Goal: Task Accomplishment & Management: Use online tool/utility

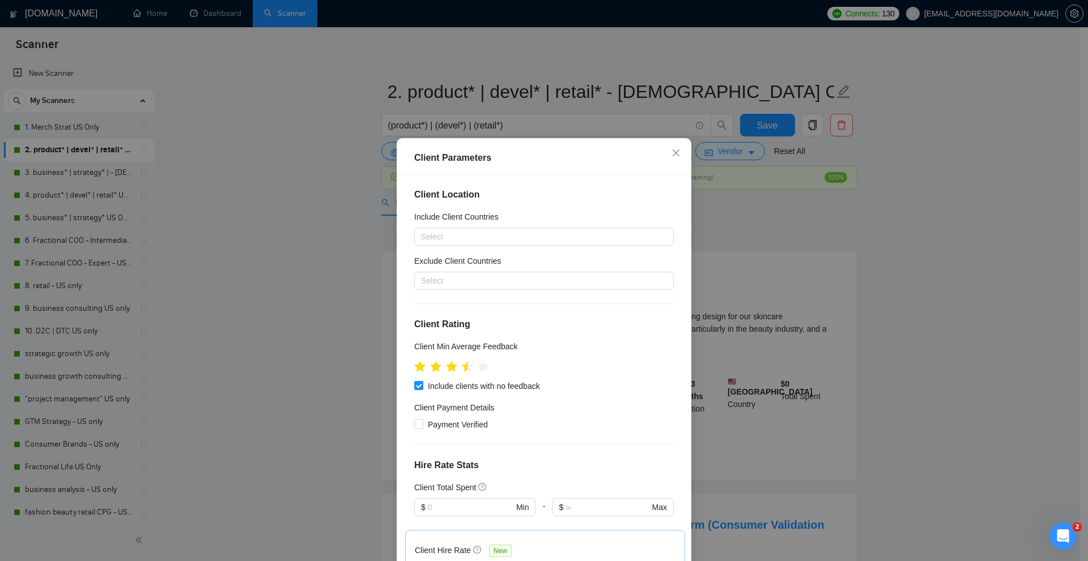
click at [743, 189] on div "Client Parameters Client Location Include Client Countries Select Exclude Clien…" at bounding box center [544, 280] width 1088 height 561
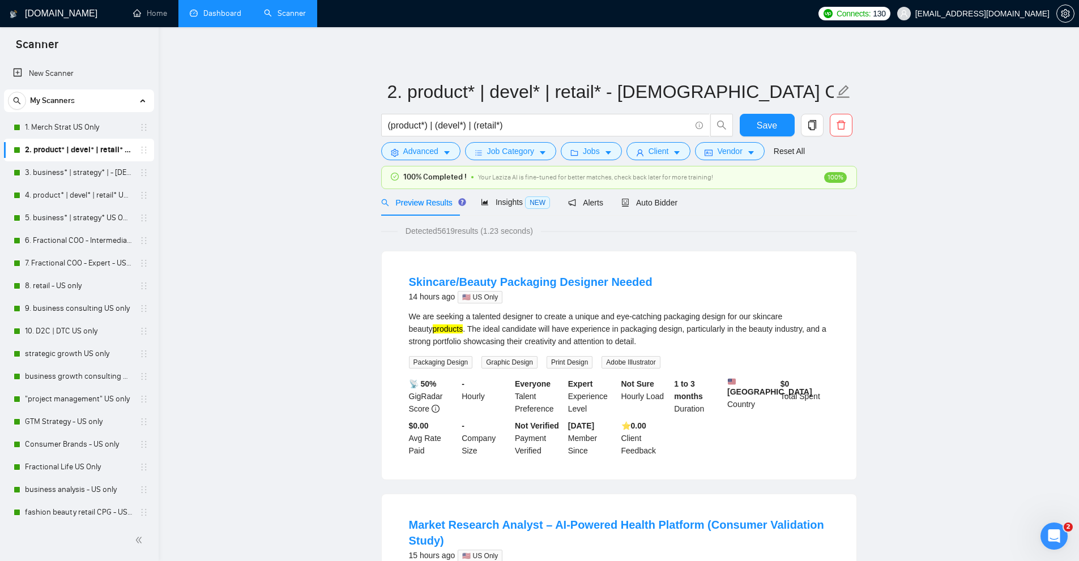
click at [190, 12] on link "Dashboard" at bounding box center [216, 13] width 52 height 10
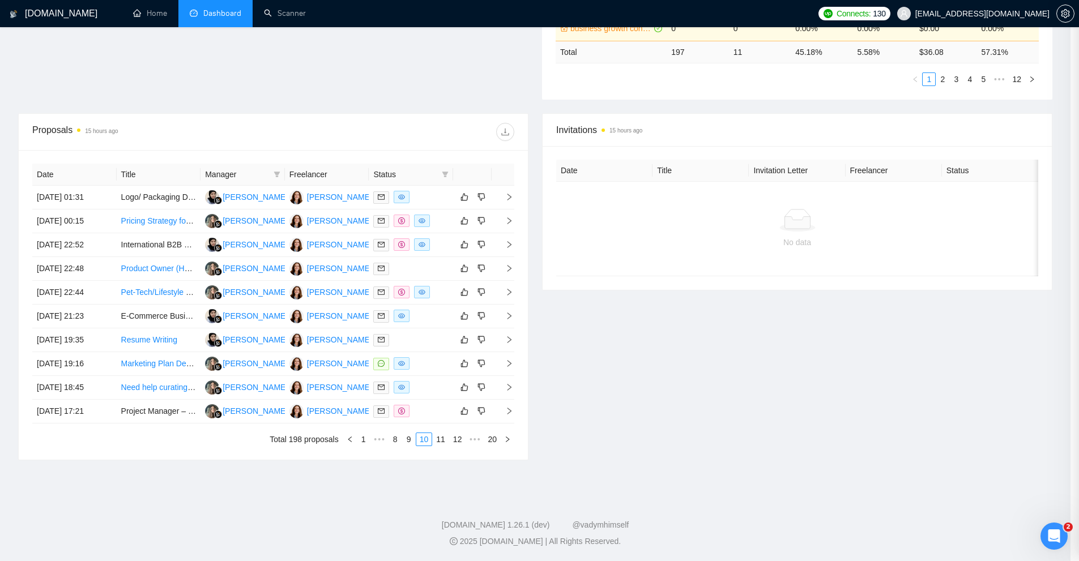
scroll to position [508, 0]
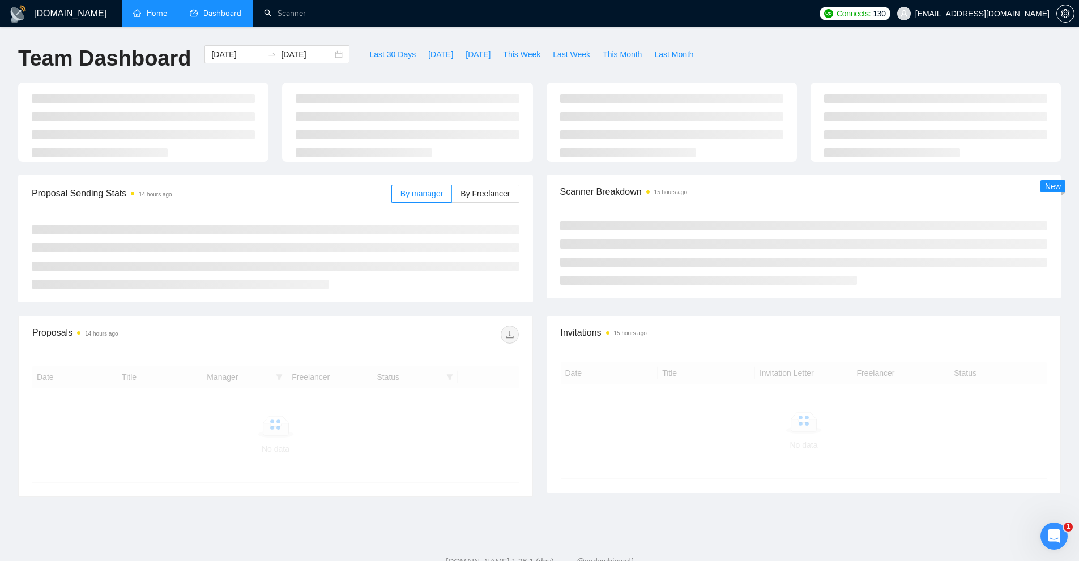
click at [167, 12] on link "Home" at bounding box center [150, 13] width 34 height 10
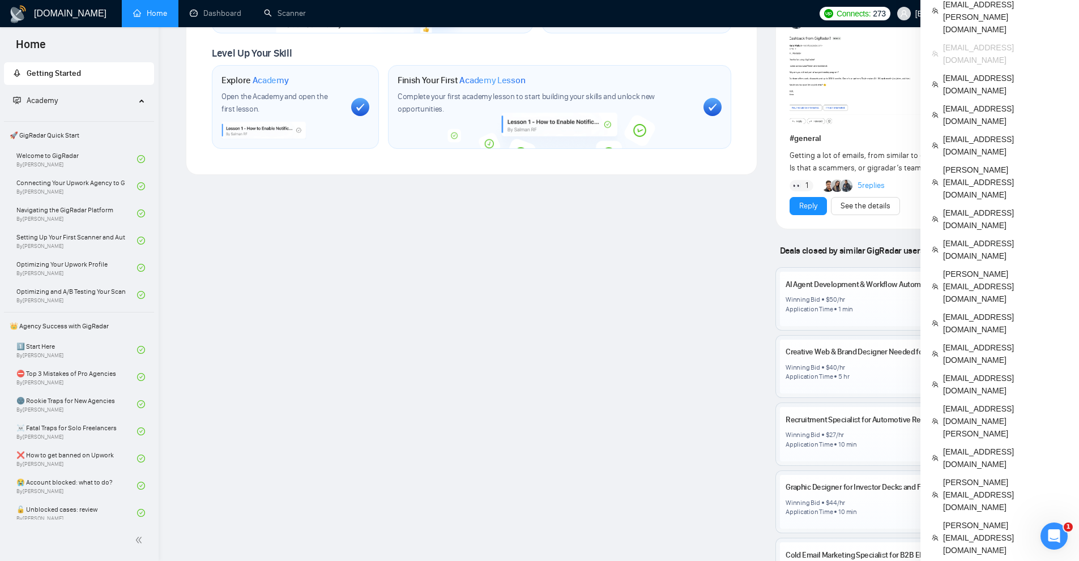
scroll to position [680, 0]
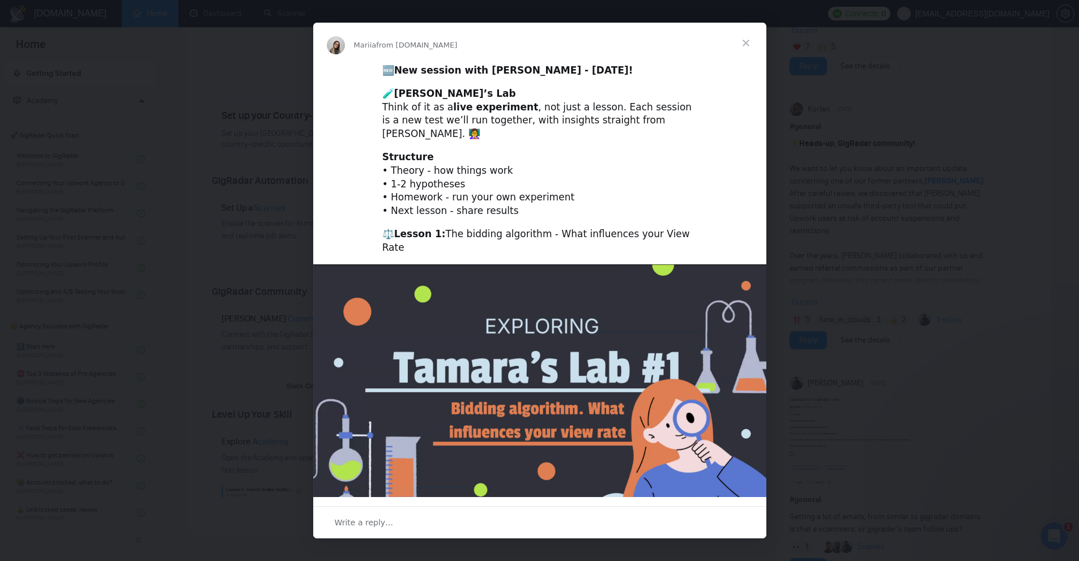
click at [109, 229] on div "Intercom messenger" at bounding box center [539, 280] width 1079 height 561
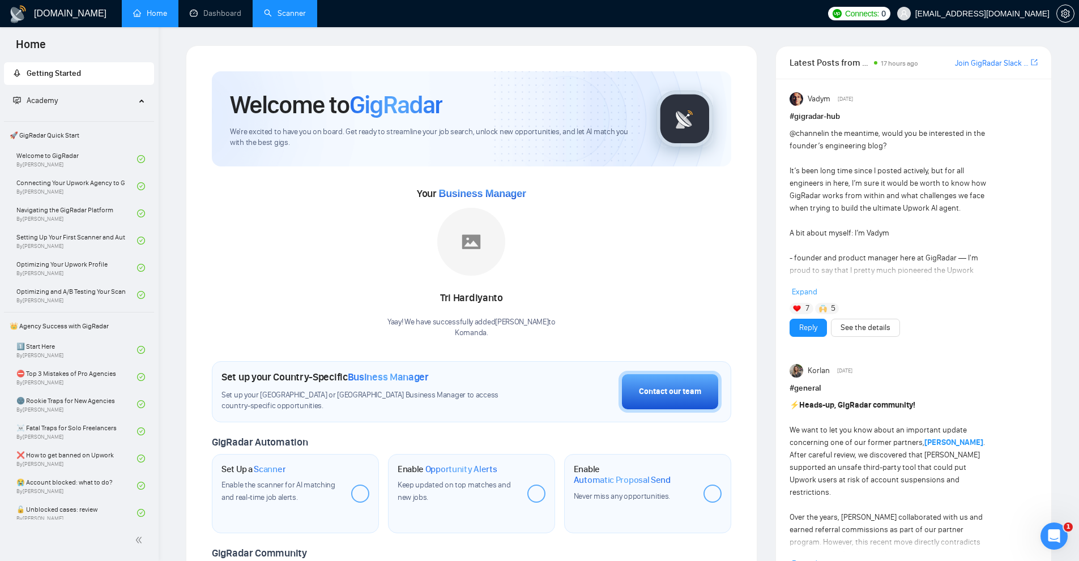
click at [306, 14] on link "Scanner" at bounding box center [285, 13] width 42 height 10
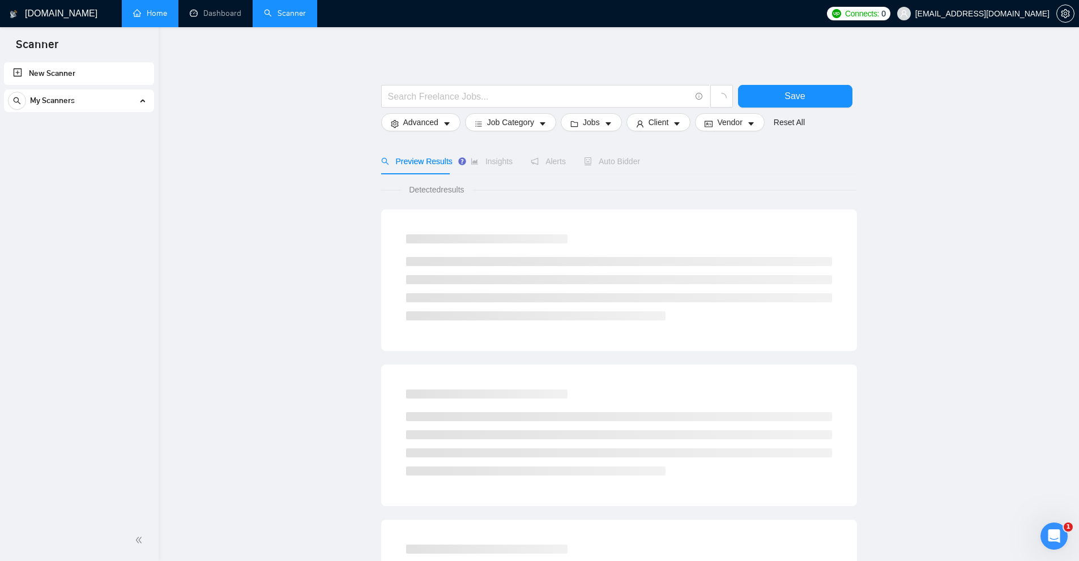
click at [148, 94] on div "My Scanners" at bounding box center [79, 101] width 142 height 23
click at [229, 8] on link "Dashboard" at bounding box center [216, 13] width 52 height 10
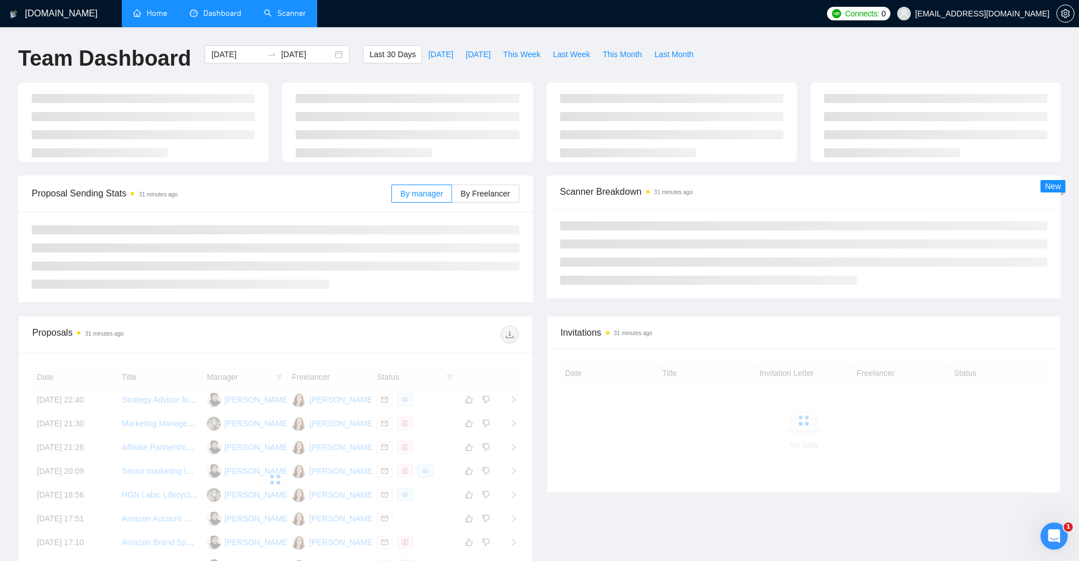
click at [161, 18] on link "Home" at bounding box center [150, 13] width 34 height 10
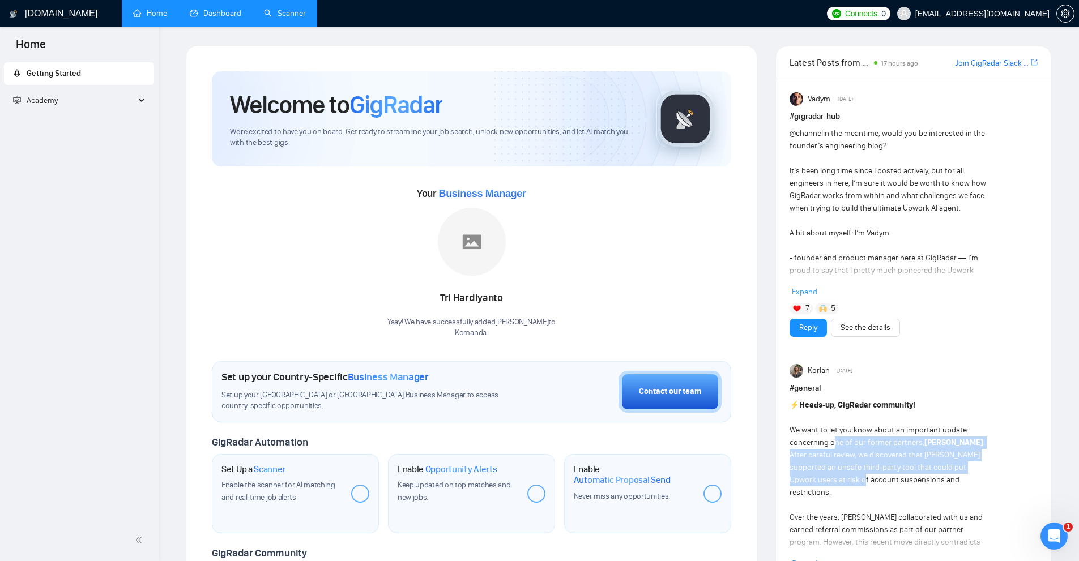
drag, startPoint x: 816, startPoint y: 465, endPoint x: 811, endPoint y: 480, distance: 16.7
click at [811, 480] on div "⚡ ️ Heads-up, GigRadar community! We want to let you know about an important up…" at bounding box center [889, 567] width 199 height 336
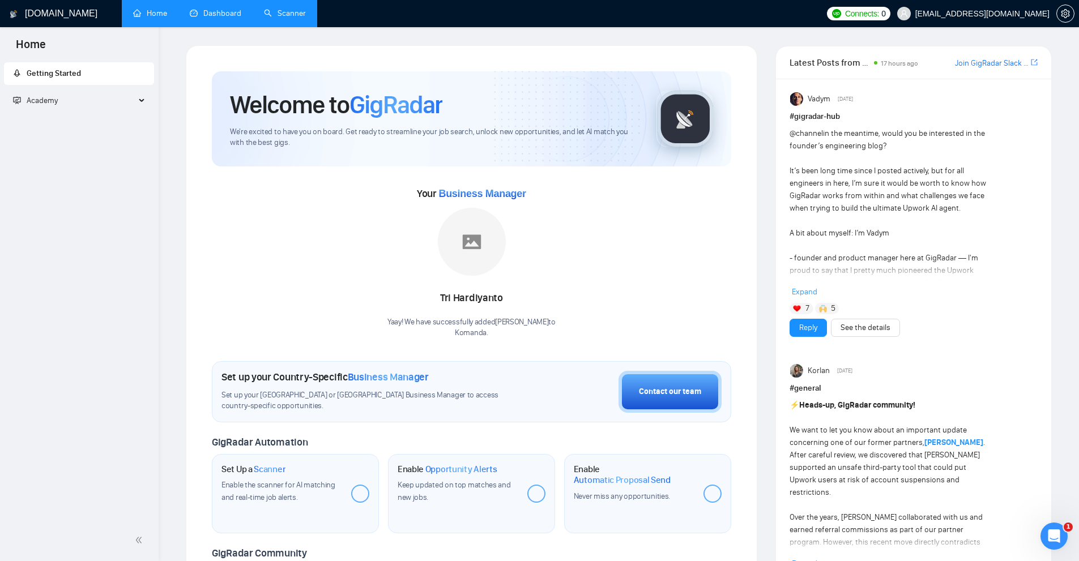
click at [607, 207] on div "Your Business Manager Tri Hardiyanto Yaay! We have successfully added Tri Hardi…" at bounding box center [471, 262] width 519 height 154
click at [139, 101] on div "Academy" at bounding box center [79, 101] width 151 height 23
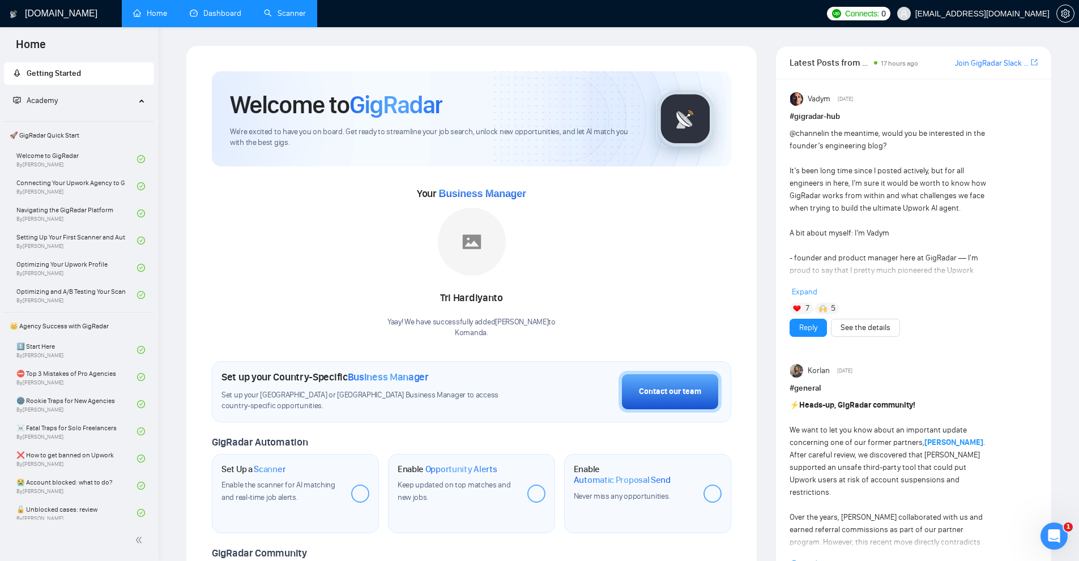
click at [595, 326] on div "Your Business Manager Tri Hardiyanto Yaay! We have successfully added Tri Hardi…" at bounding box center [471, 262] width 519 height 154
click at [539, 318] on div "Yaay! We have successfully added Tri Hardiyanto to Komanda ." at bounding box center [471, 328] width 168 height 22
drag, startPoint x: 539, startPoint y: 318, endPoint x: 530, endPoint y: 300, distance: 20.3
click at [530, 300] on div "Tri Hardiyanto Yaay! We have successfully added Tri Hardiyanto to Komanda ." at bounding box center [471, 273] width 168 height 130
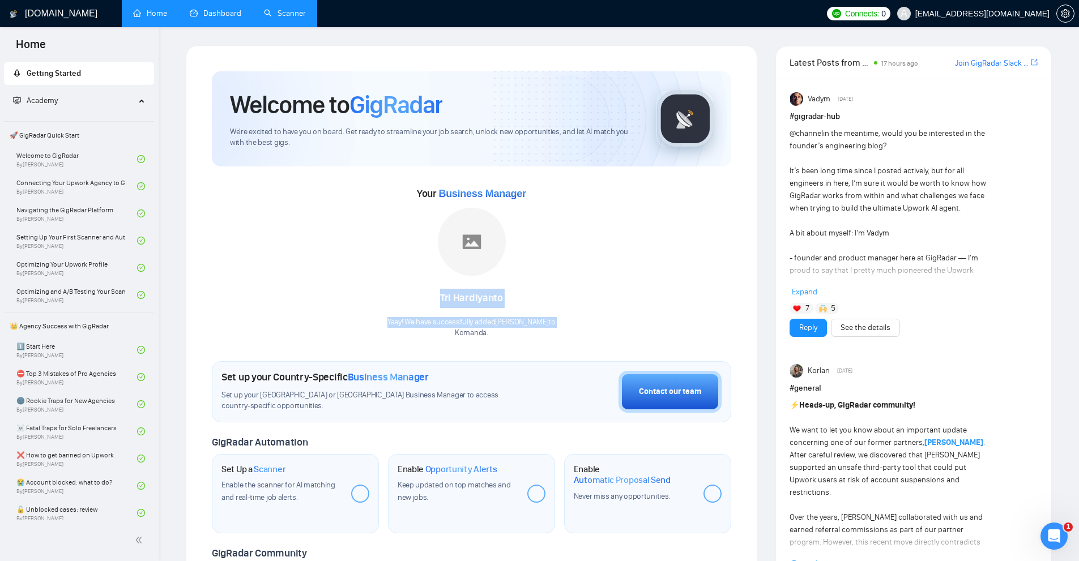
click at [530, 300] on div "Tri Hardiyanto" at bounding box center [471, 298] width 168 height 19
drag, startPoint x: 530, startPoint y: 300, endPoint x: 521, endPoint y: 333, distance: 34.1
click at [521, 333] on div "Tri Hardiyanto Yaay! We have successfully added Tri Hardiyanto to Komanda ." at bounding box center [471, 273] width 168 height 130
click at [521, 333] on p "Komanda ." at bounding box center [471, 333] width 168 height 11
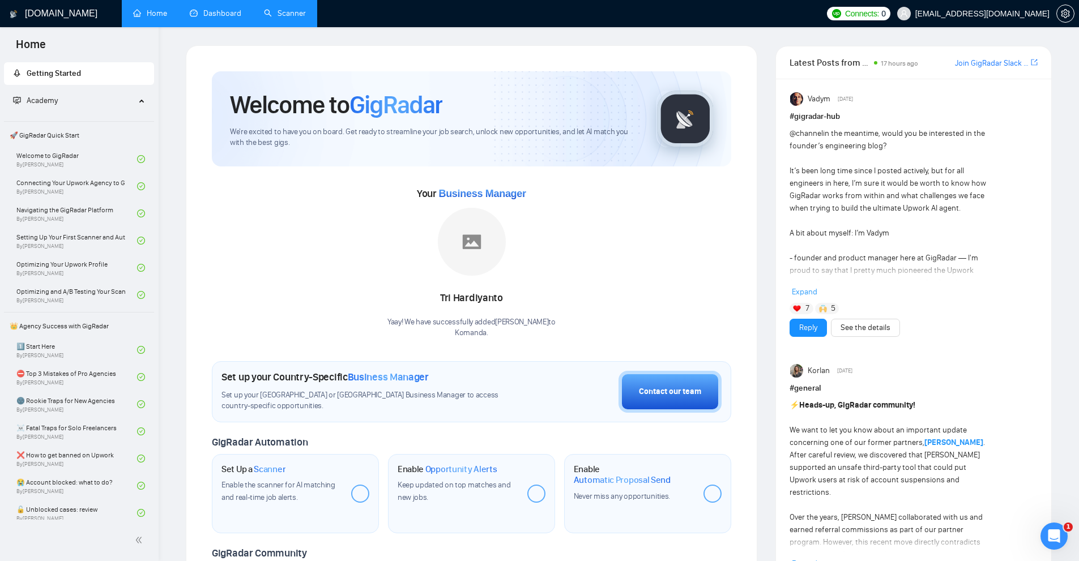
click at [521, 333] on p "Komanda ." at bounding box center [471, 333] width 168 height 11
drag, startPoint x: 521, startPoint y: 333, endPoint x: 512, endPoint y: 282, distance: 51.8
click at [512, 282] on div "Tri Hardiyanto Yaay! We have successfully added Tri Hardiyanto to Komanda ." at bounding box center [471, 273] width 168 height 130
click at [501, 299] on div "Tri Hardiyanto" at bounding box center [471, 298] width 168 height 19
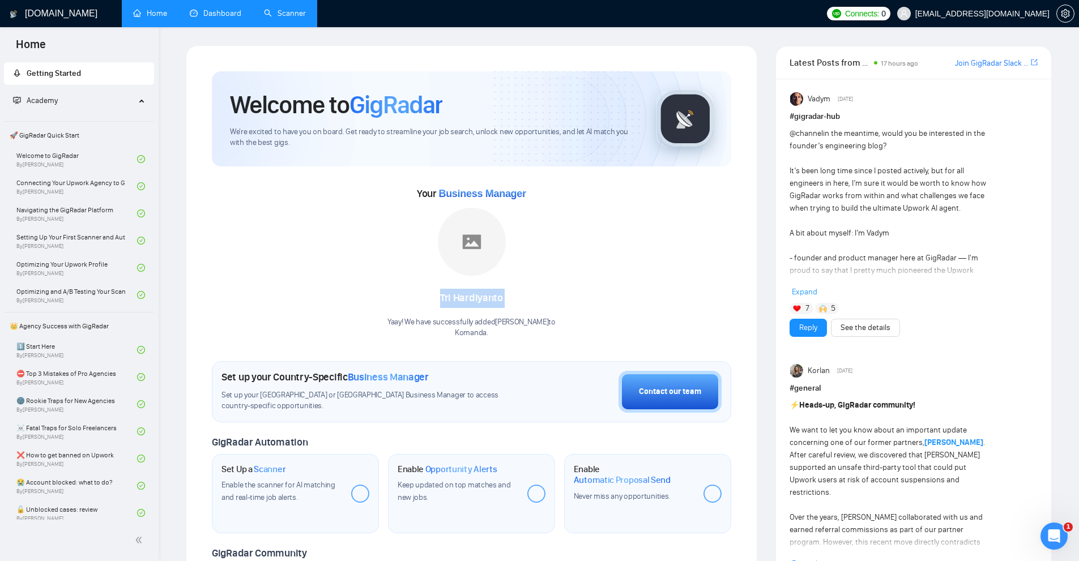
click at [501, 299] on div "Tri Hardiyanto" at bounding box center [471, 298] width 168 height 19
drag, startPoint x: 501, startPoint y: 299, endPoint x: 501, endPoint y: 347, distance: 48.7
click at [501, 347] on div "Welcome to GigRadar We're excited to have you on board. Get ready to streamline…" at bounding box center [471, 421] width 519 height 701
click at [535, 339] on div "Welcome to GigRadar We're excited to have you on board. Get ready to streamline…" at bounding box center [471, 421] width 519 height 701
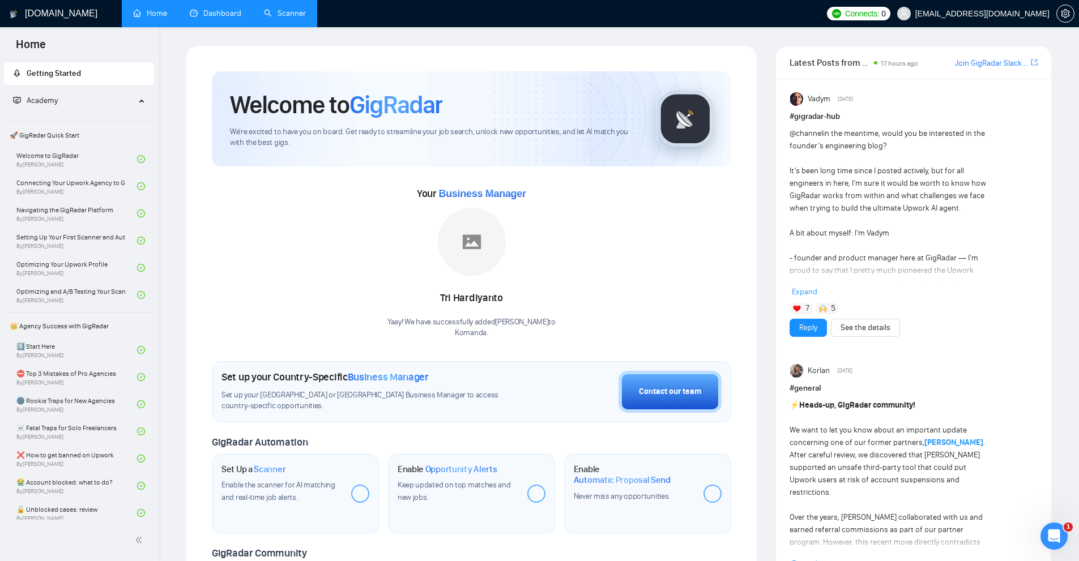
click at [241, 18] on link "Dashboard" at bounding box center [216, 13] width 52 height 10
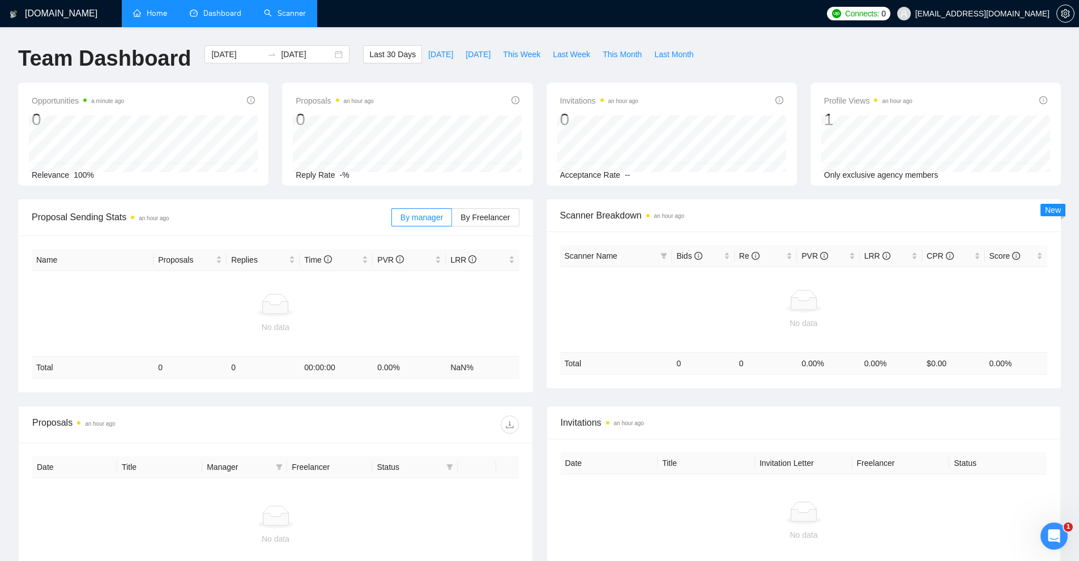
click at [163, 18] on link "Home" at bounding box center [150, 13] width 34 height 10
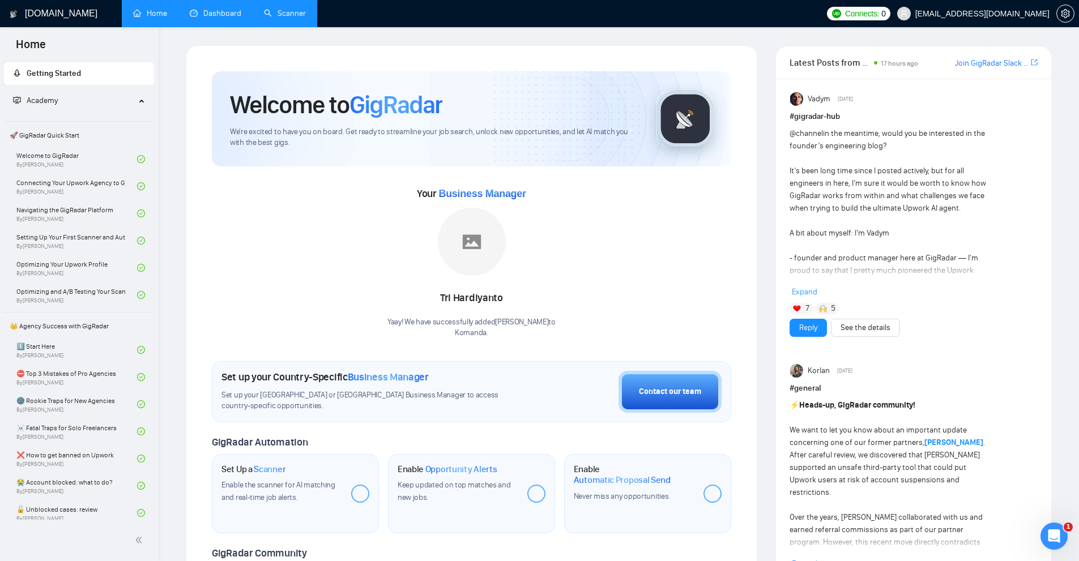
click at [554, 212] on div "Your Business Manager Tri Hardiyanto Yaay! We have successfully added Tri Hardi…" at bounding box center [471, 262] width 519 height 154
click at [518, 203] on div "Your Business Manager" at bounding box center [471, 194] width 109 height 19
click at [519, 194] on span "Business Manager" at bounding box center [481, 193] width 87 height 11
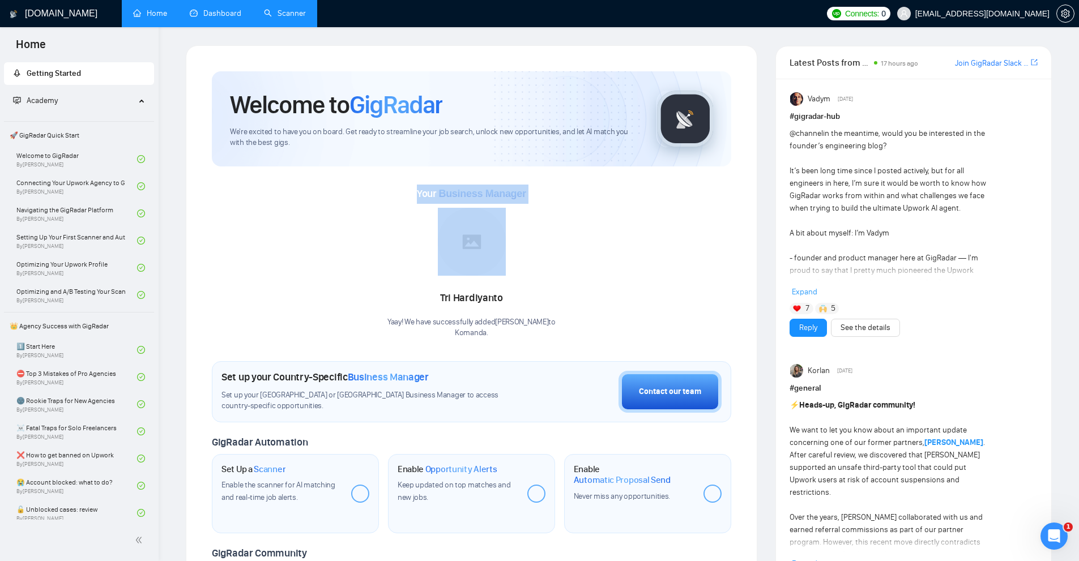
click at [519, 194] on span "Business Manager" at bounding box center [481, 193] width 87 height 11
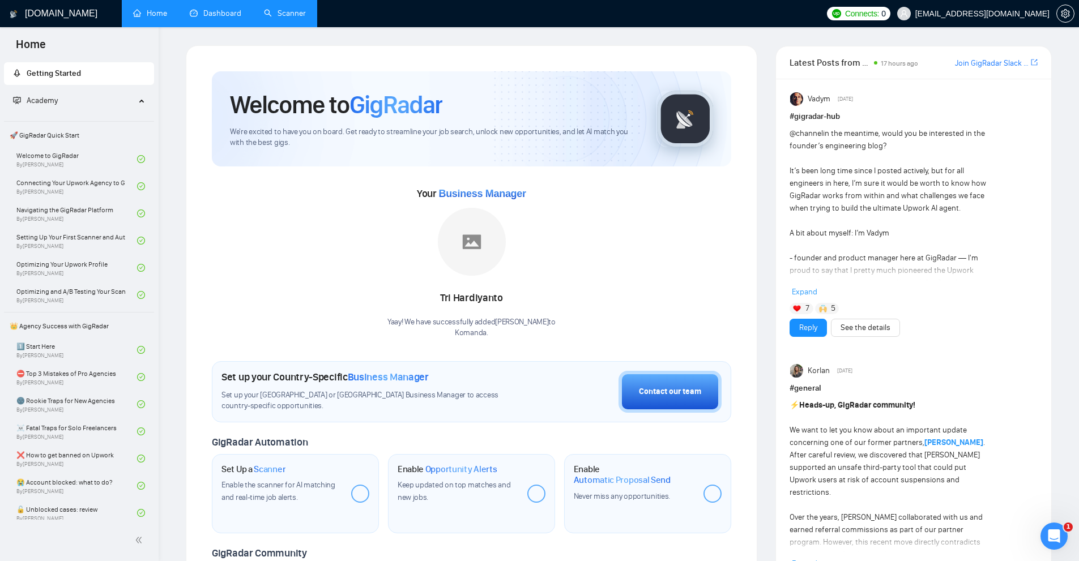
click at [683, 248] on div "Your Business Manager Tri Hardiyanto Yaay! We have successfully added Tri Hardi…" at bounding box center [471, 262] width 519 height 154
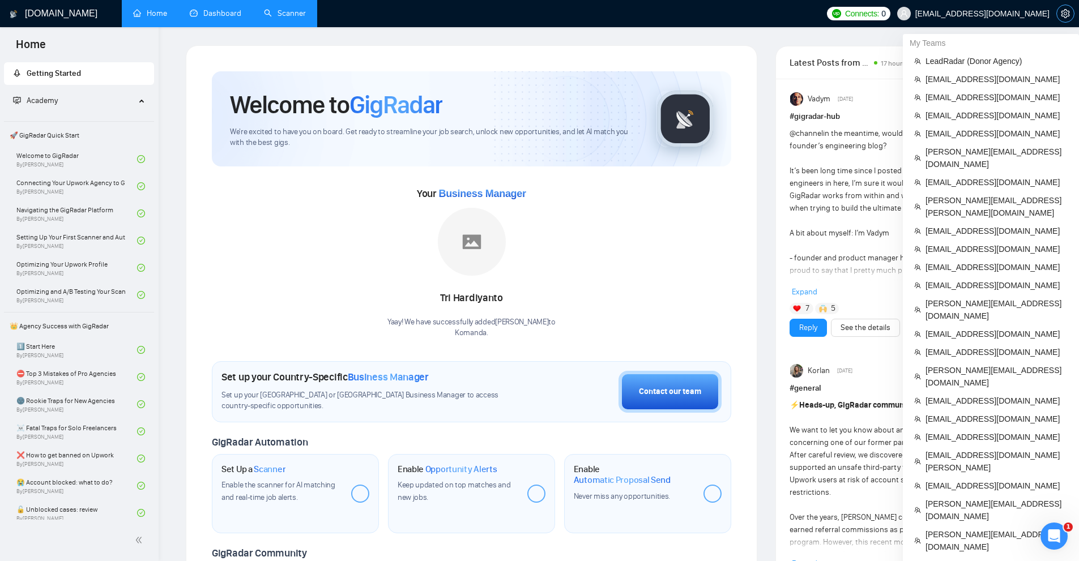
click at [1058, 15] on span "setting" at bounding box center [1065, 13] width 17 height 9
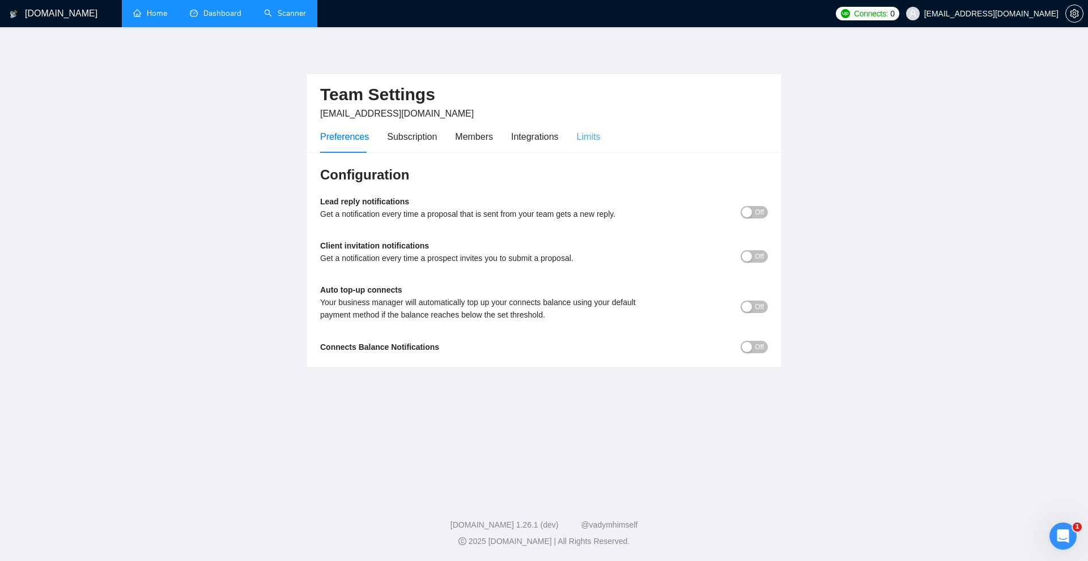
click at [575, 134] on div "Preferences Subscription Members Integrations Limits" at bounding box center [460, 137] width 280 height 32
click at [579, 133] on div "Limits" at bounding box center [589, 137] width 24 height 14
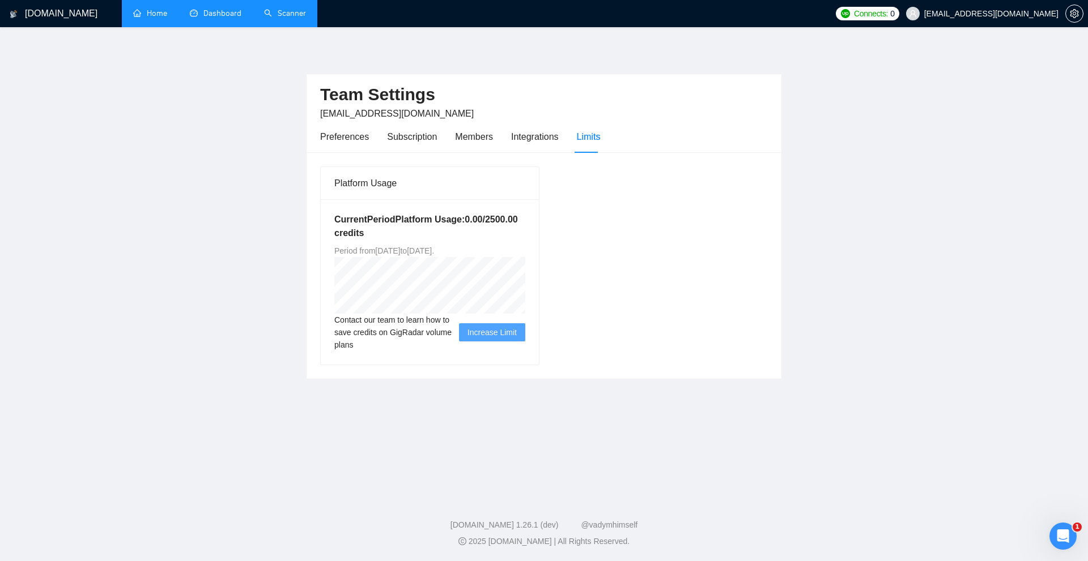
click at [688, 198] on div "Platform Usage Current Period Platform Usage: 0.00 / 2500.00 credits Period fro…" at bounding box center [544, 265] width 457 height 199
drag, startPoint x: 388, startPoint y: 252, endPoint x: 524, endPoint y: 250, distance: 136.0
click at [518, 249] on div "Current Period Platform Usage: 0.00 / 2500.00 credits Period from [DATE] to [DA…" at bounding box center [430, 281] width 218 height 165
click at [565, 249] on div "Platform Usage Current Period Platform Usage: 0.00 / 2500.00 credits Period fro…" at bounding box center [544, 265] width 457 height 199
click at [534, 233] on div "Current Period Platform Usage: 0.00 / 2500.00 credits Period from [DATE] to [DA…" at bounding box center [430, 281] width 218 height 165
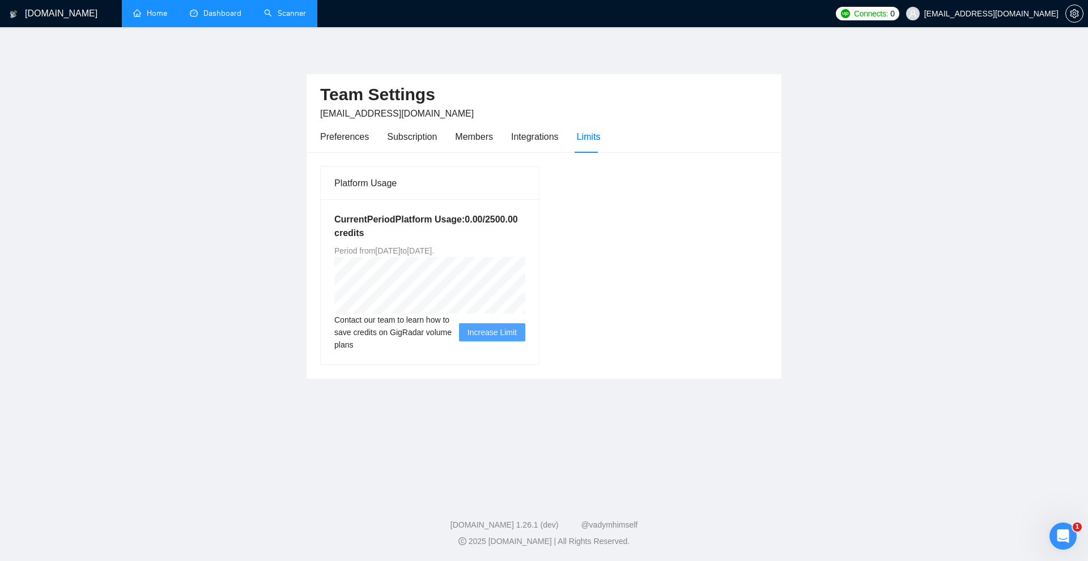
click at [158, 17] on link "Home" at bounding box center [150, 13] width 34 height 10
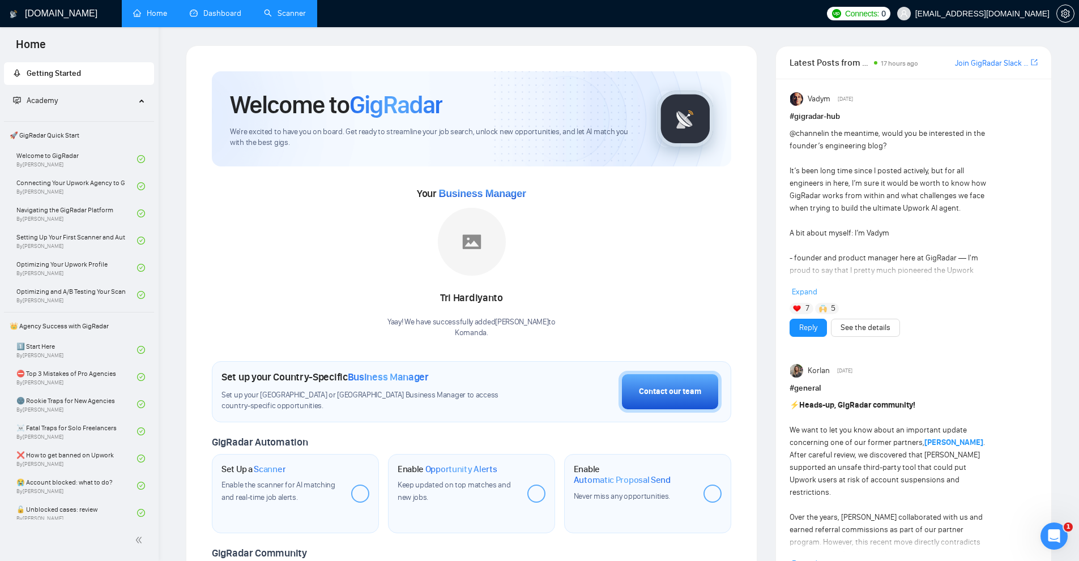
click at [640, 240] on div "Your Business Manager Tri Hardiyanto Yaay! We have successfully added Tri Hardi…" at bounding box center [471, 262] width 519 height 154
drag, startPoint x: 392, startPoint y: 323, endPoint x: 554, endPoint y: 333, distance: 162.3
click at [554, 333] on div "Your Business Manager Tri Hardiyanto Yaay! We have successfully added Tri Hardi…" at bounding box center [471, 262] width 519 height 154
click at [1046, 420] on div "Vadym Sep 27, 2025 # gigradar-hub @channel in the meantime, would you be intere…" at bounding box center [913, 465] width 275 height 773
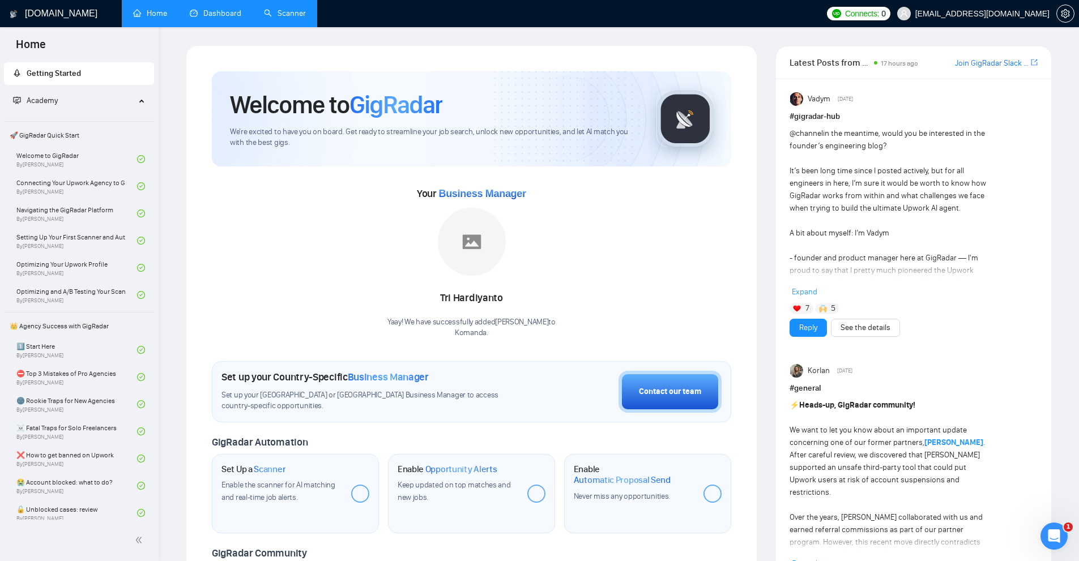
click at [596, 295] on div "Your Business Manager [PERSON_NAME] Yaay! We have successfully added [PERSON_NA…" at bounding box center [471, 262] width 519 height 154
drag, startPoint x: 787, startPoint y: 71, endPoint x: 860, endPoint y: 70, distance: 73.1
click at [860, 70] on div "Latest Posts from the GigRadar Community 17 hours ago Join GigRadar Slack Commu…" at bounding box center [913, 62] width 275 height 33
click at [867, 70] on div "Latest Posts from the GigRadar Community 17 hours ago Join GigRadar Slack Commu…" at bounding box center [914, 62] width 248 height 32
click at [620, 246] on div "Your Business Manager [PERSON_NAME] Yaay! We have successfully added [PERSON_NA…" at bounding box center [471, 262] width 519 height 154
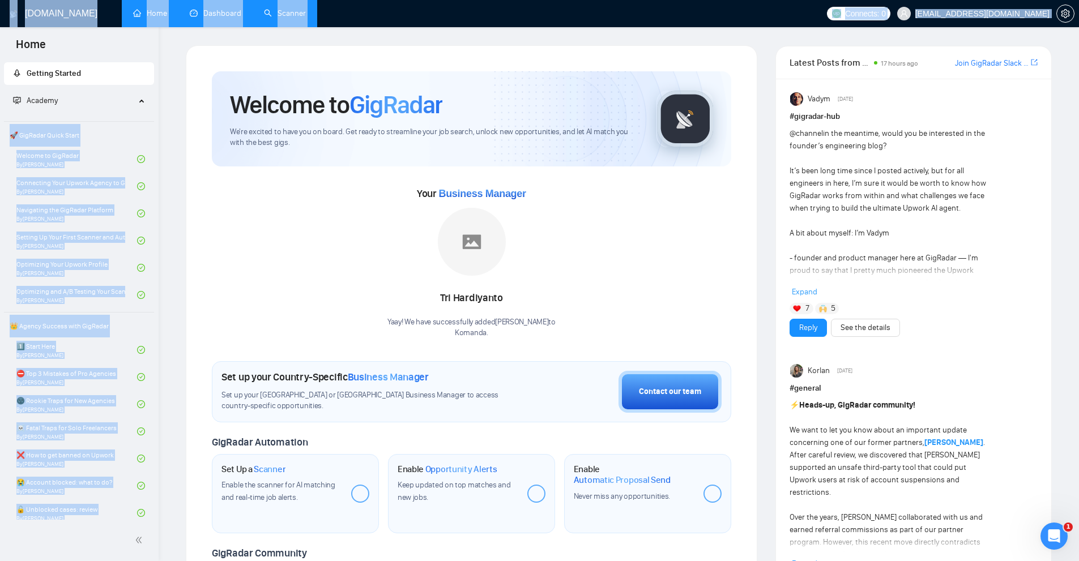
drag, startPoint x: 159, startPoint y: 63, endPoint x: 160, endPoint y: 90, distance: 26.7
click at [158, 93] on section "Home Getting Started Academy 🚀 GigRadar Quick Start Welcome to GigRadar By Vlad…" at bounding box center [539, 538] width 1079 height 1077
click at [165, 88] on div "GigRadar.io Home Dashboard Scanner Connects: 0 upwork@komanda.dev Welcome to Gi…" at bounding box center [619, 538] width 921 height 1077
click at [168, 66] on div "GigRadar.io Home Dashboard Scanner Connects: 0 upwork@komanda.dev Welcome to Gi…" at bounding box center [619, 538] width 921 height 1077
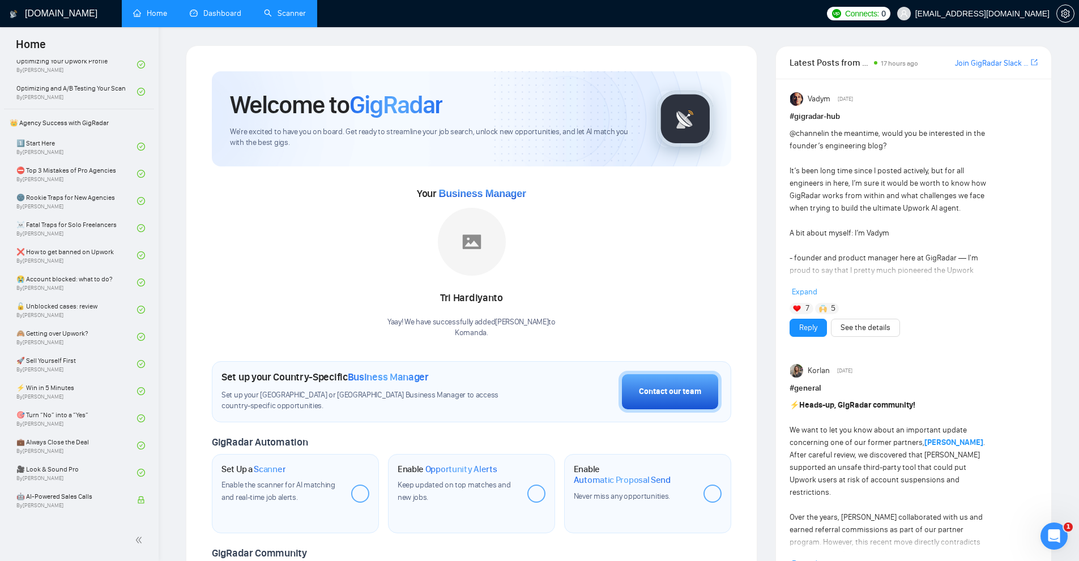
scroll to position [207, 0]
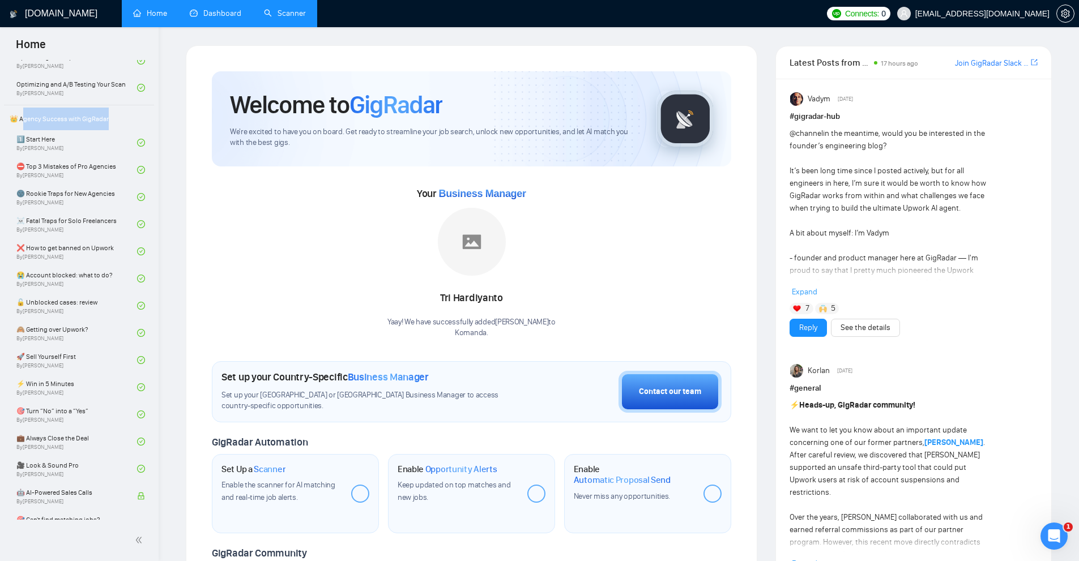
drag, startPoint x: 29, startPoint y: 120, endPoint x: 123, endPoint y: 118, distance: 94.6
click at [122, 118] on span "👑 Agency Success with GigRadar" at bounding box center [79, 119] width 148 height 23
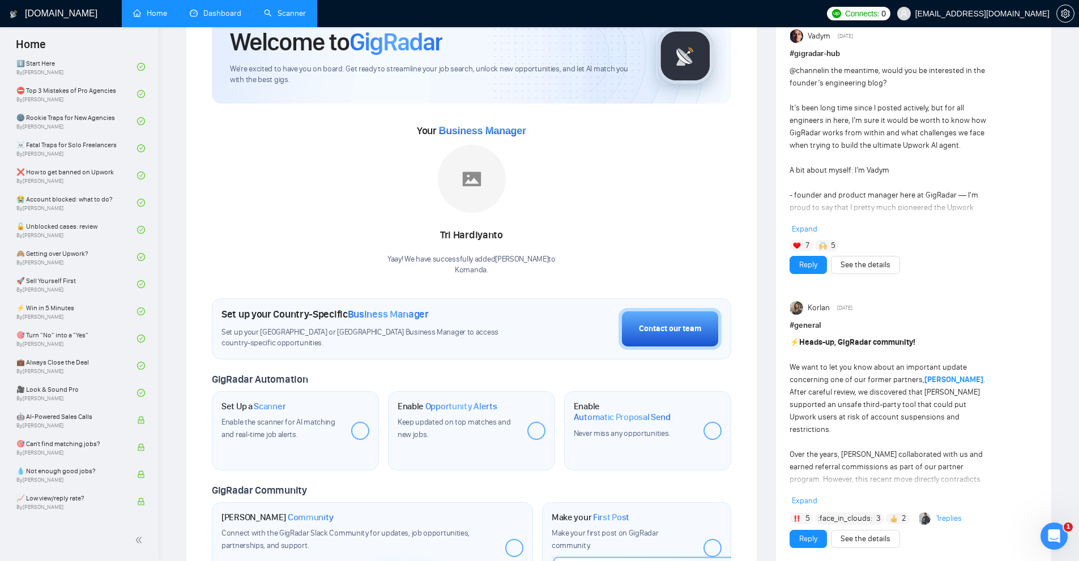
scroll to position [0, 0]
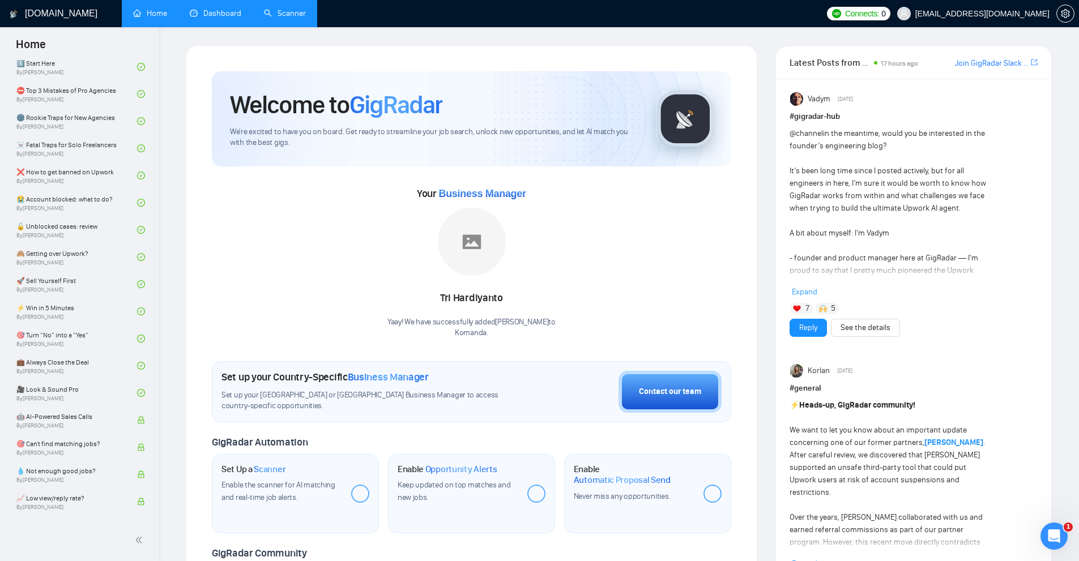
click at [226, 14] on link "Dashboard" at bounding box center [216, 13] width 52 height 10
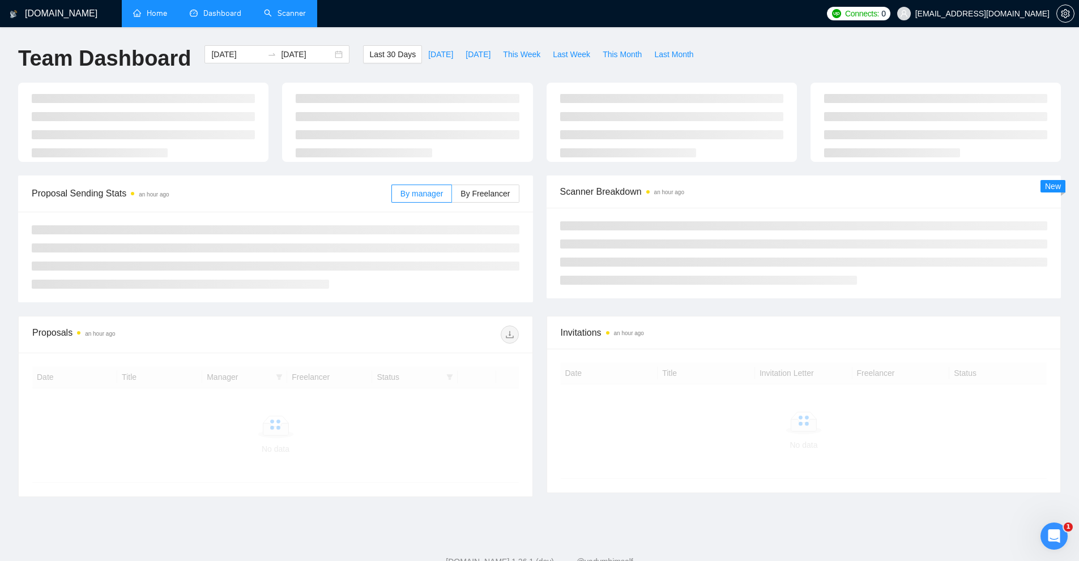
click at [295, 18] on link "Scanner" at bounding box center [285, 13] width 42 height 10
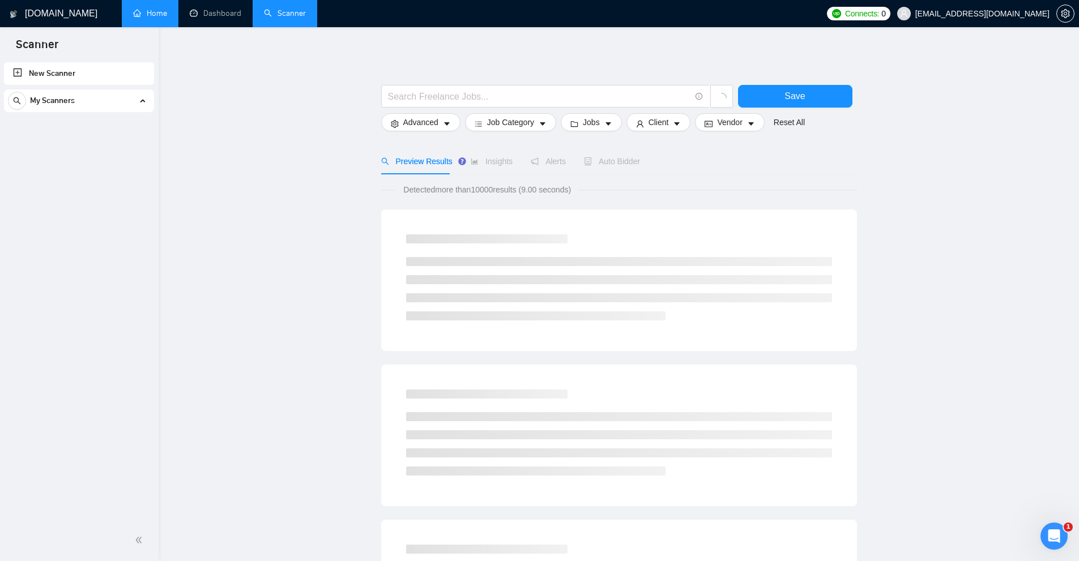
drag, startPoint x: 301, startPoint y: 74, endPoint x: 315, endPoint y: 78, distance: 14.3
click at [302, 74] on main "Save Advanced Job Category Jobs Client Vendor Reset All Preview Results Insight…" at bounding box center [619, 522] width 884 height 954
drag, startPoint x: 408, startPoint y: 95, endPoint x: 509, endPoint y: 32, distance: 118.8
click at [416, 95] on input "text" at bounding box center [539, 97] width 302 height 14
click at [322, 53] on main "Save Advanced Job Category Jobs Client Vendor Reset All Preview Results Insight…" at bounding box center [619, 522] width 884 height 954
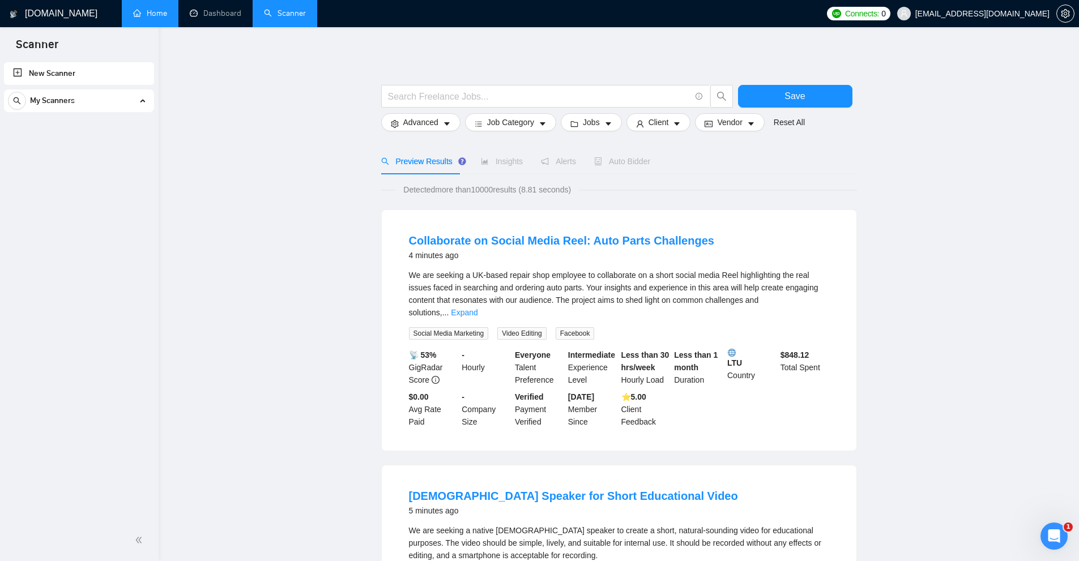
click at [478, 110] on div at bounding box center [557, 99] width 357 height 28
click at [486, 95] on input "text" at bounding box center [539, 97] width 302 height 14
click at [637, 96] on input "text" at bounding box center [539, 97] width 302 height 14
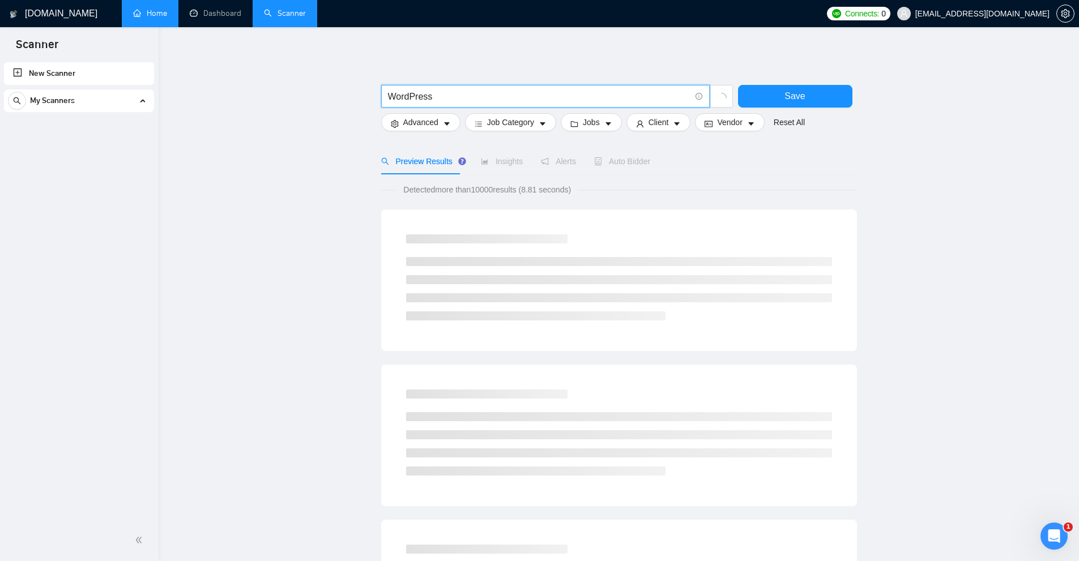
drag, startPoint x: 467, startPoint y: 93, endPoint x: 275, endPoint y: 102, distance: 192.2
click at [275, 102] on main "WordPress Save Advanced Job Category Jobs Client Vendor Reset All Preview Resul…" at bounding box center [619, 522] width 884 height 954
click at [438, 93] on input "WordPress" at bounding box center [539, 97] width 302 height 14
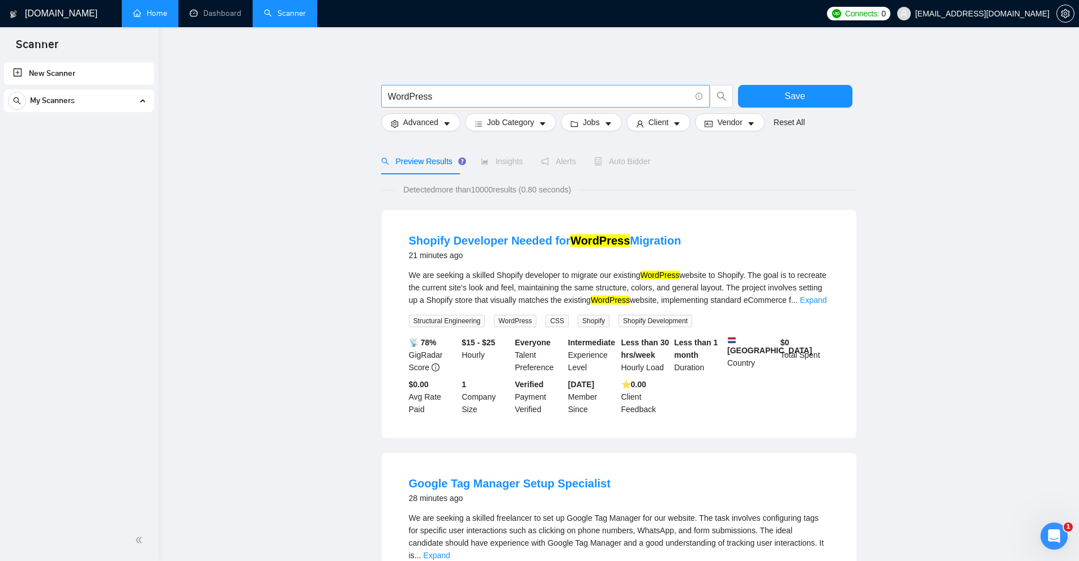
drag, startPoint x: 386, startPoint y: 98, endPoint x: 496, endPoint y: 97, distance: 110.5
click at [496, 97] on span "WordPress" at bounding box center [545, 96] width 329 height 23
drag, startPoint x: 494, startPoint y: 97, endPoint x: 368, endPoint y: 146, distance: 135.1
drag, startPoint x: 436, startPoint y: 90, endPoint x: 227, endPoint y: 97, distance: 209.7
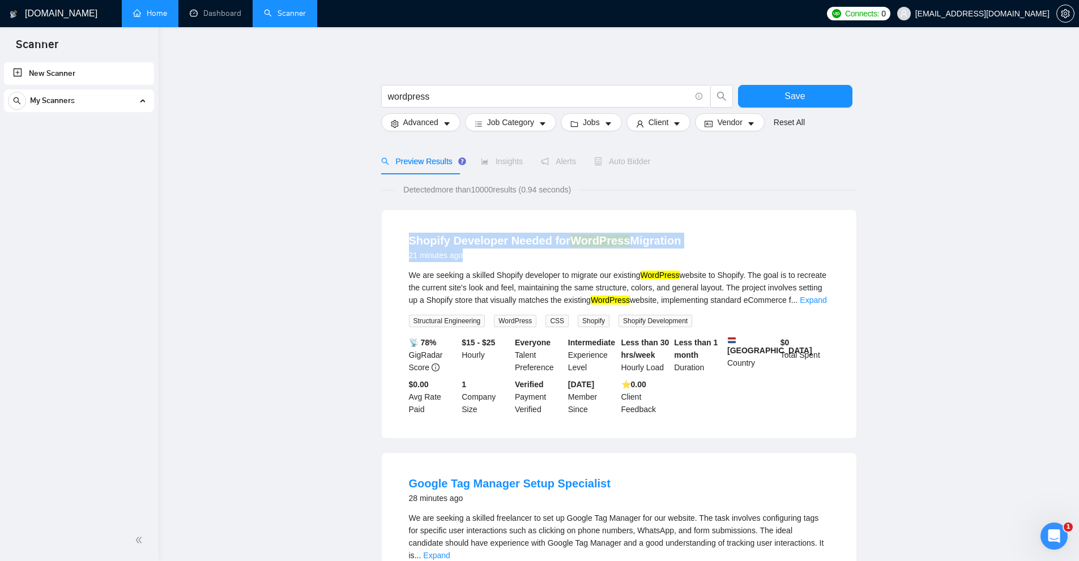
drag, startPoint x: 511, startPoint y: 240, endPoint x: 783, endPoint y: 243, distance: 272.5
click at [783, 243] on div "Shopify Developer Needed for WordPress Migration 21 minutes ago We are seeking …" at bounding box center [619, 324] width 475 height 228
click at [669, 285] on div "We are seeking a skilled Shopify developer to migrate our existing WordPress we…" at bounding box center [619, 287] width 420 height 37
click at [808, 302] on link "Expand" at bounding box center [813, 300] width 27 height 9
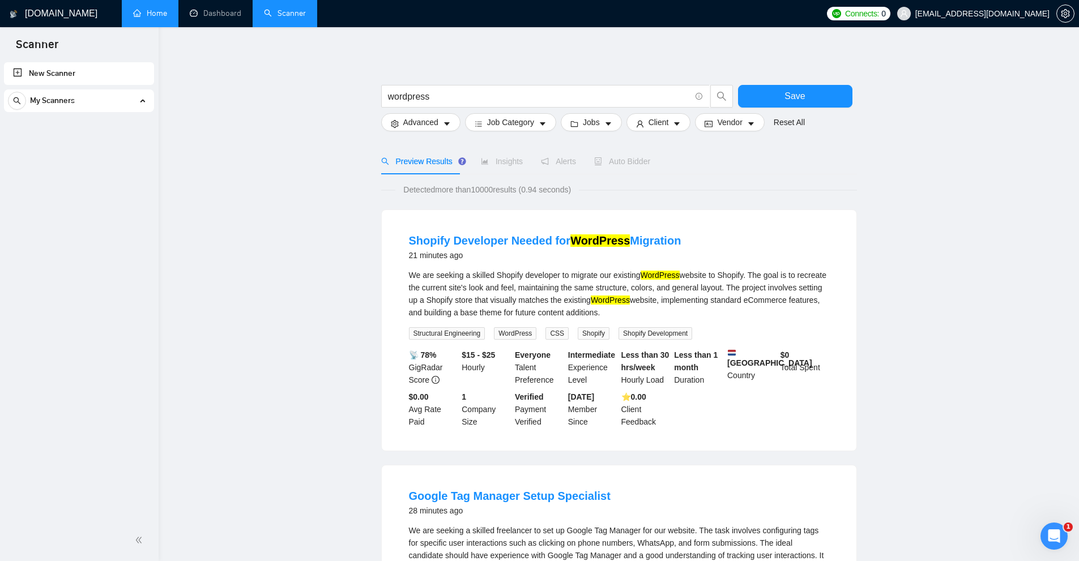
click at [703, 295] on div "We are seeking a skilled Shopify developer to migrate our existing WordPress we…" at bounding box center [619, 294] width 420 height 50
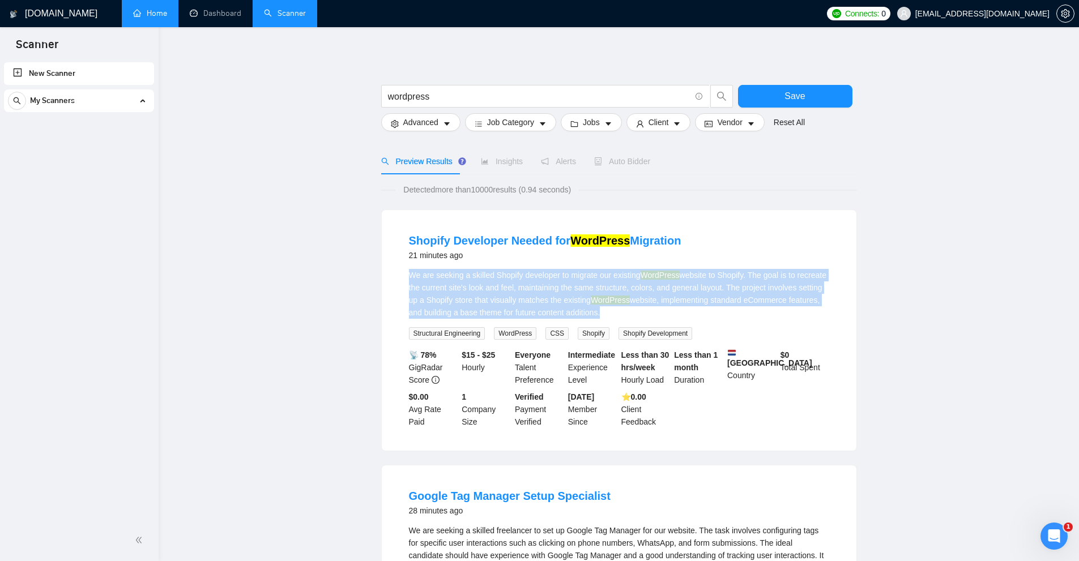
click at [703, 295] on div "We are seeking a skilled Shopify developer to migrate our existing WordPress we…" at bounding box center [619, 294] width 420 height 50
click at [777, 306] on div "We are seeking a skilled Shopify developer to migrate our existing WordPress we…" at bounding box center [619, 294] width 420 height 50
drag, startPoint x: 391, startPoint y: 240, endPoint x: 696, endPoint y: 250, distance: 304.9
click at [715, 245] on div "Shopify Developer Needed for WordPress Migration 21 minutes ago We are seeking …" at bounding box center [619, 330] width 475 height 241
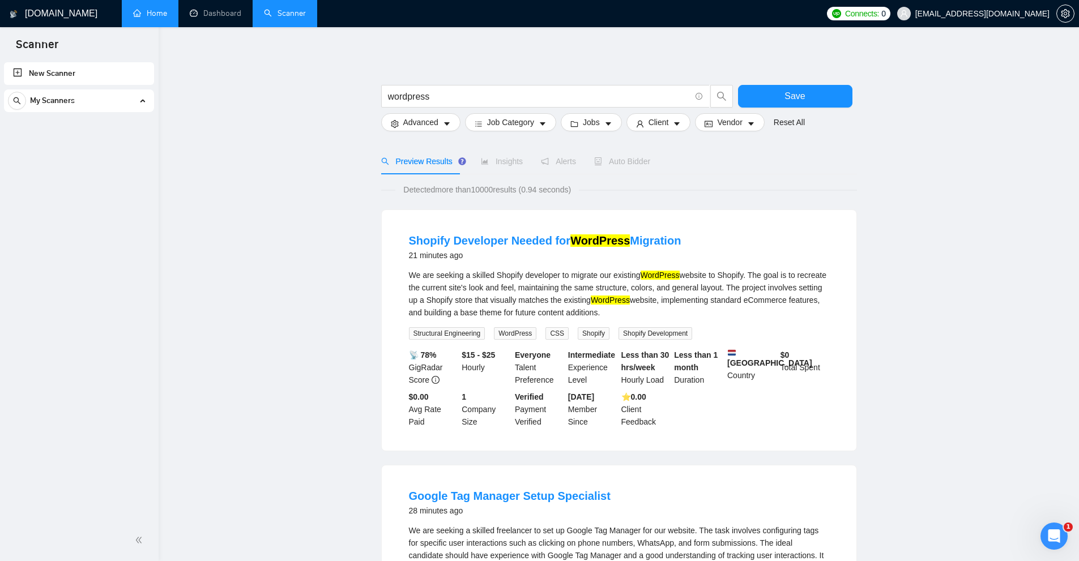
click at [476, 276] on div "We are seeking a skilled Shopify developer to migrate our existing WordPress we…" at bounding box center [619, 294] width 420 height 50
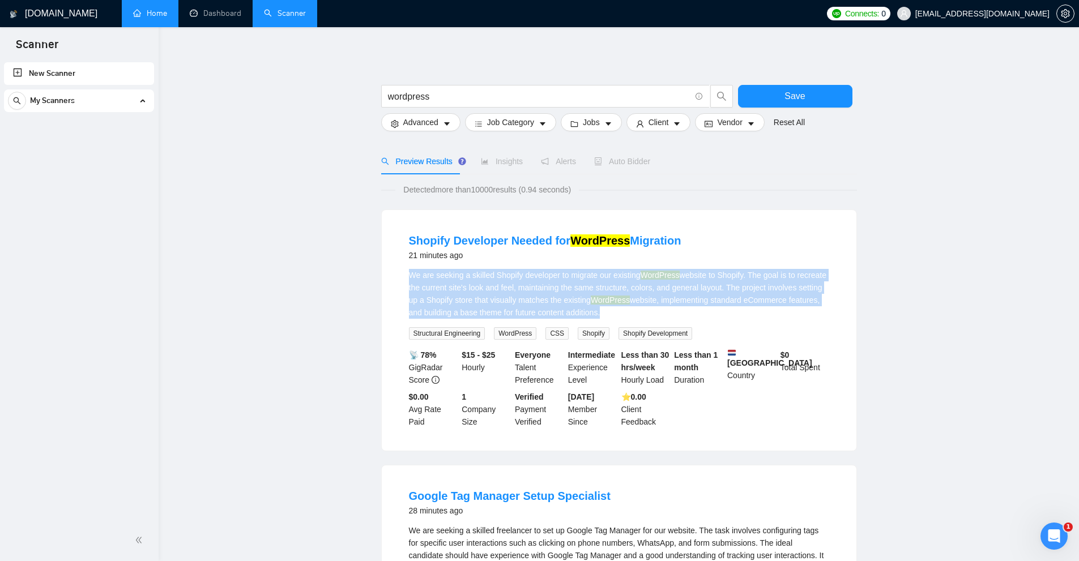
click at [476, 276] on div "We are seeking a skilled Shopify developer to migrate our existing WordPress we…" at bounding box center [619, 294] width 420 height 50
click at [500, 295] on div "We are seeking a skilled Shopify developer to migrate our existing WordPress we…" at bounding box center [619, 294] width 420 height 50
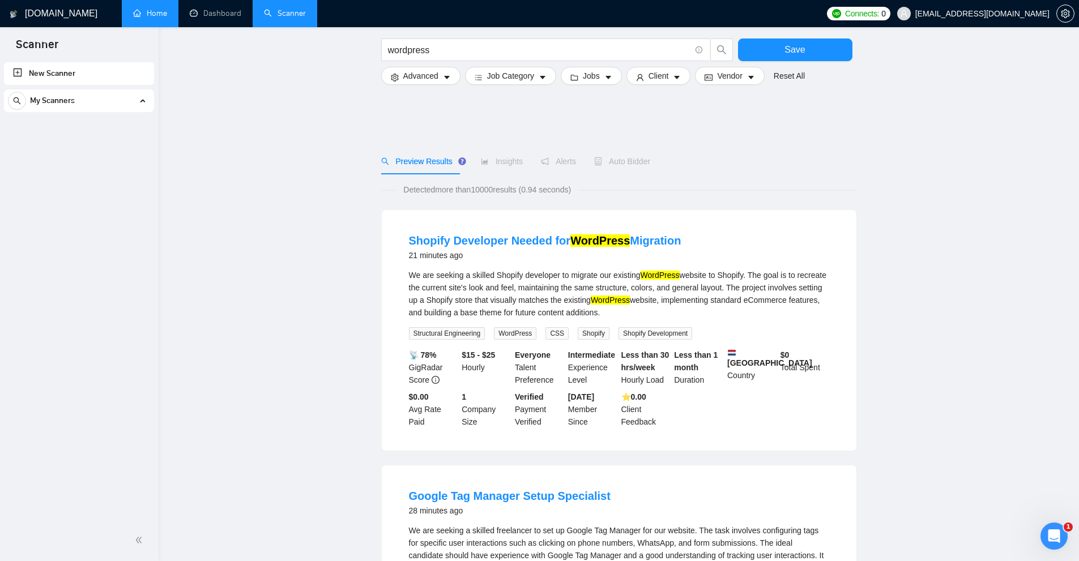
scroll to position [283, 0]
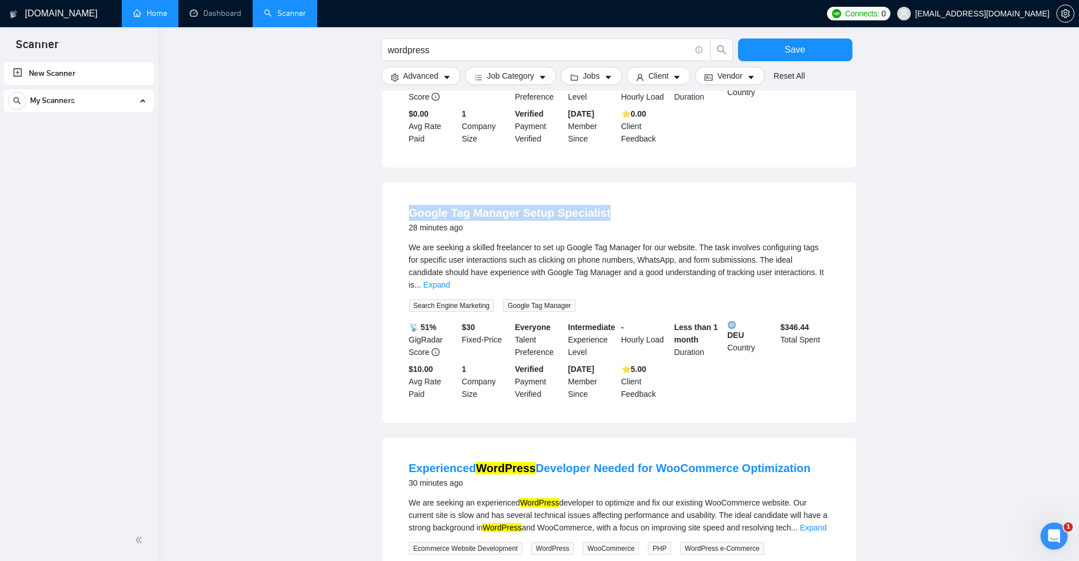
drag, startPoint x: 389, startPoint y: 220, endPoint x: 736, endPoint y: 262, distance: 349.3
click at [650, 213] on div "Google Tag Manager Setup Specialist 28 minutes ago We are seeking a skilled fre…" at bounding box center [619, 302] width 475 height 241
click at [450, 280] on link "Expand" at bounding box center [436, 284] width 27 height 9
drag, startPoint x: 451, startPoint y: 285, endPoint x: 489, endPoint y: 288, distance: 38.1
click at [489, 288] on li "Google Tag Manager Setup Specialist 28 minutes ago We are seeking a skilled fre…" at bounding box center [619, 303] width 448 height 214
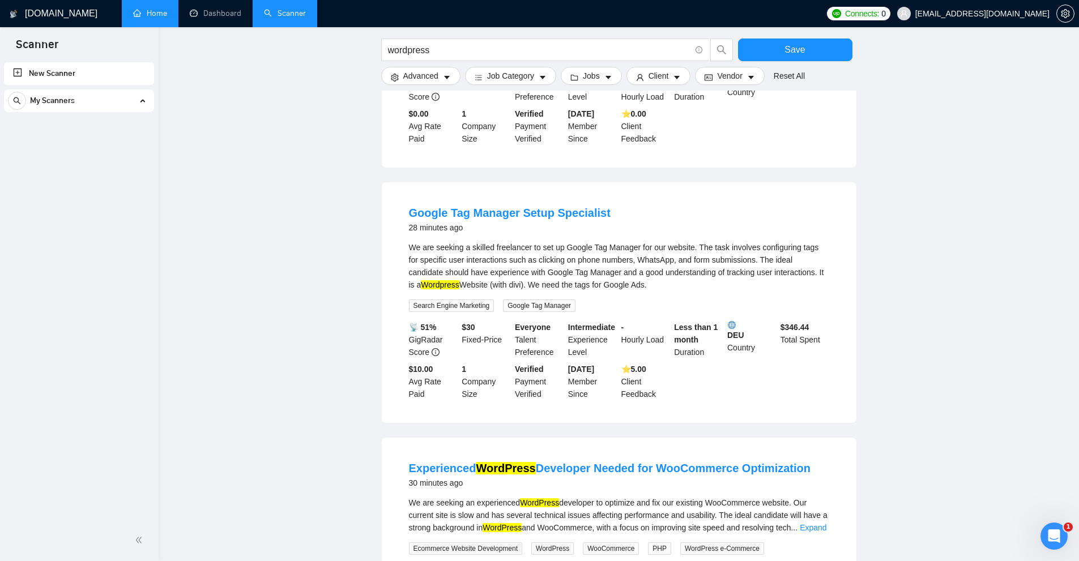
click at [493, 287] on div "We are seeking a skilled freelancer to set up Google Tag Manager for our websit…" at bounding box center [619, 266] width 420 height 50
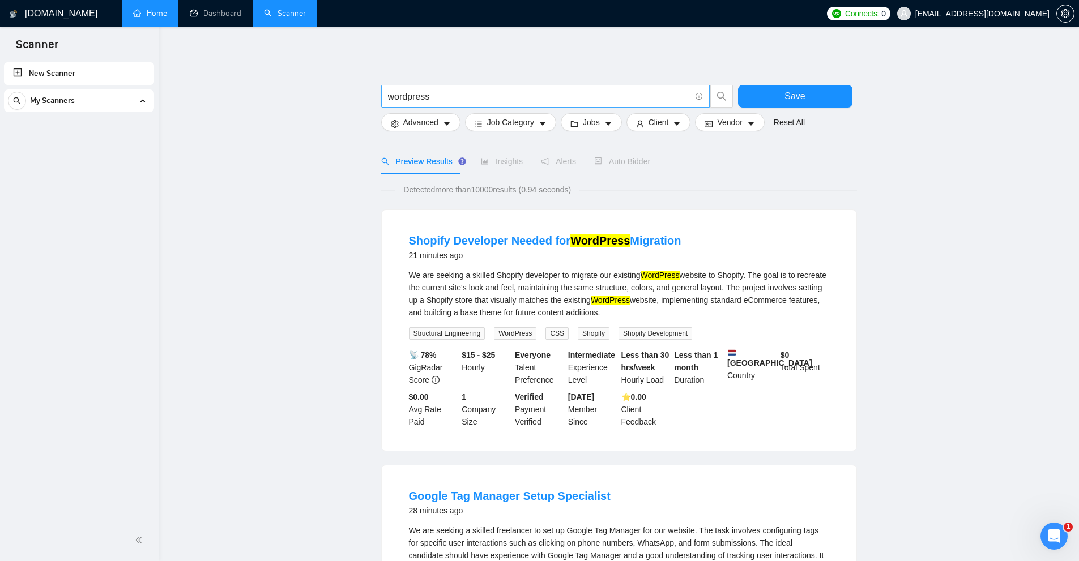
click at [512, 98] on input "wordpress" at bounding box center [539, 97] width 302 height 14
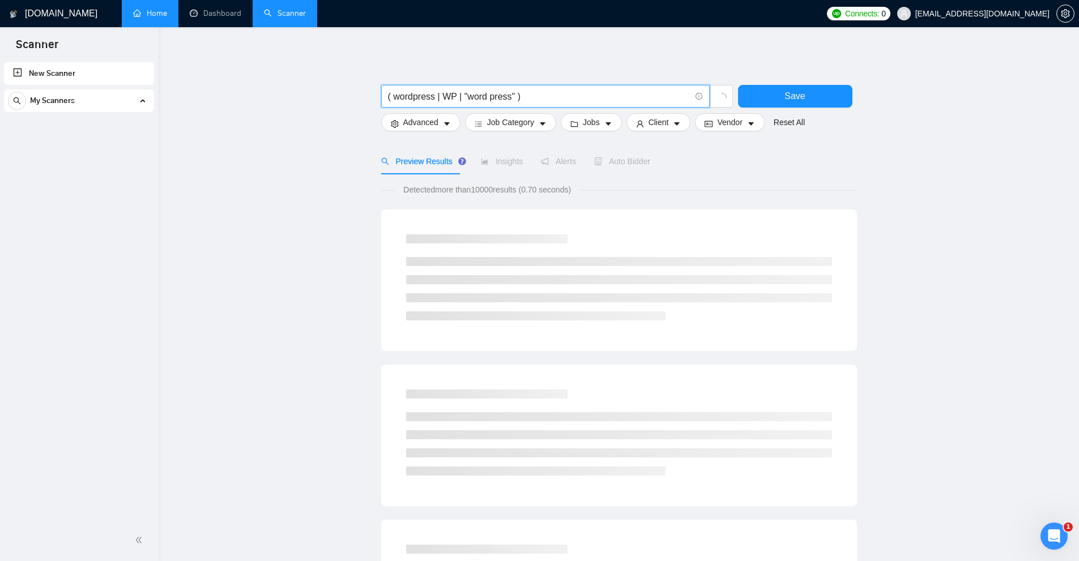
click at [439, 95] on input "( wordpress | WP | "word press" )" at bounding box center [539, 97] width 302 height 14
click at [447, 96] on input "( wordpress | WP | "word press" )" at bounding box center [539, 97] width 302 height 14
click at [423, 97] on input "( wordpress | WP | "word press" )" at bounding box center [539, 97] width 302 height 14
click at [444, 93] on input "( wordpress | WP | "word press" )" at bounding box center [539, 97] width 302 height 14
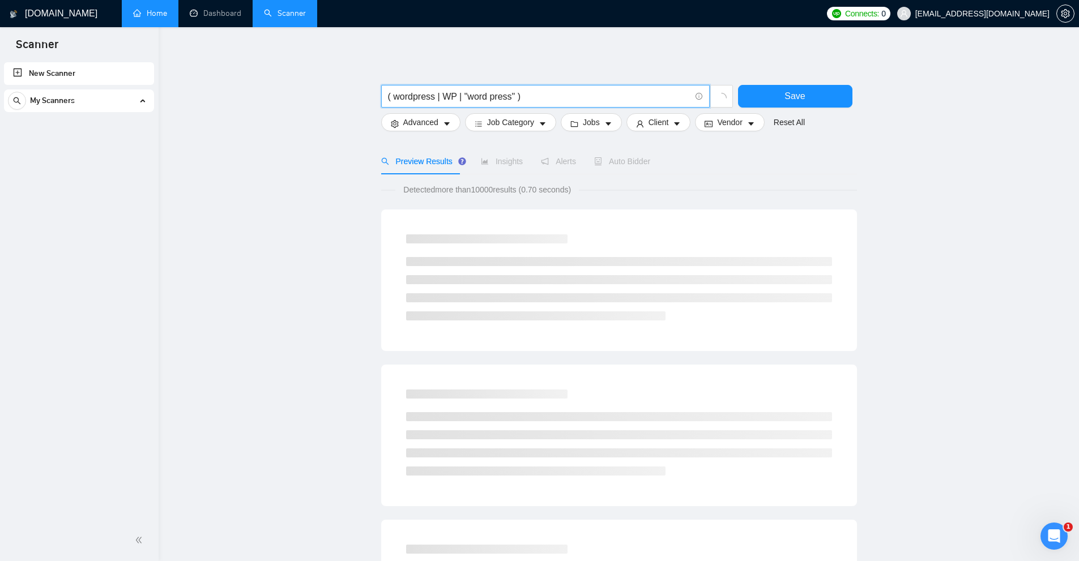
click at [444, 93] on input "( wordpress | WP | "word press" )" at bounding box center [539, 97] width 302 height 14
click at [466, 91] on input "( wordpress | WP | "word press" )" at bounding box center [539, 97] width 302 height 14
click at [476, 92] on input "( wordpress | WP | "word press" )" at bounding box center [539, 97] width 302 height 14
drag, startPoint x: 476, startPoint y: 92, endPoint x: 500, endPoint y: 96, distance: 24.7
click at [500, 96] on input "( wordpress | WP | "word press" )" at bounding box center [539, 97] width 302 height 14
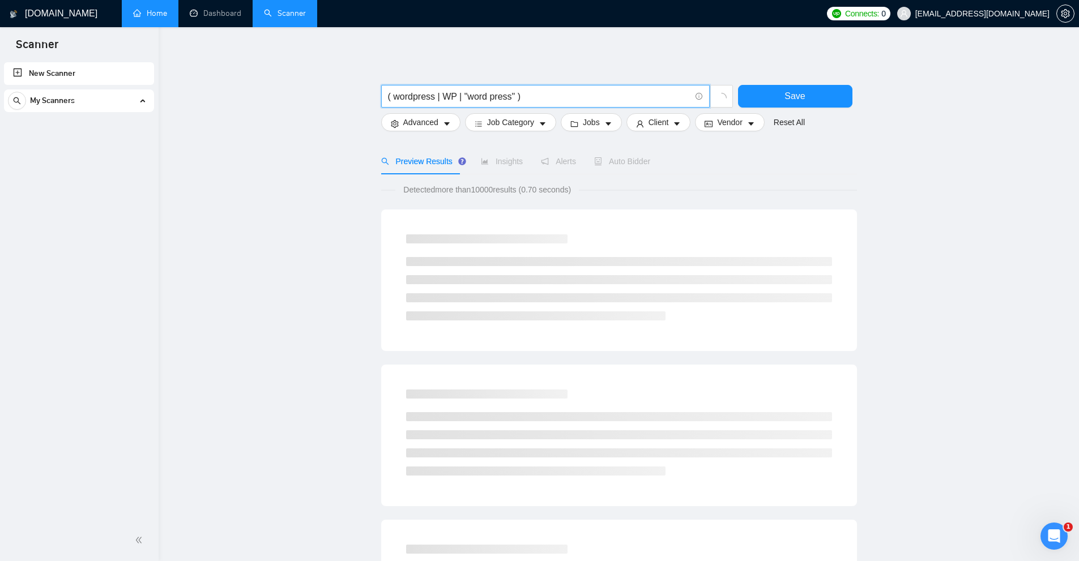
click at [500, 96] on input "( wordpress | WP | "word press" )" at bounding box center [539, 97] width 302 height 14
drag, startPoint x: 403, startPoint y: 96, endPoint x: 514, endPoint y: 97, distance: 111.0
click at [514, 97] on input "( wordpress | WP | "word press" )" at bounding box center [539, 97] width 302 height 14
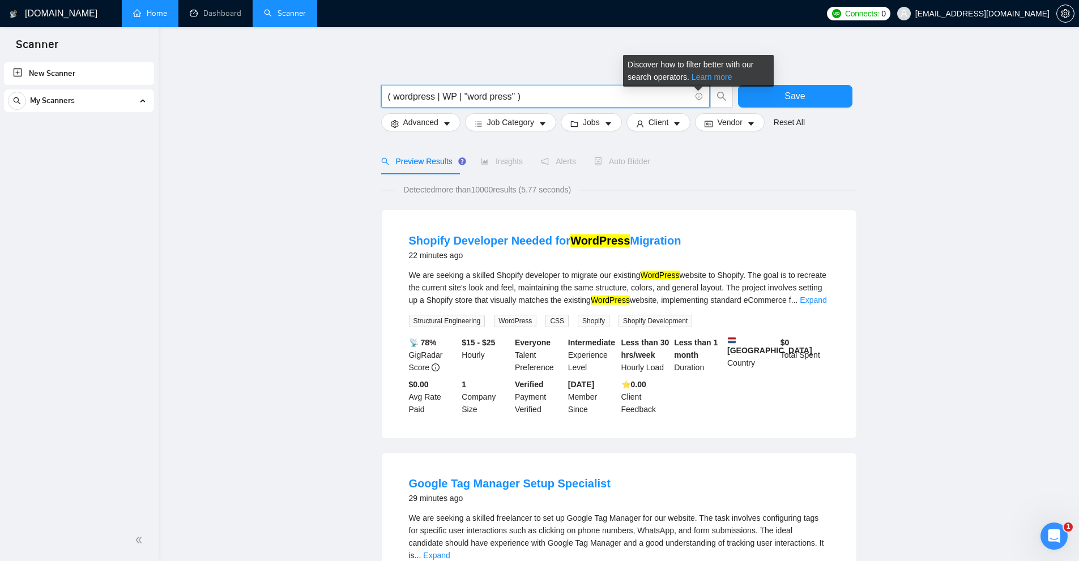
click at [705, 76] on link "Learn more" at bounding box center [712, 77] width 41 height 9
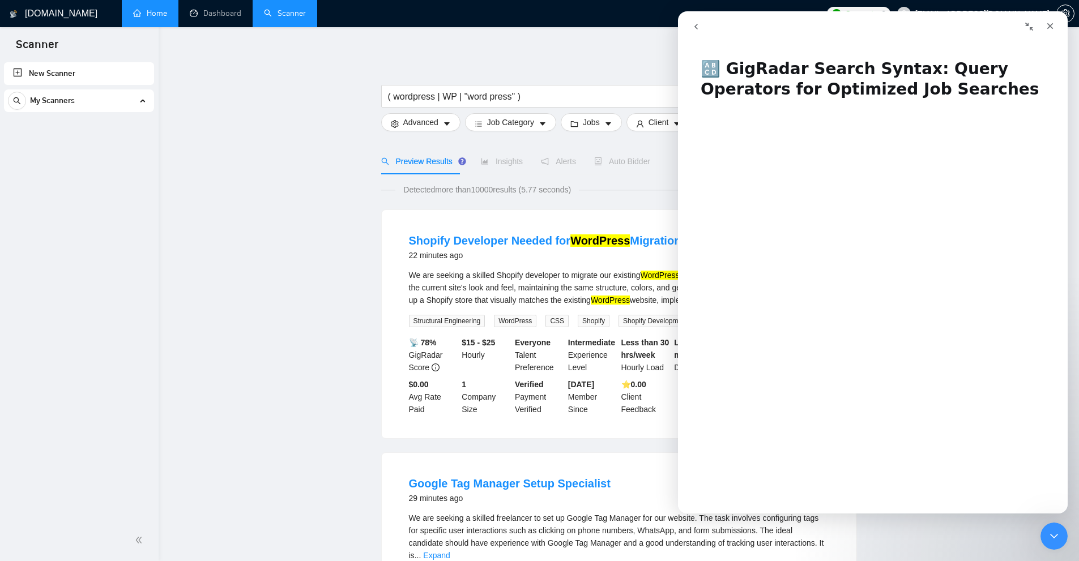
scroll to position [57, 0]
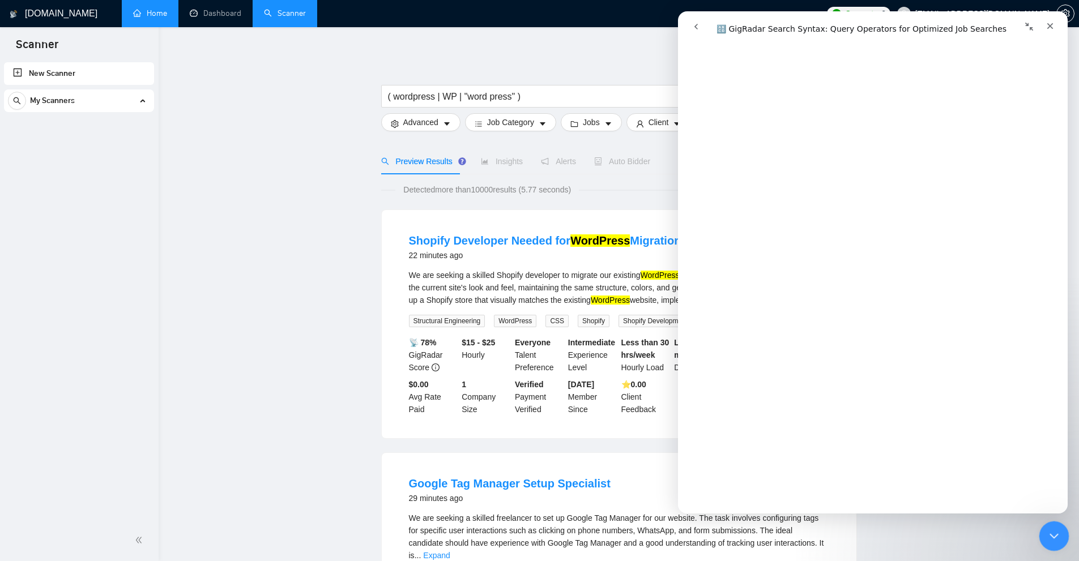
click at [1060, 540] on div "Close Intercom Messenger" at bounding box center [1052, 534] width 27 height 27
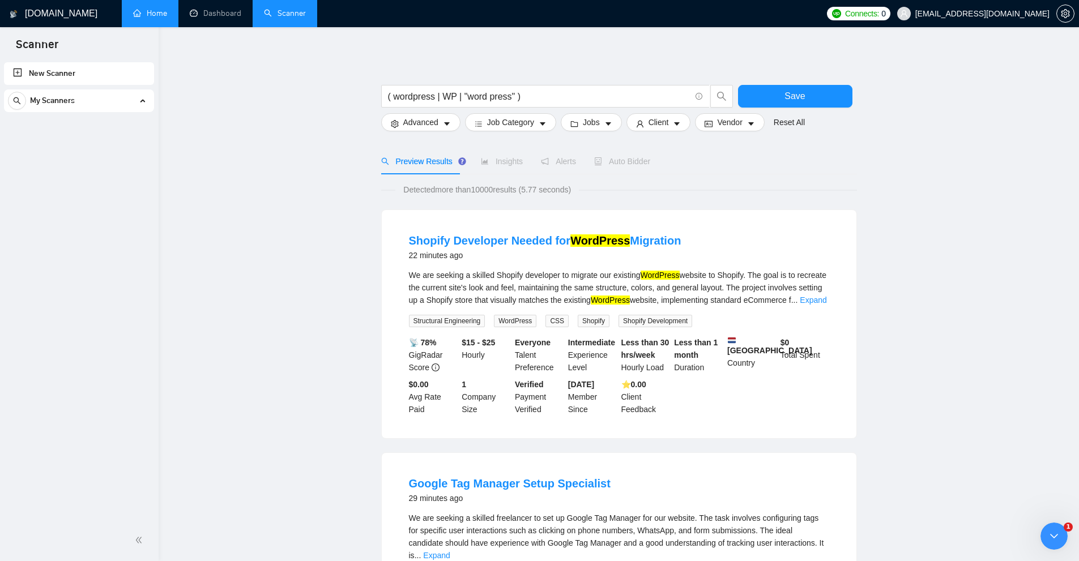
scroll to position [0, 0]
drag, startPoint x: 388, startPoint y: 94, endPoint x: 503, endPoint y: 95, distance: 115.0
click at [509, 95] on input "( wordpress | WP | "word press" )" at bounding box center [539, 97] width 302 height 14
click at [486, 96] on input "( wordpress | WP | "word press" )" at bounding box center [539, 97] width 302 height 14
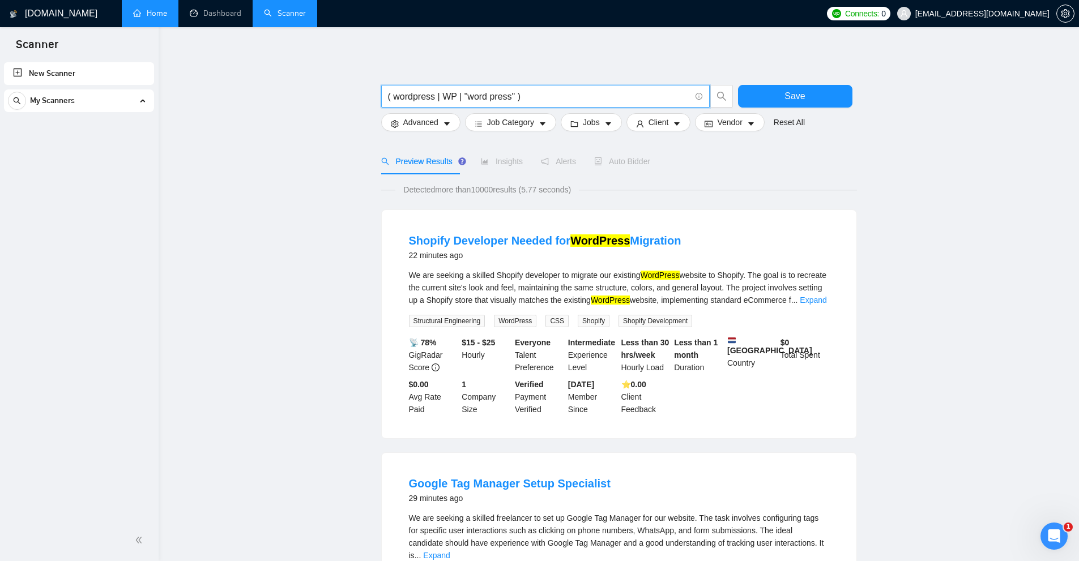
click at [486, 96] on input "( wordpress | WP | "word press" )" at bounding box center [539, 97] width 302 height 14
click at [529, 100] on input "( wordpress | WP | "word press" )" at bounding box center [539, 97] width 302 height 14
click at [514, 96] on input "( wordpress | WP | "word press" )" at bounding box center [539, 97] width 302 height 14
click at [525, 95] on input "( wordpress | WP | "word press" )" at bounding box center [539, 97] width 302 height 14
drag, startPoint x: 512, startPoint y: 94, endPoint x: 524, endPoint y: 95, distance: 11.9
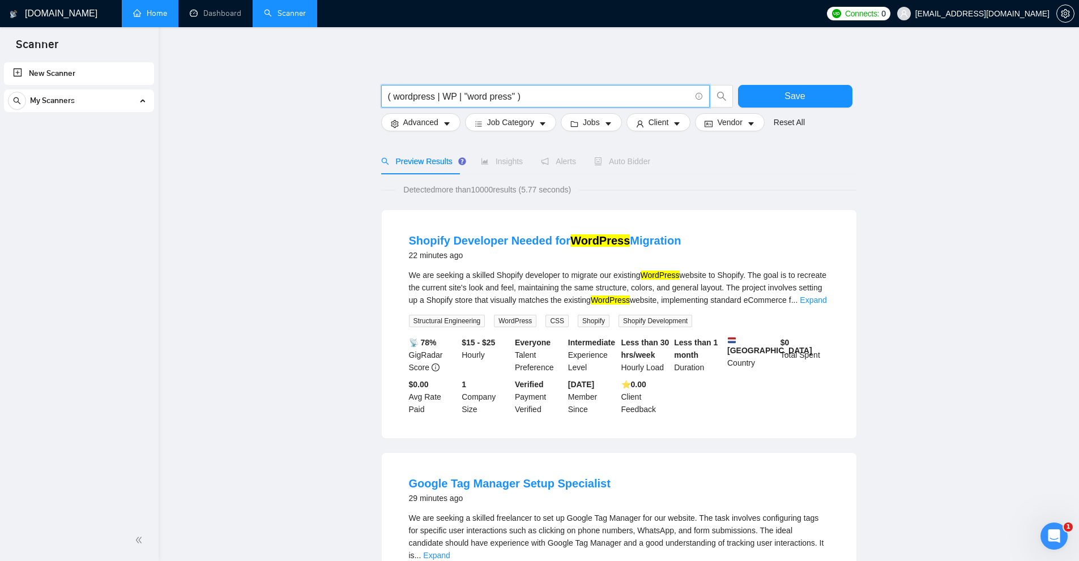
click at [524, 95] on input "( wordpress | WP | "word press" )" at bounding box center [539, 97] width 302 height 14
click at [526, 94] on input "( wordpress | WP | "word press" )" at bounding box center [539, 97] width 302 height 14
drag, startPoint x: 515, startPoint y: 96, endPoint x: 529, endPoint y: 97, distance: 13.6
click at [529, 97] on input "( wordpress | WP | "word press" )" at bounding box center [539, 97] width 302 height 14
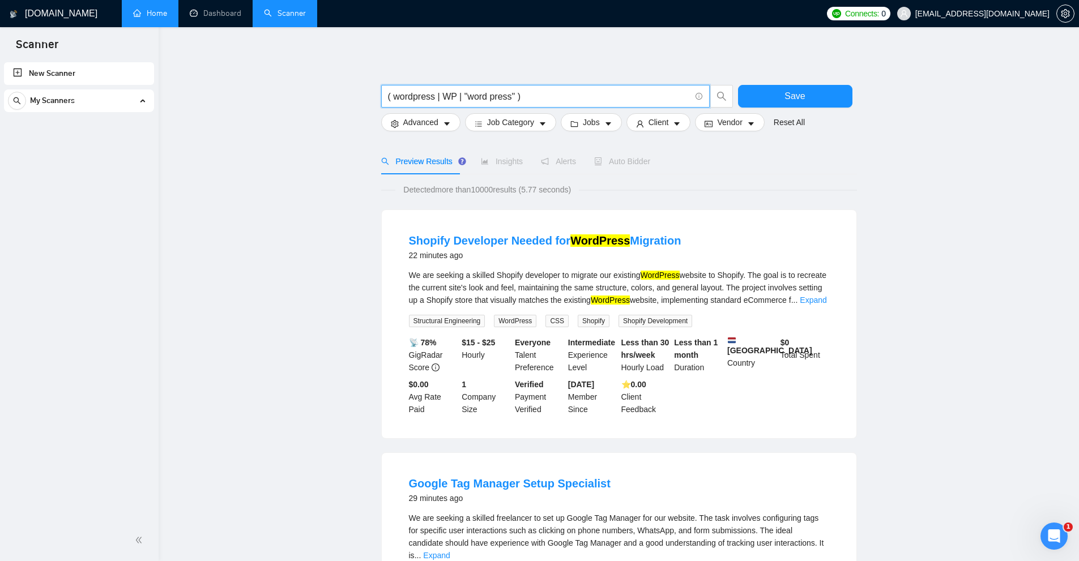
click at [519, 97] on input "( wordpress | WP | "word press" )" at bounding box center [539, 97] width 302 height 14
drag, startPoint x: 514, startPoint y: 97, endPoint x: 536, endPoint y: 101, distance: 22.4
click at [536, 101] on input "( wordpress | WP | "word press" )" at bounding box center [539, 97] width 302 height 14
click at [543, 95] on input "( wordpress | WP | "word press" )" at bounding box center [539, 97] width 302 height 14
click at [451, 97] on input "( wordpress | WP | "word press" )" at bounding box center [539, 97] width 302 height 14
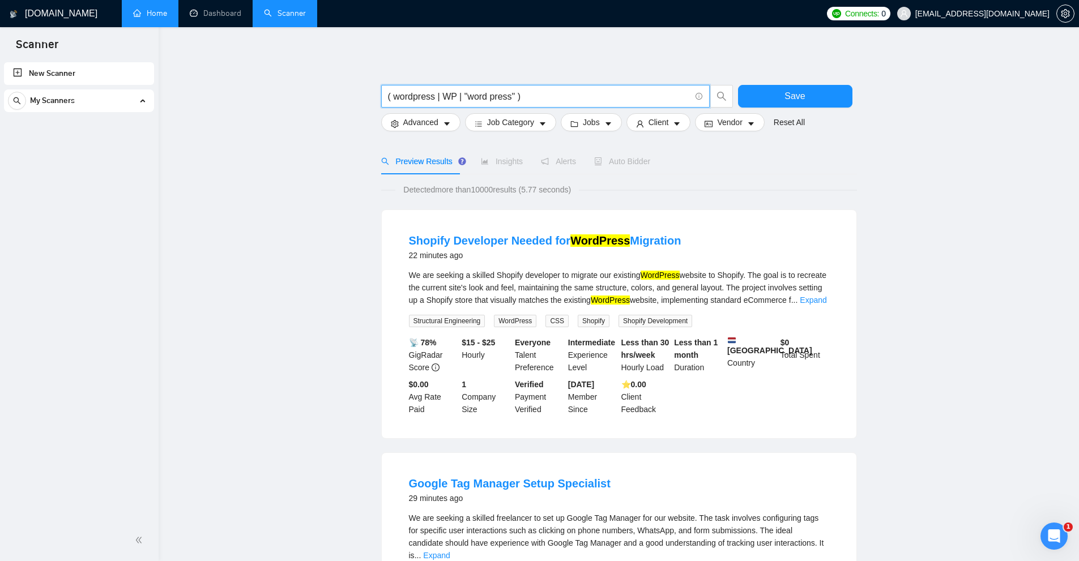
click at [458, 96] on input "( wordpress | WP | "word press" )" at bounding box center [539, 97] width 302 height 14
drag, startPoint x: 525, startPoint y: 96, endPoint x: 534, endPoint y: 96, distance: 8.5
click at [534, 96] on input "( wordpress | WP | "word press" )" at bounding box center [539, 97] width 302 height 14
drag, startPoint x: 391, startPoint y: 96, endPoint x: 432, endPoint y: 96, distance: 40.2
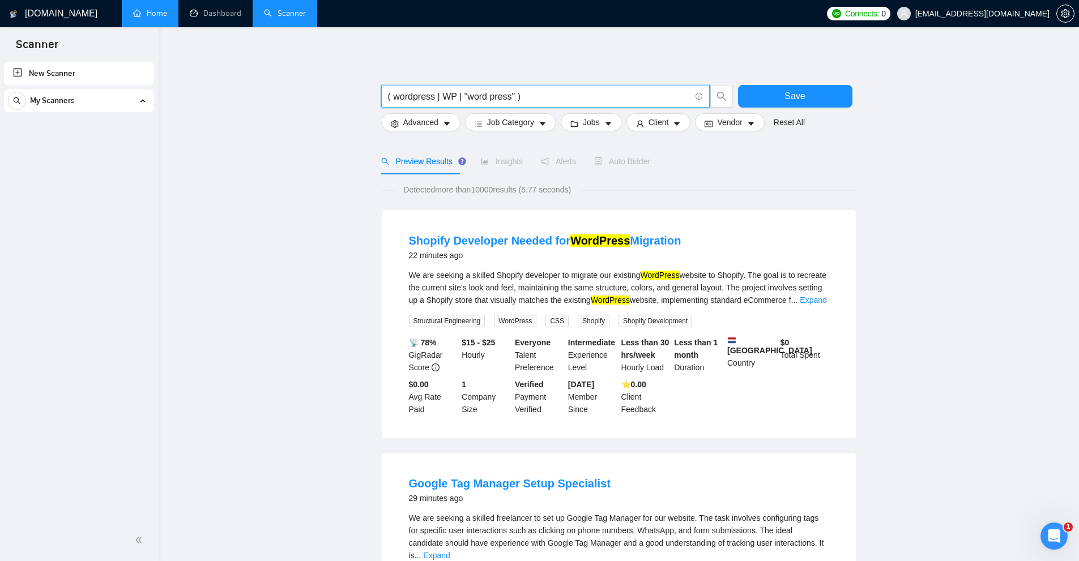
click at [432, 96] on input "( wordpress | WP | "word press" )" at bounding box center [539, 97] width 302 height 14
click at [432, 95] on input "( wordpress | WP | "word press" )" at bounding box center [539, 97] width 302 height 14
click at [445, 93] on input "( wordpress | WP | "word press" )" at bounding box center [539, 97] width 302 height 14
click at [446, 93] on input "( wordpress | WP | "word press" )" at bounding box center [539, 97] width 302 height 14
click at [483, 92] on input "( wordpress | WP | "word press" )" at bounding box center [539, 97] width 302 height 14
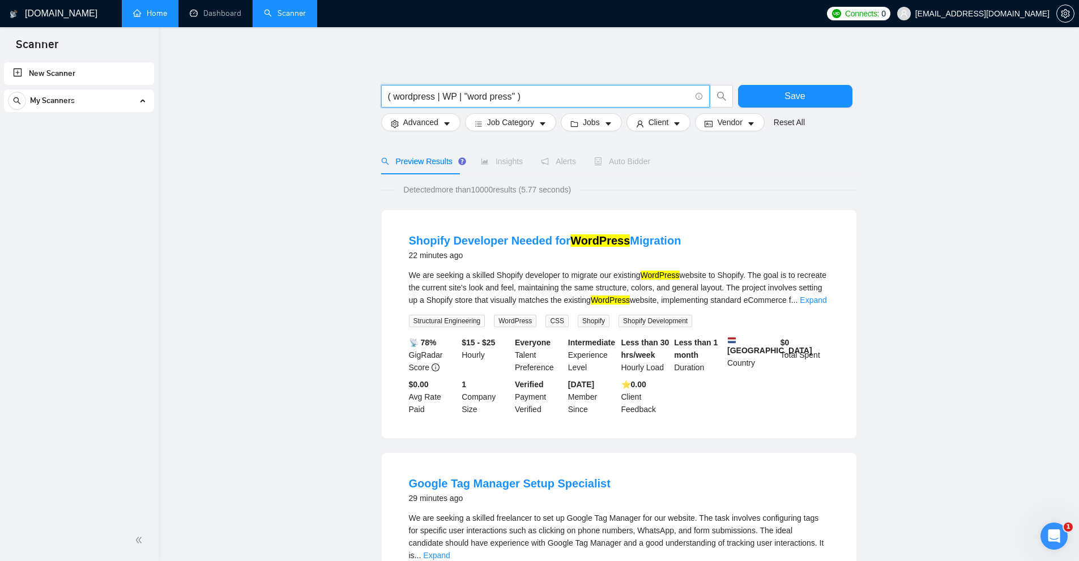
drag, startPoint x: 483, startPoint y: 92, endPoint x: 501, endPoint y: 93, distance: 18.2
click at [501, 93] on input "( wordpress | WP | "word press" )" at bounding box center [539, 97] width 302 height 14
click at [468, 92] on input "( wordpress | WP | "word press" )" at bounding box center [539, 97] width 302 height 14
drag, startPoint x: 466, startPoint y: 92, endPoint x: 504, endPoint y: 96, distance: 37.6
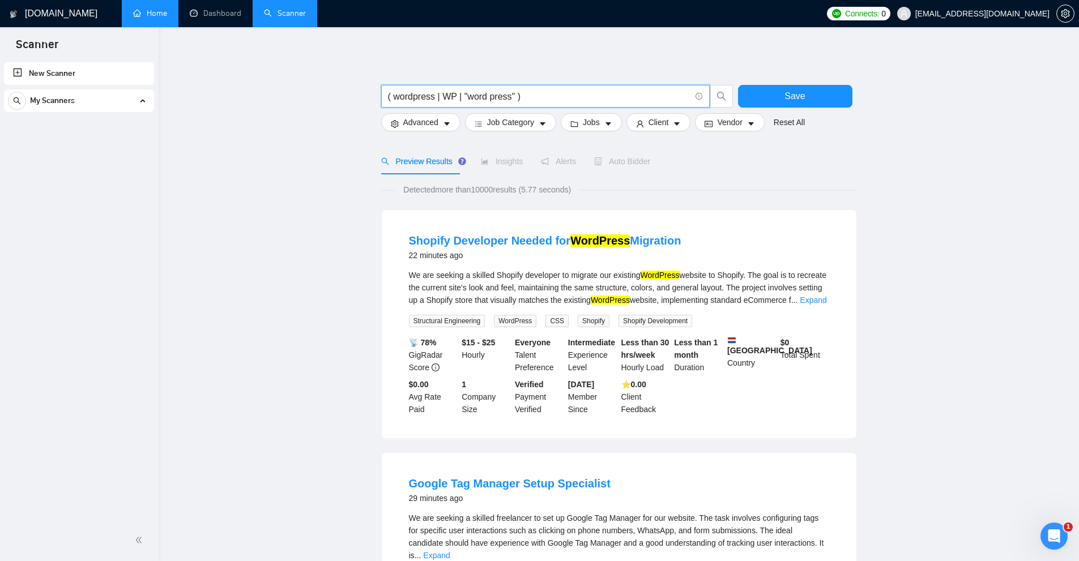
click at [508, 96] on input "( wordpress | WP | "word press" )" at bounding box center [539, 97] width 302 height 14
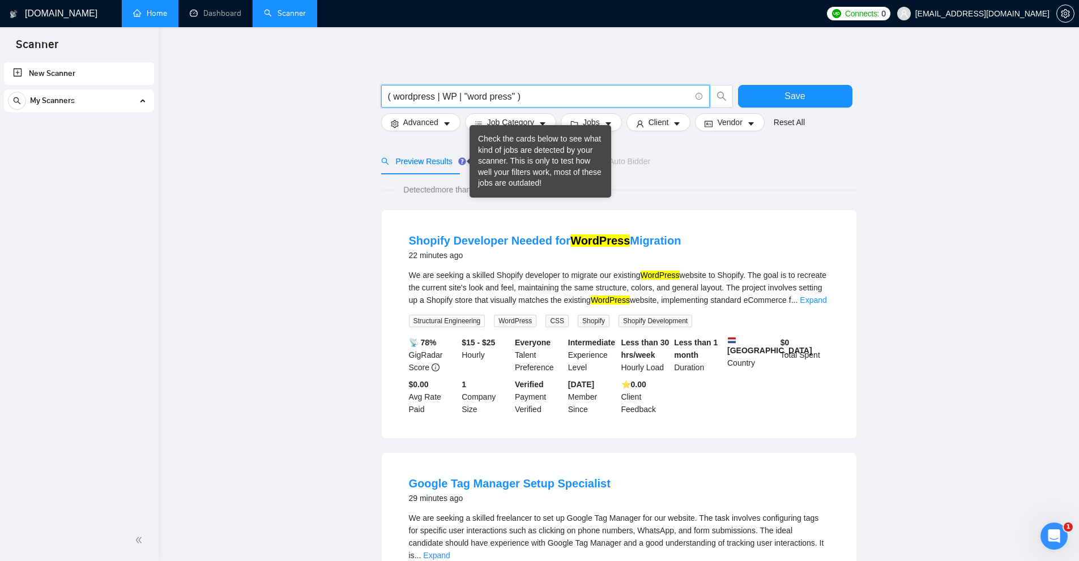
click at [466, 92] on input "( wordpress | WP | "word press" )" at bounding box center [539, 97] width 302 height 14
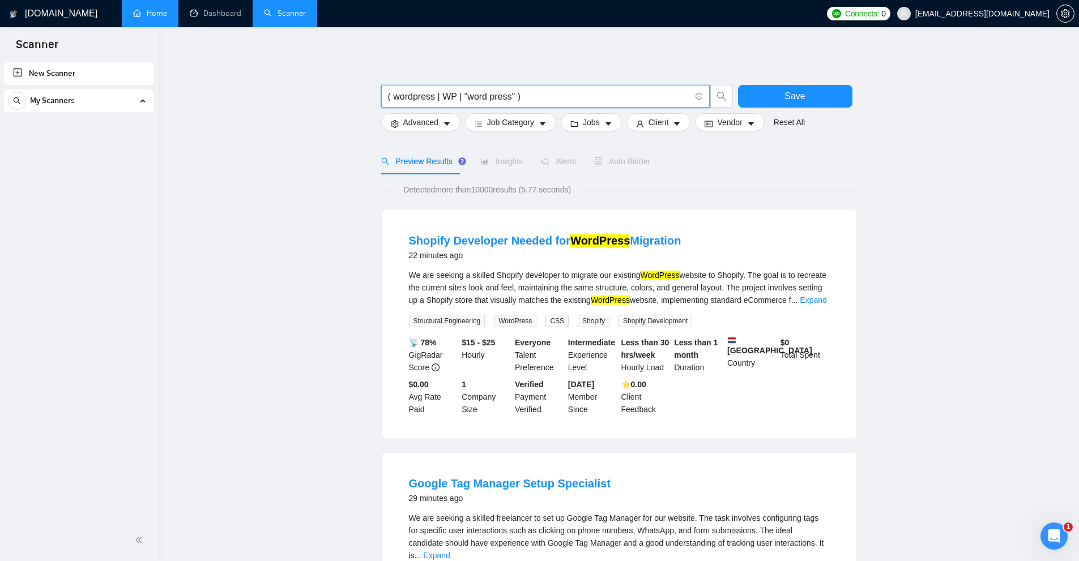
click at [543, 97] on input "( wordpress | WP | "word press" )" at bounding box center [539, 97] width 302 height 14
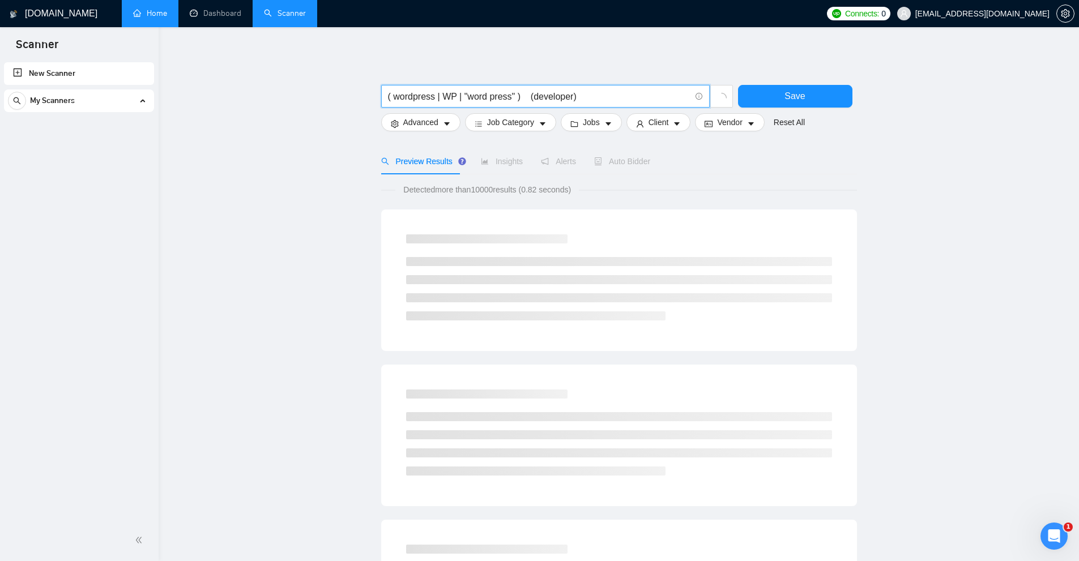
drag, startPoint x: 519, startPoint y: 93, endPoint x: 348, endPoint y: 79, distance: 171.6
click at [342, 79] on main "( wordpress | WP | "word press" ) (developer) Save Advanced Job Category Jobs C…" at bounding box center [619, 522] width 884 height 954
click at [560, 88] on span "( wordpress | WP | "word press" ) (developer)" at bounding box center [545, 96] width 329 height 23
drag, startPoint x: 591, startPoint y: 95, endPoint x: 632, endPoint y: 96, distance: 40.8
click at [632, 96] on input "( wordpress | WP | "word press" ) (developer)" at bounding box center [539, 97] width 302 height 14
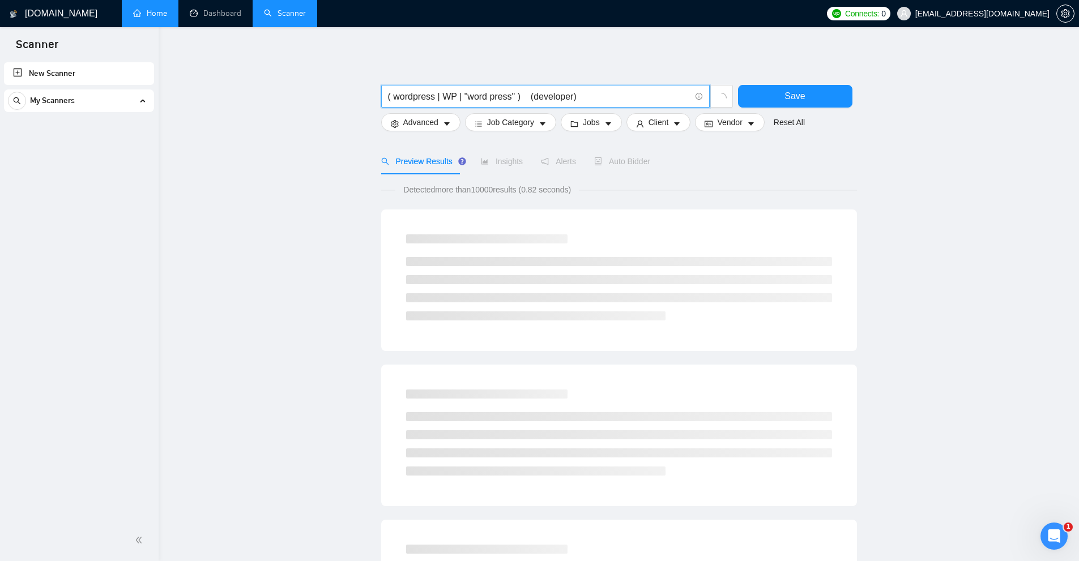
click at [619, 95] on input "( wordpress | WP | "word press" ) (developer)" at bounding box center [539, 97] width 302 height 14
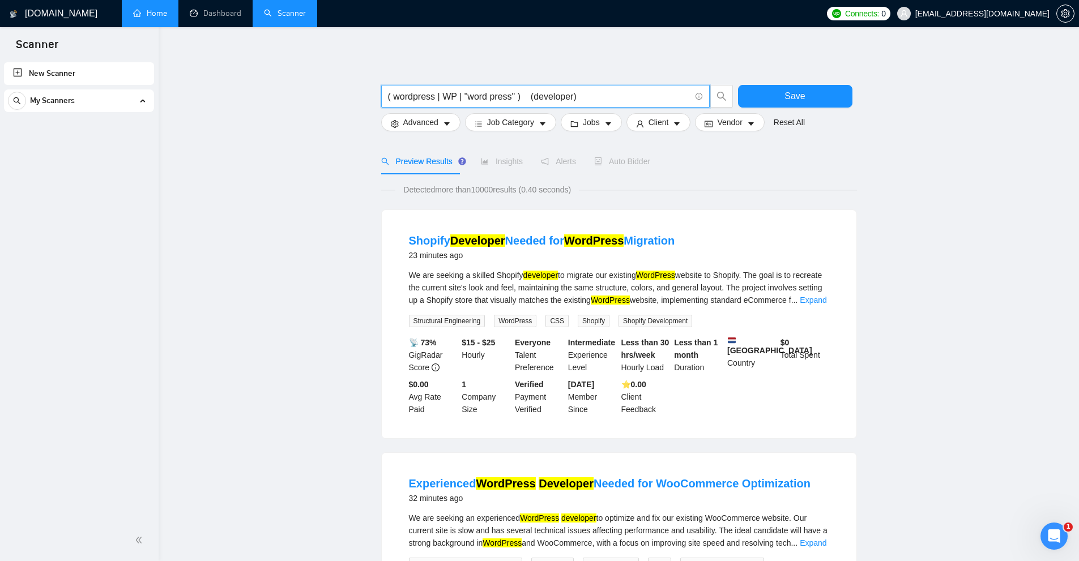
click at [563, 96] on input "( wordpress | WP | "word press" ) (developer)" at bounding box center [539, 97] width 302 height 14
drag, startPoint x: 545, startPoint y: 97, endPoint x: 571, endPoint y: 98, distance: 26.1
click at [571, 98] on input "( wordpress | WP | "word press" ) (developer)" at bounding box center [539, 97] width 302 height 14
click at [547, 97] on input "( wordpress | WP | "word press" ) (developer)" at bounding box center [539, 97] width 302 height 14
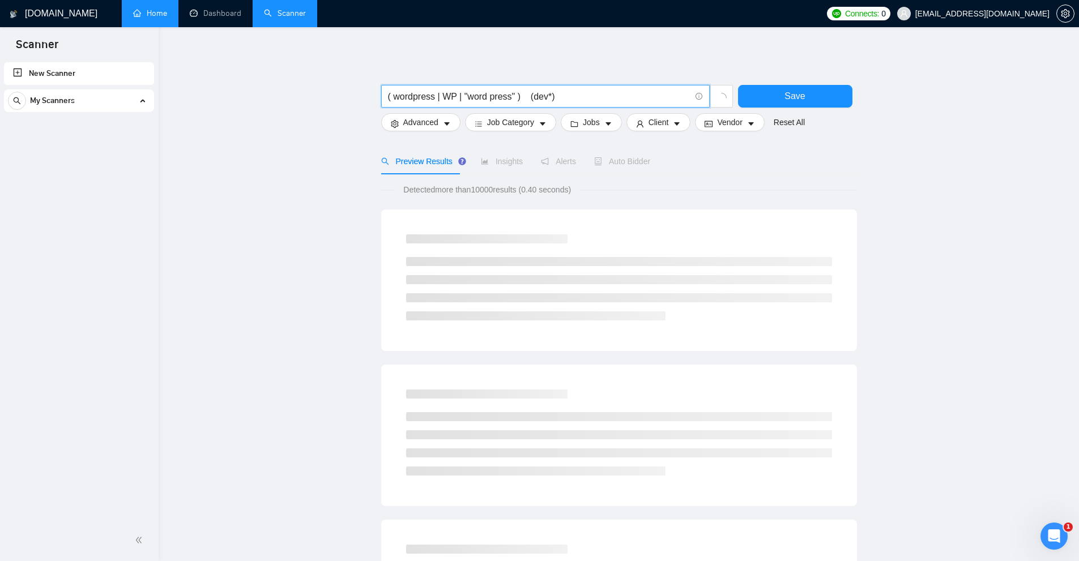
click at [548, 97] on input "( wordpress | WP | "word press" ) (dev*)" at bounding box center [539, 97] width 302 height 14
click at [549, 99] on input "( wordpress | WP | "word press" ) (dev*)" at bounding box center [539, 97] width 302 height 14
click at [547, 97] on input "( wordpress | WP | "word press" ) (dev*)" at bounding box center [539, 97] width 302 height 14
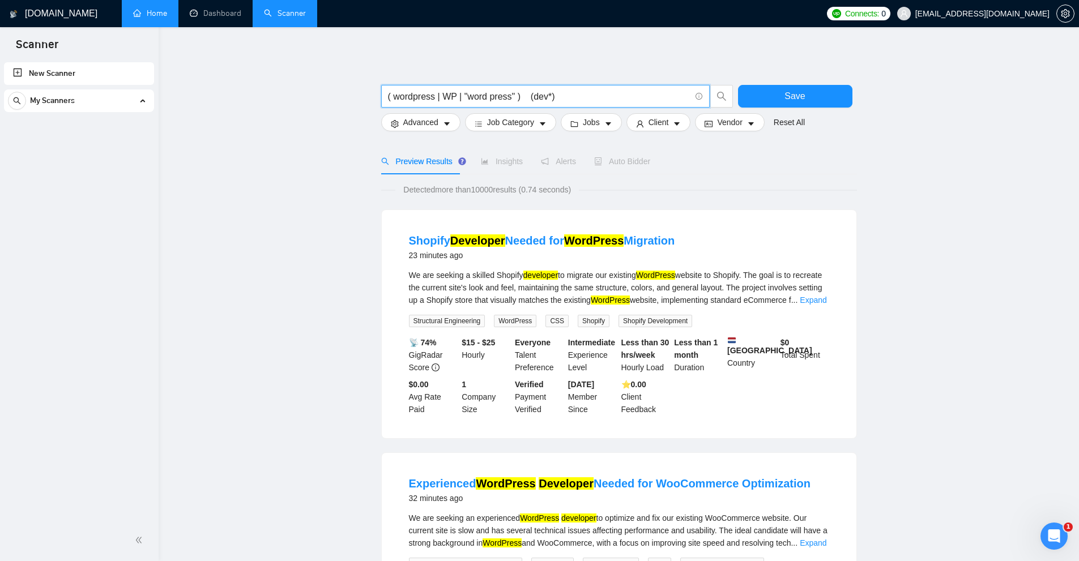
click at [548, 95] on input "( wordpress | WP | "word press" ) (dev*)" at bounding box center [539, 97] width 302 height 14
drag, startPoint x: 533, startPoint y: 92, endPoint x: 552, endPoint y: 97, distance: 19.9
click at [546, 96] on input "( wordpress | WP | "word press" ) (dev*)" at bounding box center [539, 97] width 302 height 14
click at [561, 97] on input "( wordpress | WP | "word press" ) (dev*)" at bounding box center [539, 97] width 302 height 14
click at [549, 93] on input "( wordpress | WP | "word press" ) (dev*)" at bounding box center [539, 97] width 302 height 14
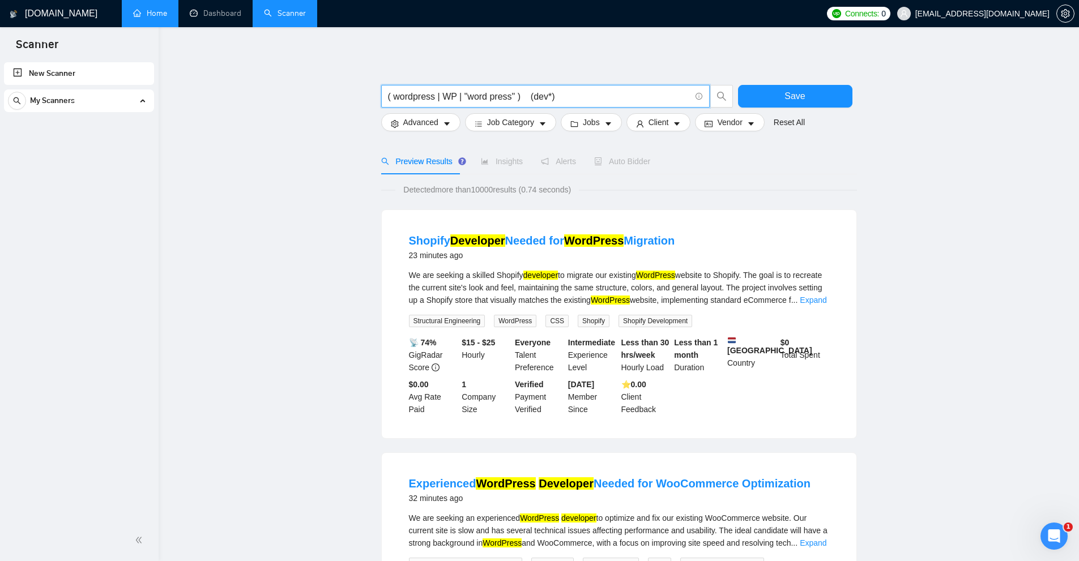
drag, startPoint x: 533, startPoint y: 93, endPoint x: 544, endPoint y: 96, distance: 11.6
click at [544, 96] on input "( wordpress | WP | "word press" ) (dev*)" at bounding box center [539, 97] width 302 height 14
click at [568, 95] on input "( wordpress | WP | "word press" ) (dev*)" at bounding box center [539, 97] width 302 height 14
click at [793, 299] on span "..." at bounding box center [794, 300] width 7 height 9
click at [803, 299] on link "Expand" at bounding box center [813, 300] width 27 height 9
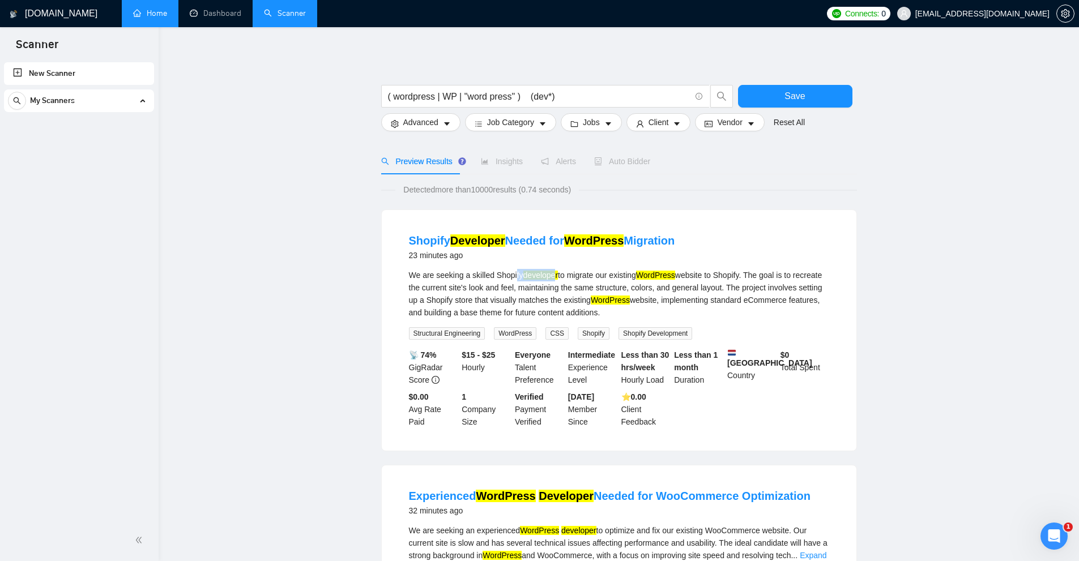
click at [556, 272] on li "Shopify Developer Needed for WordPress Migration 23 minutes ago We are seeking …" at bounding box center [619, 331] width 448 height 214
click at [547, 272] on mark "developer" at bounding box center [540, 275] width 35 height 9
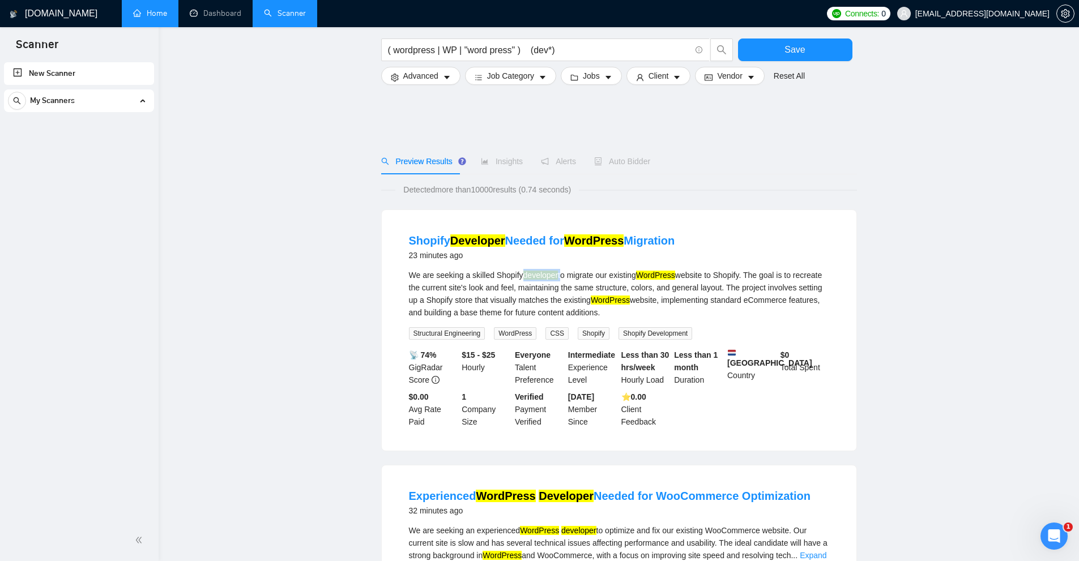
scroll to position [227, 0]
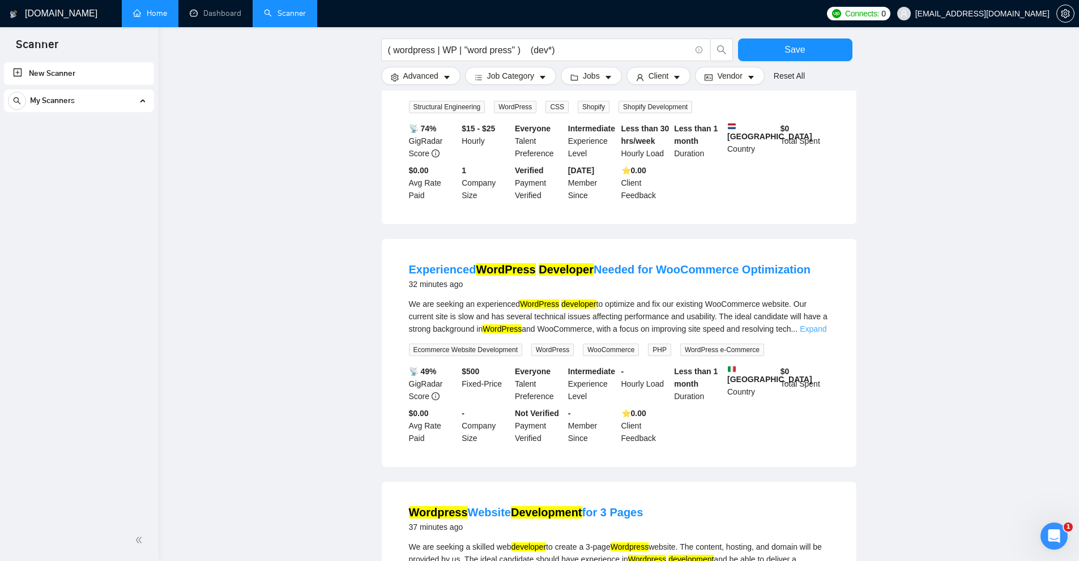
click at [813, 327] on link "Expand" at bounding box center [813, 329] width 27 height 9
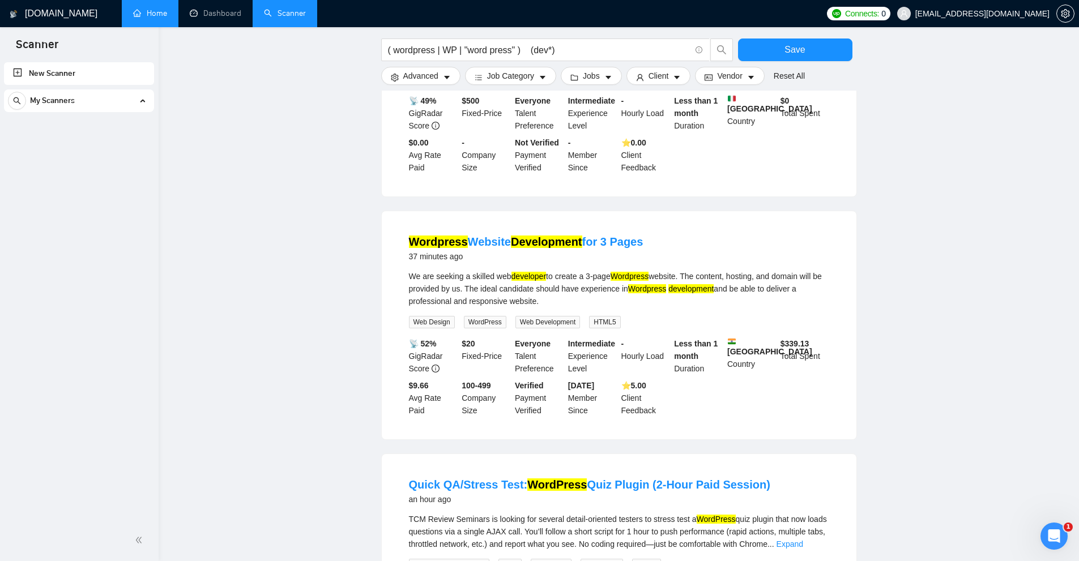
scroll to position [566, 0]
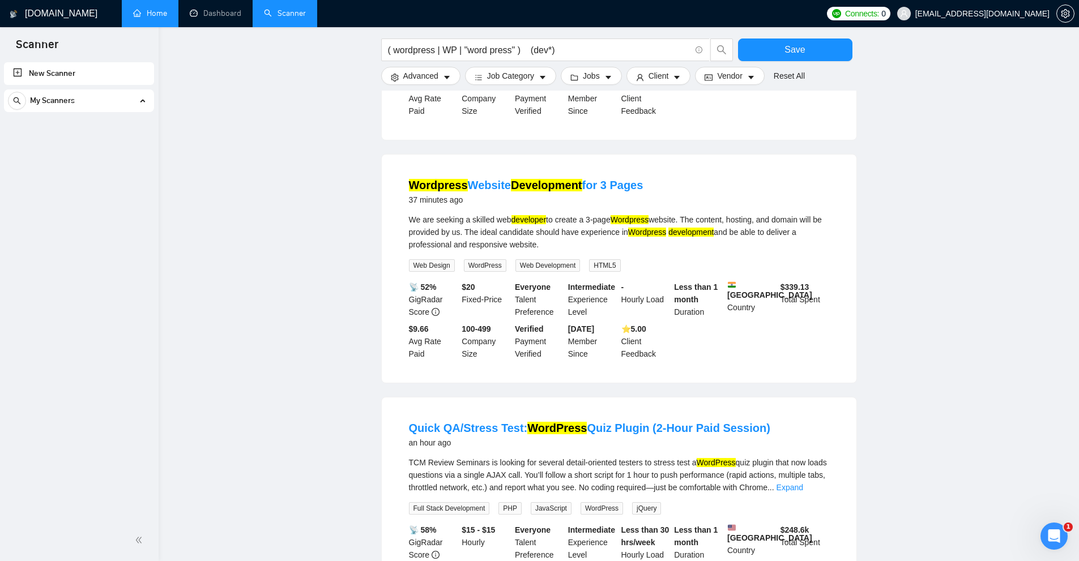
click at [694, 230] on mark "development" at bounding box center [690, 232] width 45 height 9
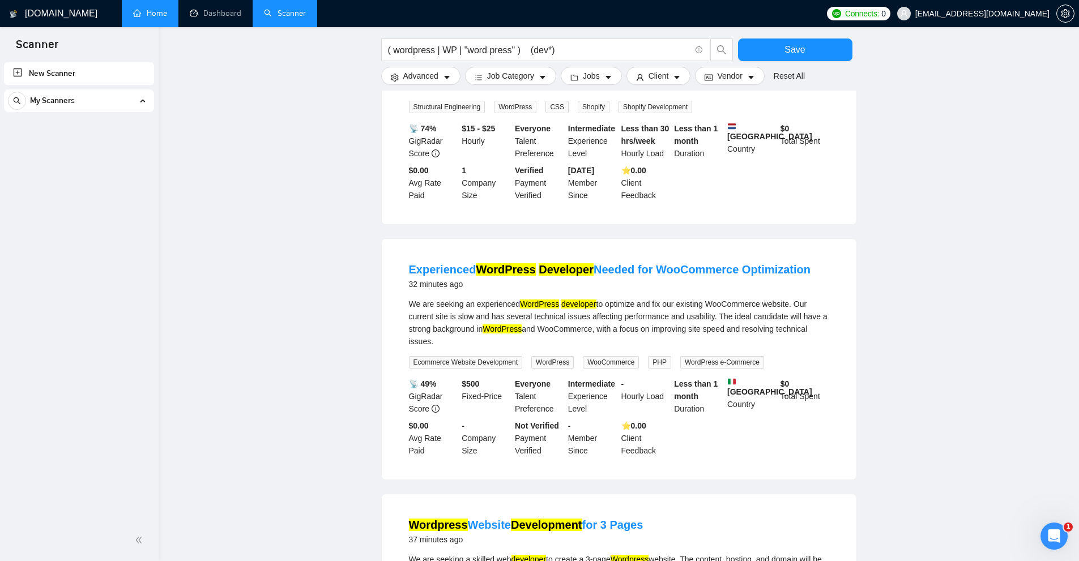
scroll to position [0, 0]
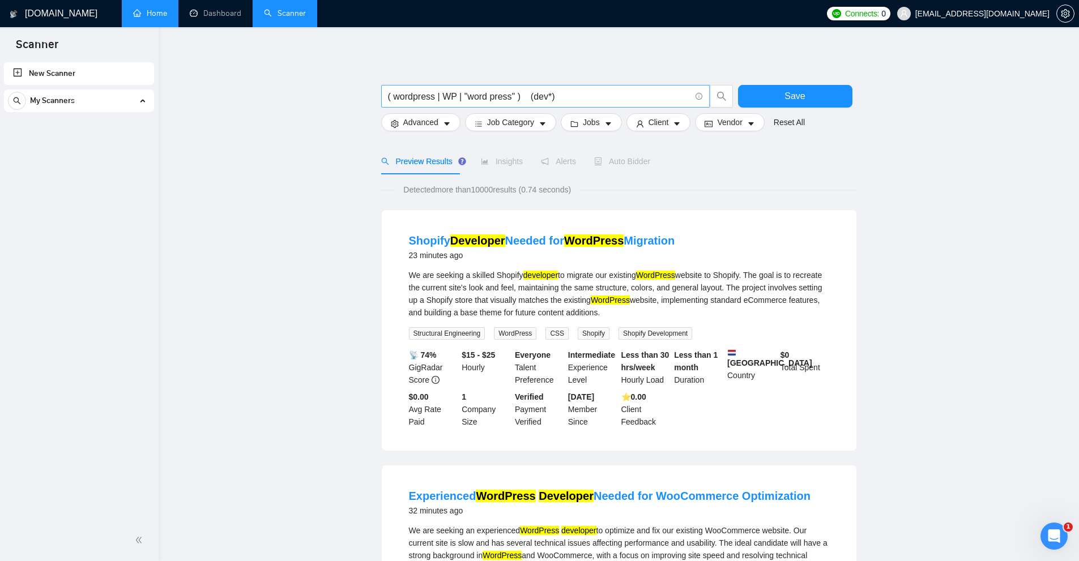
click at [559, 95] on input "( wordpress | WP | "word press" ) (dev*)" at bounding box center [539, 97] width 302 height 14
click at [531, 97] on input "( wordpress | WP | "word press" ) (dev*)" at bounding box center [539, 97] width 302 height 14
click at [529, 97] on input "( wordpress | WP | "word press" ) (dev*)" at bounding box center [539, 97] width 302 height 14
click at [700, 93] on icon "info-circle" at bounding box center [699, 96] width 7 height 7
click at [701, 80] on link "Learn more" at bounding box center [712, 77] width 41 height 9
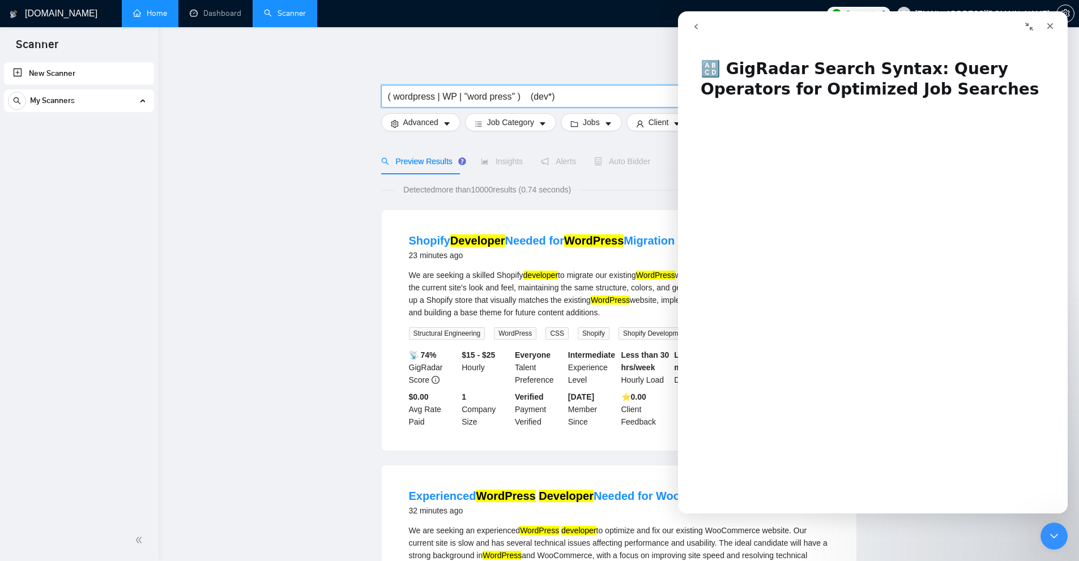
click at [544, 96] on input "( wordpress | WP | "word press" ) (dev*)" at bounding box center [539, 97] width 302 height 14
click at [538, 99] on input "( wordpress | WP | "word press" ) (dev*)" at bounding box center [539, 97] width 302 height 14
drag, startPoint x: 527, startPoint y: 96, endPoint x: 574, endPoint y: 97, distance: 47.0
click at [576, 97] on input "( wordpress | WP | "word press" ) (dev*)" at bounding box center [539, 97] width 302 height 14
click at [574, 97] on input "( wordpress | WP | "word press" ) (dev*)" at bounding box center [539, 97] width 302 height 14
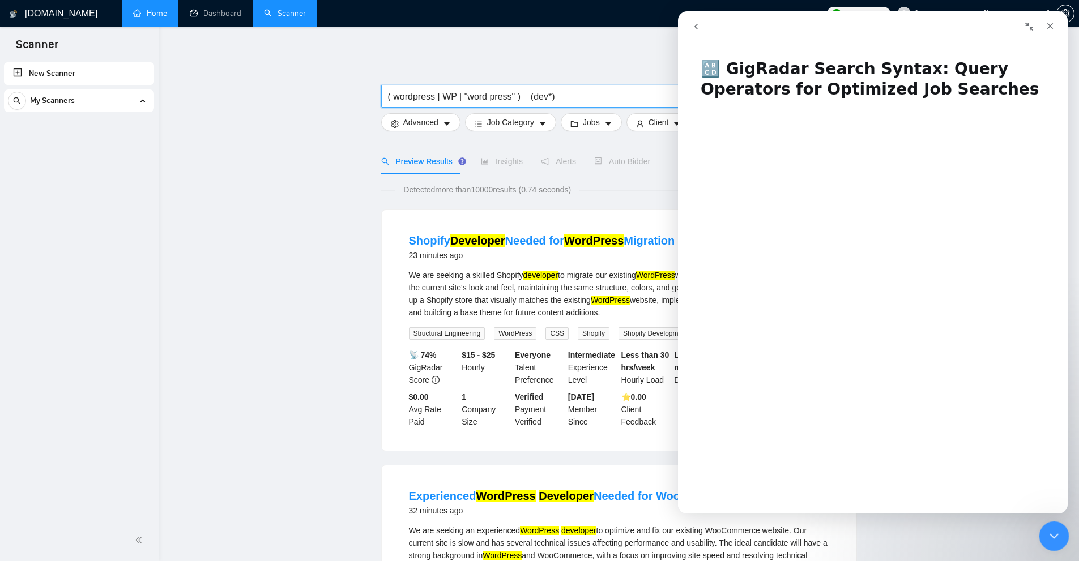
drag, startPoint x: 1056, startPoint y: 528, endPoint x: 2004, endPoint y: 936, distance: 1032.3
click at [1056, 528] on icon "Close Intercom Messenger" at bounding box center [1053, 535] width 14 height 14
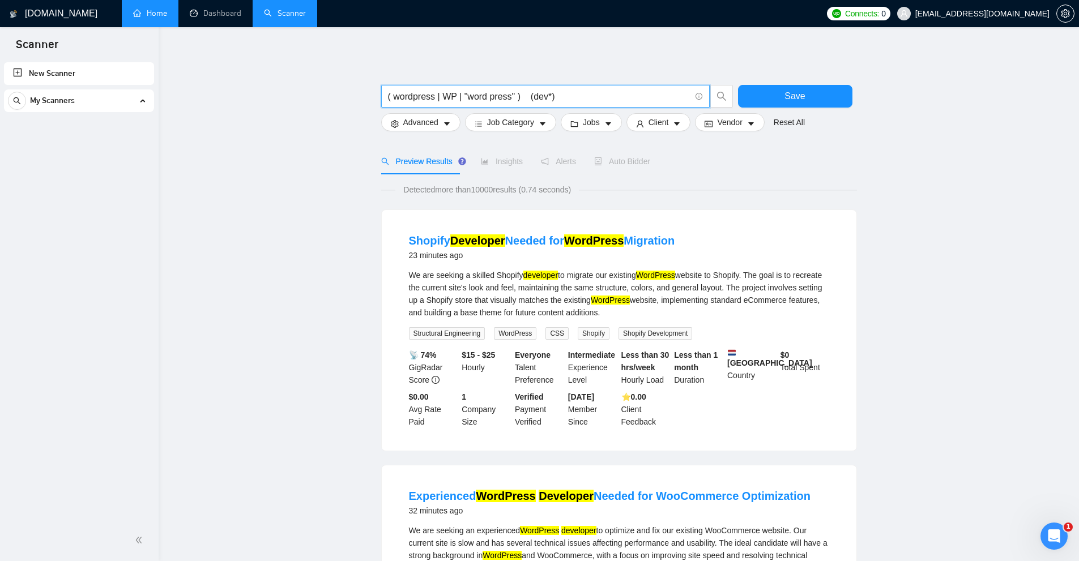
drag, startPoint x: 550, startPoint y: 92, endPoint x: 529, endPoint y: 91, distance: 21.0
click at [529, 91] on input "( wordpress | WP | "word press" ) (dev*)" at bounding box center [539, 97] width 302 height 14
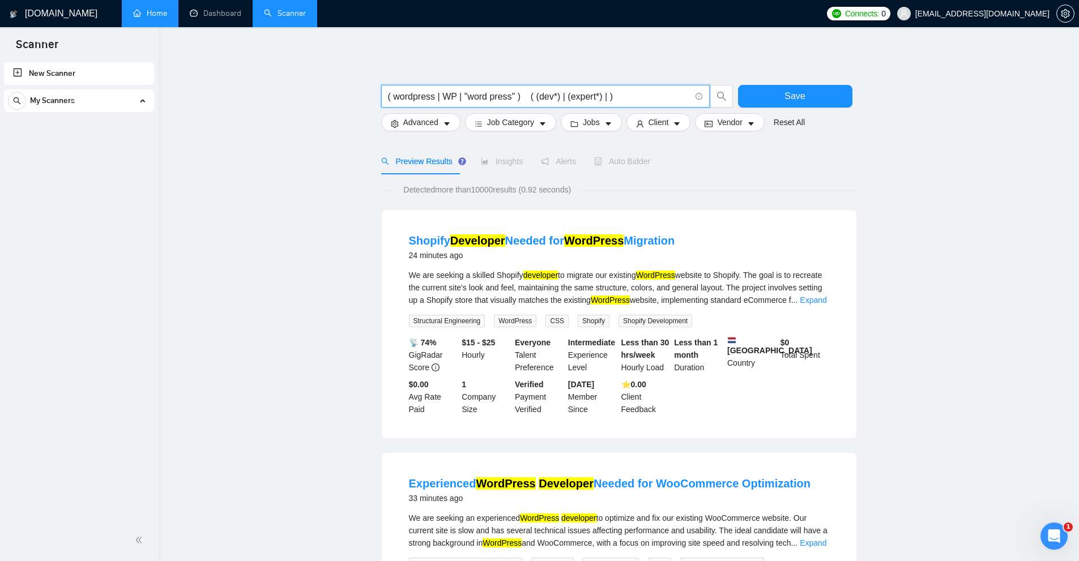
drag, startPoint x: 581, startPoint y: 101, endPoint x: 544, endPoint y: 96, distance: 36.7
click at [578, 101] on input "( wordpress | WP | "word press" ) ( (dev*) | (expert*) | )" at bounding box center [539, 97] width 302 height 14
drag, startPoint x: 527, startPoint y: 93, endPoint x: 743, endPoint y: 100, distance: 215.9
click at [743, 100] on div "( wordpress | WP | "word press" ) ( (dev*) | (expert*) | ) Save" at bounding box center [617, 99] width 476 height 28
paste input "ngineer*) | (expert*) | (specialist*) | (professional*) | (team*) | (guru*) | (…"
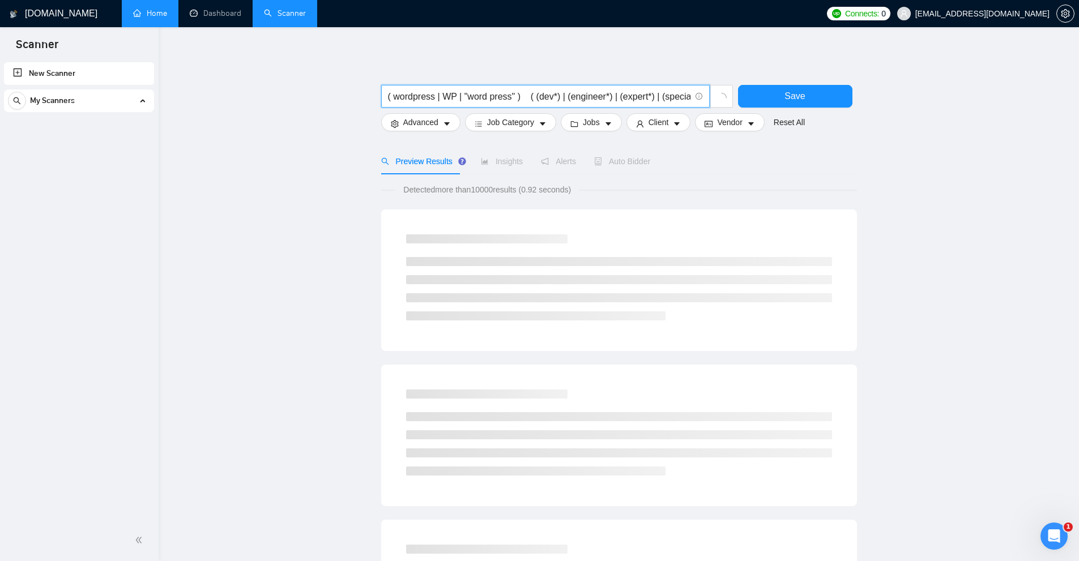
drag, startPoint x: 510, startPoint y: 98, endPoint x: 517, endPoint y: 95, distance: 7.4
click at [517, 95] on input "( wordpress | WP | "word press" ) ( (dev*) | (engineer*) | (expert*) | (special…" at bounding box center [539, 97] width 302 height 14
click at [515, 95] on input "( wordpress | WP | "word press" ) ( (dev*) | (engineer*) | (expert*) | (special…" at bounding box center [539, 97] width 302 height 14
drag, startPoint x: 530, startPoint y: 96, endPoint x: 567, endPoint y: 95, distance: 36.8
click at [555, 95] on input "( wordpress | WP | "word press" ) ( (dev*) | (engineer*) | (expert*) | (special…" at bounding box center [539, 97] width 302 height 14
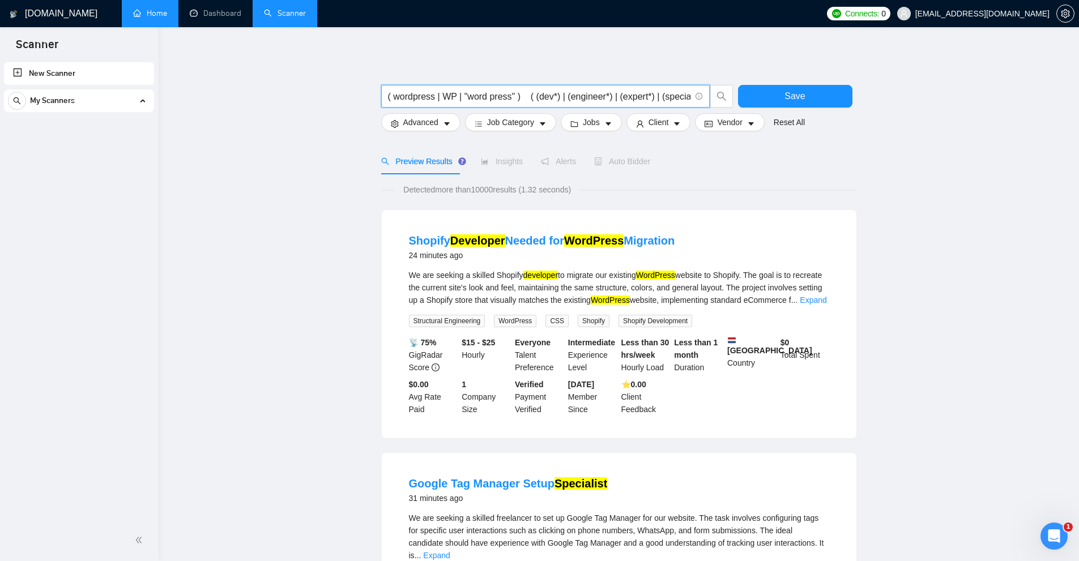
click at [602, 94] on input "( wordpress | WP | "word press" ) ( (dev*) | (engineer*) | (expert*) | (special…" at bounding box center [539, 97] width 302 height 14
click at [549, 99] on input "( wordpress | WP | "word press" ) ( (dev*) | (engineer*) | (expert*) | (special…" at bounding box center [539, 97] width 302 height 14
drag, startPoint x: 515, startPoint y: 95, endPoint x: 506, endPoint y: 105, distance: 13.6
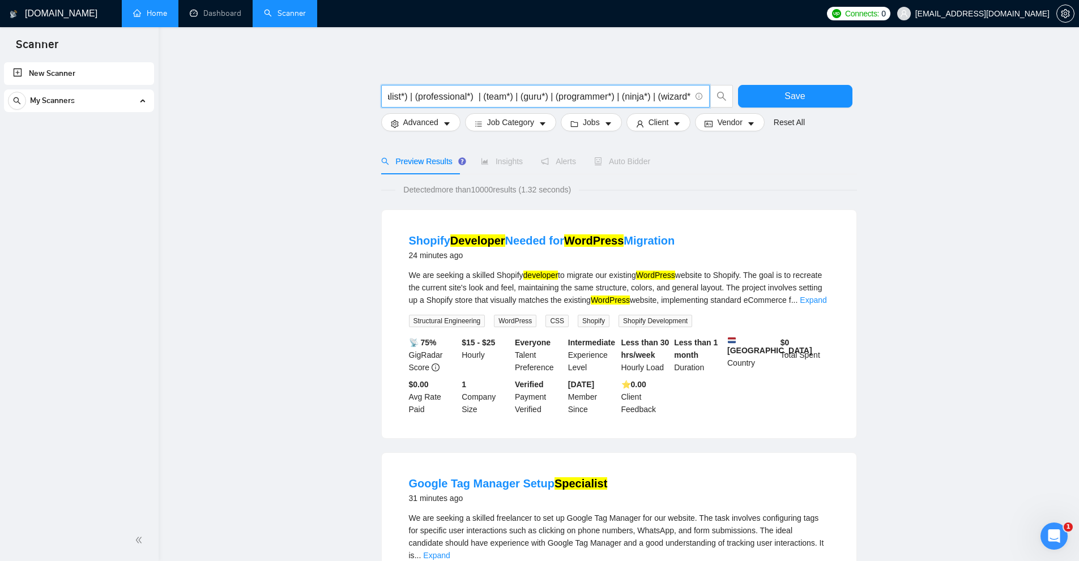
drag, startPoint x: 530, startPoint y: 96, endPoint x: 1014, endPoint y: 105, distance: 483.9
drag, startPoint x: 515, startPoint y: 97, endPoint x: 534, endPoint y: 99, distance: 18.2
click at [534, 99] on input "( wordpress | WP | "word press" ) ( (dev*) | (engineer*) | (expert*) | (special…" at bounding box center [539, 97] width 302 height 14
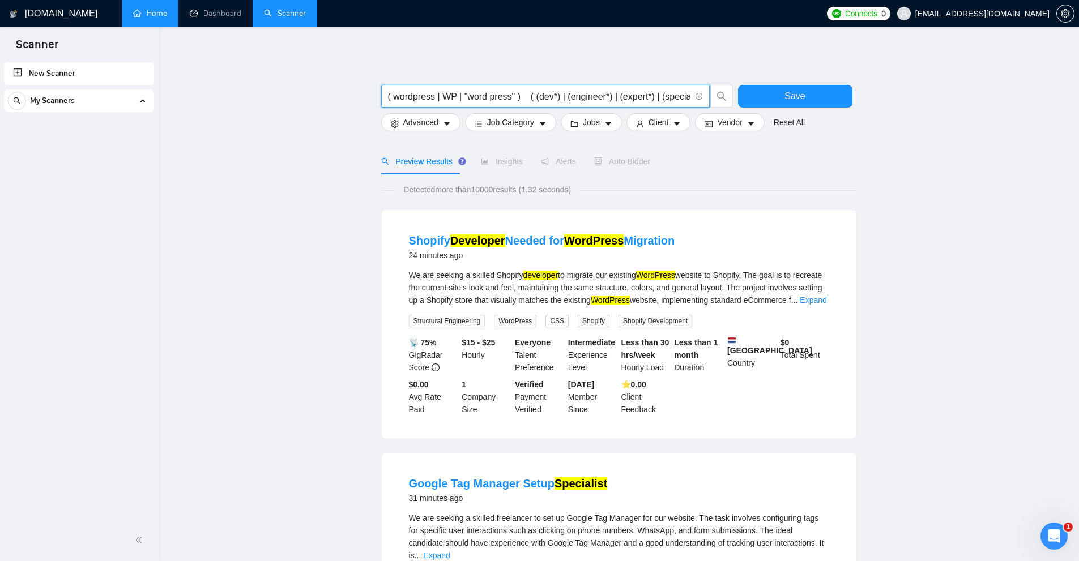
click at [532, 99] on input "( wordpress | WP | "word press" ) ( (dev*) | (engineer*) | (expert*) | (special…" at bounding box center [539, 97] width 302 height 14
drag, startPoint x: 529, startPoint y: 98, endPoint x: 547, endPoint y: 122, distance: 30.4
click at [519, 100] on input "( wordpress | WP | "word press" ) ( (dev*) | (engineer*) | (expert*) | (special…" at bounding box center [539, 97] width 302 height 14
drag, startPoint x: 517, startPoint y: 93, endPoint x: 157, endPoint y: 94, distance: 359.1
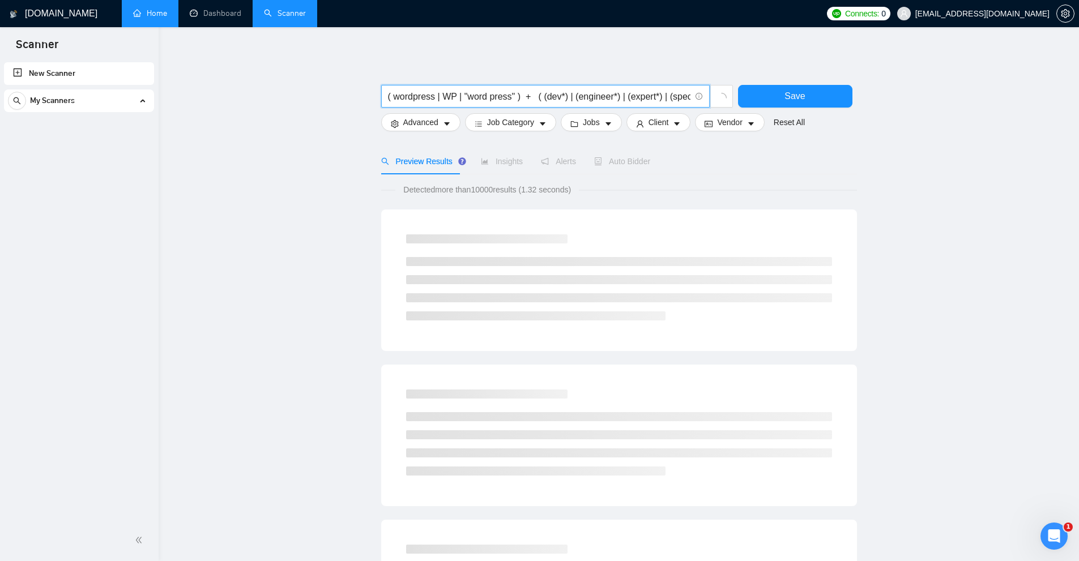
scroll to position [0, 310]
drag, startPoint x: 887, startPoint y: 116, endPoint x: 1043, endPoint y: 136, distance: 157.1
click at [1043, 136] on main "( wordpress | WP | "word press" ) + ( (dev*) | (engineer*) | (expert*) | (speci…" at bounding box center [619, 522] width 884 height 954
click at [659, 90] on input "( wordpress | WP | "word press" ) + ( (dev*) | (engineer*) | (expert*) | (speci…" at bounding box center [539, 97] width 302 height 14
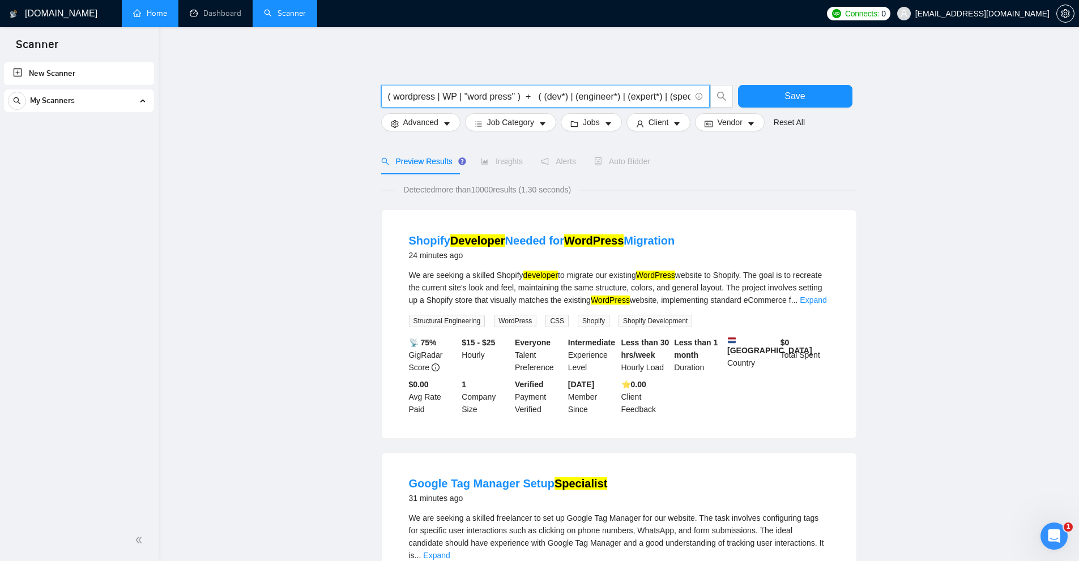
drag, startPoint x: 516, startPoint y: 93, endPoint x: 364, endPoint y: 91, distance: 152.4
drag, startPoint x: 536, startPoint y: 94, endPoint x: 187, endPoint y: 93, distance: 348.9
click at [488, 93] on input "( wordpress | WP | "word press" ) + ( (dev*) | (engineer*) | (expert*) | (speci…" at bounding box center [539, 97] width 302 height 14
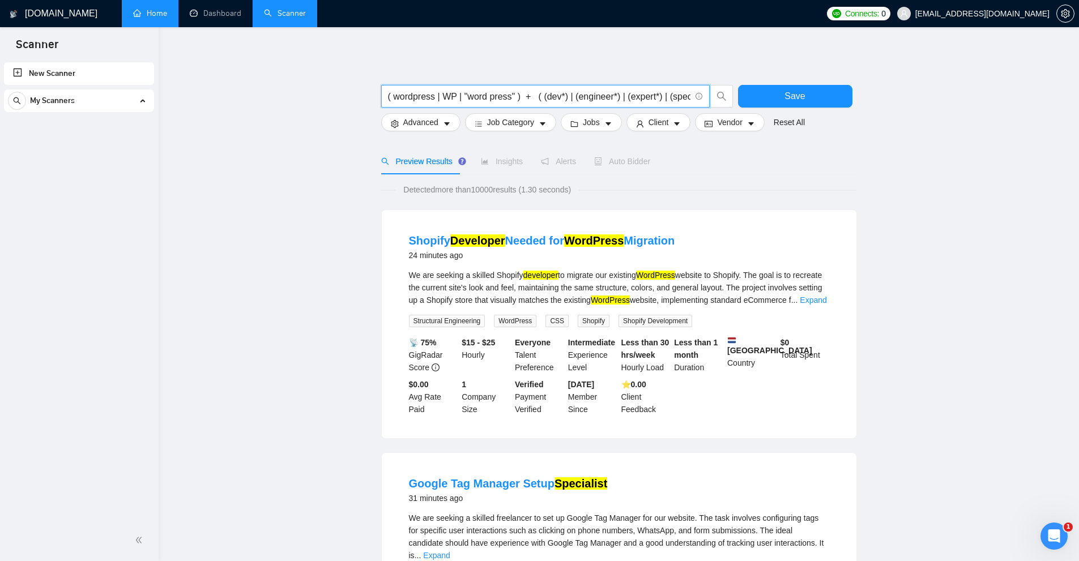
drag, startPoint x: 518, startPoint y: 92, endPoint x: 212, endPoint y: 80, distance: 305.6
drag, startPoint x: 595, startPoint y: 97, endPoint x: 617, endPoint y: 96, distance: 21.6
click at [617, 96] on input "( wordpress | WP | "word press" ) + ( (dev*) | (engineer*) | (expert*) | (speci…" at bounding box center [539, 97] width 302 height 14
click at [613, 96] on input "( wordpress | WP | "word press" ) + ( (dev*) | (engineer*) | (expert*) | (speci…" at bounding box center [539, 97] width 302 height 14
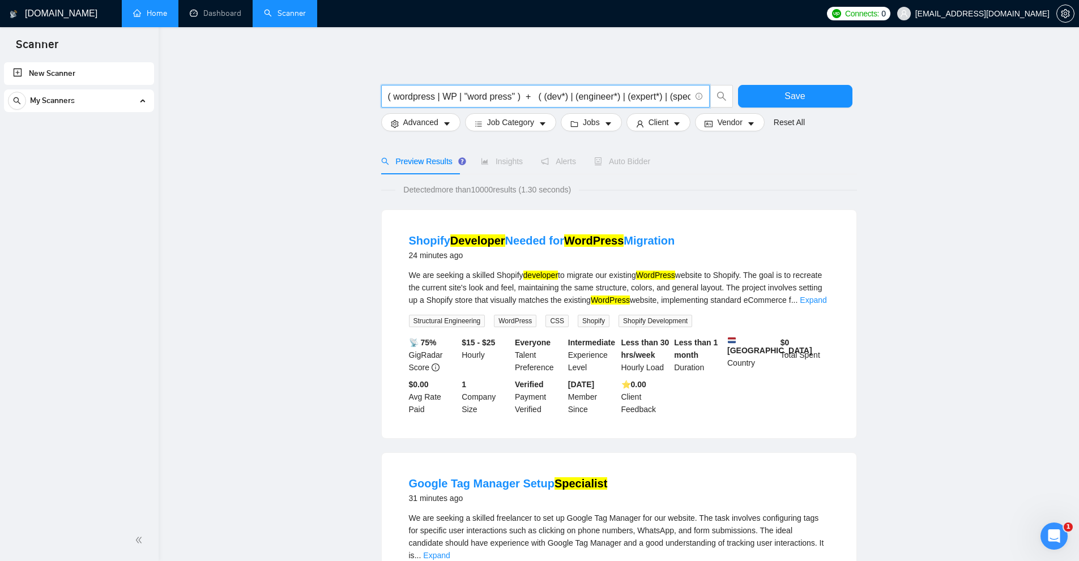
scroll to position [0, 310]
click at [691, 92] on span "( wordpress | WP | "word press" ) + ( (dev*) | (engineer*) | (expert*) | (speci…" at bounding box center [545, 96] width 329 height 23
click at [606, 96] on input "( wordpress | WP | "word press" ) + ( (dev*) | (engineer*) | (expert*) | (speci…" at bounding box center [539, 97] width 302 height 14
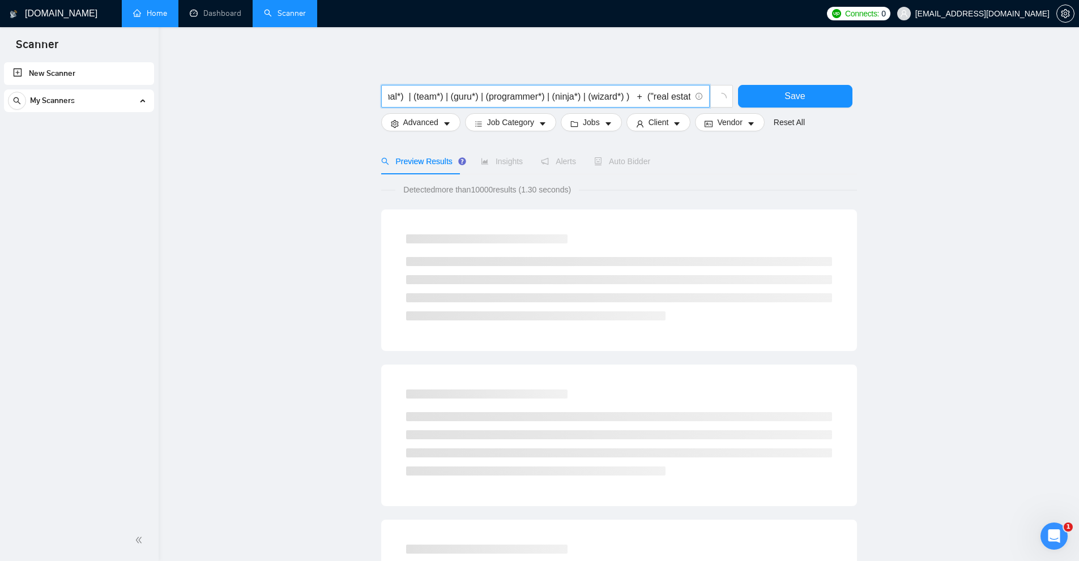
scroll to position [0, 380]
click at [664, 93] on input "( wordpress | WP | "word press" ) + ( (dev*) | (engineer*) | (expert*) | (speci…" at bounding box center [539, 97] width 302 height 14
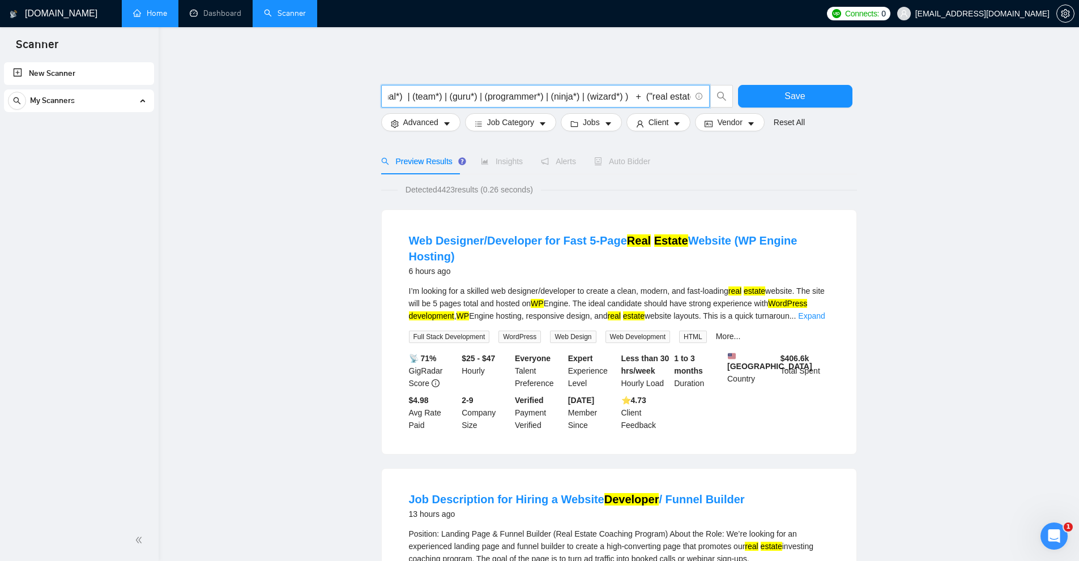
click at [638, 92] on input "( wordpress | WP | "word press" ) + ( (dev*) | (engineer*) | (expert*) | (speci…" at bounding box center [539, 97] width 302 height 14
click at [657, 94] on input "( wordpress | WP | "word press" ) + ( (dev*) | (engineer*) | (expert*) | (speci…" at bounding box center [539, 97] width 302 height 14
drag, startPoint x: 645, startPoint y: 94, endPoint x: 682, endPoint y: 93, distance: 37.4
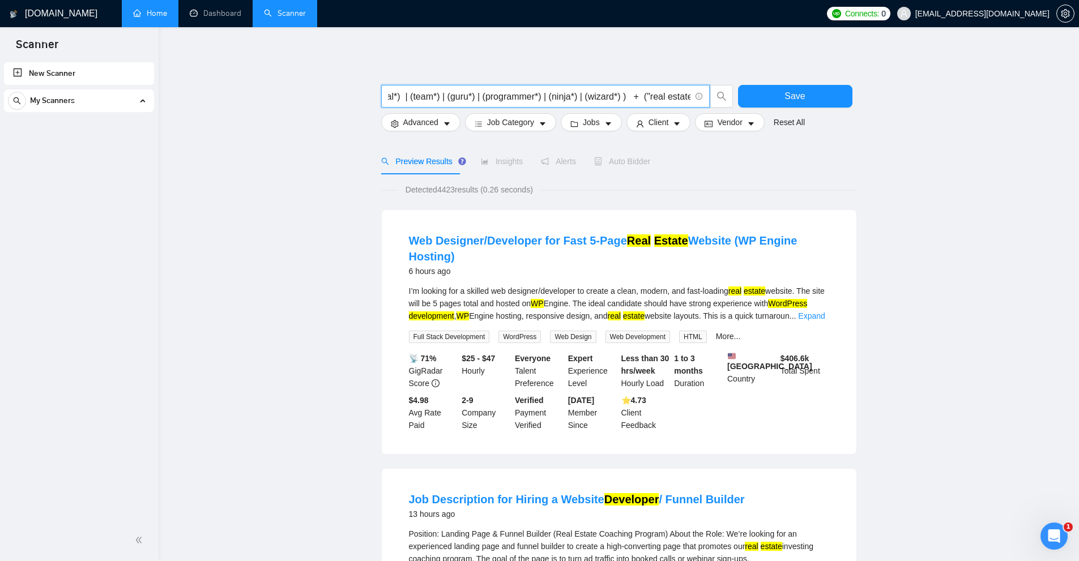
click at [682, 93] on input "( wordpress | WP | "word press" ) + ( (dev*) | (engineer*) | (expert*) | (speci…" at bounding box center [539, 97] width 302 height 14
click at [654, 94] on input "( wordpress | WP | "word press" ) + ( (dev*) | (engineer*) | (expert*) | (speci…" at bounding box center [539, 97] width 302 height 14
drag, startPoint x: 646, startPoint y: 94, endPoint x: 662, endPoint y: 95, distance: 15.9
click at [679, 95] on input "( wordpress | WP | "word press" ) + ( (dev*) | (engineer*) | (expert*) | (speci…" at bounding box center [539, 97] width 302 height 14
click at [646, 93] on input "( wordpress | WP | "word press" ) + ( (dev*) | (engineer*) | (expert*) | (speci…" at bounding box center [539, 97] width 302 height 14
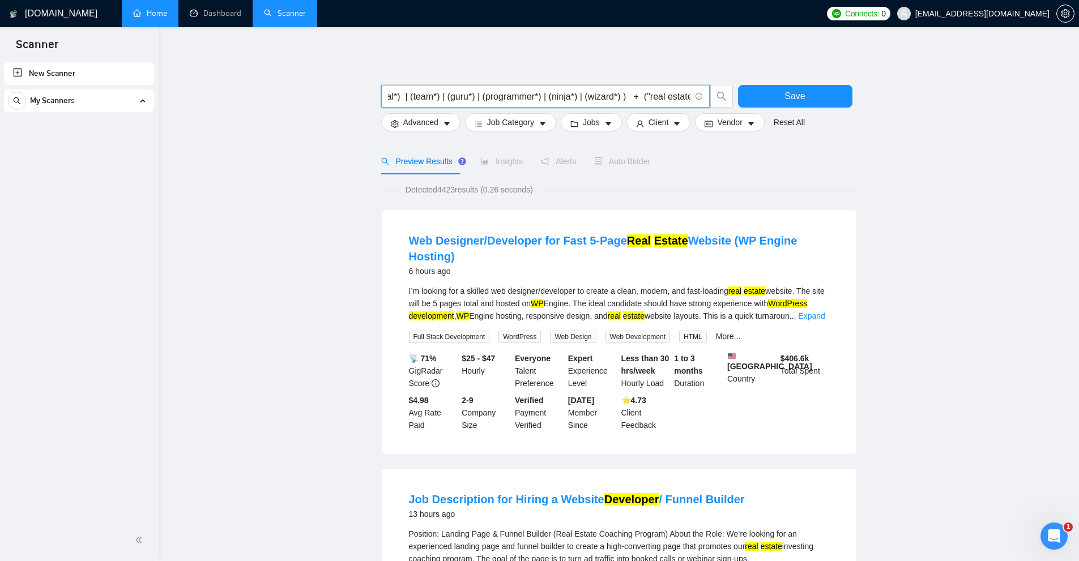
click at [641, 93] on input "( wordpress | WP | "word press" ) + ( (dev*) | (engineer*) | (expert*) | (speci…" at bounding box center [539, 97] width 302 height 14
click at [683, 96] on input "( wordpress | WP | "word press" ) + ( (dev*) | (engineer*) | (expert*) | (speci…" at bounding box center [539, 97] width 302 height 14
click at [662, 99] on input "( wordpress | WP | "word press" ) + ( (dev*) | (engineer*) | (expert*) | (speci…" at bounding box center [539, 97] width 302 height 14
drag, startPoint x: 644, startPoint y: 95, endPoint x: 683, endPoint y: 96, distance: 38.5
click at [683, 96] on input "( wordpress | WP | "word press" ) + ( (dev*) | (engineer*) | (expert*) | (speci…" at bounding box center [539, 97] width 302 height 14
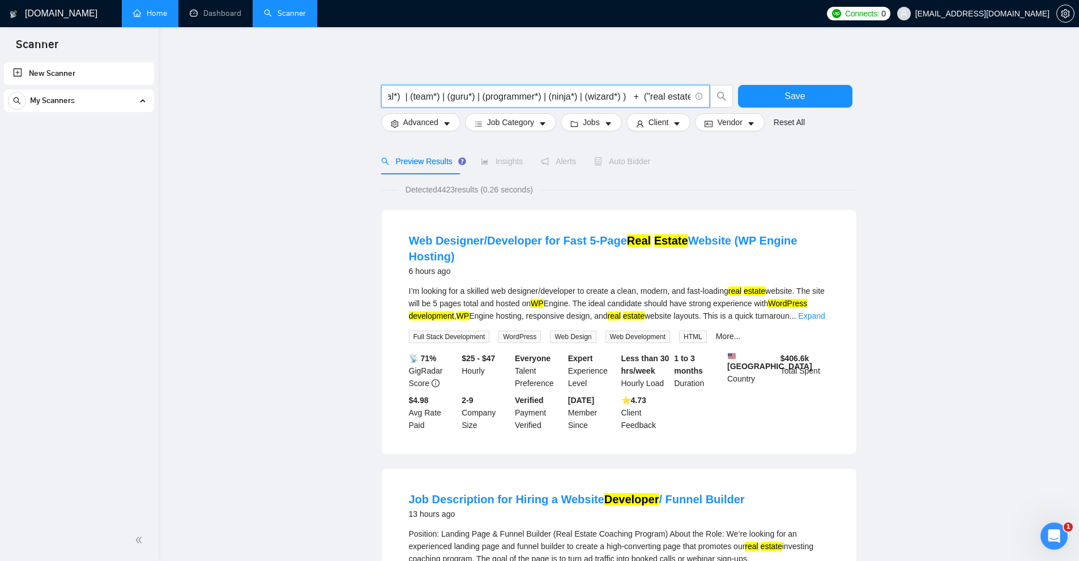
click at [683, 96] on input "( wordpress | WP | "word press" ) + ( (dev*) | (engineer*) | (expert*) | (speci…" at bounding box center [539, 97] width 302 height 14
drag, startPoint x: 683, startPoint y: 96, endPoint x: 655, endPoint y: 97, distance: 27.2
click at [655, 97] on input "( wordpress | WP | "word press" ) + ( (dev*) | (engineer*) | (expert*) | (speci…" at bounding box center [539, 97] width 302 height 14
drag, startPoint x: 655, startPoint y: 97, endPoint x: 672, endPoint y: 95, distance: 17.7
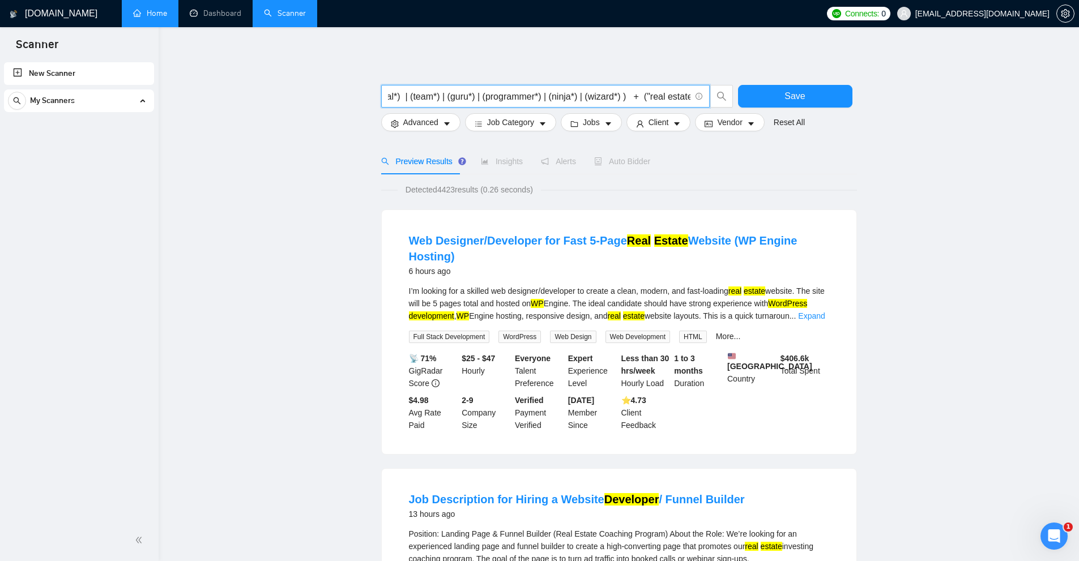
click at [672, 95] on input "( wordpress | WP | "word press" ) + ( (dev*) | (engineer*) | (expert*) | (speci…" at bounding box center [539, 97] width 302 height 14
drag, startPoint x: 622, startPoint y: 93, endPoint x: 275, endPoint y: 93, distance: 346.7
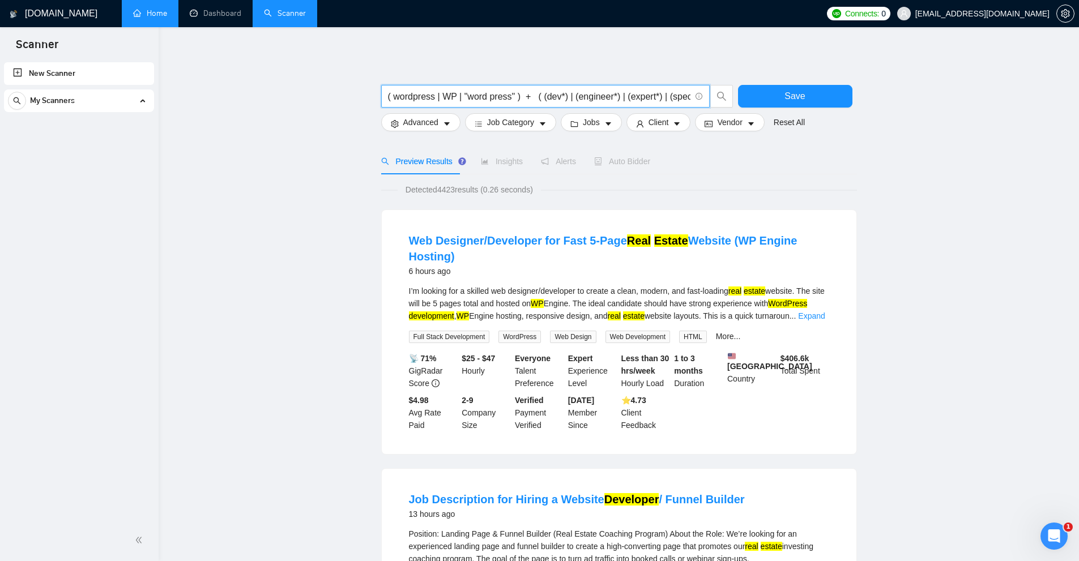
click at [398, 97] on input "( wordpress | WP | "word press" ) + ( (dev*) | (engineer*) | (expert*) | (speci…" at bounding box center [539, 97] width 302 height 14
click at [540, 97] on input "( wordpress | WP | "word press" ) + ( (dev*) | (engineer*) | (expert*) | (speci…" at bounding box center [539, 97] width 302 height 14
click at [659, 96] on input "( wordpress | WP | "word press" ) + ( (dev*) | (engineer*) | (expert*) | (speci…" at bounding box center [539, 97] width 302 height 14
drag, startPoint x: 708, startPoint y: 103, endPoint x: 725, endPoint y: 104, distance: 16.5
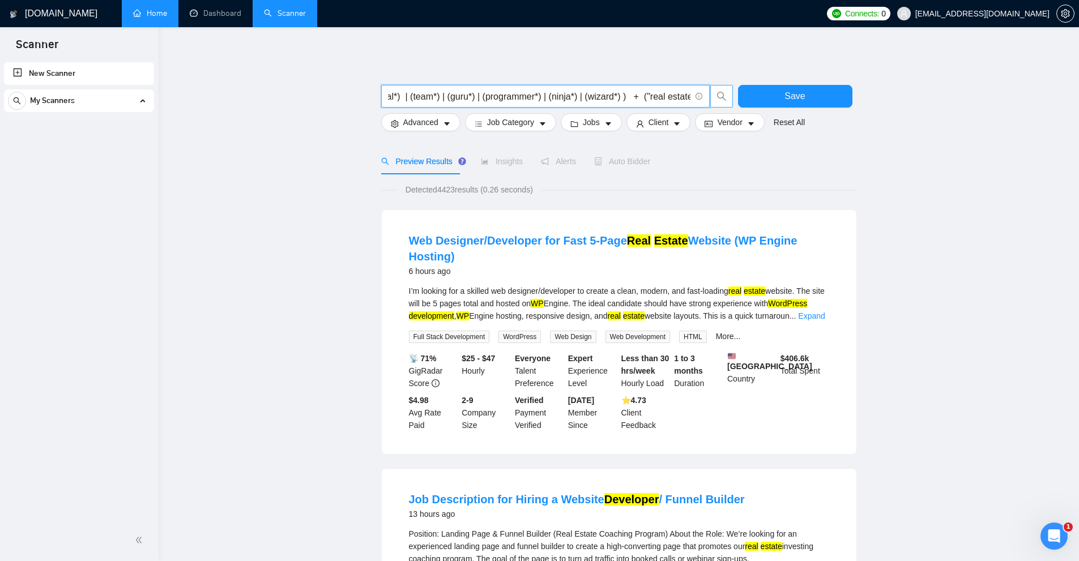
click at [725, 104] on span "( wordpress | WP | "word press" ) + ( (dev*) | (engineer*) | (expert*) | (speci…" at bounding box center [557, 96] width 352 height 23
click at [659, 96] on input "( wordpress | WP | "word press" ) + ( (dev*) | (engineer*) | (expert*) | (speci…" at bounding box center [539, 97] width 302 height 14
drag, startPoint x: 641, startPoint y: 93, endPoint x: 687, endPoint y: 100, distance: 46.4
click at [687, 100] on input "( wordpress | WP | "word press" ) + ( (dev*) | (engineer*) | (expert*) | (speci…" at bounding box center [539, 97] width 302 height 14
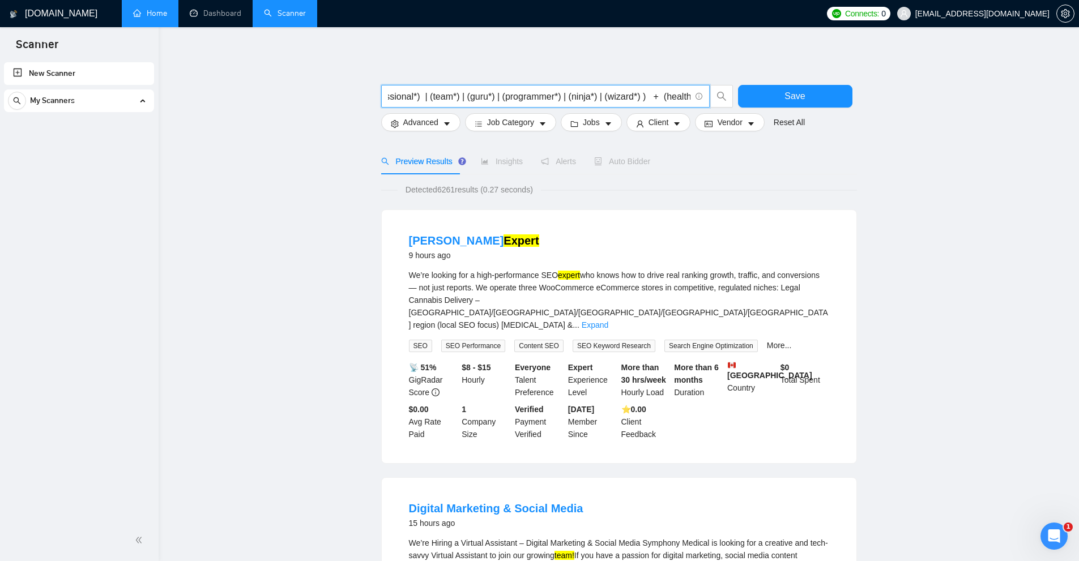
click at [675, 95] on input "( wordpress | WP | "word press" ) + ( (dev*) | (engineer*) | (expert*) | (speci…" at bounding box center [539, 97] width 302 height 14
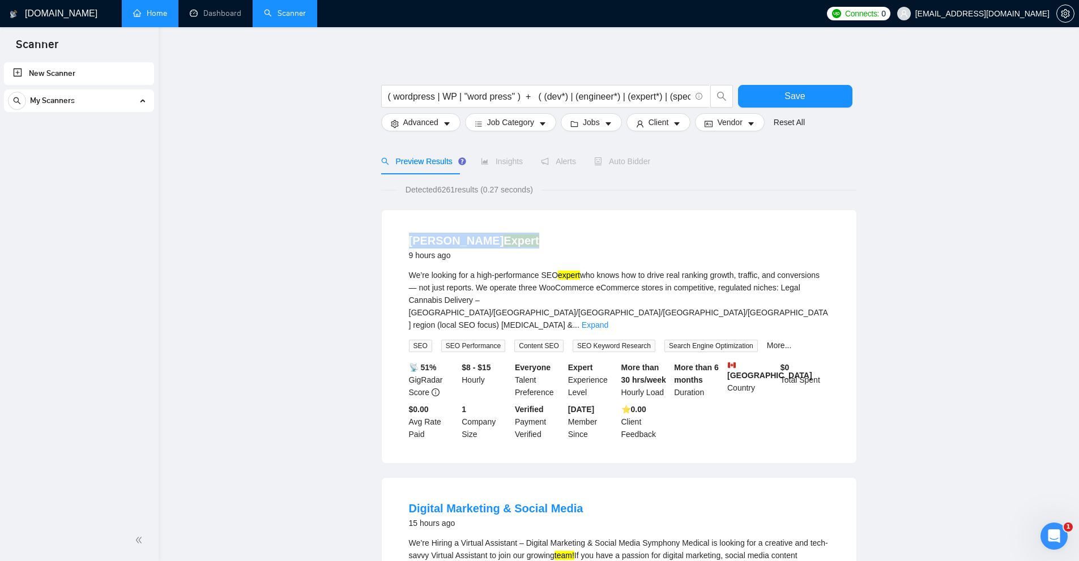
drag, startPoint x: 408, startPoint y: 233, endPoint x: 524, endPoint y: 238, distance: 116.2
click at [524, 238] on li "Seo Expert 9 hours ago We’re looking for a high-performance SEO expert who know…" at bounding box center [619, 337] width 448 height 226
click at [608, 321] on link "Expand" at bounding box center [595, 325] width 27 height 9
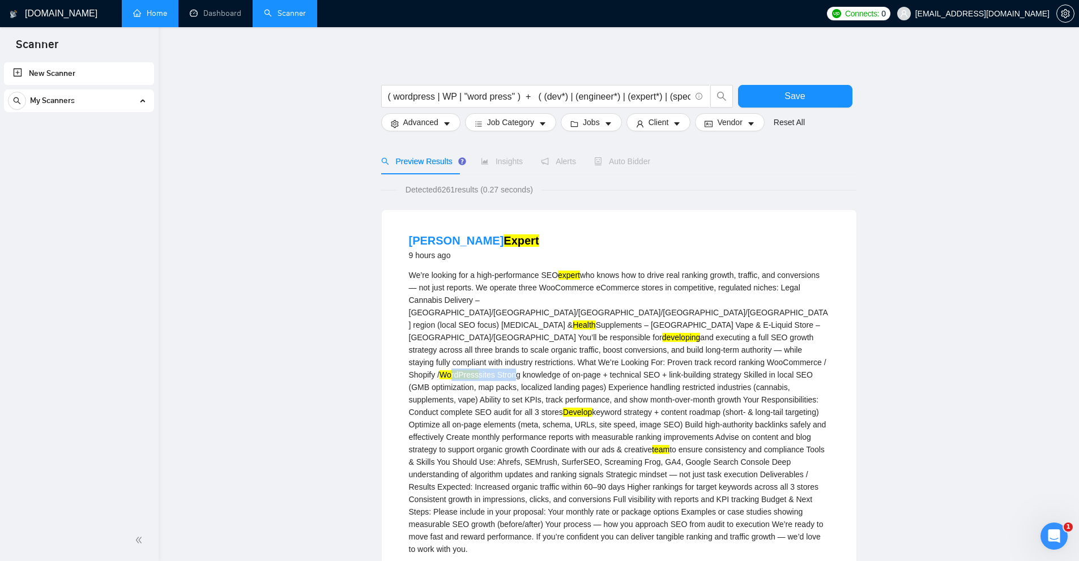
drag, startPoint x: 517, startPoint y: 349, endPoint x: 584, endPoint y: 352, distance: 67.5
click at [583, 352] on div "We’re looking for a high-performance SEO expert who knows how to drive real ran…" at bounding box center [619, 412] width 420 height 287
click at [621, 373] on div "We’re looking for a high-performance SEO expert who knows how to drive real ran…" at bounding box center [619, 412] width 420 height 287
click at [520, 96] on input "( wordpress | WP | "word press" ) + ( (dev*) | (engineer*) | (expert*) | (speci…" at bounding box center [539, 97] width 302 height 14
click at [512, 95] on input "( wordpress | WP | "word press" ) + ( (dev*) | (engineer*) | (expert*) | (speci…" at bounding box center [539, 97] width 302 height 14
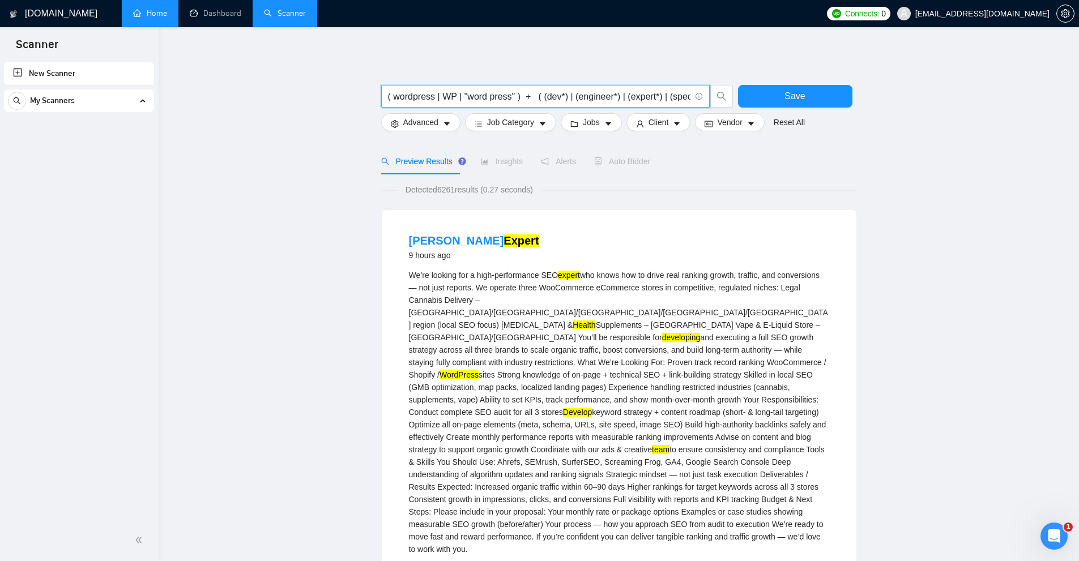
click at [512, 95] on input "( wordpress | WP | "word press" ) + ( (dev*) | (engineer*) | (expert*) | (speci…" at bounding box center [539, 97] width 302 height 14
click at [513, 93] on input "( wordpress | WP | "word press" ) + ( (dev*) | (engineer*) | (expert*) | (speci…" at bounding box center [539, 97] width 302 height 14
drag, startPoint x: 397, startPoint y: 92, endPoint x: 516, endPoint y: 91, distance: 119.5
click at [523, 90] on input "( wordpress | WP | "word press" ) + ( (dev*) | (engineer*) | (expert*) | (speci…" at bounding box center [539, 97] width 302 height 14
click at [525, 95] on input "( wordpress | WP | "word press" ) + ( (dev*) | (engineer*) | (expert*) | (speci…" at bounding box center [539, 97] width 302 height 14
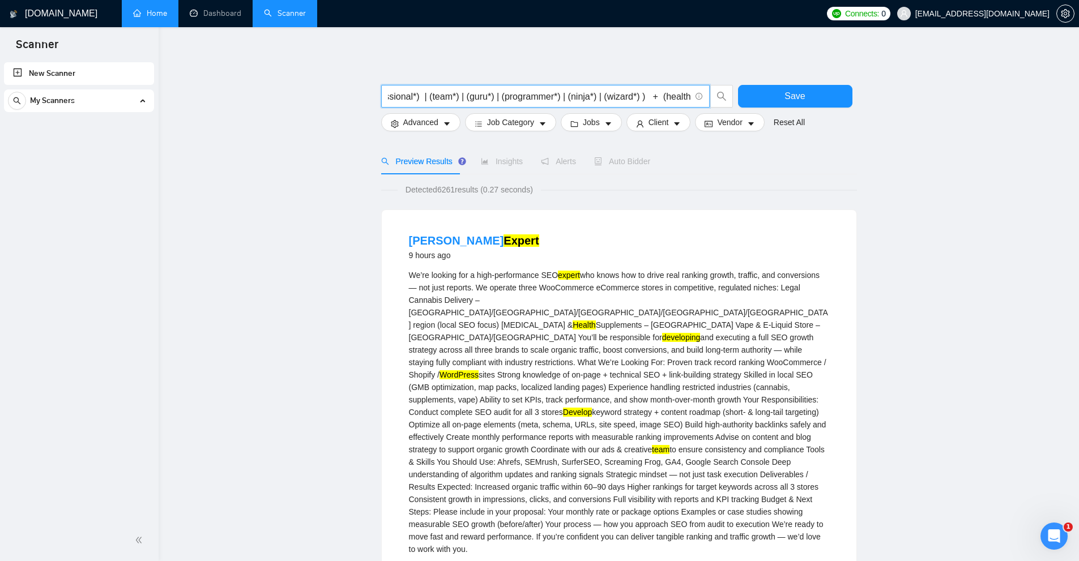
drag, startPoint x: 644, startPoint y: 97, endPoint x: 799, endPoint y: 109, distance: 155.1
click at [797, 109] on div "( wordpress | WP | "word press" ) + ( (dev*) | (engineer*) | (expert*) | (speci…" at bounding box center [617, 99] width 476 height 28
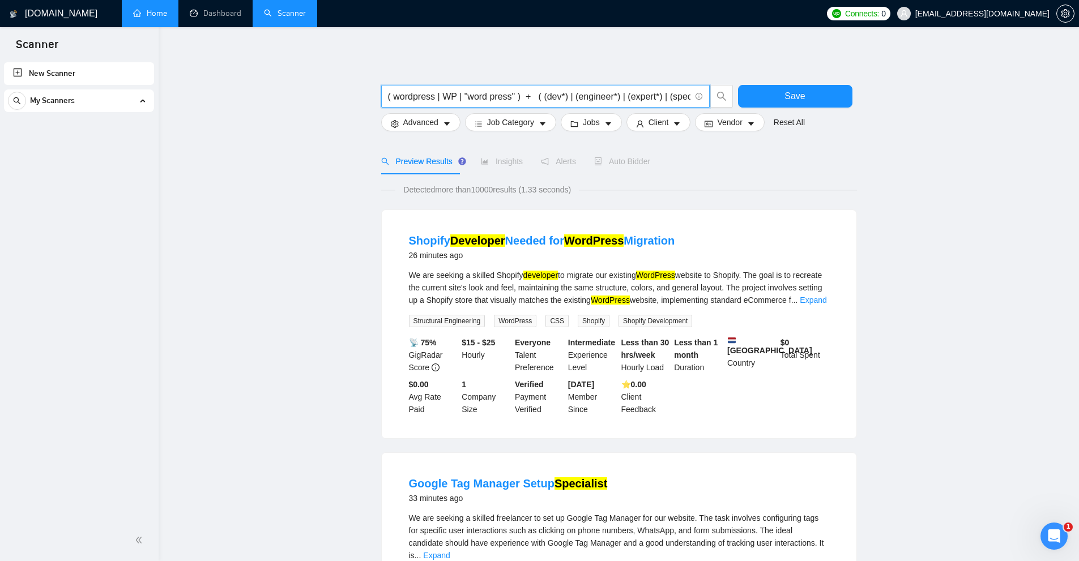
drag, startPoint x: 519, startPoint y: 91, endPoint x: 287, endPoint y: 118, distance: 233.8
paste input ""(Wordpress)" | "(Wordpress" | "/Wordpress" | (wordpress*) | WP | "Word Press" …"
drag, startPoint x: 544, startPoint y: 93, endPoint x: 562, endPoint y: 97, distance: 18.7
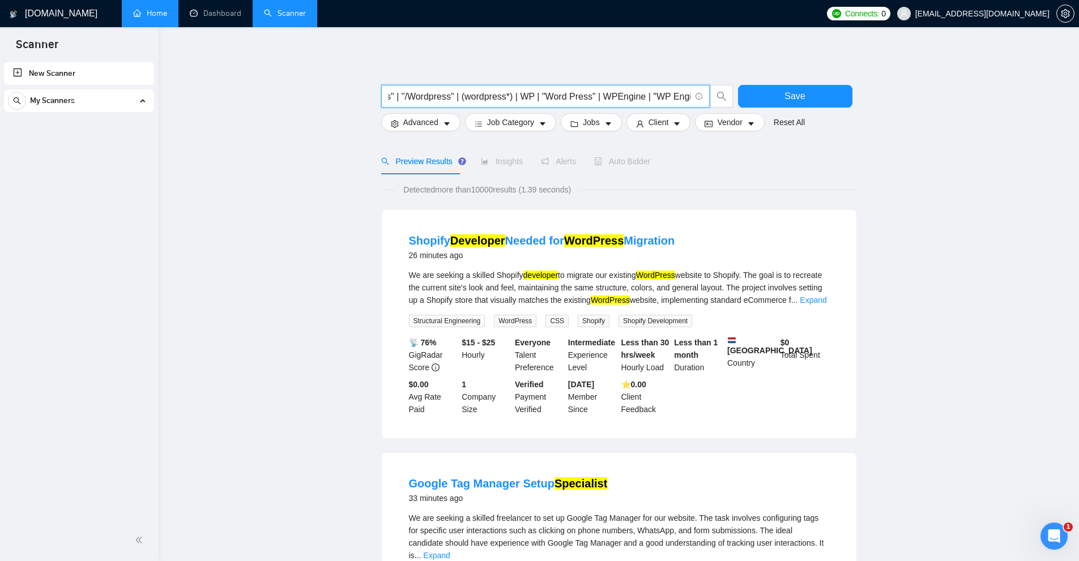
click at [585, 97] on input "("(Wordpress)" | "(Wordpress" | "/Wordpress" | (wordpress*) | WP | "Word Press"…" at bounding box center [539, 97] width 302 height 14
click at [553, 97] on input "("(Wordpress)" | "(Wordpress" | "/Wordpress" | (wordpress*) | WP | "Word Press"…" at bounding box center [539, 97] width 302 height 14
drag, startPoint x: 778, startPoint y: 178, endPoint x: 568, endPoint y: 95, distance: 225.5
click at [599, 95] on input "("(Wordpress)" | "(Wordpress" | "/Wordpress" | (wordpress*) | WP | "Word Press"…" at bounding box center [539, 97] width 302 height 14
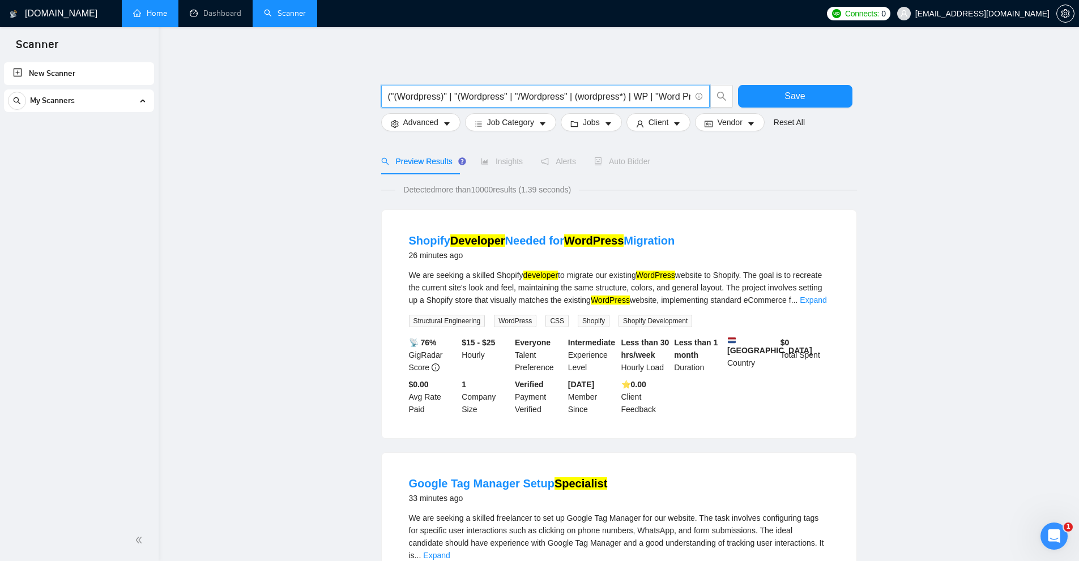
scroll to position [0, 113]
drag, startPoint x: 535, startPoint y: 93, endPoint x: 591, endPoint y: 95, distance: 56.1
click at [591, 95] on input "("(Wordpress)" | "(Wordpress" | "/Wordpress" | (wordpress*) | WP | "Word Press"…" at bounding box center [539, 97] width 302 height 14
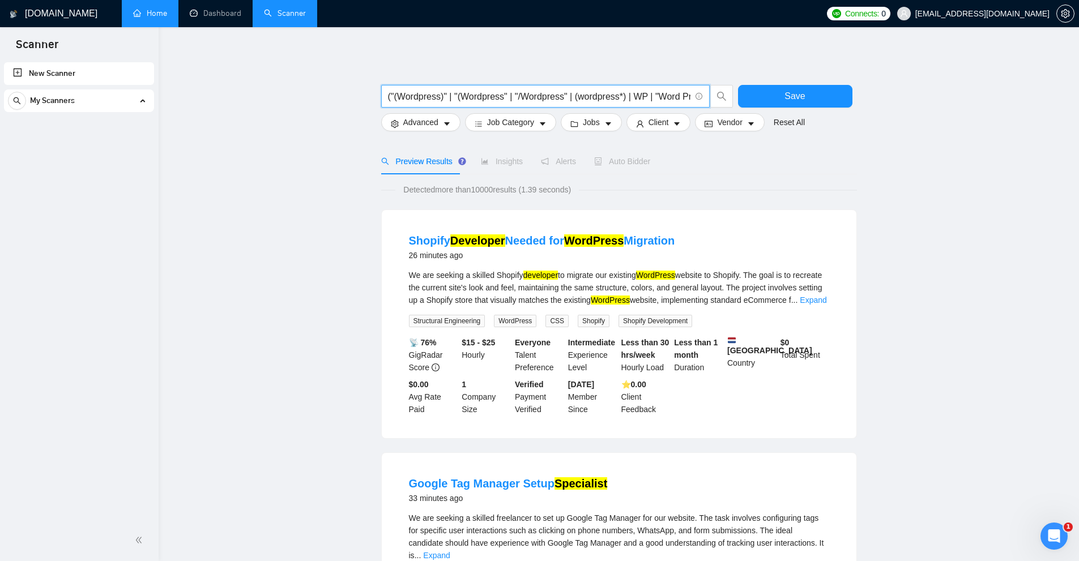
click at [506, 93] on input "("(Wordpress)" | "(Wordpress" | "/Wordpress" | (wordpress*) | WP | "Word Press"…" at bounding box center [539, 97] width 302 height 14
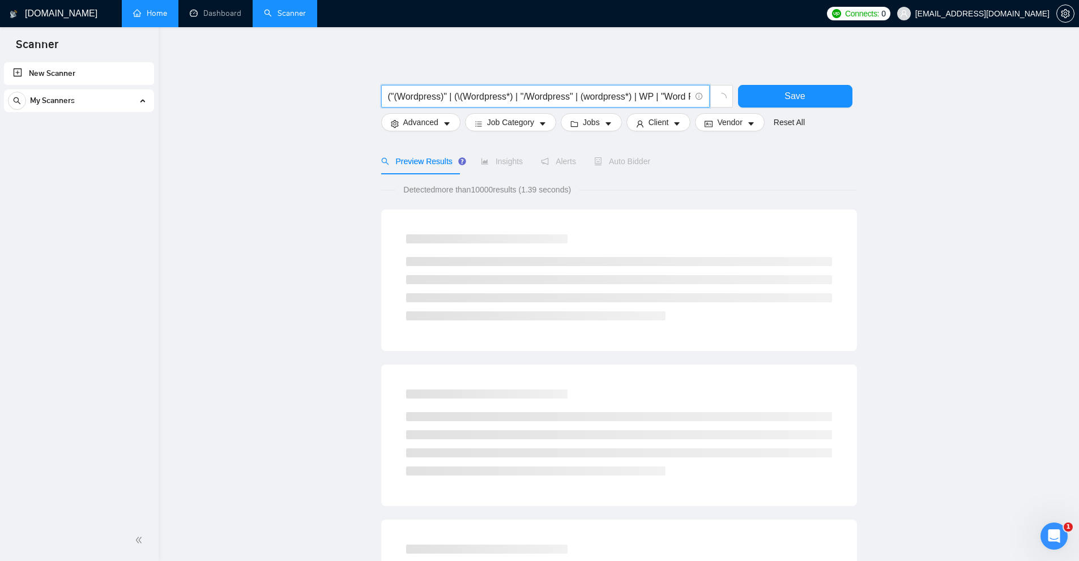
click at [508, 95] on input "("(Wordpress)" | (\(Wordpress*) | "/Wordpress" | (wordpress*) | WP | "Word Pres…" at bounding box center [539, 97] width 302 height 14
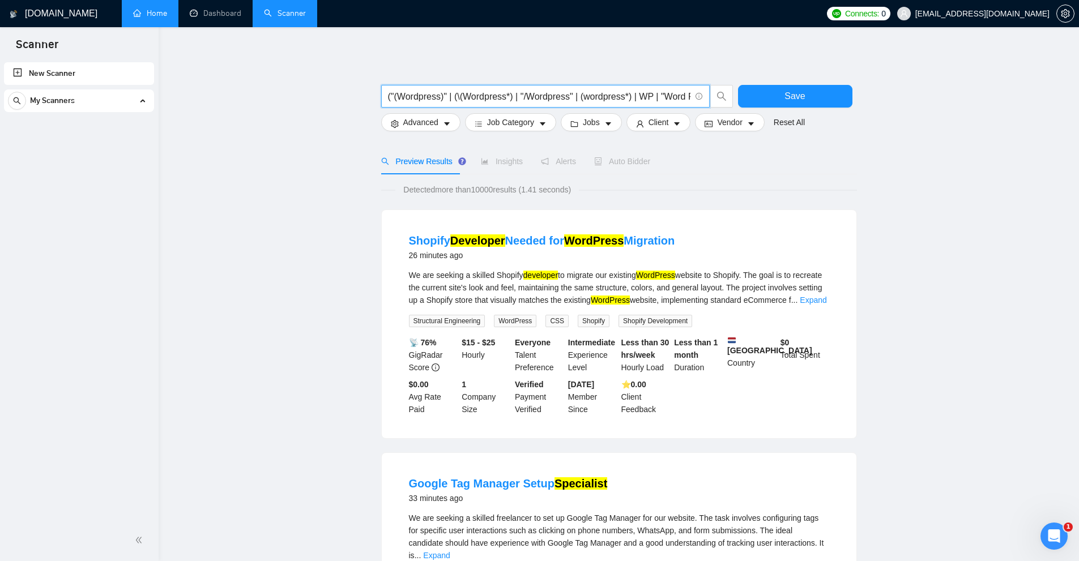
click at [480, 97] on input "("(Wordpress)" | (\(Wordpress*) | "/Wordpress" | (wordpress*) | WP | "Word Pres…" at bounding box center [539, 97] width 302 height 14
click at [800, 302] on link "Expand" at bounding box center [813, 300] width 27 height 9
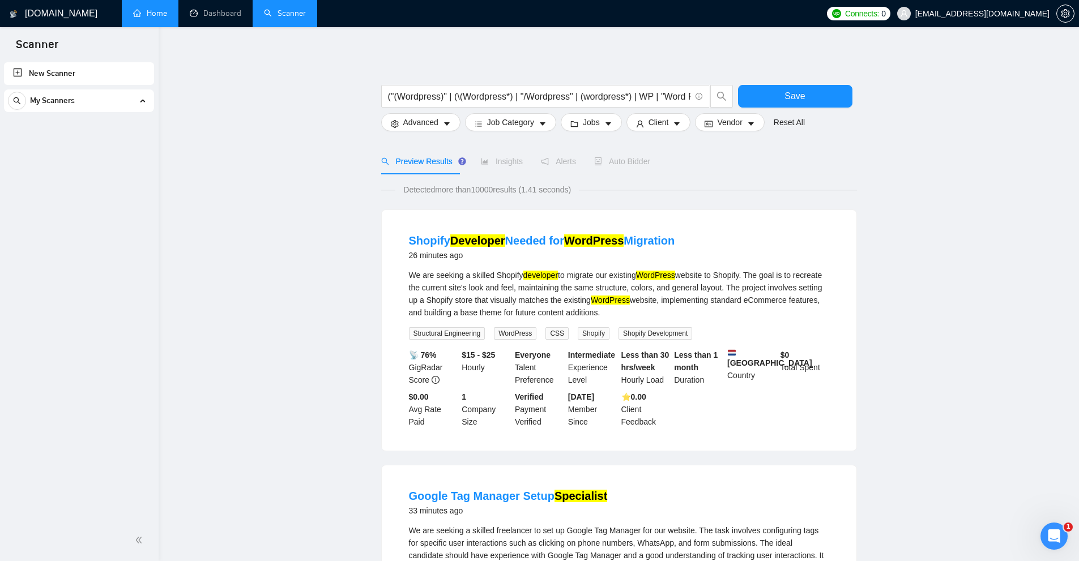
click at [538, 284] on div "We are seeking a skilled Shopify developer to migrate our existing WordPress we…" at bounding box center [619, 294] width 420 height 50
drag, startPoint x: 522, startPoint y: 272, endPoint x: 558, endPoint y: 272, distance: 35.7
click at [558, 272] on div "We are seeking a skilled Shopify developer to migrate our existing WordPress we…" at bounding box center [619, 294] width 420 height 50
click at [534, 278] on mark "developer" at bounding box center [540, 275] width 35 height 9
drag, startPoint x: 522, startPoint y: 272, endPoint x: 530, endPoint y: 273, distance: 7.4
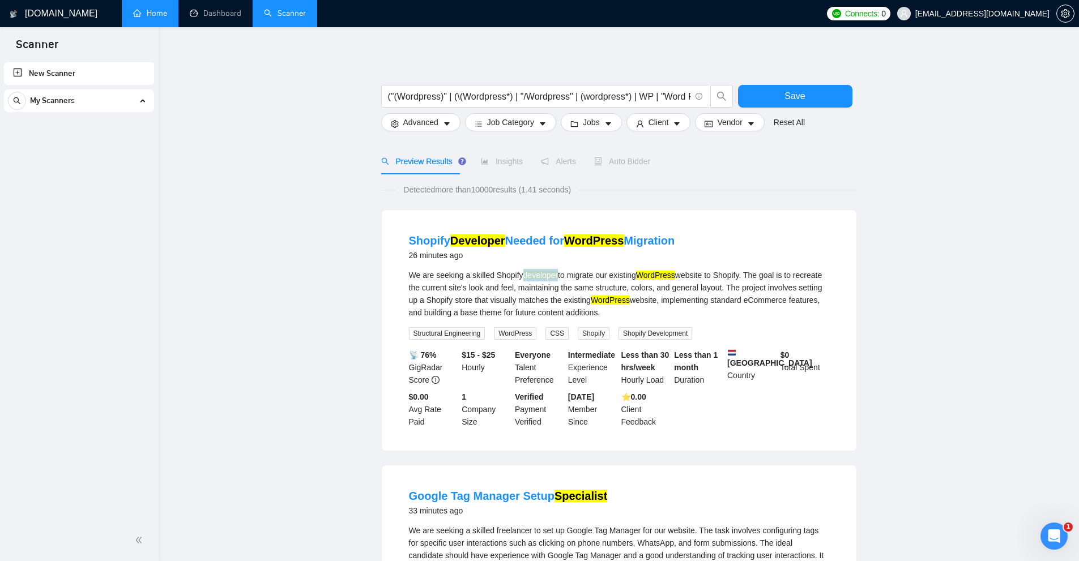
click at [520, 272] on div "We are seeking a skilled Shopify developer to migrate our existing WordPress we…" at bounding box center [619, 294] width 420 height 50
click at [555, 274] on div "We are seeking a skilled Shopify developer to migrate our existing WordPress we…" at bounding box center [619, 294] width 420 height 50
drag, startPoint x: 564, startPoint y: 288, endPoint x: 775, endPoint y: 292, distance: 211.3
click at [565, 289] on div "We are seeking a skilled Shopify developer to migrate our existing WordPress we…" at bounding box center [619, 294] width 420 height 50
click at [525, 272] on div "We are seeking a skilled Shopify developer to migrate our existing WordPress we…" at bounding box center [619, 294] width 420 height 50
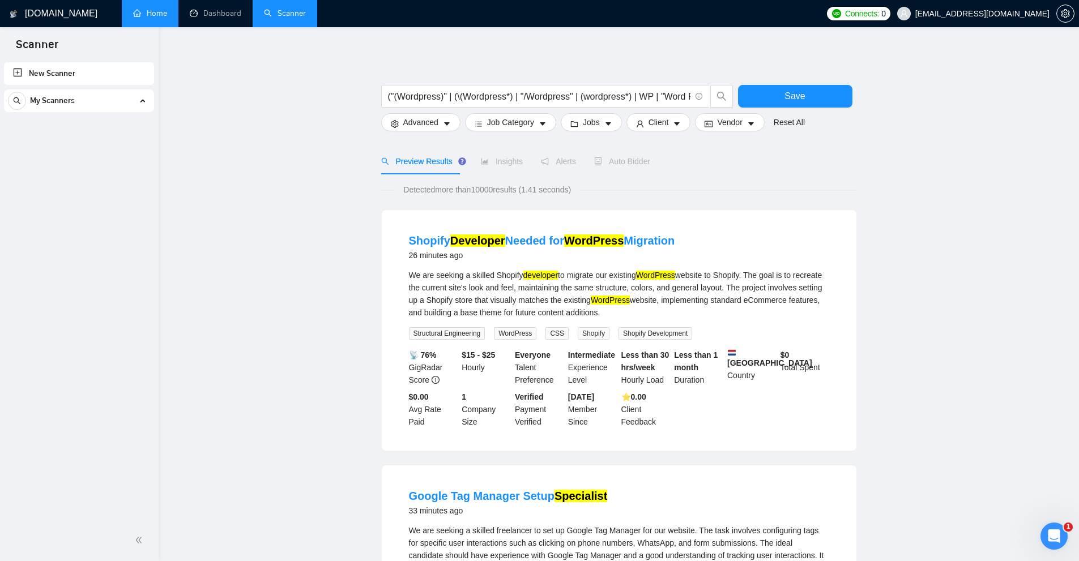
click at [542, 283] on div "We are seeking a skilled Shopify developer to migrate our existing WordPress we…" at bounding box center [619, 294] width 420 height 50
click at [461, 98] on input "("(Wordpress)" | (\(Wordpress*) | "/Wordpress" | (wordpress*) | WP | "Word Pres…" at bounding box center [539, 97] width 302 height 14
click at [464, 96] on input "("(Wordpress)" | (\(Wordpress*) | "/Wordpress" | (wordpress*) | WP | "Word Pres…" at bounding box center [539, 97] width 302 height 14
click at [461, 99] on input "("(Wordpress)" | (\(Wordpress*) | "/Wordpress" | (wordpress*) | WP | "Word Pres…" at bounding box center [539, 97] width 302 height 14
click at [396, 95] on input "("(Wordpress)" | (\(Wordpress*) | "/Wordpress" | (wordpress*) | WP | "Word Pres…" at bounding box center [539, 97] width 302 height 14
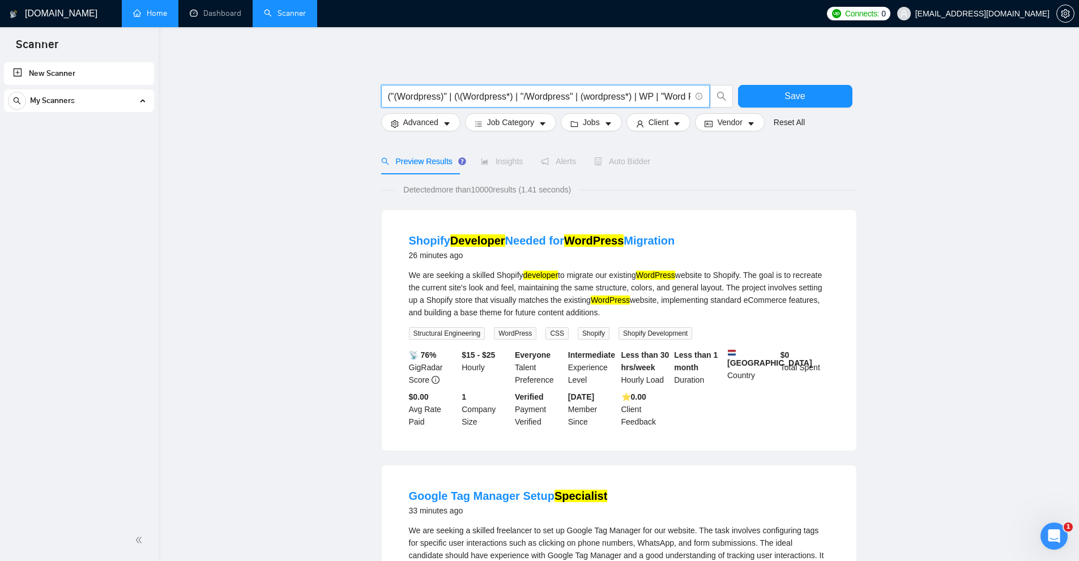
click at [456, 96] on input "("(Wordpress)" | (\(Wordpress*) | "/Wordpress" | (wordpress*) | WP | "Word Pres…" at bounding box center [539, 97] width 302 height 14
click at [453, 88] on span "("(Wordpress)" | (\(Wordpress*) | "/Wordpress" | (wordpress*) | WP | "Word Pres…" at bounding box center [545, 96] width 329 height 23
click at [463, 93] on input "("(Wordpress)" | (\(Wordpress*) | "/Wordpress" | (wordpress*) | WP | "Word Pres…" at bounding box center [539, 97] width 302 height 14
click at [461, 94] on input "("(Wordpress)" | (\(Wordpress*) | "/Wordpress" | (wordpress*) | WP | "Word Pres…" at bounding box center [539, 97] width 302 height 14
drag, startPoint x: 453, startPoint y: 92, endPoint x: 463, endPoint y: 95, distance: 10.4
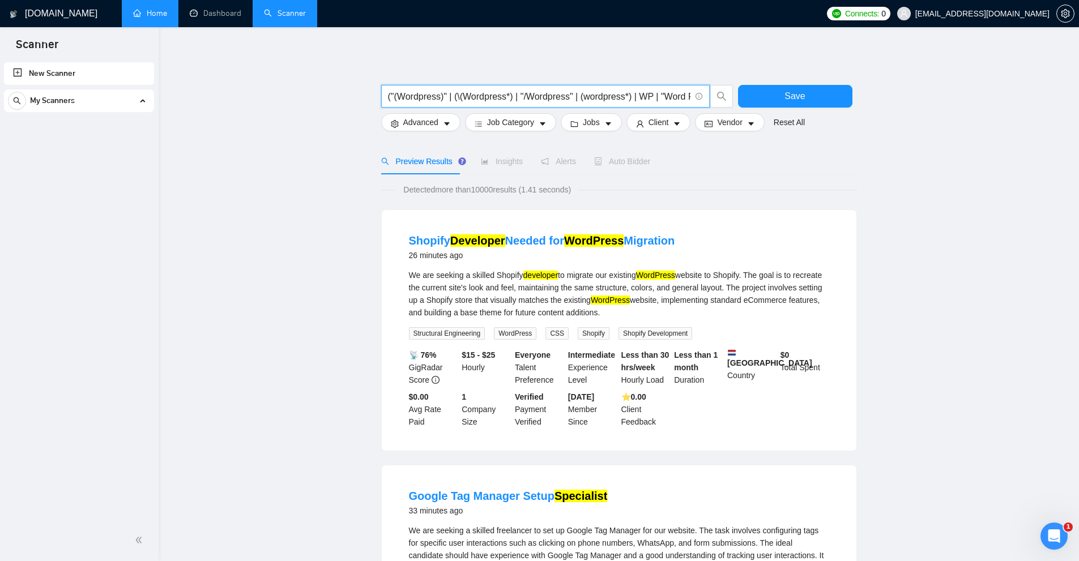
click at [453, 92] on input "("(Wordpress)" | (\(Wordpress*) | "/Wordpress" | (wordpress*) | WP | "Word Pres…" at bounding box center [539, 97] width 302 height 14
click at [465, 95] on input "("(Wordpress)" | (\(Wordpress*) | "/Wordpress" | (wordpress*) | WP | "Word Pres…" at bounding box center [539, 97] width 302 height 14
click at [455, 93] on input "("(Wordpress)" | (\(Wordpress*) | "/Wordpress" | (wordpress*) | WP | "Word Pres…" at bounding box center [539, 97] width 302 height 14
click at [462, 94] on input "("(Wordpress)" | (\(Wordpress*) | "/Wordpress" | (wordpress*) | WP | "Word Pres…" at bounding box center [539, 97] width 302 height 14
click at [465, 94] on input "("(Wordpress)" | (\(Wordpress*) | "/Wordpress" | (wordpress*) | WP | "Word Pres…" at bounding box center [539, 97] width 302 height 14
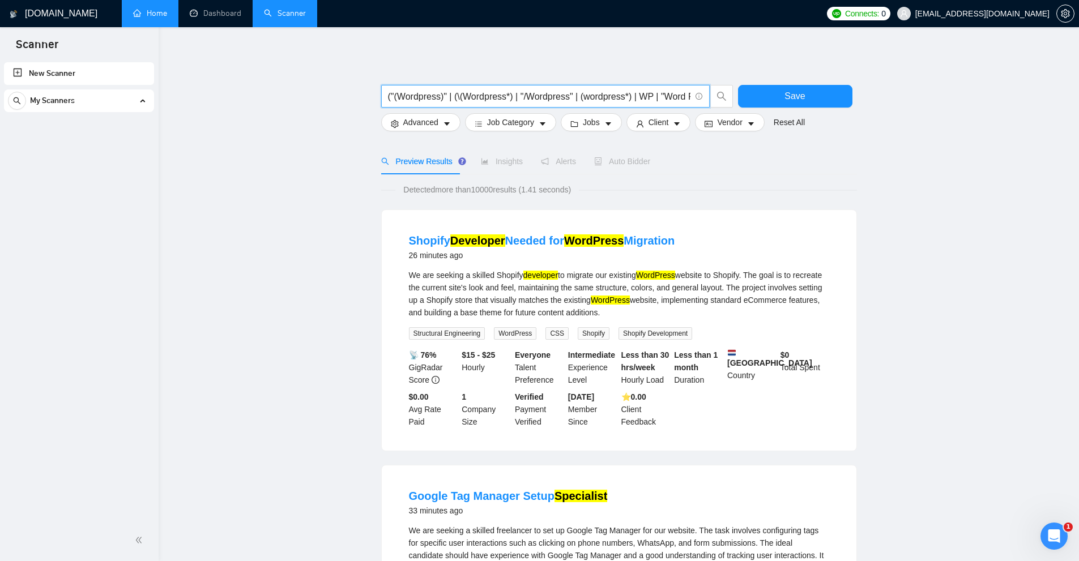
click at [455, 95] on input "("(Wordpress)" | (\(Wordpress*) | "/Wordpress" | (wordpress*) | WP | "Word Pres…" at bounding box center [539, 97] width 302 height 14
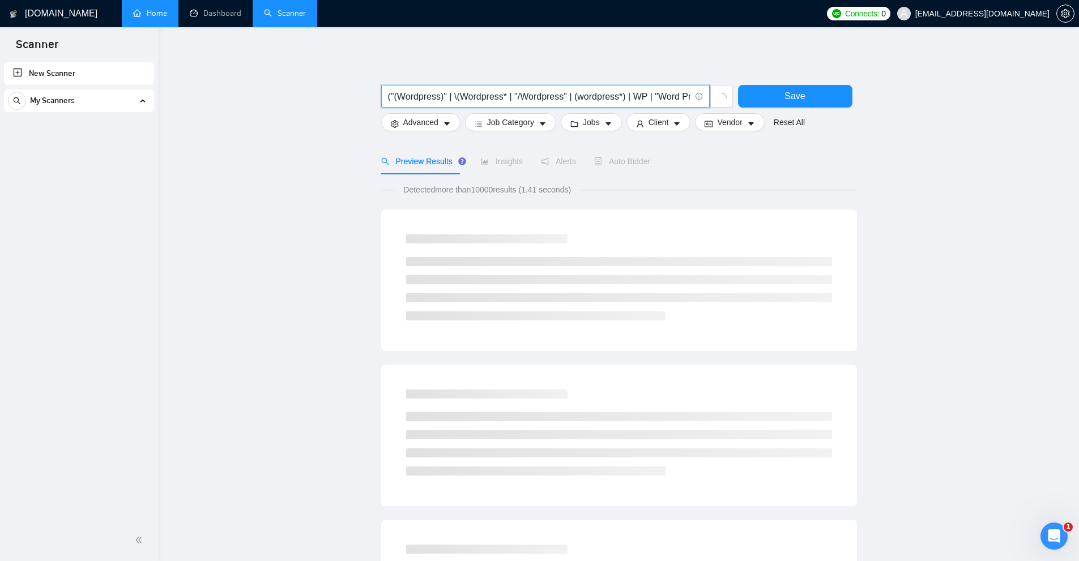
drag, startPoint x: 478, startPoint y: 93, endPoint x: 507, endPoint y: 91, distance: 29.6
click at [507, 91] on input "("(Wordpress)" | \(Wordpress* | "/Wordpress" | (wordpress*) | WP | "Word Press"…" at bounding box center [539, 97] width 302 height 14
click at [505, 91] on input "("(Wordpress)" | \(Wordpress* | "/Wordpress" | (wordpress*) | WP | "Word Press"…" at bounding box center [539, 97] width 302 height 14
drag, startPoint x: 453, startPoint y: 93, endPoint x: 461, endPoint y: 93, distance: 7.9
click at [461, 93] on input "("(Wordpress)" | \(Wordpress* | "/Wordpress" | (wordpress*) | WP | "Word Press"…" at bounding box center [539, 97] width 302 height 14
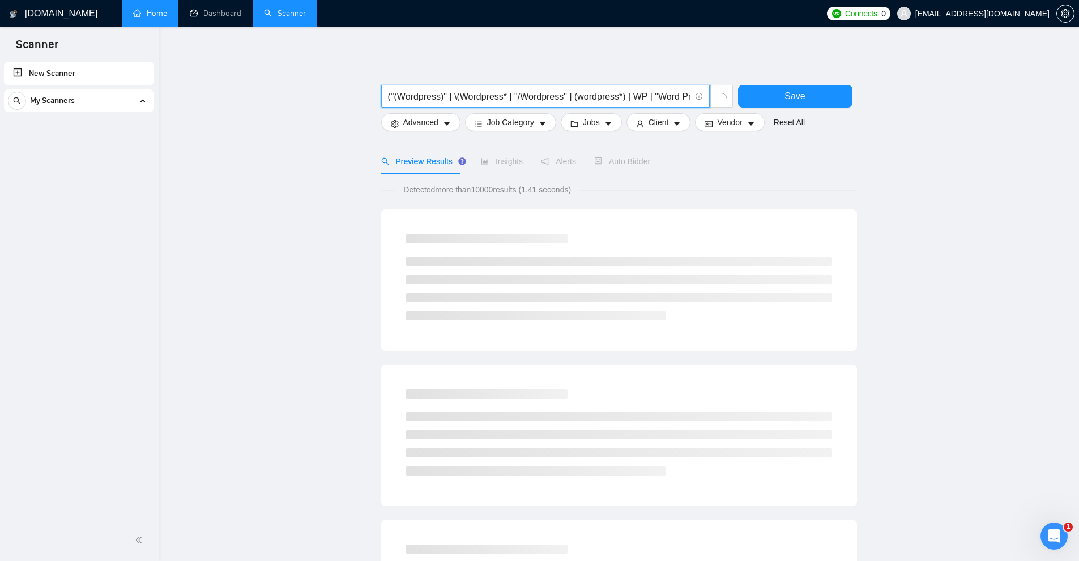
click at [463, 93] on input "("(Wordpress)" | \(Wordpress* | "/Wordpress" | (wordpress*) | WP | "Word Press"…" at bounding box center [539, 97] width 302 height 14
click at [458, 96] on input "("(Wordpress)" | \(Wordpress* | "/Wordpress" | (wordpress*) | WP | "Word Press"…" at bounding box center [539, 97] width 302 height 14
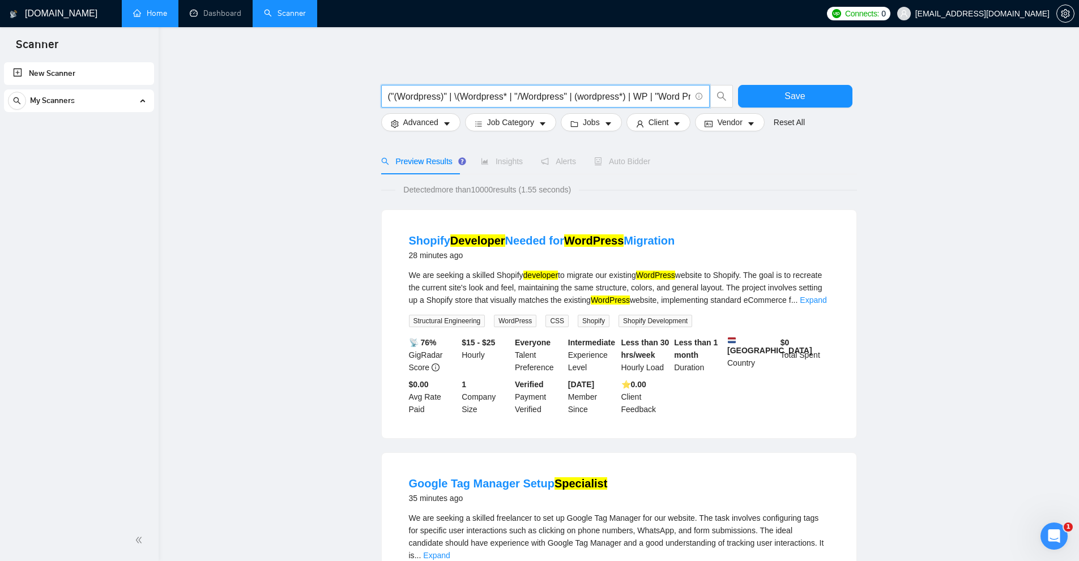
click at [457, 96] on input "("(Wordpress)" | \(Wordpress* | "/Wordpress" | (wordpress*) | WP | "Word Press"…" at bounding box center [539, 97] width 302 height 14
click at [454, 95] on input "("(Wordpress)" | \(Wordpress* | "/Wordpress" | (wordpress*) | WP | "Word Press"…" at bounding box center [539, 97] width 302 height 14
drag, startPoint x: 477, startPoint y: 96, endPoint x: 504, endPoint y: 95, distance: 26.6
click at [504, 95] on input "("(Wordpress)" | \(Wordpress* | "/Wordpress" | (wordpress*) | WP | "Word Press"…" at bounding box center [539, 97] width 302 height 14
click at [493, 96] on input "("(Wordpress)" | \(Wordpress* | "/Wordpress" | (wordpress*) | WP | "Word Press"…" at bounding box center [539, 97] width 302 height 14
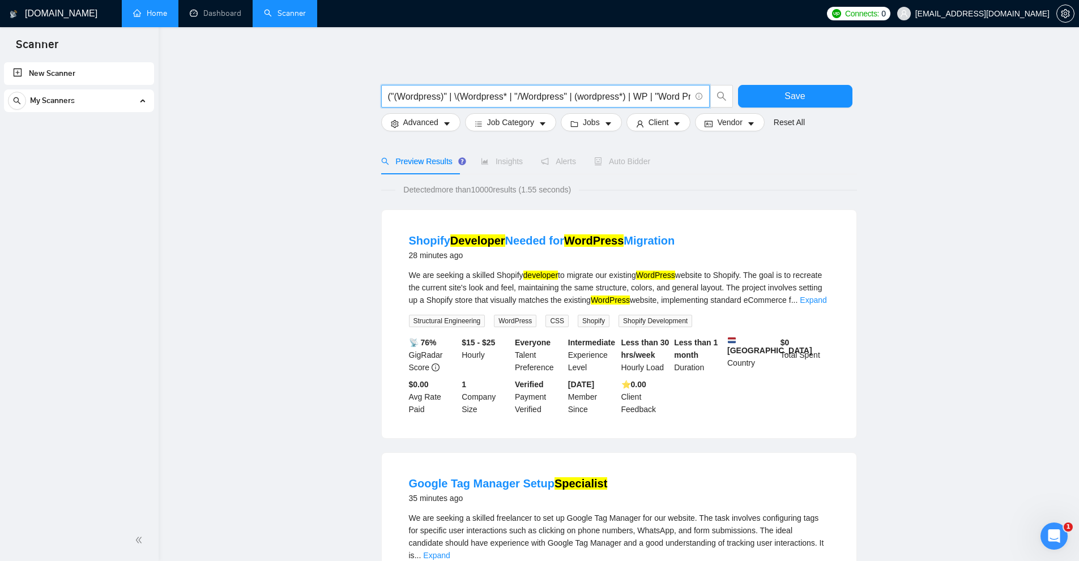
drag, startPoint x: 454, startPoint y: 96, endPoint x: 506, endPoint y: 96, distance: 51.5
click at [506, 96] on input "("(Wordpress)" | \(Wordpress* | "/Wordpress" | (wordpress*) | WP | "Word Press"…" at bounding box center [539, 97] width 302 height 14
type input "("(Wordpress)" | \(Wordpress* | "/Wordpress" | (wordpress*) | WP | "Word Press"…"
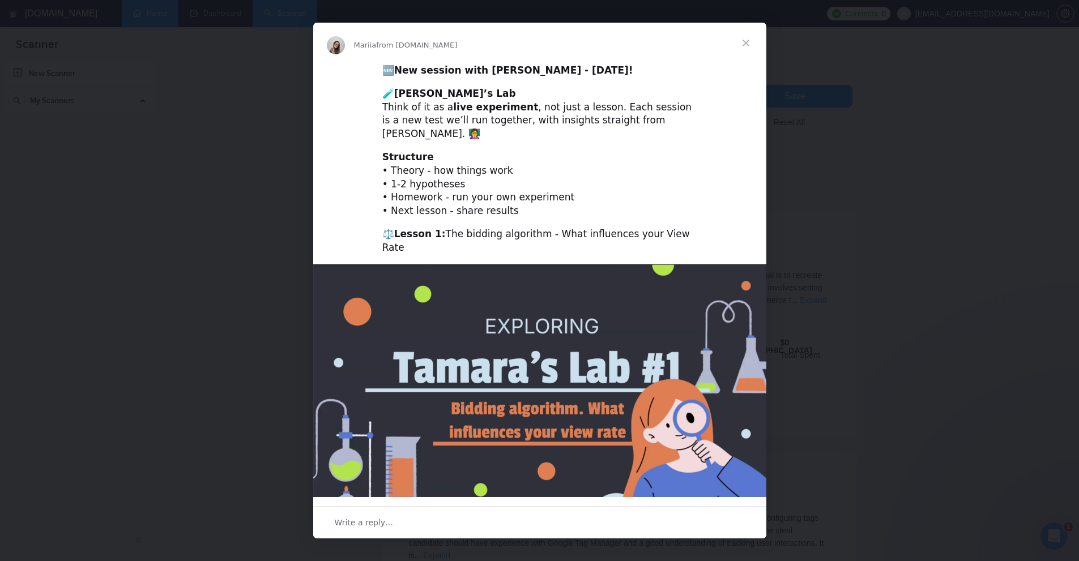
click at [744, 49] on span "Close" at bounding box center [746, 43] width 41 height 41
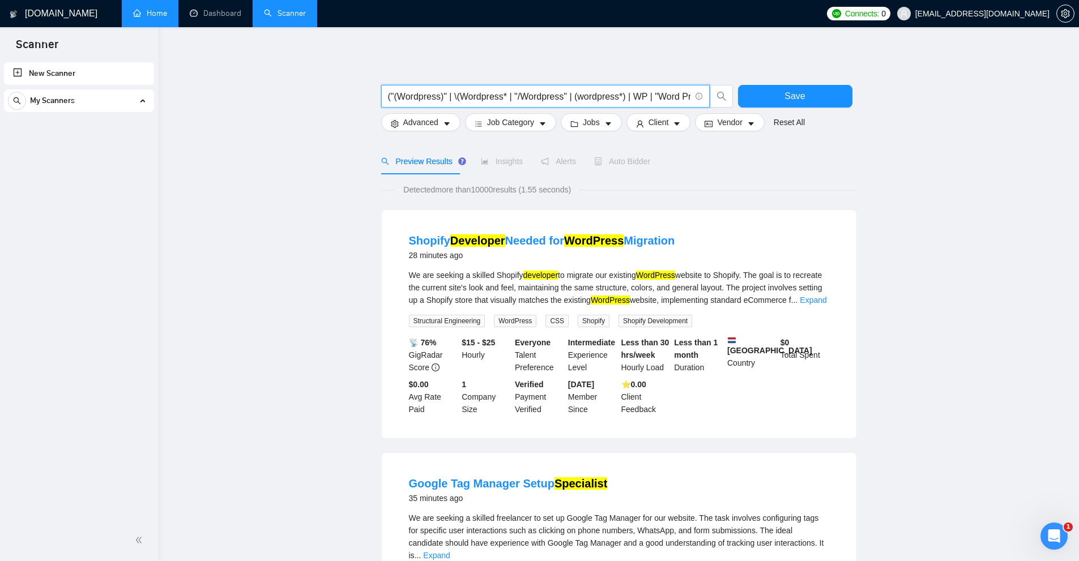
drag, startPoint x: 516, startPoint y: 96, endPoint x: 532, endPoint y: 103, distance: 17.3
click at [520, 98] on input "("(Wordpress)" | \(Wordpress* | "/Wordpress" | (wordpress*) | WP | "Word Press"…" at bounding box center [539, 97] width 302 height 14
click at [550, 102] on input "("(Wordpress)" | \(Wordpress* | "/Wordpress" | (wordpress*) | WP | "Word Press"…" at bounding box center [539, 97] width 302 height 14
drag, startPoint x: 518, startPoint y: 96, endPoint x: 564, endPoint y: 97, distance: 46.5
click at [564, 97] on input "("(Wordpress)" | \(Wordpress* | "/Wordpress" | (wordpress*) | WP | "Word Press"…" at bounding box center [539, 97] width 302 height 14
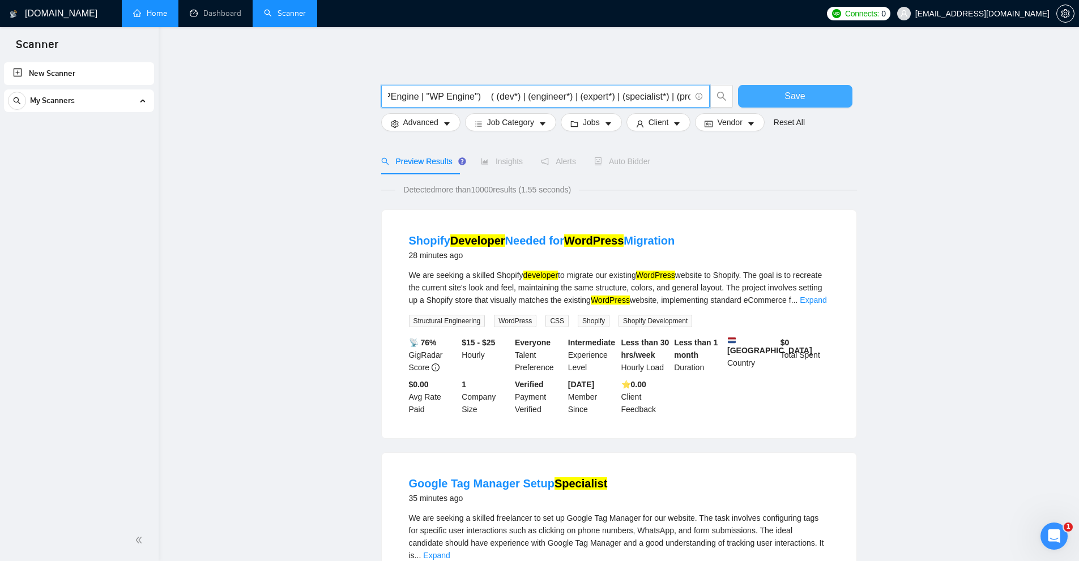
scroll to position [0, 453]
click at [791, 91] on span "Save" at bounding box center [795, 96] width 20 height 14
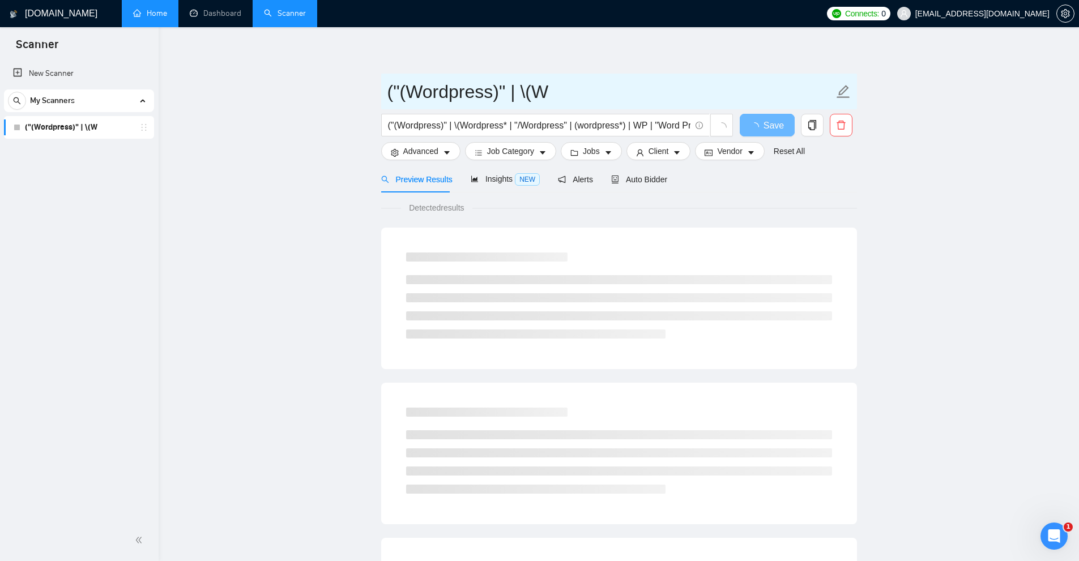
drag, startPoint x: 547, startPoint y: 93, endPoint x: 252, endPoint y: 89, distance: 295.2
click at [252, 89] on main "("(Wordpress)" | \(W ("(Wordpress)" | \(Wordpress* | "/Wordpress" | (wordpress*…" at bounding box center [619, 517] width 884 height 945
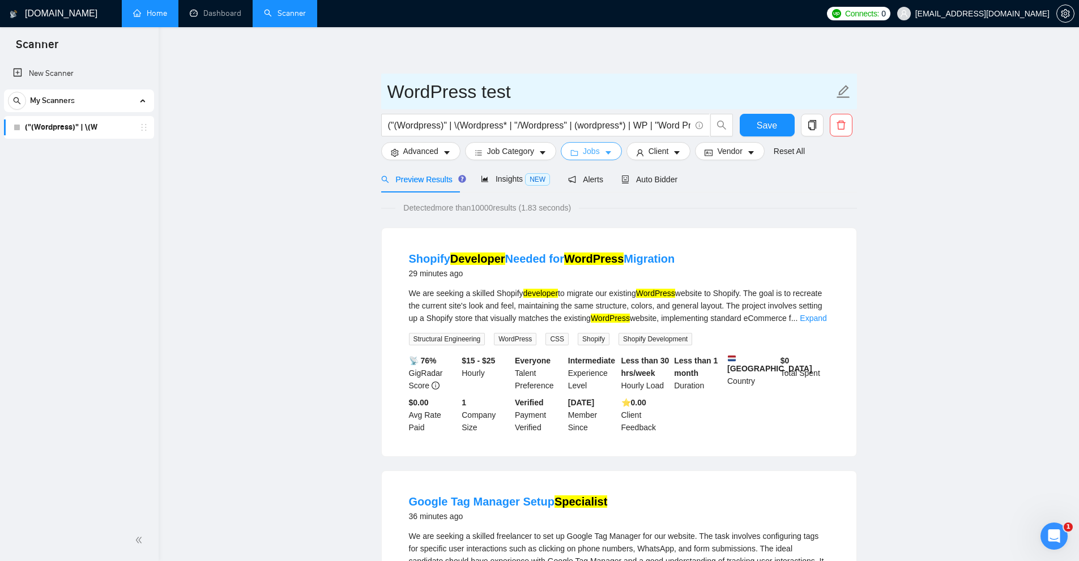
type input "WordPress test"
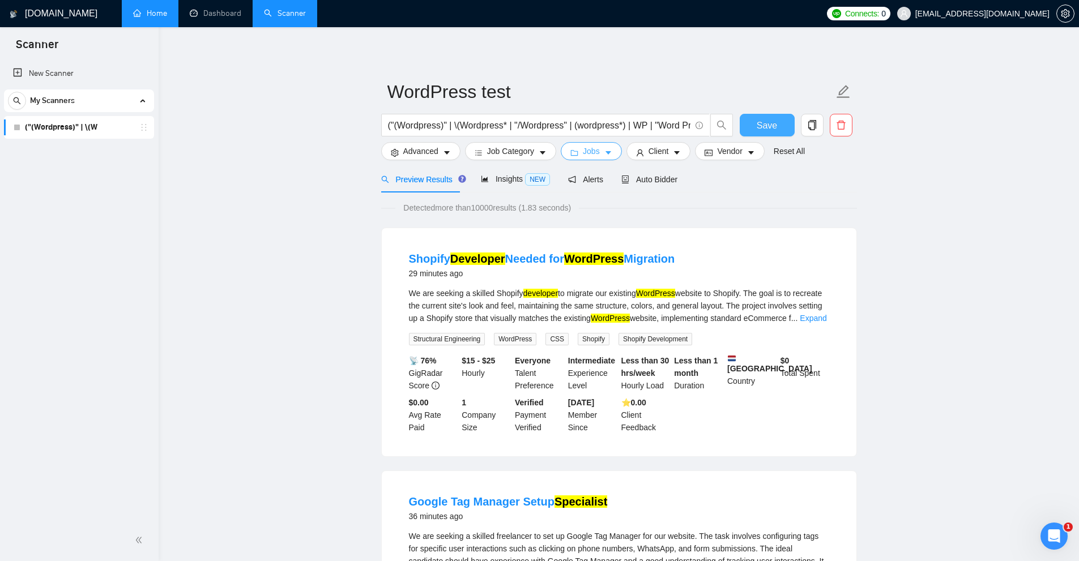
click at [779, 127] on button "Save" at bounding box center [767, 125] width 55 height 23
drag, startPoint x: 499, startPoint y: 204, endPoint x: 506, endPoint y: 178, distance: 27.5
click at [500, 210] on span "Detected more than 10000 results (1.83 seconds)" at bounding box center [487, 208] width 184 height 12
click at [472, 211] on span "Detected more than 10000 results (1.83 seconds)" at bounding box center [487, 208] width 184 height 12
drag, startPoint x: 491, startPoint y: 203, endPoint x: 504, endPoint y: 208, distance: 13.3
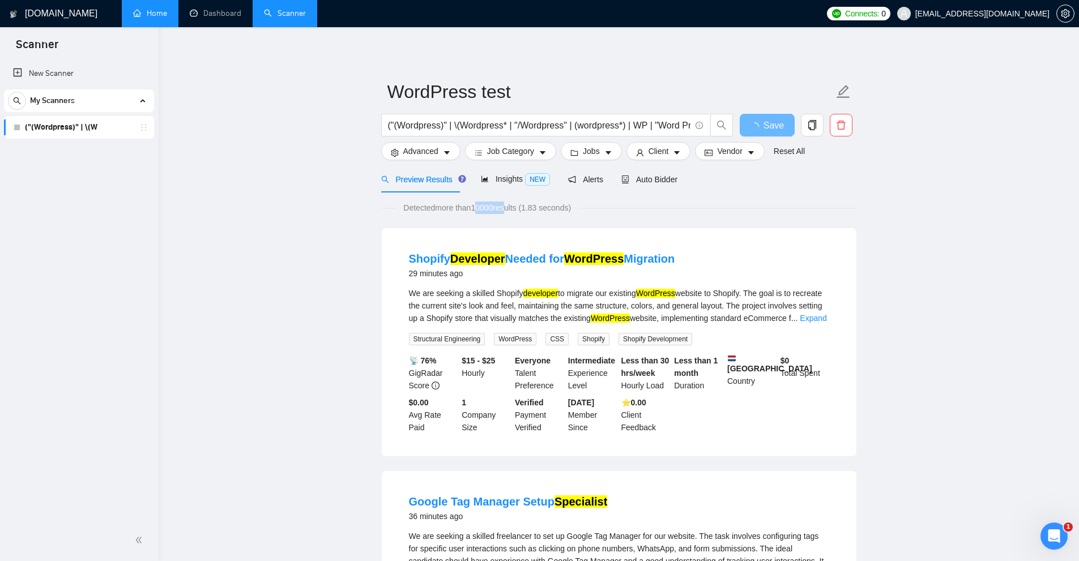
click at [502, 203] on span "Detected more than 10000 results (1.83 seconds)" at bounding box center [487, 208] width 184 height 12
click at [487, 210] on span "Detected more than 10000 results (1.83 seconds)" at bounding box center [487, 208] width 184 height 12
click at [757, 404] on div "📡 76% GigRadar Score $15 - $25 Hourly Everyone Talent Preference Intermediate E…" at bounding box center [619, 394] width 425 height 79
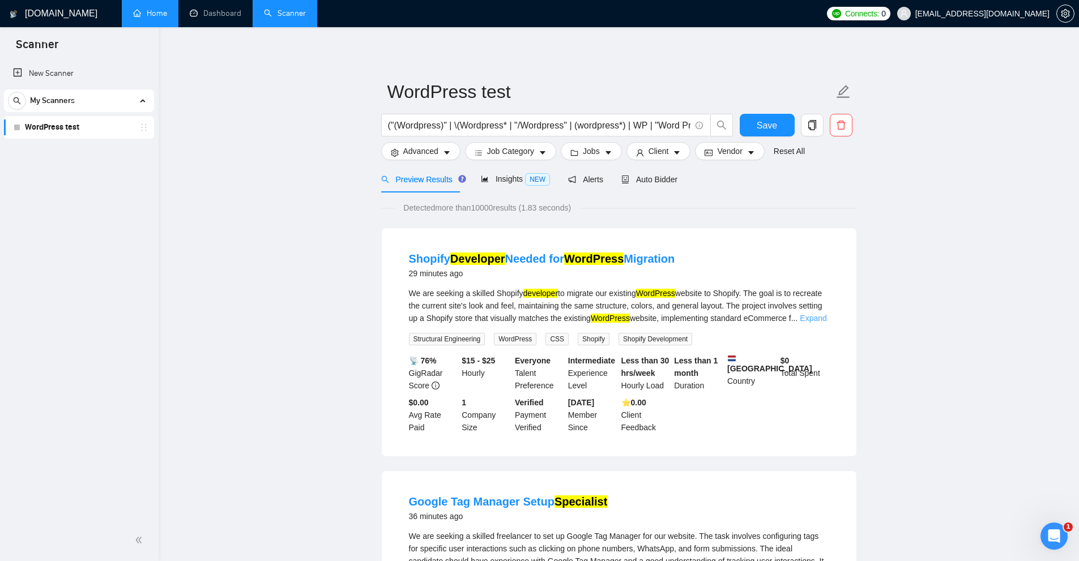
click at [805, 314] on link "Expand" at bounding box center [813, 318] width 27 height 9
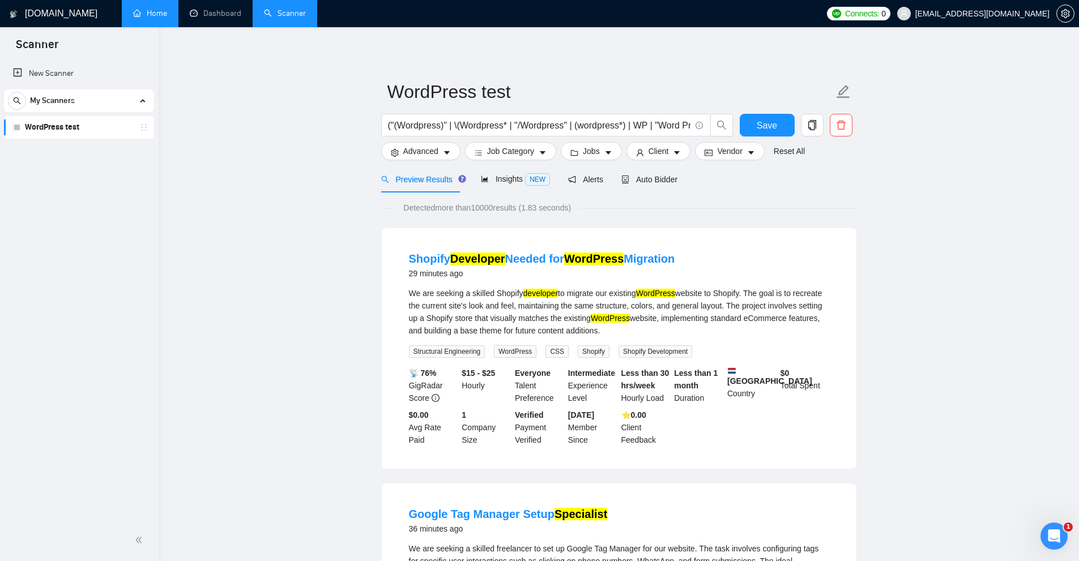
click at [759, 311] on div "We are seeking a skilled Shopify developer to migrate our existing WordPress we…" at bounding box center [619, 312] width 420 height 50
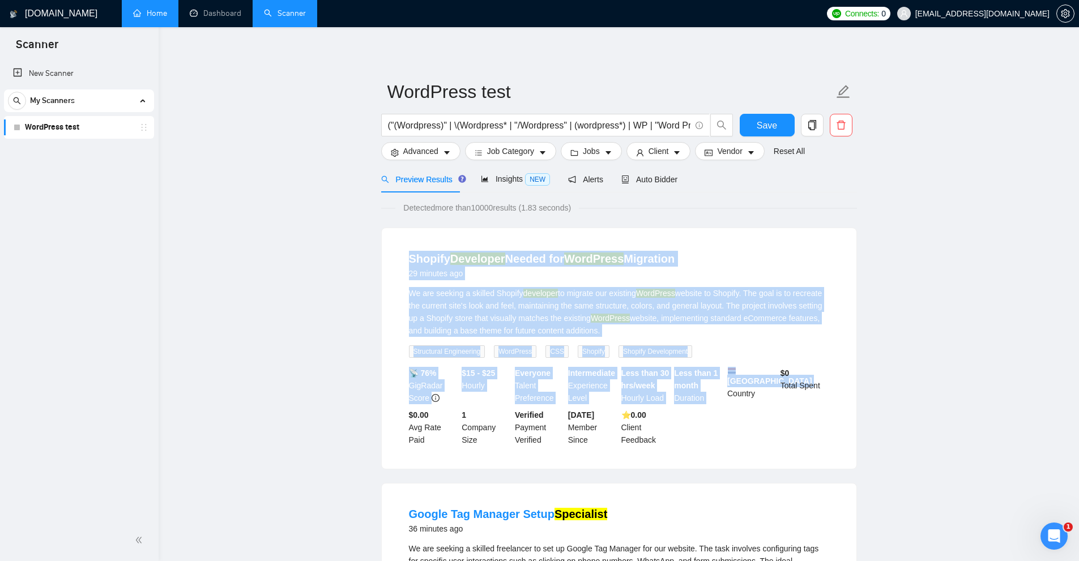
drag, startPoint x: 401, startPoint y: 250, endPoint x: 726, endPoint y: 399, distance: 357.4
click at [726, 399] on li "Shopify Developer Needed for WordPress Migration 29 minutes ago We are seeking …" at bounding box center [619, 349] width 448 height 214
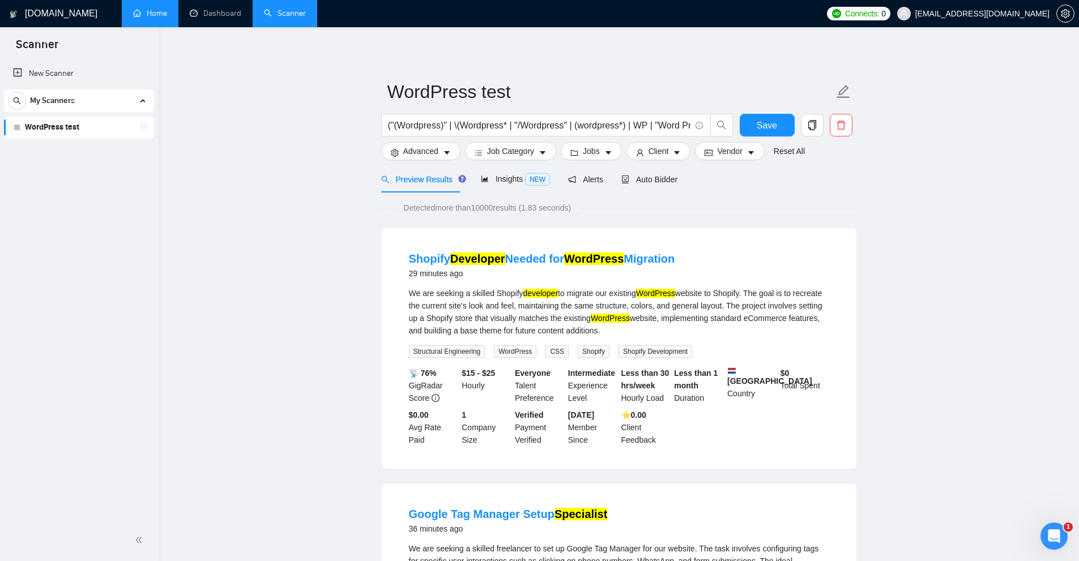
click at [735, 406] on div "📡 76% GigRadar Score $15 - $25 Hourly Everyone Talent Preference Intermediate E…" at bounding box center [619, 406] width 425 height 79
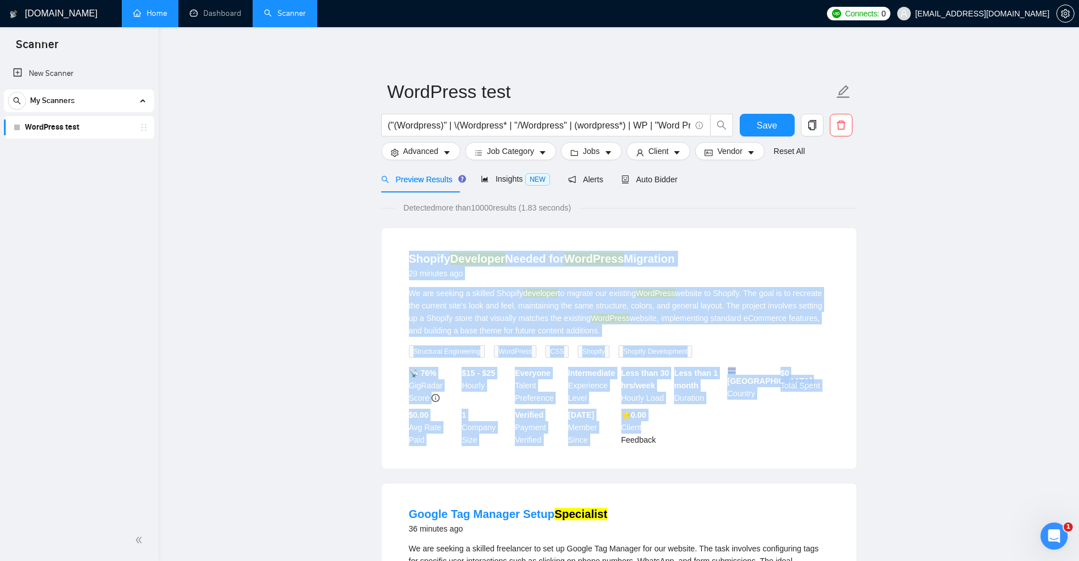
drag, startPoint x: 433, startPoint y: 288, endPoint x: 685, endPoint y: 433, distance: 291.1
click at [685, 433] on div "Shopify Developer Needed for WordPress Migration 29 minutes ago We are seeking …" at bounding box center [619, 348] width 475 height 241
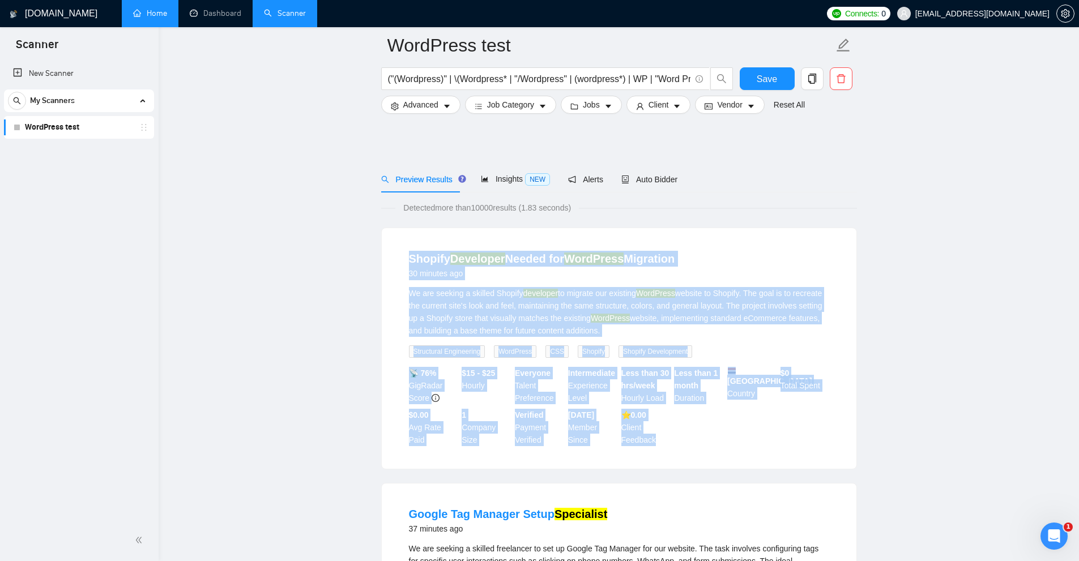
scroll to position [170, 0]
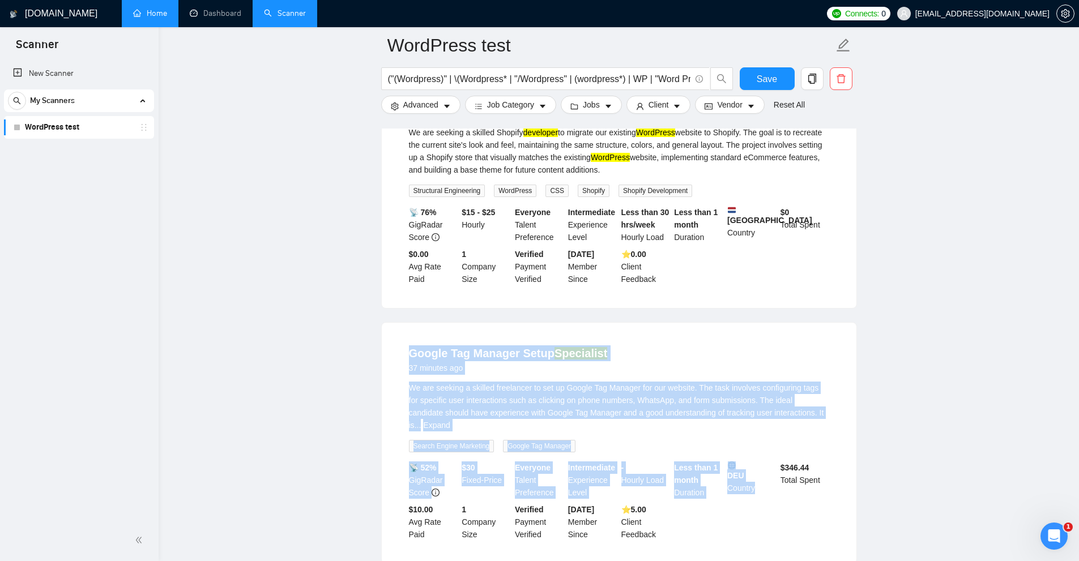
drag, startPoint x: 393, startPoint y: 329, endPoint x: 774, endPoint y: 508, distance: 421.2
click at [774, 508] on div "Google Tag Manager Setup Specialist 37 minutes ago We are seeking a skilled fre…" at bounding box center [619, 443] width 475 height 241
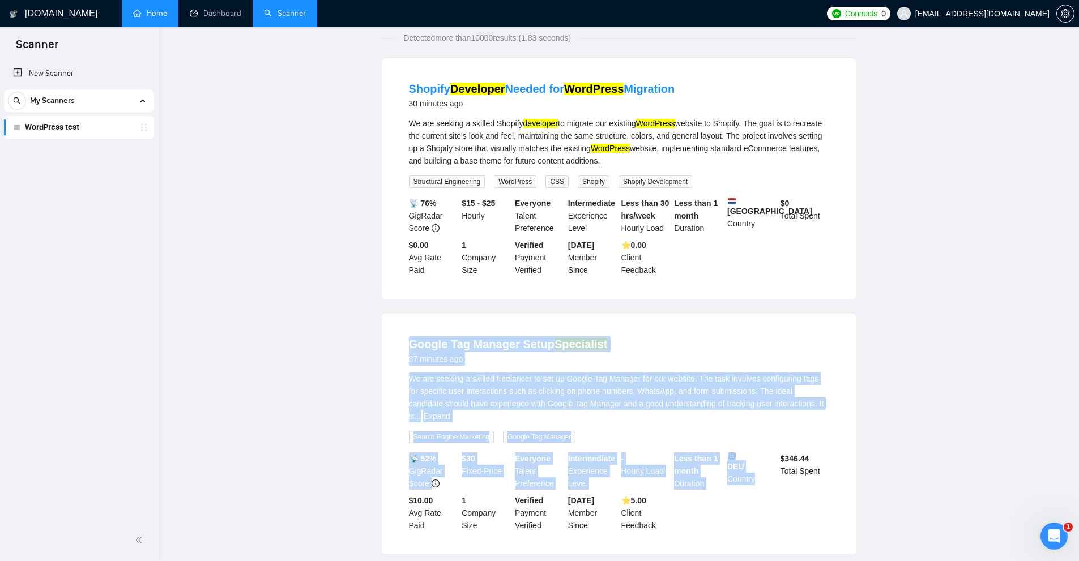
scroll to position [0, 0]
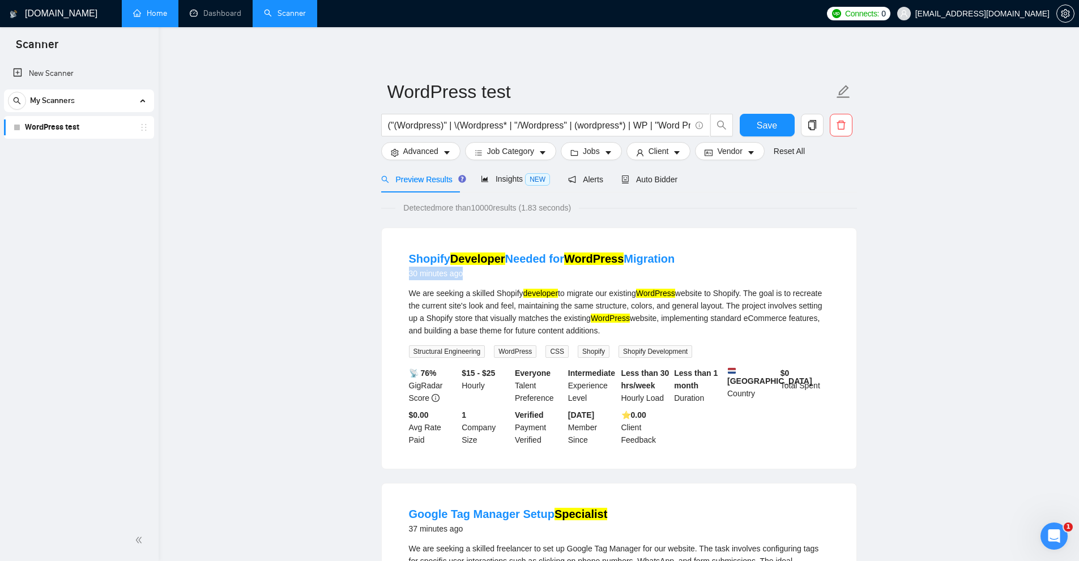
drag, startPoint x: 403, startPoint y: 275, endPoint x: 461, endPoint y: 275, distance: 58.3
click at [461, 275] on li "Shopify Developer Needed for WordPress Migration 30 minutes ago We are seeking …" at bounding box center [619, 349] width 448 height 214
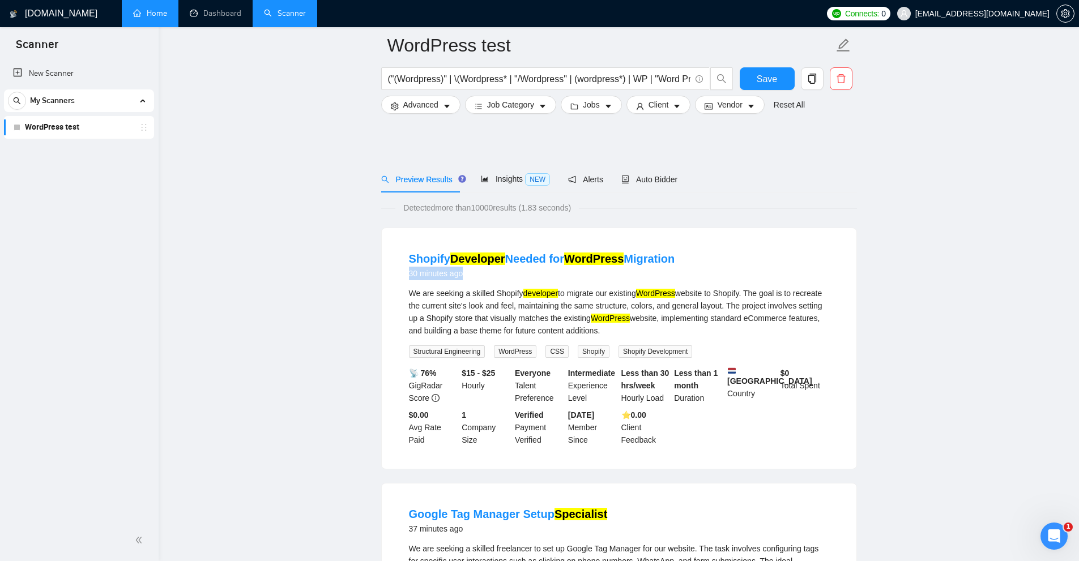
scroll to position [283, 0]
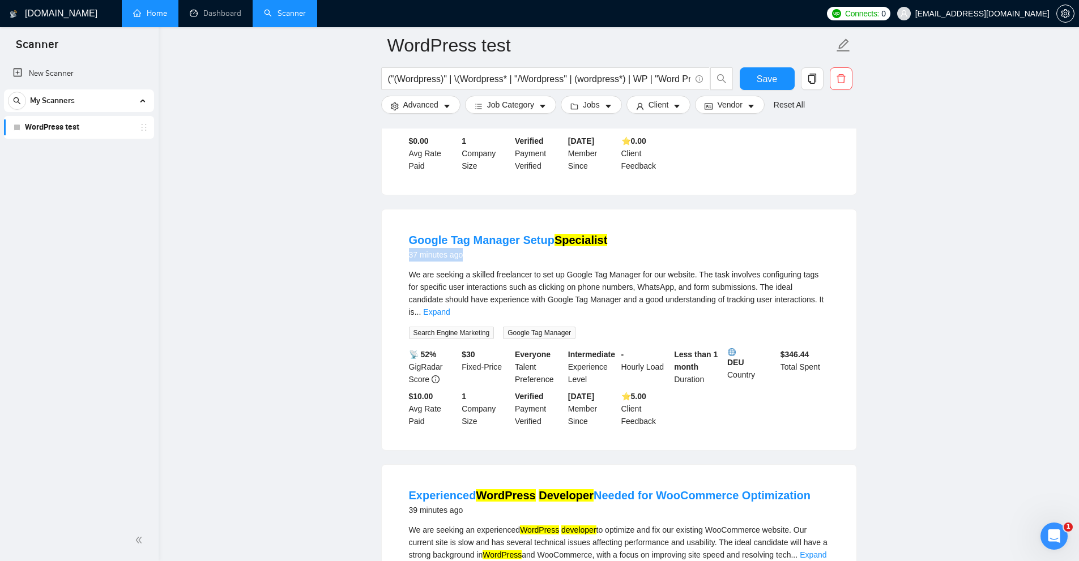
drag, startPoint x: 407, startPoint y: 255, endPoint x: 568, endPoint y: 256, distance: 160.9
click at [568, 256] on li "Google Tag Manager Setup Specialist 37 minutes ago We are seeking a skilled fre…" at bounding box center [619, 330] width 448 height 214
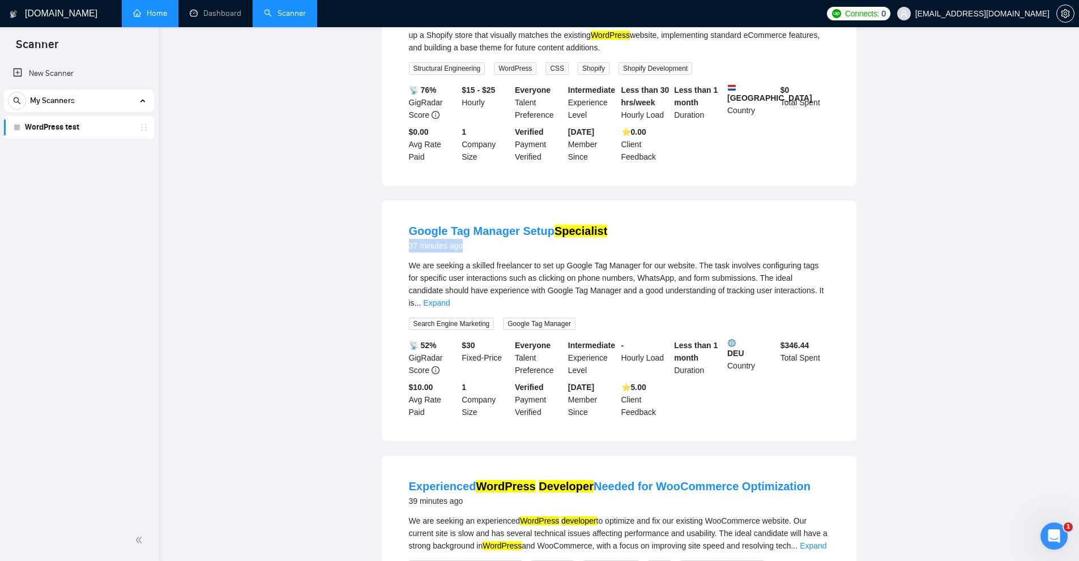
scroll to position [0, 0]
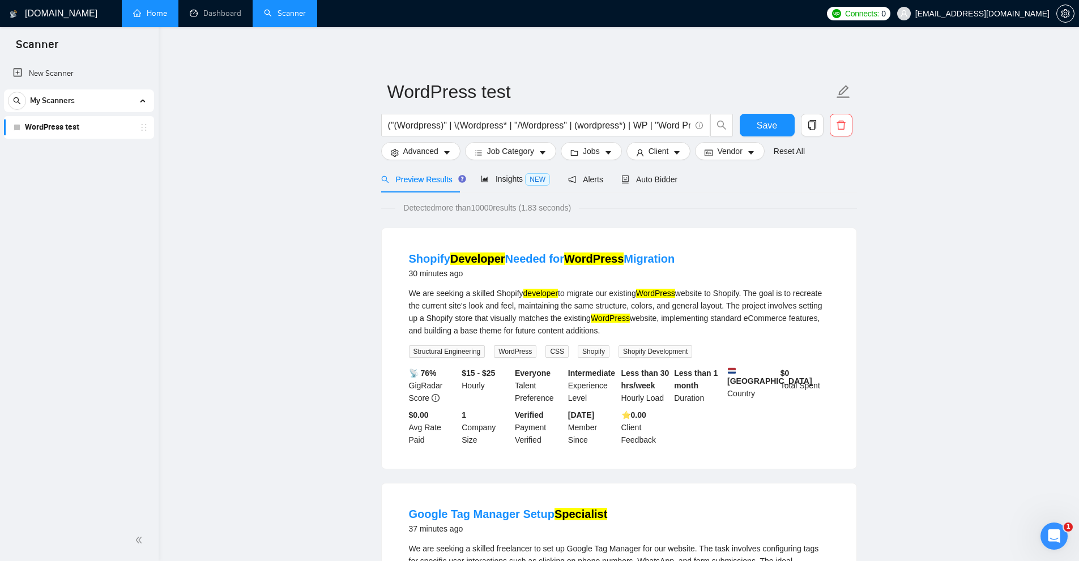
click at [422, 303] on div "We are seeking a skilled Shopify developer to migrate our existing WordPress we…" at bounding box center [619, 312] width 420 height 50
drag, startPoint x: 407, startPoint y: 275, endPoint x: 459, endPoint y: 294, distance: 55.0
click at [470, 278] on li "Shopify Developer Needed for WordPress Migration 30 minutes ago We are seeking …" at bounding box center [619, 349] width 448 height 214
click at [455, 296] on div "We are seeking a skilled Shopify developer to migrate our existing WordPress we…" at bounding box center [619, 312] width 420 height 50
click at [748, 278] on div "Shopify Developer Needed for WordPress Migration 30 minutes ago" at bounding box center [619, 265] width 420 height 29
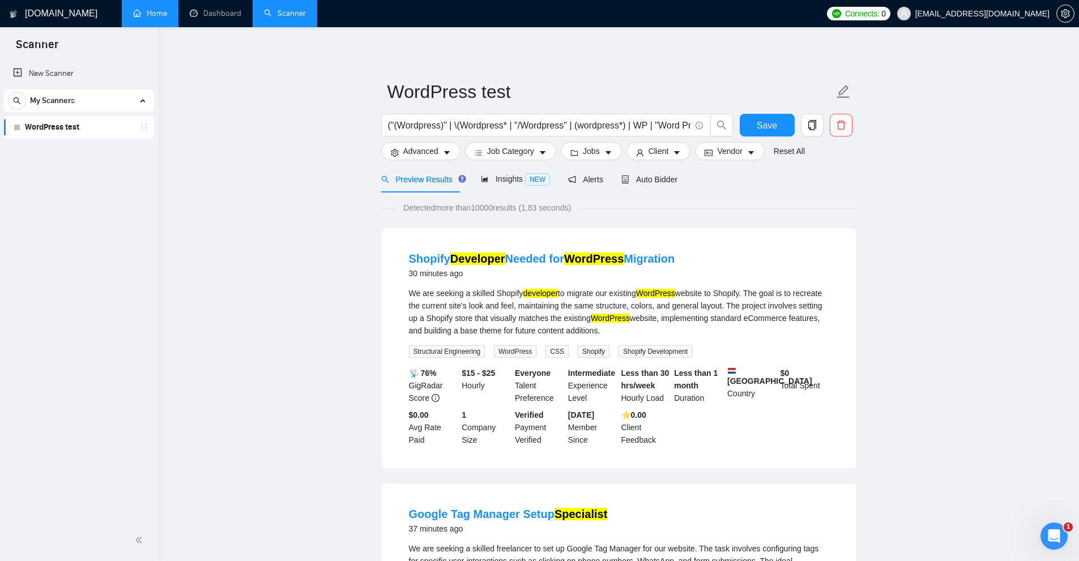
scroll to position [0, 595]
drag, startPoint x: 417, startPoint y: 129, endPoint x: 615, endPoint y: 123, distance: 197.8
click at [613, 123] on input "("(Wordpress)" | \(Wordpress* | "/Wordpress" | (wordpress*) | WP | "Word Press"…" at bounding box center [539, 125] width 302 height 14
click at [619, 122] on input "("(Wordpress)" | \(Wordpress* | "/Wordpress" | (wordpress*) | WP | "Word Press"…" at bounding box center [539, 125] width 302 height 14
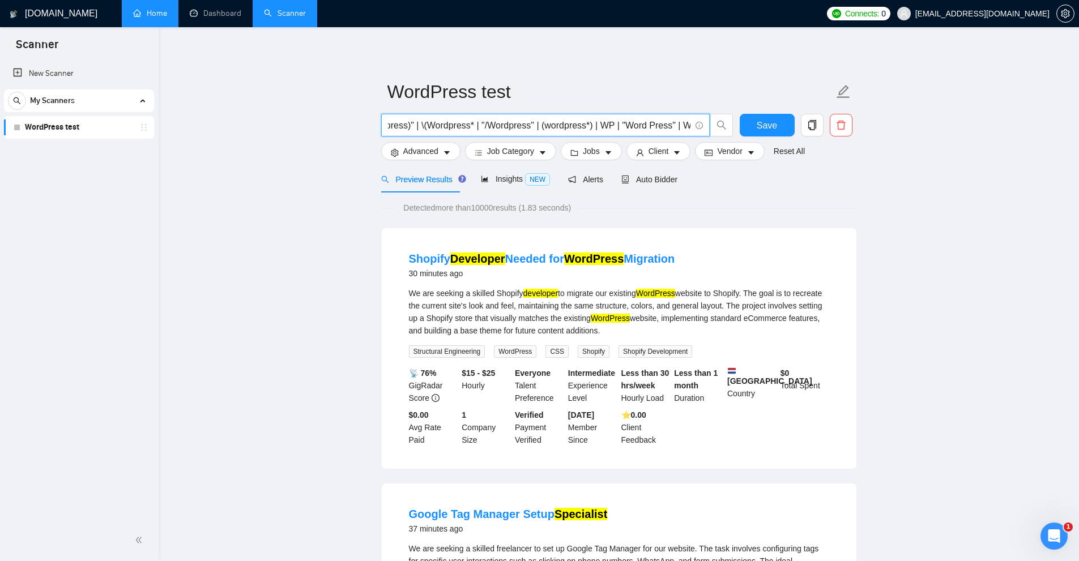
scroll to position [0, 0]
drag, startPoint x: 619, startPoint y: 122, endPoint x: 518, endPoint y: 127, distance: 101.6
click at [513, 129] on input "("(Wordpress)" | \(Wordpress* | "/Wordpress" | (wordpress*) | WP | "Word Press"…" at bounding box center [539, 125] width 302 height 14
click at [518, 127] on input "("(Wordpress)" | \(Wordpress* | "/Wordpress" | (wordpress*) | WP | "Word Press"…" at bounding box center [539, 125] width 302 height 14
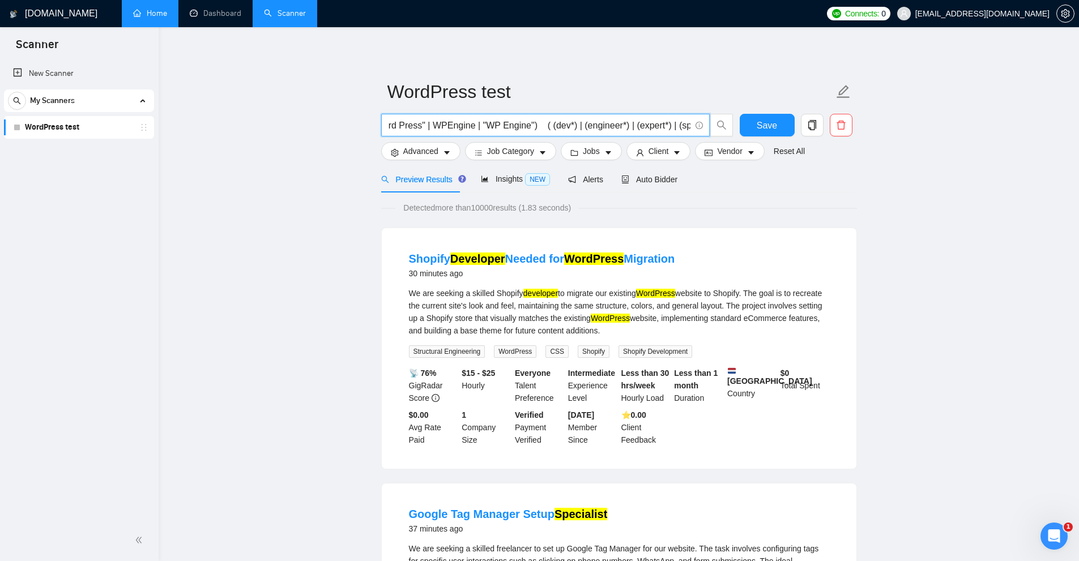
click at [536, 127] on input "("(Wordpress)" | \(Wordpress* | "/Wordpress" | (wordpress*) | WP | "Word Press"…" at bounding box center [539, 125] width 302 height 14
click at [674, 122] on input "("(Wordpress)" | \(Wordpress* | "/Wordpress" | (wordpress*) | WP | "Word Press"…" at bounding box center [539, 125] width 302 height 14
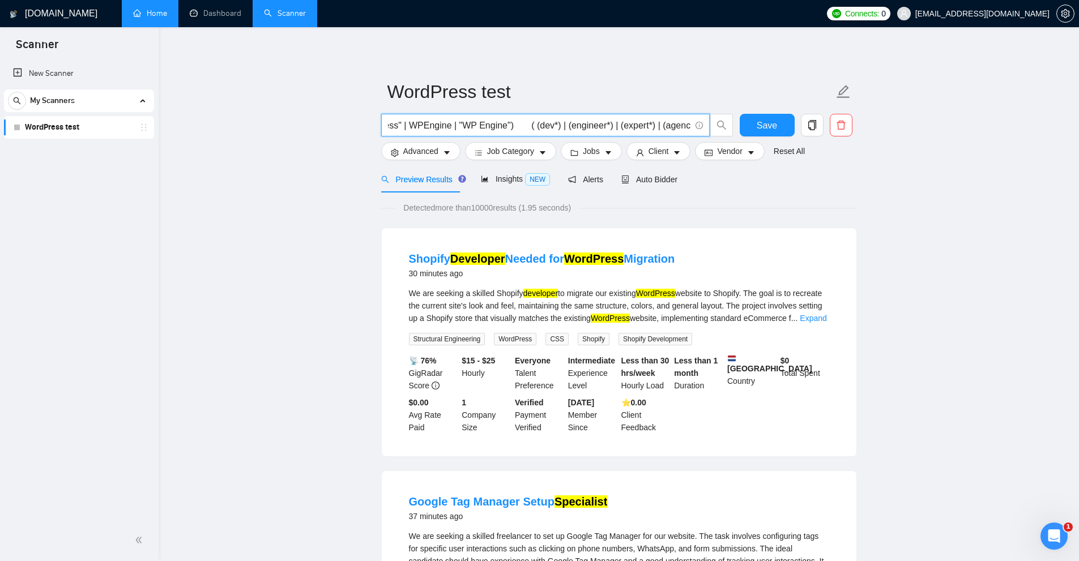
scroll to position [0, 309]
type input "("(Wordpress)" | \(Wordpress* | "/Wordpress" | (wordpress*) | WP | "Word Press"…"
click at [773, 125] on span "Save" at bounding box center [767, 125] width 20 height 14
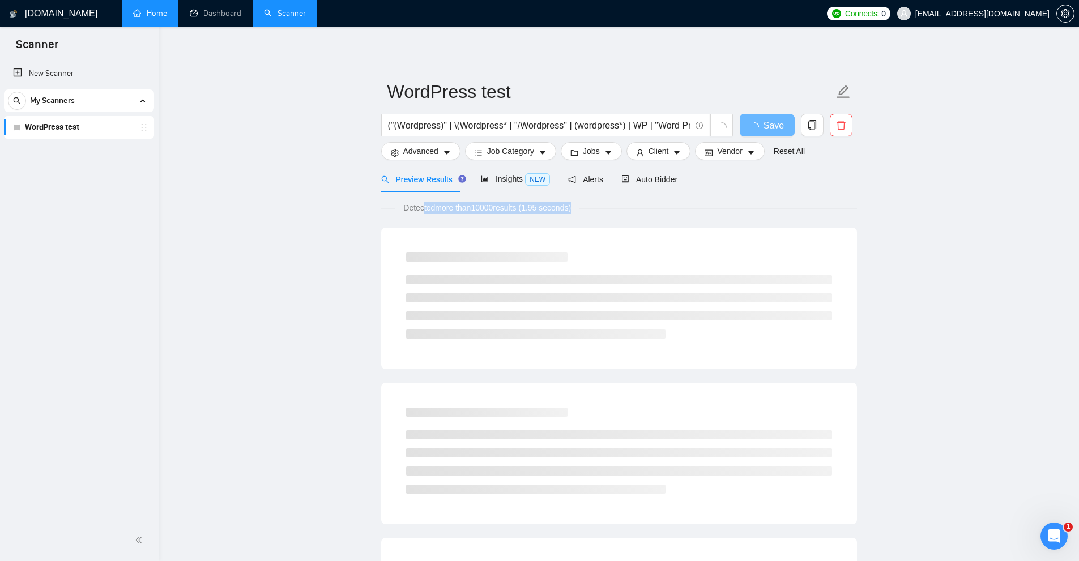
drag, startPoint x: 437, startPoint y: 211, endPoint x: 613, endPoint y: 215, distance: 176.2
click at [535, 211] on span "Detected more than 10000 results (1.95 seconds)" at bounding box center [487, 208] width 184 height 12
click at [417, 155] on span "Advanced" at bounding box center [420, 151] width 35 height 12
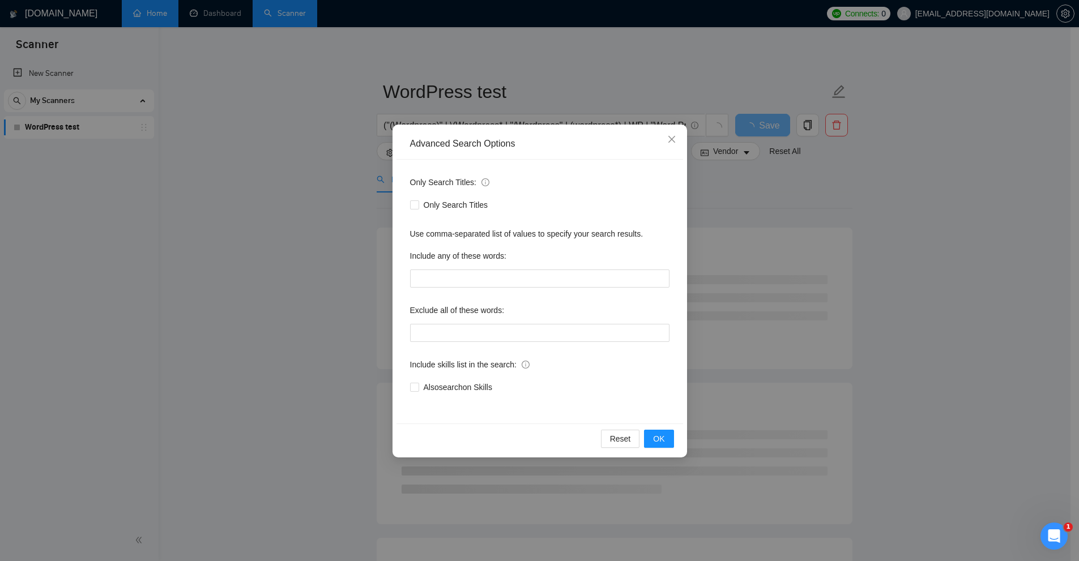
click at [328, 112] on div "Advanced Search Options Only Search Titles: Only Search Titles Use comma-separa…" at bounding box center [539, 280] width 1079 height 561
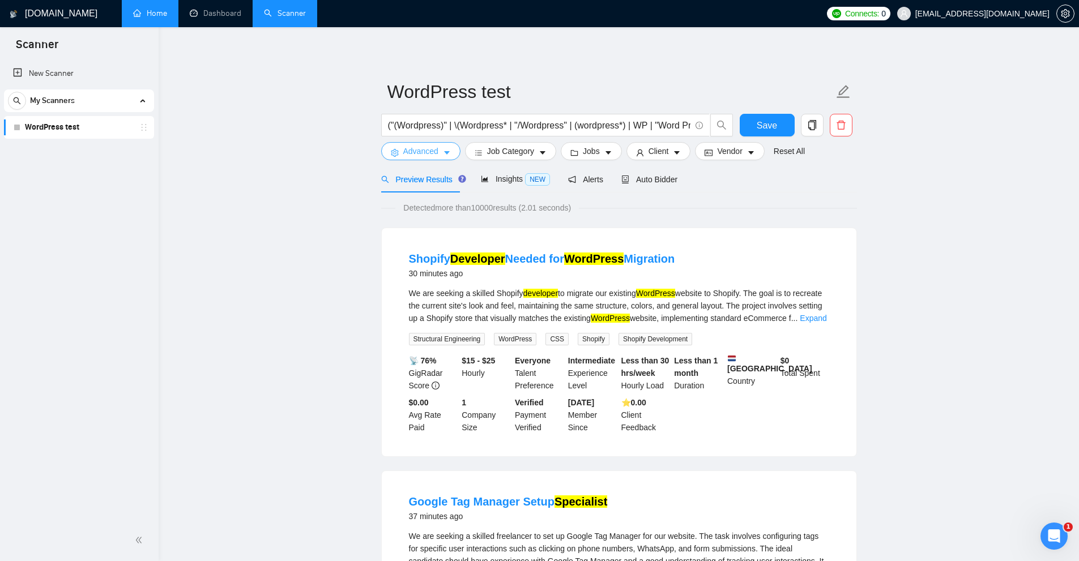
click at [418, 150] on span "Advanced" at bounding box center [420, 151] width 35 height 12
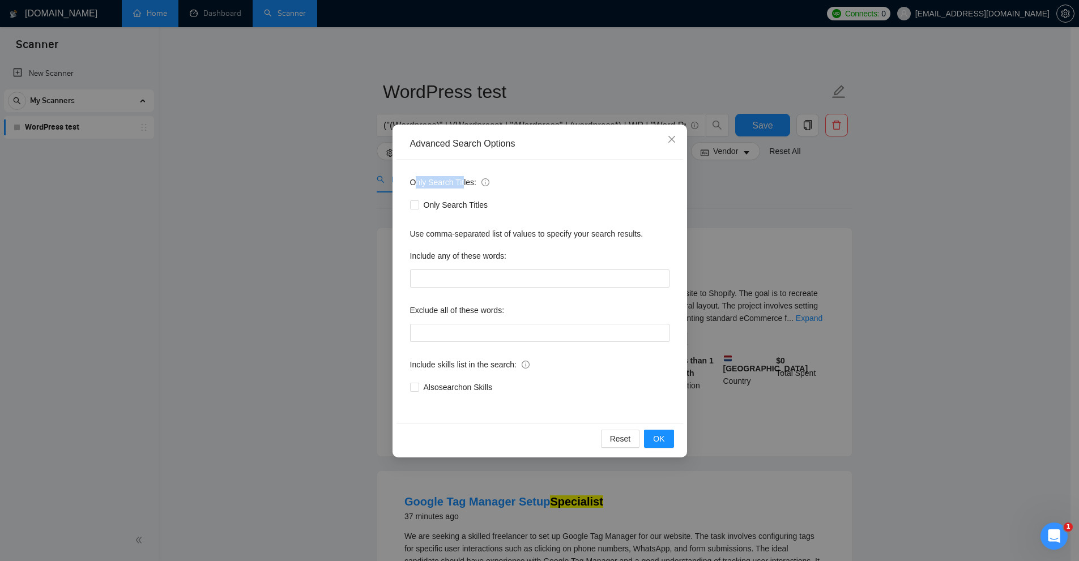
drag, startPoint x: 429, startPoint y: 182, endPoint x: 463, endPoint y: 180, distance: 33.5
click at [463, 180] on span "Only Search Titles:" at bounding box center [449, 182] width 79 height 12
click at [404, 178] on div "Only Search Titles: Only Search Titles Use comma-separated list of values to sp…" at bounding box center [540, 292] width 287 height 264
drag, startPoint x: 404, startPoint y: 178, endPoint x: 457, endPoint y: 182, distance: 52.8
click at [457, 182] on div "Only Search Titles: Only Search Titles Use comma-separated list of values to sp…" at bounding box center [540, 292] width 287 height 264
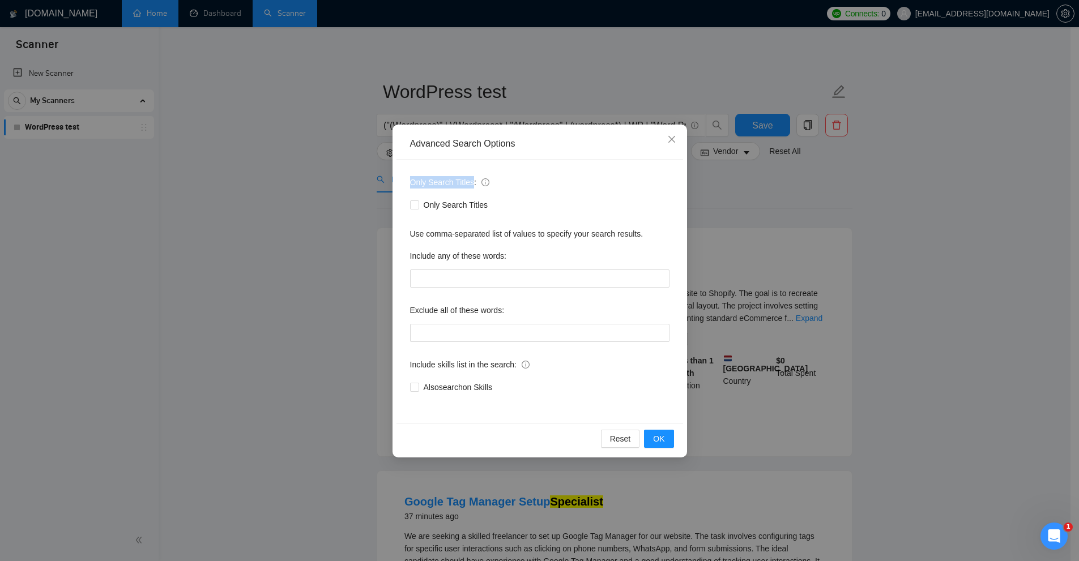
click at [453, 182] on span "Only Search Titles:" at bounding box center [449, 182] width 79 height 12
drag, startPoint x: 750, startPoint y: 220, endPoint x: 595, endPoint y: 193, distance: 157.6
click at [749, 220] on div "Advanced Search Options Only Search Titles: Only Search Titles Use comma-separa…" at bounding box center [539, 280] width 1079 height 561
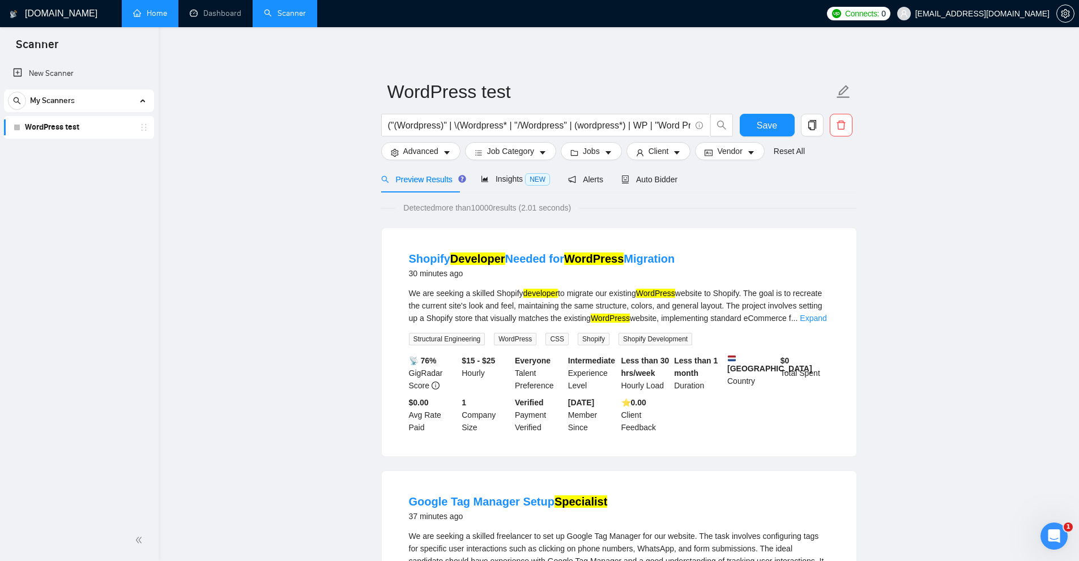
drag, startPoint x: 410, startPoint y: 249, endPoint x: 689, endPoint y: 254, distance: 279.3
click at [689, 254] on li "Shopify Developer Needed for WordPress Migration 30 minutes ago We are seeking …" at bounding box center [619, 342] width 448 height 201
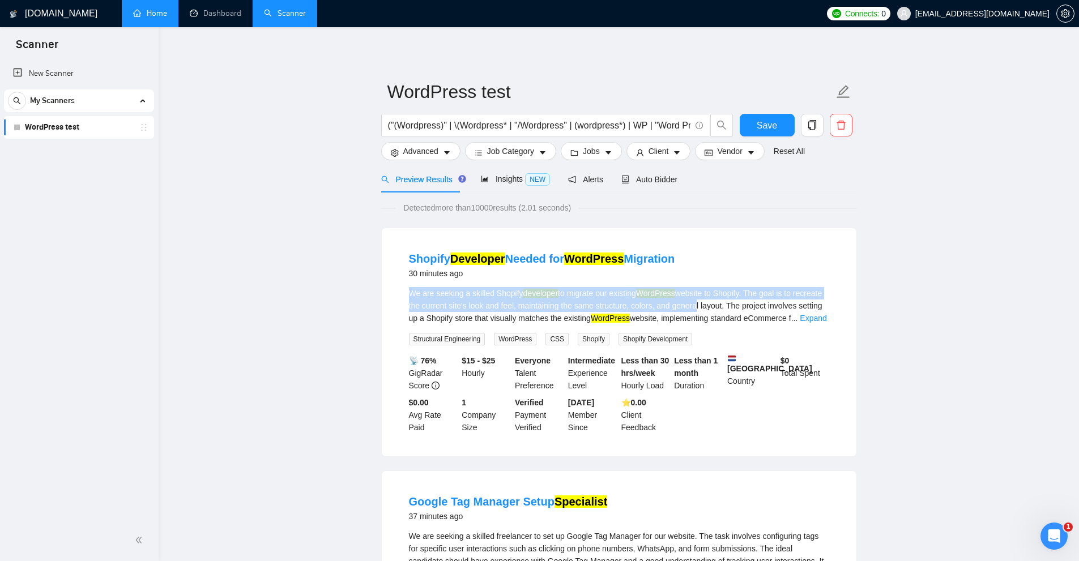
drag, startPoint x: 410, startPoint y: 291, endPoint x: 696, endPoint y: 304, distance: 287.0
click at [694, 306] on li "Shopify Developer Needed for WordPress Migration 30 minutes ago We are seeking …" at bounding box center [619, 342] width 448 height 201
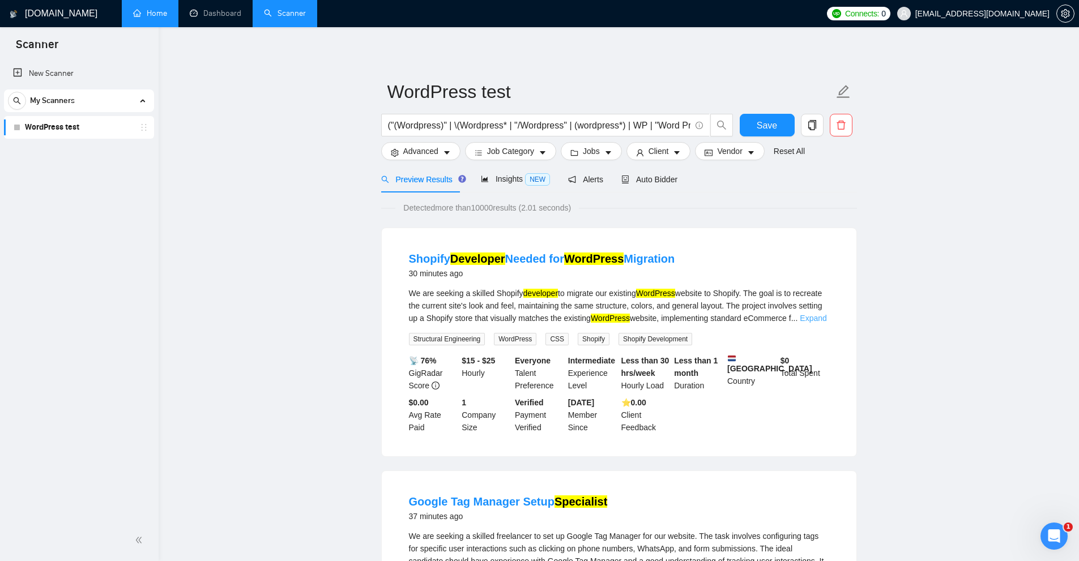
click at [819, 318] on link "Expand" at bounding box center [813, 318] width 27 height 9
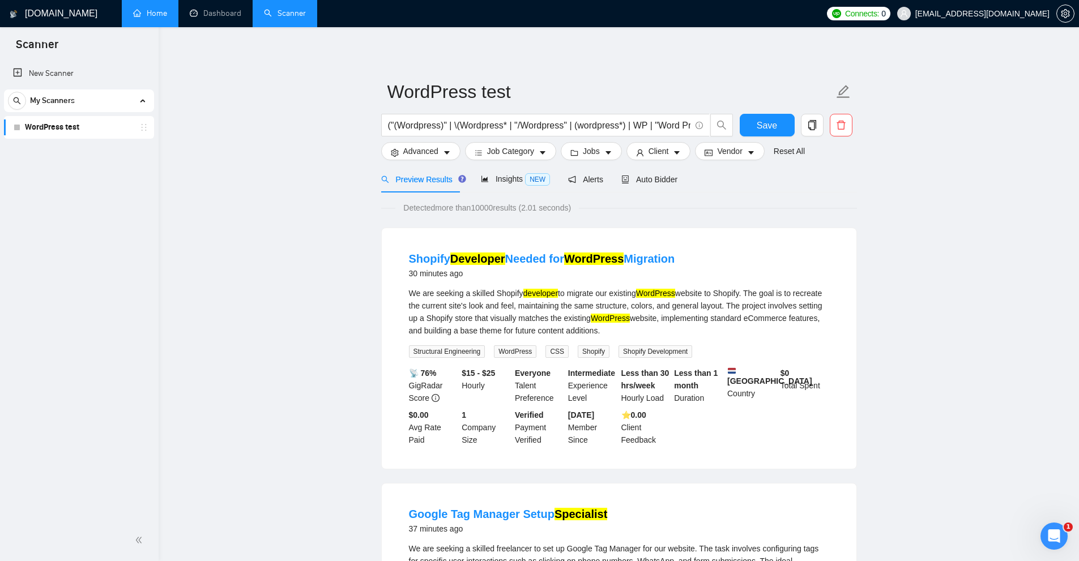
drag, startPoint x: 389, startPoint y: 287, endPoint x: 700, endPoint y: 325, distance: 313.9
click at [700, 325] on div "Shopify Developer Needed for WordPress Migration 30 minutes ago We are seeking …" at bounding box center [619, 348] width 475 height 241
click at [420, 147] on span "Advanced" at bounding box center [420, 151] width 35 height 12
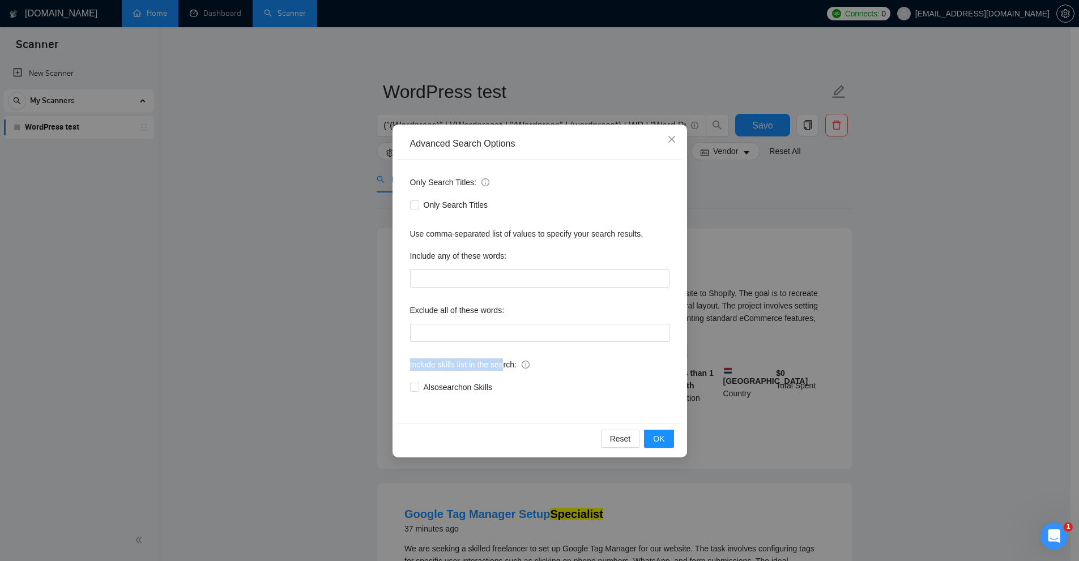
drag, startPoint x: 410, startPoint y: 364, endPoint x: 501, endPoint y: 364, distance: 91.8
click at [501, 364] on span "Include skills list in the search:" at bounding box center [470, 365] width 120 height 12
click at [433, 371] on label "Include skills list in the search:" at bounding box center [470, 365] width 120 height 18
click at [418, 383] on input "Also search on Skills" at bounding box center [414, 387] width 8 height 8
click at [445, 389] on span "Also search on Skills" at bounding box center [458, 387] width 78 height 12
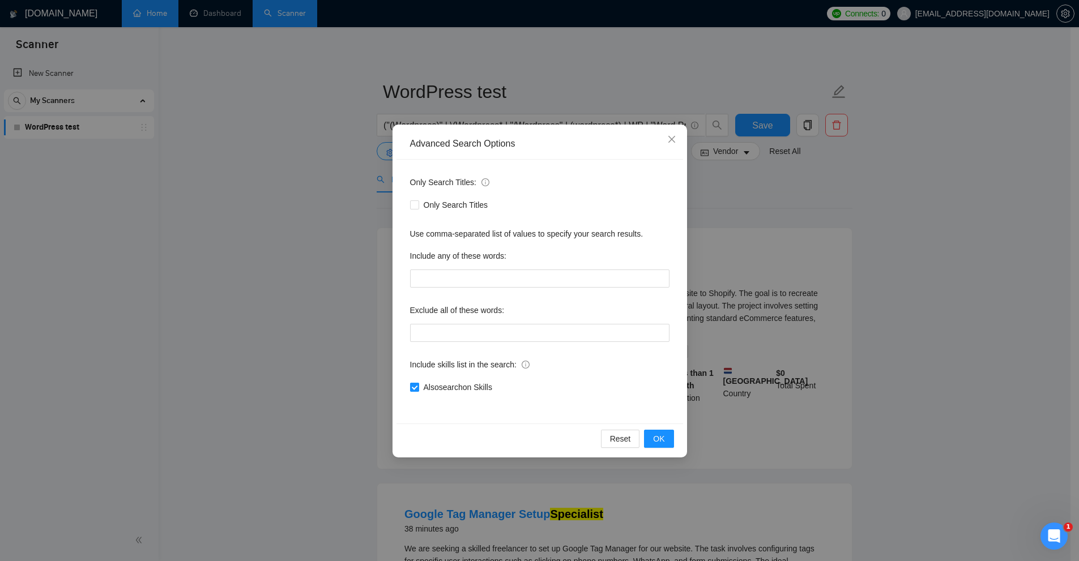
click at [418, 389] on input "Also search on Skills" at bounding box center [414, 387] width 8 height 8
checkbox input "false"
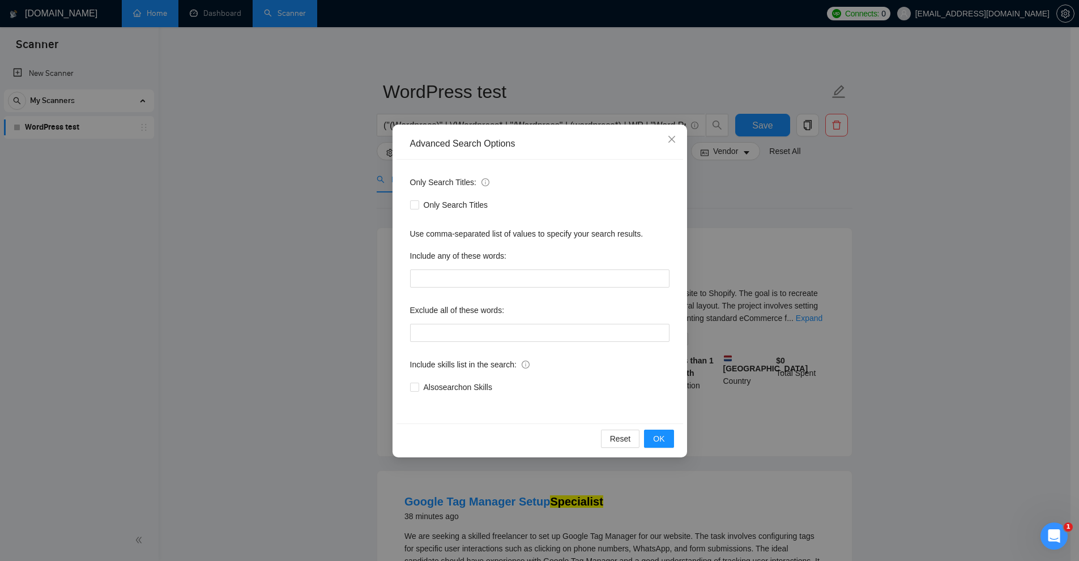
click at [845, 339] on div "Advanced Search Options Only Search Titles: Only Search Titles Use comma-separa…" at bounding box center [539, 280] width 1079 height 561
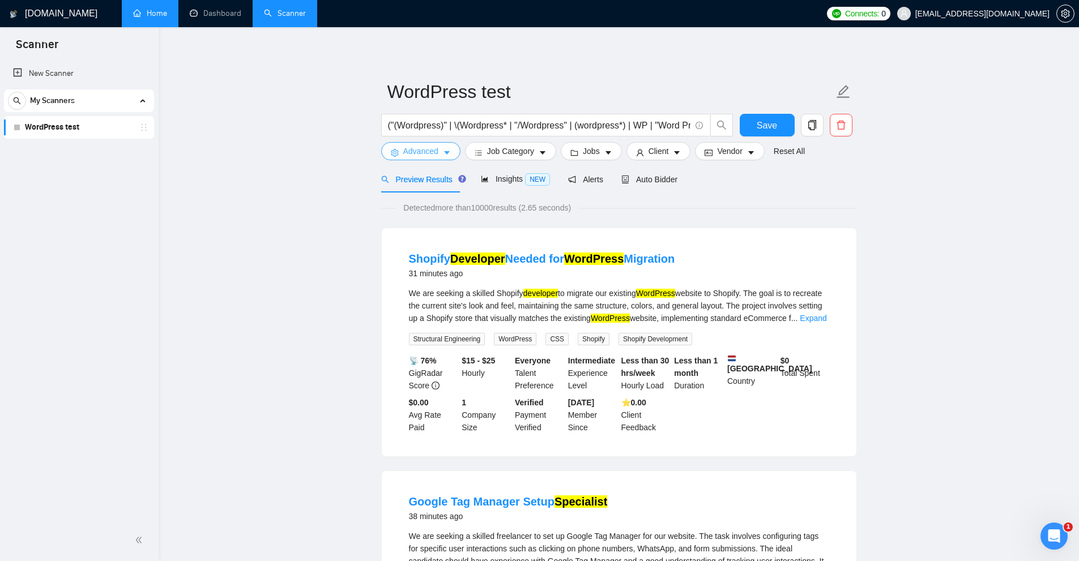
click at [434, 149] on span "Advanced" at bounding box center [420, 151] width 35 height 12
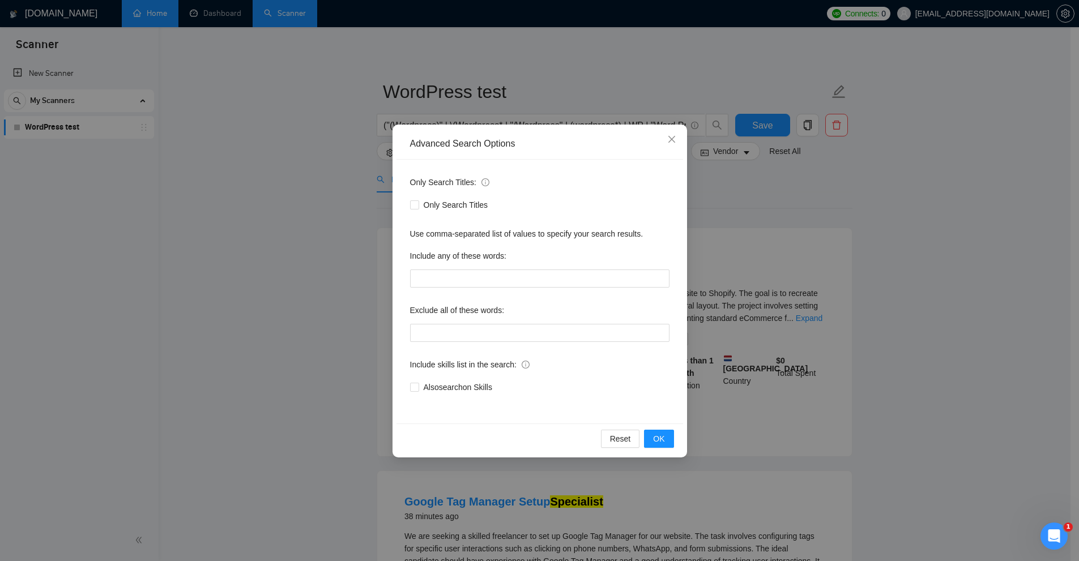
click at [774, 351] on div "Advanced Search Options Only Search Titles: Only Search Titles Use comma-separa…" at bounding box center [539, 280] width 1079 height 561
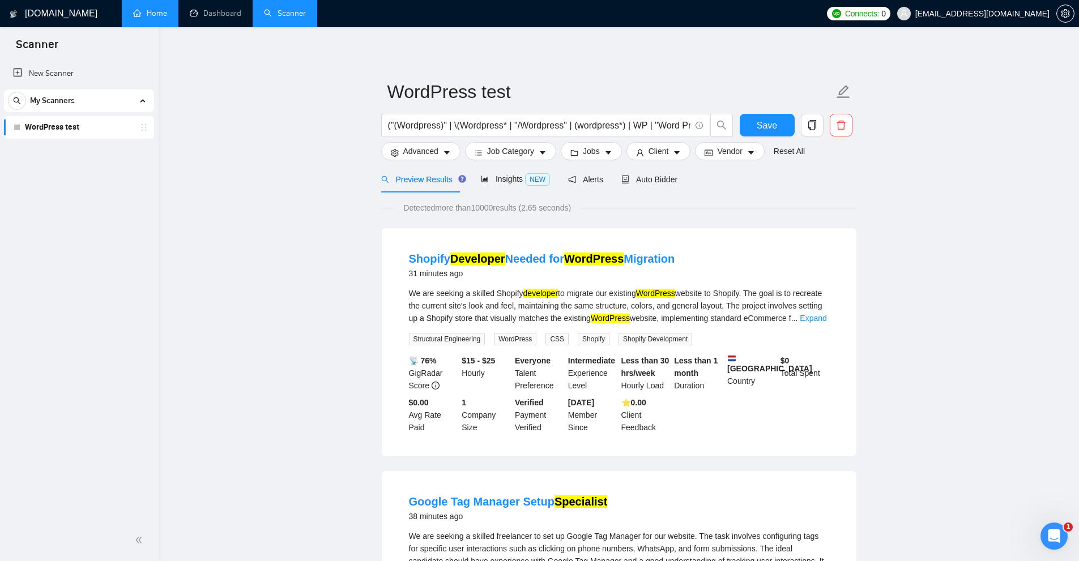
click at [433, 142] on div "("(Wordpress)" | \(Wordpress* | "/Wordpress" | (wordpress*) | WP | "Word Press"…" at bounding box center [557, 128] width 357 height 28
click at [432, 152] on span "Advanced" at bounding box center [420, 151] width 35 height 12
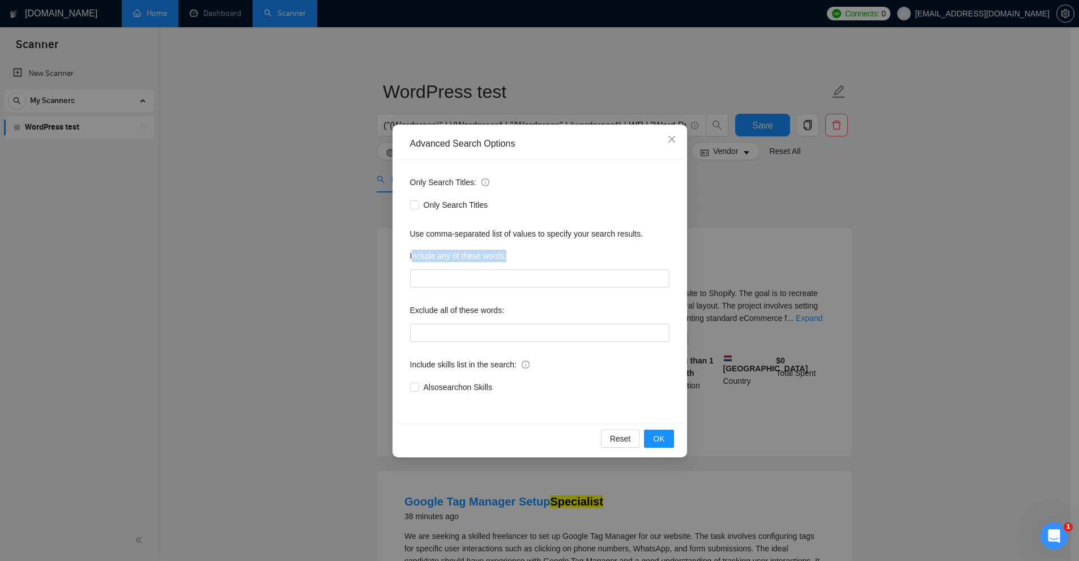
drag, startPoint x: 412, startPoint y: 257, endPoint x: 521, endPoint y: 256, distance: 108.8
click at [521, 256] on div "Include any of these words:" at bounding box center [539, 258] width 259 height 23
drag, startPoint x: 402, startPoint y: 312, endPoint x: 513, endPoint y: 311, distance: 111.0
click at [513, 311] on div "Only Search Titles: Only Search Titles Use comma-separated list of values to sp…" at bounding box center [540, 292] width 287 height 264
click at [514, 310] on div "Exclude all of these words:" at bounding box center [539, 312] width 259 height 23
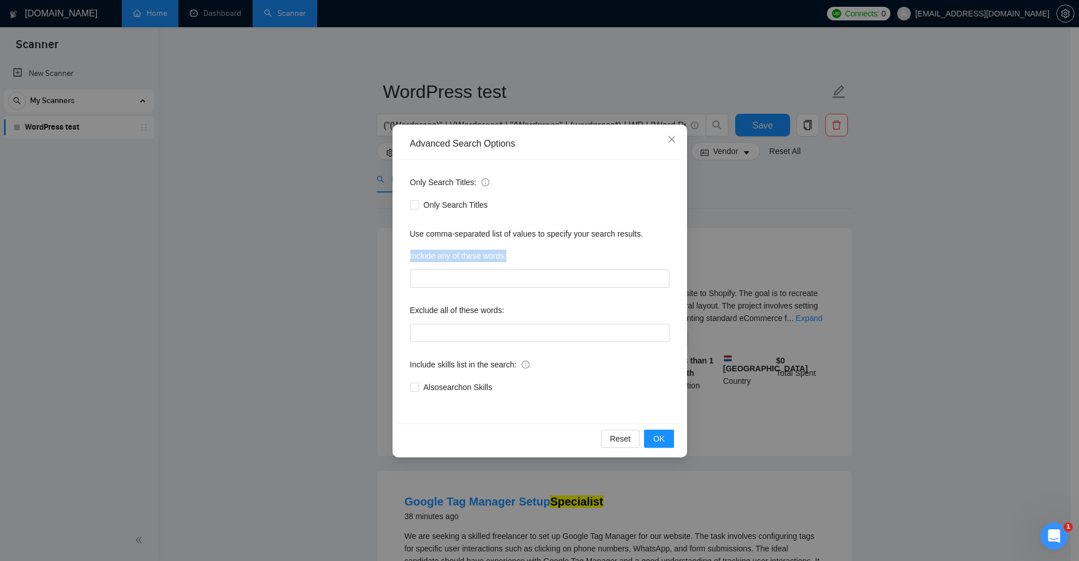
drag, startPoint x: 406, startPoint y: 258, endPoint x: 523, endPoint y: 262, distance: 117.9
click at [523, 262] on div "Only Search Titles: Only Search Titles Use comma-separated list of values to sp…" at bounding box center [540, 292] width 287 height 264
click at [527, 267] on div "Include any of these words:" at bounding box center [539, 258] width 259 height 23
click at [526, 272] on input "text" at bounding box center [539, 279] width 259 height 18
click at [867, 243] on div "Advanced Search Options Only Search Titles: Only Search Titles Use comma-separa…" at bounding box center [539, 280] width 1079 height 561
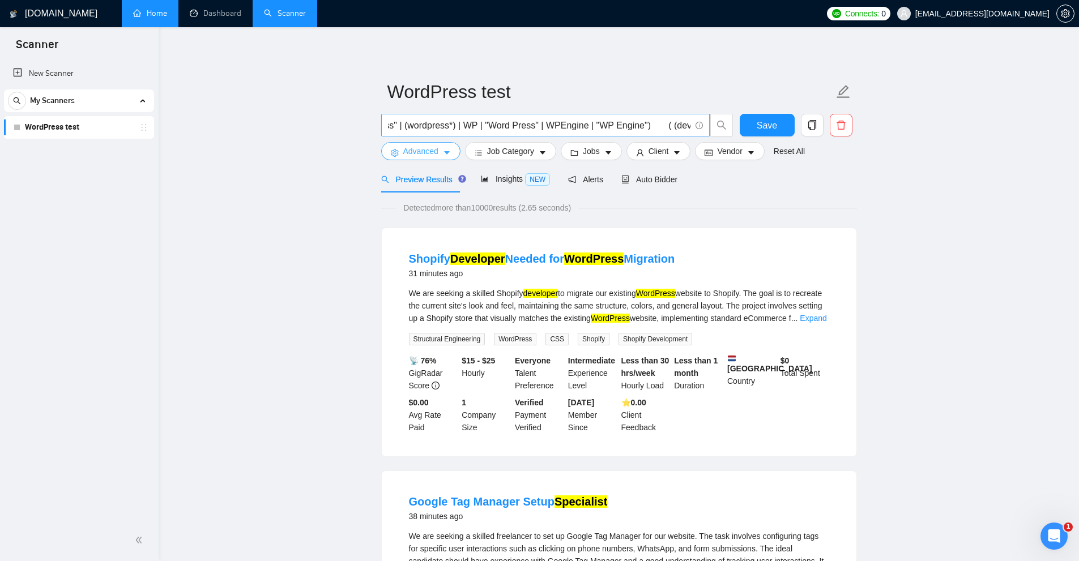
scroll to position [0, 453]
click at [408, 147] on span "Advanced" at bounding box center [420, 151] width 35 height 12
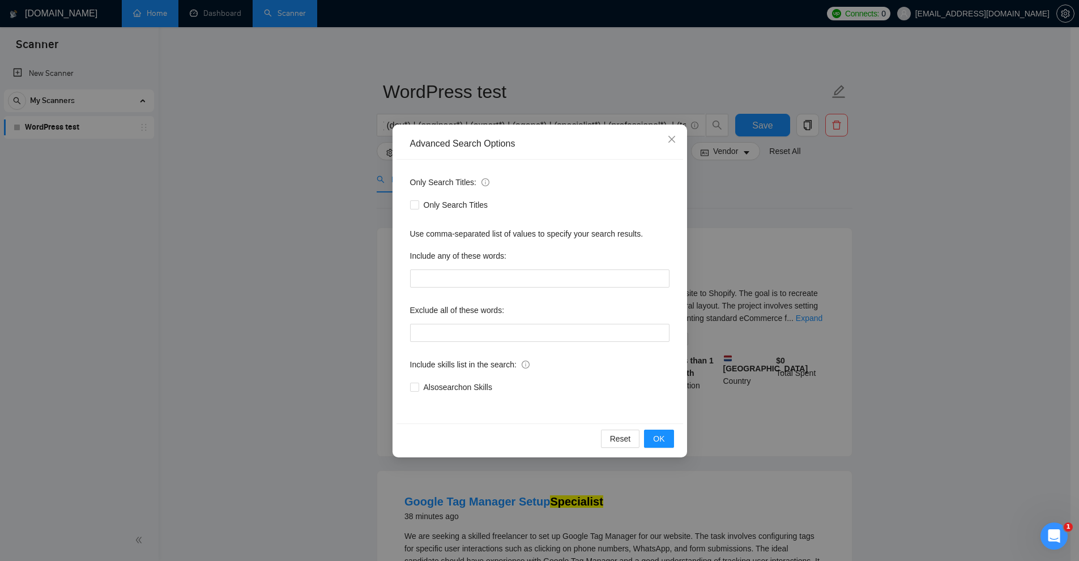
click at [492, 267] on div "Include any of these words:" at bounding box center [539, 258] width 259 height 23
click at [560, 271] on input "text" at bounding box center [539, 279] width 259 height 18
click at [471, 275] on input "text" at bounding box center [539, 279] width 259 height 18
click at [813, 237] on div "Advanced Search Options Only Search Titles: Only Search Titles Use comma-separa…" at bounding box center [539, 280] width 1079 height 561
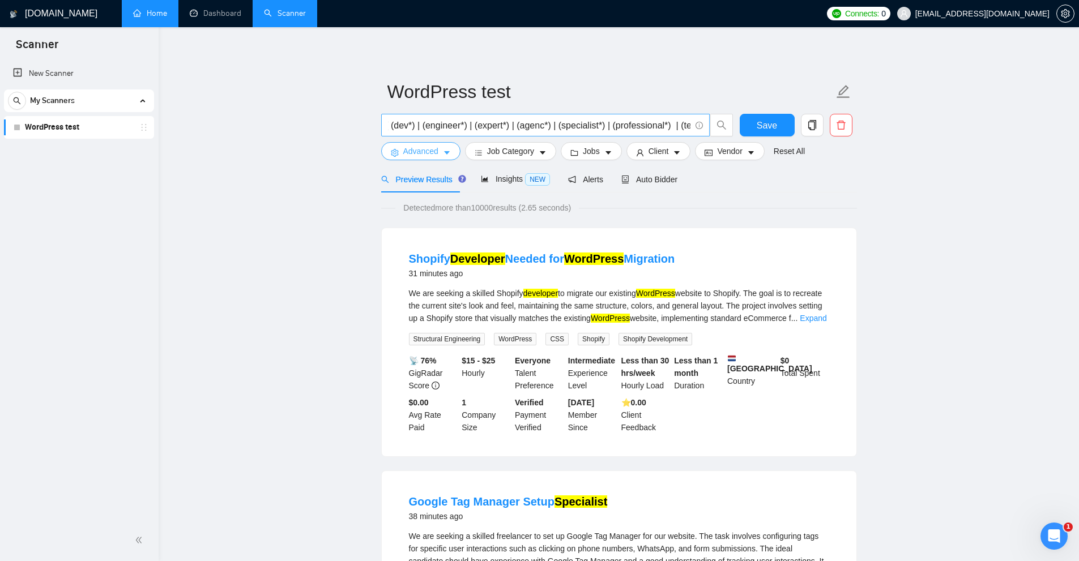
scroll to position [0, 643]
click at [433, 149] on span "Advanced" at bounding box center [420, 151] width 35 height 12
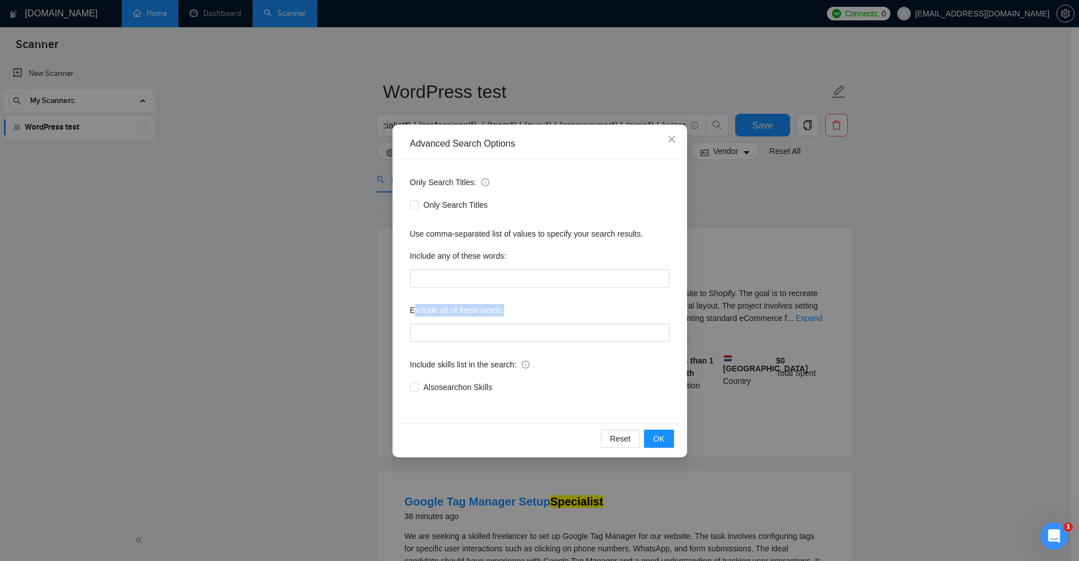
drag, startPoint x: 413, startPoint y: 312, endPoint x: 607, endPoint y: 307, distance: 194.4
click at [607, 307] on div "Exclude all of these words:" at bounding box center [539, 312] width 259 height 23
click at [572, 303] on div "Exclude all of these words:" at bounding box center [539, 312] width 259 height 23
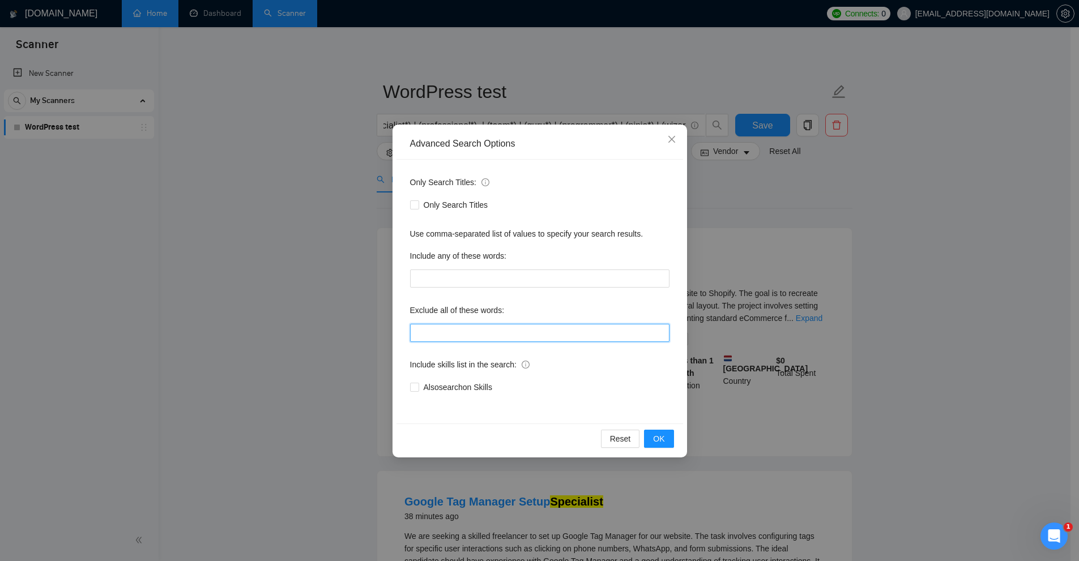
click at [455, 326] on input "text" at bounding box center [539, 333] width 259 height 18
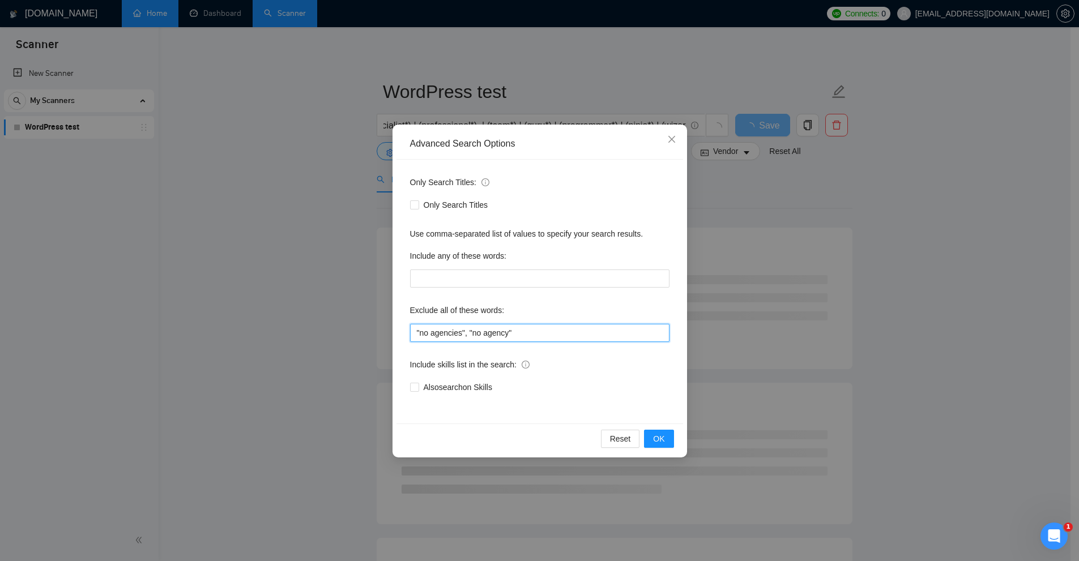
drag, startPoint x: 464, startPoint y: 329, endPoint x: 538, endPoint y: 330, distance: 74.2
click at [538, 330] on input ""no agencies", "no agency"" at bounding box center [539, 333] width 259 height 18
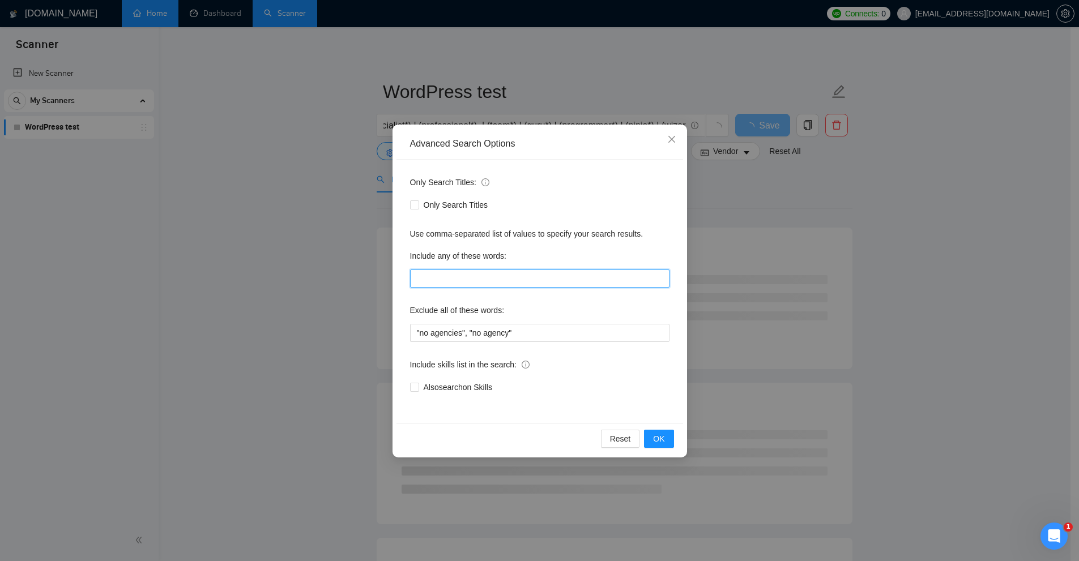
click at [531, 278] on input "text" at bounding box center [539, 279] width 259 height 18
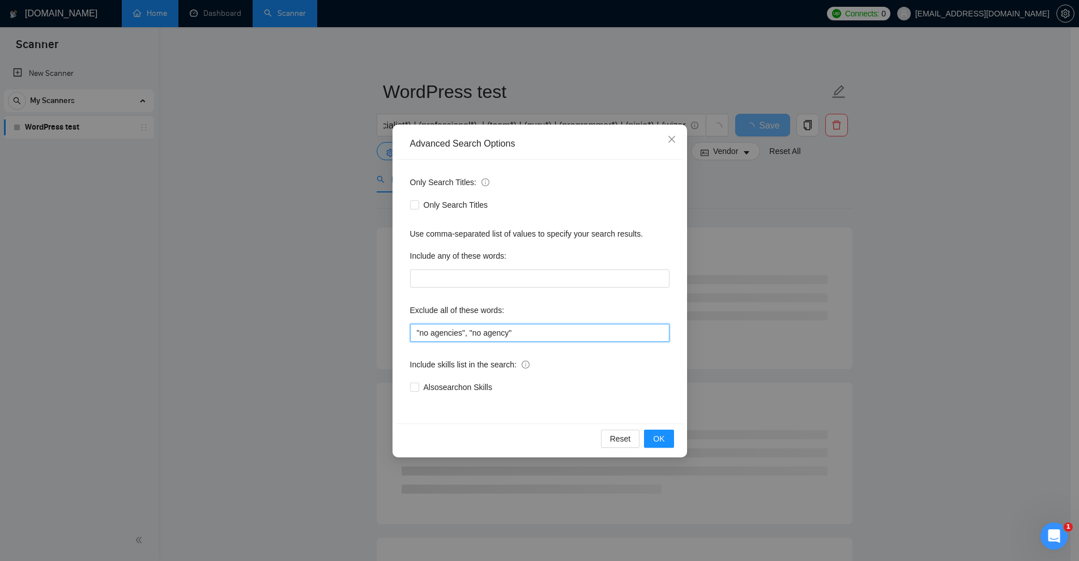
click at [538, 331] on input ""no agencies", "no agency"" at bounding box center [539, 333] width 259 height 18
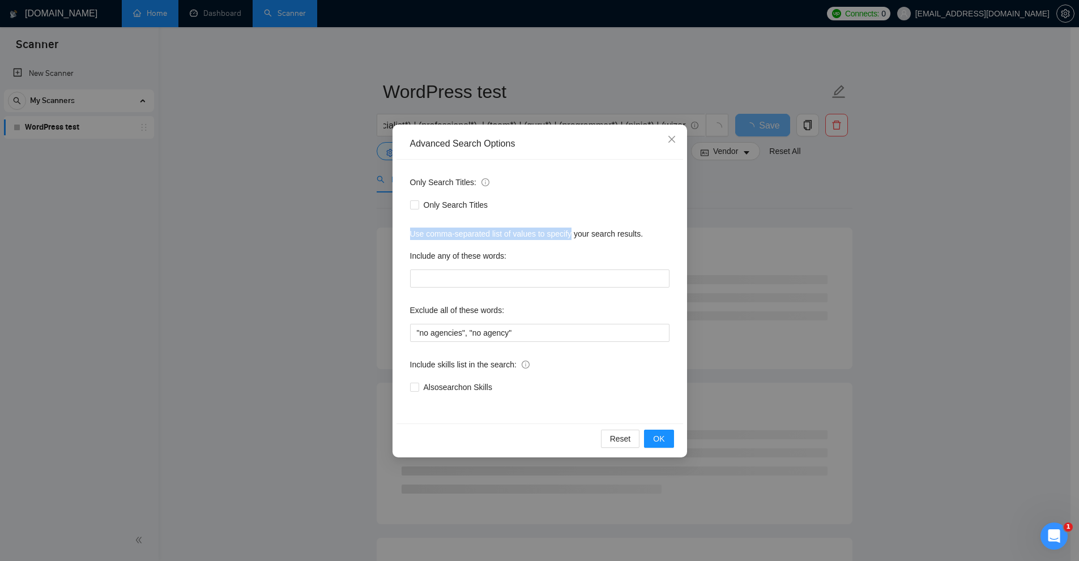
drag, startPoint x: 408, startPoint y: 235, endPoint x: 570, endPoint y: 235, distance: 162.0
click at [570, 230] on div "Only Search Titles: Only Search Titles Use comma-separated list of values to sp…" at bounding box center [540, 292] width 287 height 264
drag, startPoint x: 508, startPoint y: 260, endPoint x: 410, endPoint y: 257, distance: 98.1
click at [410, 257] on div "Include any of these words:" at bounding box center [539, 258] width 259 height 23
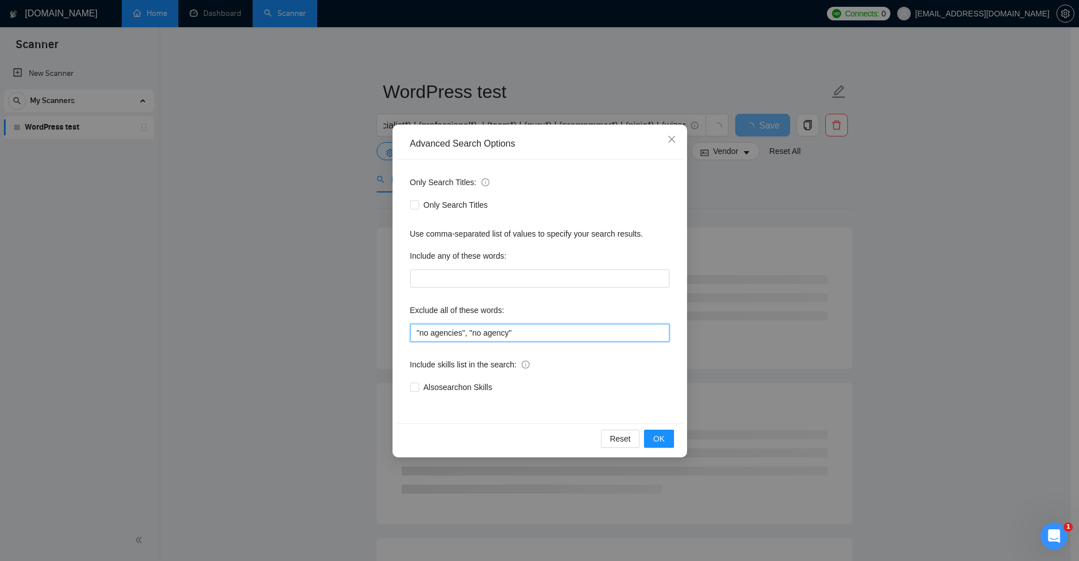
click at [467, 331] on input ""no agencies", "no agency"" at bounding box center [539, 333] width 259 height 18
click at [466, 331] on input ""no agencies", "no agency"" at bounding box center [539, 333] width 259 height 18
click at [467, 331] on input ""no agencies", "no agency"" at bounding box center [539, 333] width 259 height 18
click at [538, 328] on input ""no agencies", "no agency"" at bounding box center [539, 333] width 259 height 18
click at [458, 332] on input ""no agencies", "no agency"" at bounding box center [539, 333] width 259 height 18
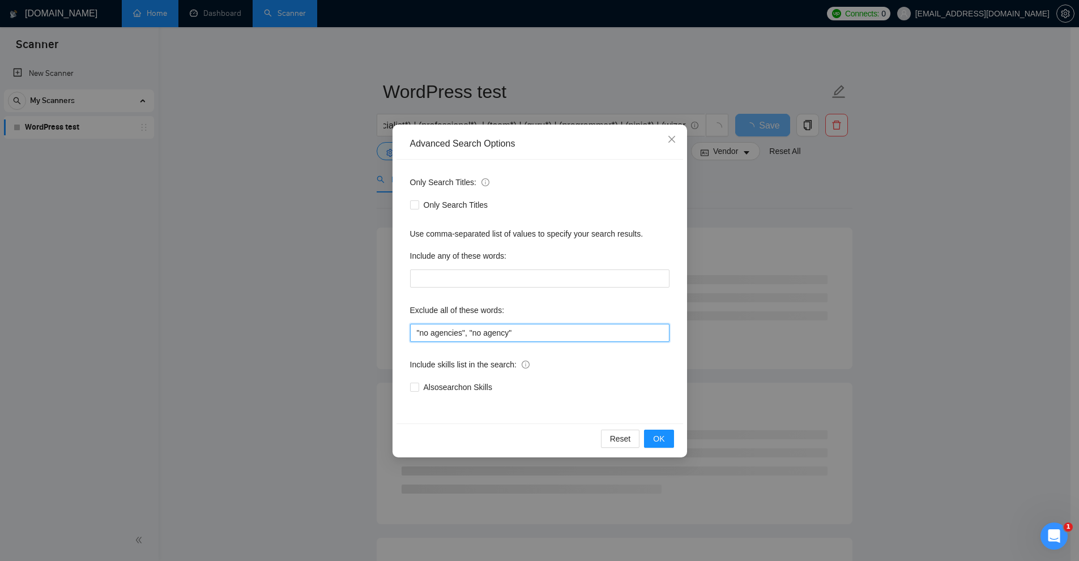
click at [565, 336] on input ""no agencies", "no agency"" at bounding box center [539, 333] width 259 height 18
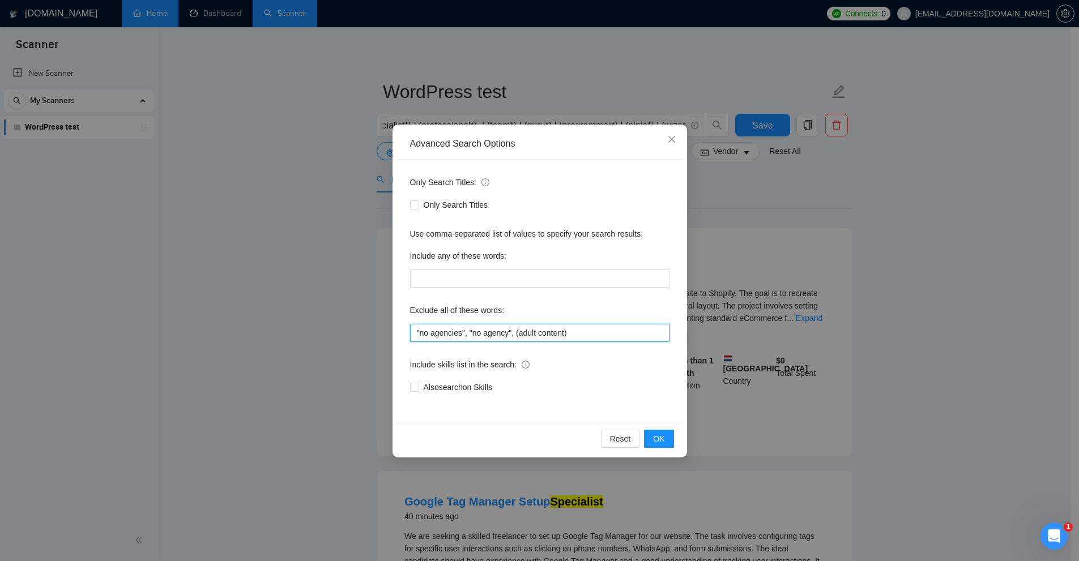
click at [520, 331] on input ""no agencies", "no agency", (adult content)" at bounding box center [539, 333] width 259 height 18
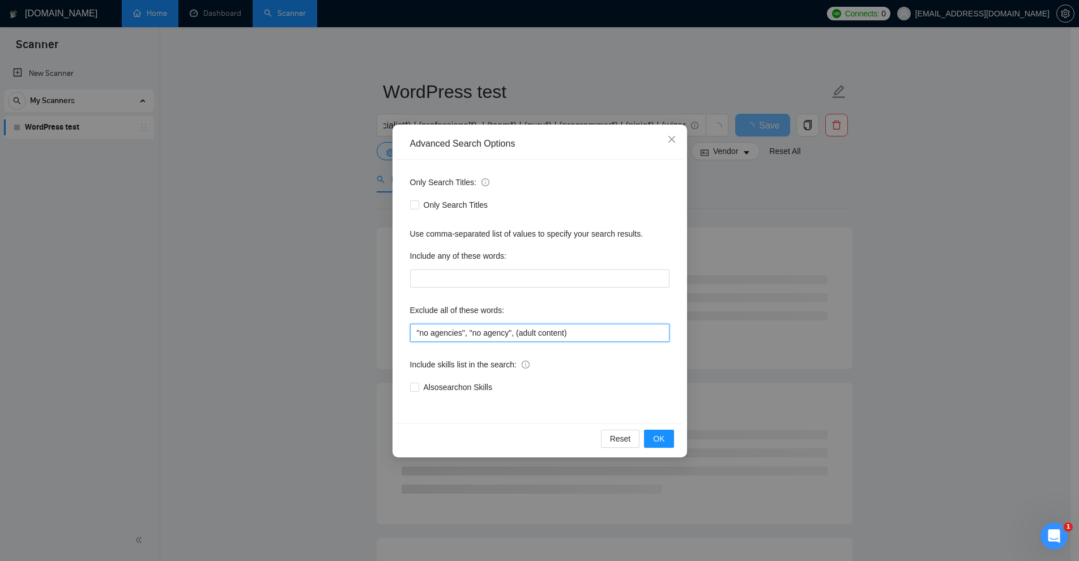
click at [532, 333] on input ""no agencies", "no agency", (adult content)" at bounding box center [539, 333] width 259 height 18
drag, startPoint x: 623, startPoint y: 334, endPoint x: 515, endPoint y: 334, distance: 107.6
click at [515, 334] on input ""no agencies", "no agency", ((adult | sexual ) content)" at bounding box center [539, 333] width 259 height 18
click at [517, 332] on input ""no agencies", "no agency", ((adult | sexual ) content)" at bounding box center [539, 333] width 259 height 18
click at [523, 331] on input ""no agencies", "no agency", ((adult | sexual ) content)" at bounding box center [539, 333] width 259 height 18
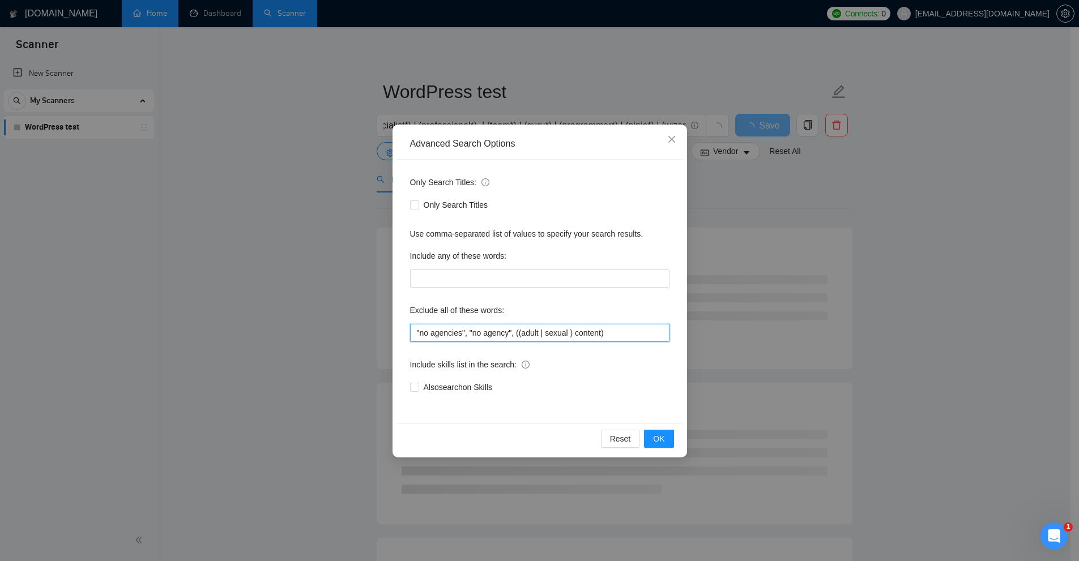
drag, startPoint x: 523, startPoint y: 331, endPoint x: 582, endPoint y: 335, distance: 59.0
click at [581, 335] on input ""no agencies", "no agency", ((adult | sexual ) content)" at bounding box center [539, 333] width 259 height 18
drag, startPoint x: 658, startPoint y: 334, endPoint x: 530, endPoint y: 328, distance: 128.2
click at [530, 328] on input ""no agencies", "no agency", ((adult | sexual ) content)" at bounding box center [539, 333] width 259 height 18
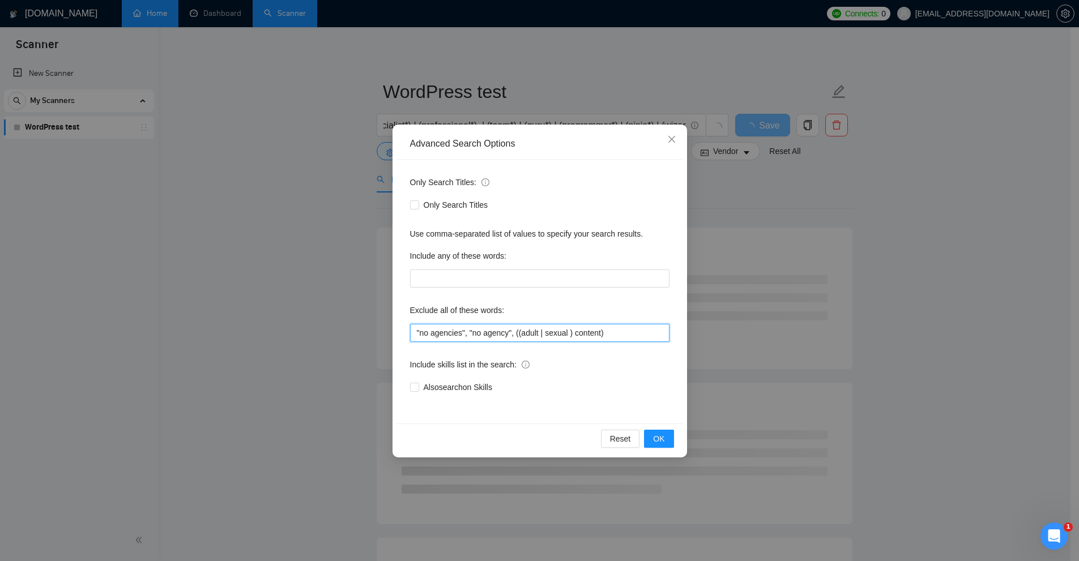
drag, startPoint x: 512, startPoint y: 328, endPoint x: 636, endPoint y: 331, distance: 124.1
click at [636, 331] on input ""no agencies", "no agency", ((adult | sexual ) content)" at bounding box center [539, 333] width 259 height 18
click at [633, 331] on input ""no agencies", "no agency", ((adult | sexual ) content)" at bounding box center [539, 333] width 259 height 18
drag, startPoint x: 637, startPoint y: 332, endPoint x: 514, endPoint y: 336, distance: 123.6
click at [514, 336] on input ""no agencies", "no agency", ((adult | sexual ) content)" at bounding box center [539, 333] width 259 height 18
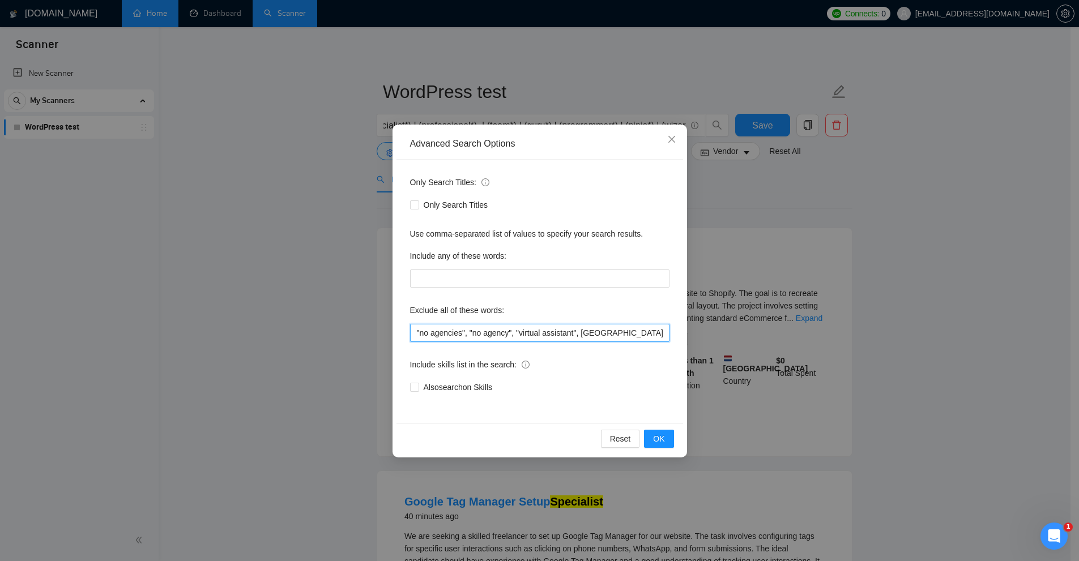
click at [611, 331] on input ""no agencies", "no agency", "virtual assistant", VA" at bounding box center [539, 333] width 259 height 18
drag, startPoint x: 611, startPoint y: 330, endPoint x: 619, endPoint y: 327, distance: 8.1
click at [612, 330] on input ""no agencies", "no agency", "virtual assistant", VA" at bounding box center [539, 333] width 259 height 18
click at [621, 329] on input ""no agencies", "no agency", "virtual assistant", (VA*)" at bounding box center [539, 333] width 259 height 18
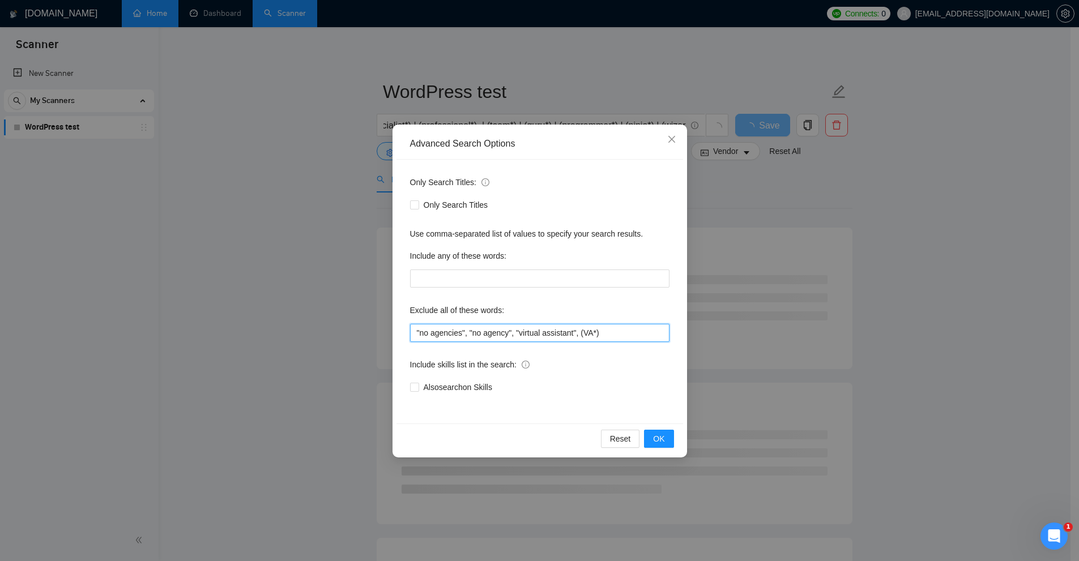
drag, startPoint x: 636, startPoint y: 330, endPoint x: 445, endPoint y: 334, distance: 190.9
click at [421, 336] on input ""no agencies", "no agency", "virtual assistant", (VA*)" at bounding box center [539, 333] width 259 height 18
click at [456, 330] on input ""no agencies", "no agency", "virtual assistant", (VA*)" at bounding box center [539, 333] width 259 height 18
drag, startPoint x: 456, startPoint y: 330, endPoint x: 592, endPoint y: 322, distance: 136.2
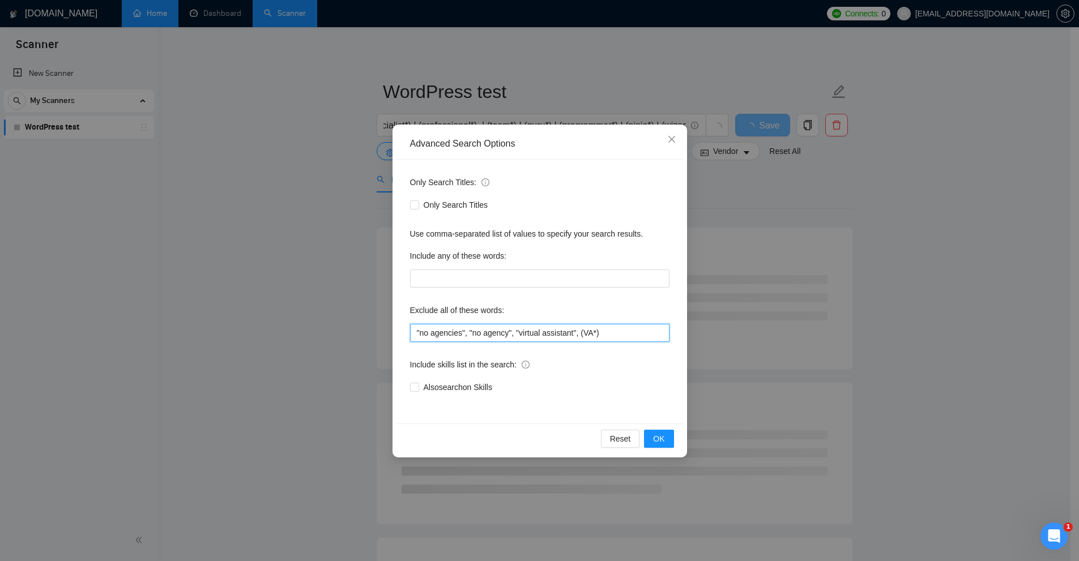
click at [457, 330] on input ""no agencies", "no agency", "virtual assistant", (VA*)" at bounding box center [539, 333] width 259 height 18
type input ""no agencies", "no agency", "virtual assistant", (VA*)"
click at [655, 432] on div "Reset OK" at bounding box center [540, 439] width 287 height 30
click at [655, 434] on span "OK" at bounding box center [658, 439] width 11 height 12
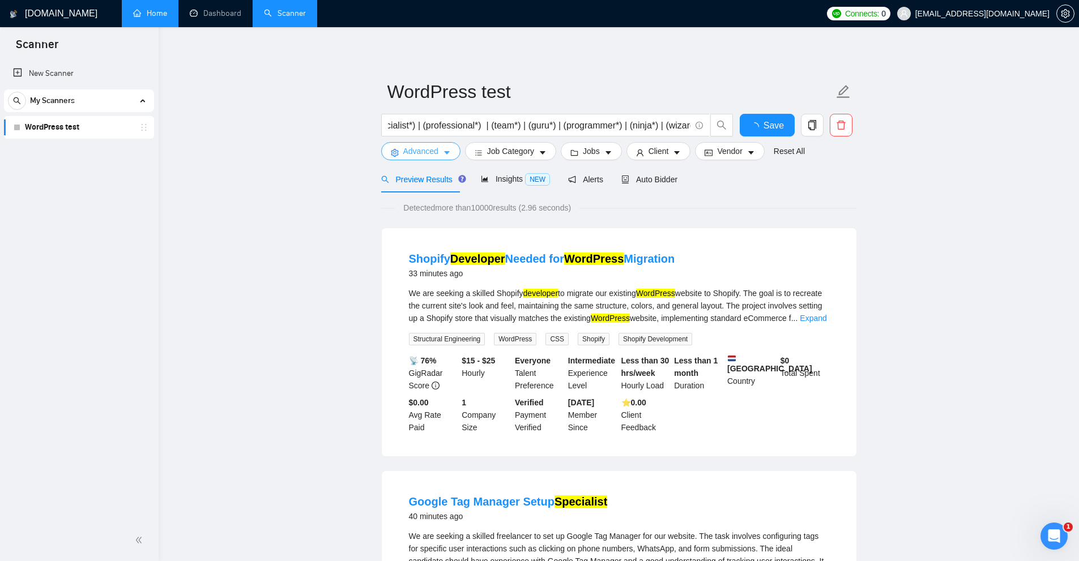
click at [429, 150] on span "Advanced" at bounding box center [420, 151] width 35 height 12
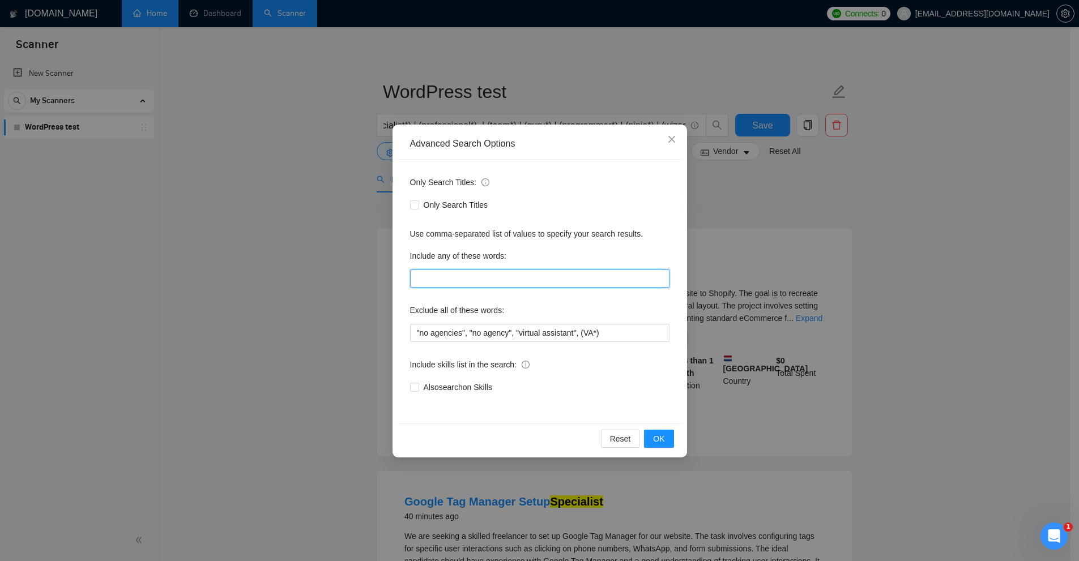
click at [444, 272] on input "text" at bounding box center [539, 279] width 259 height 18
paste input "(відео*), (відповід*), (вмінн*), (всі*), (досві*), (задач*), (ідеал*), (інш*), …"
type input "(відео*), (відповід*), (вмінн*), (всі*), (досві*), (задач*), (ідеал*), (інш*), …"
click at [803, 293] on div "Advanced Search Options Only Search Titles: Only Search Titles Use comma-separa…" at bounding box center [539, 280] width 1079 height 561
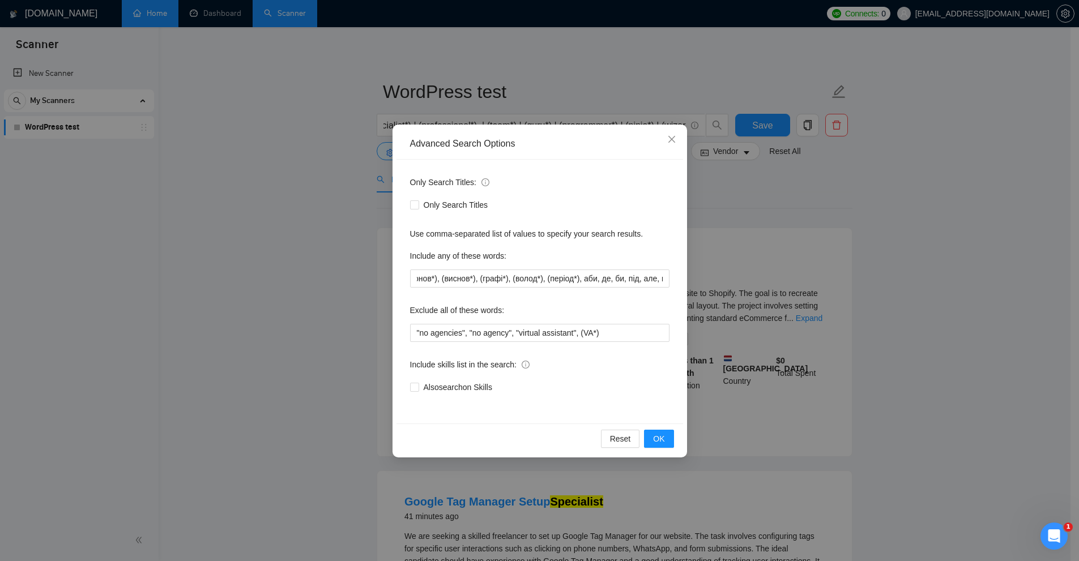
scroll to position [0, 0]
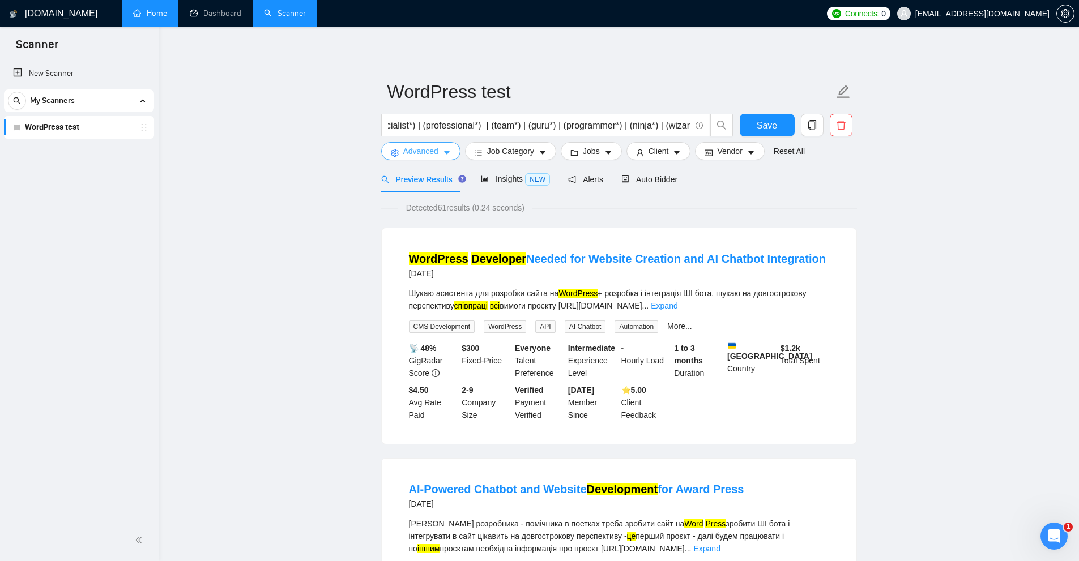
click at [405, 159] on button "Advanced" at bounding box center [420, 151] width 79 height 18
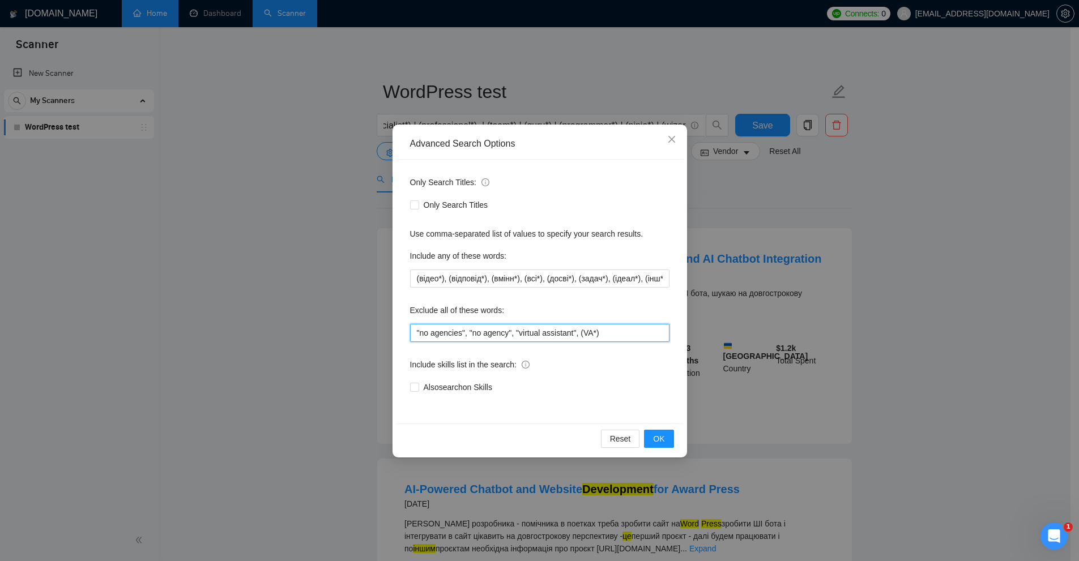
drag, startPoint x: 598, startPoint y: 340, endPoint x: 327, endPoint y: 339, distance: 270.8
click at [335, 339] on div "Advanced Search Options Only Search Titles: Only Search Titles Use comma-separa…" at bounding box center [539, 280] width 1079 height 561
click at [935, 259] on div "Advanced Search Options Only Search Titles: Only Search Titles Use comma-separa…" at bounding box center [539, 280] width 1079 height 561
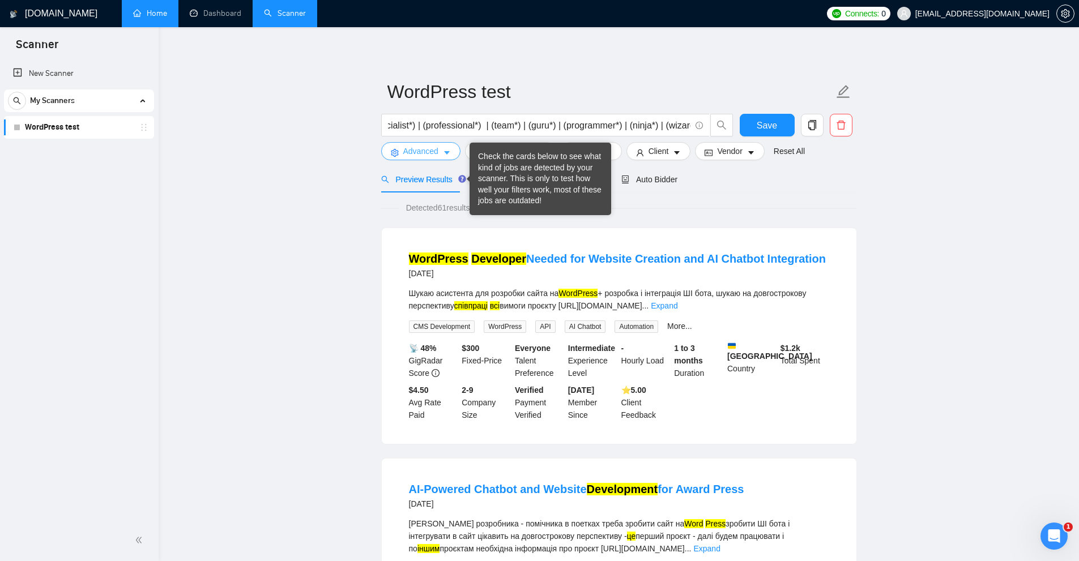
click at [412, 156] on span "Advanced" at bounding box center [420, 151] width 35 height 12
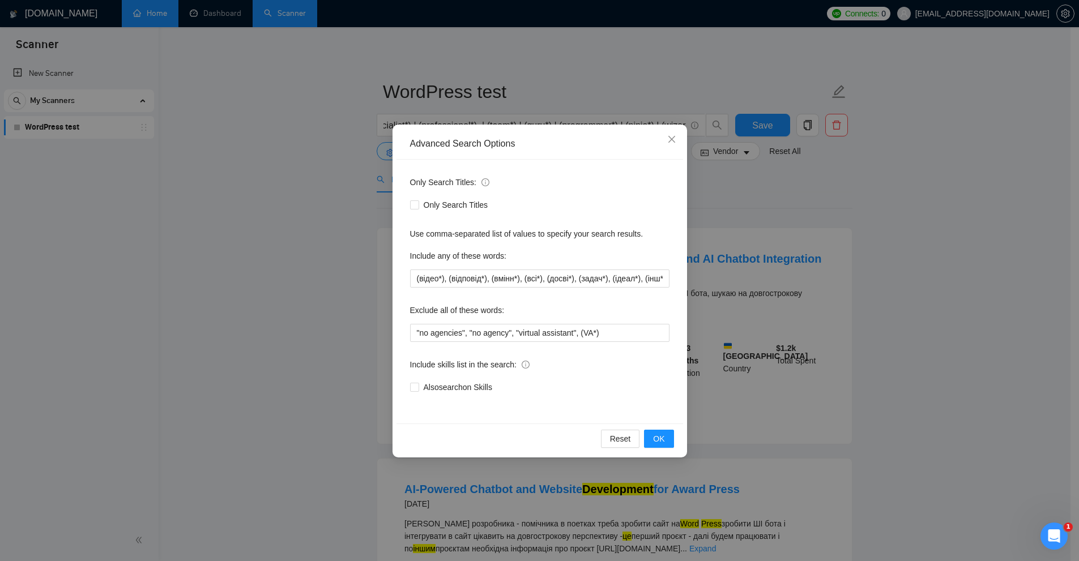
click at [847, 301] on div "Advanced Search Options Only Search Titles: Only Search Titles Use comma-separa…" at bounding box center [539, 280] width 1079 height 561
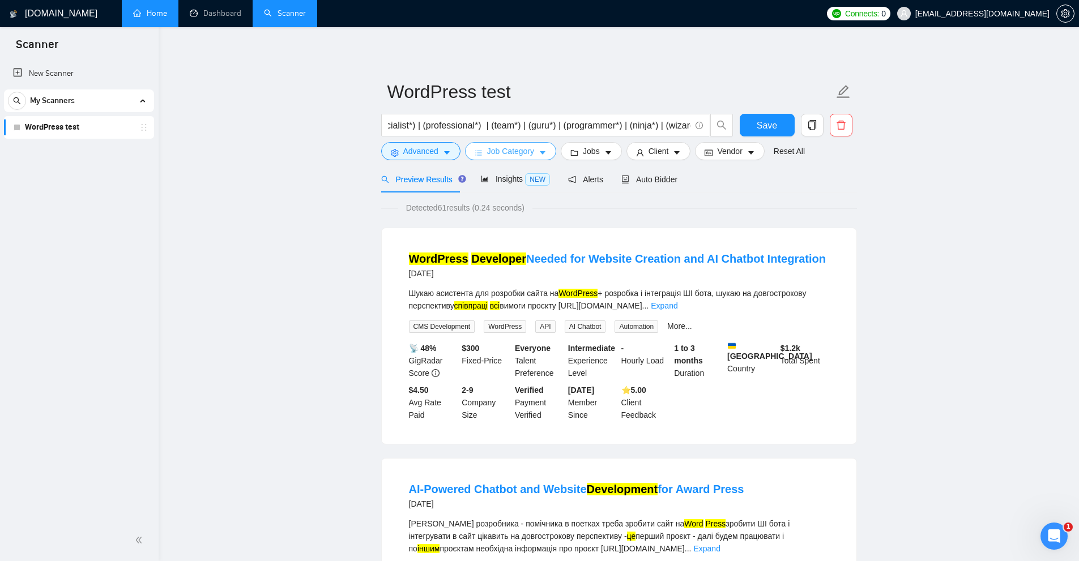
click at [521, 150] on span "Job Category" at bounding box center [510, 151] width 47 height 12
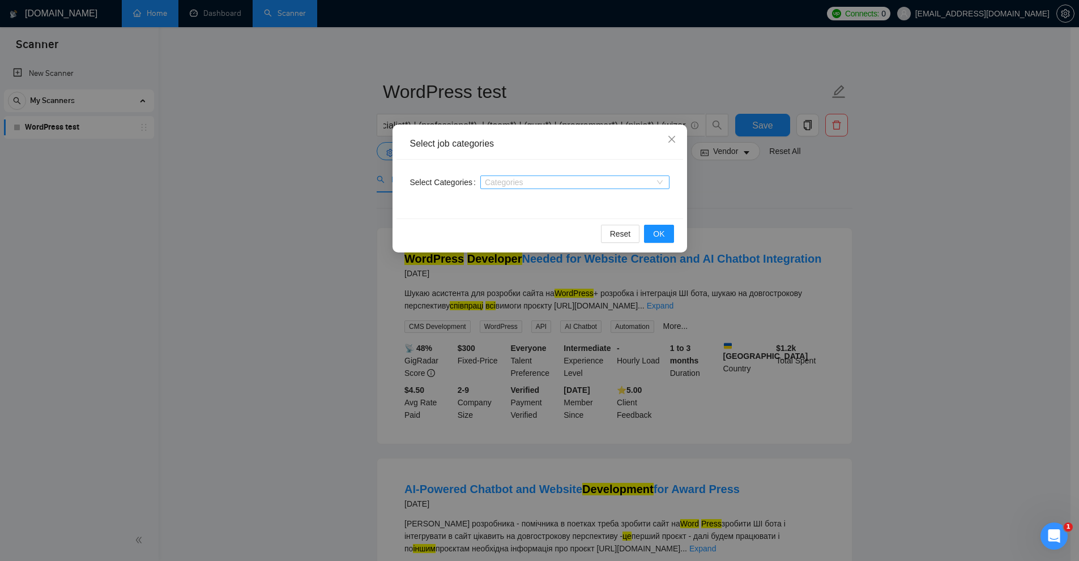
click at [497, 188] on div "Categories" at bounding box center [574, 183] width 189 height 14
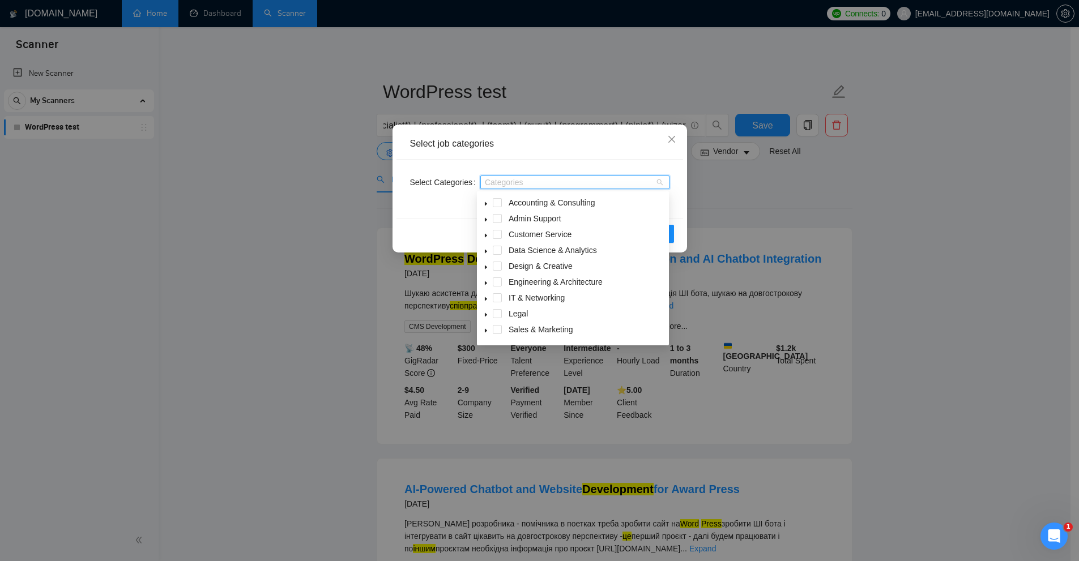
click at [483, 198] on span at bounding box center [486, 203] width 14 height 14
click at [489, 203] on span at bounding box center [486, 203] width 14 height 14
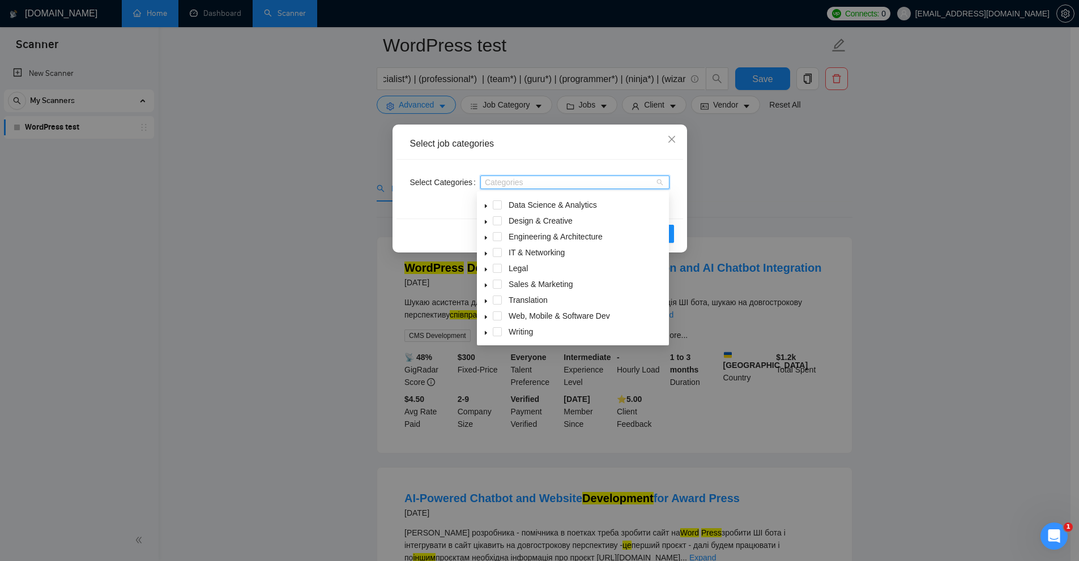
scroll to position [57, 0]
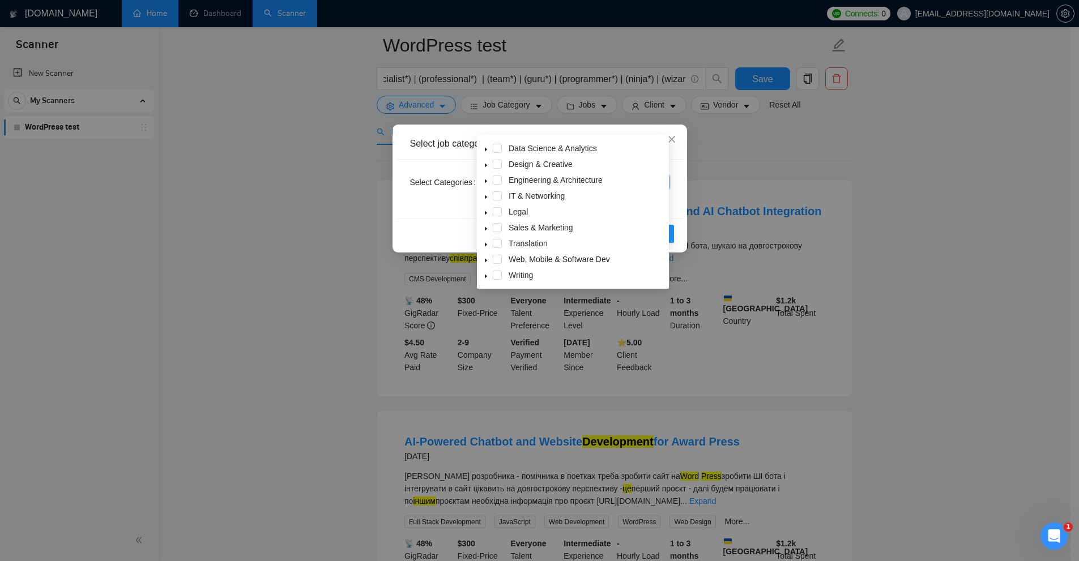
click at [485, 258] on icon "caret-down" at bounding box center [486, 261] width 6 height 6
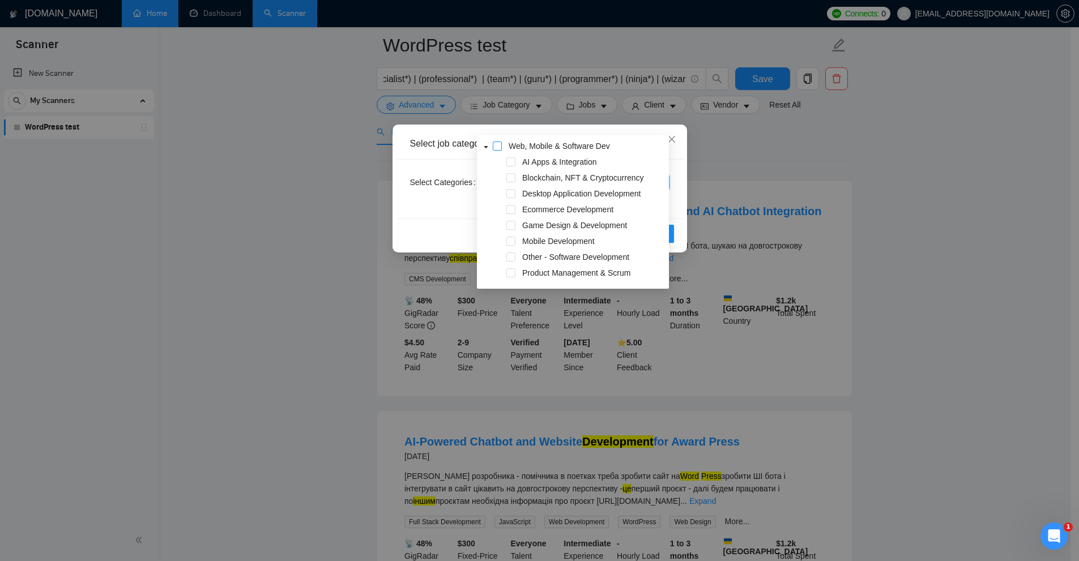
click at [497, 146] on span at bounding box center [497, 146] width 9 height 9
click at [498, 147] on span at bounding box center [497, 146] width 9 height 9
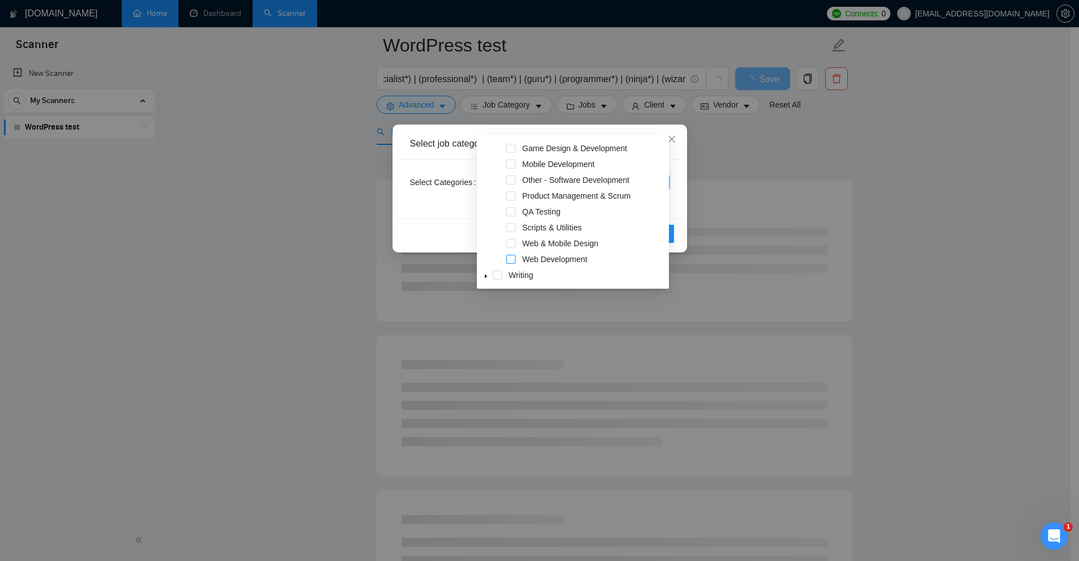
click at [513, 257] on span at bounding box center [510, 259] width 9 height 9
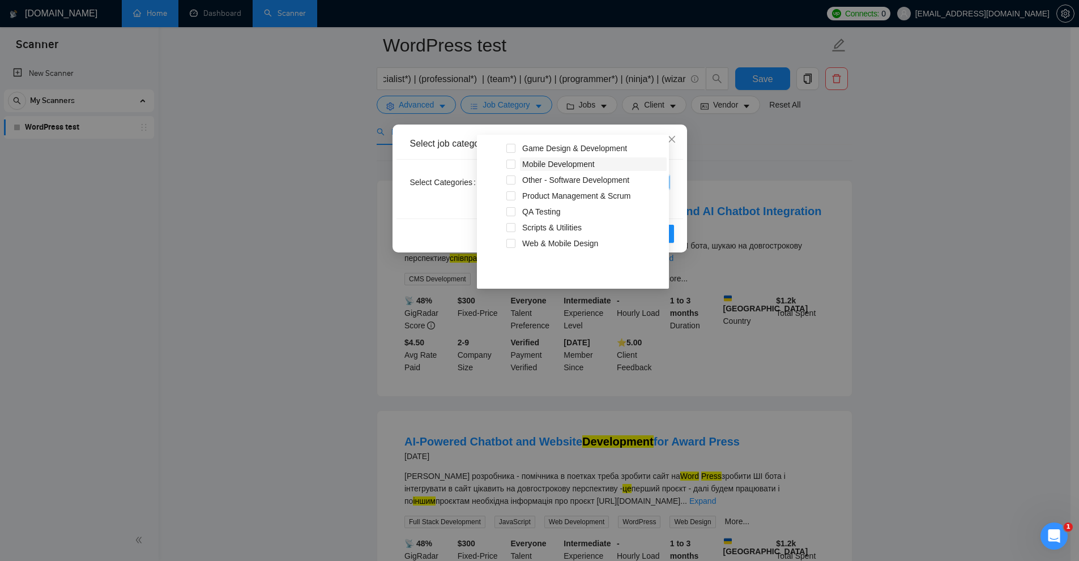
scroll to position [179, 0]
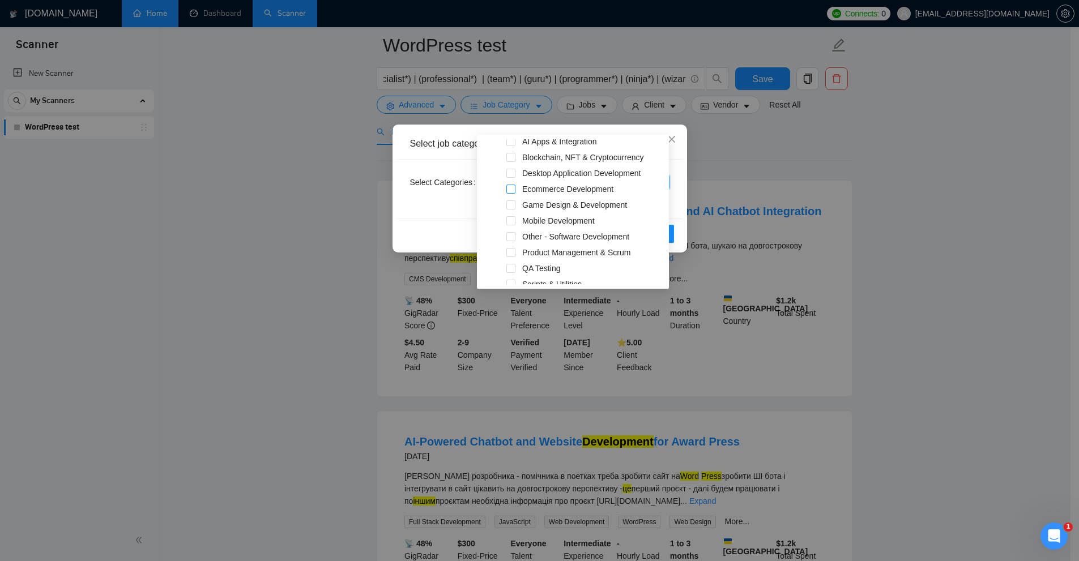
click at [511, 188] on span at bounding box center [510, 189] width 9 height 9
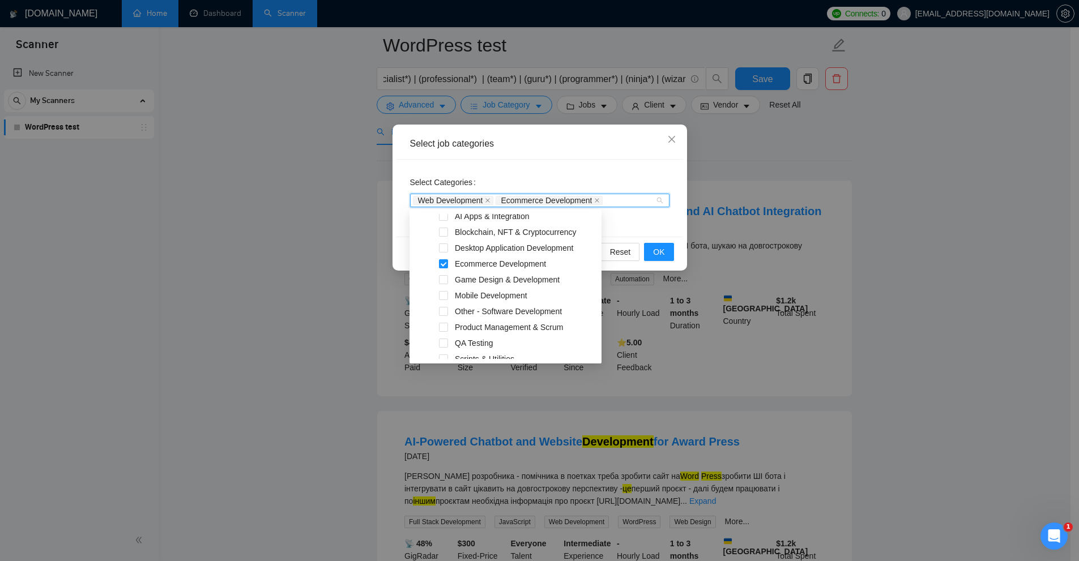
click at [594, 167] on div "Select Categories Web Development Ecommerce Development" at bounding box center [540, 198] width 287 height 77
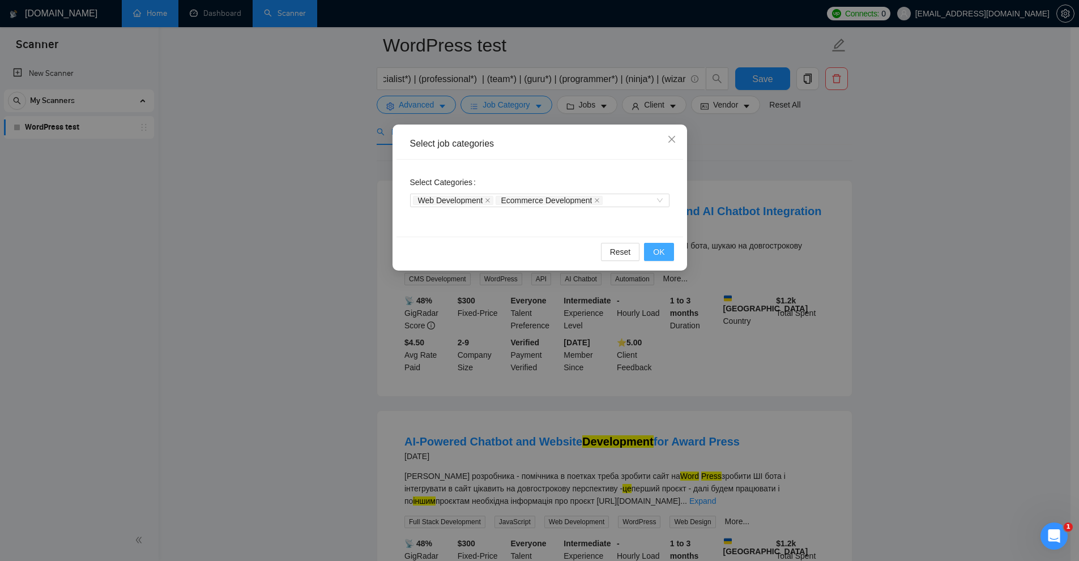
click at [657, 246] on span "OK" at bounding box center [658, 252] width 11 height 12
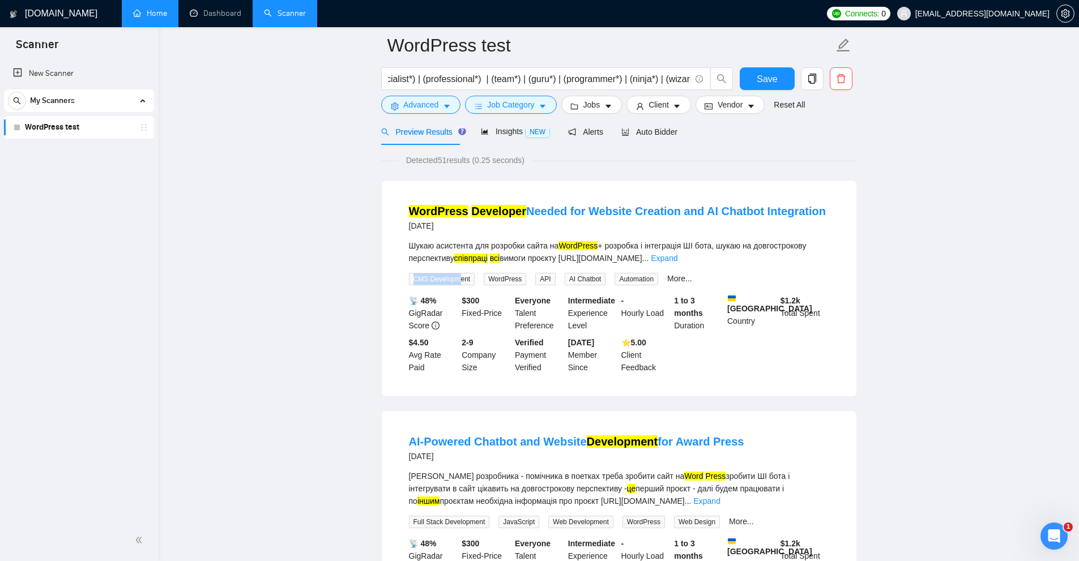
drag, startPoint x: 410, startPoint y: 291, endPoint x: 459, endPoint y: 293, distance: 48.8
click at [459, 285] on span "CMS Development" at bounding box center [442, 279] width 66 height 12
click at [657, 184] on div "WordPress Developer Needed for Website Creation and AI Chatbot Integration 25 d…" at bounding box center [619, 289] width 475 height 216
click at [607, 104] on icon "caret-down" at bounding box center [608, 107] width 8 height 8
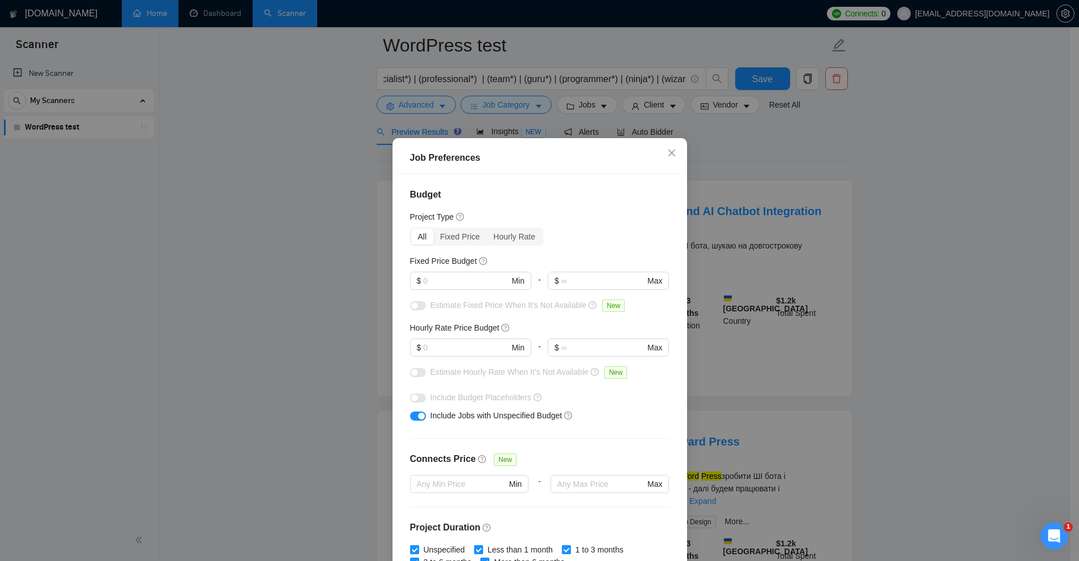
click at [813, 201] on div "Job Preferences Budget Project Type All Fixed Price Hourly Rate Fixed Price Bud…" at bounding box center [539, 280] width 1079 height 561
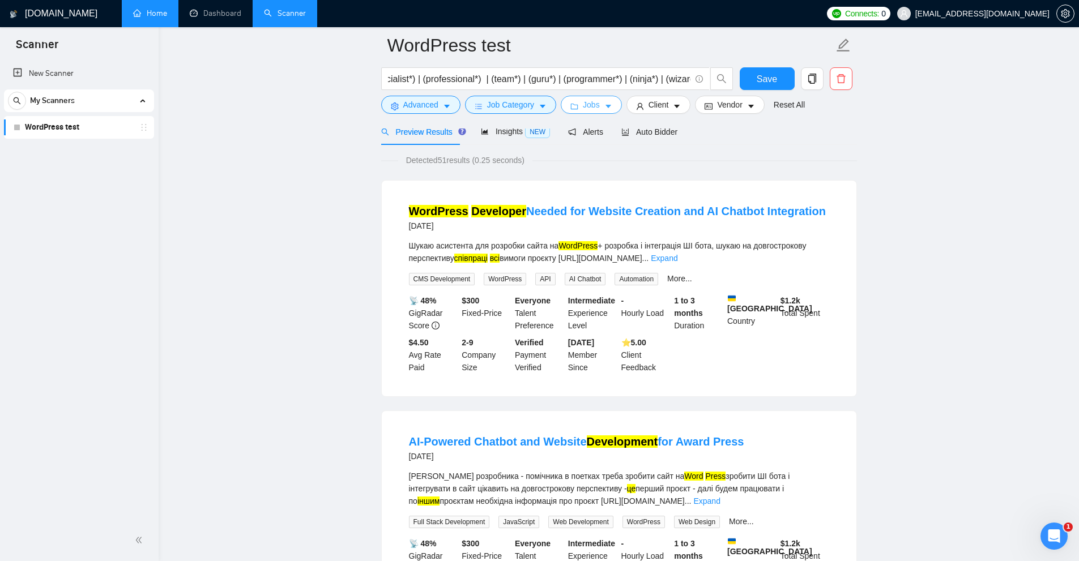
click at [596, 106] on span "Jobs" at bounding box center [591, 105] width 17 height 12
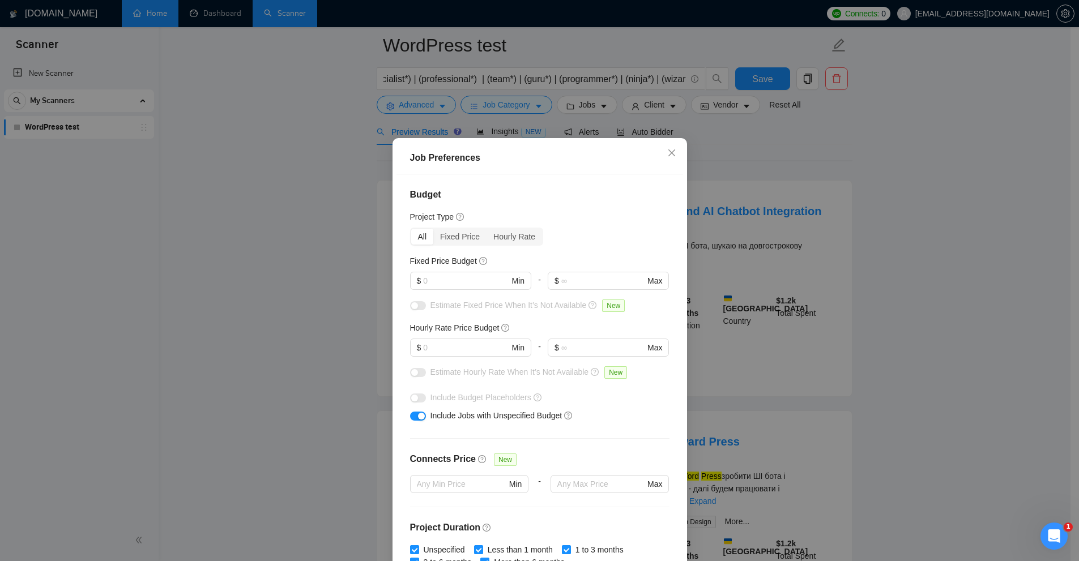
drag, startPoint x: 740, startPoint y: 174, endPoint x: 645, endPoint y: 134, distance: 103.5
click at [740, 174] on div "Job Preferences Budget Project Type All Fixed Price Hourly Rate Fixed Price Bud…" at bounding box center [539, 280] width 1079 height 561
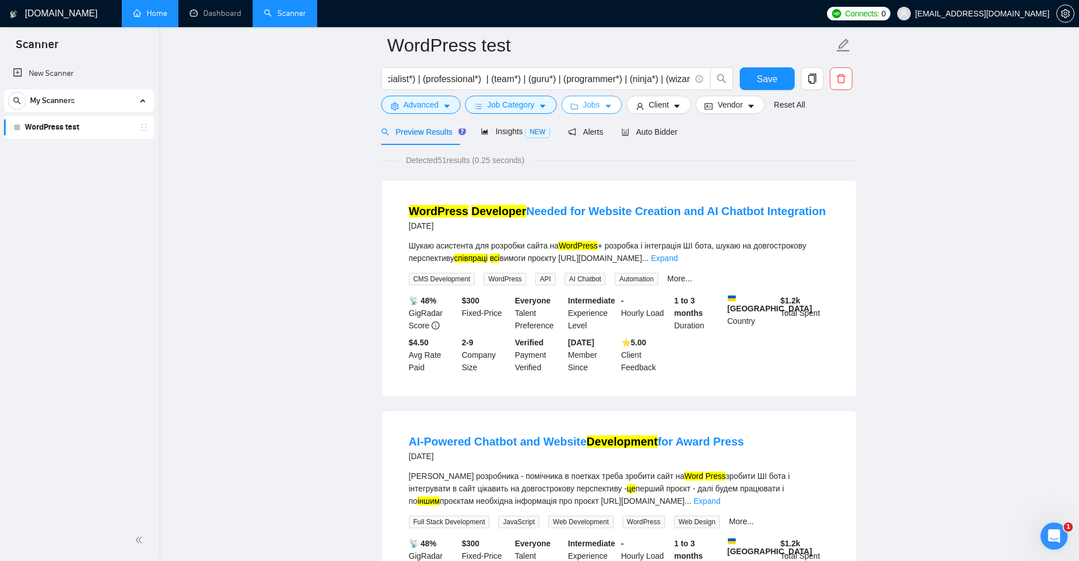
click at [590, 104] on span "Jobs" at bounding box center [591, 105] width 17 height 12
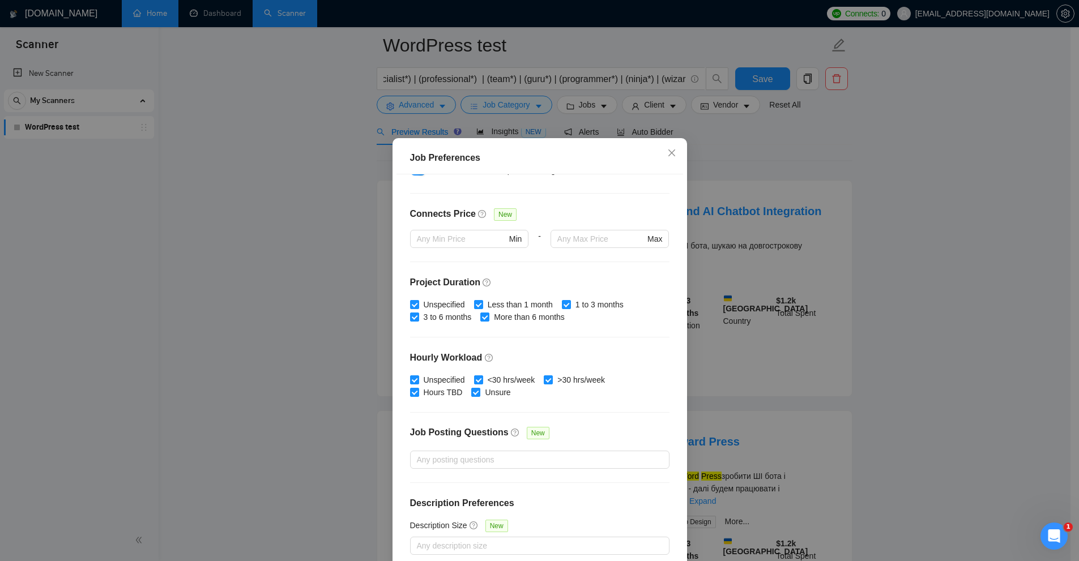
scroll to position [0, 0]
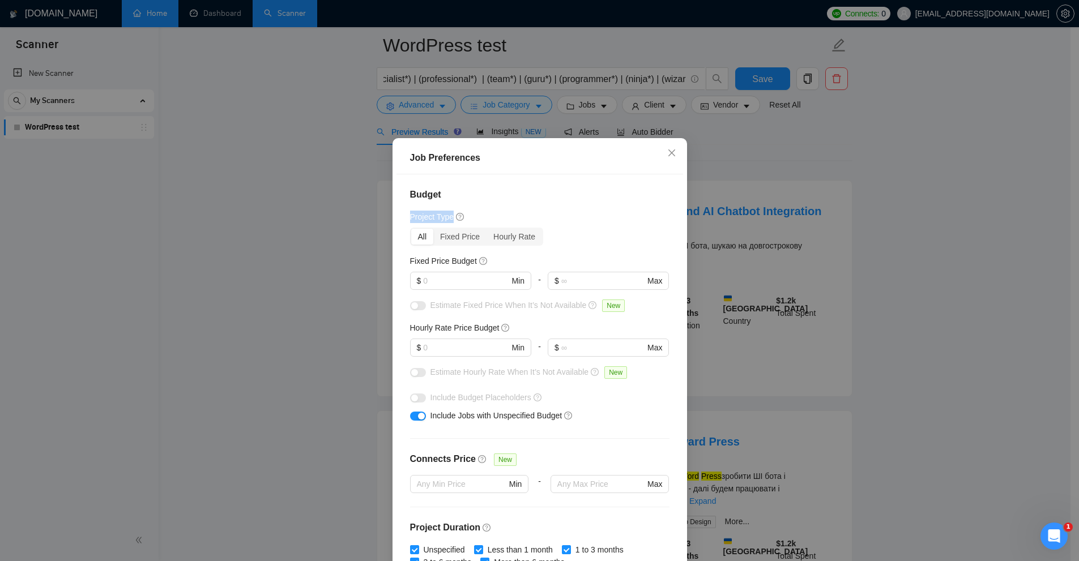
drag, startPoint x: 403, startPoint y: 215, endPoint x: 519, endPoint y: 212, distance: 116.1
click at [519, 212] on div "Budget Project Type All Fixed Price Hourly Rate Fixed Price Budget $ Min - $ Ma…" at bounding box center [540, 370] width 287 height 393
drag, startPoint x: 411, startPoint y: 238, endPoint x: 466, endPoint y: 237, distance: 55.0
click at [412, 238] on div "All" at bounding box center [422, 237] width 23 height 16
click at [411, 229] on input "All" at bounding box center [411, 229] width 0 height 0
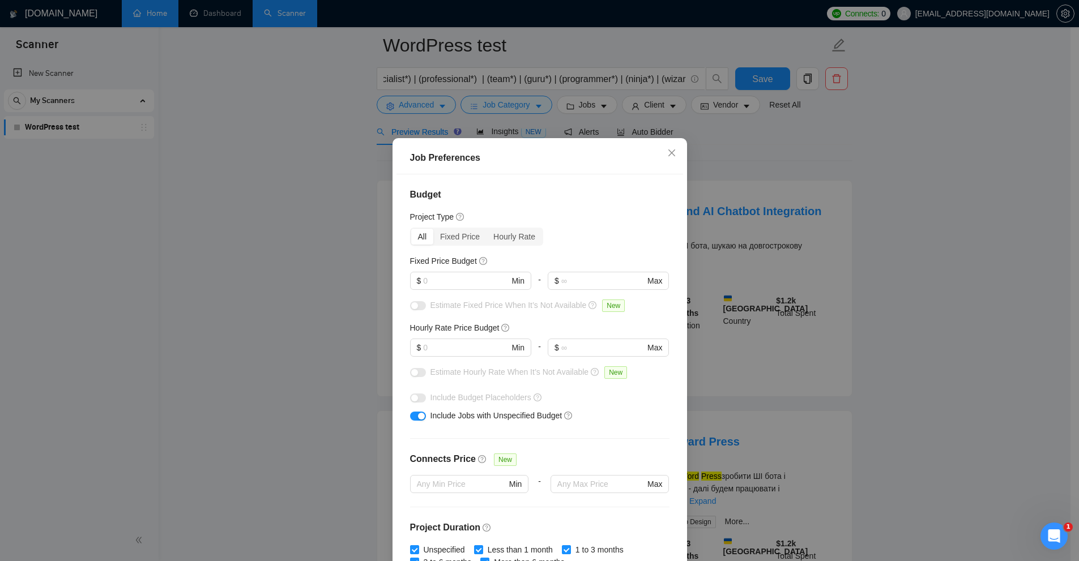
scroll to position [36, 0]
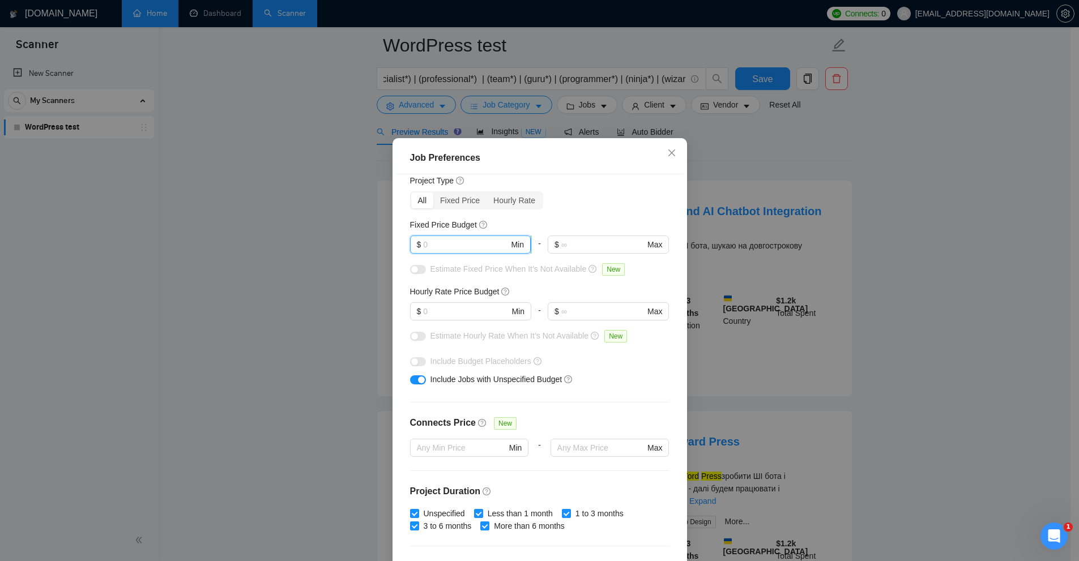
click at [474, 242] on input "text" at bounding box center [466, 244] width 86 height 12
click at [446, 317] on input "text" at bounding box center [466, 311] width 86 height 12
drag, startPoint x: 450, startPoint y: 244, endPoint x: 451, endPoint y: 270, distance: 26.1
click at [450, 245] on input "text" at bounding box center [466, 244] width 86 height 12
drag, startPoint x: 450, startPoint y: 246, endPoint x: 398, endPoint y: 253, distance: 52.5
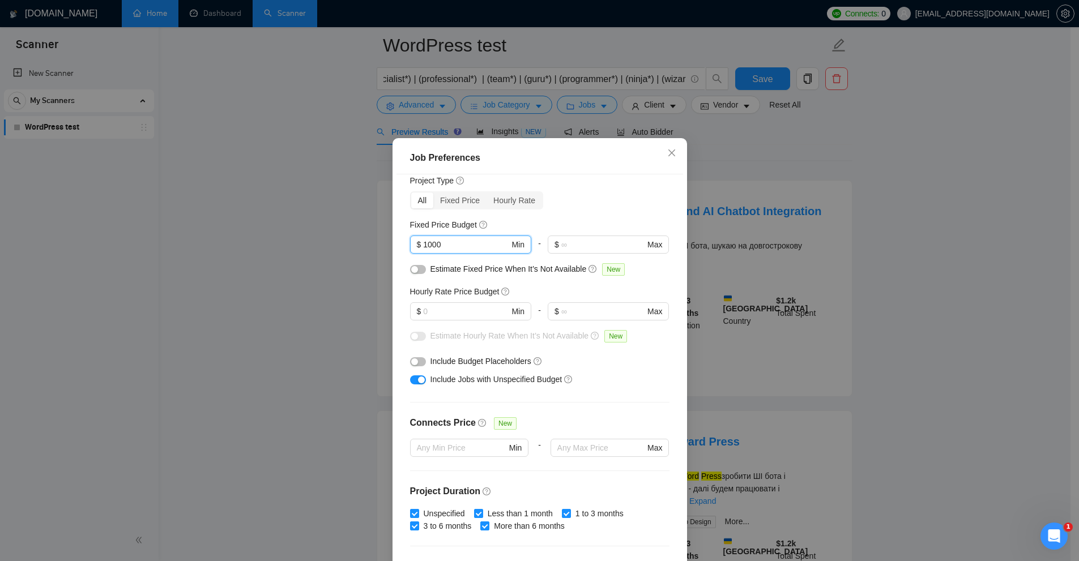
click at [398, 253] on div "Budget Project Type All Fixed Price Hourly Rate Fixed Price Budget 1000 $ 1000 …" at bounding box center [540, 370] width 287 height 393
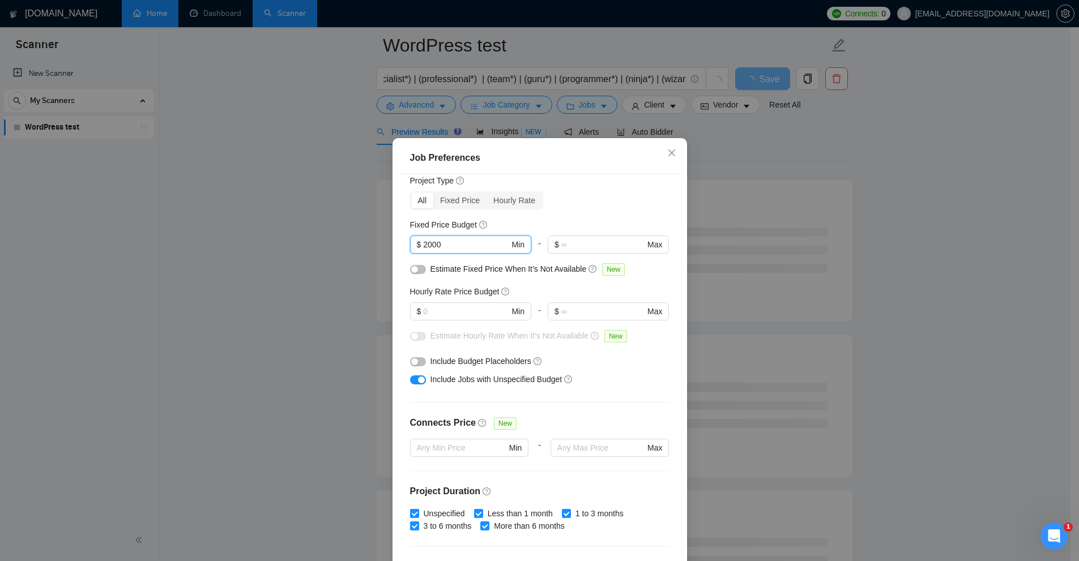
type input "2000"
click at [648, 202] on div "All Fixed Price Hourly Rate" at bounding box center [539, 200] width 259 height 18
click at [432, 296] on h5 "Hourly Rate Price Budget" at bounding box center [455, 291] width 90 height 12
click at [433, 310] on input "text" at bounding box center [466, 311] width 86 height 12
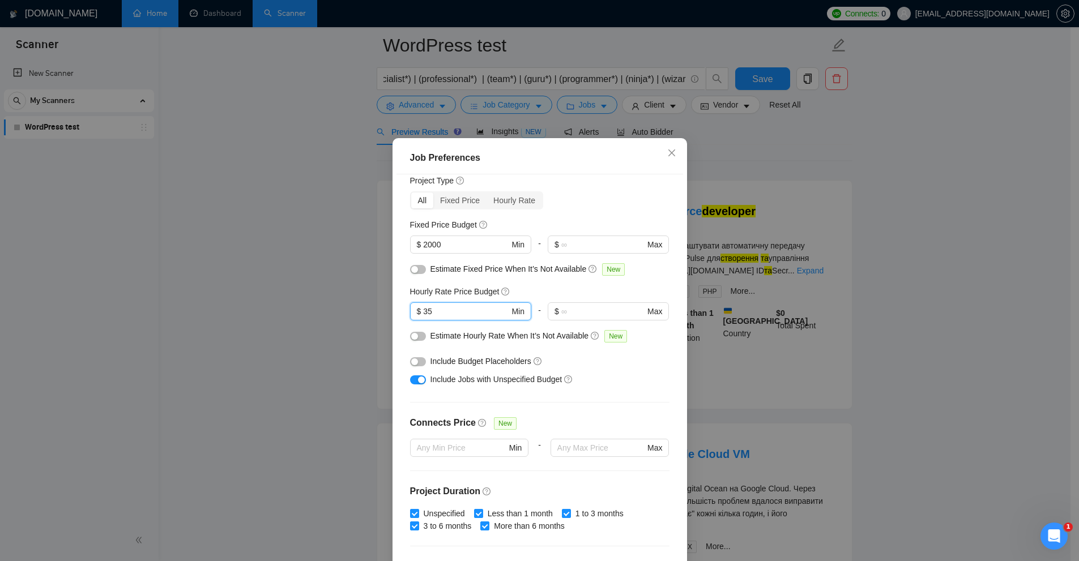
drag, startPoint x: 436, startPoint y: 313, endPoint x: 400, endPoint y: 312, distance: 35.7
click at [400, 312] on div "Budget Project Type All Fixed Price Hourly Rate Fixed Price Budget $ 2000 Min -…" at bounding box center [540, 370] width 287 height 393
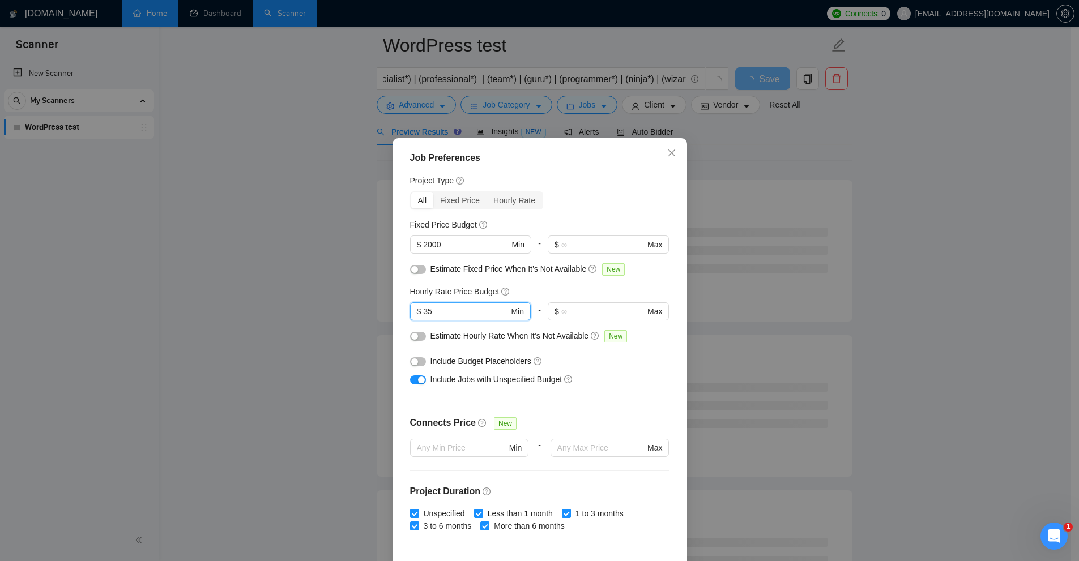
click at [450, 310] on input "35" at bounding box center [466, 311] width 86 height 12
drag, startPoint x: 457, startPoint y: 313, endPoint x: 382, endPoint y: 316, distance: 74.3
click at [382, 316] on div "Job Preferences Budget Project Type All Fixed Price Hourly Rate Fixed Price Bud…" at bounding box center [539, 280] width 1079 height 561
click at [461, 313] on input "35" at bounding box center [466, 311] width 86 height 12
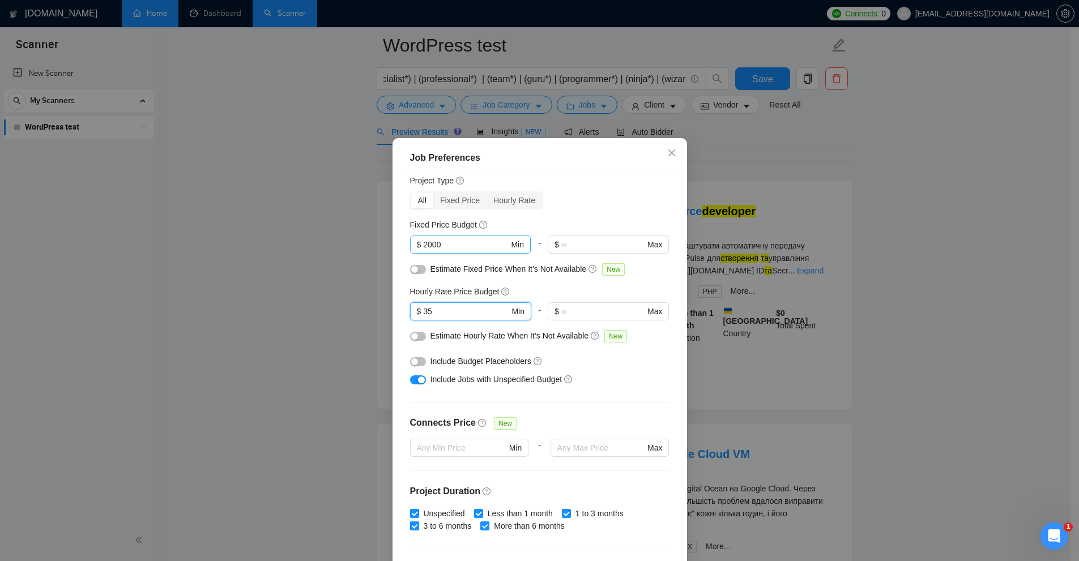
type input "35"
drag, startPoint x: 445, startPoint y: 241, endPoint x: 365, endPoint y: 252, distance: 81.2
click at [365, 248] on div "Job Preferences Budget Project Type All Fixed Price Hourly Rate Fixed Price Bud…" at bounding box center [539, 280] width 1079 height 561
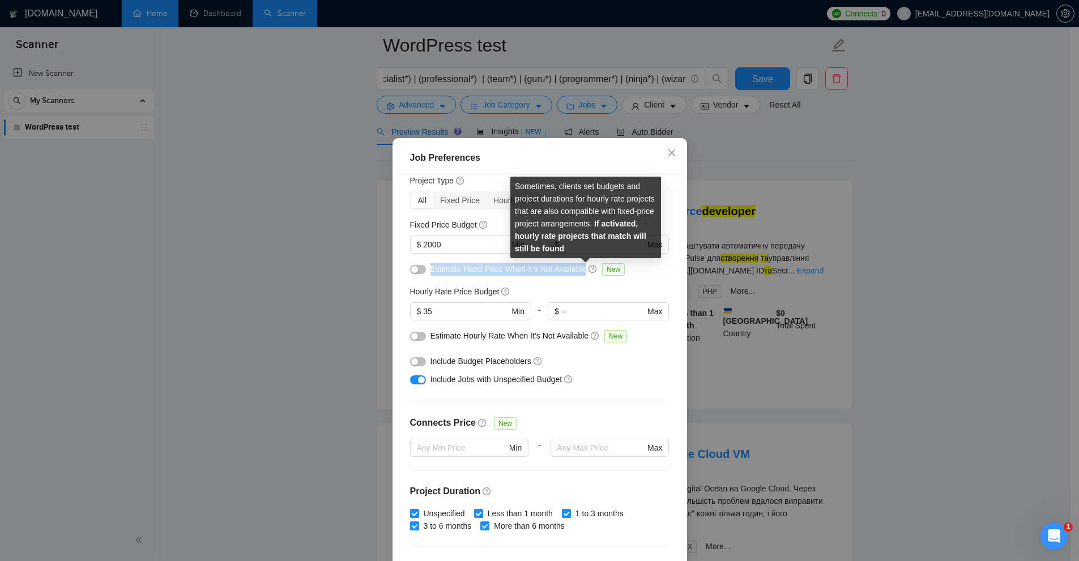
drag, startPoint x: 421, startPoint y: 266, endPoint x: 581, endPoint y: 269, distance: 160.3
click at [581, 269] on div "Estimate Fixed Price When It’s Not Available New" at bounding box center [539, 272] width 259 height 18
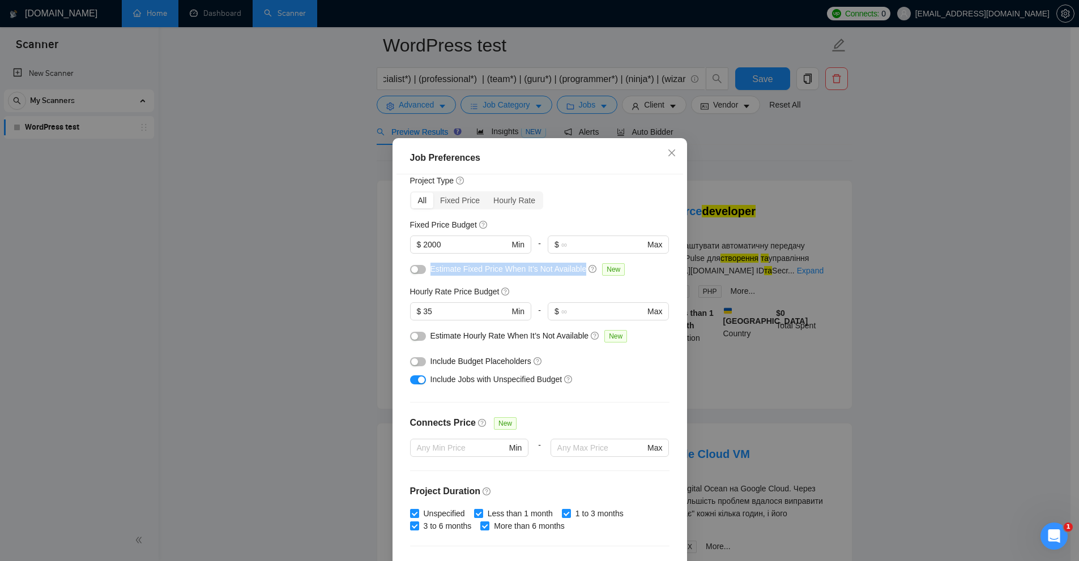
click at [501, 275] on div "Estimate Fixed Price When It’s Not Available New" at bounding box center [544, 269] width 227 height 13
drag, startPoint x: 408, startPoint y: 272, endPoint x: 424, endPoint y: 329, distance: 59.4
click at [411, 272] on div "button" at bounding box center [414, 269] width 7 height 7
click at [416, 337] on button "button" at bounding box center [418, 336] width 16 height 9
click at [912, 306] on div "Job Preferences Budget Project Type All Fixed Price Hourly Rate Fixed Price Bud…" at bounding box center [539, 280] width 1079 height 561
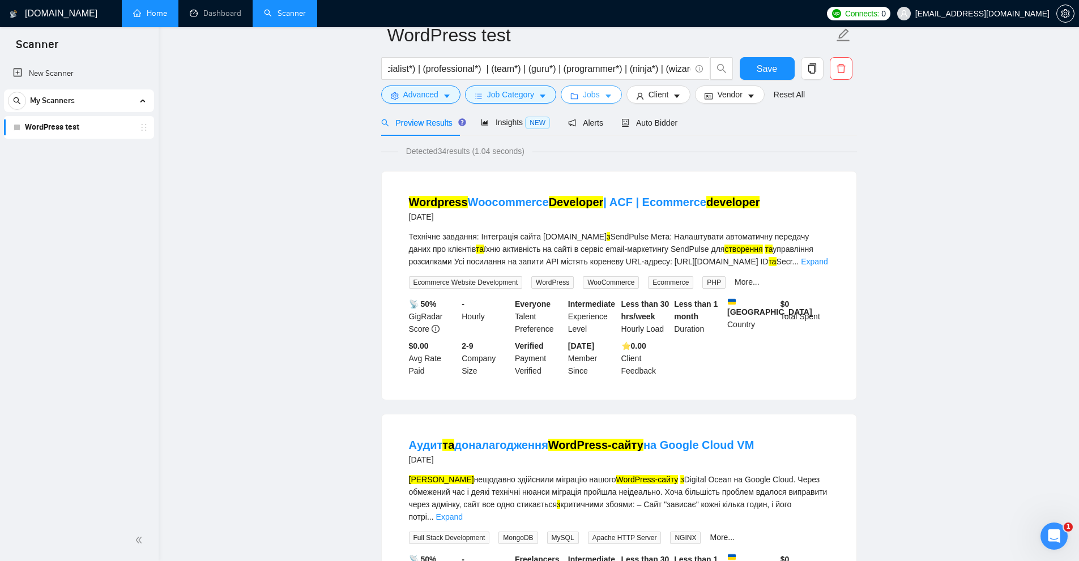
scroll to position [0, 0]
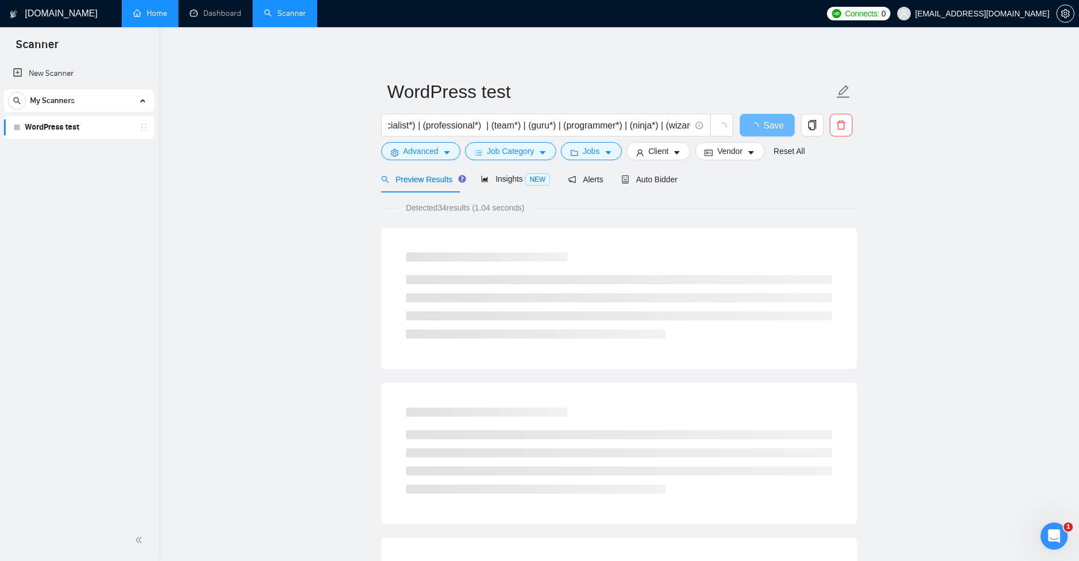
drag, startPoint x: 450, startPoint y: 206, endPoint x: 515, endPoint y: 206, distance: 65.1
click at [515, 206] on span "Detected 34 results (1.04 seconds)" at bounding box center [465, 208] width 134 height 12
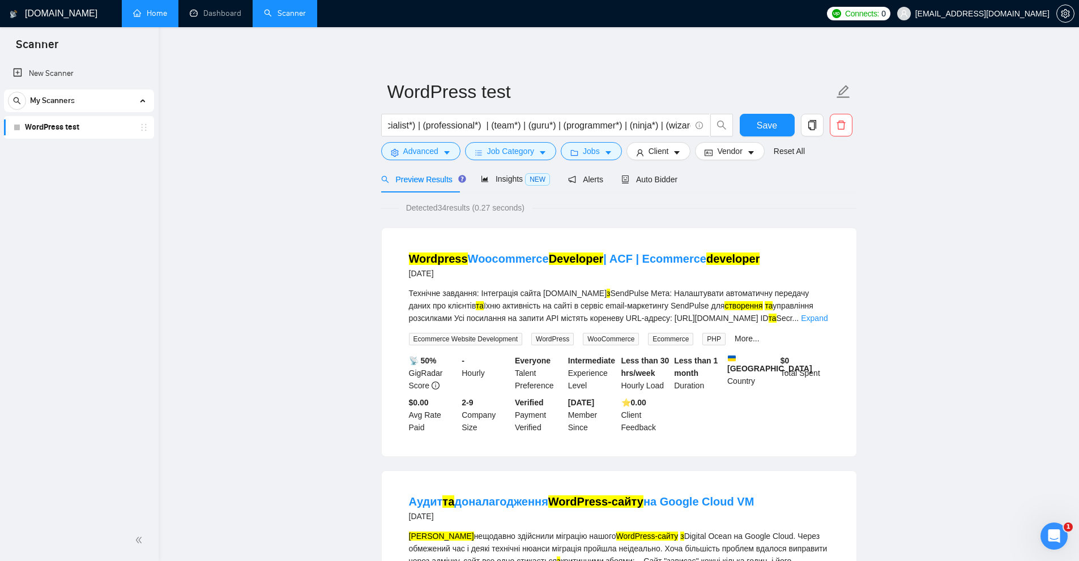
click at [532, 307] on div "Технічне завдання: Інтеграція сайта mindme.com.ua з SendPulse Мета: Налаштувати…" at bounding box center [619, 305] width 420 height 37
click at [448, 152] on icon "caret-down" at bounding box center [447, 153] width 6 height 3
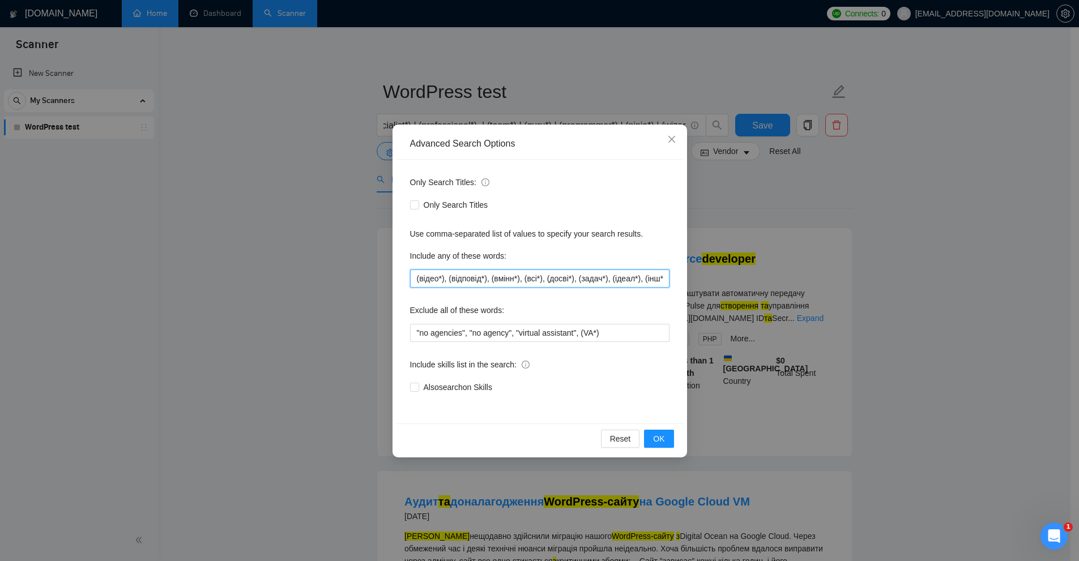
click at [484, 274] on input "(відео*), (відповід*), (вмінн*), (всі*), (досві*), (задач*), (ідеал*), (інш*), …" at bounding box center [539, 279] width 259 height 18
click at [922, 266] on div "Advanced Search Options Only Search Titles: Only Search Titles Use comma-separa…" at bounding box center [539, 280] width 1079 height 561
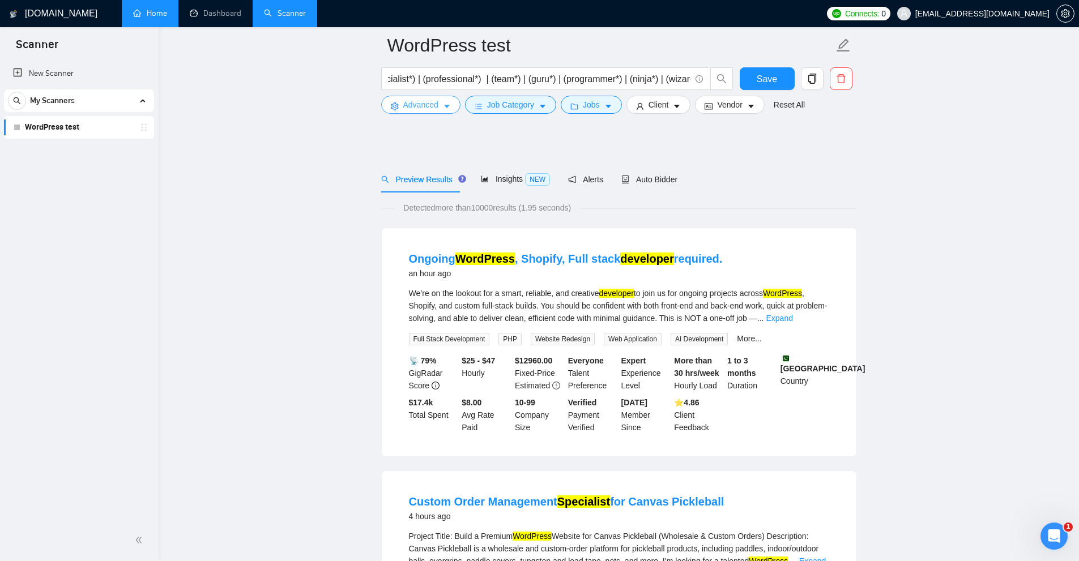
scroll to position [113, 0]
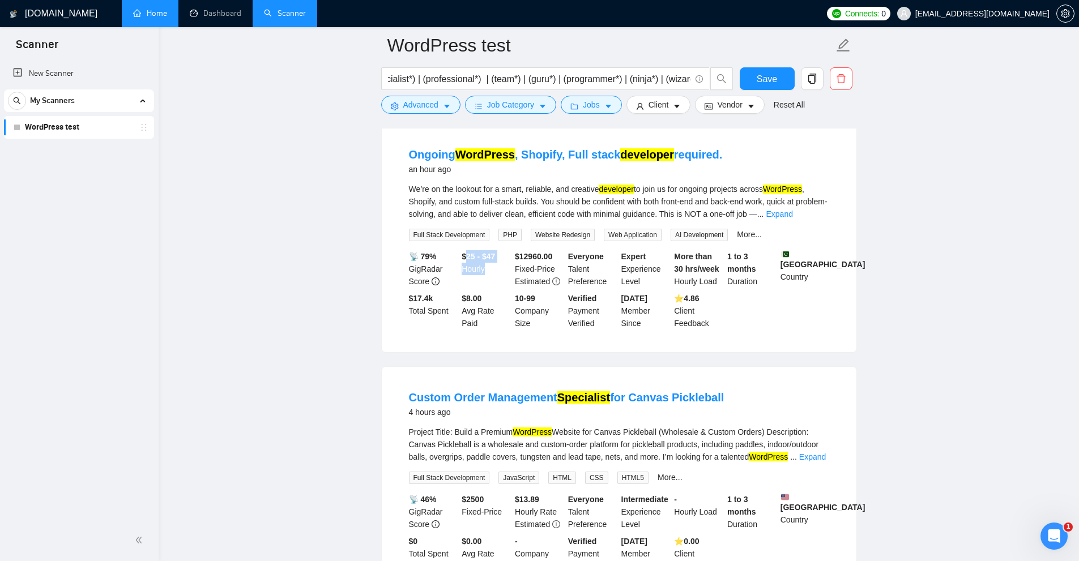
drag, startPoint x: 465, startPoint y: 252, endPoint x: 493, endPoint y: 267, distance: 32.2
click at [492, 267] on div "$25 - $47 Hourly" at bounding box center [485, 268] width 53 height 37
click at [556, 254] on div "$ 12960.00 Fixed-Price Estimated" at bounding box center [539, 268] width 53 height 37
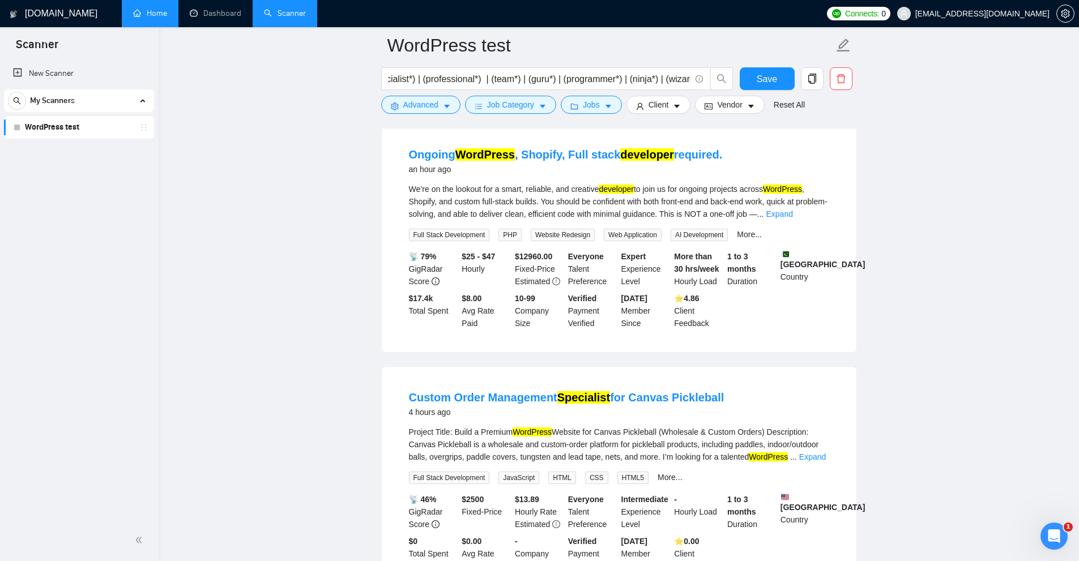
click at [523, 269] on div "$ 12960.00 Fixed-Price Estimated" at bounding box center [539, 268] width 53 height 37
drag, startPoint x: 460, startPoint y: 252, endPoint x: 486, endPoint y: 253, distance: 26.1
click at [497, 253] on div "📡 79% GigRadar Score $25 - $47 Hourly $ 12960.00 Fixed-Price Estimated Everyone…" at bounding box center [619, 289] width 425 height 79
click at [488, 253] on b "$25 - $47" at bounding box center [478, 256] width 33 height 9
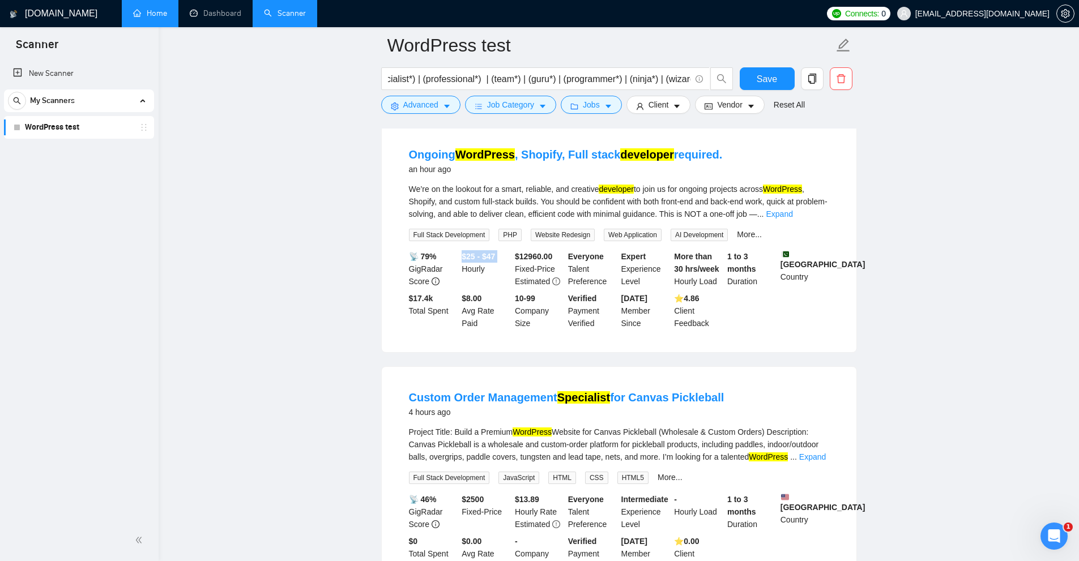
click at [488, 253] on b "$25 - $47" at bounding box center [478, 256] width 33 height 9
drag, startPoint x: 719, startPoint y: 252, endPoint x: 756, endPoint y: 272, distance: 41.6
click at [756, 272] on div "📡 79% GigRadar Score $25 - $47 Hourly $ 12960.00 Fixed-Price Estimated Everyone…" at bounding box center [619, 289] width 425 height 79
click at [668, 254] on div "Expert Experience Level" at bounding box center [645, 268] width 53 height 37
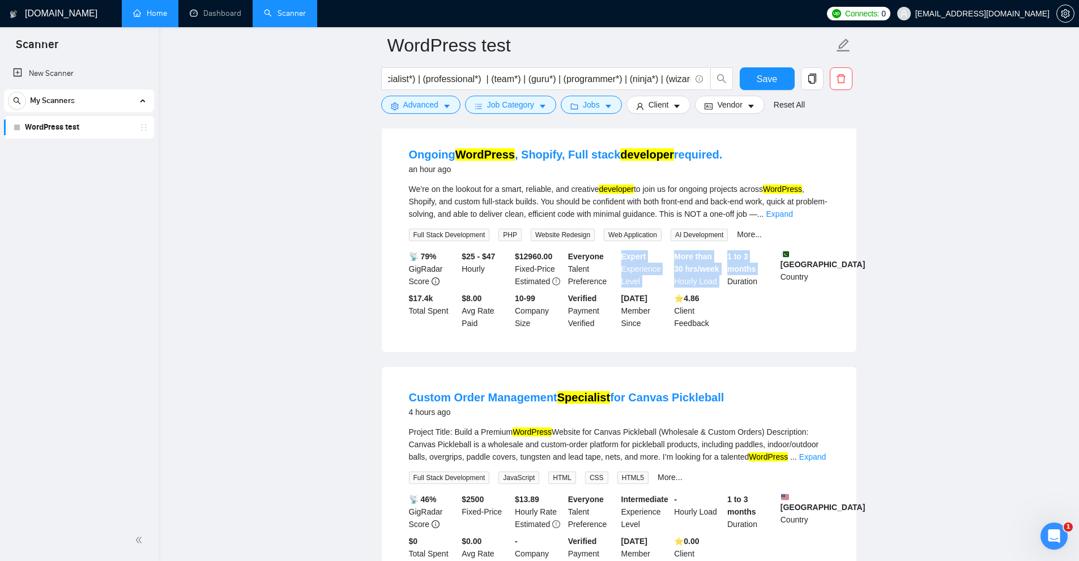
drag, startPoint x: 668, startPoint y: 254, endPoint x: 733, endPoint y: 266, distance: 65.6
click at [733, 266] on div "📡 79% GigRadar Score $25 - $47 Hourly $ 12960.00 Fixed-Price Estimated Everyone…" at bounding box center [619, 289] width 425 height 79
click at [733, 266] on b "1 to 3 months" at bounding box center [741, 263] width 29 height 22
drag, startPoint x: 733, startPoint y: 266, endPoint x: 690, endPoint y: 258, distance: 43.8
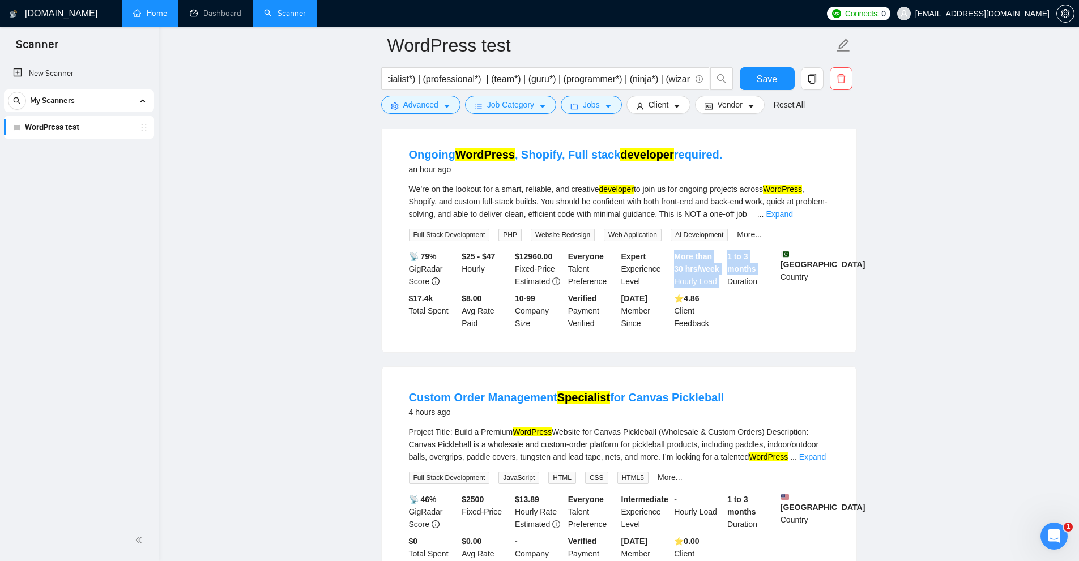
click at [690, 258] on div "📡 79% GigRadar Score $25 - $47 Hourly $ 12960.00 Fixed-Price Estimated Everyone…" at bounding box center [619, 289] width 425 height 79
click at [461, 250] on div "$25 - $47 Hourly" at bounding box center [485, 268] width 53 height 37
drag, startPoint x: 674, startPoint y: 252, endPoint x: 756, endPoint y: 262, distance: 82.3
click at [756, 262] on div "📡 79% GigRadar Score $25 - $47 Hourly $ 12960.00 Fixed-Price Estimated Everyone…" at bounding box center [619, 289] width 425 height 79
click at [756, 262] on div "1 to 3 months Duration" at bounding box center [751, 268] width 53 height 37
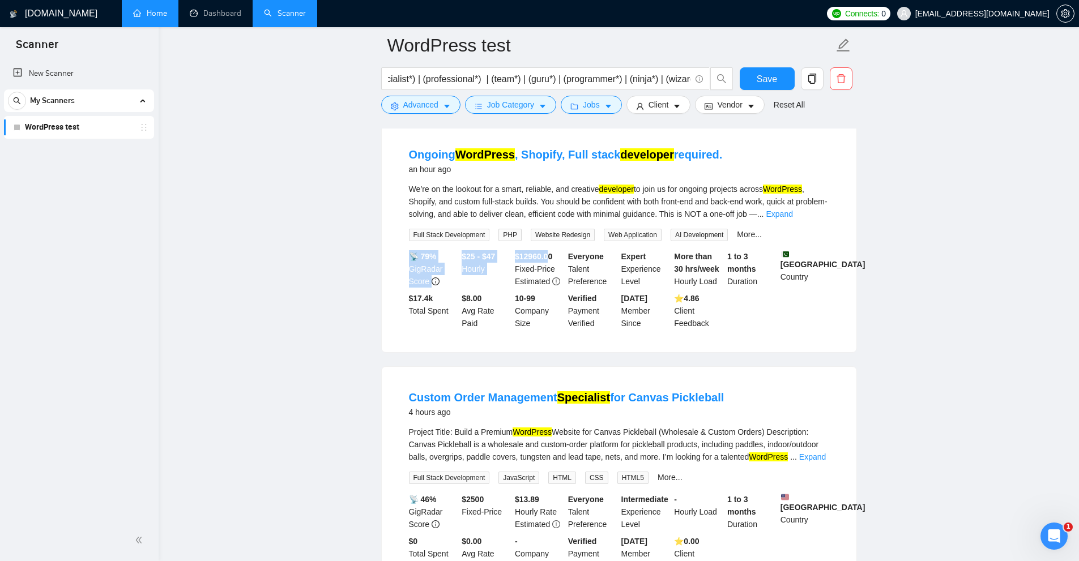
click at [577, 254] on div "📡 79% GigRadar Score $25 - $47 Hourly $ 12960.00 Fixed-Price Estimated Everyone…" at bounding box center [619, 289] width 425 height 79
drag, startPoint x: 724, startPoint y: 252, endPoint x: 749, endPoint y: 266, distance: 29.0
click at [749, 266] on div "📡 79% GigRadar Score $25 - $47 Hourly $ 12960.00 Fixed-Price Estimated Everyone…" at bounding box center [619, 289] width 425 height 79
drag, startPoint x: 504, startPoint y: 250, endPoint x: 515, endPoint y: 253, distance: 11.6
click at [500, 253] on div "$25 - $47 Hourly" at bounding box center [485, 268] width 53 height 37
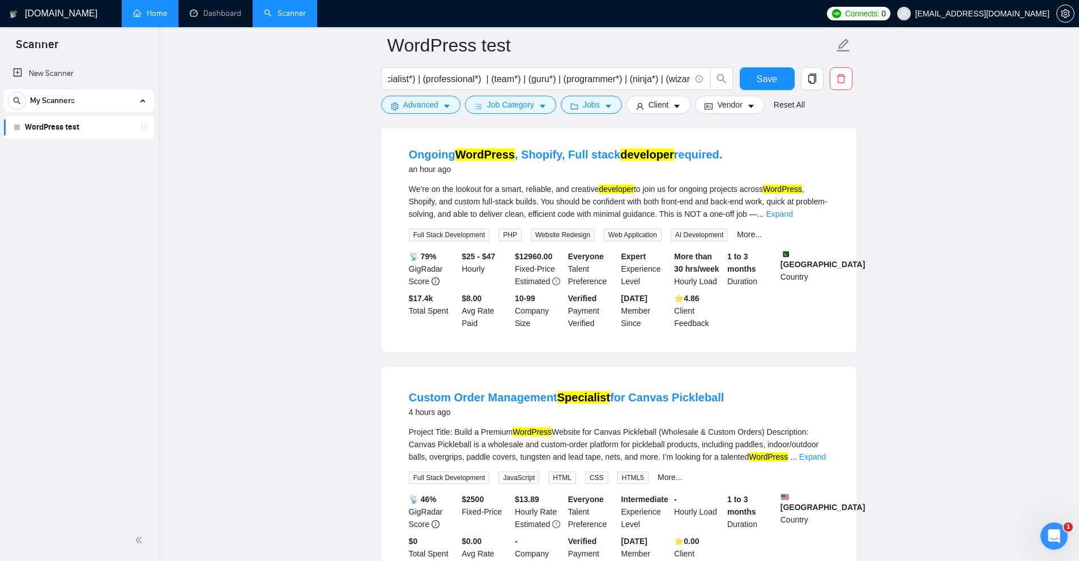
click at [537, 252] on b "$ 12960.00" at bounding box center [533, 256] width 37 height 9
drag, startPoint x: 508, startPoint y: 252, endPoint x: 554, endPoint y: 254, distance: 46.0
click at [554, 254] on div "📡 79% GigRadar Score $25 - $47 Hourly $ 12960.00 Fixed-Price Estimated Everyone…" at bounding box center [619, 289] width 425 height 79
click at [554, 254] on div "$ 12960.00 Fixed-Price Estimated" at bounding box center [539, 268] width 53 height 37
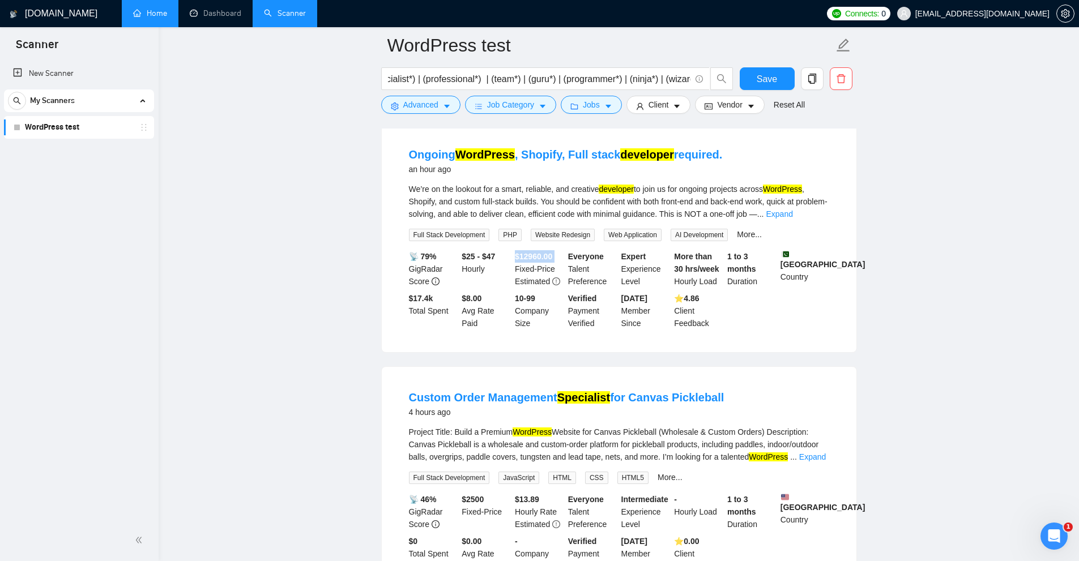
click at [554, 254] on div "$ 12960.00 Fixed-Price Estimated" at bounding box center [539, 268] width 53 height 37
click at [533, 274] on div "$ 12960.00 Fixed-Price Estimated" at bounding box center [539, 268] width 53 height 37
drag, startPoint x: 521, startPoint y: 258, endPoint x: 555, endPoint y: 257, distance: 34.6
click at [555, 257] on div "$ 12960.00 Fixed-Price Estimated" at bounding box center [539, 268] width 53 height 37
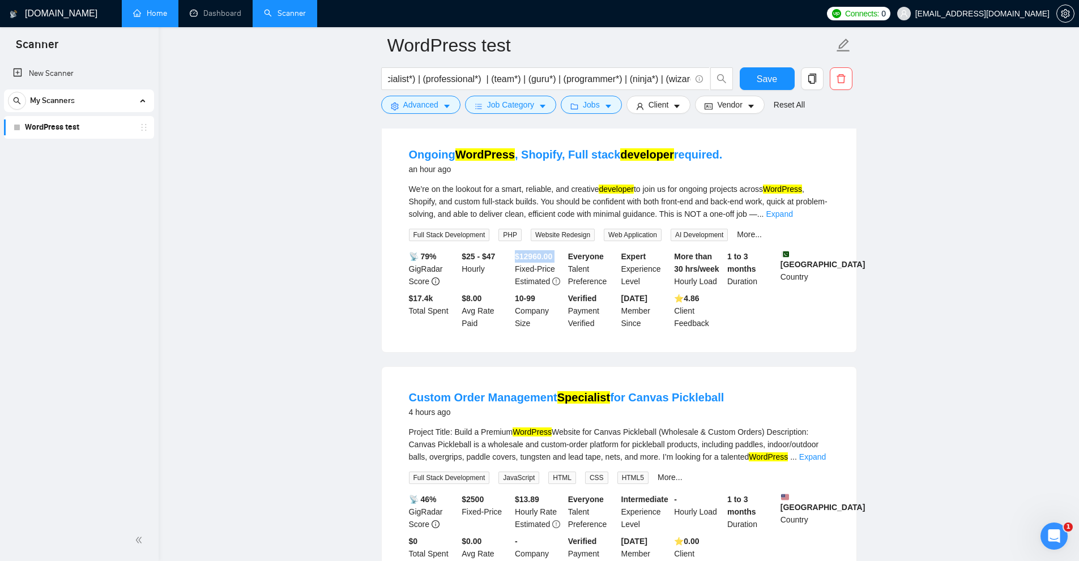
click at [555, 257] on div "$ 12960.00 Fixed-Price Estimated" at bounding box center [539, 268] width 53 height 37
drag, startPoint x: 555, startPoint y: 257, endPoint x: 536, endPoint y: 259, distance: 18.8
click at [536, 259] on div "$ 12960.00 Fixed-Price Estimated" at bounding box center [539, 268] width 53 height 37
click at [534, 259] on b "$ 12960.00" at bounding box center [533, 256] width 37 height 9
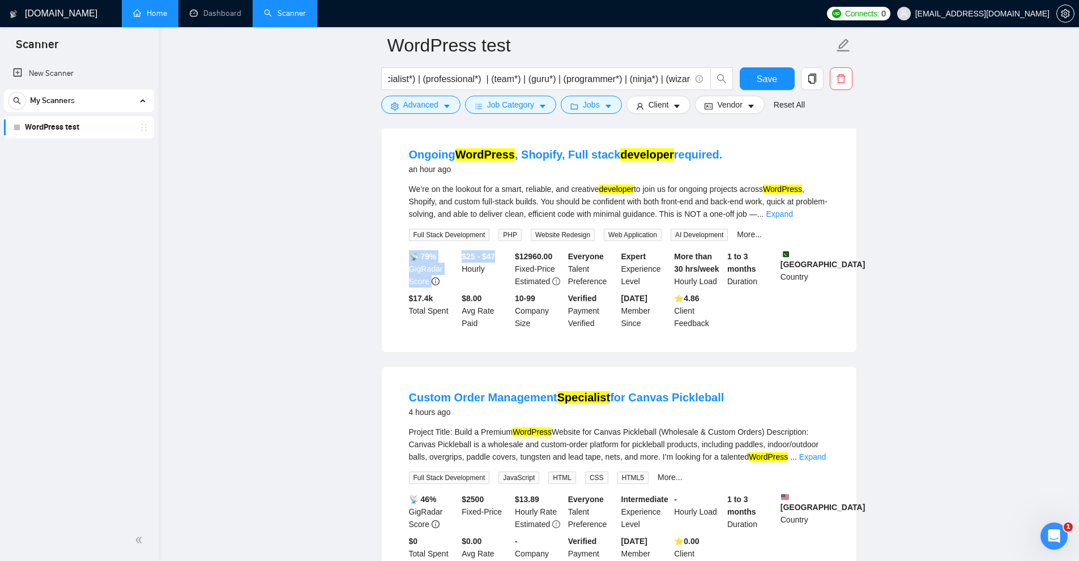
click at [497, 258] on div "📡 79% GigRadar Score $25 - $47 Hourly $ 12960.00 Fixed-Price Estimated Everyone…" at bounding box center [619, 289] width 425 height 79
click at [495, 261] on b "$25 - $47" at bounding box center [478, 256] width 33 height 9
drag, startPoint x: 733, startPoint y: 253, endPoint x: 756, endPoint y: 283, distance: 38.1
click at [756, 283] on div "1 to 3 months Duration" at bounding box center [751, 268] width 53 height 37
click at [483, 252] on b "$25 - $47" at bounding box center [478, 256] width 33 height 9
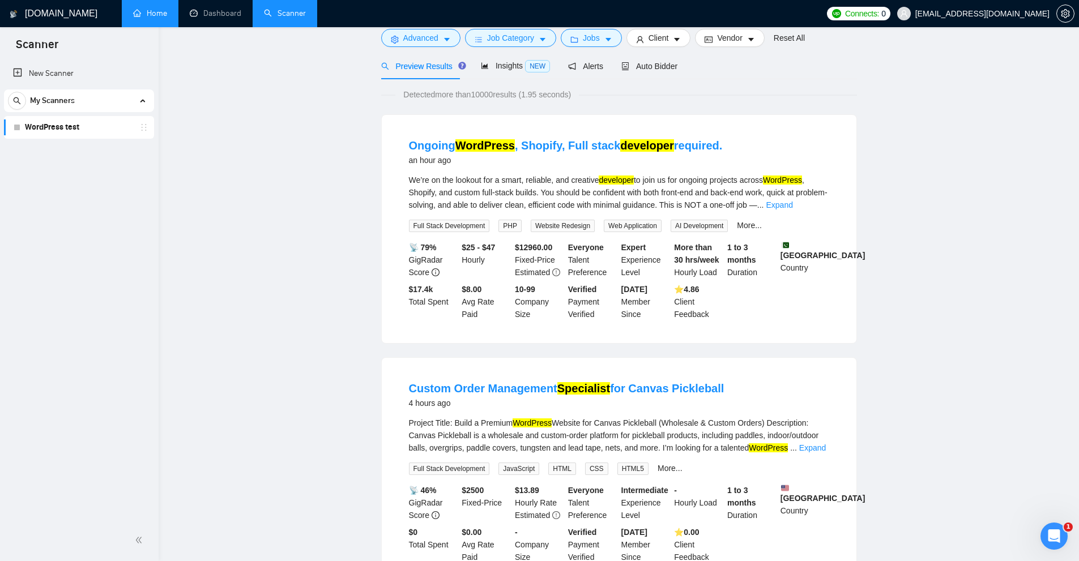
scroll to position [0, 0]
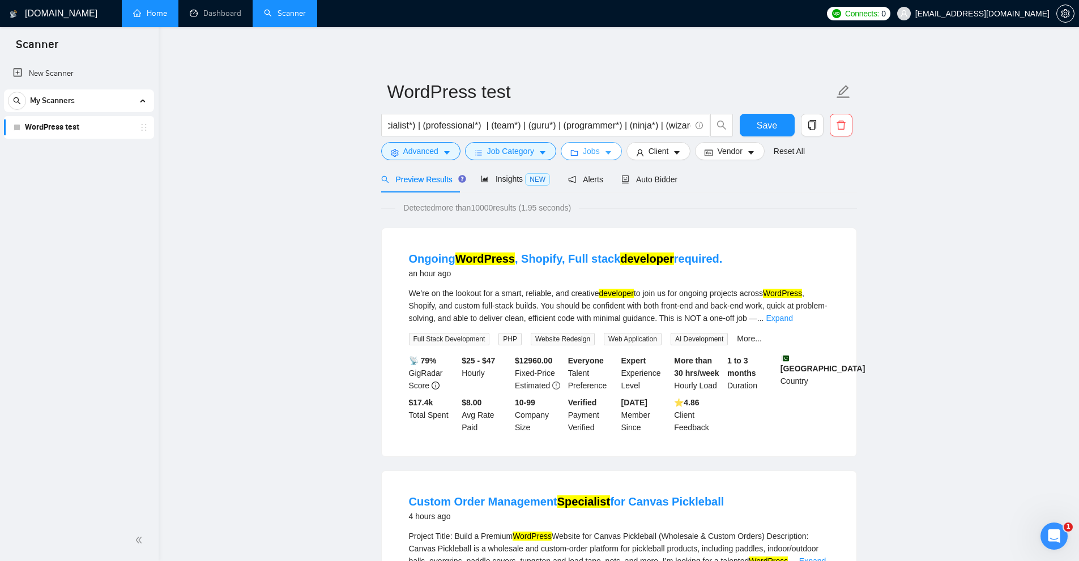
click at [589, 154] on span "Jobs" at bounding box center [591, 151] width 17 height 12
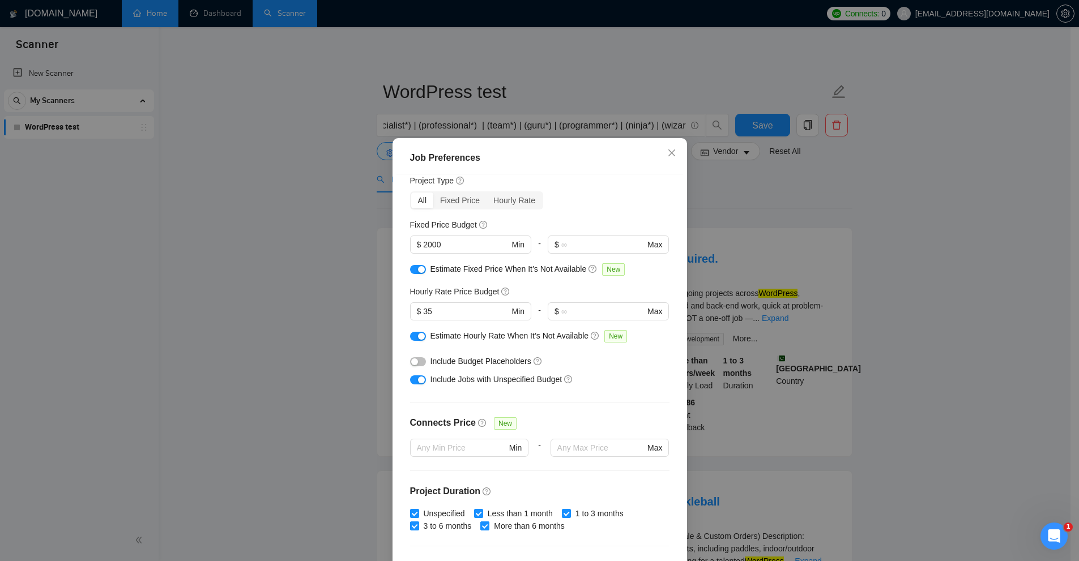
click at [412, 270] on button "button" at bounding box center [418, 269] width 16 height 9
click at [418, 339] on div "button" at bounding box center [421, 336] width 7 height 7
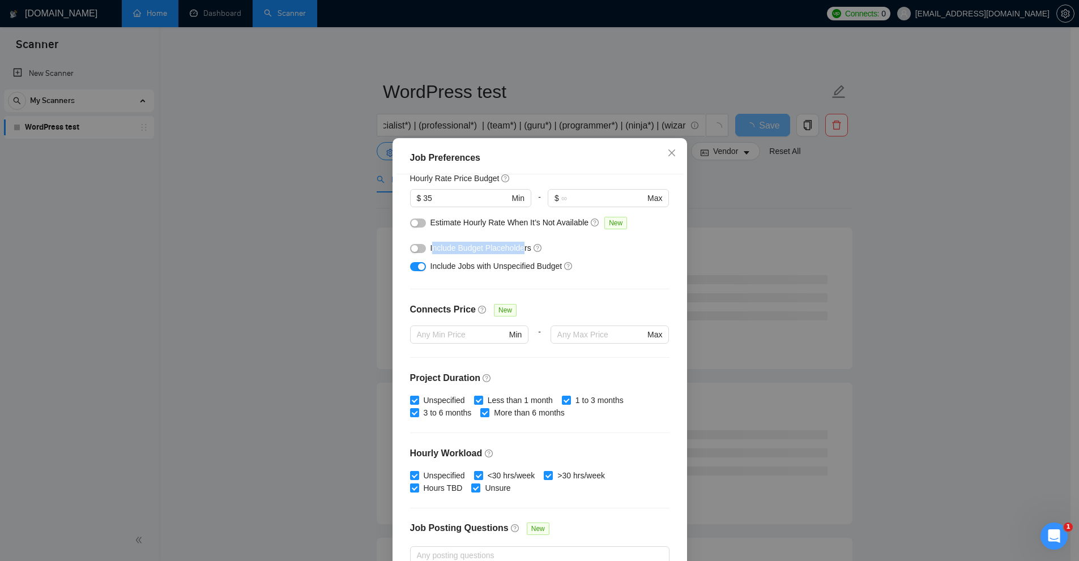
drag, startPoint x: 429, startPoint y: 249, endPoint x: 526, endPoint y: 251, distance: 97.4
click at [521, 248] on span "Include Budget Placeholders" at bounding box center [481, 248] width 101 height 9
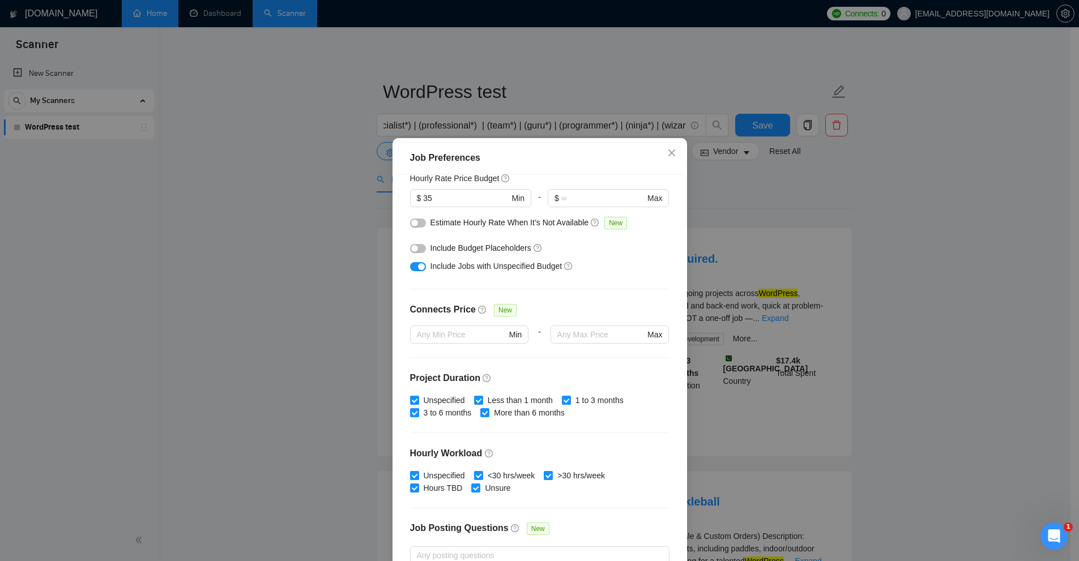
click at [830, 255] on div "Job Preferences Budget Project Type All Fixed Price Hourly Rate Fixed Price Bud…" at bounding box center [539, 280] width 1079 height 561
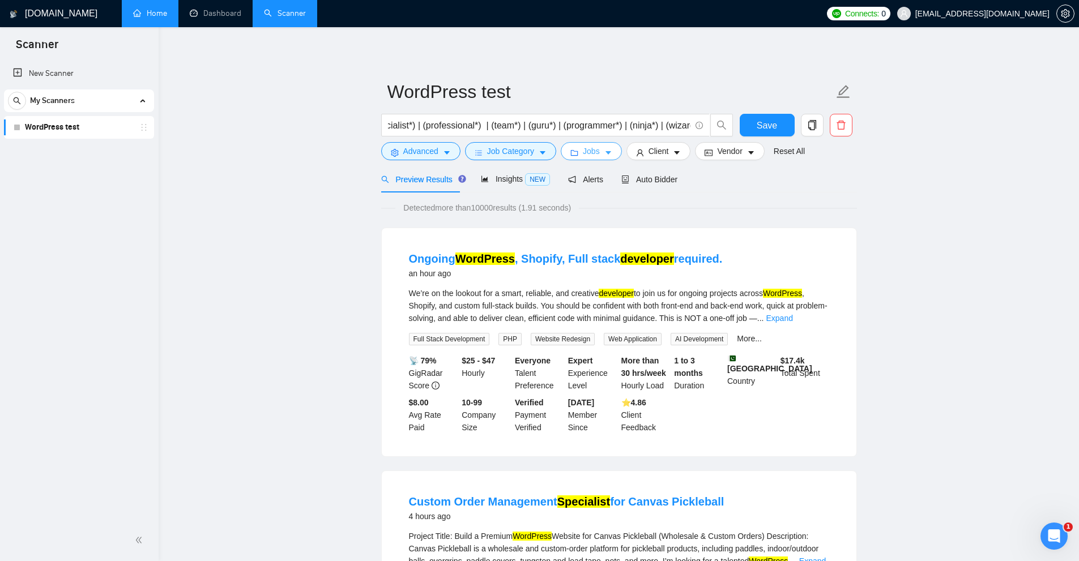
click at [571, 154] on icon "folder" at bounding box center [574, 153] width 8 height 8
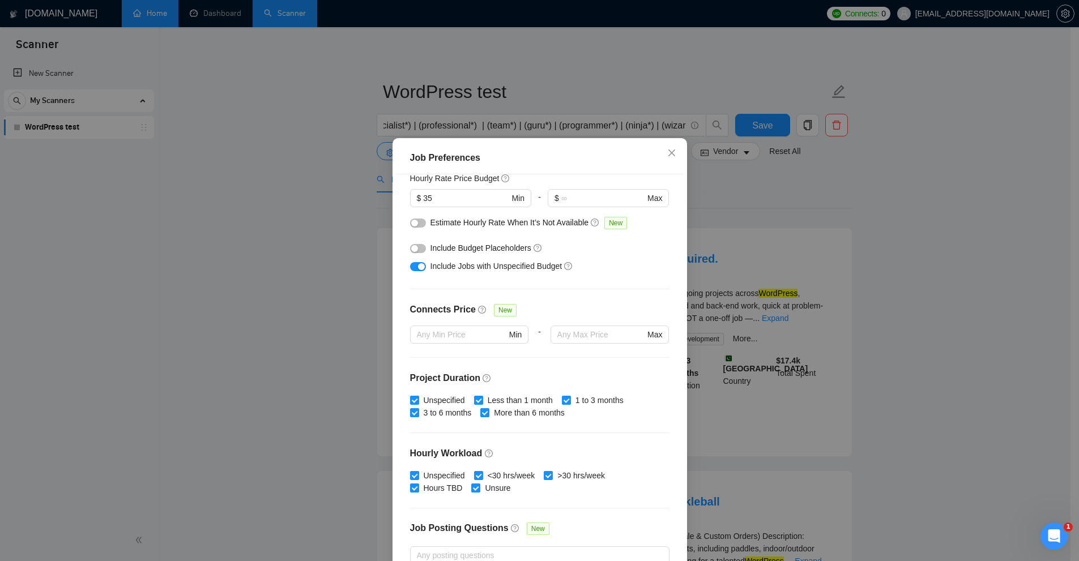
click at [823, 245] on div "Job Preferences Budget Project Type All Fixed Price Hourly Rate Fixed Price Bud…" at bounding box center [539, 280] width 1079 height 561
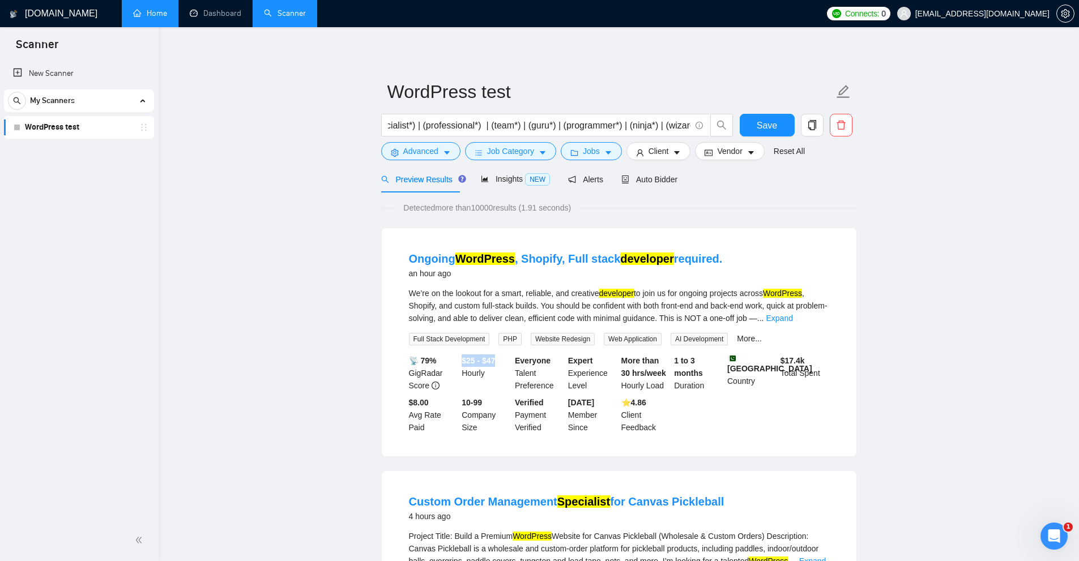
drag, startPoint x: 464, startPoint y: 359, endPoint x: 509, endPoint y: 360, distance: 44.8
click at [509, 360] on div "$25 - $47 Hourly" at bounding box center [485, 373] width 53 height 37
click at [469, 367] on div "$25 - $47 Hourly" at bounding box center [485, 373] width 53 height 37
drag, startPoint x: 459, startPoint y: 368, endPoint x: 496, endPoint y: 378, distance: 38.2
click at [496, 378] on div "📡 79% GigRadar Score $25 - $47 Hourly Everyone Talent Preference Expert Experie…" at bounding box center [619, 394] width 425 height 79
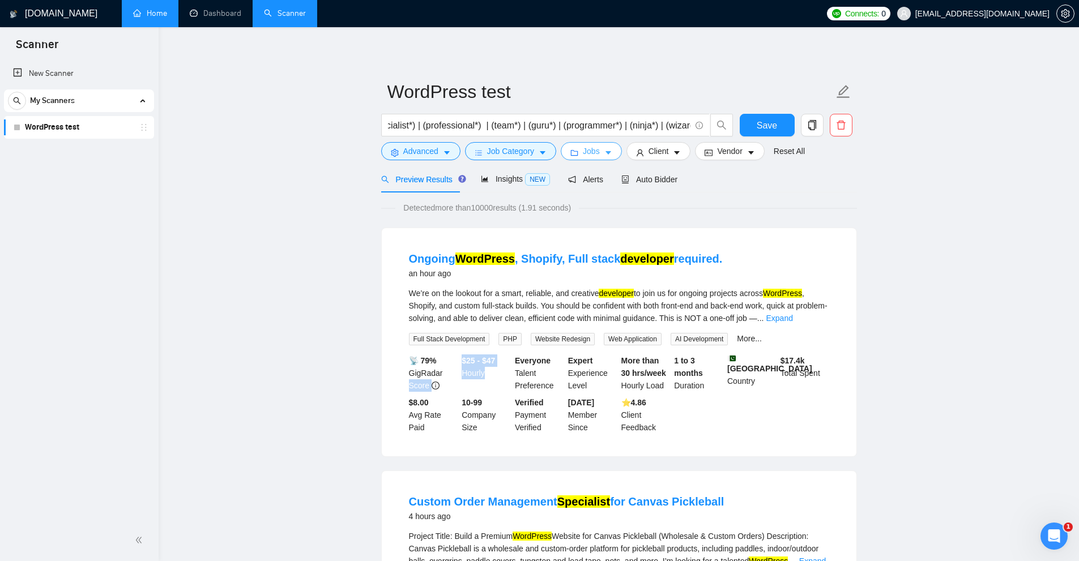
click at [588, 153] on span "Jobs" at bounding box center [591, 151] width 17 height 12
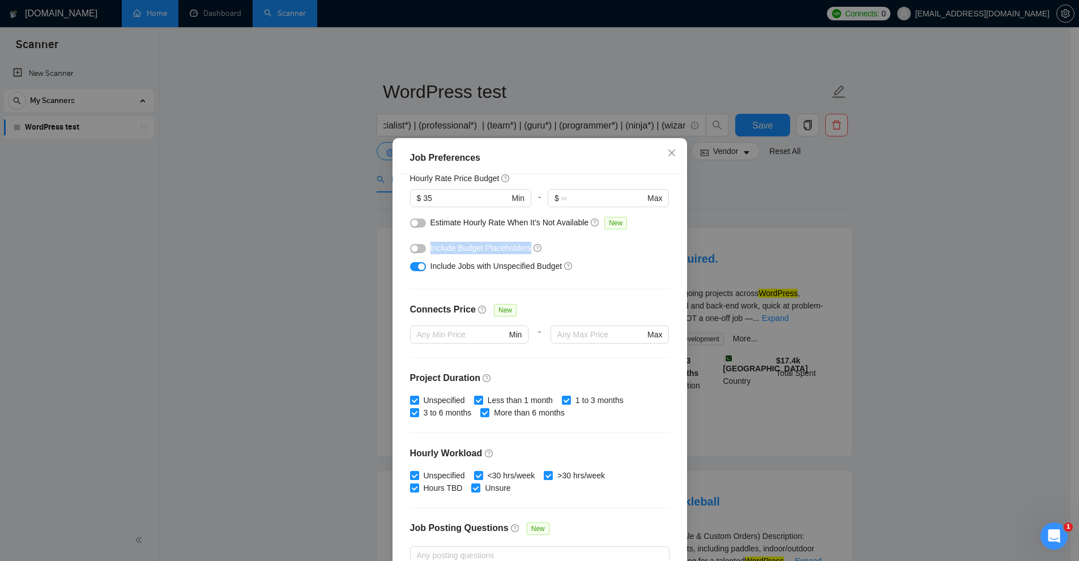
drag, startPoint x: 490, startPoint y: 246, endPoint x: 554, endPoint y: 244, distance: 64.0
click at [541, 246] on div "Include Budget Placeholders" at bounding box center [544, 248] width 227 height 12
click at [555, 244] on div "Include Budget Placeholders" at bounding box center [544, 248] width 227 height 12
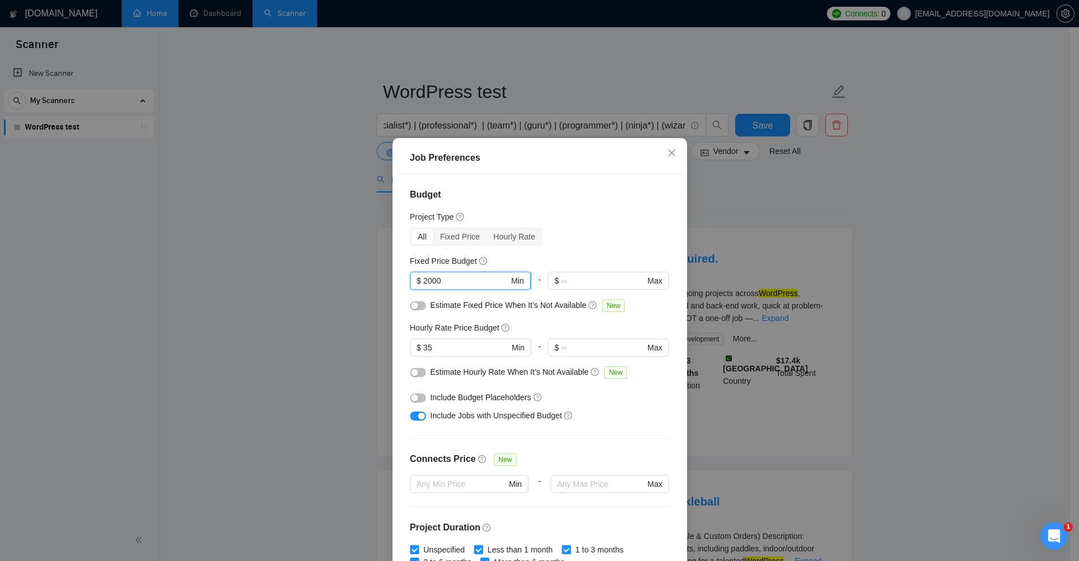
drag, startPoint x: 449, startPoint y: 278, endPoint x: 408, endPoint y: 279, distance: 41.4
click at [410, 279] on span "$ 2000 Min" at bounding box center [470, 281] width 121 height 18
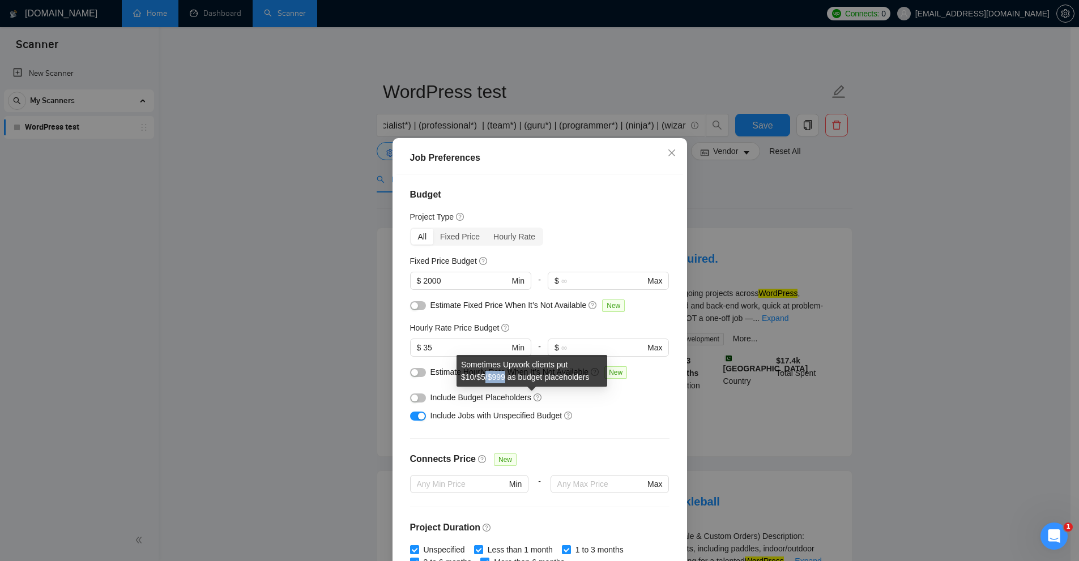
click at [505, 376] on div "Sometimes Upwork clients put $10/$5/$999 as budget placeholders" at bounding box center [532, 371] width 151 height 32
click at [619, 402] on div "Include Budget Placeholders" at bounding box center [544, 397] width 227 height 12
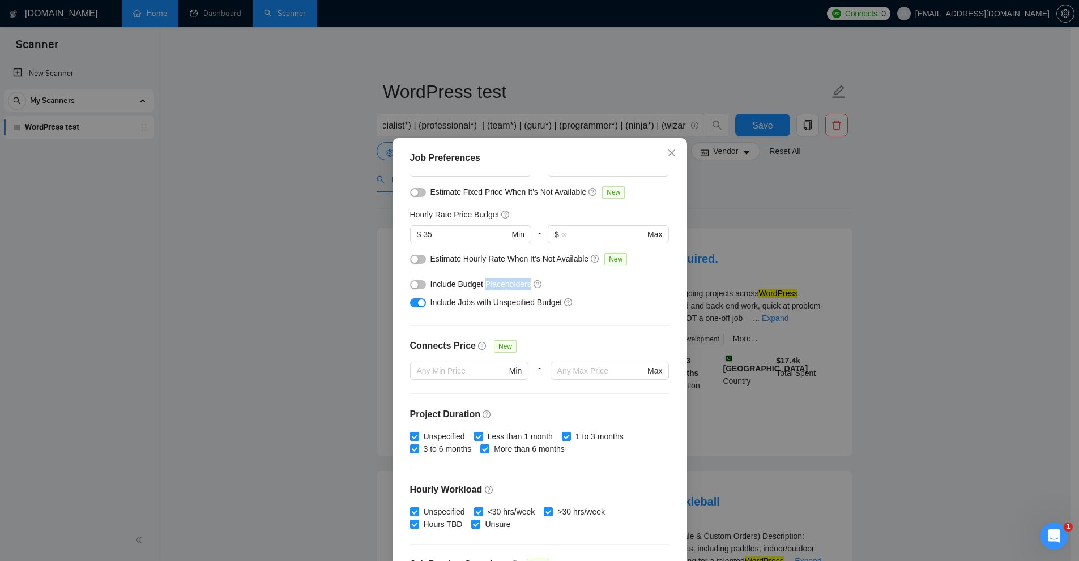
drag, startPoint x: 481, startPoint y: 288, endPoint x: 524, endPoint y: 286, distance: 42.5
click at [524, 286] on span "Include Budget Placeholders" at bounding box center [481, 284] width 101 height 9
click at [556, 283] on div "Include Budget Placeholders" at bounding box center [544, 284] width 227 height 12
drag, startPoint x: 429, startPoint y: 302, endPoint x: 555, endPoint y: 304, distance: 126.3
click at [555, 304] on div "Include Jobs with Unspecified Budget" at bounding box center [539, 302] width 259 height 18
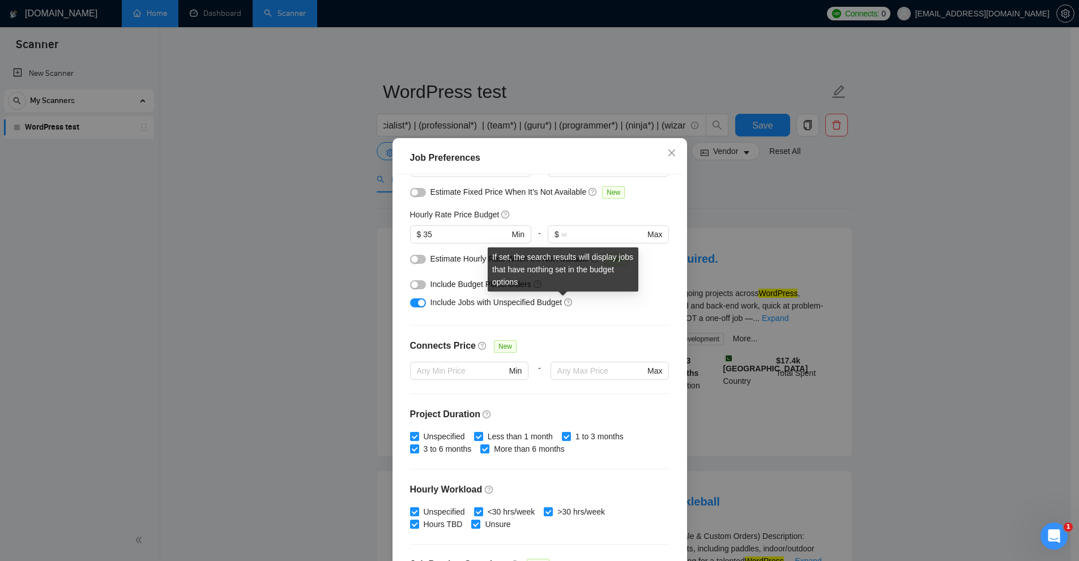
drag, startPoint x: 864, startPoint y: 269, endPoint x: 842, endPoint y: 269, distance: 21.5
click at [867, 269] on div "Job Preferences Budget Project Type All Fixed Price Hourly Rate Fixed Price Bud…" at bounding box center [539, 280] width 1079 height 561
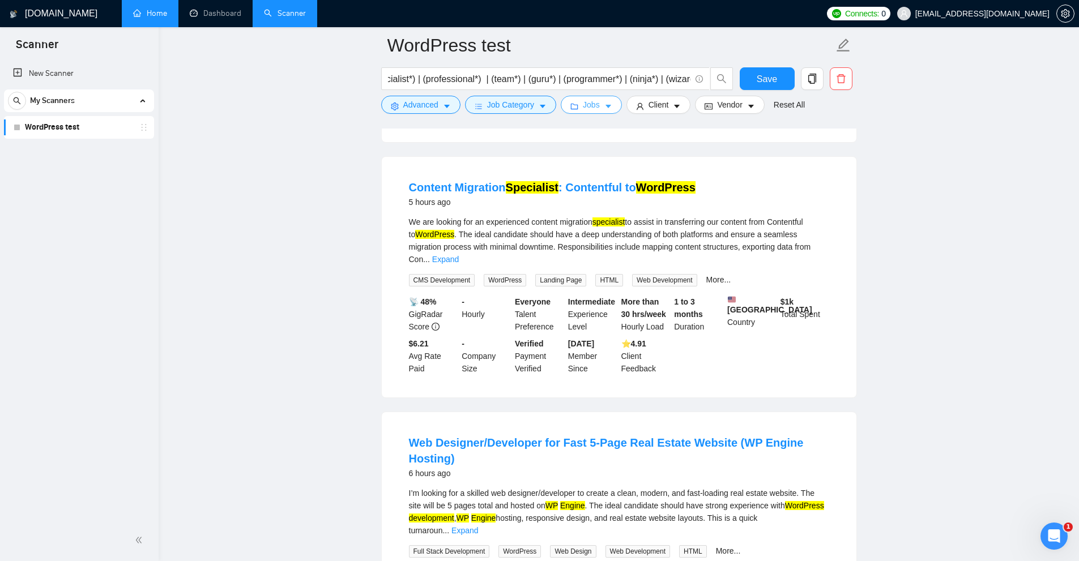
scroll to position [623, 0]
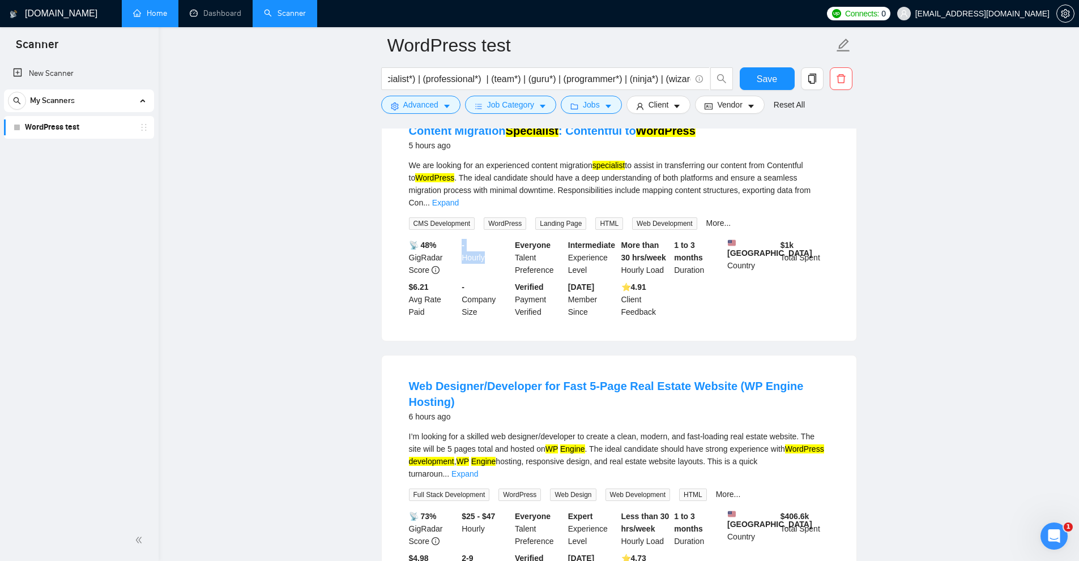
drag, startPoint x: 461, startPoint y: 239, endPoint x: 493, endPoint y: 254, distance: 35.2
click at [493, 254] on div "- Hourly" at bounding box center [485, 257] width 53 height 37
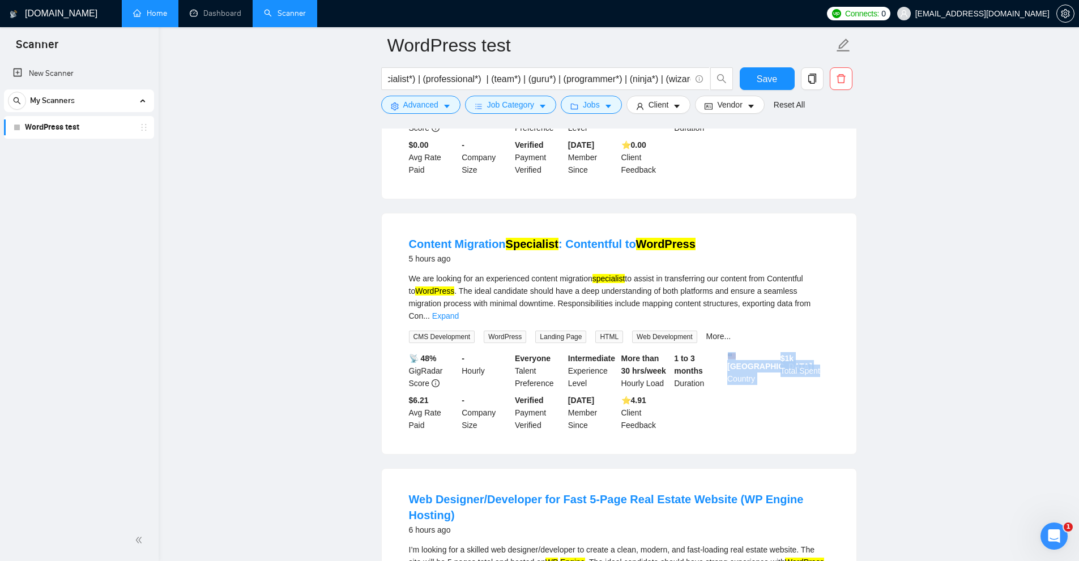
drag, startPoint x: 770, startPoint y: 348, endPoint x: 826, endPoint y: 363, distance: 57.3
click at [826, 363] on div "📡 48% GigRadar Score - Hourly Everyone Talent Preference Intermediate Experienc…" at bounding box center [619, 391] width 425 height 79
click at [815, 363] on div "$ 1k Total Spent" at bounding box center [804, 370] width 53 height 37
click at [797, 364] on div "$ 1k Total Spent" at bounding box center [804, 370] width 53 height 37
drag, startPoint x: 620, startPoint y: 393, endPoint x: 651, endPoint y: 425, distance: 45.3
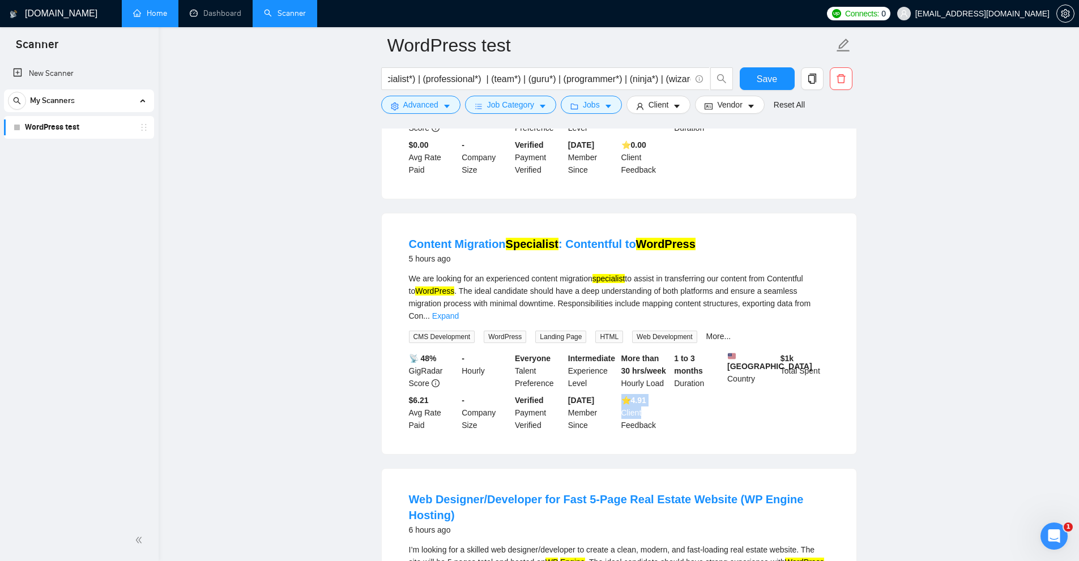
click at [653, 424] on div "📡 48% GigRadar Score - Hourly Everyone Talent Preference Intermediate Experienc…" at bounding box center [619, 391] width 425 height 79
drag, startPoint x: 455, startPoint y: 348, endPoint x: 480, endPoint y: 358, distance: 26.7
click at [480, 357] on div "📡 48% GigRadar Score - Hourly Everyone Talent Preference Intermediate Experienc…" at bounding box center [619, 391] width 425 height 79
click at [480, 358] on div "- Hourly" at bounding box center [485, 370] width 53 height 37
drag, startPoint x: 488, startPoint y: 365, endPoint x: 462, endPoint y: 352, distance: 29.4
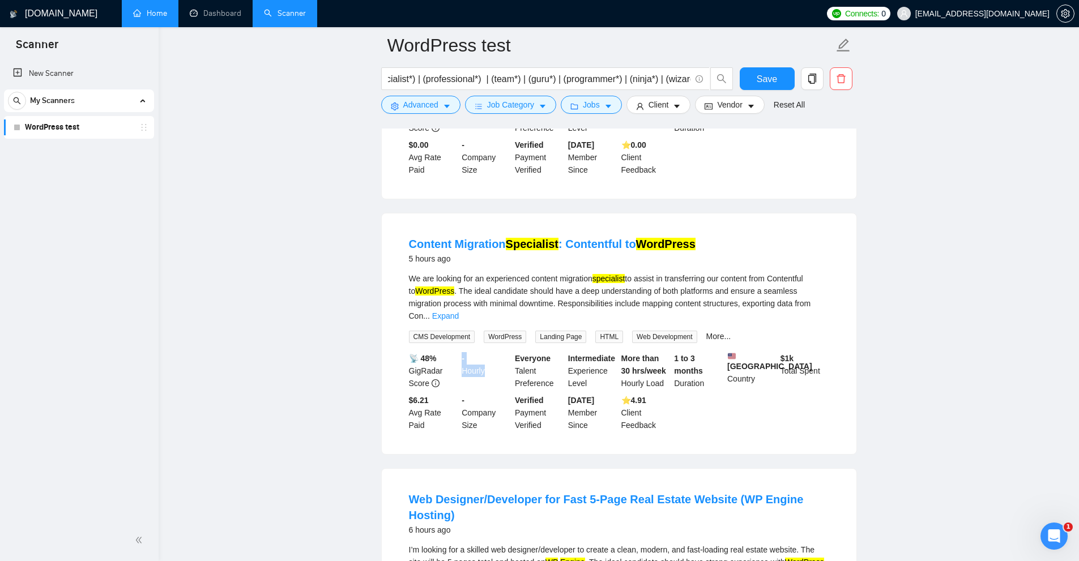
click at [462, 352] on div "- Hourly" at bounding box center [485, 370] width 53 height 37
click at [462, 354] on b "-" at bounding box center [463, 358] width 3 height 9
drag, startPoint x: 462, startPoint y: 352, endPoint x: 479, endPoint y: 364, distance: 20.3
click at [479, 364] on div "- Hourly" at bounding box center [485, 370] width 53 height 37
click at [608, 105] on icon "caret-down" at bounding box center [608, 107] width 8 height 8
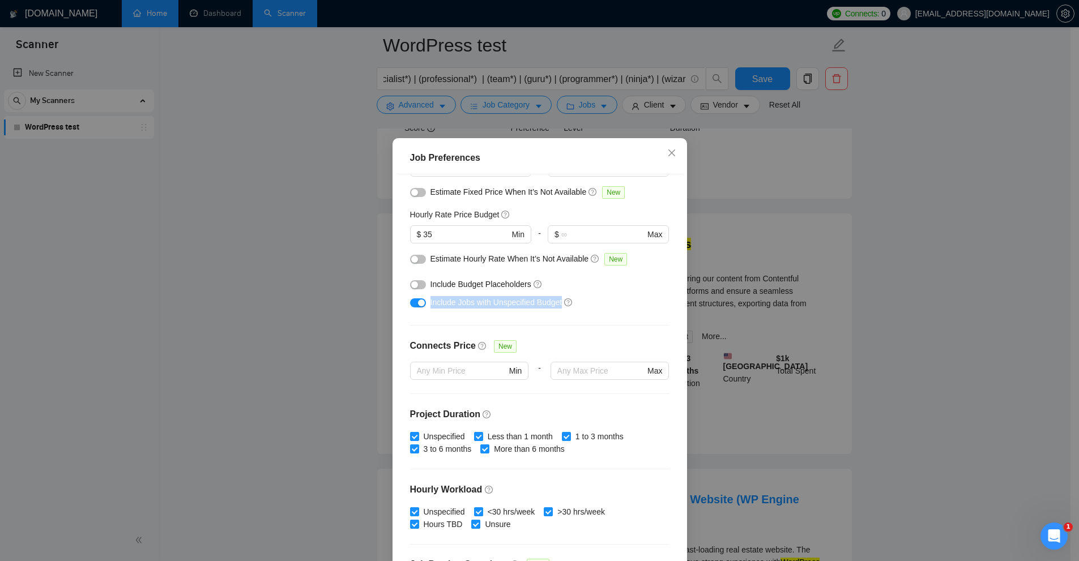
drag, startPoint x: 426, startPoint y: 301, endPoint x: 558, endPoint y: 307, distance: 132.1
click at [558, 307] on div "Include Jobs with Unspecified Budget" at bounding box center [544, 302] width 227 height 12
click at [586, 329] on div "Budget Project Type All Fixed Price Hourly Rate Fixed Price Budget $ 2000 Min -…" at bounding box center [540, 370] width 287 height 393
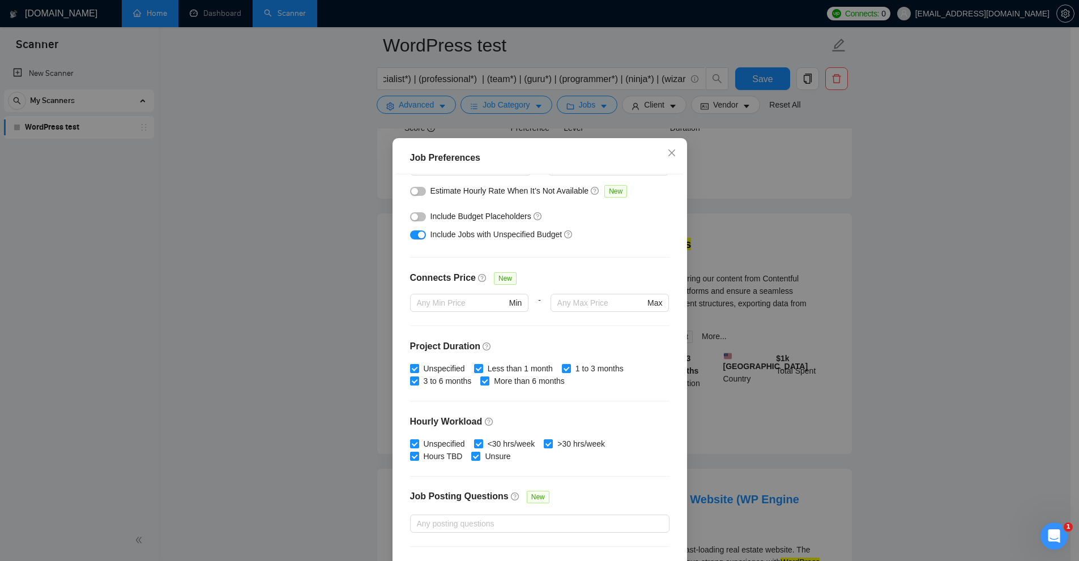
scroll to position [188, 0]
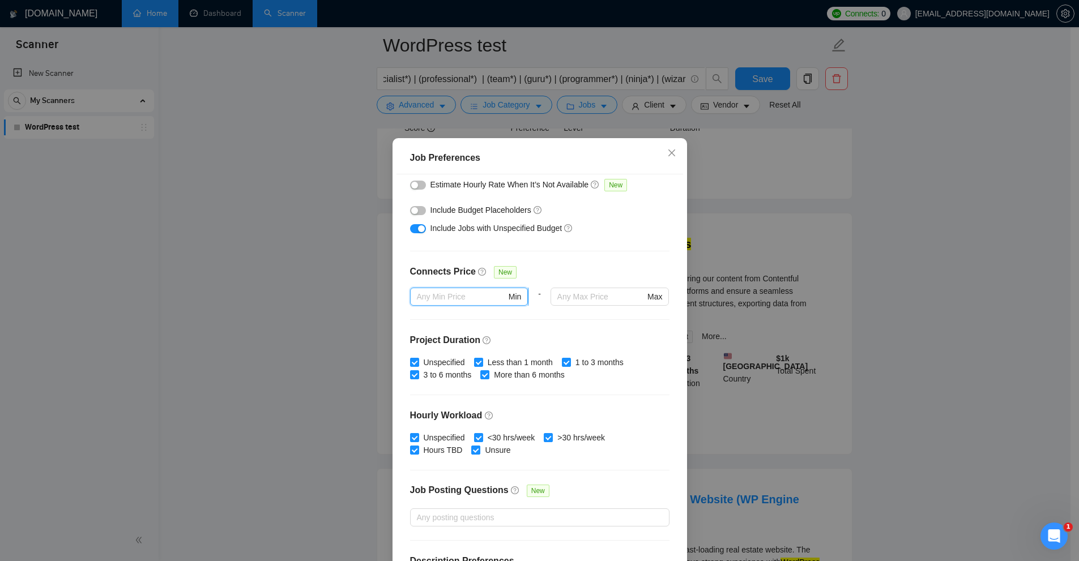
click at [462, 298] on input "text" at bounding box center [462, 297] width 90 height 12
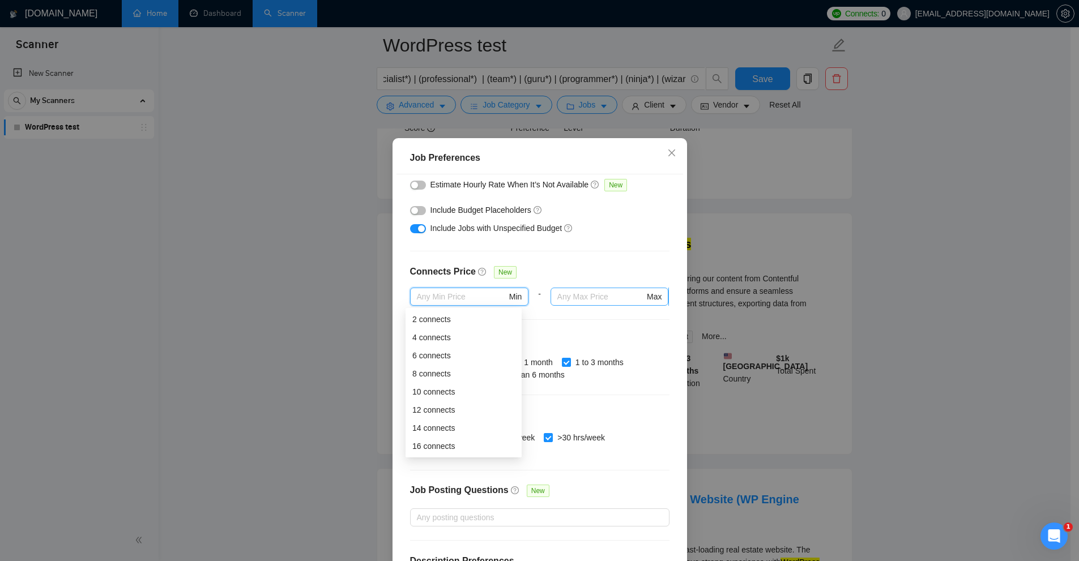
click at [579, 297] on input "text" at bounding box center [600, 297] width 87 height 12
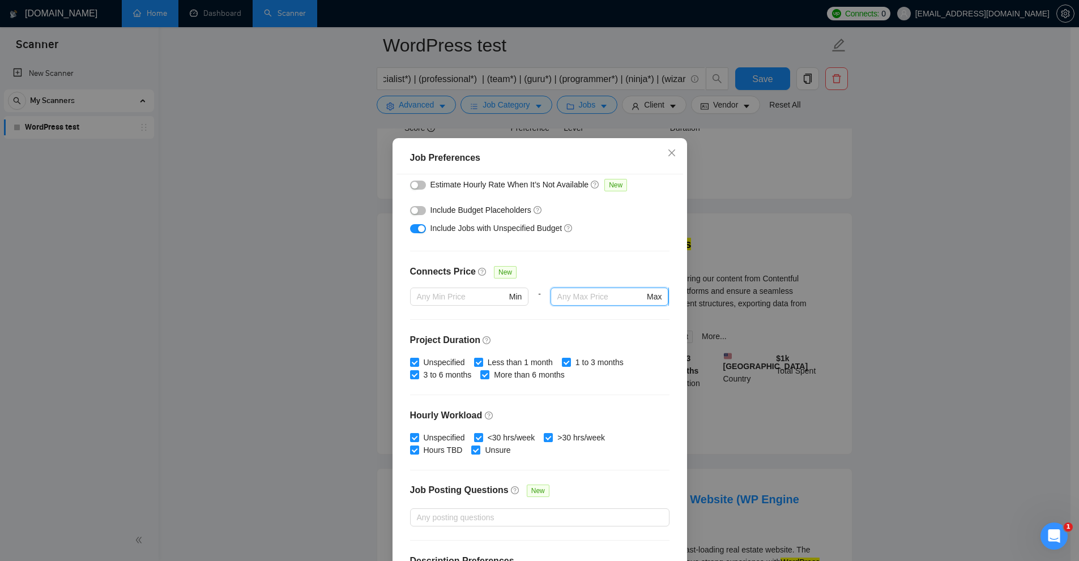
click at [577, 299] on input "text" at bounding box center [600, 297] width 87 height 12
click at [570, 289] on span "Max" at bounding box center [610, 297] width 118 height 18
click at [585, 302] on input "text" at bounding box center [600, 297] width 87 height 12
type input "2"
click at [473, 294] on input "text" at bounding box center [462, 297] width 90 height 12
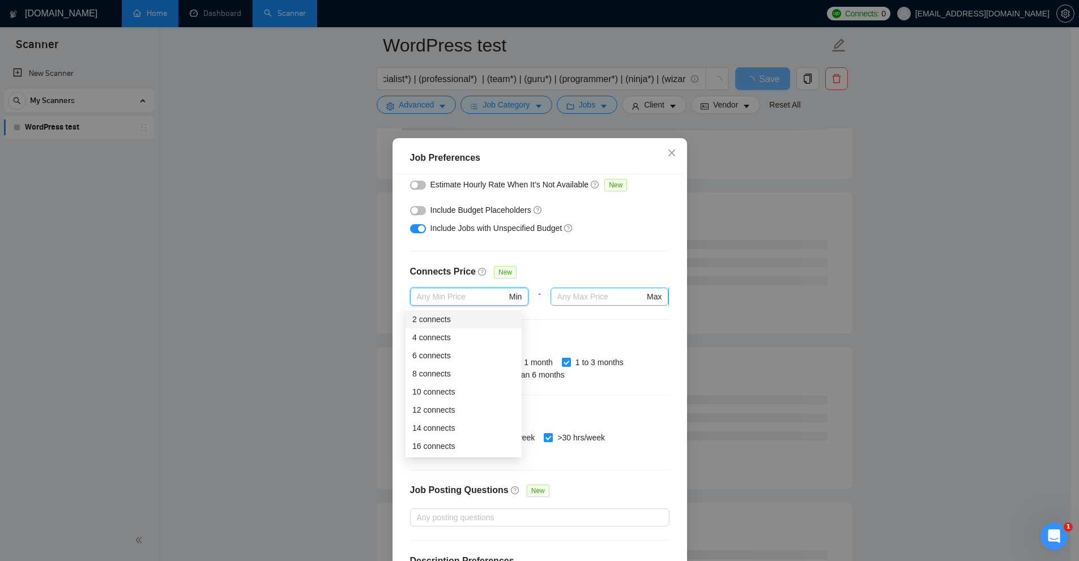
click at [576, 302] on input "text" at bounding box center [600, 297] width 87 height 12
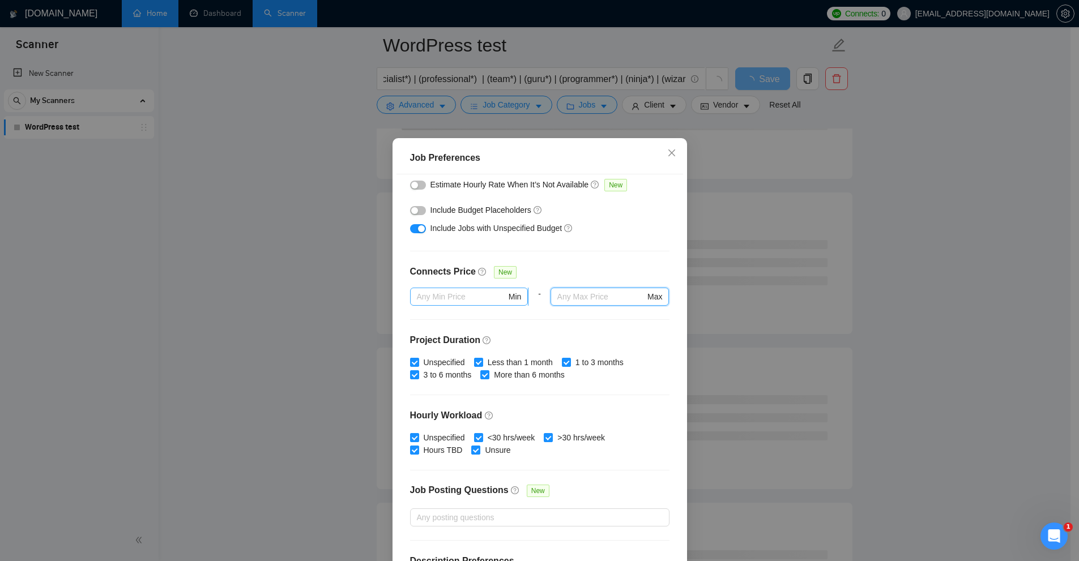
click at [480, 295] on input "text" at bounding box center [462, 297] width 90 height 12
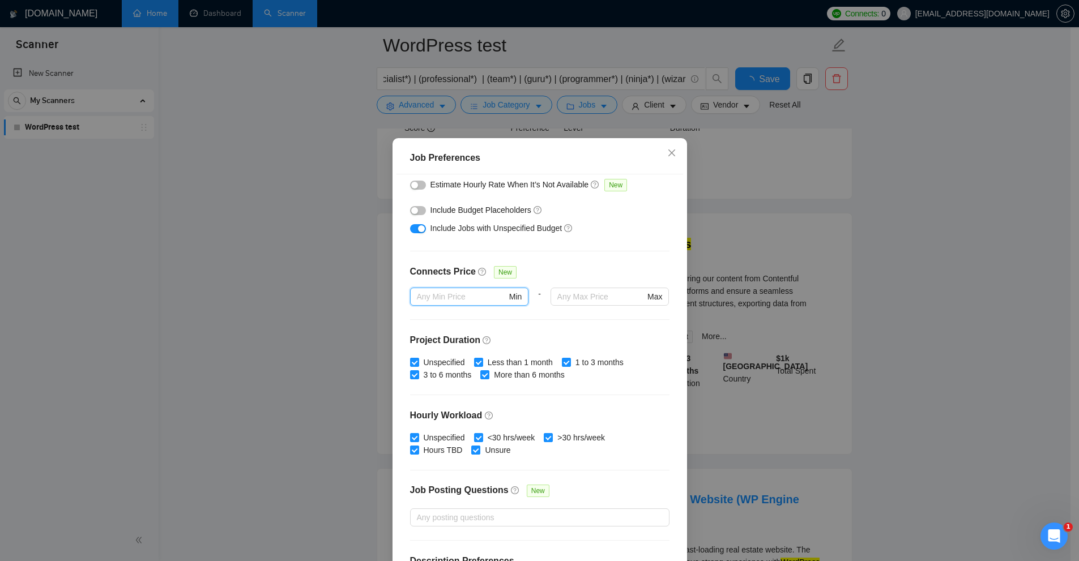
click at [557, 274] on div "Connects Price New" at bounding box center [539, 276] width 259 height 23
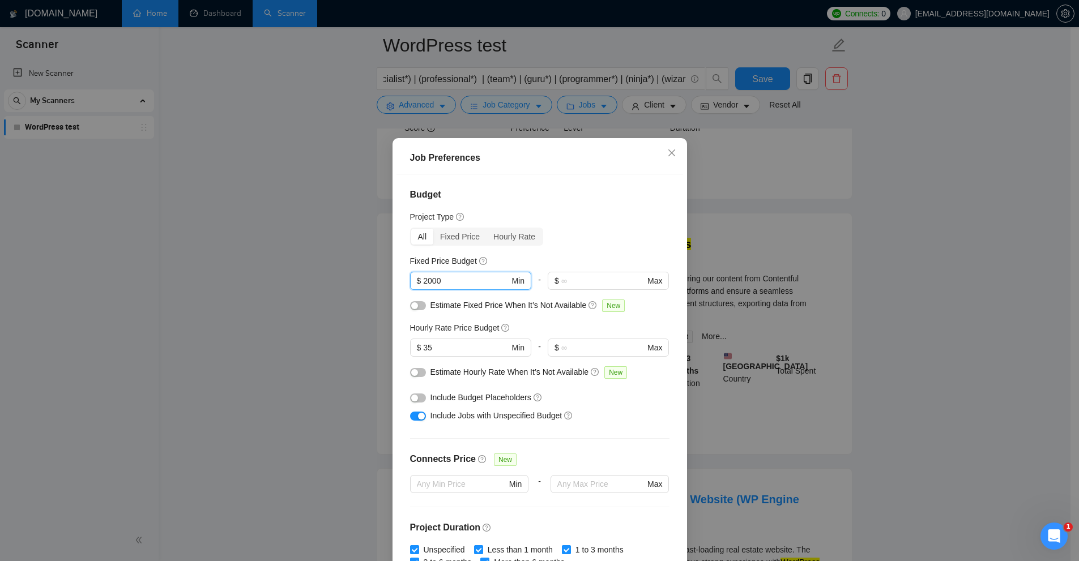
drag, startPoint x: 439, startPoint y: 276, endPoint x: 369, endPoint y: 291, distance: 71.2
click at [371, 290] on div "Job Preferences Budget Project Type All Fixed Price Hourly Rate Fixed Price Bud…" at bounding box center [539, 280] width 1079 height 561
drag, startPoint x: 436, startPoint y: 353, endPoint x: 383, endPoint y: 352, distance: 52.7
click at [403, 354] on div "Budget Project Type All Fixed Price Hourly Rate Fixed Price Budget $ 2000 Min -…" at bounding box center [540, 370] width 287 height 393
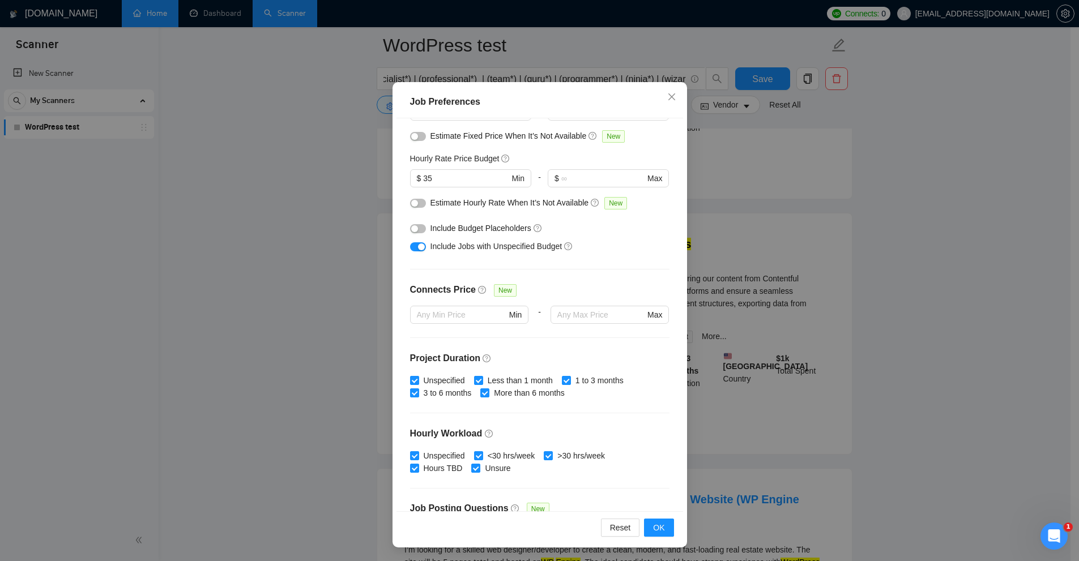
scroll to position [227, 0]
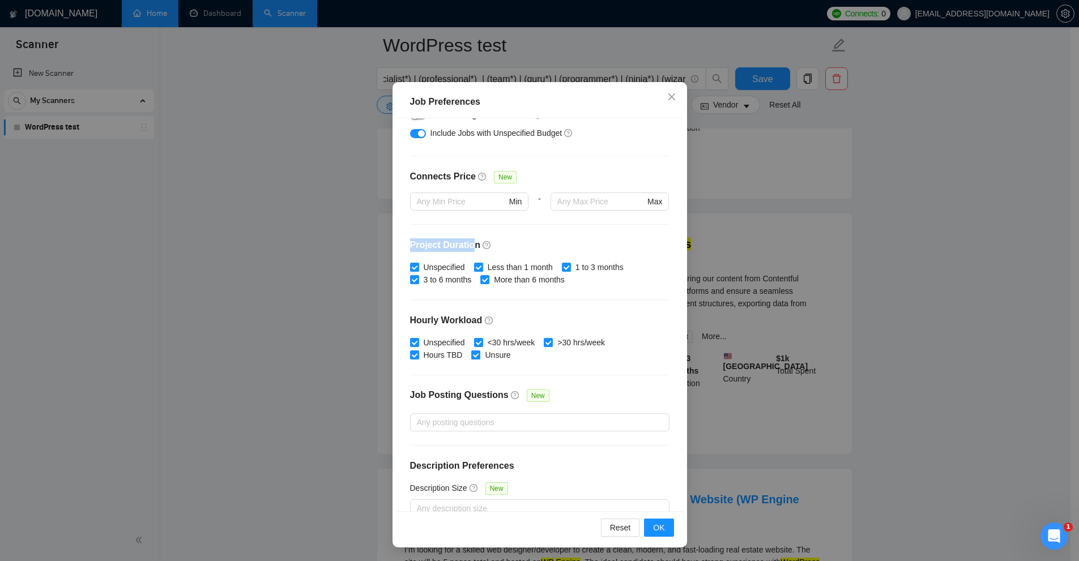
drag, startPoint x: 405, startPoint y: 240, endPoint x: 461, endPoint y: 249, distance: 56.8
click at [468, 244] on div "Budget Project Type All Fixed Price Hourly Rate Fixed Price Budget $ 2000 Min -…" at bounding box center [540, 314] width 287 height 393
drag, startPoint x: 402, startPoint y: 314, endPoint x: 475, endPoint y: 320, distance: 73.3
click at [475, 320] on div "Budget Project Type All Fixed Price Hourly Rate Fixed Price Budget $ 2000 Min -…" at bounding box center [540, 314] width 287 height 393
click at [611, 310] on div "Budget Project Type All Fixed Price Hourly Rate Fixed Price Budget $ 2000 Min -…" at bounding box center [540, 314] width 287 height 393
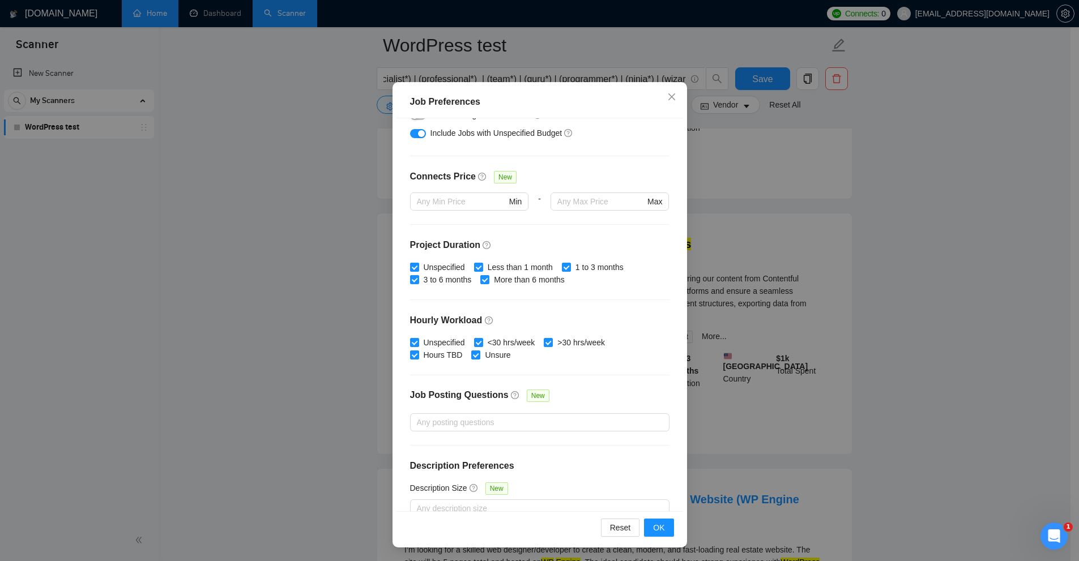
scroll to position [245, 0]
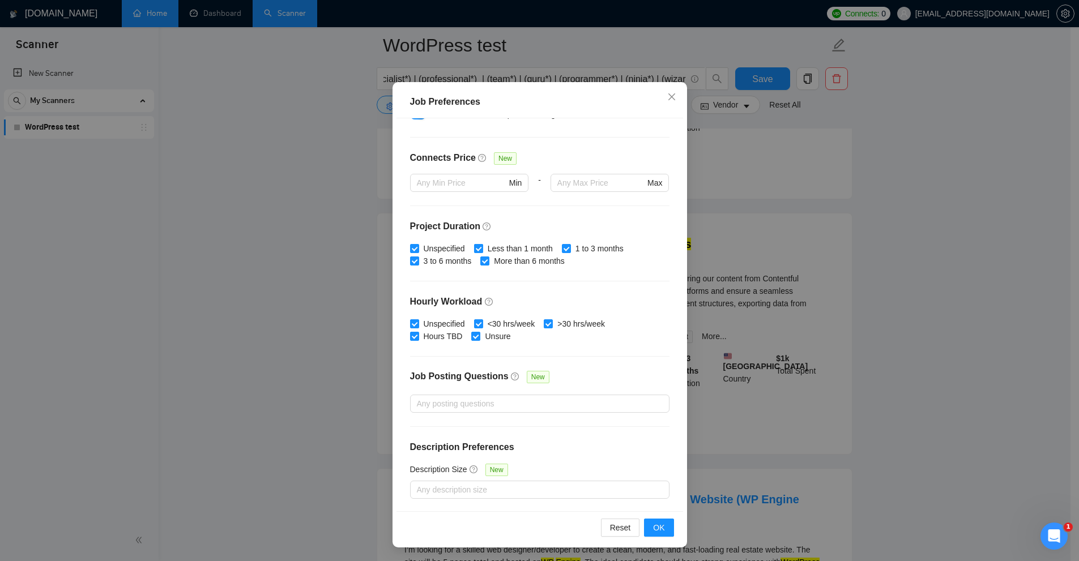
click at [489, 252] on span "Less than 1 month" at bounding box center [520, 248] width 74 height 12
click at [482, 252] on input "Less than 1 month" at bounding box center [478, 248] width 8 height 8
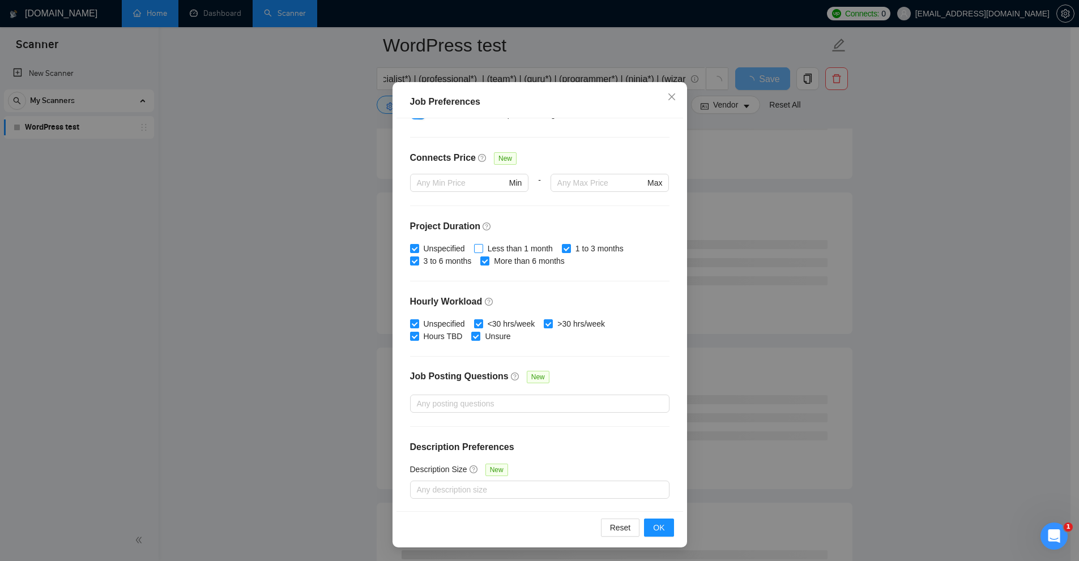
click at [513, 248] on span "Less than 1 month" at bounding box center [520, 248] width 74 height 12
click at [482, 248] on input "Less than 1 month" at bounding box center [478, 248] width 8 height 8
checkbox input "true"
drag, startPoint x: 464, startPoint y: 293, endPoint x: 474, endPoint y: 294, distance: 10.3
click at [474, 294] on div "Budget Project Type All Fixed Price Hourly Rate Fixed Price Budget $ 2000 Min -…" at bounding box center [540, 314] width 287 height 393
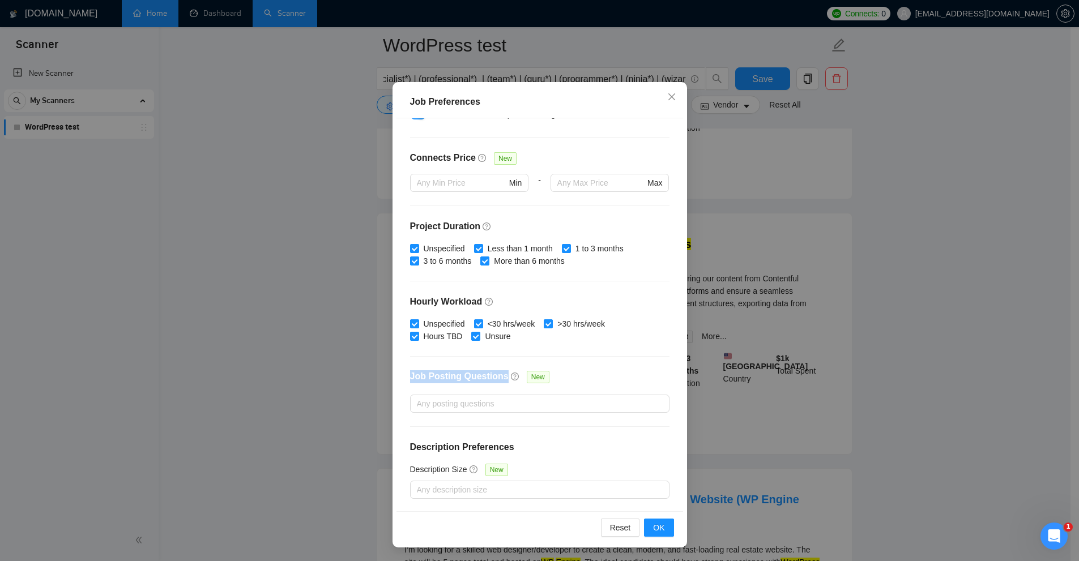
drag, startPoint x: 517, startPoint y: 373, endPoint x: 498, endPoint y: 376, distance: 18.3
click at [498, 376] on div "Budget Project Type All Fixed Price Hourly Rate Fixed Price Budget $ 2000 Min -…" at bounding box center [540, 314] width 287 height 393
drag, startPoint x: 407, startPoint y: 445, endPoint x: 518, endPoint y: 442, distance: 111.1
click at [518, 442] on h4 "Description Preferences" at bounding box center [539, 448] width 259 height 14
click at [440, 378] on h4 "Job Posting Questions" at bounding box center [459, 377] width 99 height 14
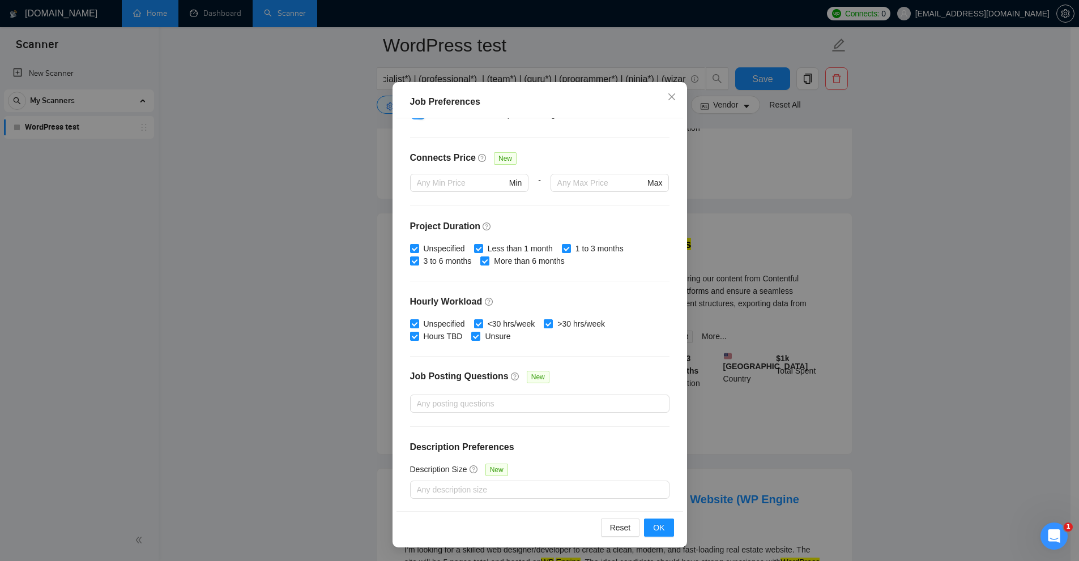
click at [419, 397] on input "Job Posting Questions New" at bounding box center [418, 404] width 2 height 14
click at [437, 407] on div at bounding box center [534, 404] width 242 height 14
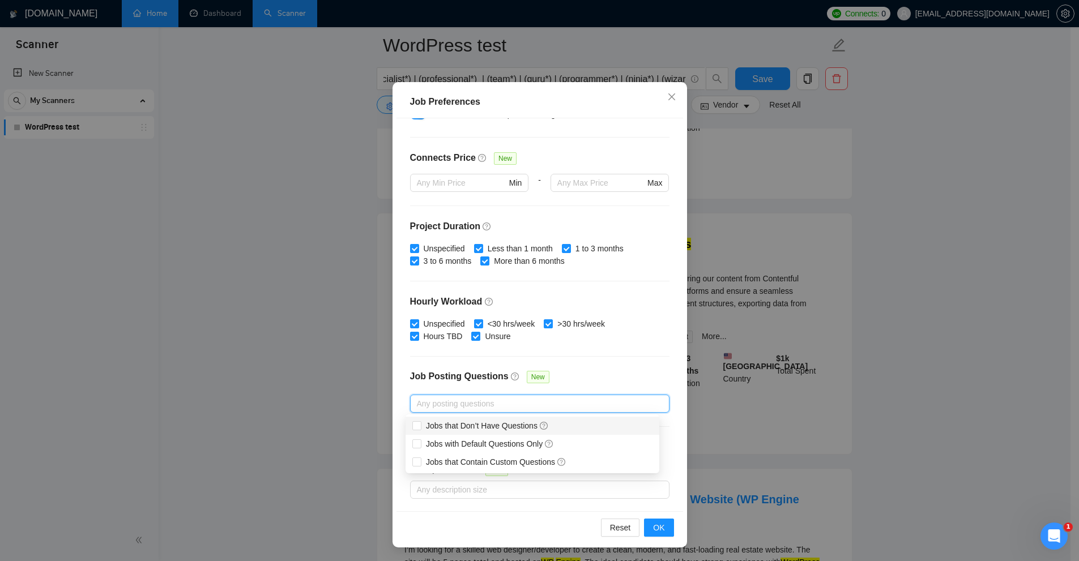
click at [574, 373] on div "Job Posting Questions New" at bounding box center [539, 382] width 259 height 24
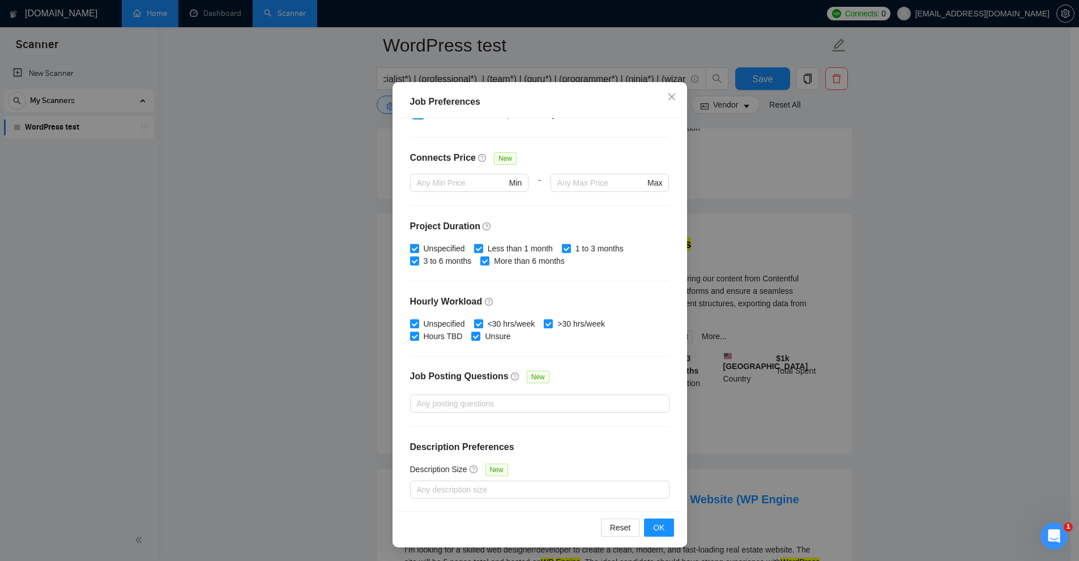
click at [518, 427] on div "Budget Project Type All Fixed Price Hourly Rate Fixed Price Budget $ 2000 Min -…" at bounding box center [540, 314] width 287 height 393
drag, startPoint x: 466, startPoint y: 446, endPoint x: 529, endPoint y: 445, distance: 62.9
click at [529, 445] on div "Budget Project Type All Fixed Price Hourly Rate Fixed Price Budget $ 2000 Min -…" at bounding box center [540, 314] width 287 height 393
click at [431, 485] on div at bounding box center [534, 490] width 242 height 14
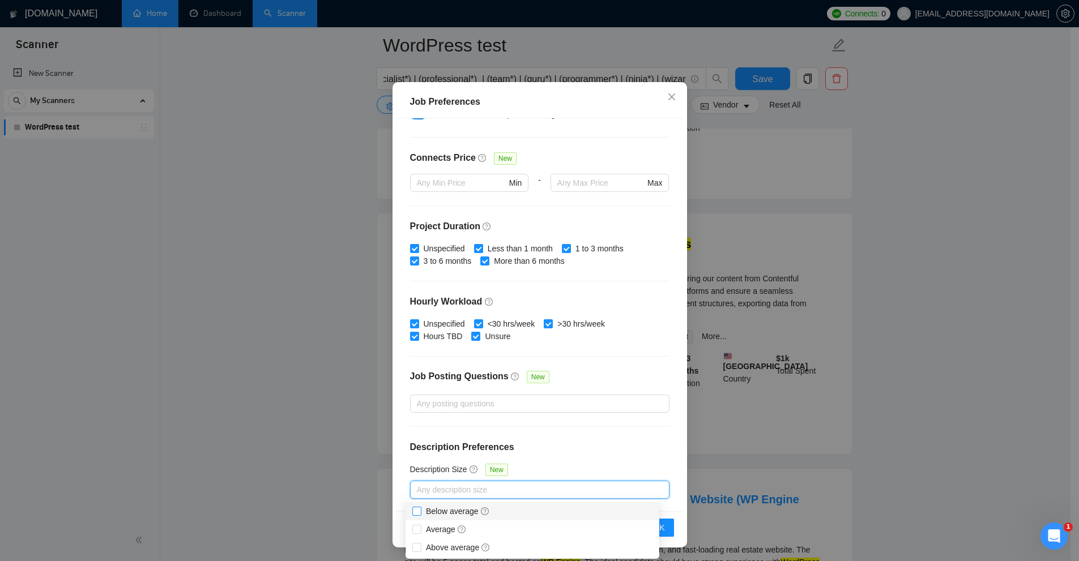
click at [436, 509] on span "Below average" at bounding box center [458, 511] width 64 height 9
click at [420, 509] on input "Below average" at bounding box center [416, 511] width 8 height 8
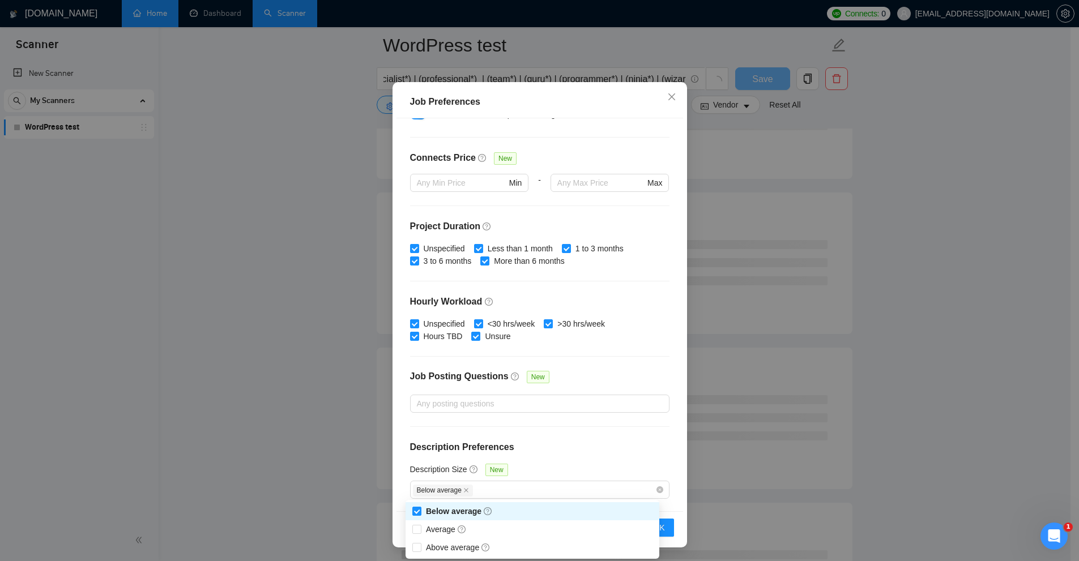
click at [935, 381] on div "Job Preferences Budget Project Type All Fixed Price Hourly Rate Fixed Price Bud…" at bounding box center [539, 280] width 1079 height 561
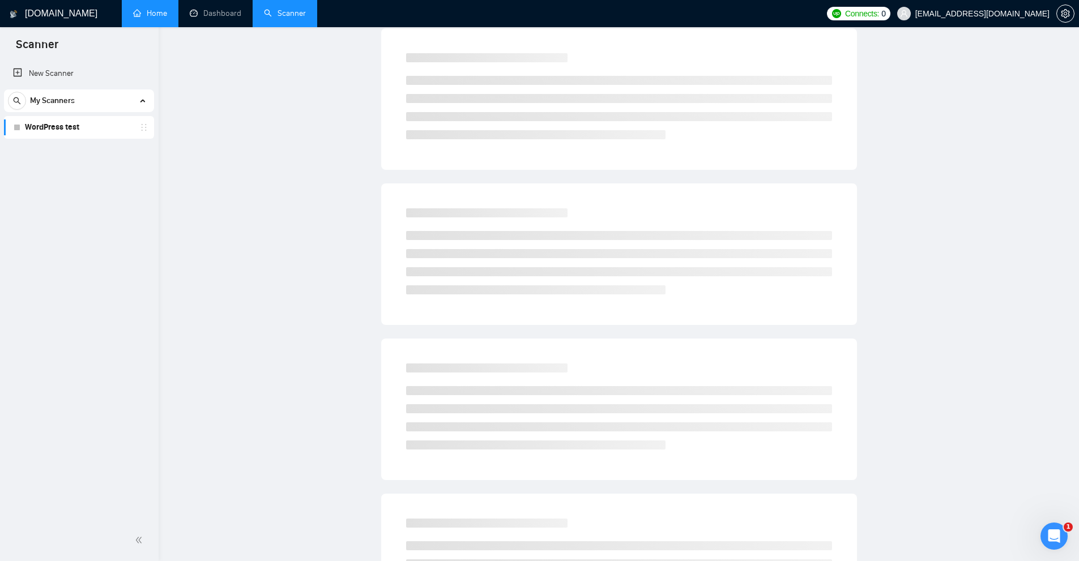
scroll to position [0, 0]
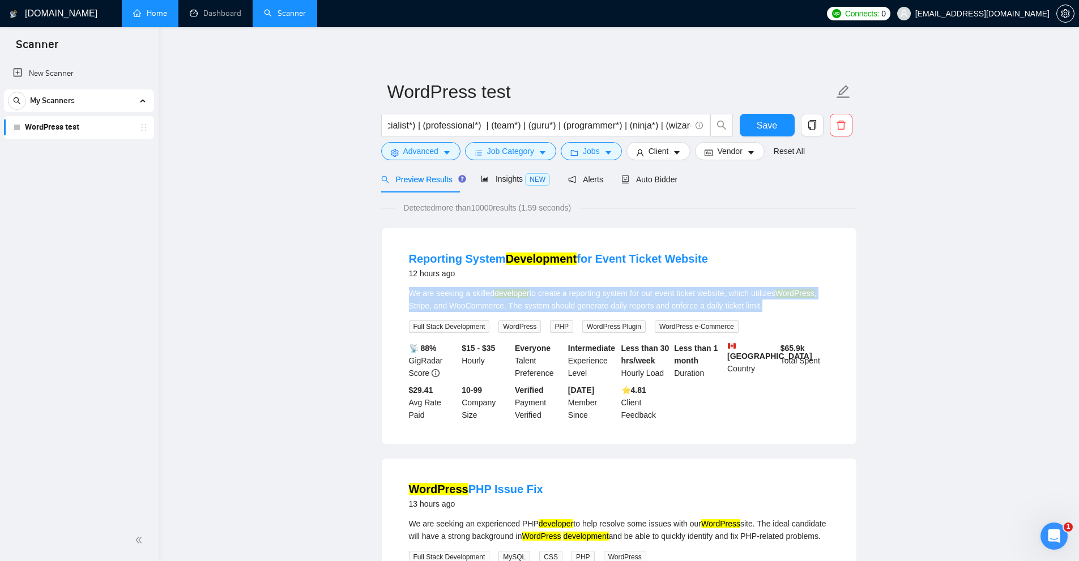
drag, startPoint x: 405, startPoint y: 290, endPoint x: 772, endPoint y: 303, distance: 366.7
click at [772, 303] on li "Reporting System Development for Event Ticket Website 12 hours ago We are seeki…" at bounding box center [619, 336] width 448 height 189
click at [772, 303] on div "We are seeking a skilled developer to create a reporting system for our event t…" at bounding box center [619, 299] width 420 height 25
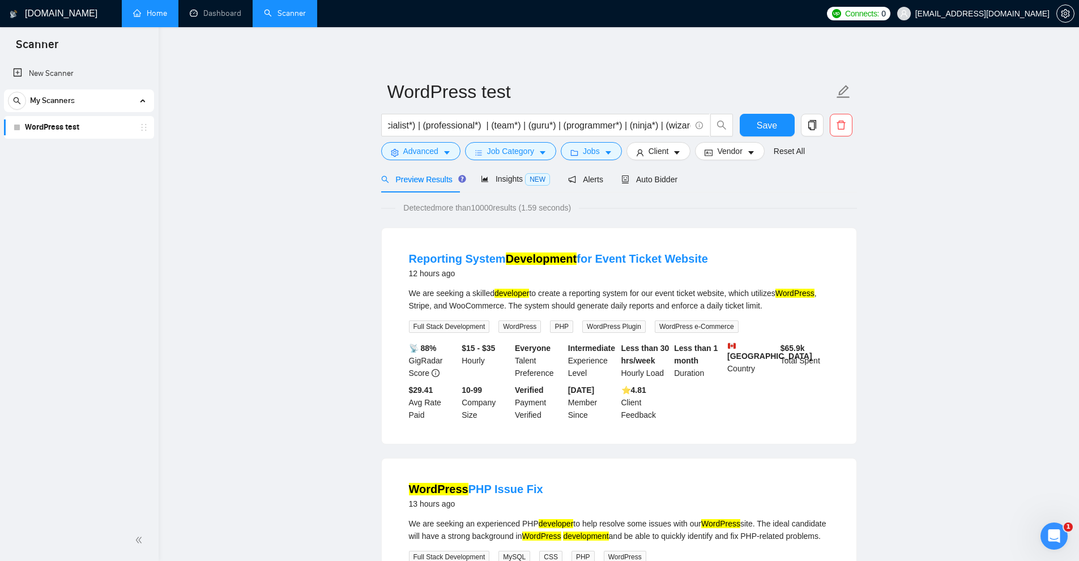
click at [772, 303] on div "We are seeking a skilled developer to create a reporting system for our event t…" at bounding box center [619, 299] width 420 height 25
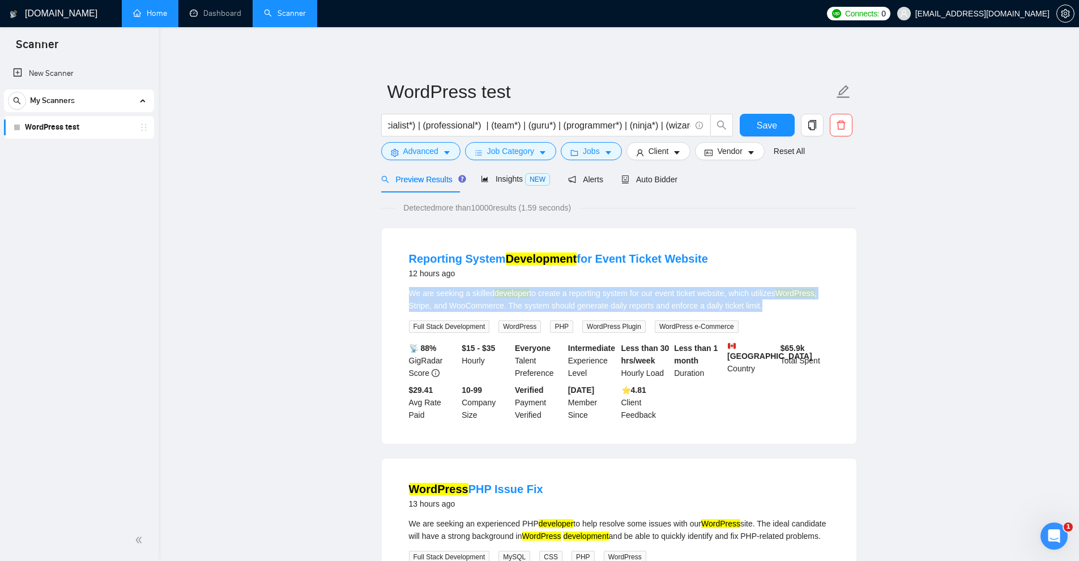
click at [772, 303] on div "We are seeking a skilled developer to create a reporting system for our event t…" at bounding box center [619, 299] width 420 height 25
click at [653, 295] on div "We are seeking a skilled developer to create a reporting system for our event t…" at bounding box center [619, 299] width 420 height 25
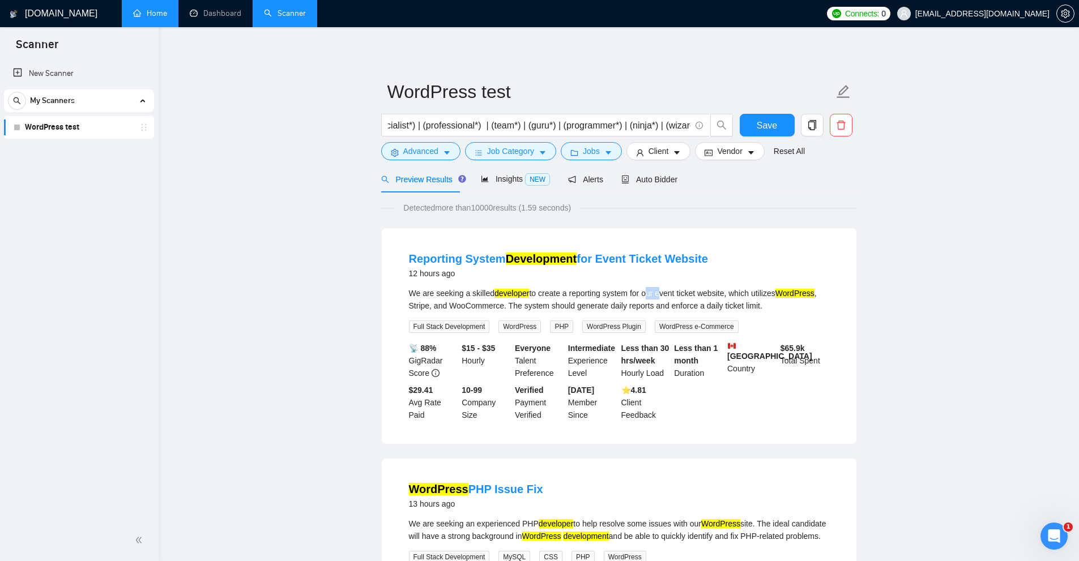
click at [653, 295] on div "We are seeking a skilled developer to create a reporting system for our event t…" at bounding box center [619, 299] width 420 height 25
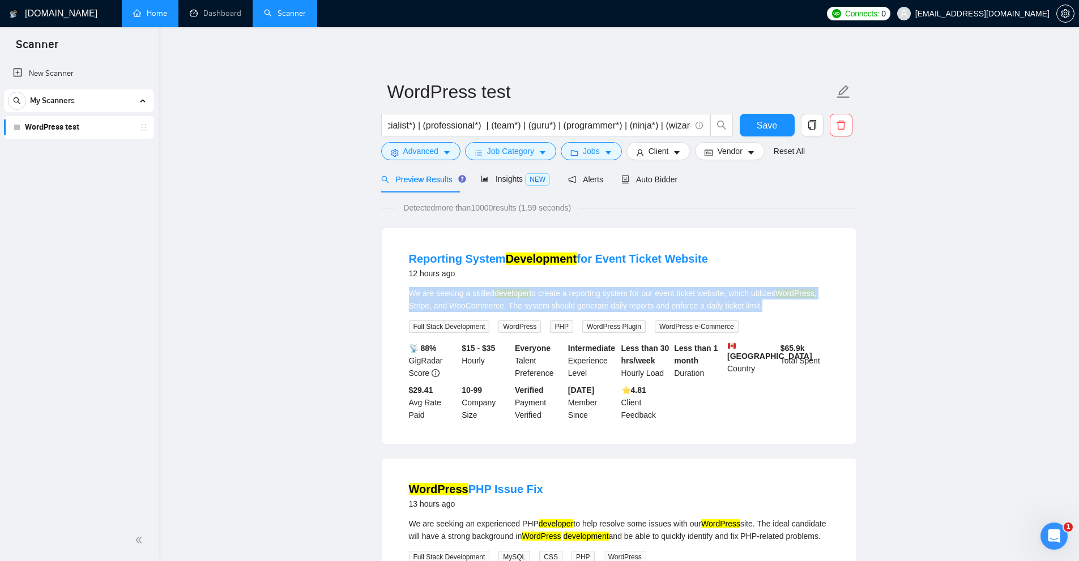
click at [653, 295] on div "We are seeking a skilled developer to create a reporting system for our event t…" at bounding box center [619, 299] width 420 height 25
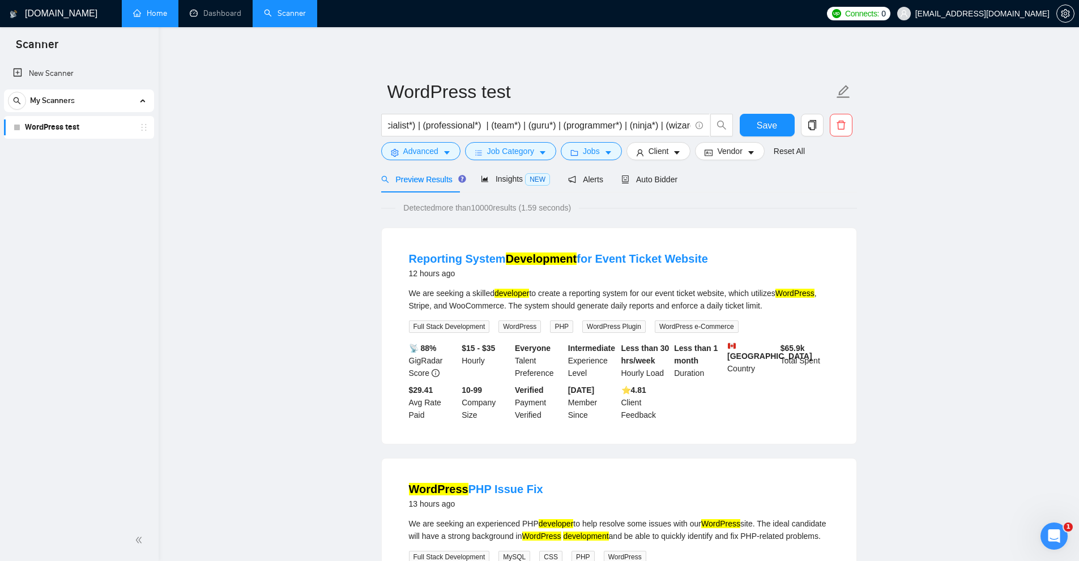
click at [795, 336] on li "Reporting System Development for Event Ticket Website 12 hours ago We are seeki…" at bounding box center [619, 336] width 448 height 189
click at [790, 337] on li "Reporting System Development for Event Ticket Website 12 hours ago We are seeki…" at bounding box center [619, 336] width 448 height 189
click at [782, 339] on li "Reporting System Development for Event Ticket Website 12 hours ago We are seeki…" at bounding box center [619, 336] width 448 height 189
drag, startPoint x: 807, startPoint y: 340, endPoint x: 804, endPoint y: 346, distance: 6.1
click at [804, 346] on div "📡 88% GigRadar Score $15 - $35 Hourly Everyone Talent Preference Intermediate E…" at bounding box center [619, 381] width 425 height 79
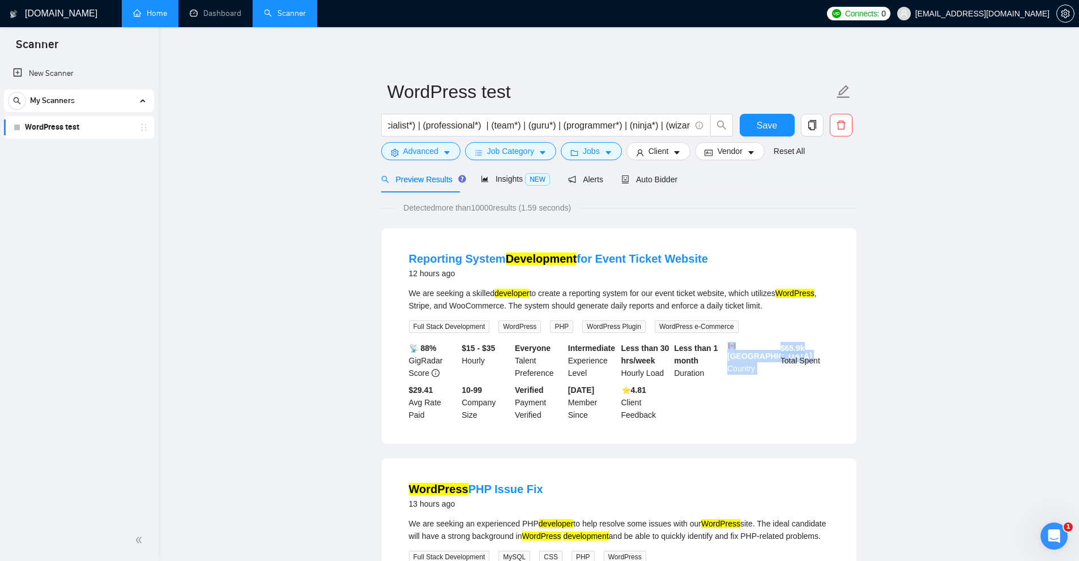
click at [804, 346] on b "$ 65.9k" at bounding box center [793, 348] width 24 height 9
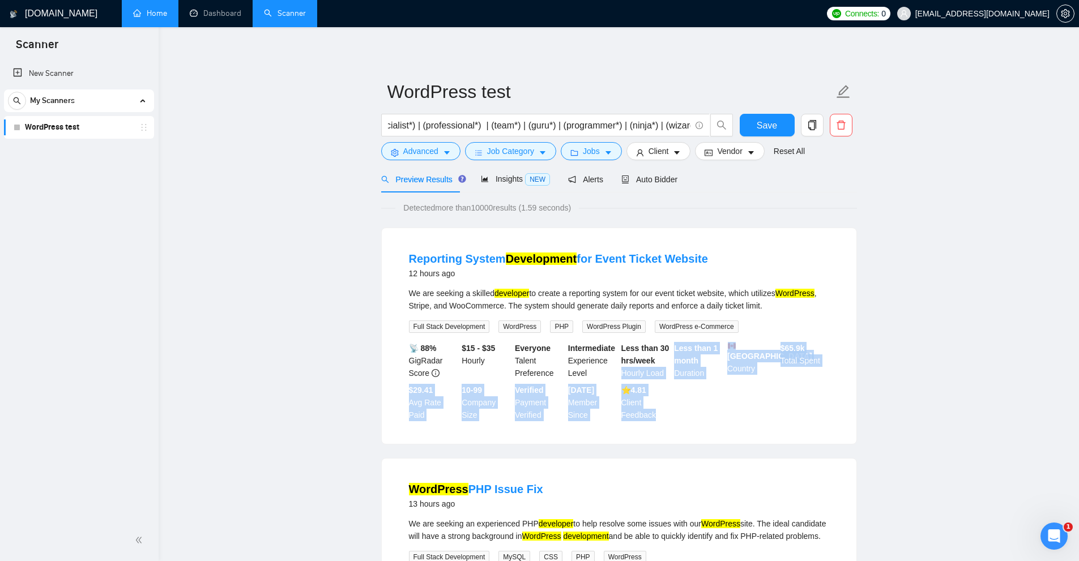
drag, startPoint x: 657, startPoint y: 401, endPoint x: 669, endPoint y: 412, distance: 16.4
click at [667, 414] on div "📡 88% GigRadar Score $15 - $35 Hourly Everyone Talent Preference Intermediate E…" at bounding box center [619, 381] width 425 height 79
click at [669, 412] on div "⭐️ 4.81 Client Feedback" at bounding box center [645, 402] width 53 height 37
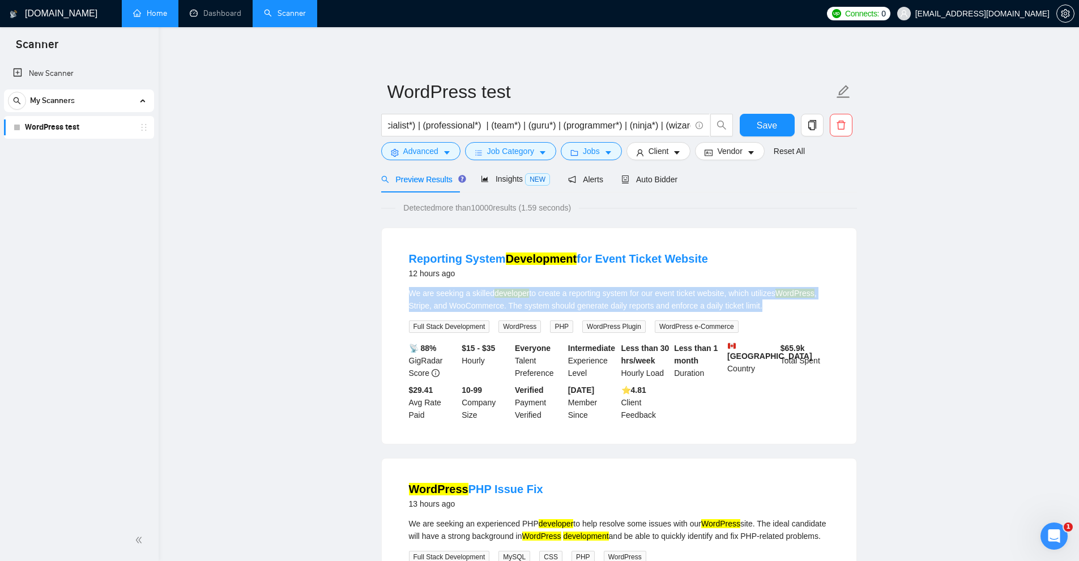
drag, startPoint x: 406, startPoint y: 295, endPoint x: 786, endPoint y: 302, distance: 380.7
click at [786, 302] on li "Reporting System Development for Event Ticket Website 12 hours ago We are seeki…" at bounding box center [619, 336] width 448 height 189
click at [786, 302] on div "We are seeking a skilled developer to create a reporting system for our event t…" at bounding box center [619, 299] width 420 height 25
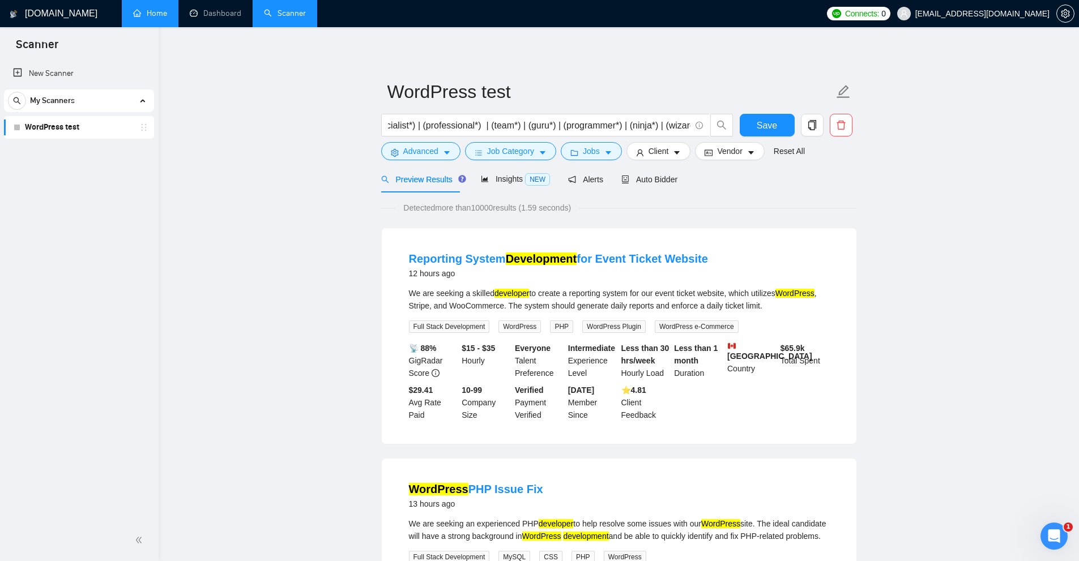
click at [786, 302] on div "We are seeking a skilled developer to create a reporting system for our event t…" at bounding box center [619, 299] width 420 height 25
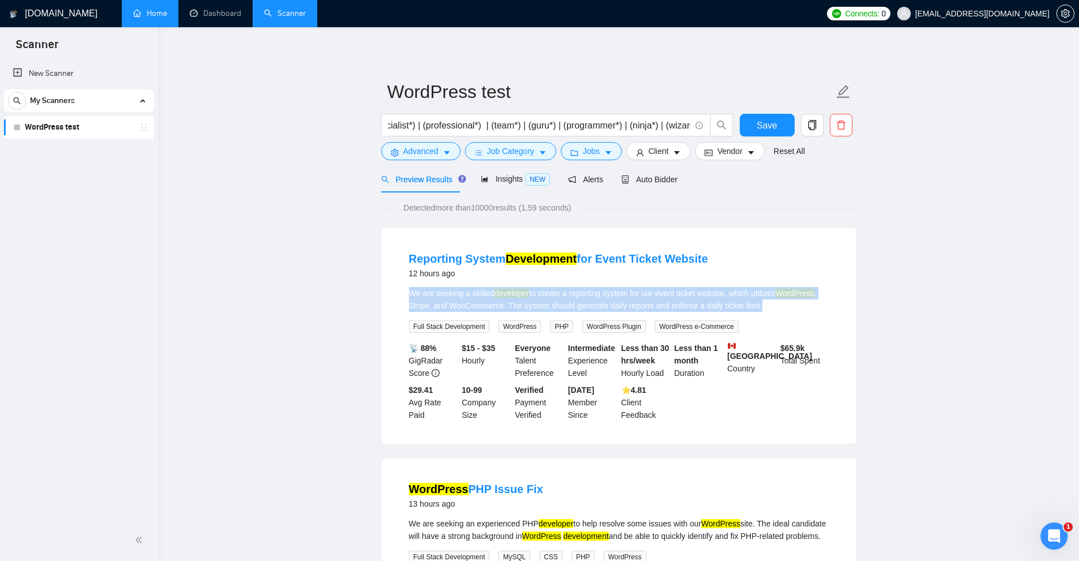
click at [786, 302] on div "We are seeking a skilled developer to create a reporting system for our event t…" at bounding box center [619, 299] width 420 height 25
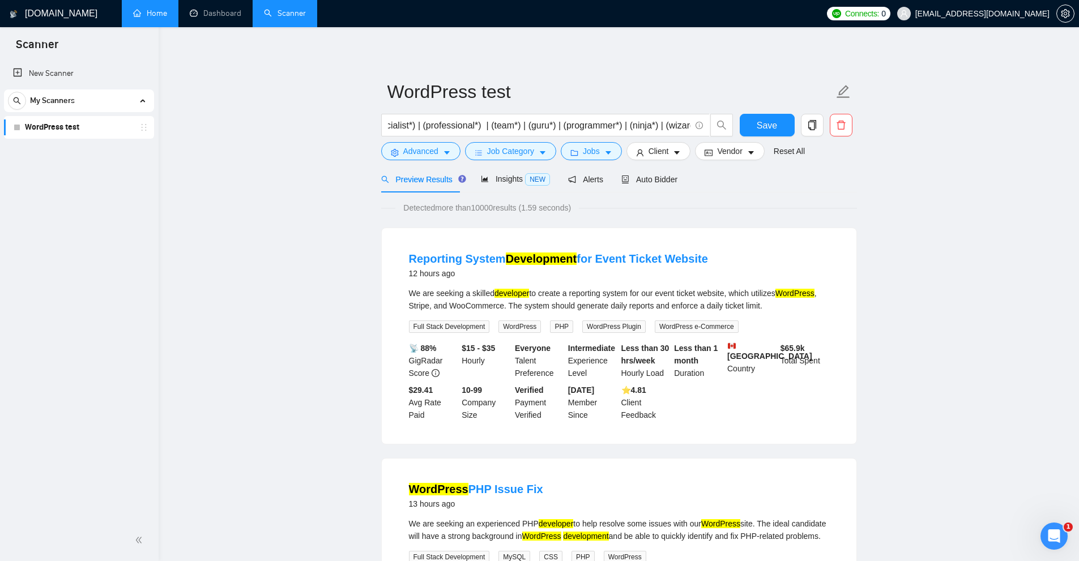
click at [548, 139] on div "("(Wordpress)" | \(Wordpress* | "/Wordpress" | (wordpress*) | WP | "Word Press"…" at bounding box center [557, 128] width 357 height 28
click at [587, 152] on span "Jobs" at bounding box center [591, 151] width 17 height 12
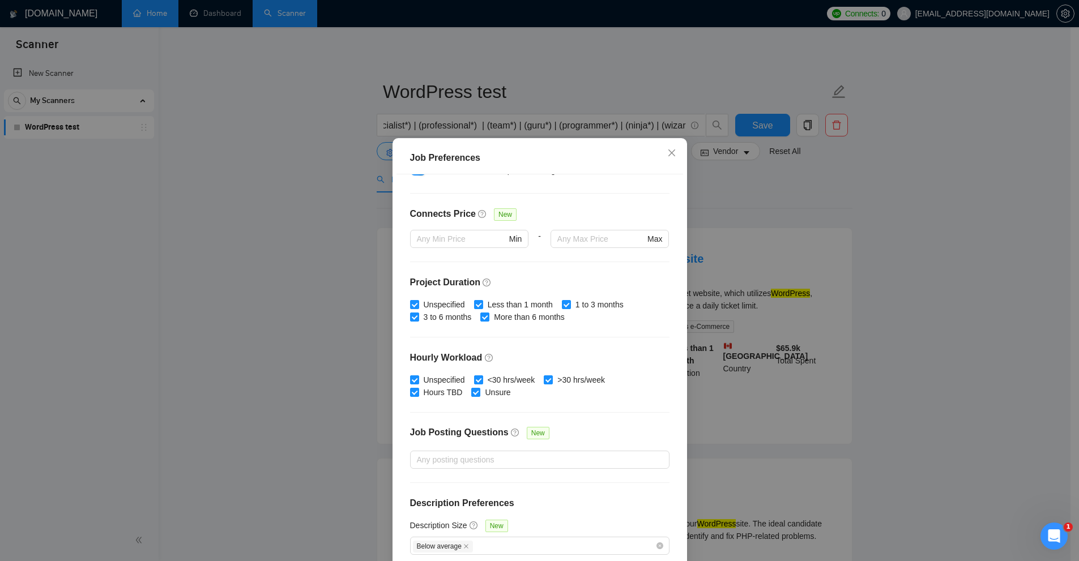
scroll to position [56, 0]
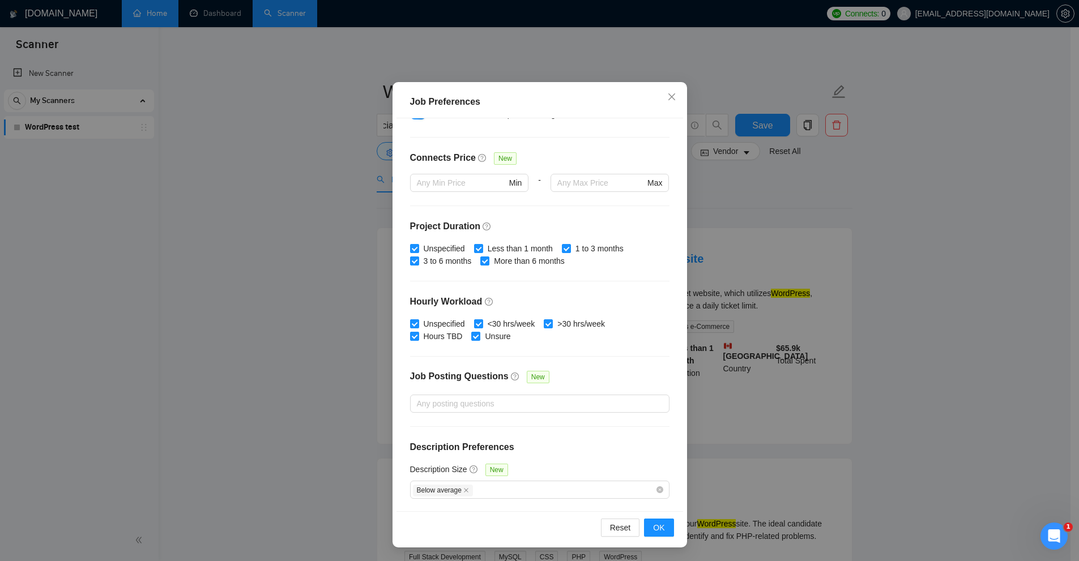
drag, startPoint x: 794, startPoint y: 295, endPoint x: 781, endPoint y: 302, distance: 15.0
click at [795, 295] on div "Job Preferences Budget Project Type All Fixed Price Hourly Rate Fixed Price Bud…" at bounding box center [539, 280] width 1079 height 561
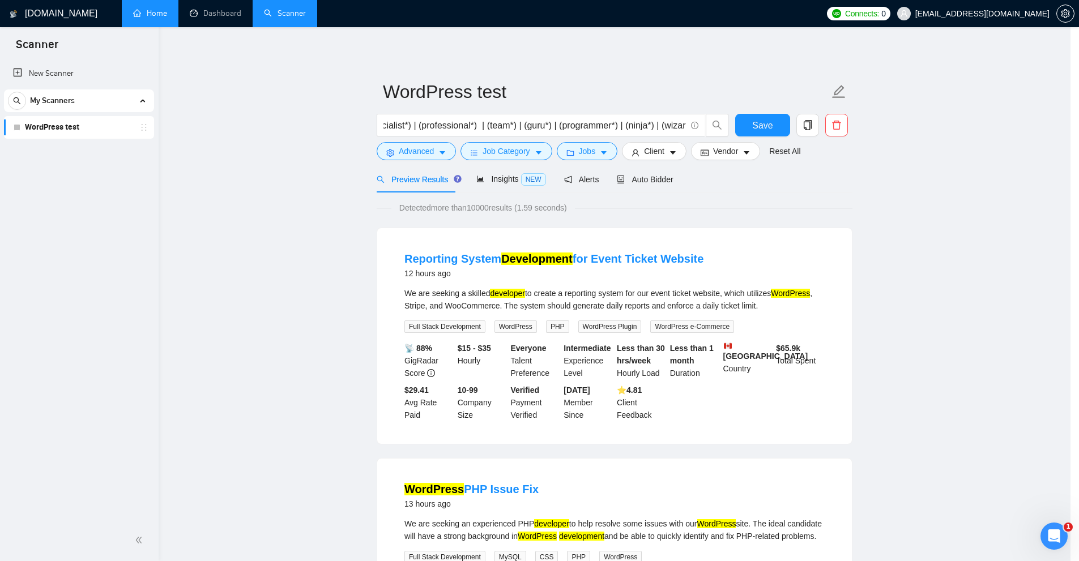
scroll to position [0, 0]
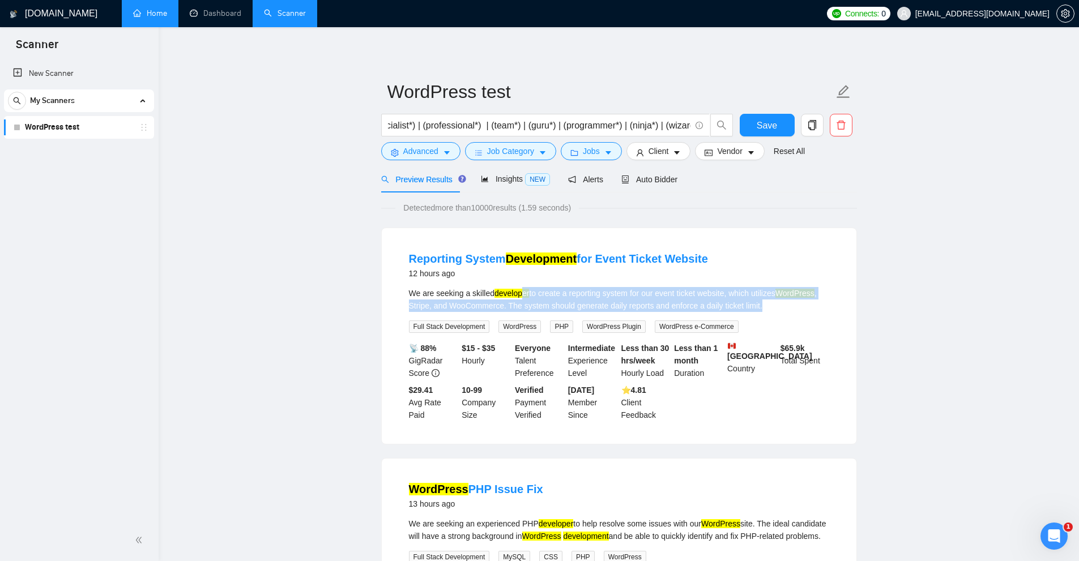
drag, startPoint x: 547, startPoint y: 293, endPoint x: 774, endPoint y: 303, distance: 226.8
click at [774, 303] on div "We are seeking a skilled developer to create a reporting system for our event t…" at bounding box center [619, 299] width 420 height 25
click at [773, 303] on div "We are seeking a skilled developer to create a reporting system for our event t…" at bounding box center [619, 299] width 420 height 25
drag, startPoint x: 773, startPoint y: 303, endPoint x: 651, endPoint y: 299, distance: 122.4
click at [651, 299] on div "We are seeking a skilled developer to create a reporting system for our event t…" at bounding box center [619, 299] width 420 height 25
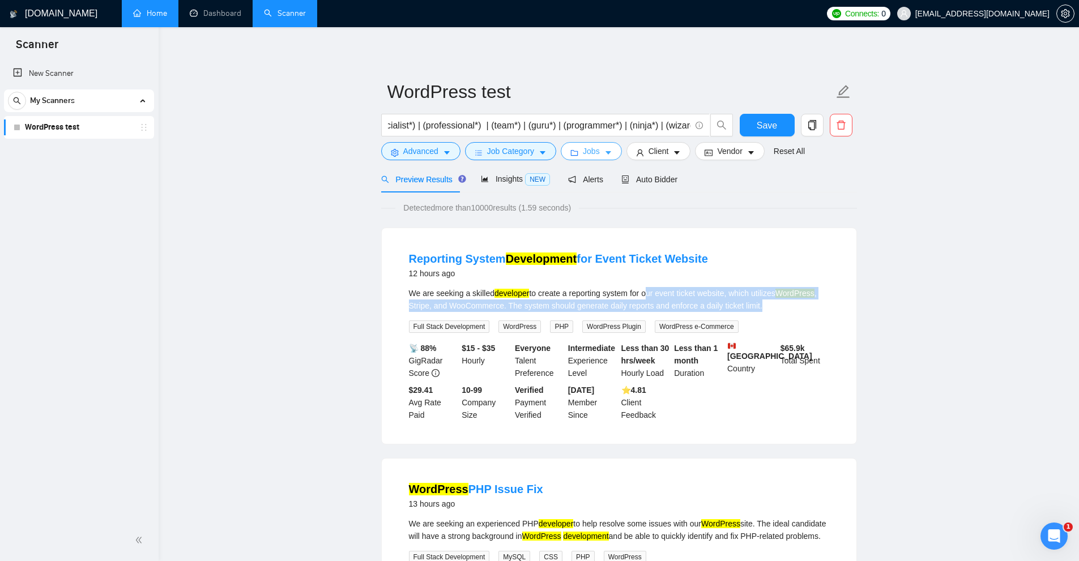
click at [604, 154] on icon "caret-down" at bounding box center [608, 153] width 8 height 8
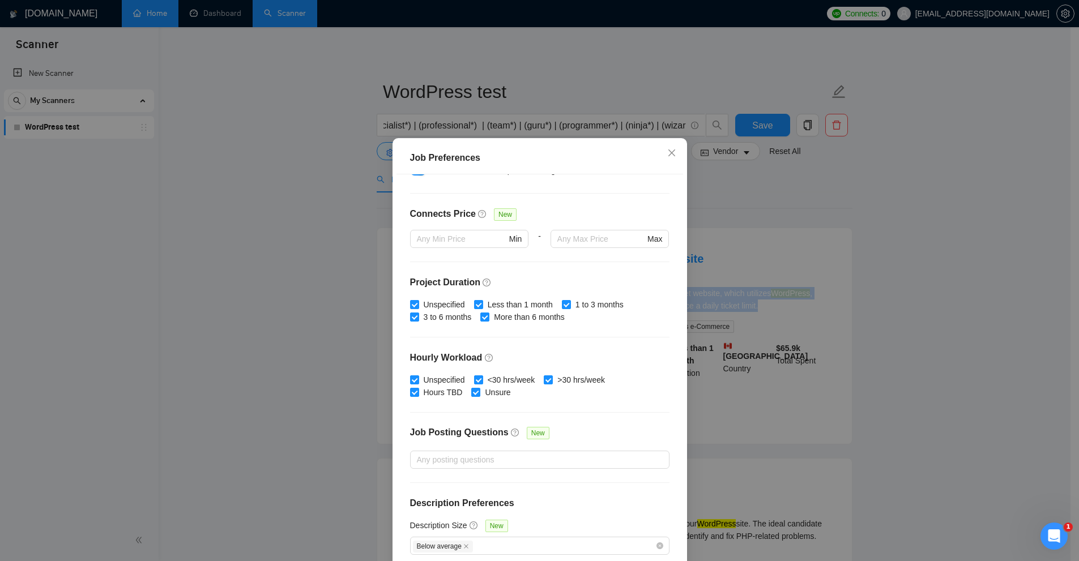
scroll to position [56, 0]
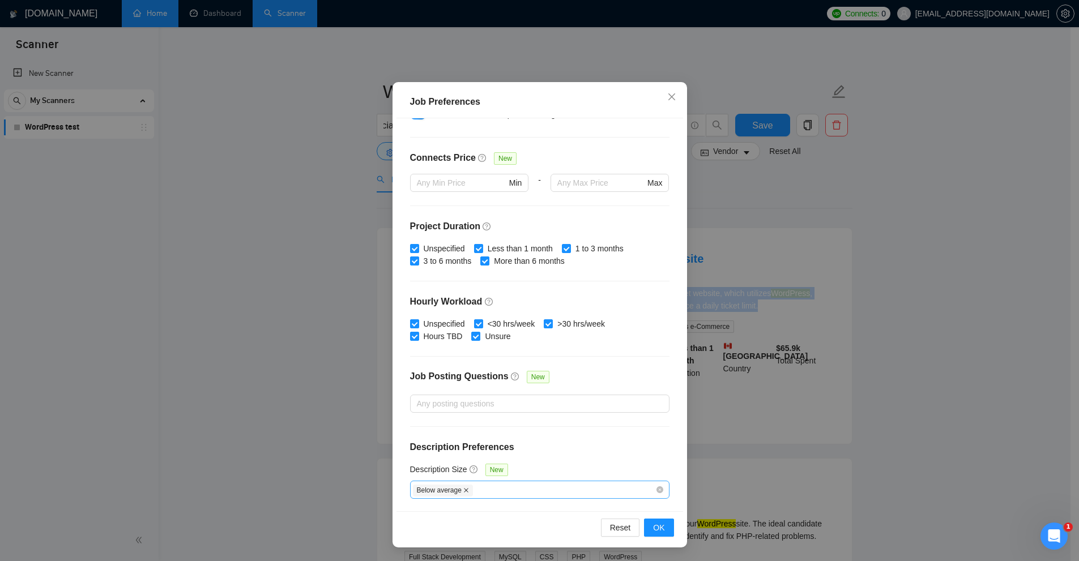
click at [463, 489] on icon "close" at bounding box center [466, 491] width 6 height 6
checkbox input "false"
click at [504, 497] on div "Any description size" at bounding box center [539, 490] width 259 height 18
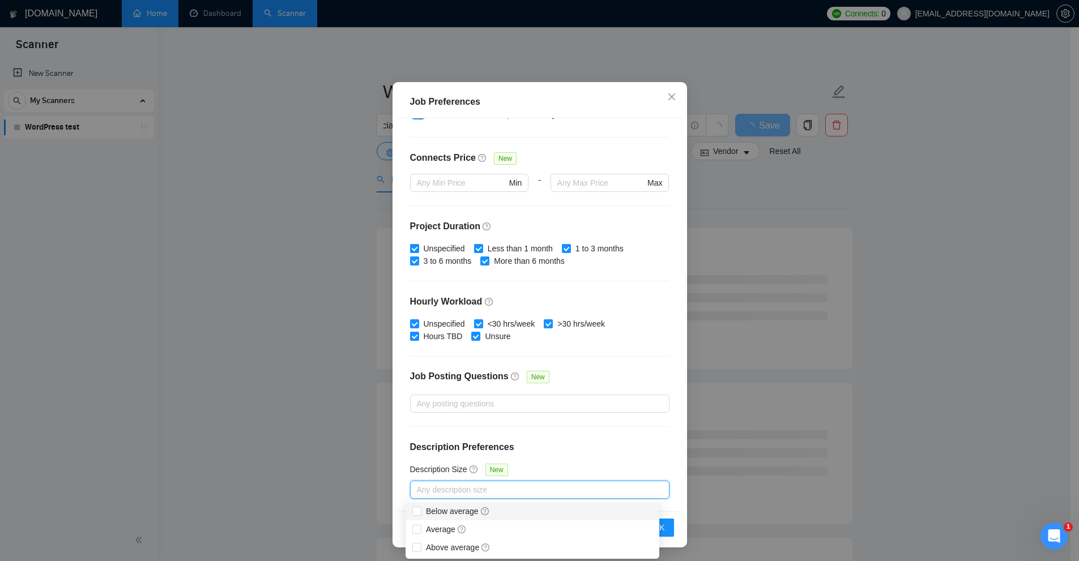
click at [547, 453] on h4 "Description Preferences" at bounding box center [539, 448] width 259 height 14
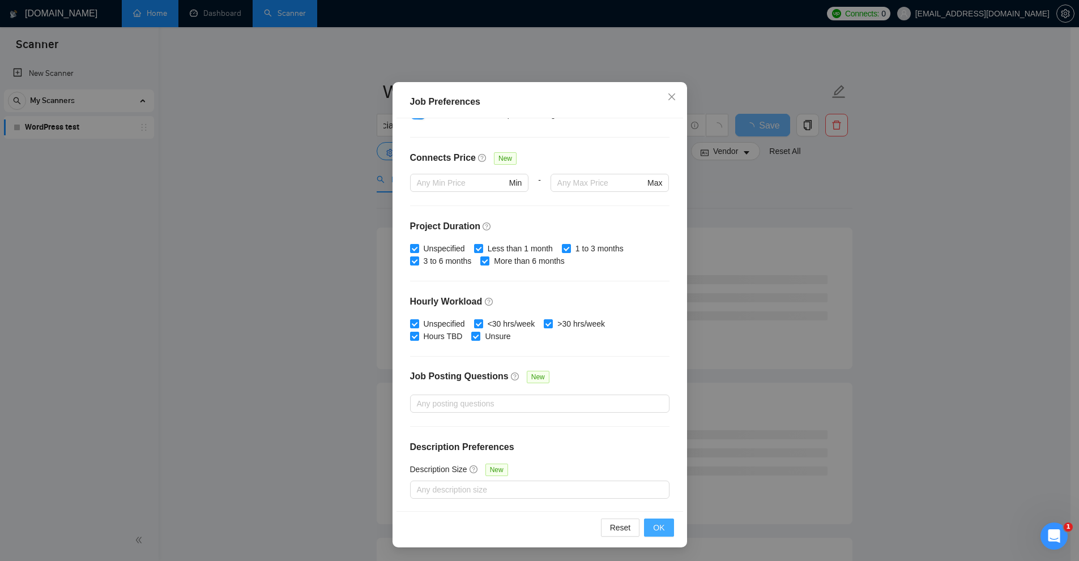
click at [658, 527] on span "OK" at bounding box center [658, 528] width 11 height 12
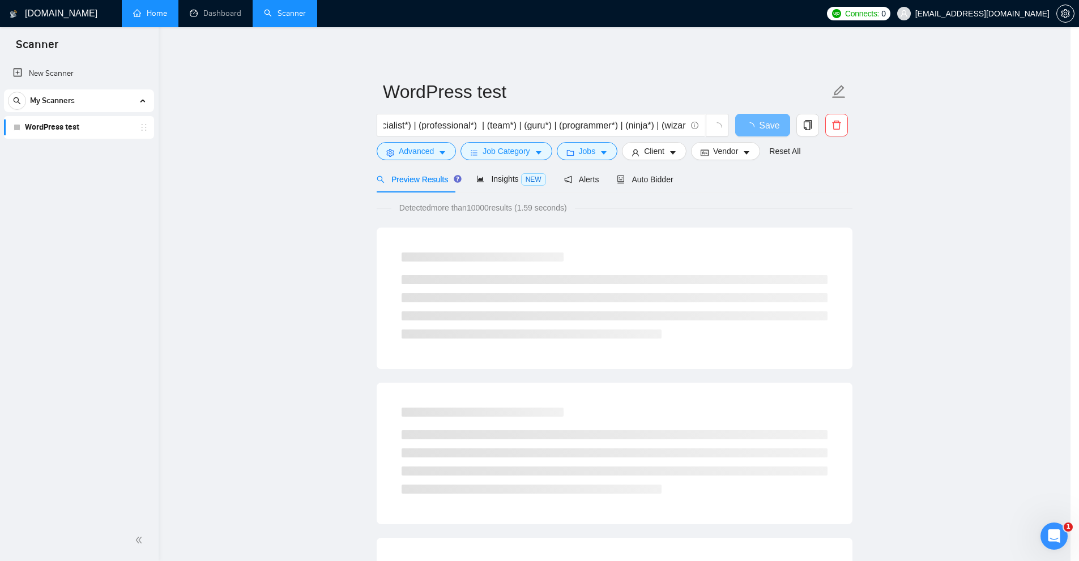
scroll to position [0, 0]
click at [643, 159] on button "Client" at bounding box center [659, 151] width 65 height 18
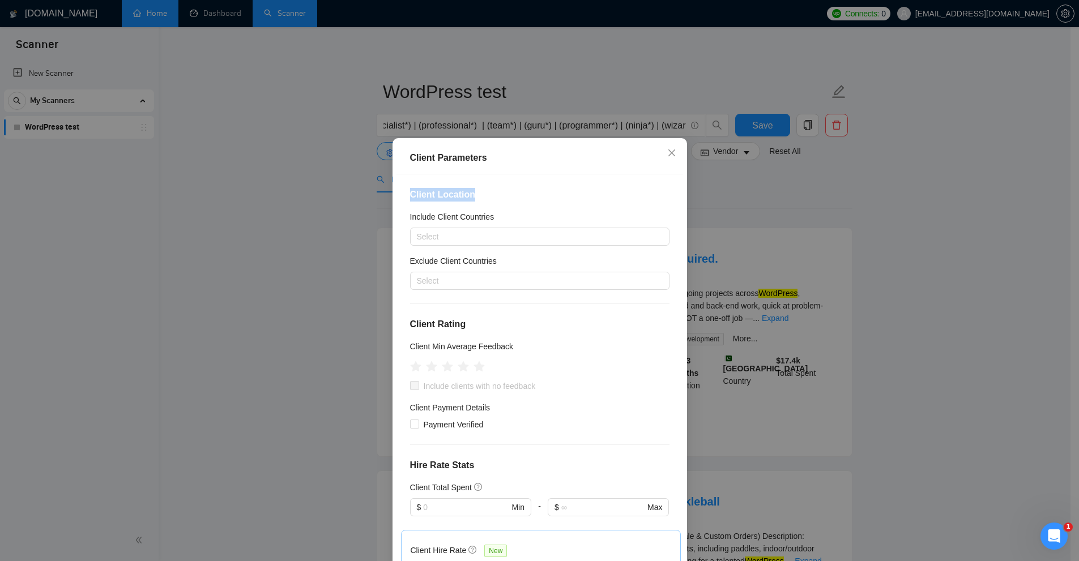
drag, startPoint x: 403, startPoint y: 192, endPoint x: 502, endPoint y: 189, distance: 98.6
click at [502, 189] on div "Client Location Include Client Countries Select Exclude Client Countries Select…" at bounding box center [540, 370] width 287 height 393
drag, startPoint x: 407, startPoint y: 215, endPoint x: 519, endPoint y: 214, distance: 112.7
click at [520, 214] on div "Include Client Countries" at bounding box center [539, 219] width 259 height 17
drag, startPoint x: 412, startPoint y: 253, endPoint x: 516, endPoint y: 259, distance: 104.5
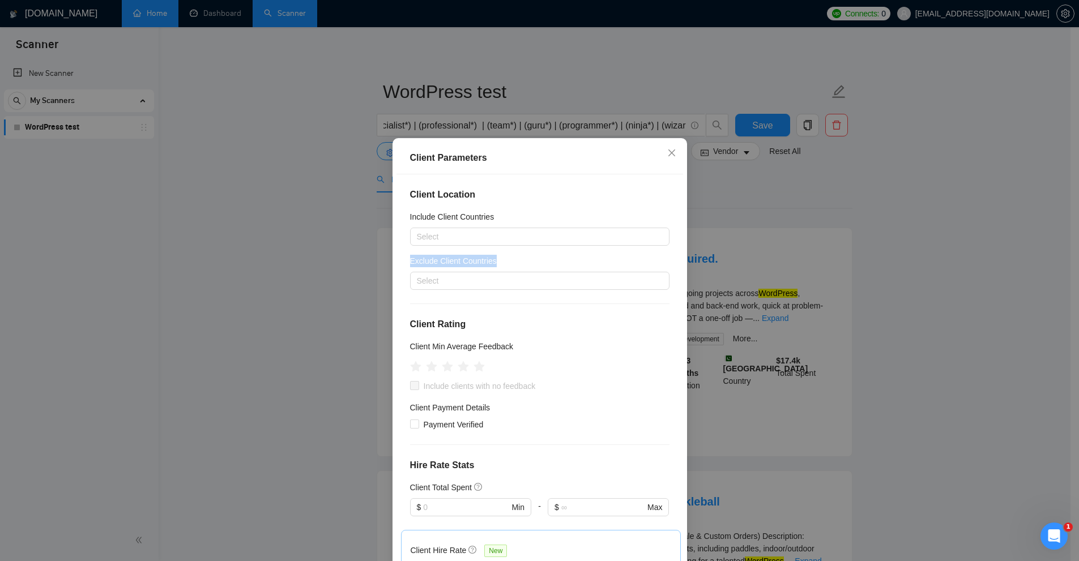
click at [516, 259] on div "Client Location Include Client Countries Select Exclude Client Countries Select…" at bounding box center [540, 370] width 287 height 393
click at [512, 258] on div "Exclude Client Countries" at bounding box center [539, 263] width 259 height 17
click at [472, 233] on div at bounding box center [534, 237] width 242 height 14
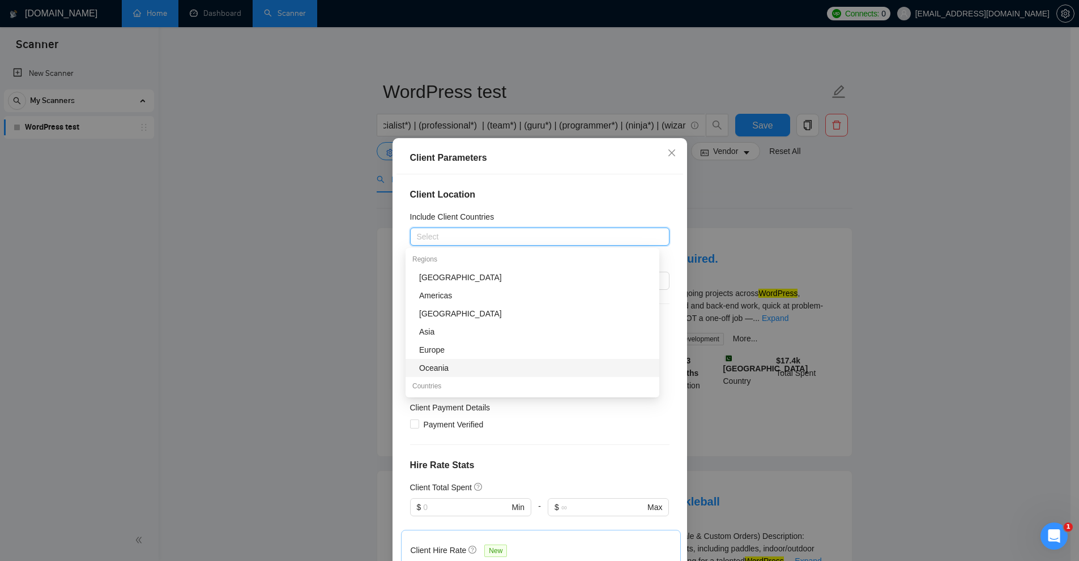
click at [485, 207] on div "Client Location Include Client Countries Select Exclude Client Countries Select…" at bounding box center [540, 370] width 287 height 393
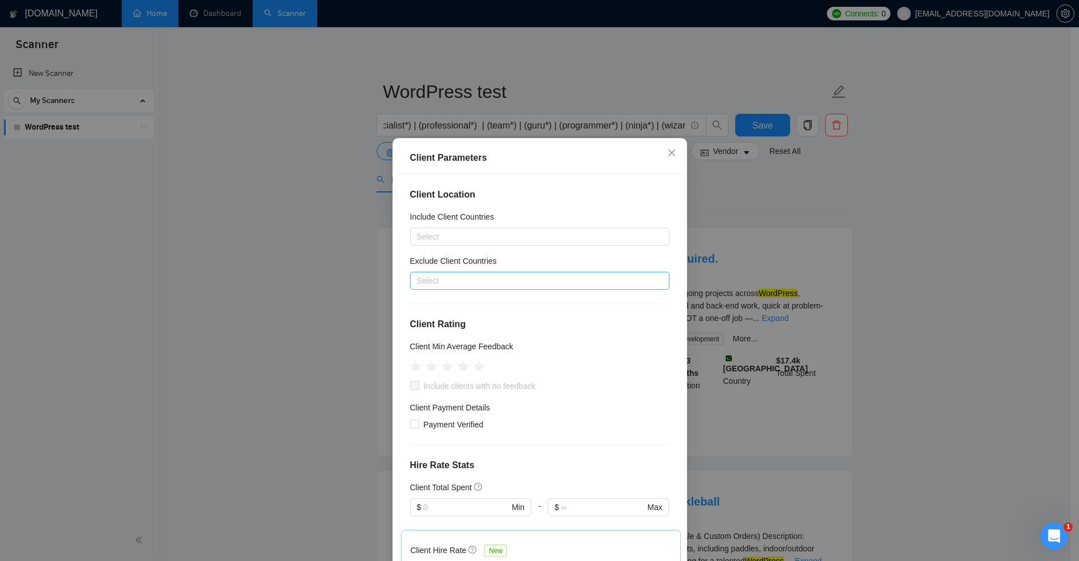
click at [454, 279] on div at bounding box center [534, 281] width 242 height 14
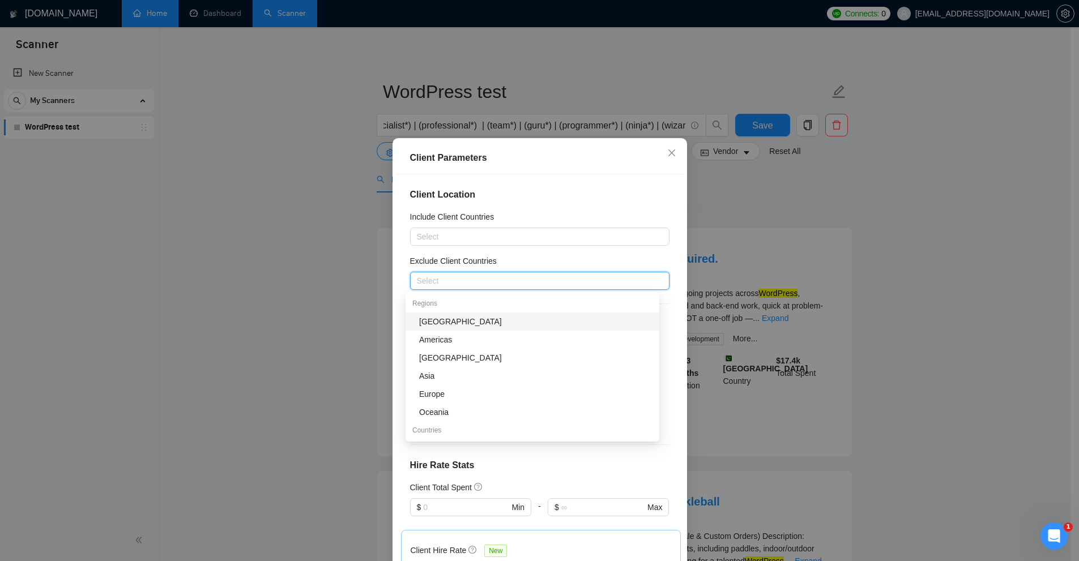
click at [495, 254] on div "Client Location Include Client Countries Select Exclude Client Countries Select…" at bounding box center [540, 370] width 287 height 393
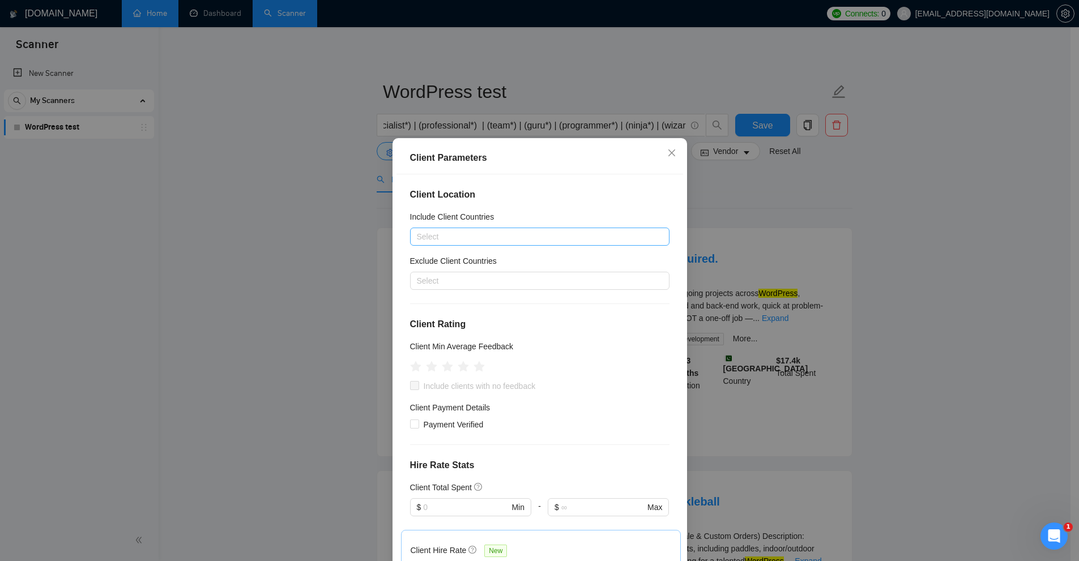
click at [453, 235] on div at bounding box center [534, 237] width 242 height 14
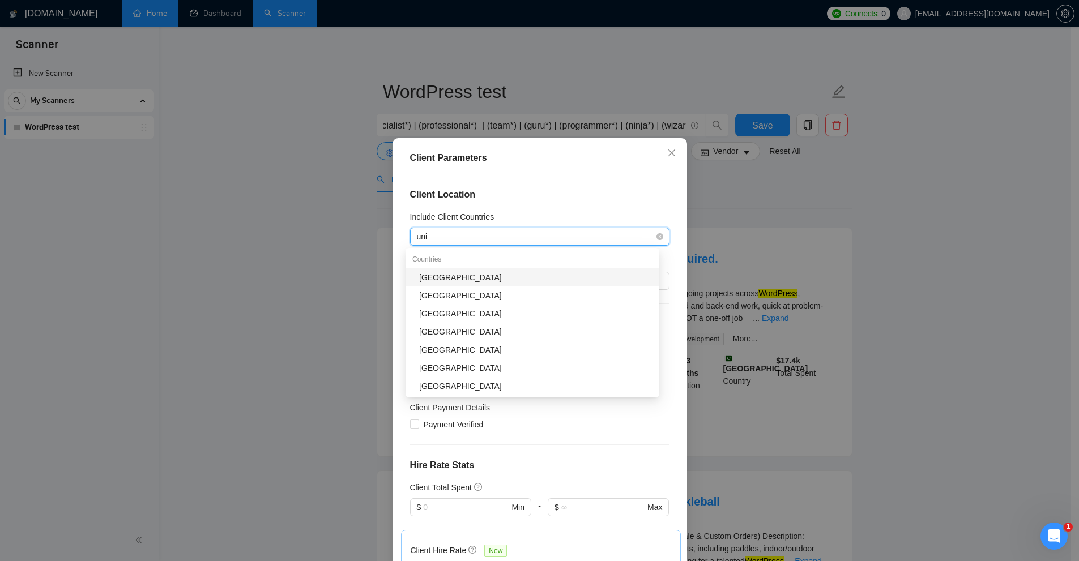
type input "unite"
click at [465, 276] on div "[GEOGRAPHIC_DATA]" at bounding box center [535, 277] width 233 height 12
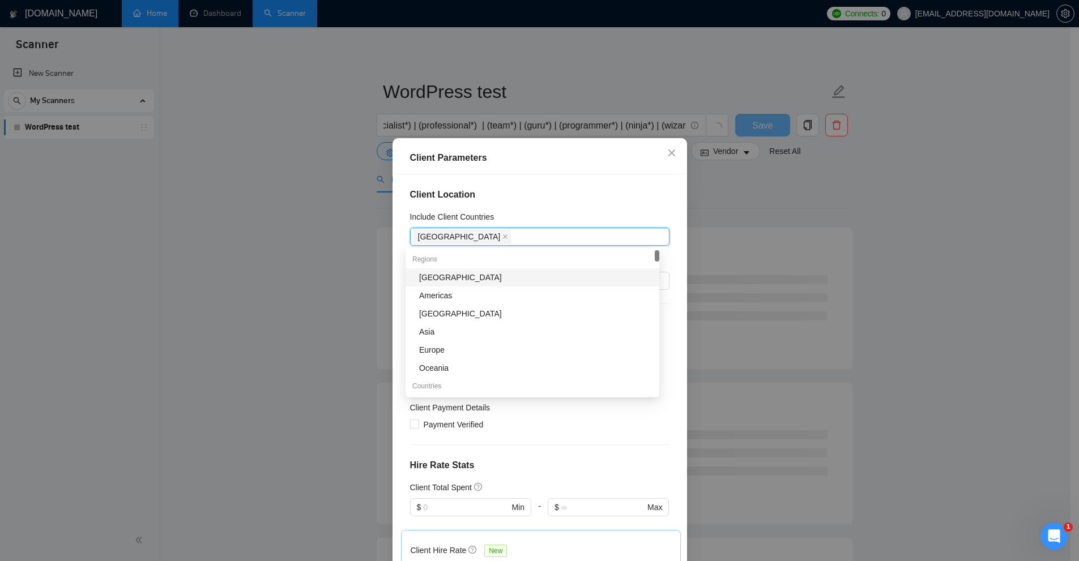
click at [535, 212] on div "Include Client Countries" at bounding box center [539, 219] width 259 height 17
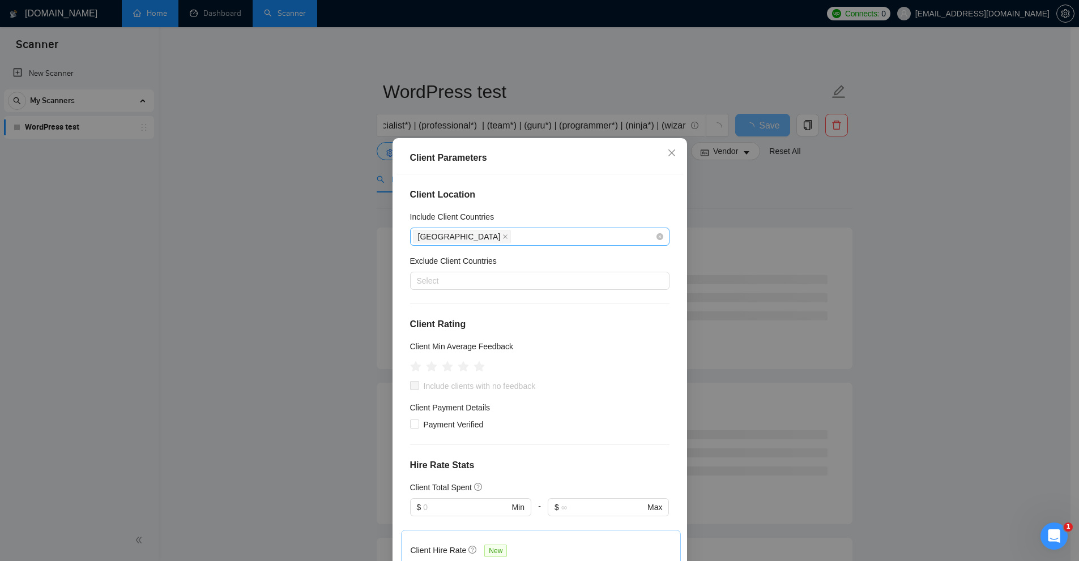
click at [506, 236] on div "[GEOGRAPHIC_DATA]" at bounding box center [534, 237] width 242 height 16
type input "cana"
click at [485, 271] on div "[GEOGRAPHIC_DATA]" at bounding box center [533, 278] width 254 height 18
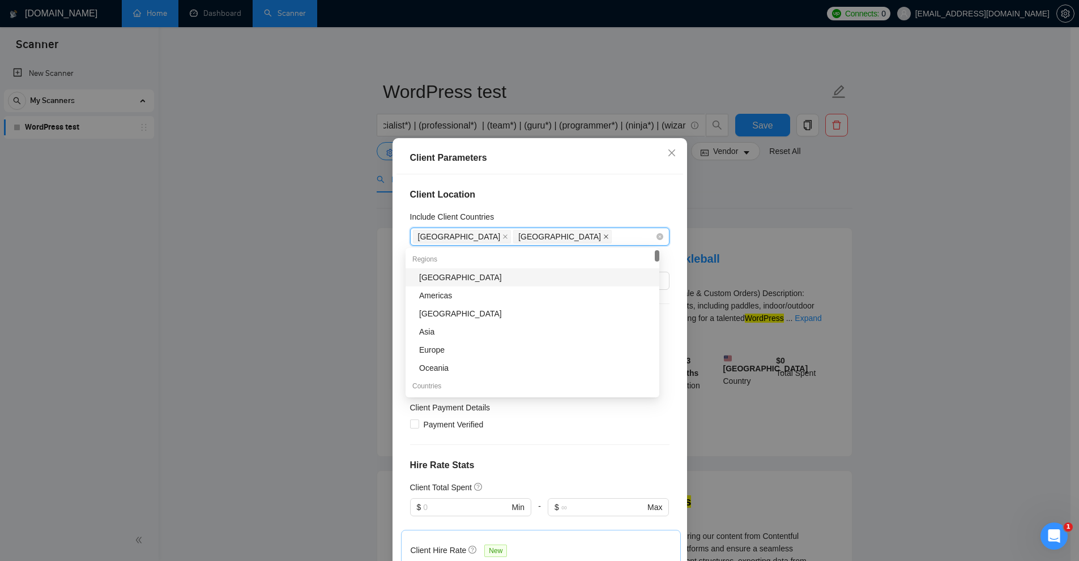
click at [603, 236] on icon "close" at bounding box center [606, 237] width 6 height 6
drag, startPoint x: 465, startPoint y: 237, endPoint x: 470, endPoint y: 236, distance: 5.7
click at [502, 236] on icon "close" at bounding box center [505, 237] width 6 height 6
click at [471, 236] on div at bounding box center [534, 237] width 242 height 14
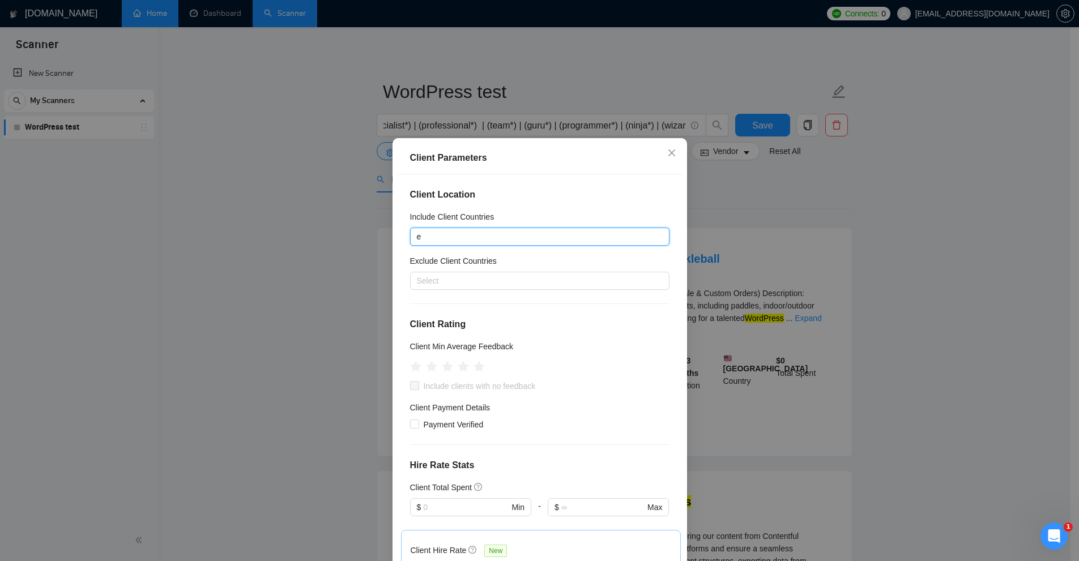
type input "eu"
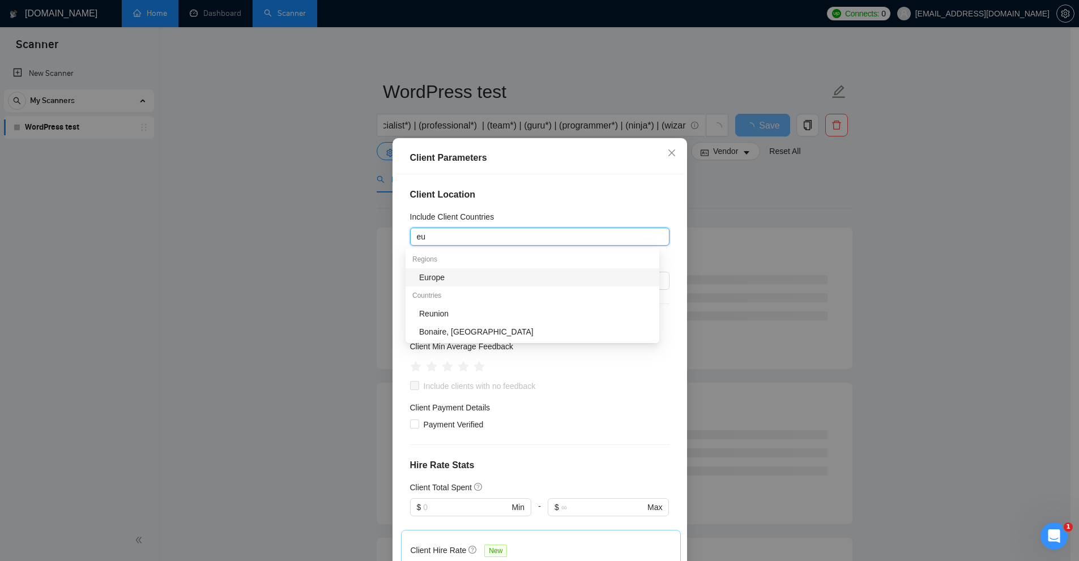
click at [437, 275] on div "Europe" at bounding box center [535, 277] width 233 height 12
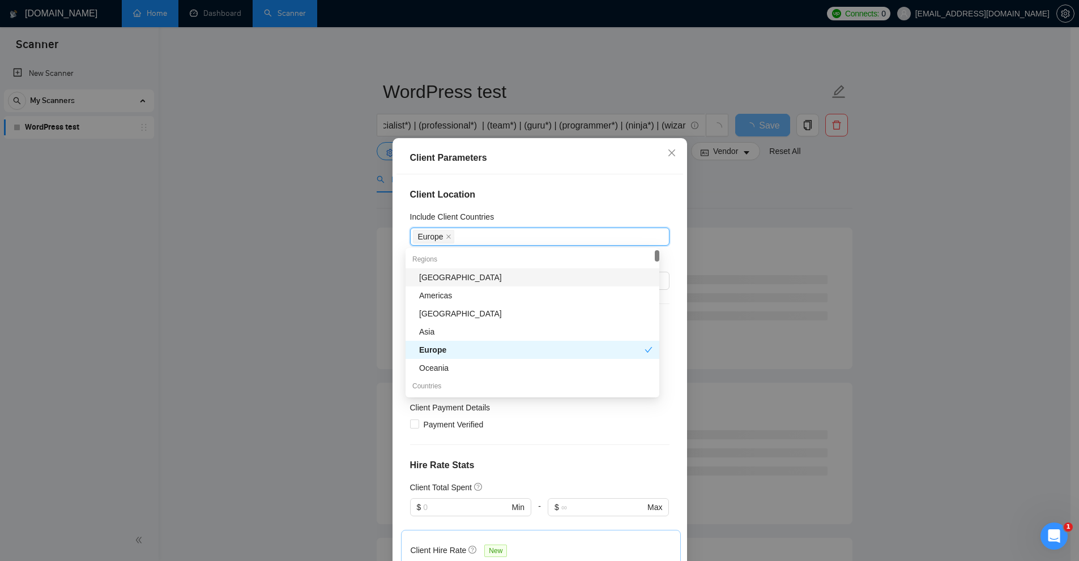
click at [500, 204] on div "Client Location Include Client Countries Europe Exclude Client Countries Select…" at bounding box center [540, 370] width 287 height 393
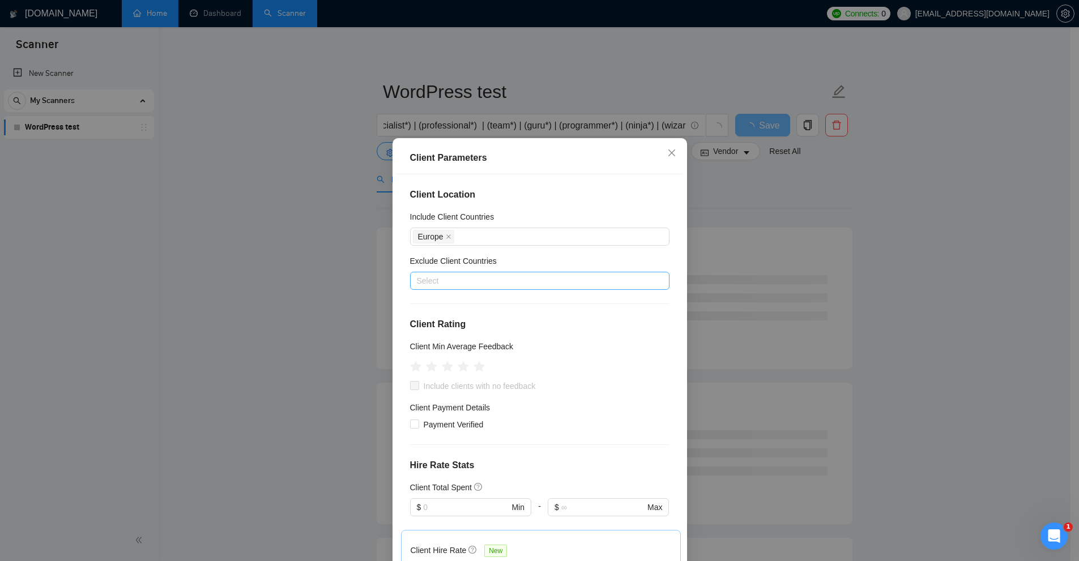
click at [462, 285] on div at bounding box center [534, 281] width 242 height 14
type input "pola"
click at [448, 325] on div "Poland" at bounding box center [535, 322] width 233 height 12
type input "ukra"
click at [466, 317] on div "Ukraine" at bounding box center [535, 322] width 233 height 12
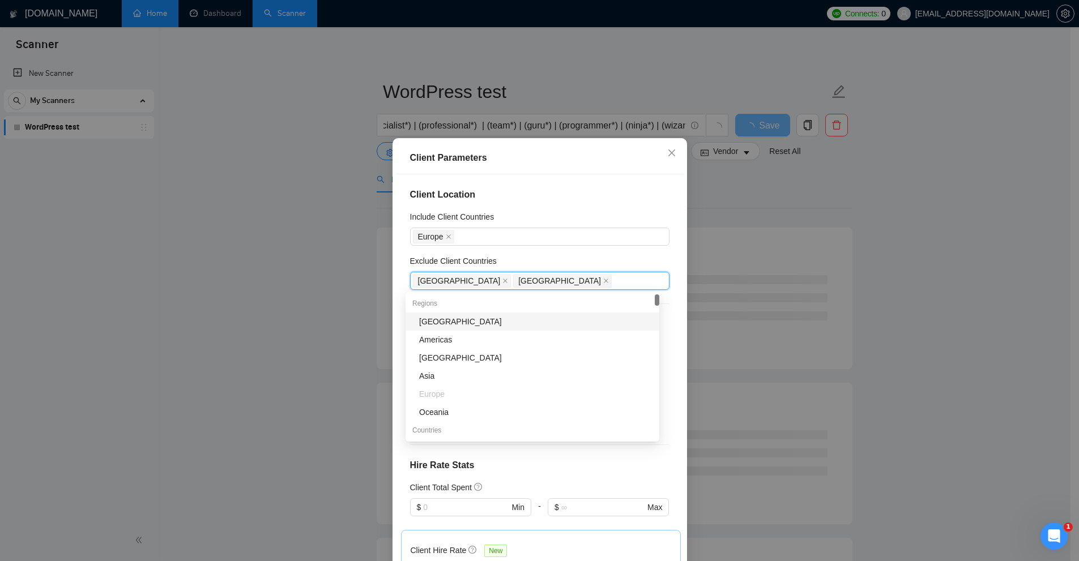
click at [469, 216] on h5 "Include Client Countries" at bounding box center [452, 217] width 84 height 12
click at [459, 230] on input "Include Client Countries" at bounding box center [458, 237] width 2 height 14
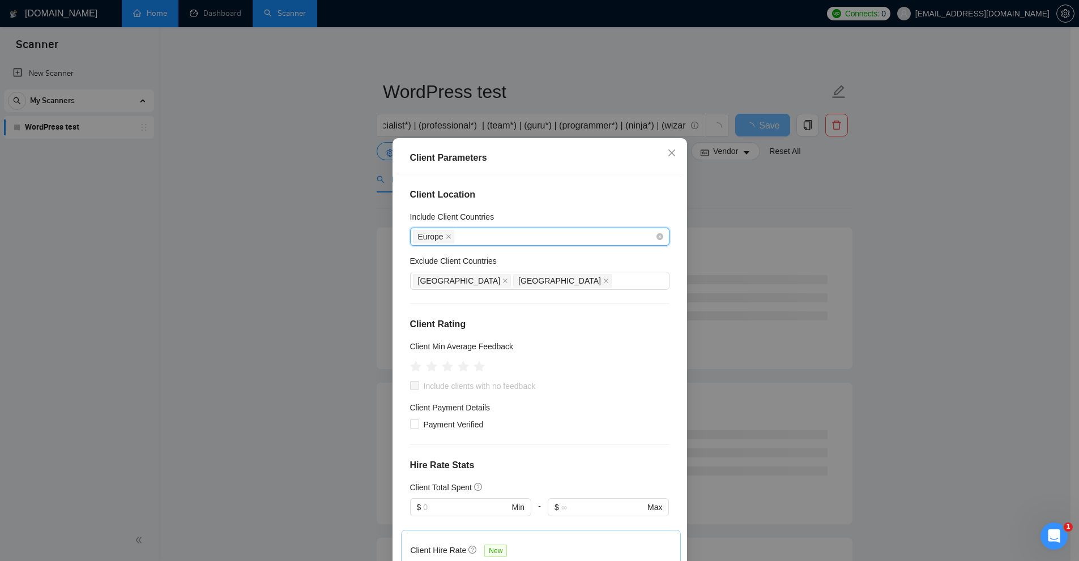
click at [465, 236] on div "Europe" at bounding box center [534, 237] width 242 height 16
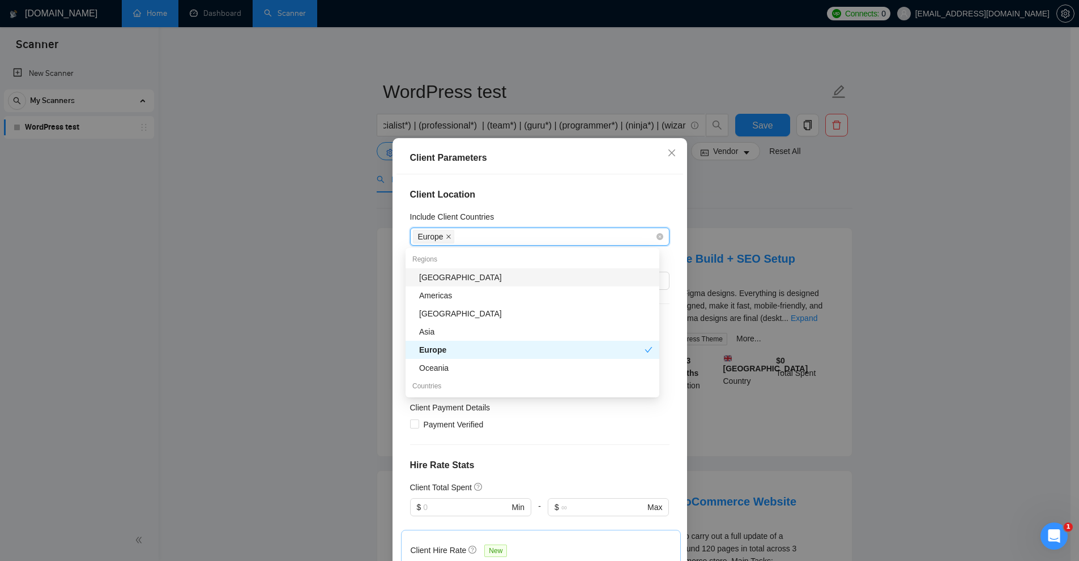
click at [446, 235] on icon "close" at bounding box center [449, 237] width 6 height 6
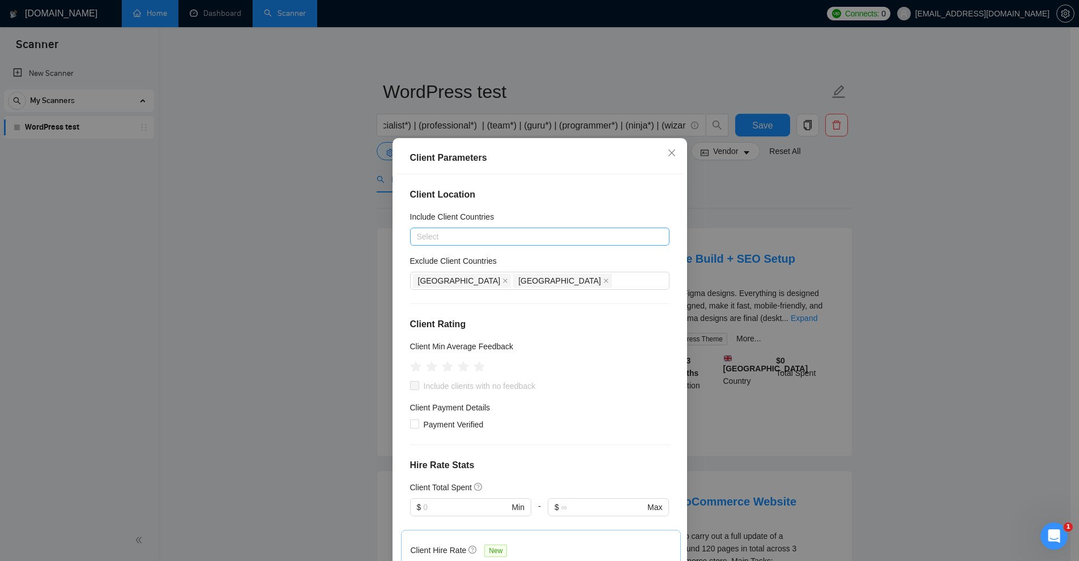
click at [466, 226] on div "Include Client Countries" at bounding box center [539, 219] width 259 height 17
click at [502, 281] on icon "close" at bounding box center [505, 281] width 6 height 6
click at [502, 280] on icon "close" at bounding box center [505, 281] width 6 height 6
click at [449, 237] on div at bounding box center [534, 237] width 242 height 14
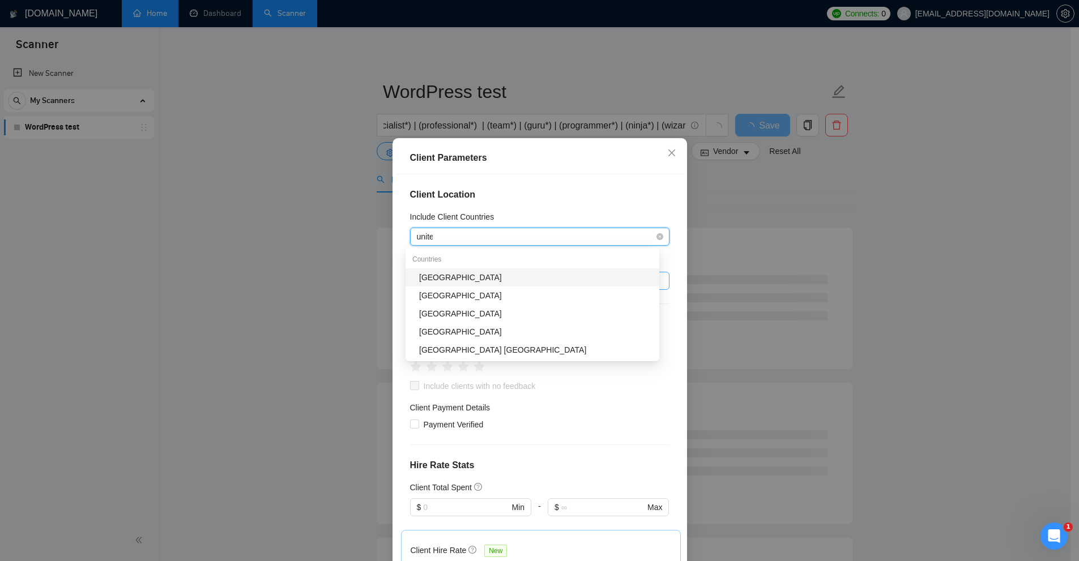
type input "united"
click at [477, 275] on div "[GEOGRAPHIC_DATA]" at bounding box center [535, 277] width 233 height 12
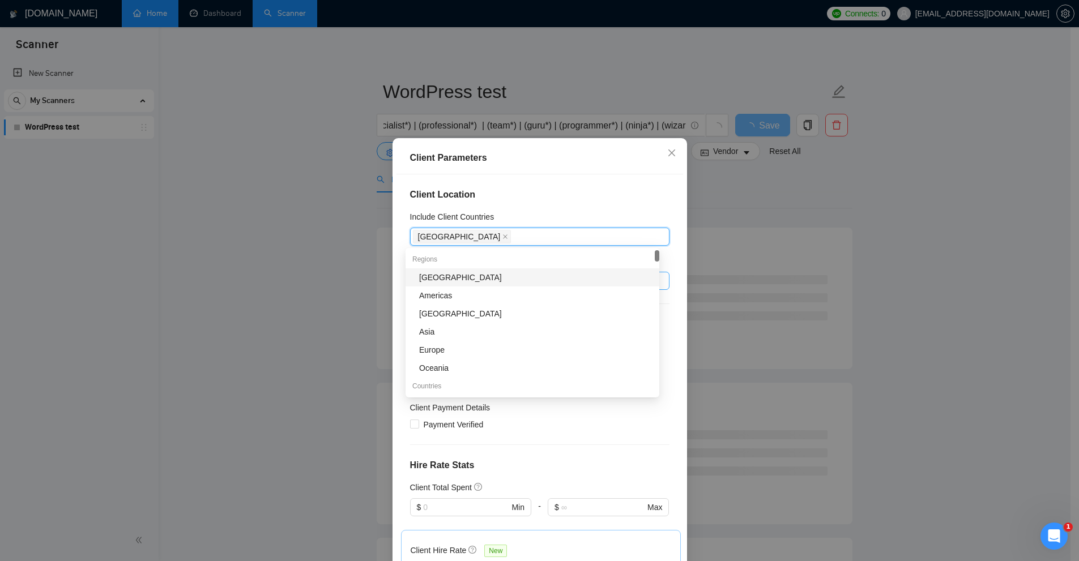
click at [539, 191] on h4 "Client Location" at bounding box center [539, 195] width 259 height 14
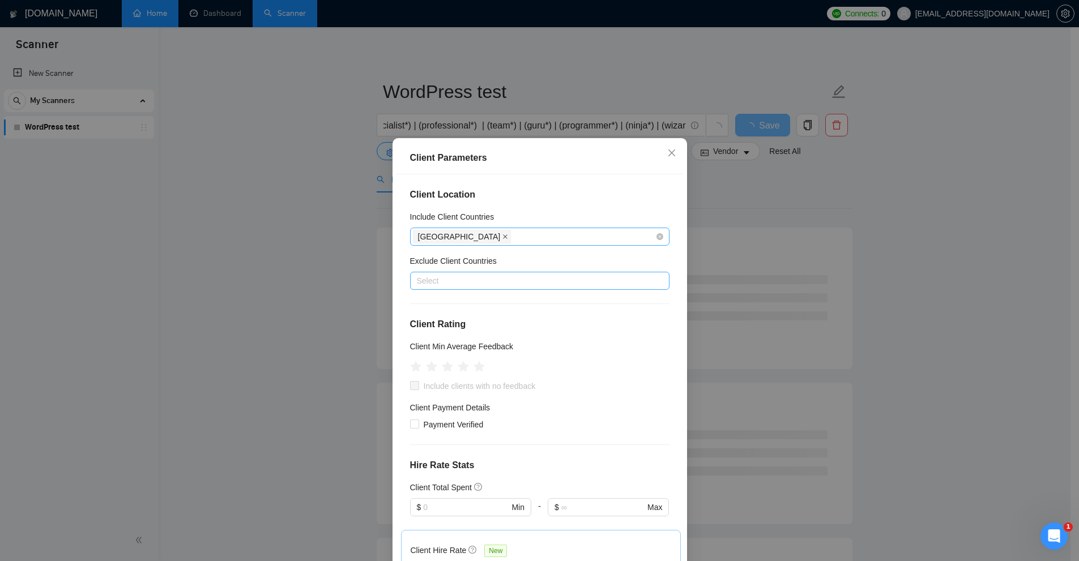
click at [502, 238] on icon "close" at bounding box center [505, 237] width 6 height 6
click at [483, 238] on div at bounding box center [534, 237] width 242 height 14
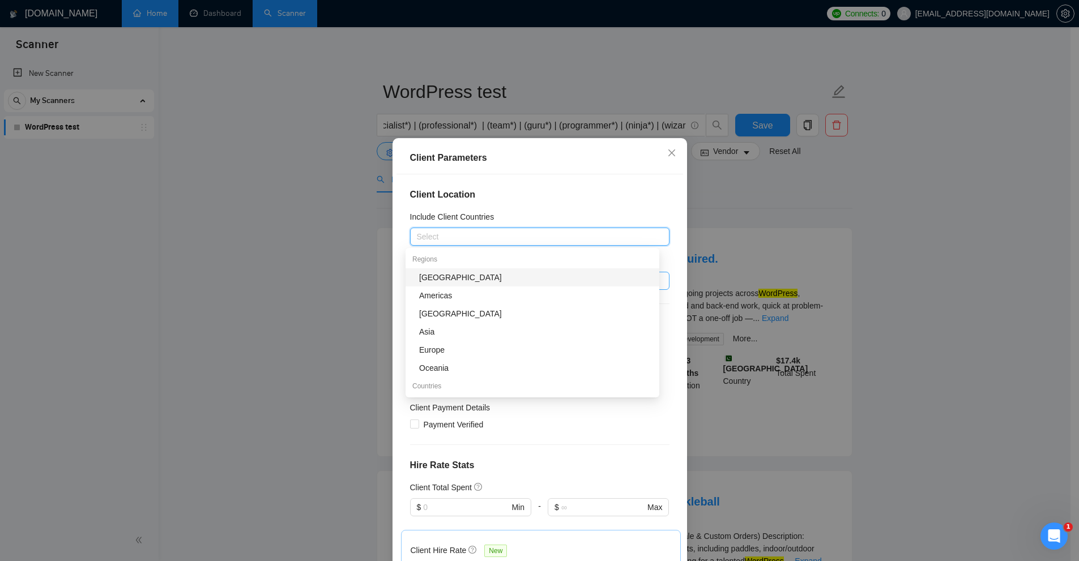
click at [491, 215] on div "Include Client Countries" at bounding box center [539, 219] width 259 height 17
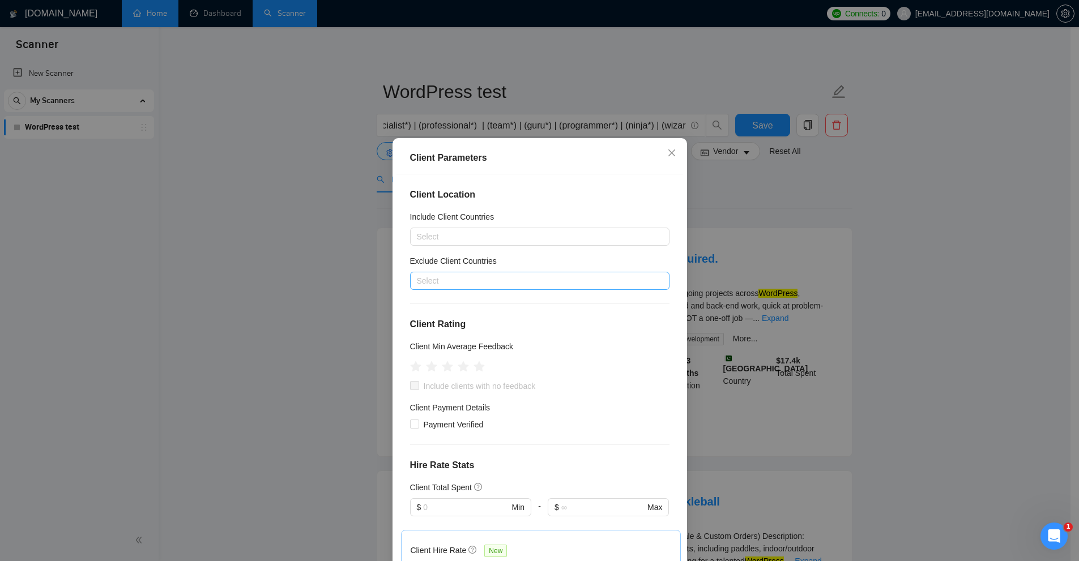
click at [435, 290] on div "Select" at bounding box center [539, 281] width 259 height 18
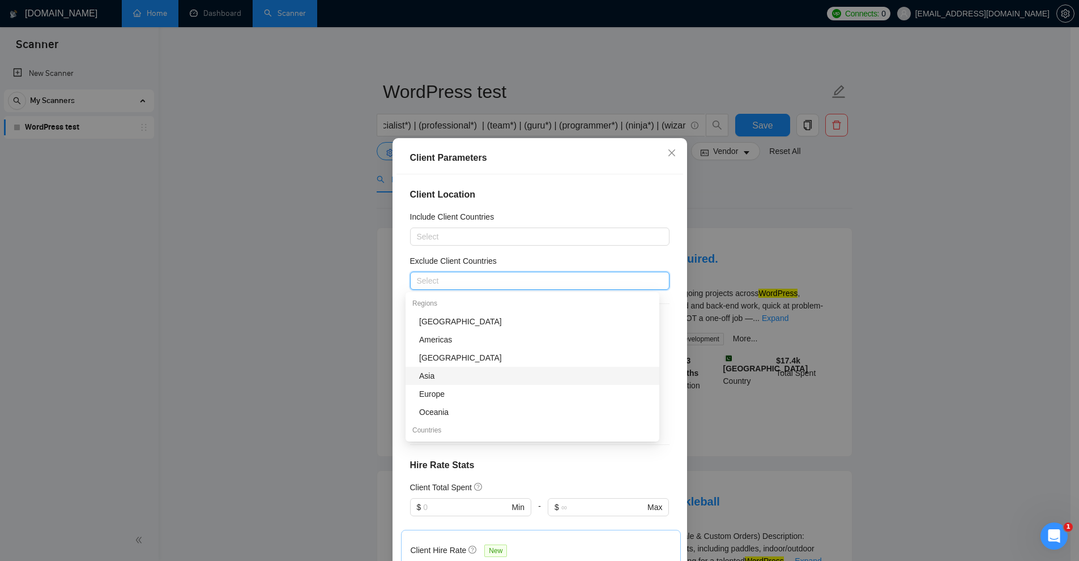
click at [439, 376] on div "Asia" at bounding box center [535, 376] width 233 height 12
click at [460, 246] on div "Client Location Include Client Countries Select Exclude Client Countries Asia C…" at bounding box center [540, 370] width 287 height 393
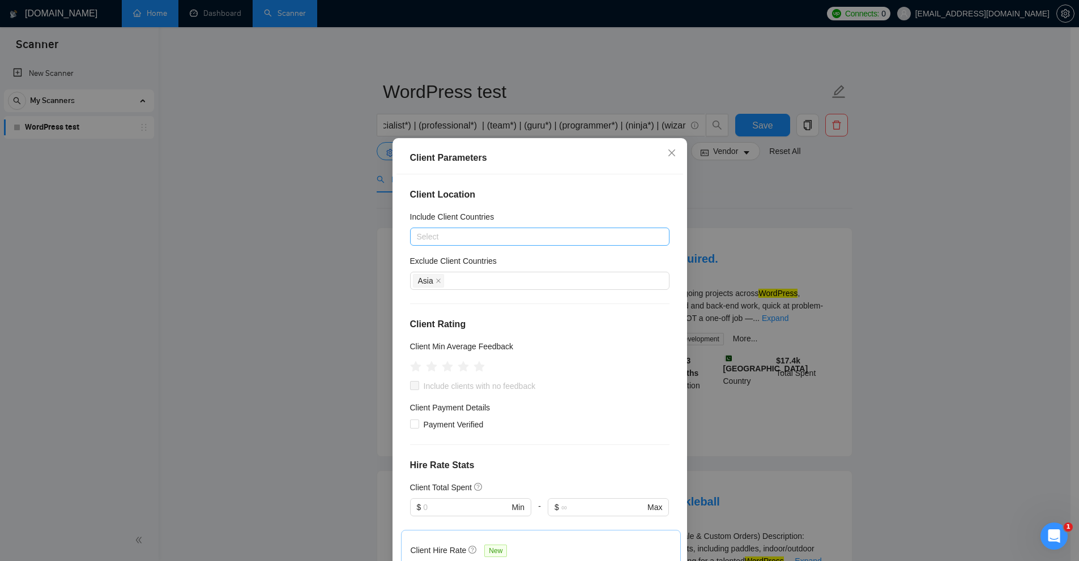
click at [462, 243] on div at bounding box center [534, 237] width 242 height 14
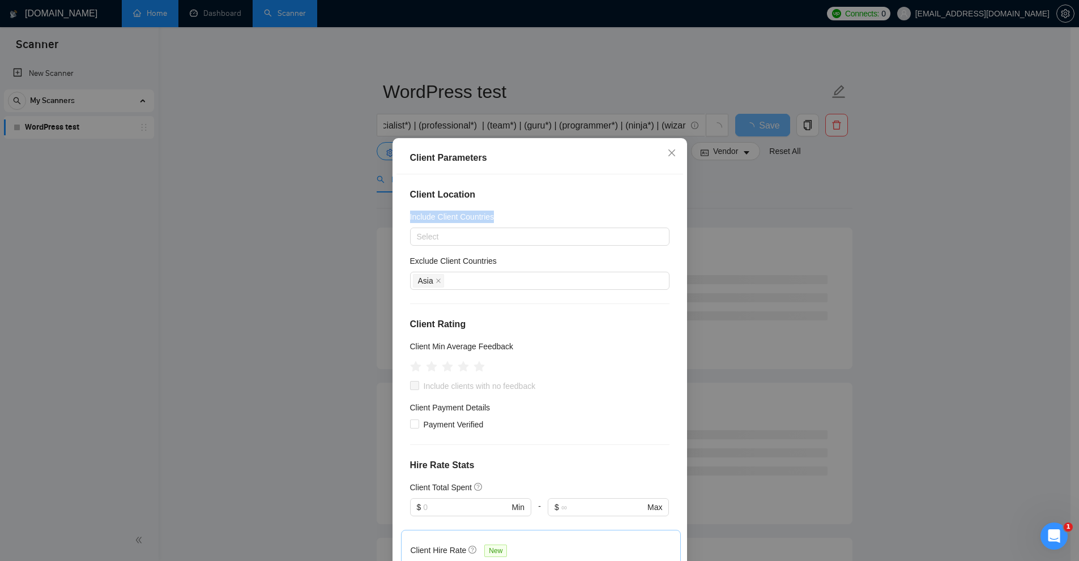
drag, startPoint x: 407, startPoint y: 215, endPoint x: 490, endPoint y: 210, distance: 82.9
click at [490, 210] on div "Client Location Include Client Countries Select Exclude Client Countries Asia C…" at bounding box center [540, 370] width 287 height 393
drag, startPoint x: 486, startPoint y: 212, endPoint x: 488, endPoint y: 225, distance: 13.2
click at [486, 214] on h5 "Include Client Countries" at bounding box center [452, 217] width 84 height 12
click at [419, 230] on input "Include Client Countries" at bounding box center [418, 237] width 2 height 14
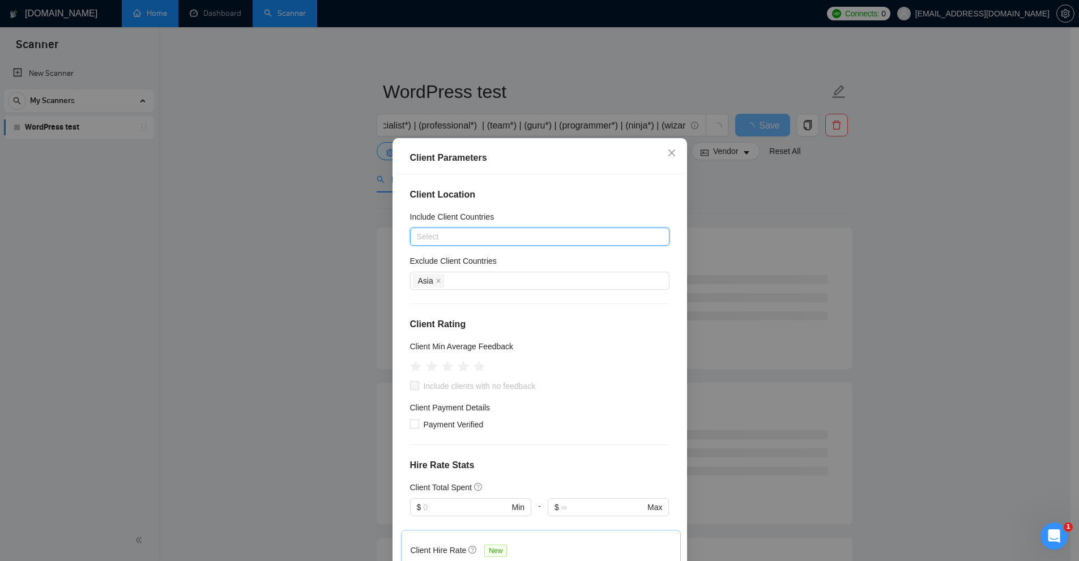
click at [441, 233] on div at bounding box center [534, 237] width 242 height 14
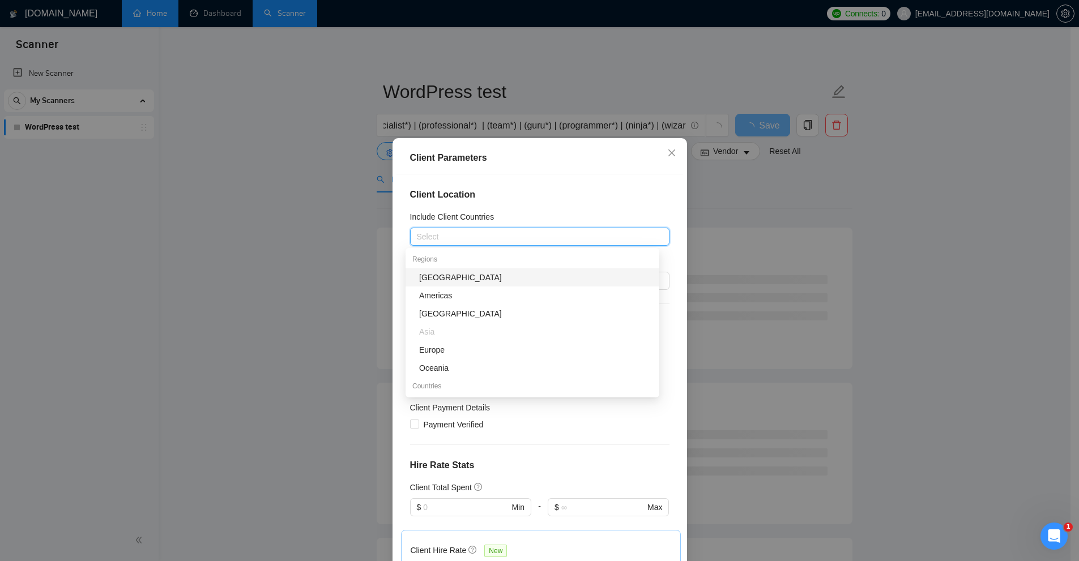
click at [553, 210] on div "Client Location Include Client Countries Select Exclude Client Countries Asia C…" at bounding box center [540, 370] width 287 height 393
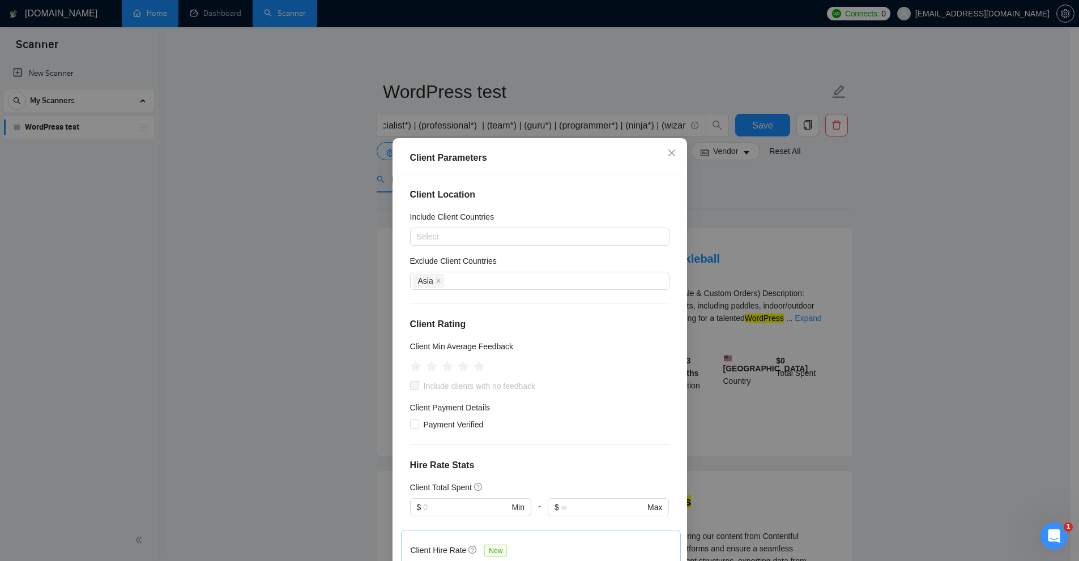
click at [539, 307] on div "Client Location Include Client Countries Select Exclude Client Countries Asia C…" at bounding box center [540, 370] width 287 height 393
click at [436, 281] on icon "close" at bounding box center [438, 281] width 5 height 5
click at [482, 278] on div at bounding box center [534, 281] width 242 height 14
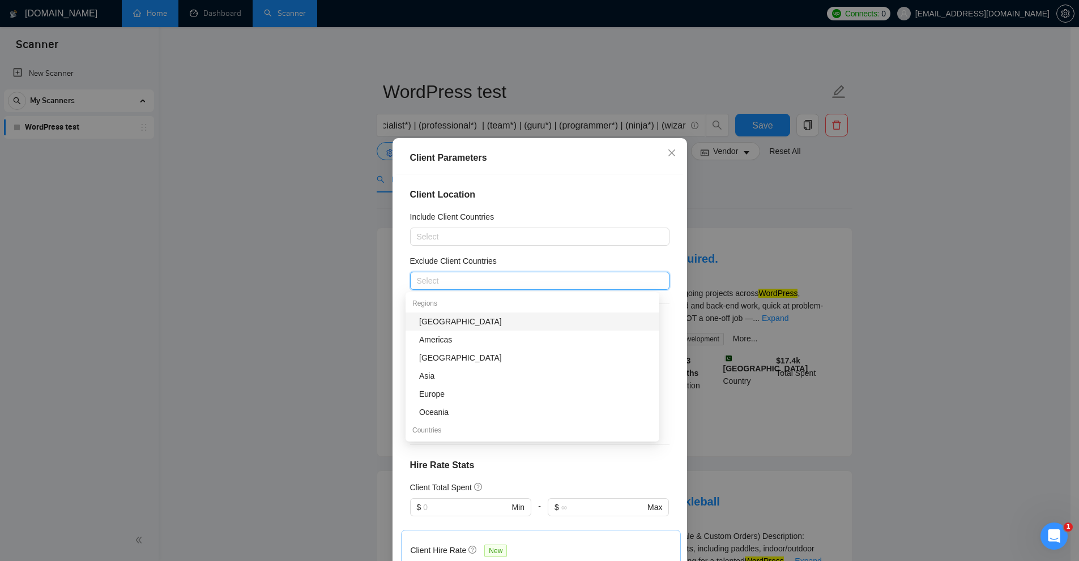
click at [463, 251] on div "Client Location Include Client Countries Select Exclude Client Countries Select…" at bounding box center [540, 370] width 287 height 393
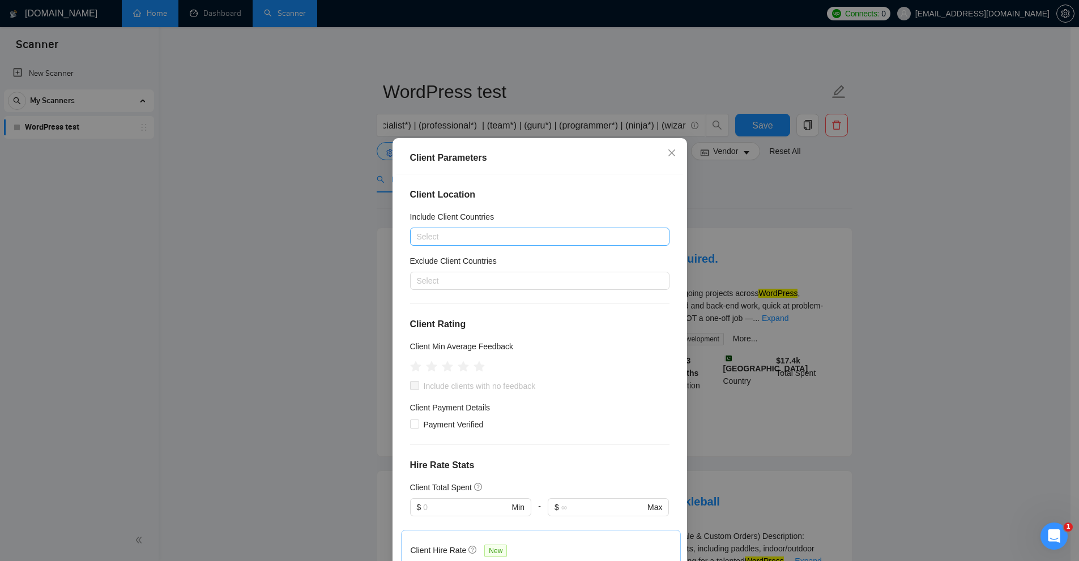
click at [472, 234] on div at bounding box center [534, 237] width 242 height 14
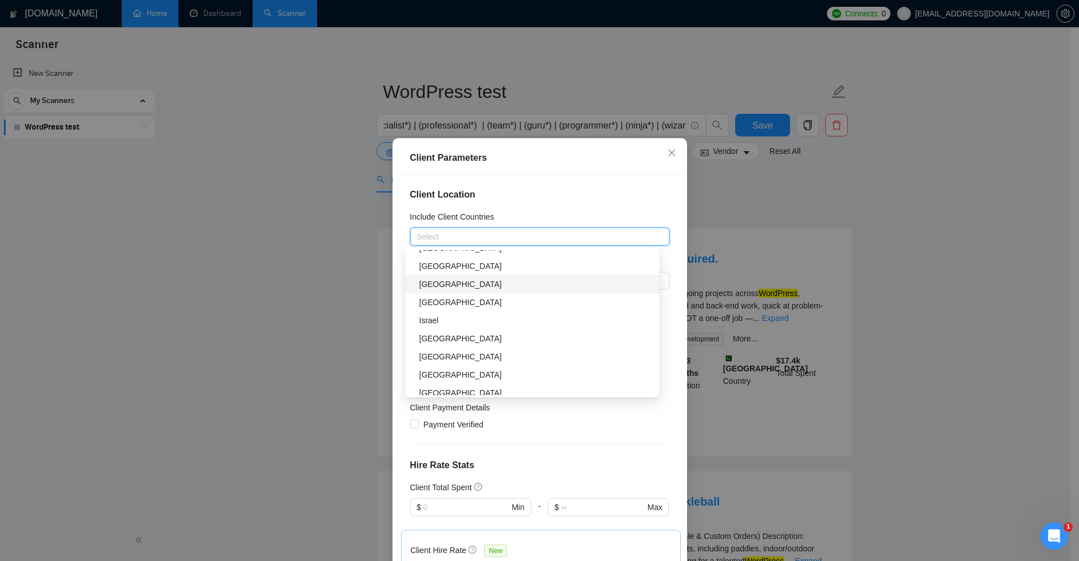
scroll to position [623, 0]
click at [487, 193] on h4 "Client Location" at bounding box center [539, 195] width 259 height 14
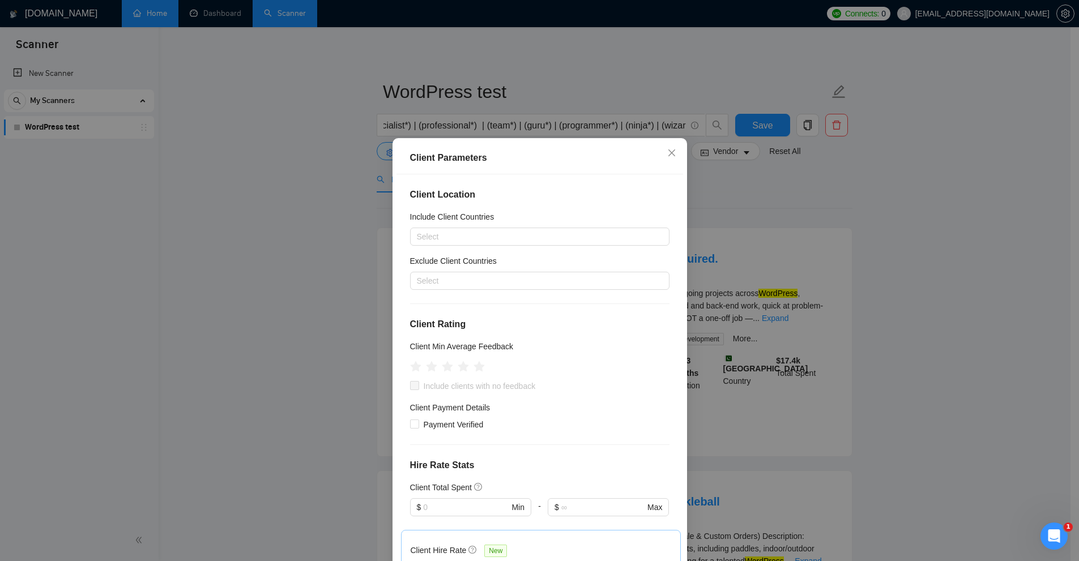
click at [475, 217] on h5 "Include Client Countries" at bounding box center [452, 217] width 84 height 12
click at [419, 230] on input "Include Client Countries" at bounding box center [418, 237] width 2 height 14
click at [455, 231] on div at bounding box center [534, 237] width 242 height 14
click at [499, 202] on div "Client Location Include Client Countries Select Exclude Client Countries Select…" at bounding box center [540, 370] width 287 height 393
click at [534, 237] on div at bounding box center [534, 237] width 242 height 14
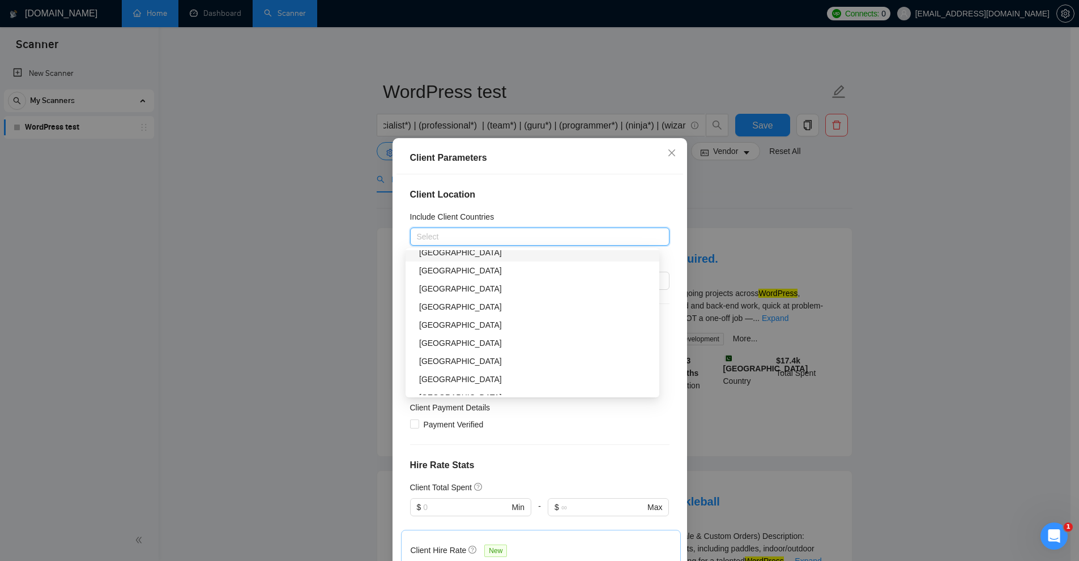
click at [663, 186] on div "Client Location Include Client Countries Select Exclude Client Countries Select…" at bounding box center [540, 370] width 287 height 393
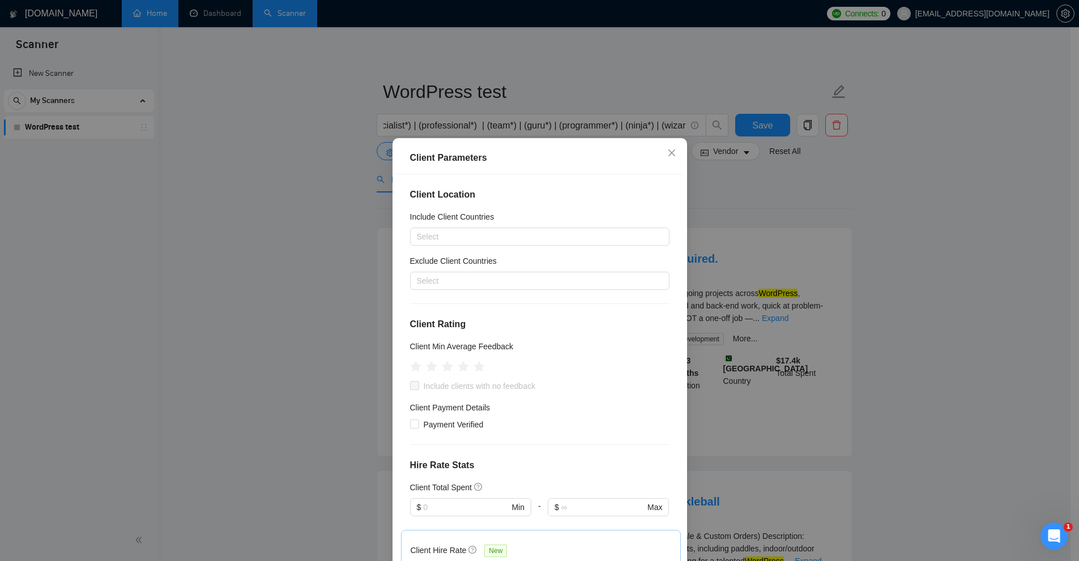
scroll to position [49, 0]
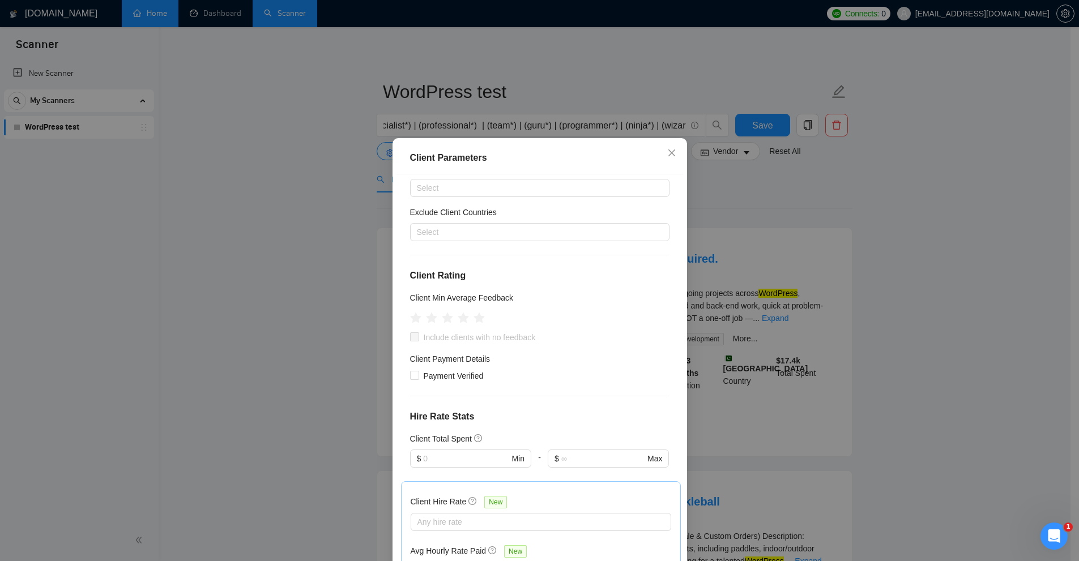
drag, startPoint x: 531, startPoint y: 259, endPoint x: 417, endPoint y: 290, distance: 117.4
click at [520, 262] on div "Client Location Include Client Countries Select Exclude Client Countries Select…" at bounding box center [540, 370] width 287 height 393
drag, startPoint x: 440, startPoint y: 280, endPoint x: 532, endPoint y: 288, distance: 92.7
click at [528, 291] on div "Client Location Include Client Countries Select Exclude Client Countries Select…" at bounding box center [540, 370] width 287 height 393
click at [532, 288] on div "Client Location Include Client Countries Select Exclude Client Countries Select…" at bounding box center [540, 370] width 287 height 393
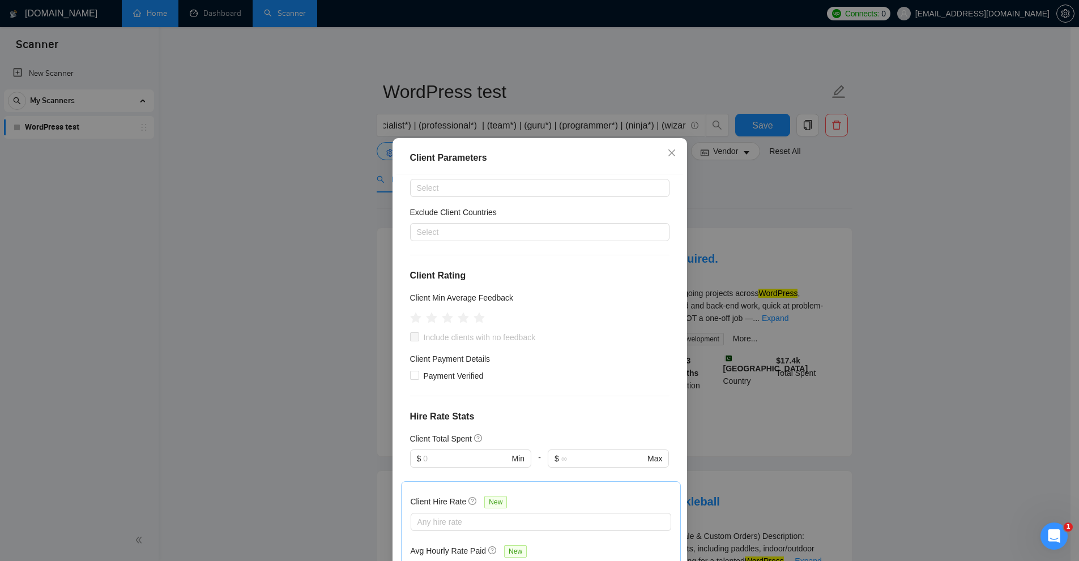
scroll to position [0, 0]
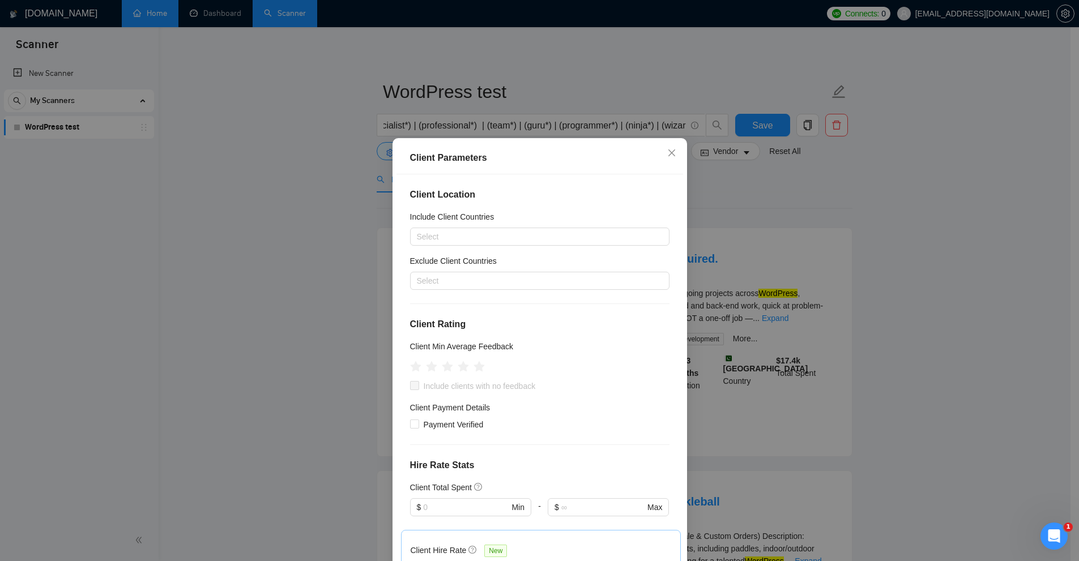
click at [867, 257] on div "Client Parameters Client Location Include Client Countries Select Exclude Clien…" at bounding box center [539, 280] width 1079 height 561
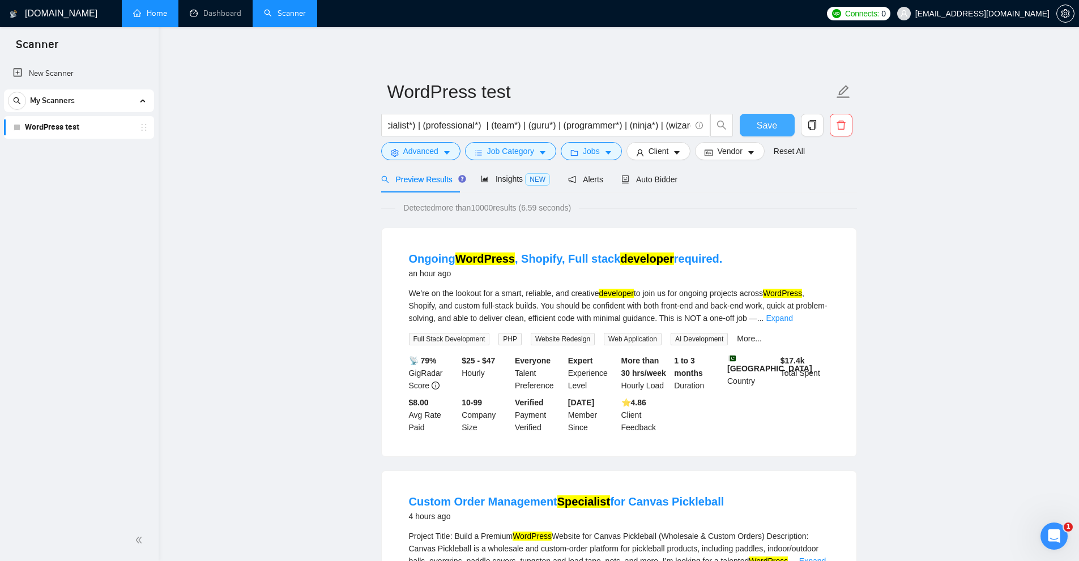
click at [766, 126] on span "Save" at bounding box center [767, 125] width 20 height 14
click at [810, 127] on icon "copy" at bounding box center [812, 125] width 10 height 10
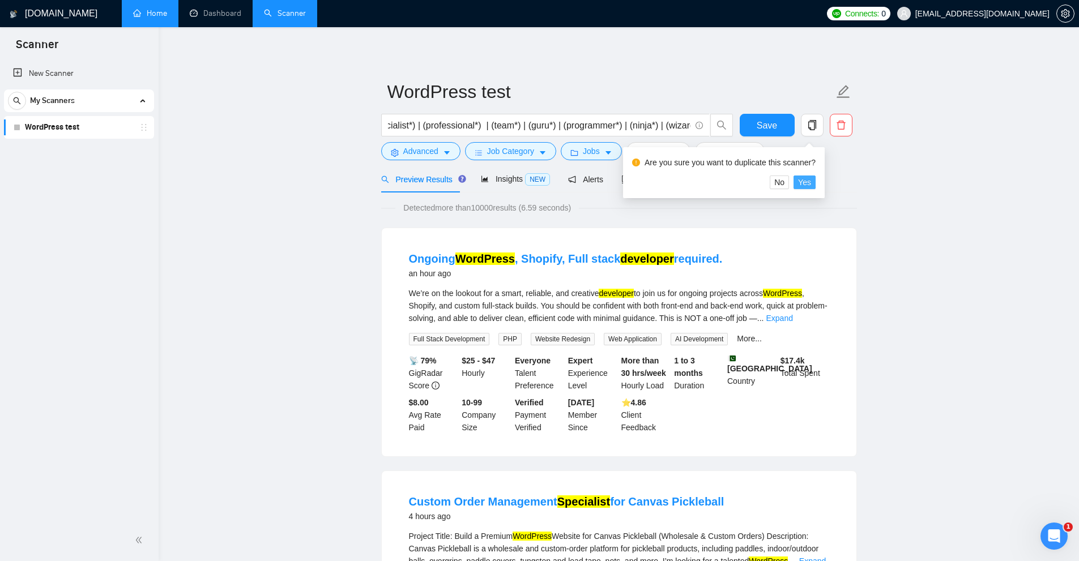
click at [810, 182] on button "Yes" at bounding box center [805, 183] width 22 height 14
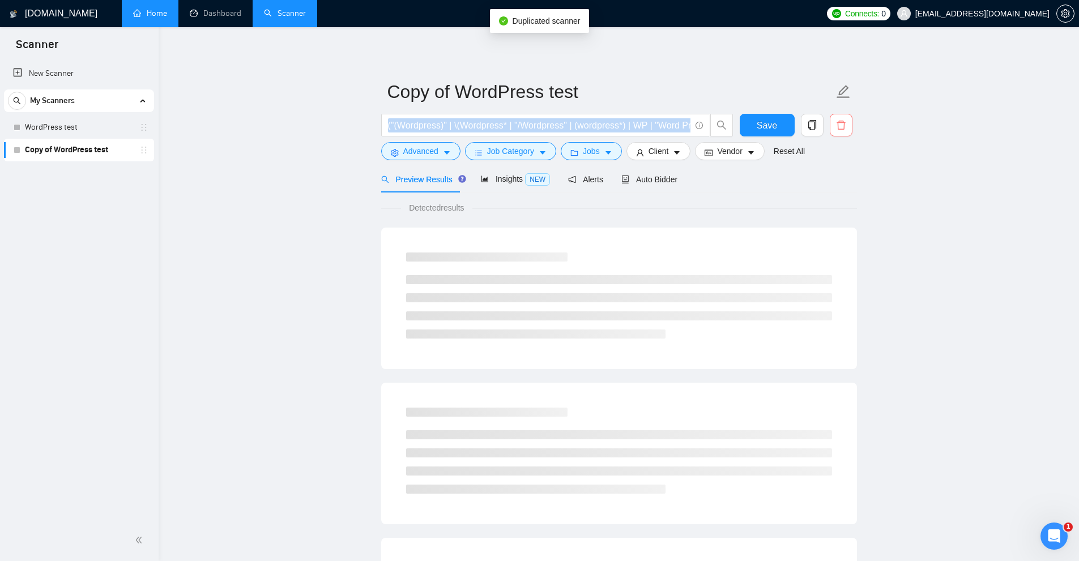
drag, startPoint x: 783, startPoint y: 130, endPoint x: 840, endPoint y: 132, distance: 56.7
click at [79, 178] on div "New Scanner My Scanners WordPress test Copy of WordPress test" at bounding box center [79, 290] width 159 height 460
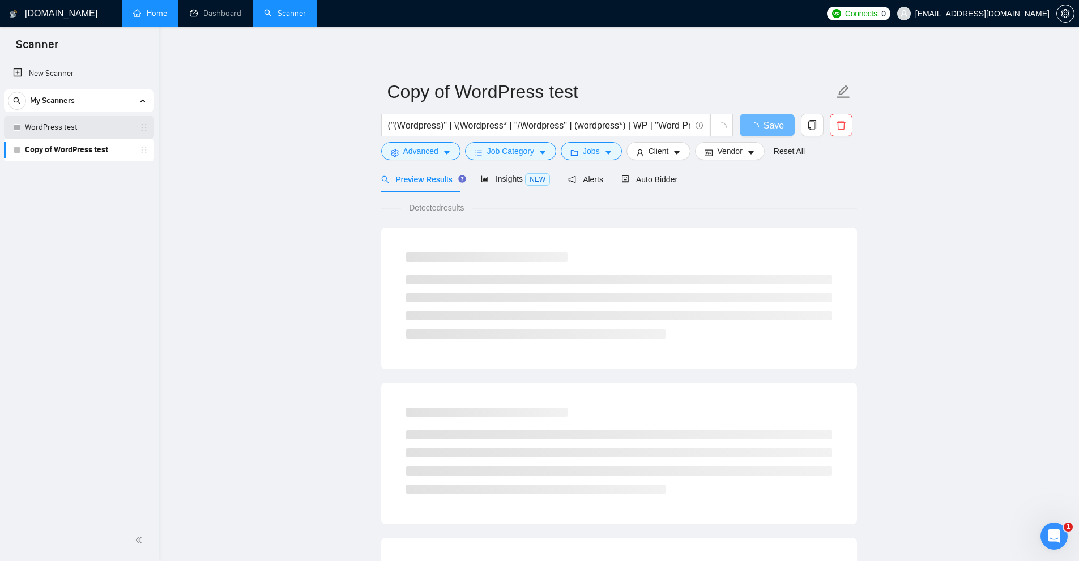
click at [33, 129] on link "WordPress test" at bounding box center [79, 127] width 108 height 23
click at [663, 154] on span "Client" at bounding box center [659, 151] width 20 height 12
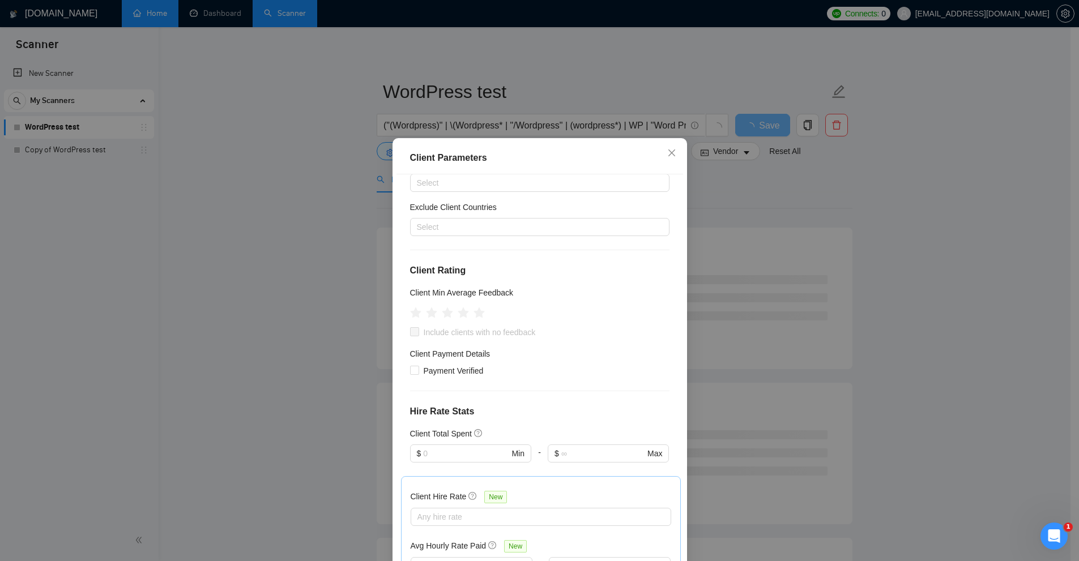
scroll to position [69, 0]
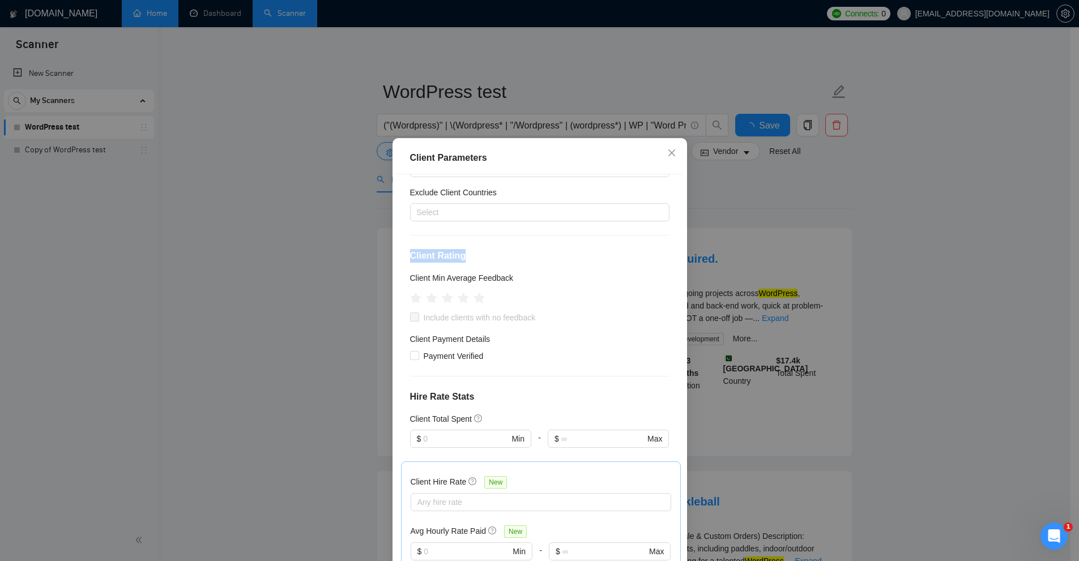
click at [467, 250] on div "Client Parameters Client Location Include Client Countries Select Exclude Clien…" at bounding box center [539, 280] width 1079 height 561
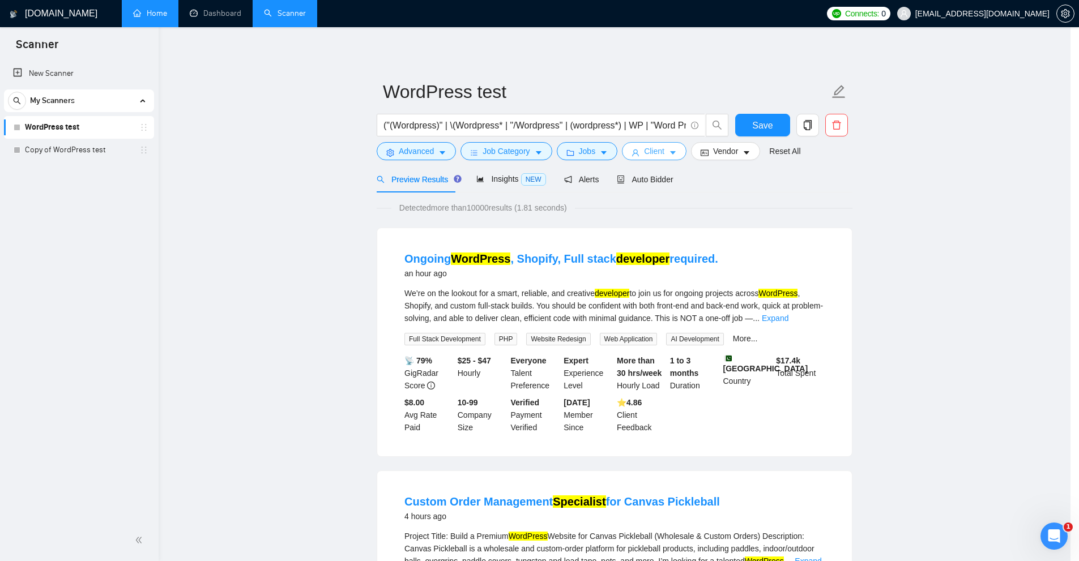
click at [492, 273] on body "Scanner New Scanner My Scanners WordPress test Copy of WordPress test GigRadar.…" at bounding box center [535, 280] width 1071 height 561
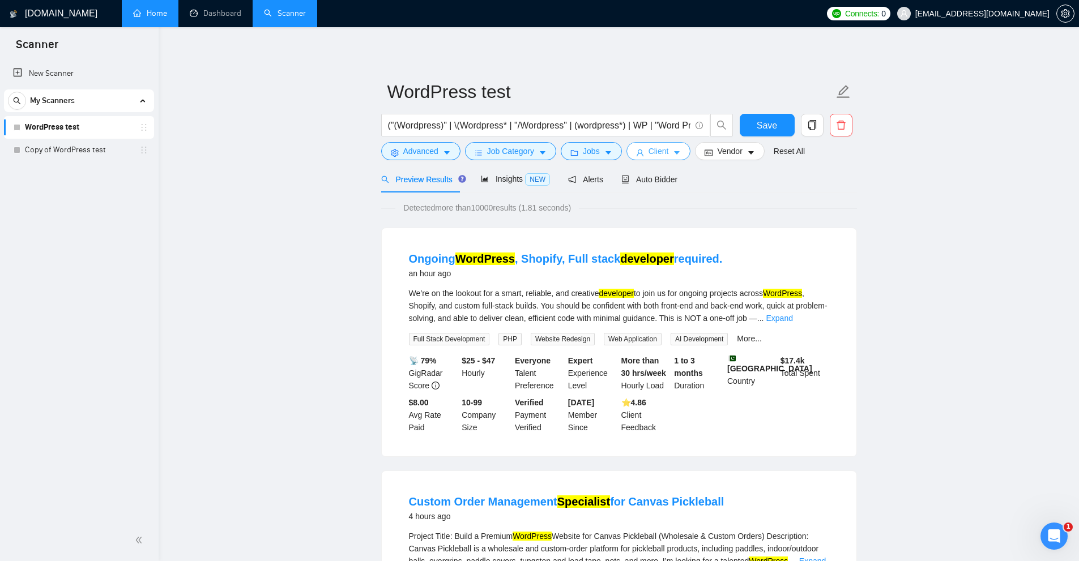
click at [673, 156] on icon "caret-down" at bounding box center [677, 153] width 8 height 8
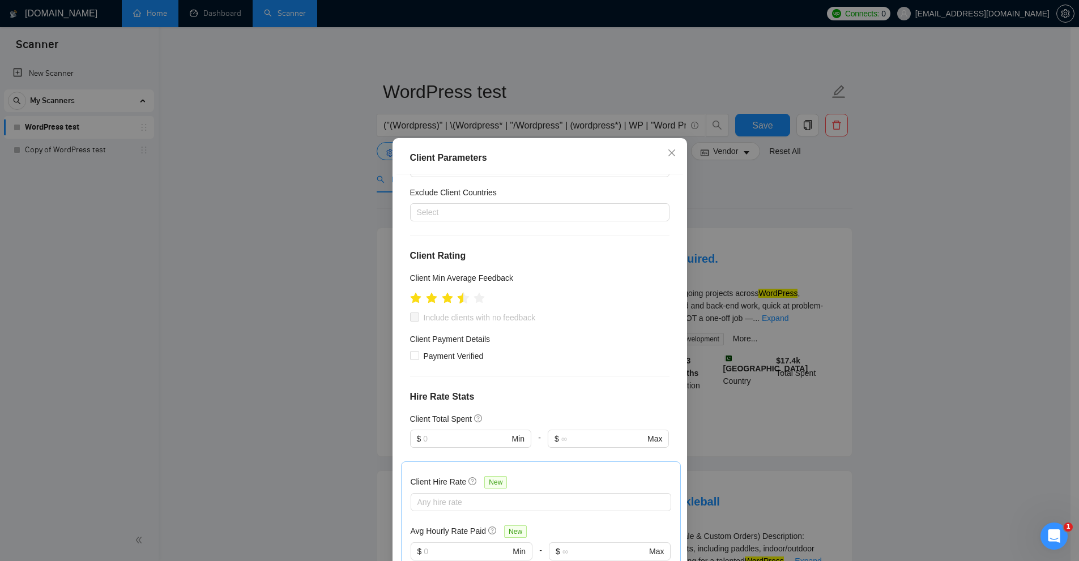
click at [458, 302] on icon "star" at bounding box center [463, 297] width 12 height 11
click at [463, 301] on icon "star" at bounding box center [463, 298] width 11 height 11
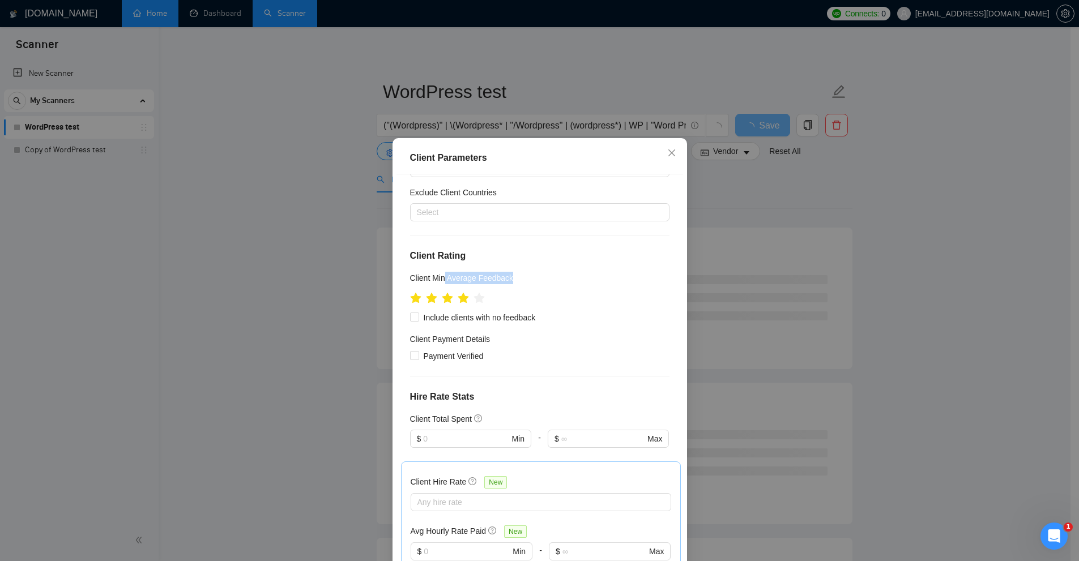
drag, startPoint x: 514, startPoint y: 278, endPoint x: 440, endPoint y: 280, distance: 73.7
click at [440, 280] on div "Client Min Average Feedback" at bounding box center [539, 280] width 259 height 17
drag, startPoint x: 420, startPoint y: 317, endPoint x: 546, endPoint y: 326, distance: 126.1
click at [545, 321] on div "Include clients with no feedback" at bounding box center [539, 318] width 259 height 12
click at [546, 332] on div "Client Location Include Client Countries Select Exclude Client Countries Select…" at bounding box center [540, 370] width 287 height 393
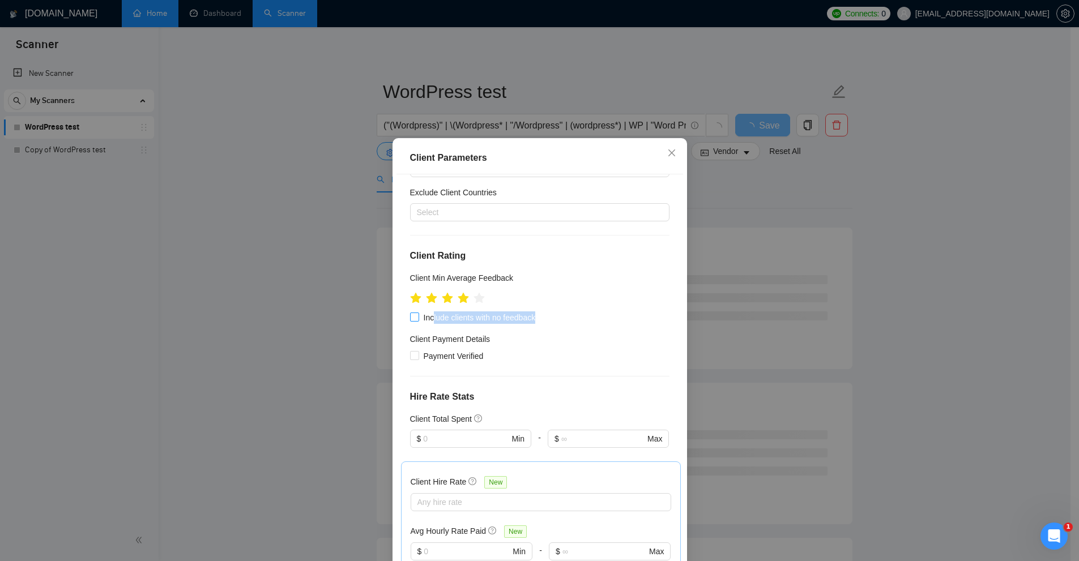
drag, startPoint x: 547, startPoint y: 321, endPoint x: 428, endPoint y: 316, distance: 119.0
click at [428, 316] on div "Include clients with no feedback" at bounding box center [539, 318] width 259 height 12
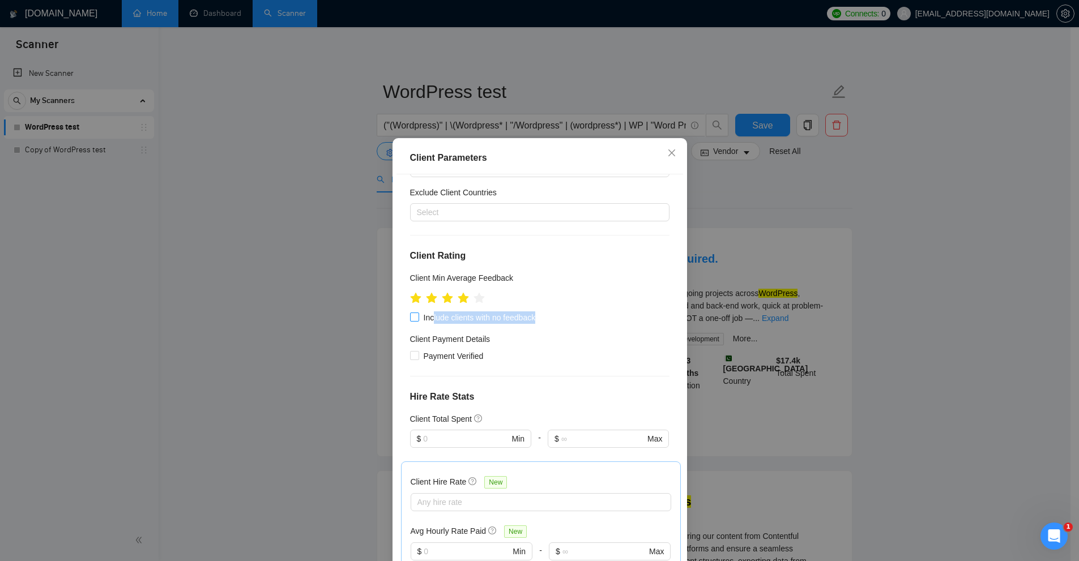
click at [432, 319] on span "Include clients with no feedback" at bounding box center [479, 318] width 121 height 12
click at [418, 319] on input "Include clients with no feedback" at bounding box center [414, 317] width 8 height 8
checkbox input "true"
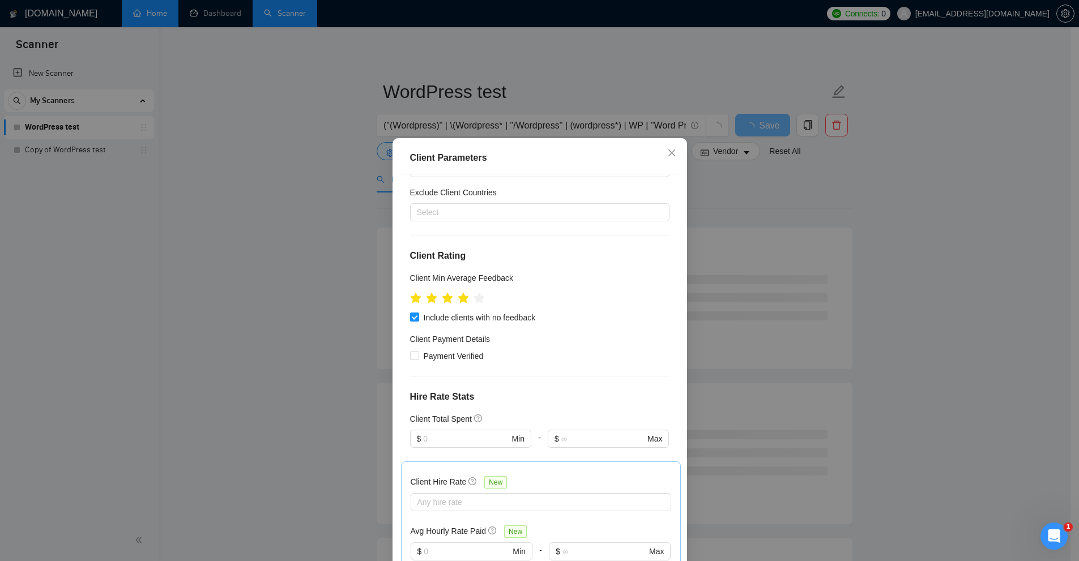
click at [756, 290] on div "Client Parameters Client Location Include Client Countries Select Exclude Clien…" at bounding box center [539, 280] width 1079 height 561
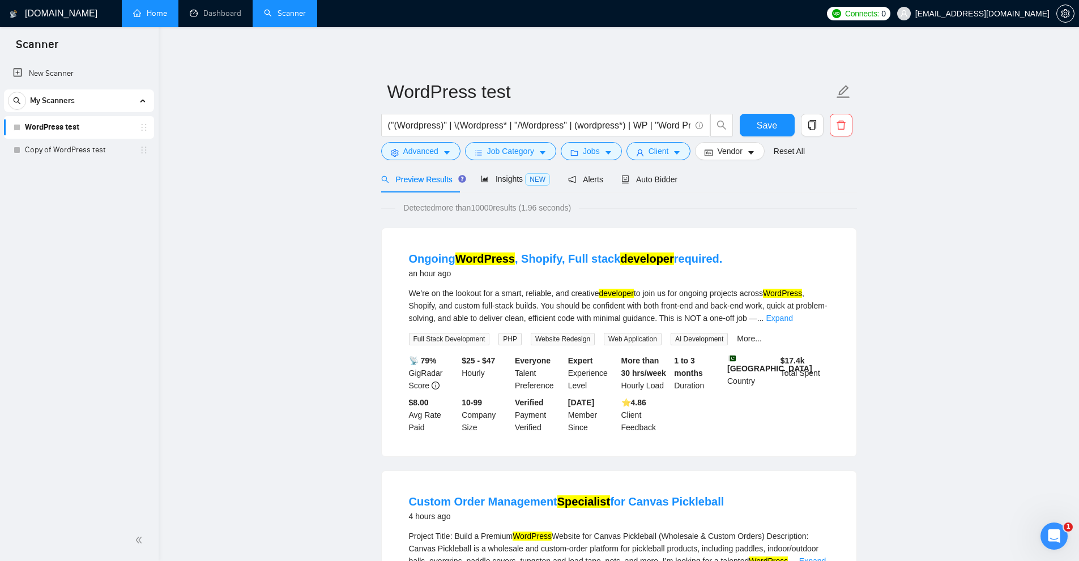
drag, startPoint x: 632, startPoint y: 398, endPoint x: 670, endPoint y: 401, distance: 38.1
click at [658, 400] on div "⭐️ 4.86 Client Feedback" at bounding box center [645, 415] width 53 height 37
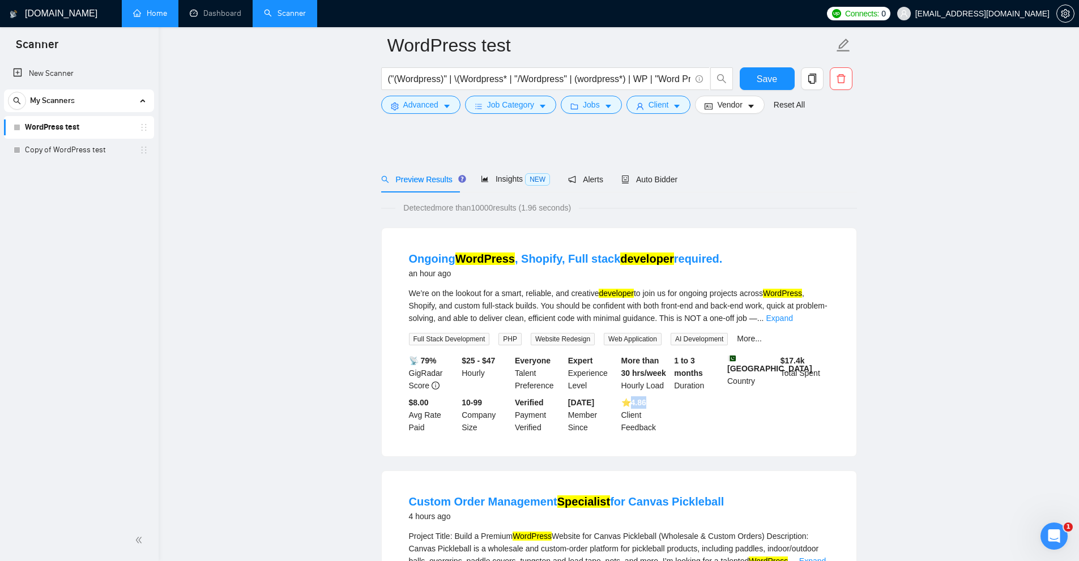
scroll to position [227, 0]
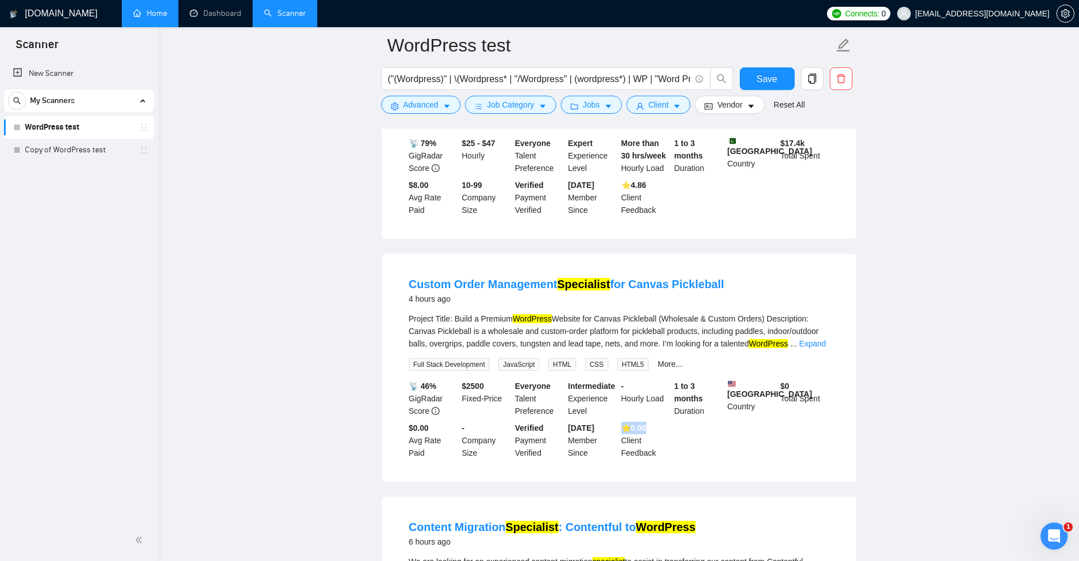
drag, startPoint x: 665, startPoint y: 437, endPoint x: 684, endPoint y: 436, distance: 18.8
click at [684, 436] on div "📡 46% GigRadar Score $ 2500 Fixed-Price Everyone Talent Preference Intermediate…" at bounding box center [619, 419] width 425 height 79
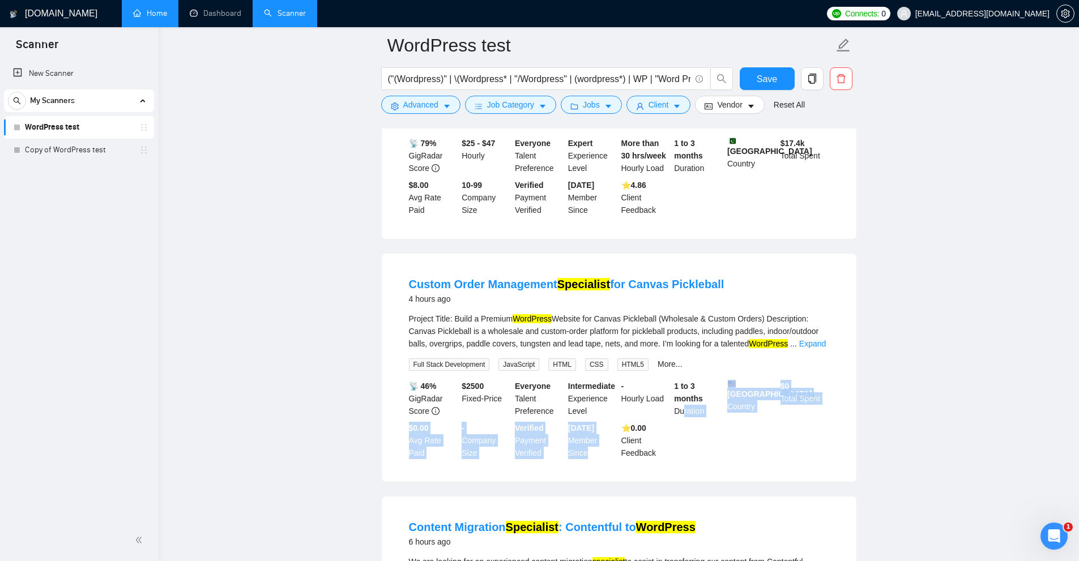
click at [799, 433] on div "📡 46% GigRadar Score $ 2500 Fixed-Price Everyone Talent Preference Intermediate…" at bounding box center [619, 419] width 425 height 79
drag, startPoint x: 780, startPoint y: 374, endPoint x: 820, endPoint y: 402, distance: 48.1
click at [821, 402] on li "Custom Order Management Specialist for Canvas Pickleball 4 hours ago Project Ti…" at bounding box center [619, 367] width 448 height 201
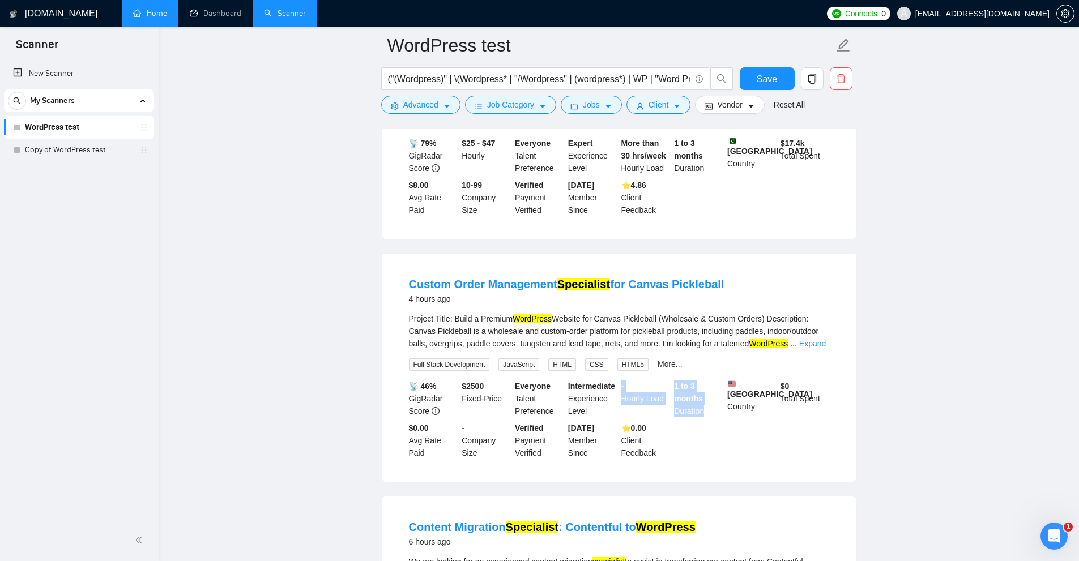
drag, startPoint x: 683, startPoint y: 400, endPoint x: 698, endPoint y: 425, distance: 29.5
click at [704, 423] on div "📡 46% GigRadar Score $ 2500 Fixed-Price Everyone Talent Preference Intermediate…" at bounding box center [619, 419] width 425 height 79
click at [623, 428] on div "📡 46% GigRadar Score $ 2500 Fixed-Price Everyone Talent Preference Intermediate…" at bounding box center [619, 419] width 425 height 79
click at [671, 111] on button "Client" at bounding box center [659, 105] width 65 height 18
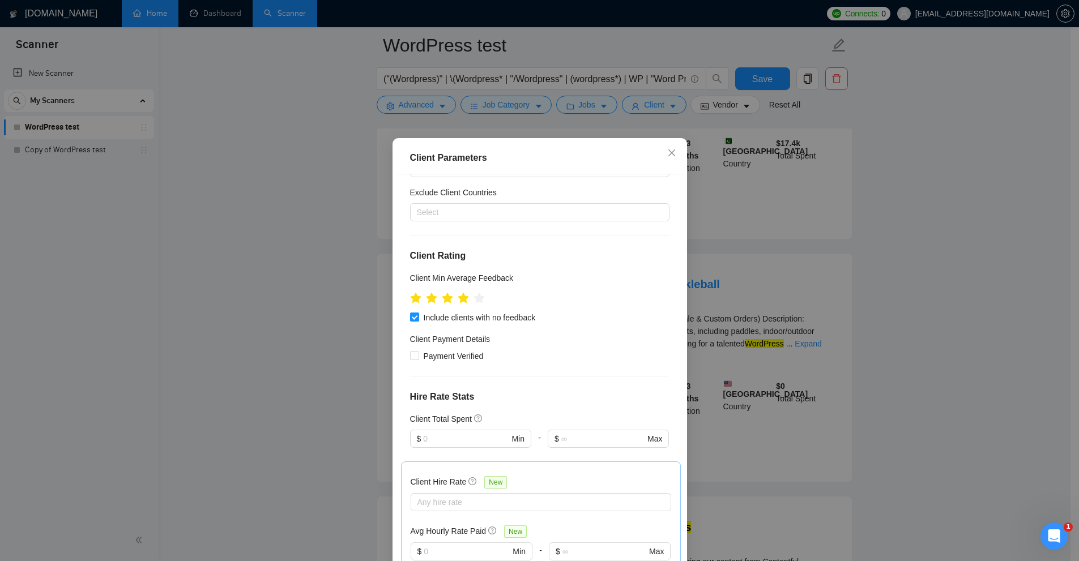
scroll to position [125, 0]
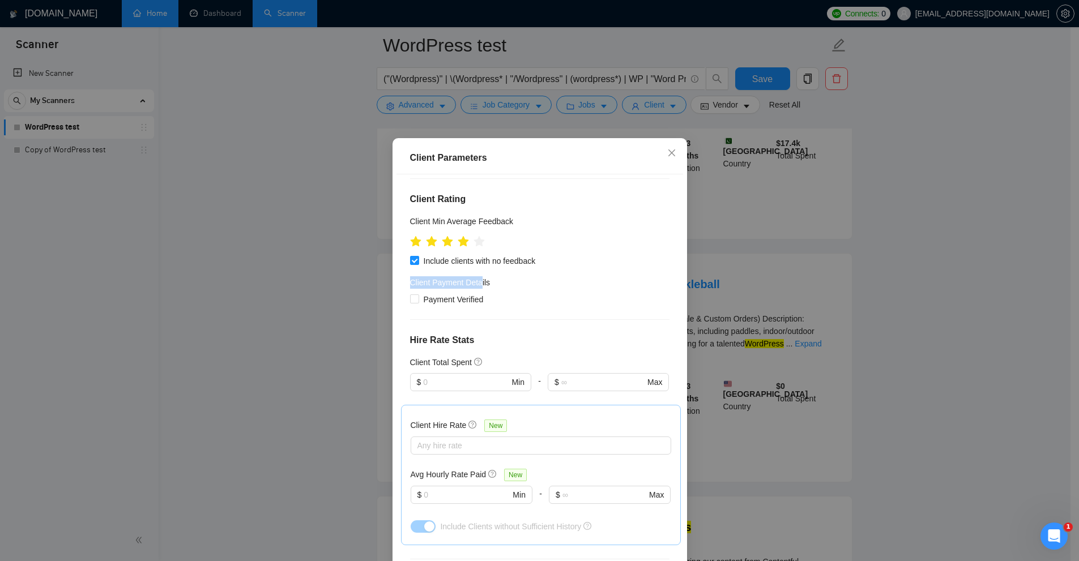
drag, startPoint x: 404, startPoint y: 281, endPoint x: 479, endPoint y: 284, distance: 74.9
click at [476, 283] on div "Client Location Include Client Countries Select Exclude Client Countries Select…" at bounding box center [540, 370] width 287 height 393
click at [483, 285] on h4 "Client Payment Details" at bounding box center [450, 282] width 80 height 12
drag, startPoint x: 417, startPoint y: 299, endPoint x: 474, endPoint y: 306, distance: 57.2
click at [474, 306] on div "Client Location Include Client Countries Select Exclude Client Countries Select…" at bounding box center [540, 370] width 287 height 393
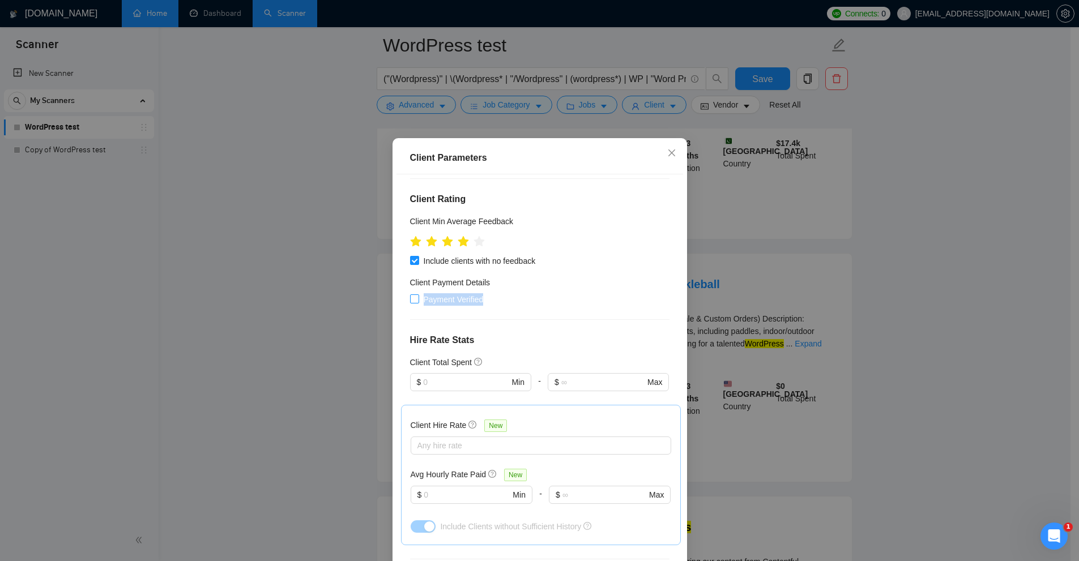
click at [452, 300] on span "Payment Verified" at bounding box center [453, 299] width 69 height 12
click at [418, 300] on input "Payment Verified" at bounding box center [414, 299] width 8 height 8
checkbox input "true"
click at [517, 309] on div "Client Location Include Client Countries Select Exclude Client Countries Select…" at bounding box center [540, 370] width 287 height 393
click at [559, 301] on div "Payment Verified" at bounding box center [539, 299] width 259 height 12
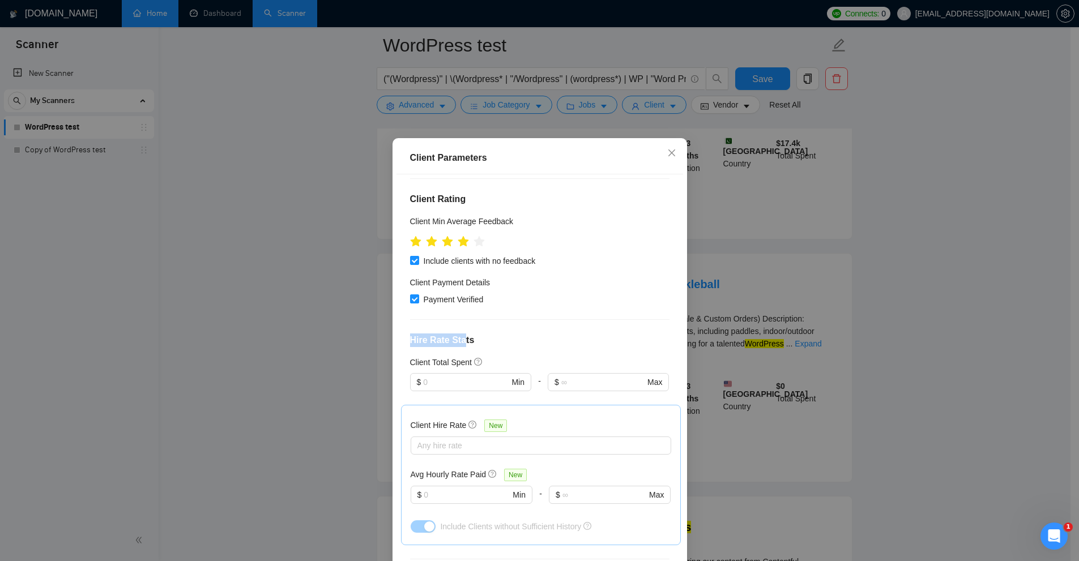
drag, startPoint x: 528, startPoint y: 306, endPoint x: 460, endPoint y: 321, distance: 69.6
click at [459, 322] on div "Client Location Include Client Countries Select Exclude Client Countries Select…" at bounding box center [540, 370] width 287 height 393
click at [460, 321] on div "Client Location Include Client Countries Select Exclude Client Countries Select…" at bounding box center [540, 370] width 287 height 393
drag, startPoint x: 497, startPoint y: 297, endPoint x: 423, endPoint y: 300, distance: 74.2
click at [423, 300] on div "Payment Verified" at bounding box center [539, 299] width 259 height 12
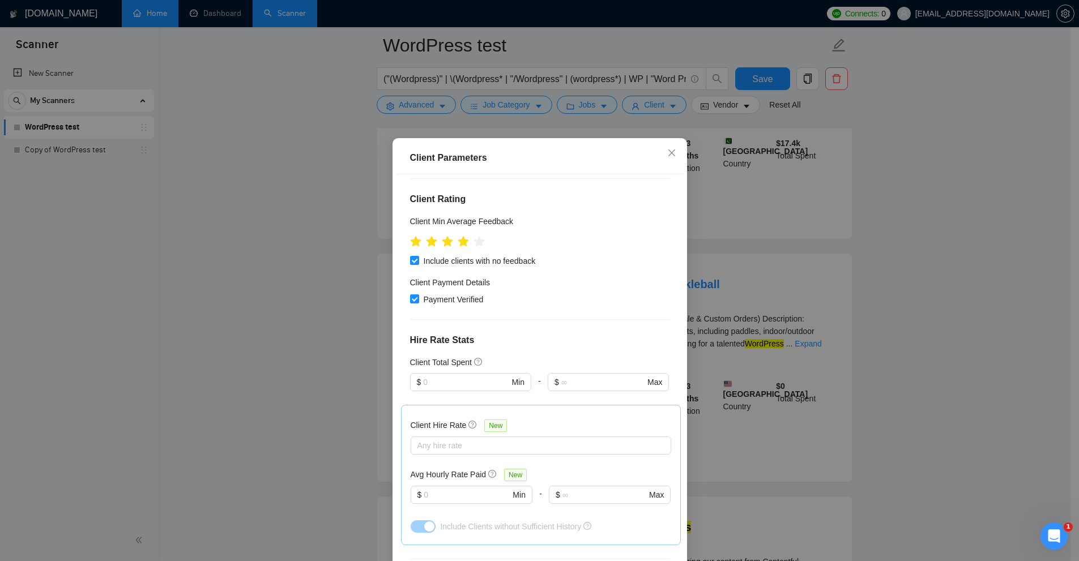
click at [440, 322] on div "Client Location Include Client Countries Select Exclude Client Countries Select…" at bounding box center [540, 370] width 287 height 393
drag, startPoint x: 484, startPoint y: 305, endPoint x: 420, endPoint y: 305, distance: 63.4
click at [419, 303] on div "Payment Verified" at bounding box center [539, 299] width 259 height 12
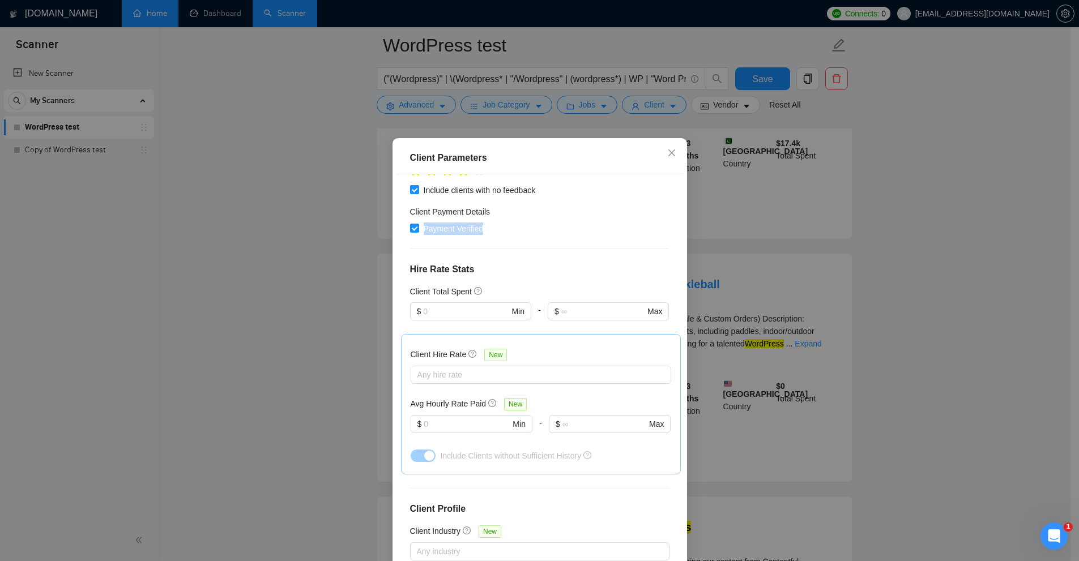
scroll to position [200, 0]
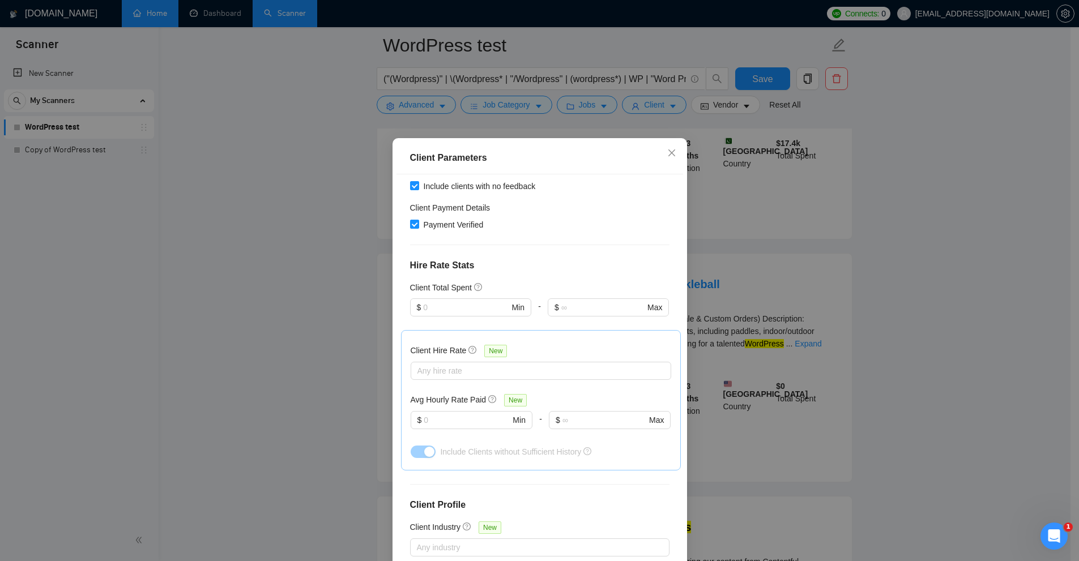
drag, startPoint x: 558, startPoint y: 245, endPoint x: 486, endPoint y: 270, distance: 76.1
click at [557, 245] on div at bounding box center [539, 245] width 259 height 1
drag, startPoint x: 405, startPoint y: 258, endPoint x: 488, endPoint y: 263, distance: 83.4
click at [488, 263] on div "Client Location Include Client Countries Select Exclude Client Countries Select…" at bounding box center [540, 370] width 287 height 393
click at [488, 263] on h4 "Hire Rate Stats" at bounding box center [539, 266] width 259 height 14
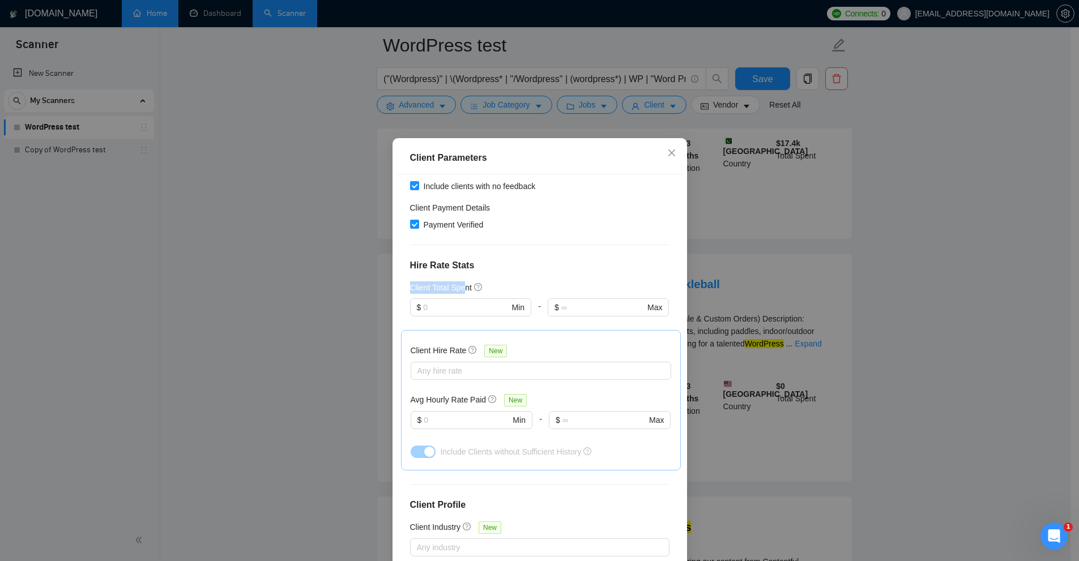
drag, startPoint x: 405, startPoint y: 287, endPoint x: 464, endPoint y: 285, distance: 58.9
click at [464, 285] on div "Client Location Include Client Countries Select Exclude Client Countries Select…" at bounding box center [540, 370] width 287 height 393
click at [457, 306] on input "text" at bounding box center [466, 307] width 86 height 12
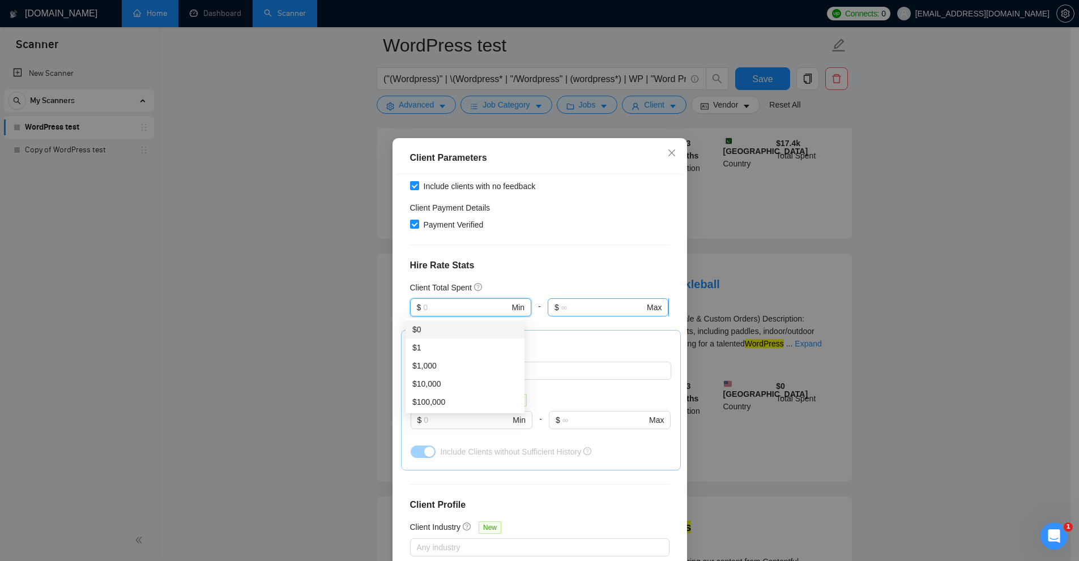
click at [599, 309] on input "text" at bounding box center [602, 307] width 83 height 12
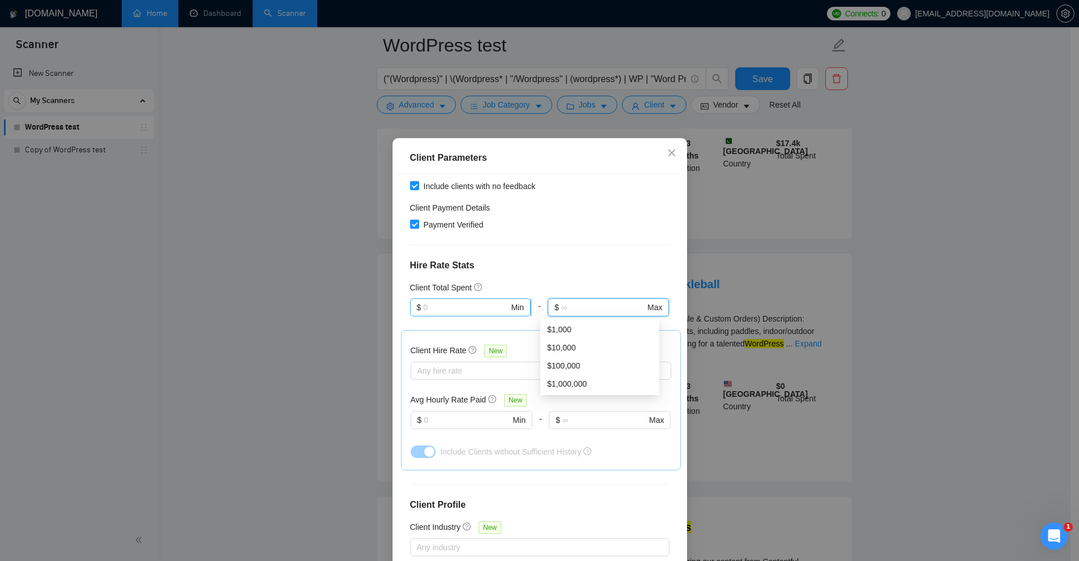
click at [468, 307] on input "text" at bounding box center [466, 307] width 86 height 12
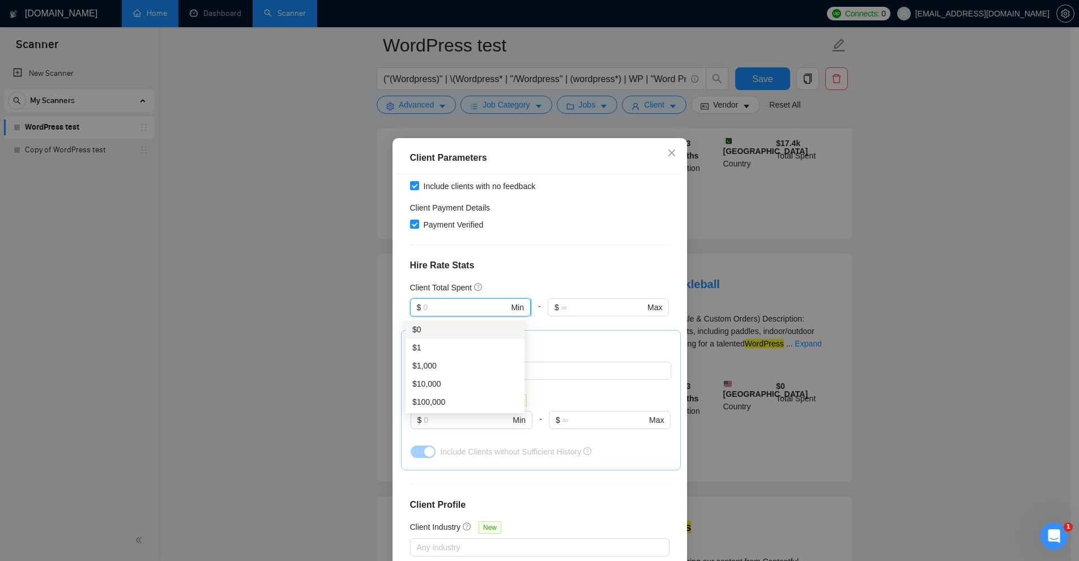
drag, startPoint x: 582, startPoint y: 304, endPoint x: 477, endPoint y: 304, distance: 104.8
click at [577, 304] on input "text" at bounding box center [603, 307] width 84 height 12
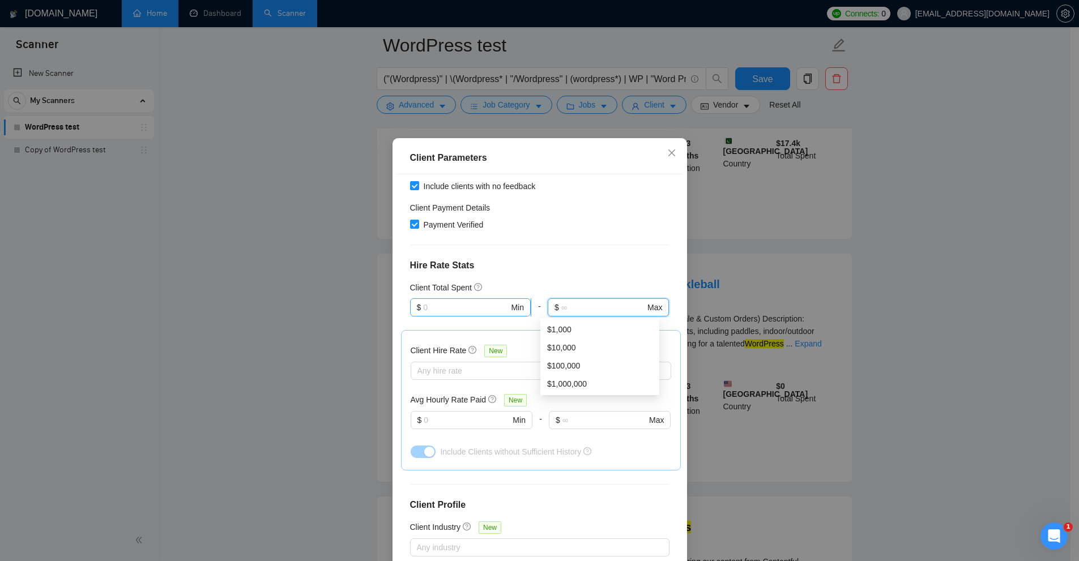
click at [477, 304] on input "text" at bounding box center [466, 307] width 86 height 12
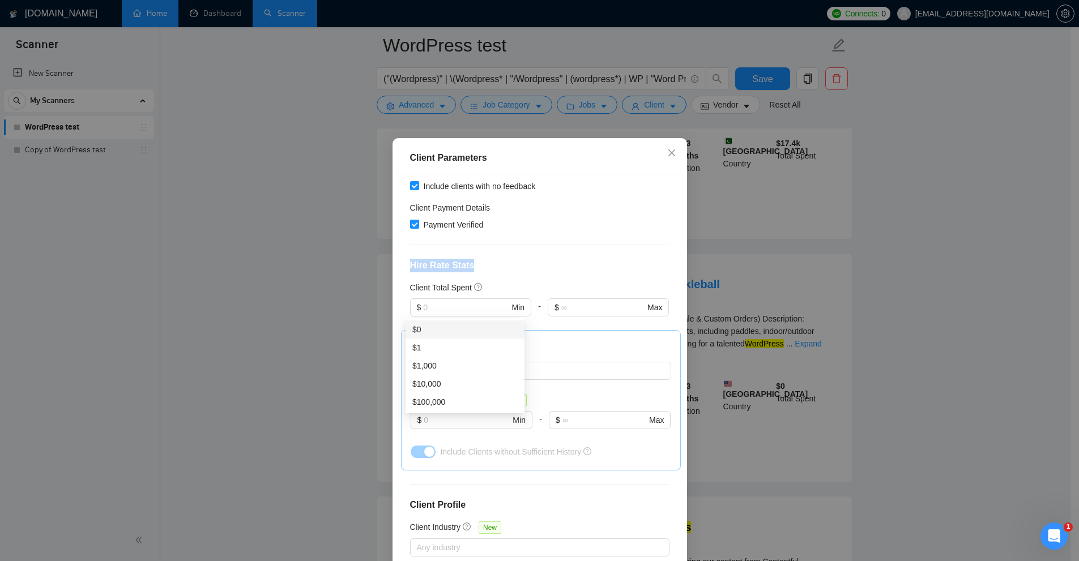
drag, startPoint x: 402, startPoint y: 262, endPoint x: 465, endPoint y: 275, distance: 63.7
click at [484, 270] on div "Client Location Include Client Countries Select Exclude Client Countries Select…" at bounding box center [540, 370] width 287 height 393
drag, startPoint x: 411, startPoint y: 284, endPoint x: 460, endPoint y: 291, distance: 49.7
click at [460, 291] on h5 "Client Total Spent" at bounding box center [441, 288] width 62 height 12
click at [455, 291] on h5 "Client Total Spent" at bounding box center [441, 288] width 62 height 12
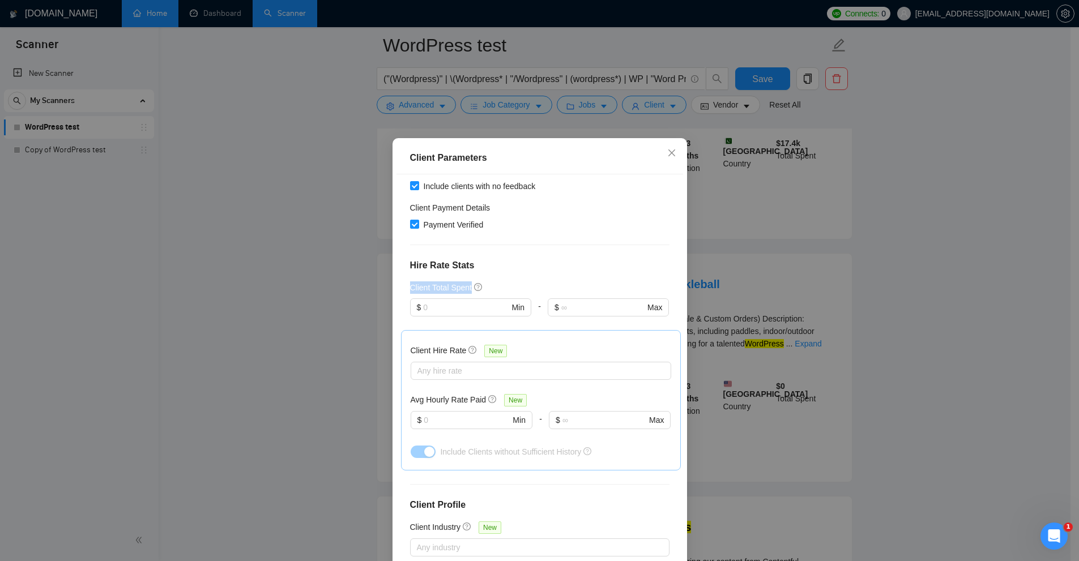
drag, startPoint x: 455, startPoint y: 291, endPoint x: 417, endPoint y: 291, distance: 38.0
click at [417, 291] on h5 "Client Total Spent" at bounding box center [441, 288] width 62 height 12
click at [448, 301] on input "text" at bounding box center [466, 307] width 86 height 12
click at [435, 383] on div "$10,000" at bounding box center [464, 384] width 105 height 12
type input "10000"
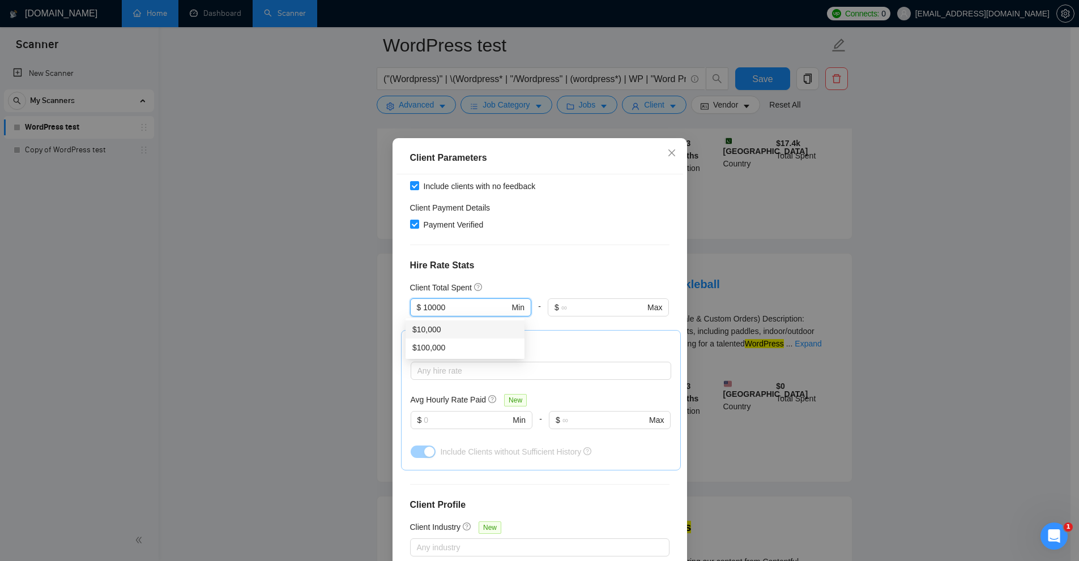
drag, startPoint x: 441, startPoint y: 307, endPoint x: 356, endPoint y: 310, distance: 85.6
click at [356, 310] on div "Client Parameters Client Location Include Client Countries Select Exclude Clien…" at bounding box center [539, 280] width 1079 height 561
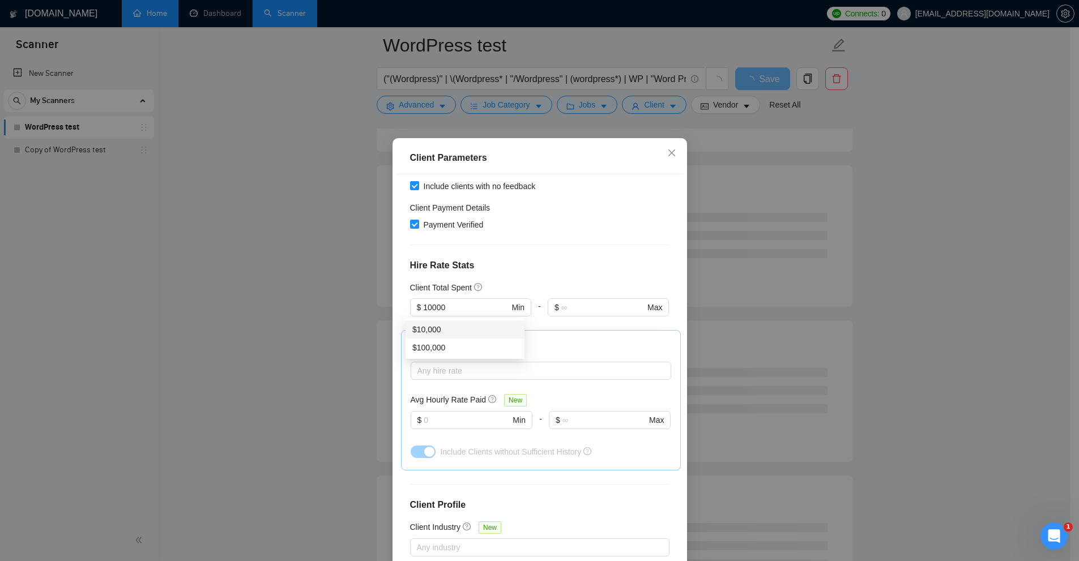
click at [603, 249] on div "Client Location Include Client Countries Select Exclude Client Countries Select…" at bounding box center [540, 370] width 287 height 393
drag, startPoint x: 457, startPoint y: 302, endPoint x: 407, endPoint y: 307, distance: 50.6
click at [410, 307] on span "$ 10000 Min" at bounding box center [470, 308] width 121 height 18
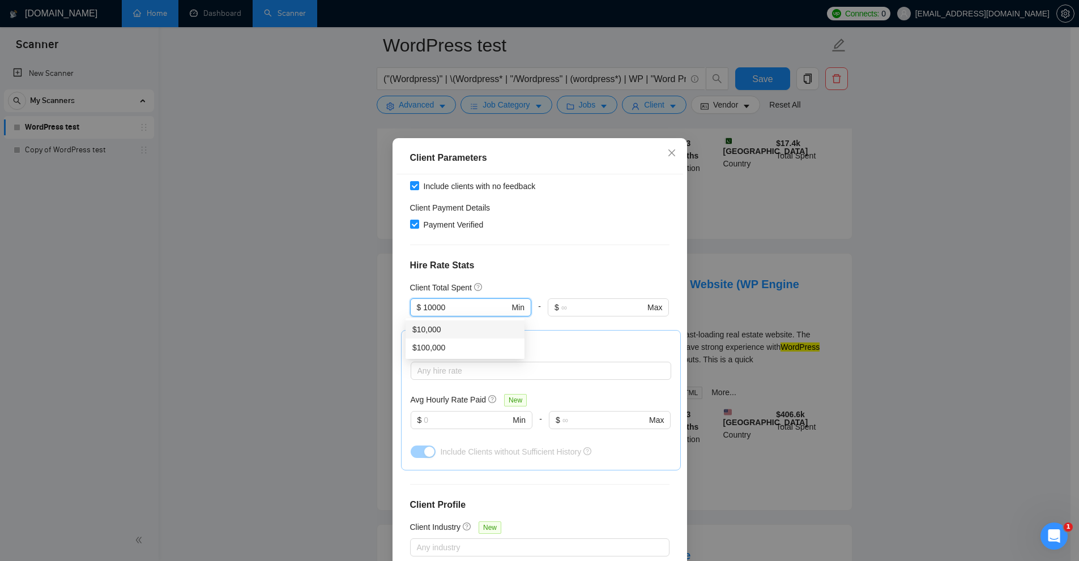
click at [597, 269] on h4 "Hire Rate Stats" at bounding box center [539, 266] width 259 height 14
click at [483, 306] on input "10000" at bounding box center [466, 307] width 86 height 12
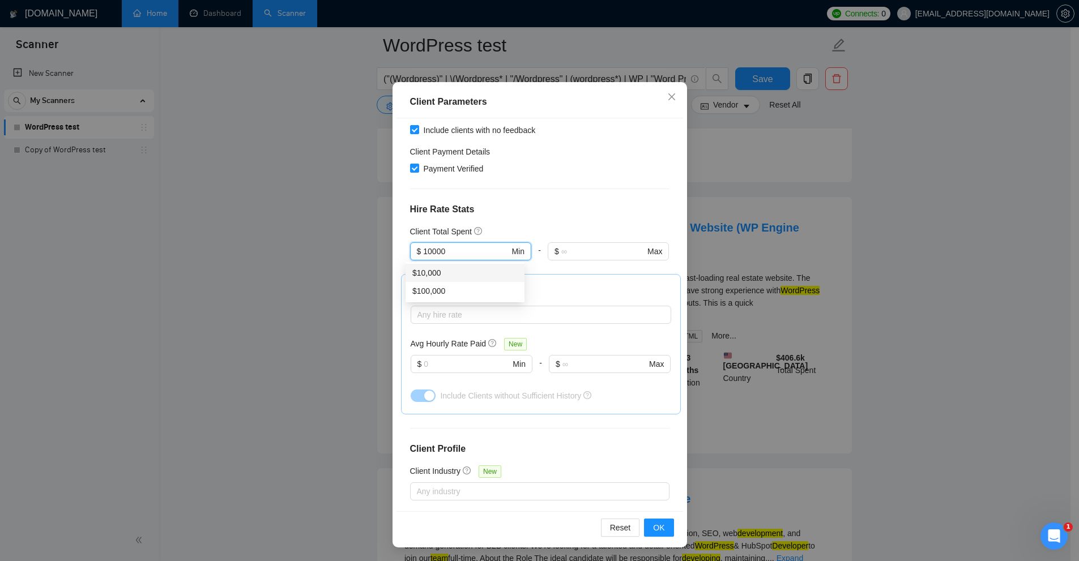
scroll to position [0, 0]
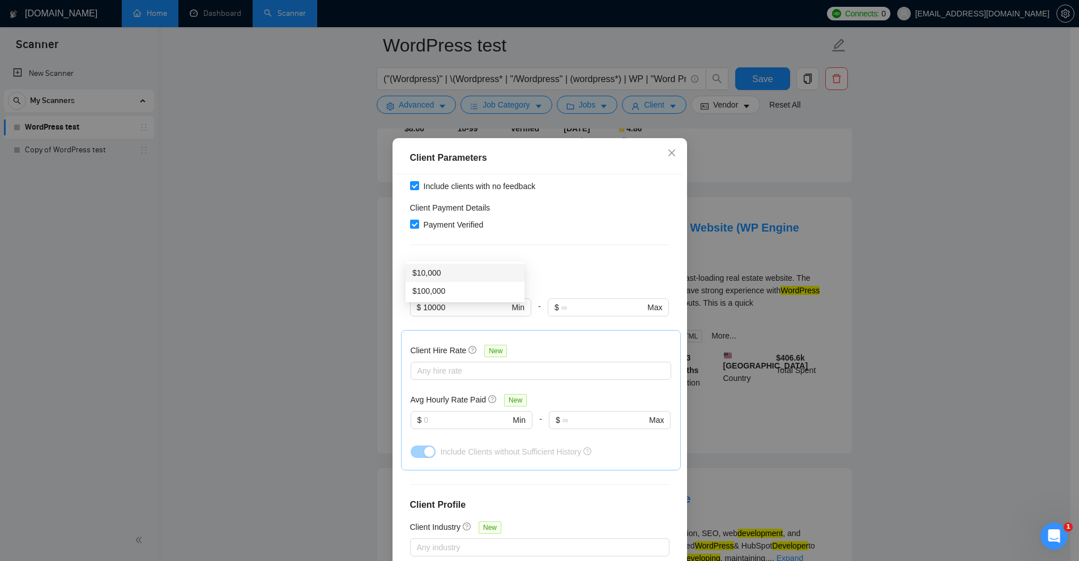
click at [566, 252] on div "Client Location Include Client Countries Select Exclude Client Countries Select…" at bounding box center [540, 370] width 287 height 393
click at [454, 306] on input "10000" at bounding box center [466, 307] width 86 height 12
type input "50000"
click at [585, 304] on input "text" at bounding box center [602, 307] width 83 height 12
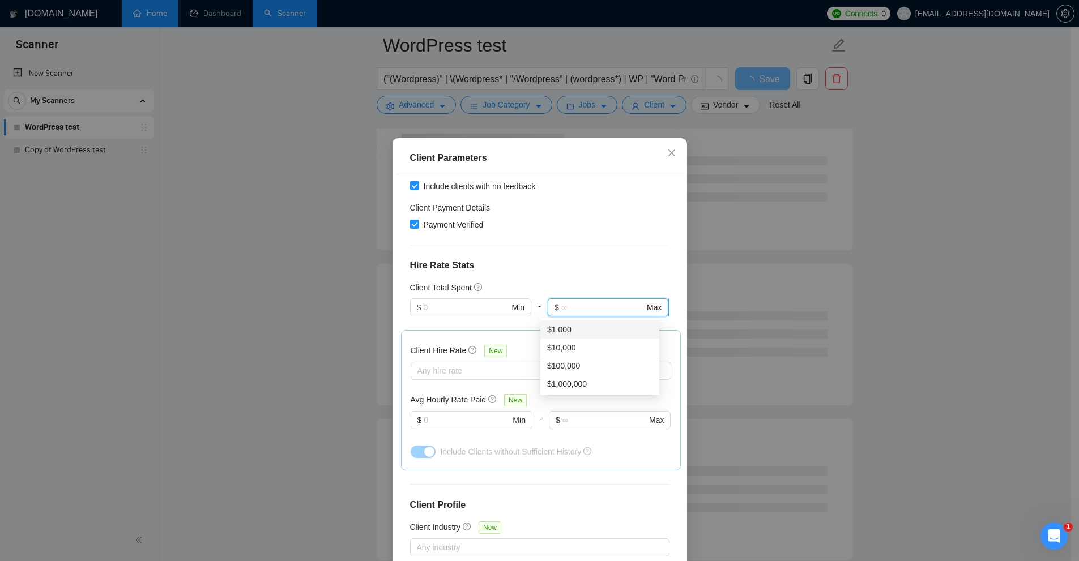
click at [571, 304] on input "text" at bounding box center [602, 307] width 83 height 12
type input "0"
click at [580, 293] on div "Client Total Spent" at bounding box center [539, 288] width 259 height 12
drag, startPoint x: 542, startPoint y: 310, endPoint x: 482, endPoint y: 316, distance: 59.7
click at [483, 316] on div "$ Min - $ 0 Max" at bounding box center [539, 315] width 259 height 32
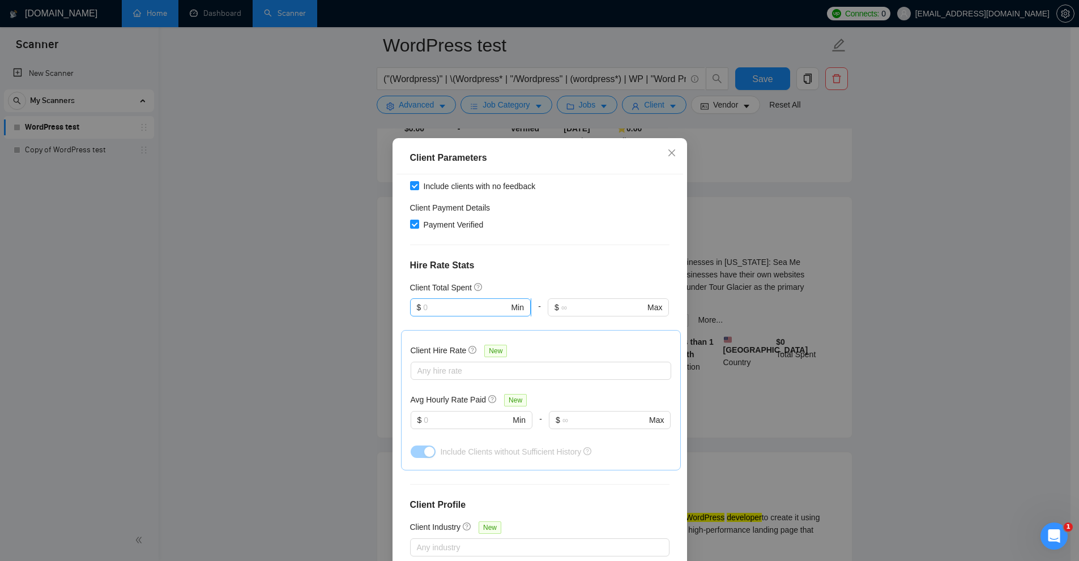
click at [471, 315] on span "$ Min" at bounding box center [470, 308] width 121 height 18
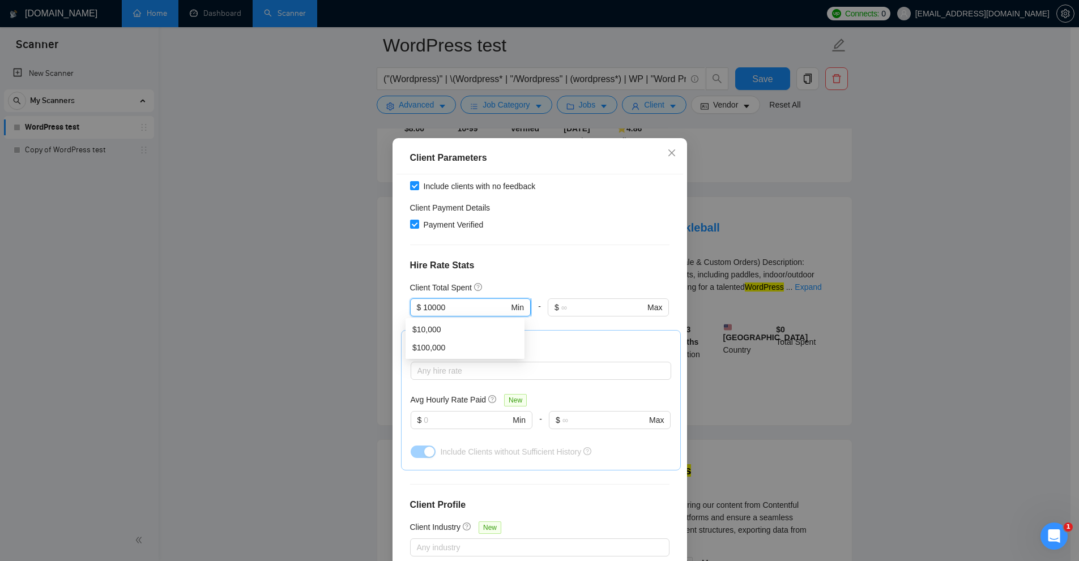
drag, startPoint x: 428, startPoint y: 303, endPoint x: 462, endPoint y: 306, distance: 34.2
click at [462, 306] on input "10000" at bounding box center [466, 307] width 86 height 12
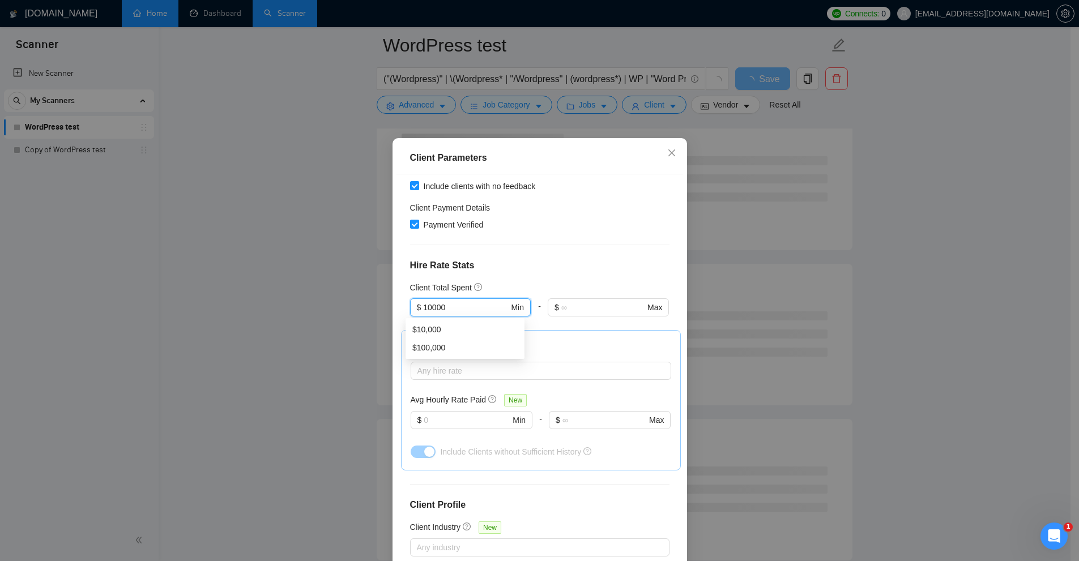
click at [462, 306] on input "10000" at bounding box center [466, 307] width 86 height 12
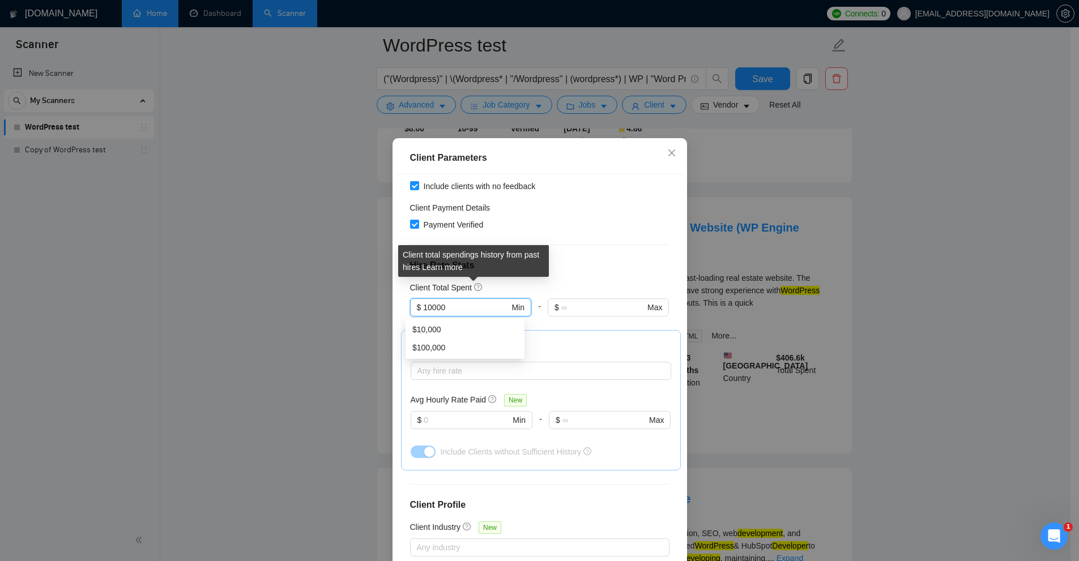
type input "10000"
click at [529, 263] on div "Client total spendings history from past hires Learn more" at bounding box center [473, 261] width 151 height 32
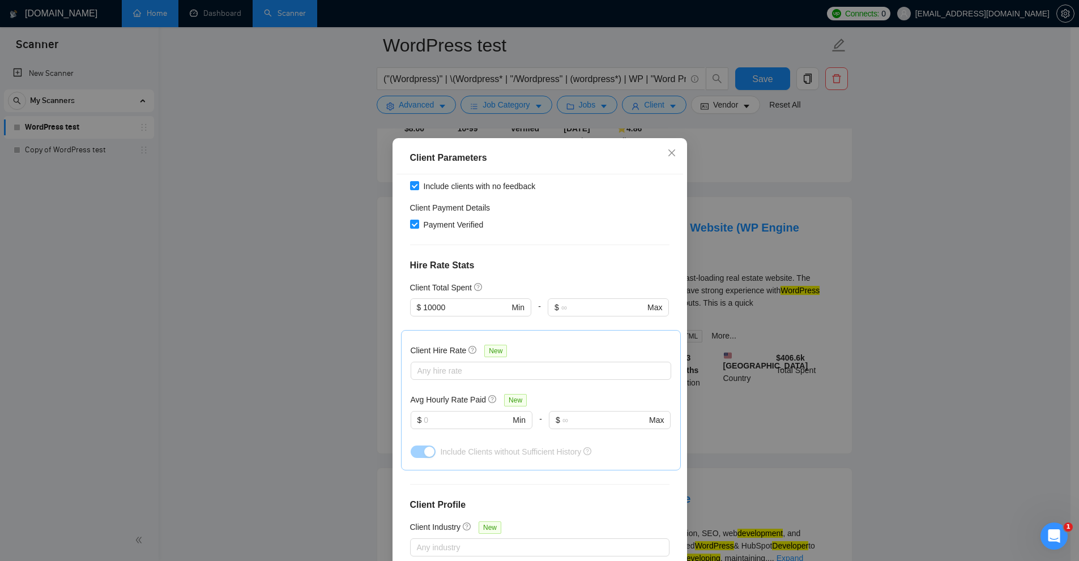
scroll to position [312, 0]
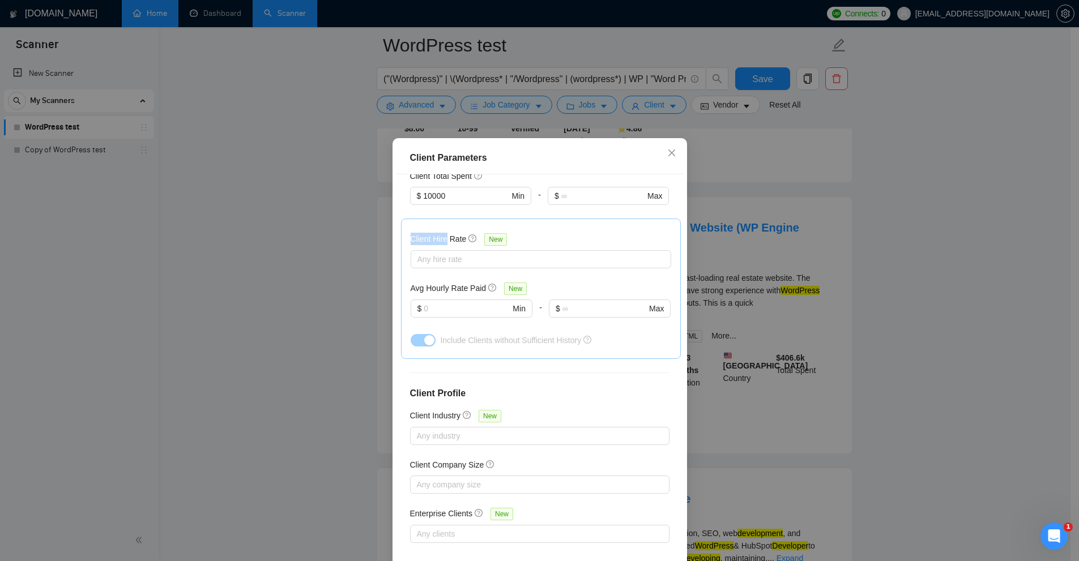
drag, startPoint x: 406, startPoint y: 237, endPoint x: 445, endPoint y: 236, distance: 39.7
click at [445, 236] on div "Client Hire Rate New Any hire rate Avg Hourly Rate Paid New $ Min - $ Max Inclu…" at bounding box center [541, 289] width 280 height 140
click at [484, 259] on div at bounding box center [536, 260] width 244 height 14
click at [576, 246] on div "Client Hire Rate New" at bounding box center [541, 242] width 261 height 18
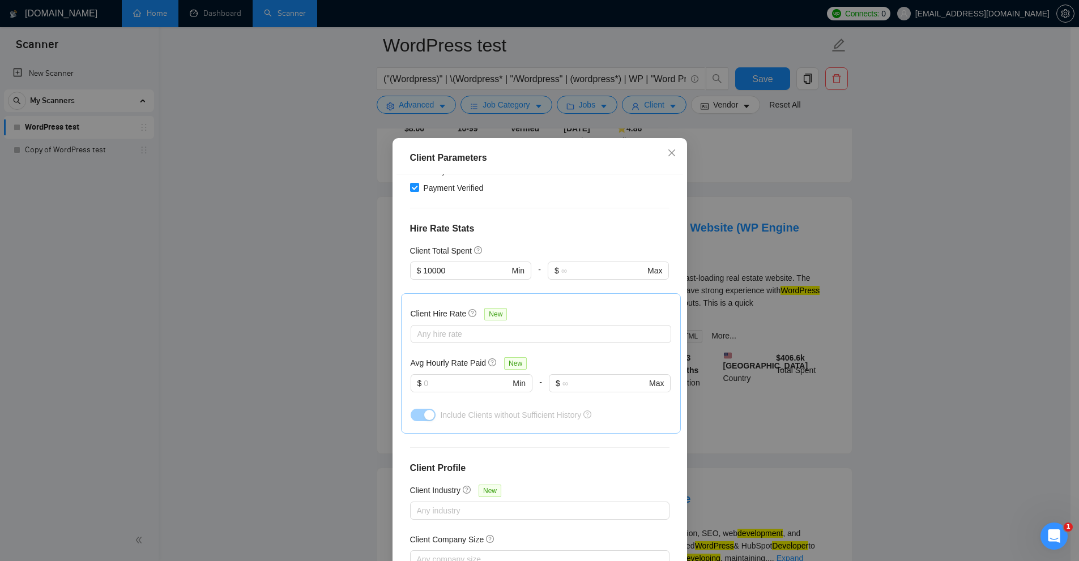
scroll to position [293, 0]
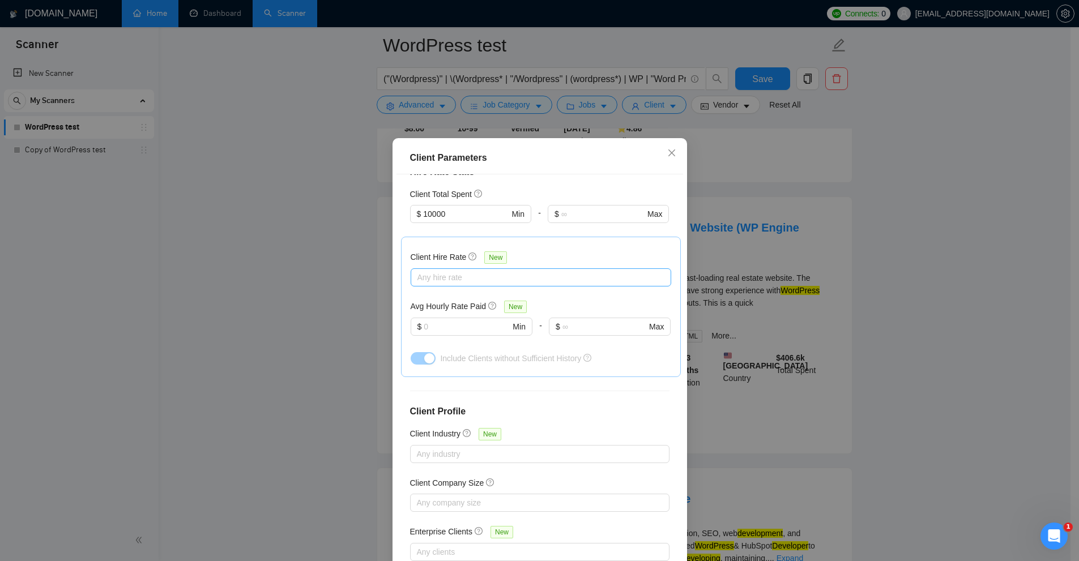
click at [453, 277] on div at bounding box center [536, 278] width 244 height 14
drag, startPoint x: 401, startPoint y: 257, endPoint x: 449, endPoint y: 257, distance: 48.1
click at [449, 257] on div "Client Hire Rate New Any hire rate Avg Hourly Rate Paid New $ Min - $ Max Inclu…" at bounding box center [541, 307] width 280 height 140
drag, startPoint x: 405, startPoint y: 308, endPoint x: 440, endPoint y: 292, distance: 38.0
click at [470, 308] on div "Client Hire Rate New Any hire rate Avg Hourly Rate Paid New $ Min - $ Max Inclu…" at bounding box center [541, 307] width 280 height 140
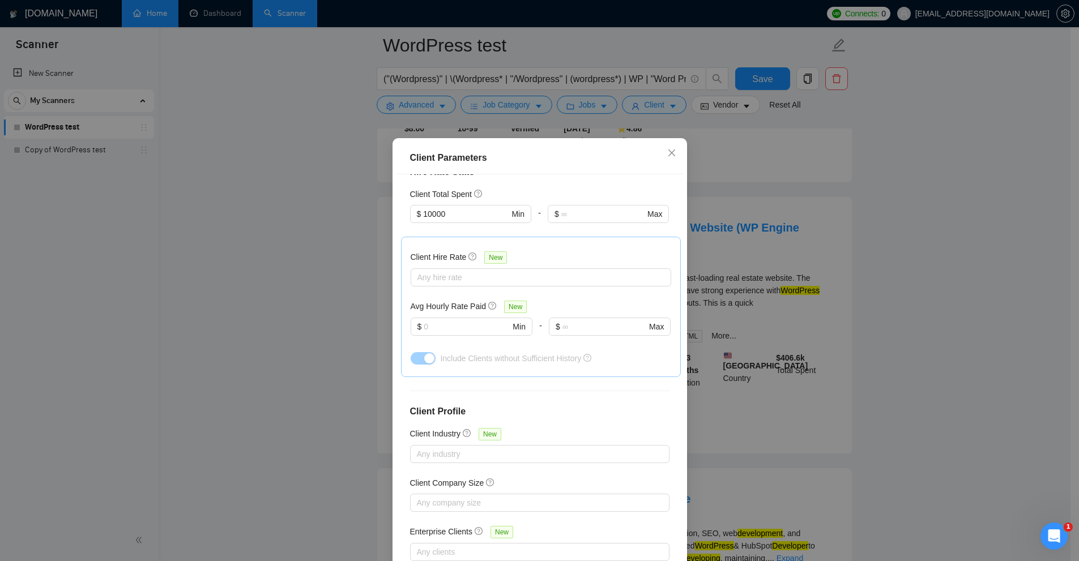
click at [423, 258] on h5 "Client Hire Rate" at bounding box center [439, 257] width 56 height 12
click at [420, 271] on input "Client Hire Rate New" at bounding box center [418, 278] width 2 height 14
drag, startPoint x: 424, startPoint y: 271, endPoint x: 426, endPoint y: 280, distance: 9.8
click at [425, 271] on div at bounding box center [536, 278] width 244 height 14
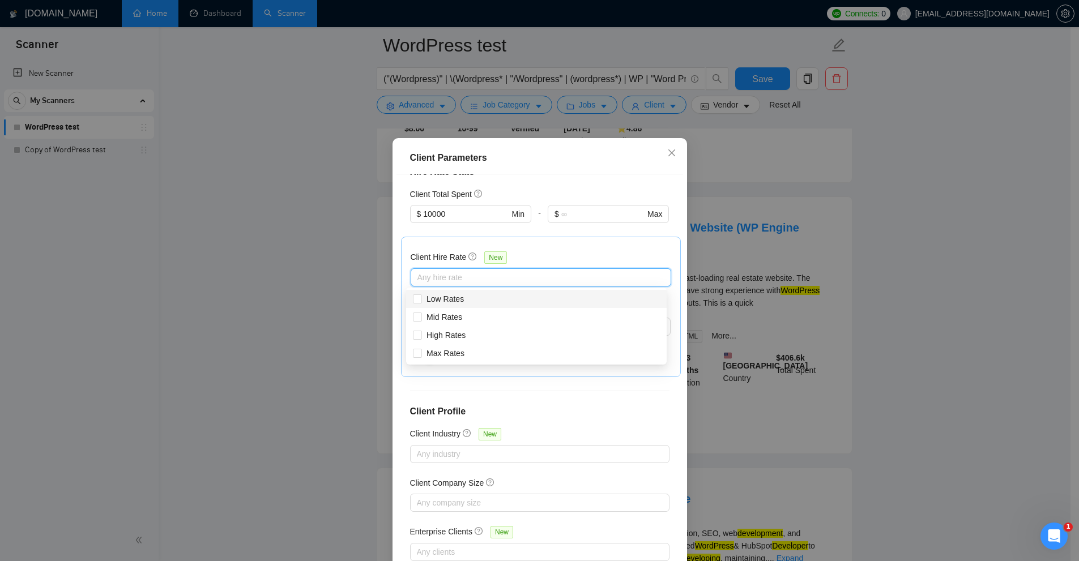
click at [416, 259] on h5 "Client Hire Rate" at bounding box center [439, 257] width 56 height 12
click at [417, 271] on input "Client Hire Rate New" at bounding box center [418, 278] width 2 height 14
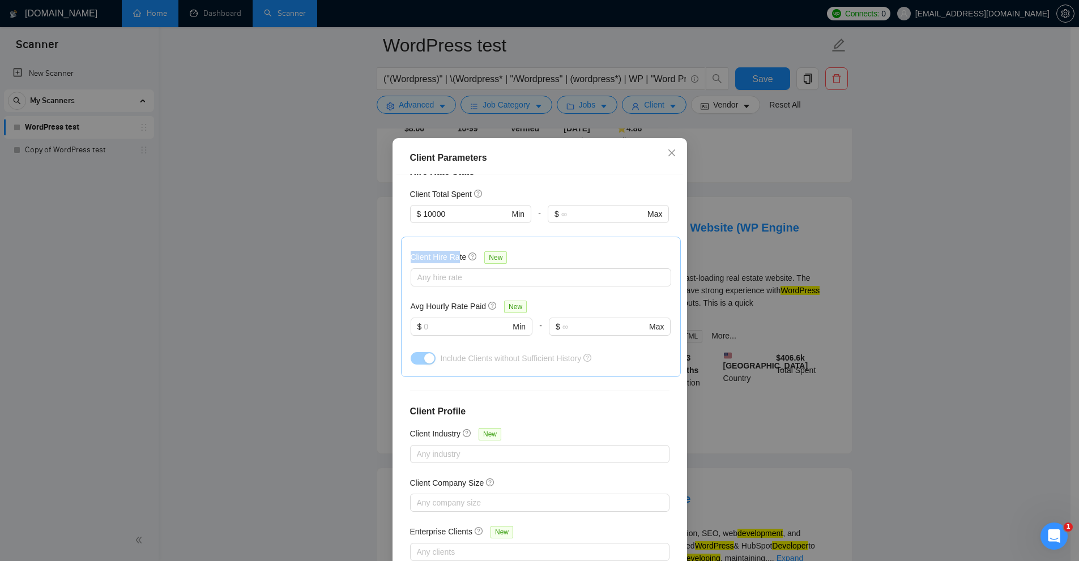
drag, startPoint x: 405, startPoint y: 257, endPoint x: 455, endPoint y: 257, distance: 49.9
click at [455, 257] on div "Client Hire Rate New Any hire rate Avg Hourly Rate Paid New $ Min - $ Max Inclu…" at bounding box center [541, 307] width 280 height 140
click at [482, 274] on div at bounding box center [536, 278] width 244 height 14
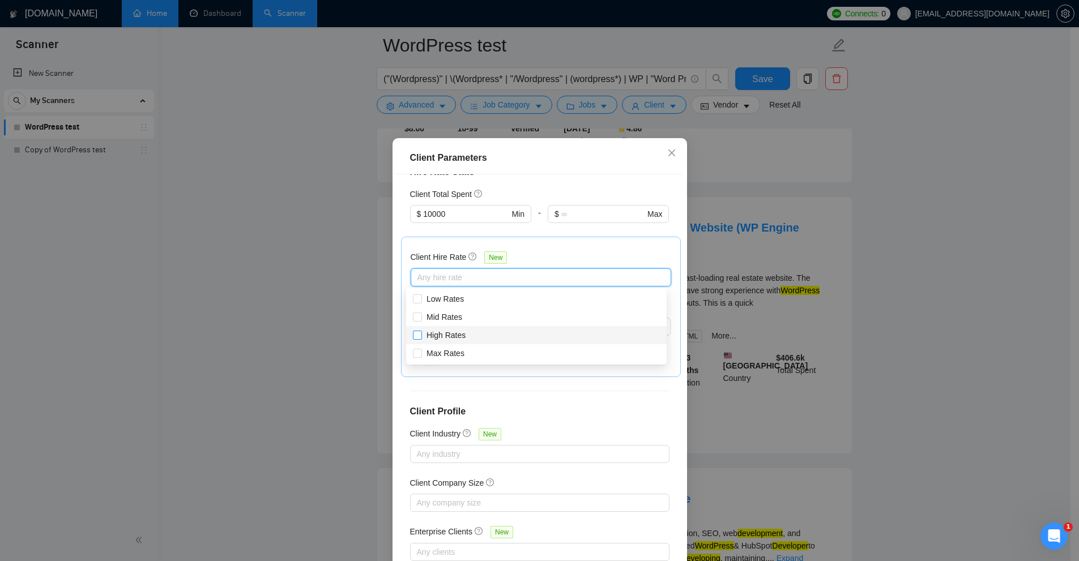
click at [442, 335] on span "High Rates" at bounding box center [446, 335] width 39 height 9
click at [421, 335] on input "High Rates" at bounding box center [417, 335] width 8 height 8
checkbox input "true"
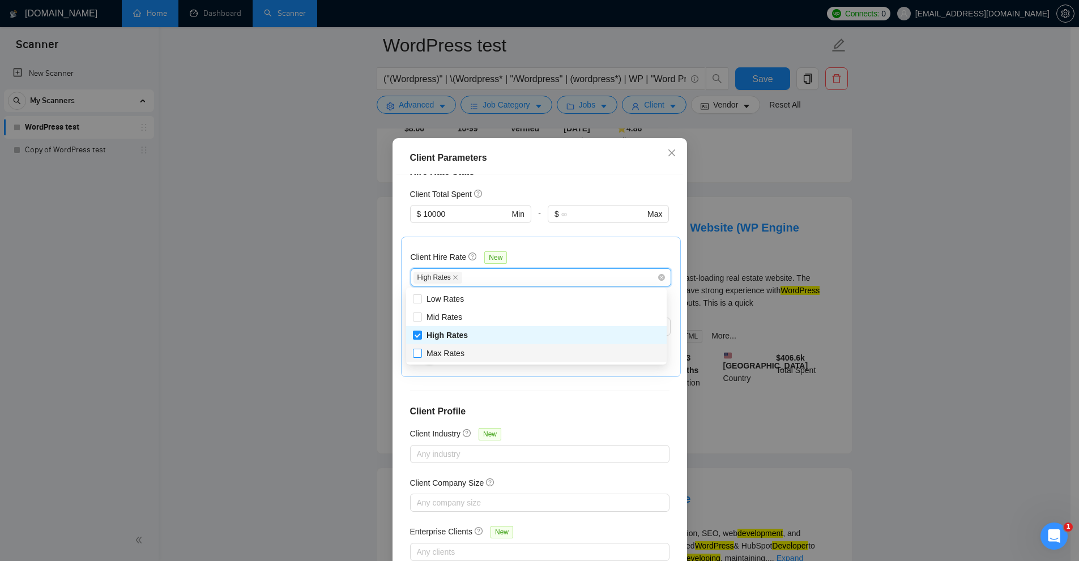
click at [437, 352] on span "Max Rates" at bounding box center [446, 353] width 38 height 9
click at [421, 352] on input "Max Rates" at bounding box center [417, 353] width 8 height 8
checkbox input "true"
click at [578, 245] on div "Client Hire Rate New High Rates Max Rates Avg Hourly Rate Paid New $ Min - $ Ma…" at bounding box center [541, 307] width 280 height 140
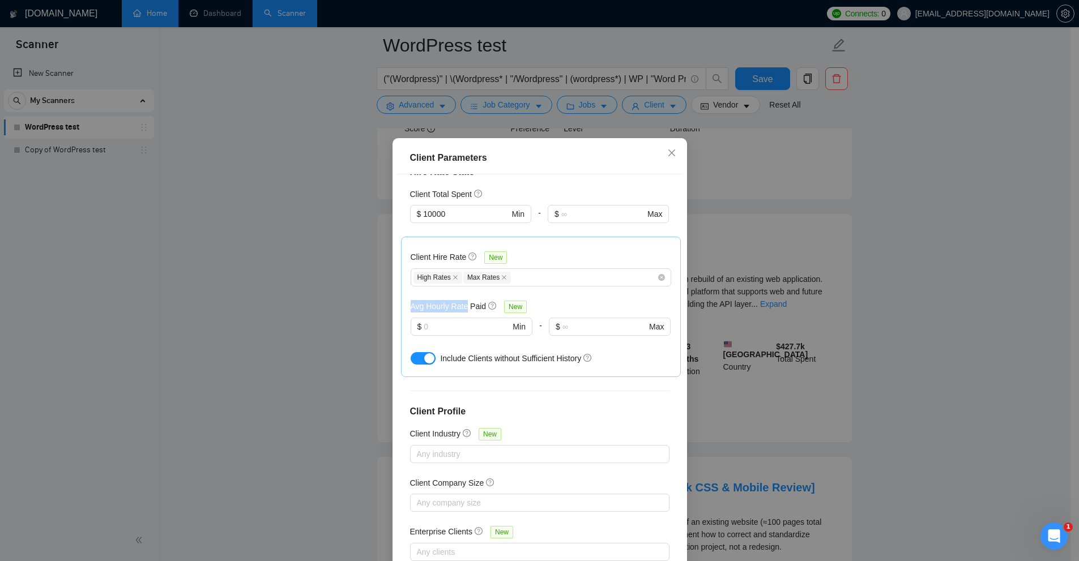
drag, startPoint x: 414, startPoint y: 304, endPoint x: 453, endPoint y: 301, distance: 39.7
click at [458, 301] on h5 "Avg Hourly Rate Paid" at bounding box center [449, 306] width 76 height 12
click at [441, 303] on h5 "Avg Hourly Rate Paid" at bounding box center [449, 306] width 76 height 12
drag, startPoint x: 441, startPoint y: 303, endPoint x: 471, endPoint y: 302, distance: 29.5
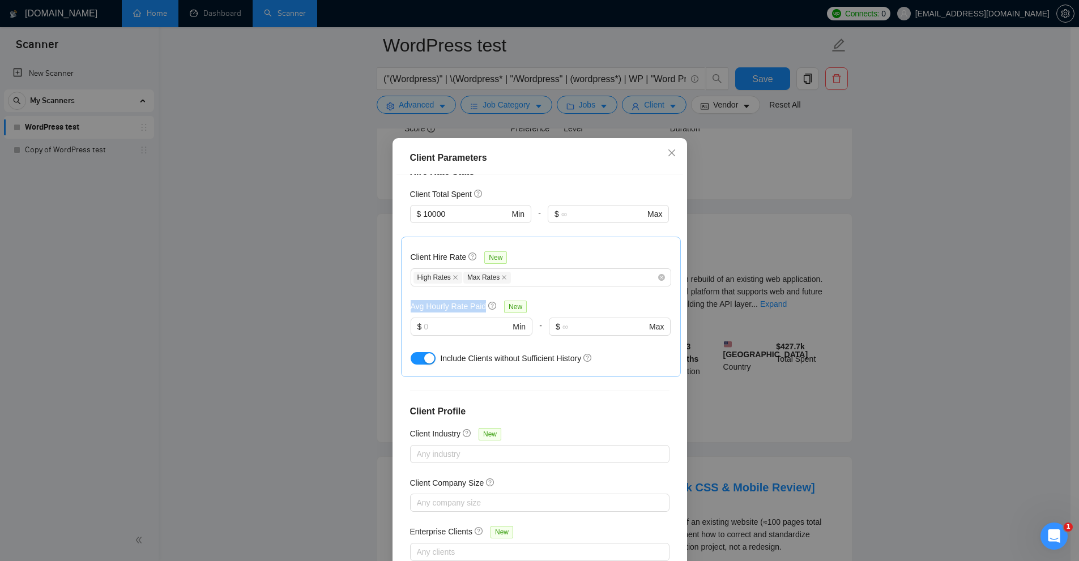
click at [471, 302] on h5 "Avg Hourly Rate Paid" at bounding box center [449, 306] width 76 height 12
click at [453, 302] on h5 "Avg Hourly Rate Paid" at bounding box center [449, 306] width 76 height 12
click at [442, 322] on input "text" at bounding box center [467, 327] width 86 height 12
click at [454, 323] on input "text" at bounding box center [467, 327] width 86 height 12
drag, startPoint x: 404, startPoint y: 323, endPoint x: 391, endPoint y: 328, distance: 14.3
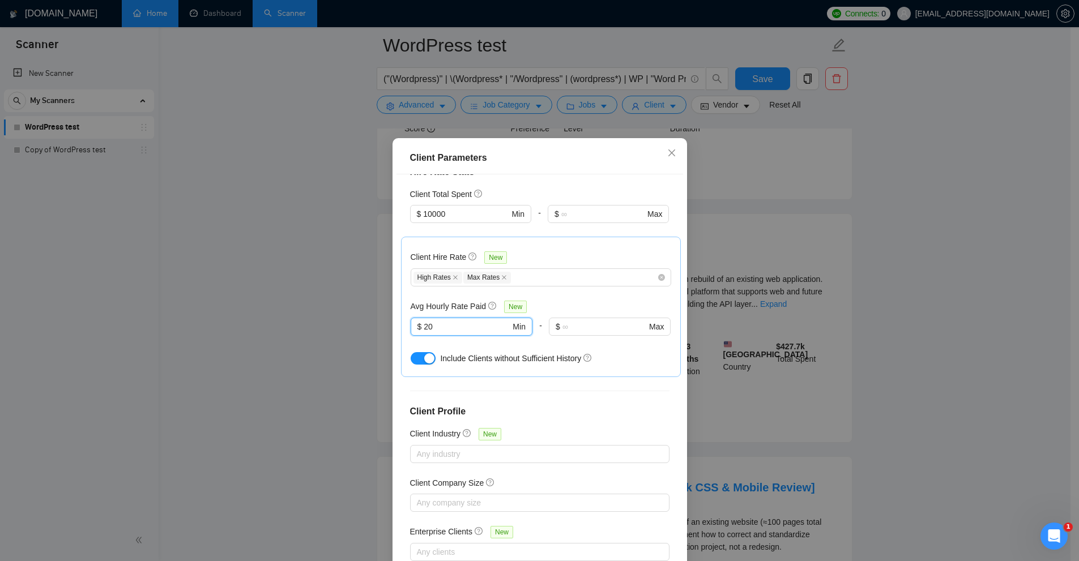
click at [382, 323] on div "Client Parameters Client Location Include Client Countries Select Exclude Clien…" at bounding box center [539, 280] width 1079 height 561
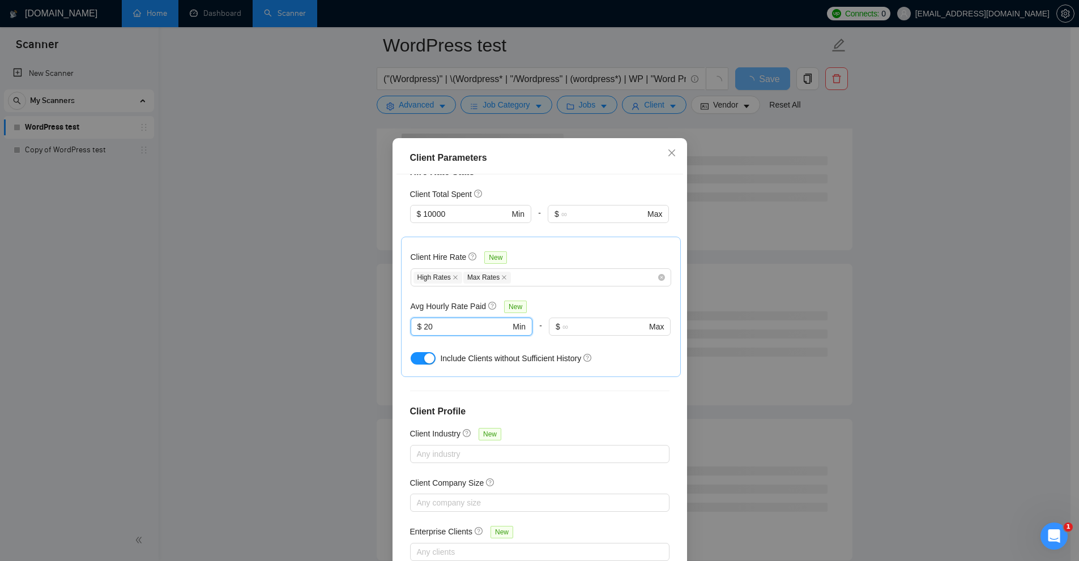
type input "20"
click at [779, 360] on div "Client Parameters Client Location Include Client Countries Select Exclude Clien…" at bounding box center [539, 280] width 1079 height 561
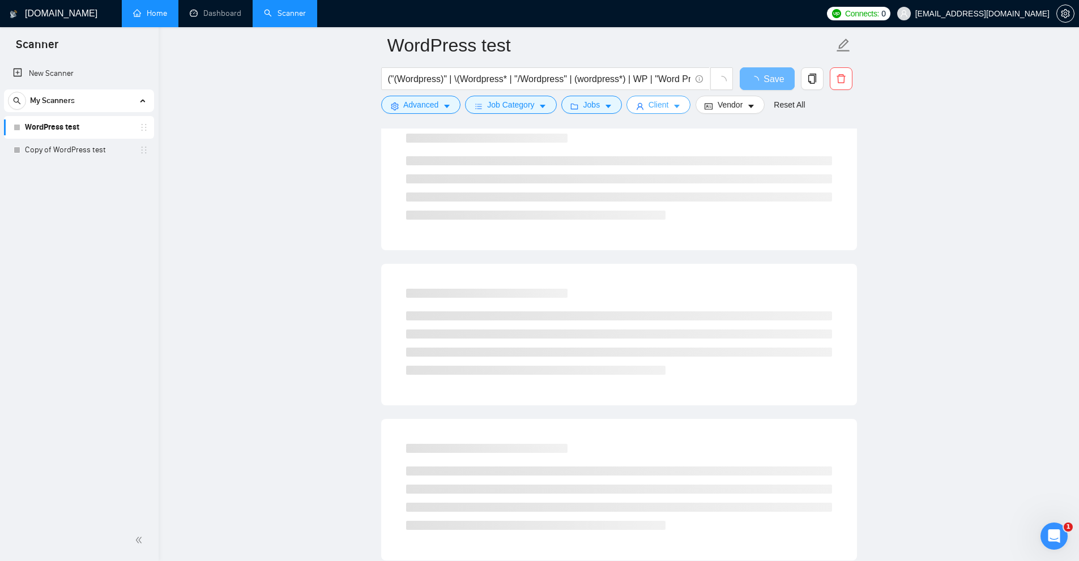
click at [661, 100] on span "Client" at bounding box center [659, 105] width 20 height 12
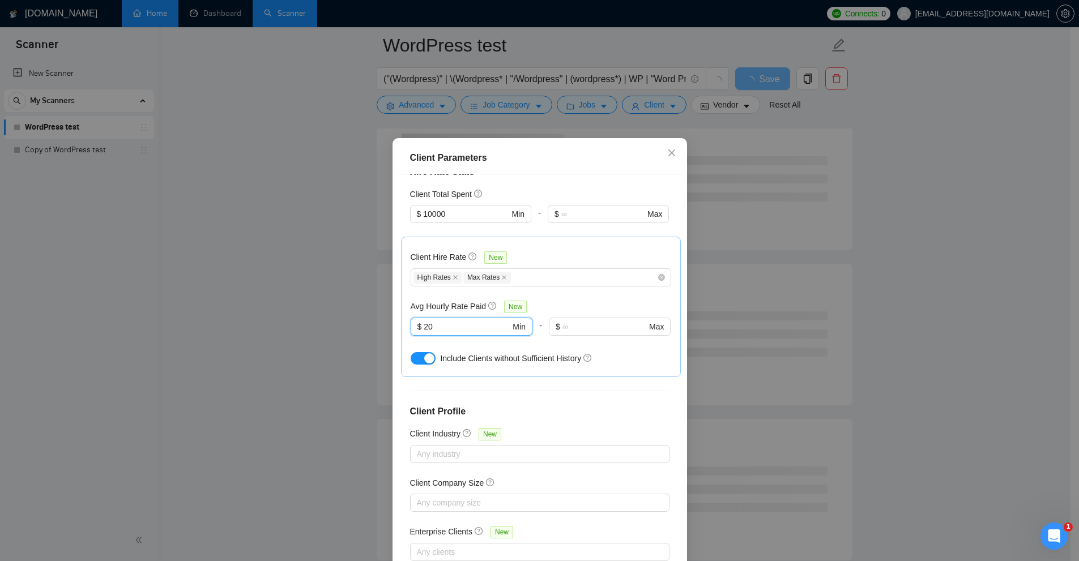
drag, startPoint x: 389, startPoint y: 326, endPoint x: 455, endPoint y: 291, distance: 75.3
click at [377, 308] on div "Client Parameters Client Location Include Client Countries Select Exclude Clien…" at bounding box center [539, 280] width 1079 height 561
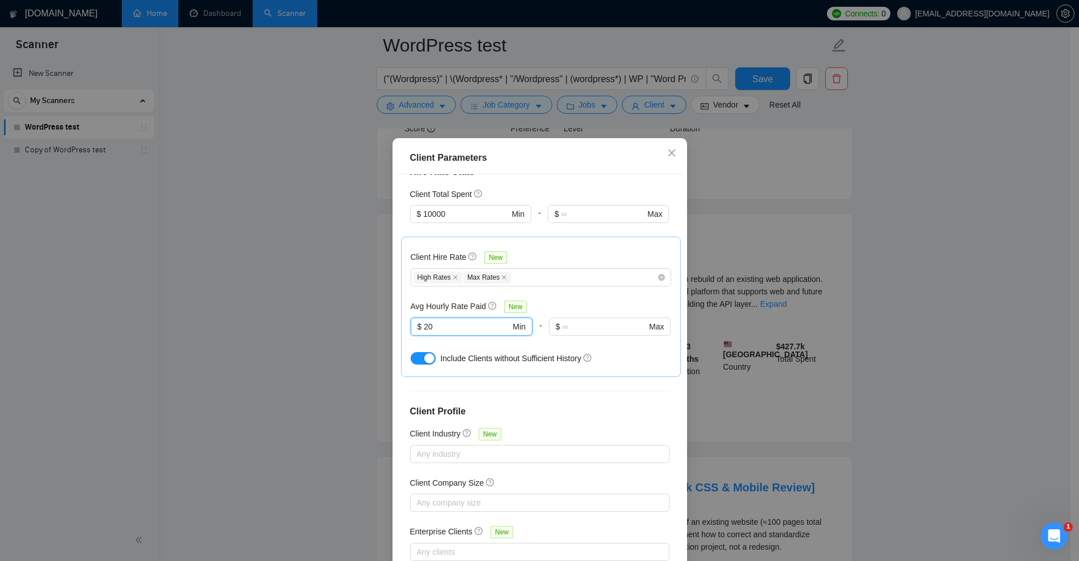
click at [441, 300] on h5 "Avg Hourly Rate Paid" at bounding box center [449, 306] width 76 height 12
drag, startPoint x: 436, startPoint y: 360, endPoint x: 574, endPoint y: 377, distance: 139.8
click at [574, 359] on span "Include Clients without Sufficient History" at bounding box center [510, 358] width 141 height 9
click at [574, 379] on div "Client Location Include Client Countries Select Exclude Client Countries Select…" at bounding box center [540, 370] width 287 height 393
drag, startPoint x: 574, startPoint y: 359, endPoint x: 450, endPoint y: 363, distance: 124.1
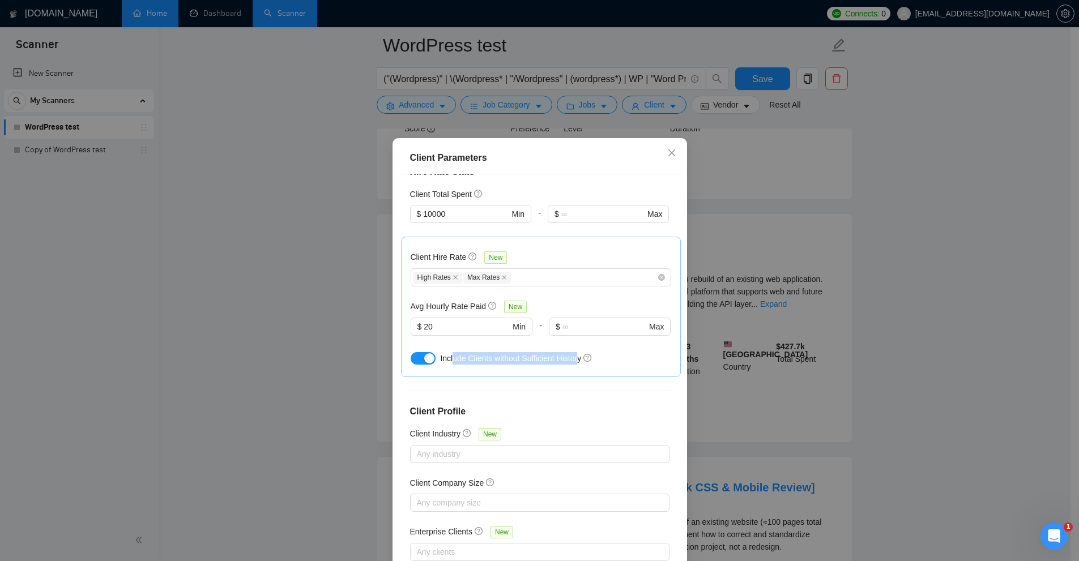
click at [450, 363] on div "Include Clients without Sufficient History" at bounding box center [555, 358] width 231 height 12
click at [449, 363] on div "Include Clients without Sufficient History" at bounding box center [555, 358] width 231 height 12
drag, startPoint x: 449, startPoint y: 363, endPoint x: 561, endPoint y: 359, distance: 112.2
click at [561, 359] on div "Include Clients without Sufficient History" at bounding box center [555, 358] width 231 height 12
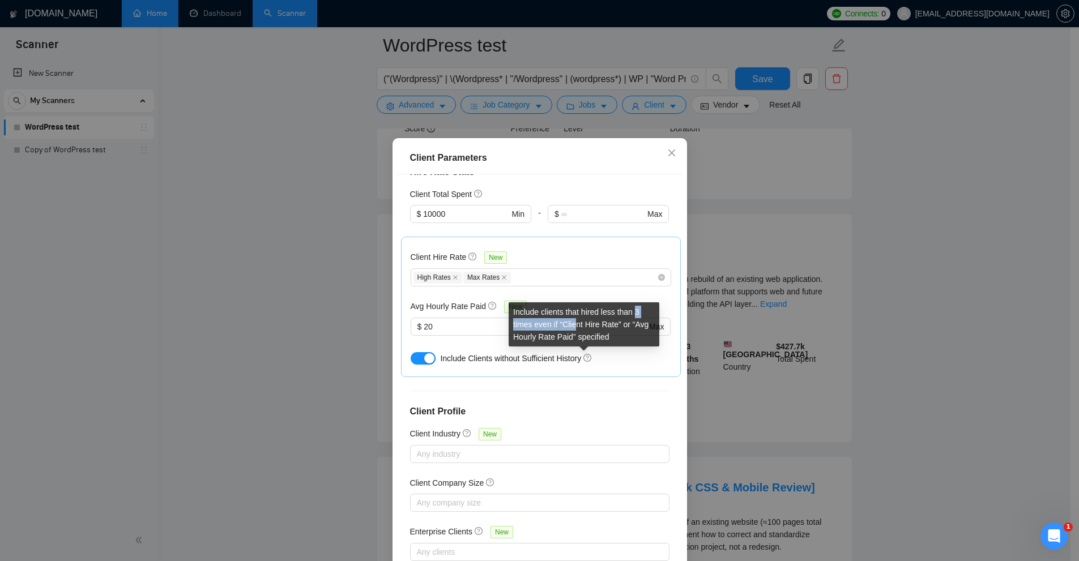
drag, startPoint x: 637, startPoint y: 312, endPoint x: 574, endPoint y: 322, distance: 63.6
click at [574, 322] on div "Include clients that hired less than 3 times even if “Client Hire Rate” or “Avg…" at bounding box center [584, 324] width 151 height 44
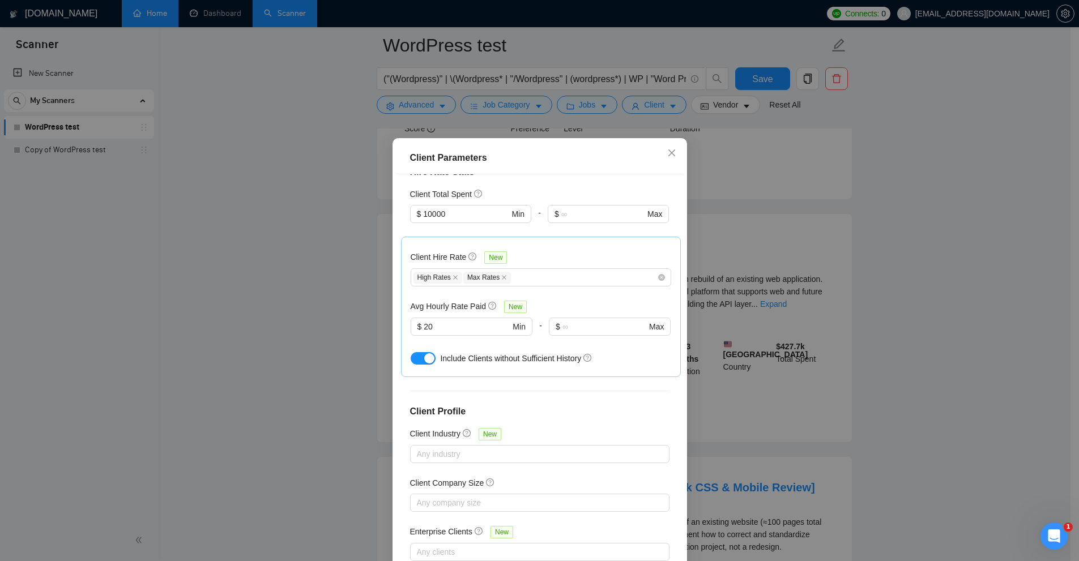
click at [533, 253] on div "Client Hire Rate New" at bounding box center [541, 260] width 261 height 18
click at [411, 213] on span "$ 10000 Min" at bounding box center [470, 214] width 121 height 18
click at [522, 185] on div "Client Location Include Client Countries Select Exclude Client Countries Select…" at bounding box center [540, 370] width 287 height 393
drag, startPoint x: 401, startPoint y: 218, endPoint x: 545, endPoint y: 257, distance: 149.1
click at [380, 225] on div "Client Parameters Client Location Include Client Countries Select Exclude Clien…" at bounding box center [539, 280] width 1079 height 561
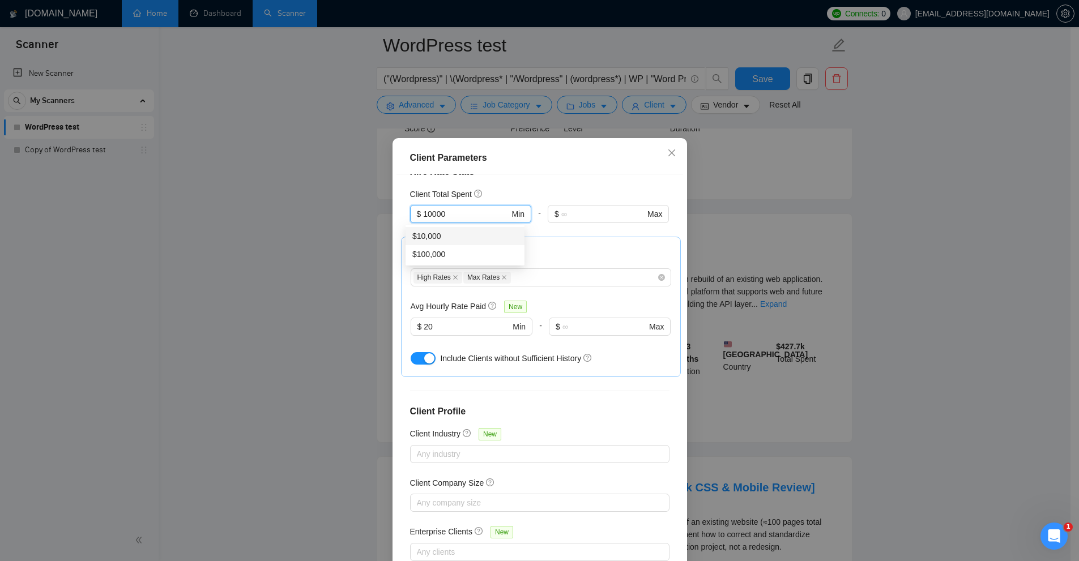
click at [608, 248] on div "Client Hire Rate New High Rates Max Rates Avg Hourly Rate Paid New $ 20 Min - $…" at bounding box center [541, 306] width 261 height 121
drag, startPoint x: 465, startPoint y: 216, endPoint x: 217, endPoint y: 249, distance: 250.4
click at [306, 228] on div "Client Parameters Client Location Include Client Countries Select Exclude Clien…" at bounding box center [539, 280] width 1079 height 561
click at [604, 245] on div "Client Hire Rate New High Rates Max Rates Avg Hourly Rate Paid New $ 20 Min - $…" at bounding box center [541, 307] width 280 height 140
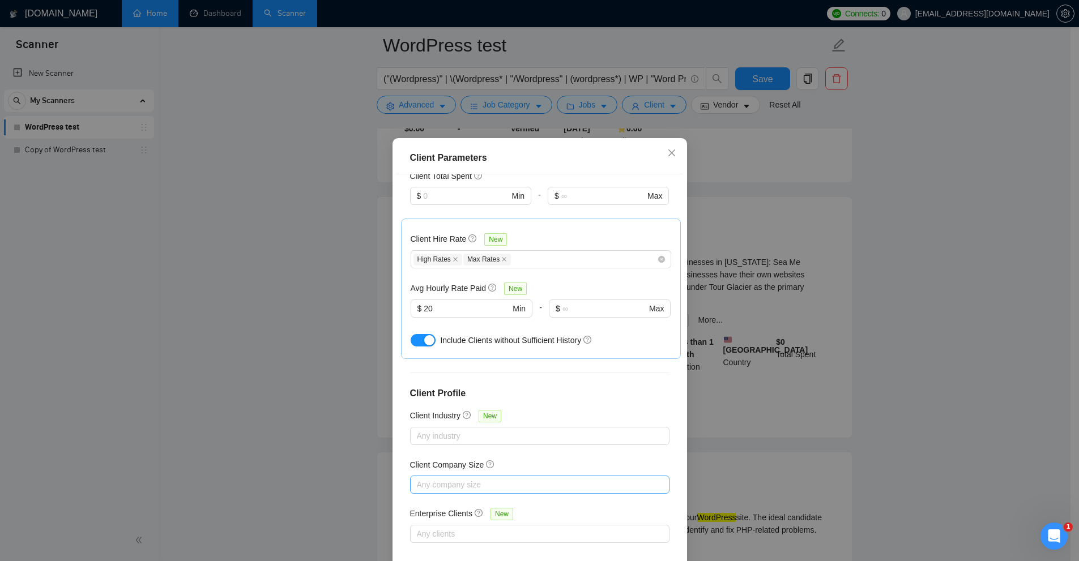
scroll to position [56, 0]
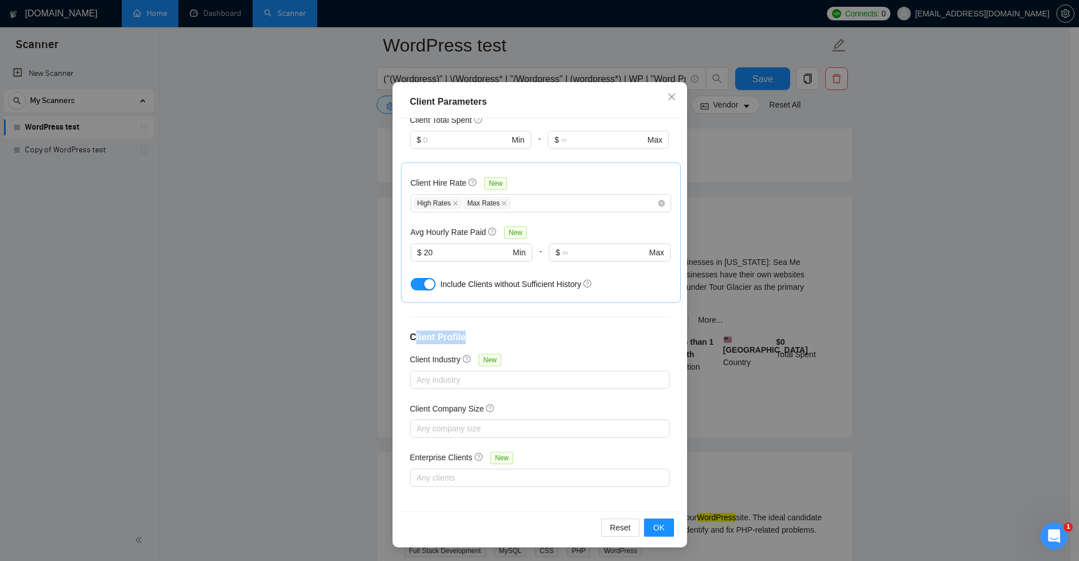
drag, startPoint x: 408, startPoint y: 326, endPoint x: 491, endPoint y: 328, distance: 82.2
click at [491, 328] on div "Client Location Include Client Countries Select Exclude Client Countries Select…" at bounding box center [540, 314] width 287 height 393
click at [444, 397] on div "Client Location Include Client Countries Select Exclude Client Countries Select…" at bounding box center [540, 314] width 287 height 393
click at [463, 411] on h5 "Client Company Size" at bounding box center [447, 409] width 74 height 12
click at [509, 371] on div "Any industry" at bounding box center [539, 380] width 259 height 18
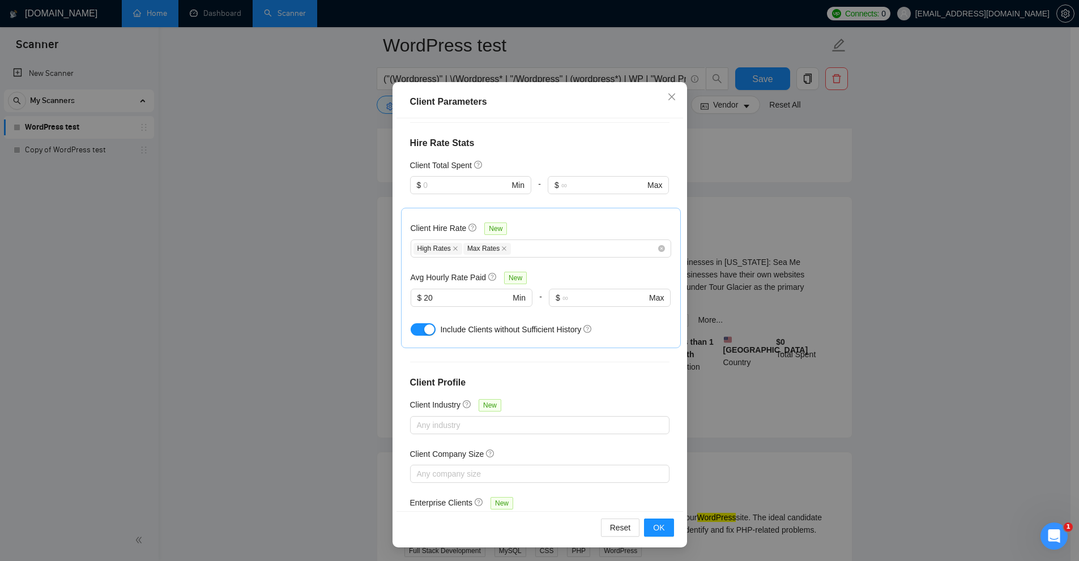
scroll to position [265, 0]
drag, startPoint x: 602, startPoint y: 369, endPoint x: 592, endPoint y: 369, distance: 9.6
click at [602, 370] on div "Client Location Include Client Countries Select Exclude Client Countries Select…" at bounding box center [540, 314] width 287 height 393
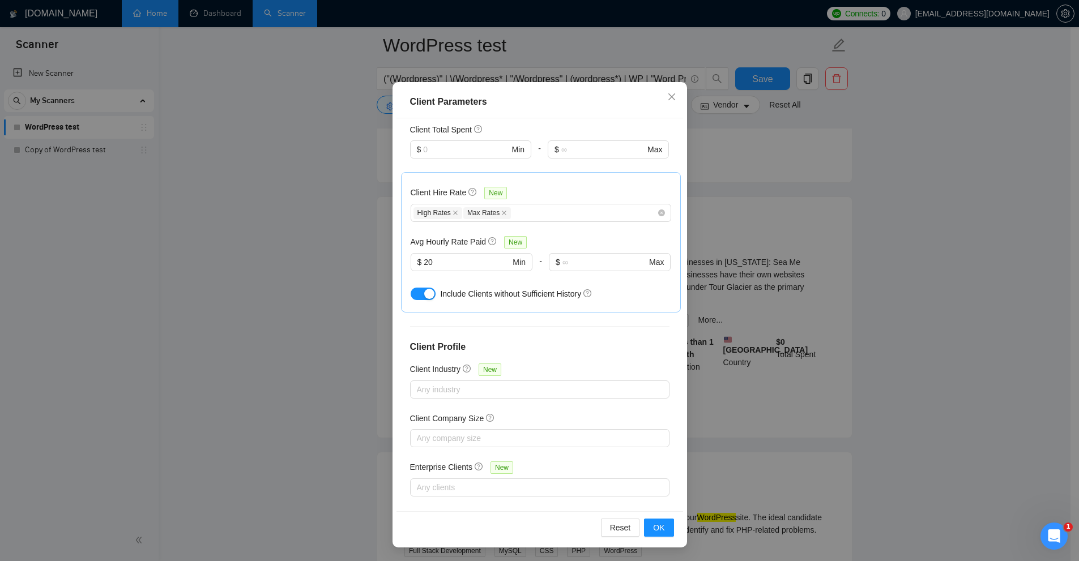
scroll to position [312, 0]
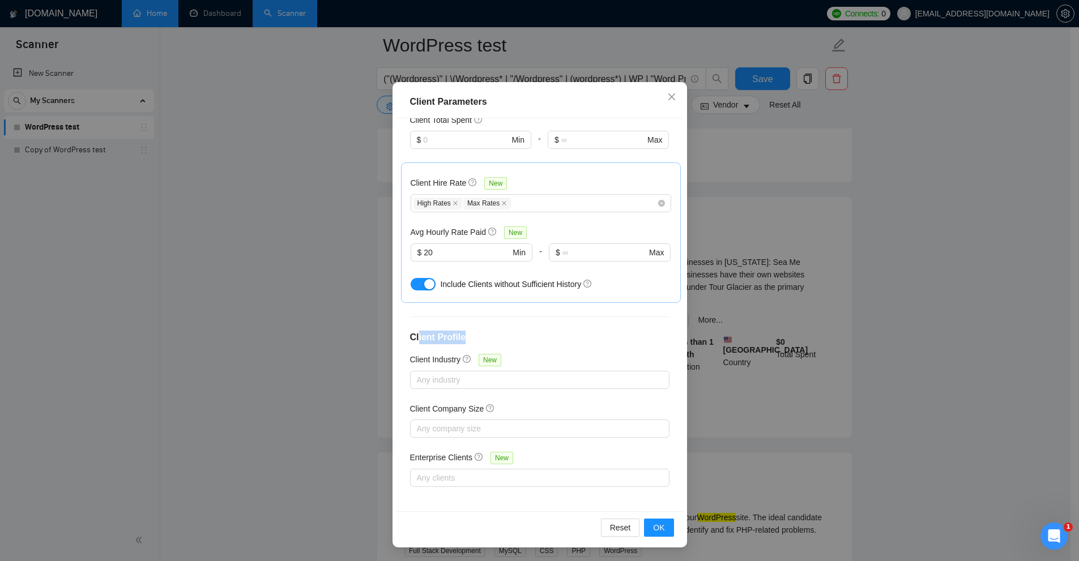
drag, startPoint x: 414, startPoint y: 339, endPoint x: 482, endPoint y: 339, distance: 68.5
click at [482, 339] on h4 "Client Profile" at bounding box center [539, 338] width 259 height 14
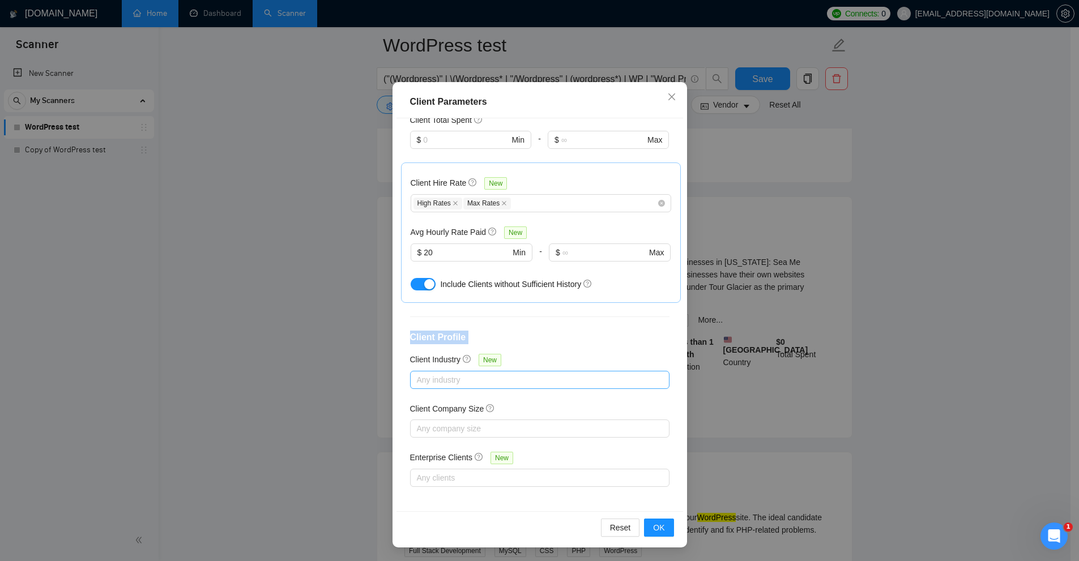
click at [458, 377] on div at bounding box center [534, 380] width 242 height 14
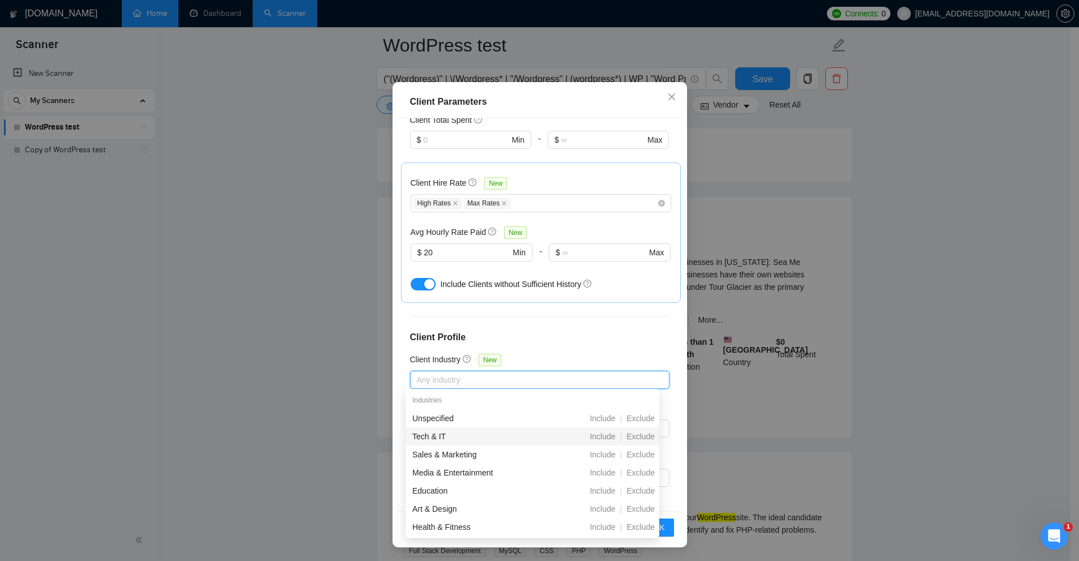
click at [564, 339] on h4 "Client Profile" at bounding box center [539, 338] width 259 height 14
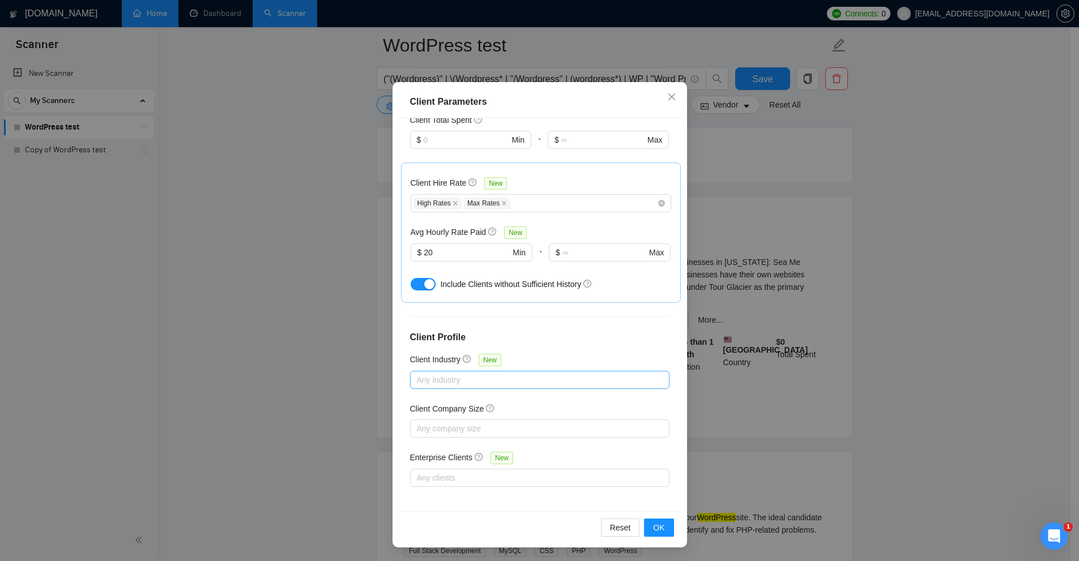
click at [479, 382] on div at bounding box center [534, 380] width 242 height 14
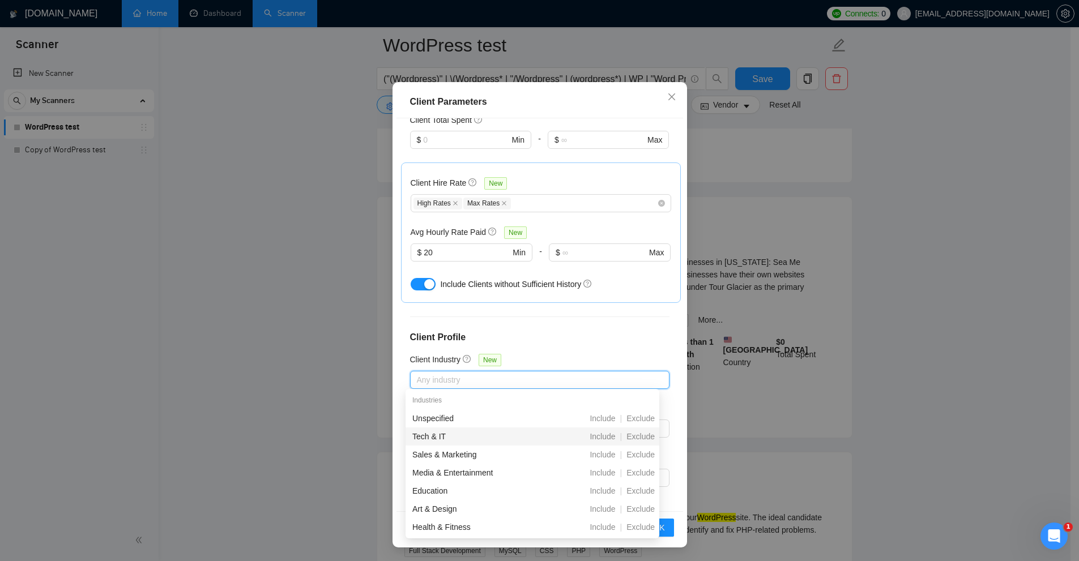
click at [545, 355] on div "Client Location Include Client Countries Select Exclude Client Countries Select…" at bounding box center [540, 314] width 287 height 393
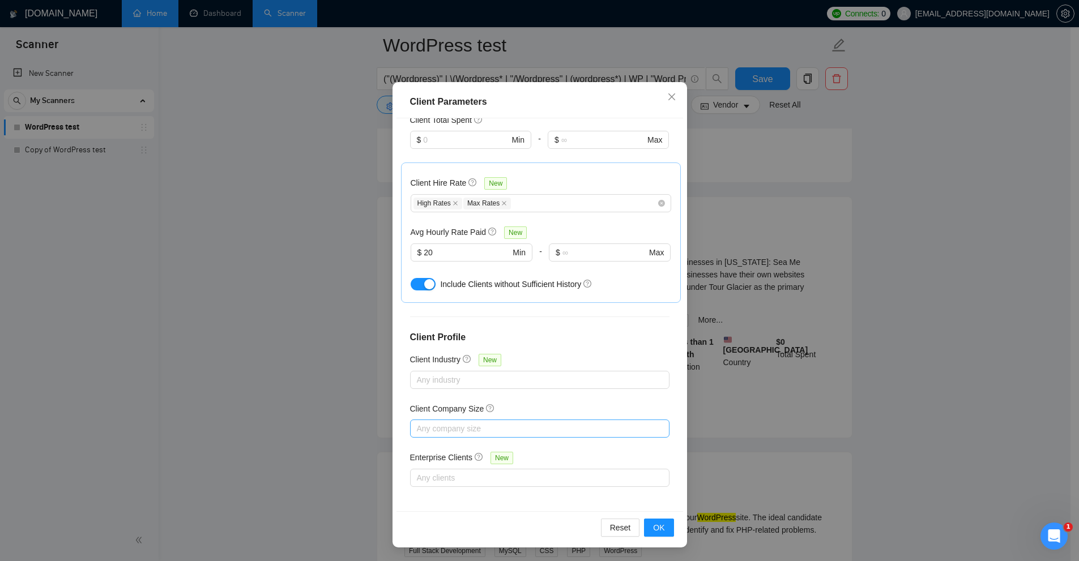
click at [445, 415] on div "Client Company Size" at bounding box center [539, 411] width 259 height 17
click at [446, 425] on div at bounding box center [534, 429] width 242 height 14
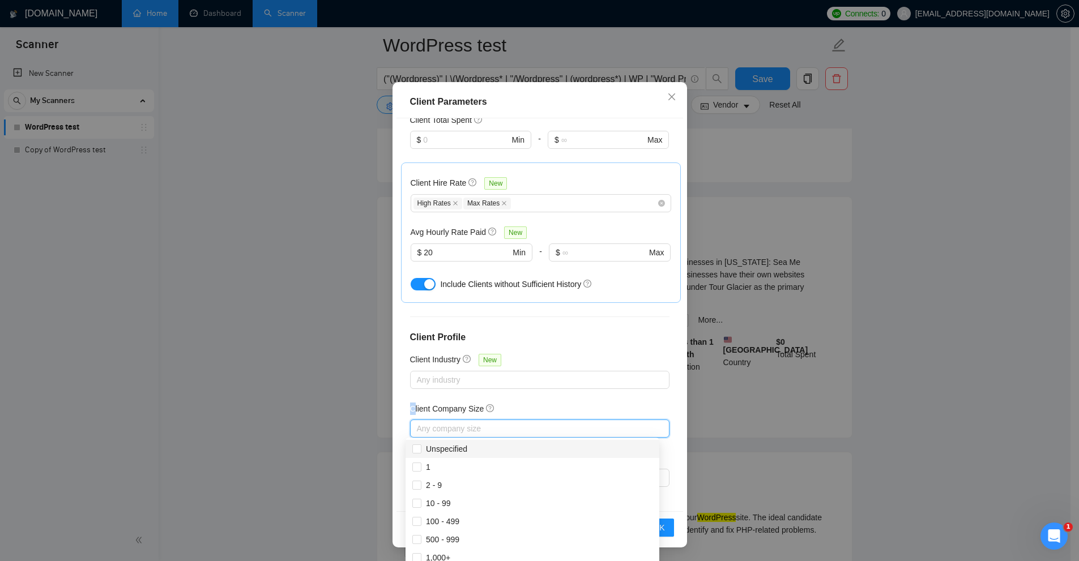
drag, startPoint x: 455, startPoint y: 400, endPoint x: 474, endPoint y: 398, distance: 19.3
click at [474, 398] on div "Client Location Include Client Countries Select Exclude Client Countries Select…" at bounding box center [540, 314] width 287 height 393
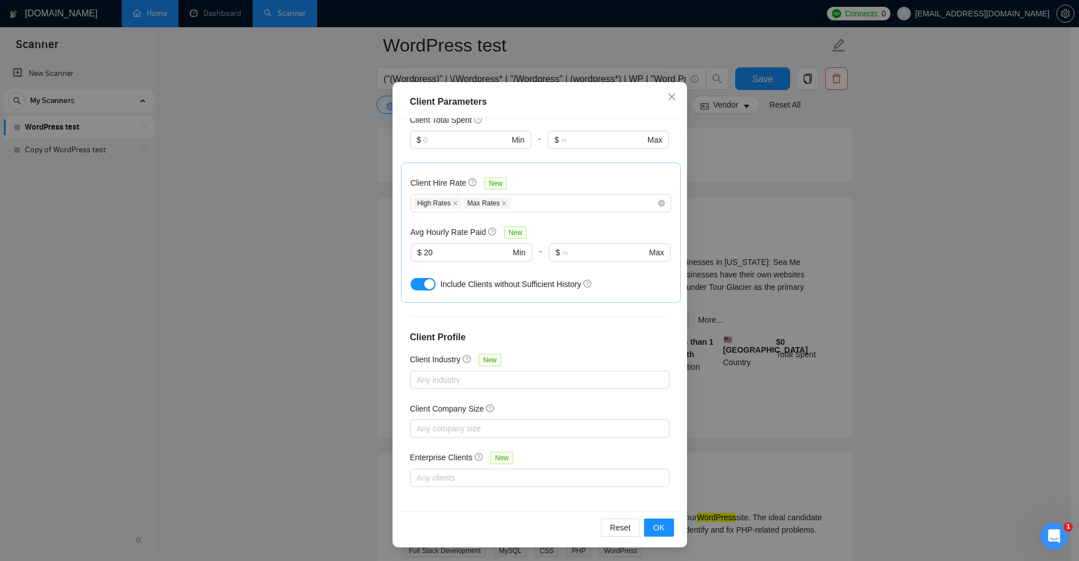
click at [590, 392] on div "Client Location Include Client Countries Select Exclude Client Countries Select…" at bounding box center [540, 314] width 287 height 393
click at [504, 376] on div at bounding box center [534, 380] width 242 height 14
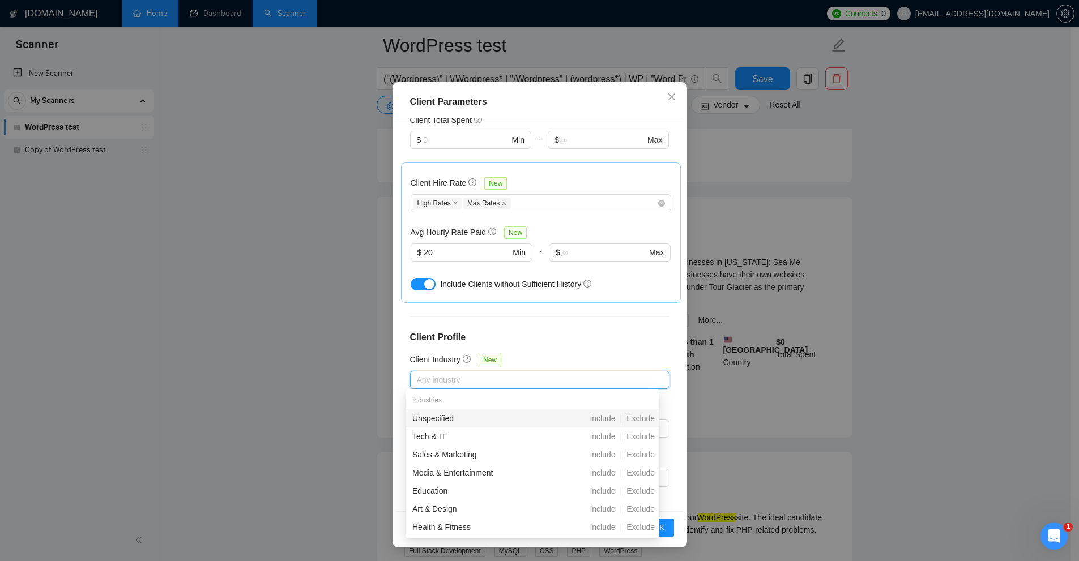
click at [525, 356] on div "Client Location Include Client Countries Select Exclude Client Countries Select…" at bounding box center [540, 314] width 287 height 393
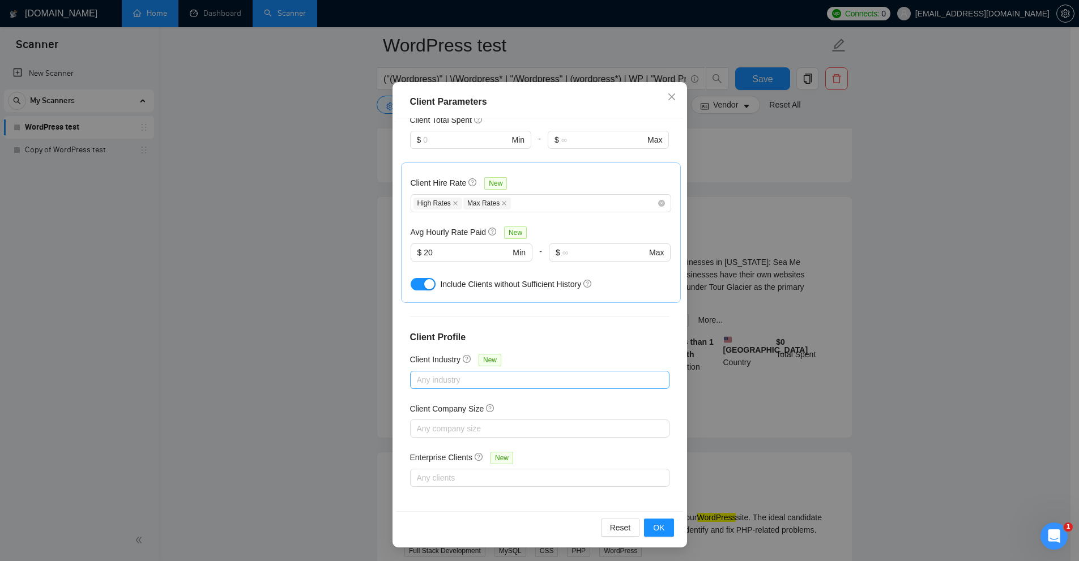
click at [493, 378] on div at bounding box center [534, 380] width 242 height 14
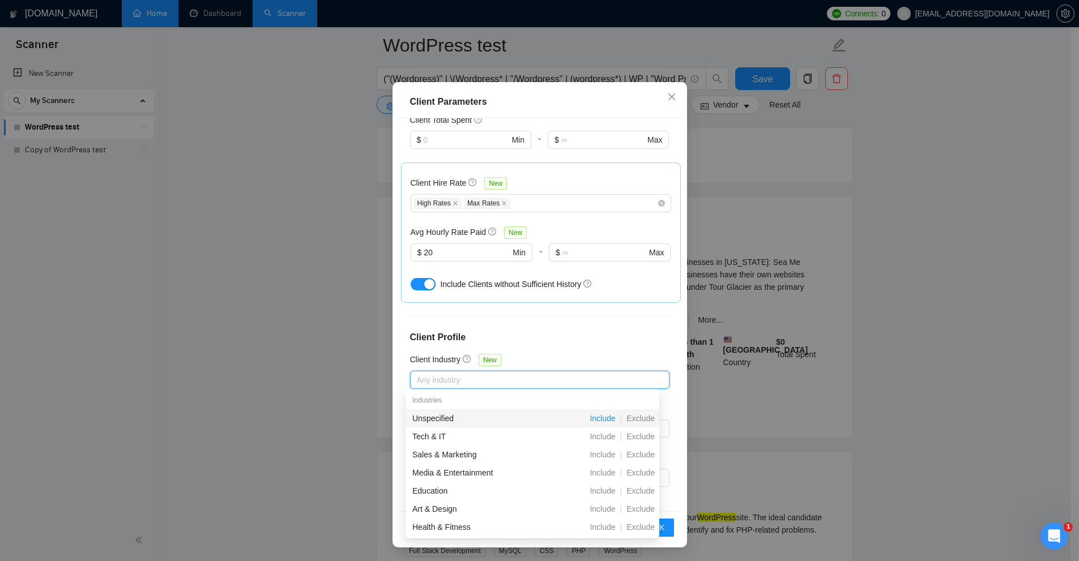
click at [595, 417] on span "Include" at bounding box center [602, 418] width 35 height 9
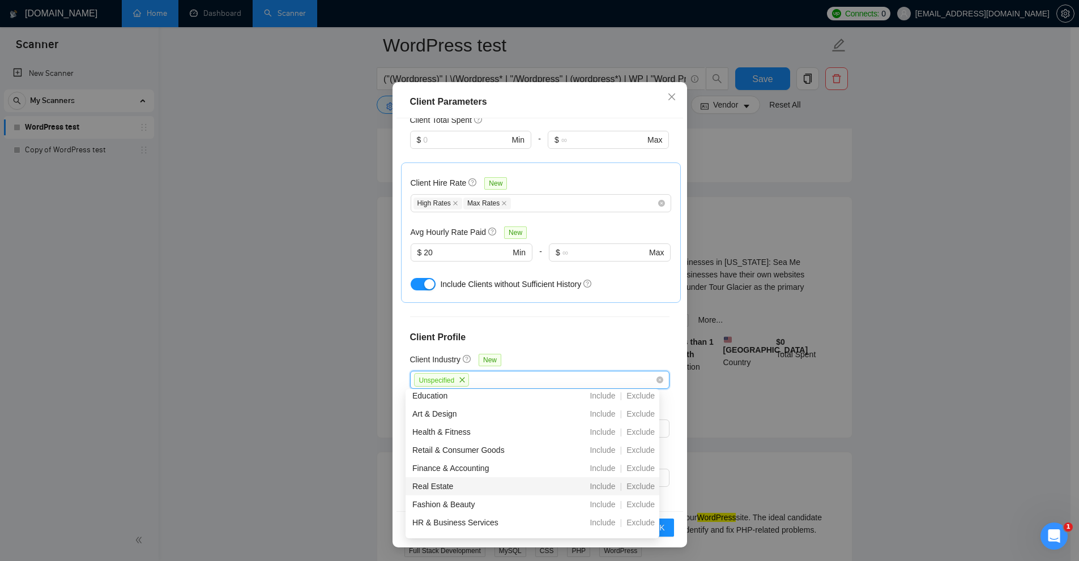
scroll to position [170, 0]
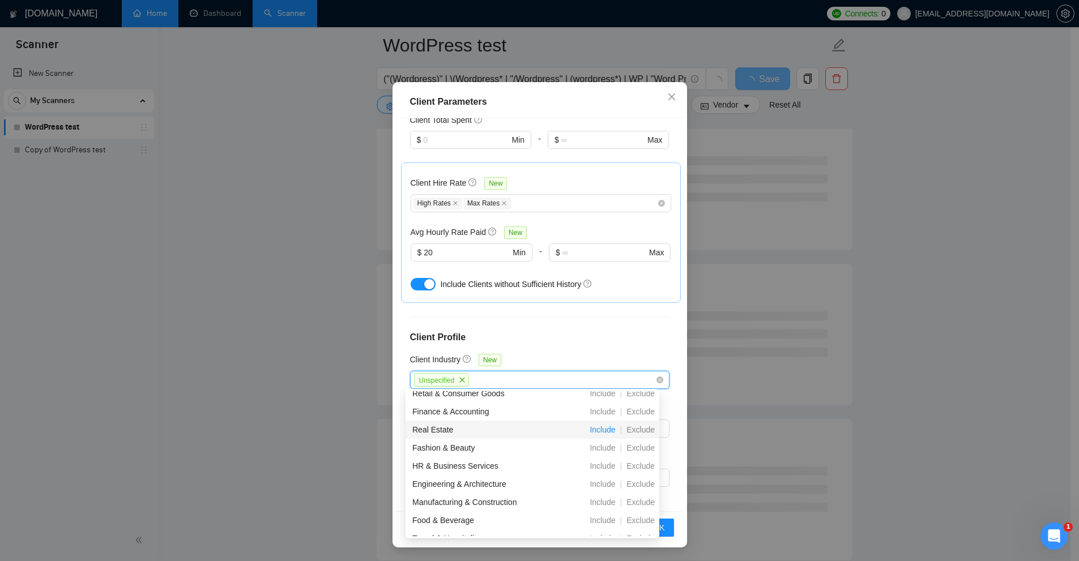
click at [597, 430] on span "Include" at bounding box center [602, 429] width 35 height 9
click at [556, 337] on h4 "Client Profile" at bounding box center [539, 338] width 259 height 14
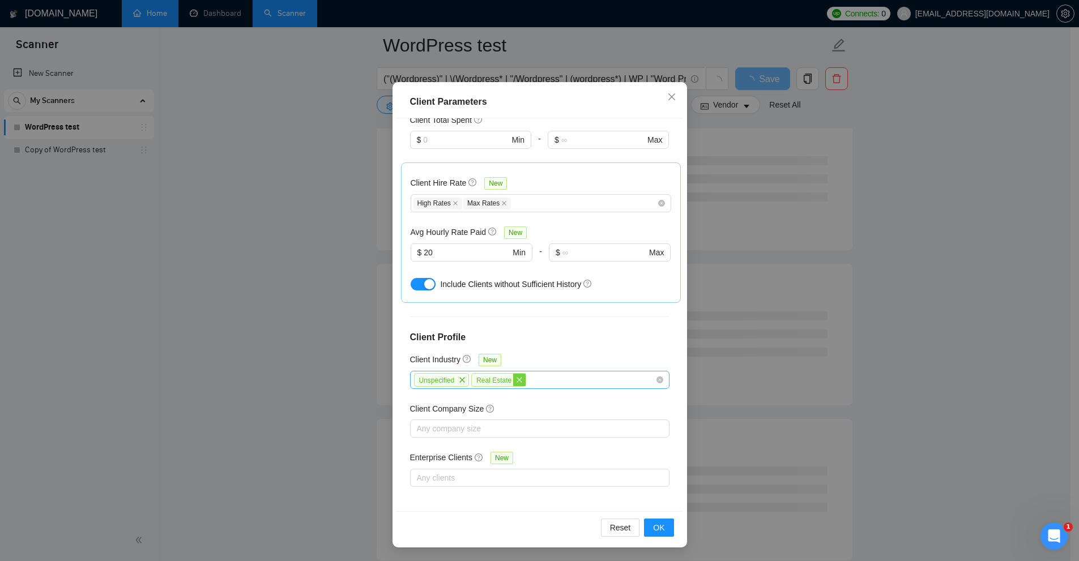
click at [516, 379] on icon "close" at bounding box center [519, 380] width 7 height 7
click at [460, 380] on icon "close" at bounding box center [462, 379] width 5 height 5
click at [549, 352] on div "Client Location Include Client Countries Select Exclude Client Countries Select…" at bounding box center [540, 314] width 287 height 393
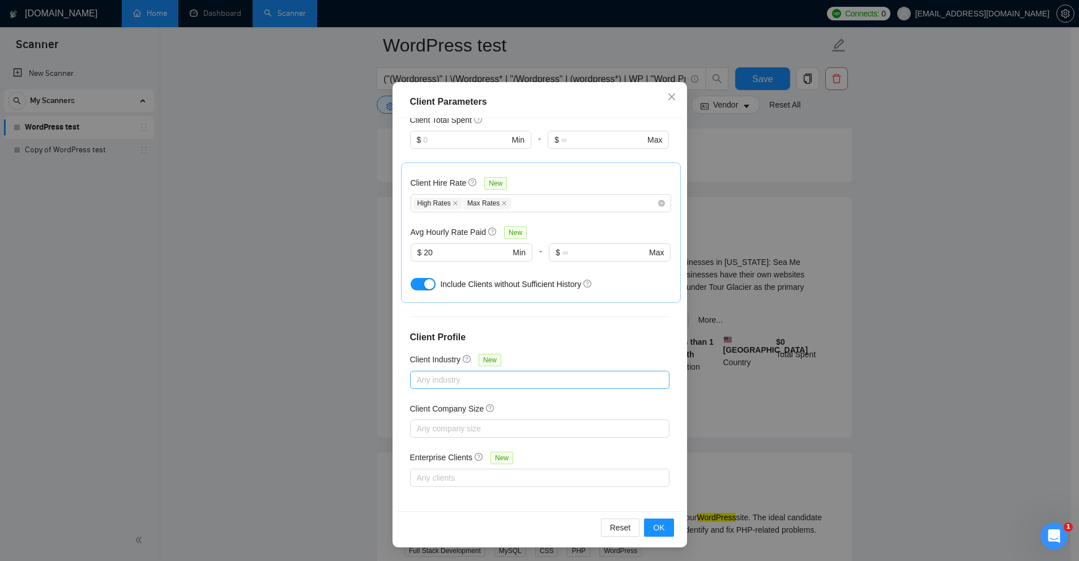
click at [487, 377] on div at bounding box center [534, 380] width 242 height 14
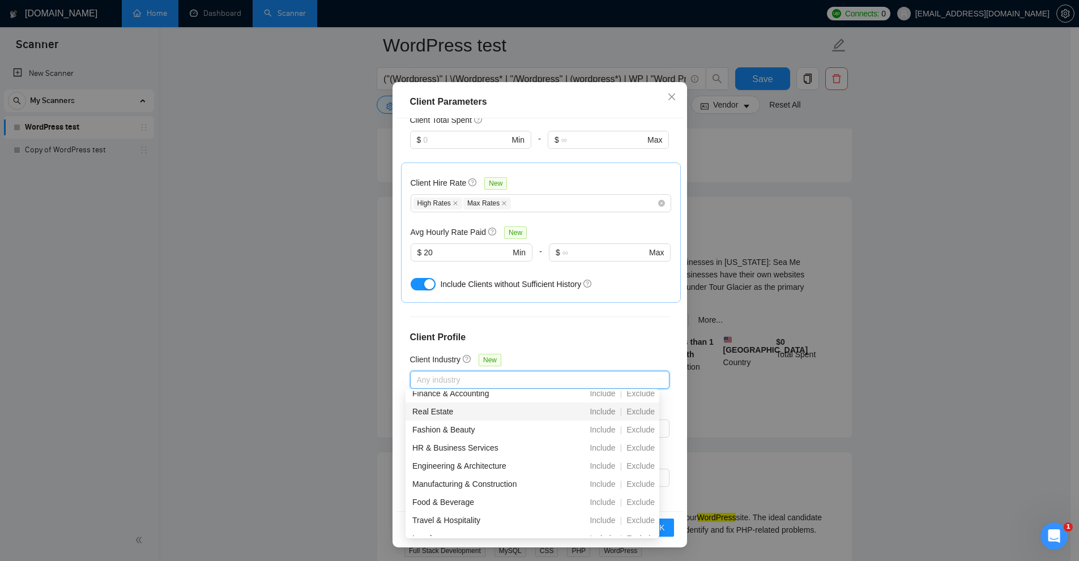
click at [549, 368] on div "Client Location Include Client Countries Select Exclude Client Countries Select…" at bounding box center [540, 314] width 287 height 393
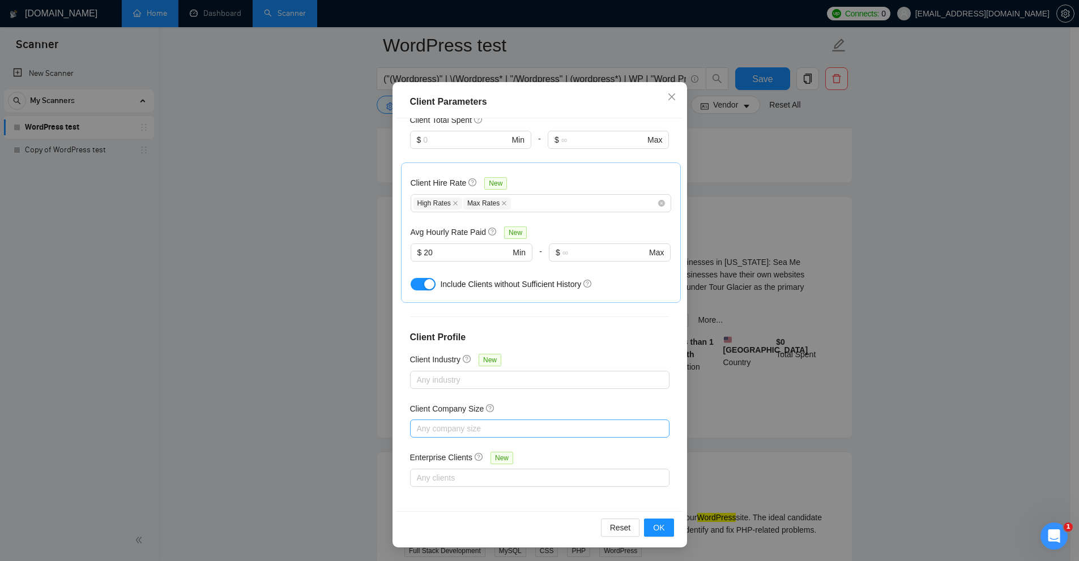
click at [444, 431] on div at bounding box center [534, 429] width 242 height 14
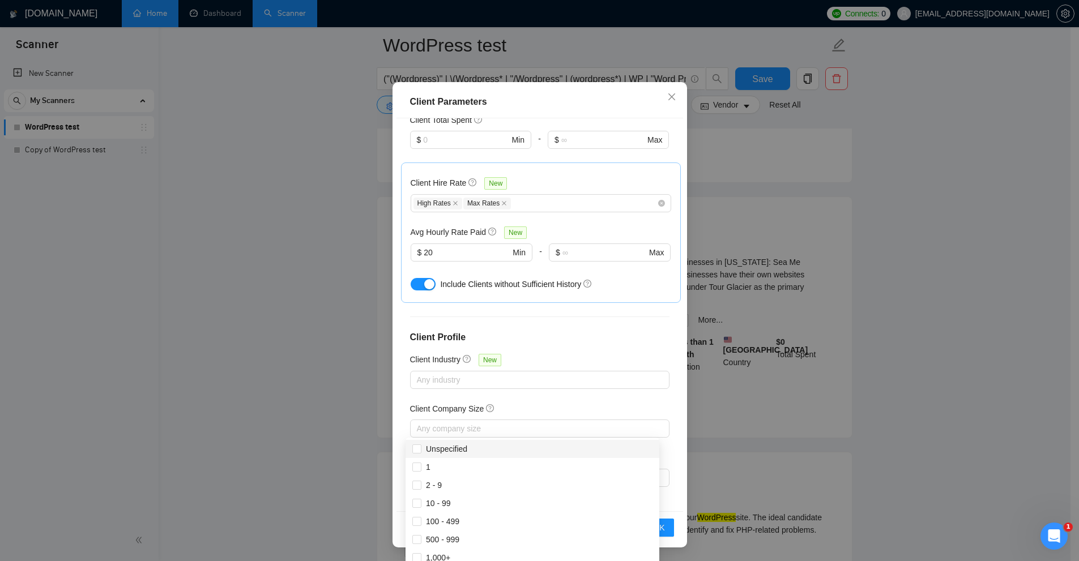
click at [527, 411] on div "Client Company Size" at bounding box center [539, 411] width 259 height 17
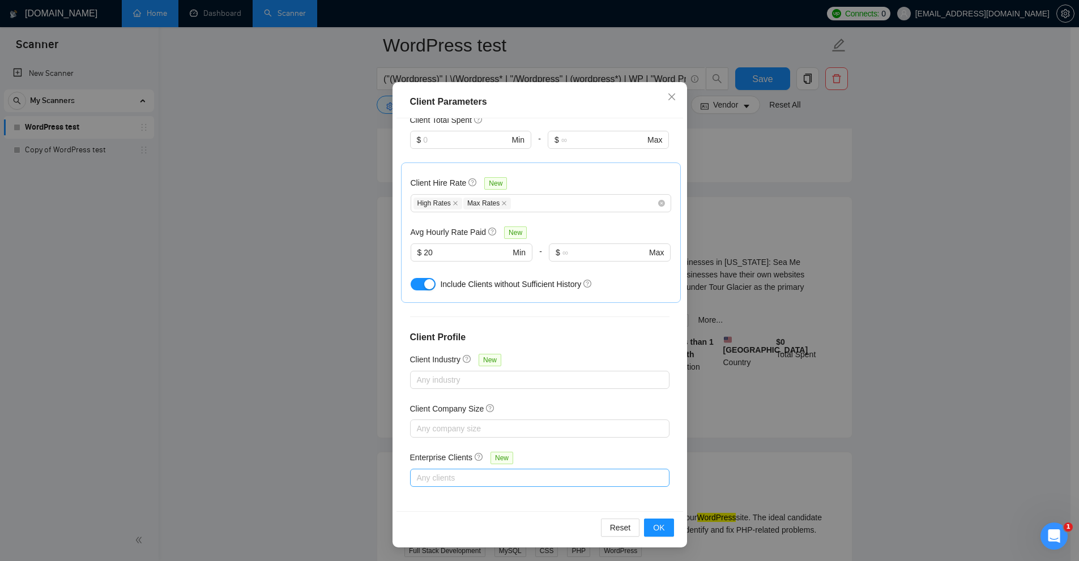
click at [471, 472] on div at bounding box center [534, 478] width 242 height 14
click at [527, 374] on div at bounding box center [534, 380] width 242 height 14
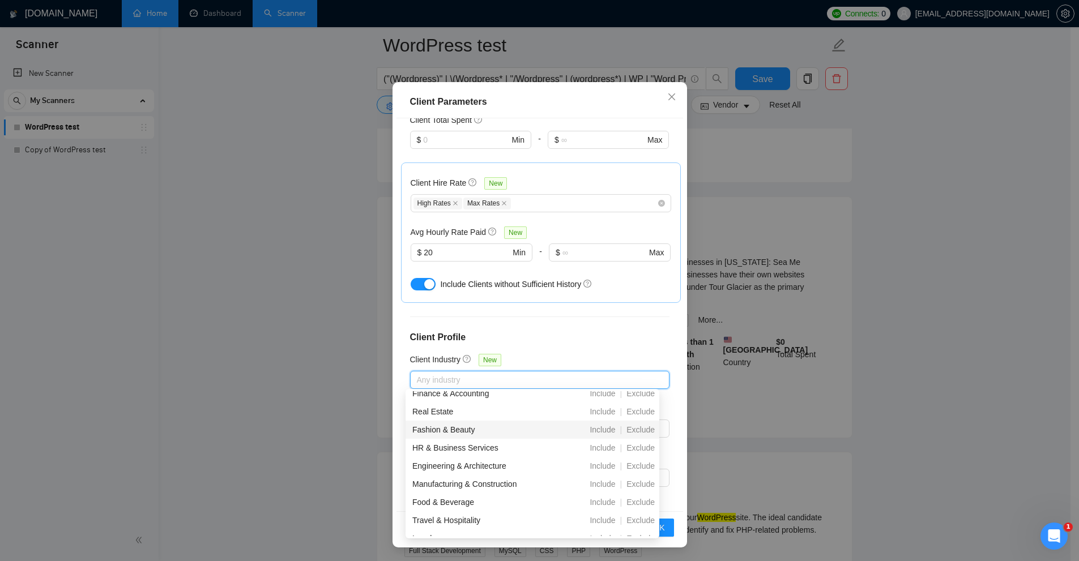
drag, startPoint x: 557, startPoint y: 305, endPoint x: 470, endPoint y: 321, distance: 88.2
click at [556, 305] on div "Client Location Include Client Countries Select Exclude Client Countries Select…" at bounding box center [540, 314] width 287 height 393
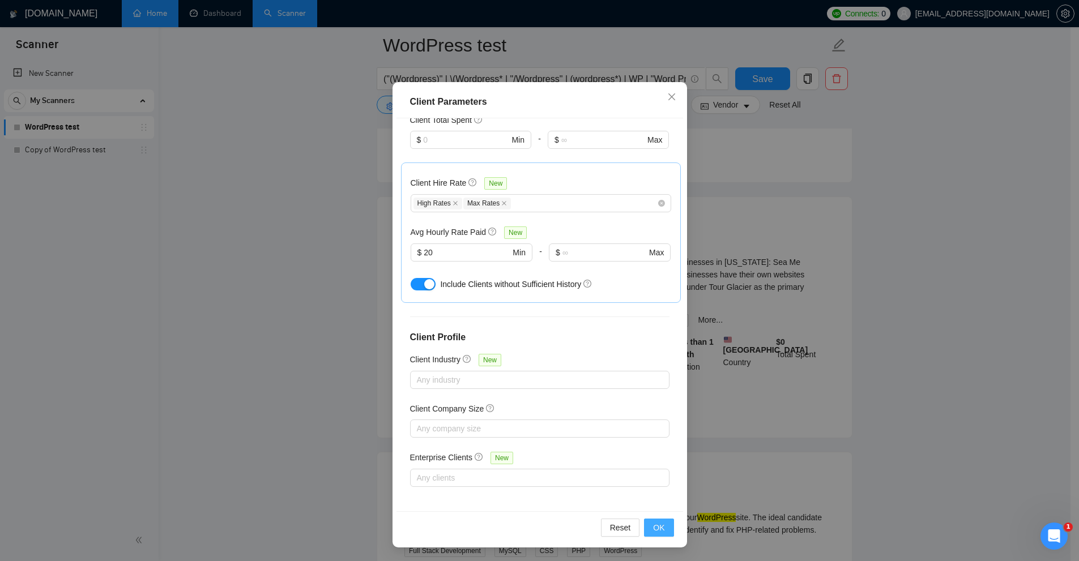
click at [662, 532] on button "OK" at bounding box center [658, 528] width 29 height 18
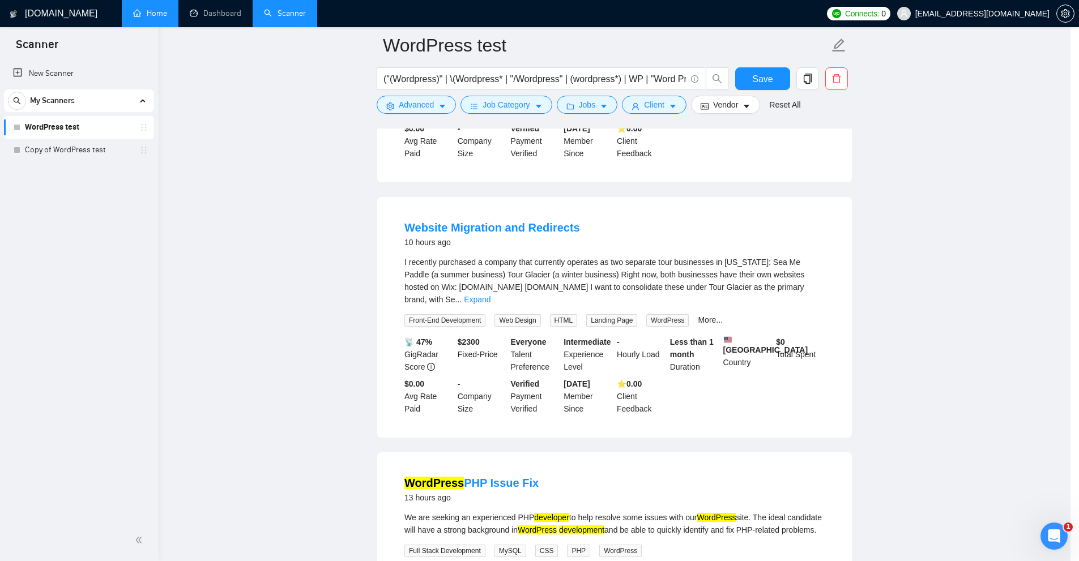
scroll to position [0, 0]
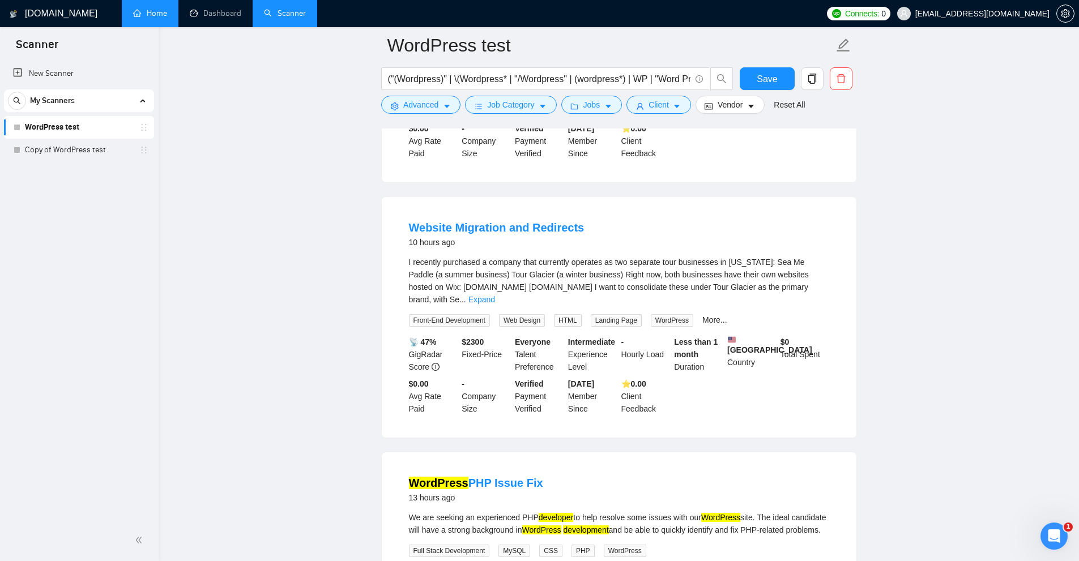
click at [722, 92] on div "("(Wordpress)" | \(Wordpress* | "/Wordpress" | (wordpress*) | WP | "Word Press"…" at bounding box center [557, 81] width 357 height 28
click at [721, 107] on span "Vendor" at bounding box center [729, 105] width 25 height 12
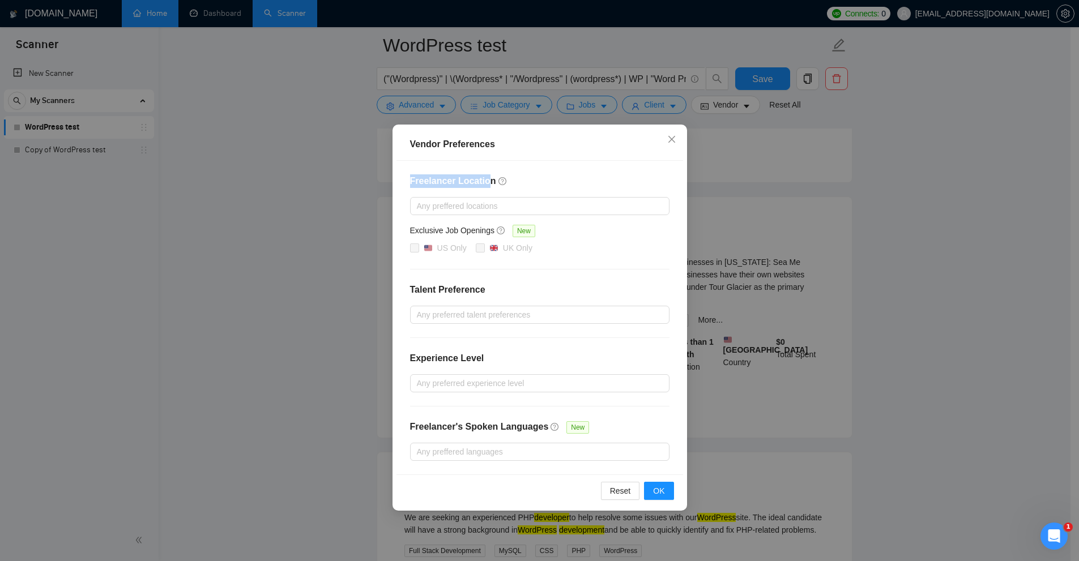
drag, startPoint x: 463, startPoint y: 177, endPoint x: 488, endPoint y: 177, distance: 24.9
click at [488, 177] on div "Freelancer Location Any preffered locations Exclusive Job Openings New US Only …" at bounding box center [540, 318] width 287 height 314
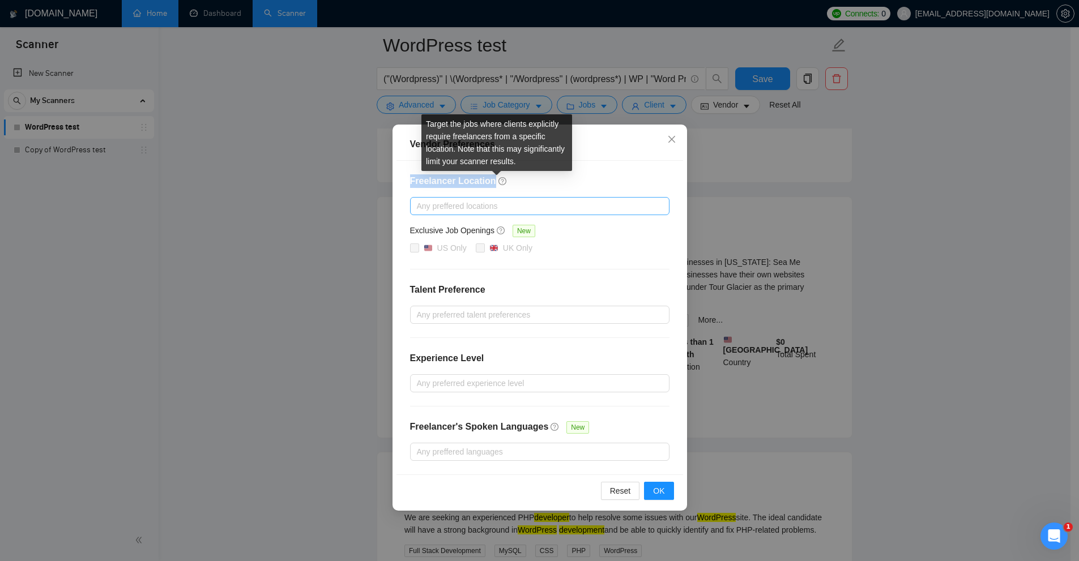
click at [496, 212] on div at bounding box center [534, 206] width 242 height 14
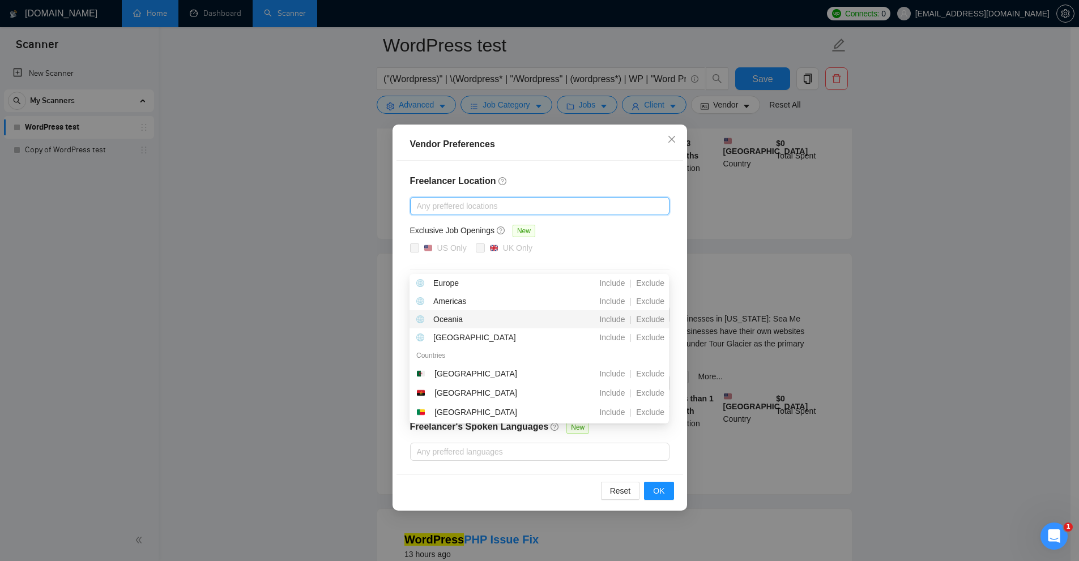
scroll to position [113, 0]
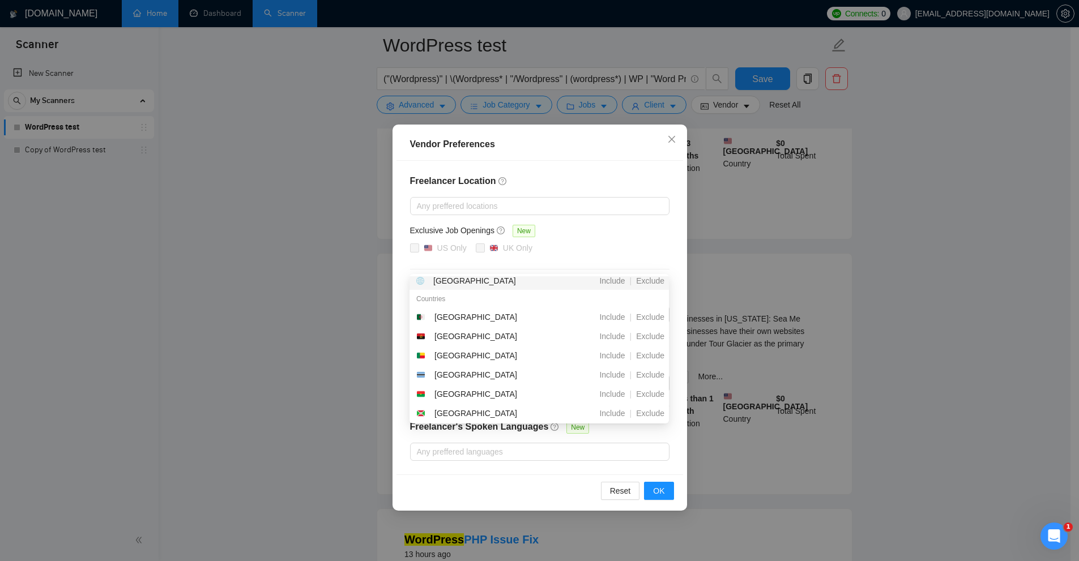
click at [592, 235] on div "Exclusive Job Openings New" at bounding box center [539, 233] width 259 height 18
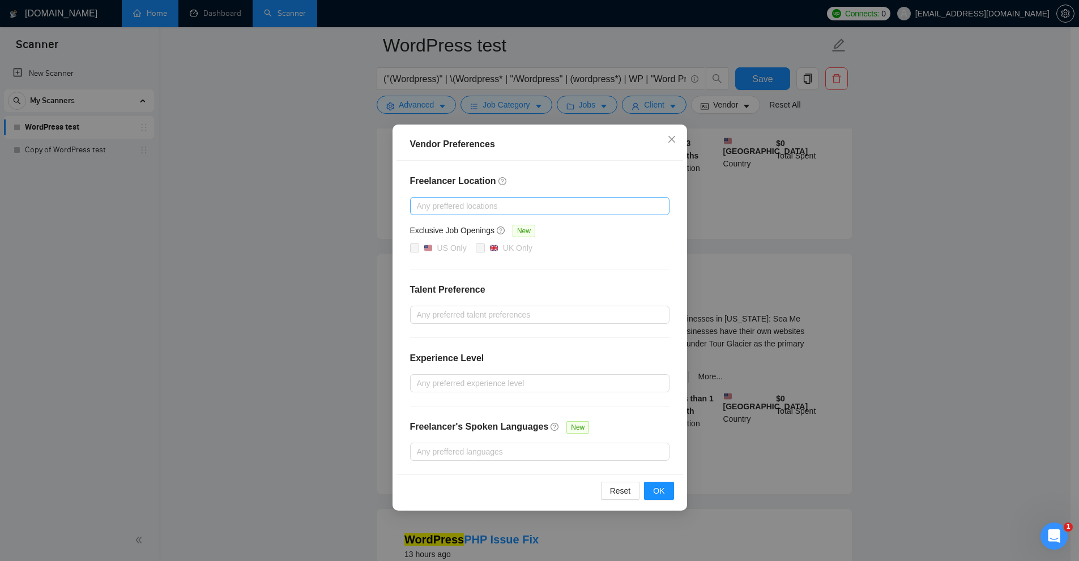
click at [530, 203] on div at bounding box center [534, 206] width 242 height 14
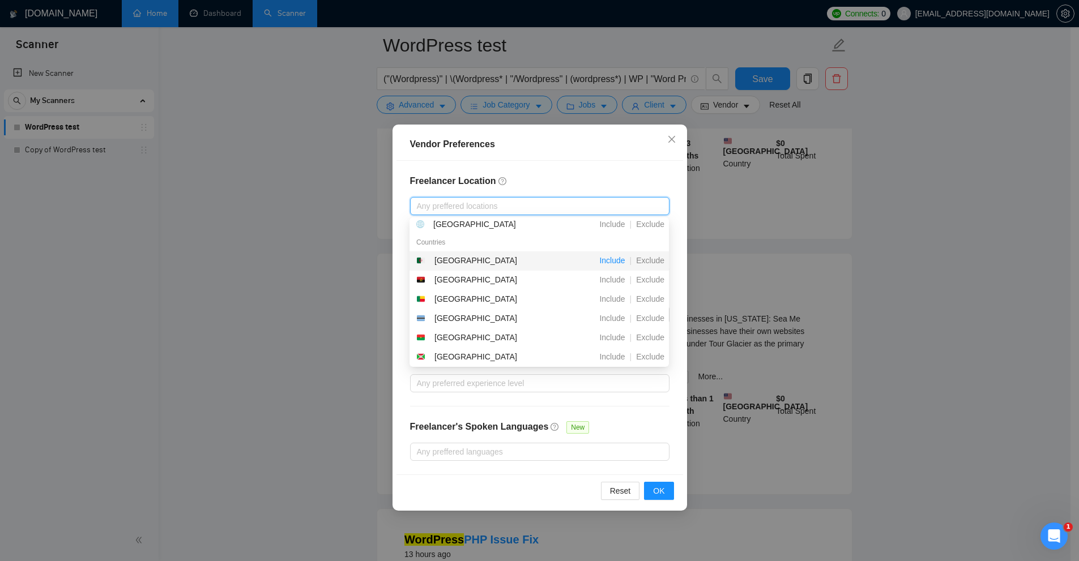
scroll to position [0, 0]
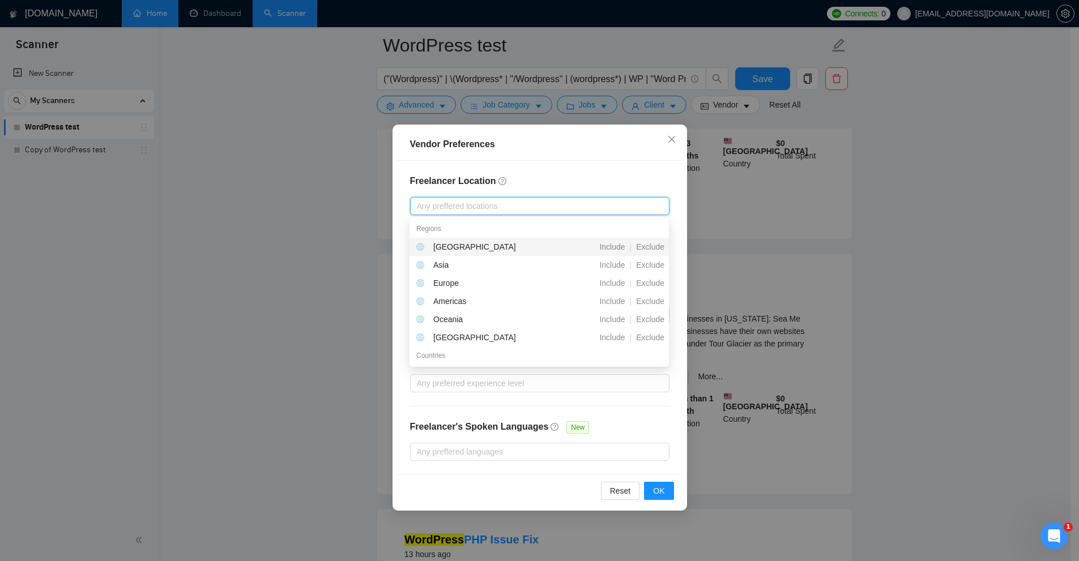
click at [607, 173] on div "Freelancer Location Any preffered locations Exclusive Job Openings New US Only …" at bounding box center [540, 318] width 287 height 314
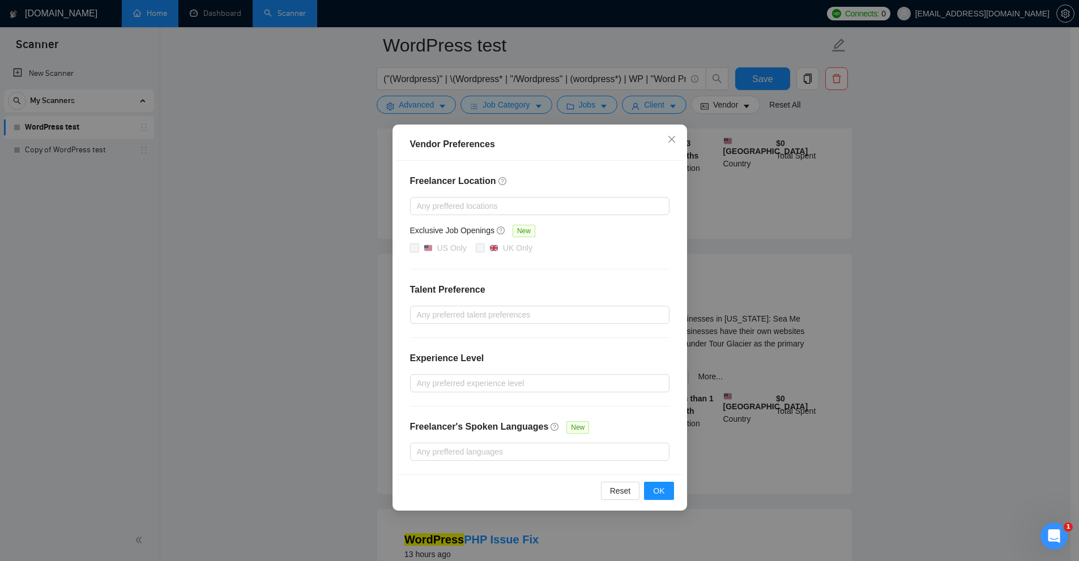
click at [586, 215] on div "Freelancer Location Any preffered locations Exclusive Job Openings New US Only …" at bounding box center [540, 318] width 287 height 314
click at [595, 204] on div at bounding box center [534, 206] width 242 height 14
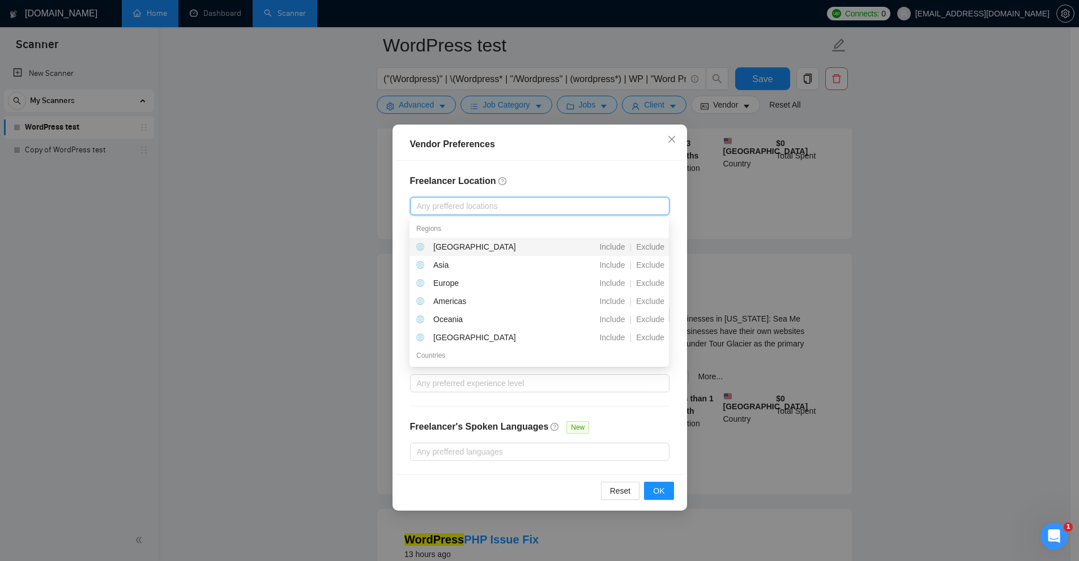
click at [611, 175] on h4 "Freelancer Location" at bounding box center [539, 181] width 259 height 14
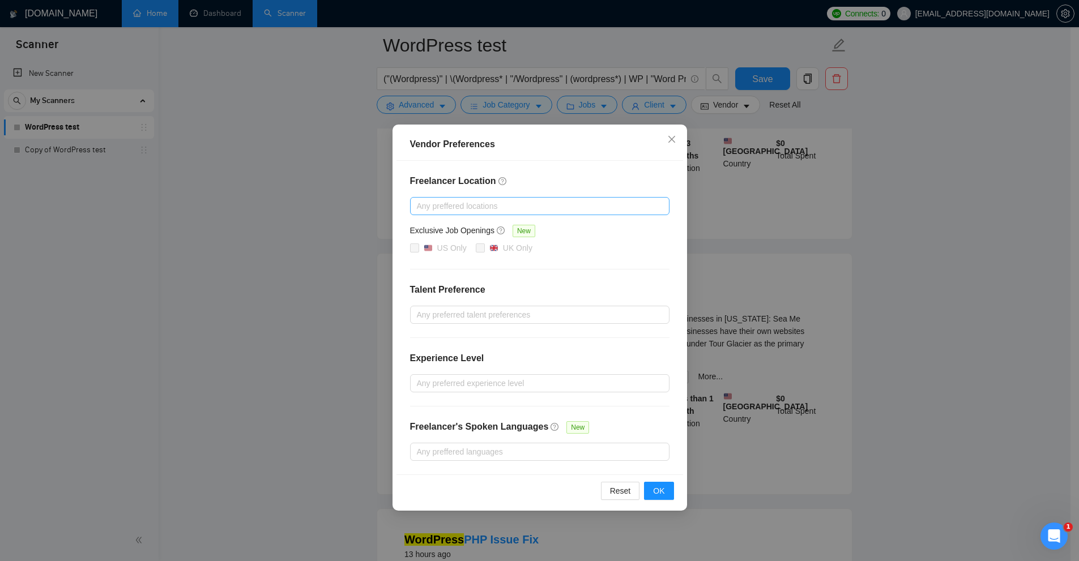
click at [599, 209] on div at bounding box center [534, 206] width 242 height 14
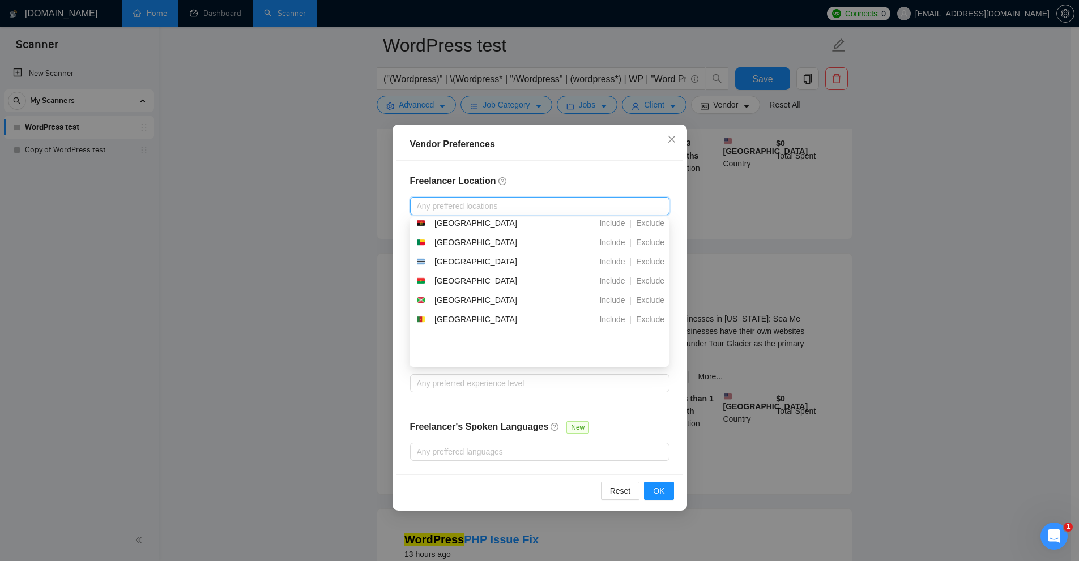
scroll to position [113, 0]
click at [630, 189] on div "Freelancer Location Any preffered locations Exclusive Job Openings New US Only …" at bounding box center [540, 318] width 287 height 314
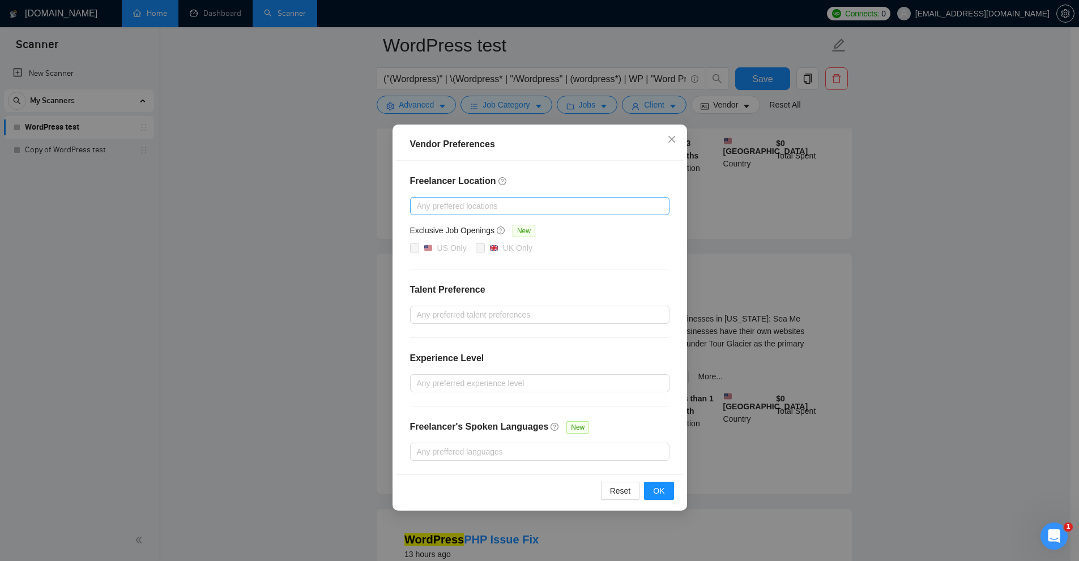
click at [590, 214] on div "Any preffered locations" at bounding box center [539, 206] width 259 height 18
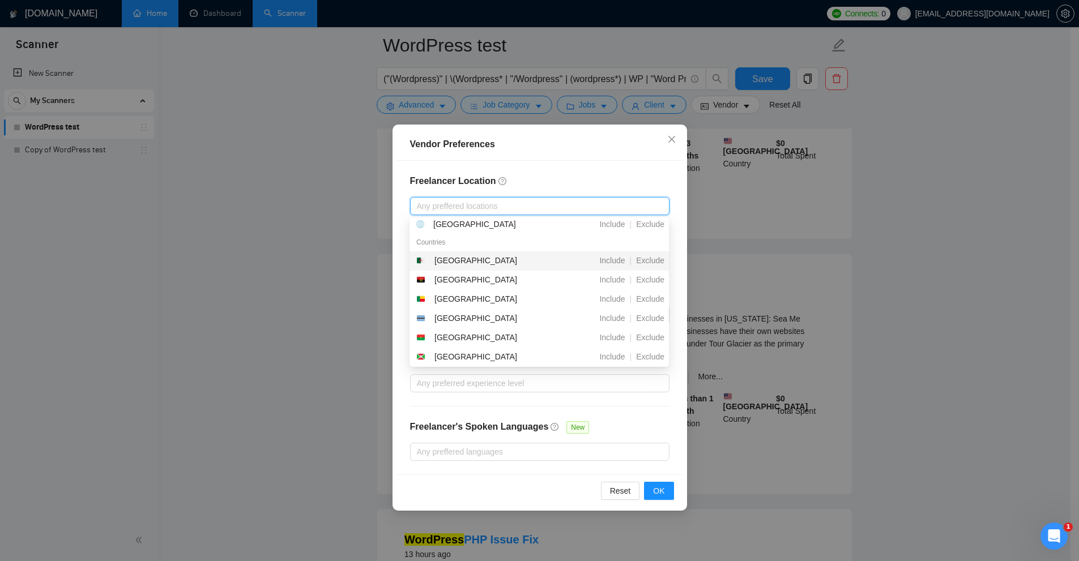
click at [617, 170] on div "Freelancer Location Any preffered locations Exclusive Job Openings New US Only …" at bounding box center [540, 318] width 287 height 314
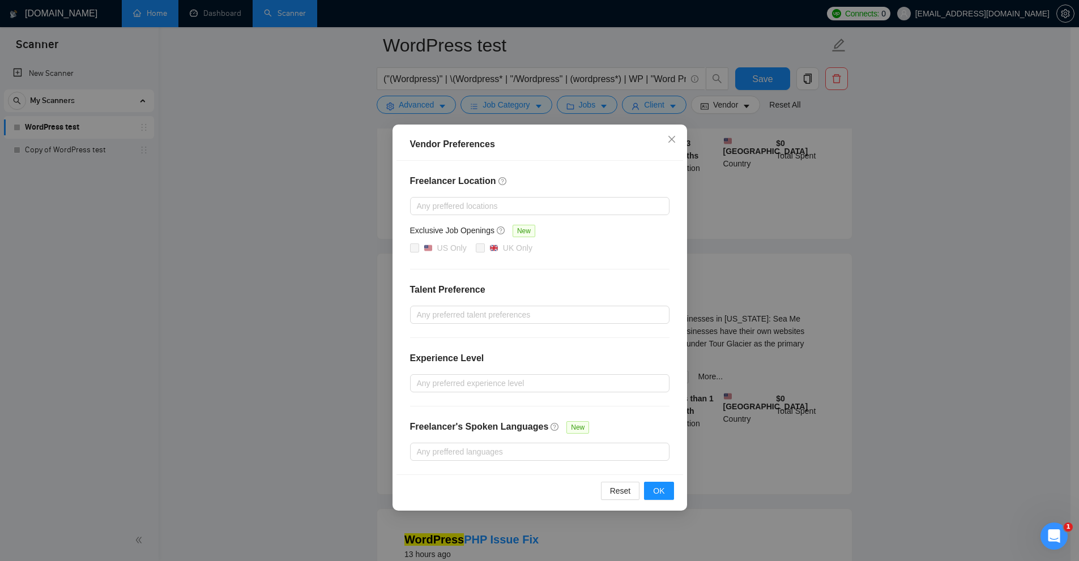
click at [523, 269] on div at bounding box center [539, 269] width 259 height 1
click at [606, 211] on div at bounding box center [534, 206] width 242 height 14
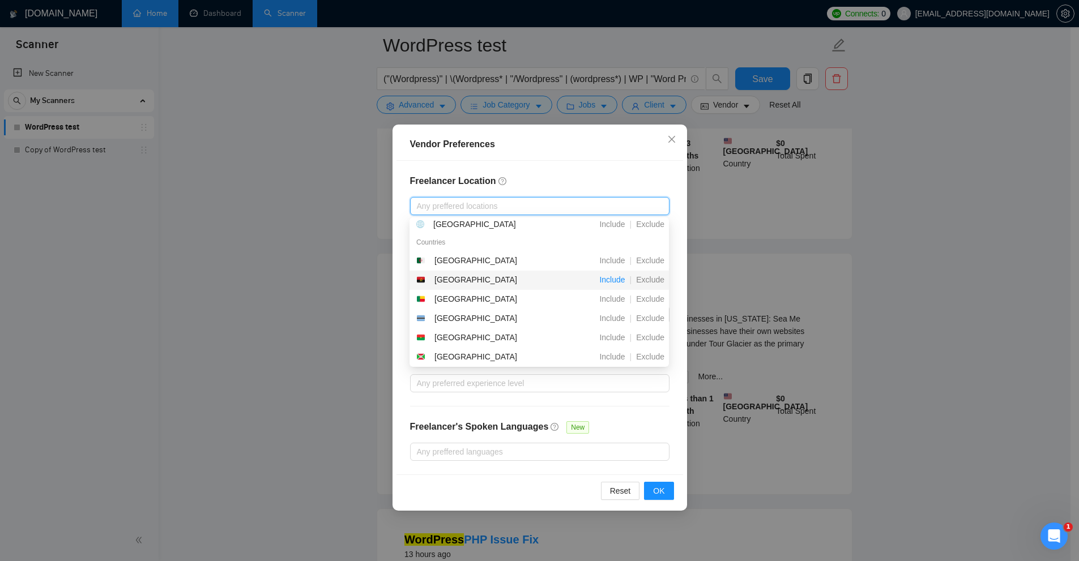
scroll to position [0, 0]
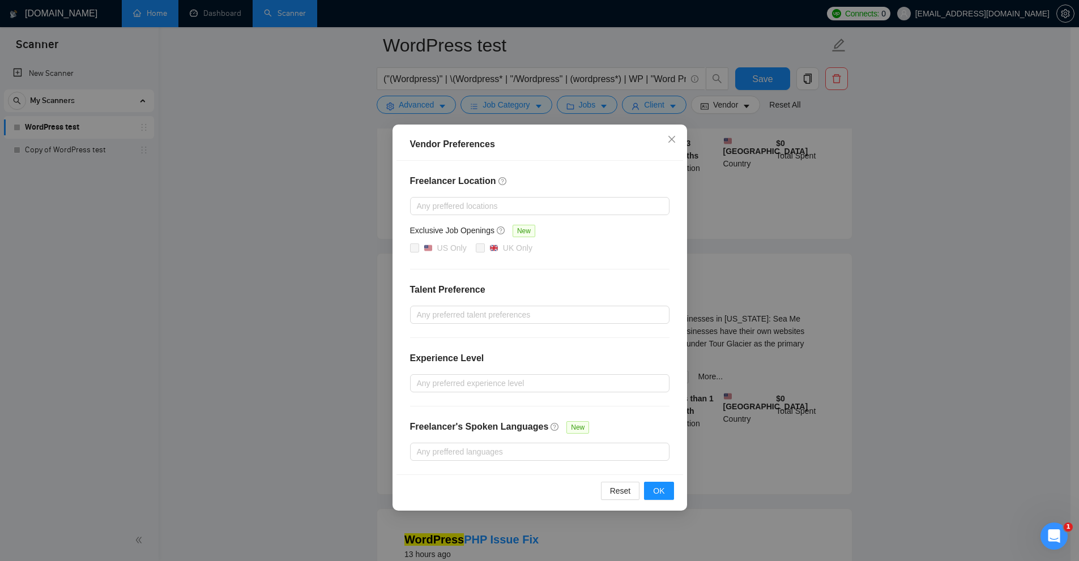
click at [726, 202] on div "Vendor Preferences Freelancer Location Any preffered locations Exclusive Job Op…" at bounding box center [539, 280] width 1079 height 561
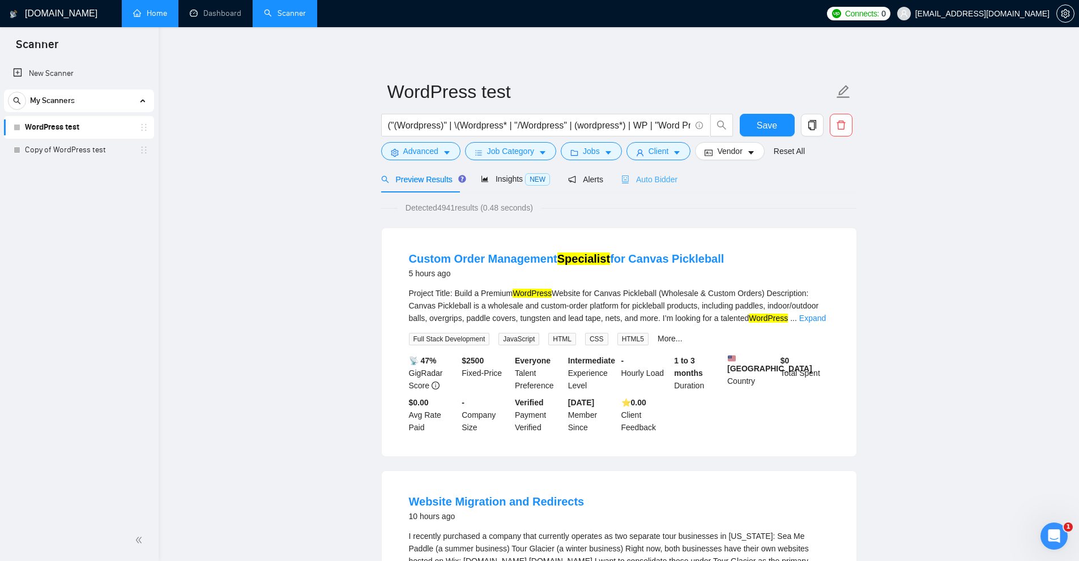
click at [655, 171] on div "Auto Bidder" at bounding box center [649, 179] width 56 height 27
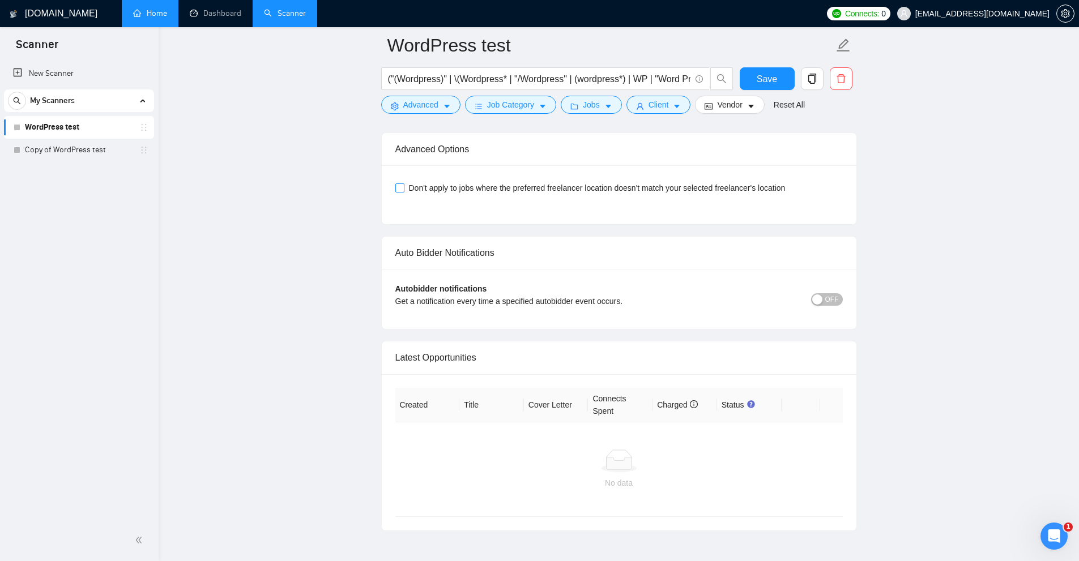
scroll to position [2471, 0]
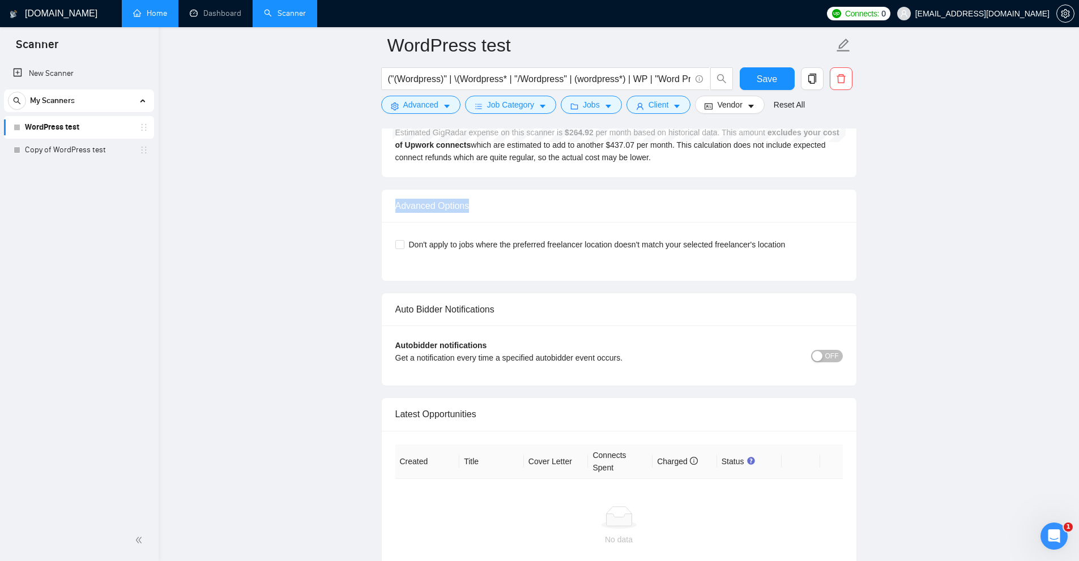
drag, startPoint x: 391, startPoint y: 210, endPoint x: 481, endPoint y: 206, distance: 90.1
click at [481, 206] on div "Advanced Options" at bounding box center [619, 206] width 475 height 33
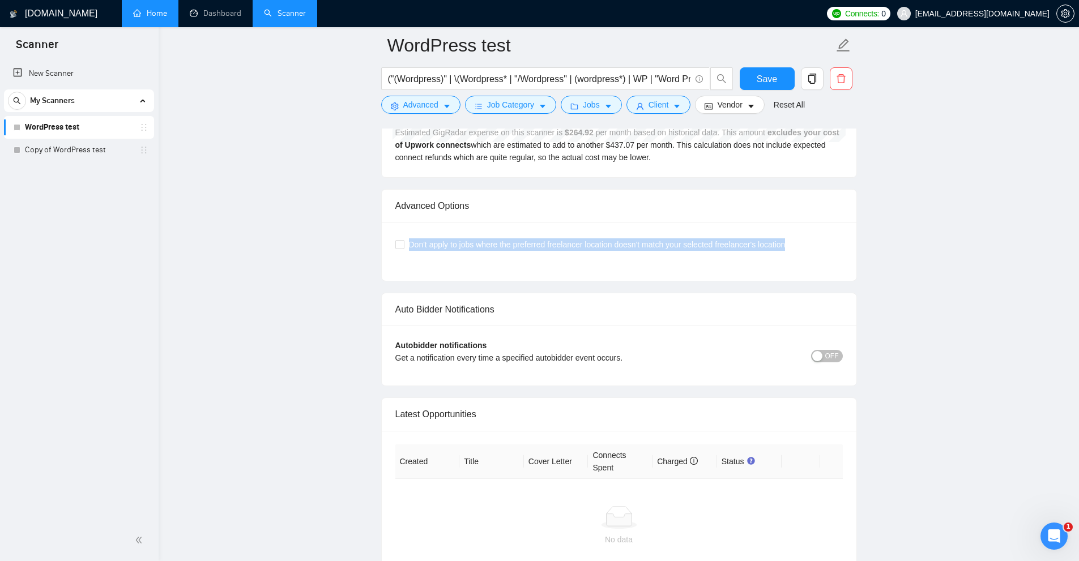
drag, startPoint x: 411, startPoint y: 244, endPoint x: 796, endPoint y: 246, distance: 385.8
click at [796, 246] on div "Don't apply to jobs where the preferred freelancer location doesn't match your …" at bounding box center [619, 244] width 448 height 12
click at [795, 266] on div "Don't apply to jobs where the preferred freelancer location doesn't match your …" at bounding box center [619, 252] width 448 height 32
click at [738, 110] on span "Vendor" at bounding box center [729, 105] width 25 height 12
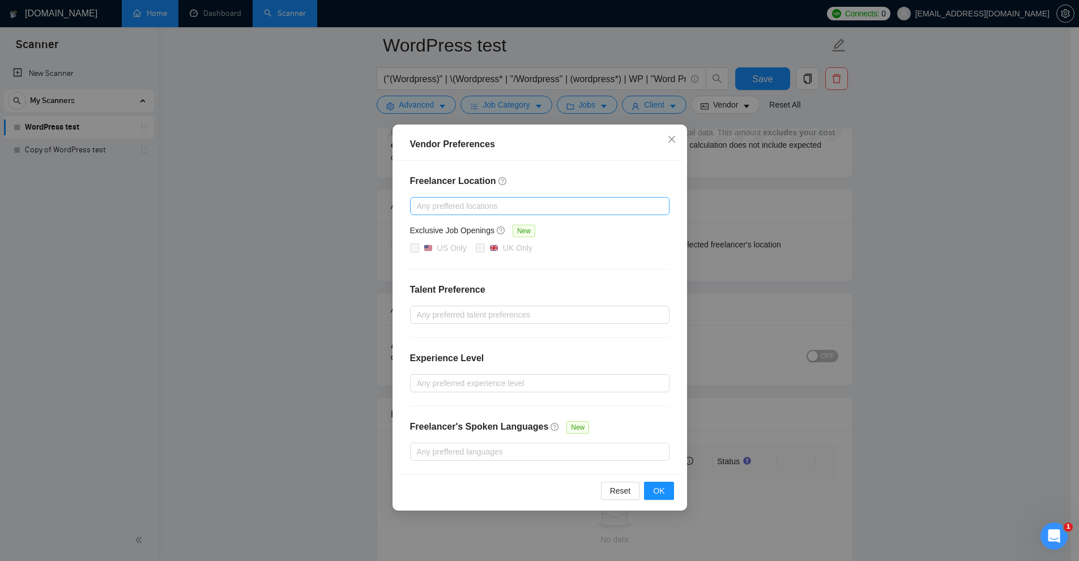
click at [462, 205] on div at bounding box center [534, 206] width 242 height 14
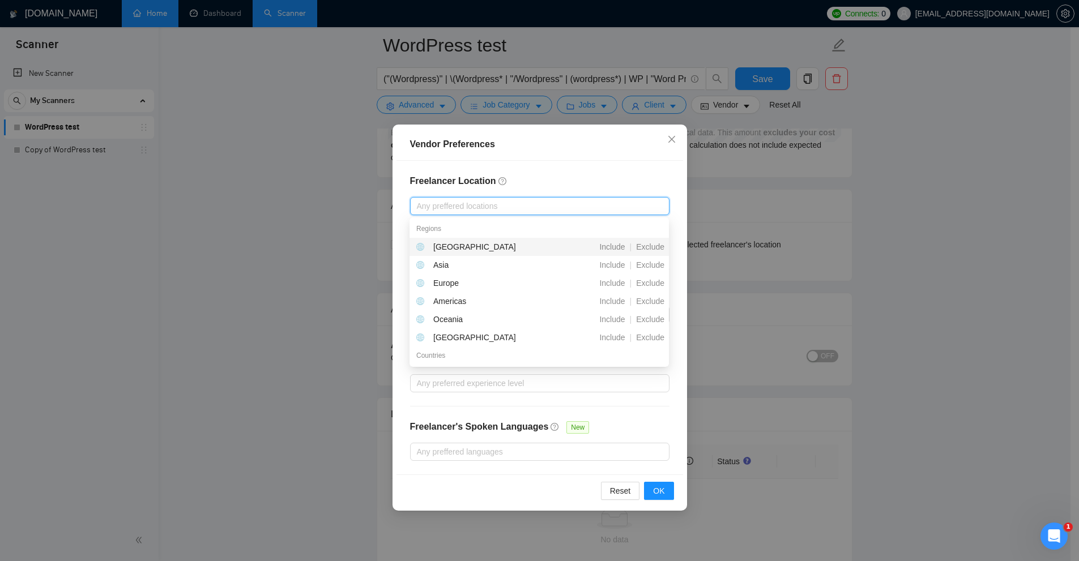
click at [634, 169] on div "Freelancer Location Any preffered locations Exclusive Job Openings New US Only …" at bounding box center [540, 318] width 287 height 314
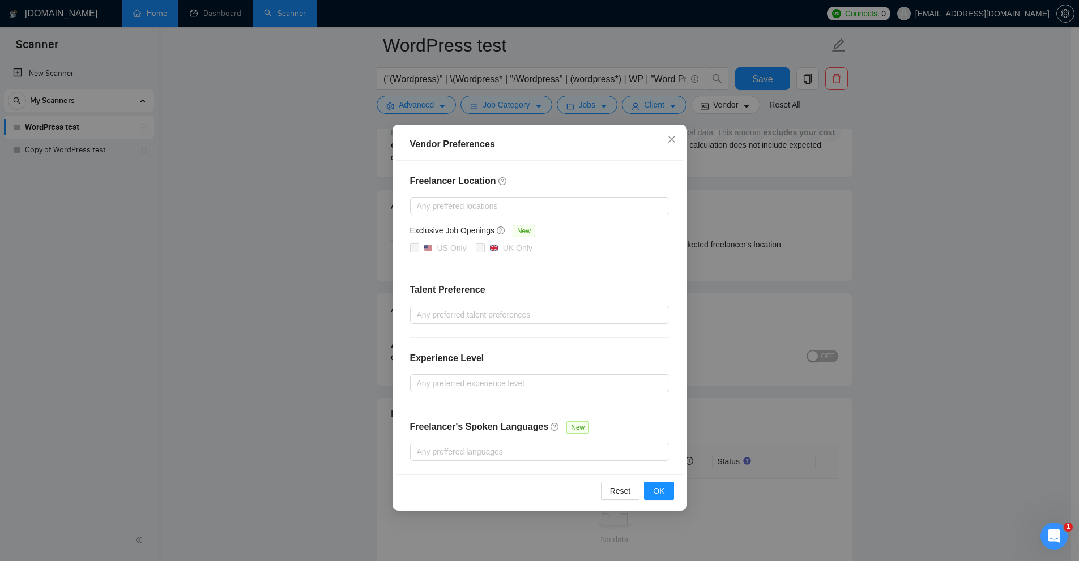
click at [578, 266] on div "Freelancer Location Any preffered locations Exclusive Job Openings New US Only …" at bounding box center [540, 318] width 287 height 314
drag, startPoint x: 404, startPoint y: 289, endPoint x: 564, endPoint y: 290, distance: 159.7
click at [564, 290] on div "Freelancer Location Any preffered locations Exclusive Job Openings New US Only …" at bounding box center [540, 318] width 287 height 314
click at [436, 306] on div "Any preferred talent preferences" at bounding box center [539, 315] width 259 height 18
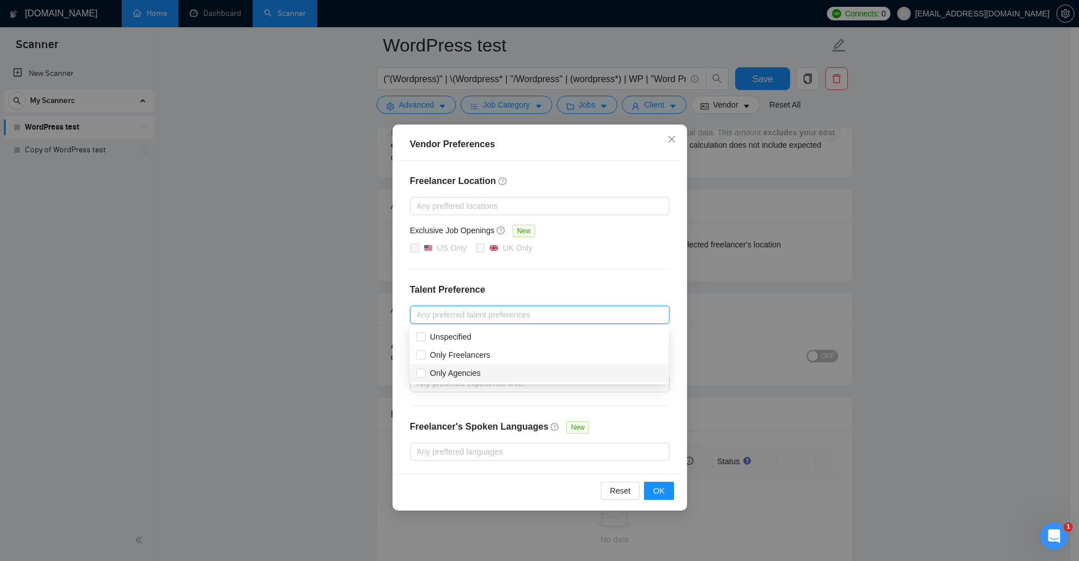
click at [490, 375] on div "Only Agencies" at bounding box center [539, 373] width 246 height 12
click at [871, 300] on div "Vendor Preferences Freelancer Location Any preffered locations Exclusive Job Op…" at bounding box center [539, 280] width 1079 height 561
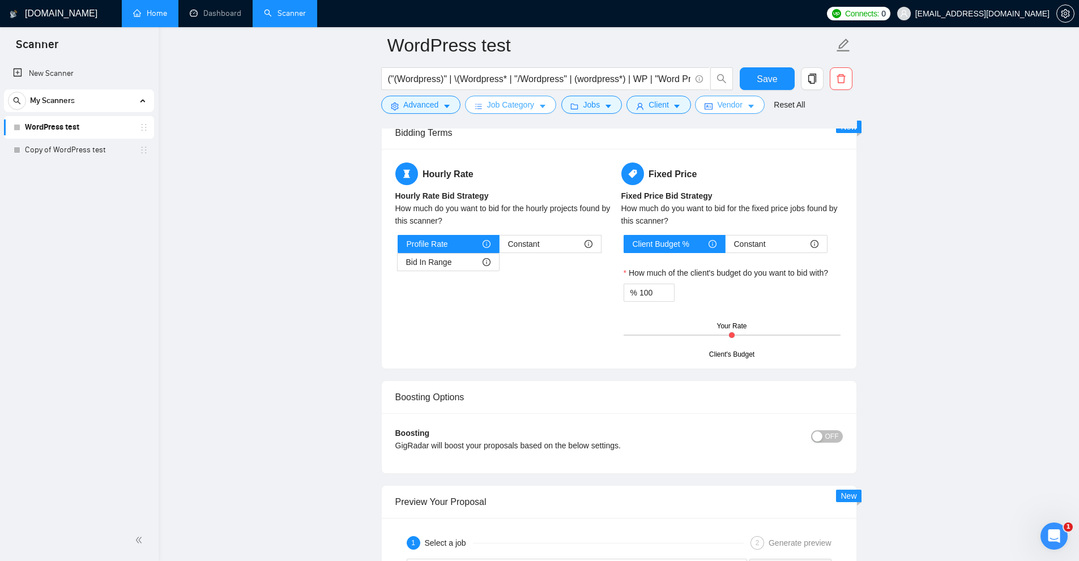
scroll to position [0, 0]
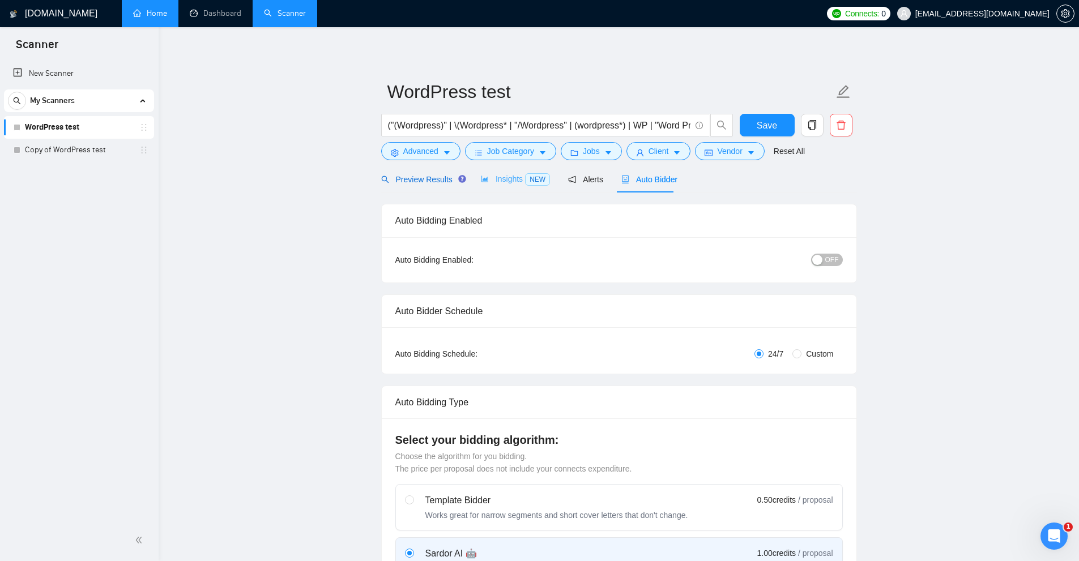
click at [438, 178] on span "Preview Results" at bounding box center [422, 179] width 82 height 9
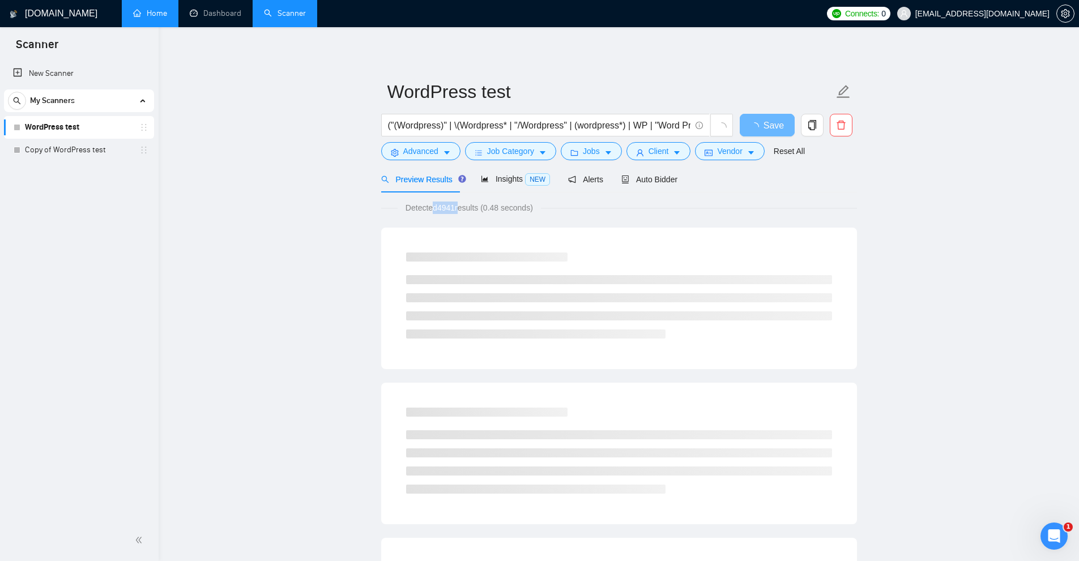
drag, startPoint x: 468, startPoint y: 201, endPoint x: 474, endPoint y: 214, distance: 13.7
click at [459, 206] on span "Detected 4941 results (0.48 seconds)" at bounding box center [469, 208] width 143 height 12
click at [471, 214] on span "Detected 4941 results (0.48 seconds)" at bounding box center [469, 208] width 143 height 12
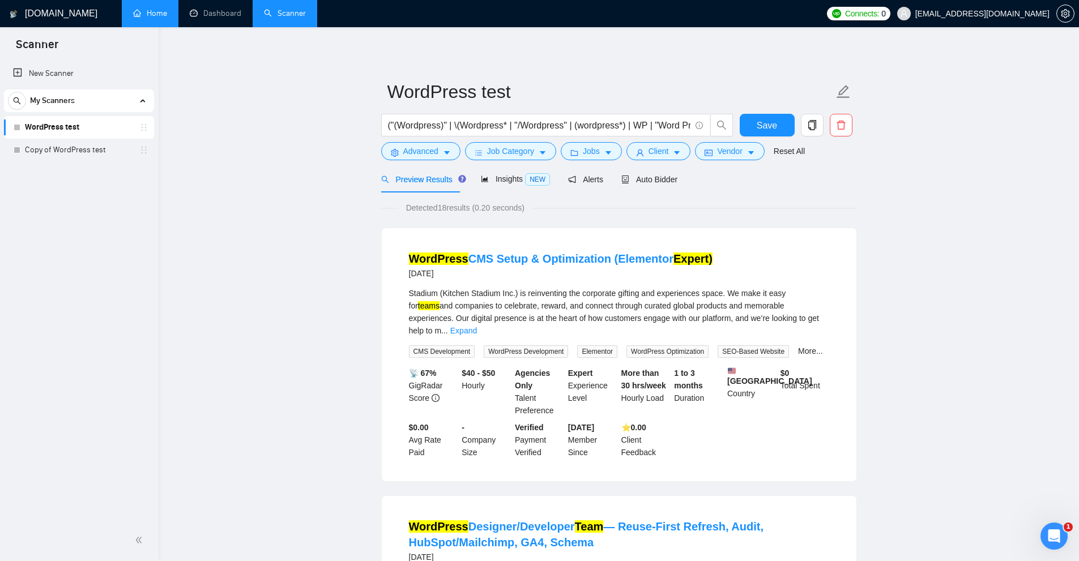
click at [463, 209] on span "Detected 18 results (0.20 seconds)" at bounding box center [465, 208] width 134 height 12
click at [719, 147] on span "Vendor" at bounding box center [729, 151] width 25 height 12
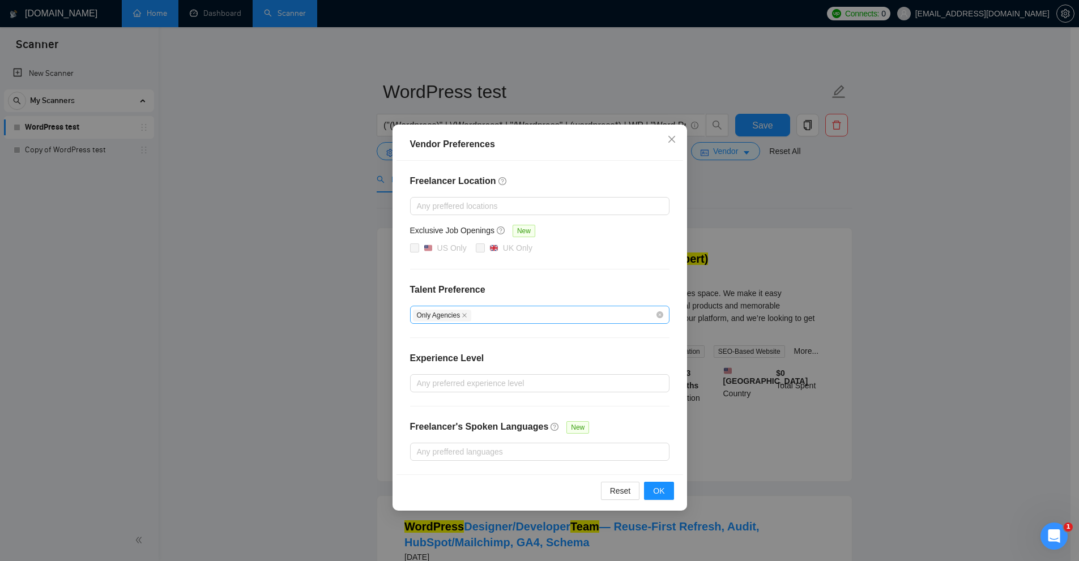
click at [467, 316] on span "Only Agencies" at bounding box center [442, 316] width 59 height 12
click at [478, 314] on div "Only Agencies" at bounding box center [534, 315] width 242 height 14
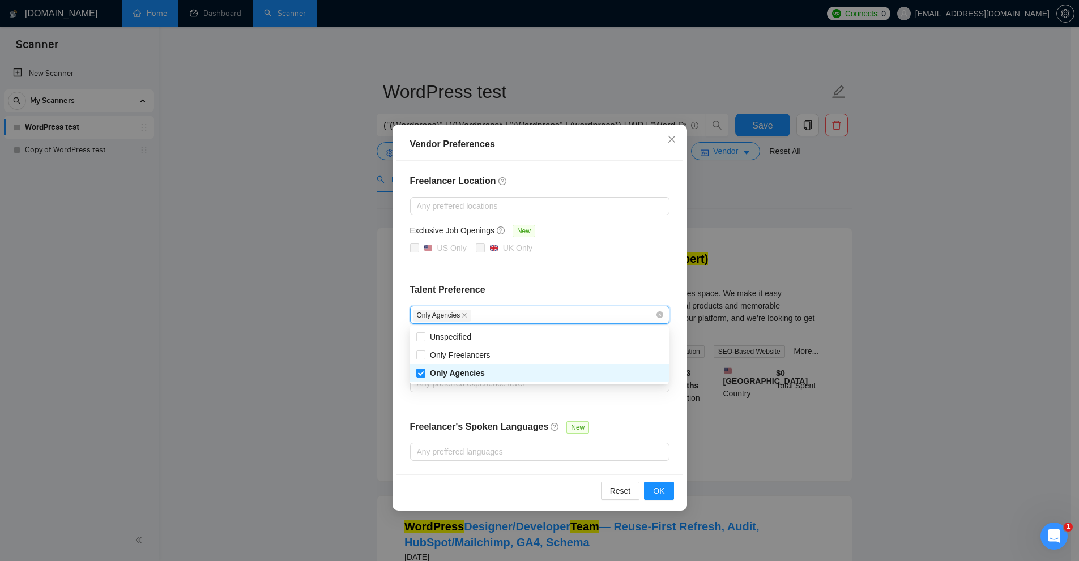
click at [462, 316] on icon "close" at bounding box center [465, 316] width 6 height 6
checkbox input "false"
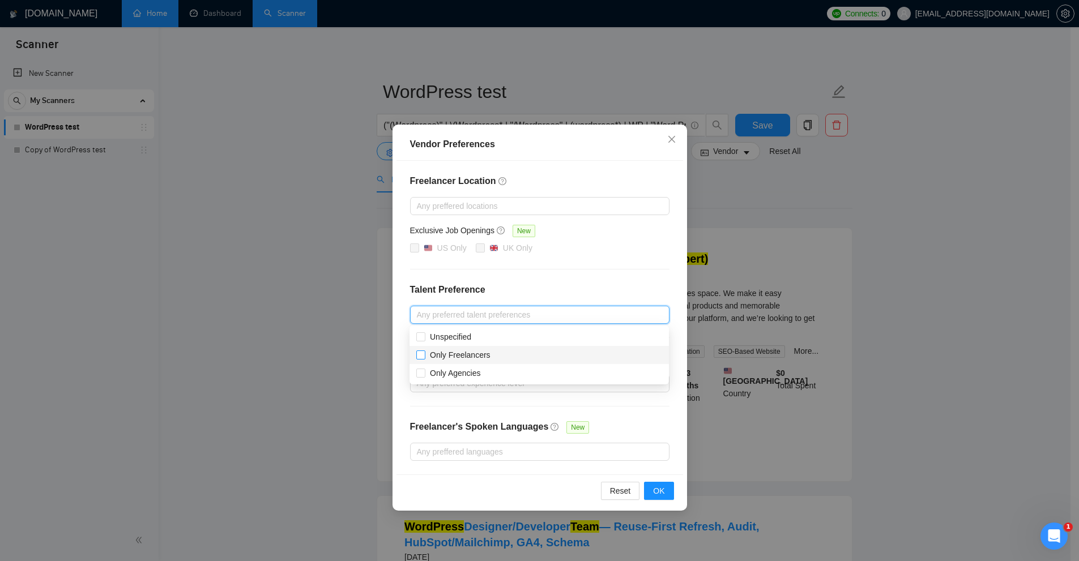
click at [436, 351] on span "Only Freelancers" at bounding box center [460, 355] width 61 height 9
click at [424, 351] on input "Only Freelancers" at bounding box center [420, 355] width 8 height 8
click at [893, 272] on div "Vendor Preferences Freelancer Location Any preffered locations Exclusive Job Op…" at bounding box center [539, 280] width 1079 height 561
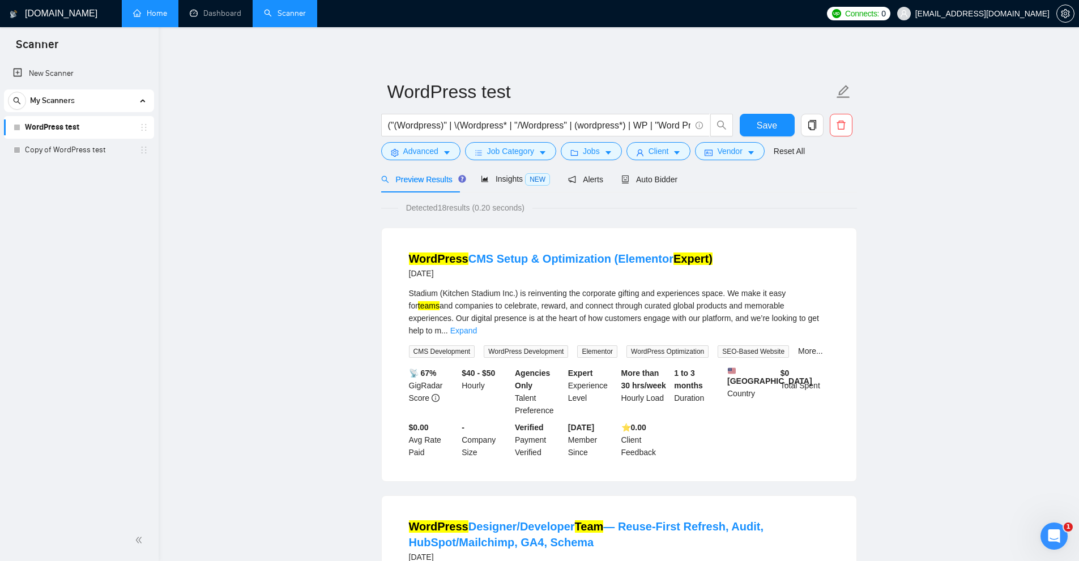
drag, startPoint x: 431, startPoint y: 202, endPoint x: 469, endPoint y: 209, distance: 39.2
click at [469, 208] on span "Detected 18 results (0.20 seconds)" at bounding box center [465, 208] width 134 height 12
click at [470, 209] on span "Detected 18 results (0.20 seconds)" at bounding box center [465, 208] width 134 height 12
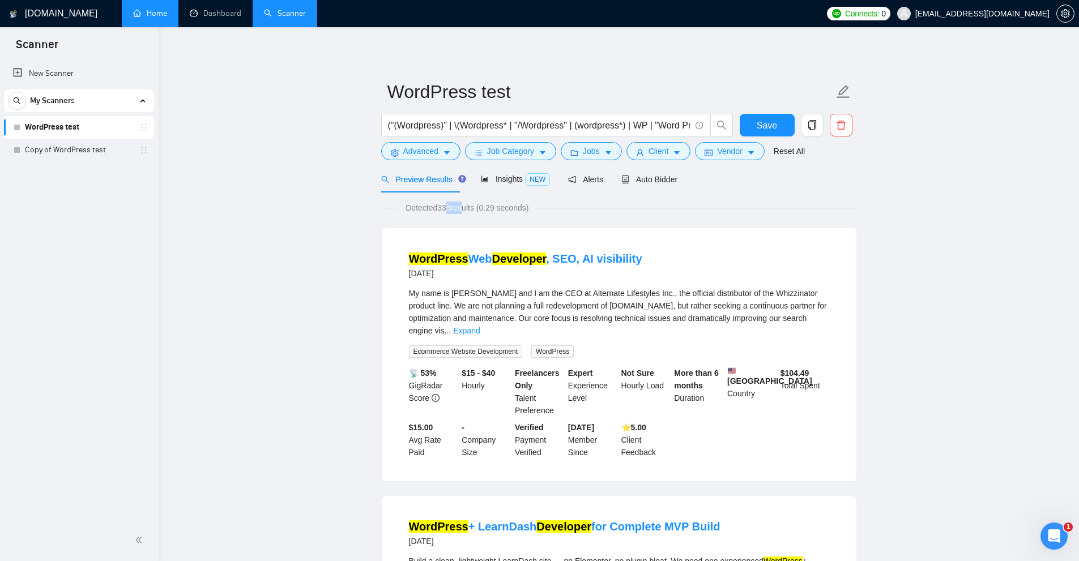
drag, startPoint x: 444, startPoint y: 207, endPoint x: 458, endPoint y: 206, distance: 13.6
click at [459, 206] on span "Detected 335 results (0.29 seconds)" at bounding box center [467, 208] width 139 height 12
drag, startPoint x: 433, startPoint y: 210, endPoint x: 466, endPoint y: 212, distance: 32.9
click at [468, 209] on span "Detected 335 results (0.29 seconds)" at bounding box center [467, 208] width 139 height 12
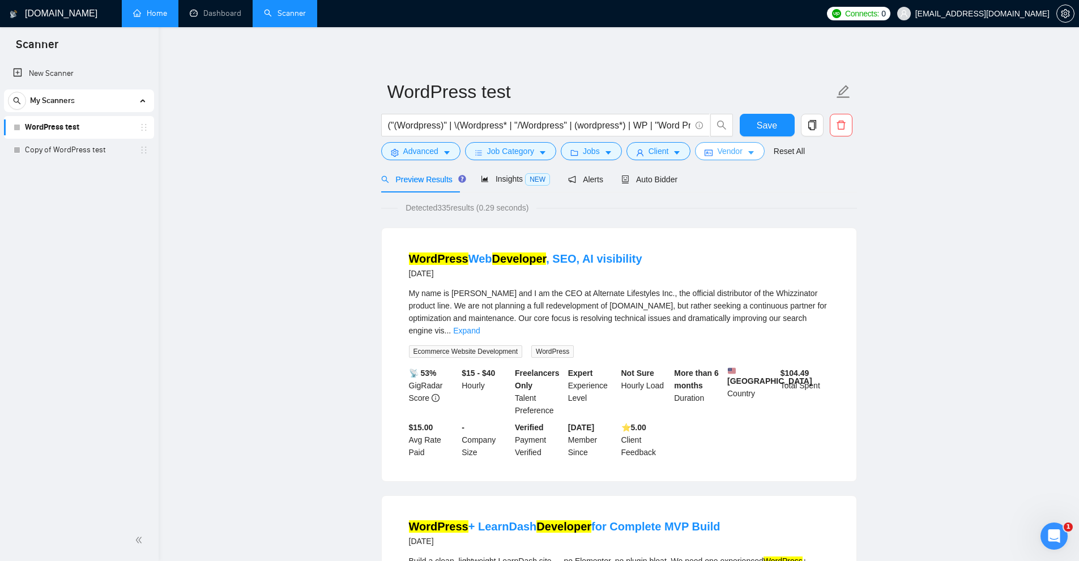
click at [734, 154] on span "Vendor" at bounding box center [729, 151] width 25 height 12
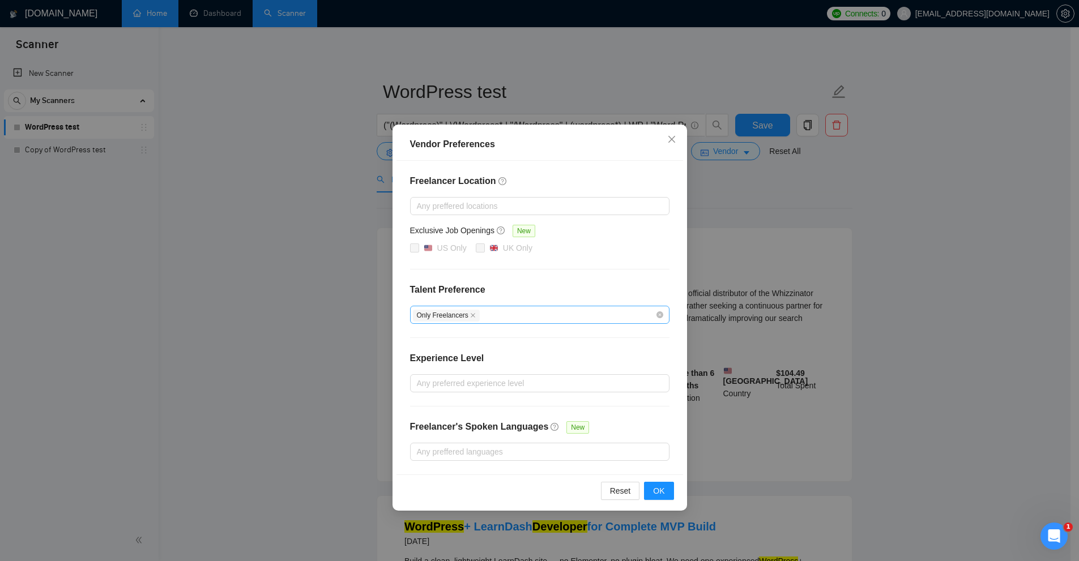
drag, startPoint x: 487, startPoint y: 314, endPoint x: 467, endPoint y: 321, distance: 21.1
click at [487, 314] on div "Only Freelancers" at bounding box center [534, 315] width 242 height 14
click at [422, 353] on input "Only Freelancers" at bounding box center [420, 355] width 8 height 8
checkbox input "false"
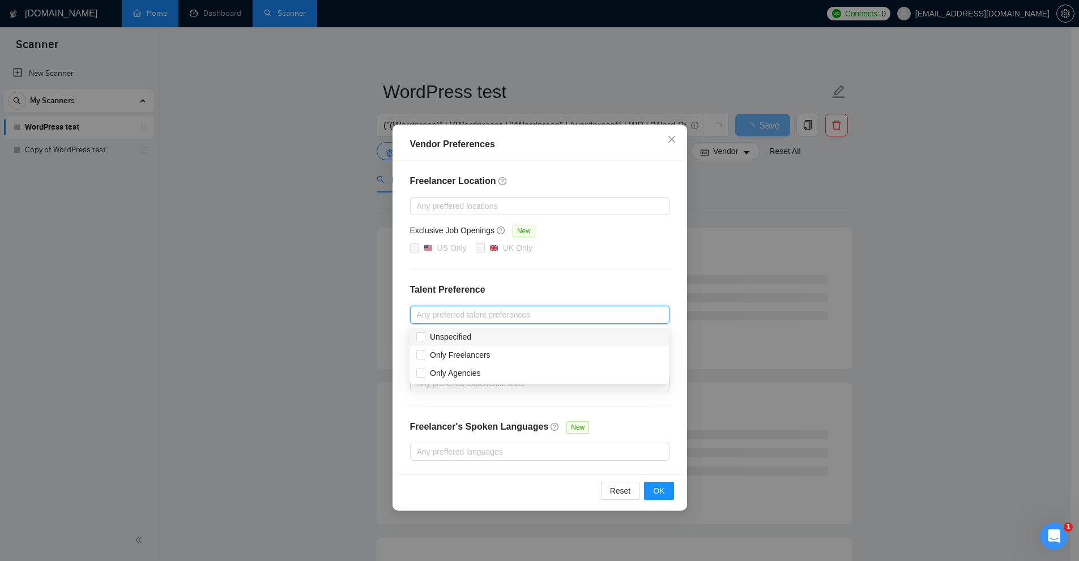
click at [454, 286] on h4 "Talent Preference" at bounding box center [539, 290] width 259 height 14
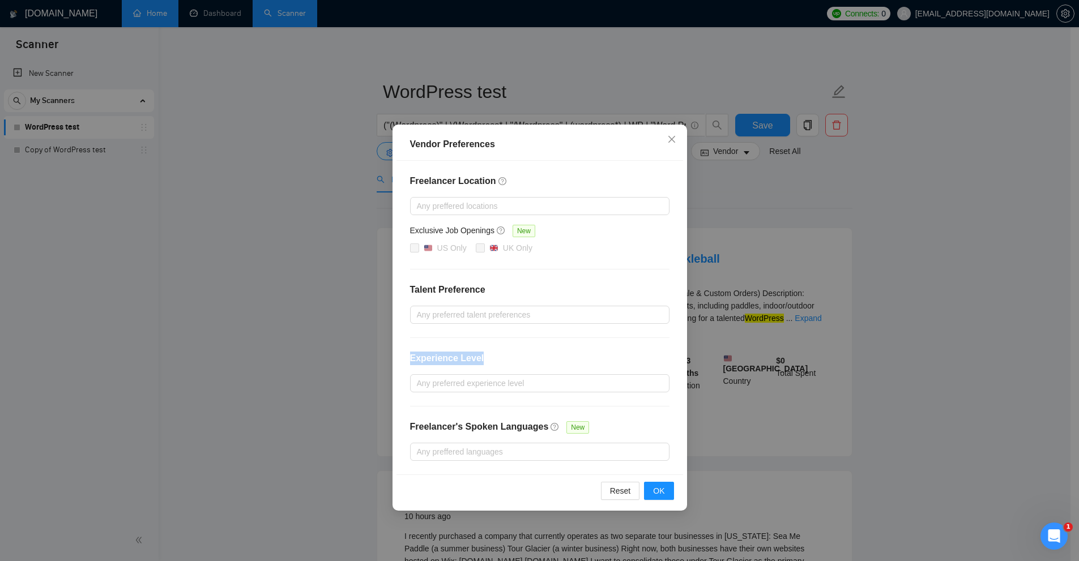
drag, startPoint x: 410, startPoint y: 357, endPoint x: 546, endPoint y: 360, distance: 135.4
click at [546, 360] on div "Freelancer Location Any preffered locations Exclusive Job Openings New US Only …" at bounding box center [540, 318] width 287 height 314
click at [476, 316] on div at bounding box center [534, 315] width 242 height 14
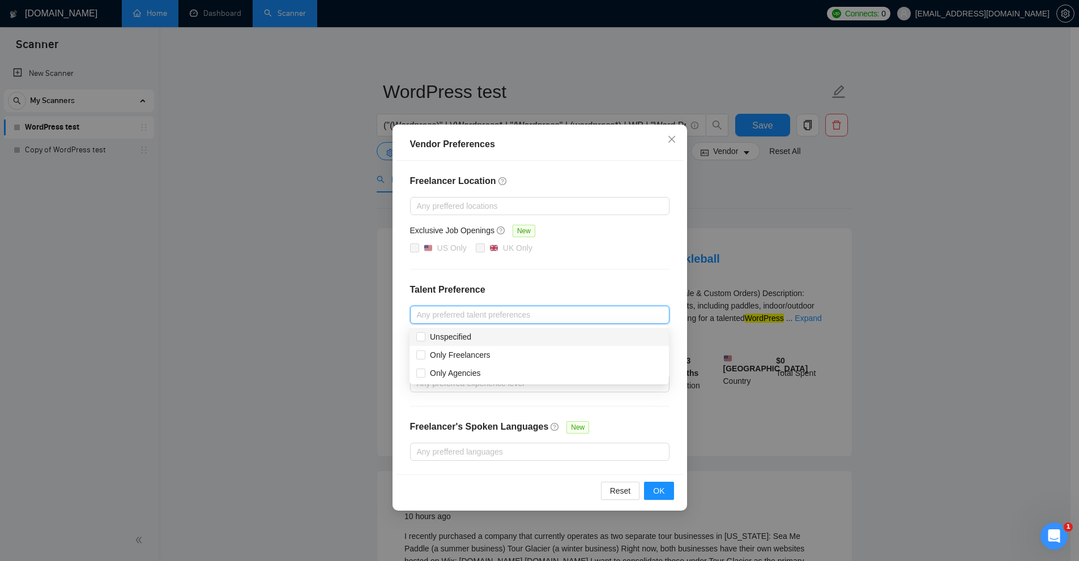
click at [560, 271] on div "Freelancer Location Any preffered locations Exclusive Job Openings New US Only …" at bounding box center [540, 318] width 287 height 314
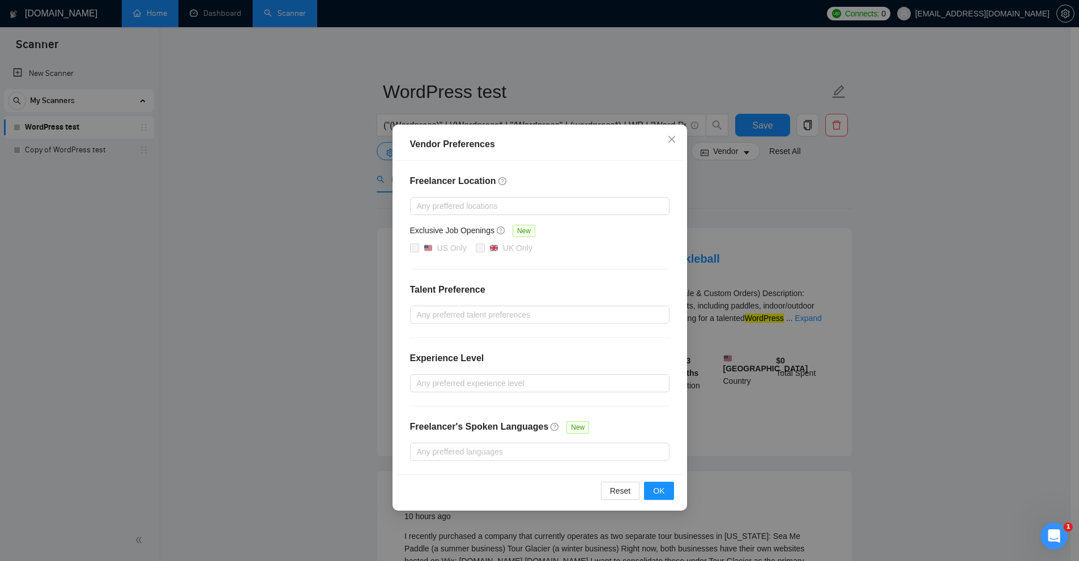
click
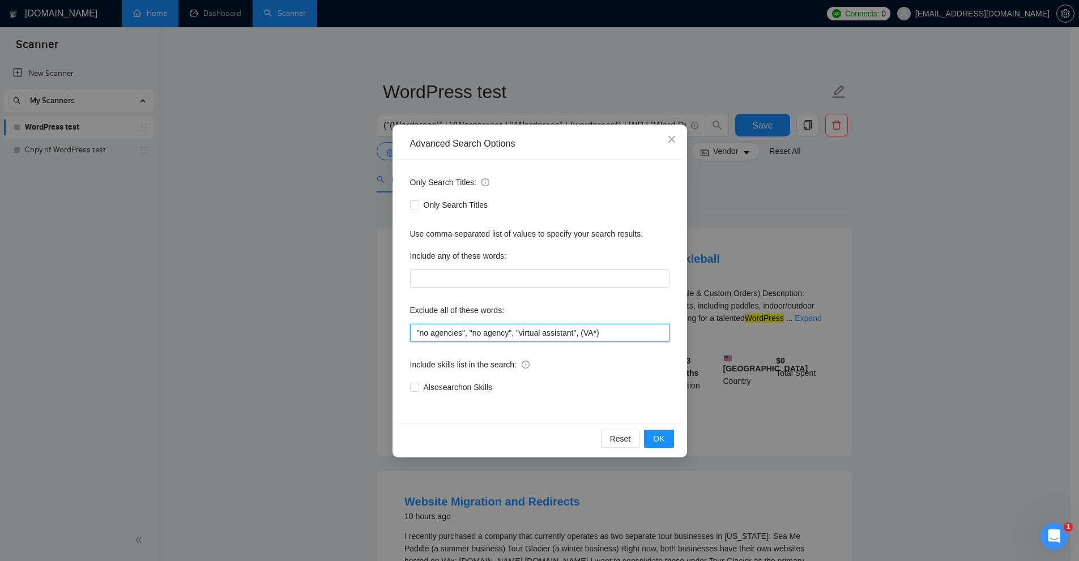
drag, startPoint x: 488, startPoint y: 333, endPoint x: 363, endPoint y: 336, distance: 125.8
drag, startPoint x: 798, startPoint y: 277, endPoint x: 694, endPoint y: 190, distance: 135.9
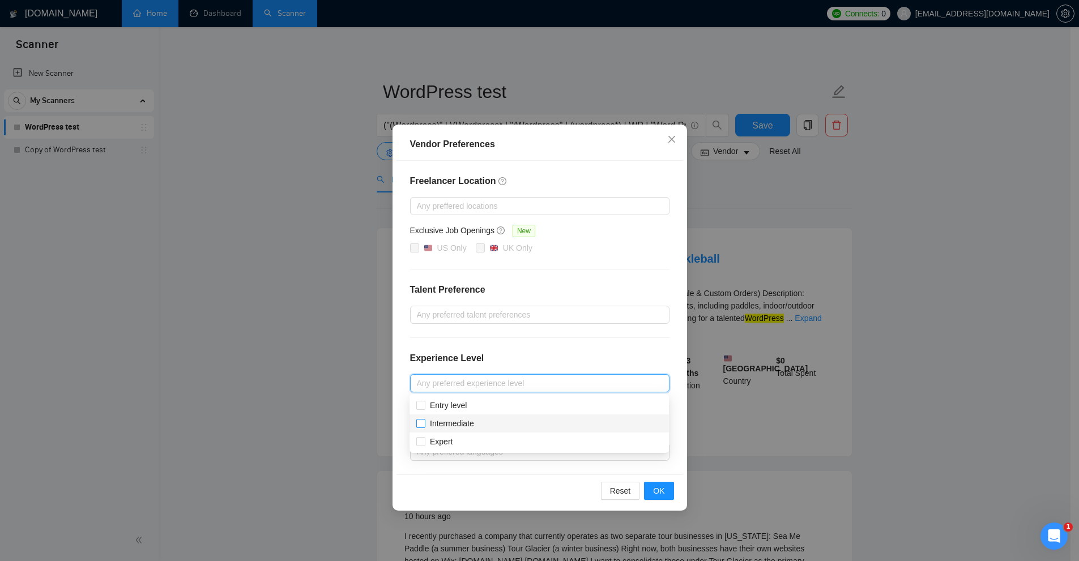
checkbox input "true"
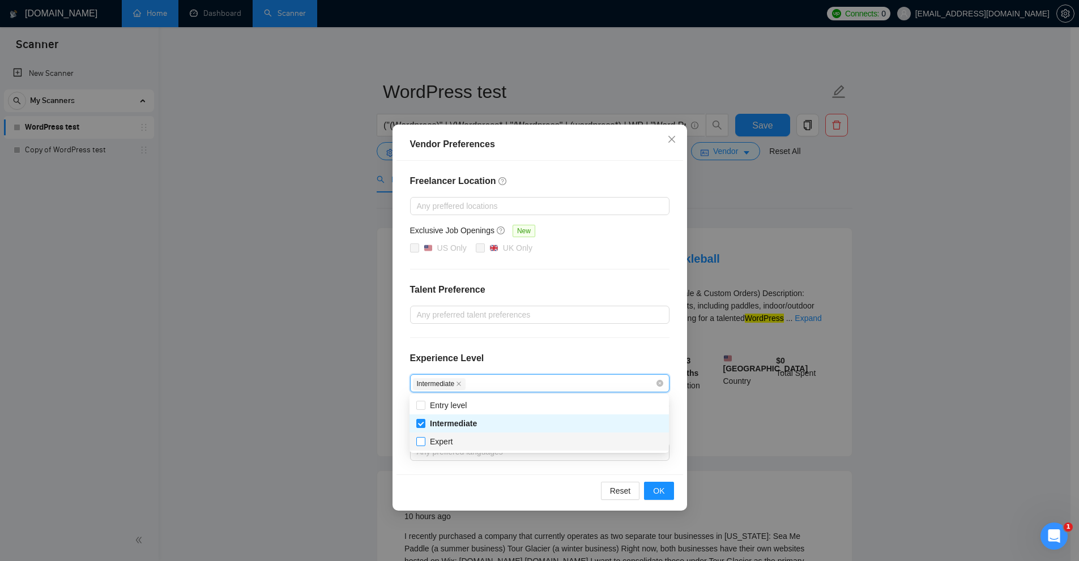
checkbox input "true"
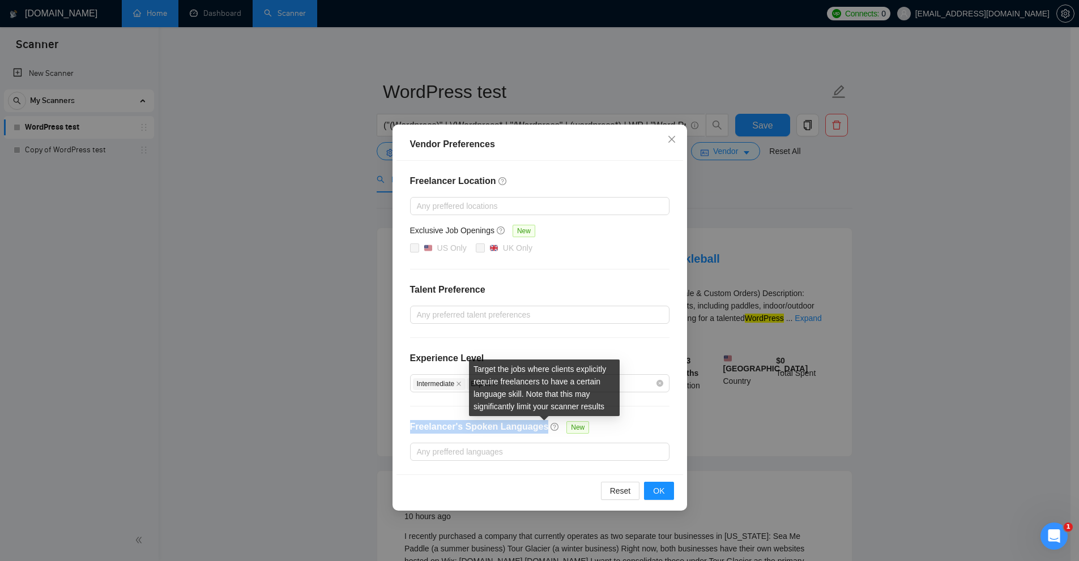
drag, startPoint x: 407, startPoint y: 423, endPoint x: 538, endPoint y: 430, distance: 130.5
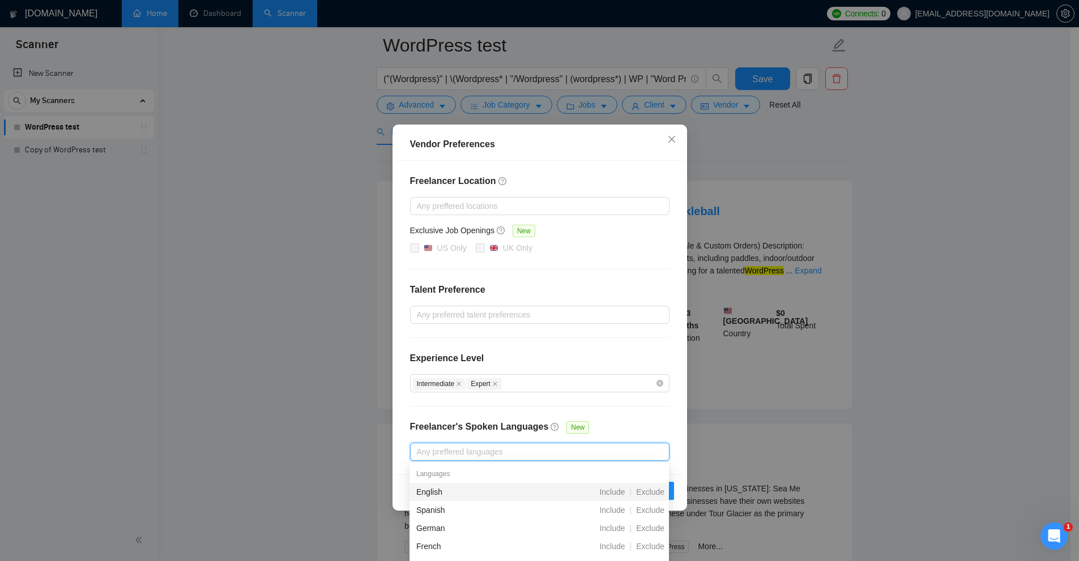
scroll to position [113, 0]
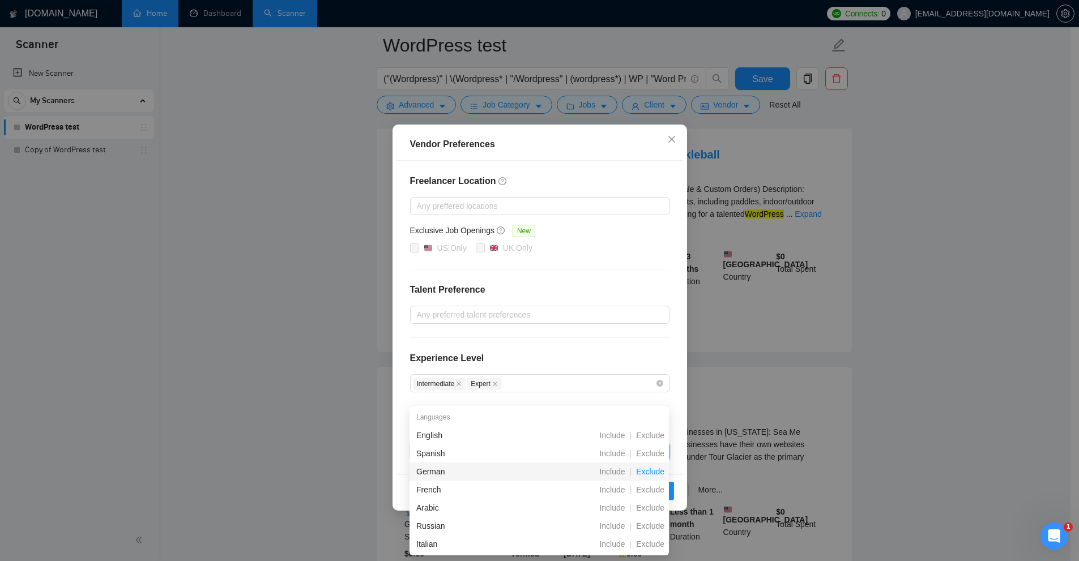
click at [654, 471] on span "Exclude" at bounding box center [650, 471] width 37 height 9
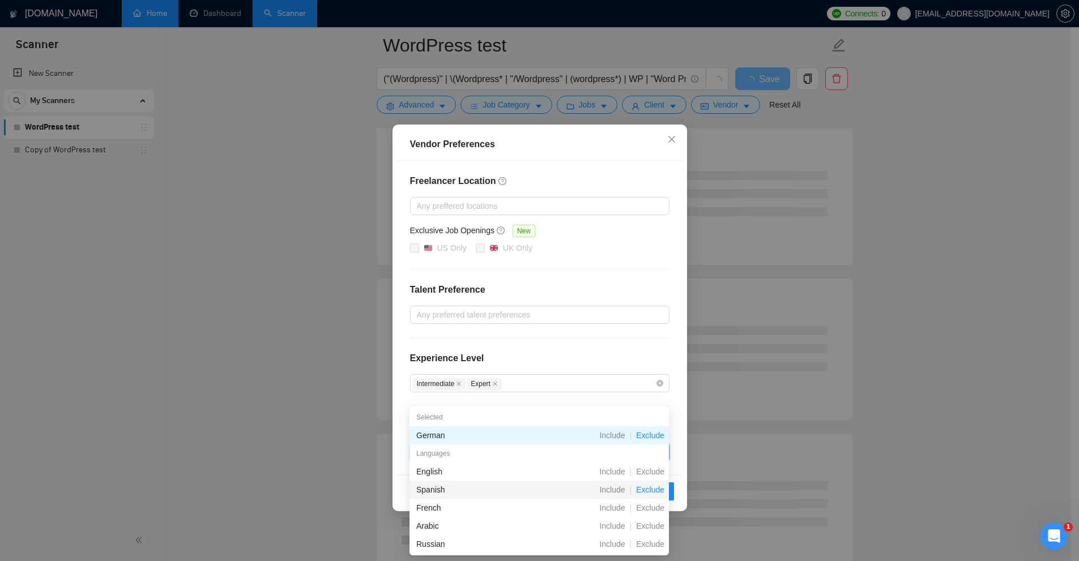
click at [650, 492] on span "Exclude" at bounding box center [650, 489] width 37 height 9
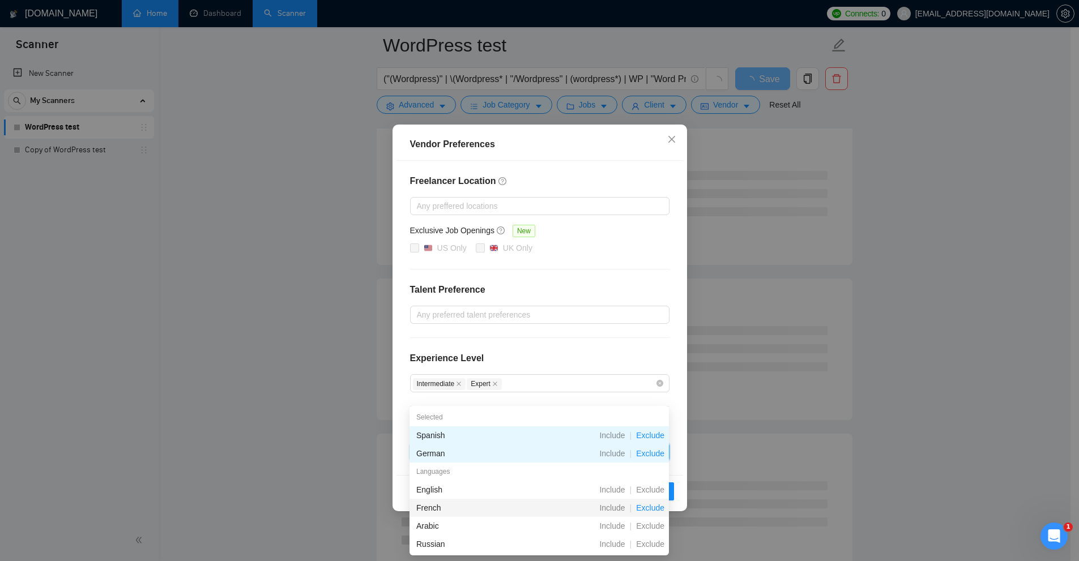
click at [652, 510] on span "Exclude" at bounding box center [650, 508] width 37 height 9
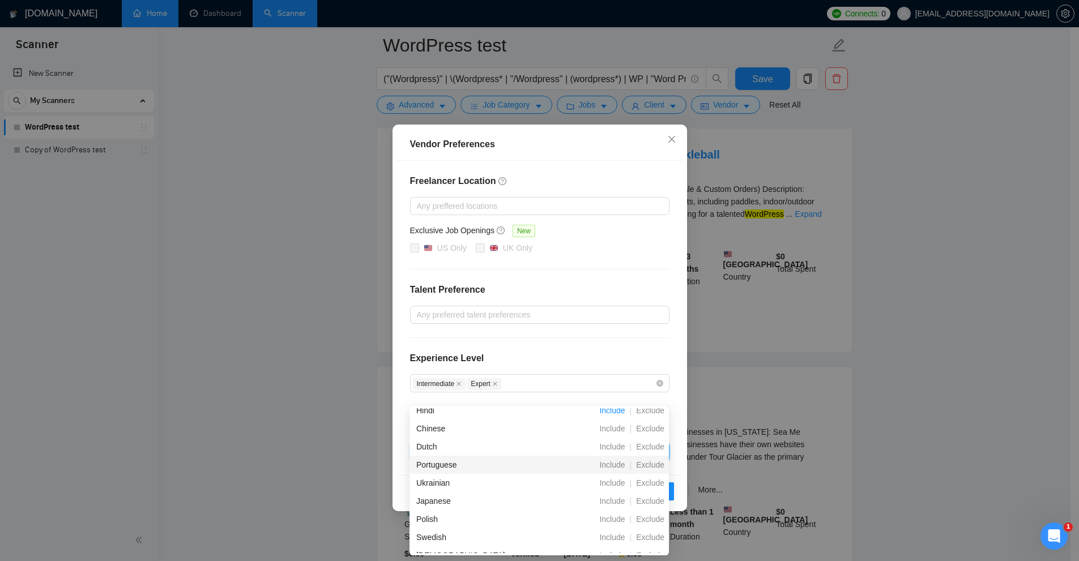
scroll to position [0, 0]
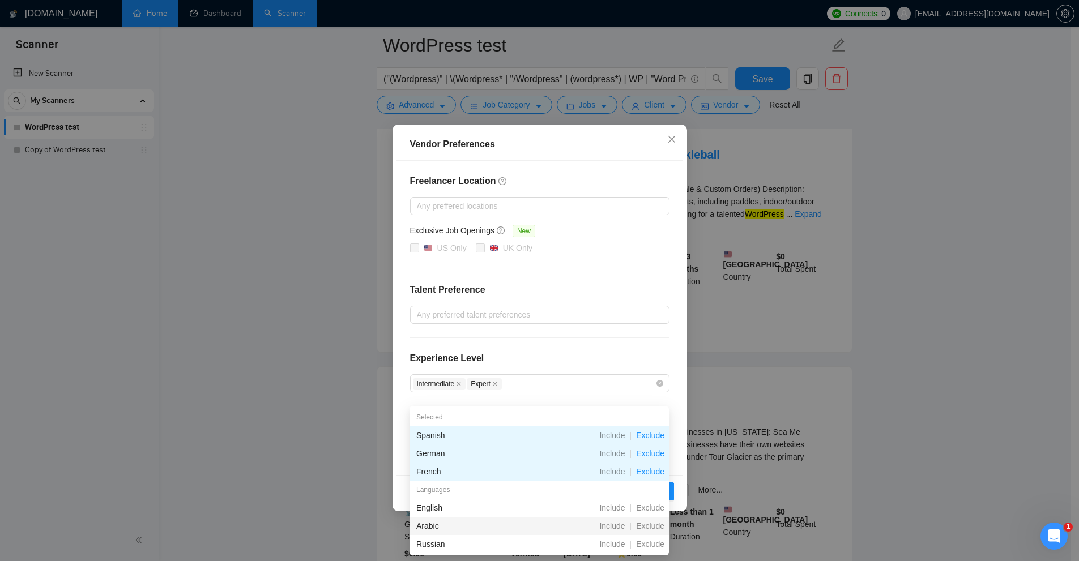
drag, startPoint x: 512, startPoint y: 533, endPoint x: 474, endPoint y: 353, distance: 183.7
click at [474, 353] on h4 "Experience Level" at bounding box center [447, 359] width 74 height 14
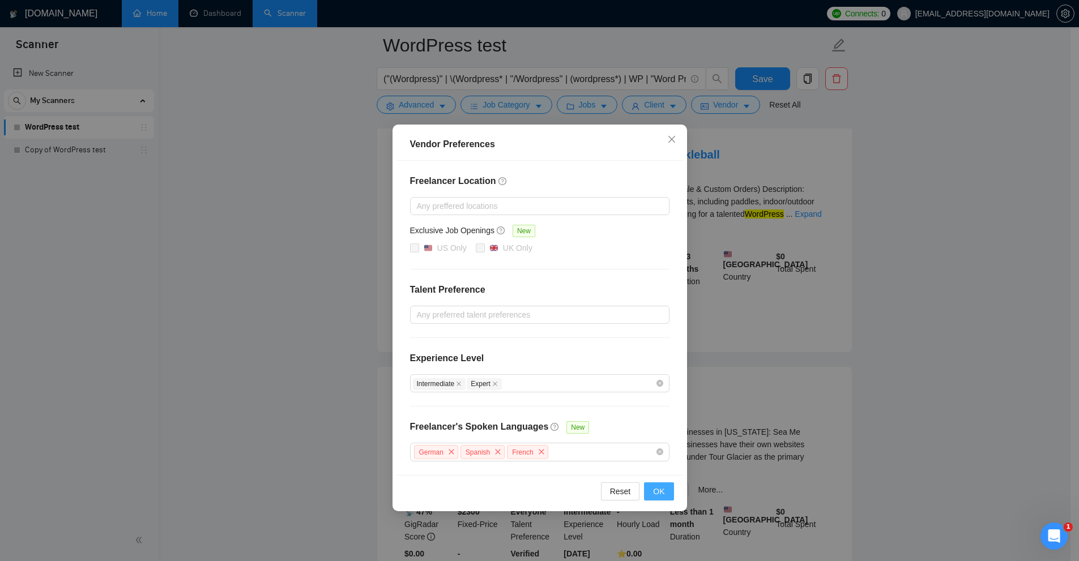
click at [657, 492] on span "OK" at bounding box center [658, 491] width 11 height 12
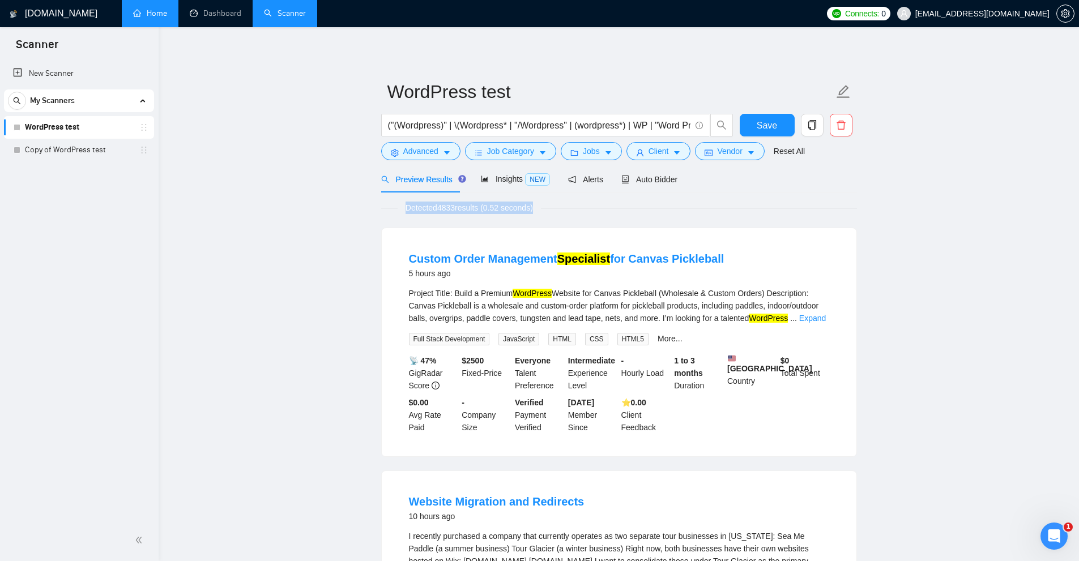
drag, startPoint x: 491, startPoint y: 207, endPoint x: 568, endPoint y: 225, distance: 78.7
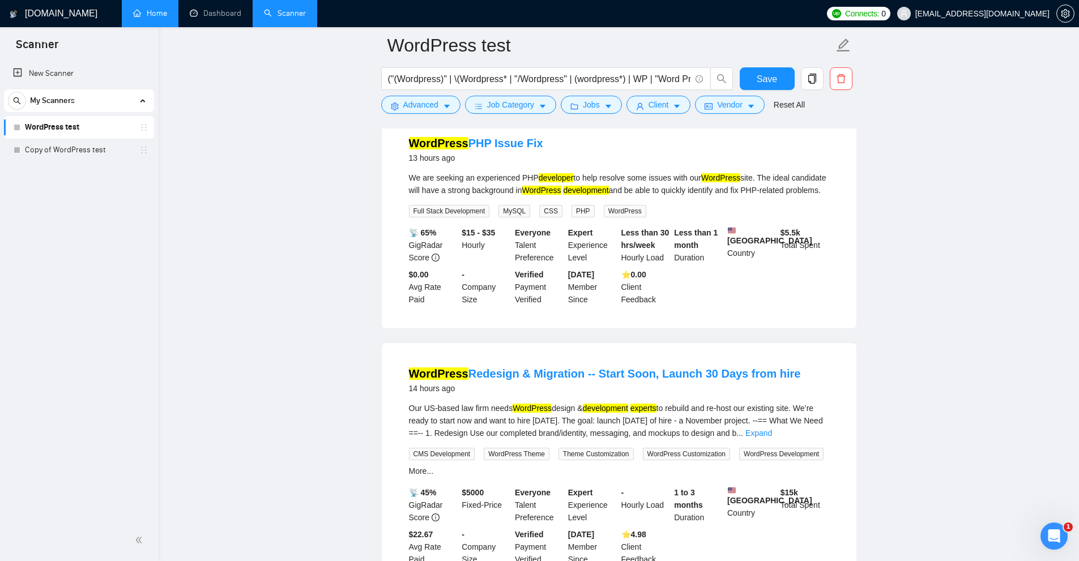
scroll to position [510, 0]
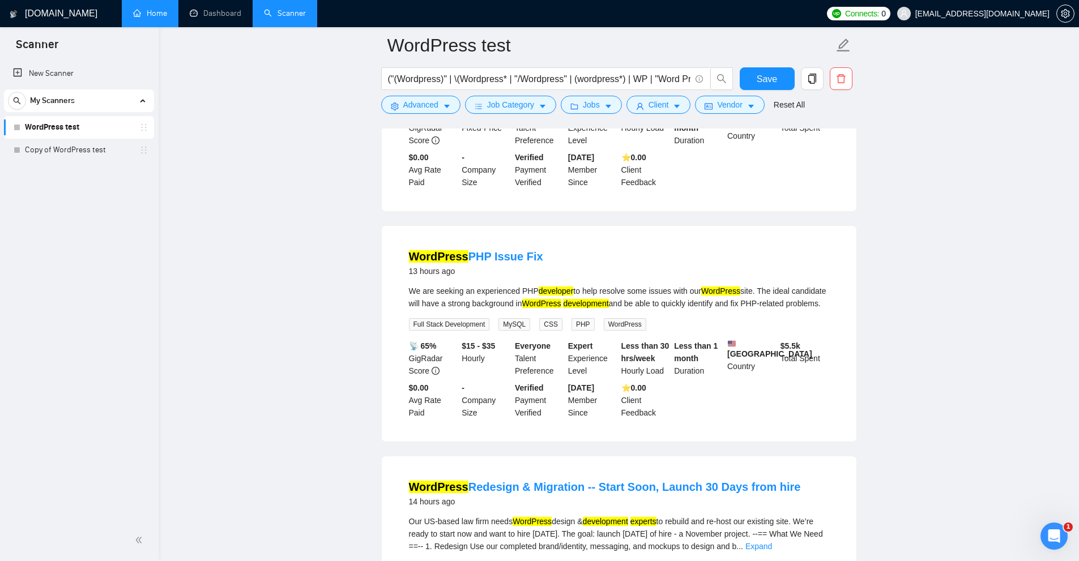
drag, startPoint x: 487, startPoint y: 245, endPoint x: 563, endPoint y: 268, distance: 79.2
click at [545, 246] on li "WordPress PHP Issue Fix 13 hours ago We are seeking an experienced PHP develope…" at bounding box center [619, 334] width 448 height 189
click at [574, 301] on mark "development" at bounding box center [585, 303] width 45 height 9
drag, startPoint x: 549, startPoint y: 249, endPoint x: 492, endPoint y: 251, distance: 57.2
drag, startPoint x: 554, startPoint y: 257, endPoint x: 521, endPoint y: 255, distance: 32.9
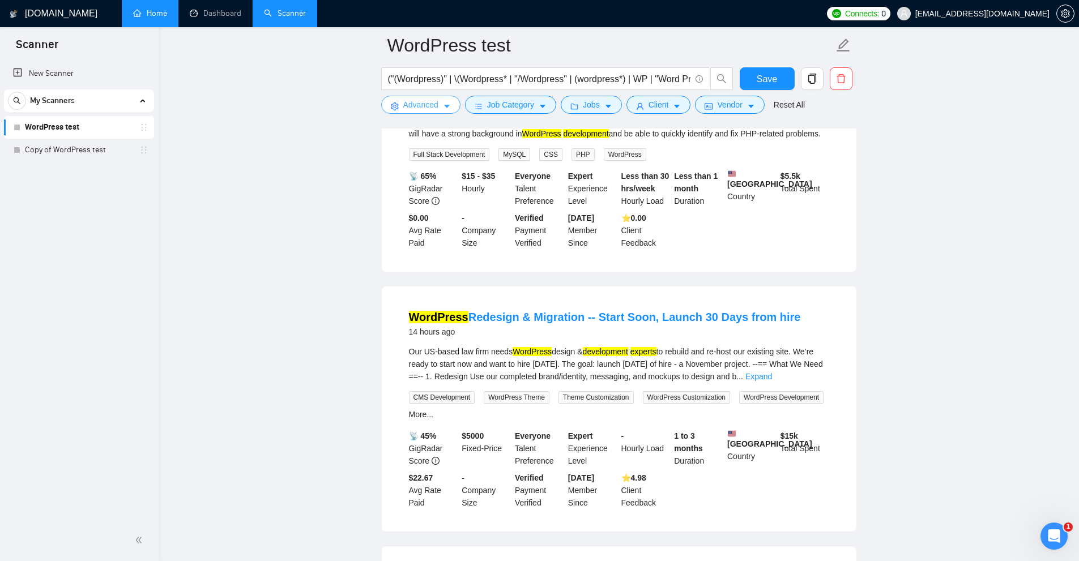
scroll to position [736, 0]
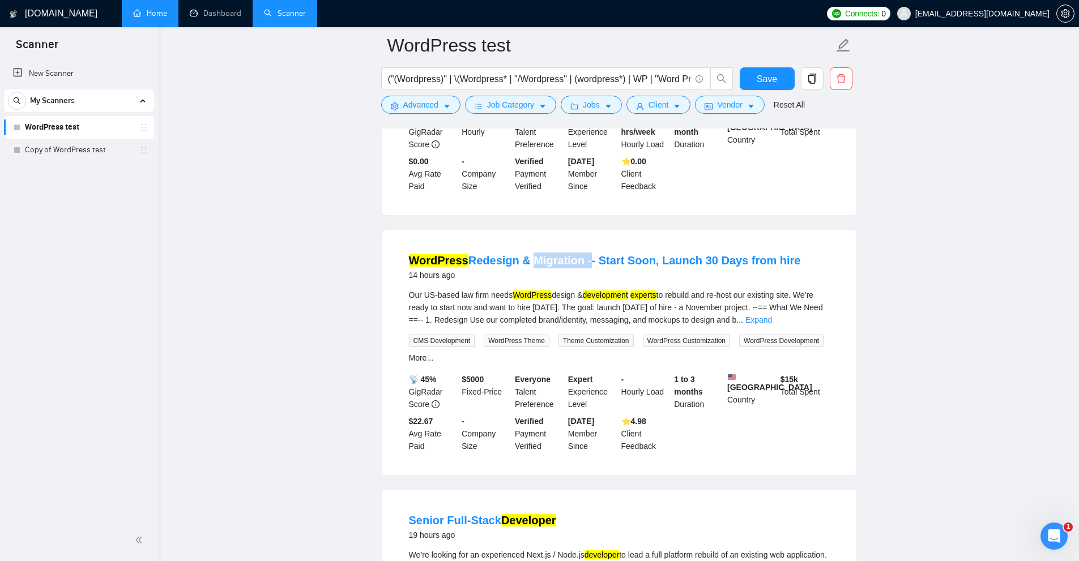
drag, startPoint x: 525, startPoint y: 241, endPoint x: 589, endPoint y: 244, distance: 63.5
click at [757, 76] on span "Save" at bounding box center [767, 79] width 20 height 14
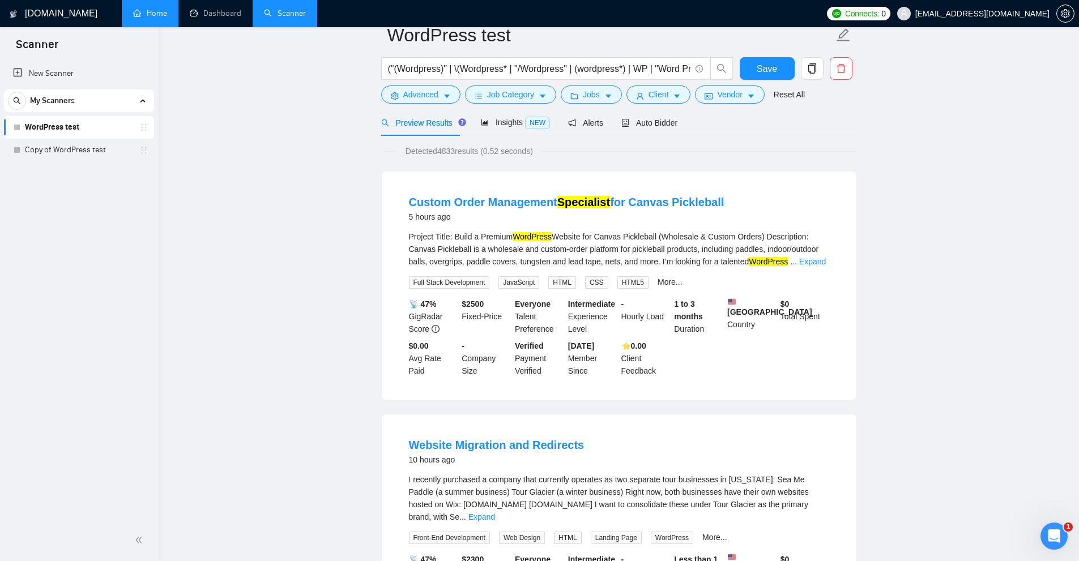
scroll to position [0, 0]
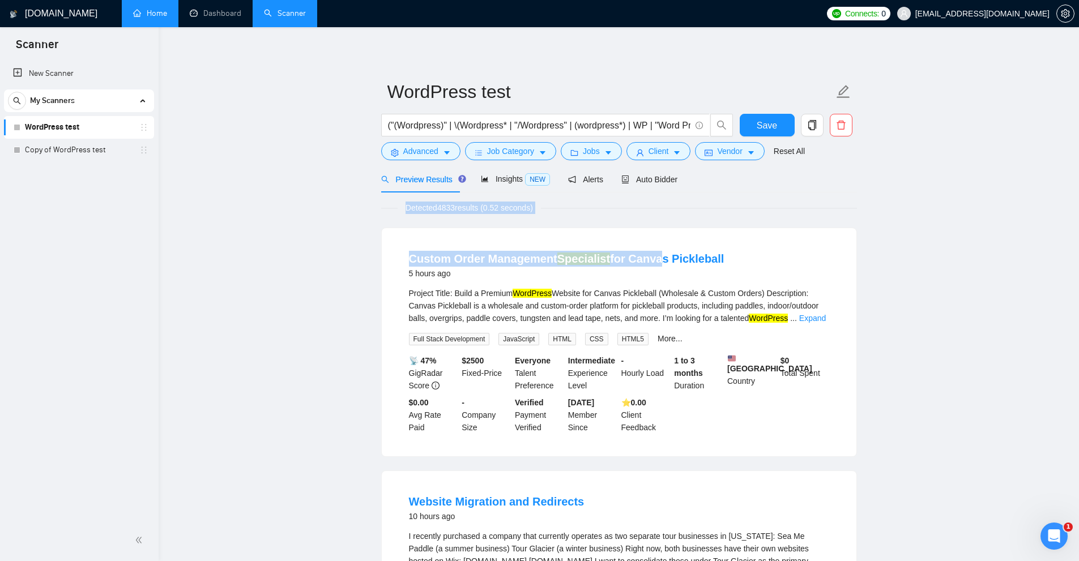
drag, startPoint x: 628, startPoint y: 219, endPoint x: 661, endPoint y: 217, distance: 33.5
drag, startPoint x: 567, startPoint y: 203, endPoint x: 535, endPoint y: 211, distance: 32.7
click at [535, 211] on div "Detected 4833 results (0.52 seconds)" at bounding box center [619, 208] width 476 height 12
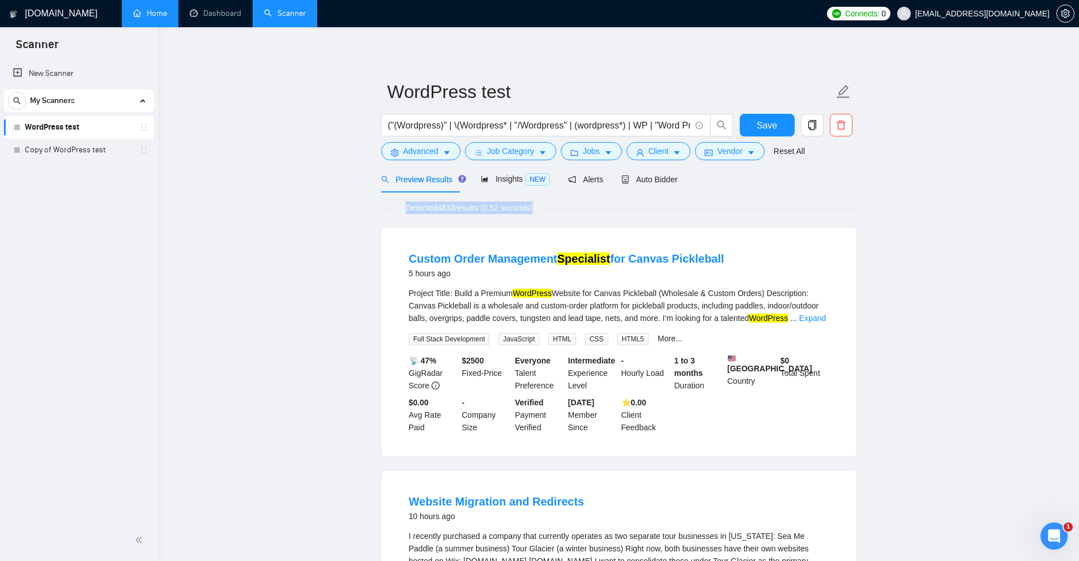
click at [536, 211] on span "Detected 4833 results (0.52 seconds)" at bounding box center [469, 208] width 143 height 12
click at [525, 178] on span "NEW" at bounding box center [537, 179] width 25 height 12
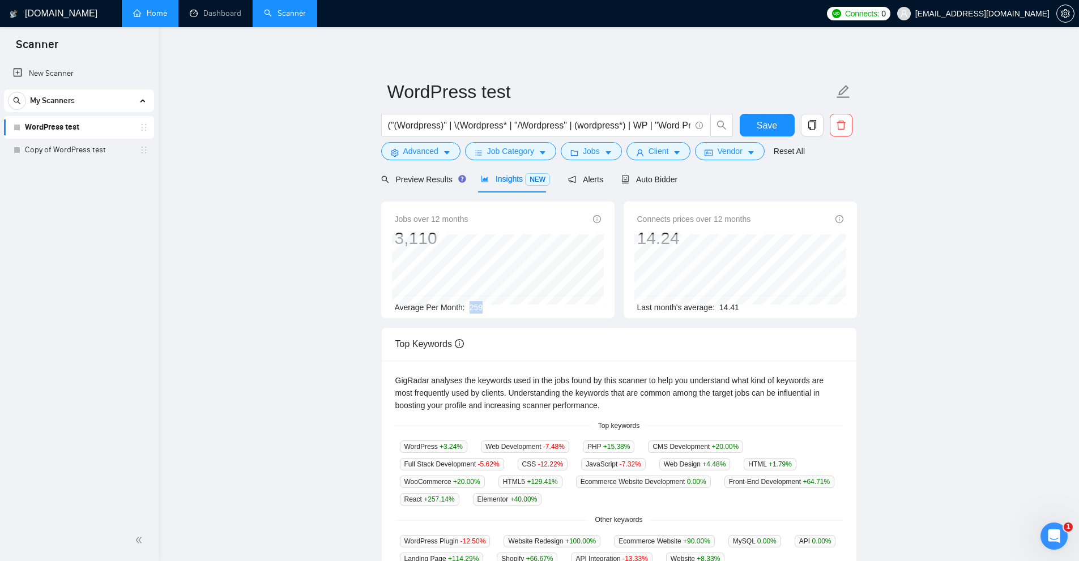
drag, startPoint x: 472, startPoint y: 308, endPoint x: 513, endPoint y: 305, distance: 40.3
click at [513, 305] on div "Average Per Month: 259" at bounding box center [498, 307] width 206 height 12
click at [512, 305] on div "Average Per Month: 259" at bounding box center [498, 307] width 206 height 12
click at [484, 238] on div "Jobs over 12 months 3,110 Nov 2024 326 Average Per Month: 259" at bounding box center [497, 260] width 233 height 117
click at [732, 309] on span "14.41" at bounding box center [729, 307] width 20 height 9
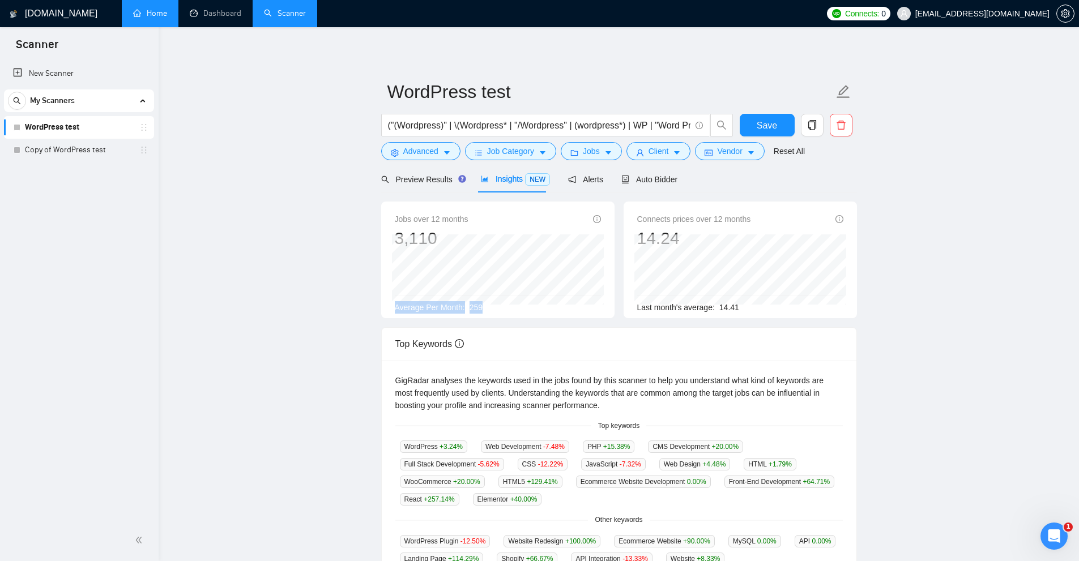
drag, startPoint x: 397, startPoint y: 304, endPoint x: 498, endPoint y: 308, distance: 101.5
click at [498, 308] on div "Average Per Month: 259" at bounding box center [498, 307] width 206 height 12
drag, startPoint x: 467, startPoint y: 307, endPoint x: 496, endPoint y: 308, distance: 28.9
click at [496, 308] on div "Average Per Month: 259" at bounding box center [498, 307] width 206 height 12
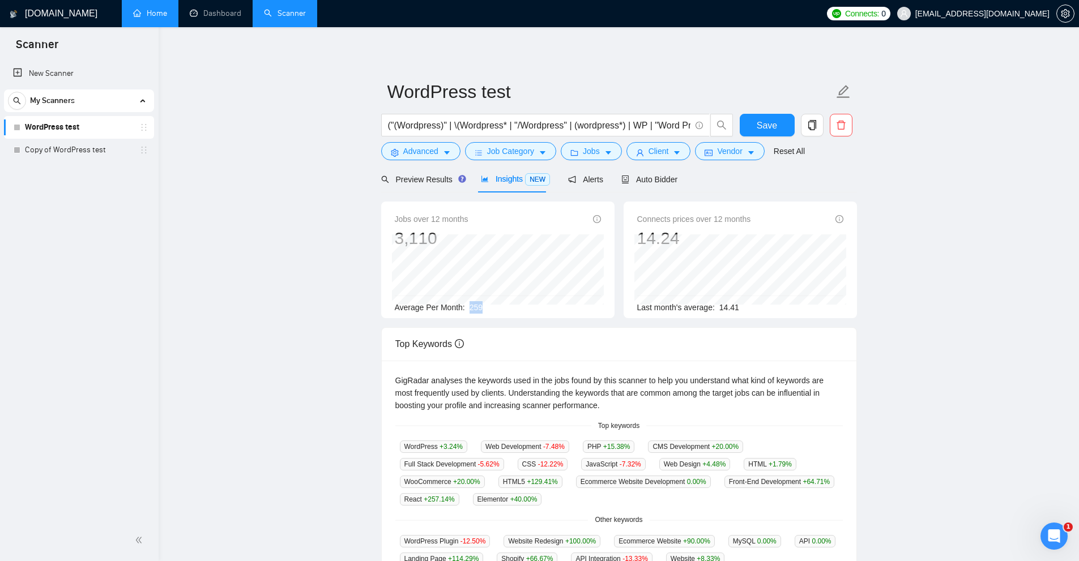
click at [475, 305] on span "259" at bounding box center [476, 307] width 13 height 9
drag, startPoint x: 467, startPoint y: 306, endPoint x: 508, endPoint y: 305, distance: 40.2
click at [508, 305] on div "Average Per Month: 259" at bounding box center [498, 307] width 206 height 12
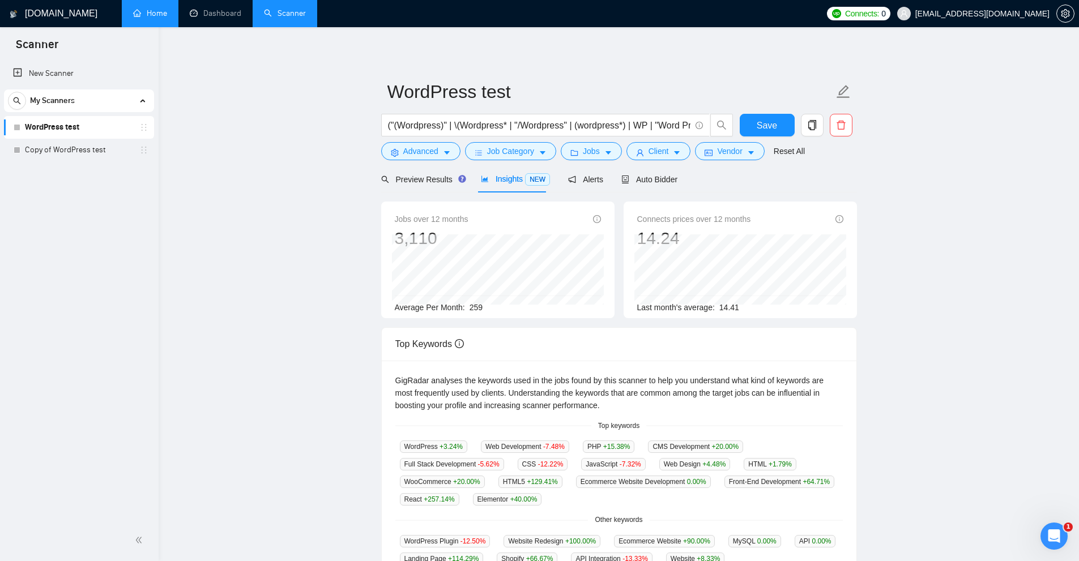
click at [573, 342] on div "Top Keywords" at bounding box center [619, 344] width 448 height 32
click at [473, 308] on div "Jobs over 12 months 3,110 Mar 2025 341 Average Per Month: 259" at bounding box center [498, 263] width 206 height 101
drag, startPoint x: 472, startPoint y: 308, endPoint x: 496, endPoint y: 308, distance: 23.8
click at [496, 308] on div "Average Per Month: 259" at bounding box center [498, 307] width 206 height 12
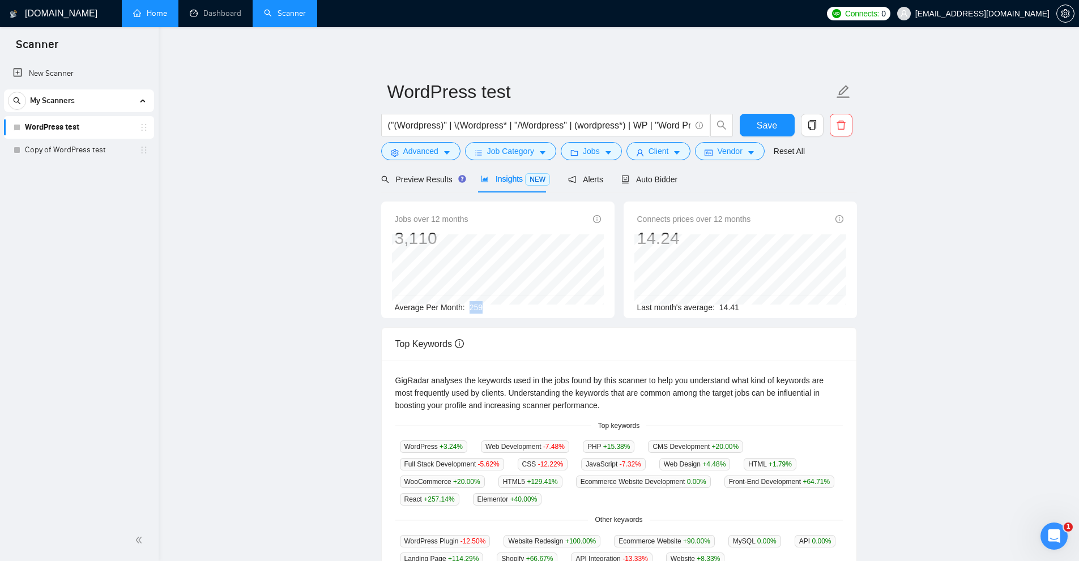
drag, startPoint x: 491, startPoint y: 305, endPoint x: 497, endPoint y: 307, distance: 5.9
click at [497, 307] on div "Average Per Month: 259" at bounding box center [498, 307] width 206 height 12
drag, startPoint x: 457, startPoint y: 303, endPoint x: 511, endPoint y: 306, distance: 53.9
click at [511, 306] on div "Average Per Month: 259" at bounding box center [498, 307] width 206 height 12
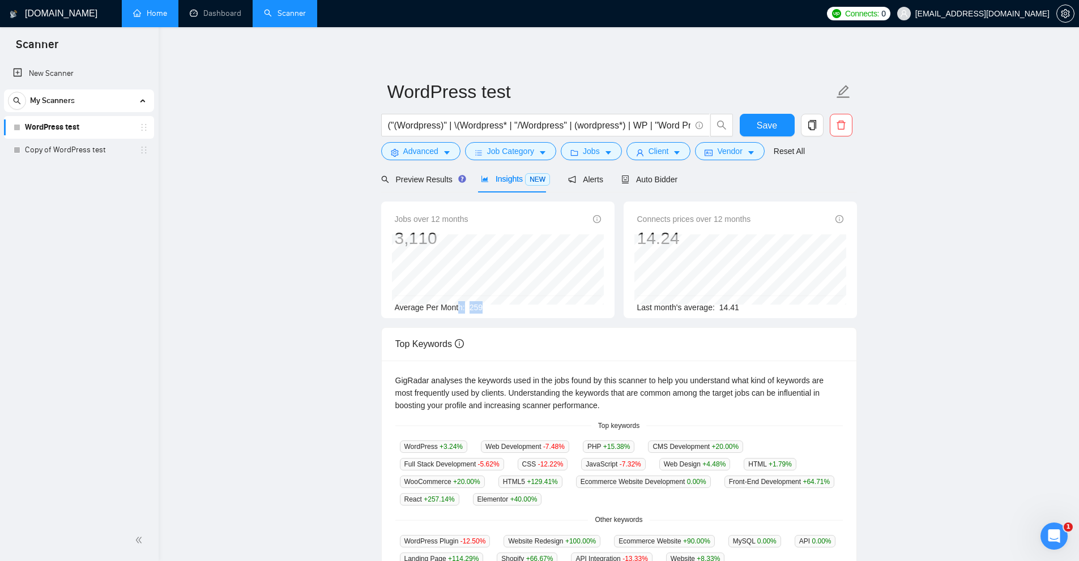
click at [511, 306] on div "Average Per Month: 259" at bounding box center [498, 307] width 206 height 12
drag, startPoint x: 487, startPoint y: 308, endPoint x: 472, endPoint y: 309, distance: 14.8
click at [472, 309] on div "Average Per Month: 259" at bounding box center [498, 307] width 206 height 12
drag, startPoint x: 470, startPoint y: 304, endPoint x: 509, endPoint y: 309, distance: 40.0
click at [509, 309] on div "Average Per Month: 259" at bounding box center [498, 307] width 206 height 12
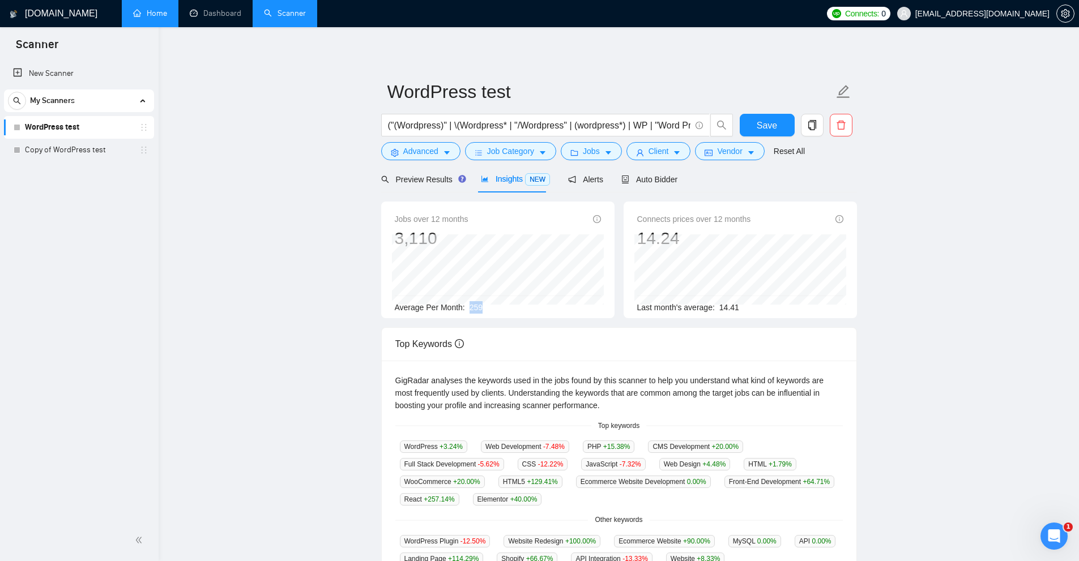
click at [474, 309] on span "259" at bounding box center [476, 307] width 13 height 9
click at [636, 339] on div "Top Keywords" at bounding box center [619, 344] width 448 height 32
drag, startPoint x: 472, startPoint y: 302, endPoint x: 499, endPoint y: 309, distance: 28.0
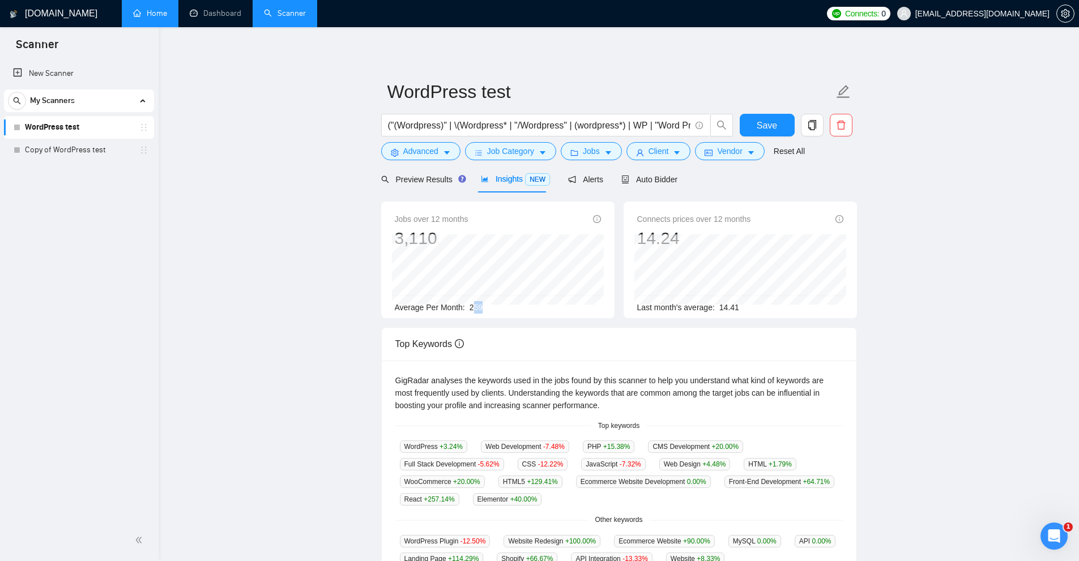
click at [505, 309] on div "Average Per Month: 259" at bounding box center [498, 307] width 206 height 12
drag, startPoint x: 469, startPoint y: 303, endPoint x: 505, endPoint y: 306, distance: 35.8
click at [505, 306] on div "Average Per Month: 259" at bounding box center [498, 307] width 206 height 12
click at [487, 312] on div "Average Per Month: 259" at bounding box center [498, 307] width 206 height 12
click at [476, 309] on span "259" at bounding box center [476, 307] width 13 height 9
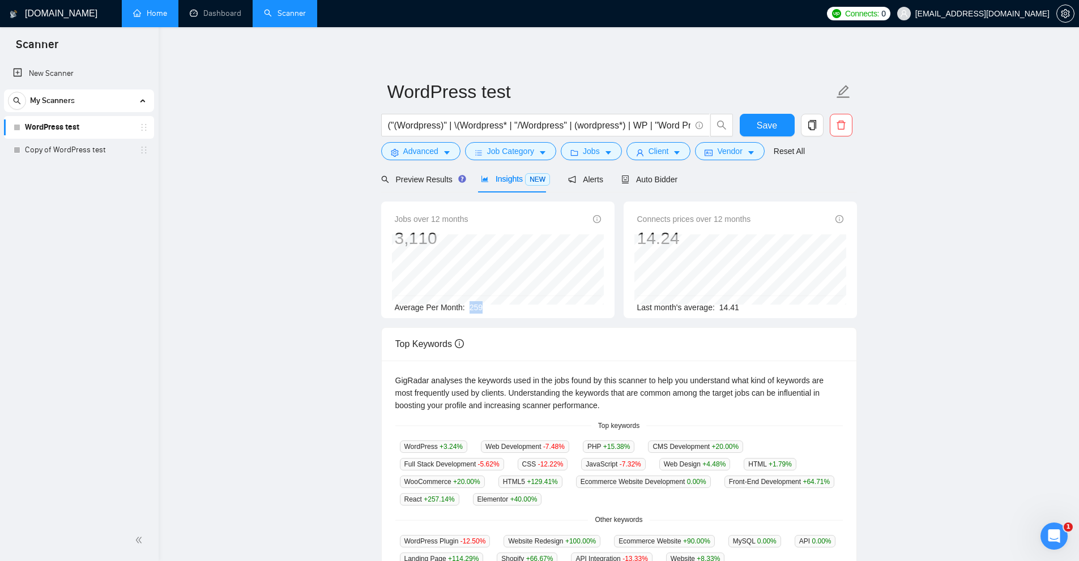
click at [476, 309] on span "259" at bounding box center [476, 307] width 13 height 9
drag, startPoint x: 717, startPoint y: 303, endPoint x: 747, endPoint y: 303, distance: 29.5
click at [747, 303] on div "Last month's average: 14.41" at bounding box center [740, 307] width 206 height 12
click at [742, 304] on div "Last month's average: 14.41" at bounding box center [740, 307] width 206 height 12
drag, startPoint x: 719, startPoint y: 305, endPoint x: 765, endPoint y: 310, distance: 46.2
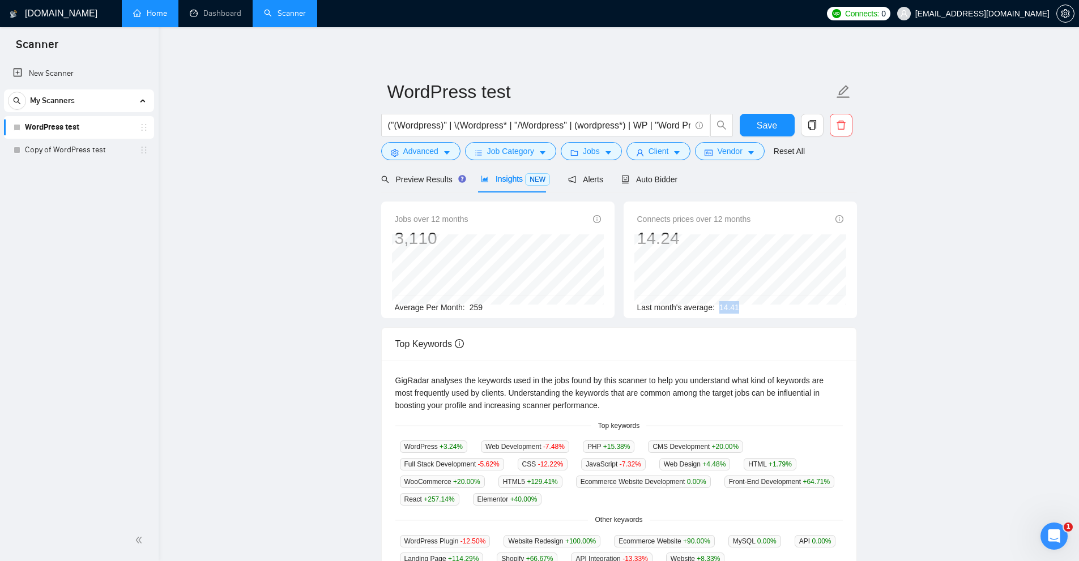
click at [765, 310] on div "Last month's average: 14.41" at bounding box center [740, 307] width 206 height 12
click at [465, 305] on div "Average Per Month: 259" at bounding box center [498, 307] width 206 height 12
drag, startPoint x: 488, startPoint y: 305, endPoint x: 509, endPoint y: 304, distance: 21.6
click at [503, 304] on div "Average Per Month: 259" at bounding box center [498, 307] width 206 height 12
drag, startPoint x: 716, startPoint y: 305, endPoint x: 752, endPoint y: 304, distance: 36.3
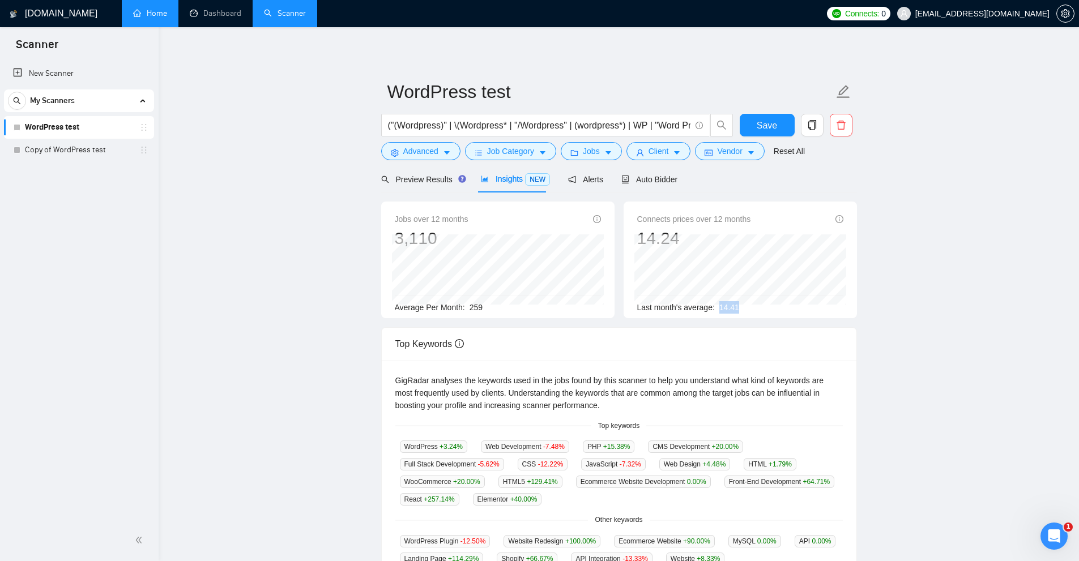
click at [753, 305] on div "Last month's average: 14.41" at bounding box center [740, 307] width 206 height 12
click at [724, 312] on span "14.41" at bounding box center [729, 307] width 20 height 9
drag, startPoint x: 719, startPoint y: 307, endPoint x: 744, endPoint y: 307, distance: 25.5
click at [744, 307] on div "Last month's average: 14.41" at bounding box center [740, 307] width 206 height 12
click at [743, 304] on div "Last month's average: 14.41" at bounding box center [740, 307] width 206 height 12
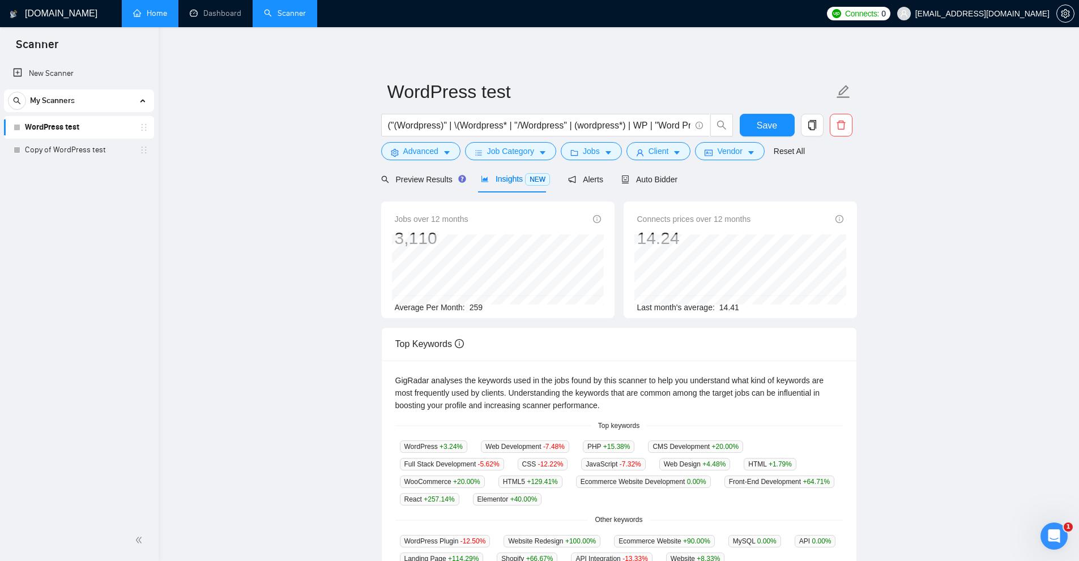
click at [743, 304] on div "Last month's average: 14.41" at bounding box center [740, 307] width 206 height 12
click at [732, 318] on div "Jobs over 12 months 3,110 Jan 2025 261 Average Per Month: 259 Connects prices o…" at bounding box center [619, 265] width 485 height 126
drag, startPoint x: 766, startPoint y: 304, endPoint x: 759, endPoint y: 307, distance: 8.4
click at [759, 307] on div "Last month's average: 14.41" at bounding box center [740, 307] width 206 height 12
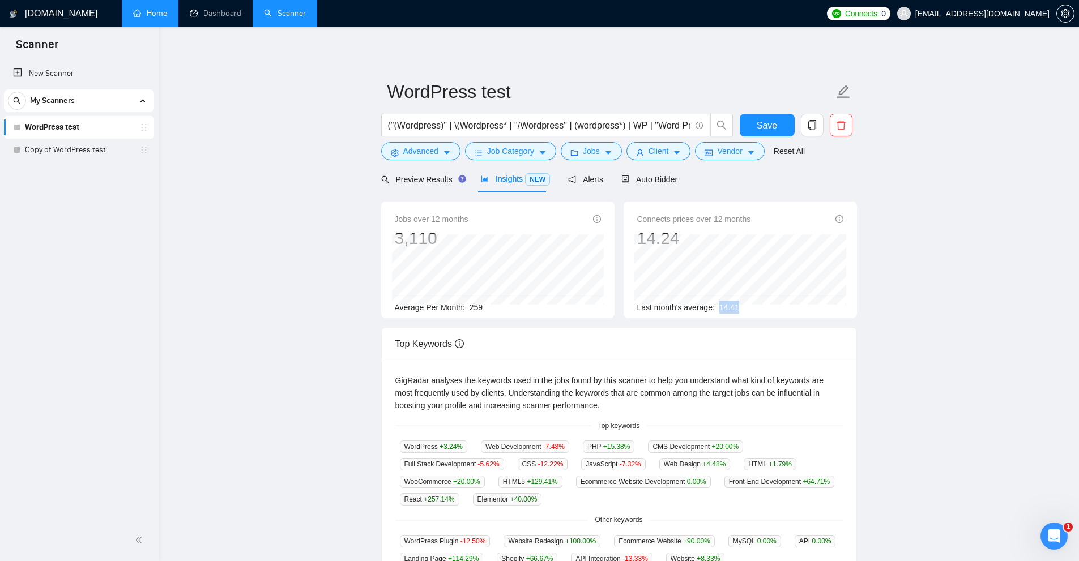
click at [745, 308] on div "Last month's average: 14.41" at bounding box center [740, 307] width 206 height 12
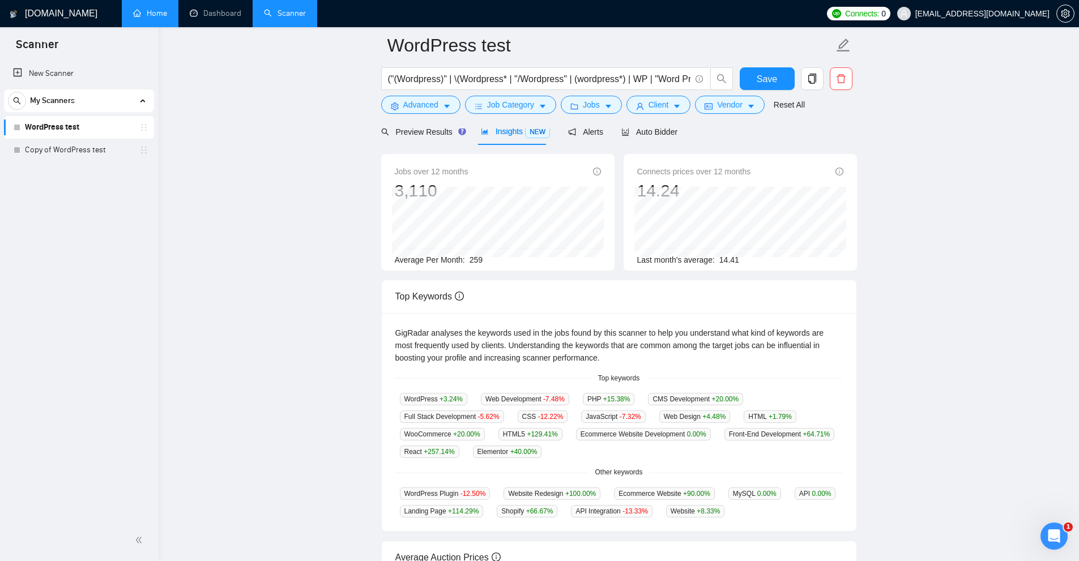
scroll to position [170, 0]
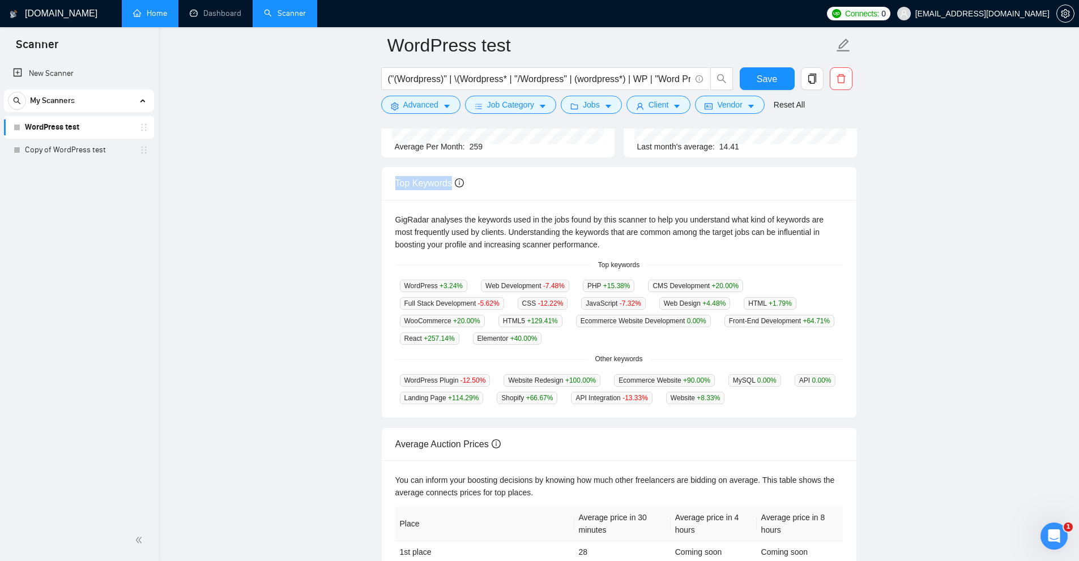
drag, startPoint x: 387, startPoint y: 176, endPoint x: 455, endPoint y: 171, distance: 68.2
click at [455, 171] on div "Top Keywords" at bounding box center [619, 183] width 475 height 33
click at [588, 253] on div "GigRadar analyses the keywords used in the jobs found by this scanner to help y…" at bounding box center [619, 309] width 475 height 219
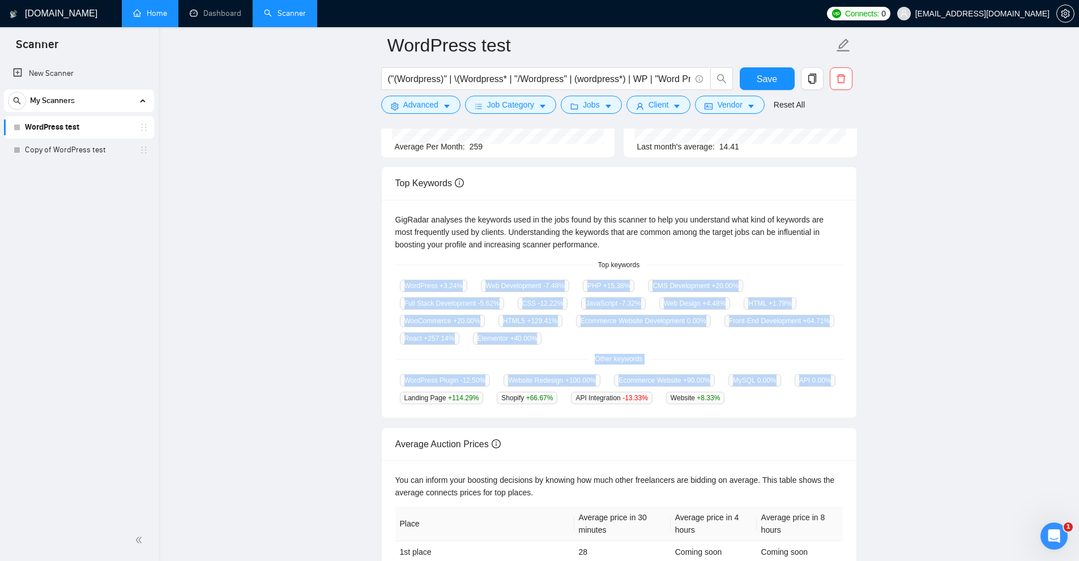
drag, startPoint x: 488, startPoint y: 330, endPoint x: 787, endPoint y: 397, distance: 306.6
click at [787, 397] on div "GigRadar analyses the keywords used in the jobs found by this scanner to help y…" at bounding box center [619, 309] width 475 height 219
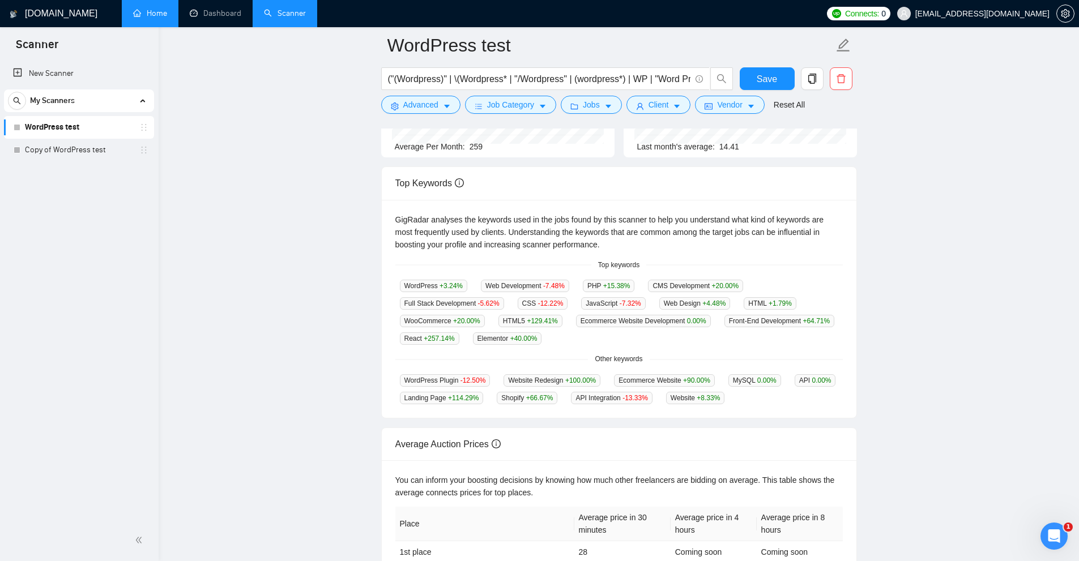
click at [787, 397] on div "WordPress Plugin -12.50 % Website Redesign +100.00 % Ecommerce Website +90.00 %…" at bounding box center [619, 389] width 448 height 31
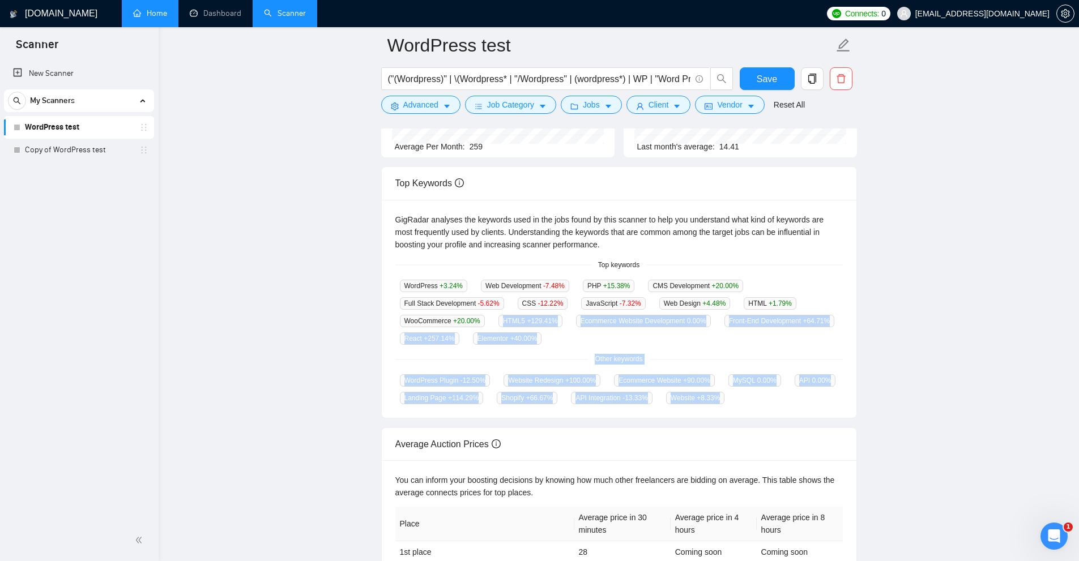
drag, startPoint x: 765, startPoint y: 401, endPoint x: 414, endPoint y: 288, distance: 368.9
click at [430, 325] on div "GigRadar analyses the keywords used in the jobs found by this scanner to help y…" at bounding box center [619, 309] width 475 height 219
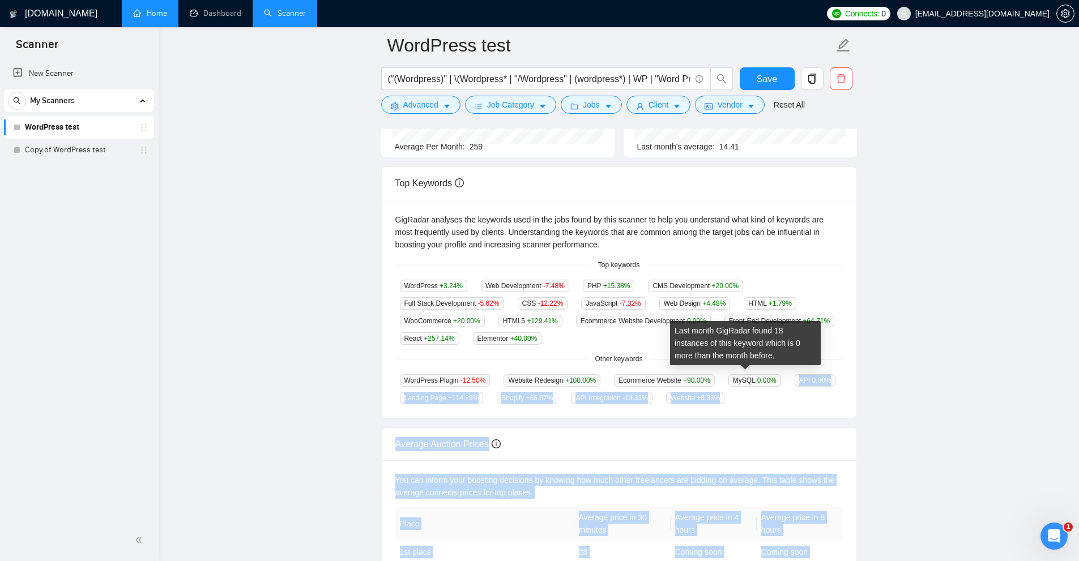
drag, startPoint x: 557, startPoint y: 344, endPoint x: 734, endPoint y: 386, distance: 181.6
click at [734, 386] on body "Scanner New Scanner My Scanners WordPress test Copy of WordPress test GigRadar.…" at bounding box center [539, 110] width 1079 height 561
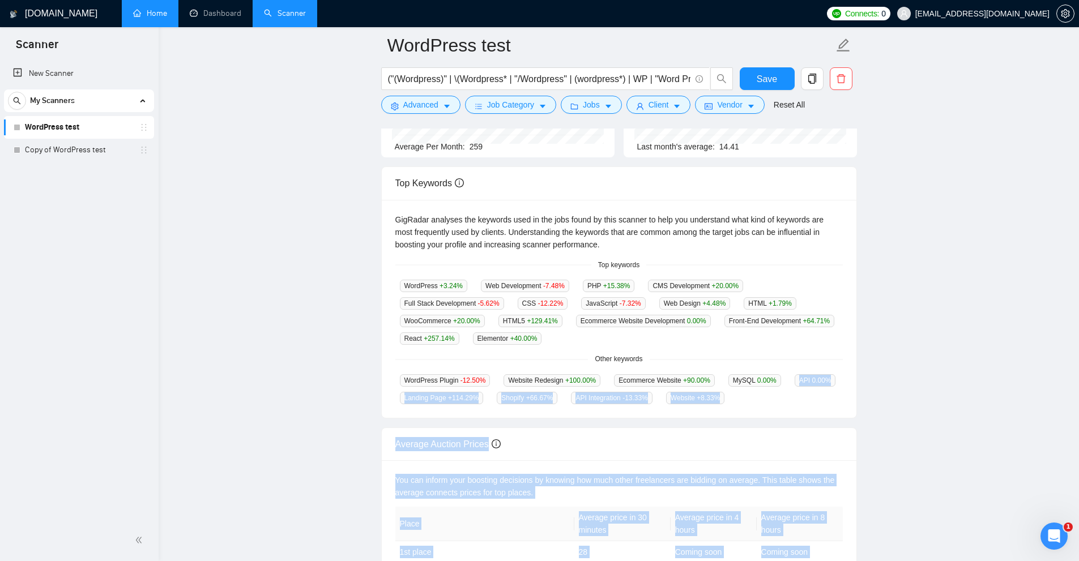
click at [738, 394] on div "WordPress Plugin -12.50 % Website Redesign +100.00 % Ecommerce Website +90.00 %…" at bounding box center [619, 389] width 448 height 31
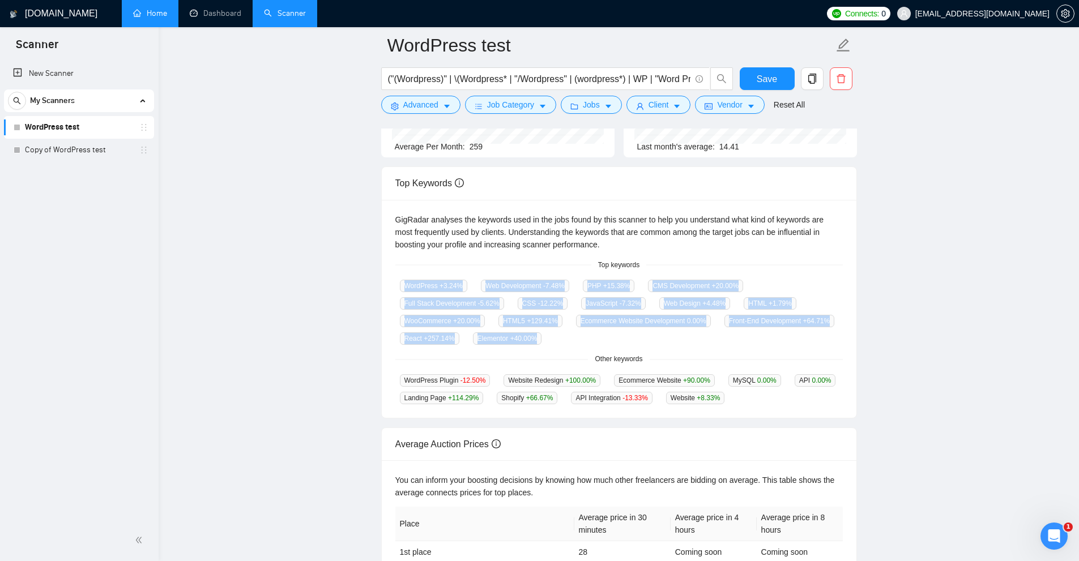
drag, startPoint x: 417, startPoint y: 289, endPoint x: 542, endPoint y: 335, distance: 132.6
click at [542, 335] on div "WordPress +3.24 % Web Development -7.48 % PHP +15.38 % CMS Development +20.00 %…" at bounding box center [619, 312] width 448 height 66
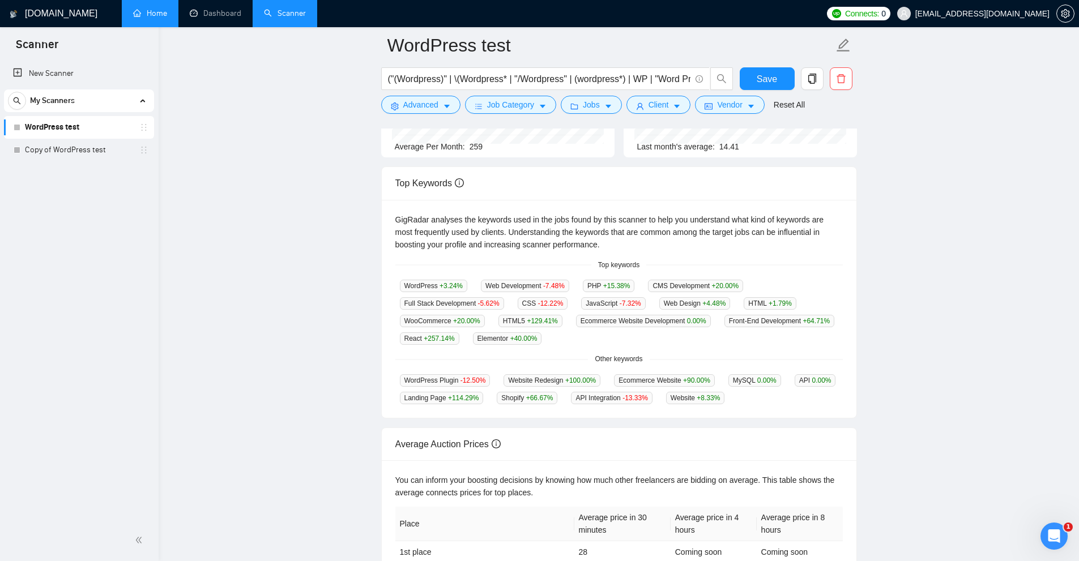
click at [542, 335] on div "Elementor +40.00 %" at bounding box center [507, 338] width 78 height 13
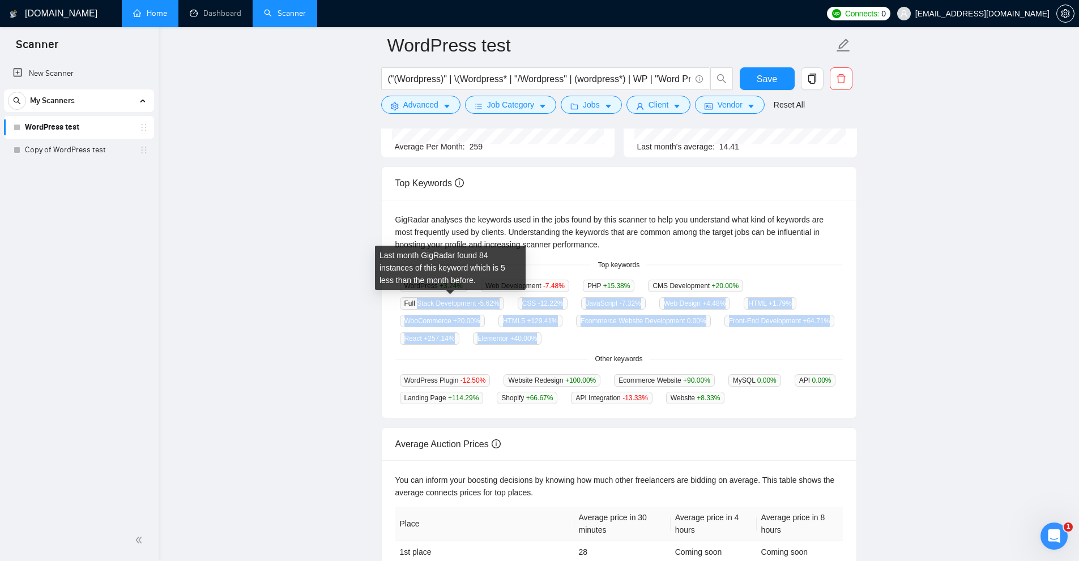
drag, startPoint x: 542, startPoint y: 335, endPoint x: 417, endPoint y: 306, distance: 127.9
click at [417, 306] on div "WordPress +3.24 % Web Development -7.48 % PHP +15.38 % CMS Development +20.00 %…" at bounding box center [619, 312] width 448 height 66
click at [417, 306] on span "Full Stack Development -5.62 %" at bounding box center [452, 303] width 104 height 12
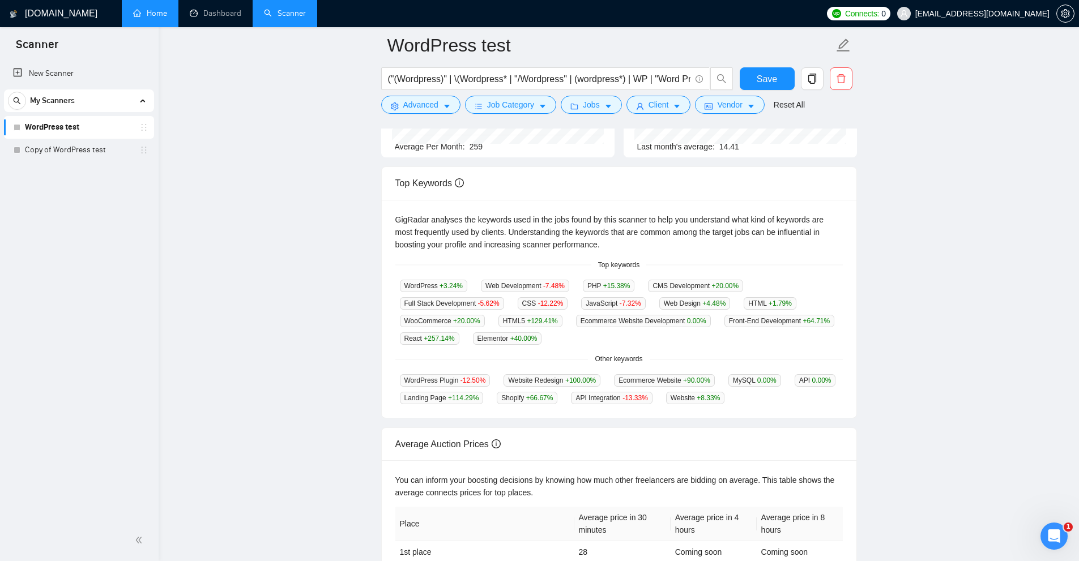
scroll to position [227, 0]
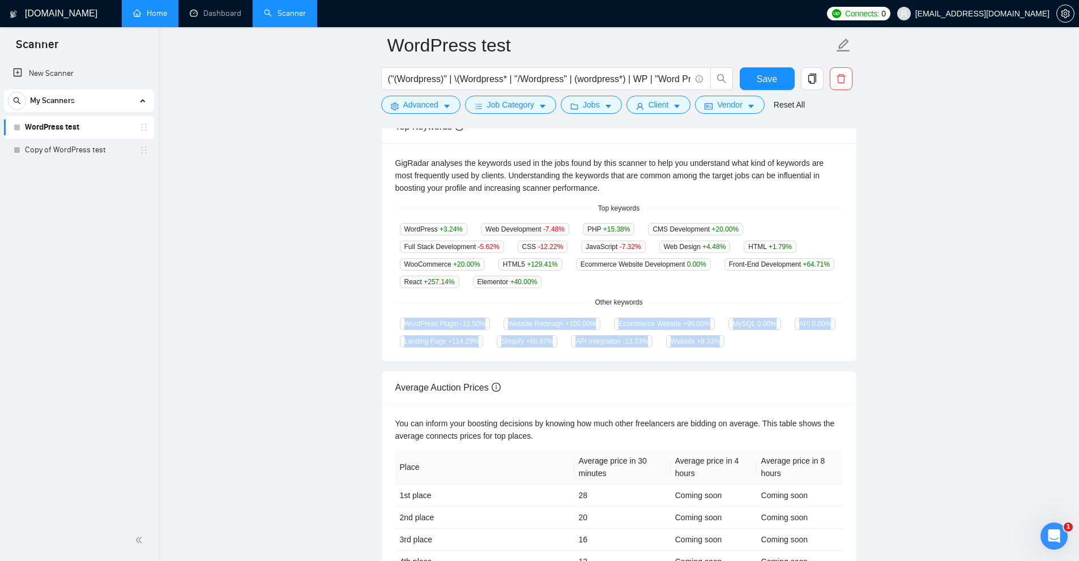
drag, startPoint x: 387, startPoint y: 318, endPoint x: 752, endPoint y: 352, distance: 366.4
click at [752, 352] on div "GigRadar analyses the keywords used in the jobs found by this scanner to help y…" at bounding box center [619, 252] width 475 height 219
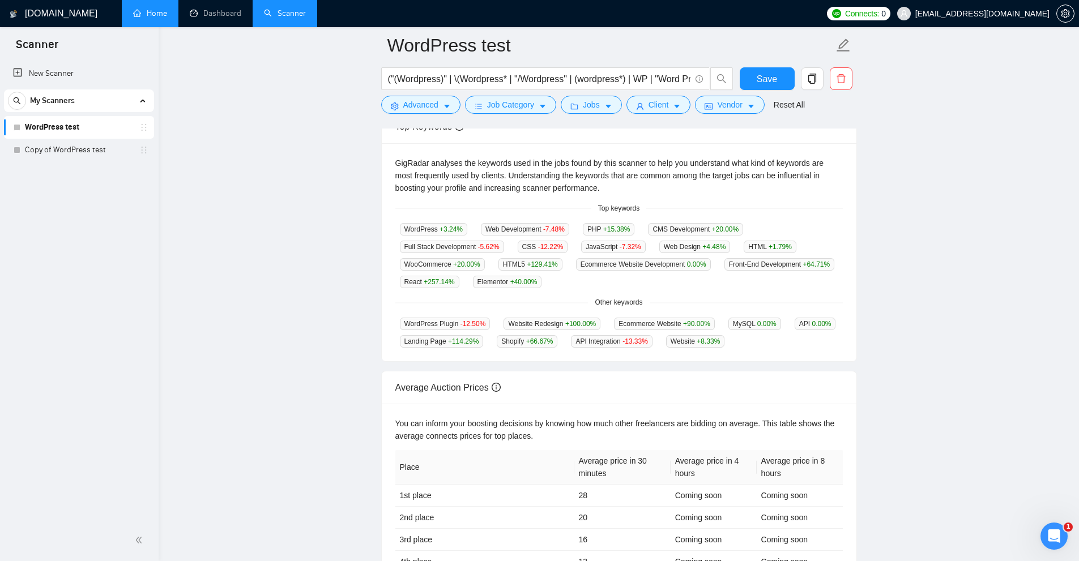
click at [752, 352] on div "GigRadar analyses the keywords used in the jobs found by this scanner to help y…" at bounding box center [619, 252] width 475 height 219
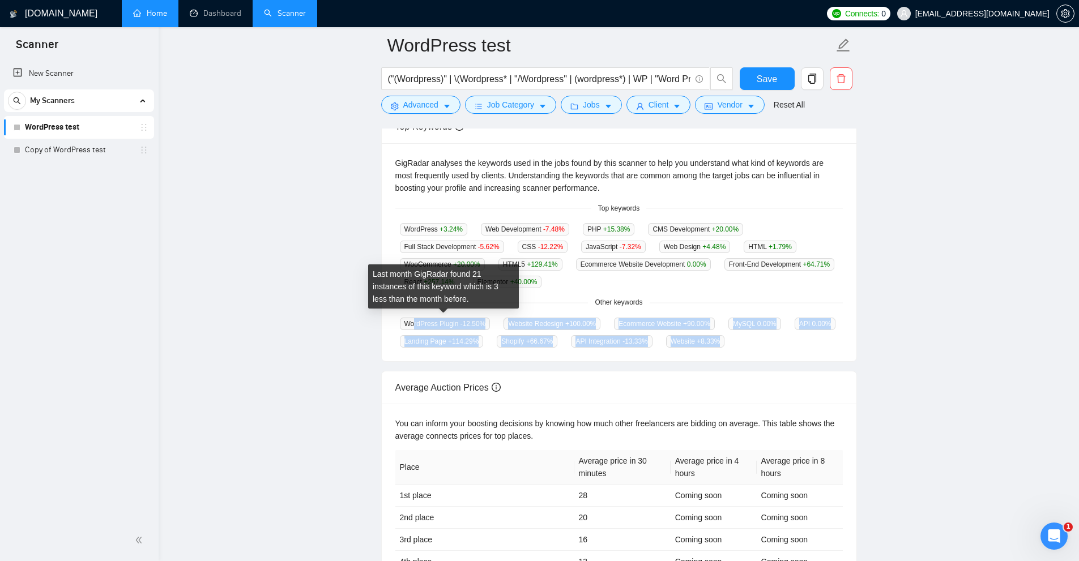
drag, startPoint x: 750, startPoint y: 348, endPoint x: 415, endPoint y: 319, distance: 336.5
click at [415, 319] on div "GigRadar analyses the keywords used in the jobs found by this scanner to help y…" at bounding box center [619, 252] width 475 height 219
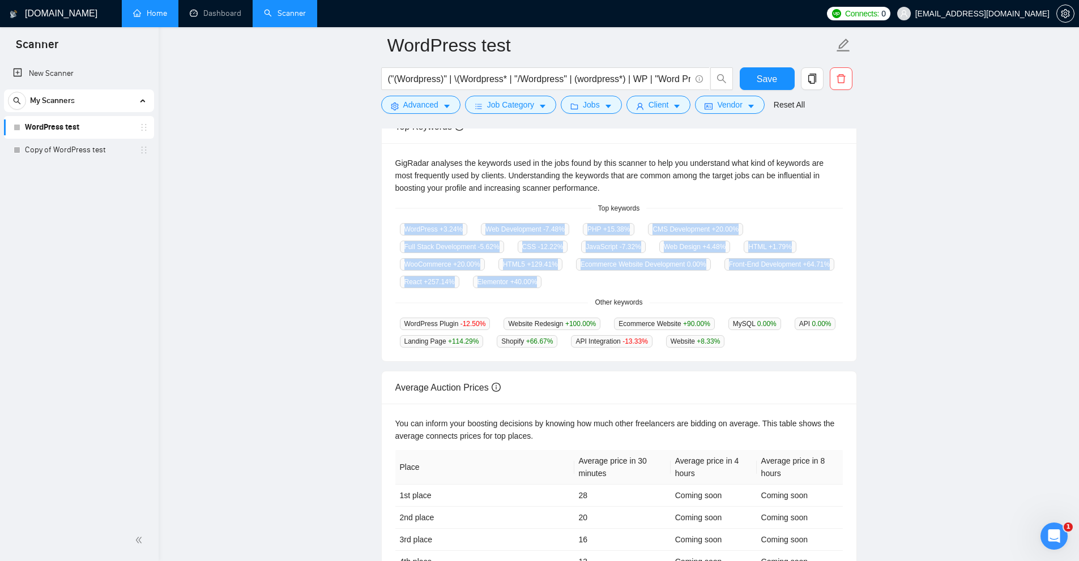
drag, startPoint x: 430, startPoint y: 236, endPoint x: 681, endPoint y: 286, distance: 255.8
click at [681, 286] on div "GigRadar analyses the keywords used in the jobs found by this scanner to help y…" at bounding box center [619, 252] width 475 height 219
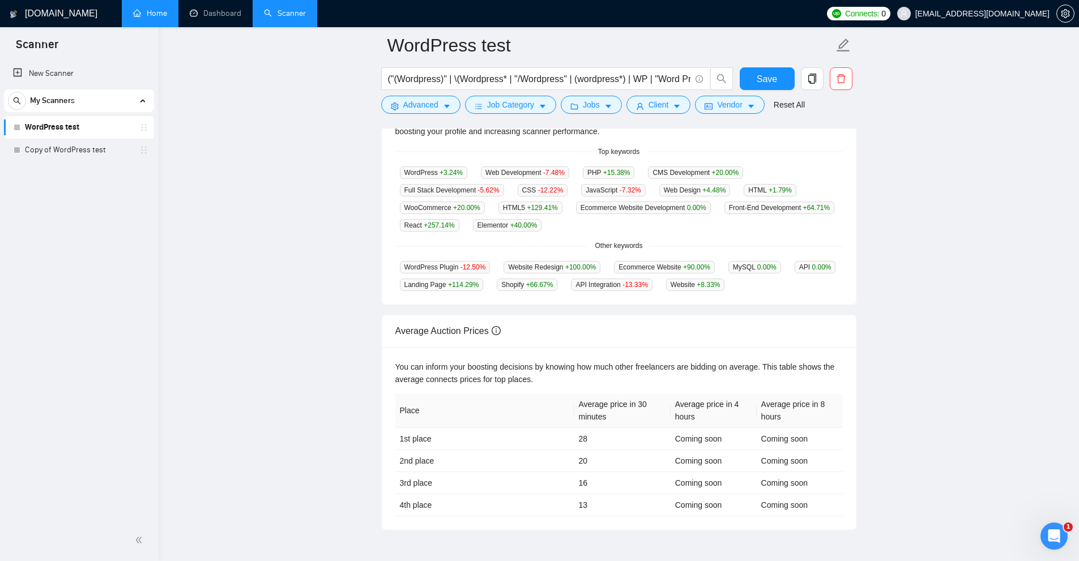
scroll to position [336, 0]
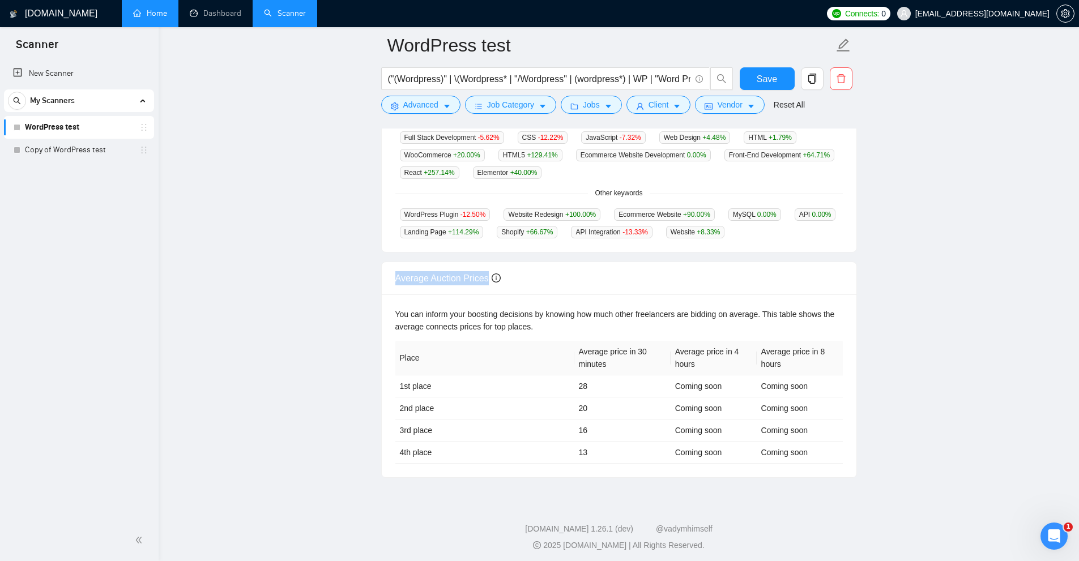
drag, startPoint x: 390, startPoint y: 263, endPoint x: 492, endPoint y: 274, distance: 102.6
click at [492, 274] on div "Average Auction Prices" at bounding box center [619, 278] width 475 height 33
click at [580, 388] on td "28" at bounding box center [622, 387] width 96 height 22
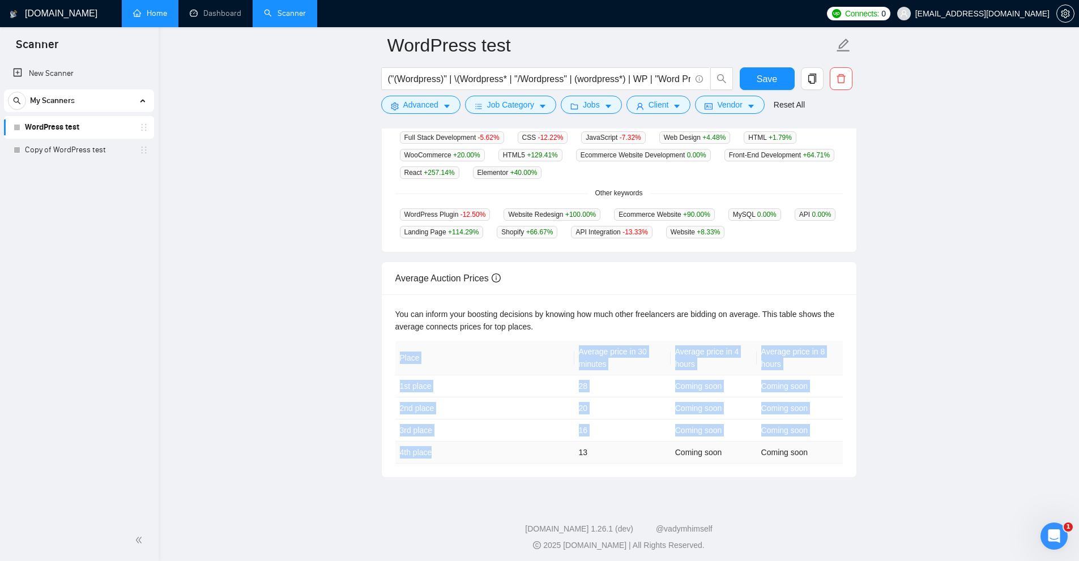
drag, startPoint x: 393, startPoint y: 373, endPoint x: 476, endPoint y: 446, distance: 110.7
click at [476, 446] on div "You can inform your boosting decisions by knowing how much other freelancers ar…" at bounding box center [619, 386] width 475 height 183
click at [476, 446] on td "4th place" at bounding box center [484, 453] width 179 height 22
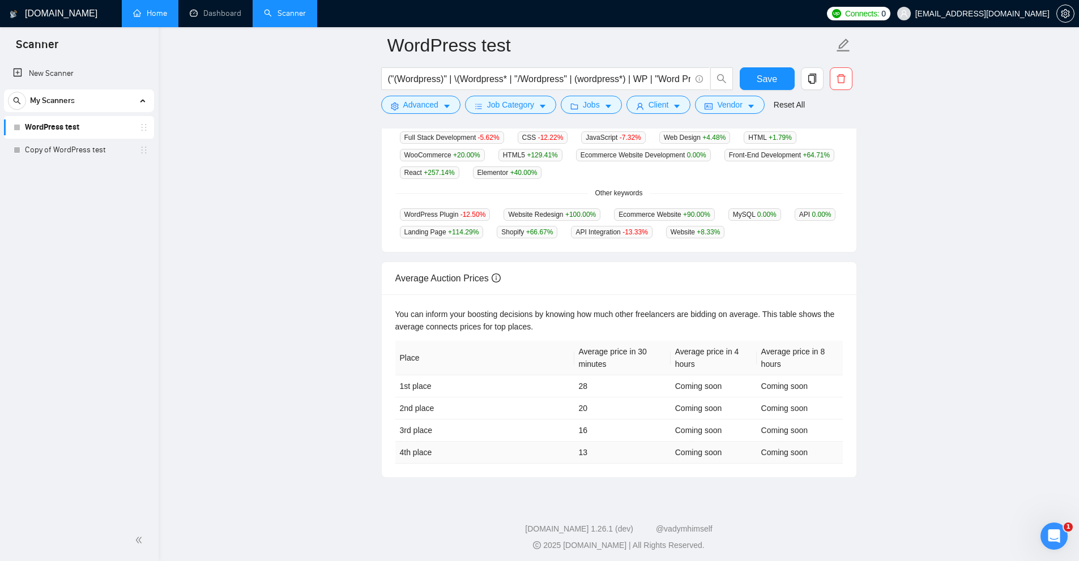
click at [476, 446] on td "4th place" at bounding box center [484, 453] width 179 height 22
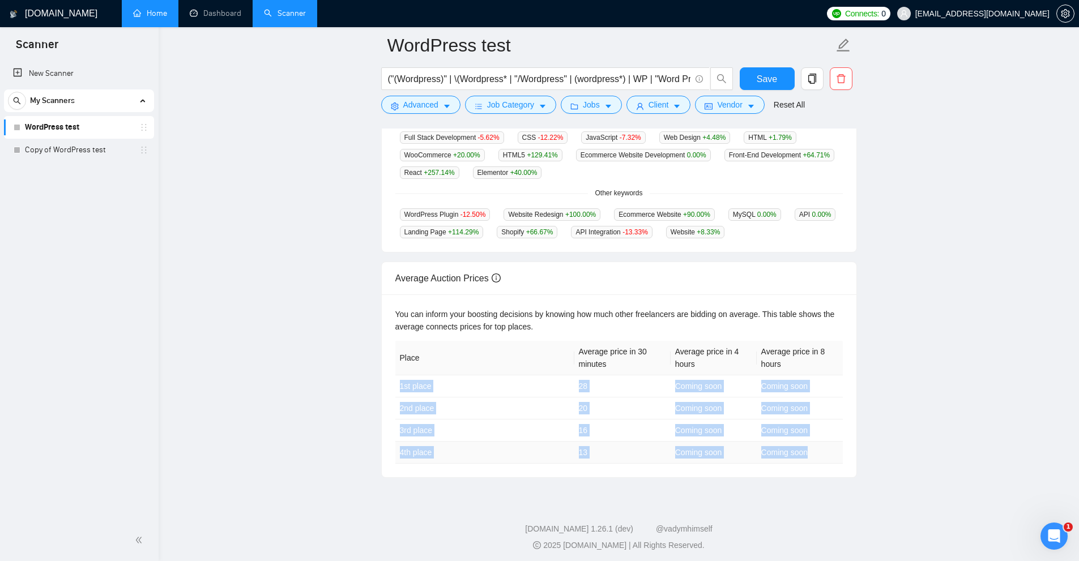
drag, startPoint x: 431, startPoint y: 386, endPoint x: 813, endPoint y: 455, distance: 389.0
click at [813, 455] on tbody "1st place 28 Coming soon Coming soon 2nd place 20 Coming soon Coming soon 3rd p…" at bounding box center [619, 420] width 448 height 88
click at [813, 455] on td "Coming soon" at bounding box center [800, 453] width 86 height 22
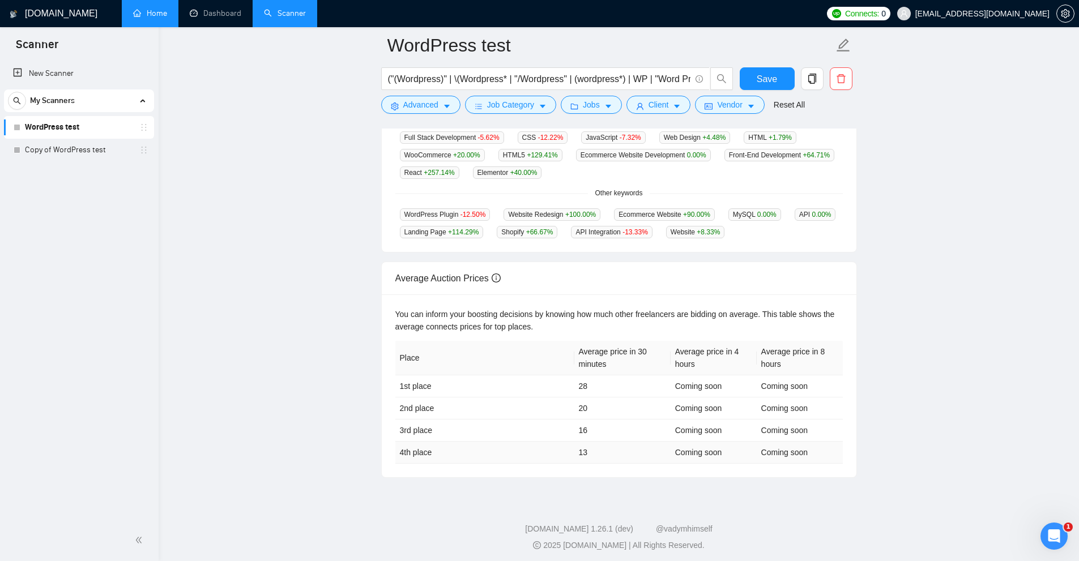
click at [813, 455] on td "Coming soon" at bounding box center [800, 453] width 86 height 22
drag, startPoint x: 397, startPoint y: 378, endPoint x: 723, endPoint y: 376, distance: 326.3
click at [723, 376] on tr "1st place 28 Coming soon Coming soon" at bounding box center [619, 387] width 448 height 22
click at [610, 376] on td "28" at bounding box center [622, 387] width 96 height 22
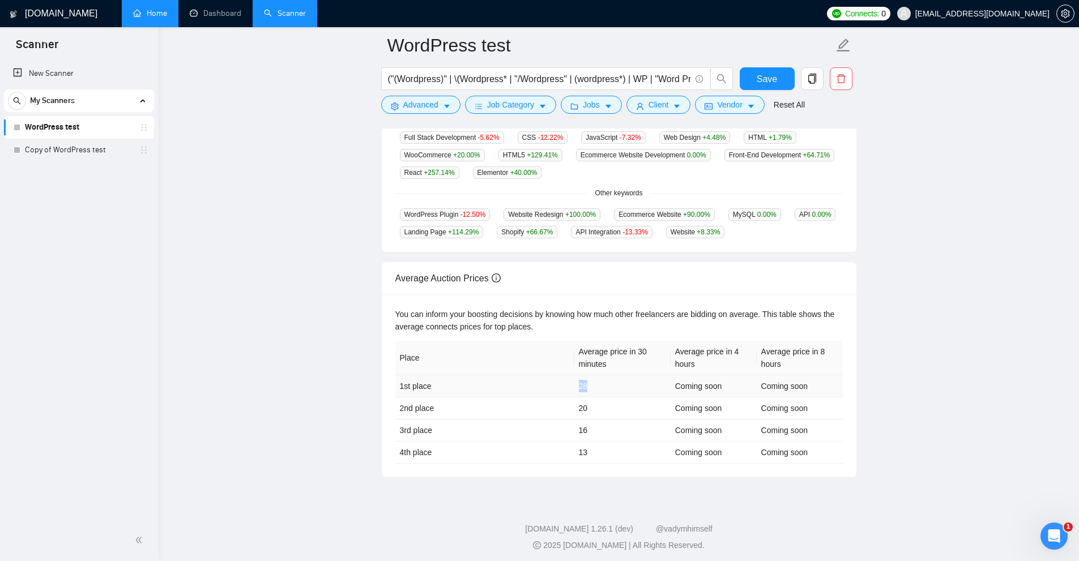
drag, startPoint x: 575, startPoint y: 378, endPoint x: 603, endPoint y: 382, distance: 28.1
click at [603, 382] on td "28" at bounding box center [622, 387] width 96 height 22
drag, startPoint x: 628, startPoint y: 344, endPoint x: 619, endPoint y: 359, distance: 17.0
click at [619, 359] on th "Average price in 30 minutes" at bounding box center [622, 358] width 96 height 35
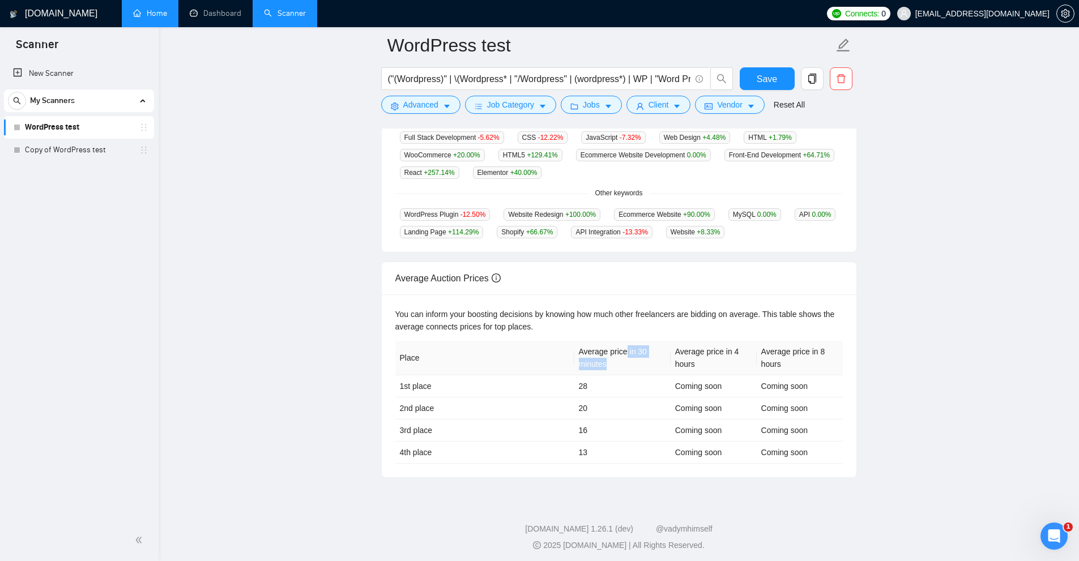
click at [619, 359] on th "Average price in 30 minutes" at bounding box center [622, 358] width 96 height 35
drag, startPoint x: 624, startPoint y: 359, endPoint x: 583, endPoint y: 348, distance: 42.2
click at [583, 348] on th "Average price in 30 minutes" at bounding box center [622, 358] width 96 height 35
click at [623, 355] on th "Average price in 30 minutes" at bounding box center [622, 358] width 96 height 35
drag, startPoint x: 692, startPoint y: 344, endPoint x: 822, endPoint y: 361, distance: 131.5
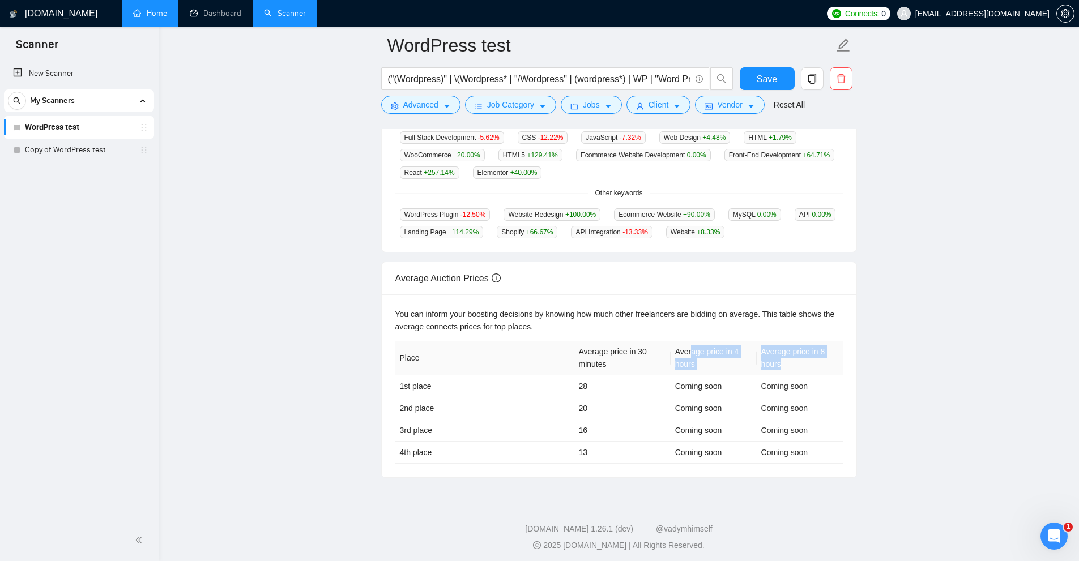
click at [822, 361] on tr "Place Average price in 30 minutes Average price in 4 hours Average price in 8 h…" at bounding box center [619, 358] width 448 height 35
click at [808, 362] on th "Average price in 8 hours" at bounding box center [800, 358] width 86 height 35
drag, startPoint x: 658, startPoint y: 348, endPoint x: 801, endPoint y: 361, distance: 143.9
click at [798, 361] on tr "Place Average price in 30 minutes Average price in 4 hours Average price in 8 h…" at bounding box center [619, 358] width 448 height 35
click at [801, 361] on th "Average price in 8 hours" at bounding box center [800, 358] width 86 height 35
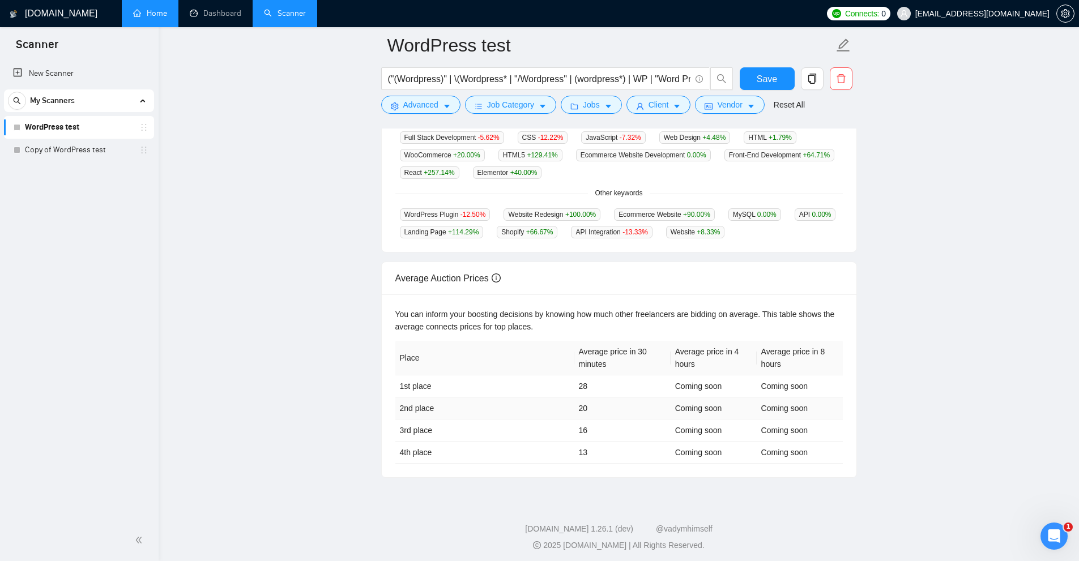
click at [674, 412] on td "Coming soon" at bounding box center [714, 409] width 86 height 22
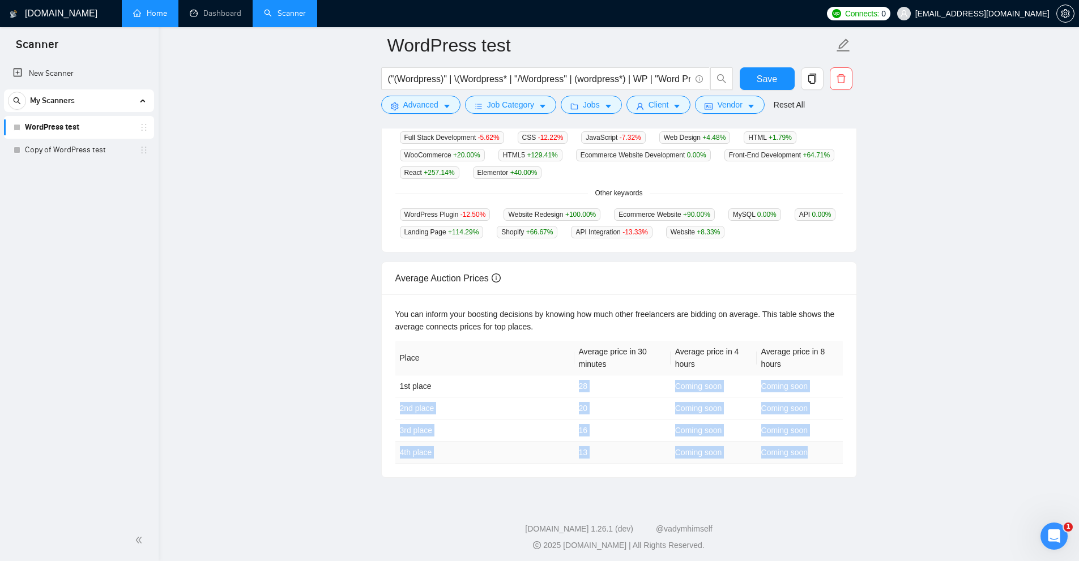
drag, startPoint x: 700, startPoint y: 377, endPoint x: 813, endPoint y: 442, distance: 129.9
click at [813, 442] on tbody "1st place 28 Coming soon Coming soon 2nd place 20 Coming soon Coming soon 3rd p…" at bounding box center [619, 420] width 448 height 88
click at [813, 442] on td "Coming soon" at bounding box center [800, 453] width 86 height 22
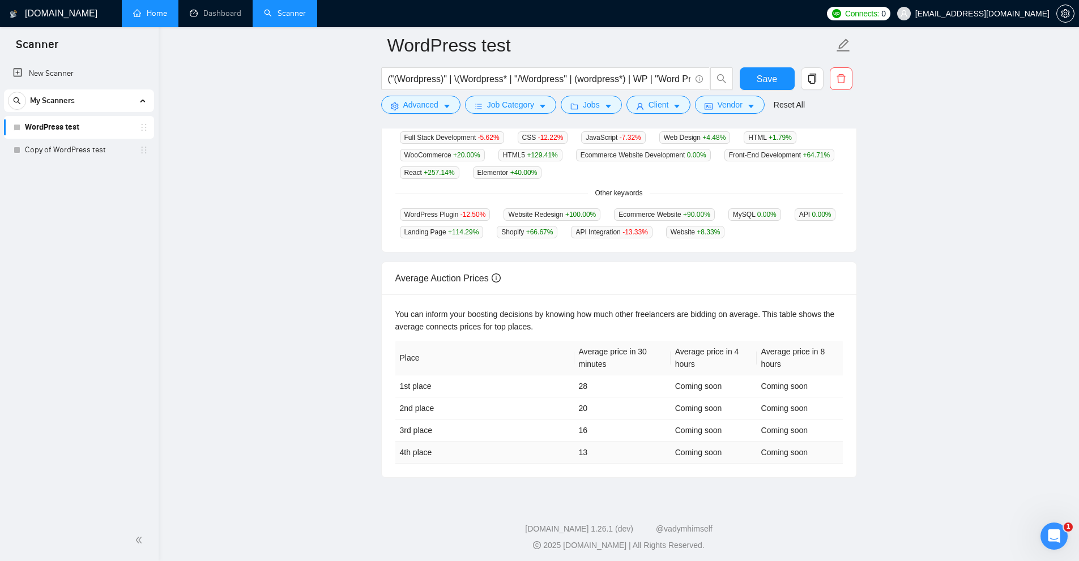
click at [813, 442] on td "Coming soon" at bounding box center [800, 453] width 86 height 22
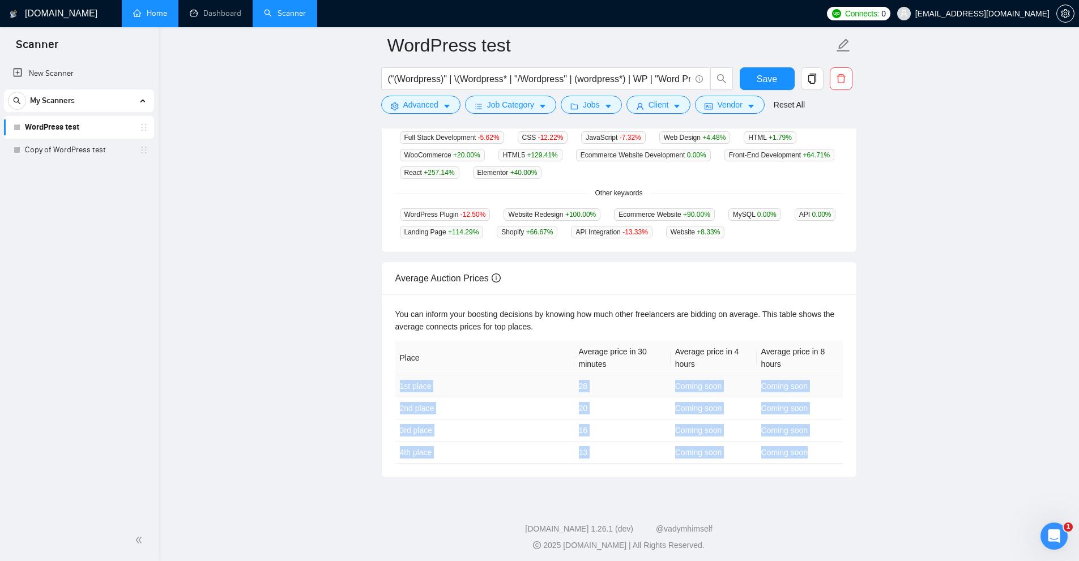
drag, startPoint x: 813, startPoint y: 442, endPoint x: 574, endPoint y: 376, distance: 247.5
click at [573, 376] on tbody "1st place 28 Coming soon Coming soon 2nd place 20 Coming soon Coming soon 3rd p…" at bounding box center [619, 420] width 448 height 88
click at [574, 376] on td "28" at bounding box center [622, 387] width 96 height 22
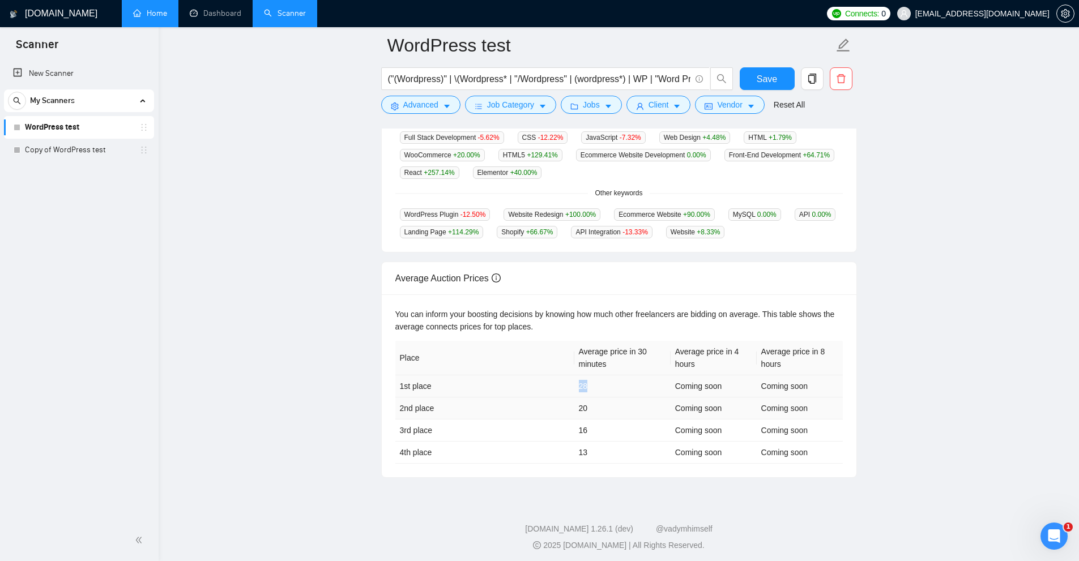
drag, startPoint x: 574, startPoint y: 376, endPoint x: 589, endPoint y: 411, distance: 38.4
click at [611, 391] on td "28" at bounding box center [622, 387] width 96 height 22
click at [587, 412] on td "20" at bounding box center [622, 409] width 96 height 22
drag, startPoint x: 405, startPoint y: 378, endPoint x: 450, endPoint y: 377, distance: 45.3
click at [450, 377] on td "1st place" at bounding box center [484, 387] width 179 height 22
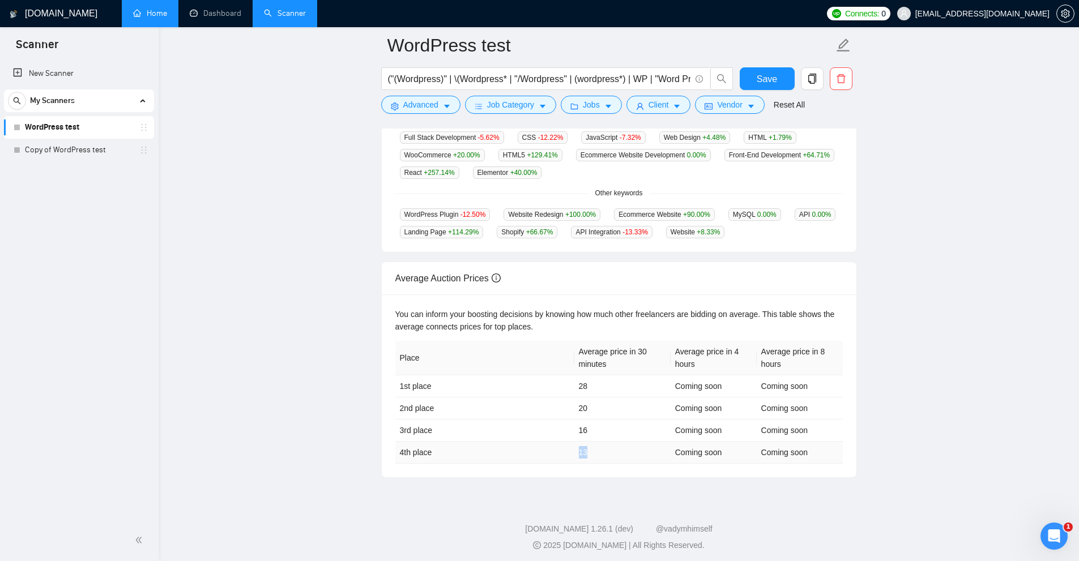
drag, startPoint x: 621, startPoint y: 447, endPoint x: 610, endPoint y: 448, distance: 11.4
click at [610, 448] on tr "4th place 13 Coming soon Coming soon" at bounding box center [619, 453] width 448 height 22
click at [604, 451] on td "13" at bounding box center [622, 453] width 96 height 22
drag, startPoint x: 590, startPoint y: 450, endPoint x: 560, endPoint y: 449, distance: 29.5
click at [560, 449] on tr "4th place 13 Coming soon Coming soon" at bounding box center [619, 453] width 448 height 22
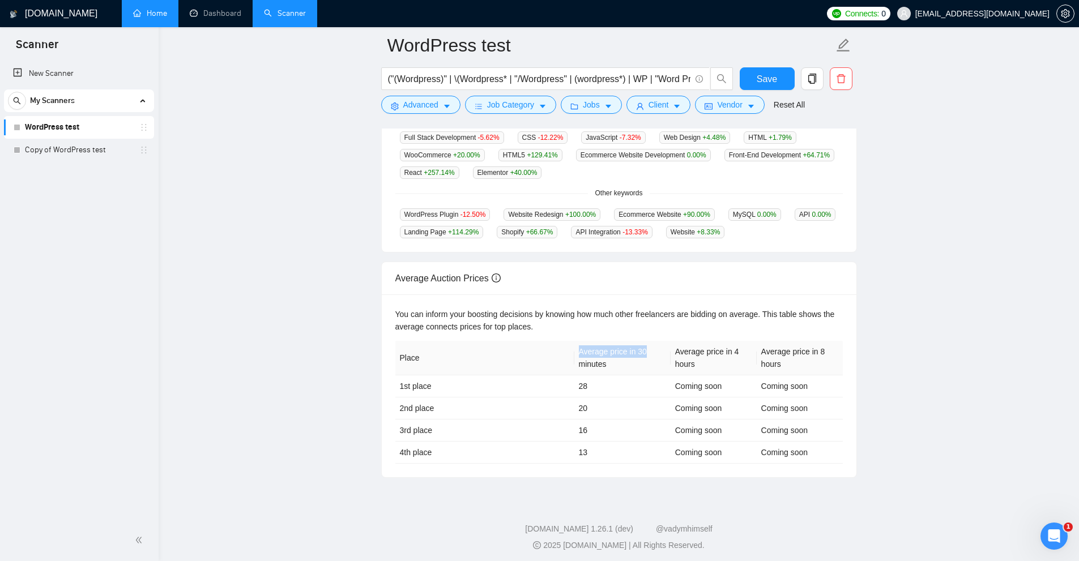
drag, startPoint x: 641, startPoint y: 349, endPoint x: 647, endPoint y: 351, distance: 6.6
click at [647, 351] on tr "Place Average price in 30 minutes Average price in 4 hours Average price in 8 h…" at bounding box center [619, 358] width 448 height 35
click at [644, 359] on th "Average price in 30 minutes" at bounding box center [622, 358] width 96 height 35
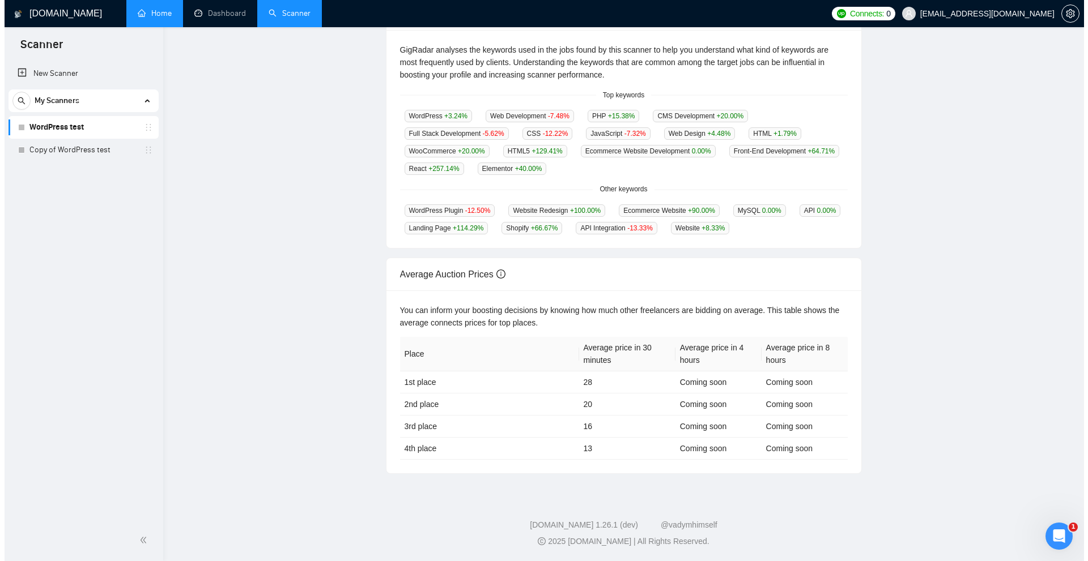
scroll to position [0, 0]
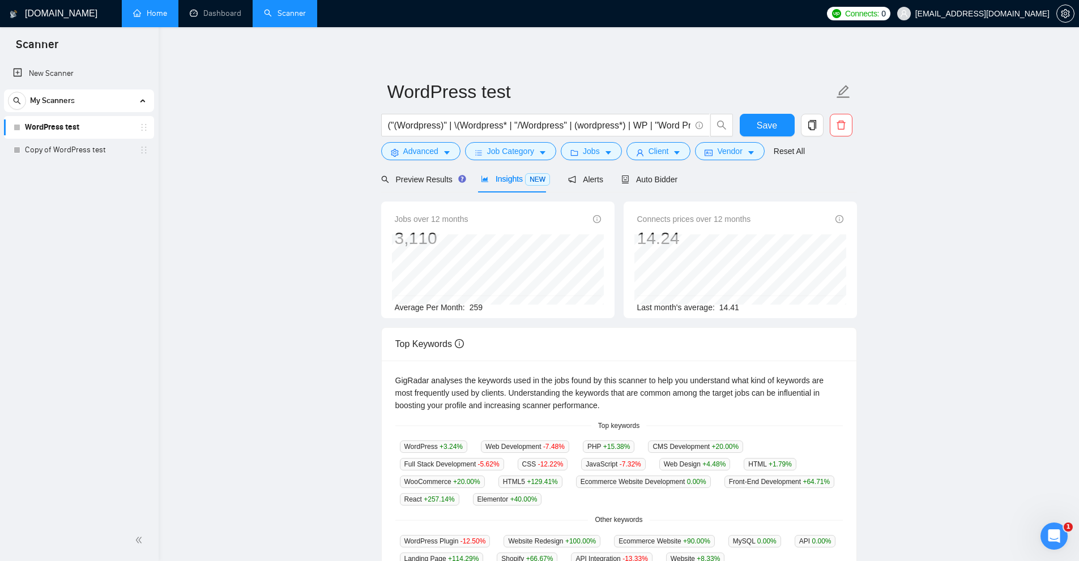
click at [585, 170] on div "Alerts" at bounding box center [585, 179] width 35 height 27
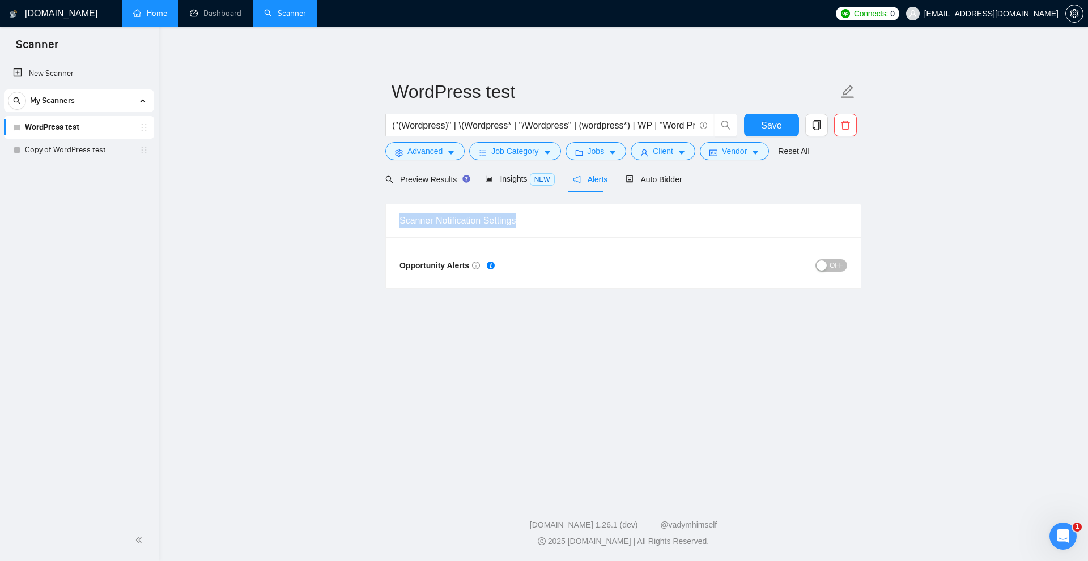
drag, startPoint x: 395, startPoint y: 221, endPoint x: 594, endPoint y: 216, distance: 198.3
click at [593, 216] on div "Scanner Notification Settings" at bounding box center [623, 220] width 475 height 33
click at [621, 267] on div "Opportunity Alerts" at bounding box center [511, 265] width 224 height 13
drag, startPoint x: 382, startPoint y: 255, endPoint x: 448, endPoint y: 263, distance: 66.2
click at [448, 263] on main "WordPress test ("(Wordpress)" | \(Wordpress* | "/Wordpress" | (wordpress*) | WP…" at bounding box center [623, 259] width 893 height 429
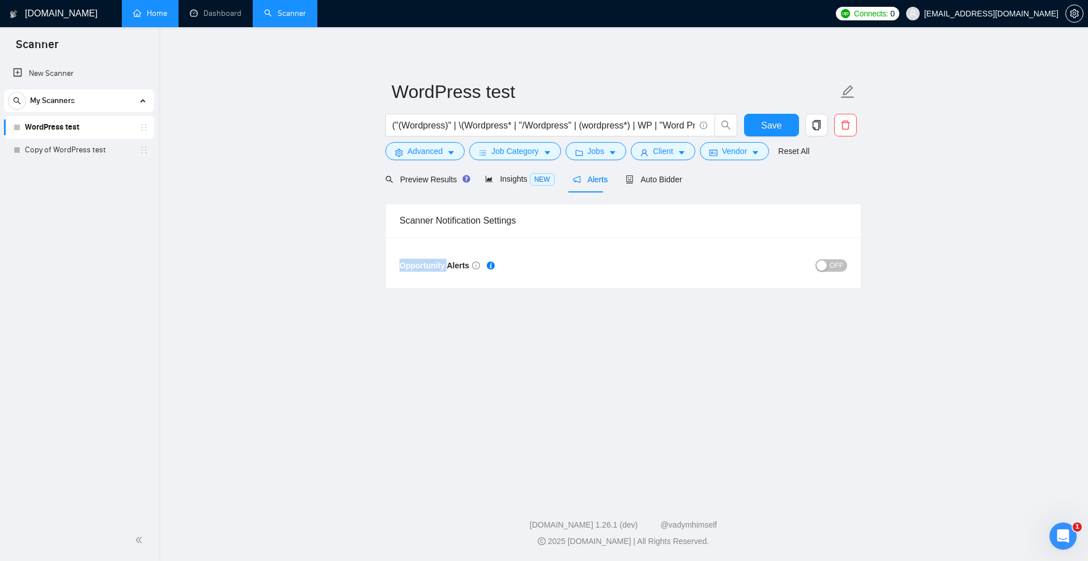
click at [843, 268] on button "OFF" at bounding box center [831, 265] width 32 height 12
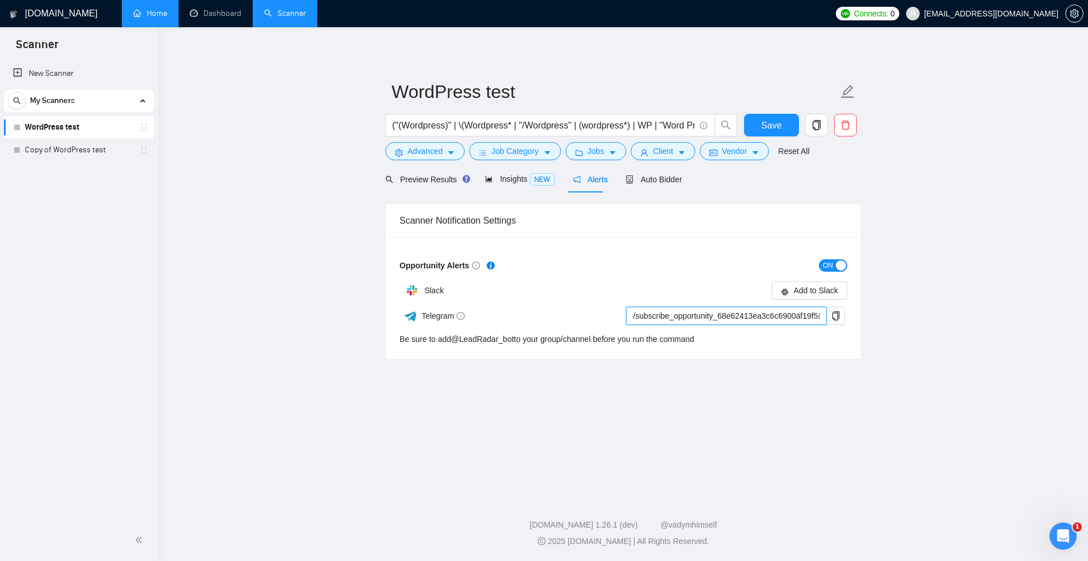
click at [774, 316] on input "/subscribe_opportunity_68e62413ea3c6c6900af19f5@LeadRadar_bot" at bounding box center [726, 316] width 201 height 18
click at [889, 344] on main "WordPress test ("(Wordpress)" | \(Wordpress* | "/Wordpress" | (wordpress*) | WP…" at bounding box center [623, 259] width 893 height 429
click at [637, 316] on input "/subscribe_opportunity_68e62413ea3c6c6900af19f5@LeadRadar_bot" at bounding box center [726, 316] width 201 height 18
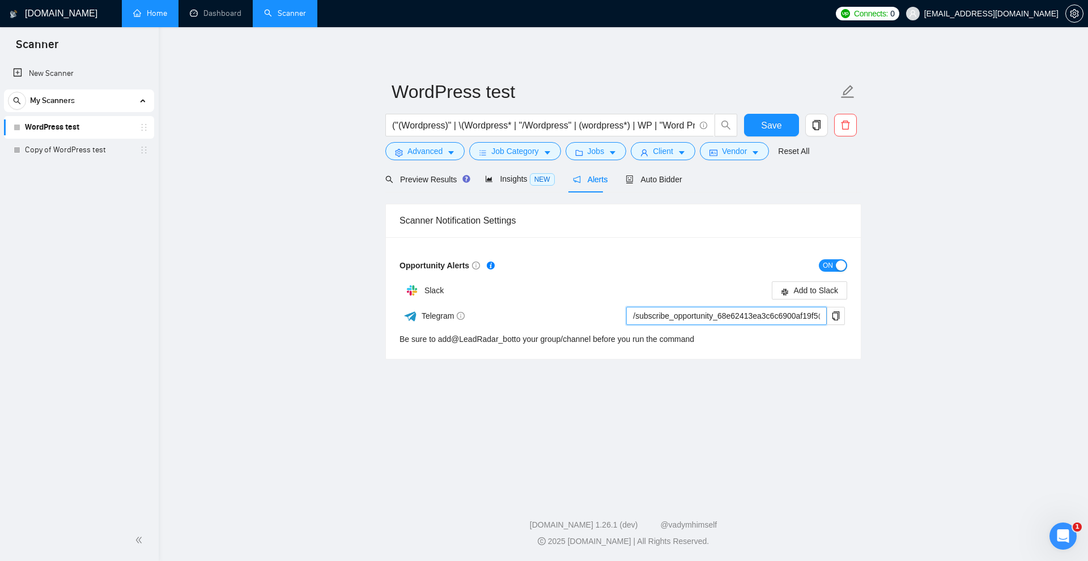
drag, startPoint x: 637, startPoint y: 316, endPoint x: 645, endPoint y: 318, distance: 7.6
click at [678, 318] on input "/subscribe_opportunity_68e62413ea3c6c6900af19f5@LeadRadar_bot" at bounding box center [726, 316] width 201 height 18
click at [637, 318] on input "/subscribe_opportunity_68e62413ea3c6c6900af19f5@LeadRadar_bot" at bounding box center [726, 316] width 201 height 18
drag, startPoint x: 655, startPoint y: 318, endPoint x: 1177, endPoint y: 336, distance: 522.1
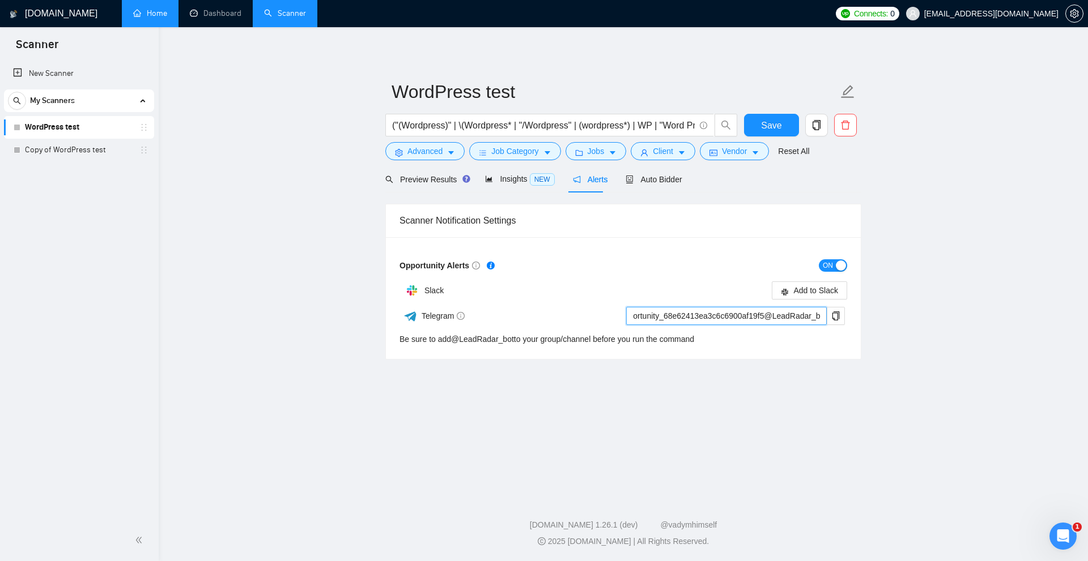
click at [1087, 336] on html "Scanner New Scanner My Scanners WordPress test Copy of WordPress test GigRadar.…" at bounding box center [544, 280] width 1088 height 561
click at [810, 387] on main "WordPress test ("(Wordpress)" | \(Wordpress* | "/Wordpress" | (wordpress*) | WP…" at bounding box center [623, 259] width 893 height 429
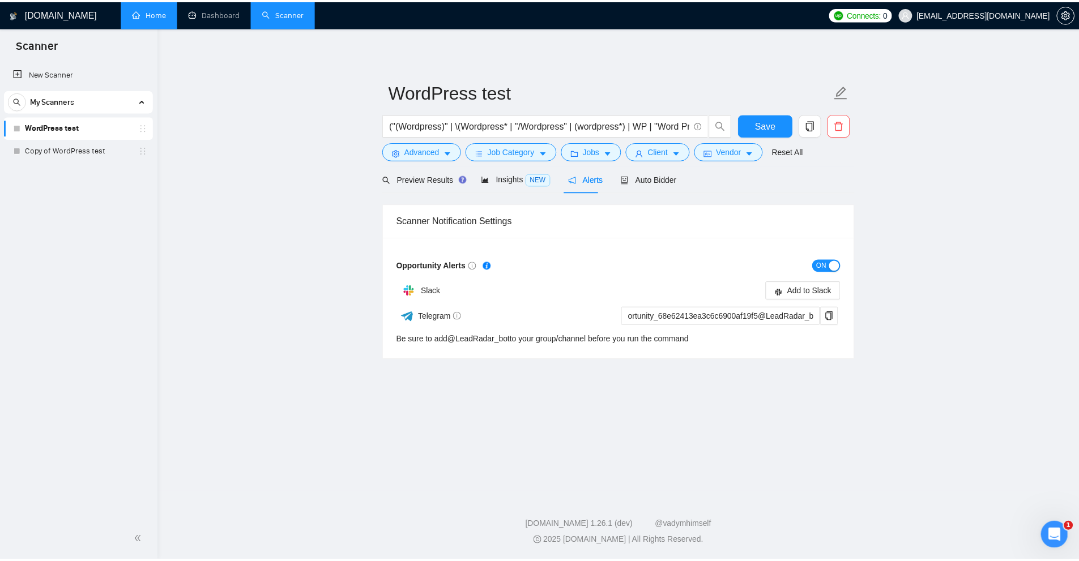
scroll to position [0, 0]
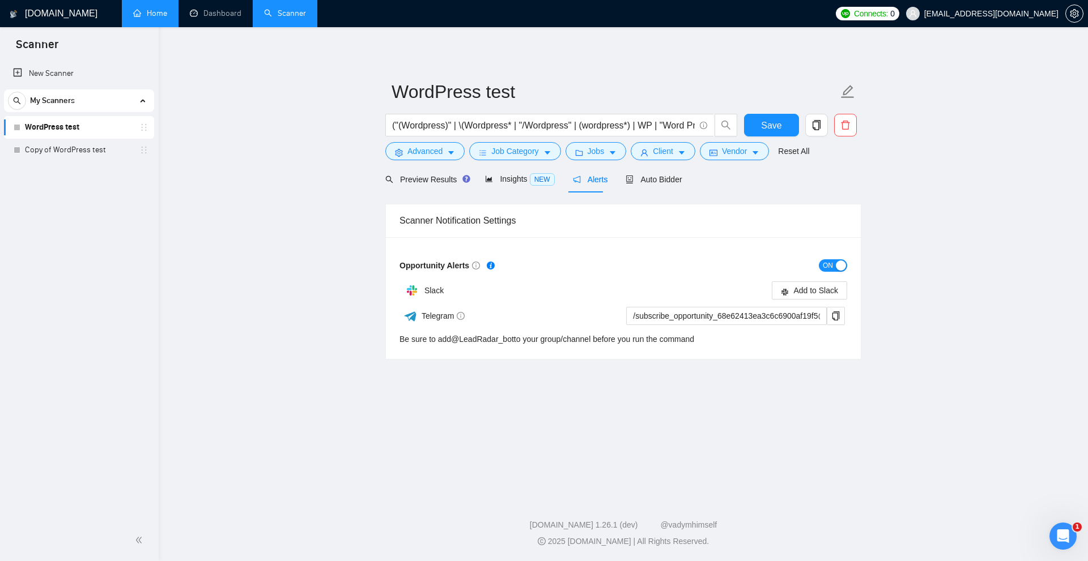
click at [838, 262] on div "button" at bounding box center [841, 266] width 10 height 10
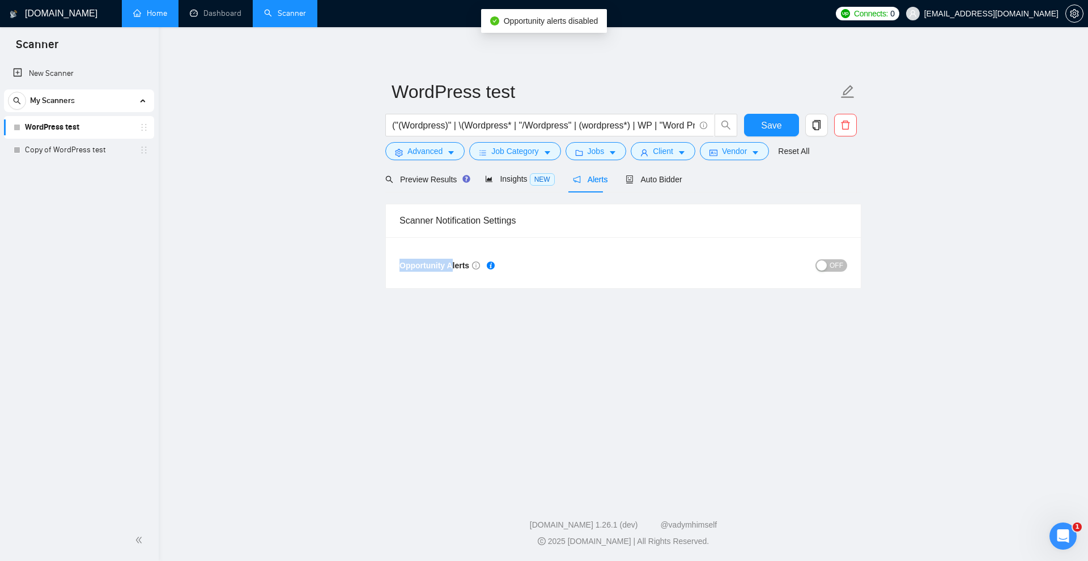
drag, startPoint x: 401, startPoint y: 267, endPoint x: 452, endPoint y: 265, distance: 51.0
click at [452, 265] on span "Opportunity Alerts" at bounding box center [439, 265] width 80 height 9
click at [488, 304] on main "WordPress test ("(Wordpress)" | \(Wordpress* | "/Wordpress" | (wordpress*) | WP…" at bounding box center [623, 259] width 893 height 429
click at [638, 179] on span "Auto Bidder" at bounding box center [653, 179] width 56 height 9
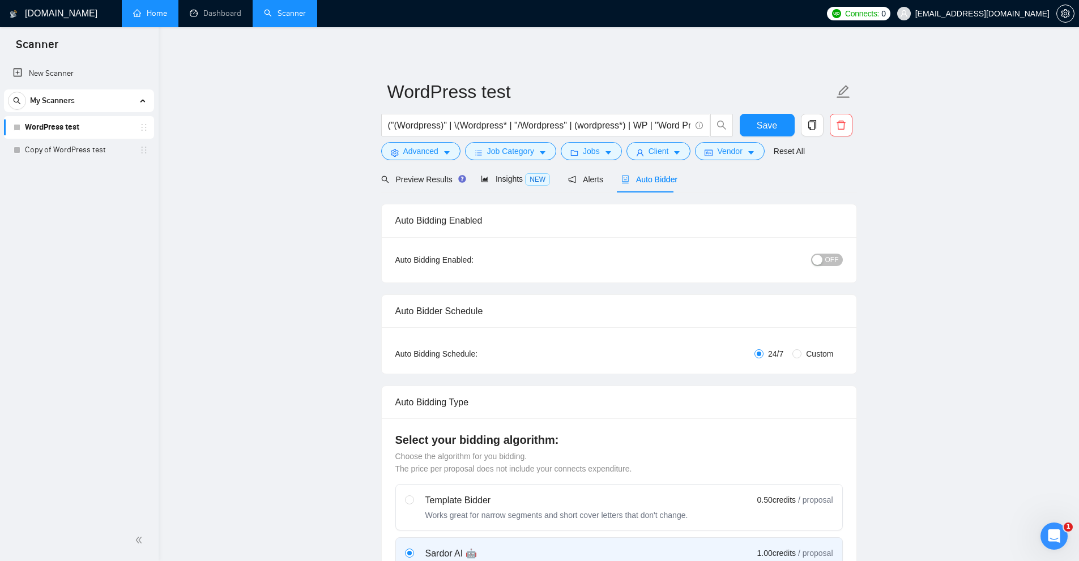
click at [543, 298] on div "Auto Bidder Schedule" at bounding box center [619, 311] width 448 height 32
drag, startPoint x: 627, startPoint y: 182, endPoint x: 687, endPoint y: 186, distance: 60.2
click at [682, 185] on div "Preview Results Insights NEW Alerts Auto Bidder" at bounding box center [619, 179] width 476 height 27
click at [640, 259] on div "Auto Bidding Enabled: OFF" at bounding box center [619, 260] width 448 height 18
drag, startPoint x: 491, startPoint y: 241, endPoint x: 796, endPoint y: 275, distance: 306.6
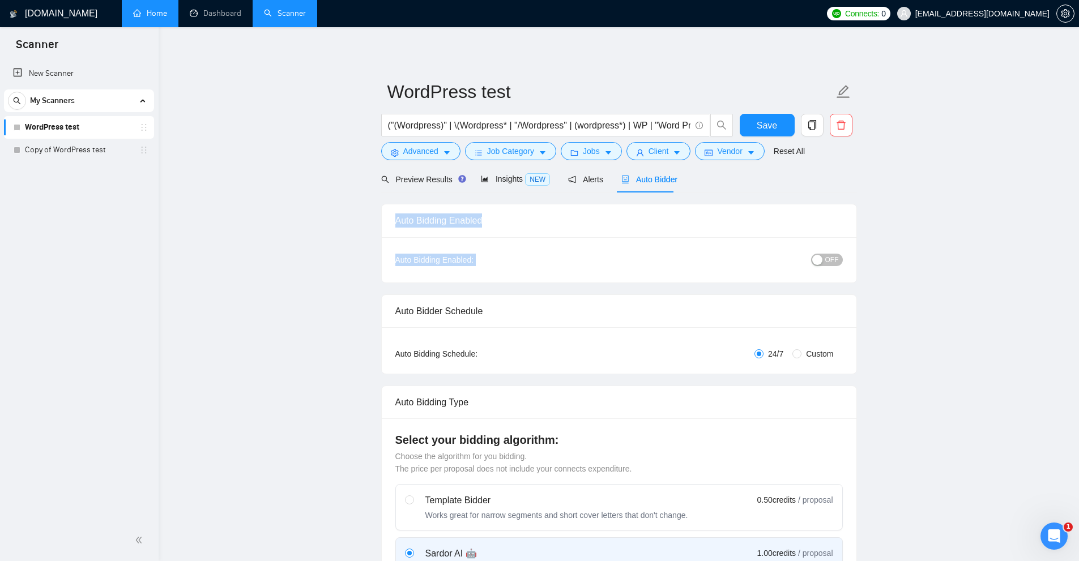
click at [783, 275] on div "Auto Bidding Enabled Auto Bidding Enabled: OFF" at bounding box center [619, 243] width 476 height 79
click at [806, 276] on div "Auto Bidding Enabled: OFF" at bounding box center [619, 259] width 475 height 45
click at [832, 263] on span "OFF" at bounding box center [832, 260] width 14 height 12
click at [825, 261] on span "ON" at bounding box center [824, 260] width 10 height 12
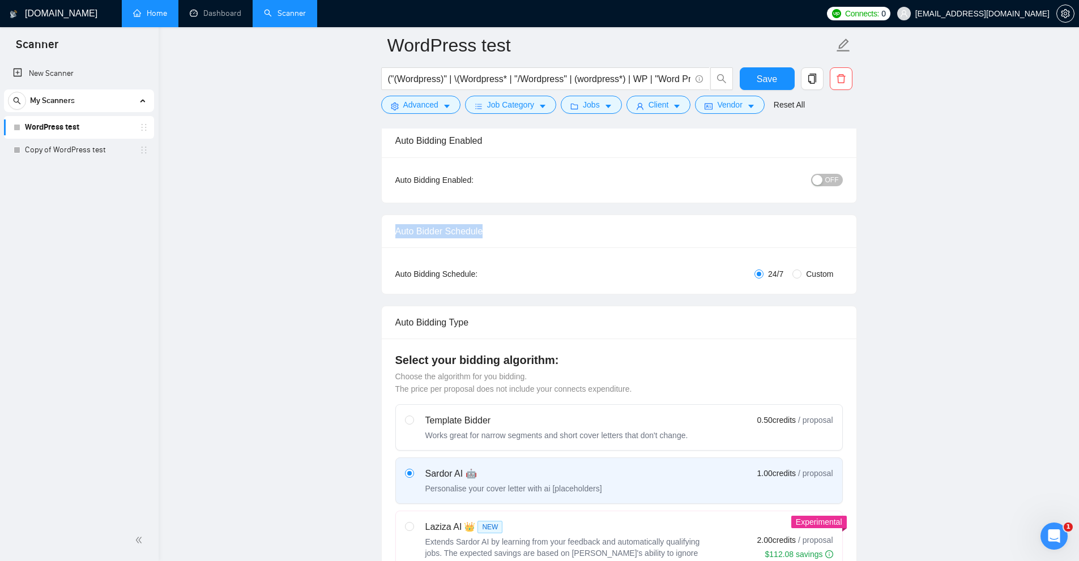
drag, startPoint x: 427, startPoint y: 225, endPoint x: 518, endPoint y: 224, distance: 90.6
click at [518, 224] on div "Auto Bidder Schedule" at bounding box center [619, 231] width 475 height 33
click at [518, 224] on div "Auto Bidder Schedule" at bounding box center [619, 231] width 448 height 32
drag, startPoint x: 765, startPoint y: 274, endPoint x: 787, endPoint y: 276, distance: 21.7
click at [787, 276] on label "24/7" at bounding box center [771, 274] width 33 height 12
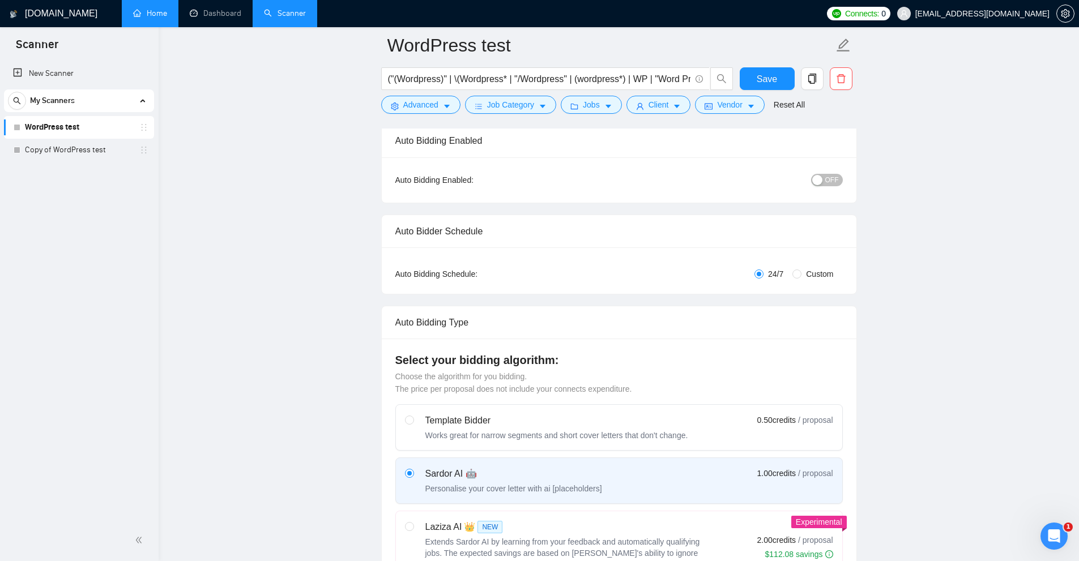
click at [815, 276] on span "Custom" at bounding box center [820, 274] width 36 height 12
click at [802, 276] on input "Custom" at bounding box center [796, 274] width 9 height 9
radio input "true"
radio input "false"
checkbox input "true"
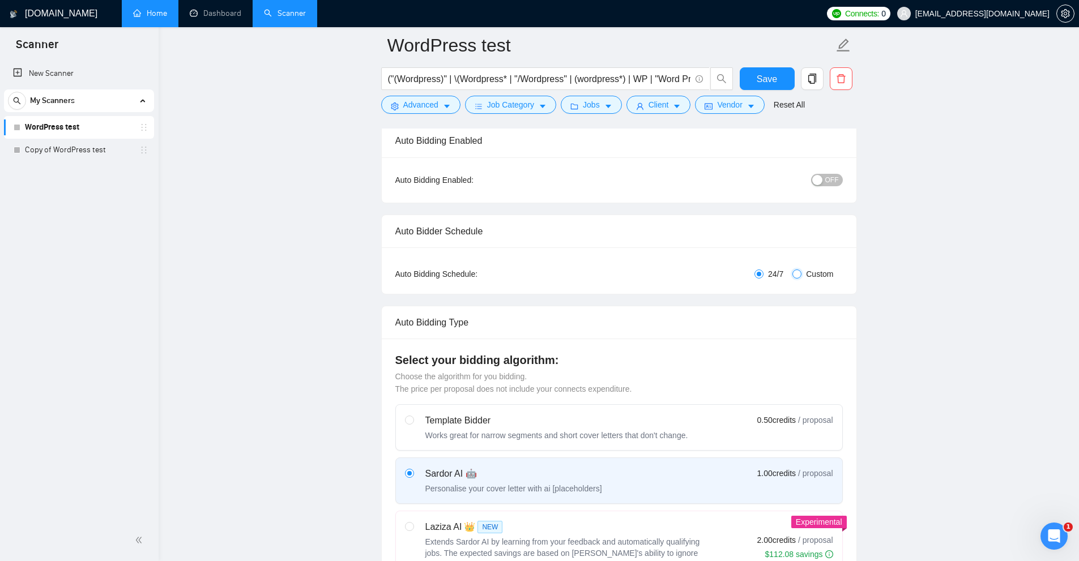
checkbox input "true"
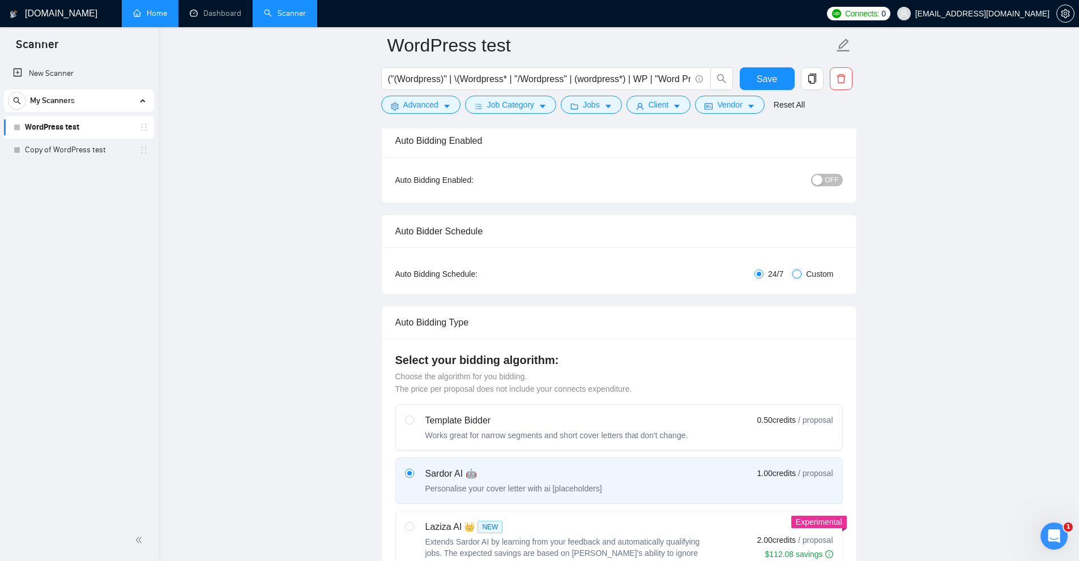
checkbox input "true"
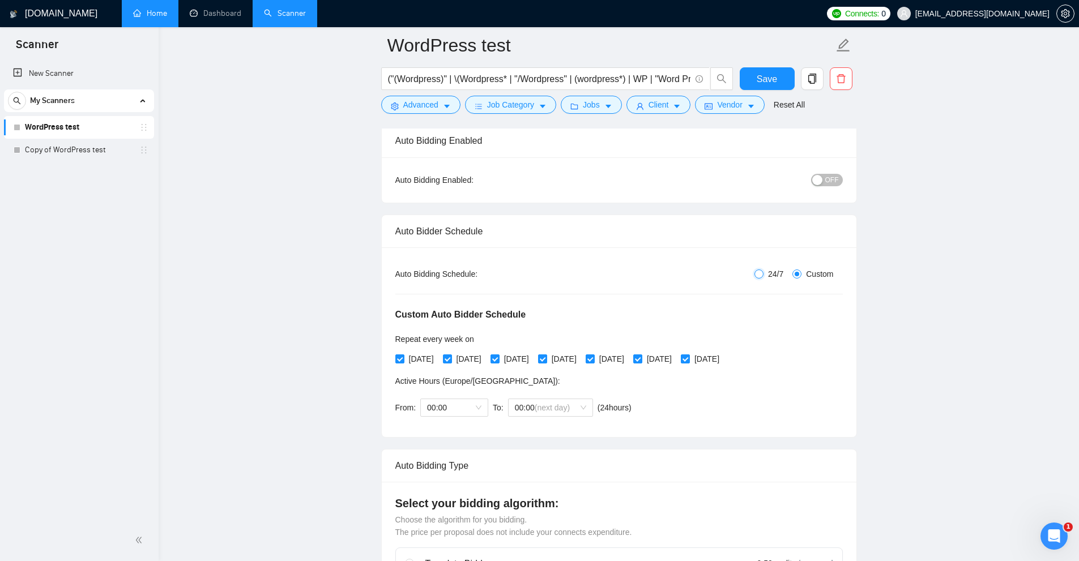
click at [760, 274] on input "24/7" at bounding box center [759, 274] width 9 height 9
radio input "true"
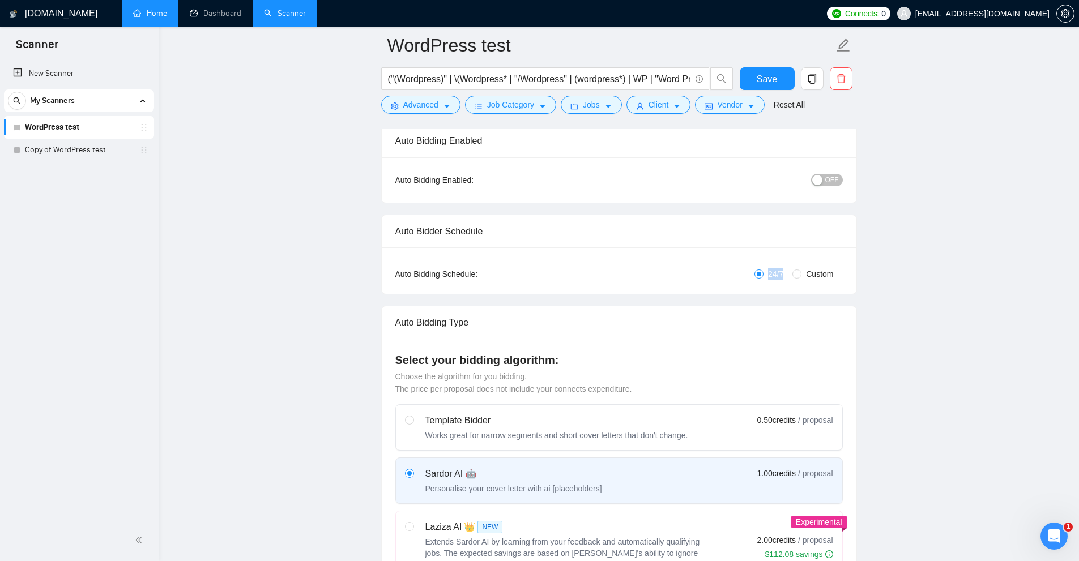
drag, startPoint x: 789, startPoint y: 277, endPoint x: 749, endPoint y: 273, distance: 39.3
click at [749, 273] on div "24/7 Custom" at bounding box center [693, 274] width 299 height 12
click at [546, 269] on div "24/7 Custom" at bounding box center [693, 274] width 299 height 12
drag, startPoint x: 765, startPoint y: 275, endPoint x: 788, endPoint y: 277, distance: 22.8
click at [782, 279] on label "24/7" at bounding box center [771, 274] width 33 height 12
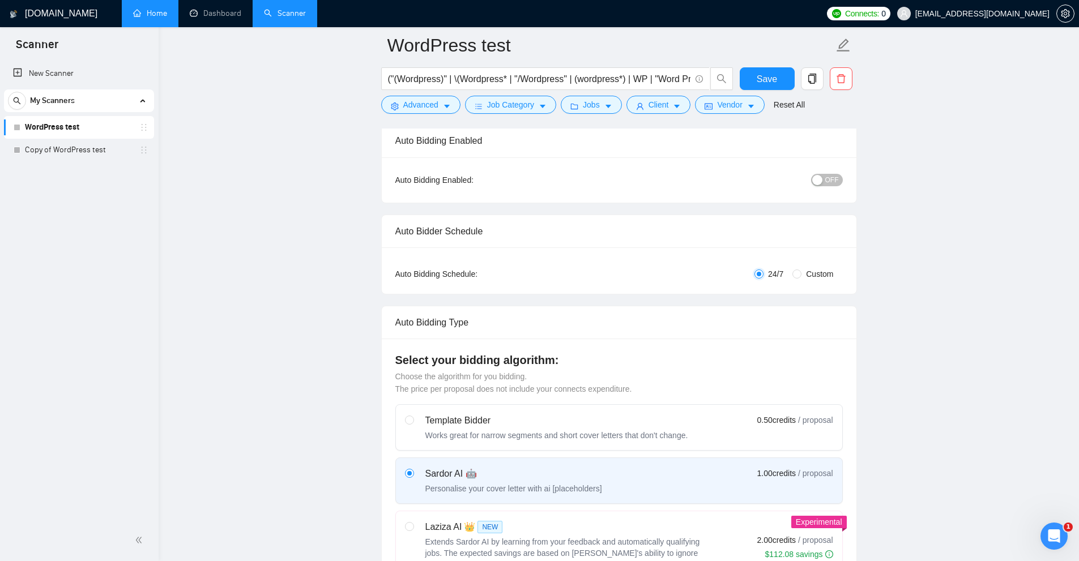
click at [764, 279] on input "24/7" at bounding box center [759, 274] width 9 height 9
drag, startPoint x: 788, startPoint y: 276, endPoint x: 762, endPoint y: 279, distance: 26.2
click at [764, 278] on div "24/7 Custom" at bounding box center [693, 274] width 299 height 12
click at [762, 278] on input "24/7" at bounding box center [759, 274] width 9 height 9
click at [768, 275] on span "24/7" at bounding box center [776, 274] width 24 height 12
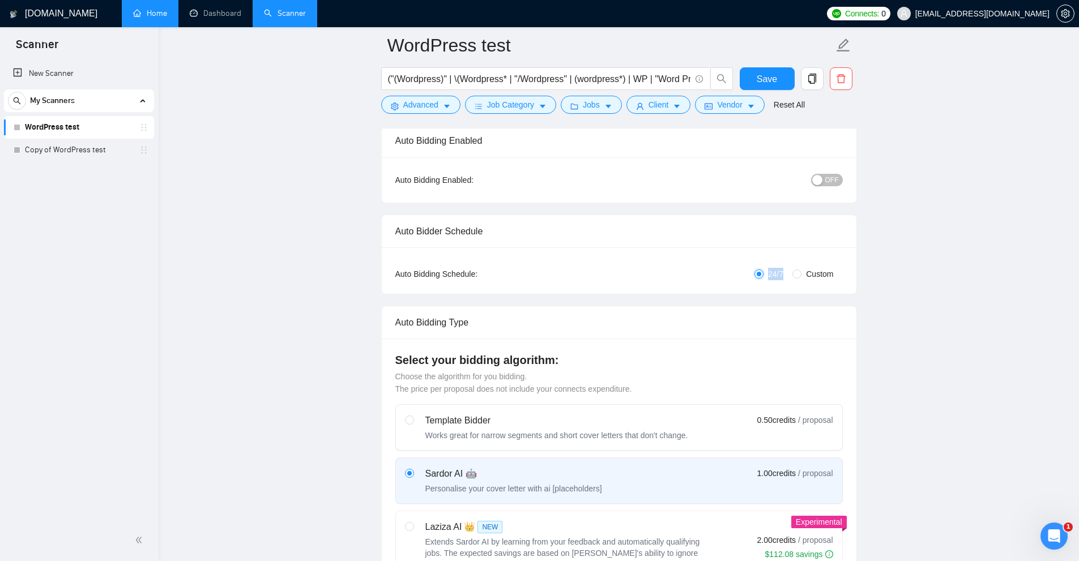
click at [764, 275] on input "24/7" at bounding box center [759, 274] width 9 height 9
click at [775, 277] on span "24/7" at bounding box center [776, 274] width 24 height 12
click at [764, 277] on input "24/7" at bounding box center [759, 274] width 9 height 9
click at [775, 277] on span "24/7" at bounding box center [776, 274] width 24 height 12
click at [764, 277] on input "24/7" at bounding box center [759, 274] width 9 height 9
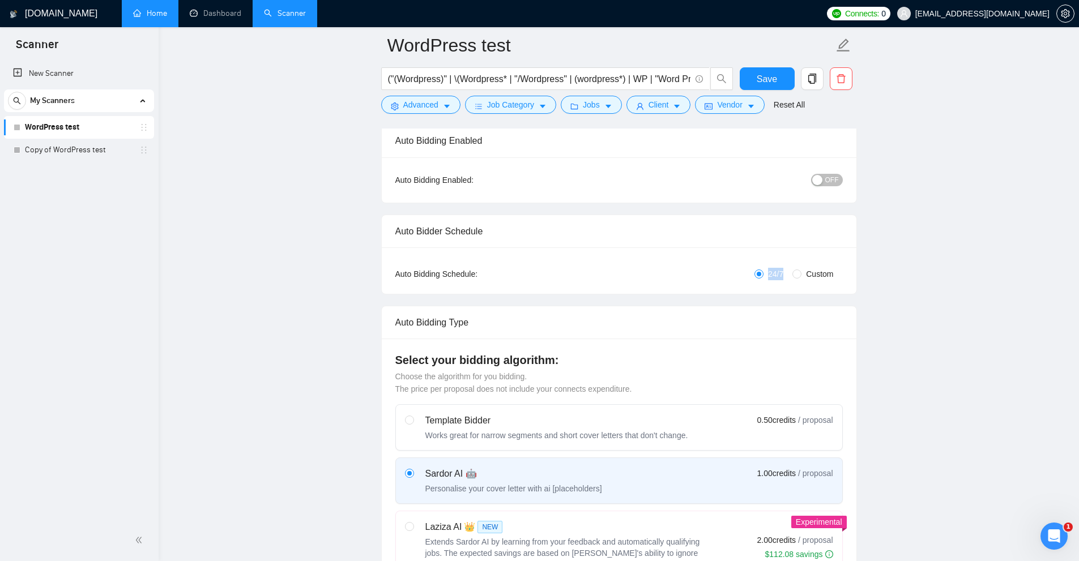
drag, startPoint x: 755, startPoint y: 269, endPoint x: 787, endPoint y: 276, distance: 33.6
click at [787, 276] on div "24/7 Custom" at bounding box center [693, 274] width 299 height 12
drag, startPoint x: 794, startPoint y: 295, endPoint x: 860, endPoint y: 302, distance: 66.7
click at [815, 276] on span "Custom" at bounding box center [820, 274] width 36 height 12
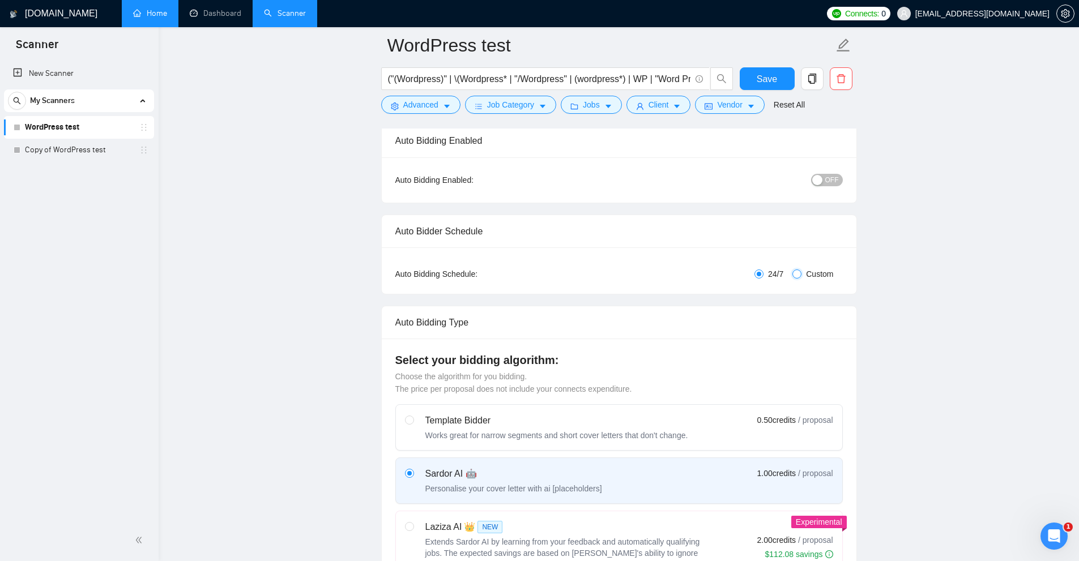
click at [802, 276] on input "Custom" at bounding box center [796, 274] width 9 height 9
radio input "true"
radio input "false"
checkbox input "true"
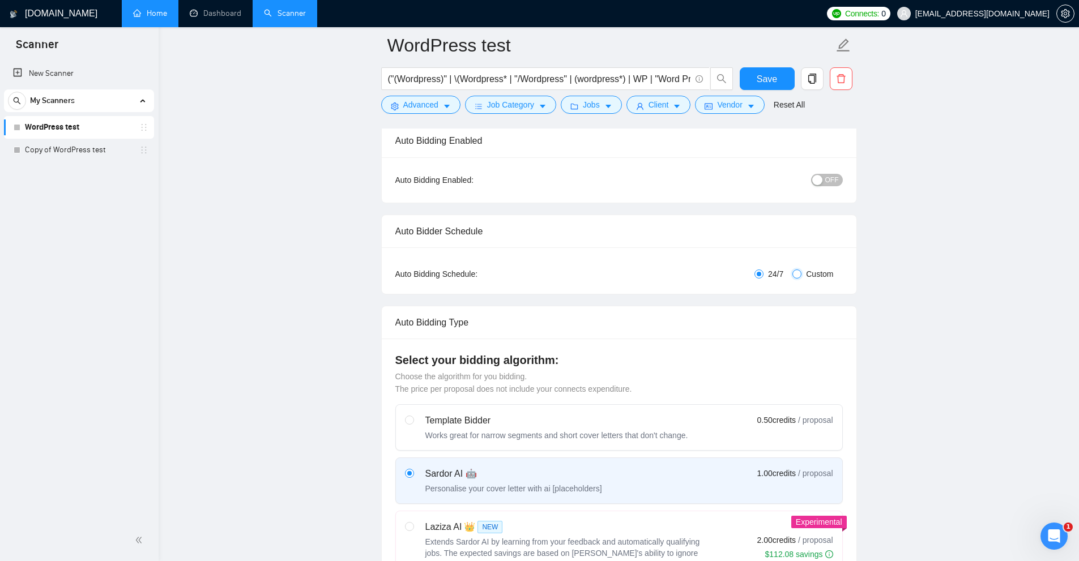
checkbox input "true"
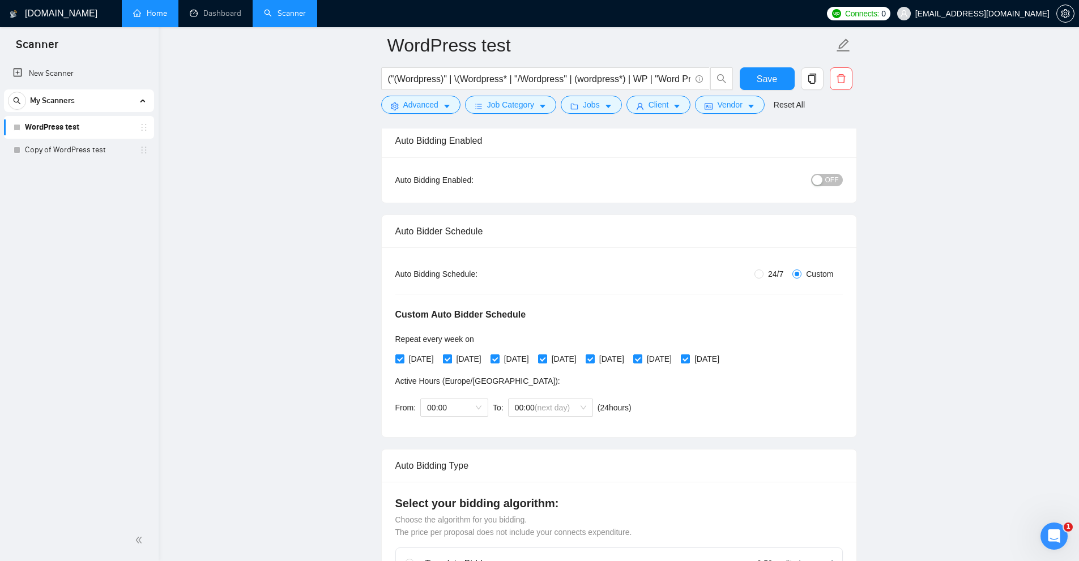
click at [478, 358] on span "Tuesday" at bounding box center [469, 359] width 34 height 12
click at [451, 358] on input "Tuesday" at bounding box center [447, 359] width 8 height 8
checkbox input "false"
click at [581, 357] on span "Thursday" at bounding box center [564, 359] width 34 height 12
click at [546, 357] on input "Thursday" at bounding box center [542, 359] width 8 height 8
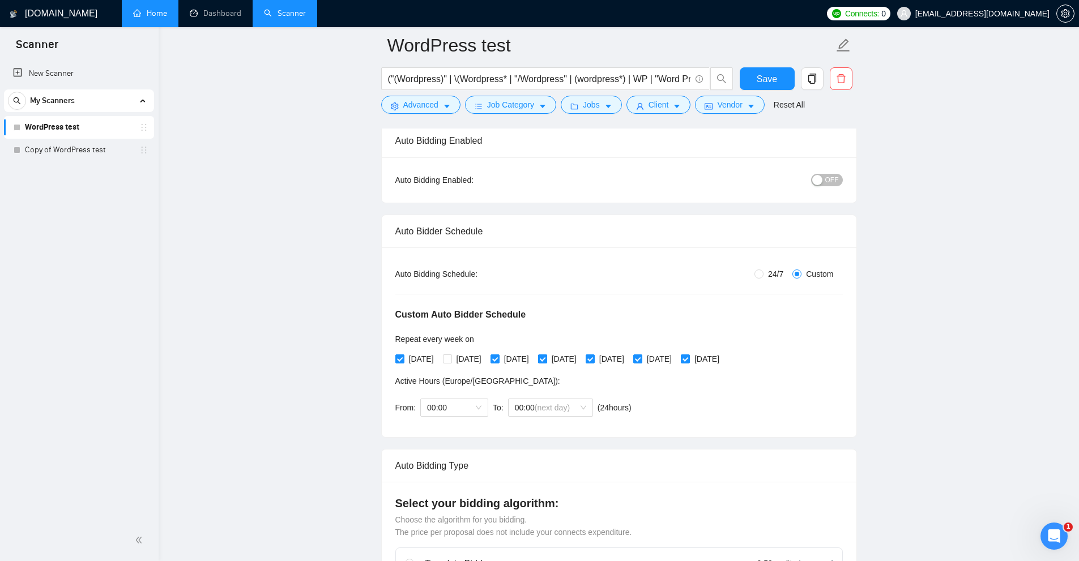
checkbox input "false"
click at [463, 358] on span "Tuesday" at bounding box center [469, 359] width 34 height 12
click at [451, 358] on input "Tuesday" at bounding box center [447, 359] width 8 height 8
checkbox input "true"
click at [576, 356] on span "Thursday" at bounding box center [564, 359] width 34 height 12
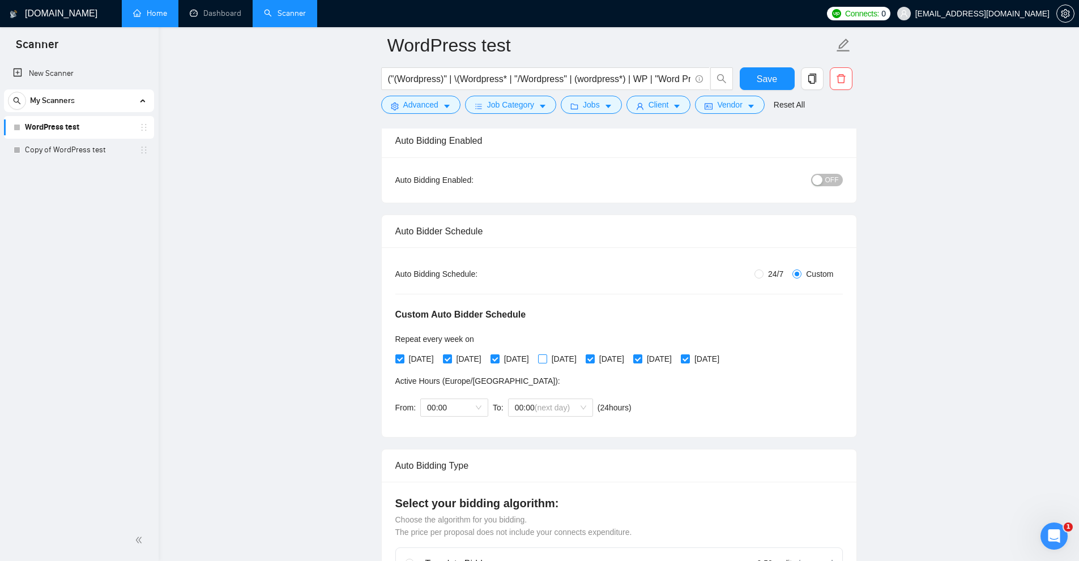
click at [546, 356] on input "Thursday" at bounding box center [542, 359] width 8 height 8
checkbox input "true"
click at [472, 355] on span "Tuesday" at bounding box center [469, 359] width 34 height 12
click at [451, 355] on input "Tuesday" at bounding box center [447, 359] width 8 height 8
checkbox input "false"
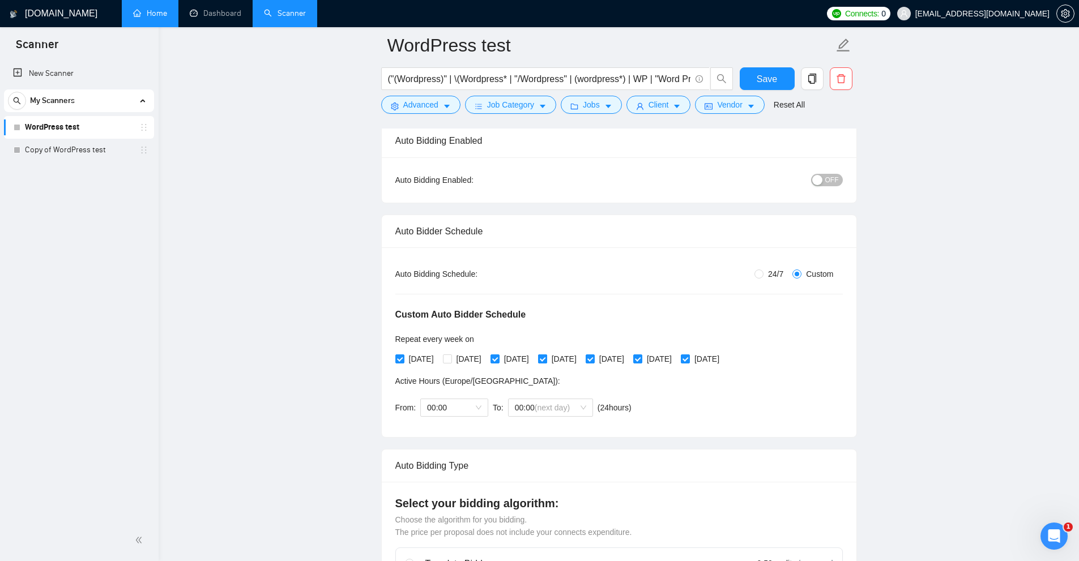
click at [581, 361] on span "Thursday" at bounding box center [564, 359] width 34 height 12
click at [546, 361] on input "Thursday" at bounding box center [542, 359] width 8 height 8
checkbox input "false"
click at [461, 364] on span "Tuesday" at bounding box center [469, 359] width 34 height 12
click at [451, 363] on input "Tuesday" at bounding box center [447, 359] width 8 height 8
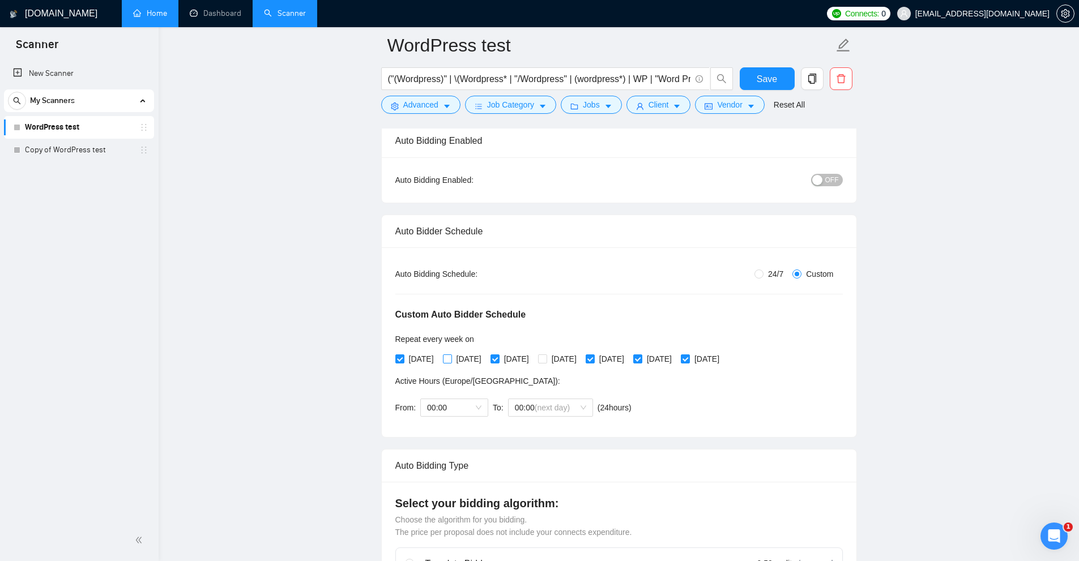
checkbox input "true"
click at [577, 350] on div "Monday Tuesday Wednesday Thursday Friday Saturday Sunday" at bounding box center [559, 359] width 329 height 18
click at [581, 356] on span "Thursday" at bounding box center [564, 359] width 34 height 12
click at [546, 356] on input "Thursday" at bounding box center [542, 359] width 8 height 8
checkbox input "true"
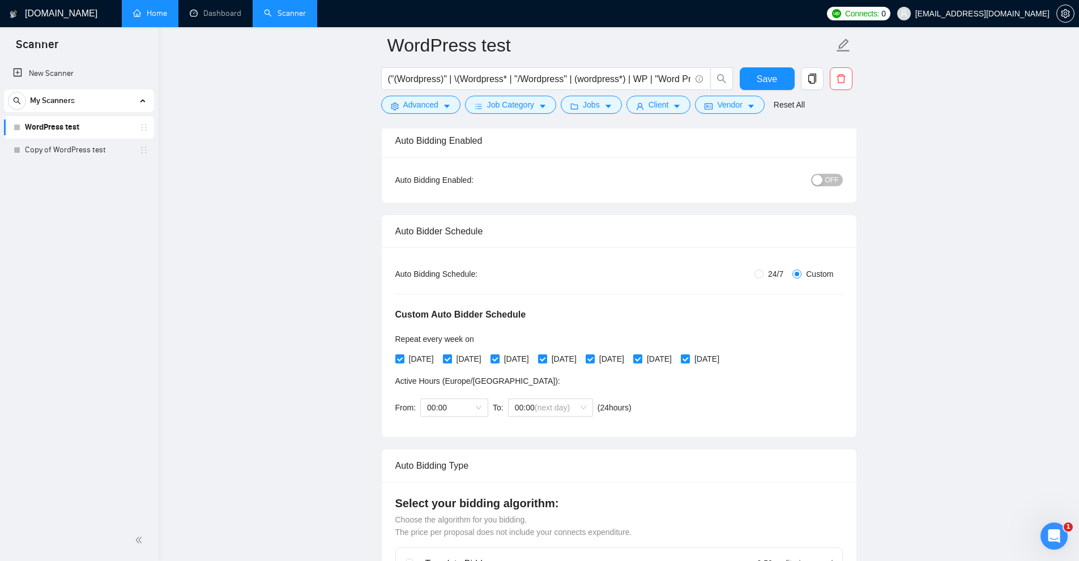
checkbox input "false"
checkbox input "true"
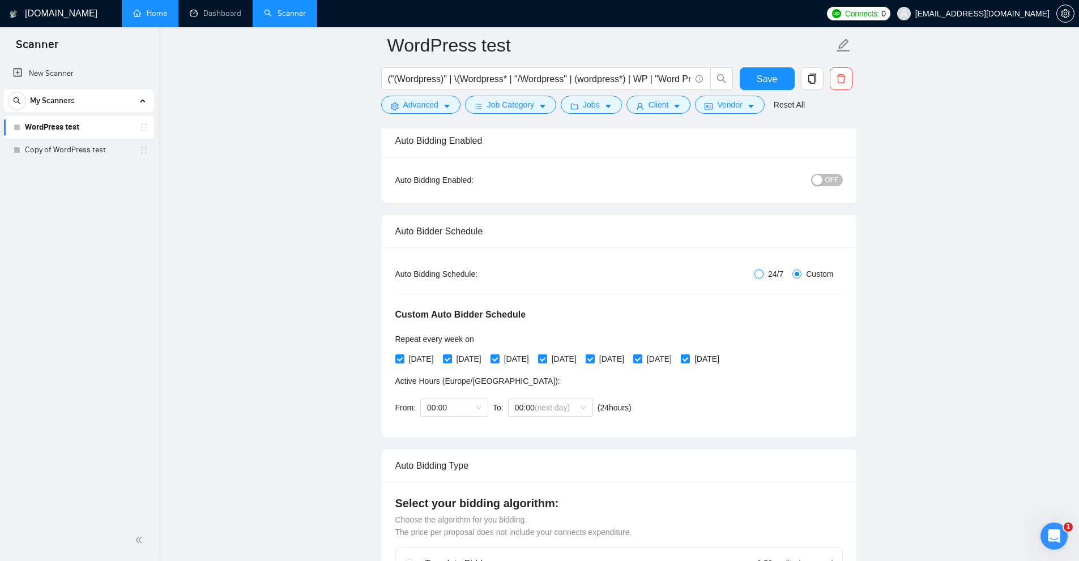
radio input "true"
radio input "false"
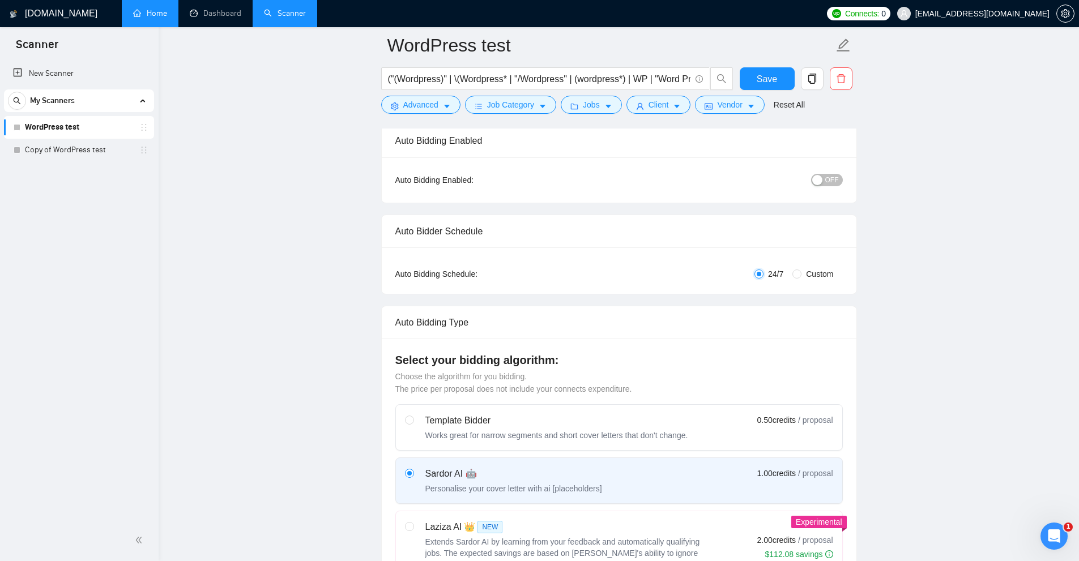
drag, startPoint x: 755, startPoint y: 275, endPoint x: 786, endPoint y: 276, distance: 30.6
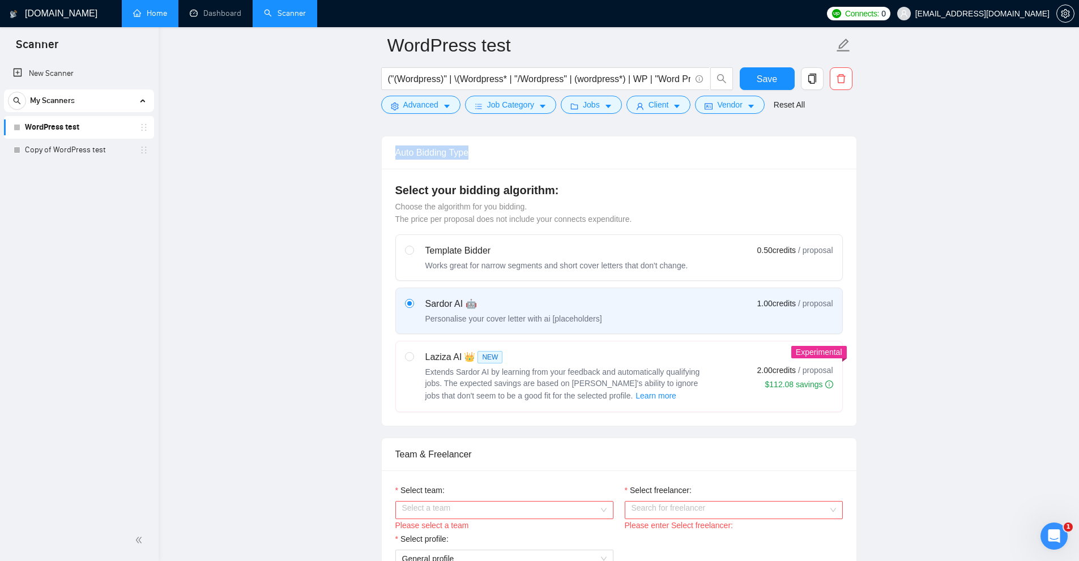
drag, startPoint x: 432, startPoint y: 163, endPoint x: 545, endPoint y: 159, distance: 113.4
drag, startPoint x: 434, startPoint y: 249, endPoint x: 490, endPoint y: 247, distance: 56.1
drag, startPoint x: 426, startPoint y: 303, endPoint x: 480, endPoint y: 305, distance: 53.9
click at [480, 305] on div "Sardor AI 🤖 Personalise your cover letter with ai [placeholders]" at bounding box center [503, 310] width 197 height 27
drag, startPoint x: 431, startPoint y: 362, endPoint x: 517, endPoint y: 364, distance: 86.1
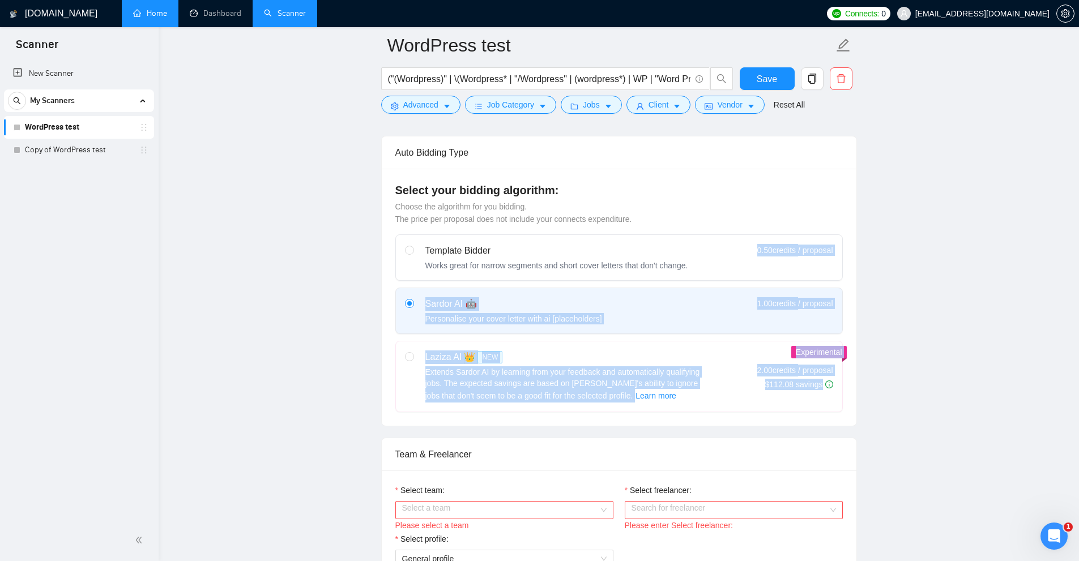
drag, startPoint x: 756, startPoint y: 252, endPoint x: 900, endPoint y: 272, distance: 145.4
drag, startPoint x: 759, startPoint y: 250, endPoint x: 796, endPoint y: 249, distance: 38.0
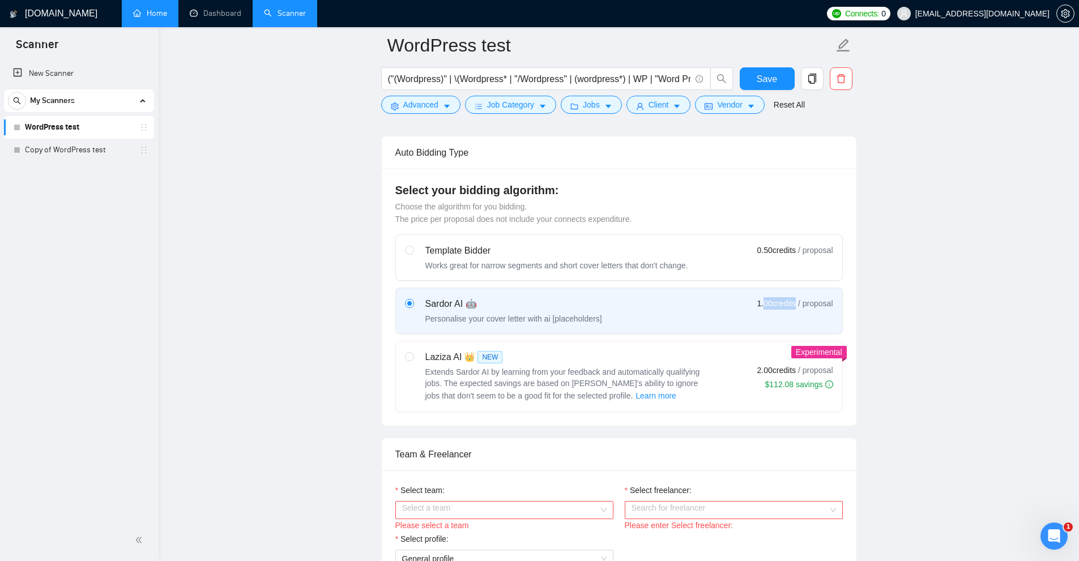
drag, startPoint x: 765, startPoint y: 298, endPoint x: 802, endPoint y: 304, distance: 37.3
drag, startPoint x: 758, startPoint y: 368, endPoint x: 811, endPoint y: 371, distance: 52.8
drag, startPoint x: 733, startPoint y: 301, endPoint x: 802, endPoint y: 306, distance: 68.7
click at [802, 306] on div "Sardor AI 🤖 Personalise your cover letter with ai [placeholders] 1.00 credits /…" at bounding box center [619, 310] width 428 height 27
drag, startPoint x: 803, startPoint y: 372, endPoint x: 860, endPoint y: 376, distance: 58.0
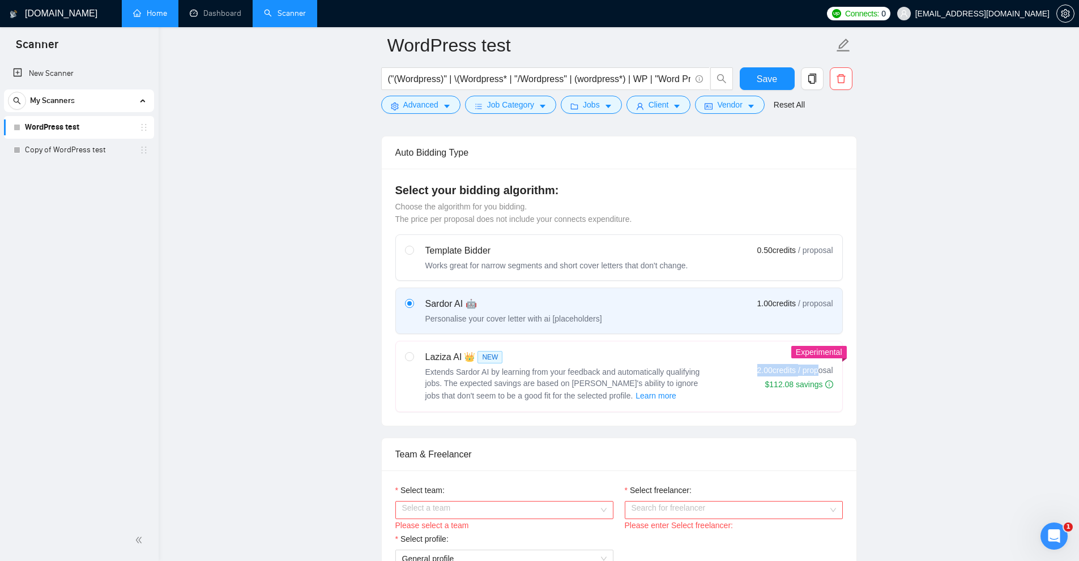
click at [827, 371] on div "Laziza AI 👑 NEW Extends Sardor AI by learning from your feedback and automatica…" at bounding box center [619, 377] width 428 height 52
drag, startPoint x: 428, startPoint y: 300, endPoint x: 480, endPoint y: 331, distance: 60.5
click at [490, 321] on div "Sardor AI 🤖 Personalise your cover letter with ai [placeholders]" at bounding box center [513, 310] width 177 height 27
drag, startPoint x: 417, startPoint y: 367, endPoint x: 574, endPoint y: 363, distance: 157.0
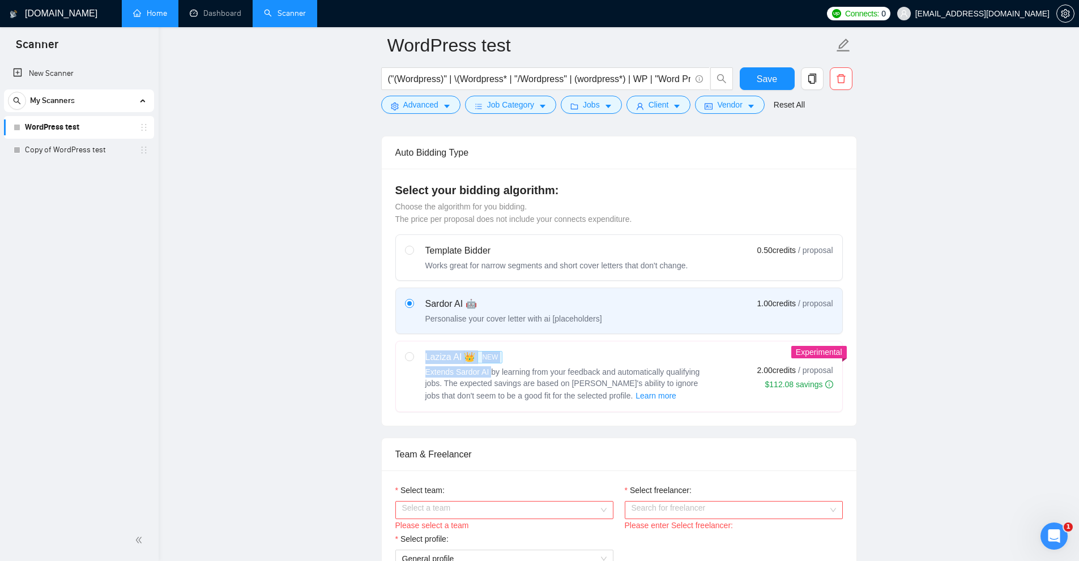
click at [501, 362] on div "Laziza AI 👑 NEW Extends Sardor AI by learning from your feedback and automatica…" at bounding box center [557, 377] width 304 height 52
drag, startPoint x: 546, startPoint y: 318, endPoint x: 603, endPoint y: 319, distance: 56.7
click at [603, 319] on div "Sardor AI 🤖 Personalise your cover letter with ai [placeholders] 1.00 credits /…" at bounding box center [619, 310] width 428 height 27
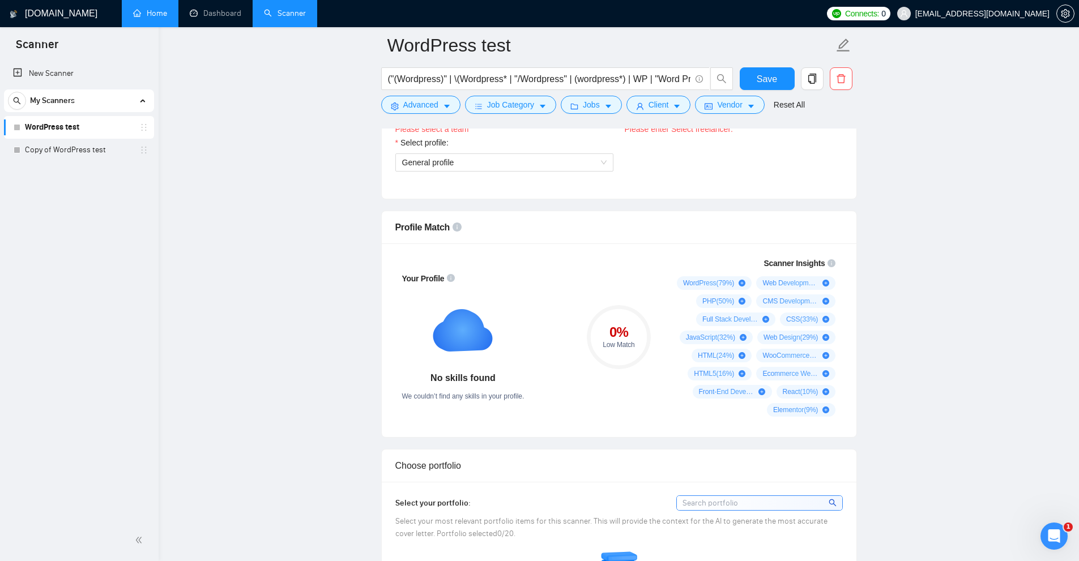
scroll to position [1109, 0]
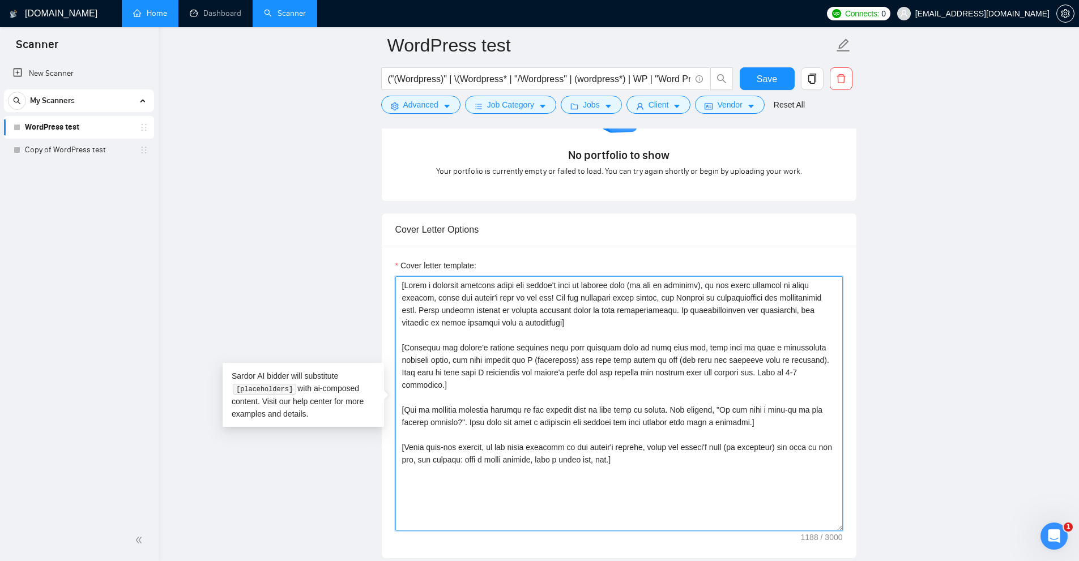
drag, startPoint x: 590, startPoint y: 325, endPoint x: 387, endPoint y: 282, distance: 206.9
click at [384, 280] on div "Cover letter template:" at bounding box center [619, 402] width 475 height 313
drag, startPoint x: 646, startPoint y: 449, endPoint x: 397, endPoint y: 438, distance: 249.5
click at [397, 439] on textarea "Cover letter template:" at bounding box center [619, 403] width 448 height 255
drag, startPoint x: 589, startPoint y: 323, endPoint x: 397, endPoint y: 283, distance: 196.2
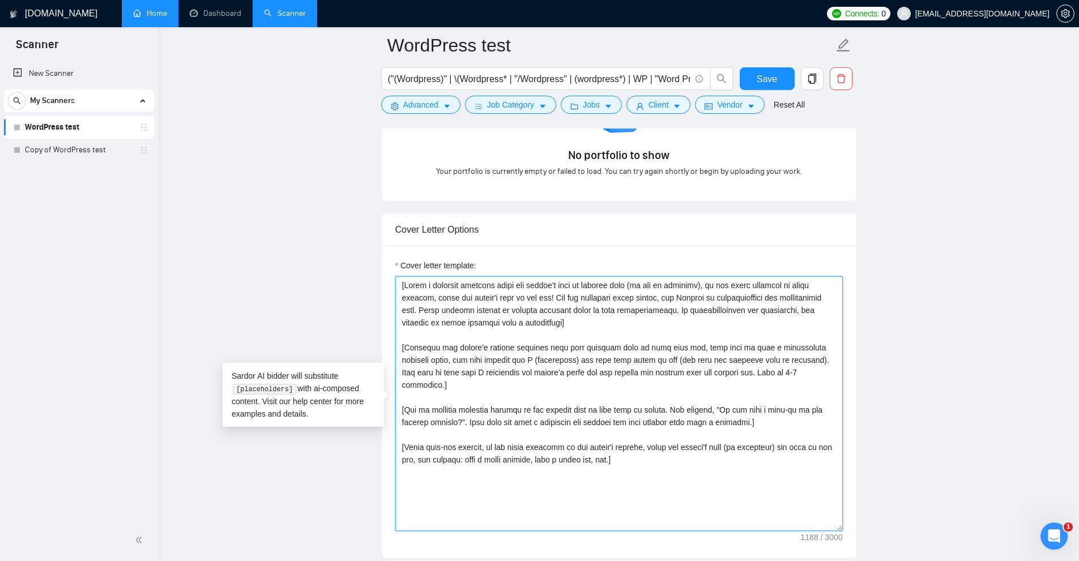
click at [397, 283] on textarea "Cover letter template:" at bounding box center [619, 403] width 448 height 255
click at [522, 356] on textarea "Cover letter template:" at bounding box center [619, 403] width 448 height 255
click at [582, 330] on textarea "Cover letter template:" at bounding box center [619, 403] width 448 height 255
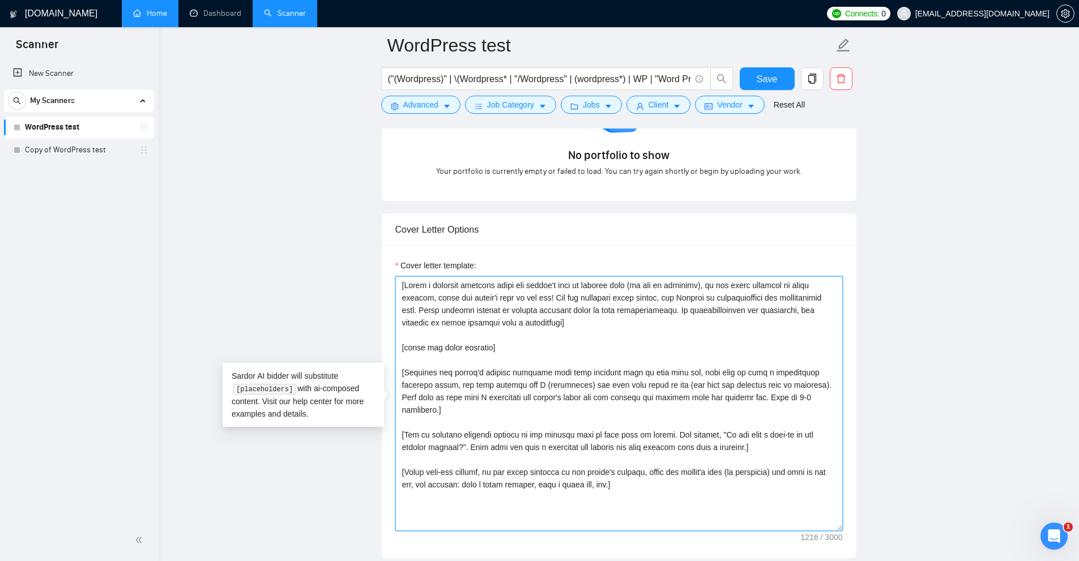
drag, startPoint x: 502, startPoint y: 346, endPoint x: 523, endPoint y: 334, distance: 24.9
click at [523, 334] on textarea "Cover letter template:" at bounding box center [619, 403] width 448 height 255
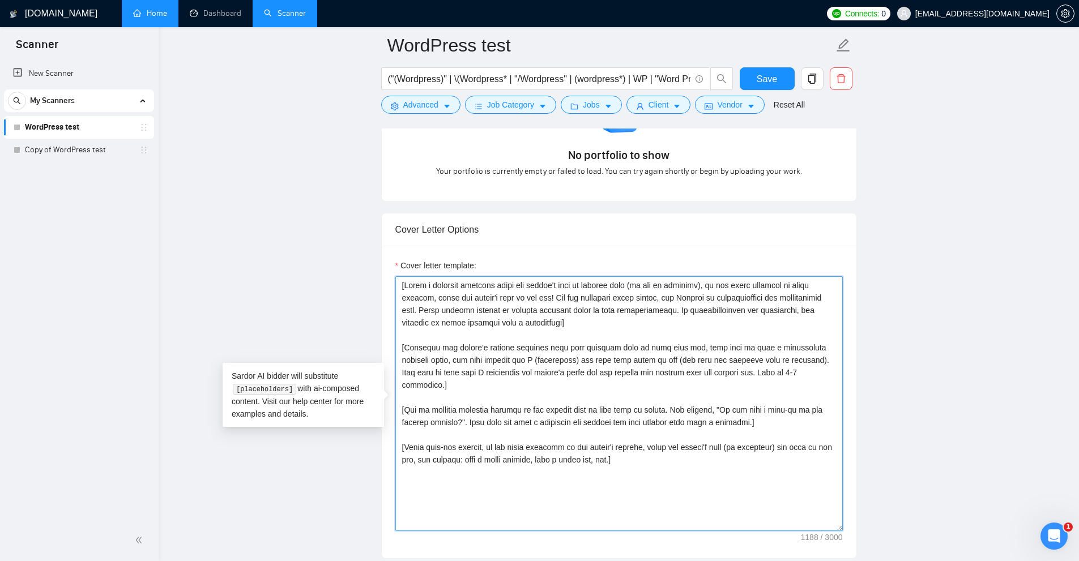
scroll to position [1392, 0]
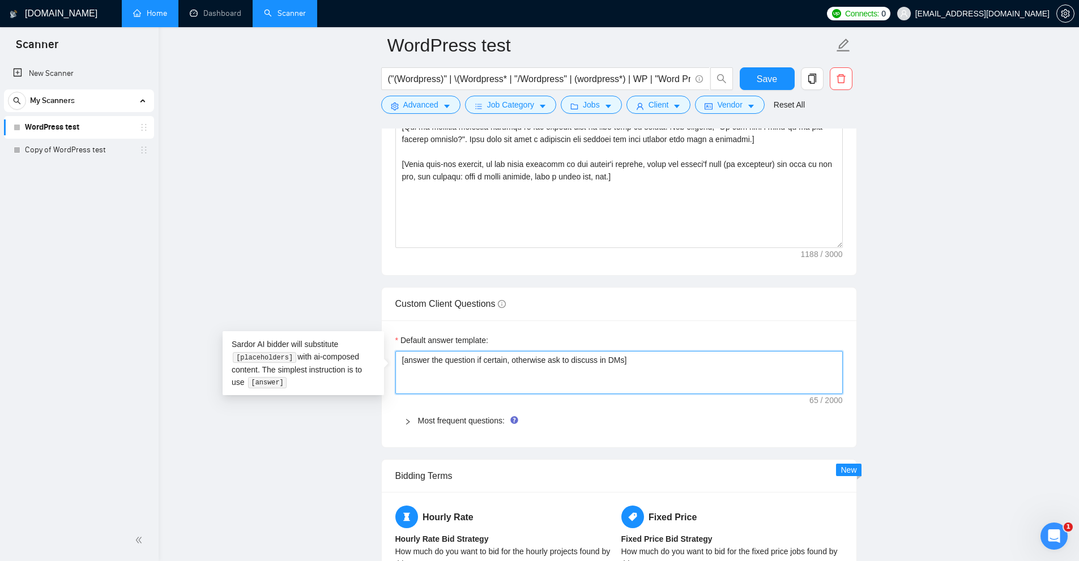
drag, startPoint x: 661, startPoint y: 368, endPoint x: 668, endPoint y: 370, distance: 8.2
click at [668, 370] on textarea "[answer the question if certain, otherwise ask to discuss in DMs]" at bounding box center [619, 372] width 448 height 43
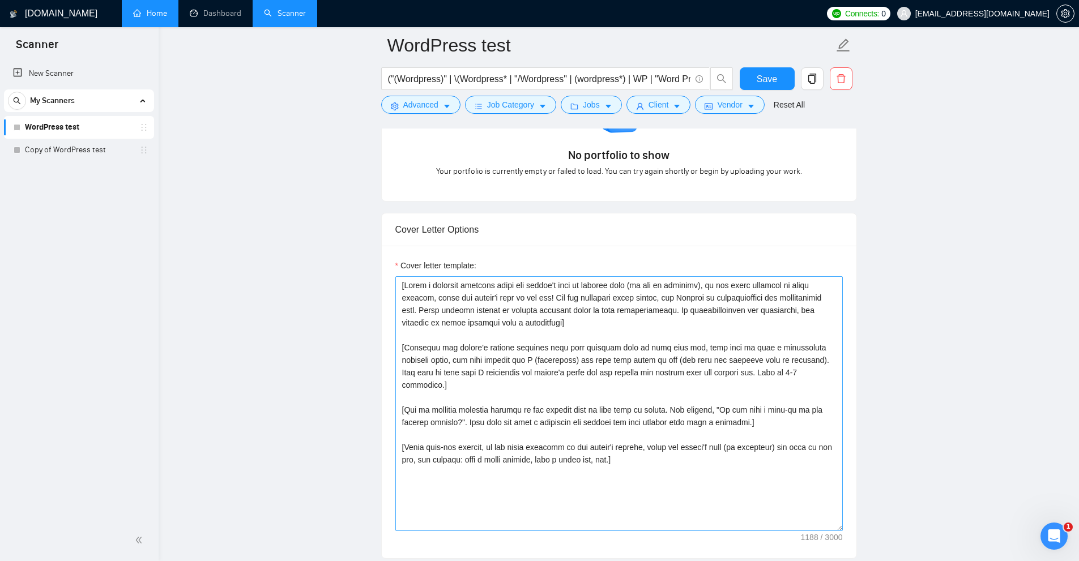
scroll to position [1165, 0]
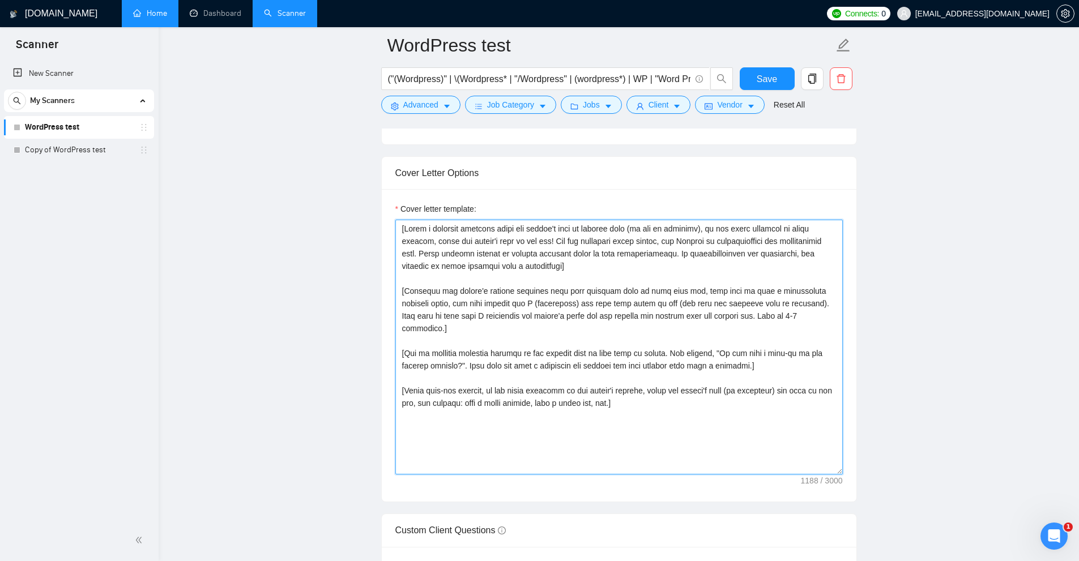
click at [602, 273] on textarea "Cover letter template:" at bounding box center [619, 347] width 448 height 255
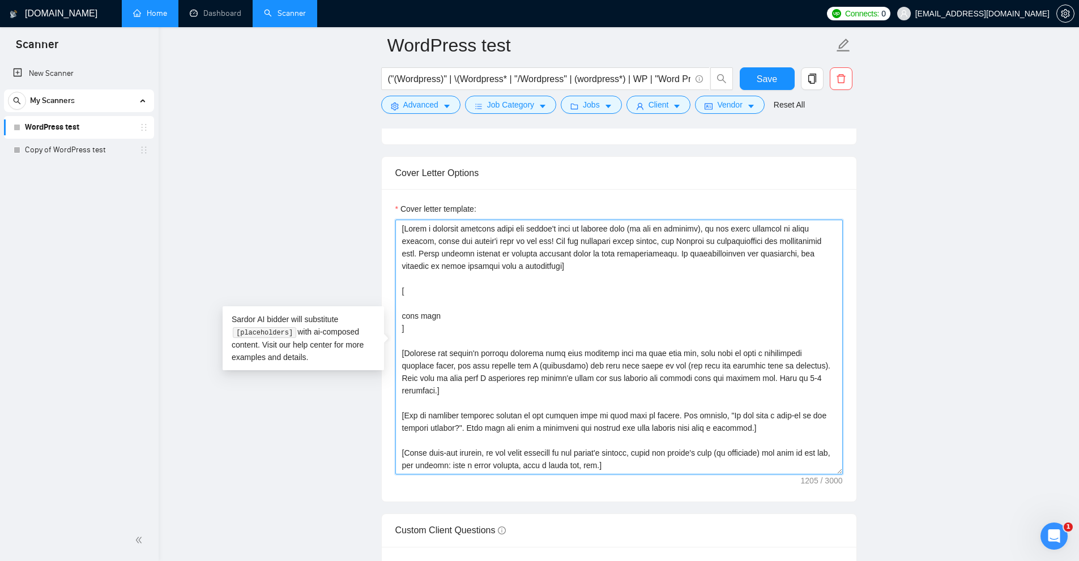
click at [425, 305] on textarea "Cover letter template:" at bounding box center [619, 347] width 448 height 255
drag, startPoint x: 440, startPoint y: 310, endPoint x: 419, endPoint y: 316, distance: 21.6
click at [419, 316] on textarea "Cover letter template:" at bounding box center [619, 347] width 448 height 255
click at [424, 315] on textarea "Cover letter template:" at bounding box center [619, 347] width 448 height 255
drag, startPoint x: 415, startPoint y: 330, endPoint x: 388, endPoint y: 289, distance: 49.5
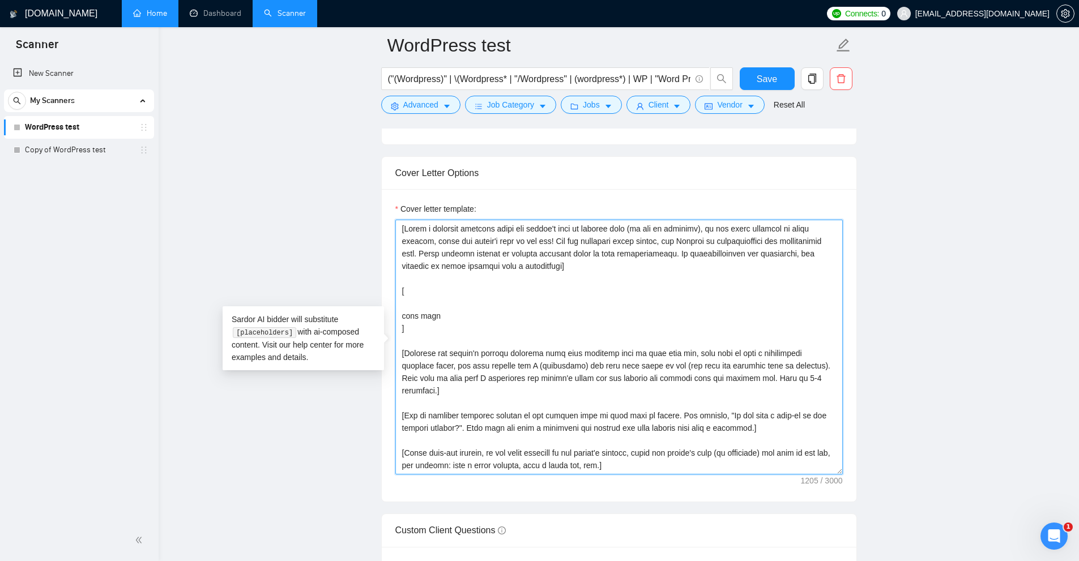
click at [388, 289] on div "Cover letter template:" at bounding box center [619, 345] width 475 height 313
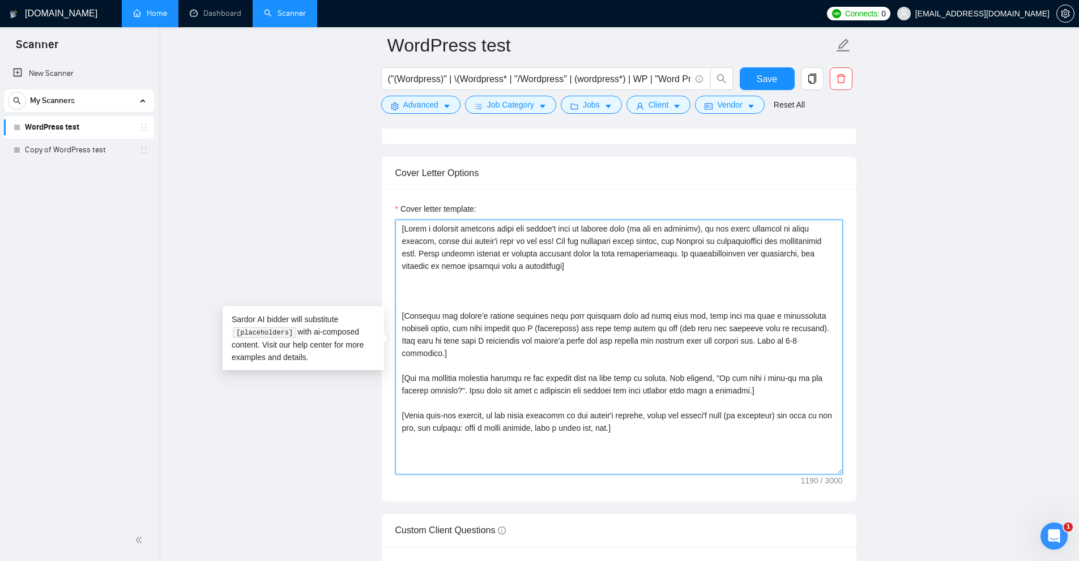
scroll to position [882, 0]
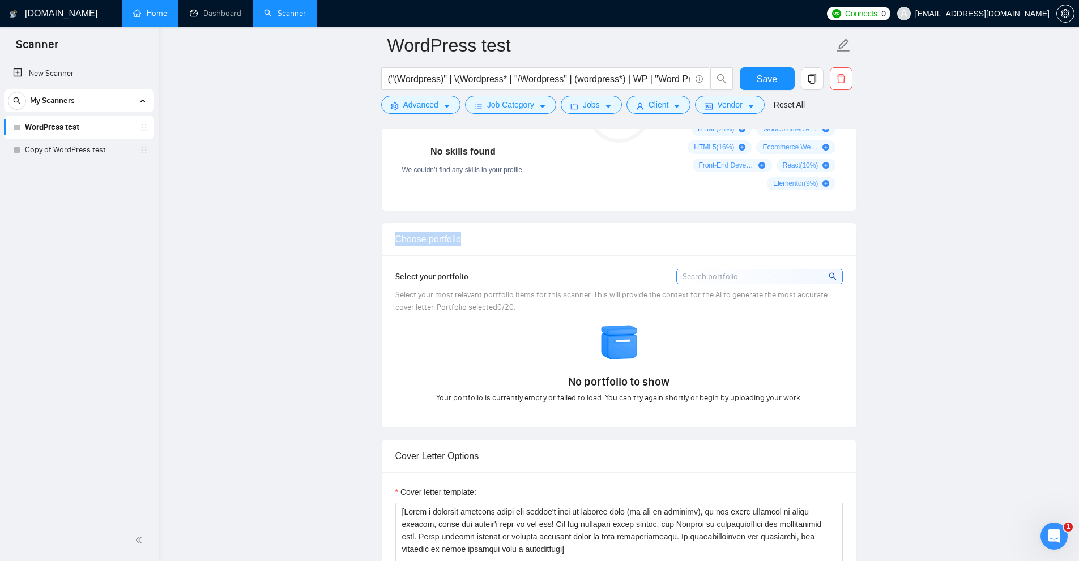
drag, startPoint x: 392, startPoint y: 237, endPoint x: 480, endPoint y: 240, distance: 88.4
click at [480, 240] on div "Choose portfolio" at bounding box center [619, 239] width 475 height 33
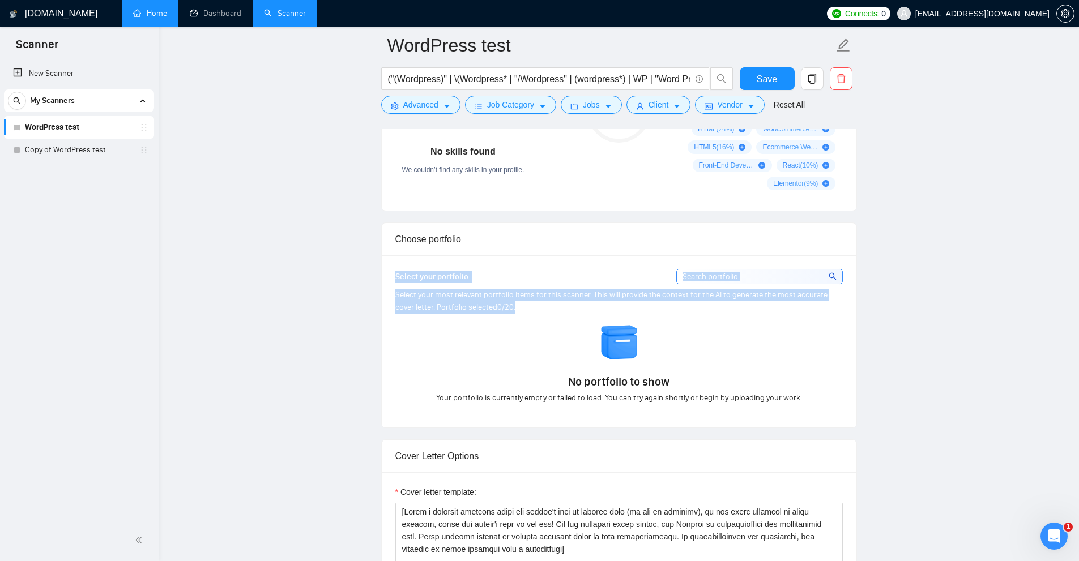
drag, startPoint x: 397, startPoint y: 276, endPoint x: 564, endPoint y: 317, distance: 172.6
click at [559, 315] on div "Select your portfolio: Select your most relevant portfolio items for this scann…" at bounding box center [619, 341] width 475 height 172
click at [634, 360] on img at bounding box center [620, 343] width 40 height 40
click at [502, 281] on div "Select your portfolio:" at bounding box center [619, 276] width 448 height 15
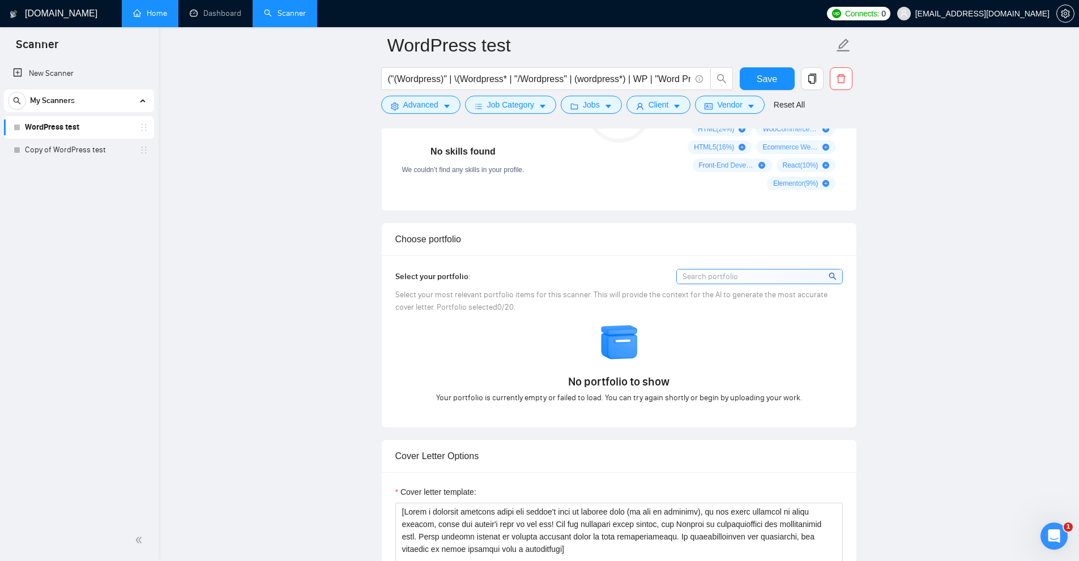
scroll to position [485, 0]
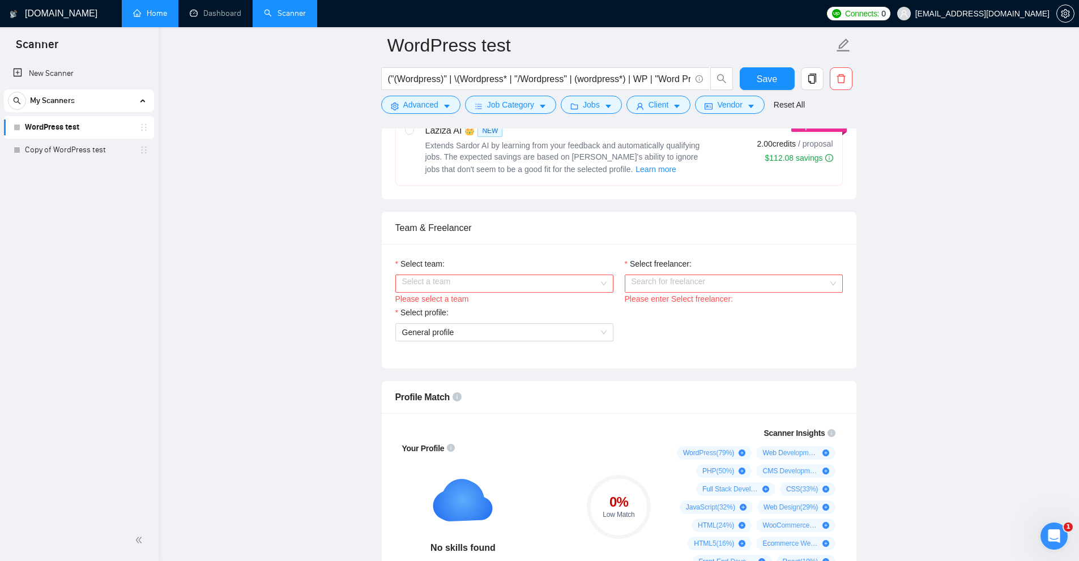
click at [506, 283] on input "Select team:" at bounding box center [500, 283] width 197 height 17
click at [463, 310] on div "Komanda" at bounding box center [504, 305] width 204 height 12
click at [641, 282] on input "Select freelancer:" at bounding box center [730, 283] width 197 height 17
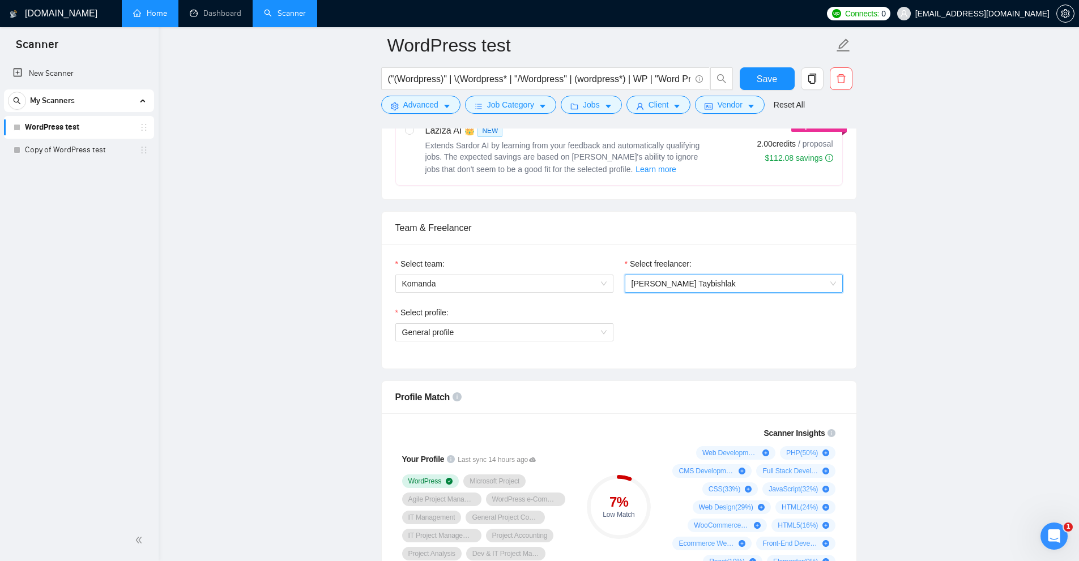
click at [681, 283] on span "Ihor Taybishlak" at bounding box center [684, 283] width 104 height 9
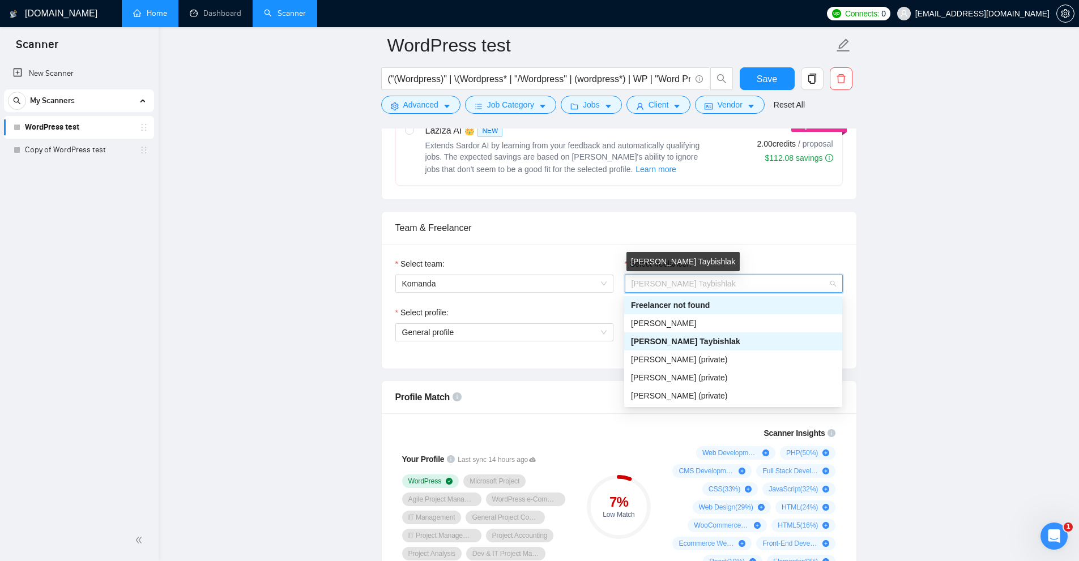
click at [657, 302] on div "Freelancer not found" at bounding box center [733, 305] width 204 height 12
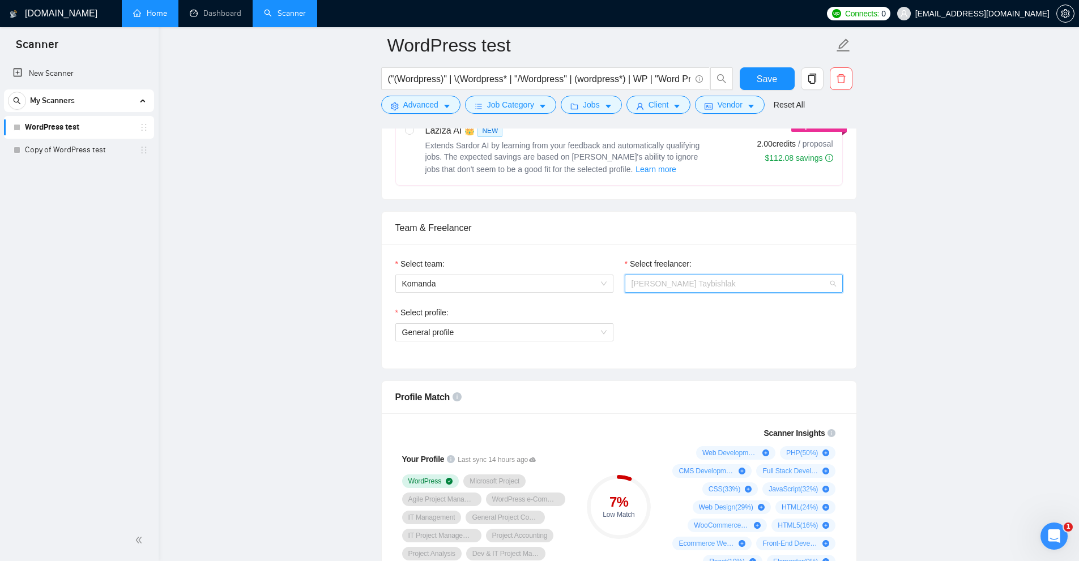
click at [692, 287] on span "Ihor Taybishlak" at bounding box center [734, 283] width 204 height 17
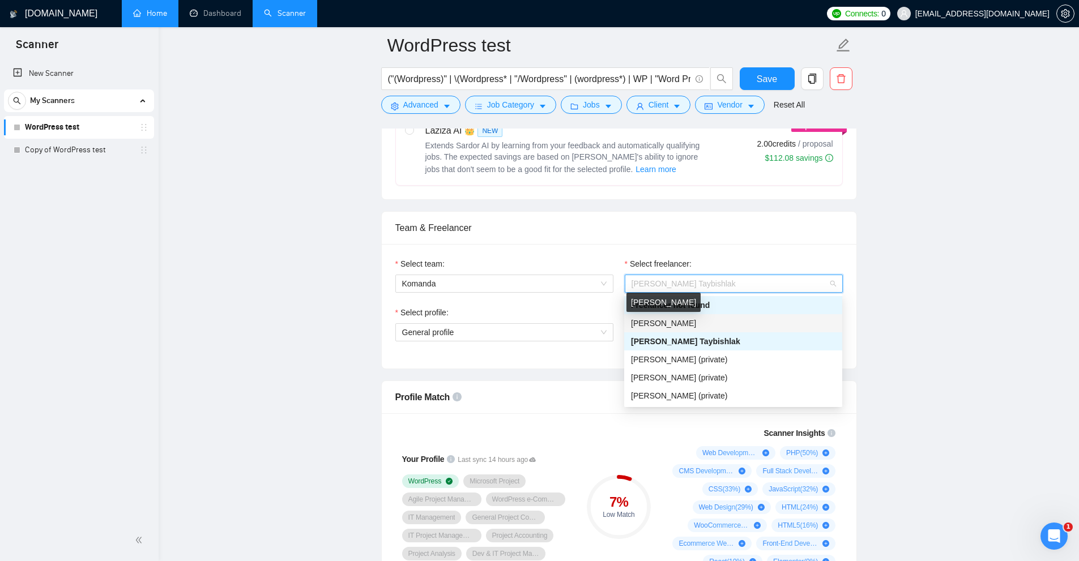
click at [662, 322] on span "Serhii Ivanov" at bounding box center [663, 323] width 65 height 9
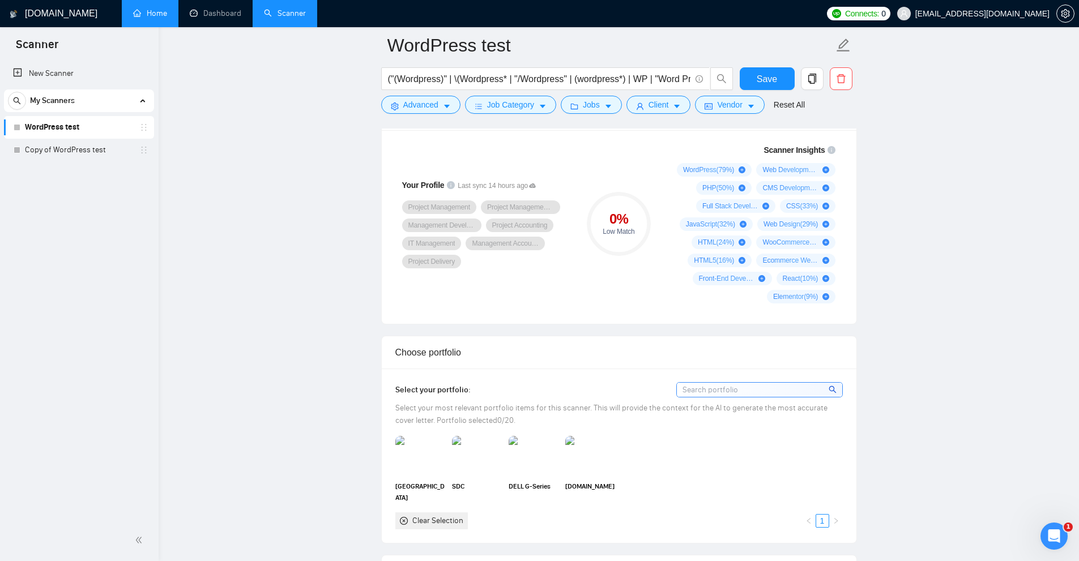
scroll to position [542, 0]
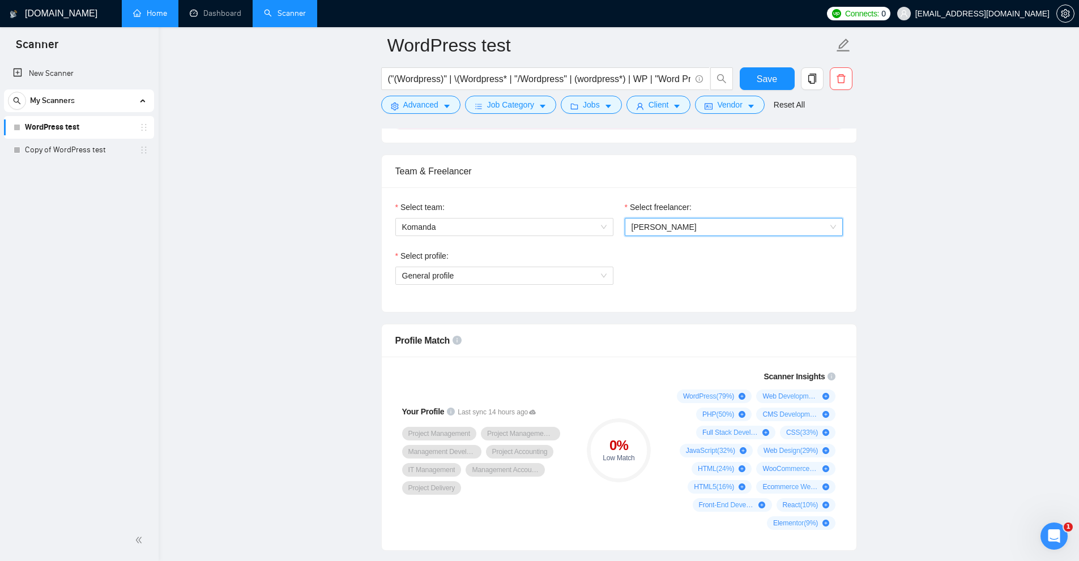
click at [746, 232] on span "Serhii Ivanov" at bounding box center [734, 227] width 204 height 17
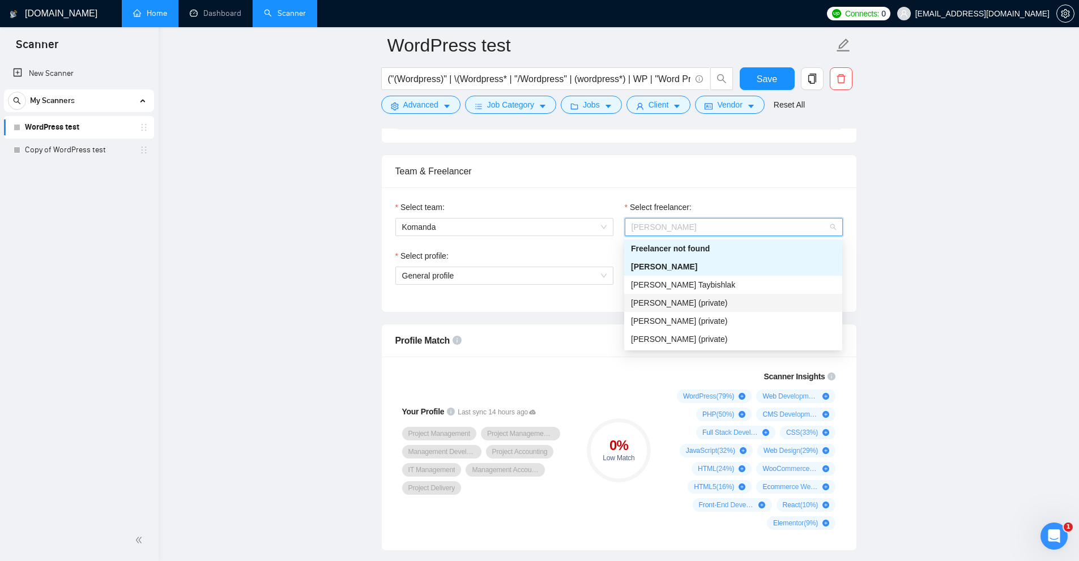
click at [791, 302] on div "Miroslav Berezhniy (private)" at bounding box center [733, 303] width 204 height 12
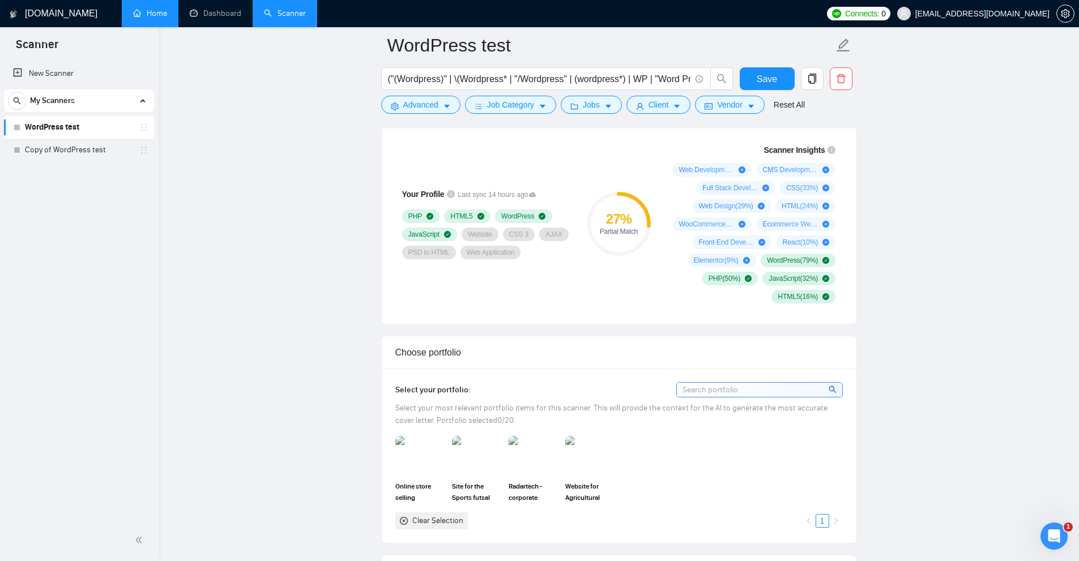
scroll to position [882, 0]
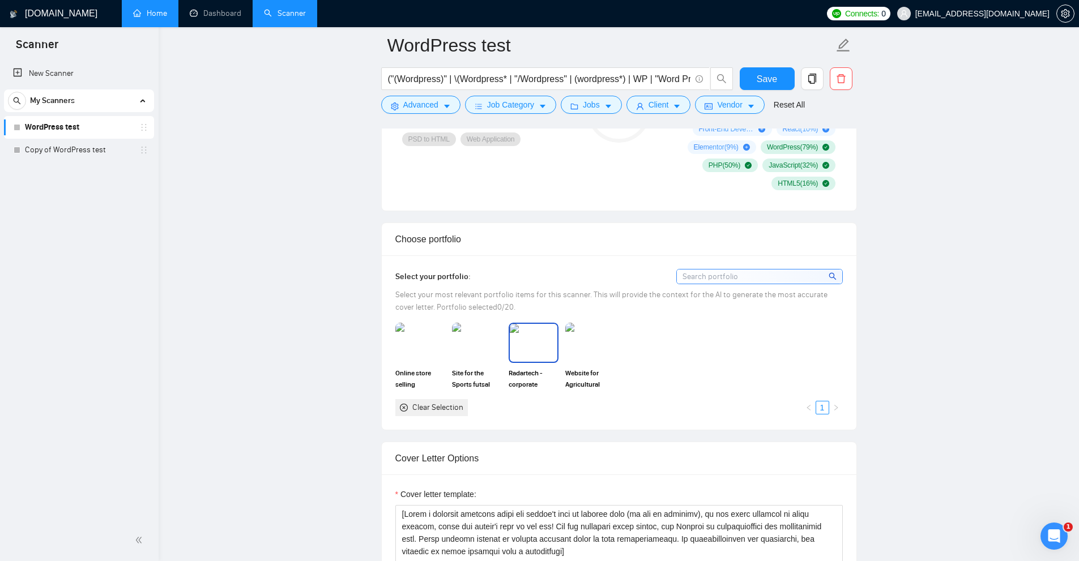
click at [534, 344] on img at bounding box center [534, 342] width 48 height 37
click at [587, 341] on img at bounding box center [590, 342] width 48 height 37
click at [527, 340] on rect at bounding box center [534, 343] width 18 height 18
click at [587, 340] on rect at bounding box center [591, 343] width 18 height 18
click at [584, 347] on img at bounding box center [590, 342] width 48 height 37
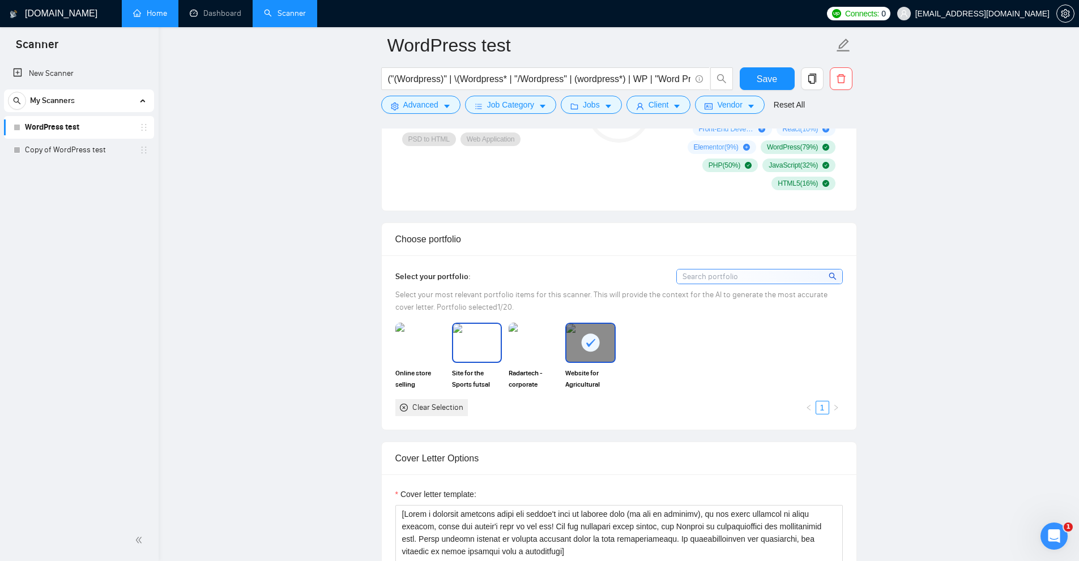
click at [459, 346] on img at bounding box center [477, 342] width 48 height 37
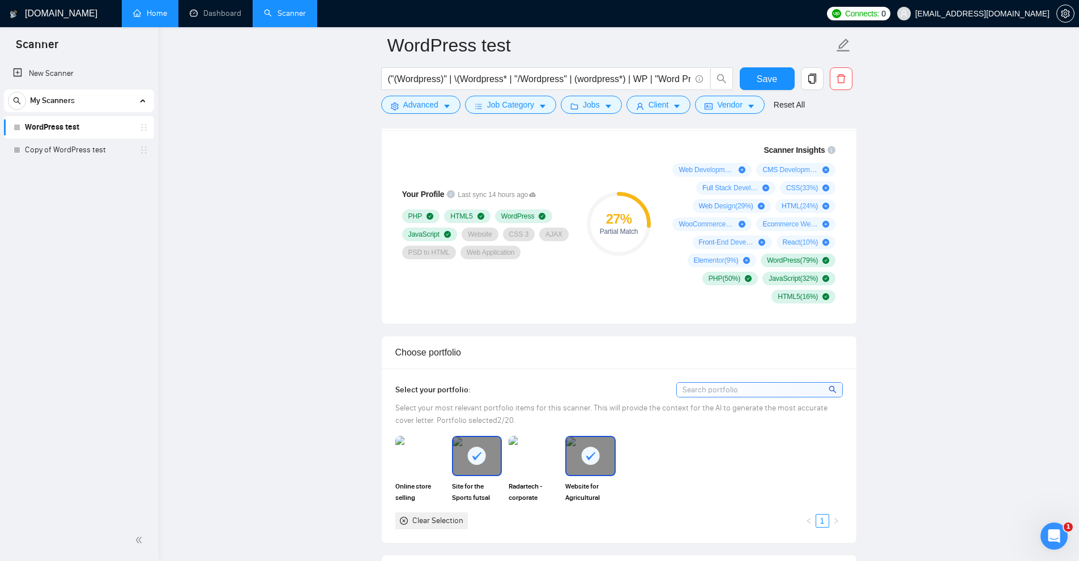
scroll to position [825, 0]
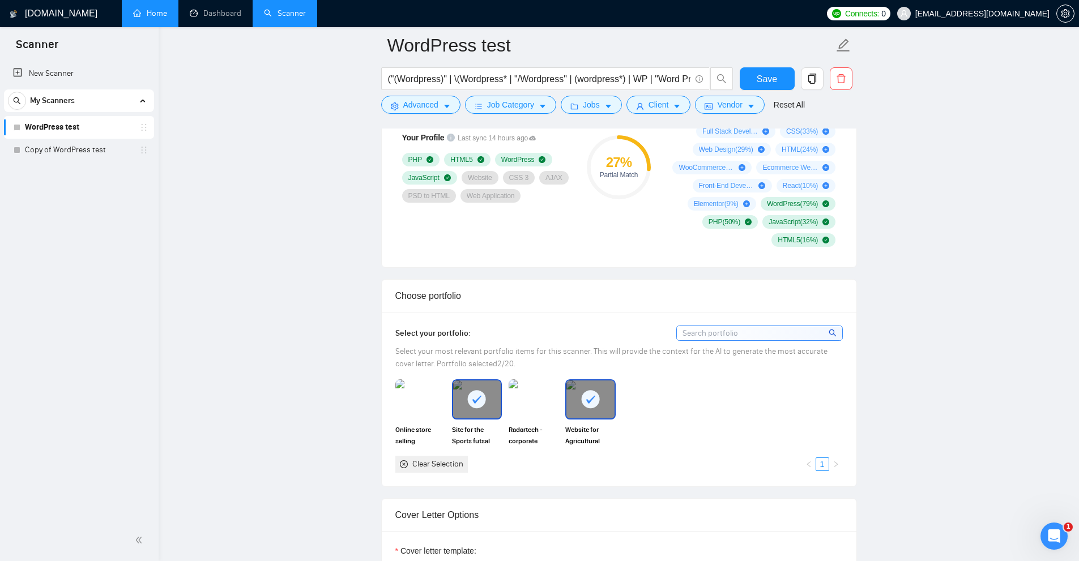
click at [483, 395] on rect at bounding box center [477, 399] width 18 height 18
click at [602, 403] on div at bounding box center [590, 399] width 48 height 37
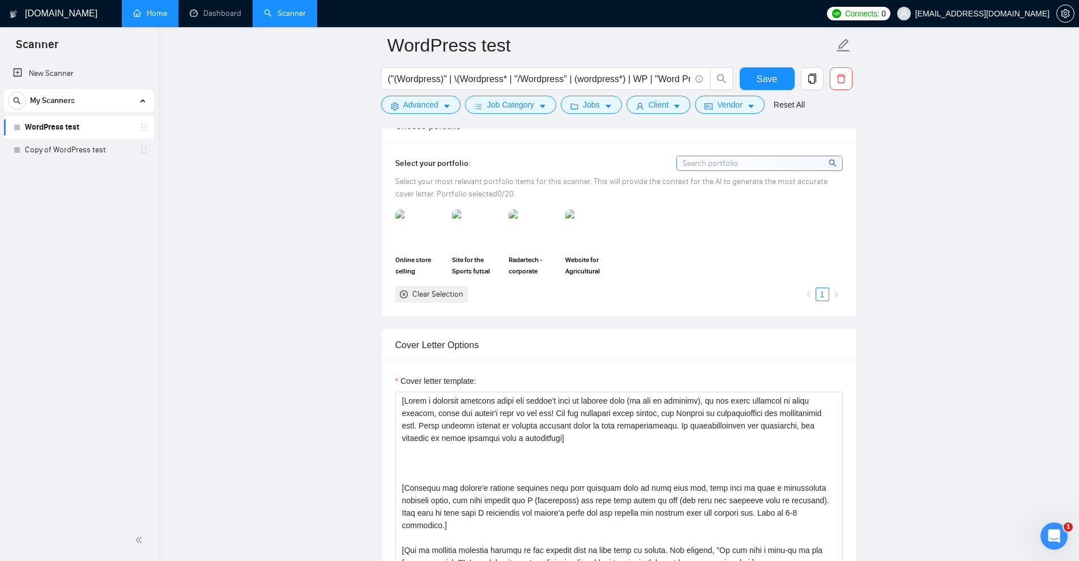
scroll to position [1052, 0]
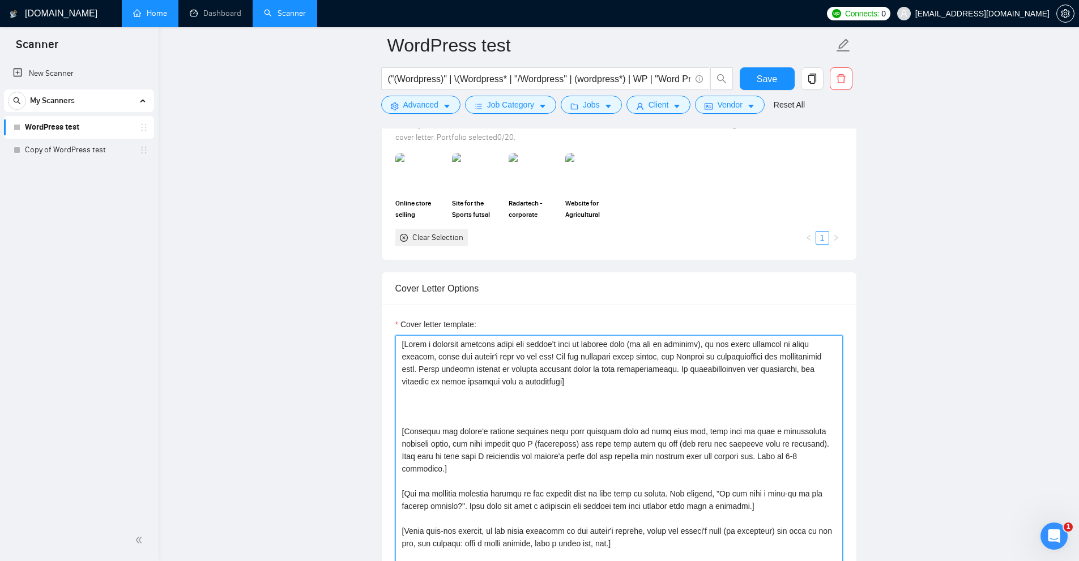
click at [493, 408] on textarea "Cover letter template:" at bounding box center [619, 462] width 448 height 255
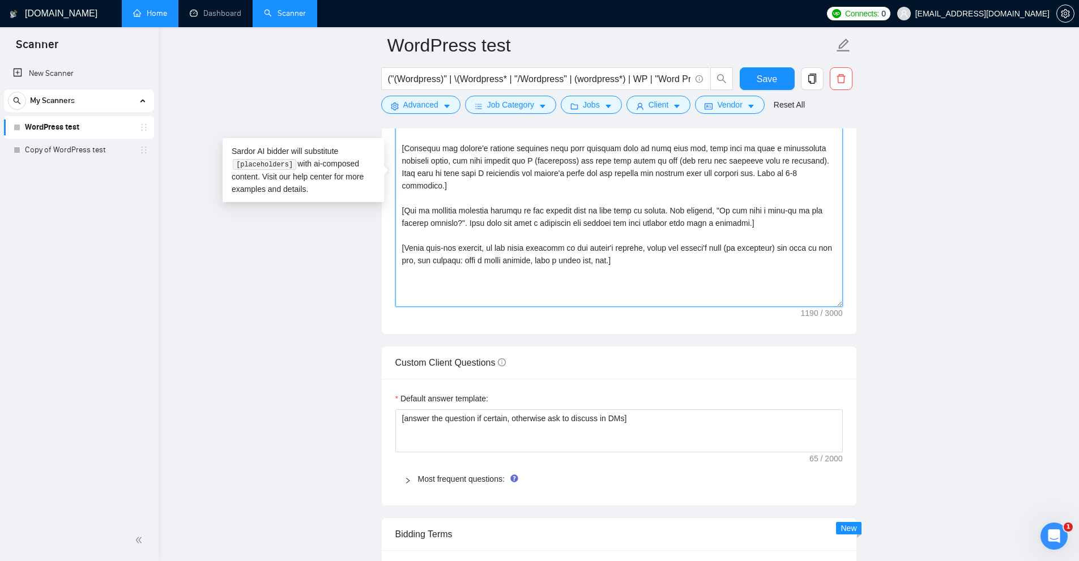
scroll to position [1165, 0]
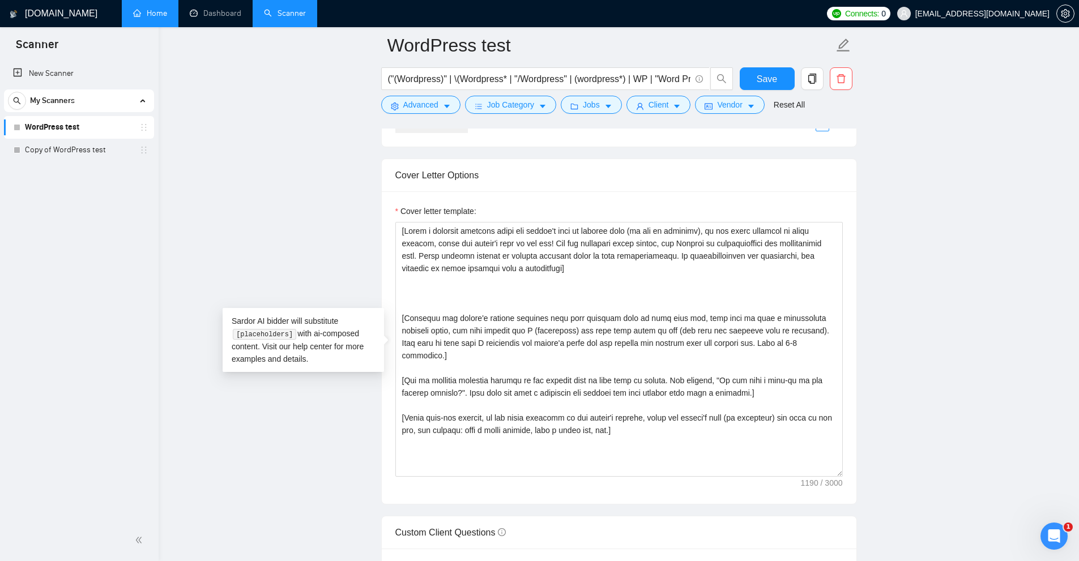
drag, startPoint x: 842, startPoint y: 488, endPoint x: 838, endPoint y: 483, distance: 6.4
click at [834, 484] on div "Cover letter template:" at bounding box center [619, 347] width 475 height 313
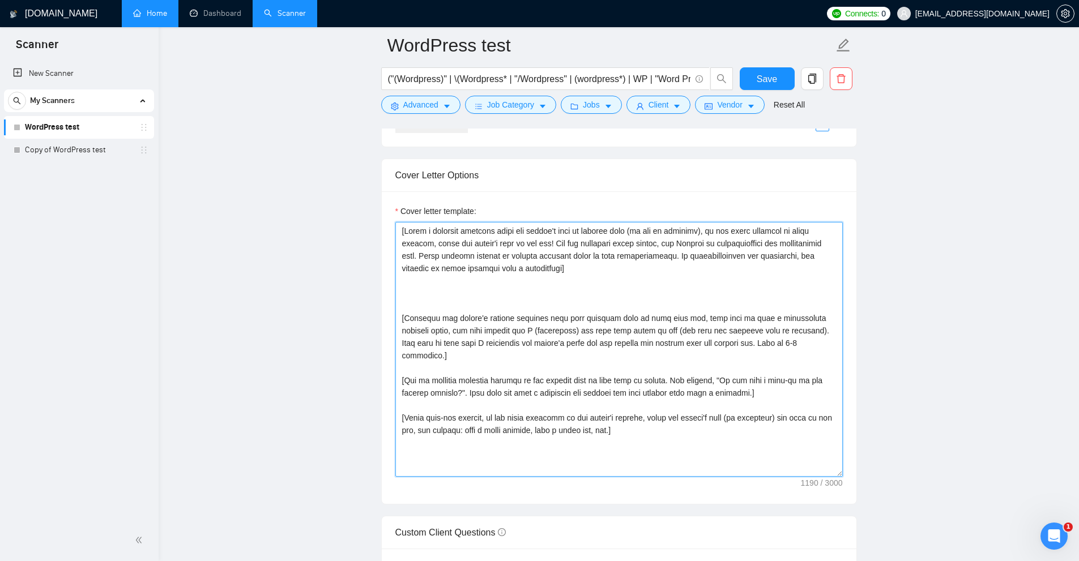
click at [451, 288] on textarea "Cover letter template:" at bounding box center [619, 349] width 448 height 255
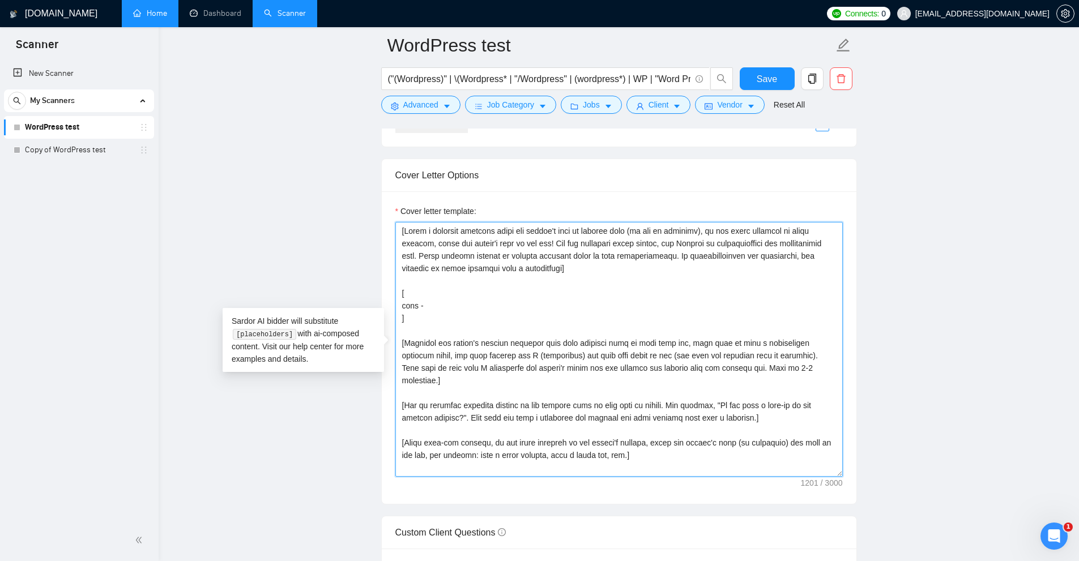
click at [427, 304] on textarea "Cover letter template:" at bounding box center [619, 349] width 448 height 255
click at [429, 308] on textarea "Cover letter template:" at bounding box center [619, 349] width 448 height 255
drag, startPoint x: 420, startPoint y: 315, endPoint x: 396, endPoint y: 288, distance: 36.1
click at [396, 288] on textarea "Cover letter template:" at bounding box center [619, 349] width 448 height 255
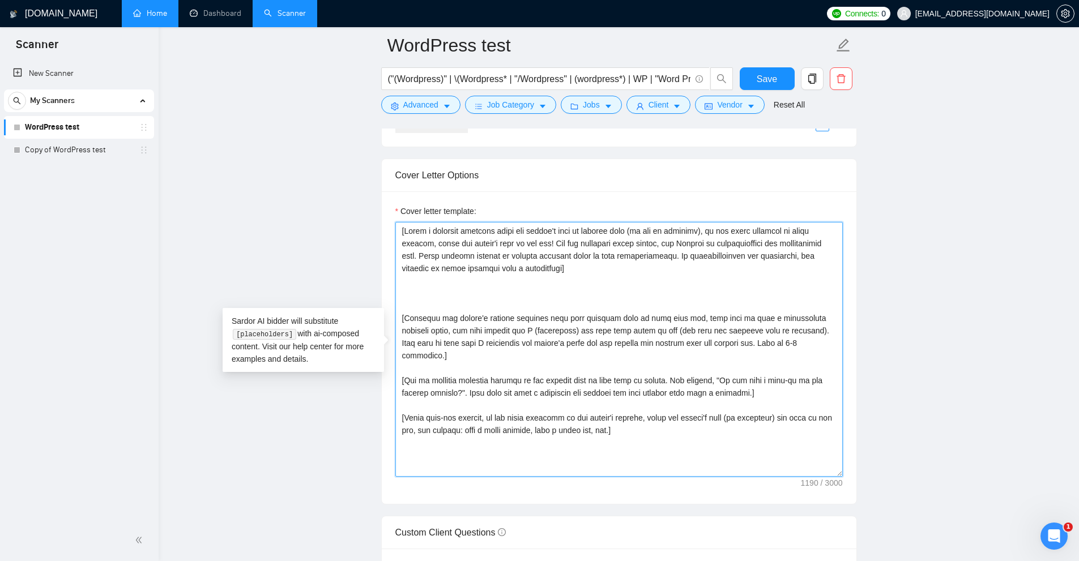
drag, startPoint x: 425, startPoint y: 281, endPoint x: 424, endPoint y: 301, distance: 19.9
click at [424, 301] on textarea "Cover letter template:" at bounding box center [619, 349] width 448 height 255
click at [504, 236] on textarea "Cover letter template:" at bounding box center [619, 349] width 448 height 255
click at [539, 299] on textarea "Cover letter template:" at bounding box center [619, 349] width 448 height 255
paste textarea "I’ve just completed [put ‘an exact project’ or ‘a very similar project’ dependi…"
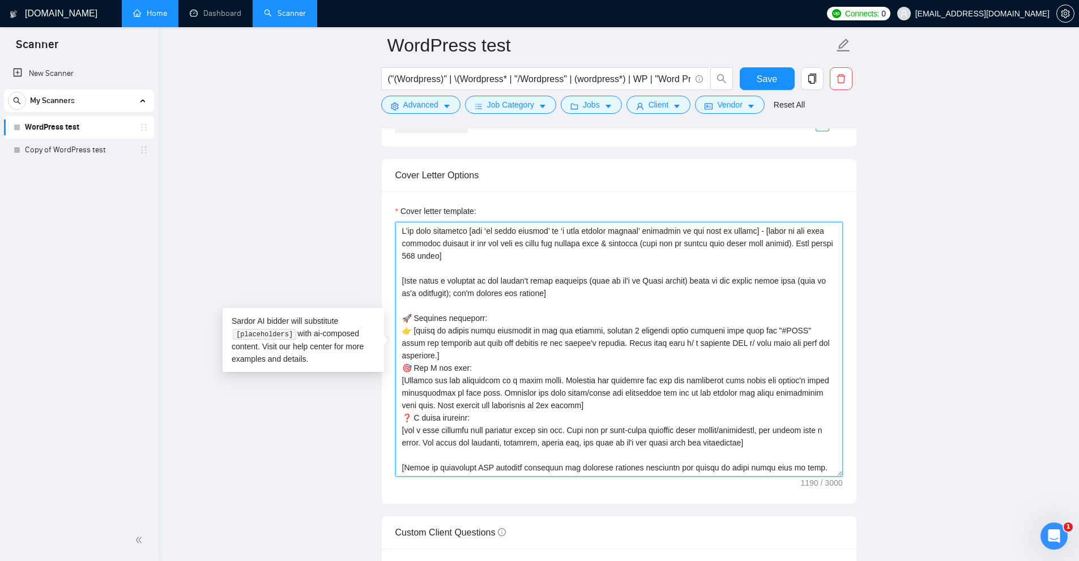
scroll to position [121, 0]
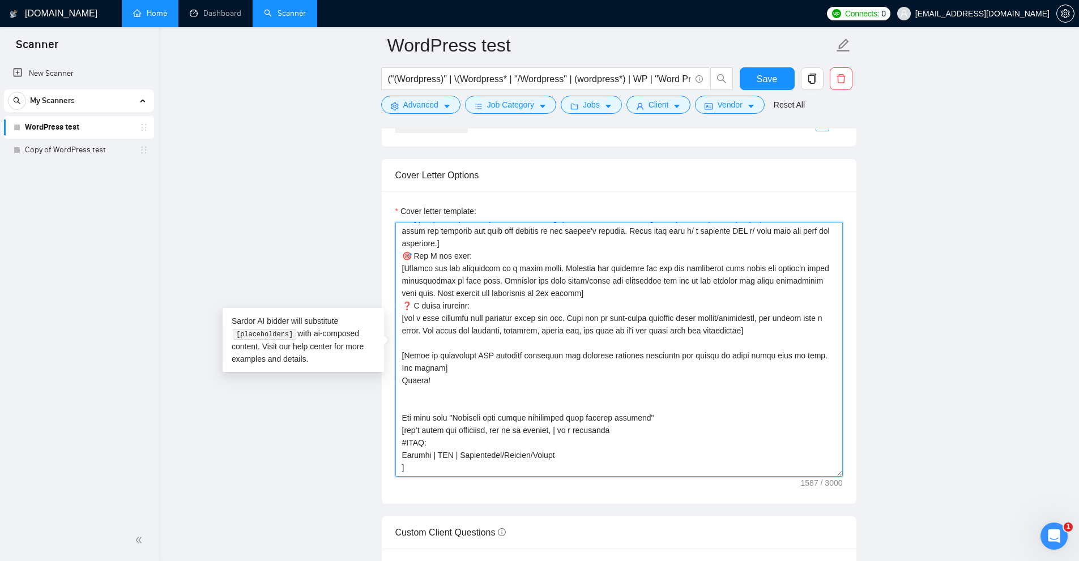
drag, startPoint x: 423, startPoint y: 458, endPoint x: 417, endPoint y: 408, distance: 50.1
click at [397, 410] on textarea "Cover letter template:" at bounding box center [619, 349] width 448 height 255
click at [444, 405] on textarea "Cover letter template:" at bounding box center [619, 349] width 448 height 255
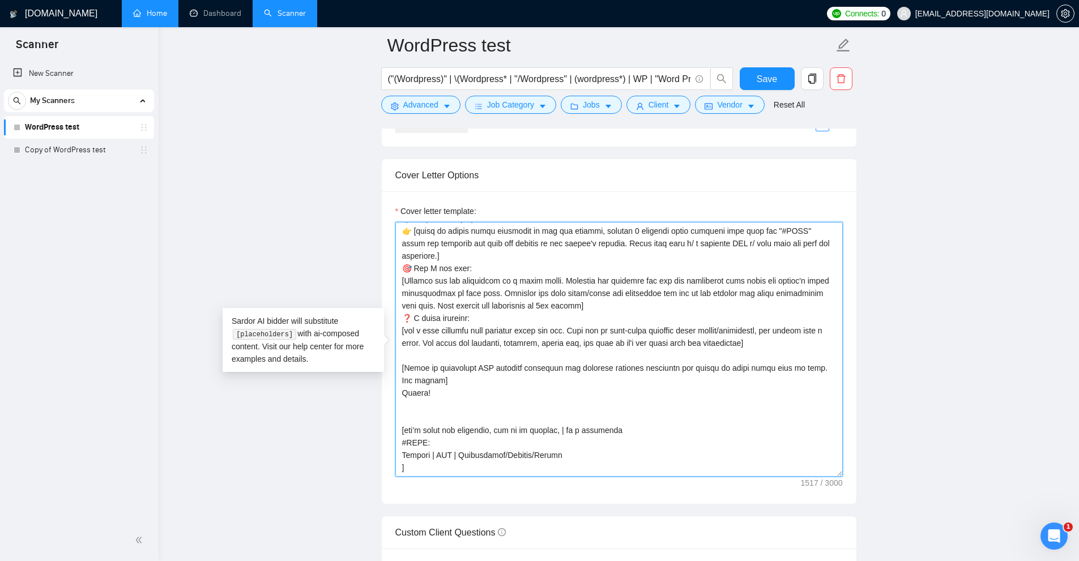
click at [474, 400] on textarea "Cover letter template:" at bounding box center [619, 349] width 448 height 255
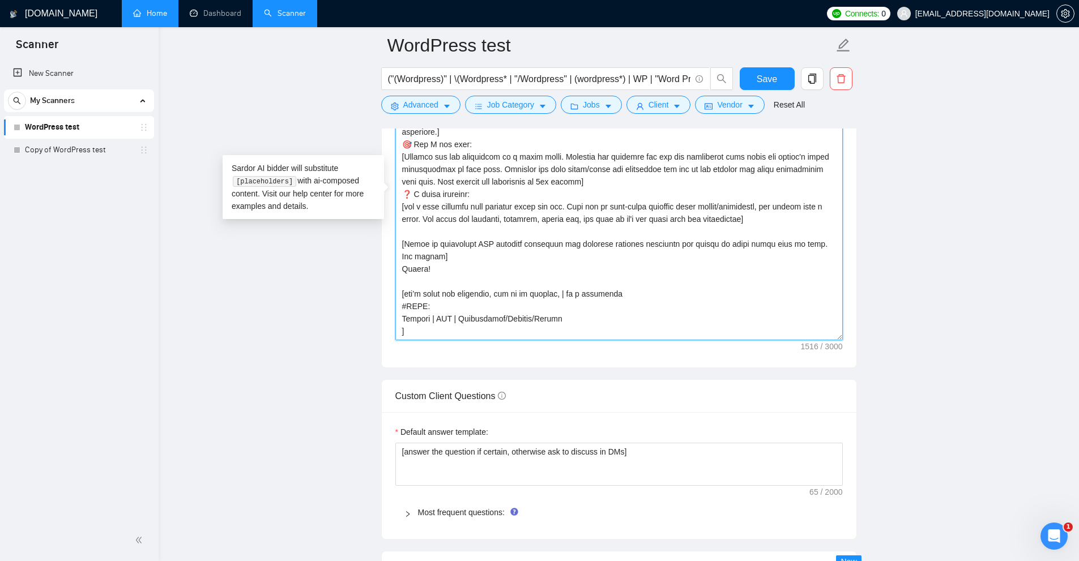
scroll to position [0, 0]
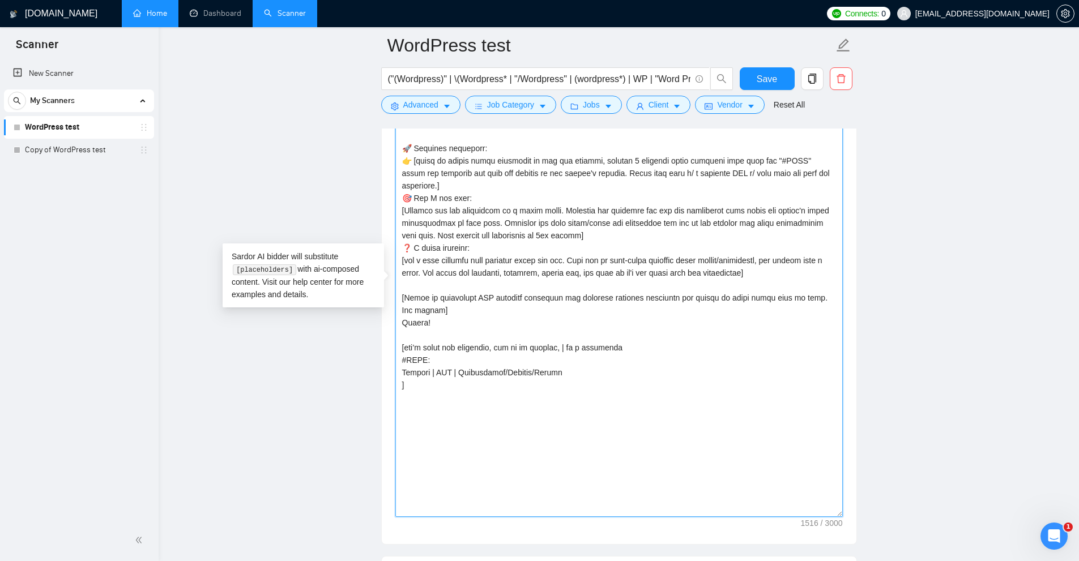
drag, startPoint x: 838, startPoint y: 300, endPoint x: 464, endPoint y: 408, distance: 389.4
click at [787, 509] on textarea "Cover letter template:" at bounding box center [619, 284] width 448 height 465
drag, startPoint x: 430, startPoint y: 377, endPoint x: 400, endPoint y: 342, distance: 46.6
click at [400, 342] on textarea "Cover letter template:" at bounding box center [619, 284] width 448 height 465
drag, startPoint x: 427, startPoint y: 395, endPoint x: 385, endPoint y: 346, distance: 65.1
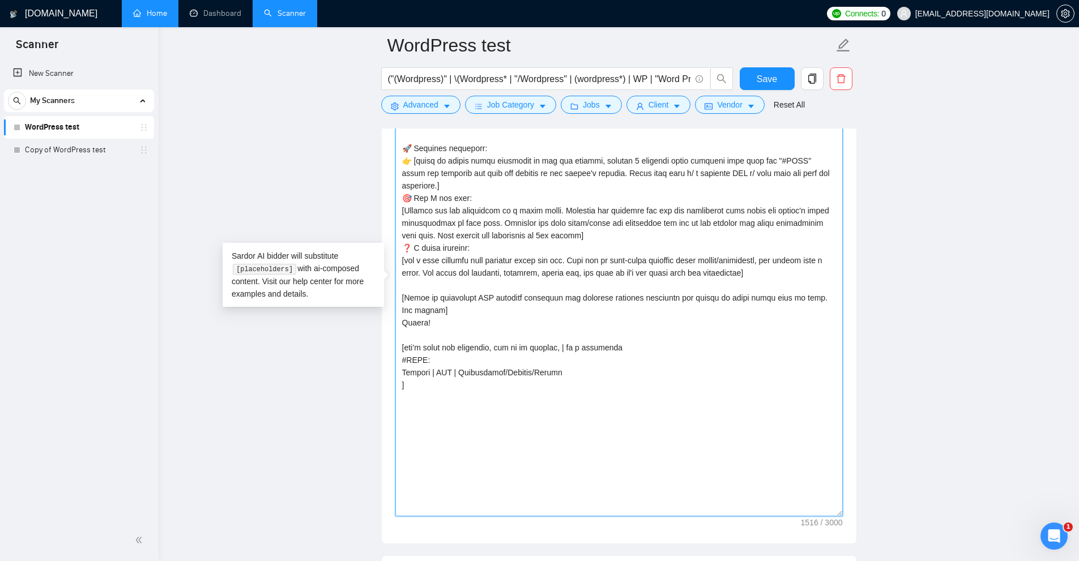
click at [385, 346] on div "Cover letter template:" at bounding box center [619, 283] width 475 height 522
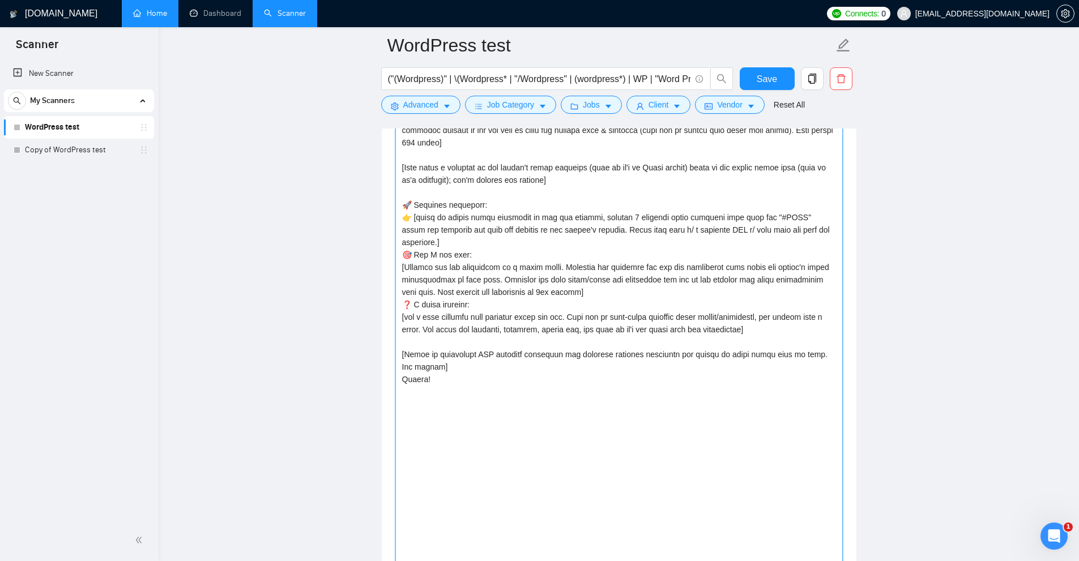
scroll to position [1222, 0]
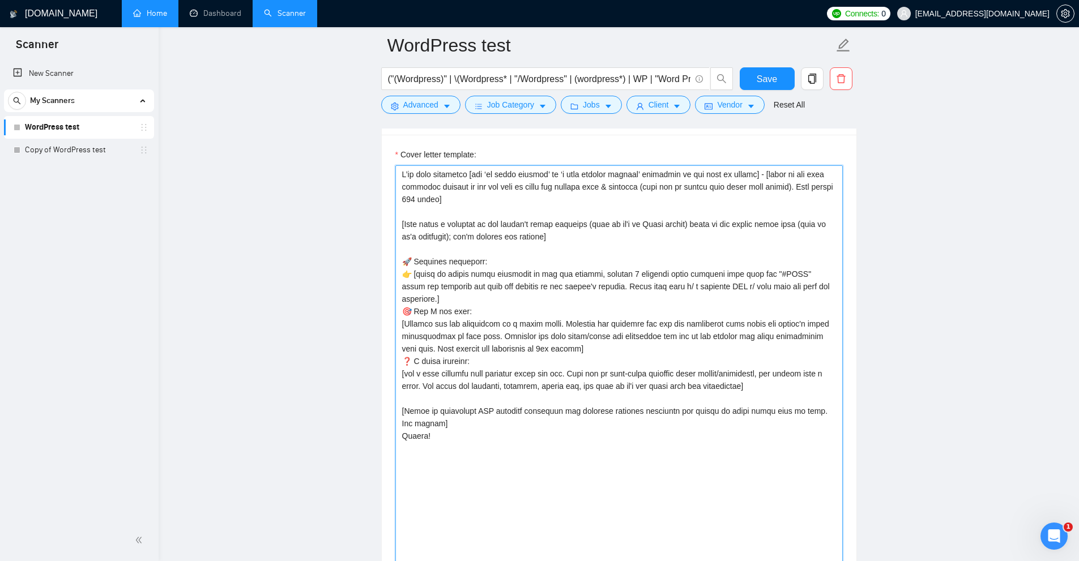
drag, startPoint x: 414, startPoint y: 269, endPoint x: 478, endPoint y: 292, distance: 68.4
click at [508, 280] on textarea "Cover letter template:" at bounding box center [619, 397] width 448 height 465
click at [462, 295] on textarea "Cover letter template:" at bounding box center [619, 397] width 448 height 465
drag, startPoint x: 436, startPoint y: 293, endPoint x: 450, endPoint y: 295, distance: 14.3
click at [422, 270] on textarea "Cover letter template:" at bounding box center [619, 397] width 448 height 465
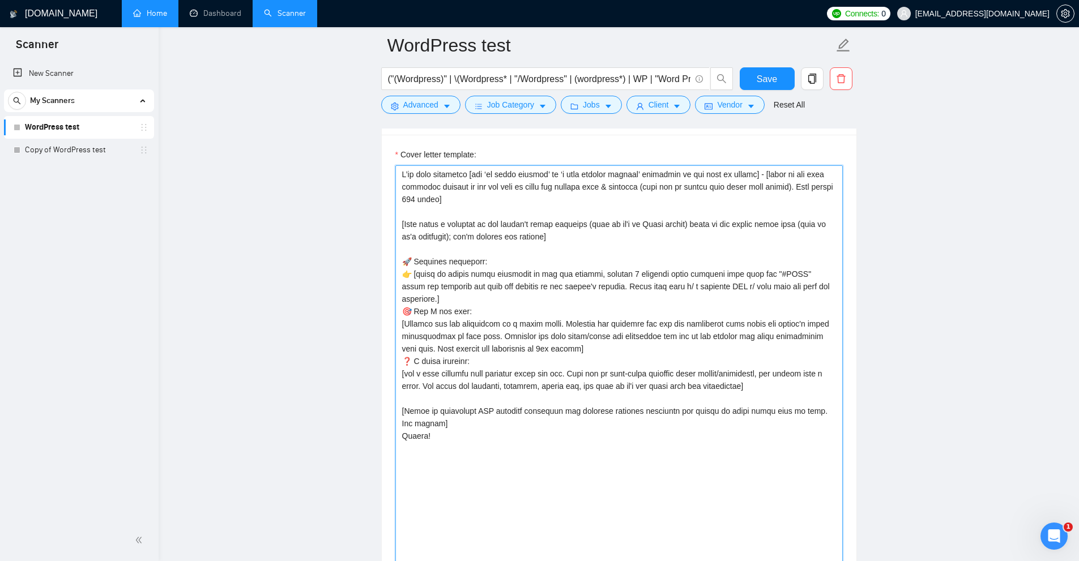
click at [450, 295] on textarea "Cover letter template:" at bounding box center [619, 397] width 448 height 465
click at [437, 296] on textarea "Cover letter template:" at bounding box center [619, 397] width 448 height 465
click at [441, 297] on textarea "Cover letter template:" at bounding box center [619, 397] width 448 height 465
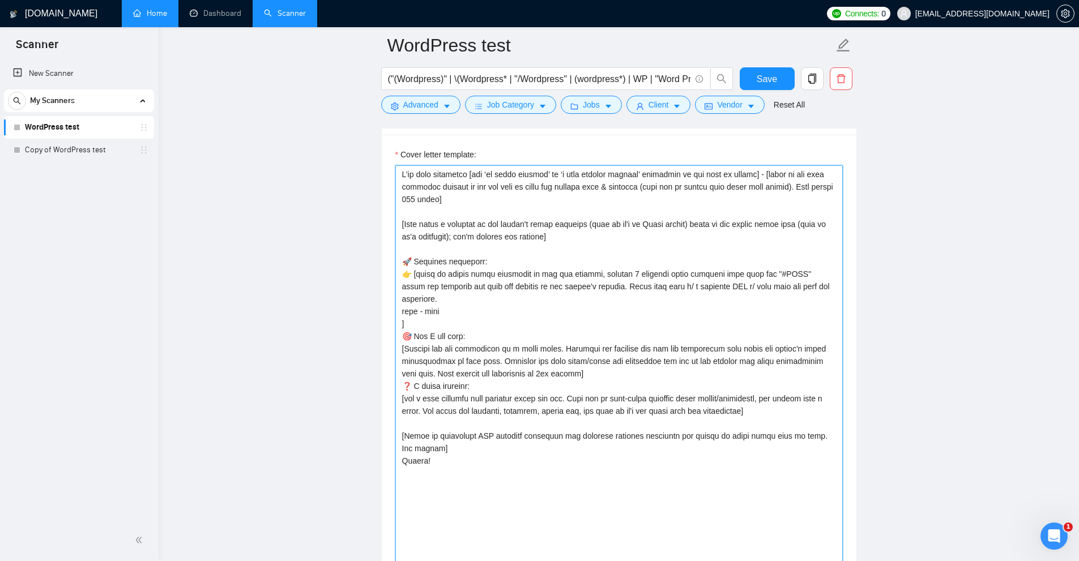
drag, startPoint x: 454, startPoint y: 301, endPoint x: 392, endPoint y: 296, distance: 62.6
click at [392, 296] on div "Cover letter template:" at bounding box center [619, 396] width 475 height 522
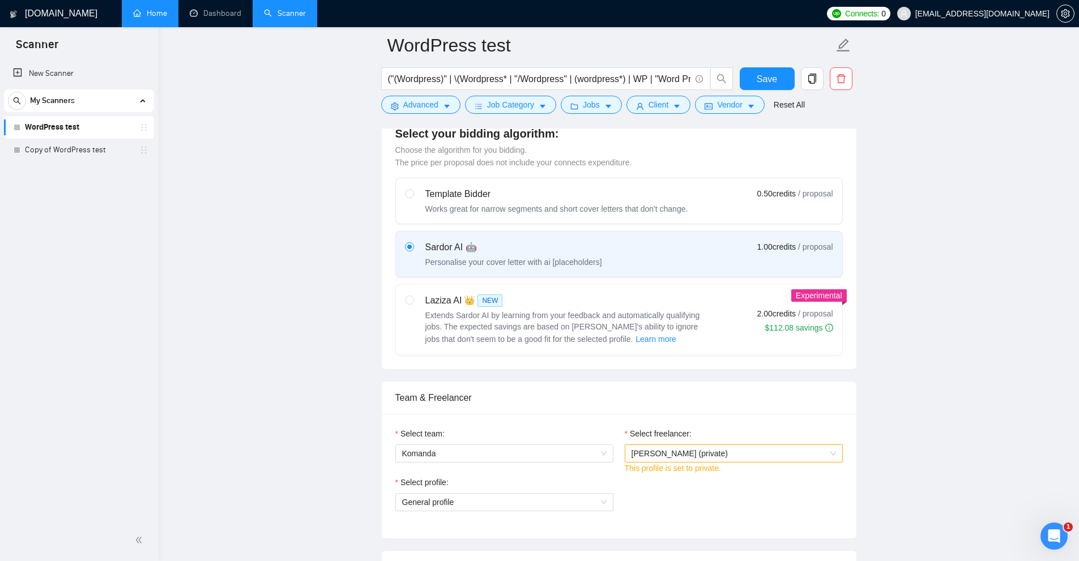
scroll to position [259, 0]
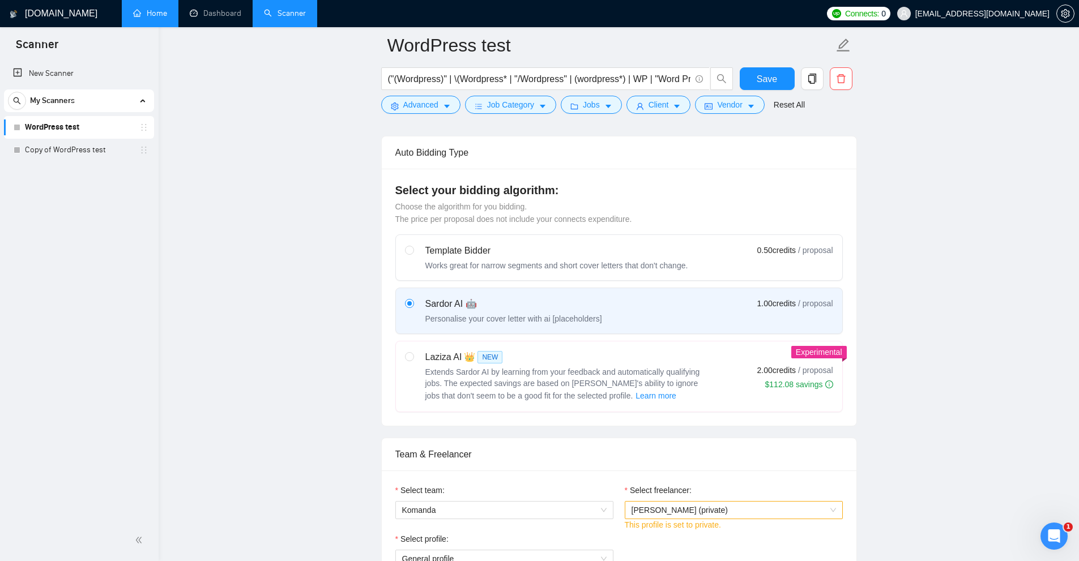
type textarea "I’ve just completed [put ‘an exact project’ or ‘a very similar project’ dependi…"
drag, startPoint x: 542, startPoint y: 319, endPoint x: 614, endPoint y: 321, distance: 72.0
click at [611, 319] on div "Sardor AI 🤖 Personalise your cover letter with ai [placeholders] 1.00 credits /…" at bounding box center [619, 310] width 428 height 27
click at [782, 370] on div "Laziza AI 👑 NEW Extends Sardor AI by learning from your feedback and automatica…" at bounding box center [619, 377] width 428 height 52
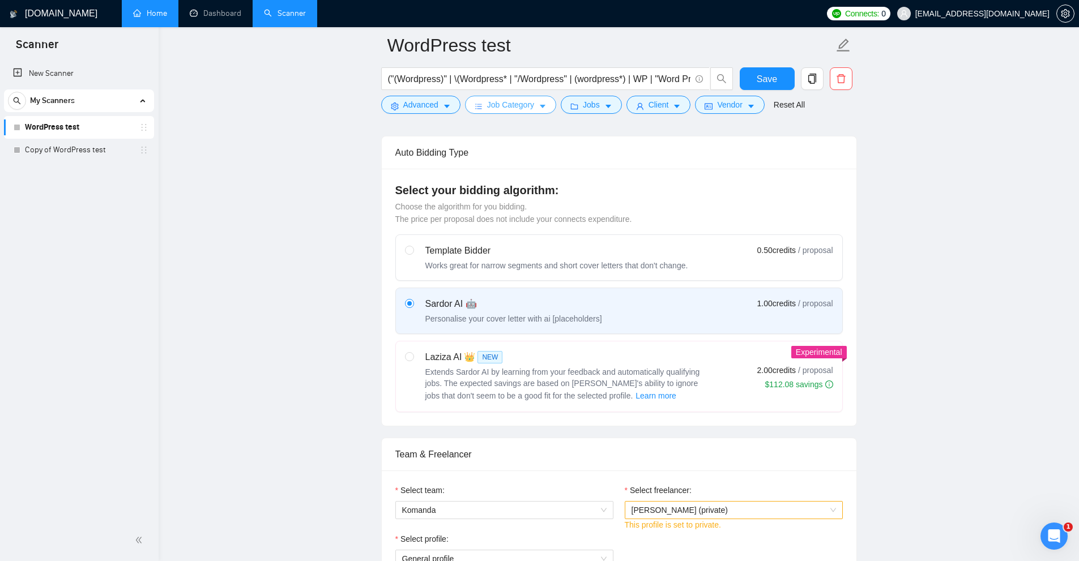
click at [525, 100] on span "Job Category" at bounding box center [510, 105] width 47 height 12
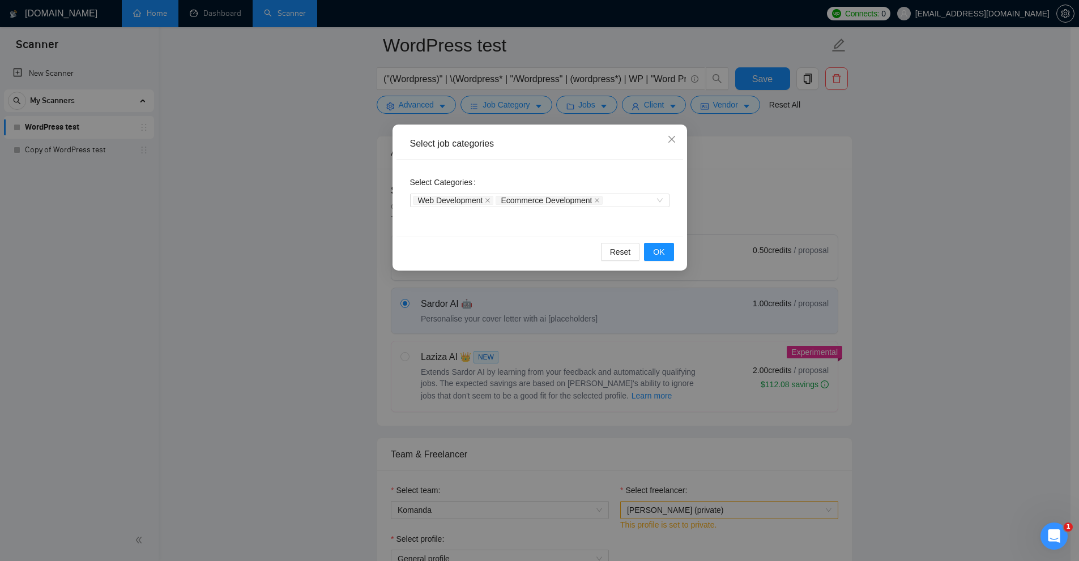
click at [798, 220] on div "Select job categories Select Categories Web Development Ecommerce Development R…" at bounding box center [539, 280] width 1079 height 561
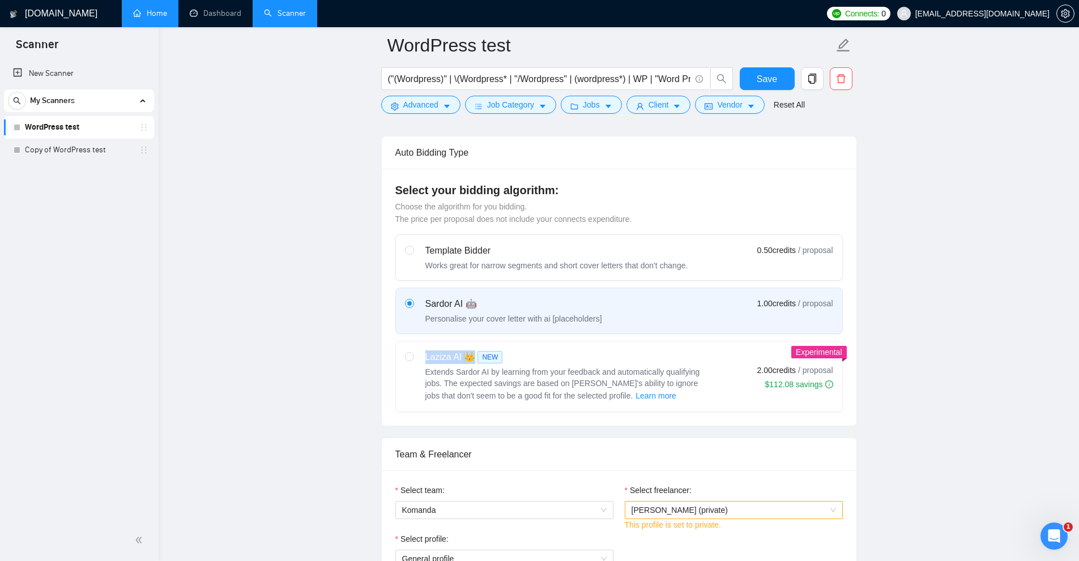
drag, startPoint x: 442, startPoint y: 356, endPoint x: 474, endPoint y: 355, distance: 31.7
click at [474, 355] on div "Laziza AI 👑 NEW Extends Sardor AI by learning from your feedback and automatica…" at bounding box center [557, 377] width 304 height 52
drag, startPoint x: 427, startPoint y: 347, endPoint x: 527, endPoint y: 350, distance: 99.7
click at [527, 350] on label "Laziza AI 👑 NEW Extends Sardor AI by learning from your feedback and automatica…" at bounding box center [619, 377] width 446 height 70
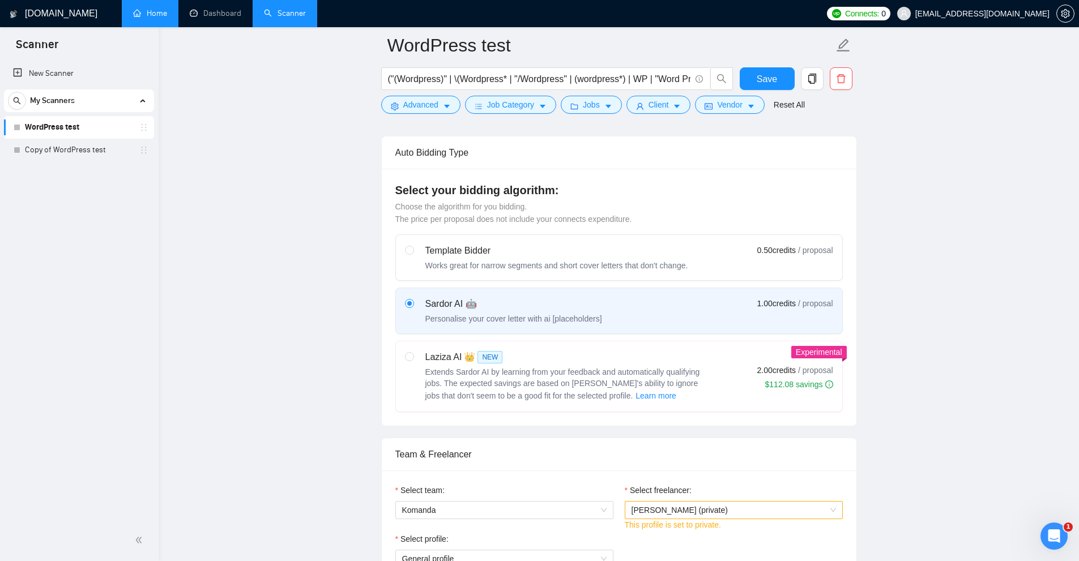
drag, startPoint x: 965, startPoint y: 395, endPoint x: 718, endPoint y: 387, distance: 247.1
click at [574, 385] on span "Extends Sardor AI by learning from your feedback and automatically qualifying j…" at bounding box center [562, 384] width 275 height 33
click at [413, 360] on input "radio" at bounding box center [409, 356] width 8 height 8
radio input "true"
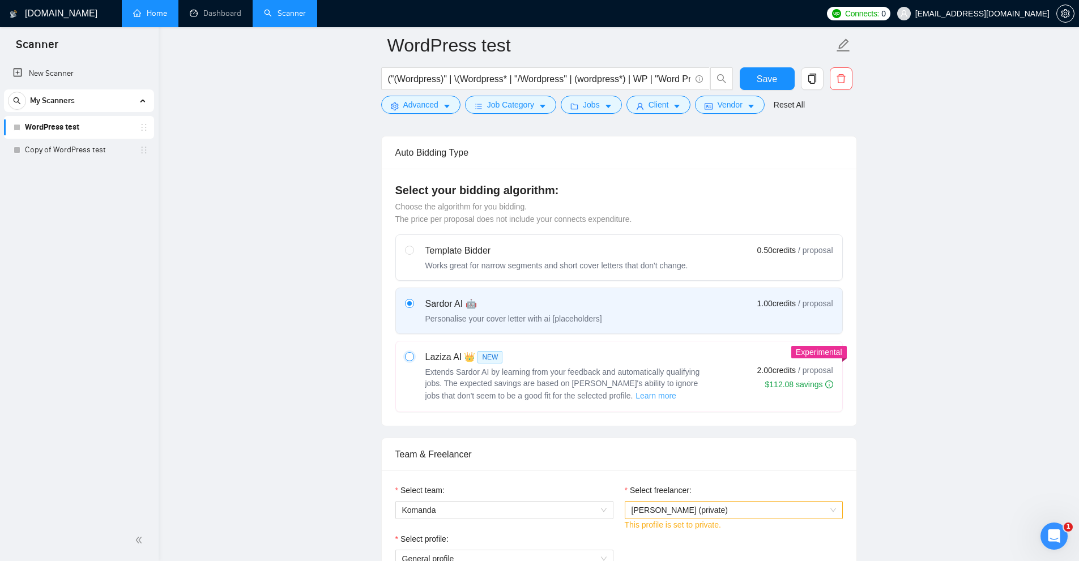
radio input "false"
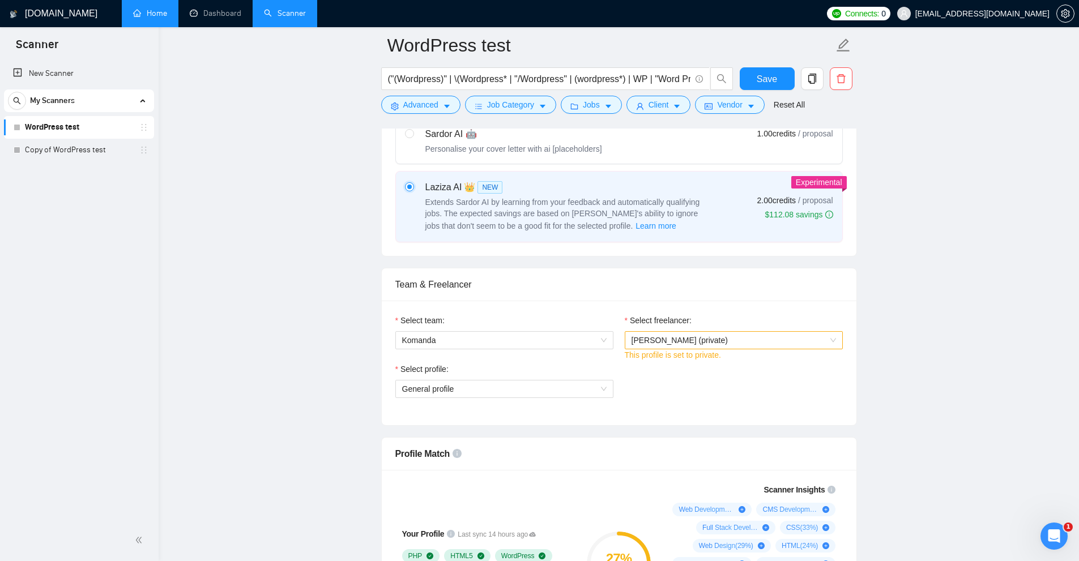
scroll to position [316, 0]
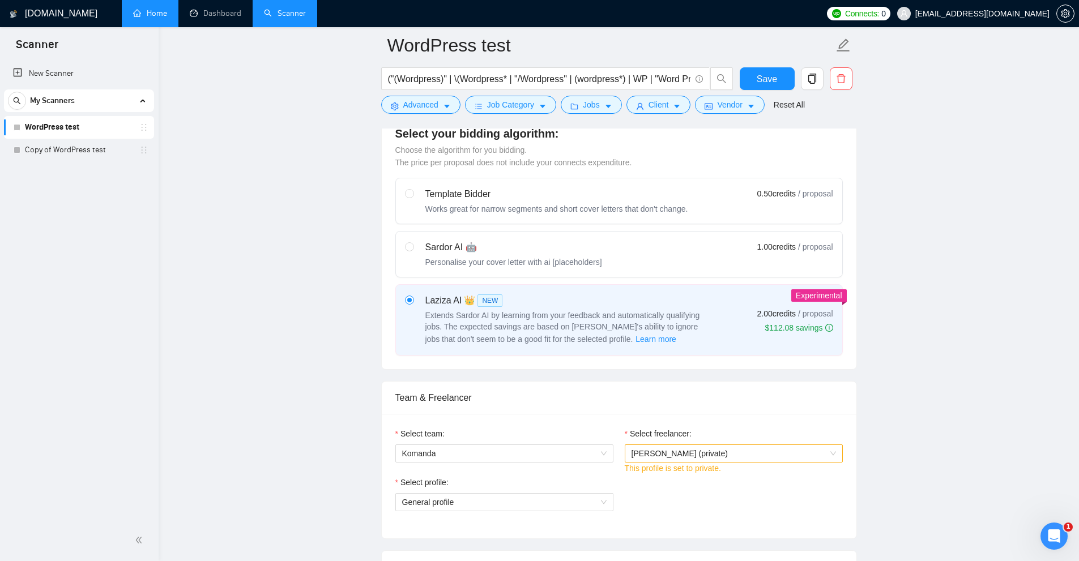
click at [558, 259] on div "Personalise your cover letter with ai [placeholders]" at bounding box center [513, 262] width 177 height 11
click at [413, 250] on input "radio" at bounding box center [409, 246] width 8 height 8
radio input "true"
radio input "false"
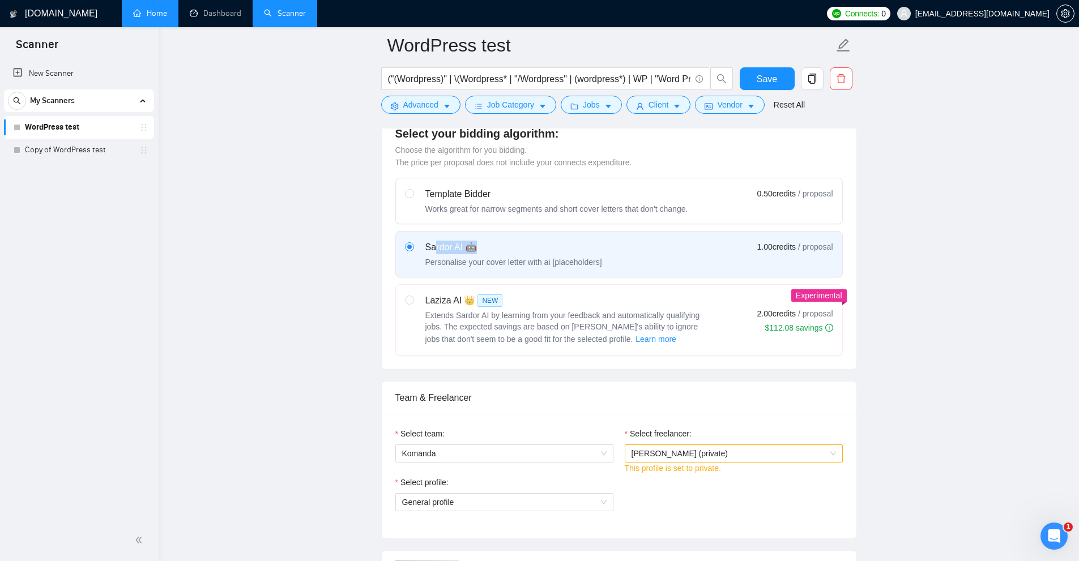
drag, startPoint x: 433, startPoint y: 250, endPoint x: 529, endPoint y: 244, distance: 96.0
click at [529, 244] on div "Sardor AI 🤖" at bounding box center [513, 248] width 177 height 14
drag, startPoint x: 504, startPoint y: 252, endPoint x: 404, endPoint y: 246, distance: 99.3
click at [405, 246] on div "Sardor AI 🤖 Personalise your cover letter with ai [placeholders]" at bounding box center [503, 254] width 197 height 27
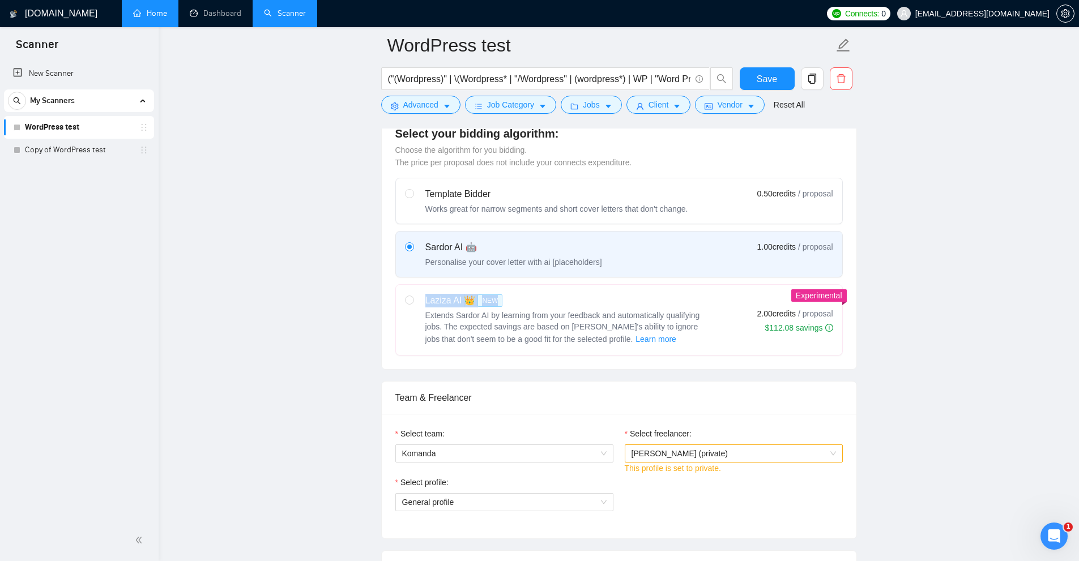
drag, startPoint x: 513, startPoint y: 295, endPoint x: 483, endPoint y: 337, distance: 52.4
click at [531, 294] on div "Laziza AI 👑 NEW Extends Sardor AI by learning from your feedback and automatica…" at bounding box center [557, 320] width 304 height 52
drag, startPoint x: 752, startPoint y: 318, endPoint x: 794, endPoint y: 317, distance: 42.5
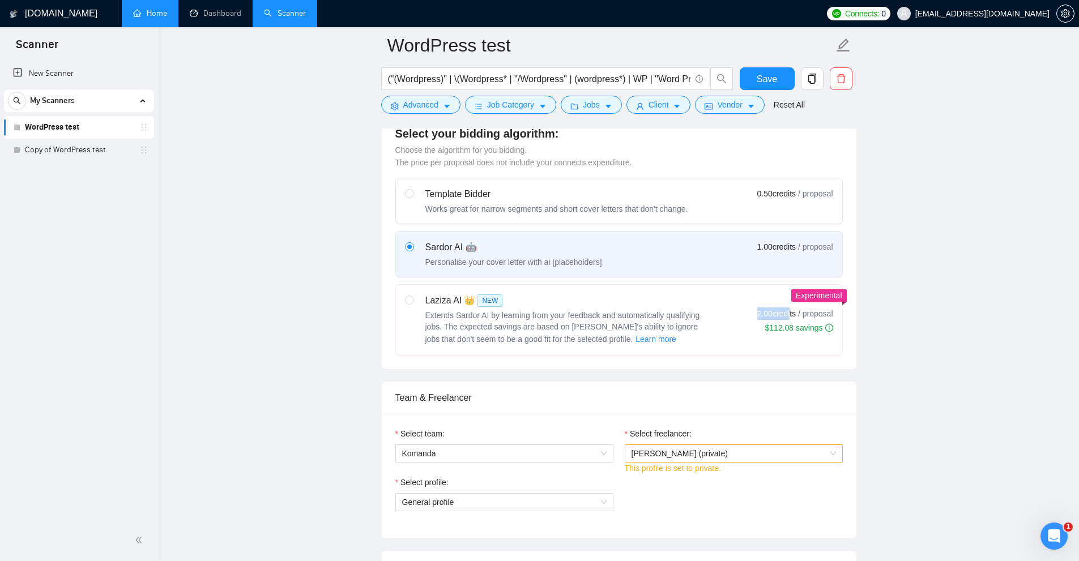
click at [790, 317] on div "Laziza AI 👑 NEW Extends Sardor AI by learning from your feedback and automatica…" at bounding box center [619, 320] width 428 height 52
drag, startPoint x: 783, startPoint y: 246, endPoint x: 791, endPoint y: 248, distance: 8.1
click at [791, 248] on div "Sardor AI 🤖 Personalise your cover letter with ai [placeholders] 1.00 credits /…" at bounding box center [619, 254] width 428 height 27
drag, startPoint x: 936, startPoint y: 267, endPoint x: 863, endPoint y: 268, distance: 72.5
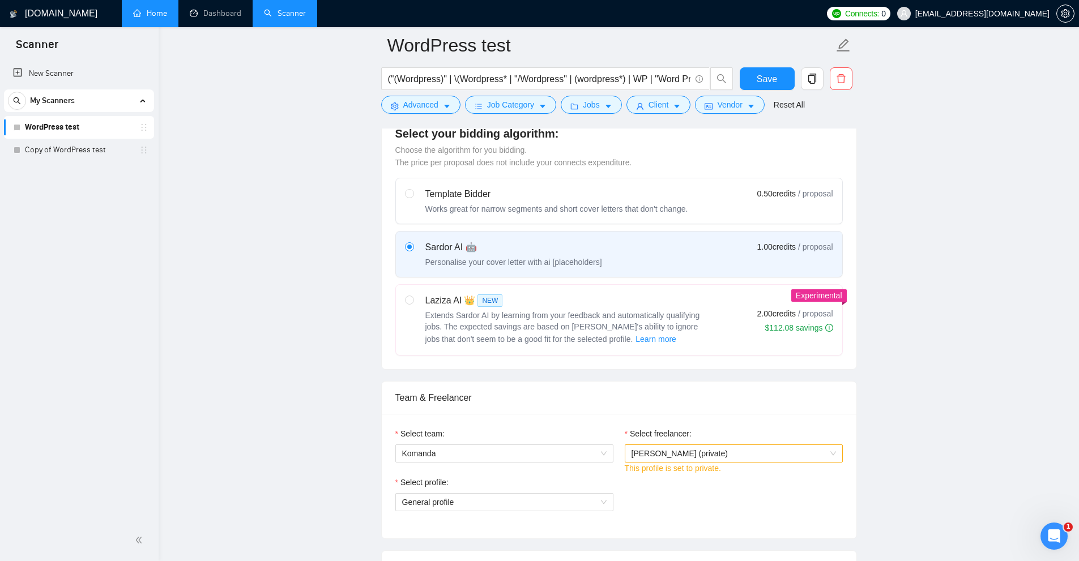
drag, startPoint x: 480, startPoint y: 300, endPoint x: 513, endPoint y: 301, distance: 32.9
click at [513, 301] on div "Laziza AI 👑 NEW Extends Sardor AI by learning from your feedback and automatica…" at bounding box center [557, 320] width 304 height 52
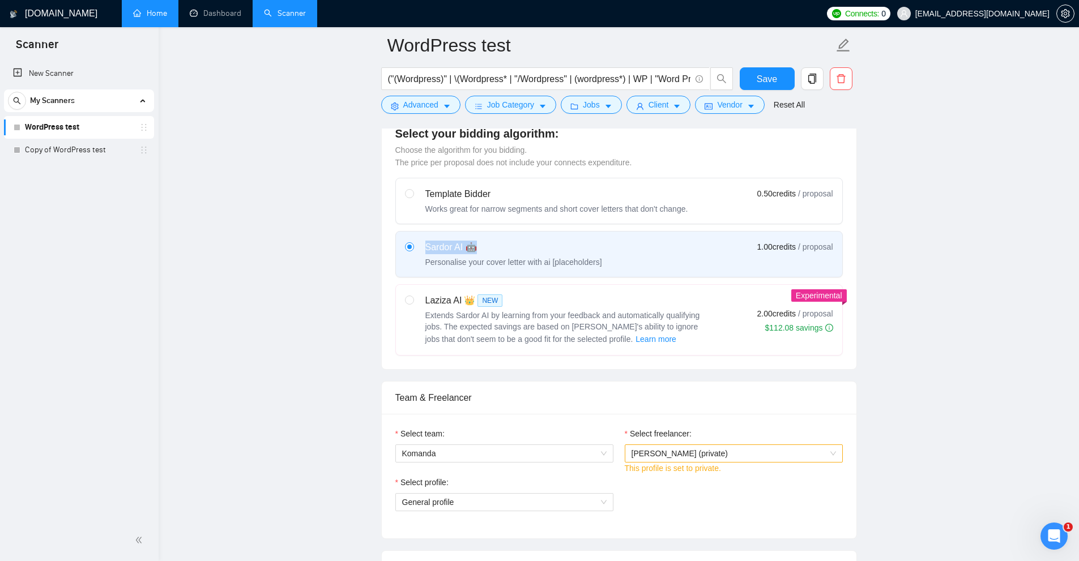
drag, startPoint x: 426, startPoint y: 242, endPoint x: 906, endPoint y: 271, distance: 480.7
click at [532, 245] on div "Sardor AI 🤖" at bounding box center [513, 248] width 177 height 14
click at [415, 241] on div "Sardor AI 🤖 Personalise your cover letter with ai [placeholders]" at bounding box center [503, 254] width 197 height 27
click at [413, 242] on input "radio" at bounding box center [409, 246] width 8 height 8
drag, startPoint x: 427, startPoint y: 244, endPoint x: 511, endPoint y: 246, distance: 84.5
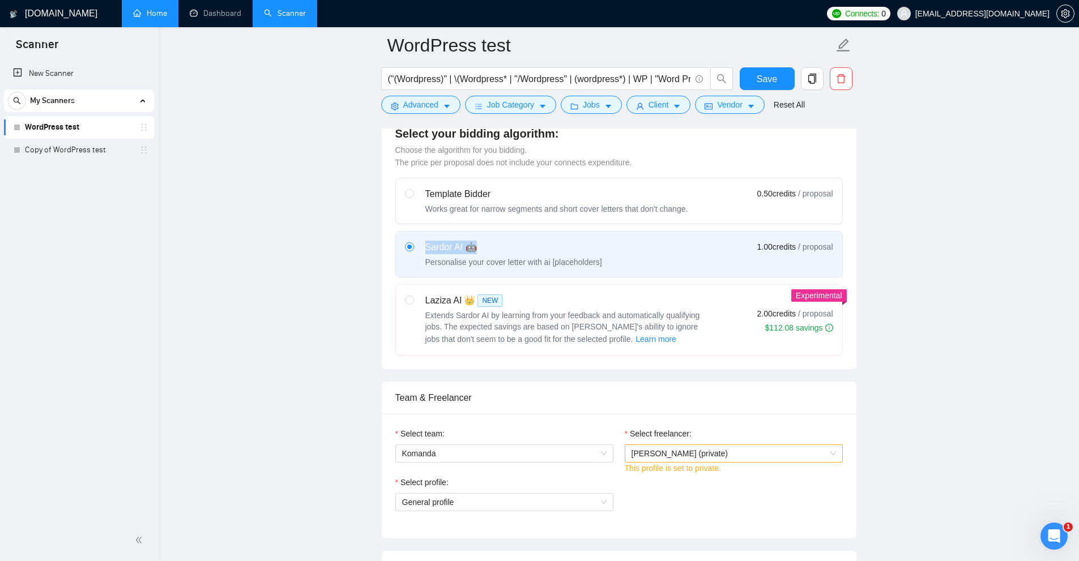
click at [511, 246] on div "Sardor AI 🤖" at bounding box center [513, 248] width 177 height 14
drag, startPoint x: 849, startPoint y: 250, endPoint x: 884, endPoint y: 252, distance: 35.7
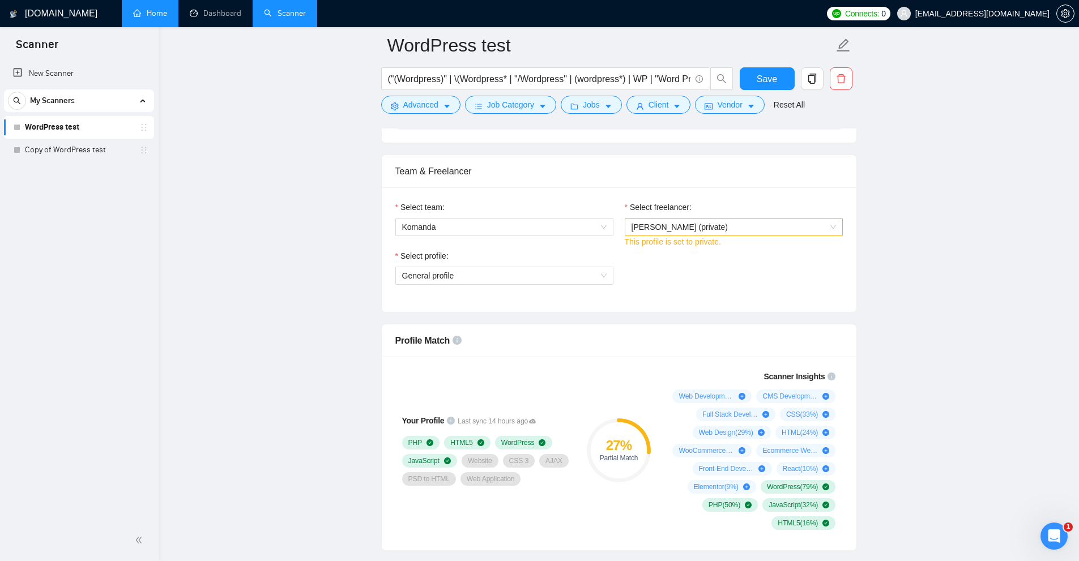
scroll to position [372, 0]
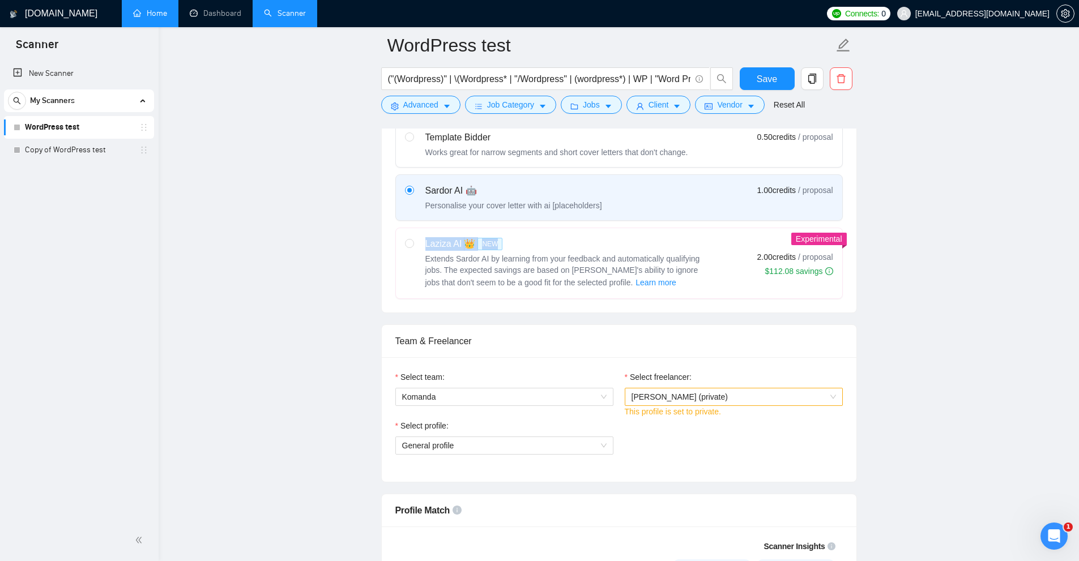
drag, startPoint x: 427, startPoint y: 241, endPoint x: 548, endPoint y: 308, distance: 138.4
click at [507, 248] on div "Laziza AI 👑 NEW" at bounding box center [566, 244] width 283 height 14
click at [551, 309] on div "Select your bidding algorithm: Choose the algorithm for you bidding. The price …" at bounding box center [619, 184] width 475 height 257
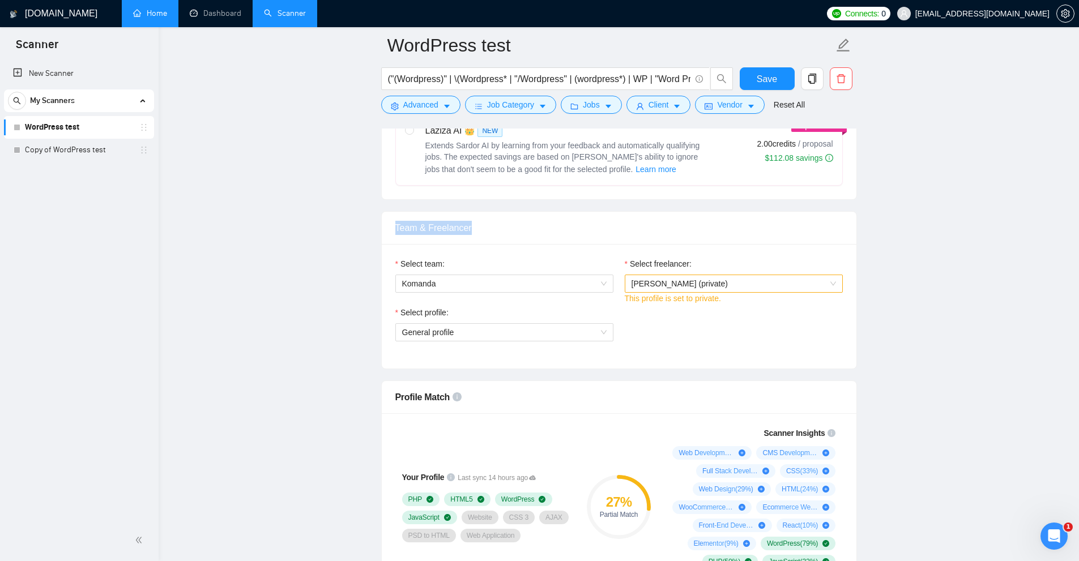
drag, startPoint x: 397, startPoint y: 223, endPoint x: 522, endPoint y: 226, distance: 125.2
click at [522, 226] on div "Team & Freelancer" at bounding box center [619, 228] width 475 height 33
click at [431, 281] on span "Komanda" at bounding box center [504, 283] width 204 height 17
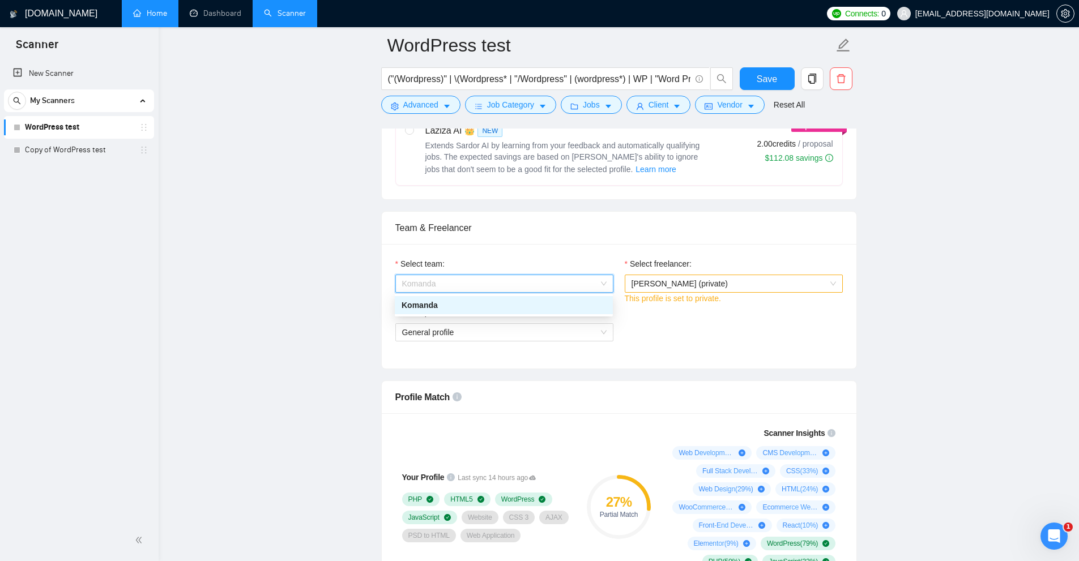
click at [702, 282] on span "Miroslav Berezhniy (private)" at bounding box center [680, 283] width 96 height 9
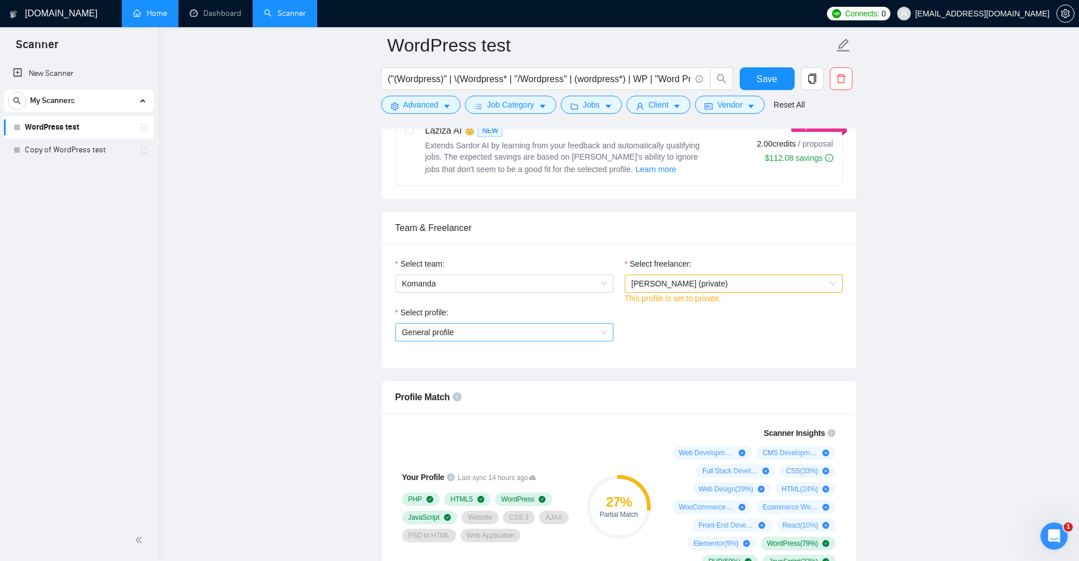
click at [482, 326] on span "General profile" at bounding box center [504, 332] width 204 height 17
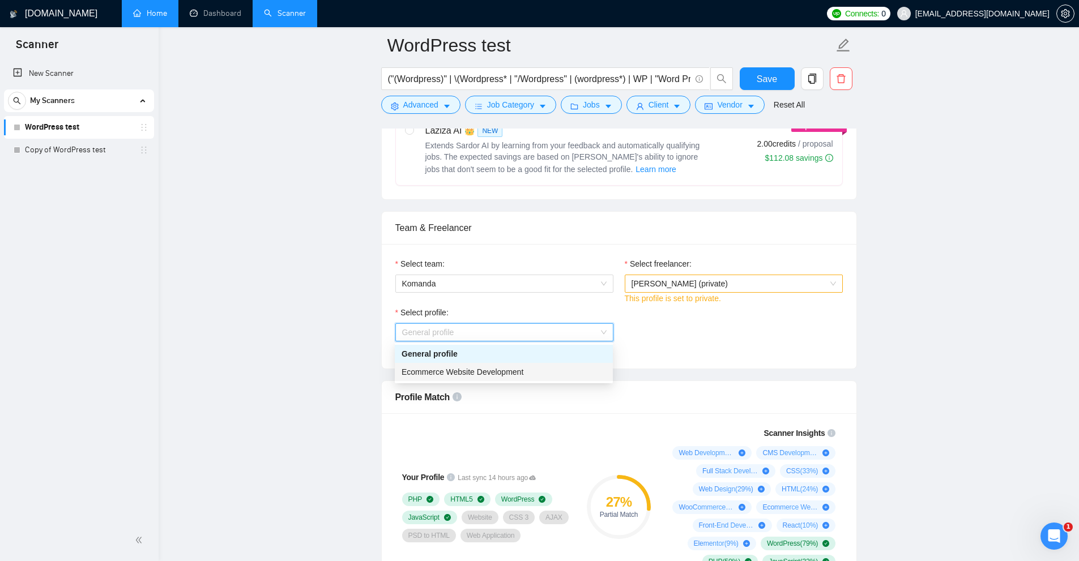
click at [418, 368] on span "Ecommerce Website Development" at bounding box center [463, 372] width 122 height 9
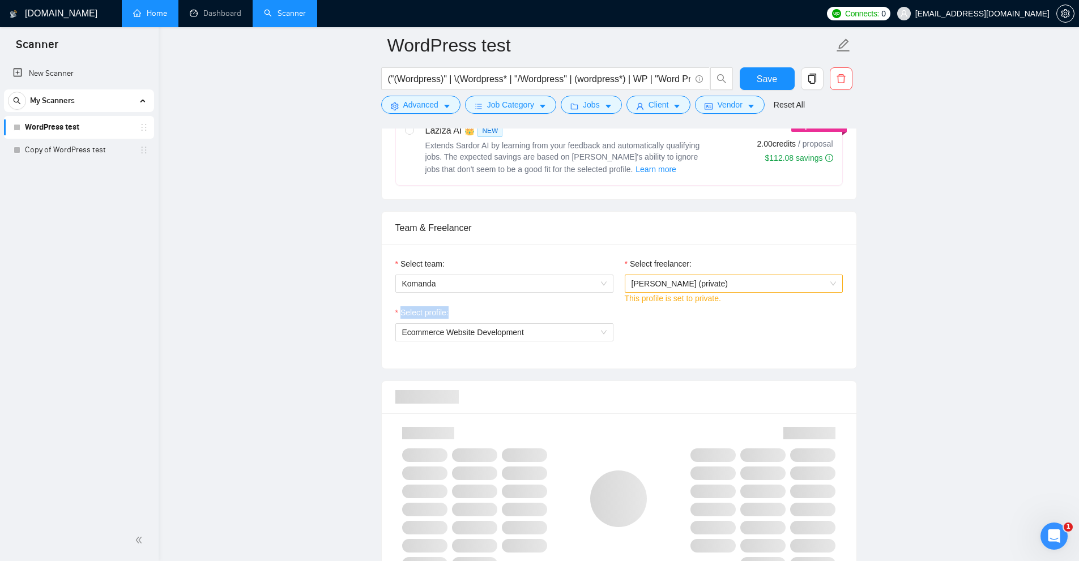
drag, startPoint x: 415, startPoint y: 313, endPoint x: 491, endPoint y: 314, distance: 75.9
click at [491, 314] on div "Select profile: Ecommerce Website Development" at bounding box center [504, 330] width 229 height 49
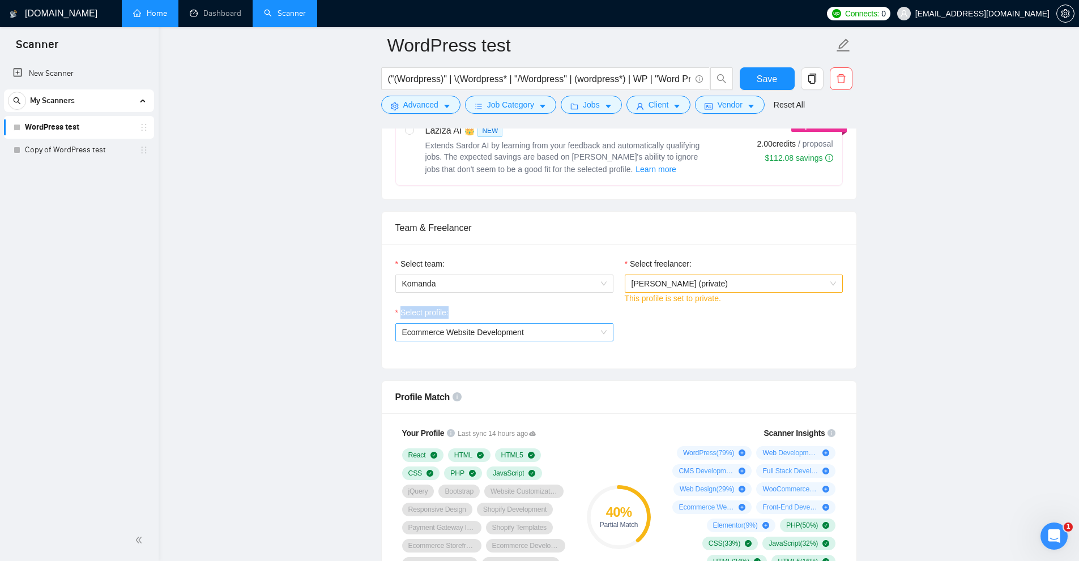
scroll to position [655, 0]
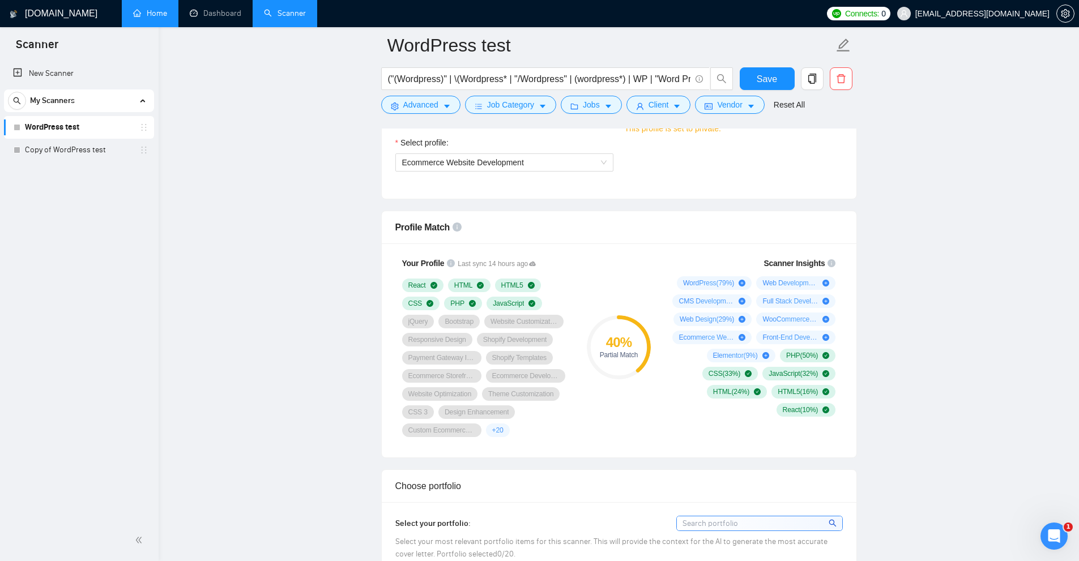
drag, startPoint x: 570, startPoint y: 429, endPoint x: 600, endPoint y: 363, distance: 72.2
click at [497, 372] on span "Ecommerce Development Consultation" at bounding box center [525, 376] width 67 height 9
click at [555, 291] on div "React HTML HTML5 CSS PHP JavaScript jQuery Bootstrap Website Customization Resp…" at bounding box center [486, 358] width 168 height 159
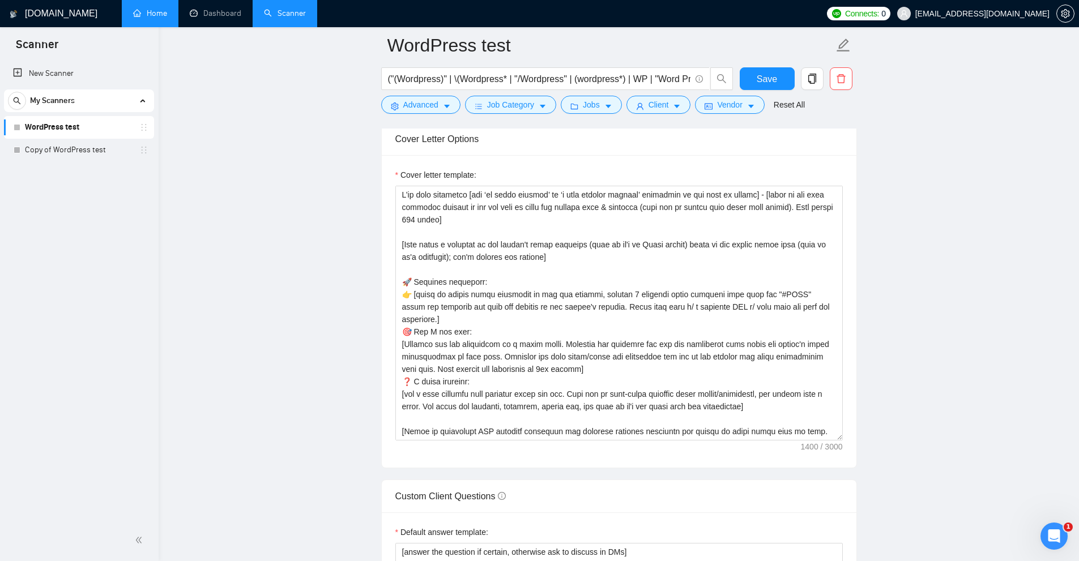
scroll to position [1392, 0]
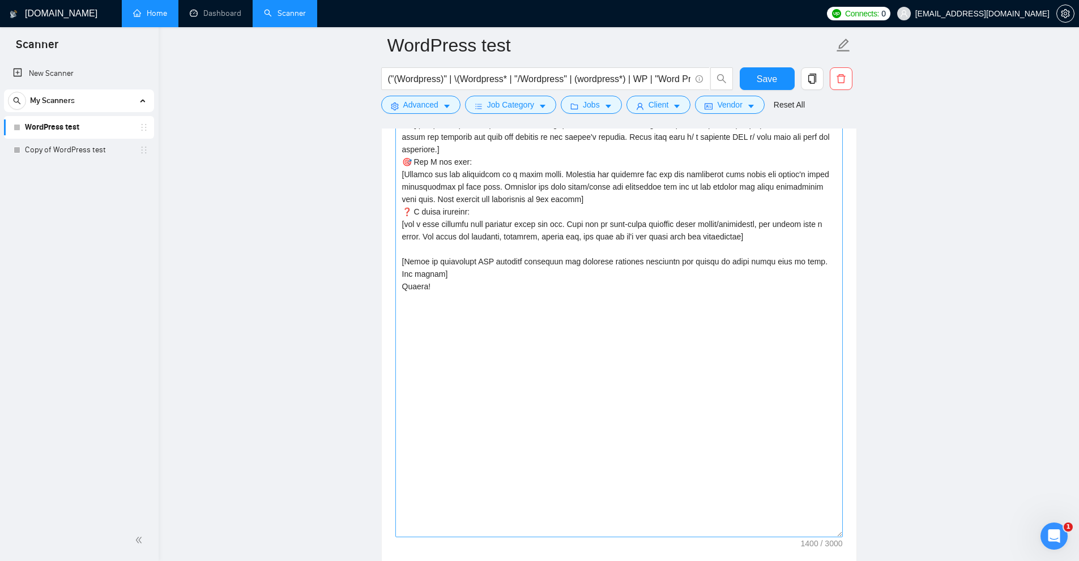
drag, startPoint x: 841, startPoint y: 263, endPoint x: 836, endPoint y: 531, distance: 268.0
click at [836, 531] on textarea "Cover letter template:" at bounding box center [619, 277] width 448 height 522
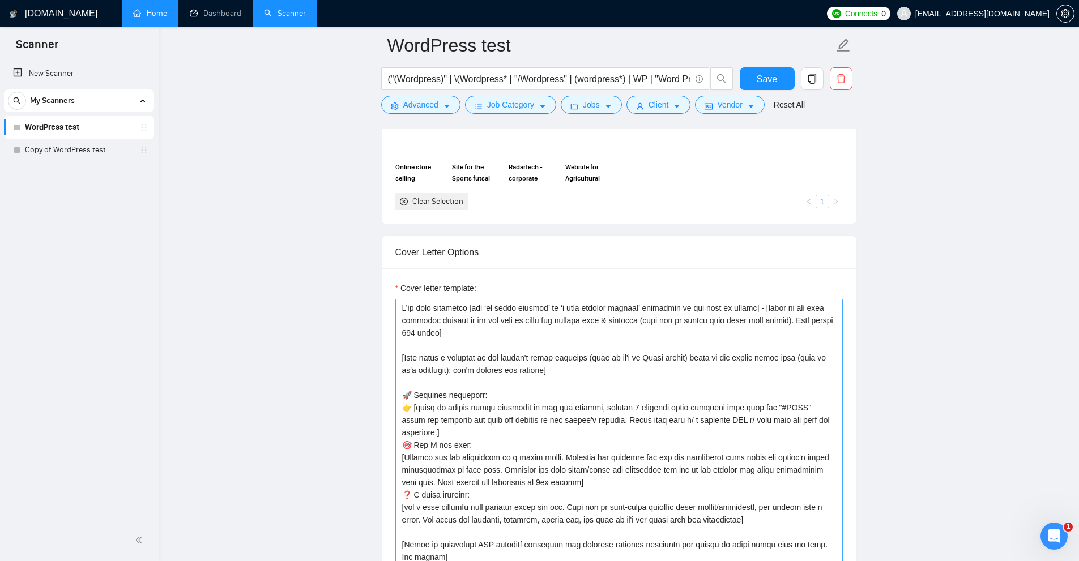
scroll to position [1052, 0]
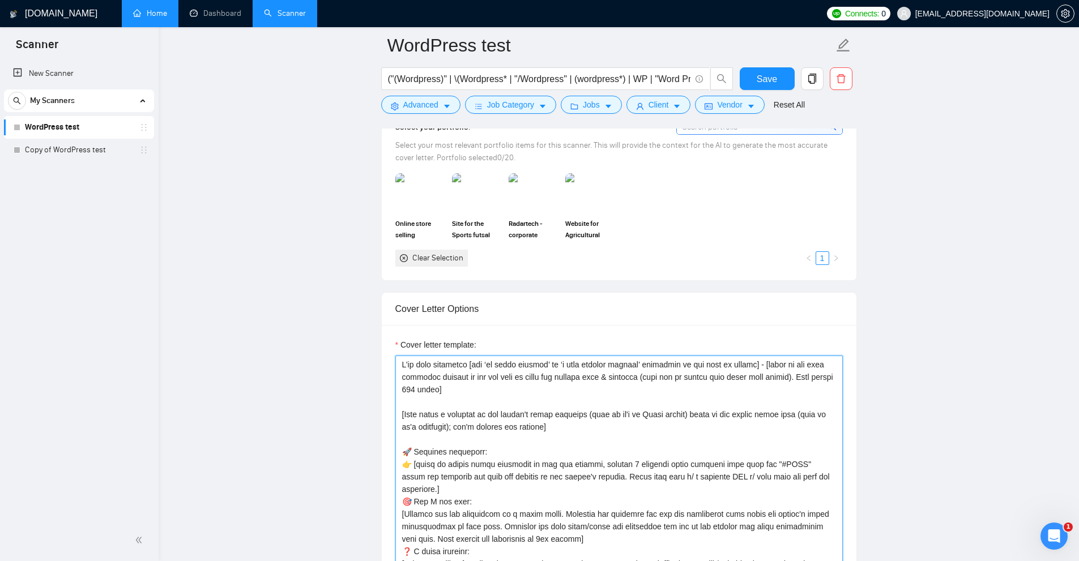
drag, startPoint x: 400, startPoint y: 359, endPoint x: 467, endPoint y: 361, distance: 66.3
drag, startPoint x: 495, startPoint y: 363, endPoint x: 746, endPoint y: 364, distance: 251.5
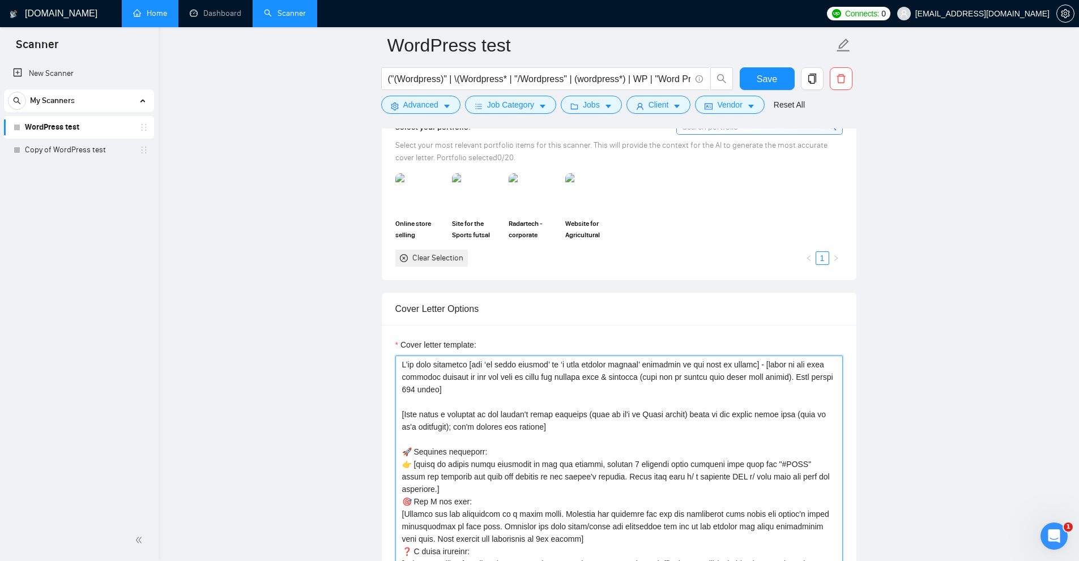
drag, startPoint x: 469, startPoint y: 361, endPoint x: 372, endPoint y: 355, distance: 97.1
drag, startPoint x: 401, startPoint y: 360, endPoint x: 322, endPoint y: 353, distance: 79.5
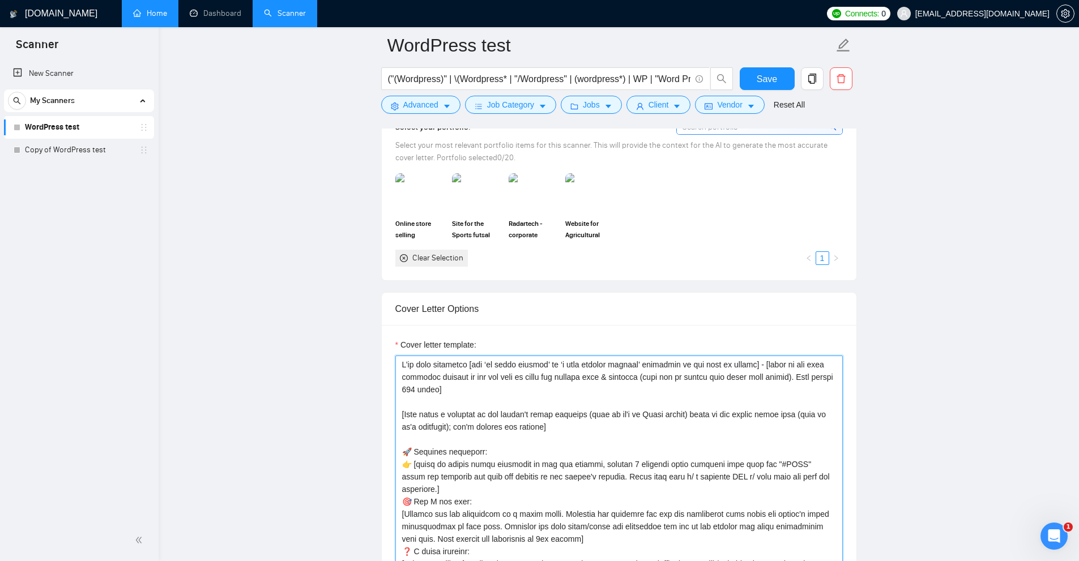
drag, startPoint x: 472, startPoint y: 363, endPoint x: 748, endPoint y: 365, distance: 276.5
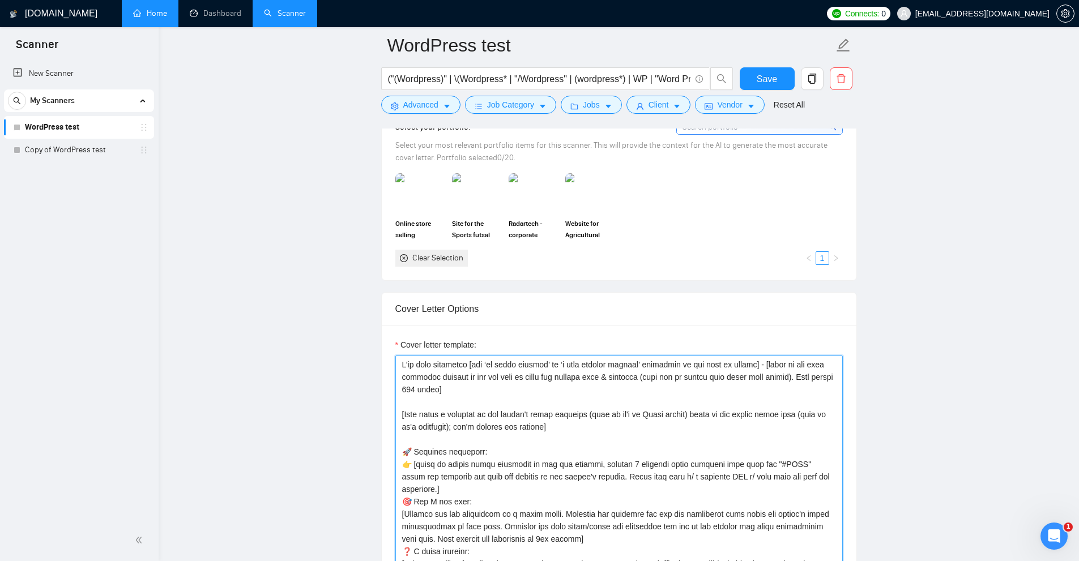
drag, startPoint x: 749, startPoint y: 365, endPoint x: 476, endPoint y: 368, distance: 273.0
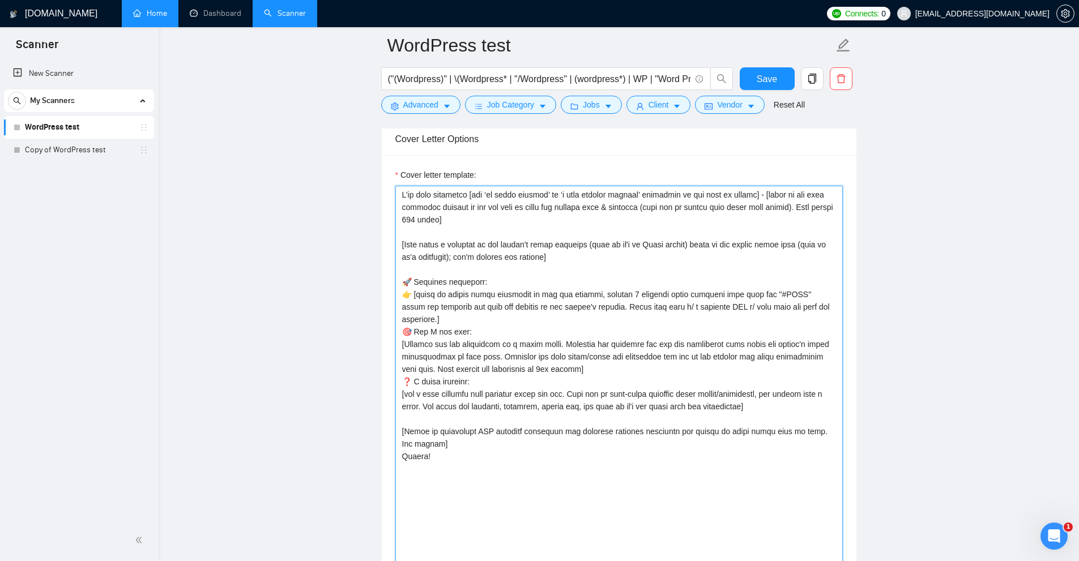
click at [532, 485] on textarea "Cover letter template:" at bounding box center [619, 447] width 448 height 523
click at [487, 489] on textarea "Cover letter template:" at bounding box center [619, 447] width 448 height 523
click at [535, 496] on textarea "Cover letter template:" at bounding box center [619, 447] width 448 height 523
drag, startPoint x: 519, startPoint y: 480, endPoint x: 511, endPoint y: 493, distance: 15.6
click at [510, 495] on textarea "Cover letter template:" at bounding box center [619, 447] width 448 height 523
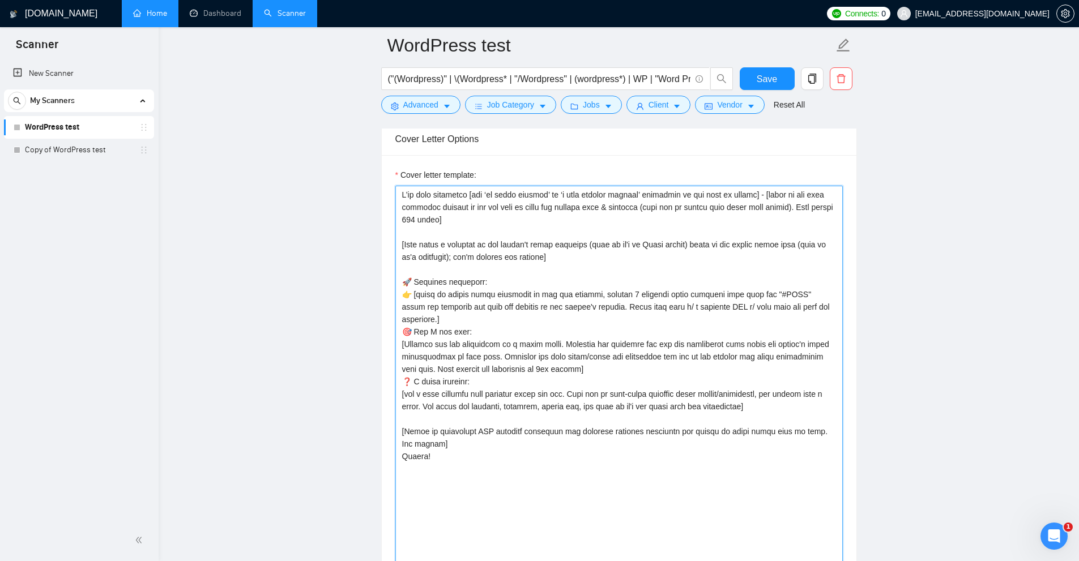
click at [514, 489] on textarea "Cover letter template:" at bounding box center [619, 447] width 448 height 523
click at [514, 484] on textarea "Cover letter template:" at bounding box center [619, 447] width 448 height 523
drag, startPoint x: 554, startPoint y: 195, endPoint x: 760, endPoint y: 197, distance: 205.6
click at [736, 190] on textarea "Cover letter template:" at bounding box center [619, 447] width 448 height 523
click at [760, 197] on textarea "Cover letter template:" at bounding box center [619, 447] width 448 height 523
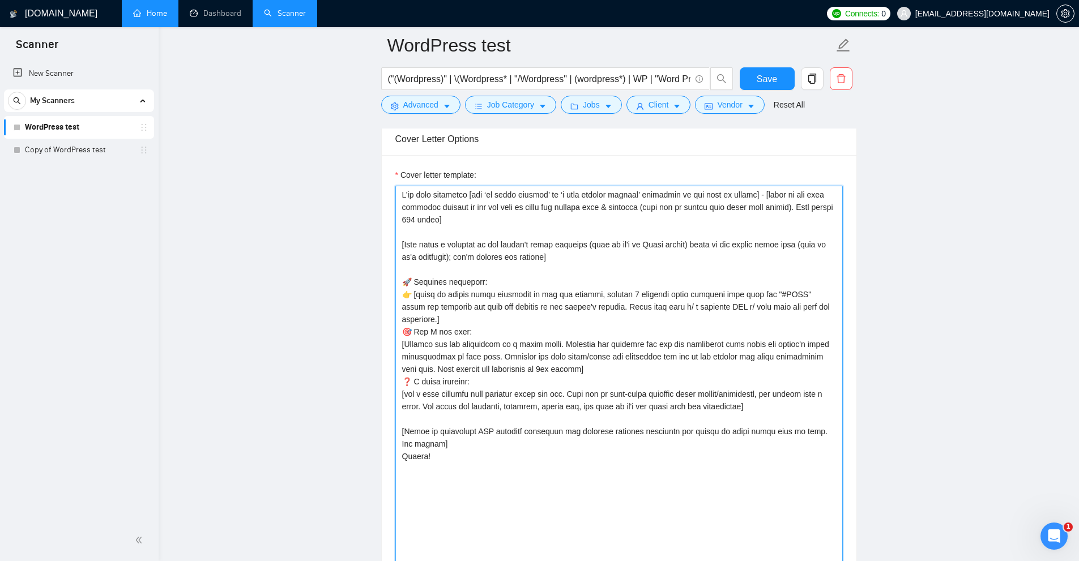
drag, startPoint x: 760, startPoint y: 194, endPoint x: 746, endPoint y: 211, distance: 21.8
click at [438, 219] on textarea "Cover letter template:" at bounding box center [619, 447] width 448 height 523
click at [749, 211] on textarea "Cover letter template:" at bounding box center [619, 447] width 448 height 523
drag, startPoint x: 807, startPoint y: 205, endPoint x: 433, endPoint y: 219, distance: 374.7
click at [433, 219] on textarea "Cover letter template:" at bounding box center [619, 447] width 448 height 523
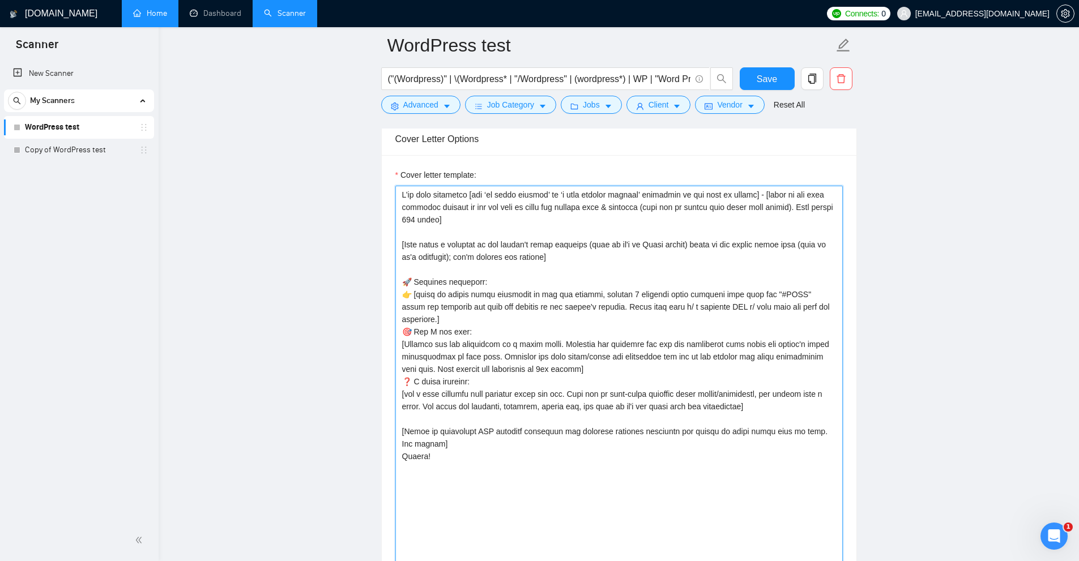
click at [433, 219] on textarea "Cover letter template:" at bounding box center [619, 447] width 448 height 523
drag, startPoint x: 447, startPoint y: 203, endPoint x: 438, endPoint y: 202, distance: 8.5
click at [563, 195] on textarea "Cover letter template:" at bounding box center [619, 447] width 448 height 523
click at [438, 202] on textarea "Cover letter template:" at bounding box center [619, 447] width 448 height 523
drag, startPoint x: 411, startPoint y: 245, endPoint x: 569, endPoint y: 257, distance: 159.1
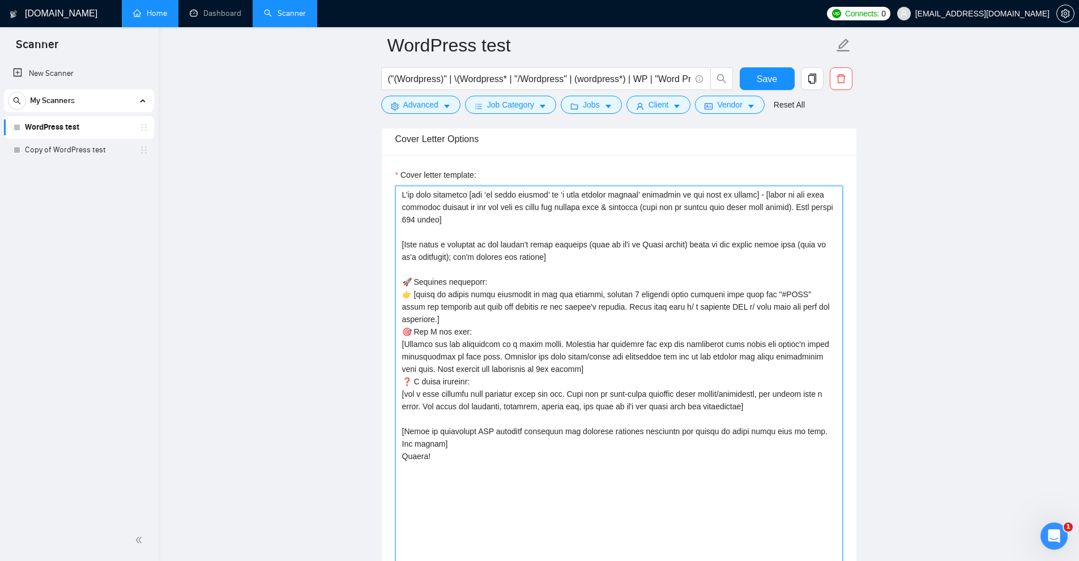
click at [576, 258] on textarea "Cover letter template:" at bounding box center [619, 447] width 448 height 523
click at [569, 257] on textarea "Cover letter template:" at bounding box center [619, 447] width 448 height 523
drag, startPoint x: 414, startPoint y: 240, endPoint x: 540, endPoint y: 255, distance: 127.3
click at [540, 255] on textarea "Cover letter template:" at bounding box center [619, 447] width 448 height 523
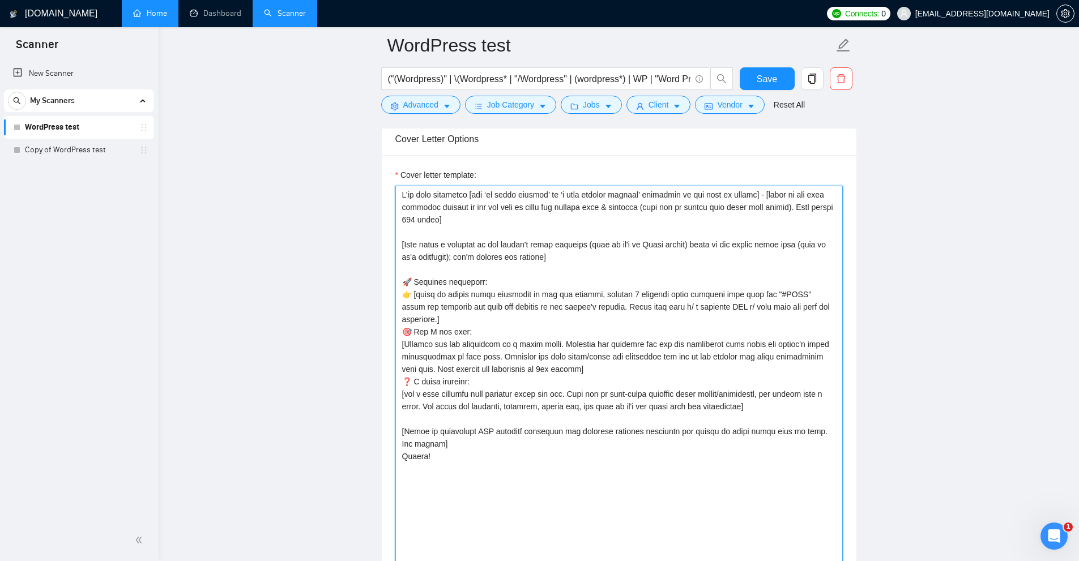
drag, startPoint x: 552, startPoint y: 254, endPoint x: 394, endPoint y: 243, distance: 157.9
click at [394, 243] on div "Cover letter template:" at bounding box center [619, 445] width 475 height 581
click at [576, 248] on textarea "Cover letter template:" at bounding box center [619, 447] width 448 height 523
drag, startPoint x: 576, startPoint y: 248, endPoint x: 548, endPoint y: 246, distance: 28.4
click at [548, 246] on textarea "Cover letter template:" at bounding box center [619, 447] width 448 height 523
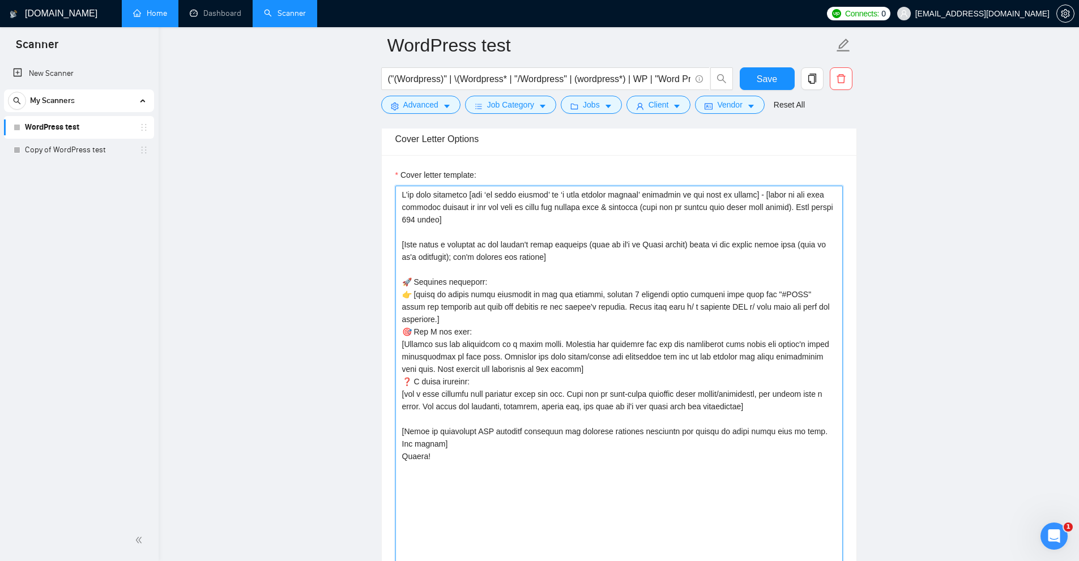
click at [659, 249] on textarea "Cover letter template:" at bounding box center [619, 447] width 448 height 523
drag, startPoint x: 681, startPoint y: 245, endPoint x: 641, endPoint y: 244, distance: 39.7
click at [641, 244] on textarea "Cover letter template:" at bounding box center [619, 447] width 448 height 523
drag, startPoint x: 668, startPoint y: 243, endPoint x: 585, endPoint y: 244, distance: 82.7
click at [585, 244] on textarea "Cover letter template:" at bounding box center [619, 447] width 448 height 523
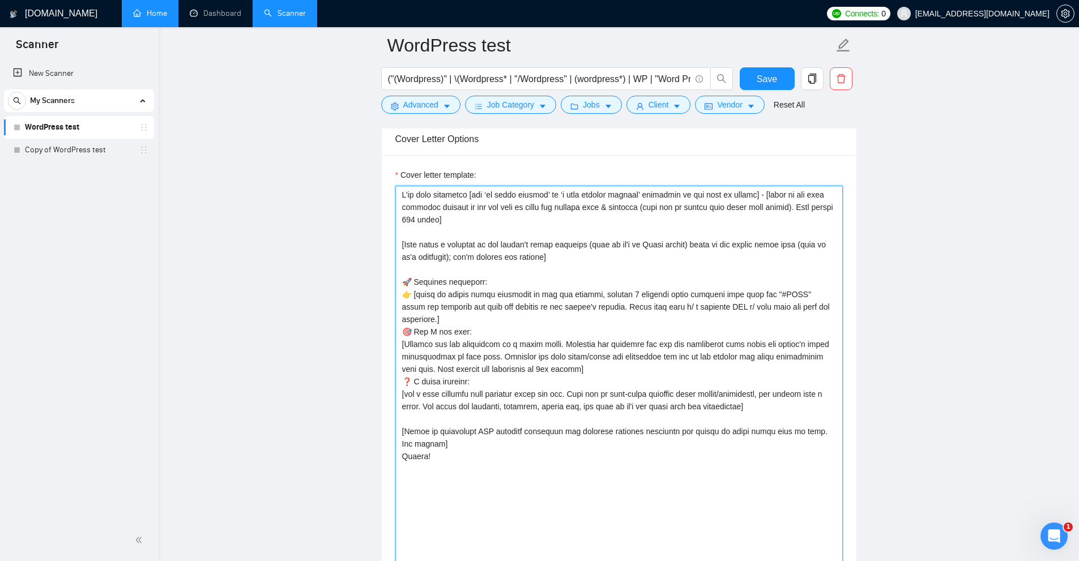
click at [586, 254] on textarea "Cover letter template:" at bounding box center [619, 447] width 448 height 523
drag, startPoint x: 585, startPoint y: 244, endPoint x: 670, endPoint y: 242, distance: 85.0
click at [670, 242] on textarea "Cover letter template:" at bounding box center [619, 447] width 448 height 523
drag, startPoint x: 471, startPoint y: 191, endPoint x: 340, endPoint y: 202, distance: 131.9
click at [248, 185] on main "WordPress test ("(Wordpress)" | \(Wordpress* | "/Wordpress" | (wordpress*) | WP…" at bounding box center [619, 475] width 884 height 3304
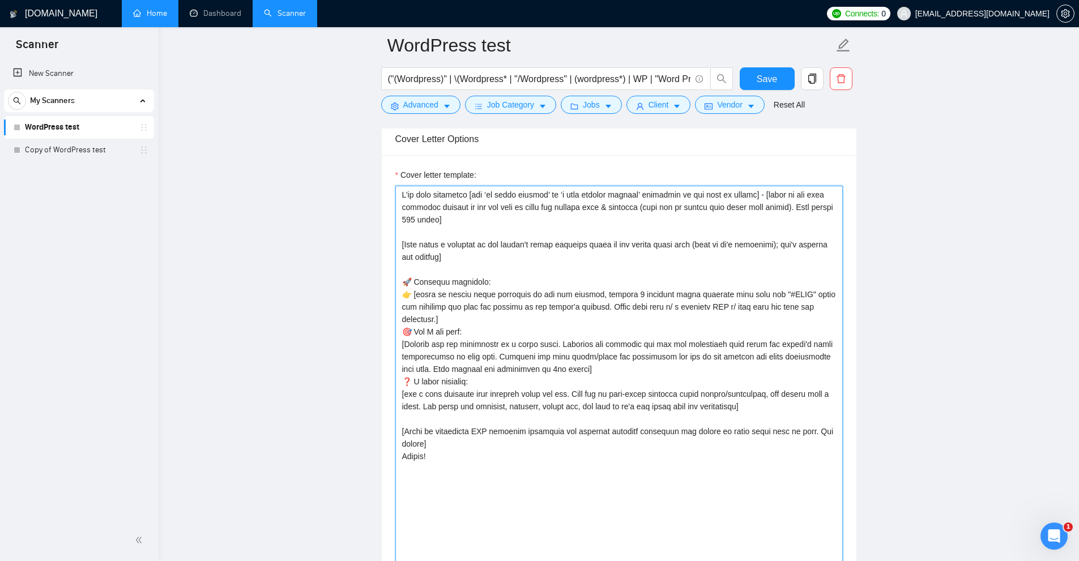
click at [564, 225] on textarea "Cover letter template:" at bounding box center [619, 447] width 448 height 523
drag, startPoint x: 475, startPoint y: 192, endPoint x: 751, endPoint y: 204, distance: 276.7
click at [751, 204] on textarea "Cover letter template:" at bounding box center [619, 447] width 448 height 523
click at [756, 204] on textarea "Cover letter template:" at bounding box center [619, 447] width 448 height 523
drag, startPoint x: 764, startPoint y: 193, endPoint x: 720, endPoint y: 214, distance: 48.6
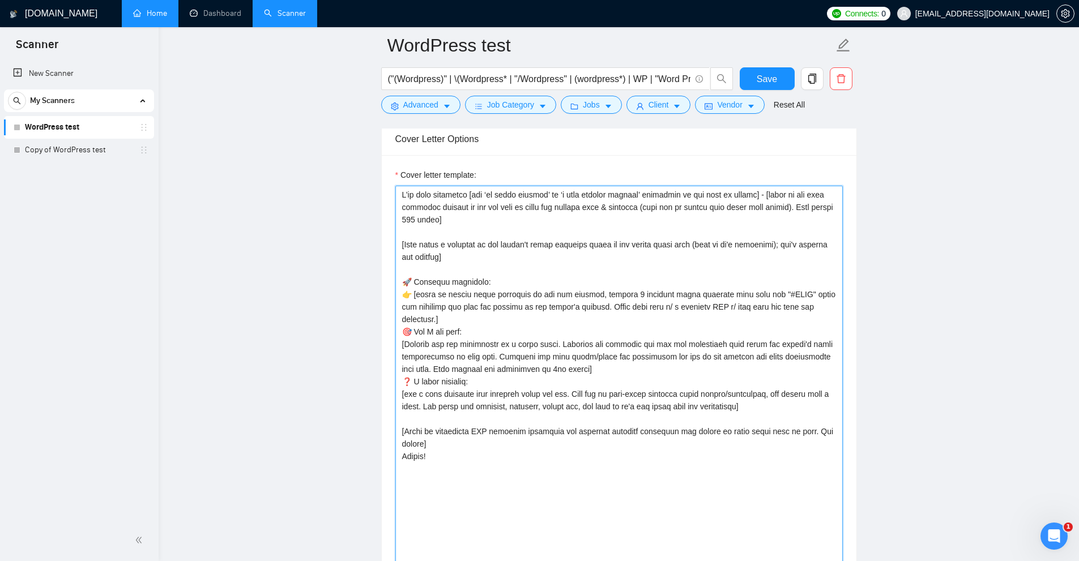
click at [720, 214] on textarea "Cover letter template:" at bounding box center [619, 447] width 448 height 523
click at [728, 214] on textarea "Cover letter template:" at bounding box center [619, 447] width 448 height 523
drag, startPoint x: 762, startPoint y: 193, endPoint x: 786, endPoint y: 219, distance: 35.7
click at [788, 217] on textarea "Cover letter template:" at bounding box center [619, 447] width 448 height 523
click at [786, 219] on textarea "Cover letter template:" at bounding box center [619, 447] width 448 height 523
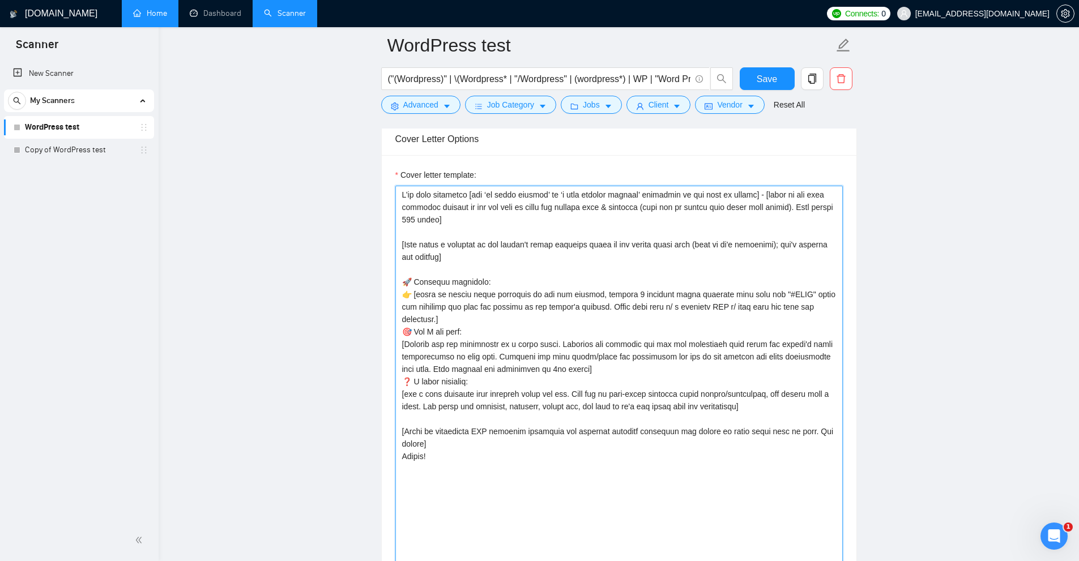
drag, startPoint x: 774, startPoint y: 219, endPoint x: 764, endPoint y: 189, distance: 31.7
click at [764, 189] on textarea "Cover letter template:" at bounding box center [619, 447] width 448 height 523
click at [743, 238] on textarea "Cover letter template:" at bounding box center [619, 447] width 448 height 523
drag, startPoint x: 753, startPoint y: 215, endPoint x: 705, endPoint y: 184, distance: 57.4
click at [705, 184] on div "Cover letter template:" at bounding box center [619, 439] width 448 height 540
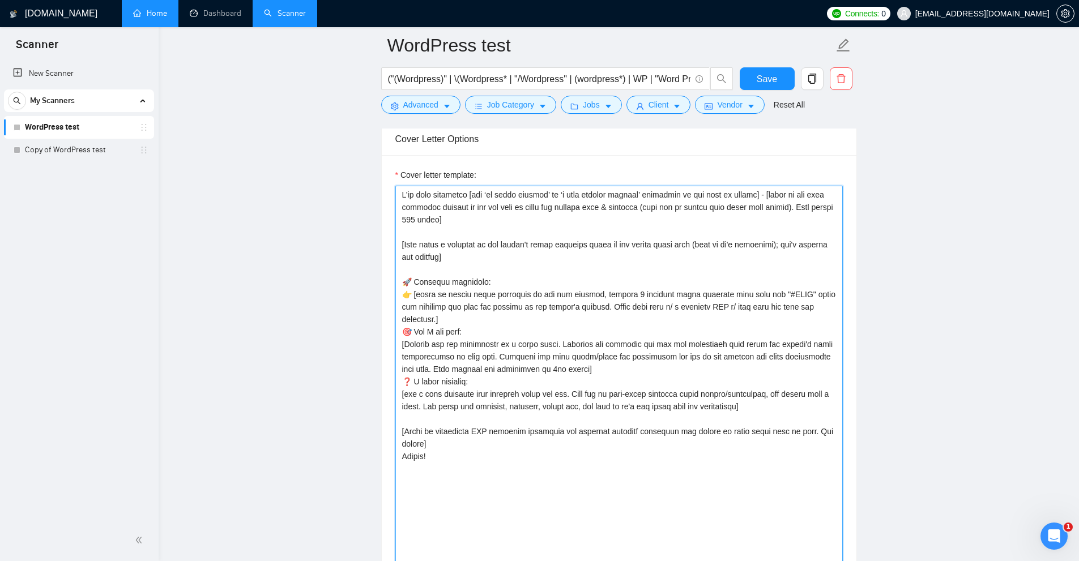
click at [638, 240] on textarea "Cover letter template:" at bounding box center [619, 447] width 448 height 523
drag, startPoint x: 465, startPoint y: 214, endPoint x: 345, endPoint y: 175, distance: 125.8
click at [345, 175] on main "WordPress test ("(Wordpress)" | \(Wordpress* | "/Wordpress" | (wordpress*) | WP…" at bounding box center [619, 475] width 884 height 3304
click at [549, 208] on textarea "Cover letter template:" at bounding box center [619, 447] width 448 height 523
drag, startPoint x: 457, startPoint y: 220, endPoint x: 383, endPoint y: 184, distance: 82.3
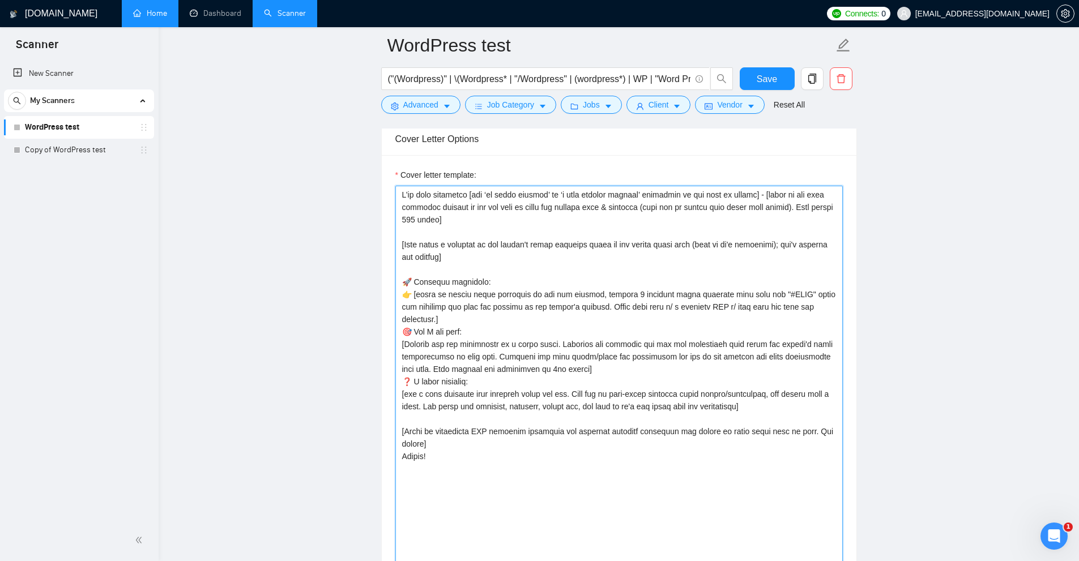
click at [383, 184] on div "Cover letter template:" at bounding box center [619, 445] width 475 height 581
click at [623, 232] on textarea "Cover letter template:" at bounding box center [619, 447] width 448 height 523
drag, startPoint x: 492, startPoint y: 221, endPoint x: 384, endPoint y: 188, distance: 113.4
click at [384, 188] on div "Cover letter template:" at bounding box center [619, 445] width 475 height 581
click at [498, 206] on textarea "Cover letter template:" at bounding box center [619, 447] width 448 height 523
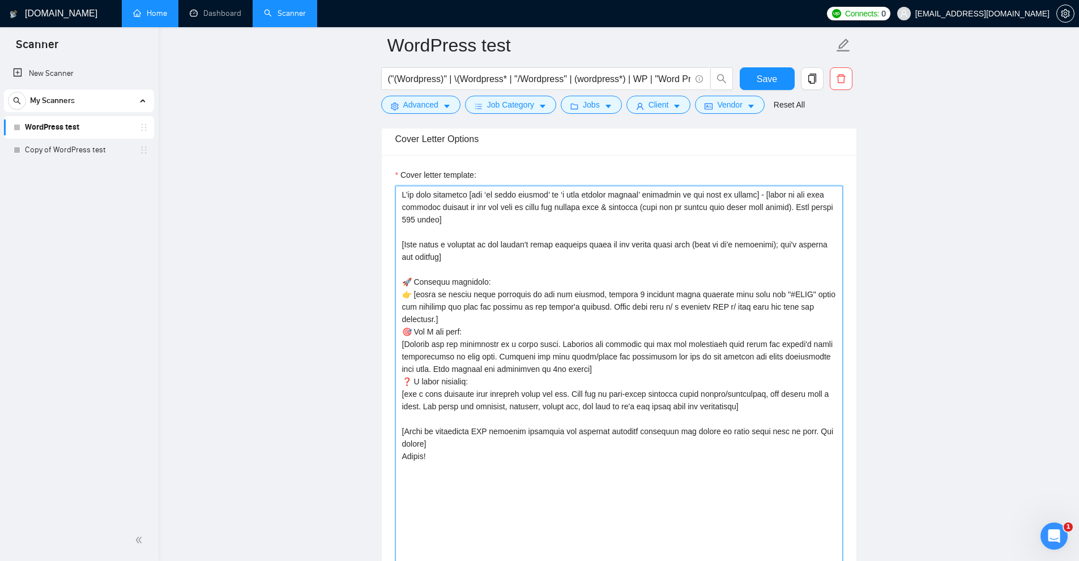
drag, startPoint x: 419, startPoint y: 200, endPoint x: 559, endPoint y: 210, distance: 139.7
click at [556, 210] on textarea "Cover letter template:" at bounding box center [619, 447] width 448 height 523
click at [559, 219] on textarea "Cover letter template:" at bounding box center [619, 447] width 448 height 523
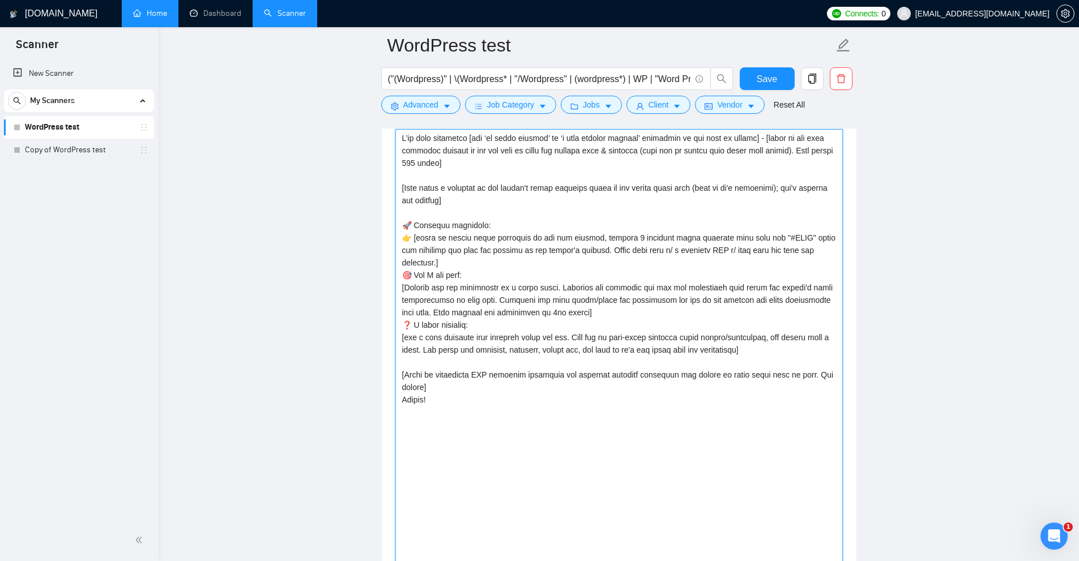
drag, startPoint x: 406, startPoint y: 228, endPoint x: 614, endPoint y: 394, distance: 266.8
click at [614, 394] on textarea "Cover letter template:" at bounding box center [619, 390] width 448 height 523
click at [468, 340] on textarea "Cover letter template:" at bounding box center [619, 390] width 448 height 523
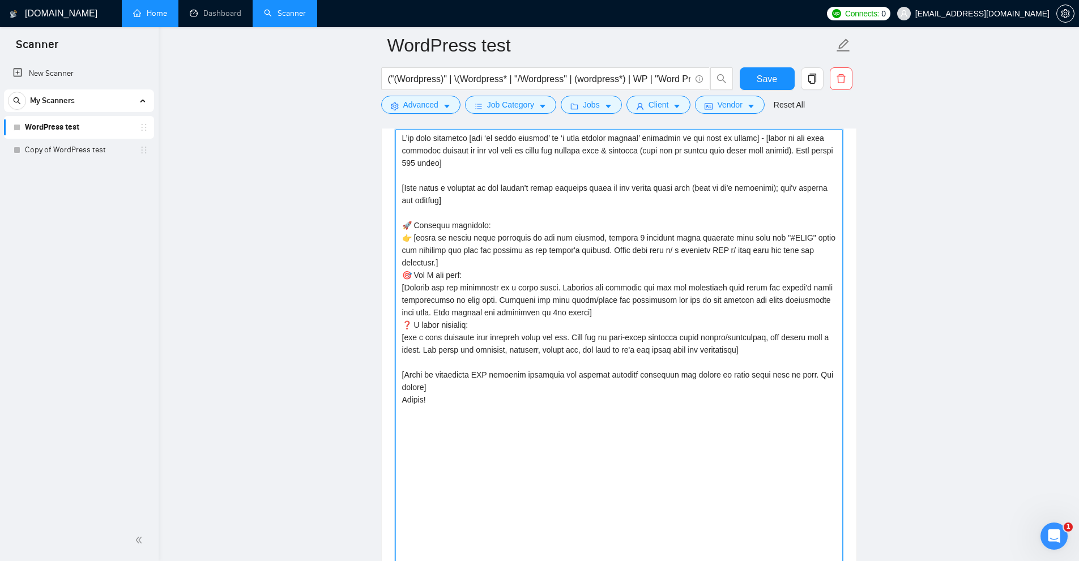
click at [468, 340] on textarea "Cover letter template:" at bounding box center [619, 390] width 448 height 523
click at [715, 333] on textarea "Cover letter template:" at bounding box center [619, 390] width 448 height 523
drag, startPoint x: 583, startPoint y: 359, endPoint x: 361, endPoint y: 336, distance: 223.2
click at [361, 336] on main "WordPress test ("(Wordpress)" | \(Wordpress* | "/Wordpress" | (wordpress*) | WP…" at bounding box center [619, 419] width 884 height 3304
click at [482, 330] on textarea "Cover letter template:" at bounding box center [619, 390] width 448 height 523
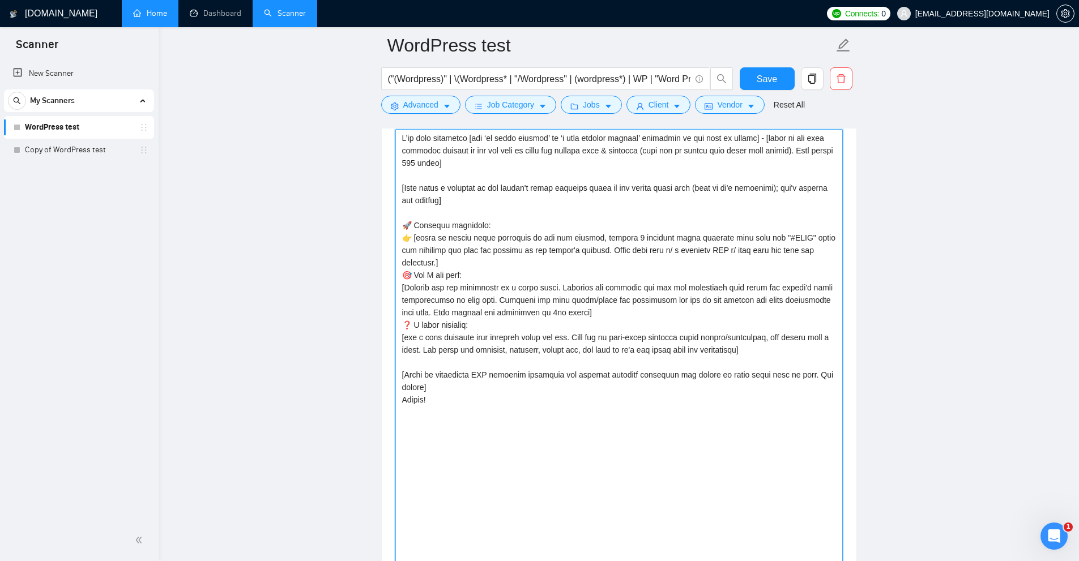
click at [482, 330] on textarea "Cover letter template:" at bounding box center [619, 390] width 448 height 523
click at [624, 334] on textarea "Cover letter template:" at bounding box center [619, 390] width 448 height 523
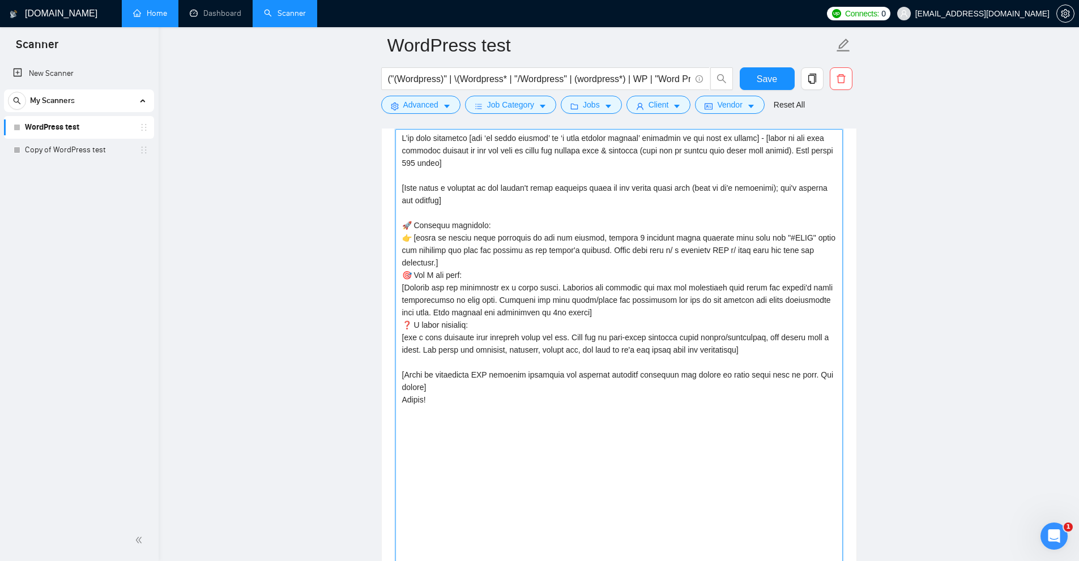
scroll to position [1335, 0]
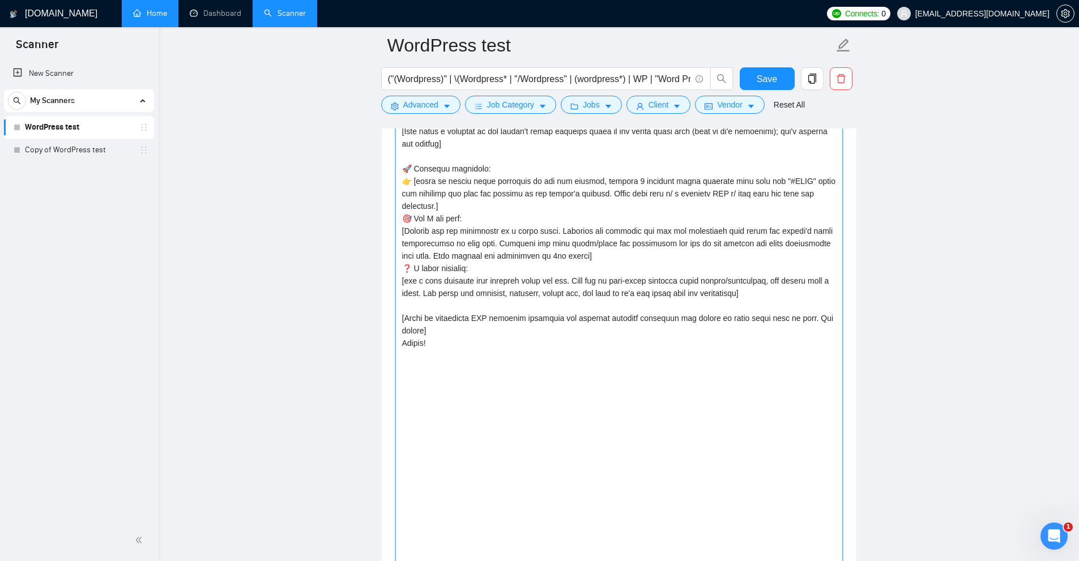
click at [774, 300] on textarea "Cover letter template:" at bounding box center [619, 334] width 448 height 523
click at [509, 291] on textarea "Cover letter template:" at bounding box center [619, 334] width 448 height 523
drag, startPoint x: 779, startPoint y: 287, endPoint x: 399, endPoint y: 279, distance: 380.8
click at [399, 279] on textarea "Cover letter template:" at bounding box center [619, 334] width 448 height 523
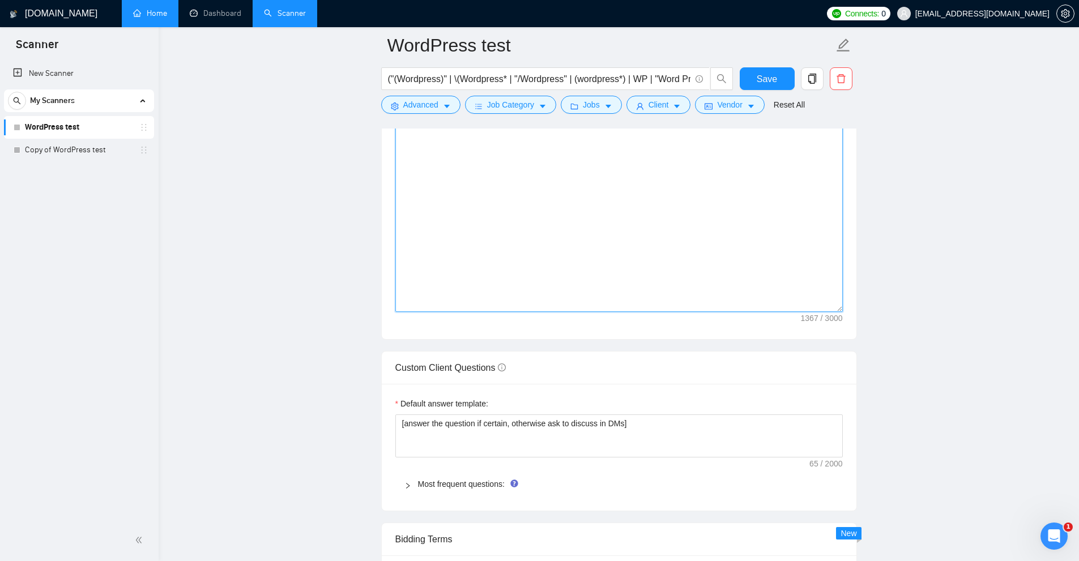
scroll to position [1788, 0]
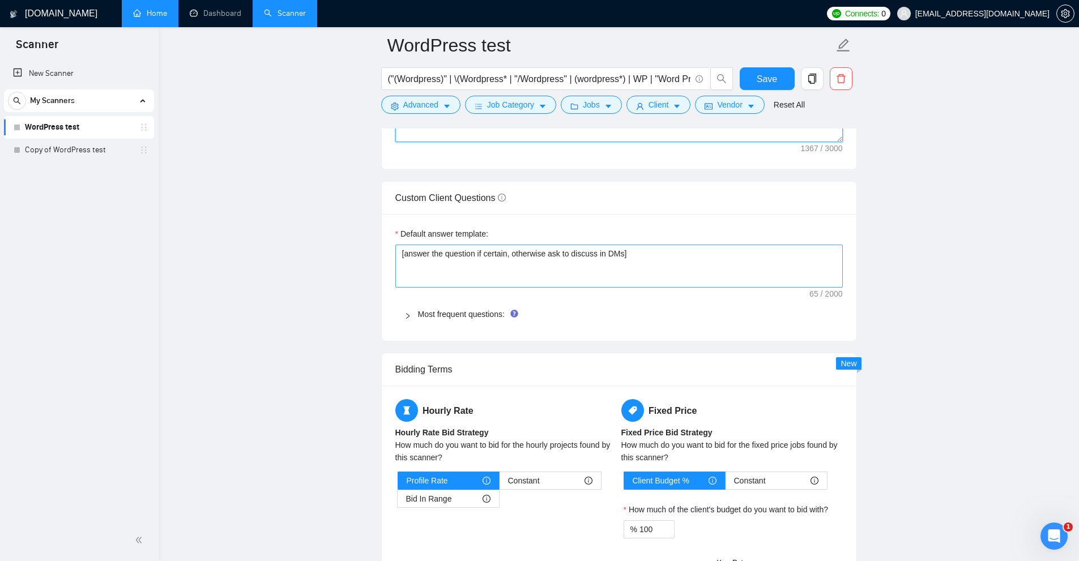
type textarea "I’ve just completed [put ‘an exact project’ or ‘a very similar project’ dependi…"
click at [437, 281] on textarea "[answer the question if certain, otherwise ask to discuss in DMs]" at bounding box center [619, 266] width 448 height 43
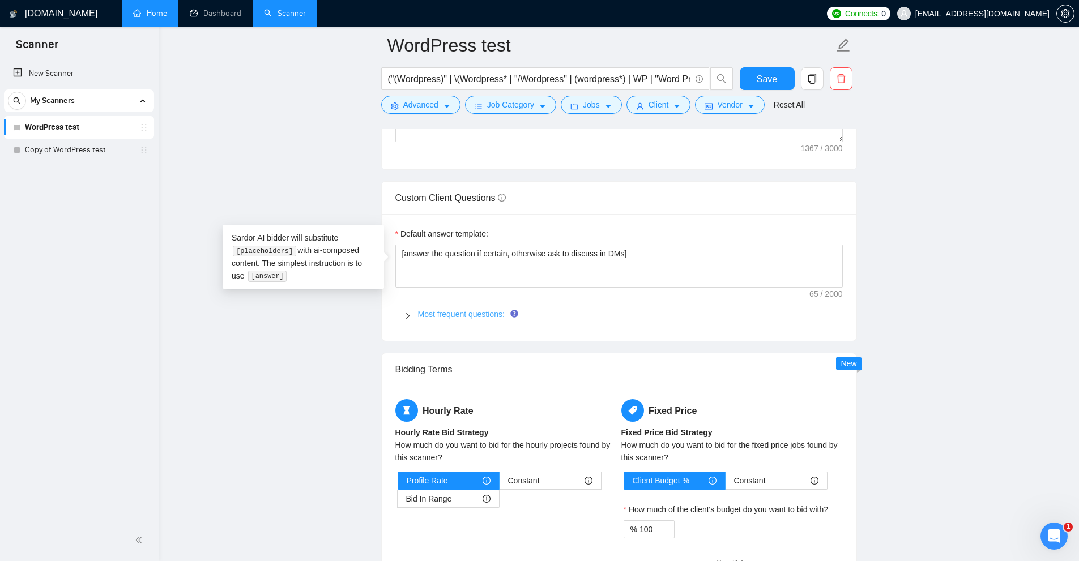
click at [433, 313] on link "Most frequent questions:" at bounding box center [461, 314] width 87 height 9
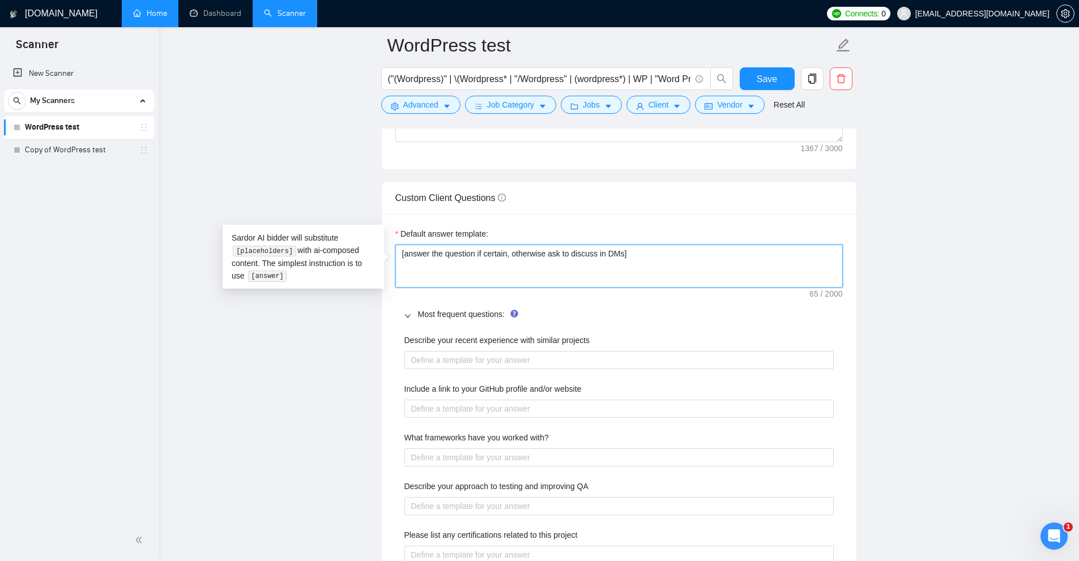
drag, startPoint x: 406, startPoint y: 254, endPoint x: 788, endPoint y: 261, distance: 382.4
click at [788, 261] on textarea "[answer the question if certain, otherwise ask to discuss in DMs]" at bounding box center [619, 266] width 448 height 43
click at [785, 262] on textarea "[answer the question if certain, otherwise ask to discuss in DMs]" at bounding box center [619, 266] width 448 height 43
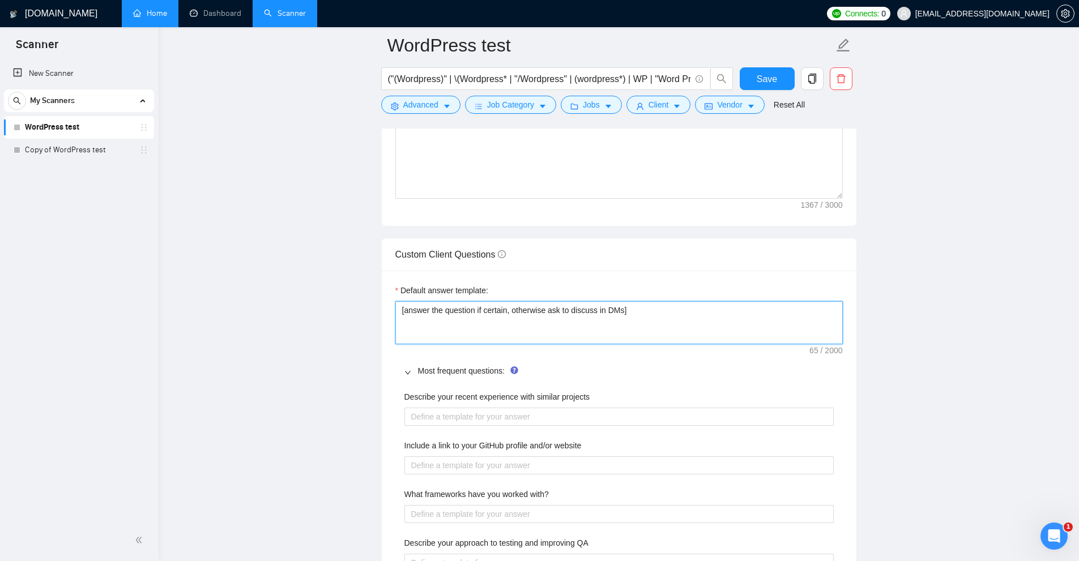
scroll to position [1845, 0]
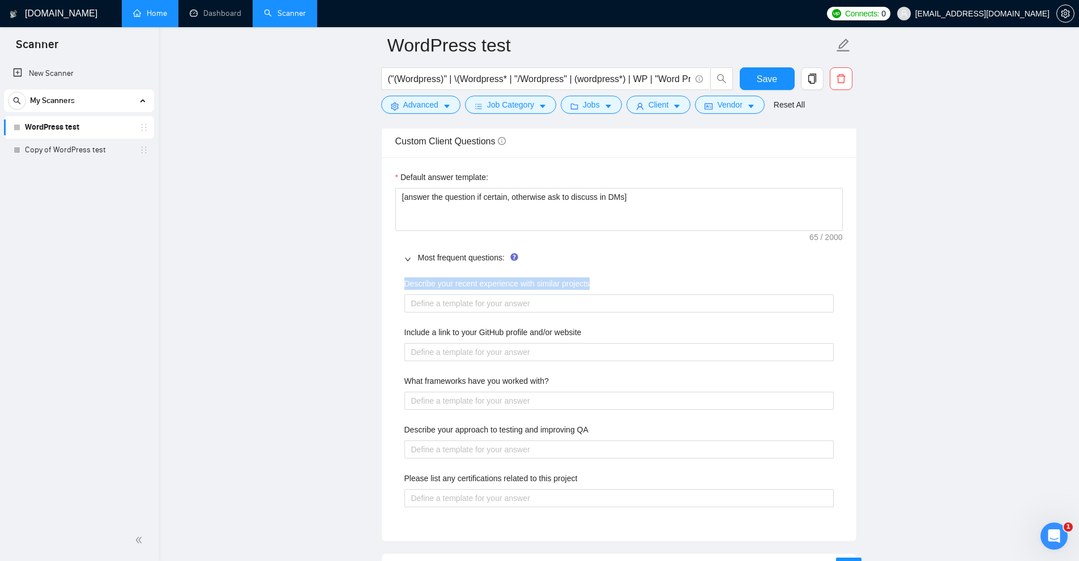
drag, startPoint x: 469, startPoint y: 278, endPoint x: 641, endPoint y: 285, distance: 172.4
click at [641, 285] on div "Default answer template: [answer the question if certain, otherwise ask to disc…" at bounding box center [619, 349] width 475 height 384
drag, startPoint x: 390, startPoint y: 326, endPoint x: 614, endPoint y: 344, distance: 225.1
click at [648, 331] on div "Default answer template: [answer the question if certain, otherwise ask to disc…" at bounding box center [619, 349] width 475 height 384
drag, startPoint x: 380, startPoint y: 369, endPoint x: 616, endPoint y: 388, distance: 237.0
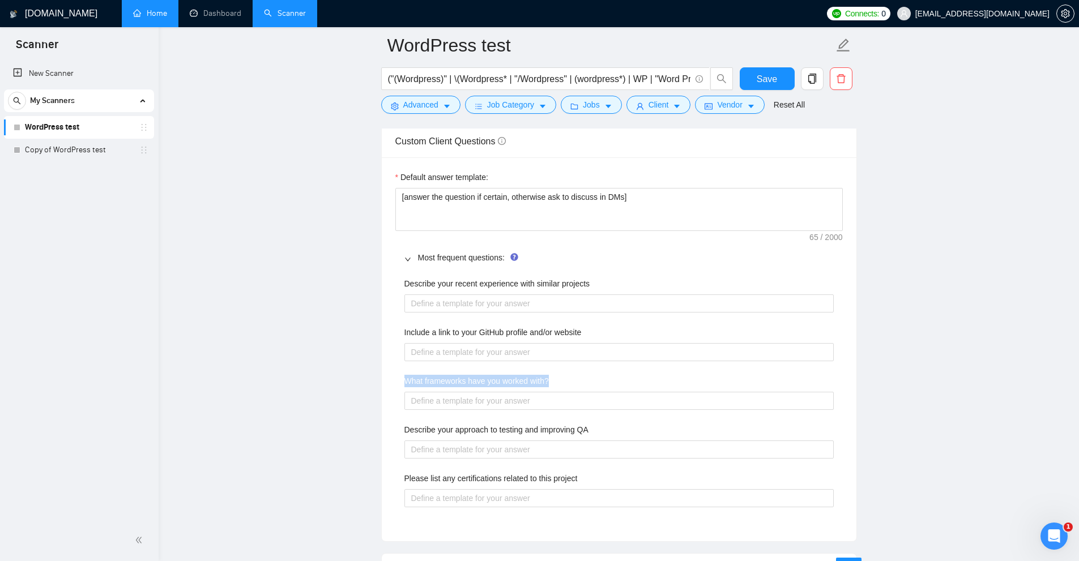
drag, startPoint x: 394, startPoint y: 425, endPoint x: 642, endPoint y: 417, distance: 248.2
click at [642, 421] on div "Default answer template: [answer the question if certain, otherwise ask to disc…" at bounding box center [619, 349] width 475 height 384
click at [529, 298] on projects "Describe your recent experience with similar projects" at bounding box center [618, 304] width 429 height 18
type projects "["
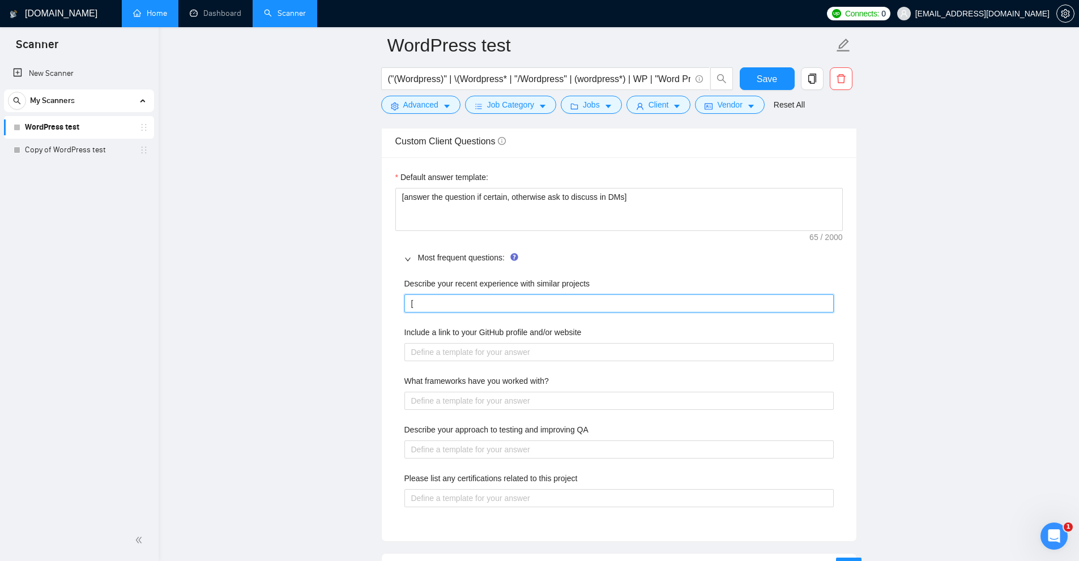
type projects "[]"
type projects "[a]"
type projects "[as]"
type projects "[asd]"
type projects "[asda]"
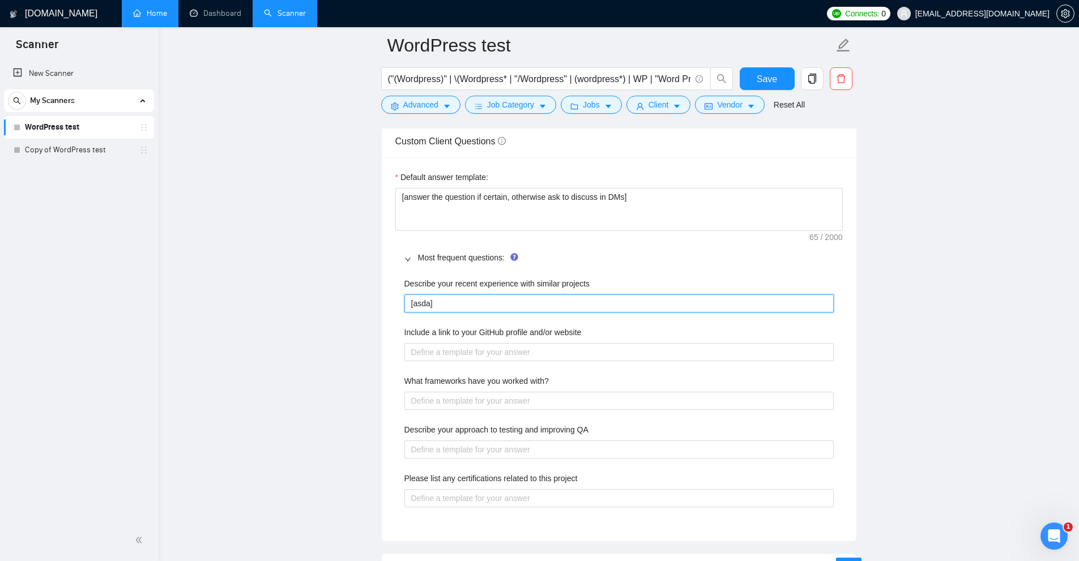
type projects "[asdas]"
type projects "[asdasd]"
type projects "[asdasda]"
type projects "[asdasdas]"
type projects "[asdasdasd]"
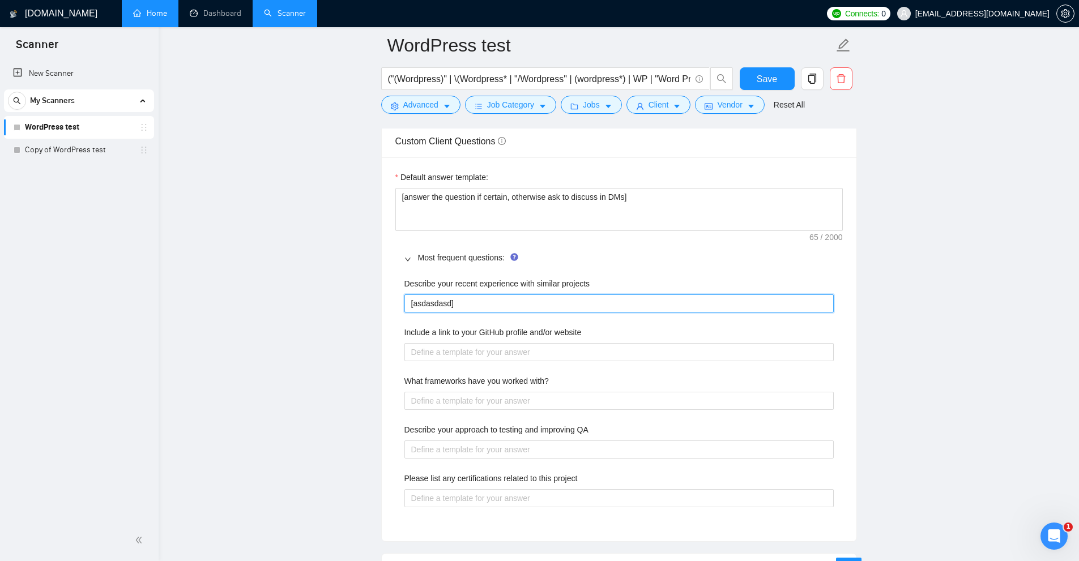
type projects "[a]"
type projects "[as]"
type projects "[asd]"
click at [449, 353] on website "Include a link to your GitHub profile and/or website" at bounding box center [618, 352] width 429 height 18
click at [431, 347] on website "Include a link to your GitHub profile and/or website" at bounding box center [618, 352] width 429 height 18
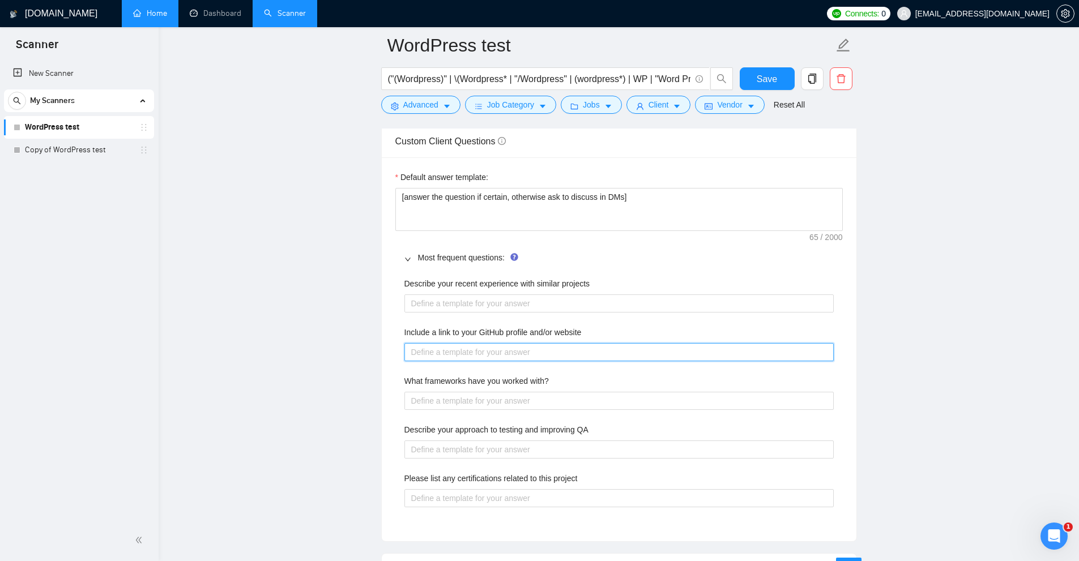
type website "l"
type website "li"
type website "lin"
type website "link"
type website "link/"
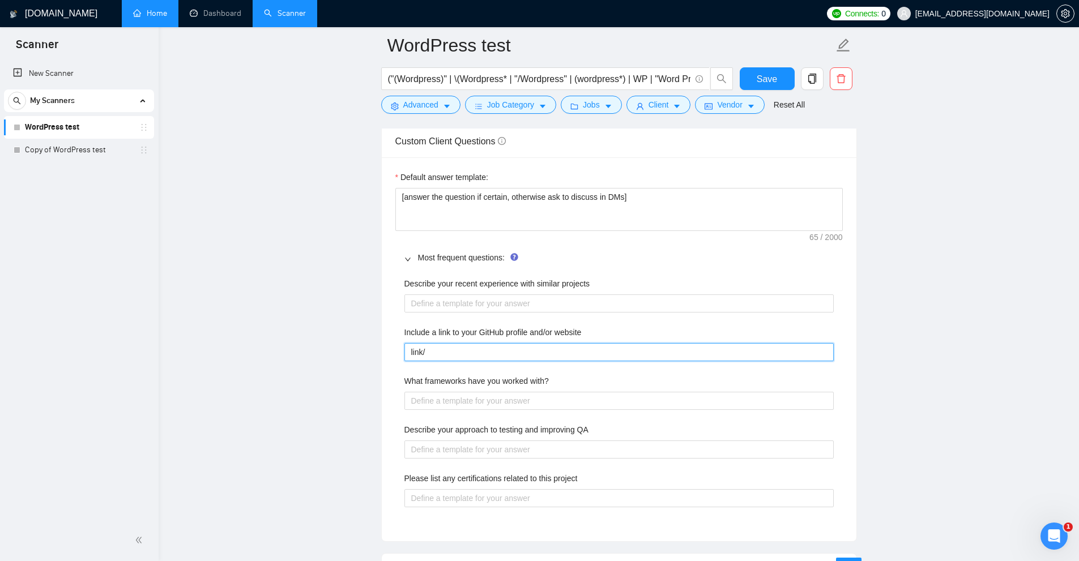
type website "link/c"
type website "link/co"
type website "link/com"
type website "link/"
click at [524, 351] on website "Include a link to your GitHub profile and/or website" at bounding box center [618, 352] width 429 height 18
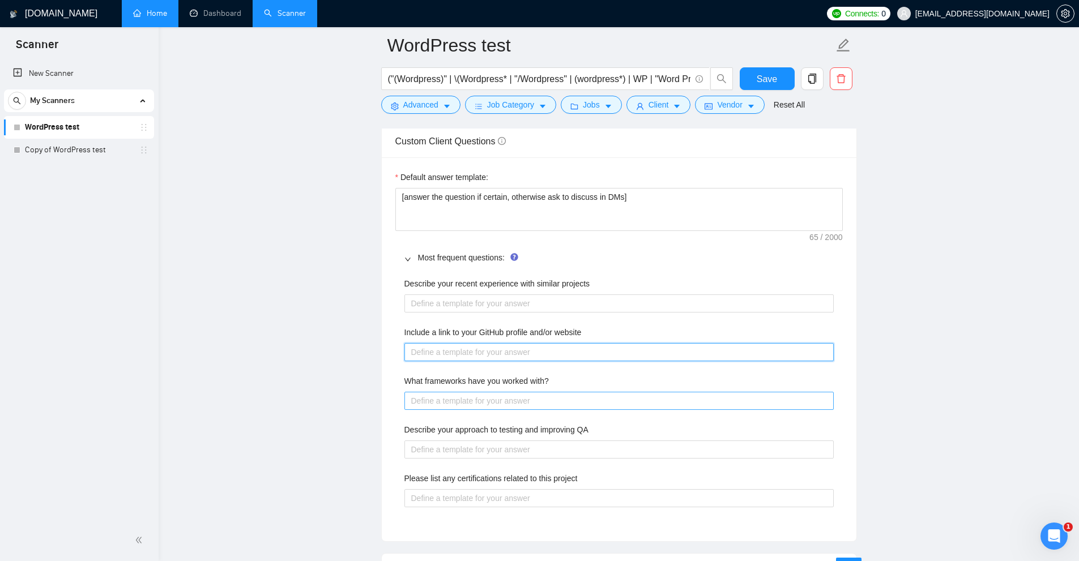
scroll to position [1958, 0]
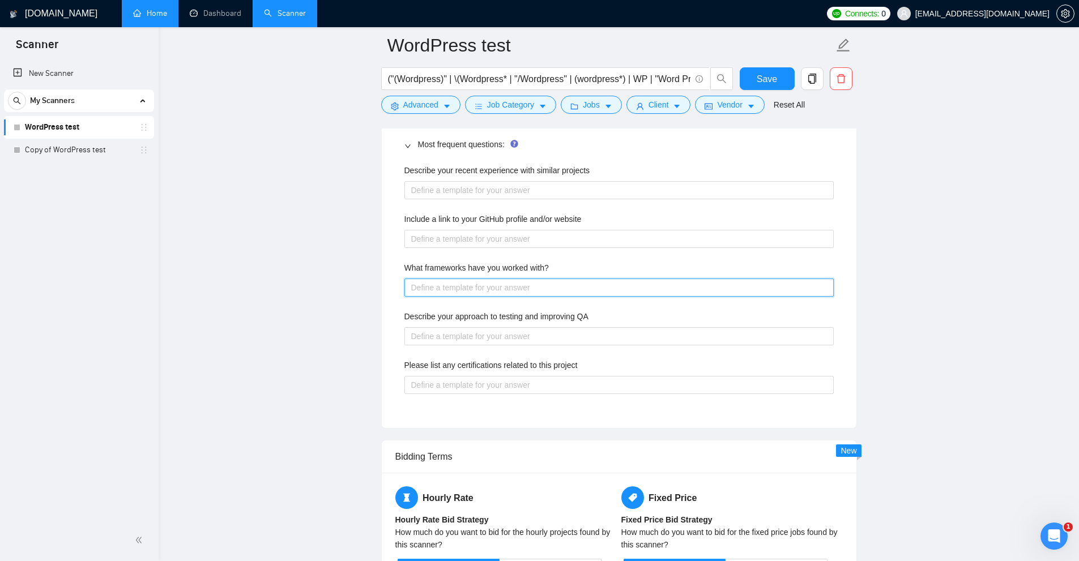
click at [444, 280] on with\? "What frameworks have you worked with?" at bounding box center [618, 288] width 429 height 18
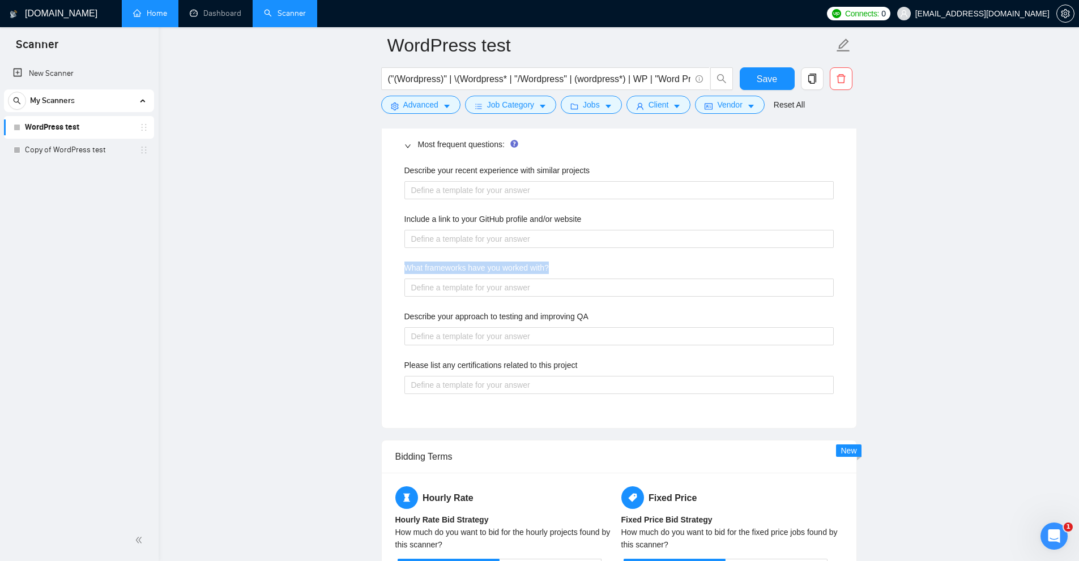
drag, startPoint x: 415, startPoint y: 274, endPoint x: 359, endPoint y: 261, distance: 58.0
drag, startPoint x: 672, startPoint y: 316, endPoint x: 355, endPoint y: 290, distance: 318.3
drag, startPoint x: 403, startPoint y: 270, endPoint x: 521, endPoint y: 287, distance: 118.4
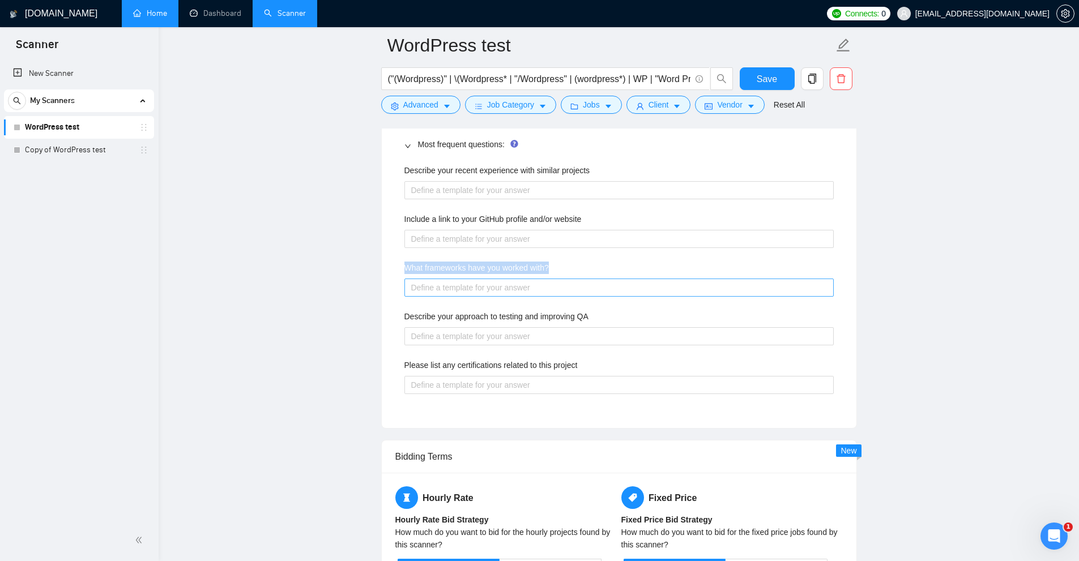
click at [570, 270] on div "Describe your recent experience with similar projects Include a link to your Gi…" at bounding box center [619, 285] width 448 height 257
click at [512, 290] on with\? "What frameworks have you worked with?" at bounding box center [618, 288] width 429 height 18
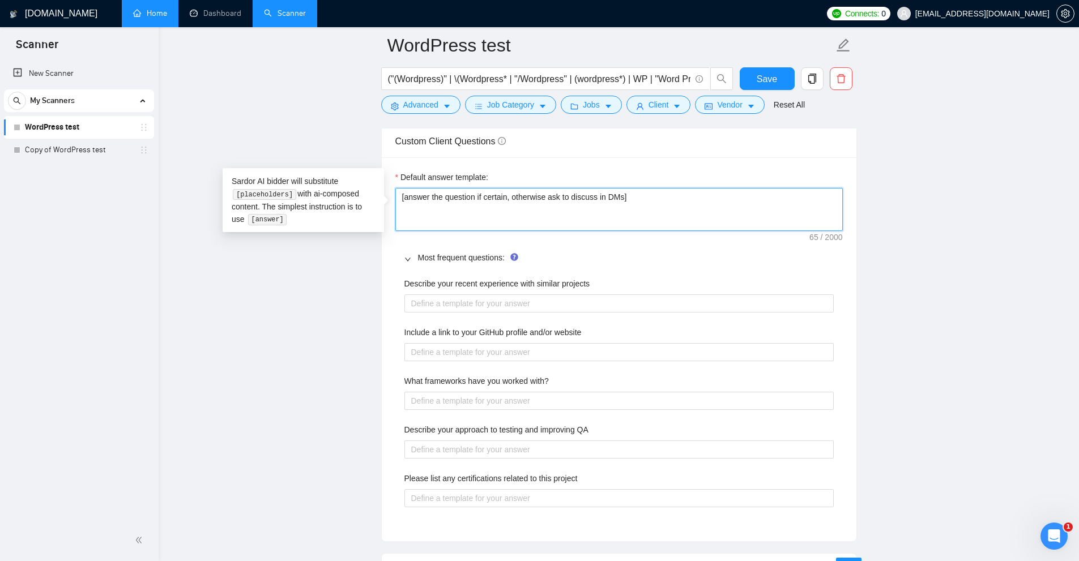
drag, startPoint x: 739, startPoint y: 199, endPoint x: 435, endPoint y: 276, distance: 313.8
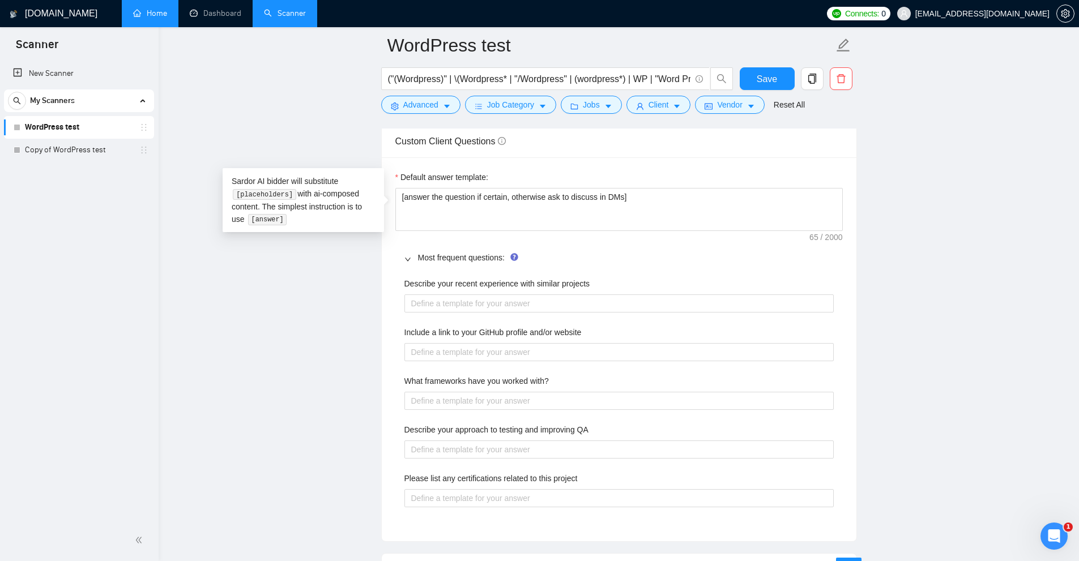
click at [474, 290] on div "Describe your recent experience with similar projects" at bounding box center [618, 286] width 429 height 17
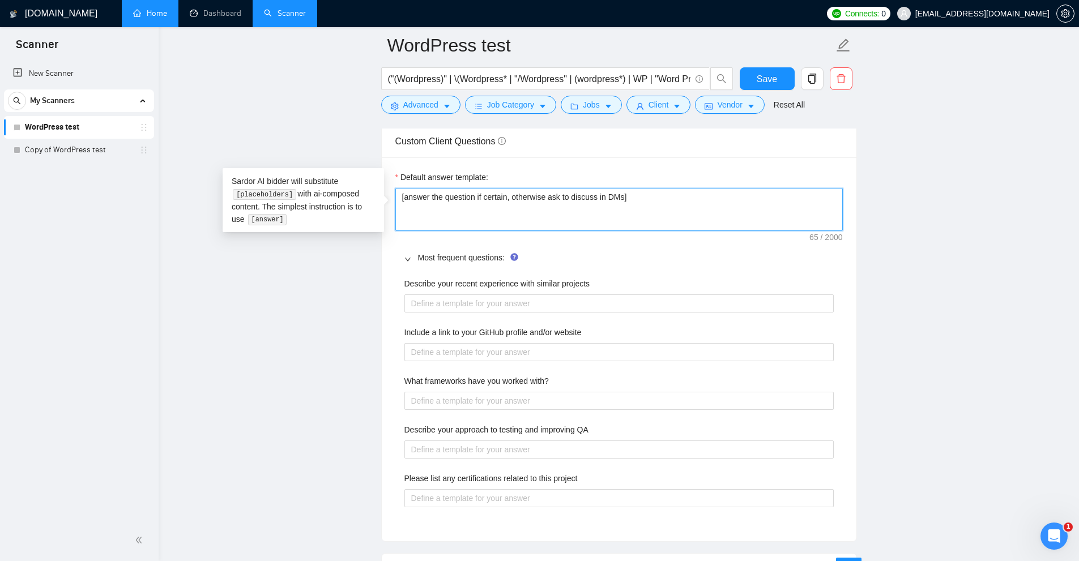
drag, startPoint x: 685, startPoint y: 200, endPoint x: 627, endPoint y: 200, distance: 57.8
click at [675, 192] on textarea "[answer the question if certain, otherwise ask to discuss in DMs]" at bounding box center [619, 209] width 448 height 43
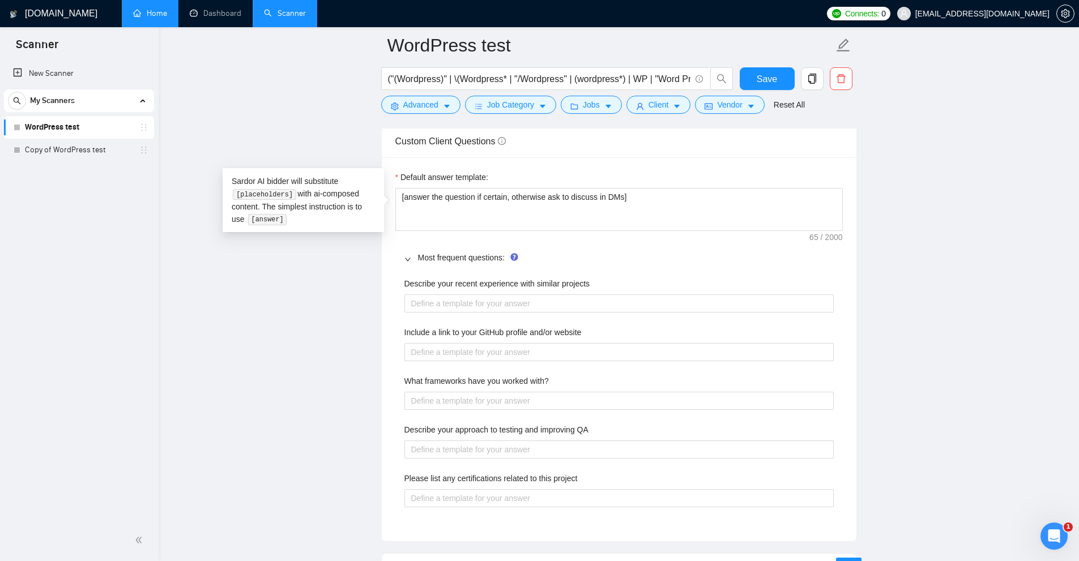
click at [845, 242] on div "Default answer template: [answer the question if certain, otherwise ask to disc…" at bounding box center [619, 349] width 475 height 384
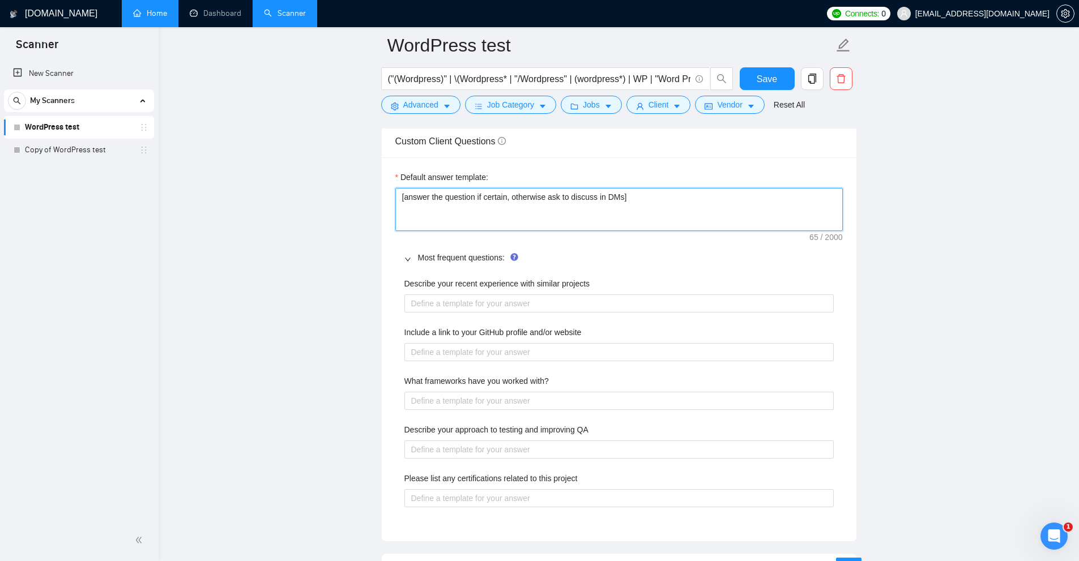
click at [689, 199] on textarea "[answer the question if certain, otherwise ask to discuss in DMs]" at bounding box center [619, 209] width 448 height 43
type textarea "[answer the question if certain, otherwise ask to discuss in DMs]"
type textarea "[answer the question if certain, otherwise ask to discuss in DMs] ["
drag, startPoint x: 675, startPoint y: 221, endPoint x: 685, endPoint y: 187, distance: 36.2
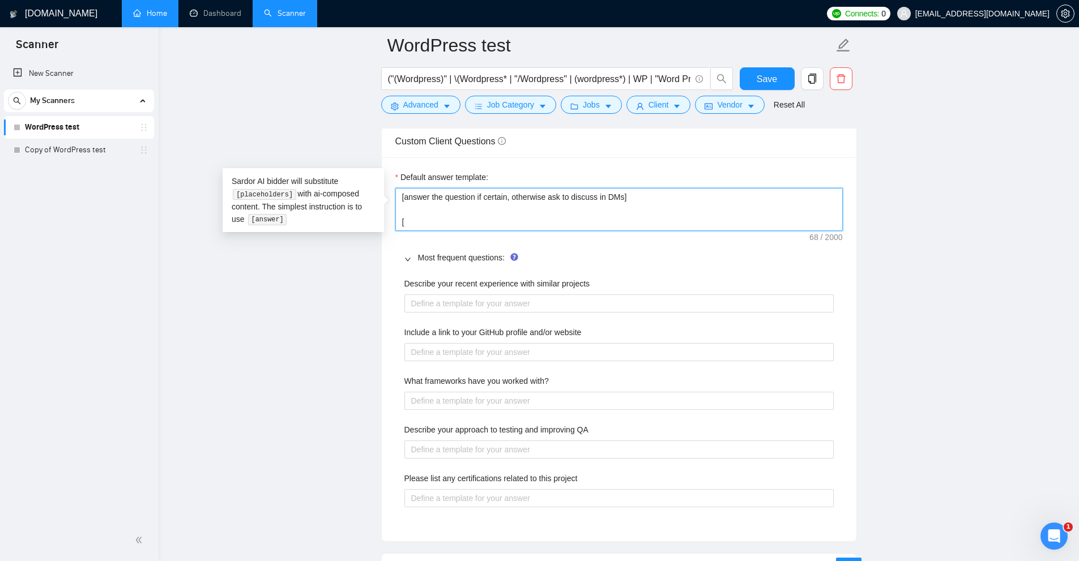
click at [685, 188] on textarea "[answer the question if certain, otherwise ask to discuss in DMs] [" at bounding box center [619, 209] width 448 height 43
type textarea "[answer the question if certain, otherwise ask to discuss in DMs]"
drag, startPoint x: 688, startPoint y: 209, endPoint x: 657, endPoint y: 218, distance: 31.7
click at [685, 209] on textarea "[answer the question if certain, otherwise ask to discuss in DMs]" at bounding box center [619, 209] width 448 height 43
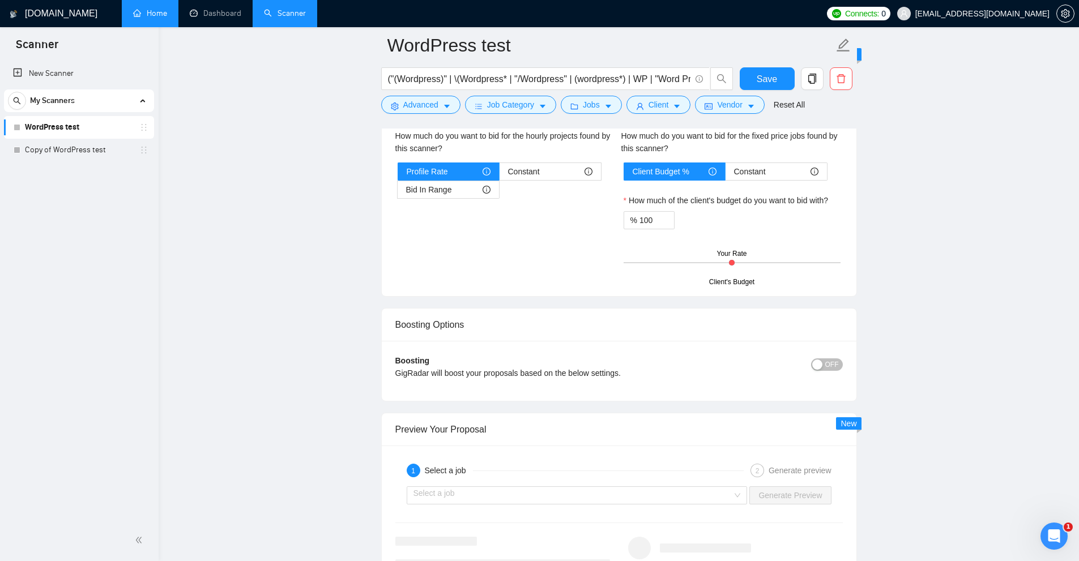
scroll to position [2242, 0]
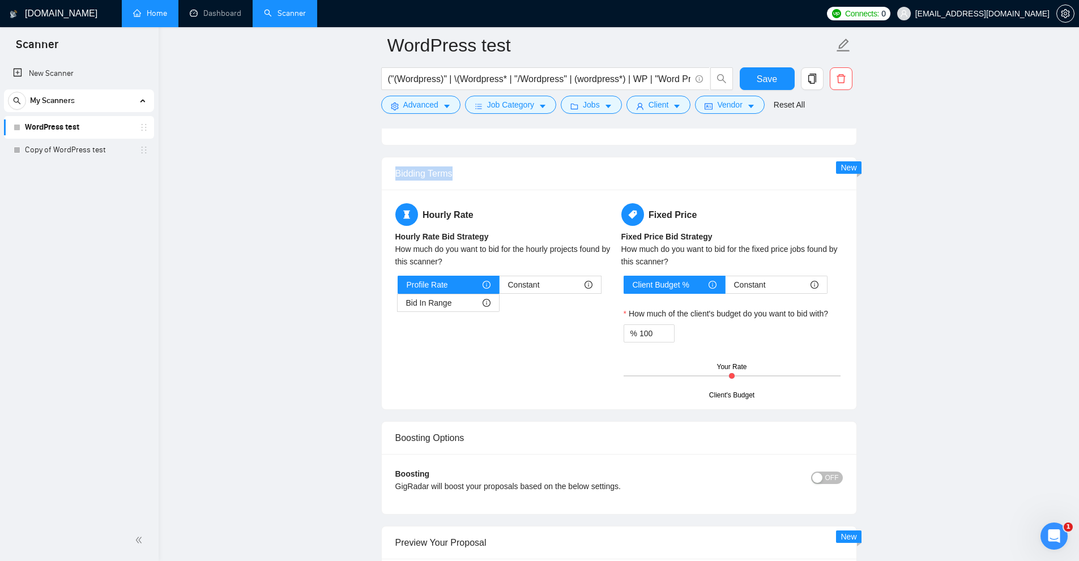
drag, startPoint x: 389, startPoint y: 177, endPoint x: 506, endPoint y: 176, distance: 116.7
click at [506, 176] on div "Bidding Terms" at bounding box center [619, 173] width 475 height 33
click at [479, 228] on div "Hourly Rate Hourly Rate Bid Strategy How much do you want to bid for the hourly…" at bounding box center [506, 264] width 226 height 122
drag, startPoint x: 423, startPoint y: 215, endPoint x: 484, endPoint y: 227, distance: 62.2
click at [486, 218] on h5 "Hourly Rate" at bounding box center [505, 214] width 221 height 23
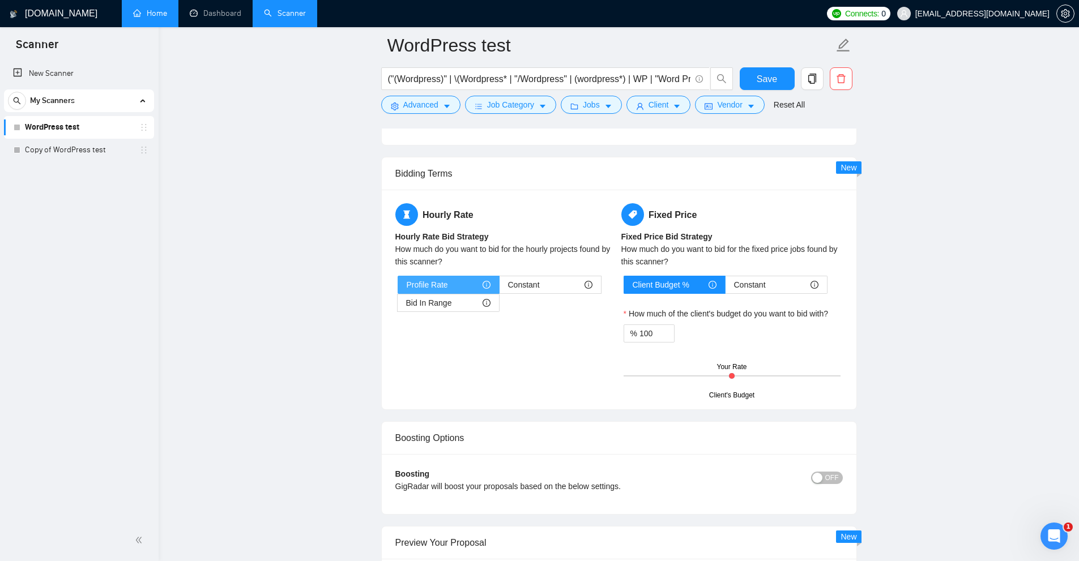
click at [437, 280] on span "Profile Rate" at bounding box center [427, 284] width 41 height 17
click at [398, 288] on input "Profile Rate" at bounding box center [398, 288] width 0 height 0
drag, startPoint x: 410, startPoint y: 283, endPoint x: 456, endPoint y: 287, distance: 46.6
click at [451, 287] on div "Profile Rate" at bounding box center [449, 284] width 84 height 17
drag, startPoint x: 469, startPoint y: 285, endPoint x: 483, endPoint y: 297, distance: 18.5
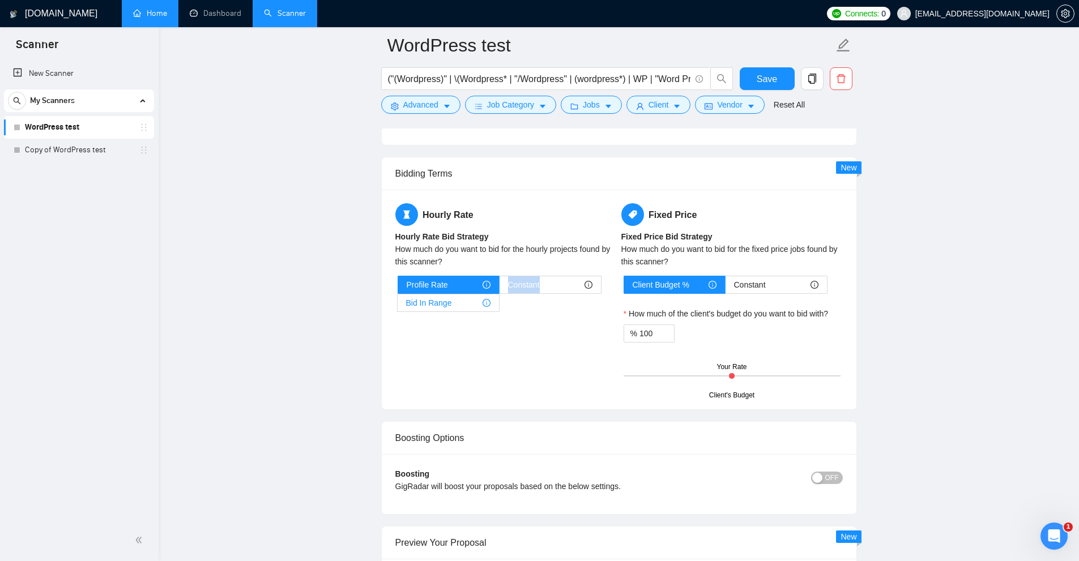
click at [473, 285] on div "Profile Rate Constant Bid In Range" at bounding box center [506, 294] width 217 height 36
click at [543, 326] on div "Hourly Rate Hourly Rate Bid Strategy How much do you want to bid for the hourly…" at bounding box center [619, 299] width 452 height 193
drag, startPoint x: 467, startPoint y: 215, endPoint x: 533, endPoint y: 217, distance: 66.3
click at [533, 217] on h5 "Hourly Rate" at bounding box center [505, 214] width 221 height 23
drag, startPoint x: 667, startPoint y: 207, endPoint x: 739, endPoint y: 208, distance: 72.5
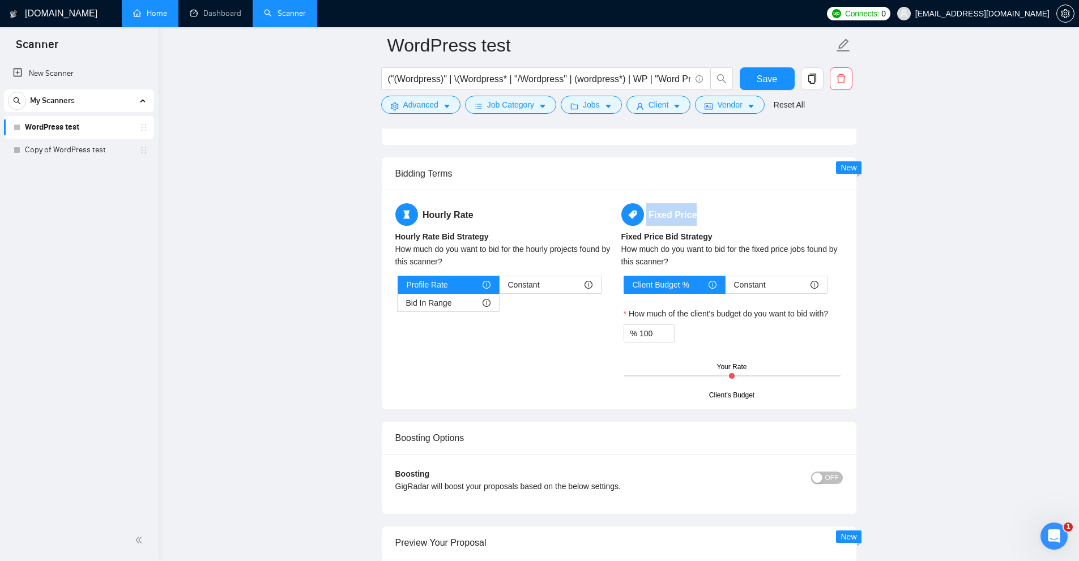
click at [740, 208] on h5 "Fixed Price" at bounding box center [731, 214] width 221 height 23
drag, startPoint x: 400, startPoint y: 283, endPoint x: 463, endPoint y: 283, distance: 63.4
click at [463, 283] on label "Profile Rate" at bounding box center [449, 285] width 102 height 18
click at [463, 283] on div "Profile Rate" at bounding box center [449, 284] width 84 height 17
click at [398, 288] on input "Profile Rate" at bounding box center [398, 288] width 0 height 0
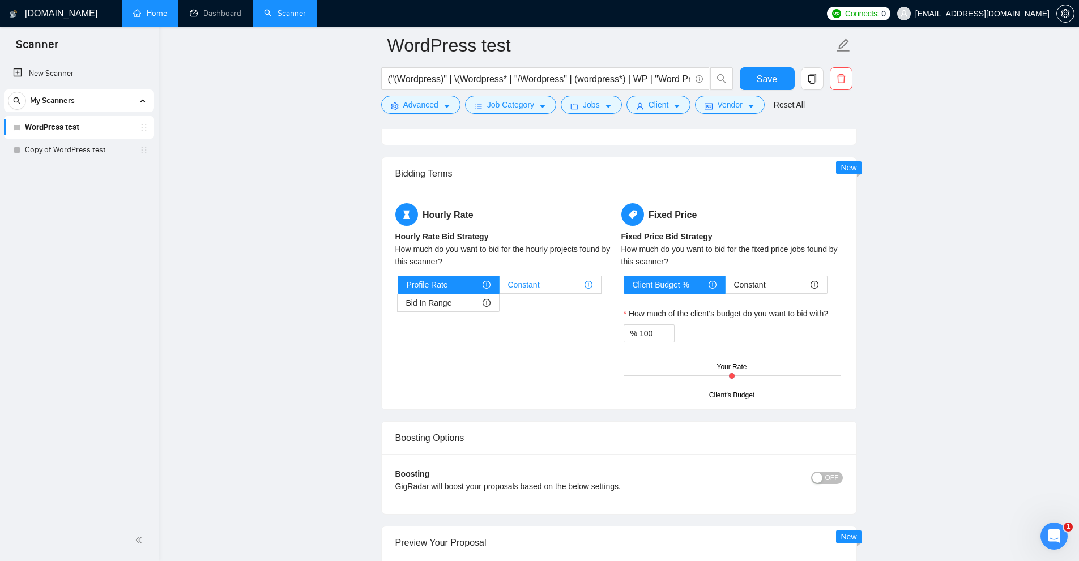
click at [547, 283] on div "Constant" at bounding box center [550, 284] width 84 height 17
click at [500, 288] on input "Constant" at bounding box center [500, 288] width 0 height 0
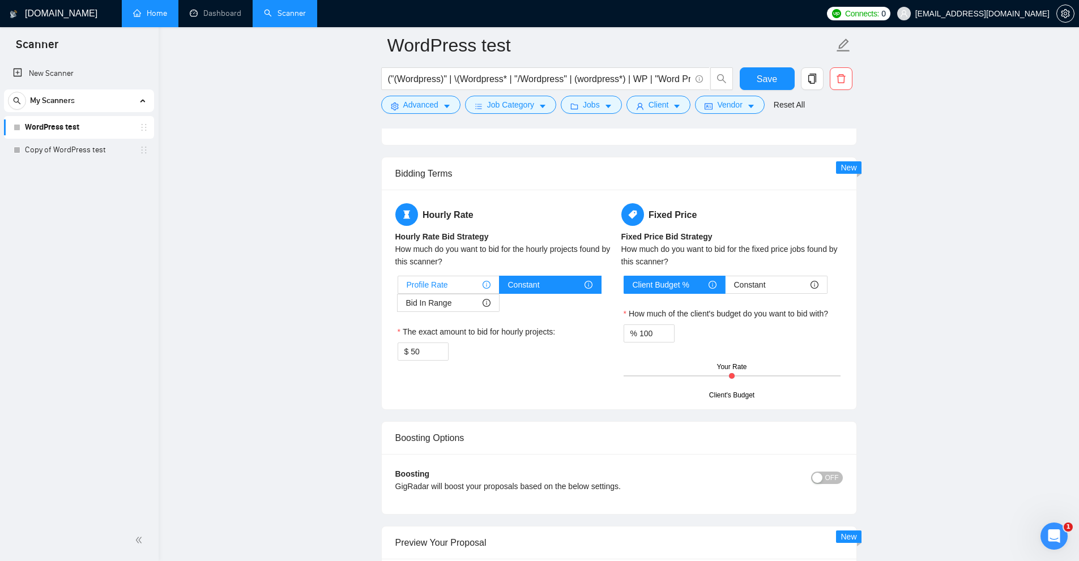
click at [457, 288] on div "Profile Rate" at bounding box center [449, 284] width 84 height 17
click at [398, 288] on input "Profile Rate" at bounding box center [398, 288] width 0 height 0
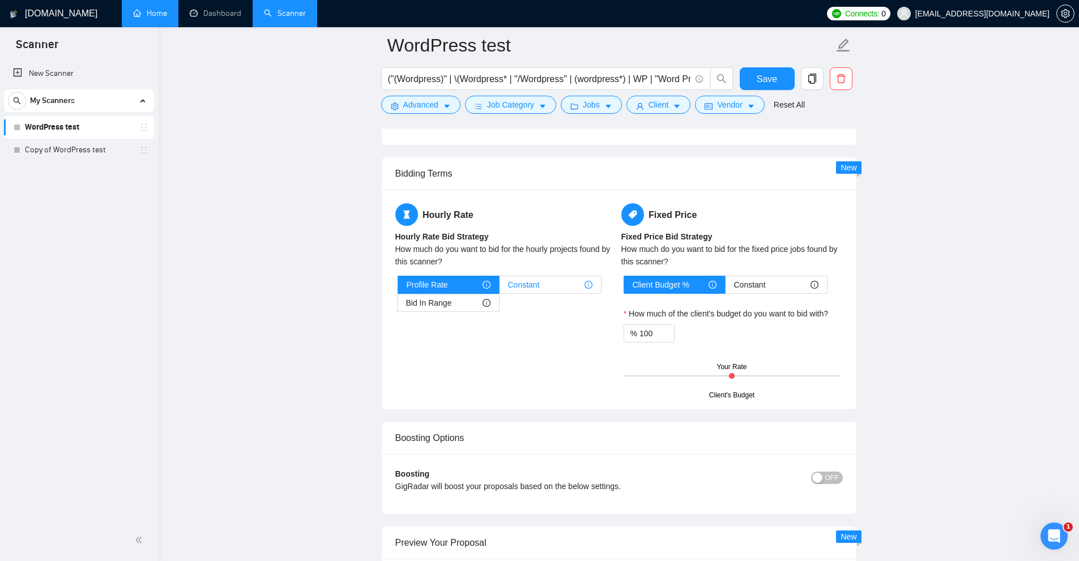
click at [553, 290] on div "Constant" at bounding box center [550, 284] width 84 height 17
click at [500, 288] on input "Constant" at bounding box center [500, 288] width 0 height 0
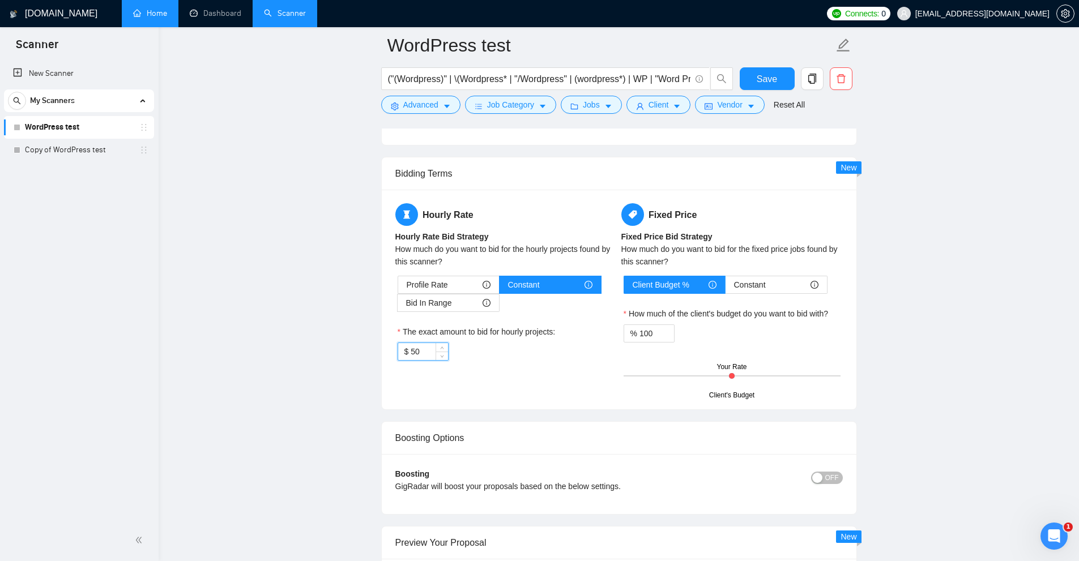
drag, startPoint x: 394, startPoint y: 352, endPoint x: 351, endPoint y: 347, distance: 42.9
drag, startPoint x: 436, startPoint y: 302, endPoint x: 406, endPoint y: 302, distance: 30.0
click at [433, 302] on span "Bid In Range" at bounding box center [429, 303] width 46 height 17
click at [414, 302] on span "Bid In Range" at bounding box center [429, 303] width 46 height 17
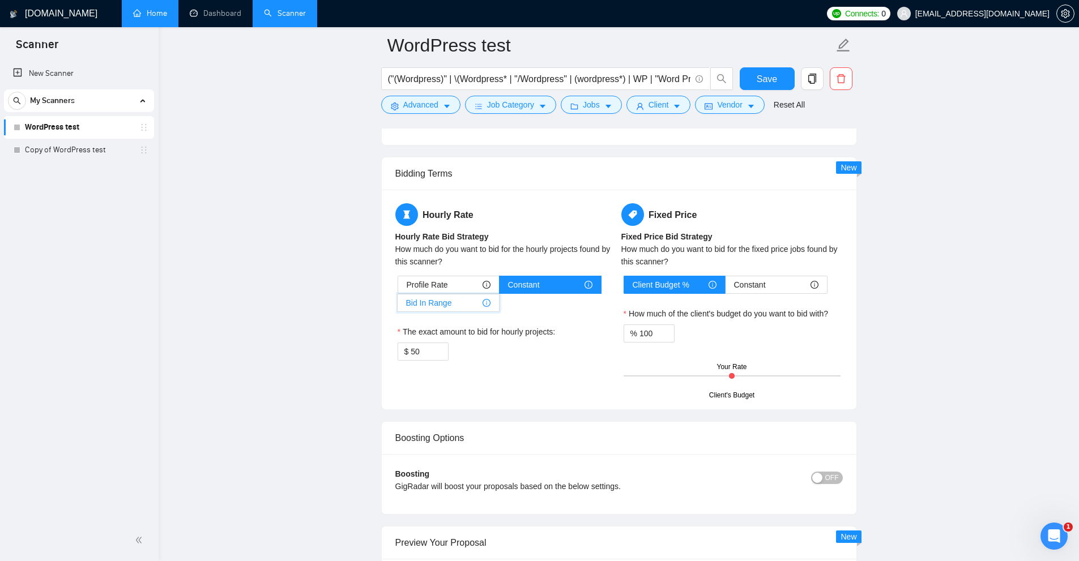
click at [398, 306] on input "Bid In Range" at bounding box center [398, 306] width 0 height 0
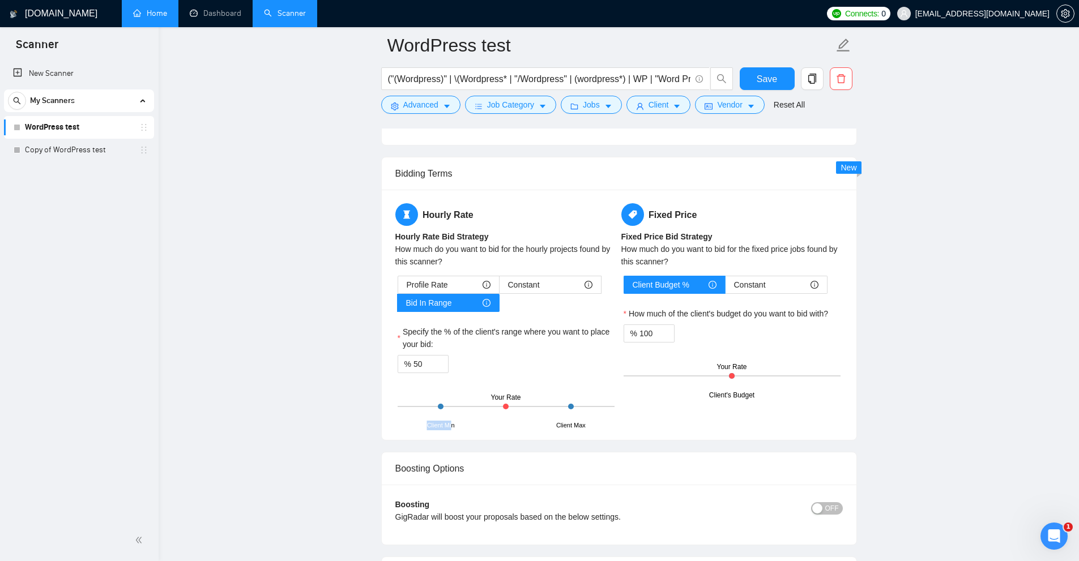
drag, startPoint x: 421, startPoint y: 425, endPoint x: 519, endPoint y: 425, distance: 98.0
click at [467, 424] on div "Client Min Client Max Your Rate" at bounding box center [506, 407] width 217 height 40
drag, startPoint x: 568, startPoint y: 425, endPoint x: 620, endPoint y: 428, distance: 52.2
click at [620, 428] on div "Hourly Rate Hourly Rate Bid Strategy How much do you want to bid for the hourly…" at bounding box center [619, 315] width 475 height 250
click at [506, 437] on div "Hourly Rate Hourly Rate Bid Strategy How much do you want to bid for the hourly…" at bounding box center [619, 315] width 475 height 250
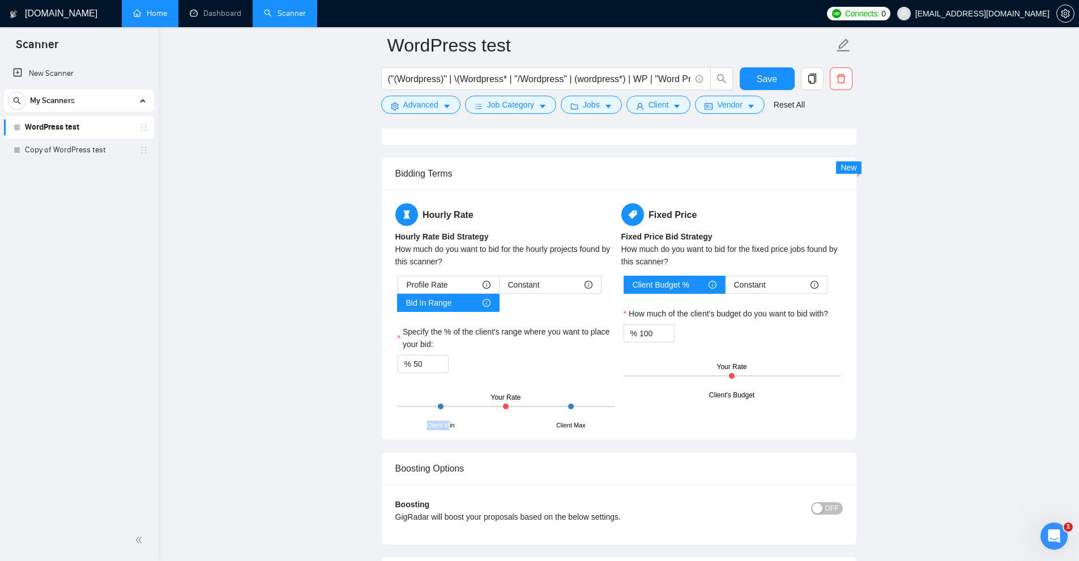
drag, startPoint x: 420, startPoint y: 425, endPoint x: 451, endPoint y: 424, distance: 31.7
click at [450, 424] on div "Client Min Client Max Your Rate" at bounding box center [506, 407] width 217 height 40
click at [430, 421] on div "Client Min" at bounding box center [441, 426] width 28 height 10
drag, startPoint x: 430, startPoint y: 368, endPoint x: 361, endPoint y: 365, distance: 69.2
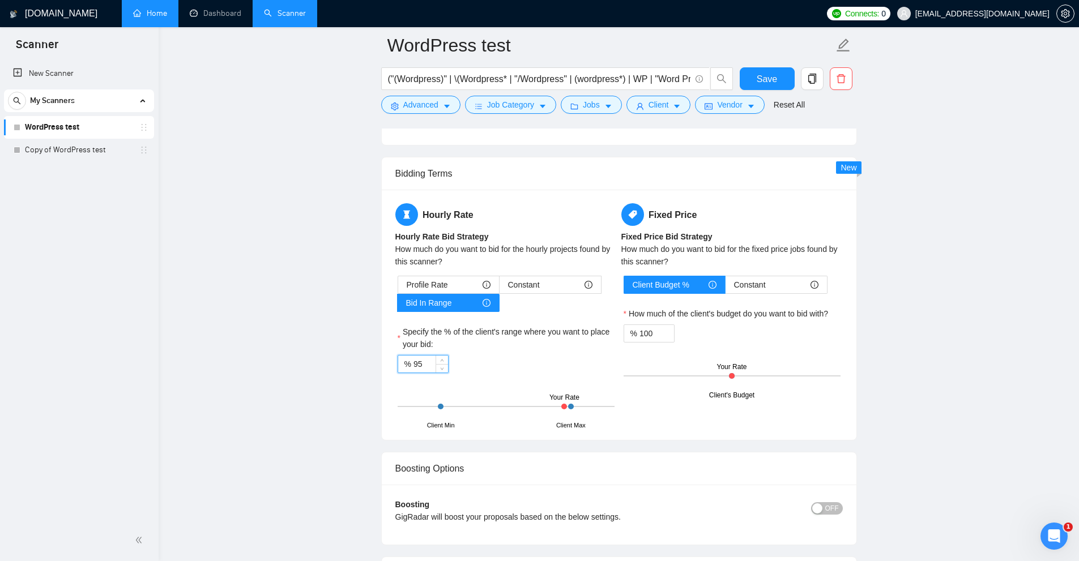
drag, startPoint x: 422, startPoint y: 362, endPoint x: 303, endPoint y: 341, distance: 120.8
click at [526, 397] on div "Client Min Client Max Your Rate" at bounding box center [506, 407] width 217 height 40
click at [414, 356] on input "105" at bounding box center [431, 364] width 35 height 17
click at [419, 359] on input "105" at bounding box center [431, 364] width 35 height 17
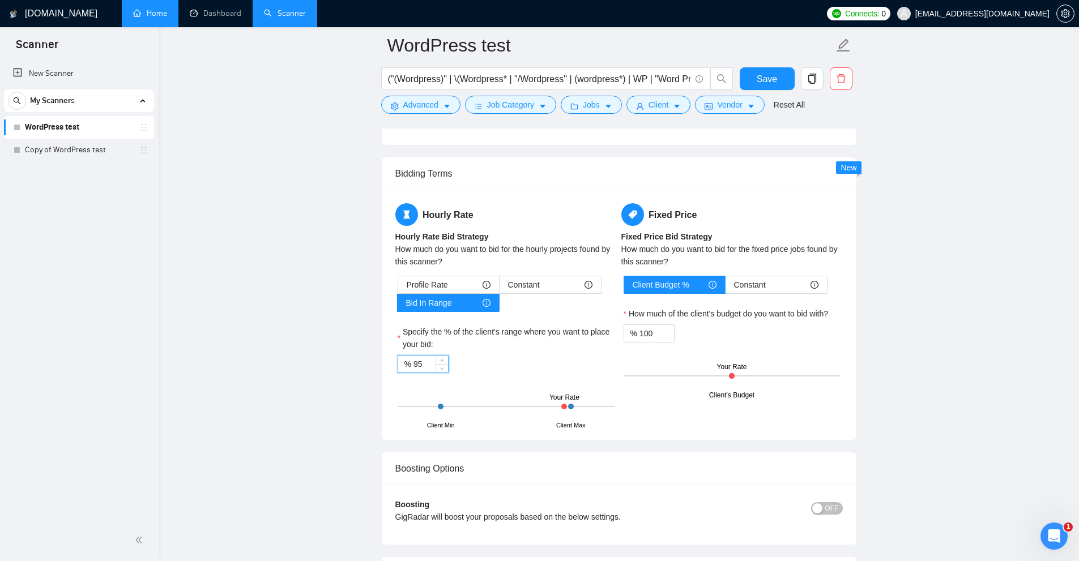
type input "95"
click at [741, 379] on div "Client's Budget Your Rate" at bounding box center [732, 376] width 217 height 40
drag, startPoint x: 648, startPoint y: 206, endPoint x: 714, endPoint y: 211, distance: 65.9
click at [714, 211] on h5 "Fixed Price" at bounding box center [731, 214] width 221 height 23
drag, startPoint x: 611, startPoint y: 325, endPoint x: 732, endPoint y: 352, distance: 124.1
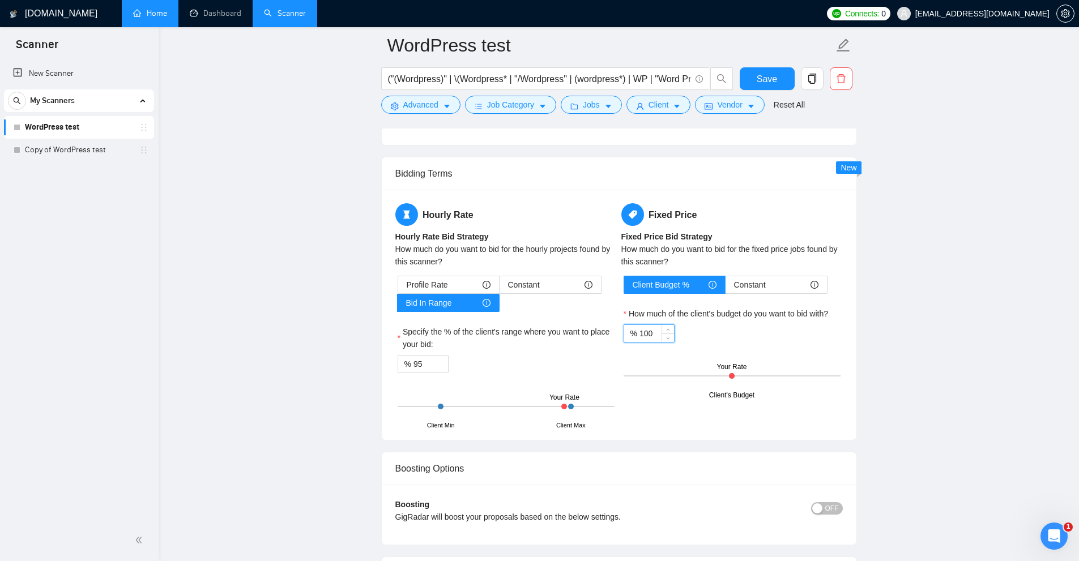
click at [635, 333] on div "% 100" at bounding box center [649, 334] width 51 height 18
click at [761, 352] on div "Client Budget % Constant How much of the client's budget do you want to bid wit…" at bounding box center [731, 336] width 221 height 120
drag, startPoint x: 658, startPoint y: 334, endPoint x: 586, endPoint y: 331, distance: 72.0
click at [586, 331] on div "Hourly Rate Hourly Rate Bid Strategy How much do you want to bid for the hourly…" at bounding box center [619, 314] width 452 height 223
type input "95"
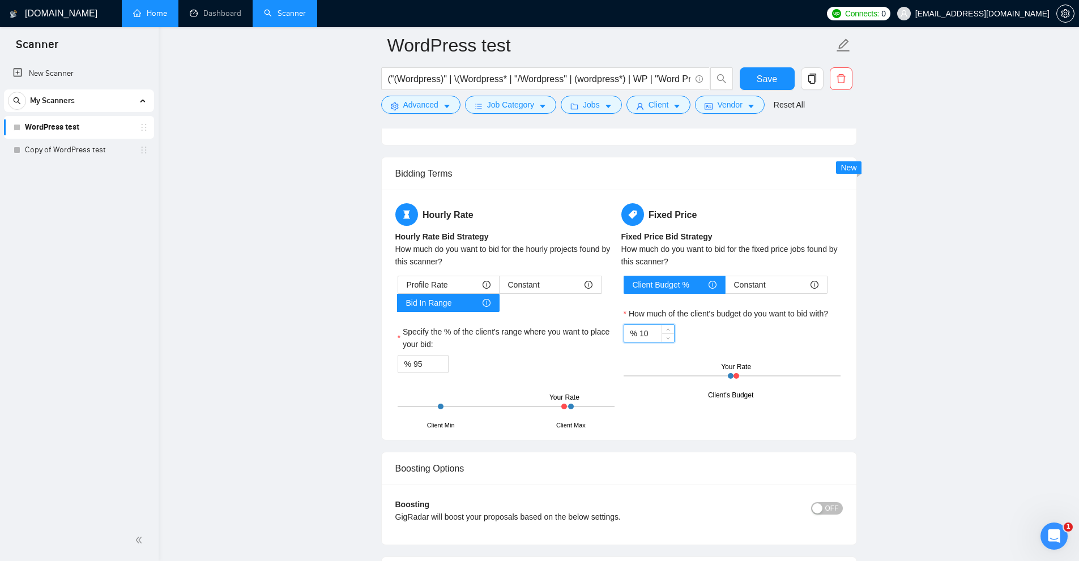
type input "105"
type input "100"
click at [771, 285] on div "Constant" at bounding box center [776, 284] width 84 height 17
click at [726, 288] on input "Constant" at bounding box center [726, 288] width 0 height 0
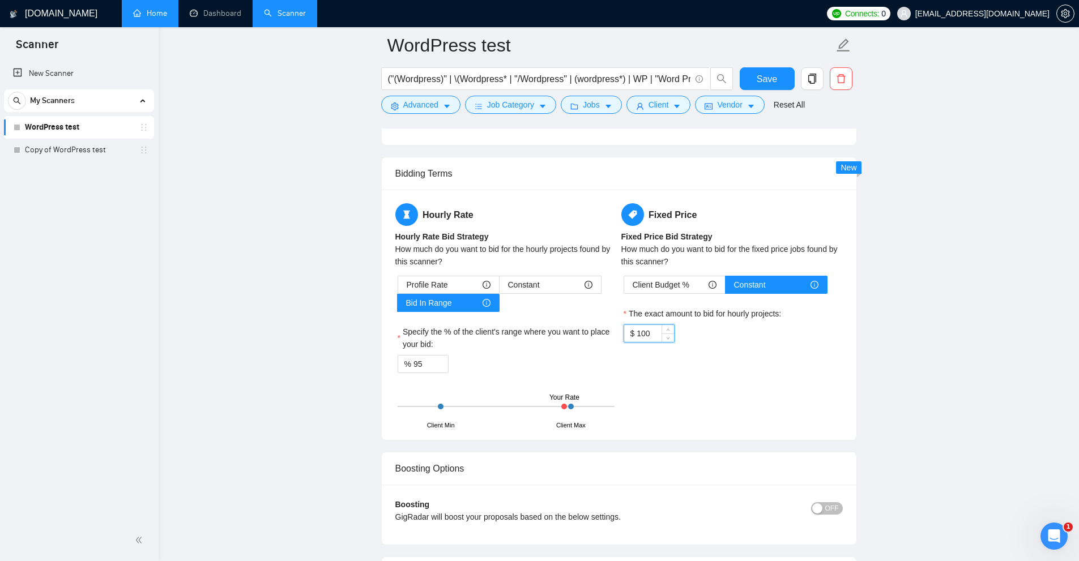
drag, startPoint x: 659, startPoint y: 330, endPoint x: 601, endPoint y: 334, distance: 57.9
click at [601, 334] on div "Hourly Rate Hourly Rate Bid Strategy How much do you want to bid for the hourly…" at bounding box center [619, 314] width 452 height 223
click at [666, 283] on span "Client Budget %" at bounding box center [661, 284] width 57 height 17
click at [624, 288] on input "Client Budget %" at bounding box center [624, 288] width 0 height 0
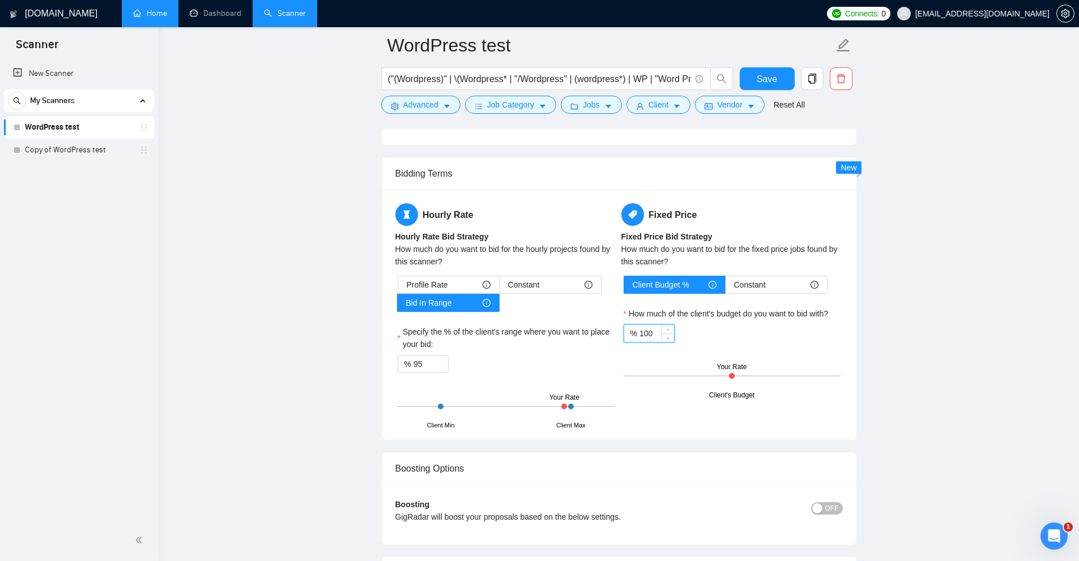
drag, startPoint x: 651, startPoint y: 327, endPoint x: 559, endPoint y: 339, distance: 93.7
click at [555, 337] on div "Hourly Rate Hourly Rate Bid Strategy How much do you want to bid for the hourly…" at bounding box center [619, 314] width 452 height 223
drag, startPoint x: 658, startPoint y: 333, endPoint x: 601, endPoint y: 335, distance: 57.3
click at [571, 335] on div "Hourly Rate Hourly Rate Bid Strategy How much do you want to bid for the hourly…" at bounding box center [619, 314] width 452 height 223
click at [794, 334] on div "% 100" at bounding box center [732, 334] width 217 height 18
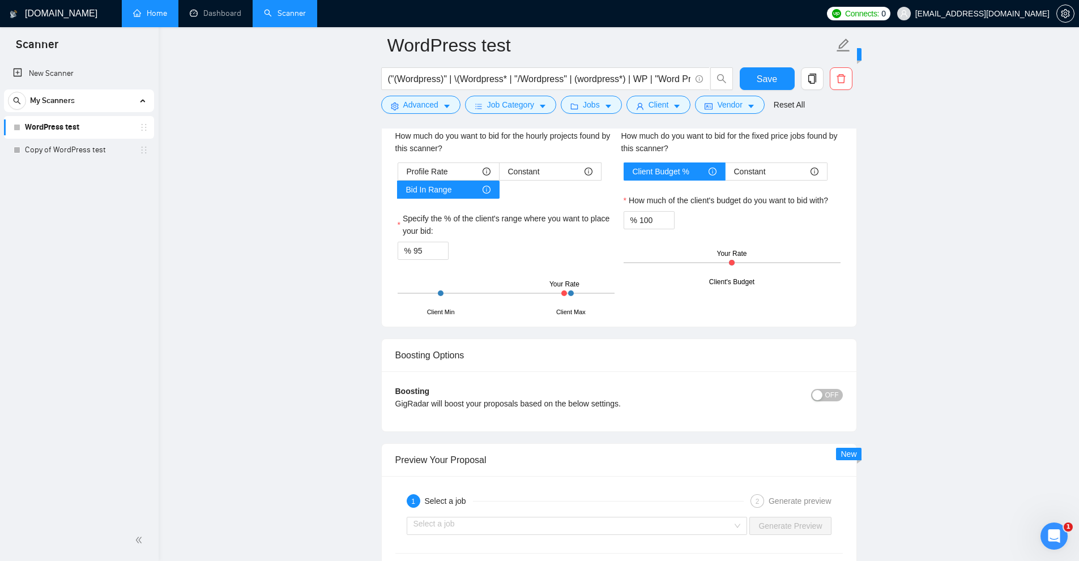
scroll to position [2411, 0]
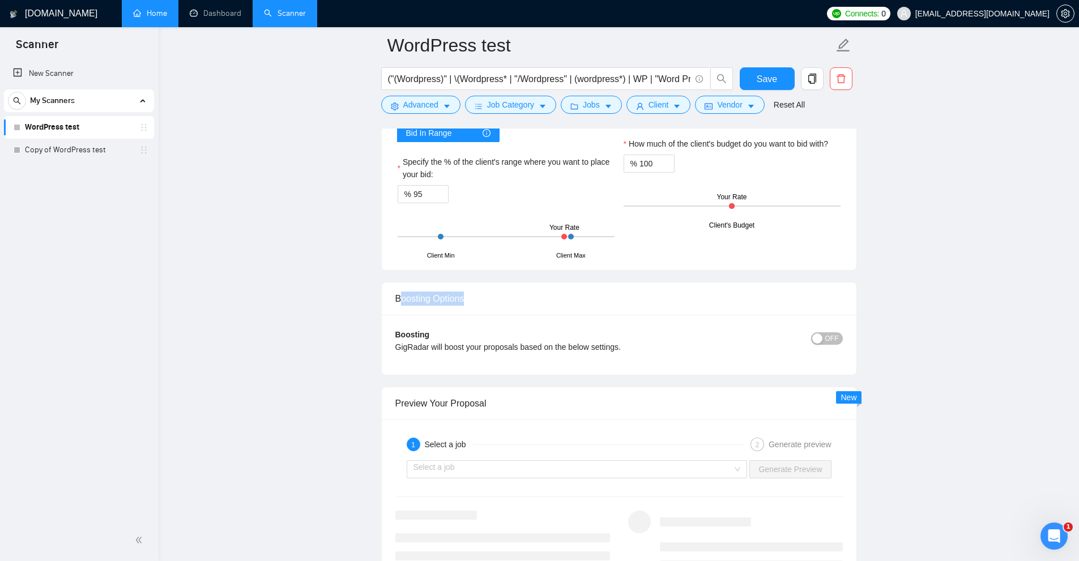
drag, startPoint x: 415, startPoint y: 292, endPoint x: 594, endPoint y: 296, distance: 178.5
click at [594, 296] on div "Boosting Options" at bounding box center [619, 299] width 448 height 32
click at [826, 337] on button "OFF" at bounding box center [827, 339] width 32 height 12
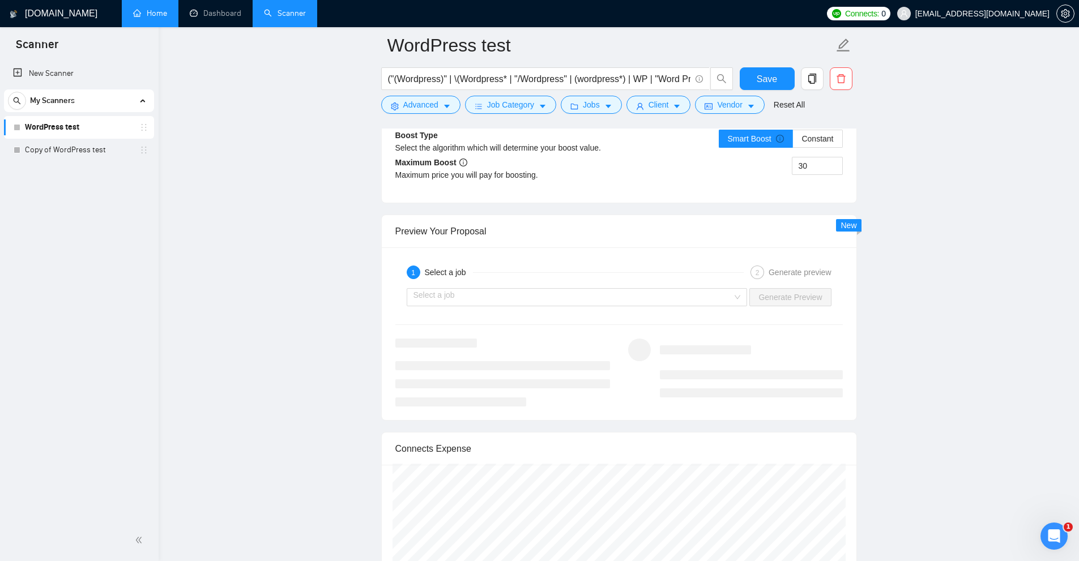
scroll to position [2468, 0]
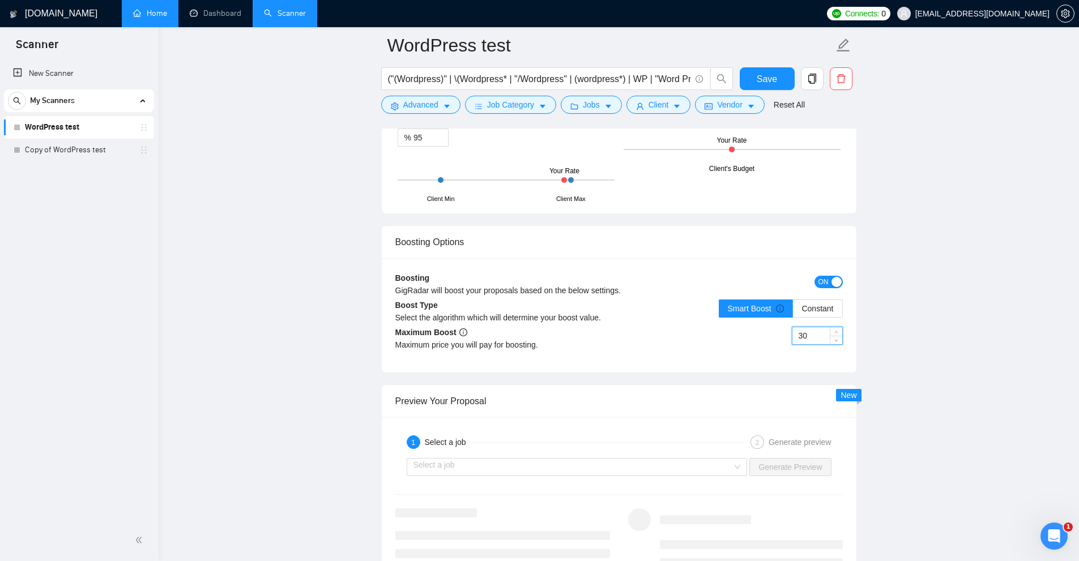
drag, startPoint x: 796, startPoint y: 337, endPoint x: 642, endPoint y: 335, distance: 154.1
click at [642, 335] on div "30" at bounding box center [731, 343] width 224 height 32
click at [812, 311] on span "Constant" at bounding box center [818, 308] width 32 height 9
click at [793, 312] on input "Constant" at bounding box center [793, 312] width 0 height 0
click at [762, 312] on span "Smart Boost" at bounding box center [756, 308] width 57 height 9
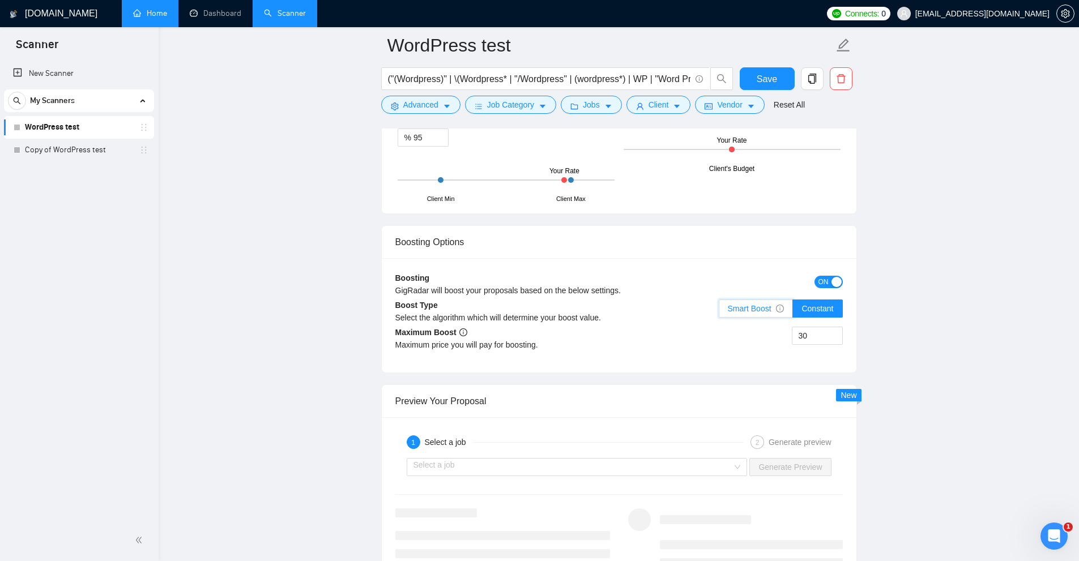
click at [719, 312] on input "Smart Boost" at bounding box center [719, 312] width 0 height 0
click at [819, 315] on label "Constant" at bounding box center [817, 309] width 49 height 18
click at [793, 312] on input "Constant" at bounding box center [793, 312] width 0 height 0
drag, startPoint x: 653, startPoint y: 332, endPoint x: 777, endPoint y: 353, distance: 126.4
click at [777, 351] on div "30" at bounding box center [731, 343] width 224 height 32
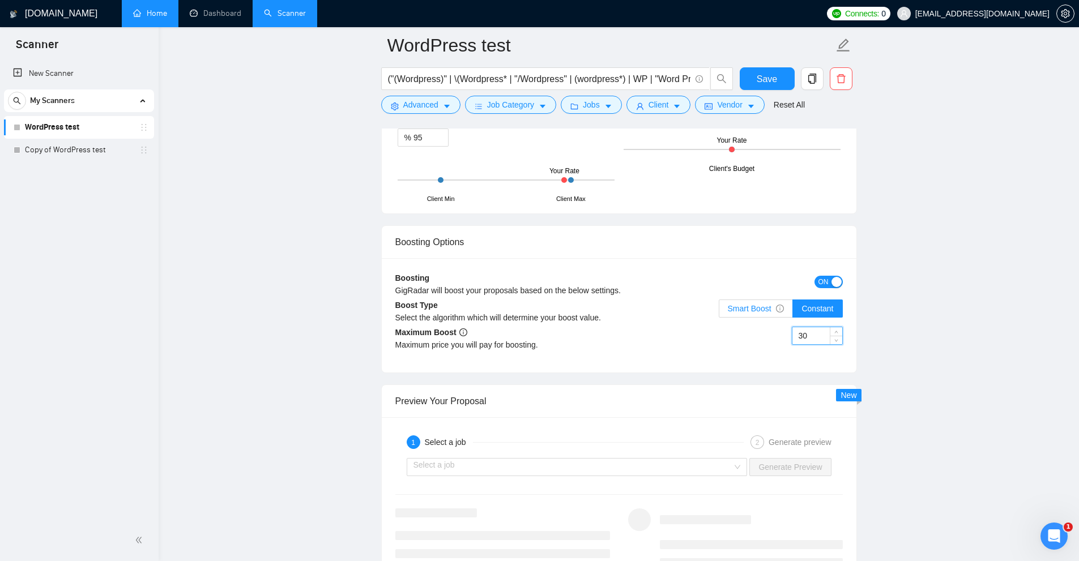
click at [750, 313] on label "Smart Boost" at bounding box center [756, 309] width 75 height 18
click at [759, 306] on span "Smart Boost" at bounding box center [756, 308] width 57 height 9
click at [719, 312] on input "Smart Boost" at bounding box center [719, 312] width 0 height 0
drag, startPoint x: 814, startPoint y: 331, endPoint x: 753, endPoint y: 308, distance: 65.4
click at [691, 331] on div "30" at bounding box center [731, 343] width 224 height 32
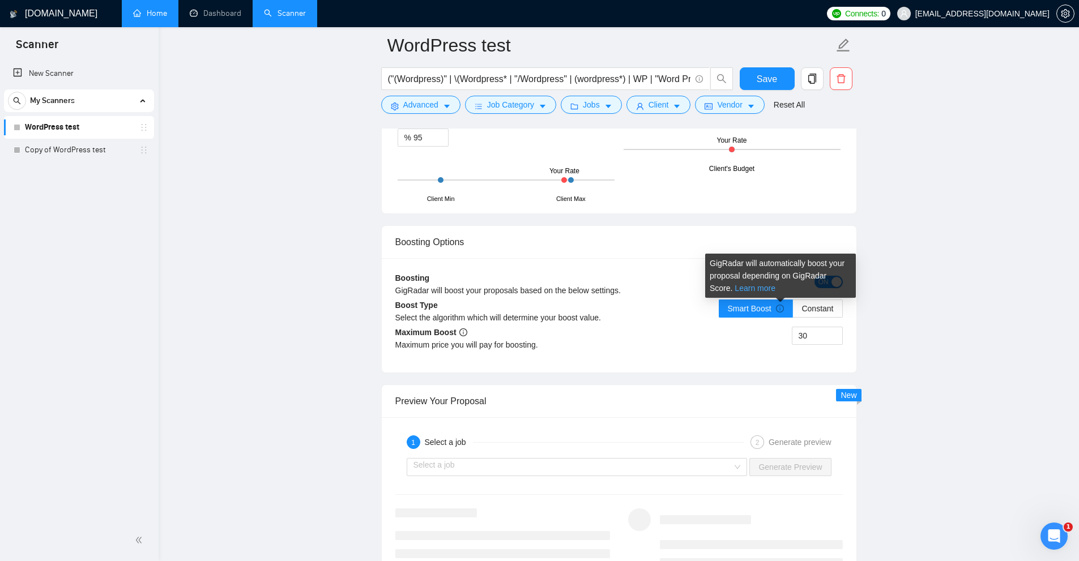
click at [740, 287] on link "Learn more" at bounding box center [755, 288] width 41 height 9
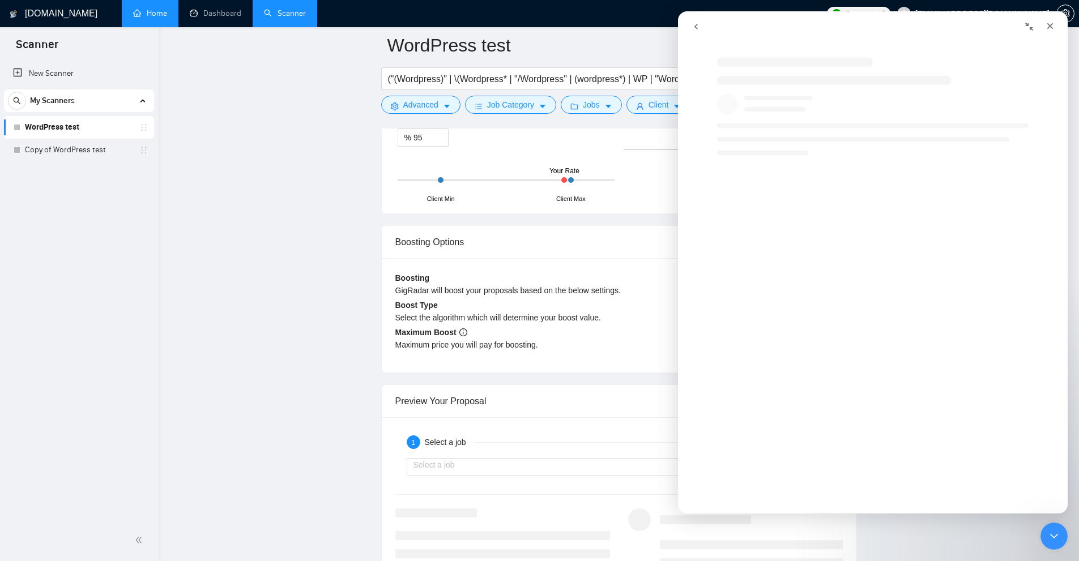
drag, startPoint x: 735, startPoint y: 77, endPoint x: 1046, endPoint y: 388, distance: 439.8
click at [998, 424] on div "🧠 Boosting Feature 🧠 Boosting Feature" at bounding box center [873, 278] width 390 height 472
click at [1055, 531] on icon "Close Intercom Messenger" at bounding box center [1053, 535] width 14 height 14
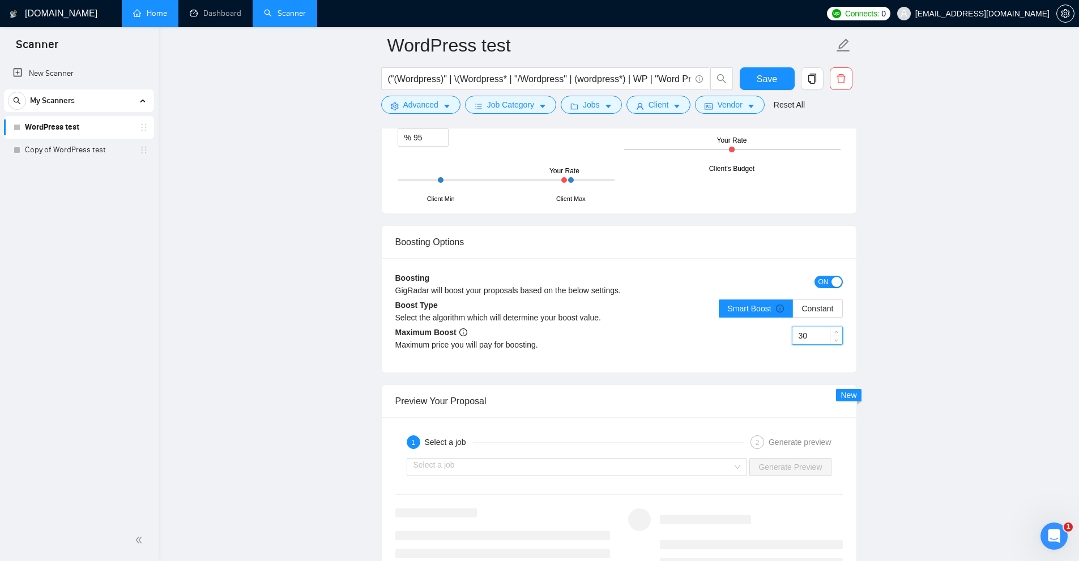
drag, startPoint x: 810, startPoint y: 339, endPoint x: 794, endPoint y: 346, distance: 17.3
click at [778, 346] on div "30" at bounding box center [731, 343] width 224 height 32
click at [815, 339] on input "30" at bounding box center [817, 335] width 50 height 17
drag, startPoint x: 815, startPoint y: 339, endPoint x: 791, endPoint y: 338, distance: 23.9
click at [791, 338] on div "30" at bounding box center [731, 343] width 224 height 32
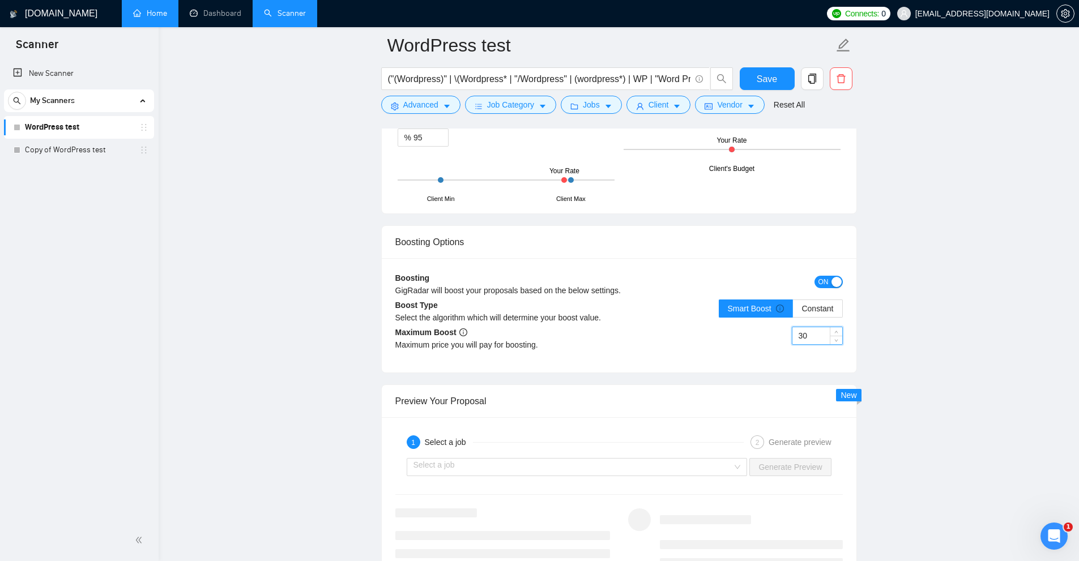
click at [825, 336] on input "30" at bounding box center [817, 335] width 50 height 17
drag, startPoint x: 825, startPoint y: 336, endPoint x: 768, endPoint y: 335, distance: 57.8
click at [768, 335] on div "30" at bounding box center [731, 343] width 224 height 32
drag, startPoint x: 815, startPoint y: 333, endPoint x: 751, endPoint y: 333, distance: 63.4
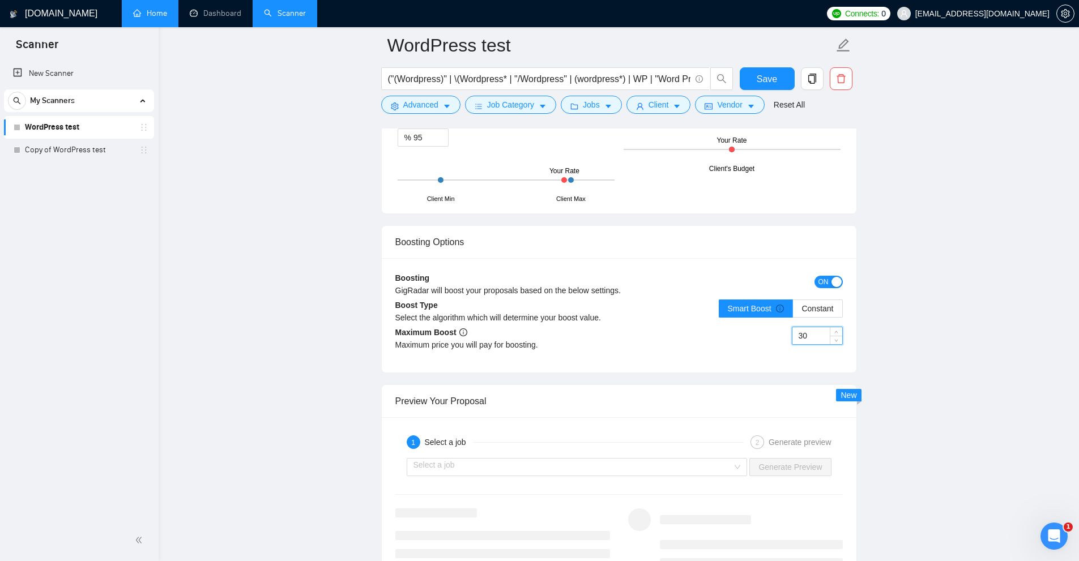
click at [751, 333] on div "30" at bounding box center [731, 343] width 224 height 32
click at [799, 338] on input "30" at bounding box center [817, 335] width 50 height 17
drag, startPoint x: 812, startPoint y: 338, endPoint x: 763, endPoint y: 342, distance: 48.9
click at [763, 342] on div "30" at bounding box center [731, 343] width 224 height 32
click at [774, 344] on div "30" at bounding box center [731, 343] width 224 height 32
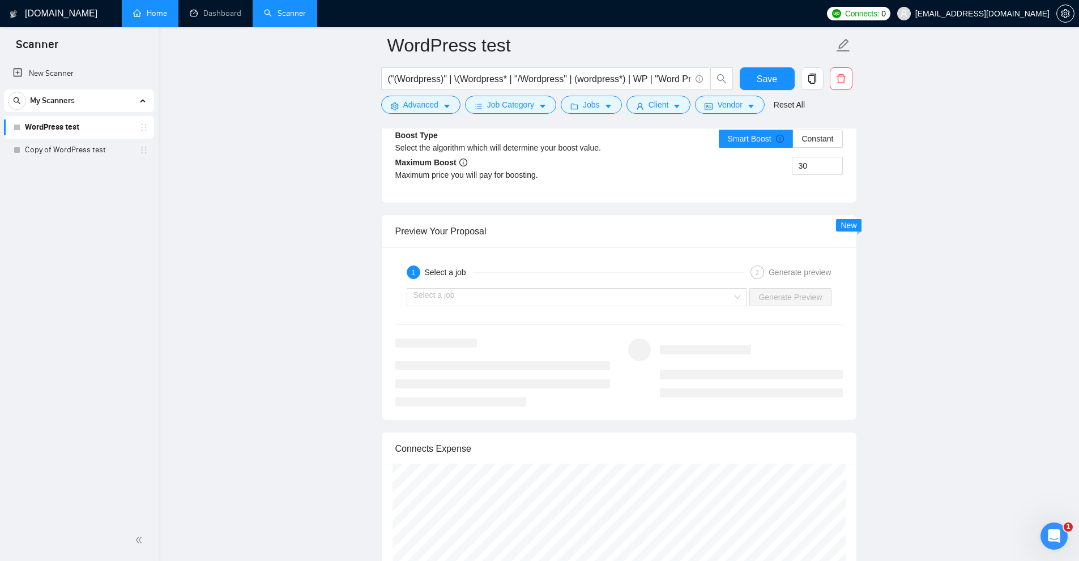
scroll to position [2525, 0]
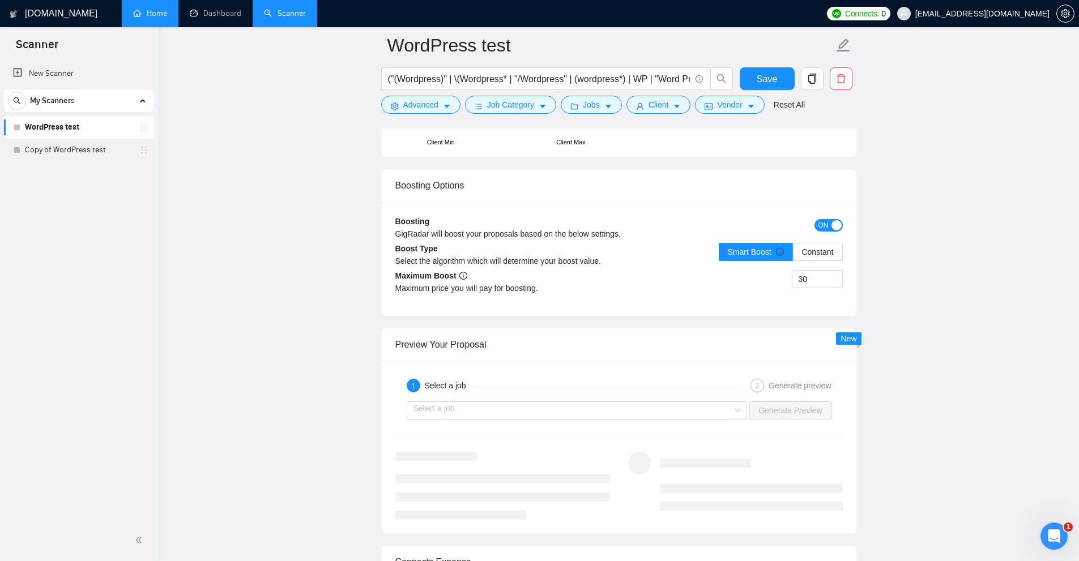
click at [807, 214] on div "Boosting GigRadar will boost your proposals based on the below settings. ON Boo…" at bounding box center [619, 259] width 475 height 114
click at [841, 228] on div "button" at bounding box center [837, 225] width 10 height 10
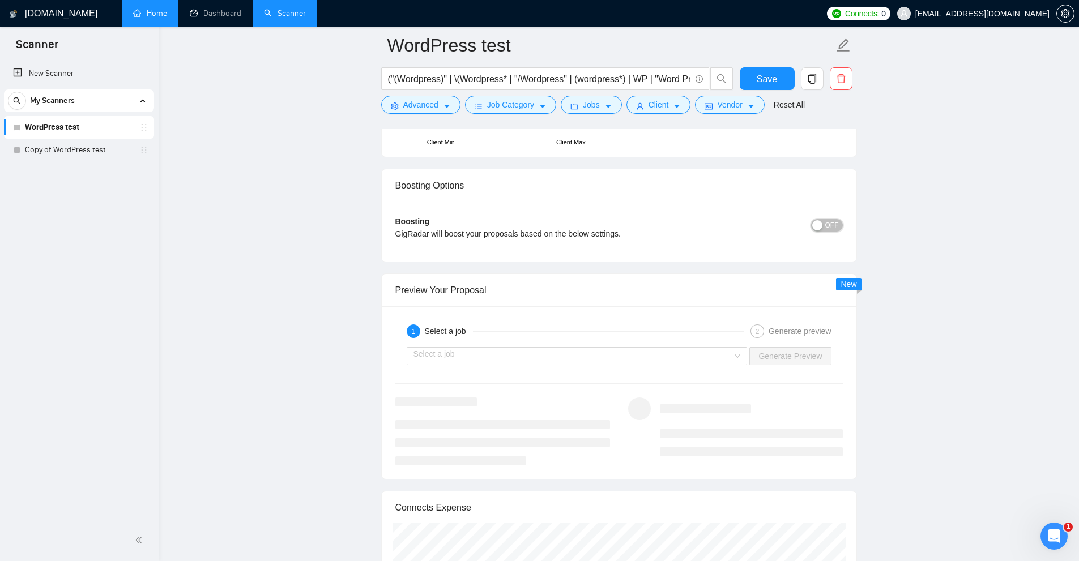
scroll to position [2468, 0]
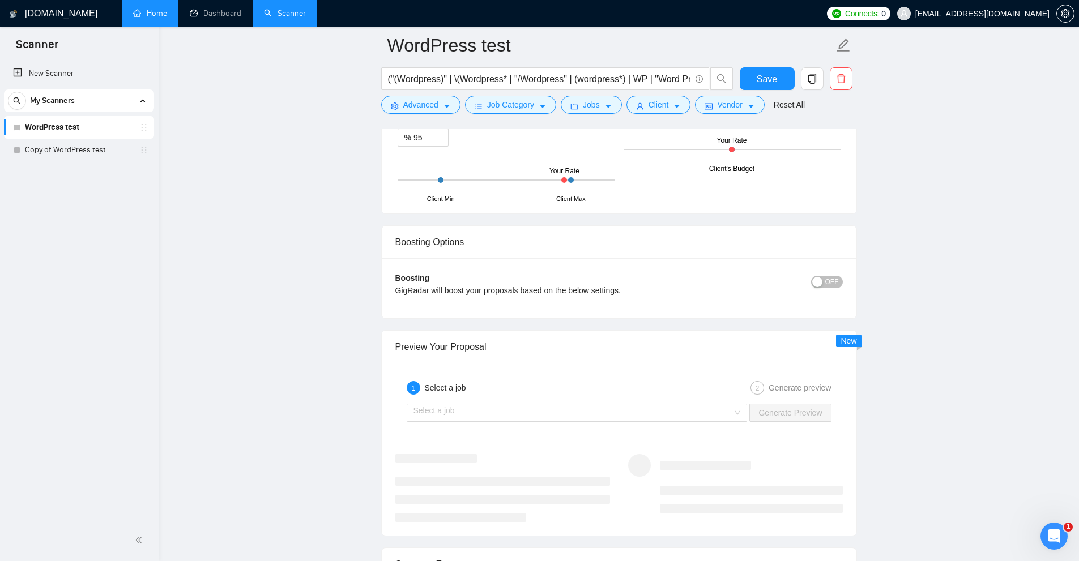
click at [835, 226] on div "Boosting Options" at bounding box center [619, 242] width 448 height 32
click at [838, 284] on span "OFF" at bounding box center [832, 282] width 14 height 12
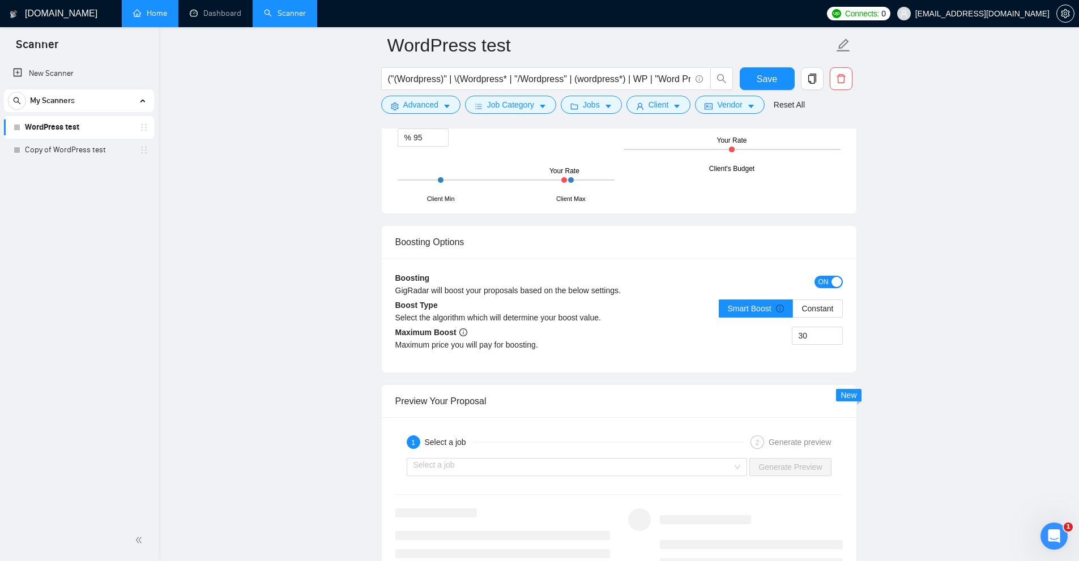
click at [835, 280] on div "button" at bounding box center [837, 282] width 10 height 10
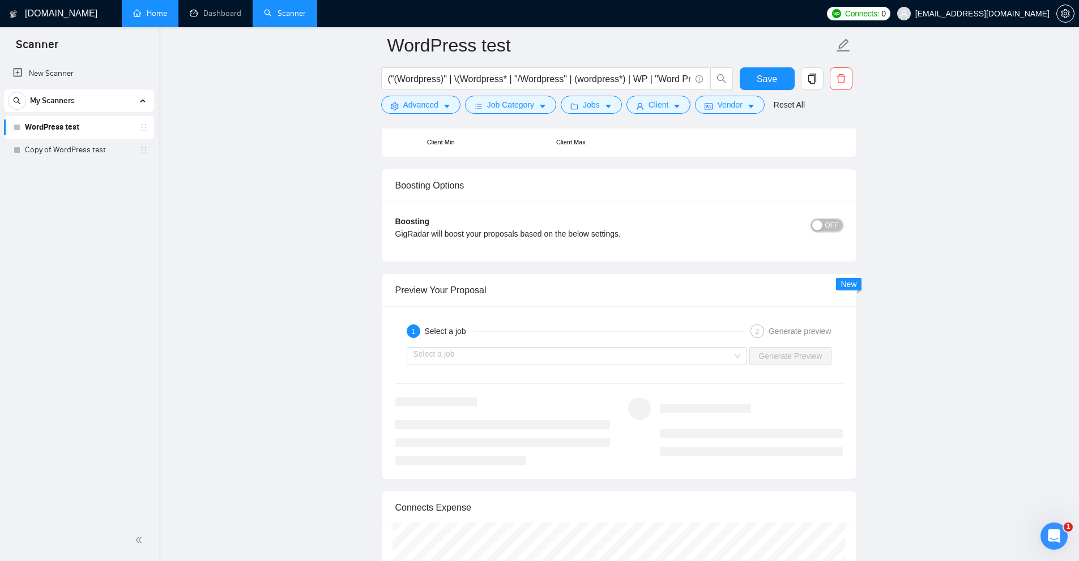
scroll to position [2581, 0]
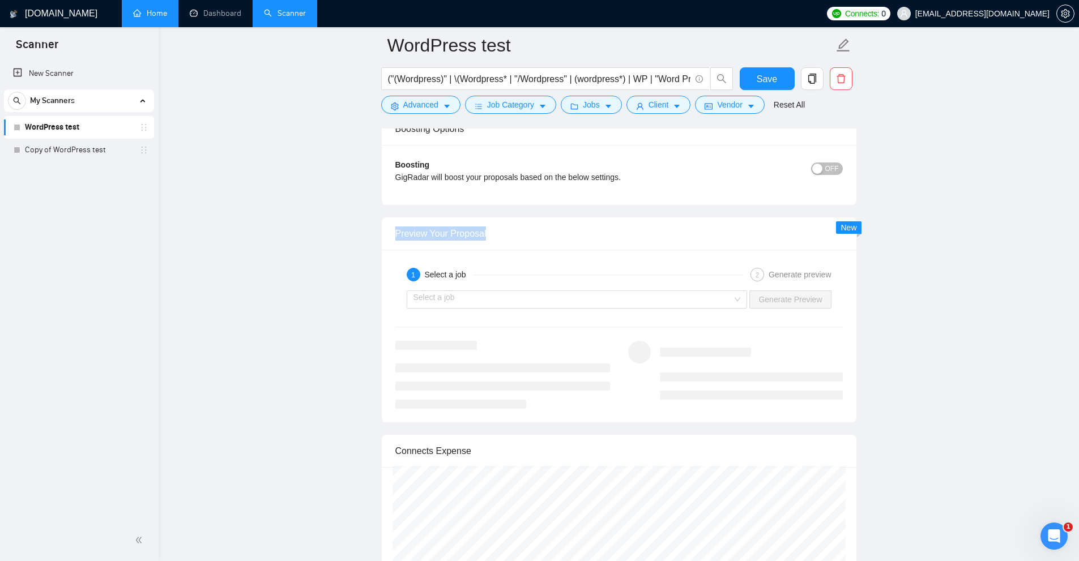
drag, startPoint x: 397, startPoint y: 231, endPoint x: 566, endPoint y: 228, distance: 168.8
click at [566, 228] on div "Preview Your Proposal" at bounding box center [619, 234] width 448 height 32
click at [492, 293] on input "search" at bounding box center [573, 299] width 319 height 17
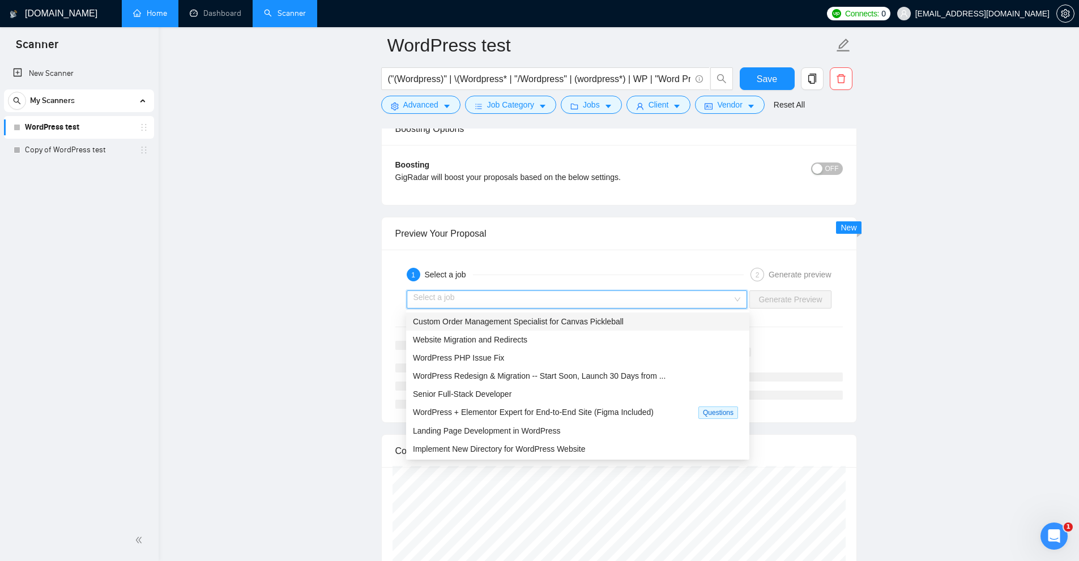
click at [589, 318] on span "Custom Order Management Specialist for Canvas Pickleball" at bounding box center [518, 321] width 211 height 9
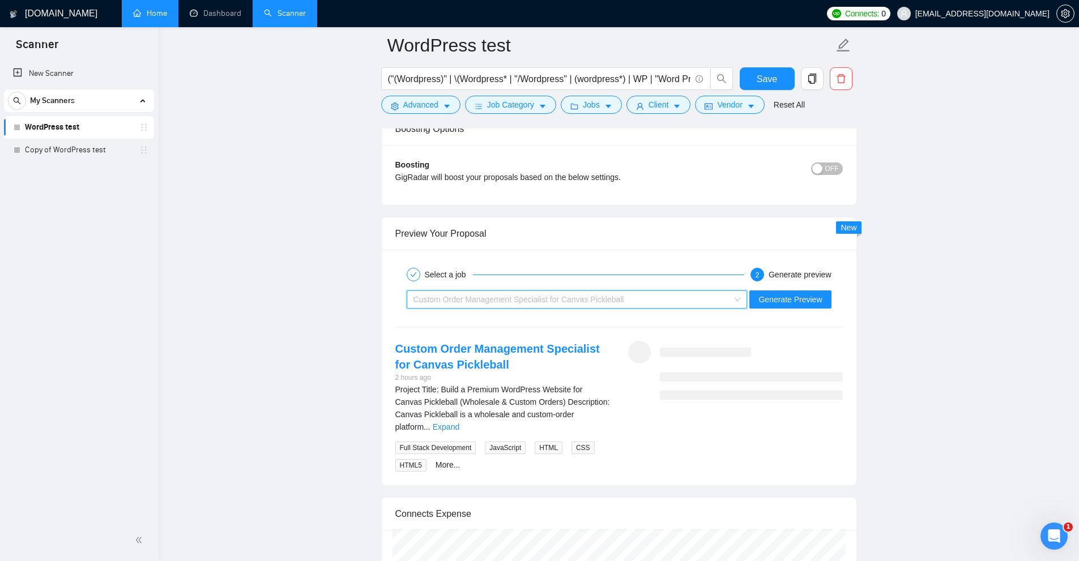
click at [561, 297] on span "Custom Order Management Specialist for Canvas Pickleball" at bounding box center [519, 299] width 211 height 9
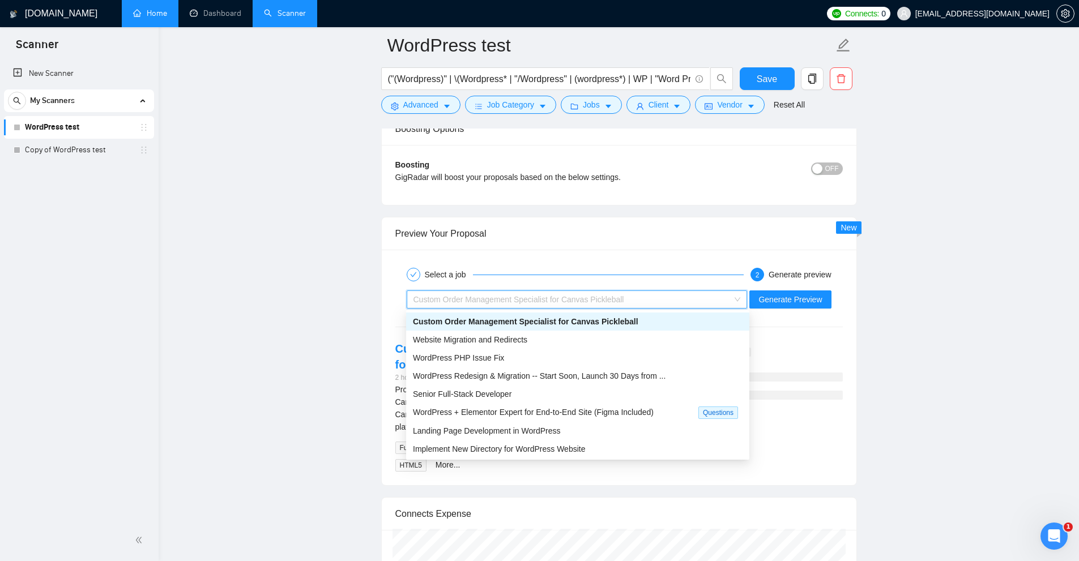
scroll to position [36, 0]
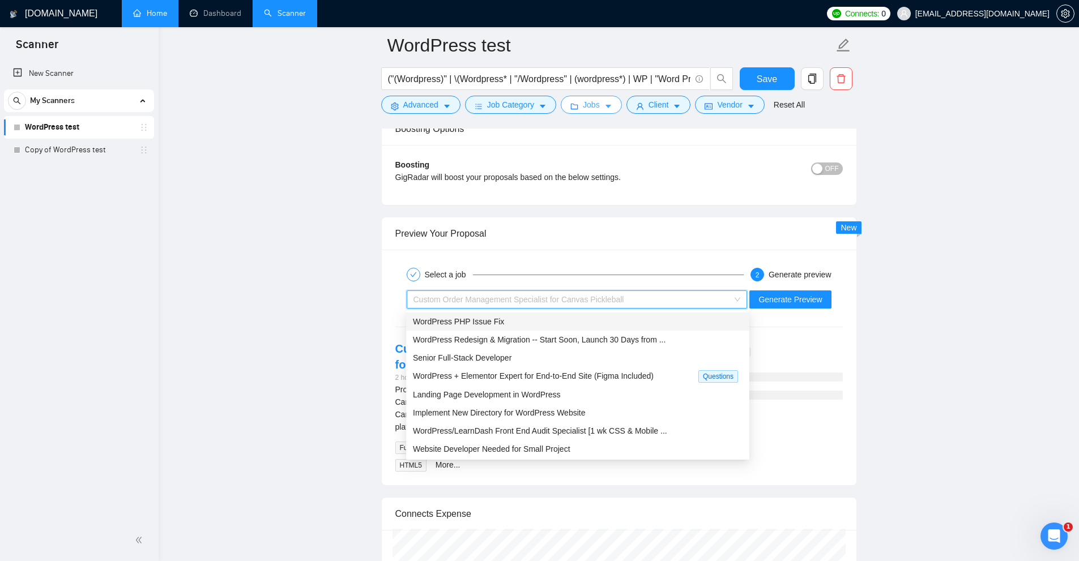
click at [594, 103] on span "Jobs" at bounding box center [591, 105] width 17 height 12
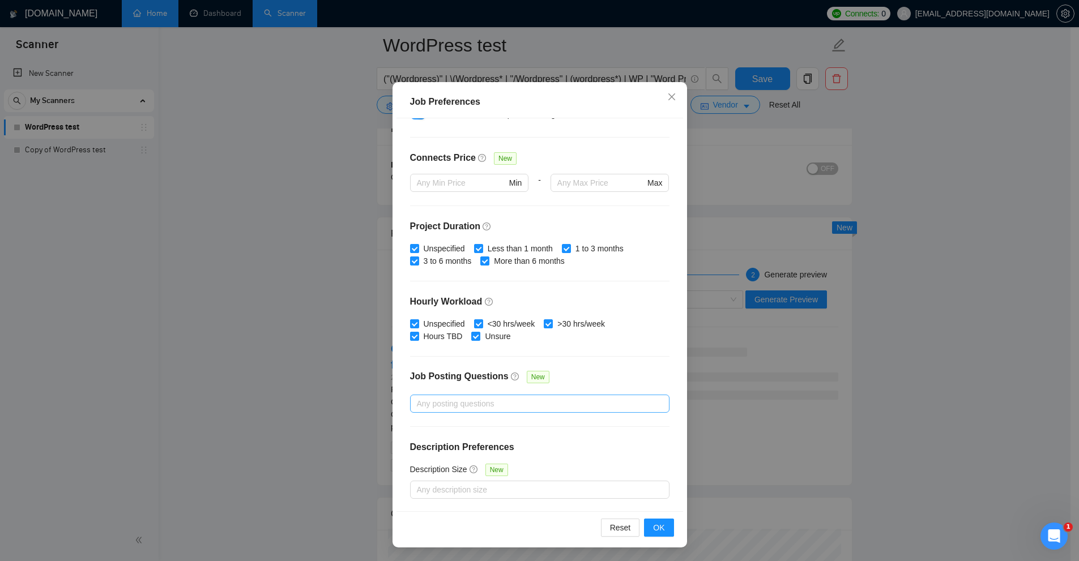
scroll to position [2695, 0]
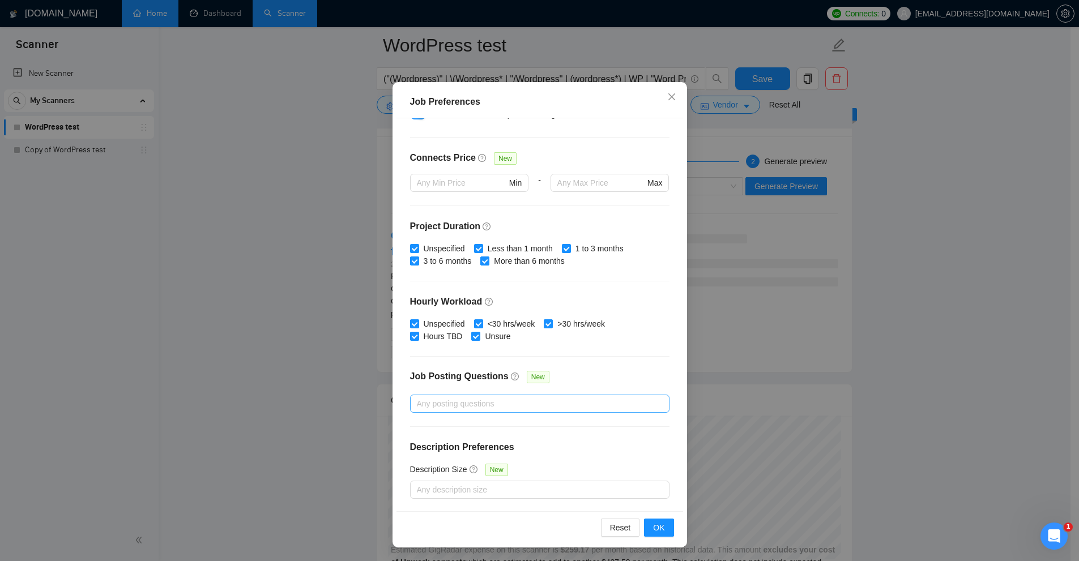
click at [476, 400] on div at bounding box center [534, 404] width 242 height 14
click at [483, 461] on span "Jobs that Contain Custom Questions" at bounding box center [496, 462] width 140 height 9
click at [420, 461] on input "Jobs that Contain Custom Questions" at bounding box center [416, 462] width 8 height 8
checkbox input "true"
click at [482, 443] on span "Jobs with Default Questions Only" at bounding box center [490, 444] width 128 height 9
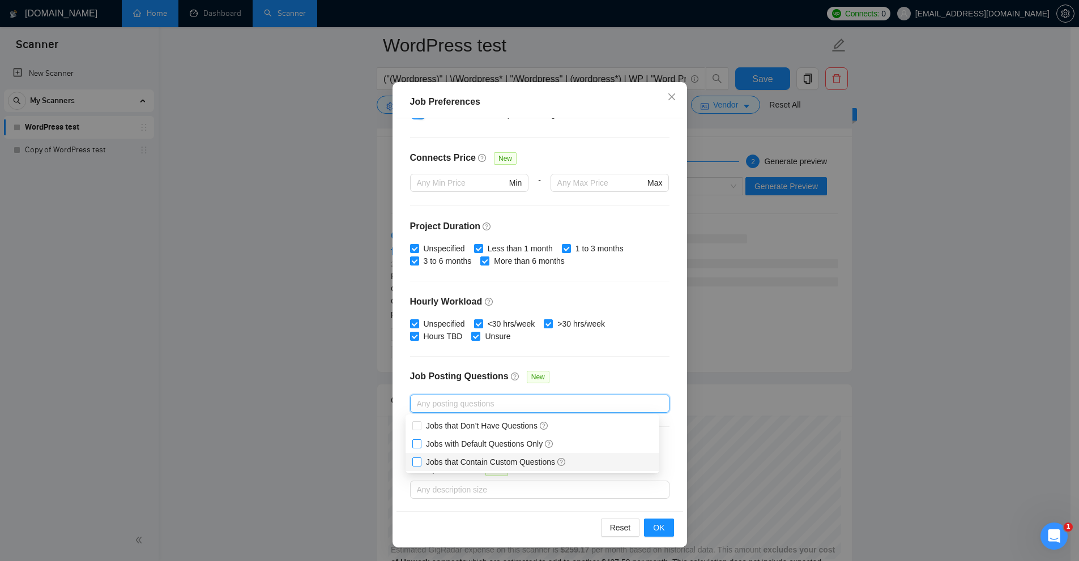
click at [420, 443] on input "Jobs with Default Questions Only" at bounding box center [416, 444] width 8 height 8
checkbox input "true"
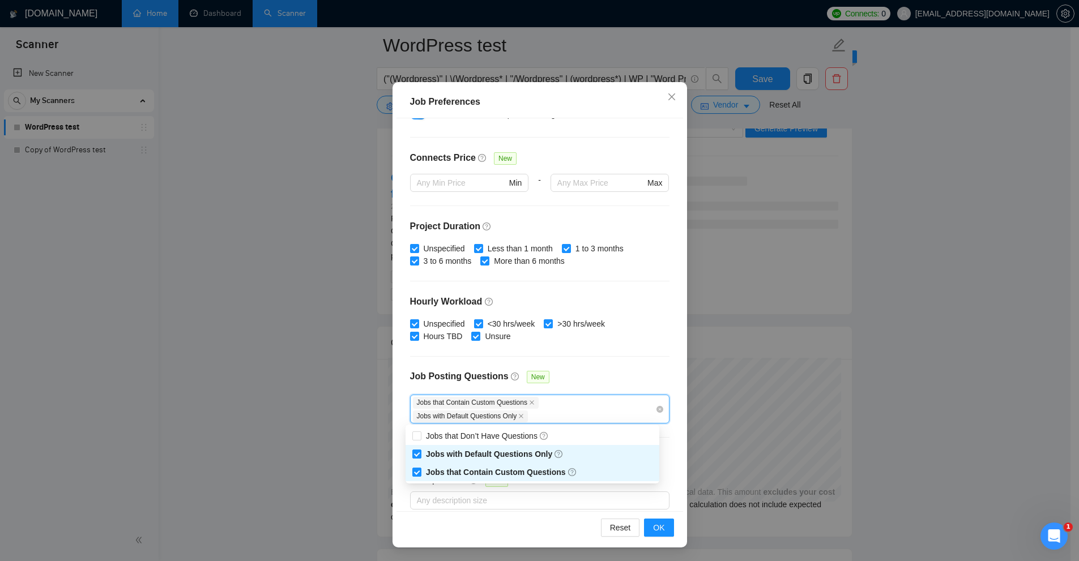
click at [851, 339] on div "Job Preferences Budget Project Type All Fixed Price Hourly Rate Fixed Price Bud…" at bounding box center [539, 280] width 1079 height 561
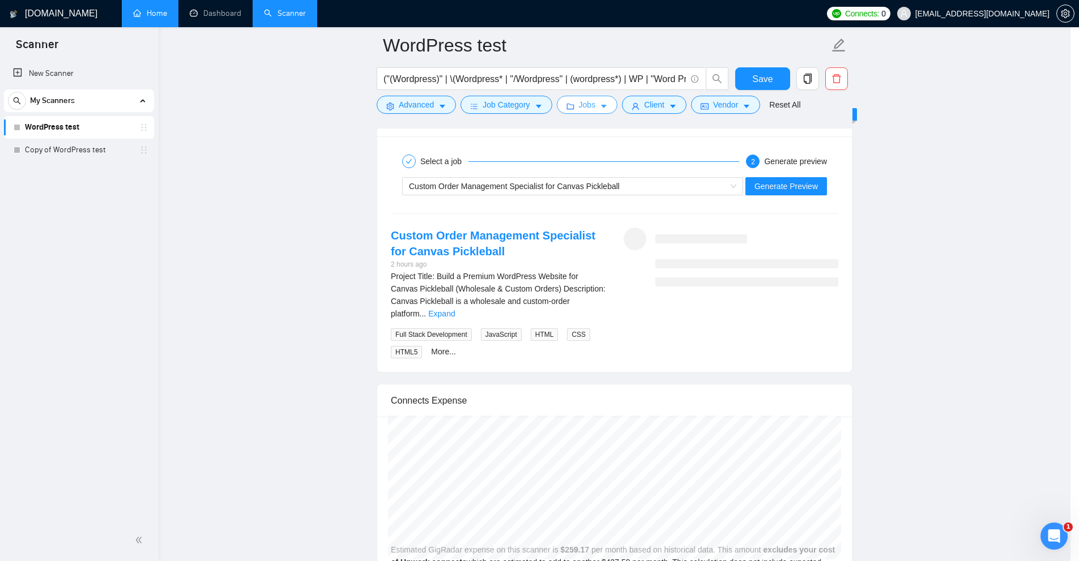
scroll to position [0, 0]
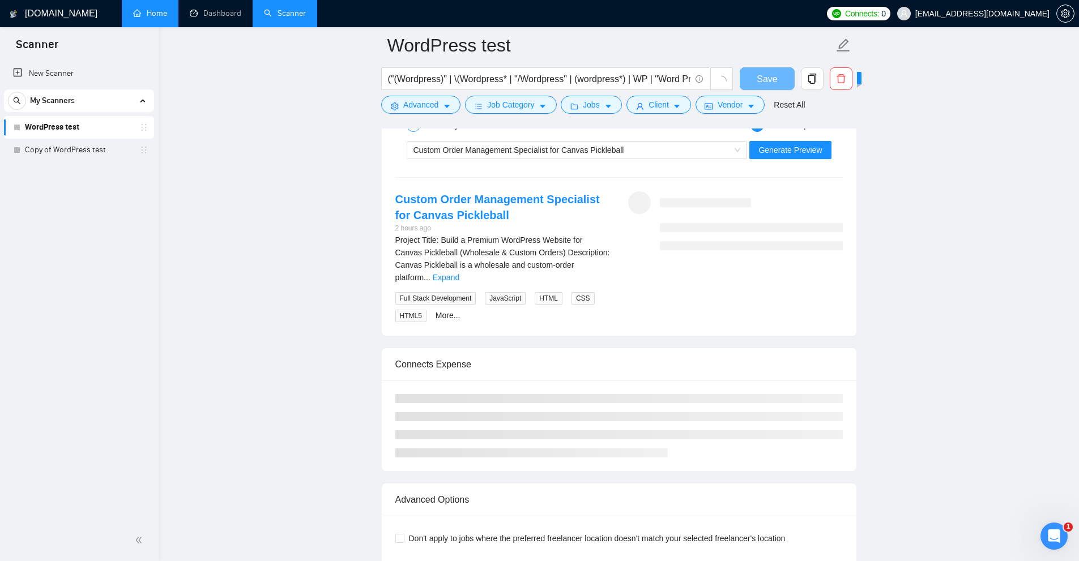
click at [621, 182] on div "Select a job 2 Generate preview Custom Order Management Specialist for Canvas P…" at bounding box center [619, 218] width 475 height 236
click at [634, 152] on div "Custom Order Management Specialist for Canvas Pickleball" at bounding box center [572, 150] width 317 height 17
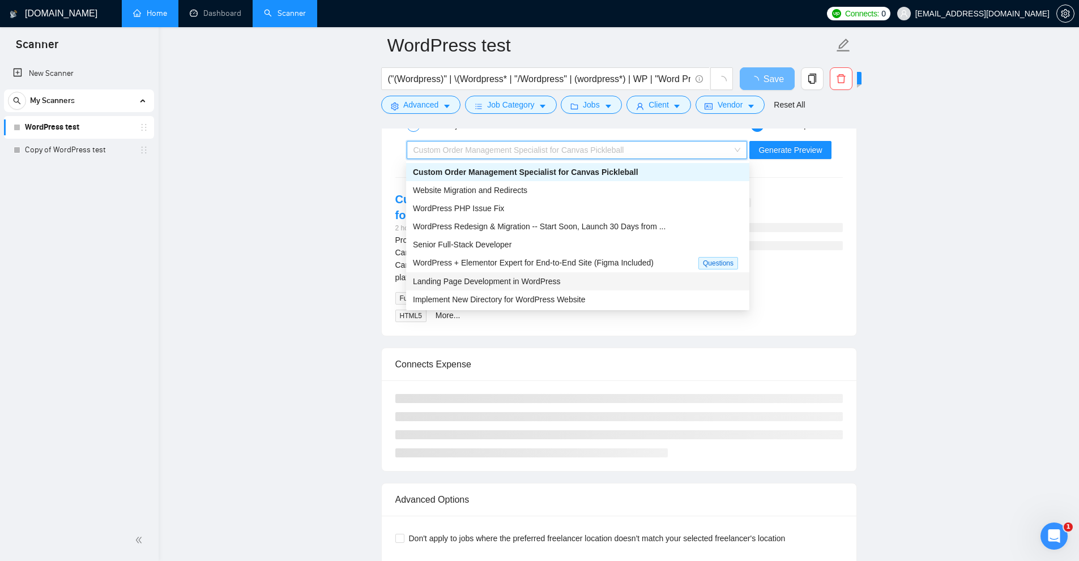
click at [854, 218] on div "Select a job 2 Generate preview Custom Order Management Specialist for Canvas P…" at bounding box center [619, 218] width 475 height 236
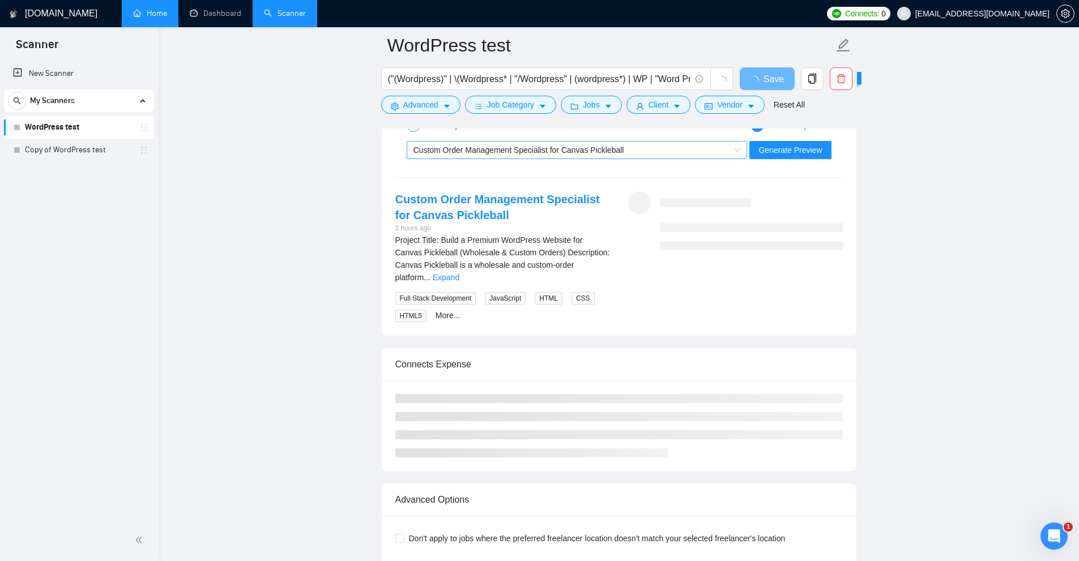
click at [589, 151] on span "Custom Order Management Specialist for Canvas Pickleball" at bounding box center [519, 150] width 211 height 9
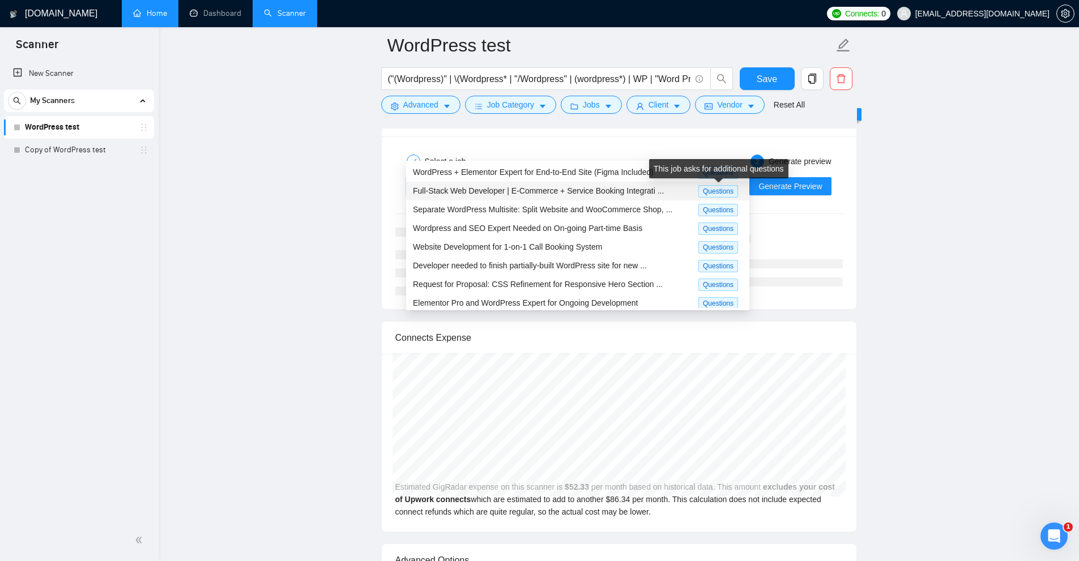
click at [702, 198] on div "Full-Stack Web Developer | E-Commerce + Service Booking Integrati ... Questions" at bounding box center [577, 191] width 343 height 19
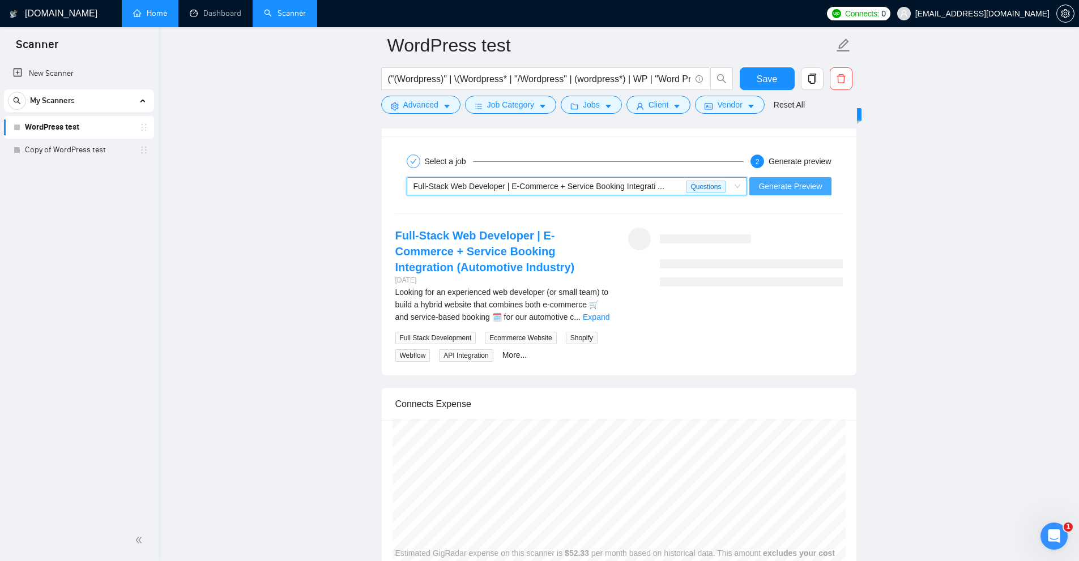
click at [794, 190] on span "Generate Preview" at bounding box center [790, 186] width 63 height 12
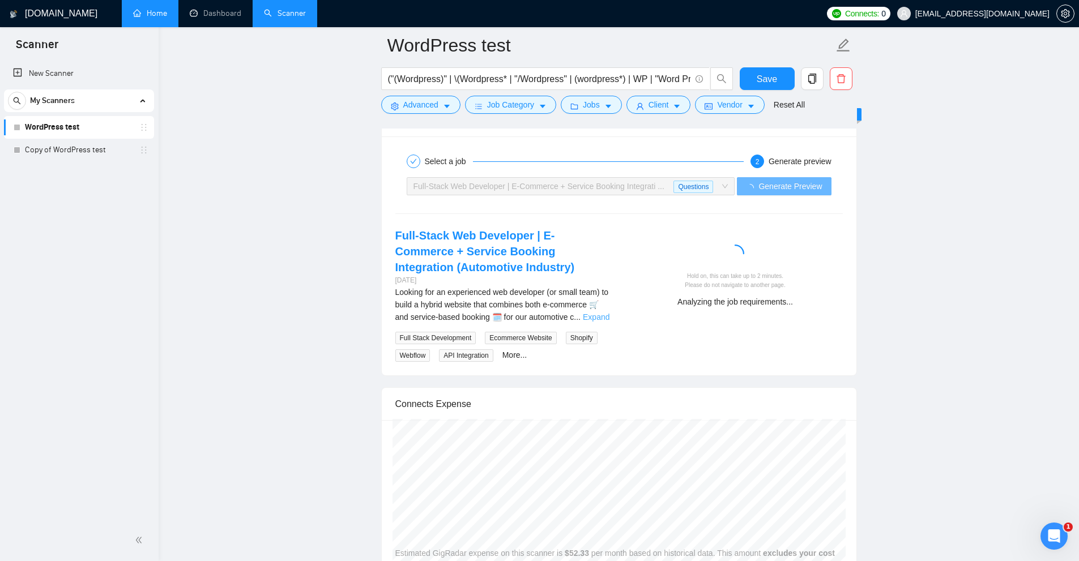
click at [598, 316] on link "Expand" at bounding box center [596, 317] width 27 height 9
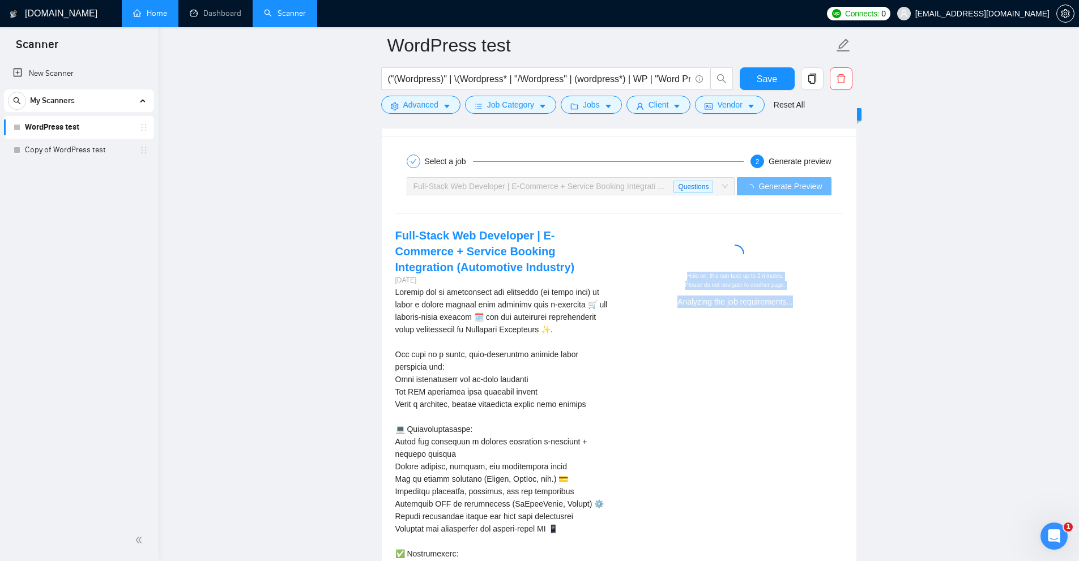
drag, startPoint x: 674, startPoint y: 275, endPoint x: 815, endPoint y: 309, distance: 144.4
click at [815, 309] on div "Hold on, this can take up to 2 minutes. Please do not navigate to another page.…" at bounding box center [735, 272] width 233 height 88
click at [758, 309] on div "Hold on, this can take up to 2 minutes. Please do not navigate to another page.…" at bounding box center [735, 272] width 233 height 88
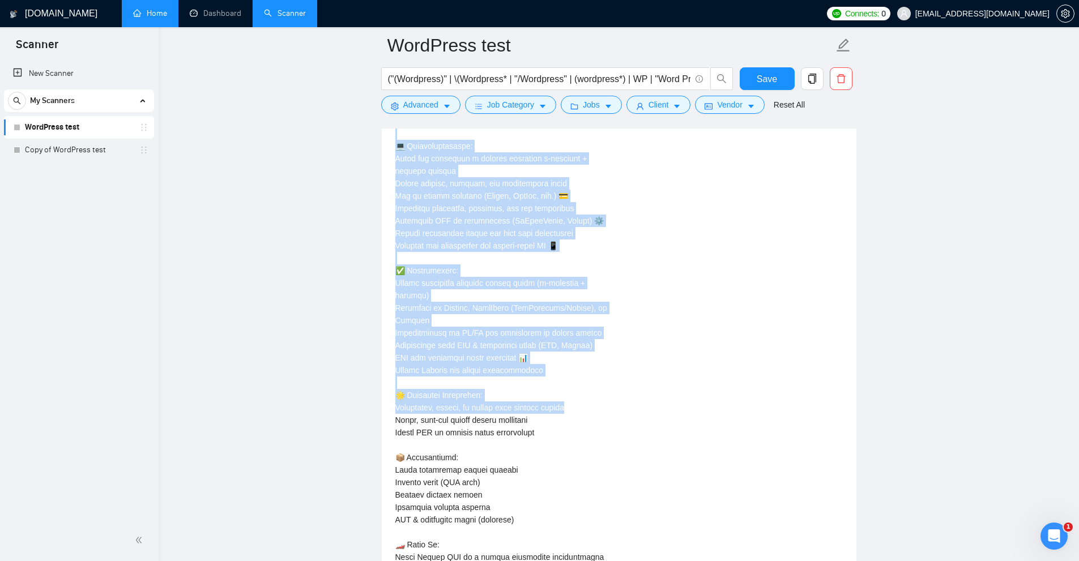
drag, startPoint x: 391, startPoint y: 293, endPoint x: 572, endPoint y: 410, distance: 215.3
click at [572, 410] on div "Full-Stack Web Developer | E-Commerce + Service Booking Integration (Automotive…" at bounding box center [502, 308] width 233 height 729
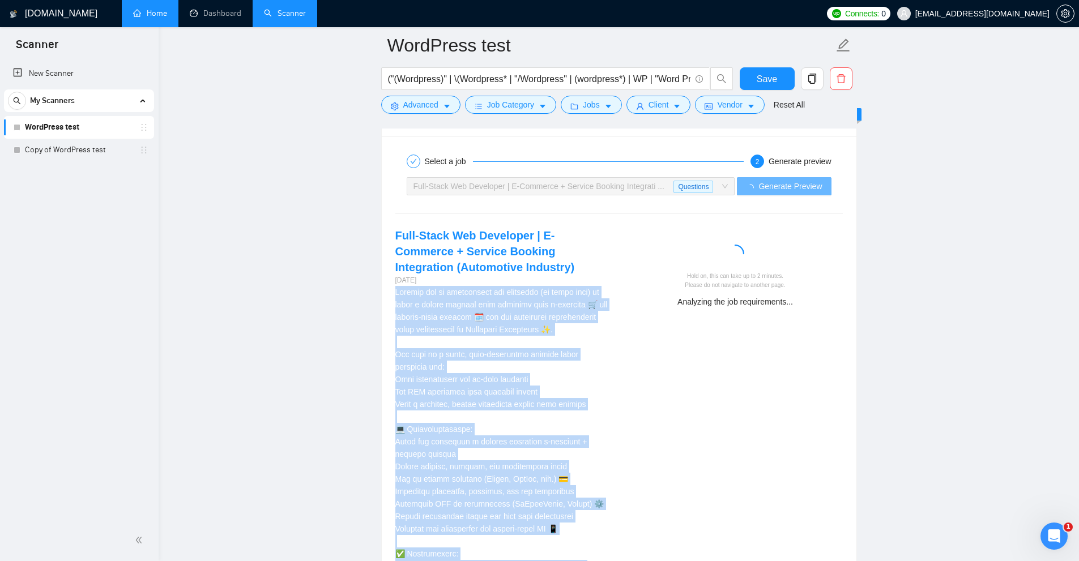
scroll to position [2638, 0]
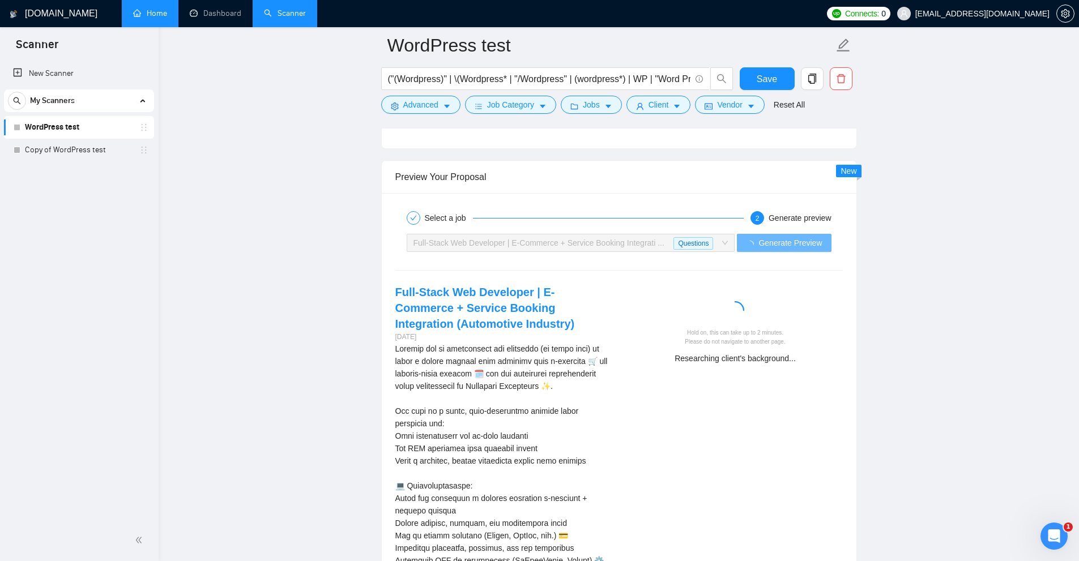
click at [685, 336] on div "Hold on, this can take up to 2 minutes. Please do not navigate to another page." at bounding box center [736, 338] width 206 height 18
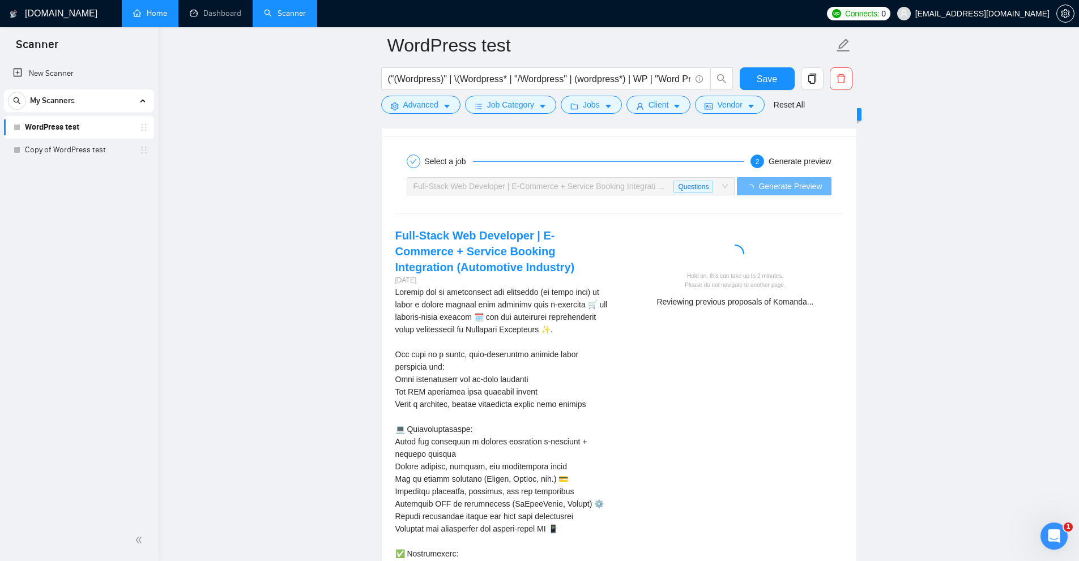
scroll to position [2751, 0]
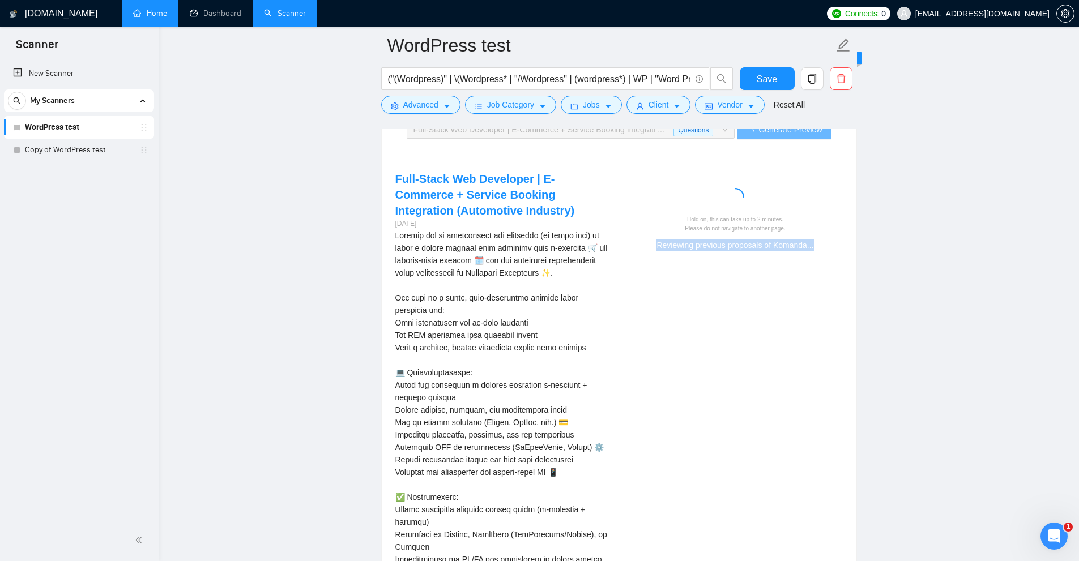
drag, startPoint x: 769, startPoint y: 245, endPoint x: 874, endPoint y: 245, distance: 105.4
click at [751, 236] on div "Hold on, this can take up to 2 minutes. Please do not navigate to another page.…" at bounding box center [736, 233] width 206 height 36
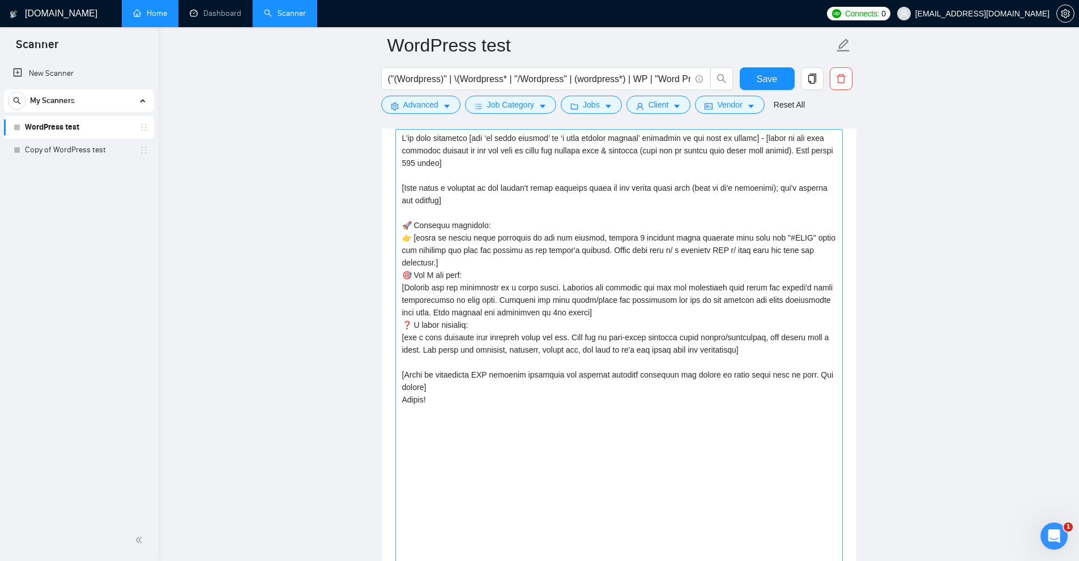
scroll to position [1165, 0]
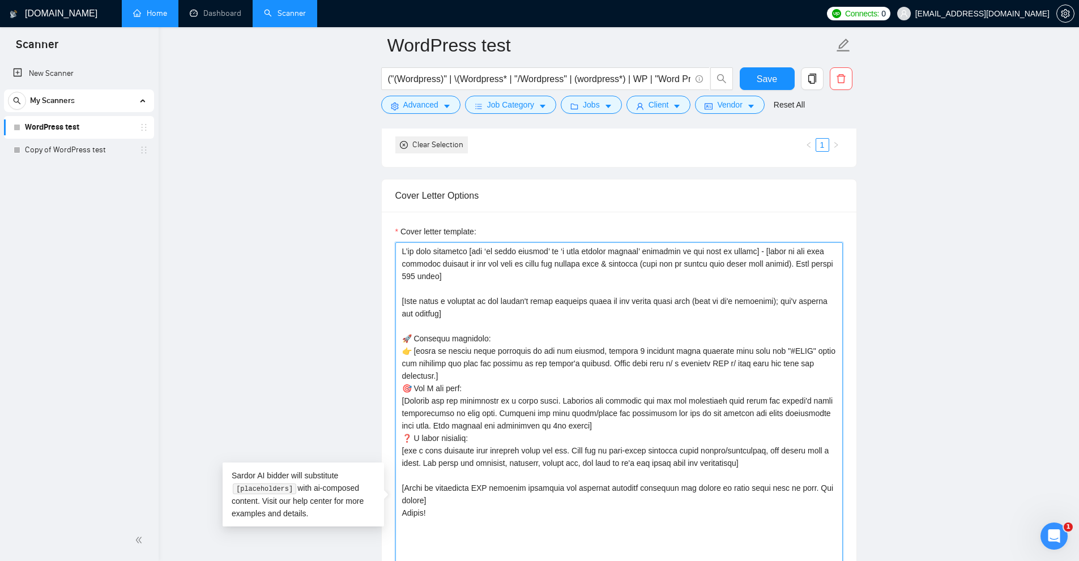
drag, startPoint x: 445, startPoint y: 518, endPoint x: 394, endPoint y: 467, distance: 72.5
click at [394, 467] on div "Cover letter template:" at bounding box center [619, 502] width 475 height 581
click at [475, 315] on textarea "Cover letter template:" at bounding box center [619, 503] width 448 height 523
drag, startPoint x: 479, startPoint y: 284, endPoint x: 367, endPoint y: 229, distance: 125.4
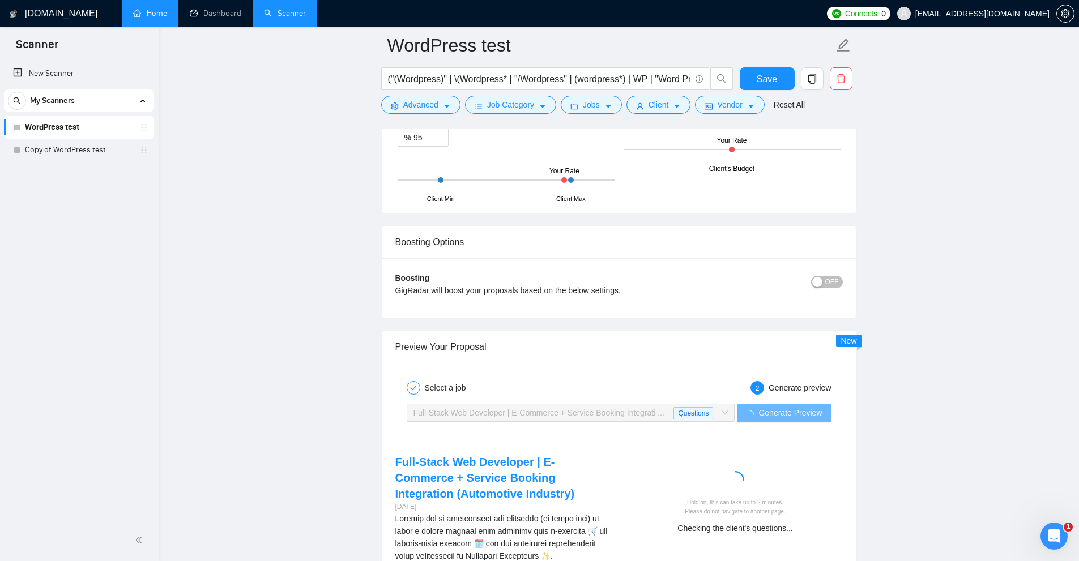
scroll to position [2751, 0]
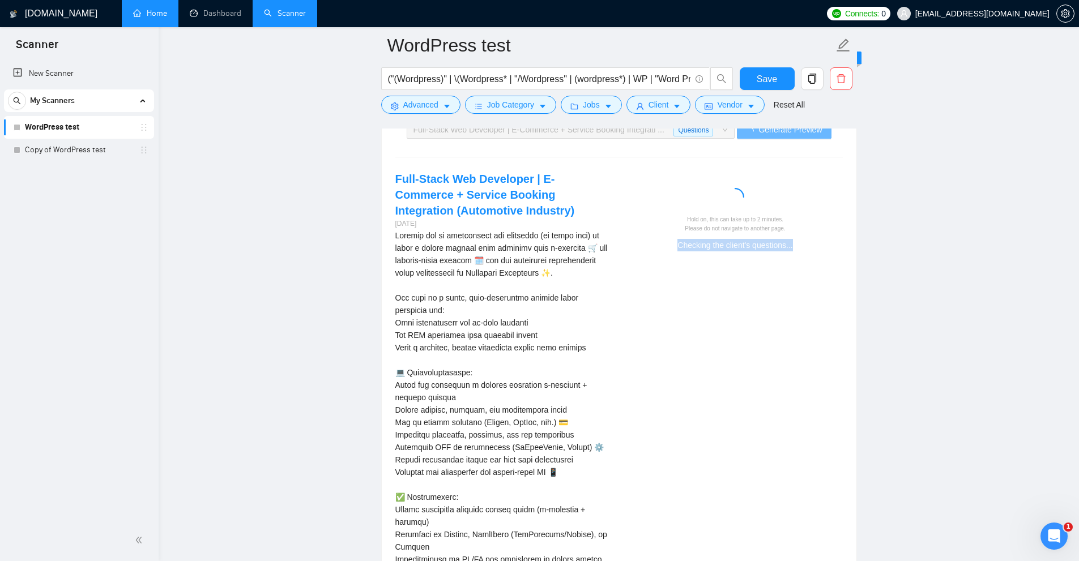
drag, startPoint x: 742, startPoint y: 240, endPoint x: 806, endPoint y: 238, distance: 64.0
click at [806, 239] on div "Checking the client's questions..." at bounding box center [736, 245] width 206 height 12
click at [773, 265] on div "Full-Stack Web Developer | E-Commerce + Service Booking Integration (Automotive…" at bounding box center [619, 535] width 466 height 729
drag, startPoint x: 629, startPoint y: 238, endPoint x: 798, endPoint y: 245, distance: 169.0
click at [798, 245] on div "Hold on, this can take up to 2 minutes. Please do not navigate to another page.…" at bounding box center [735, 215] width 233 height 88
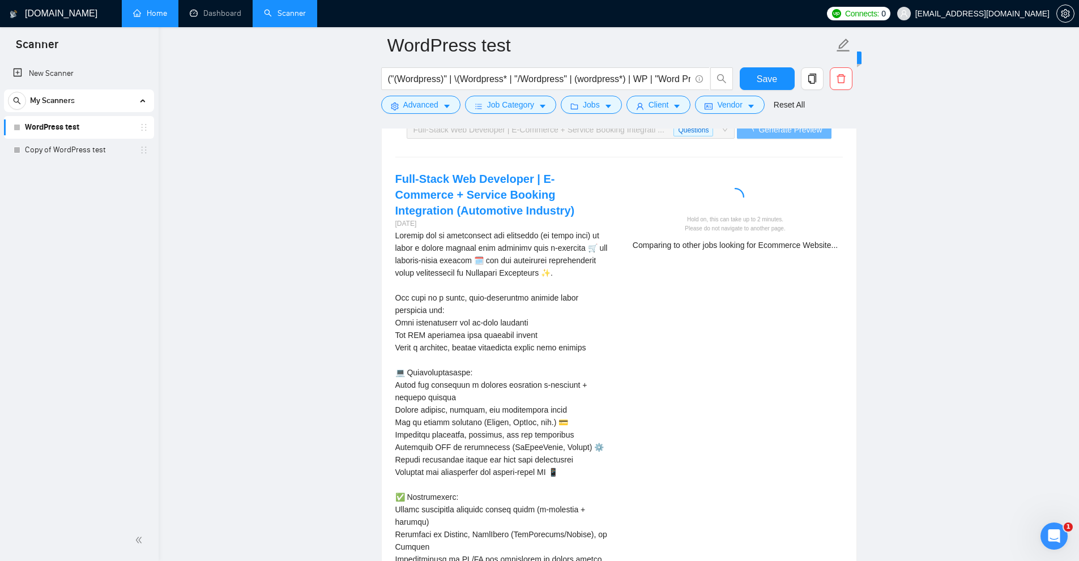
click at [821, 250] on div "Comparing to other jobs looking for Ecommerce Website..." at bounding box center [736, 245] width 206 height 12
drag, startPoint x: 772, startPoint y: 236, endPoint x: 804, endPoint y: 226, distance: 33.7
click at [782, 236] on div "Hold on, this can take up to 2 minutes. Please do not navigate to another page.…" at bounding box center [736, 233] width 206 height 36
click at [800, 229] on div "Hold on, this can take up to 2 minutes. Please do not navigate to another page." at bounding box center [736, 224] width 206 height 18
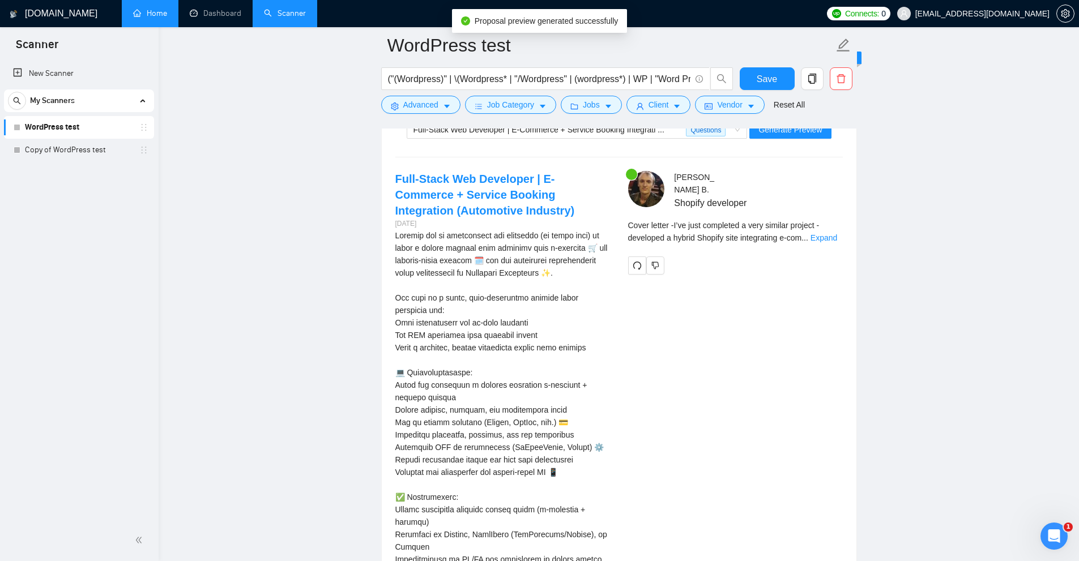
scroll to position [2695, 0]
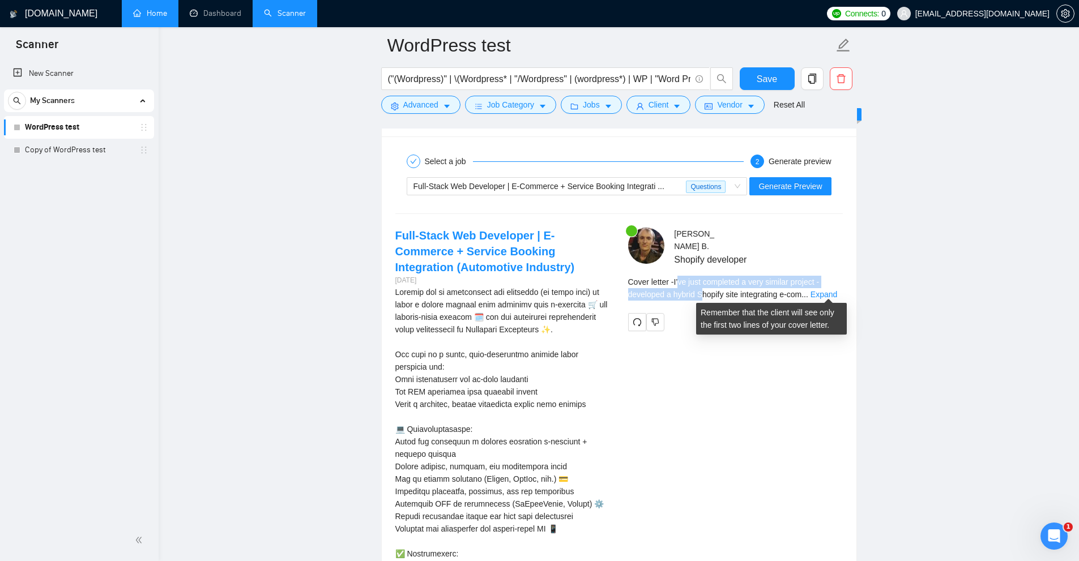
drag, startPoint x: 680, startPoint y: 276, endPoint x: 689, endPoint y: 291, distance: 17.0
click at [700, 287] on span "Cover letter - I’ve just completed a very similar project - developed a hybrid …" at bounding box center [723, 289] width 191 height 22
click at [676, 292] on span "Cover letter - I’ve just completed a very similar project - developed a hybrid …" at bounding box center [723, 289] width 191 height 22
drag, startPoint x: 681, startPoint y: 292, endPoint x: 743, endPoint y: 292, distance: 61.2
click at [737, 292] on span "Cover letter - I’ve just completed a very similar project - developed a hybrid …" at bounding box center [723, 289] width 191 height 22
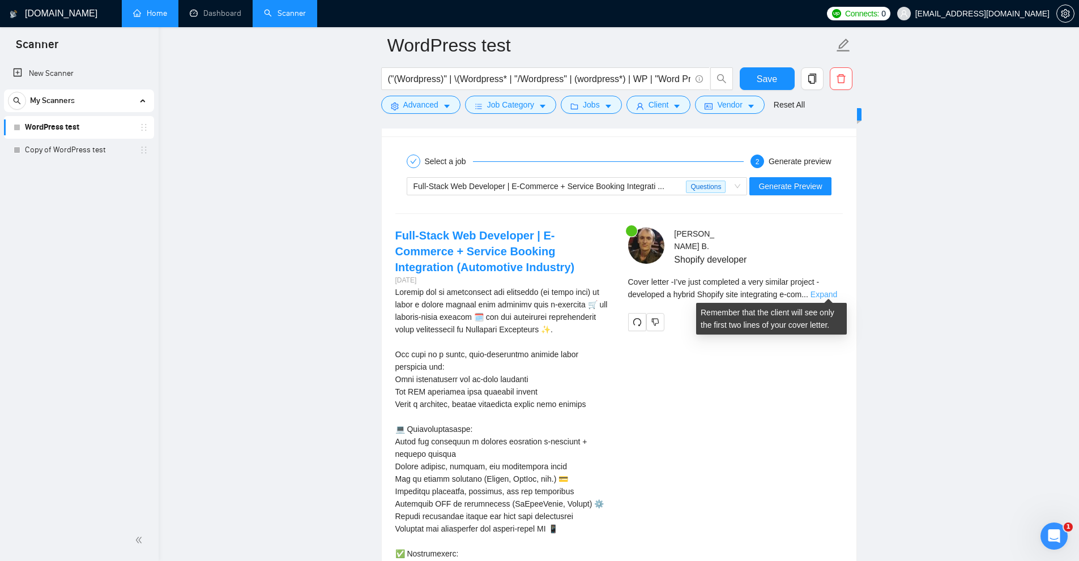
click at [819, 292] on link "Expand" at bounding box center [824, 294] width 27 height 9
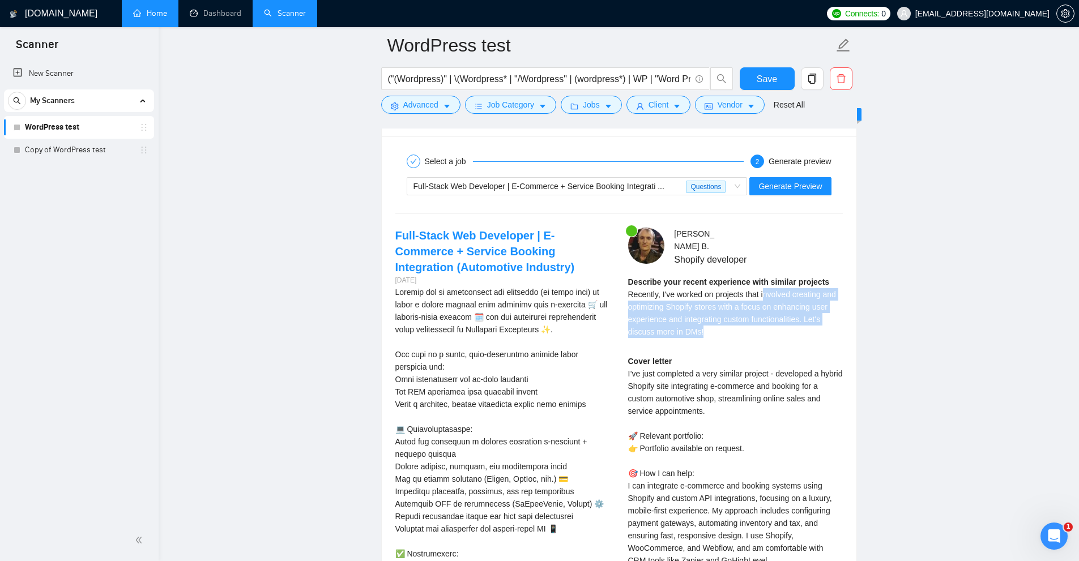
drag, startPoint x: 807, startPoint y: 308, endPoint x: 809, endPoint y: 325, distance: 17.7
click at [809, 325] on div "Describe your recent experience with similar projects Recently, I've worked on …" at bounding box center [735, 307] width 215 height 62
click at [804, 327] on div "Describe your recent experience with similar projects Recently, I've worked on …" at bounding box center [735, 307] width 215 height 62
drag, startPoint x: 744, startPoint y: 330, endPoint x: 691, endPoint y: 315, distance: 55.8
click at [690, 311] on div "Describe your recent experience with similar projects Recently, I've worked on …" at bounding box center [735, 307] width 215 height 62
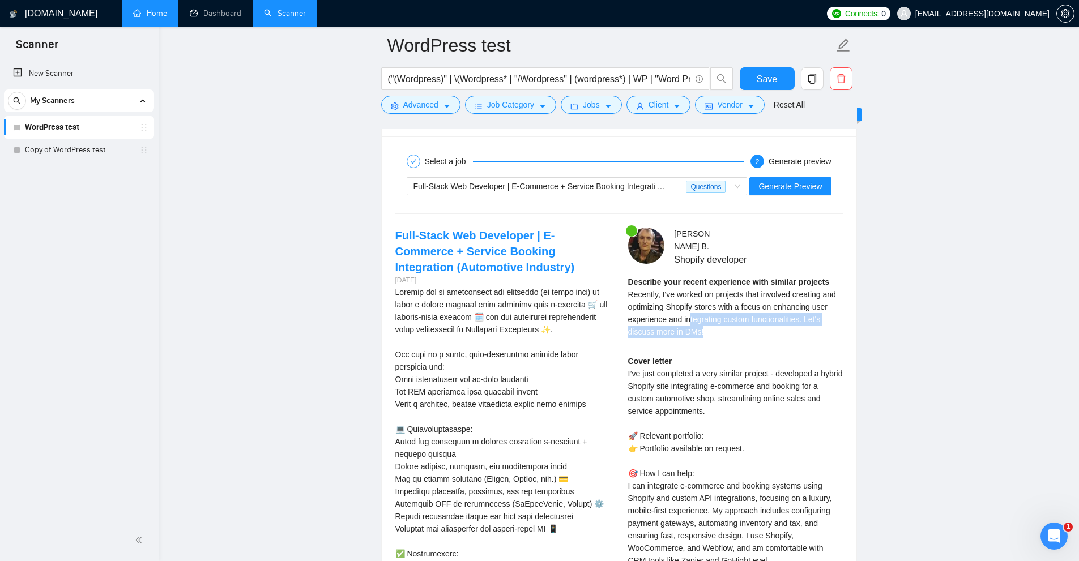
drag, startPoint x: 697, startPoint y: 327, endPoint x: 702, endPoint y: 333, distance: 6.8
click at [698, 329] on span "Recently, I've worked on projects that involved creating and optimizing Shopify…" at bounding box center [732, 313] width 208 height 46
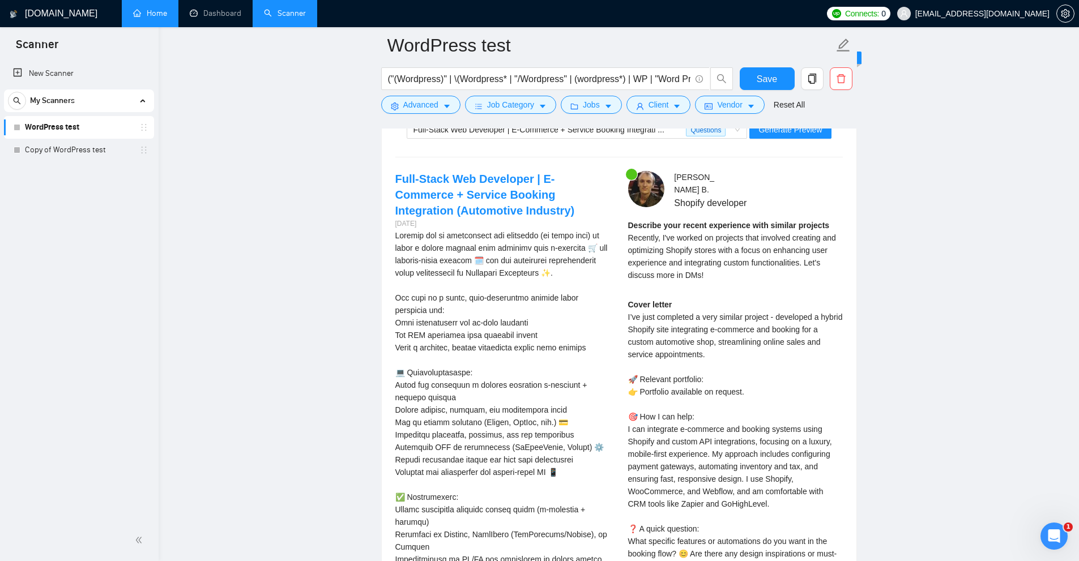
click at [777, 322] on div "Cover letter I’ve just completed a very similar project - developed a hybrid Sh…" at bounding box center [735, 461] width 215 height 324
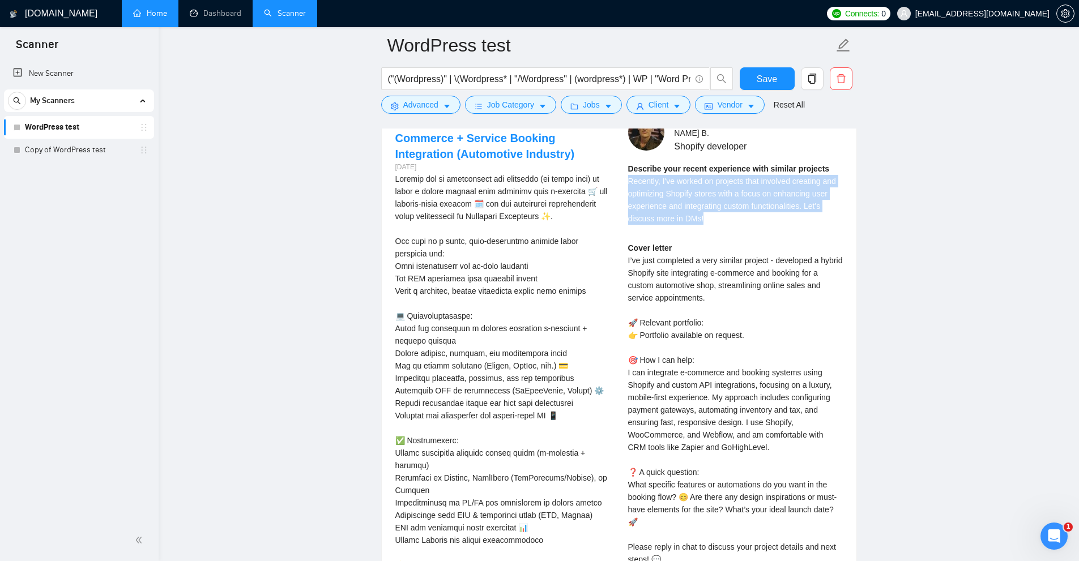
drag, startPoint x: 642, startPoint y: 180, endPoint x: 738, endPoint y: 219, distance: 103.1
click at [738, 219] on div "Describe your recent experience with similar projects Recently, I've worked on …" at bounding box center [735, 194] width 215 height 62
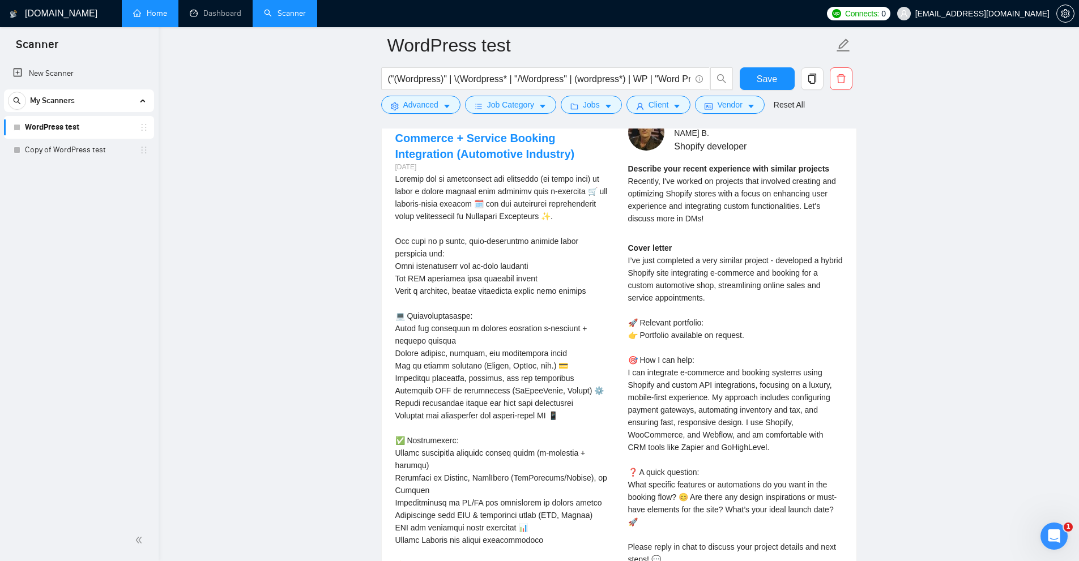
scroll to position [2638, 0]
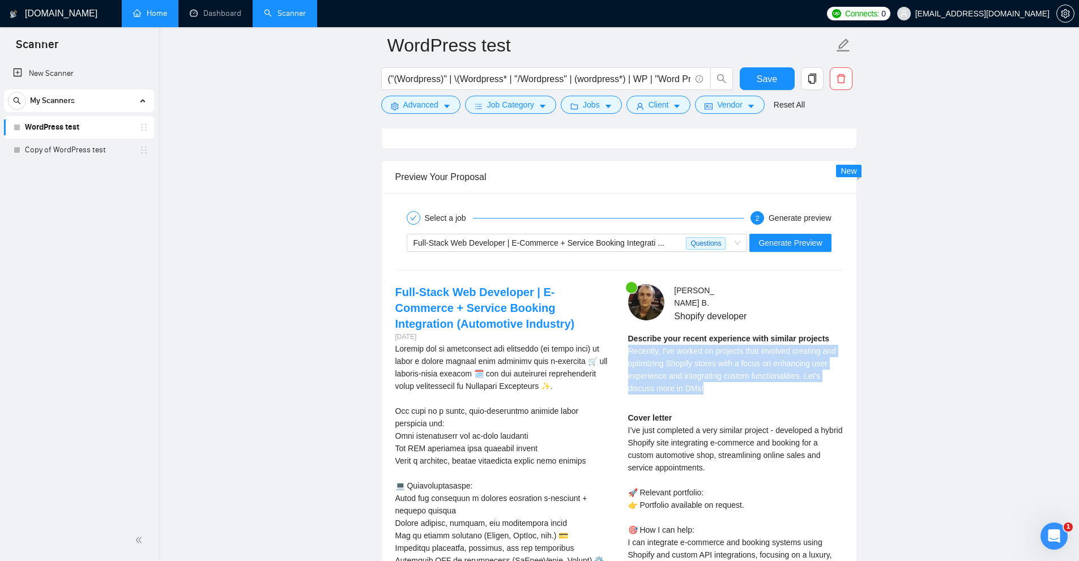
drag, startPoint x: 621, startPoint y: 347, endPoint x: 756, endPoint y: 390, distance: 141.5
click at [756, 390] on div "Miroslav B . Shopify developer Describe your recent experience with similar pro…" at bounding box center [735, 525] width 233 height 482
click at [756, 390] on div "Describe your recent experience with similar projects Recently, I've worked on …" at bounding box center [735, 364] width 215 height 62
drag, startPoint x: 723, startPoint y: 391, endPoint x: 652, endPoint y: 355, distance: 80.1
click at [652, 359] on div "Describe your recent experience with similar projects Recently, I've worked on …" at bounding box center [735, 364] width 215 height 62
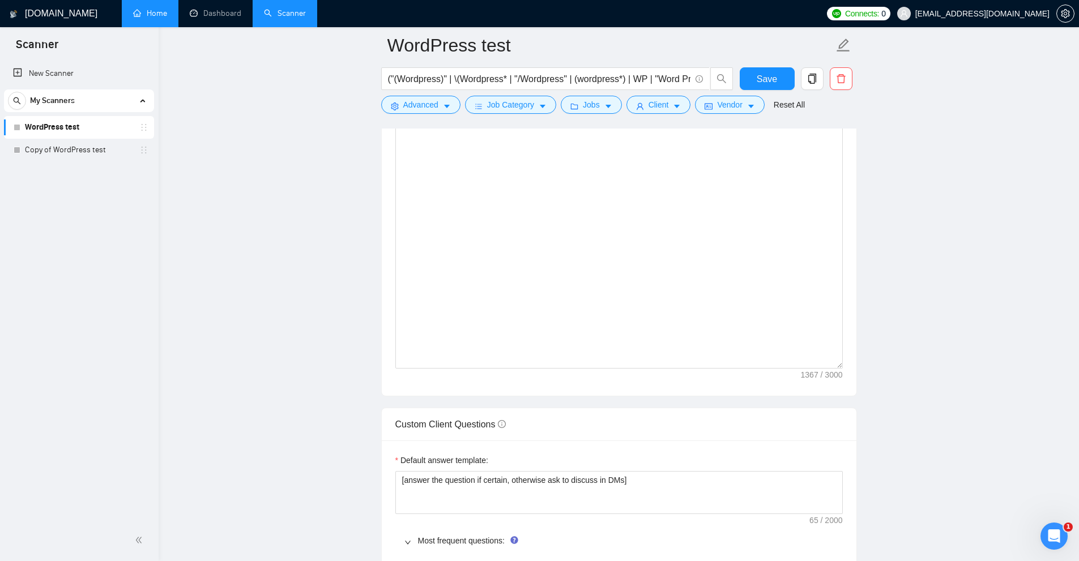
scroll to position [1732, 0]
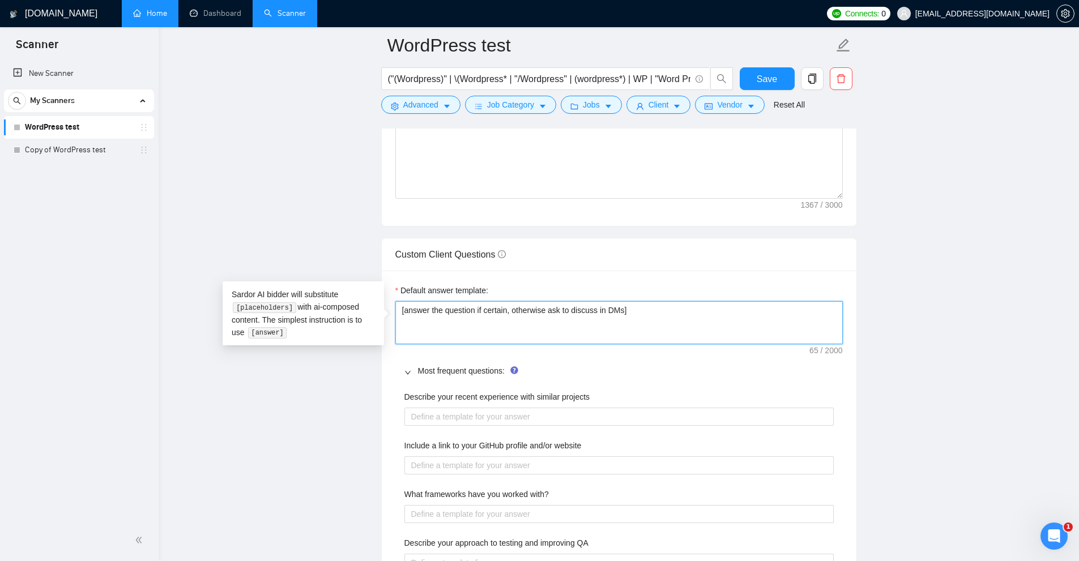
drag, startPoint x: 522, startPoint y: 309, endPoint x: 425, endPoint y: 311, distance: 96.9
click at [425, 311] on textarea "[answer the question if certain, otherwise ask to discuss in DMs]" at bounding box center [619, 322] width 448 height 43
click at [423, 312] on textarea "[answer the question if certain, otherwise ask to discuss in DMs]" at bounding box center [619, 322] width 448 height 43
drag, startPoint x: 425, startPoint y: 312, endPoint x: 522, endPoint y: 312, distance: 96.9
click at [522, 312] on textarea "[answer the question if certain, otherwise ask to discuss in DMs]" at bounding box center [619, 322] width 448 height 43
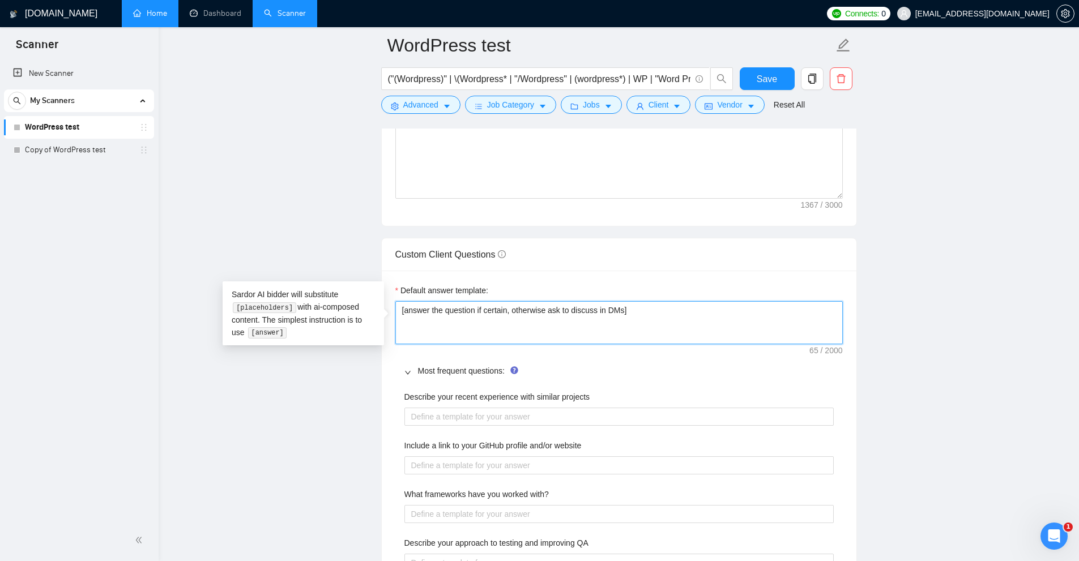
click at [553, 319] on textarea "[answer the question if certain, otherwise ask to discuss in DMs]" at bounding box center [619, 322] width 448 height 43
drag, startPoint x: 514, startPoint y: 313, endPoint x: 649, endPoint y: 309, distance: 134.3
click at [649, 309] on textarea "[answer the question if certain, otherwise ask to discuss in DMs]" at bounding box center [619, 322] width 448 height 43
click at [683, 326] on textarea "[answer the question if certain, otherwise ask to discuss in DMs]" at bounding box center [619, 322] width 448 height 43
drag, startPoint x: 730, startPoint y: 317, endPoint x: 339, endPoint y: 315, distance: 390.3
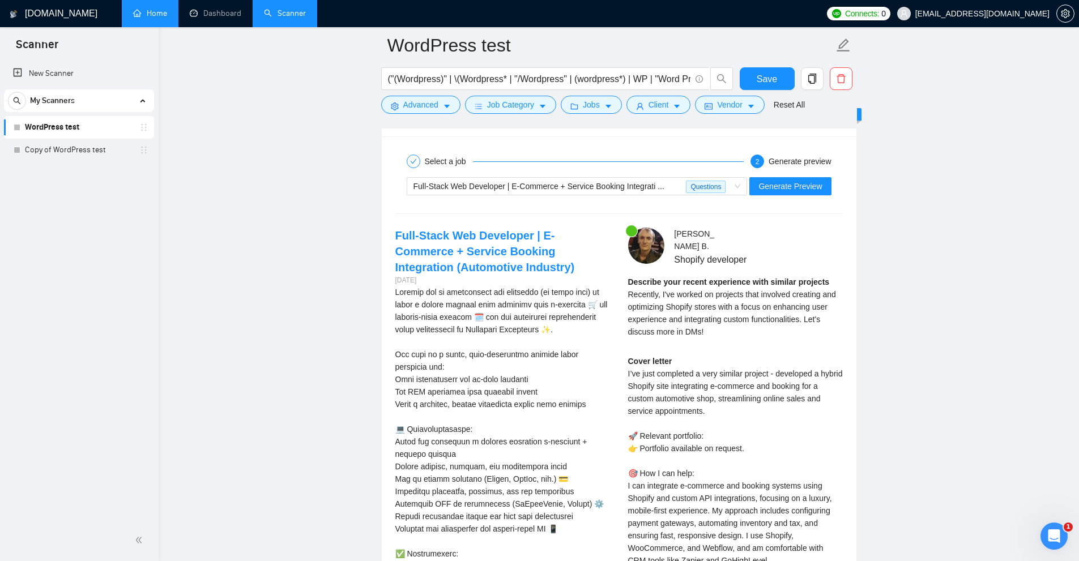
scroll to position [2808, 0]
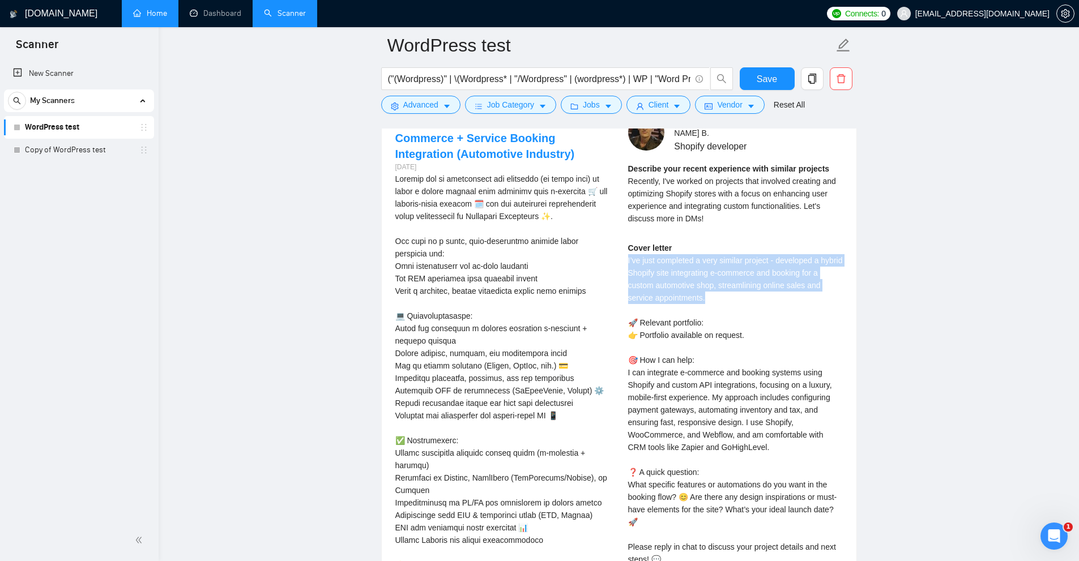
drag, startPoint x: 644, startPoint y: 257, endPoint x: 801, endPoint y: 296, distance: 161.7
click at [801, 296] on div "Miroslav B . Shopify developer Describe your recent experience with similar pro…" at bounding box center [735, 355] width 233 height 482
click at [801, 296] on div "Cover letter I’ve just completed a very similar project - developed a hybrid Sh…" at bounding box center [735, 404] width 215 height 324
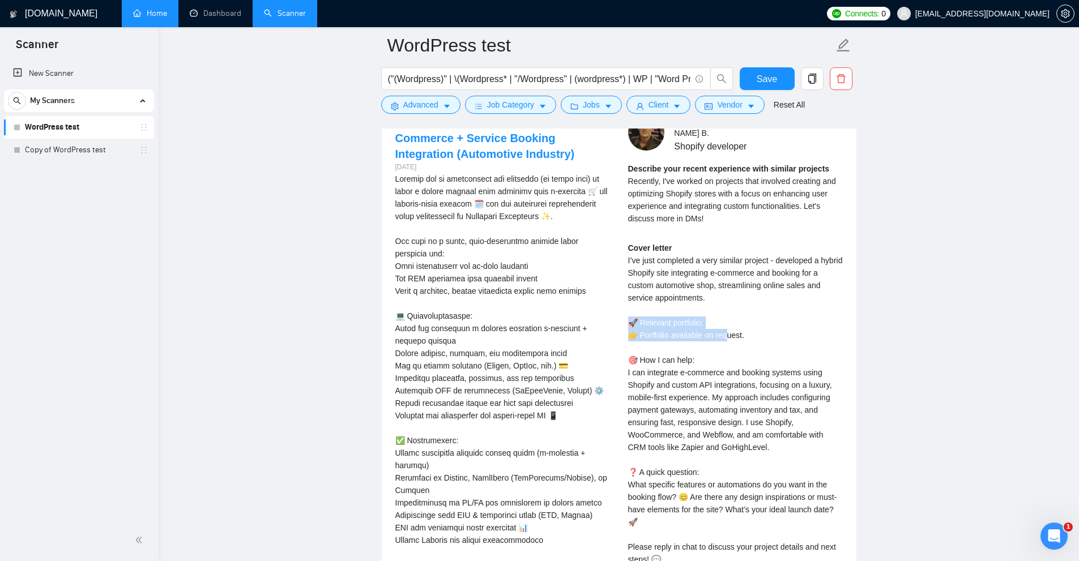
drag, startPoint x: 630, startPoint y: 320, endPoint x: 734, endPoint y: 332, distance: 104.9
click at [734, 332] on div "Cover letter I’ve just completed a very similar project - developed a hybrid Sh…" at bounding box center [735, 404] width 215 height 324
click at [738, 334] on div "Cover letter I’ve just completed a very similar project - developed a hybrid Sh…" at bounding box center [735, 404] width 215 height 324
drag, startPoint x: 756, startPoint y: 334, endPoint x: 637, endPoint y: 317, distance: 120.2
click at [637, 317] on div "Cover letter I’ve just completed a very similar project - developed a hybrid Sh…" at bounding box center [735, 404] width 215 height 324
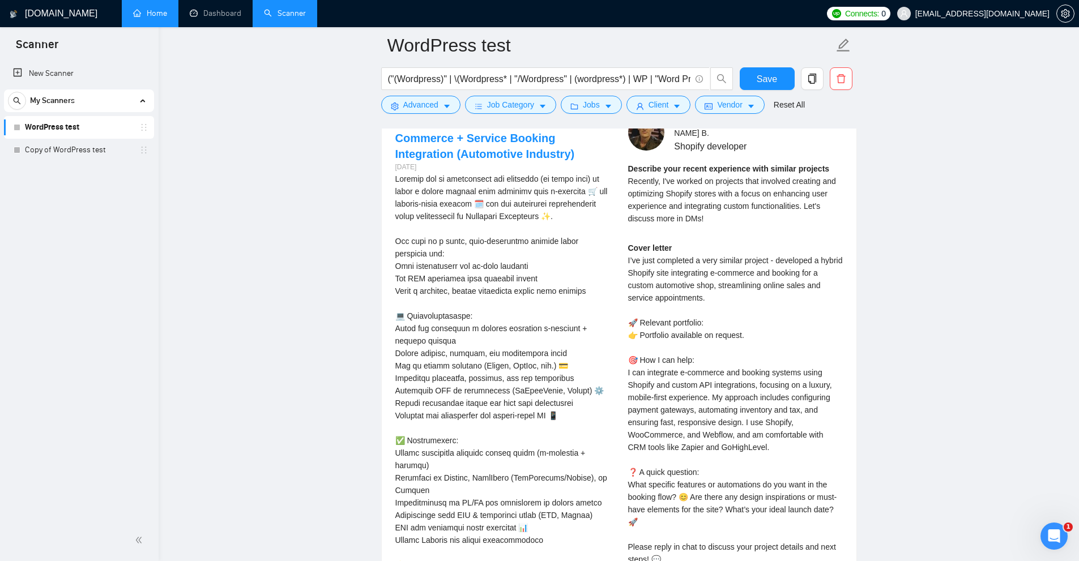
click at [633, 317] on div "Cover letter I’ve just completed a very similar project - developed a hybrid Sh…" at bounding box center [735, 404] width 215 height 324
drag, startPoint x: 633, startPoint y: 317, endPoint x: 751, endPoint y: 330, distance: 119.2
click at [751, 330] on div "Cover letter I’ve just completed a very similar project - developed a hybrid Sh…" at bounding box center [735, 404] width 215 height 324
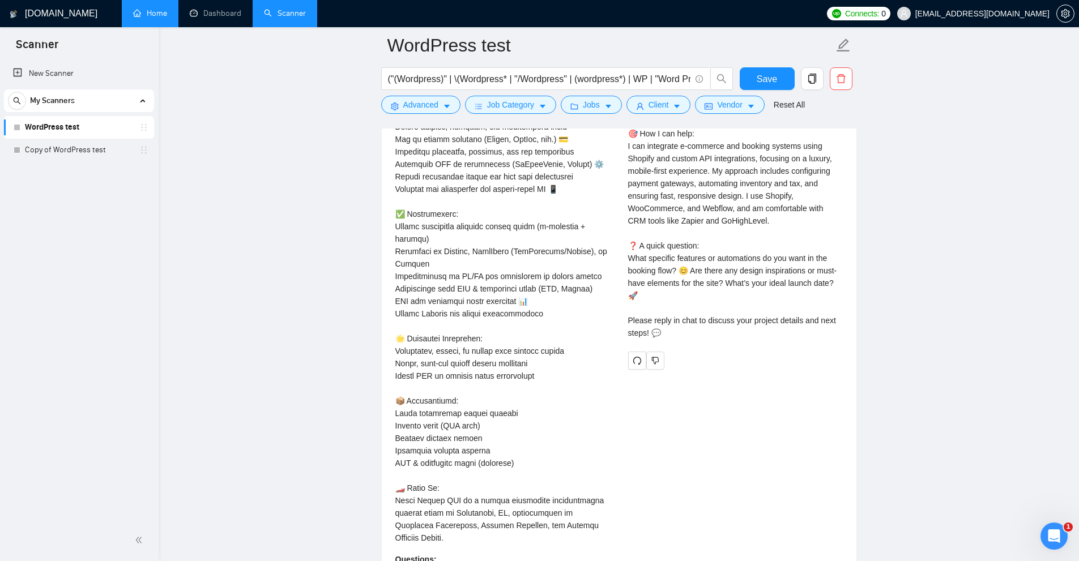
click at [737, 299] on div "Cover letter I’ve just completed a very similar project - developed a hybrid Sh…" at bounding box center [735, 177] width 215 height 324
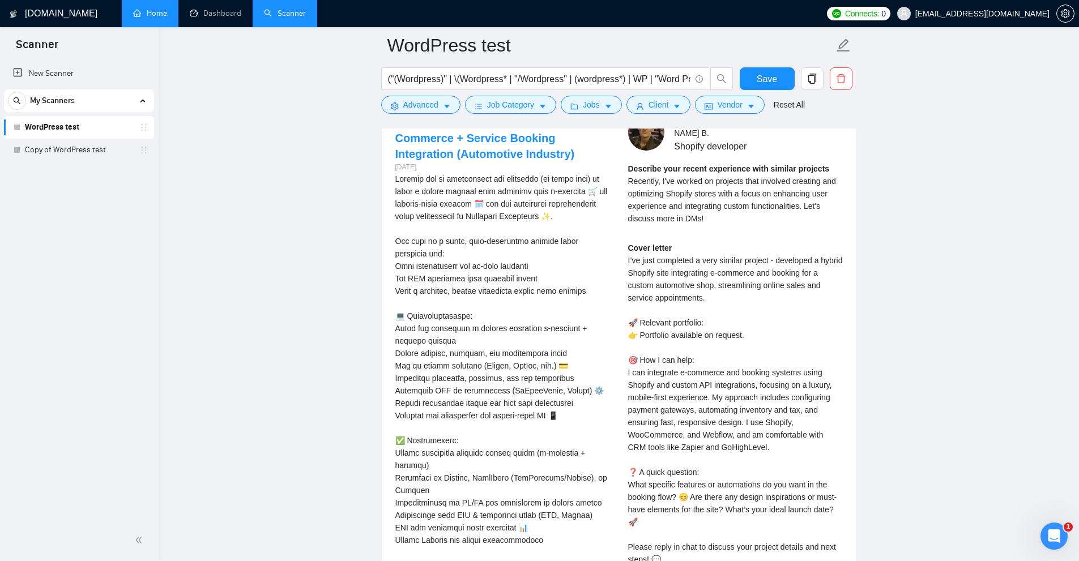
scroll to position [2865, 0]
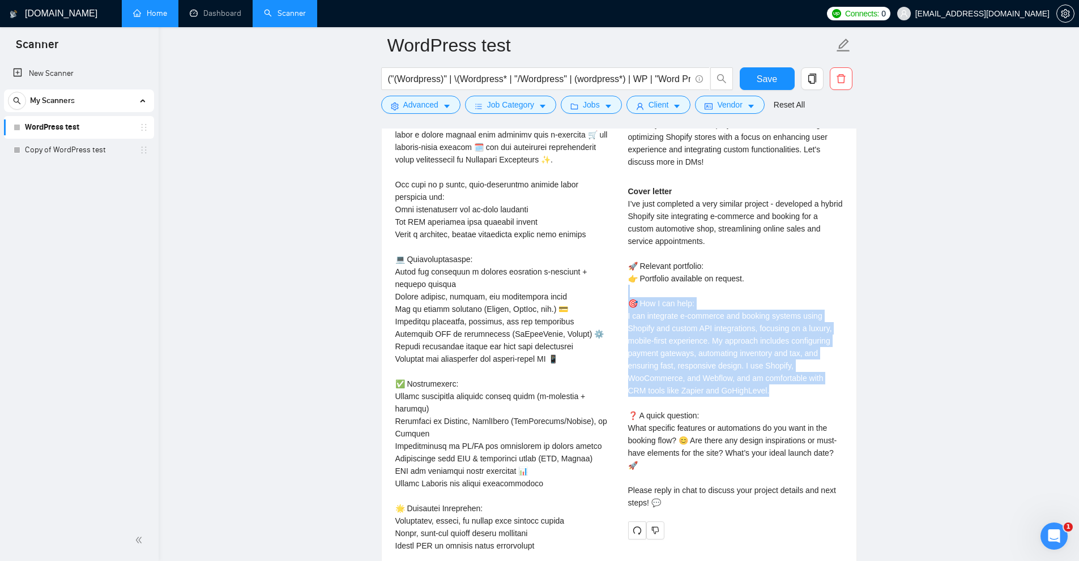
drag, startPoint x: 632, startPoint y: 292, endPoint x: 784, endPoint y: 389, distance: 180.9
click at [784, 389] on div "Cover letter I’ve just completed a very similar project - developed a hybrid Sh…" at bounding box center [735, 347] width 215 height 324
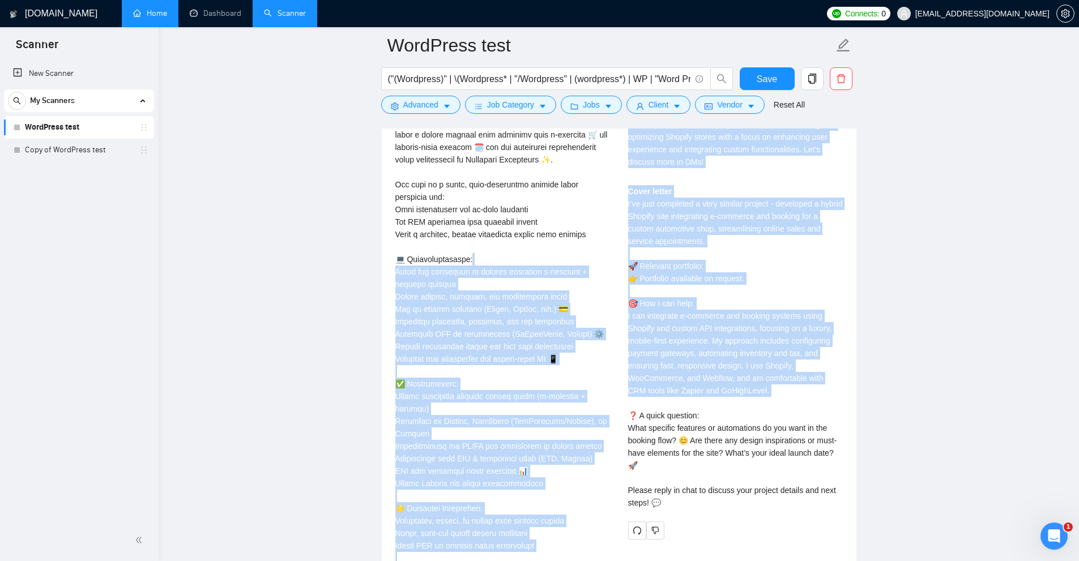
drag, startPoint x: 784, startPoint y: 389, endPoint x: 579, endPoint y: 254, distance: 245.2
click at [579, 254] on div "Full-Stack Web Developer | E-Commerce + Service Booking Integration (Automotive…" at bounding box center [619, 422] width 466 height 729
click at [705, 392] on div "Cover letter I’ve just completed a very similar project - developed a hybrid Sh…" at bounding box center [735, 347] width 215 height 324
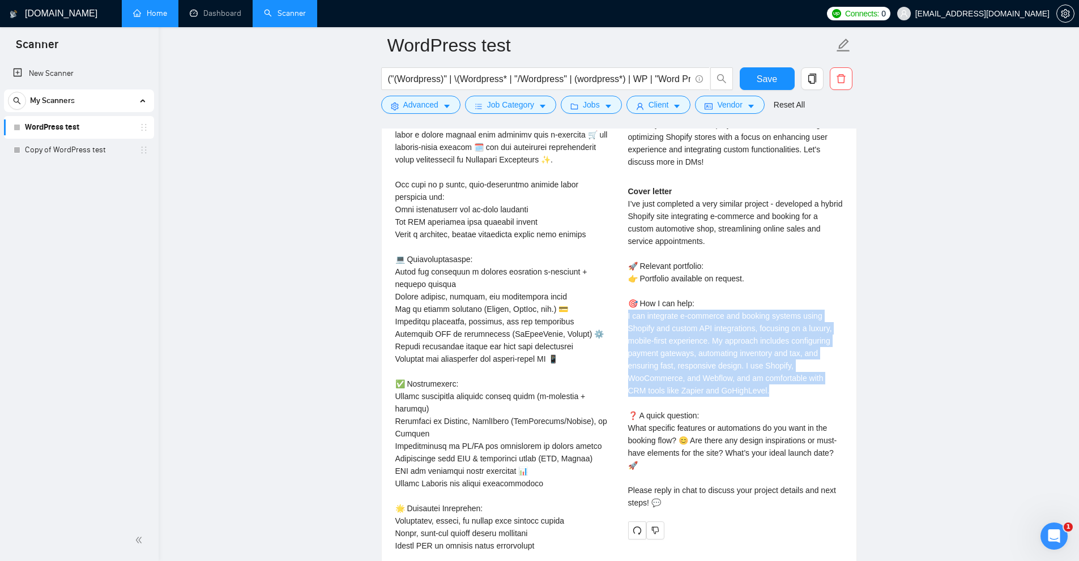
drag, startPoint x: 628, startPoint y: 308, endPoint x: 768, endPoint y: 385, distance: 159.7
click at [768, 385] on div "Cover letter I’ve just completed a very similar project - developed a hybrid Sh…" at bounding box center [735, 347] width 215 height 324
click at [659, 318] on div "Cover letter I’ve just completed a very similar project - developed a hybrid Sh…" at bounding box center [735, 347] width 215 height 324
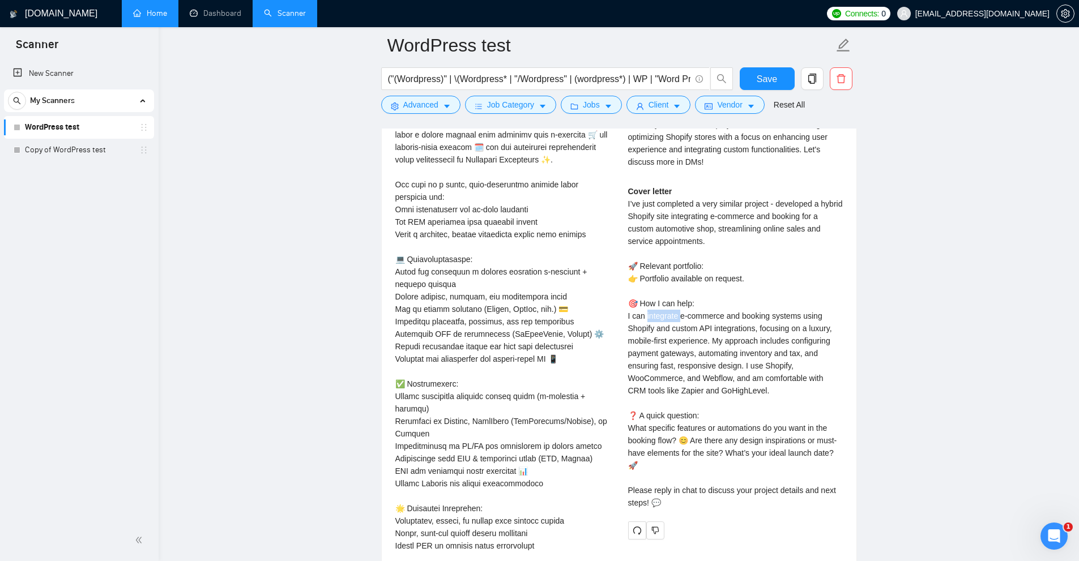
click at [659, 318] on div "Cover letter I’ve just completed a very similar project - developed a hybrid Sh…" at bounding box center [735, 347] width 215 height 324
click at [666, 321] on div "Cover letter I’ve just completed a very similar project - developed a hybrid Sh…" at bounding box center [735, 347] width 215 height 324
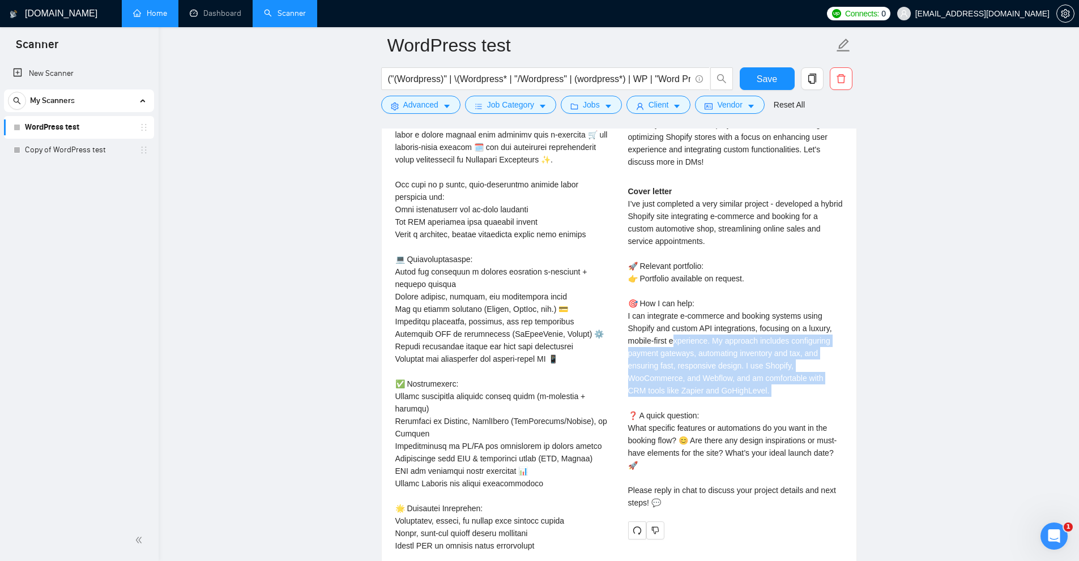
drag, startPoint x: 768, startPoint y: 385, endPoint x: 671, endPoint y: 331, distance: 110.6
click at [673, 331] on div "Cover letter I’ve just completed a very similar project - developed a hybrid Sh…" at bounding box center [735, 347] width 215 height 324
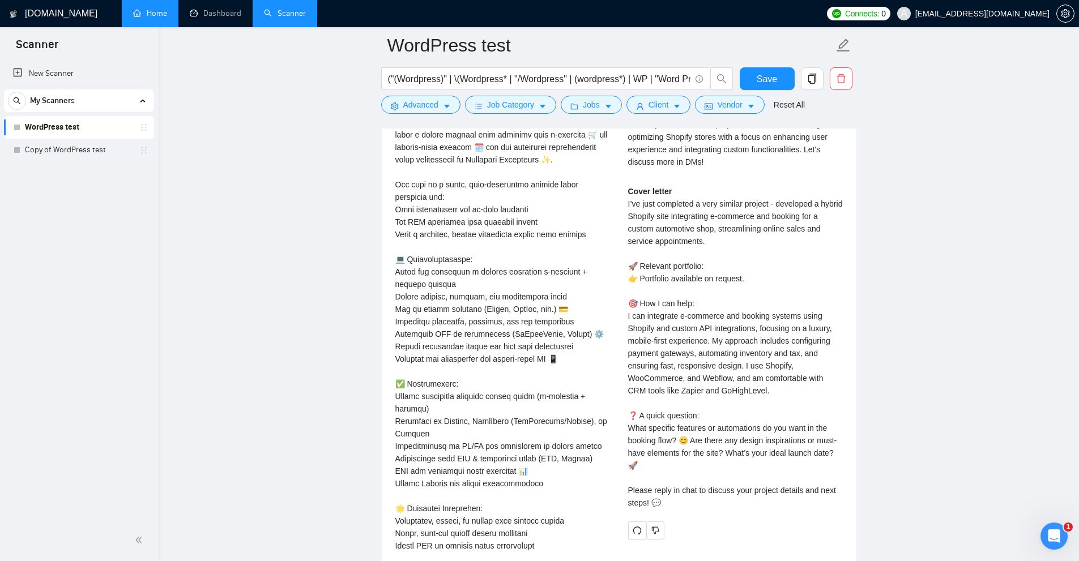
click at [669, 329] on div "Cover letter I’ve just completed a very similar project - developed a hybrid Sh…" at bounding box center [735, 347] width 215 height 324
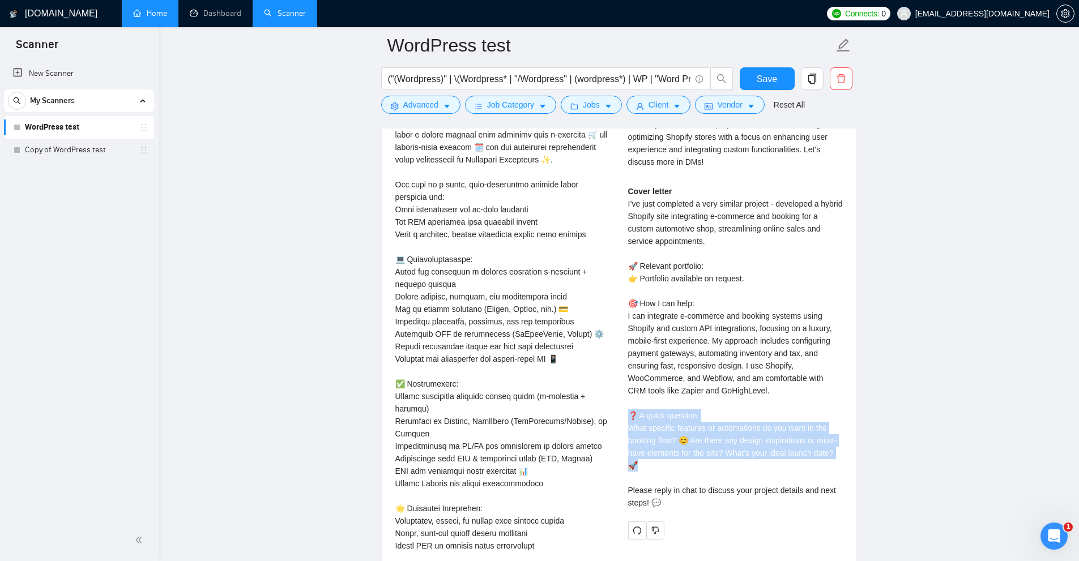
drag, startPoint x: 624, startPoint y: 414, endPoint x: 756, endPoint y: 467, distance: 141.8
click at [756, 467] on div "Miroslav B . Shopify developer Describe your recent experience with similar pro…" at bounding box center [735, 299] width 233 height 482
click at [756, 467] on div "Cover letter I’ve just completed a very similar project - developed a hybrid Sh…" at bounding box center [735, 347] width 215 height 324
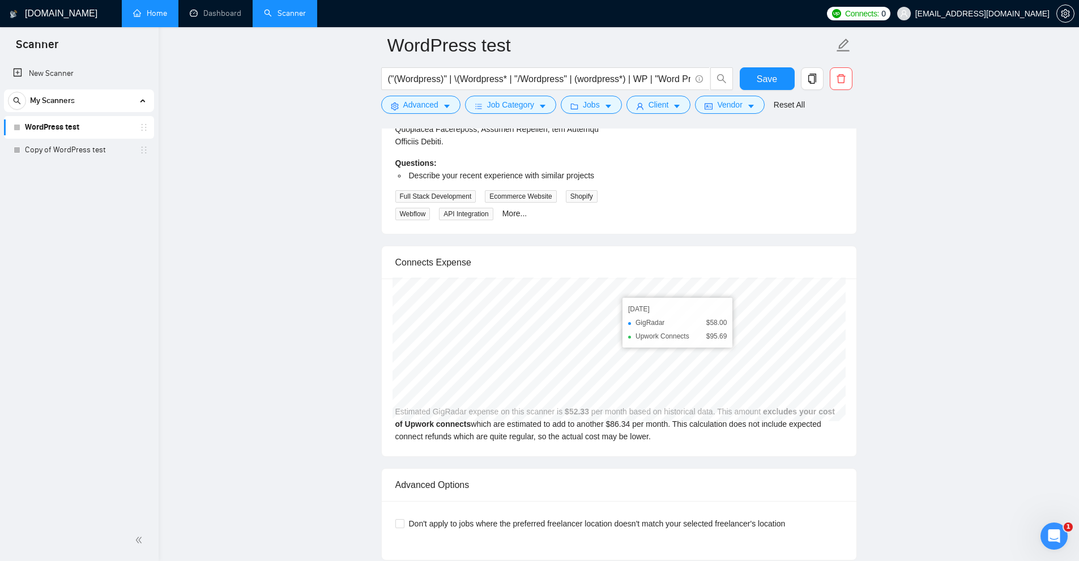
scroll to position [3488, 0]
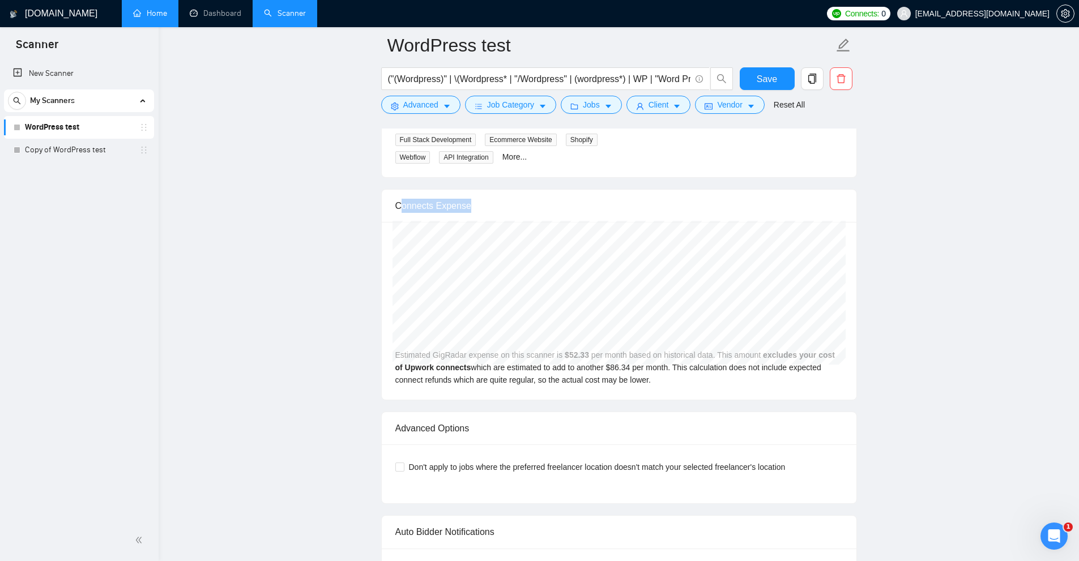
drag, startPoint x: 400, startPoint y: 193, endPoint x: 550, endPoint y: 198, distance: 150.2
click at [550, 198] on div "Connects Expense" at bounding box center [619, 206] width 448 height 32
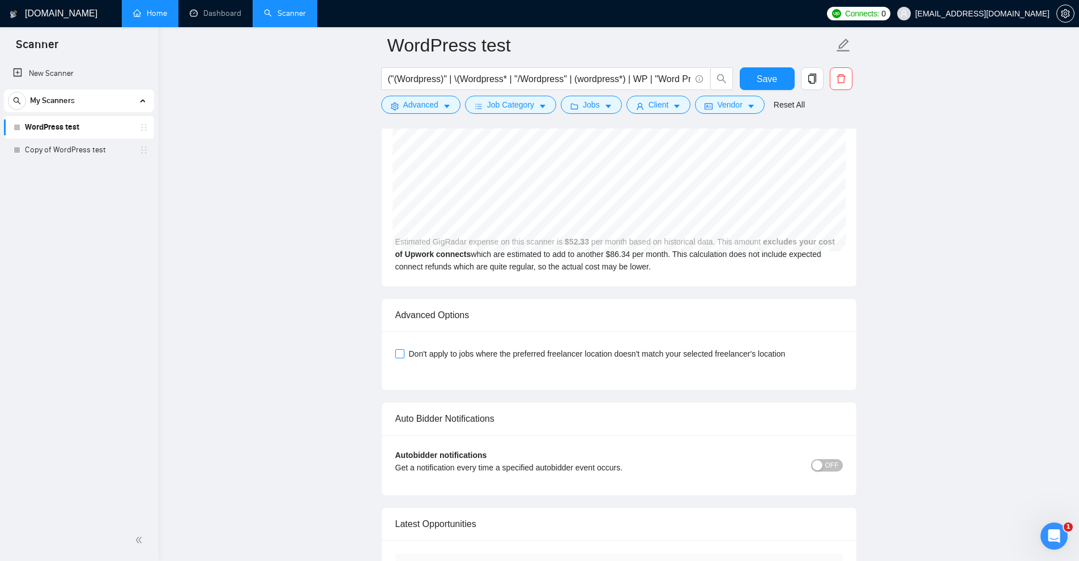
scroll to position [3658, 0]
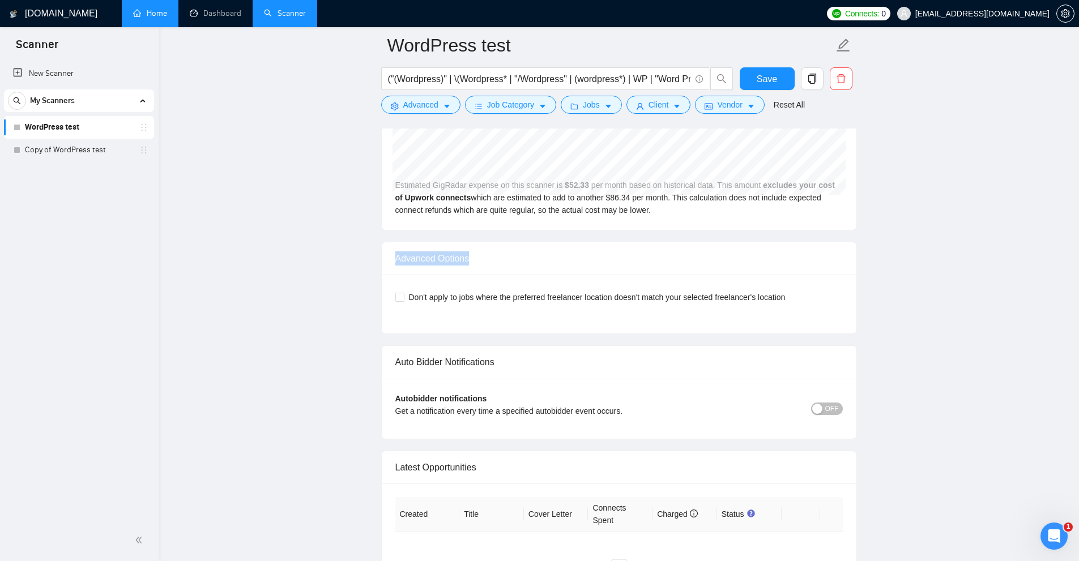
drag, startPoint x: 390, startPoint y: 246, endPoint x: 497, endPoint y: 248, distance: 107.6
click at [497, 248] on div "Advanced Options" at bounding box center [619, 258] width 475 height 33
click at [497, 248] on div "Advanced Options" at bounding box center [619, 258] width 448 height 32
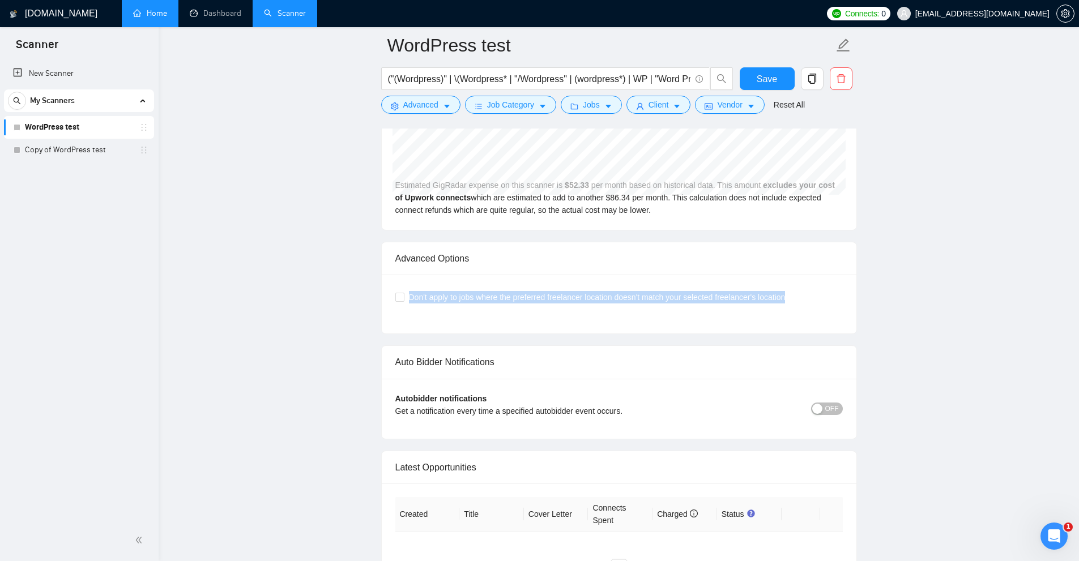
drag, startPoint x: 406, startPoint y: 287, endPoint x: 865, endPoint y: 292, distance: 458.9
click at [784, 296] on div "Don't apply to jobs where the preferred freelancer location doesn't match your …" at bounding box center [619, 304] width 448 height 32
click at [452, 291] on span "Don't apply to jobs where the preferred freelancer location doesn't match your …" at bounding box center [597, 297] width 386 height 12
click at [403, 293] on input "Don't apply to jobs where the preferred freelancer location doesn't match your …" at bounding box center [399, 297] width 8 height 8
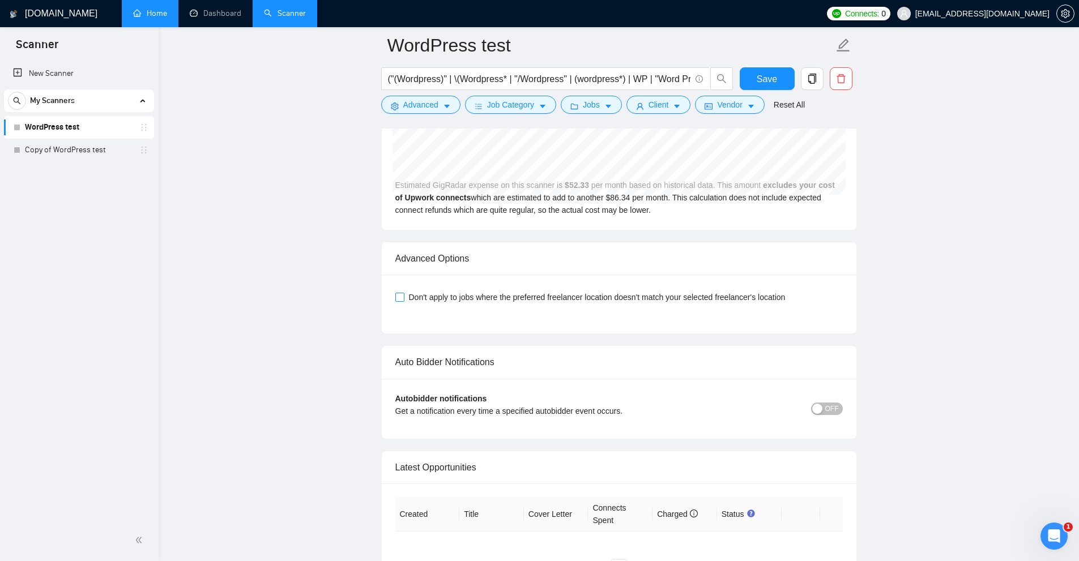
checkbox input "true"
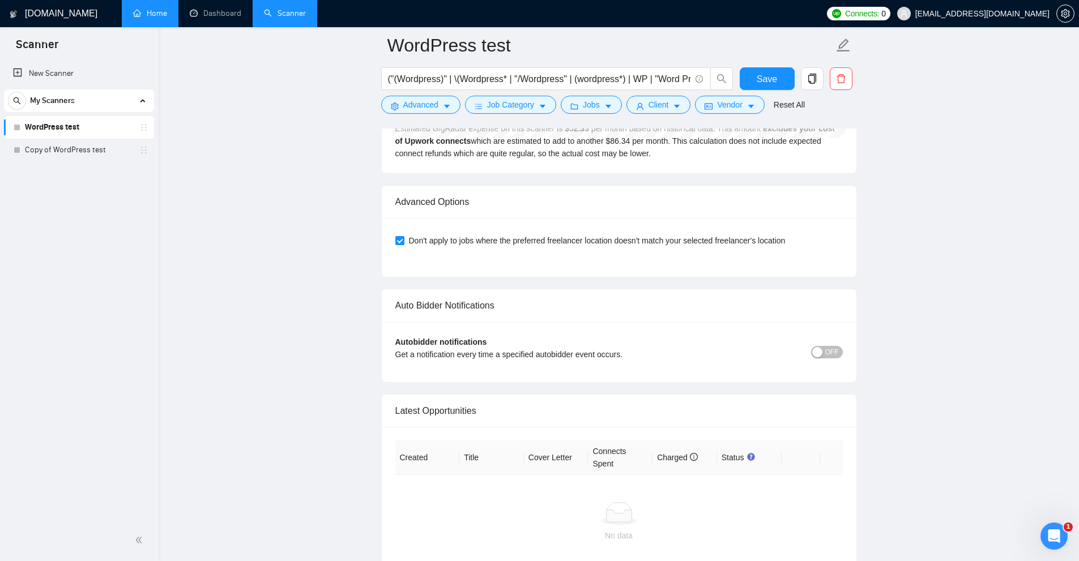
scroll to position [3771, 0]
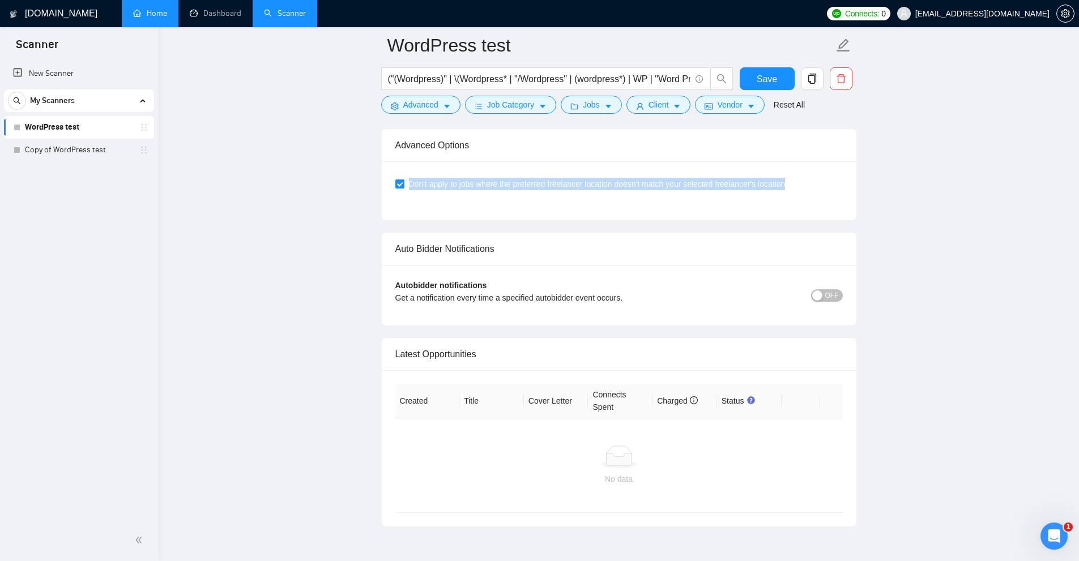
drag, startPoint x: 380, startPoint y: 168, endPoint x: 953, endPoint y: 173, distance: 572.7
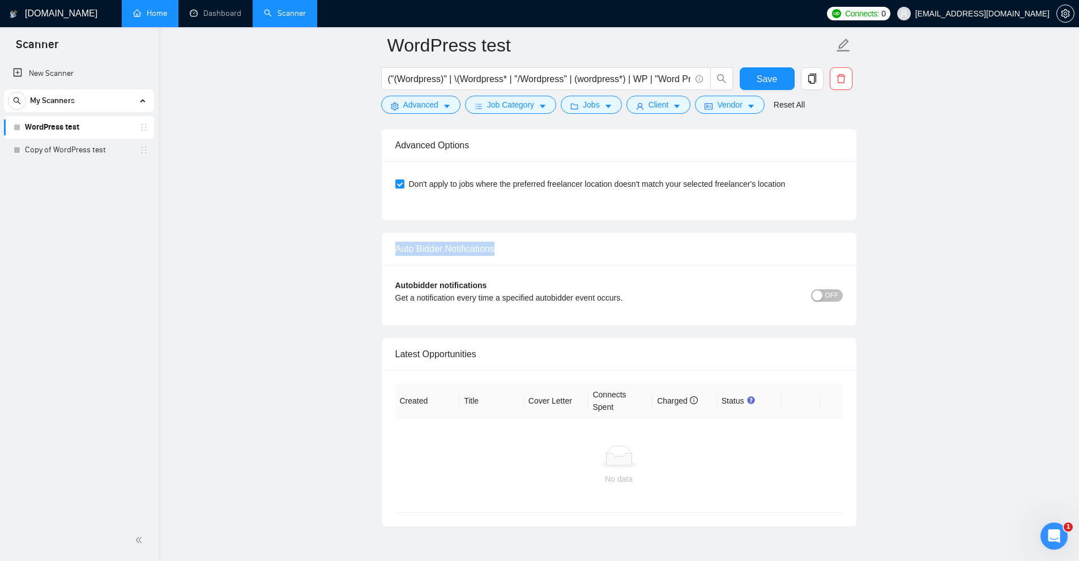
drag, startPoint x: 386, startPoint y: 232, endPoint x: 650, endPoint y: 250, distance: 265.2
click at [596, 239] on div "Auto Bidder Notifications" at bounding box center [619, 249] width 475 height 33
click at [841, 289] on button "OFF" at bounding box center [827, 295] width 32 height 12
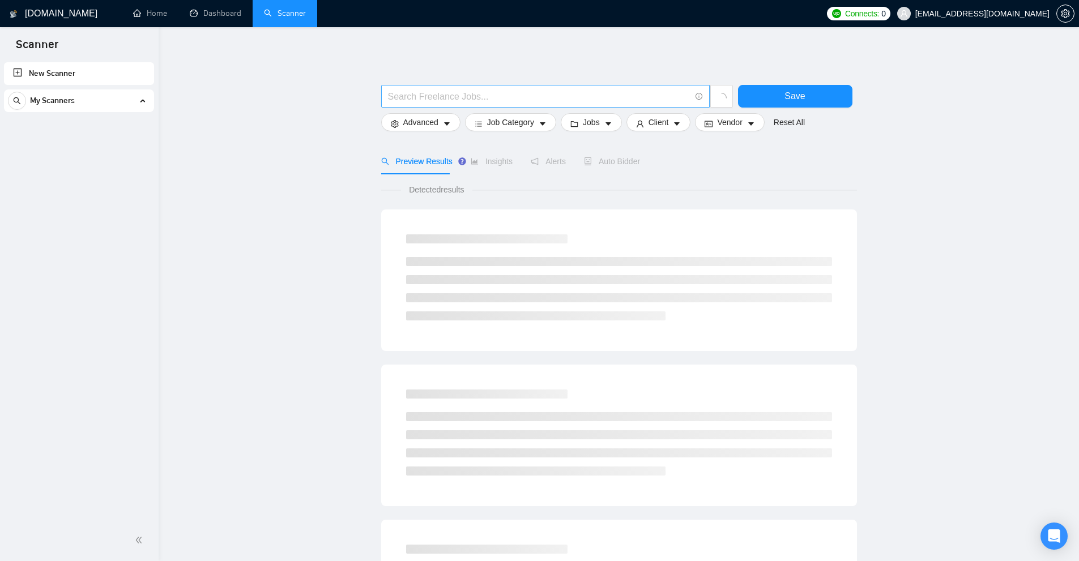
click at [406, 93] on input "text" at bounding box center [539, 97] width 302 height 14
paste input "\(Wordpress*"
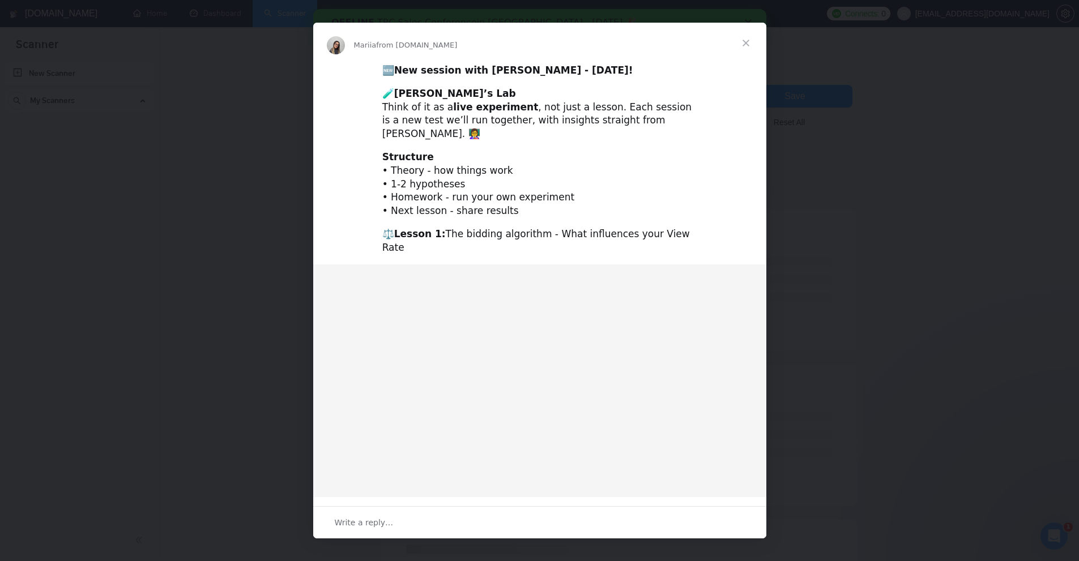
click at [746, 50] on span "Close" at bounding box center [746, 43] width 41 height 41
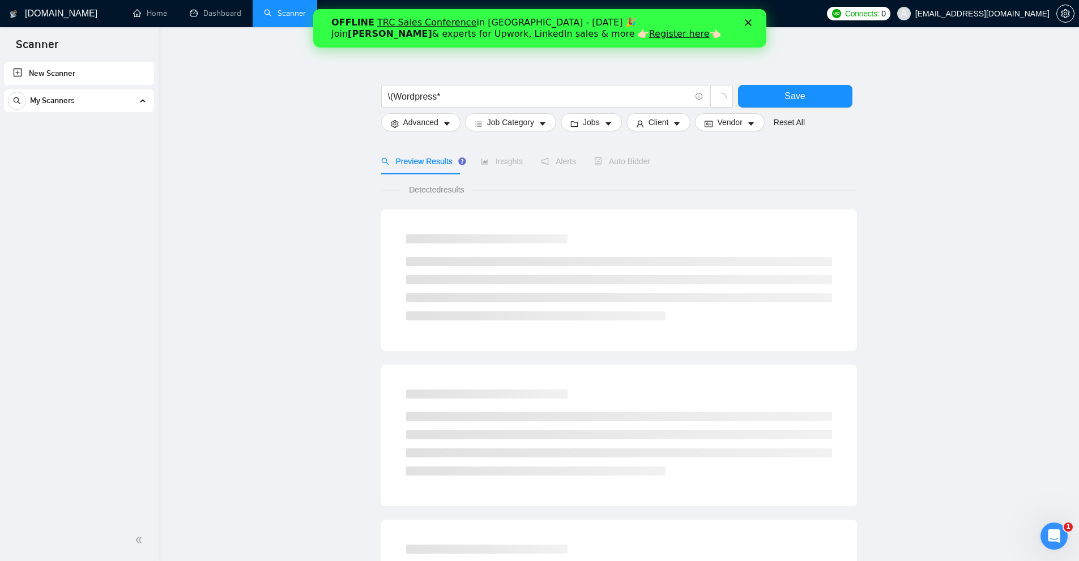
click at [750, 18] on div "OFFLINE TRC Sales Conference in [GEOGRAPHIC_DATA] - [DATE] 🎉 Join [PERSON_NAME]…" at bounding box center [539, 28] width 453 height 29
click at [472, 90] on input "\(Wordpress*" at bounding box center [539, 97] width 302 height 14
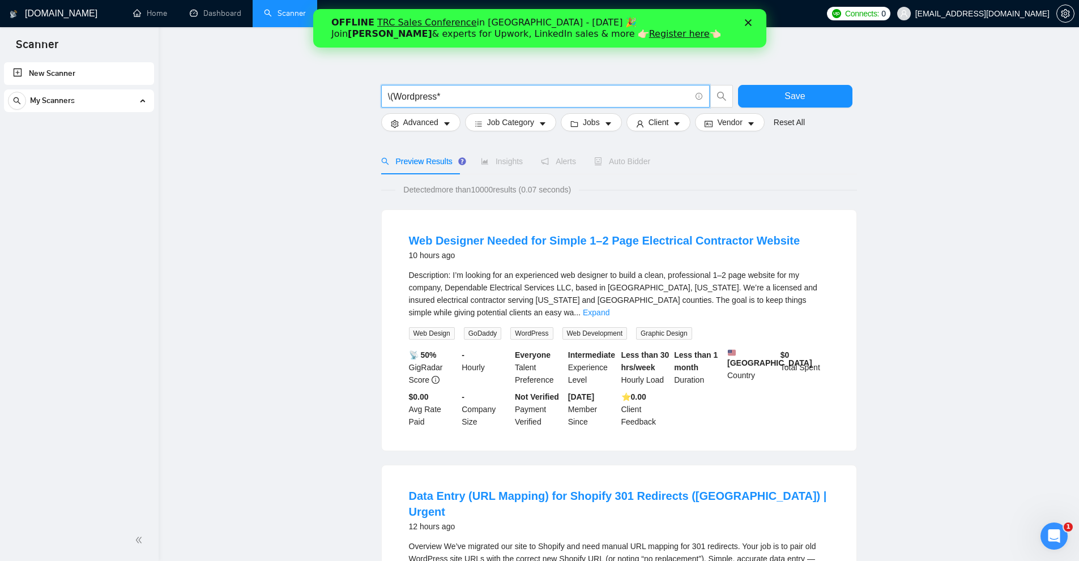
click at [752, 22] on div "Close" at bounding box center [749, 22] width 11 height 7
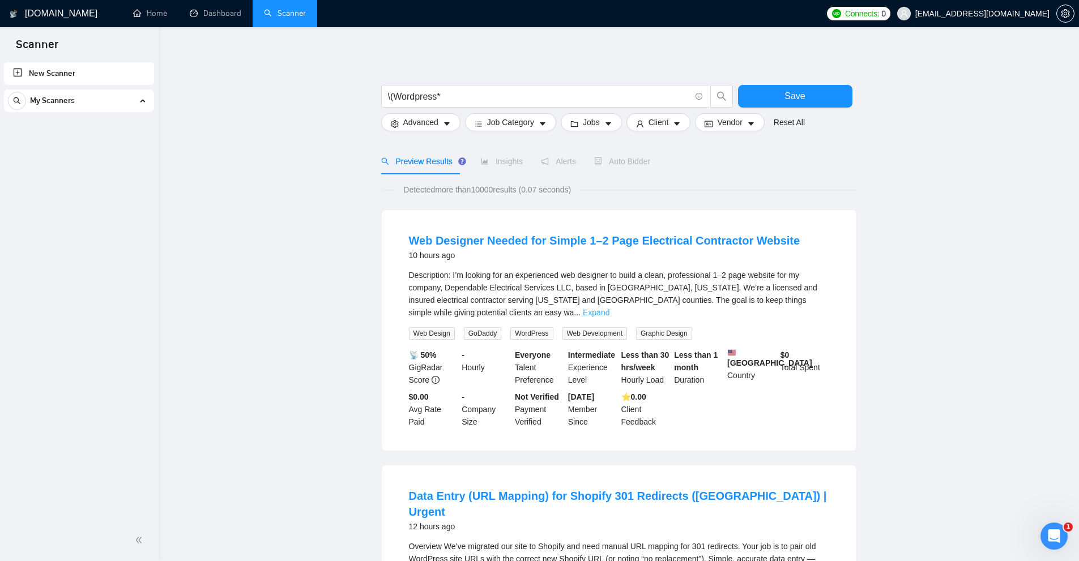
click at [610, 308] on link "Expand" at bounding box center [596, 312] width 27 height 9
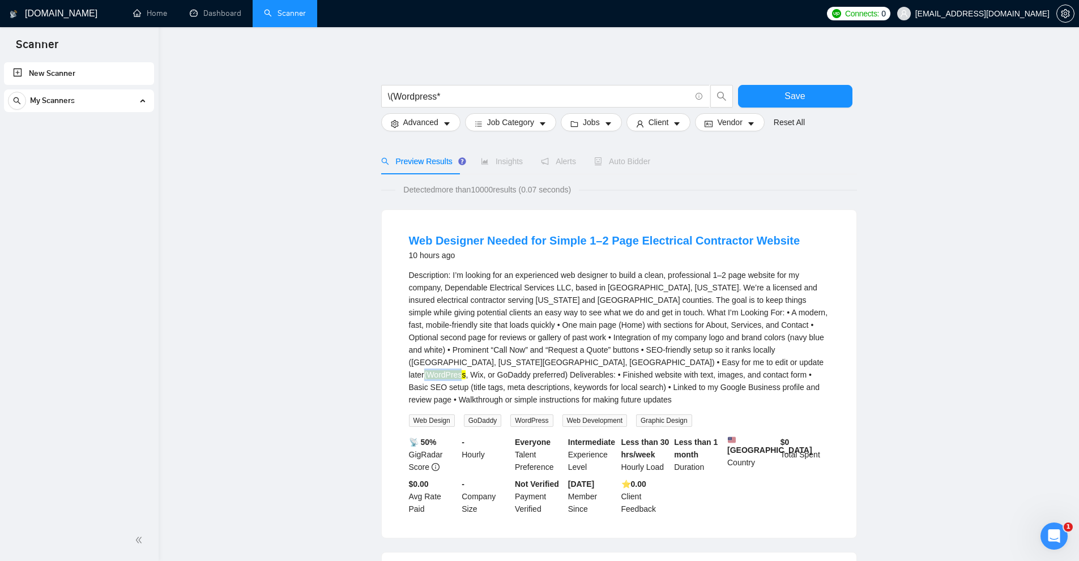
drag, startPoint x: 418, startPoint y: 362, endPoint x: 448, endPoint y: 364, distance: 29.5
click at [446, 363] on li "Web Designer Needed for Simple 1–2 Page Electrical Contractor Website 10 hours …" at bounding box center [619, 374] width 448 height 301
drag, startPoint x: 438, startPoint y: 368, endPoint x: 419, endPoint y: 369, distance: 19.3
click at [438, 368] on div "Description: I’m looking for an experienced web designer to build a clean, prof…" at bounding box center [619, 337] width 420 height 137
click at [403, 361] on li "Web Designer Needed for Simple 1–2 Page Electrical Contractor Website 10 hours …" at bounding box center [619, 374] width 448 height 301
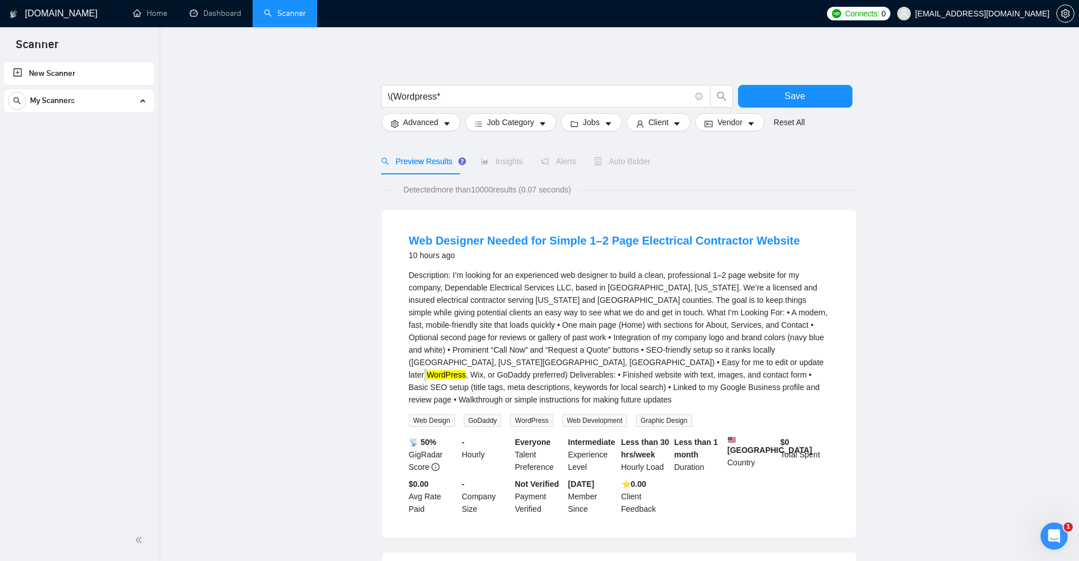
click at [424, 370] on mark "(WordPress" at bounding box center [445, 374] width 42 height 9
click at [510, 361] on div "Description: I’m looking for an experienced web designer to build a clean, prof…" at bounding box center [619, 337] width 420 height 137
drag, startPoint x: 395, startPoint y: 96, endPoint x: 376, endPoint y: 99, distance: 20.1
click at [437, 370] on mark "(WordPress" at bounding box center [445, 374] width 42 height 9
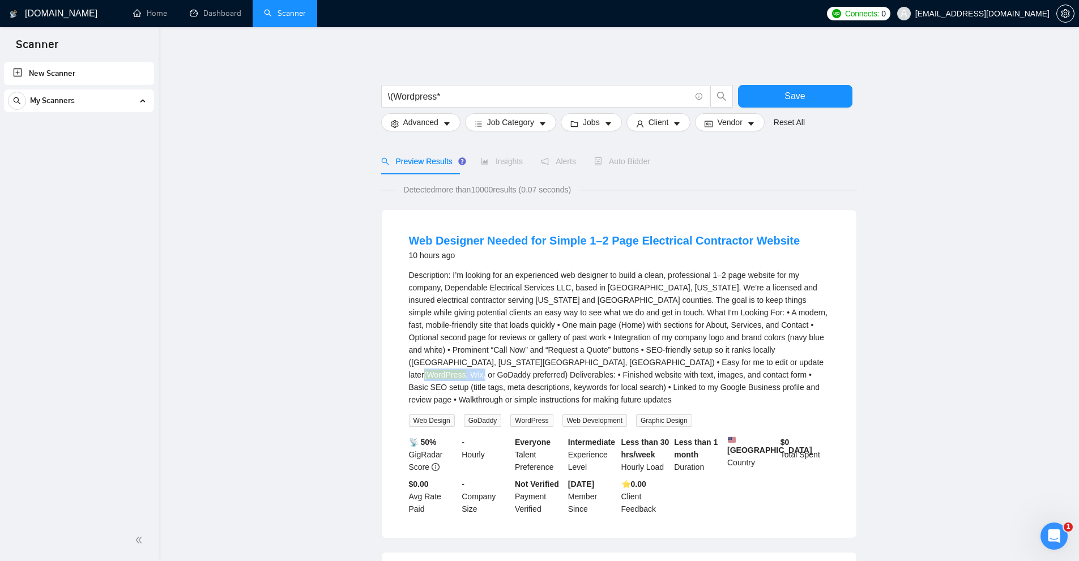
drag, startPoint x: 404, startPoint y: 361, endPoint x: 455, endPoint y: 364, distance: 51.1
click at [468, 368] on li "Web Designer Needed for Simple 1–2 Page Electrical Contractor Website 10 hours …" at bounding box center [619, 374] width 448 height 301
click at [471, 97] on input "\(Wordpress*" at bounding box center [539, 97] width 302 height 14
paste input "/Wordpress"
drag, startPoint x: 386, startPoint y: 97, endPoint x: 346, endPoint y: 100, distance: 40.9
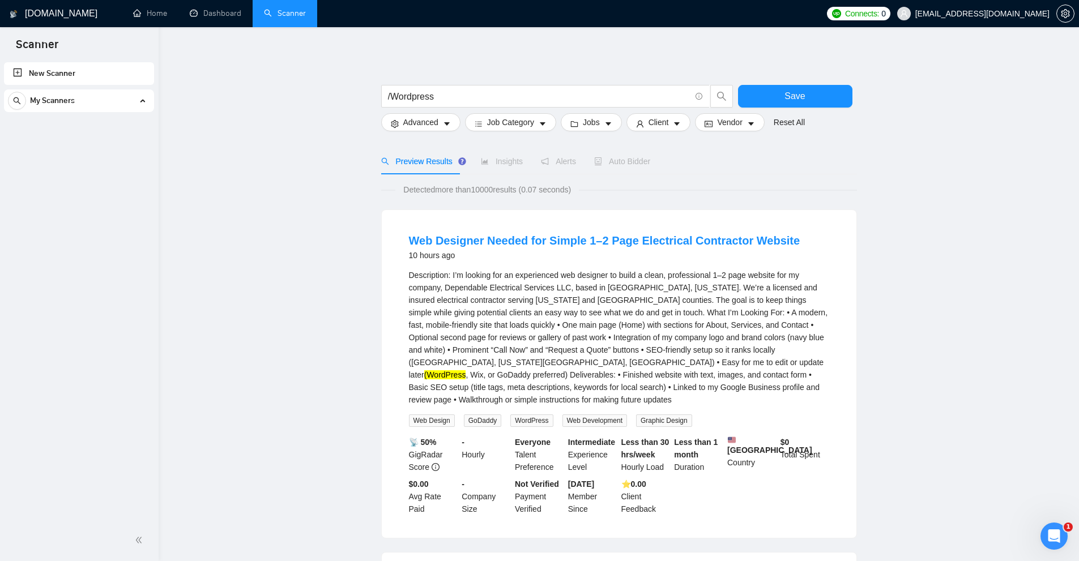
click at [448, 97] on span "/Wordpress" at bounding box center [545, 96] width 329 height 23
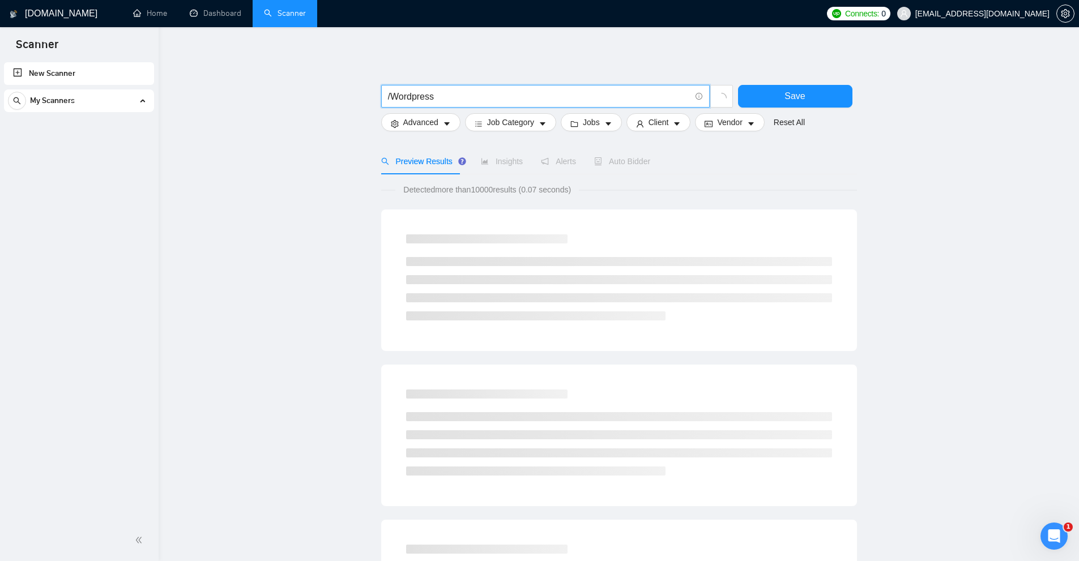
drag, startPoint x: 346, startPoint y: 100, endPoint x: 305, endPoint y: 123, distance: 46.4
click at [268, 101] on main "/Wordpress Save Advanced Job Category Jobs Client Vendor Reset All Preview Resu…" at bounding box center [619, 522] width 884 height 954
click at [529, 320] on li at bounding box center [536, 316] width 260 height 9
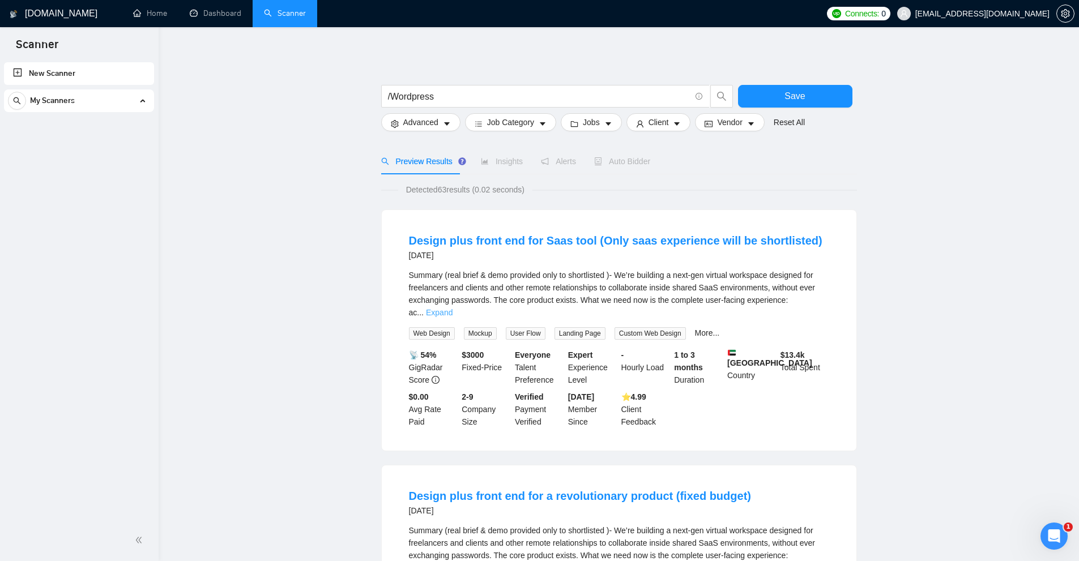
click at [453, 308] on link "Expand" at bounding box center [439, 312] width 27 height 9
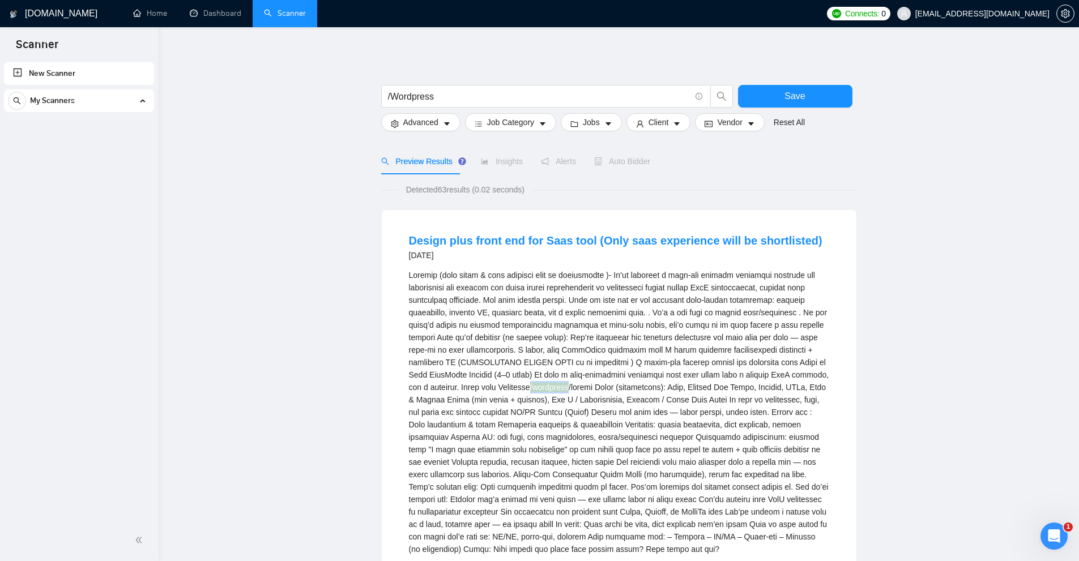
drag, startPoint x: 483, startPoint y: 387, endPoint x: 519, endPoint y: 389, distance: 36.3
click at [530, 389] on mark "/wordpress" at bounding box center [549, 387] width 39 height 9
click at [532, 412] on div "/wordpress" at bounding box center [619, 412] width 420 height 287
drag, startPoint x: 390, startPoint y: 100, endPoint x: 380, endPoint y: 99, distance: 10.8
click at [380, 99] on div "/Wordpress" at bounding box center [557, 99] width 357 height 28
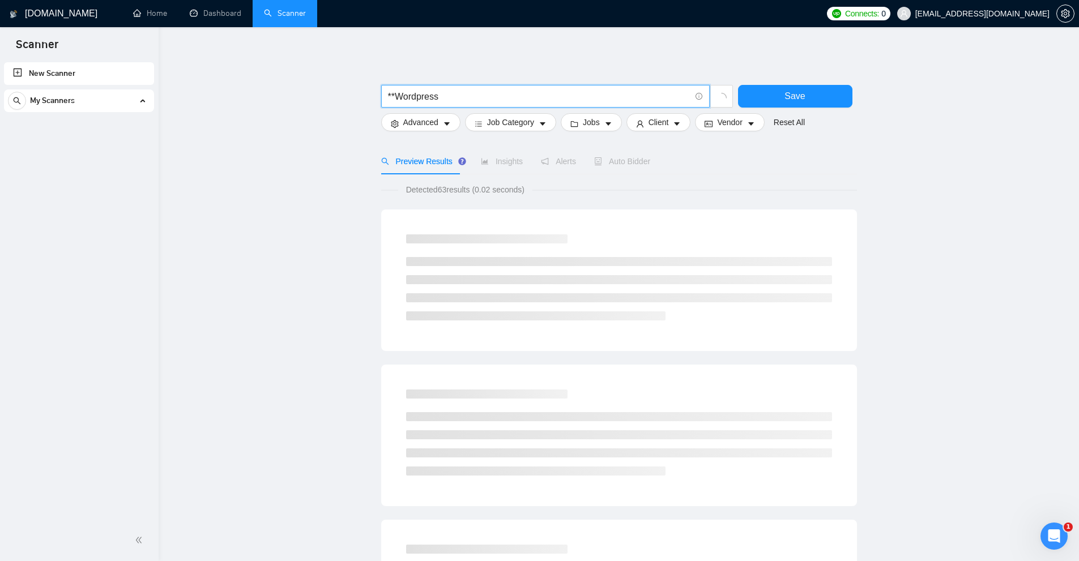
click at [381, 94] on span "**Wordpress" at bounding box center [545, 96] width 329 height 23
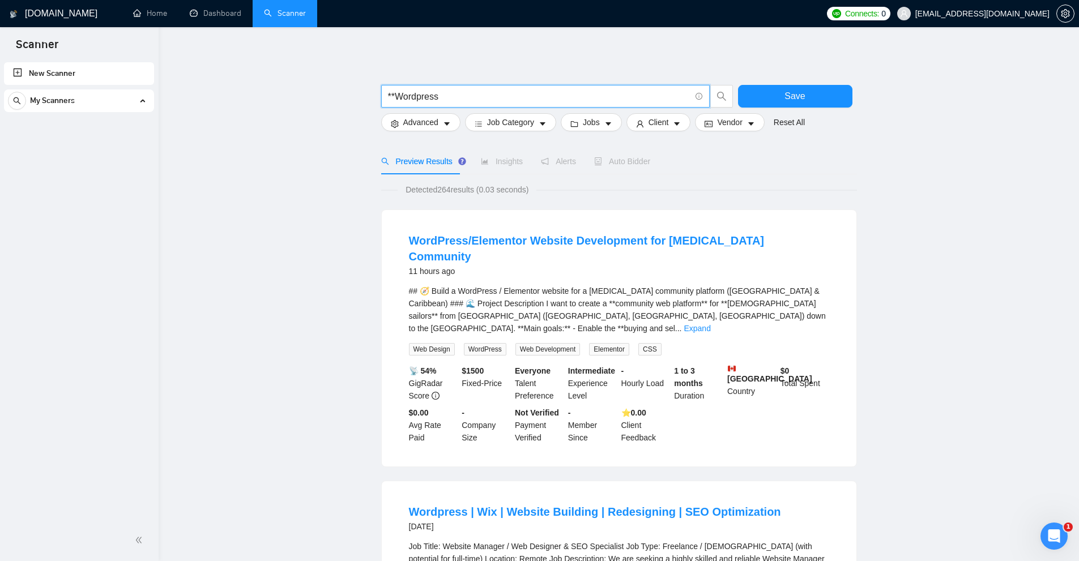
click at [402, 96] on input "**Wordpress" at bounding box center [539, 97] width 302 height 14
click at [710, 324] on link "Expand" at bounding box center [697, 328] width 27 height 9
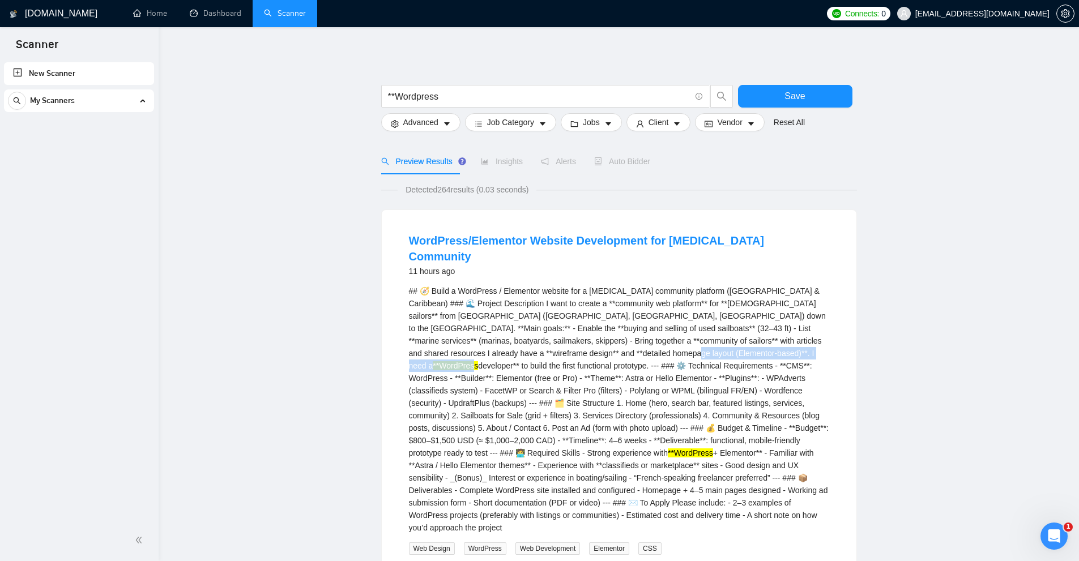
click at [618, 334] on div "## 🧭 Build a WordPress / Elementor website for a boating community platform (Ea…" at bounding box center [619, 409] width 420 height 249
click at [617, 353] on div "## 🧭 Build a WordPress / Elementor website for a boating community platform (Ea…" at bounding box center [619, 409] width 420 height 249
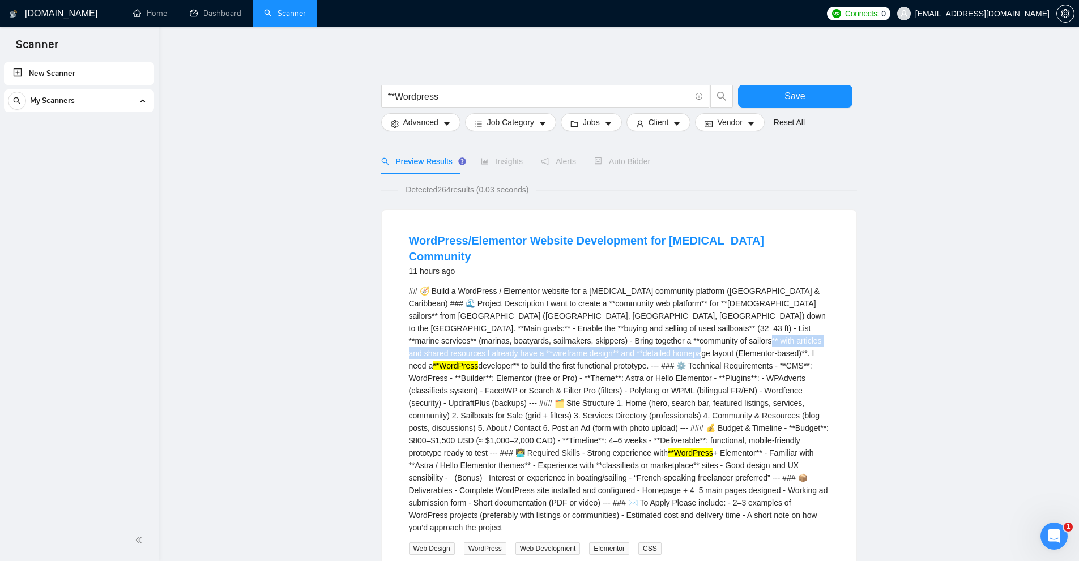
drag, startPoint x: 572, startPoint y: 332, endPoint x: 619, endPoint y: 331, distance: 47.6
click at [619, 331] on div "## 🧭 Build a WordPress / Elementor website for a boating community platform (Ea…" at bounding box center [619, 409] width 420 height 249
drag, startPoint x: 560, startPoint y: 328, endPoint x: 517, endPoint y: 307, distance: 48.4
click at [527, 312] on div "## 🧭 Build a WordPress / Elementor website for a boating community platform (Ea…" at bounding box center [619, 409] width 420 height 249
drag, startPoint x: 417, startPoint y: 255, endPoint x: 405, endPoint y: 252, distance: 12.2
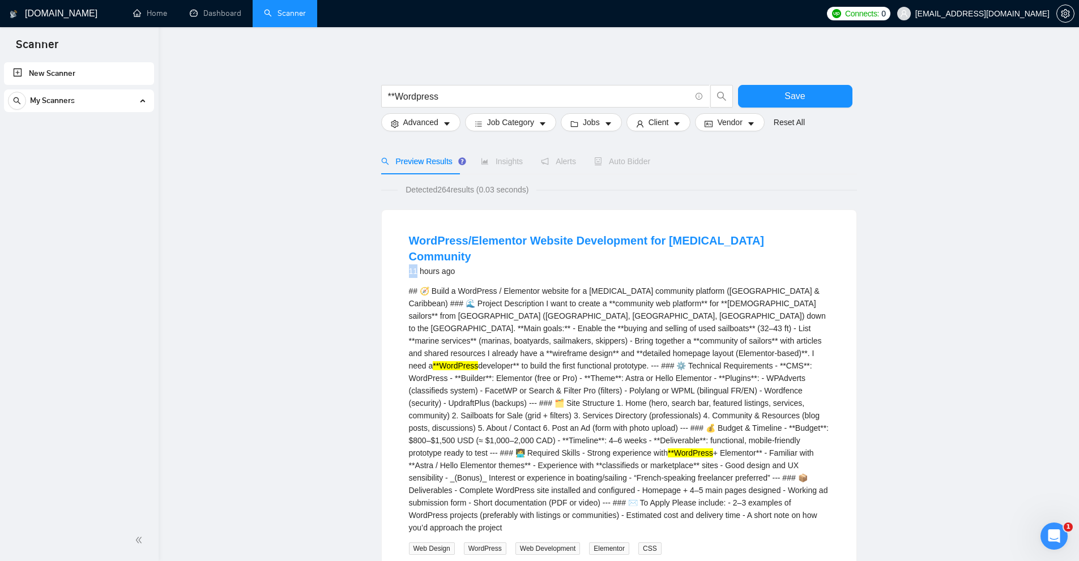
click at [405, 252] on li "WordPress/Elementor Website Development for Boating Community 11 hours ago ## 🧭…" at bounding box center [619, 438] width 448 height 429
drag, startPoint x: 576, startPoint y: 333, endPoint x: 626, endPoint y: 334, distance: 49.9
click at [626, 334] on div "## 🧭 Build a WordPress / Elementor website for a boating community platform (Ea…" at bounding box center [619, 409] width 420 height 249
click at [630, 364] on div "## 🧭 Build a WordPress / Elementor website for a boating community platform (Ea…" at bounding box center [619, 409] width 420 height 249
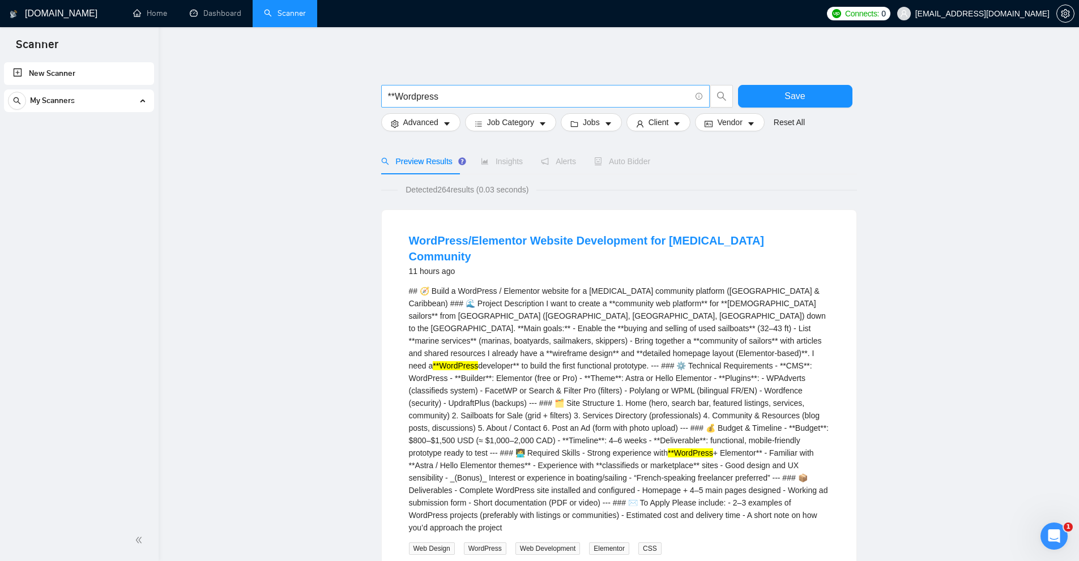
drag, startPoint x: 465, startPoint y: 102, endPoint x: 589, endPoint y: 100, distance: 124.1
click at [594, 100] on span "**Wordpress" at bounding box center [545, 96] width 329 height 23
drag, startPoint x: 508, startPoint y: 90, endPoint x: 340, endPoint y: 101, distance: 167.5
click at [552, 288] on div "## 🧭 Build a WordPress / Elementor website for a boating community platform (Ea…" at bounding box center [619, 409] width 420 height 249
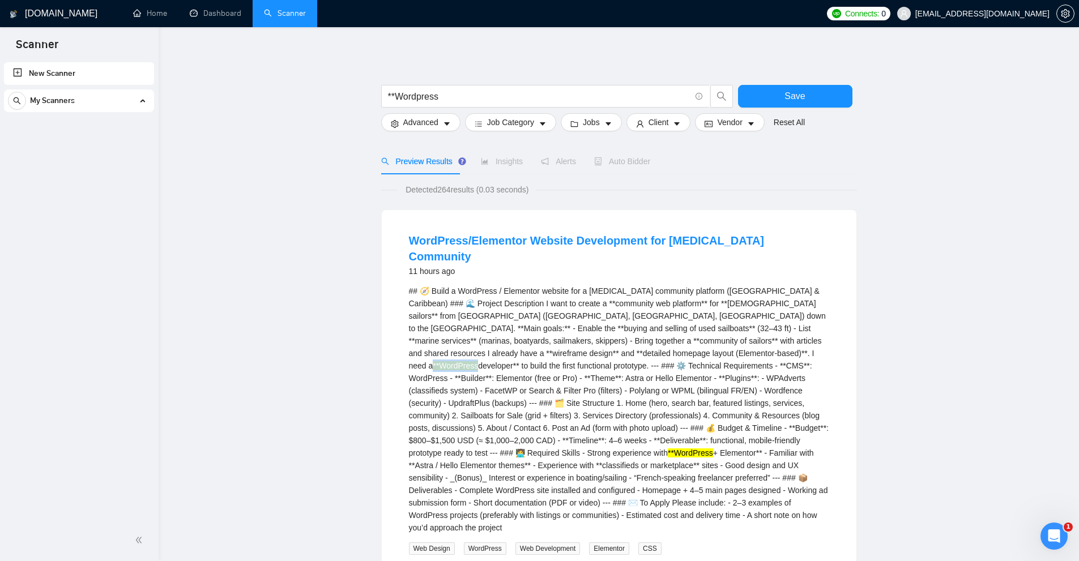
drag, startPoint x: 599, startPoint y: 335, endPoint x: 621, endPoint y: 332, distance: 21.7
click at [478, 361] on mark "**WordPress" at bounding box center [455, 365] width 45 height 9
drag, startPoint x: 439, startPoint y: 187, endPoint x: 437, endPoint y: 147, distance: 40.3
click at [461, 191] on span "Detected 264 results (0.03 seconds)" at bounding box center [467, 190] width 139 height 12
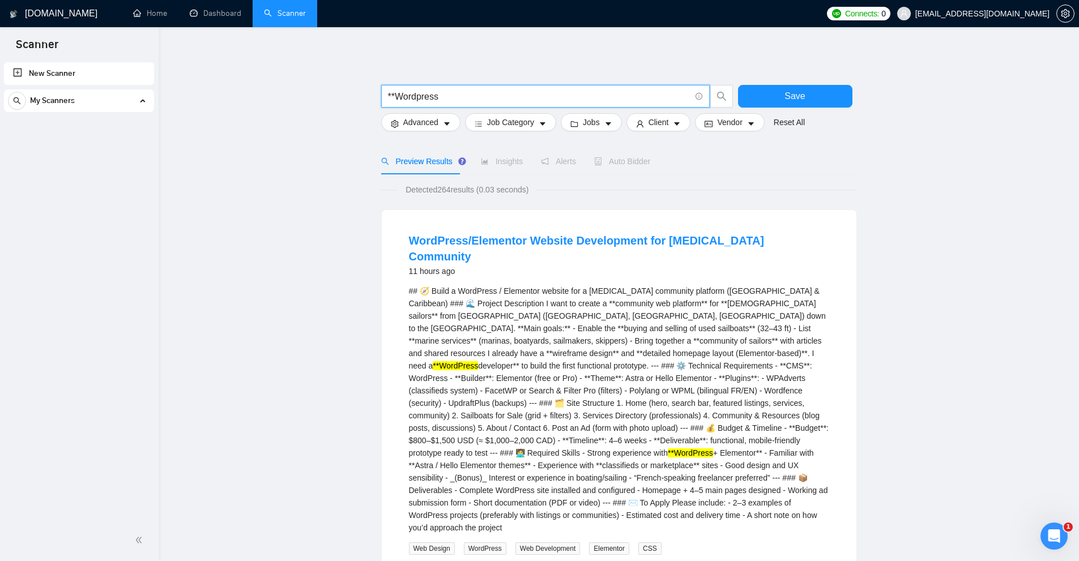
drag, startPoint x: 394, startPoint y: 94, endPoint x: 402, endPoint y: 98, distance: 8.9
click at [403, 98] on input "**Wordpress" at bounding box center [539, 97] width 302 height 14
click at [541, 345] on div "## 🧭 Build a WordPress / Elementor website for a boating community platform (Ea…" at bounding box center [619, 409] width 420 height 249
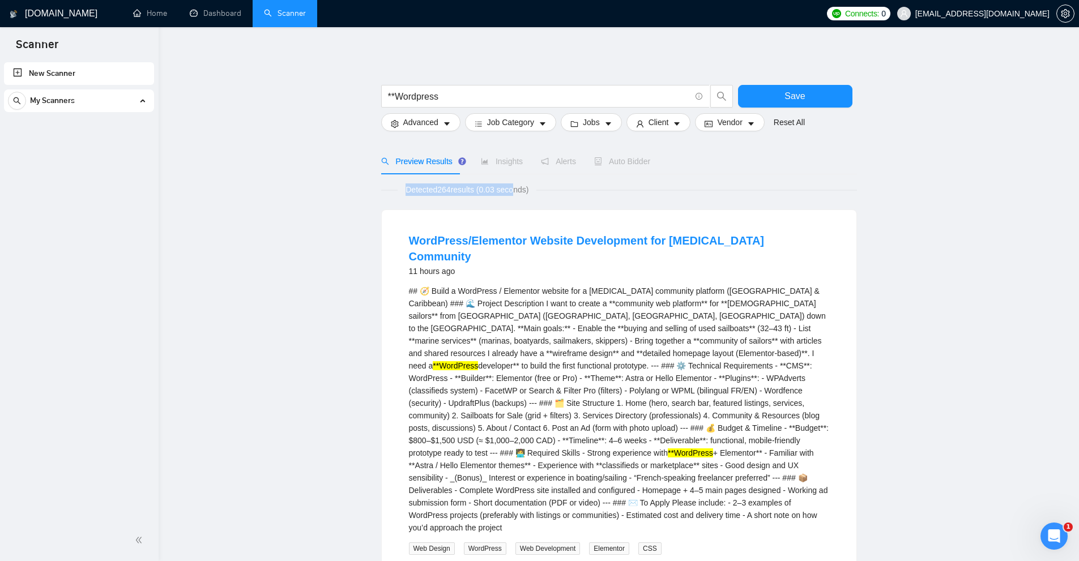
drag, startPoint x: 402, startPoint y: 179, endPoint x: 512, endPoint y: 188, distance: 110.8
click at [512, 188] on span "Detected 264 results (0.03 seconds)" at bounding box center [467, 190] width 139 height 12
drag, startPoint x: 437, startPoint y: 185, endPoint x: 454, endPoint y: 188, distance: 17.2
click at [454, 188] on span "Detected 264 results (0.03 seconds)" at bounding box center [467, 190] width 139 height 12
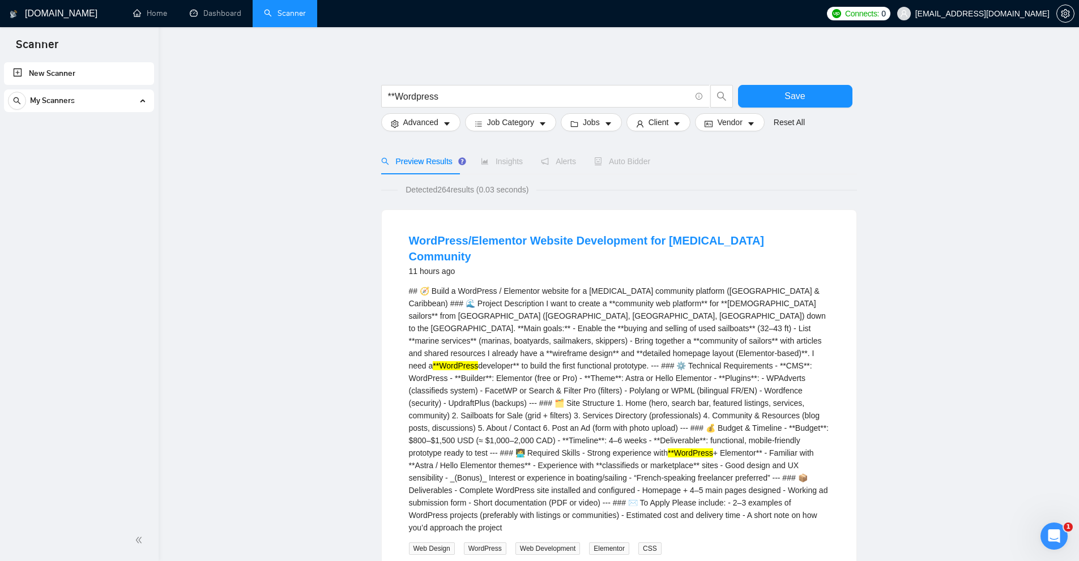
click at [459, 189] on span "Detected 264 results (0.03 seconds)" at bounding box center [467, 190] width 139 height 12
click at [442, 189] on span "Detected 264 results (0.03 seconds)" at bounding box center [467, 190] width 139 height 12
click at [509, 195] on span "Detected 264 results (0.03 seconds)" at bounding box center [467, 190] width 139 height 12
drag, startPoint x: 397, startPoint y: 94, endPoint x: 329, endPoint y: 95, distance: 67.4
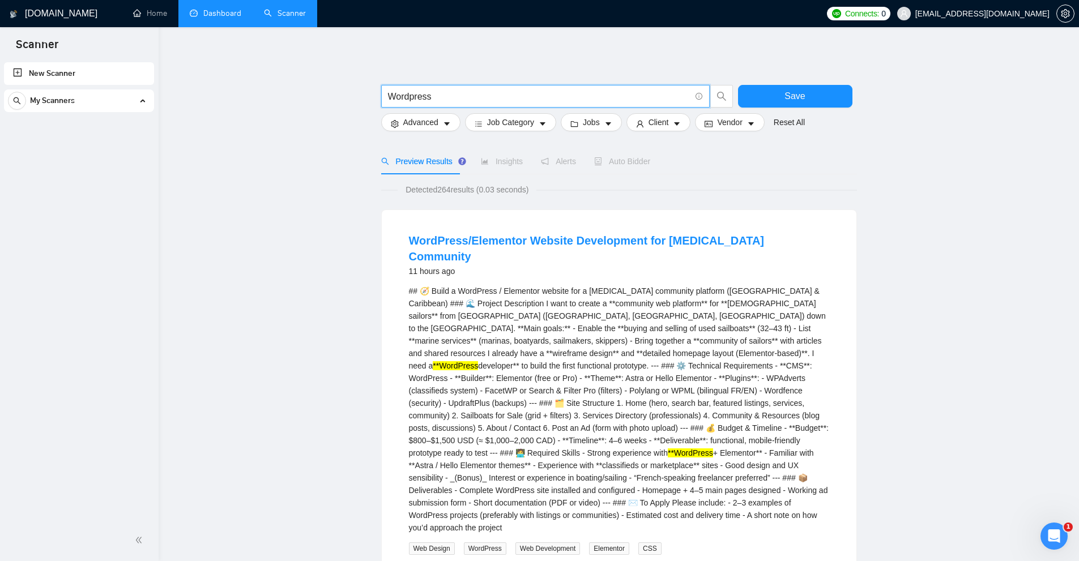
type input "Wordpress"
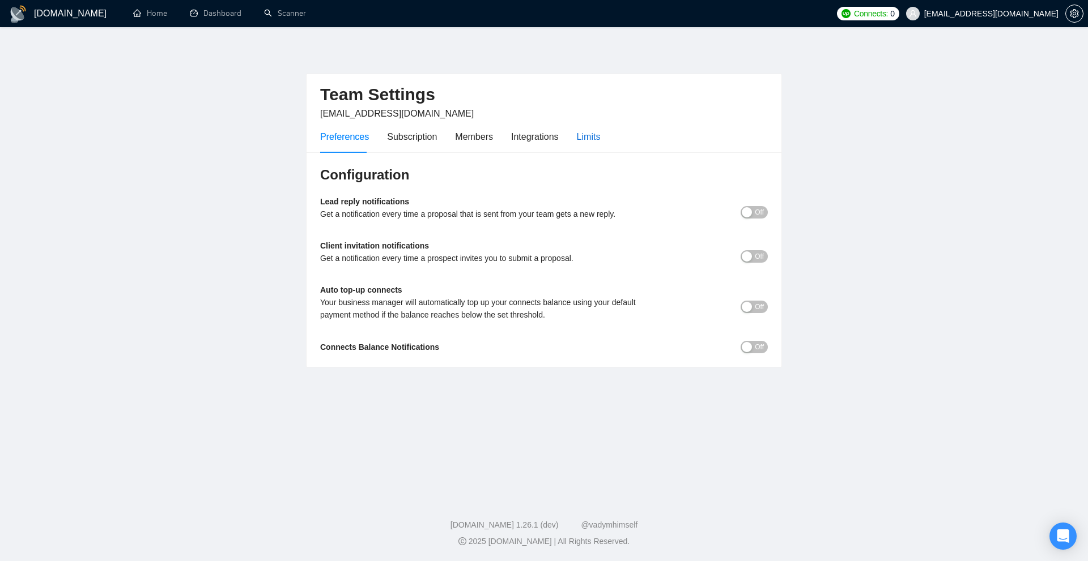
click at [584, 137] on div "Limits" at bounding box center [589, 137] width 24 height 14
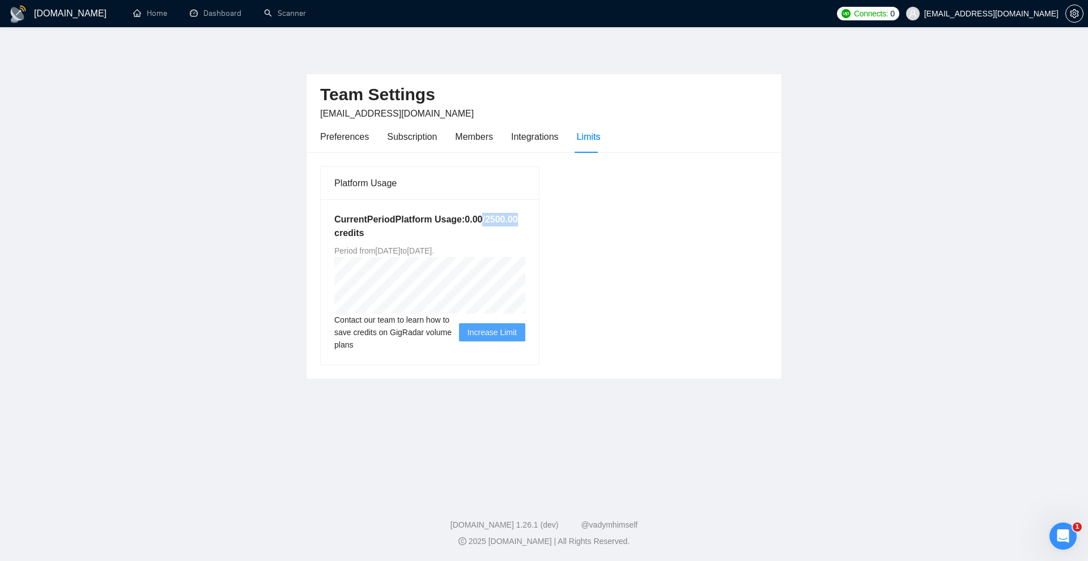
drag, startPoint x: 481, startPoint y: 216, endPoint x: 529, endPoint y: 218, distance: 47.6
click at [529, 218] on div "Current Period Platform Usage: 0.00 / 2500.00 credits Period from [DATE] to [DA…" at bounding box center [430, 281] width 218 height 165
click at [517, 218] on h5 "Current Period Platform Usage: 0.00 / 2500.00 credits" at bounding box center [429, 226] width 191 height 27
click at [489, 221] on h5 "Current Period Platform Usage: 0.00 / 2500.00 credits" at bounding box center [429, 226] width 191 height 27
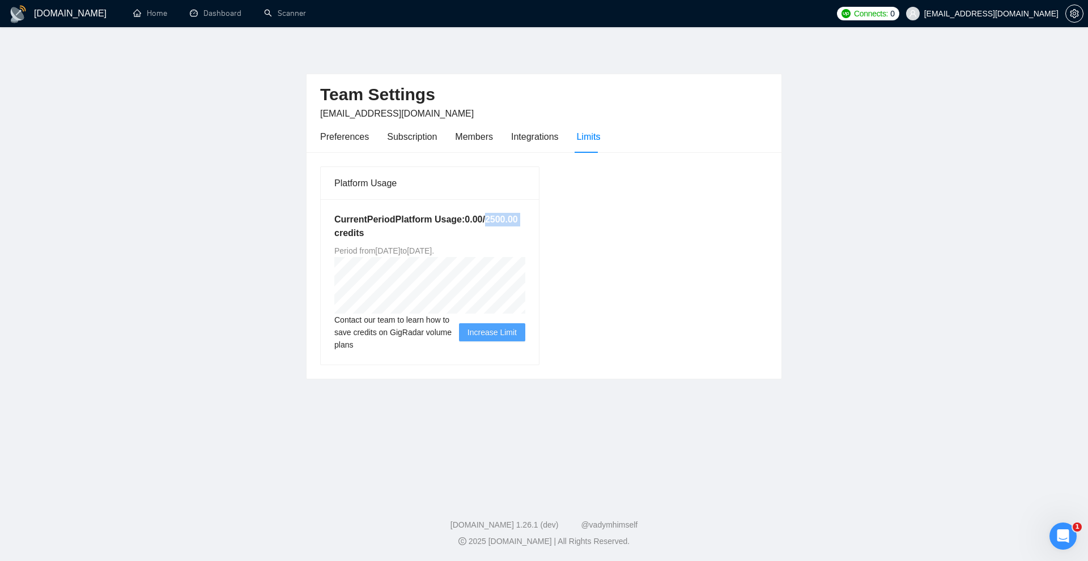
drag, startPoint x: 448, startPoint y: 250, endPoint x: 487, endPoint y: 252, distance: 38.5
click at [434, 252] on span "Period from Tue Sep 30 2025 to Mon Mar 30 2026 ." at bounding box center [384, 250] width 100 height 9
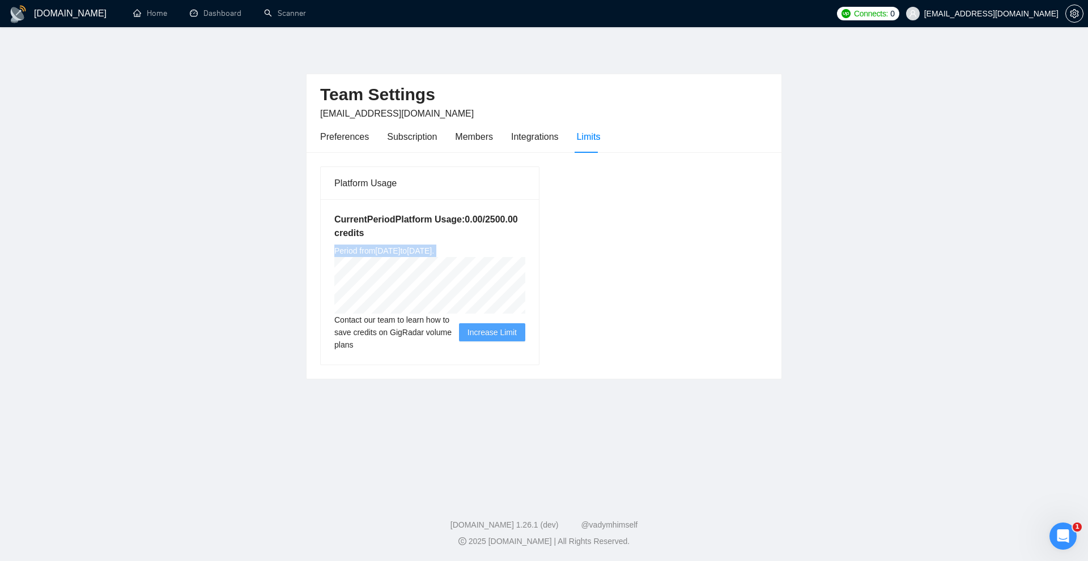
click at [434, 255] on span "Period from Tue Sep 30 2025 to Mon Mar 30 2026 ." at bounding box center [384, 250] width 100 height 9
drag, startPoint x: 394, startPoint y: 246, endPoint x: 416, endPoint y: 244, distance: 21.6
click at [416, 244] on div "Current Period Platform Usage: 0.00 / 2500.00 credits Period from Tue Sep 30 20…" at bounding box center [430, 281] width 218 height 165
click at [407, 240] on h5 "Current Period Platform Usage: 0.00 / 2500.00 credits" at bounding box center [429, 226] width 191 height 27
drag, startPoint x: 390, startPoint y: 249, endPoint x: 436, endPoint y: 248, distance: 46.5
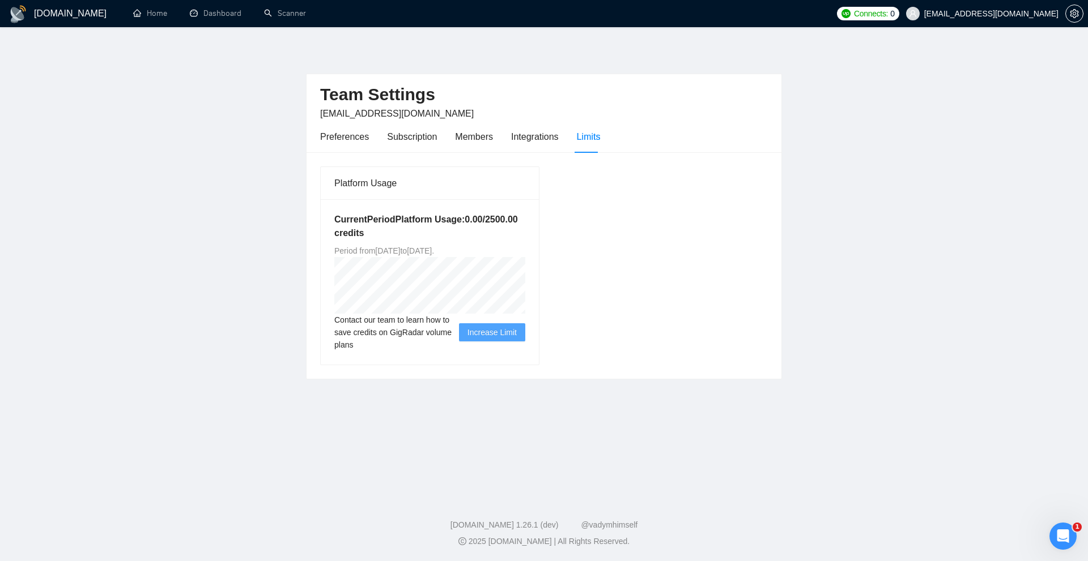
click at [434, 248] on span "Period from Tue Sep 30 2025 to Mon Mar 30 2026 ." at bounding box center [384, 250] width 100 height 9
click at [394, 247] on span "Period from Tue Sep 30 2025 to Mon Mar 30 2026 ." at bounding box center [384, 250] width 100 height 9
drag, startPoint x: 390, startPoint y: 249, endPoint x: 440, endPoint y: 252, distance: 50.5
click at [434, 252] on span "Period from Tue Sep 30 2025 to Mon Mar 30 2026 ." at bounding box center [384, 250] width 100 height 9
click at [513, 235] on h5 "Current Period Platform Usage: 0.00 / 2500.00 credits" at bounding box center [429, 226] width 191 height 27
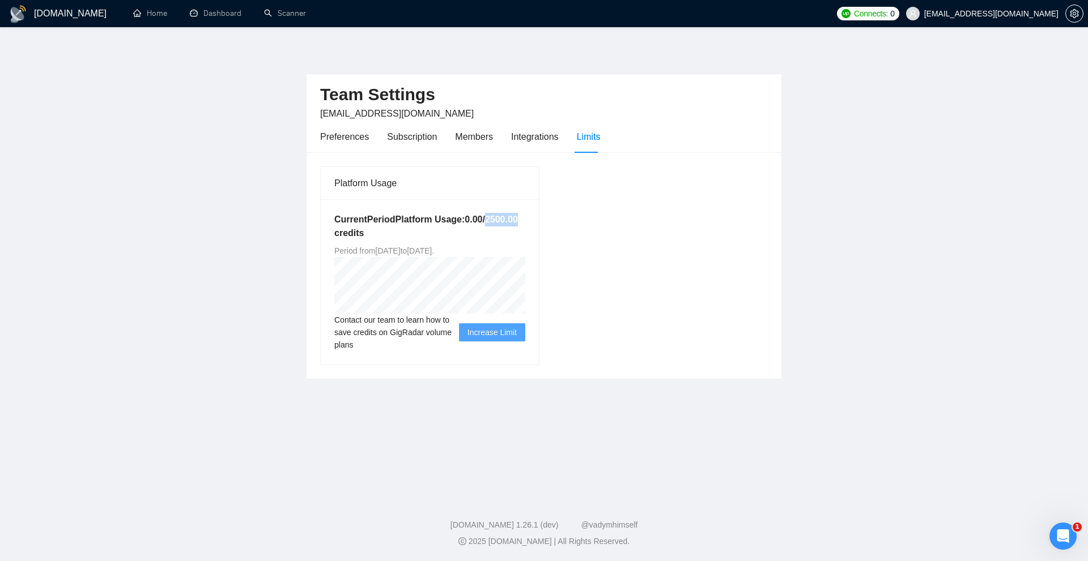
drag, startPoint x: 481, startPoint y: 221, endPoint x: 522, endPoint y: 220, distance: 40.2
click at [522, 220] on h5 "Current Period Platform Usage: 0.00 / 2500.00 credits" at bounding box center [429, 226] width 191 height 27
click at [510, 216] on h5 "Current Period Platform Usage: 0.00 / 2500.00 credits" at bounding box center [429, 226] width 191 height 27
drag, startPoint x: 510, startPoint y: 216, endPoint x: 495, endPoint y: 216, distance: 15.9
click at [495, 216] on h5 "Current Period Platform Usage: 0.00 / 2500.00 credits" at bounding box center [429, 226] width 191 height 27
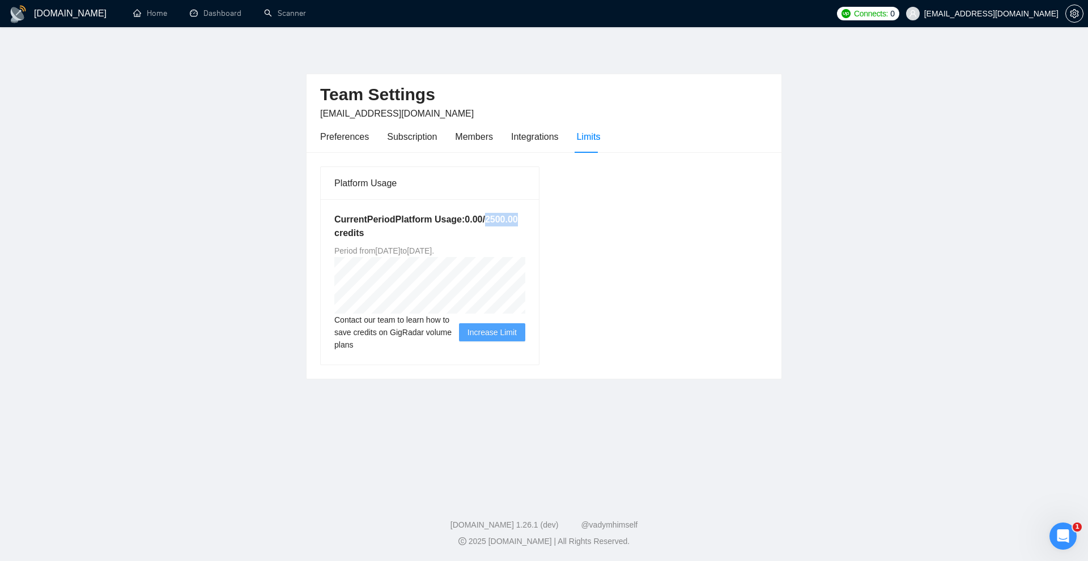
click at [495, 216] on h5 "Current Period Platform Usage: 0.00 / 2500.00 credits" at bounding box center [429, 226] width 191 height 27
click at [488, 226] on h5 "Current Period Platform Usage: 0.00 / 2500.00 credits" at bounding box center [429, 226] width 191 height 27
drag, startPoint x: 484, startPoint y: 217, endPoint x: 523, endPoint y: 222, distance: 38.9
click at [523, 222] on h5 "Current Period Platform Usage: 0.00 / 2500.00 credits" at bounding box center [429, 226] width 191 height 27
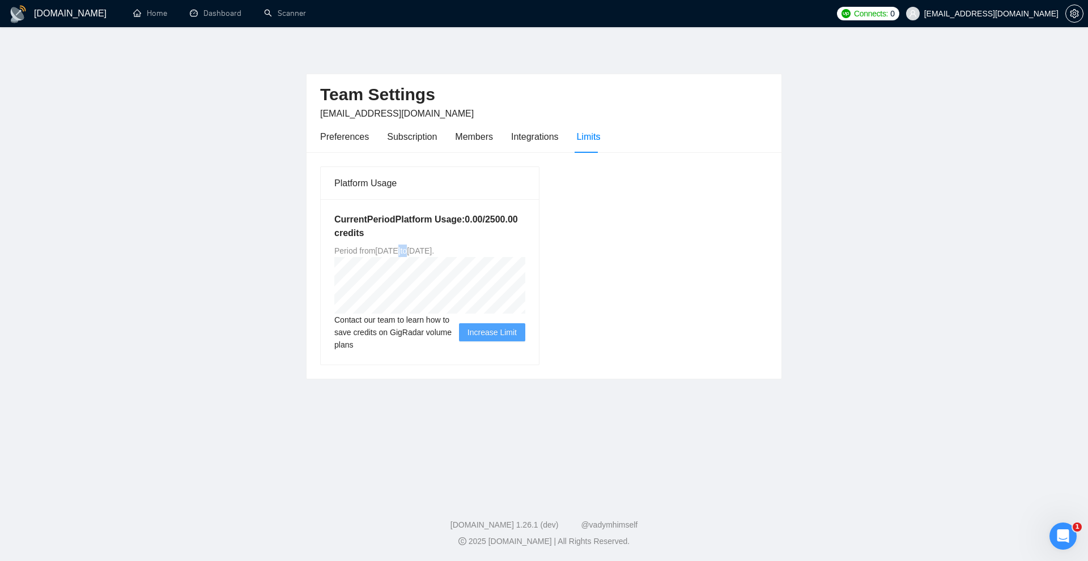
drag, startPoint x: 395, startPoint y: 253, endPoint x: 465, endPoint y: 255, distance: 69.7
click at [434, 255] on span "Period from Tue Sep 30 2025 to Mon Mar 30 2026 ." at bounding box center [384, 250] width 100 height 9
click at [218, 12] on link "Dashboard" at bounding box center [216, 13] width 52 height 10
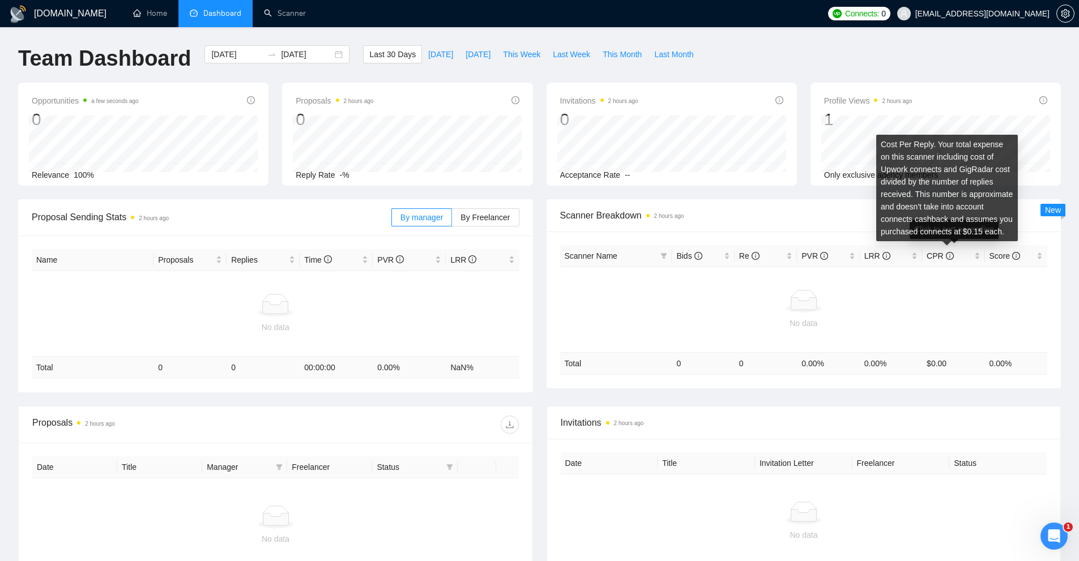
click at [807, 313] on div "No data" at bounding box center [804, 310] width 479 height 40
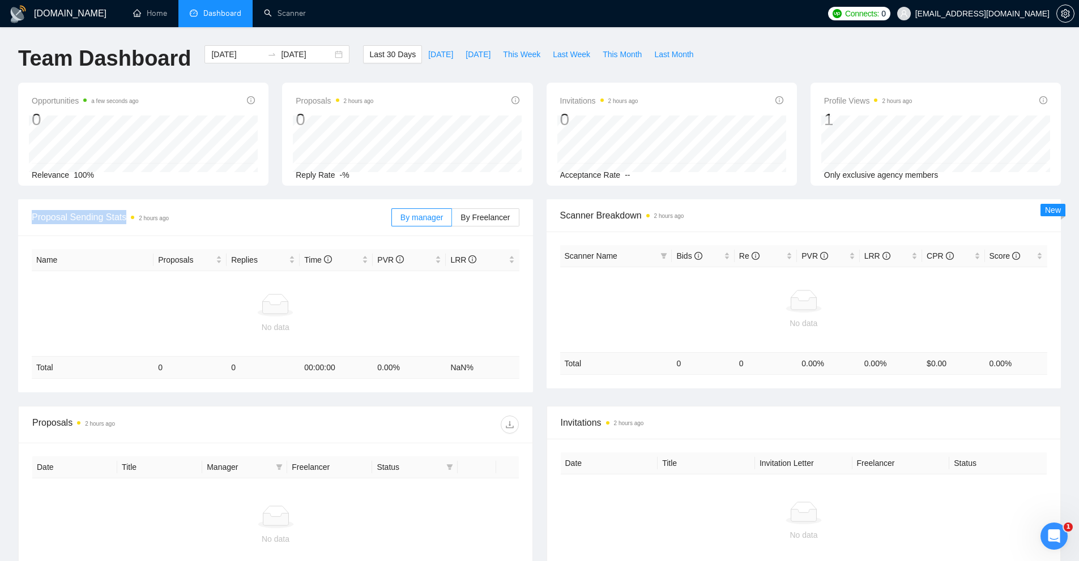
drag, startPoint x: 37, startPoint y: 214, endPoint x: 234, endPoint y: 217, distance: 196.6
click at [199, 214] on span "Proposal Sending Stats 2 hours ago" at bounding box center [212, 217] width 360 height 14
click at [471, 217] on span "By Freelancer" at bounding box center [485, 217] width 49 height 9
click at [452, 220] on input "By Freelancer" at bounding box center [452, 220] width 0 height 0
click at [443, 219] on span "By manager" at bounding box center [421, 217] width 42 height 9
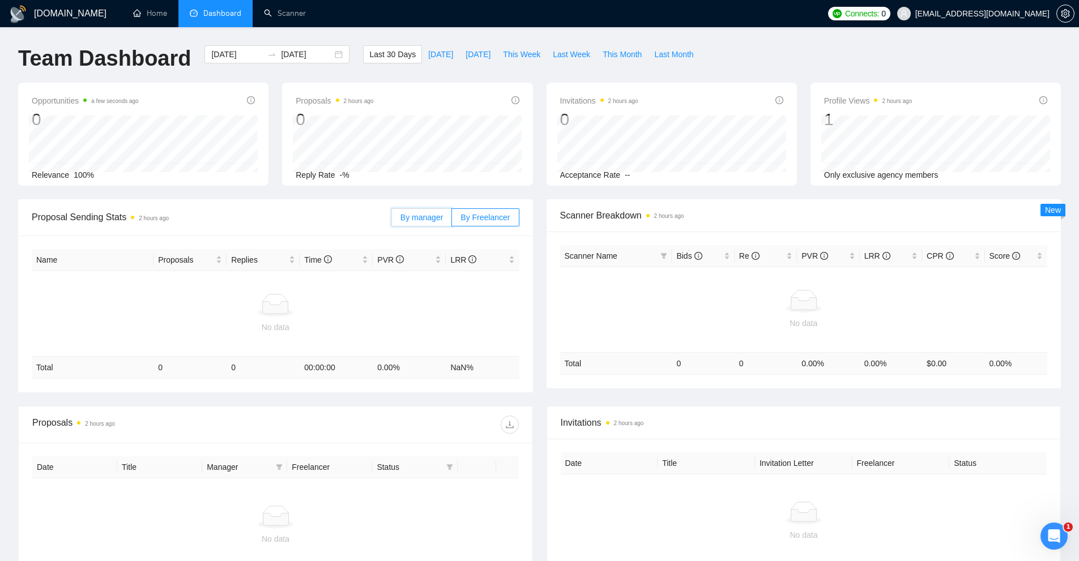
click at [392, 220] on input "By manager" at bounding box center [392, 220] width 0 height 0
click at [491, 219] on span "By Freelancer" at bounding box center [485, 217] width 49 height 9
click at [452, 220] on input "By Freelancer" at bounding box center [452, 220] width 0 height 0
drag, startPoint x: 375, startPoint y: 261, endPoint x: 394, endPoint y: 259, distance: 18.7
click at [394, 259] on div "PVR" at bounding box center [409, 260] width 64 height 12
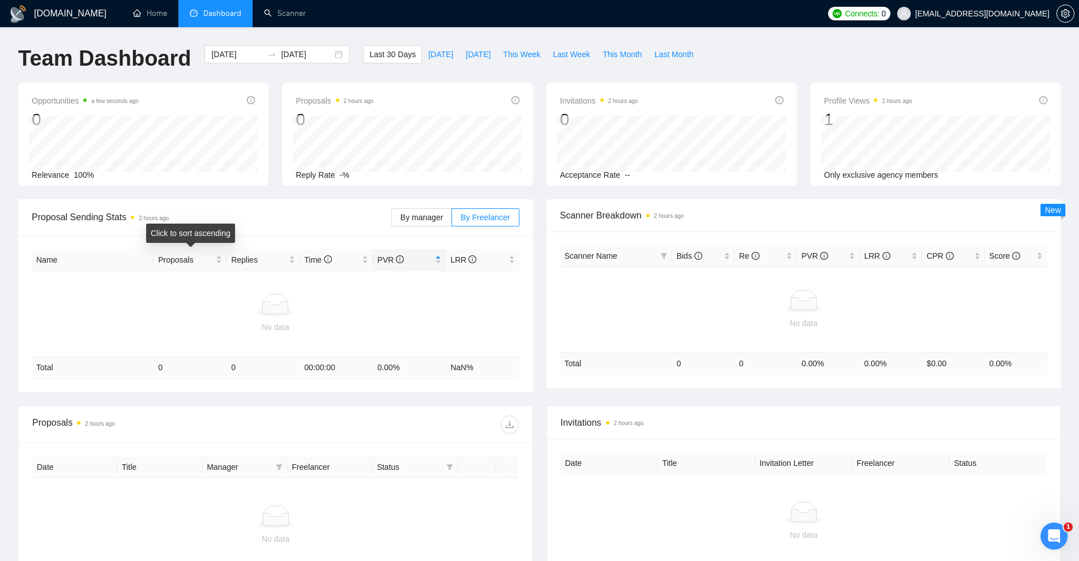
drag, startPoint x: 155, startPoint y: 257, endPoint x: 300, endPoint y: 275, distance: 146.8
click at [201, 283] on table "Name Proposals Replies Time PVR LRR No data Total 0 0 00:00:00 0.00 % NaN %" at bounding box center [276, 314] width 488 height 130
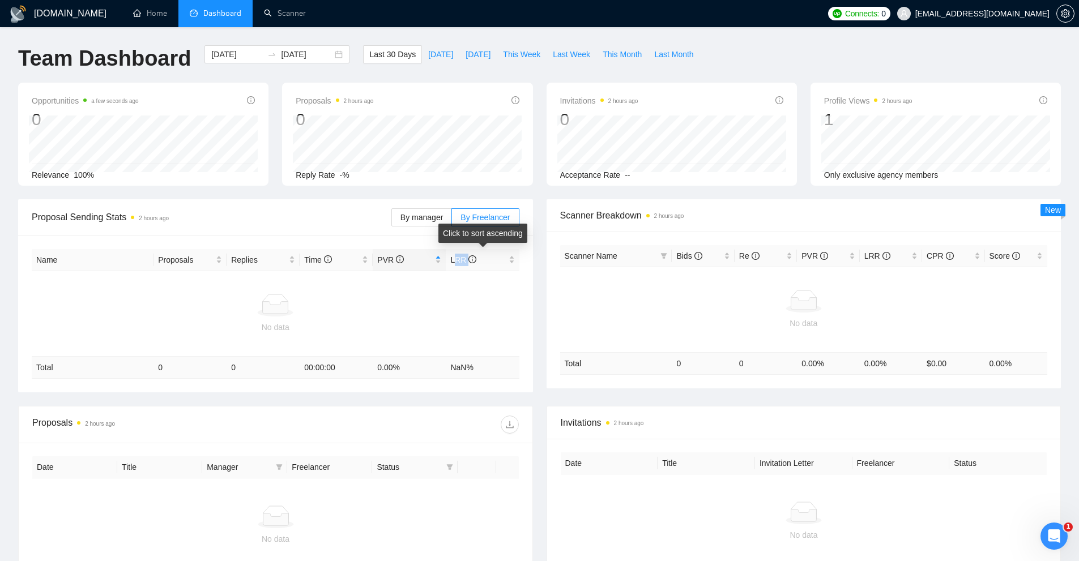
drag, startPoint x: 453, startPoint y: 262, endPoint x: 485, endPoint y: 293, distance: 44.5
click at [480, 284] on table "Name Proposals Replies Time PVR LRR No data Total 0 0 00:00:00 0.00 % NaN %" at bounding box center [276, 314] width 488 height 130
click at [496, 302] on div at bounding box center [275, 305] width 479 height 23
click at [467, 307] on div at bounding box center [275, 305] width 479 height 23
click at [851, 290] on div at bounding box center [804, 301] width 479 height 23
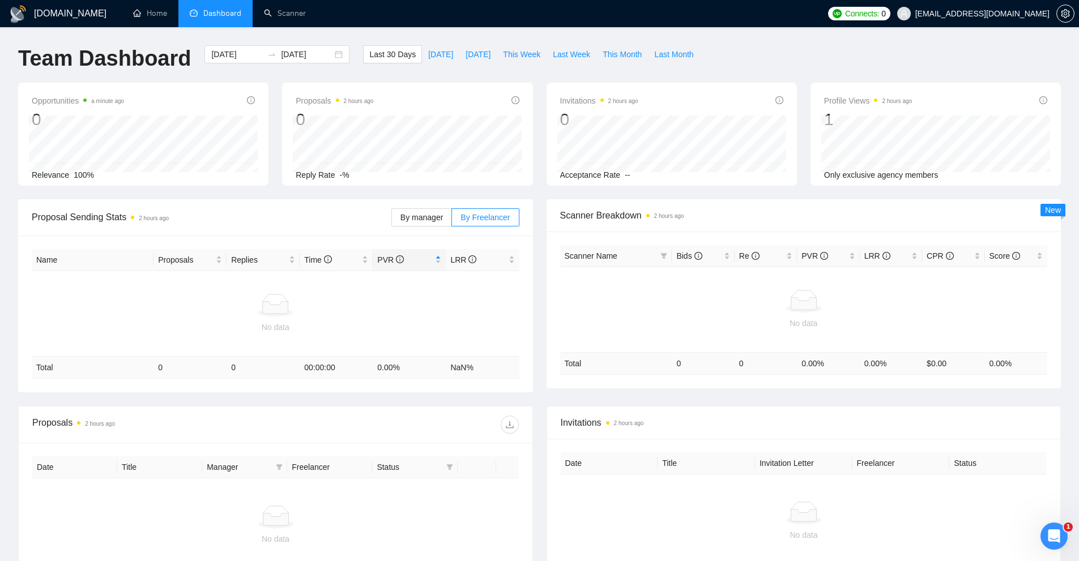
click at [750, 288] on td "No data" at bounding box center [804, 310] width 488 height 86
click at [295, 9] on link "Scanner" at bounding box center [285, 13] width 42 height 10
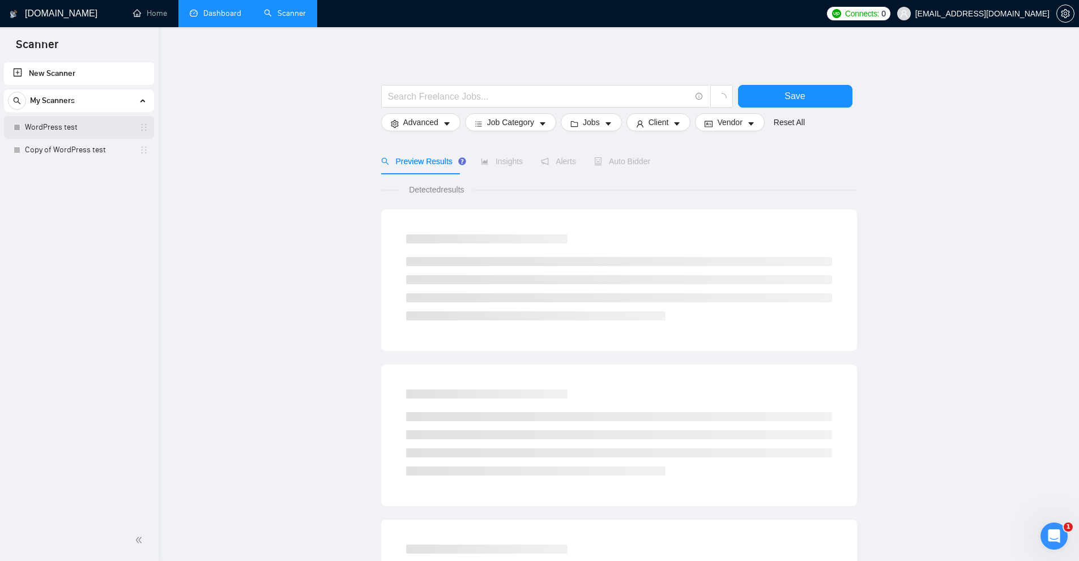
click at [43, 135] on link "WordPress test" at bounding box center [79, 127] width 108 height 23
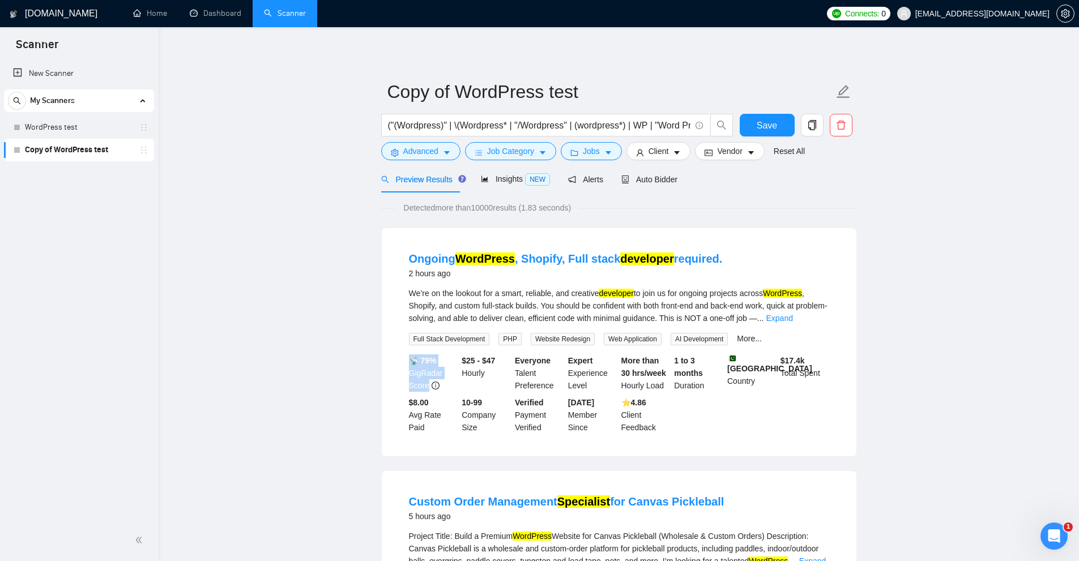
drag, startPoint x: 429, startPoint y: 373, endPoint x: 429, endPoint y: 387, distance: 14.7
click at [429, 387] on li "Ongoing WordPress , Shopify, Full stack developer required. 2 hours ago We’re o…" at bounding box center [619, 342] width 448 height 201
click at [426, 371] on div "📡 79% GigRadar Score" at bounding box center [433, 373] width 53 height 37
drag, startPoint x: 421, startPoint y: 359, endPoint x: 442, endPoint y: 366, distance: 22.8
click at [442, 366] on div "📡 79% GigRadar Score" at bounding box center [433, 373] width 53 height 37
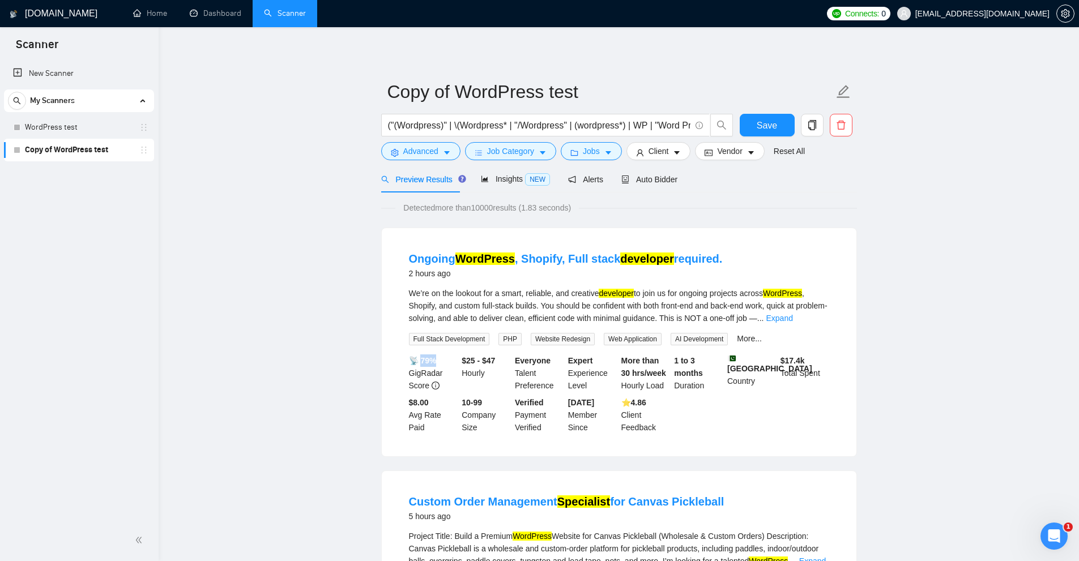
click at [433, 361] on b "📡 79%" at bounding box center [423, 360] width 28 height 9
drag, startPoint x: 429, startPoint y: 361, endPoint x: 460, endPoint y: 365, distance: 30.8
click at [460, 365] on div "📡 79% GigRadar Score $25 - $47 Hourly Everyone Talent Preference Expert Experie…" at bounding box center [619, 394] width 425 height 79
click at [1062, 15] on icon "setting" at bounding box center [1065, 13] width 9 height 9
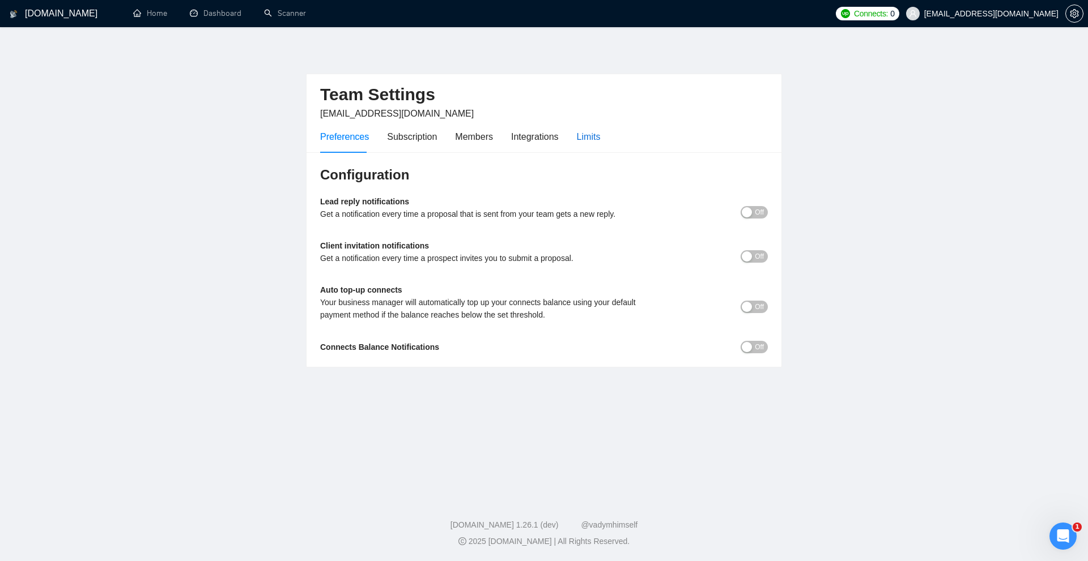
click at [590, 134] on div "Limits" at bounding box center [589, 137] width 24 height 14
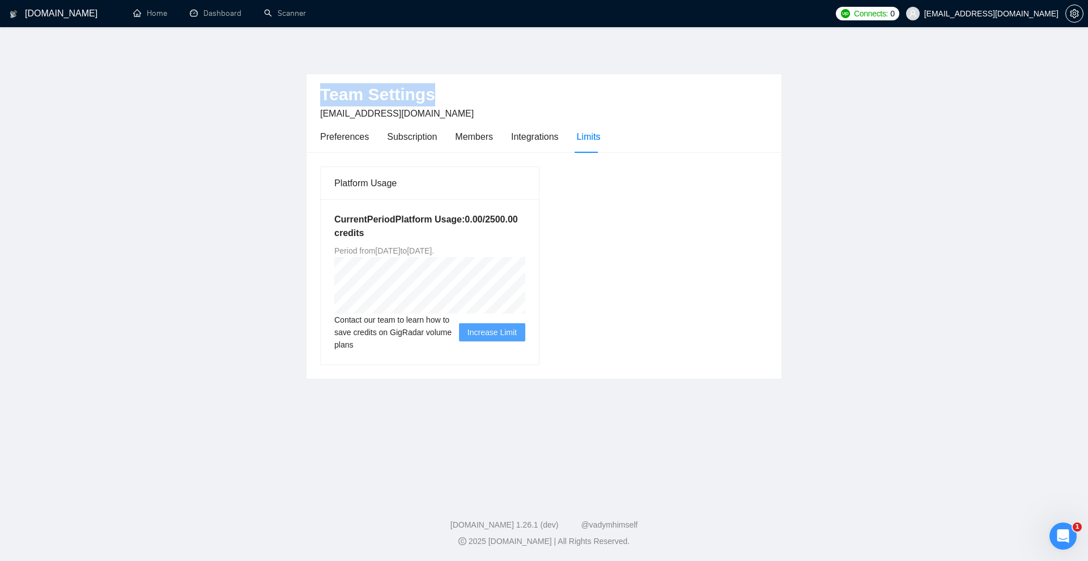
drag, startPoint x: 321, startPoint y: 84, endPoint x: 471, endPoint y: 84, distance: 149.5
click at [471, 84] on h2 "Team Settings" at bounding box center [544, 94] width 448 height 23
click at [334, 137] on div "Preferences" at bounding box center [344, 137] width 49 height 14
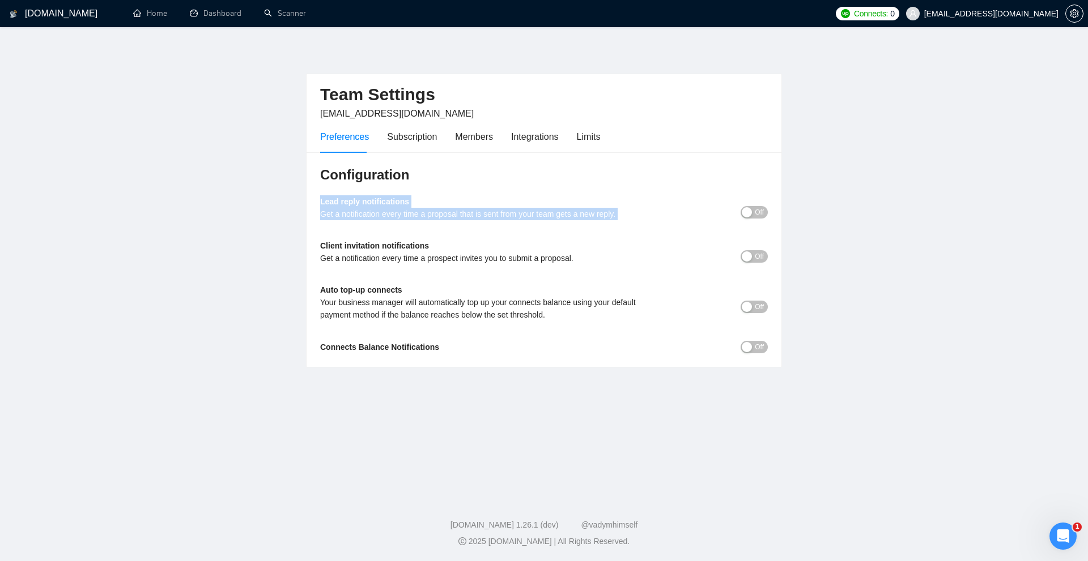
drag, startPoint x: 347, startPoint y: 206, endPoint x: 789, endPoint y: 218, distance: 442.0
click at [789, 218] on main "Team Settings upwork@komanda.dev Preferences Subscription Members Integrations …" at bounding box center [543, 259] width 1051 height 429
click at [339, 206] on b "Lead reply notifications" at bounding box center [364, 201] width 89 height 9
drag, startPoint x: 339, startPoint y: 206, endPoint x: 487, endPoint y: 221, distance: 148.7
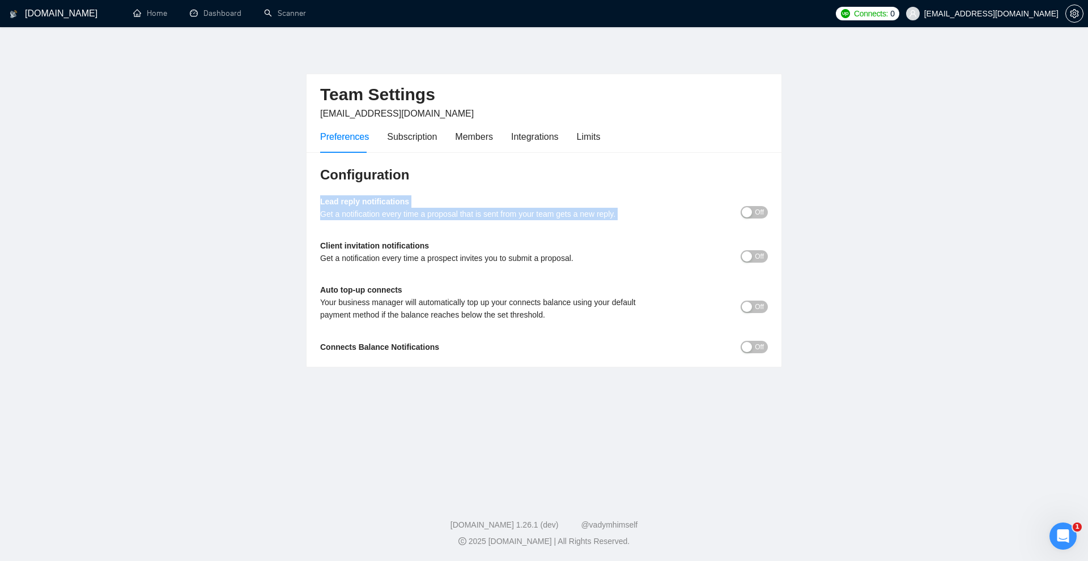
click at [487, 221] on div "Lead reply notifications Get a notification every time a proposal that is sent …" at bounding box center [488, 211] width 336 height 33
click at [329, 249] on b "Client invitation notifications" at bounding box center [374, 245] width 109 height 9
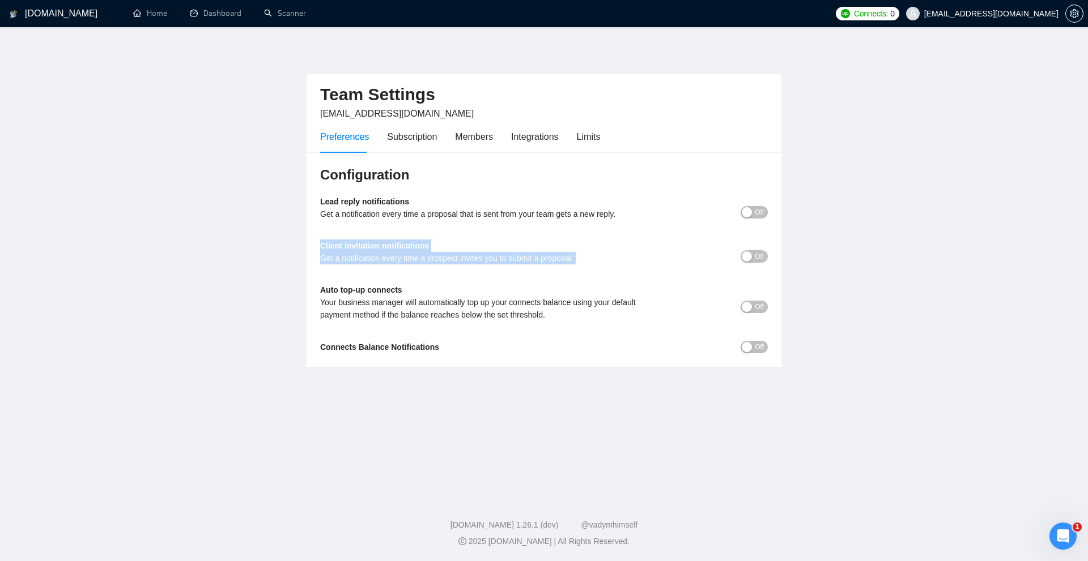
drag, startPoint x: 329, startPoint y: 249, endPoint x: 576, endPoint y: 255, distance: 246.5
click at [576, 255] on div "Client invitation notifications Get a notification every time a prospect invite…" at bounding box center [488, 256] width 336 height 33
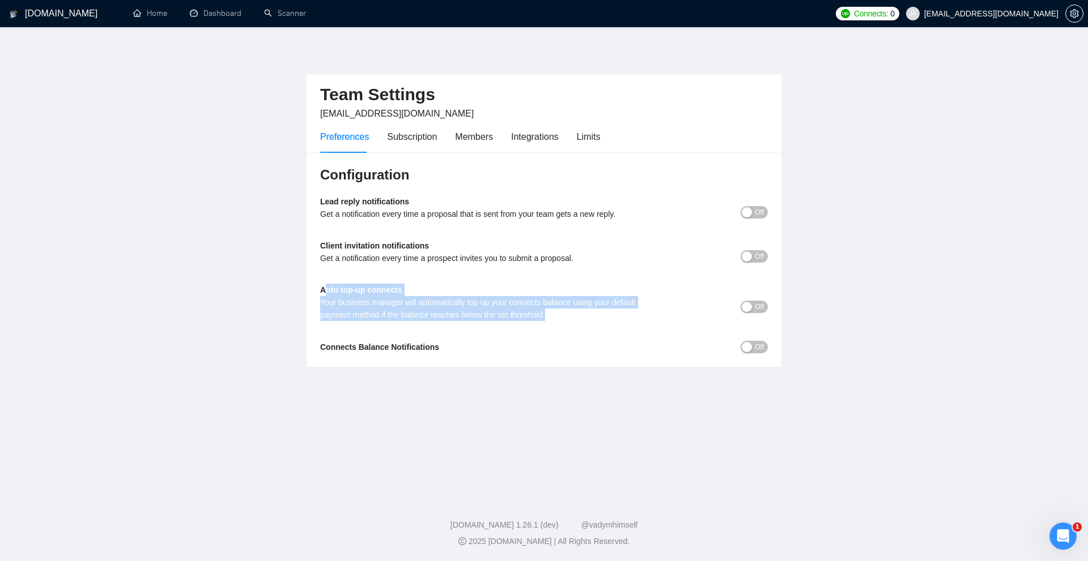
drag, startPoint x: 323, startPoint y: 285, endPoint x: 598, endPoint y: 314, distance: 276.3
click at [598, 314] on div "Auto top-up connects Your business manager will automatically top up your conne…" at bounding box center [488, 306] width 336 height 45
click at [598, 314] on div "Your business manager will automatically top up your connects balance using you…" at bounding box center [488, 308] width 336 height 25
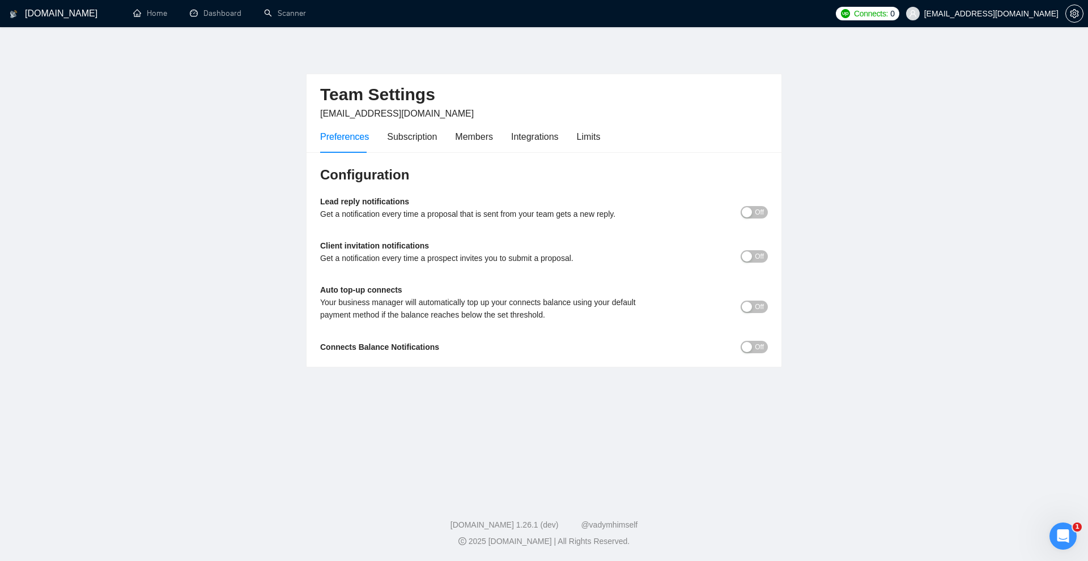
click at [598, 314] on div "Your business manager will automatically top up your connects balance using you…" at bounding box center [488, 308] width 336 height 25
click at [745, 307] on div "button" at bounding box center [747, 307] width 10 height 10
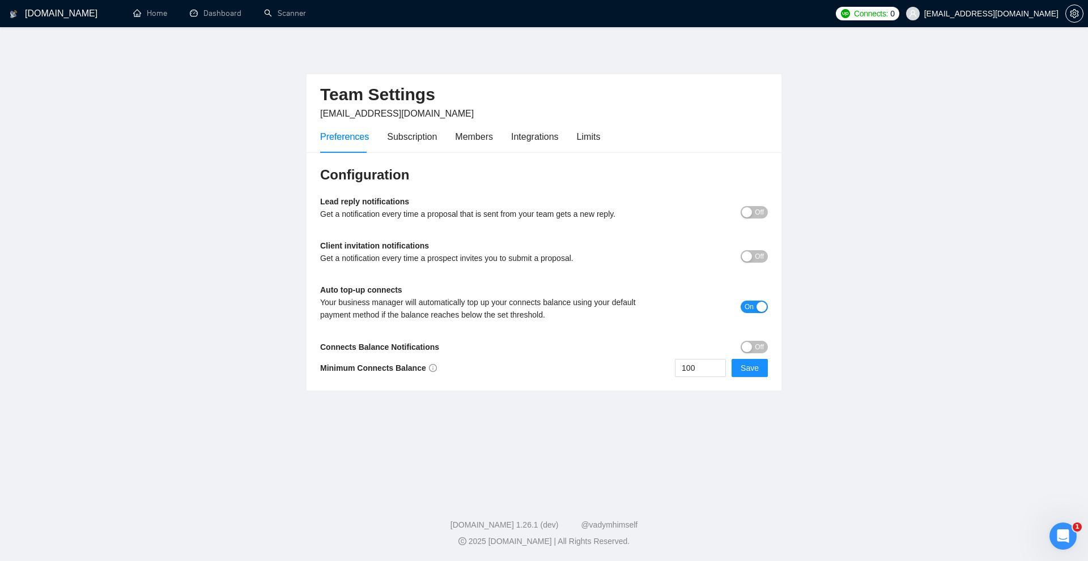
click at [765, 306] on div "button" at bounding box center [761, 307] width 10 height 10
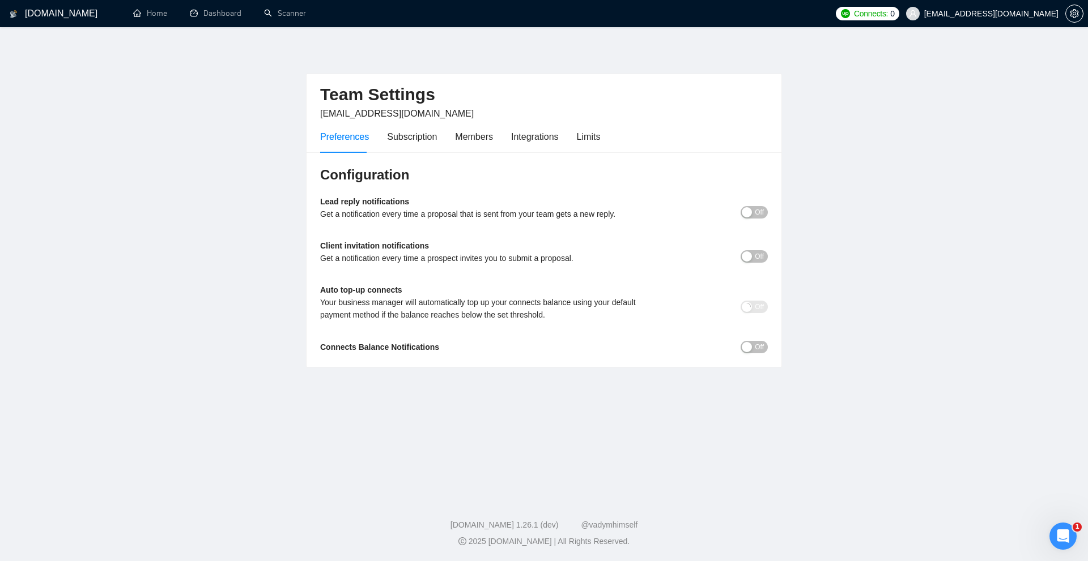
click at [761, 346] on span "Off" at bounding box center [759, 347] width 9 height 12
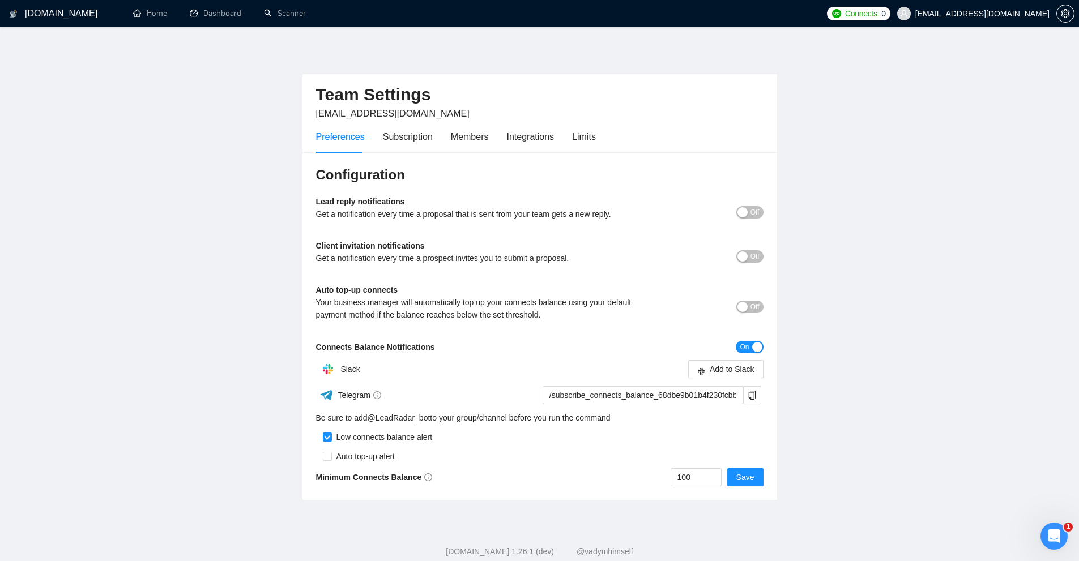
scroll to position [27, 0]
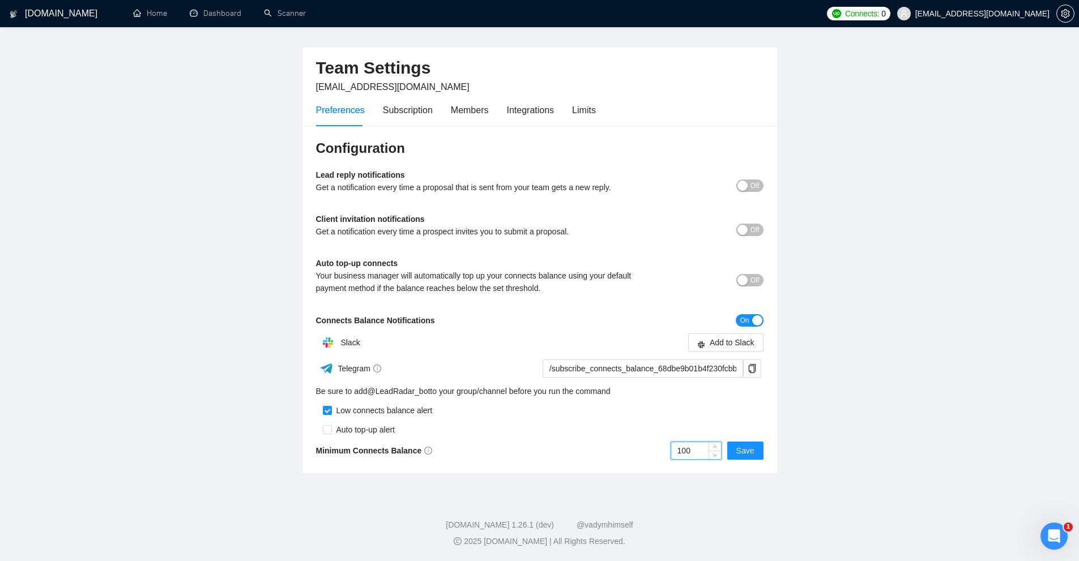
drag, startPoint x: 697, startPoint y: 450, endPoint x: 576, endPoint y: 443, distance: 120.8
click at [576, 443] on div "100 Save" at bounding box center [652, 451] width 224 height 18
drag, startPoint x: 304, startPoint y: 224, endPoint x: 460, endPoint y: 223, distance: 155.8
click at [460, 223] on div "Configuration Lead reply notifications Get a notification every time a proposal…" at bounding box center [539, 300] width 475 height 348
click at [352, 220] on b "Client invitation notifications" at bounding box center [370, 219] width 109 height 9
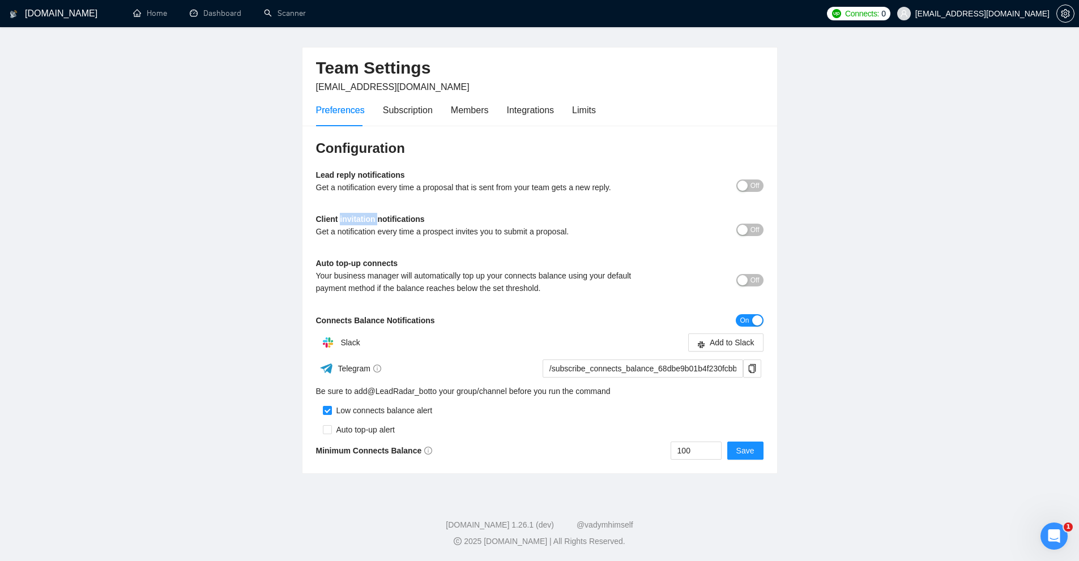
click at [352, 220] on b "Client invitation notifications" at bounding box center [370, 219] width 109 height 9
drag, startPoint x: 352, startPoint y: 220, endPoint x: 615, endPoint y: 233, distance: 262.6
click at [615, 233] on div "Client invitation notifications Get a notification every time a prospect invite…" at bounding box center [484, 229] width 336 height 33
click at [615, 233] on div "Get a notification every time a prospect invites you to submit a proposal." at bounding box center [484, 231] width 336 height 12
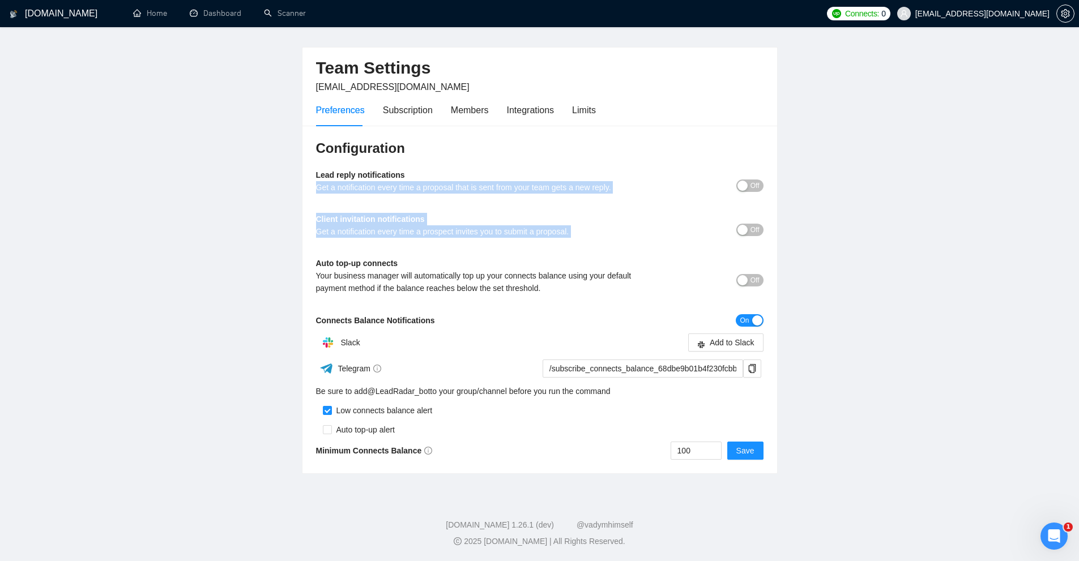
drag, startPoint x: 615, startPoint y: 233, endPoint x: 509, endPoint y: 204, distance: 109.8
click at [528, 196] on div "Configuration Lead reply notifications Get a notification every time a proposal…" at bounding box center [539, 300] width 475 height 348
click at [451, 222] on div "Client invitation notifications Get a notification every time a prospect invite…" at bounding box center [484, 229] width 336 height 33
drag, startPoint x: 292, startPoint y: 155, endPoint x: 302, endPoint y: 159, distance: 10.9
click at [293, 155] on main "Team Settings upwork@komanda.dev Preferences Subscription Members Integrations …" at bounding box center [539, 246] width 1043 height 455
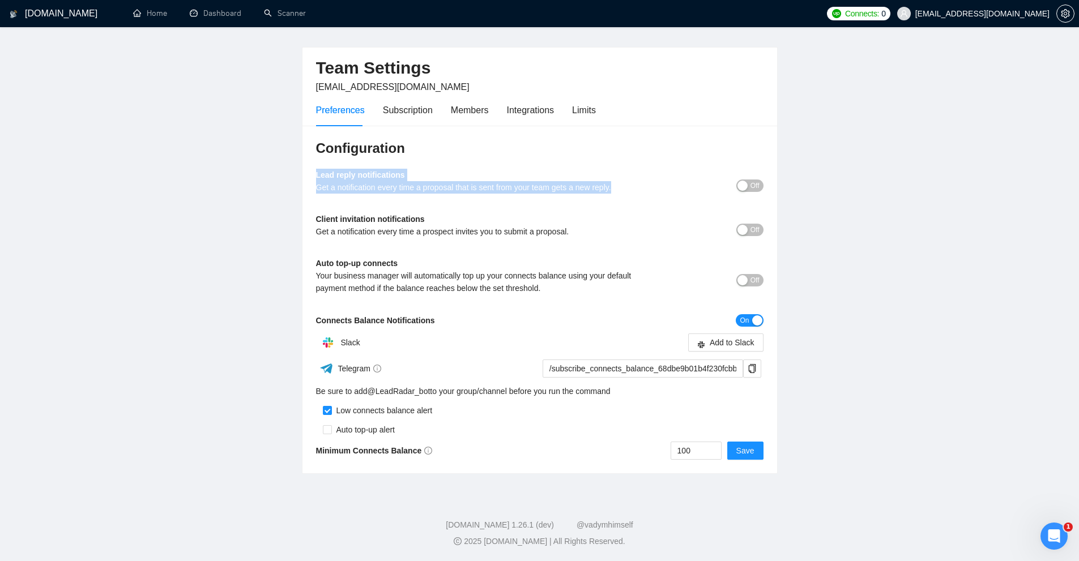
drag, startPoint x: 399, startPoint y: 185, endPoint x: 638, endPoint y: 184, distance: 239.6
click at [638, 184] on div "Configuration Lead reply notifications Get a notification every time a proposal…" at bounding box center [539, 300] width 475 height 348
click at [637, 183] on div "Get a notification every time a proposal that is sent from your team gets a new…" at bounding box center [484, 187] width 336 height 12
click at [755, 180] on span "Off" at bounding box center [755, 186] width 9 height 12
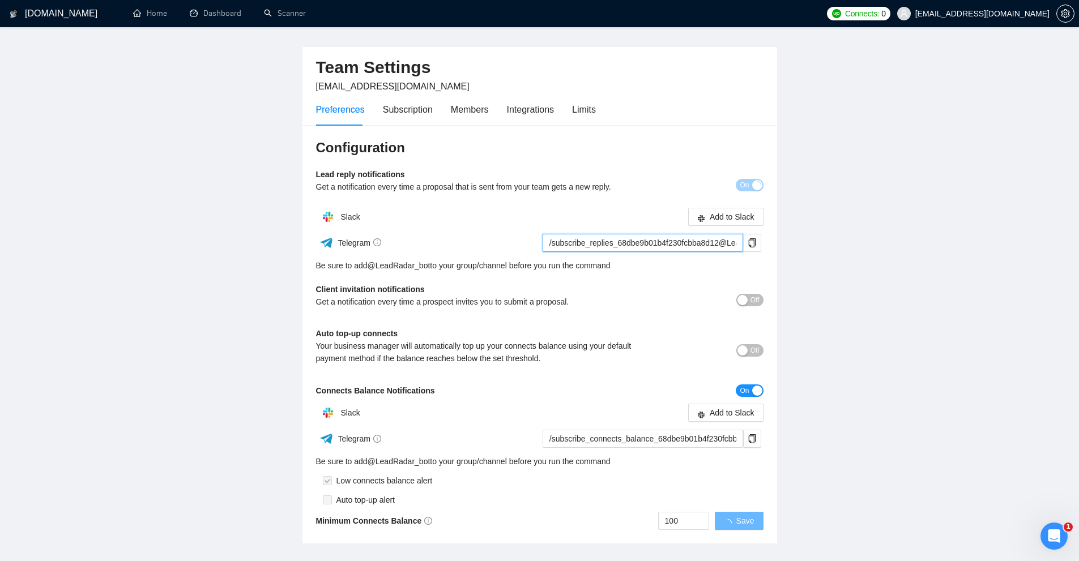
drag, startPoint x: 558, startPoint y: 242, endPoint x: 724, endPoint y: 244, distance: 166.0
click at [724, 244] on input "/subscribe_replies_68dbe9b01b4f230fcbba8d12@LeadRadar_bot" at bounding box center [643, 243] width 201 height 18
click at [710, 244] on input "/subscribe_replies_68dbe9b01b4f230fcbba8d12@LeadRadar_bot" at bounding box center [643, 243] width 201 height 18
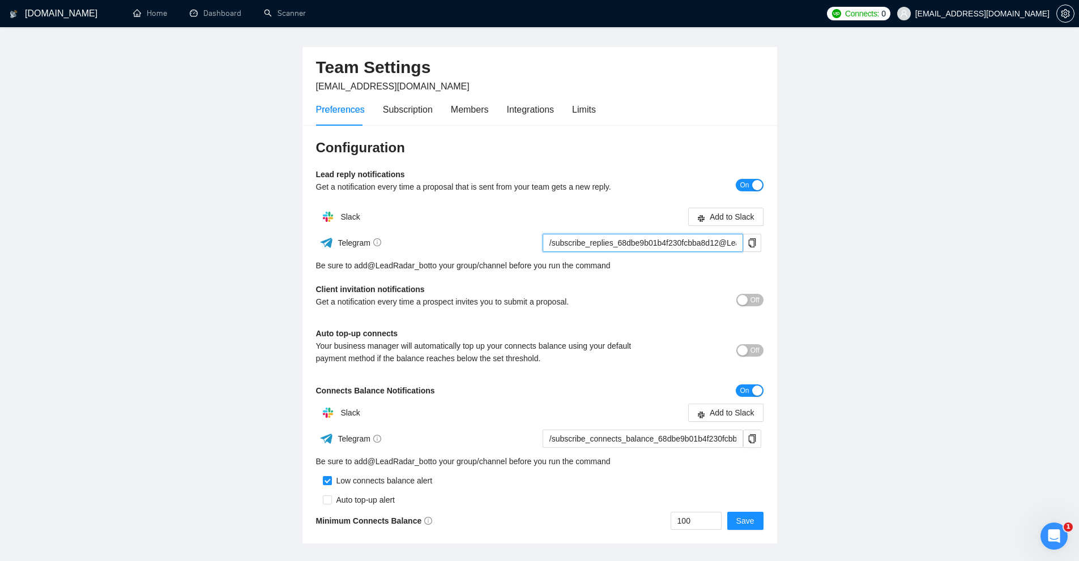
click at [576, 246] on input "/subscribe_replies_68dbe9b01b4f230fcbba8d12@LeadRadar_bot" at bounding box center [643, 243] width 201 height 18
click at [653, 243] on input "/subscribe_replies_68dbe9b01b4f230fcbba8d12@LeadRadar_bot" at bounding box center [643, 243] width 201 height 18
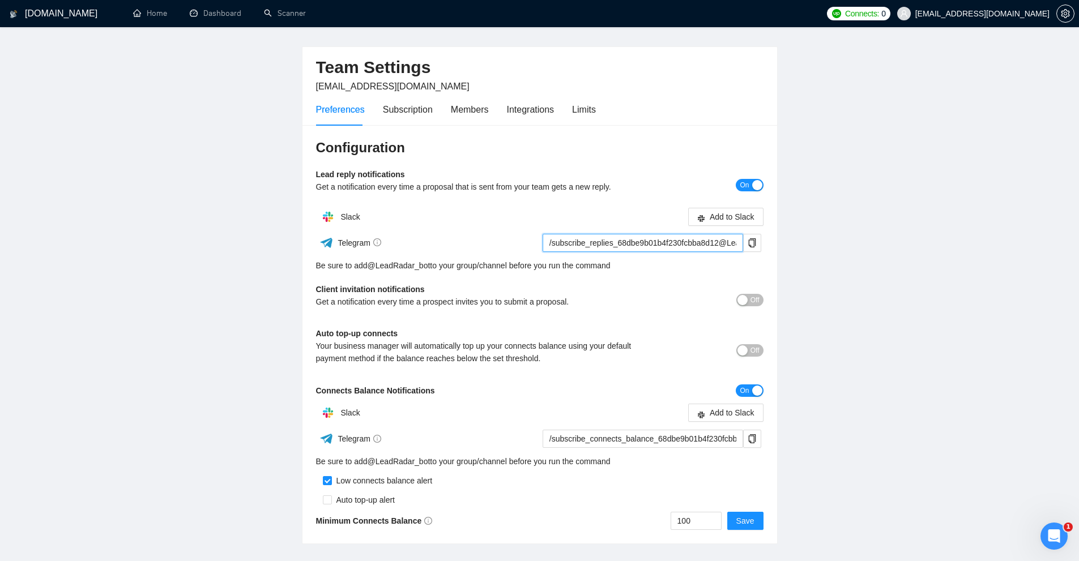
click at [636, 248] on input "/subscribe_replies_68dbe9b01b4f230fcbba8d12@LeadRadar_bot" at bounding box center [643, 243] width 201 height 18
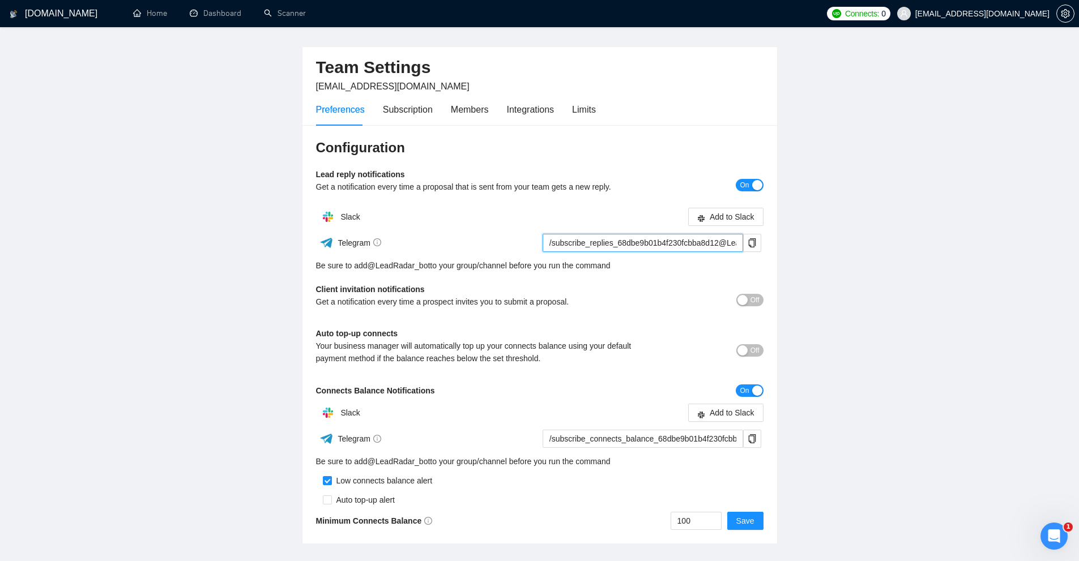
click at [637, 244] on input "/subscribe_replies_68dbe9b01b4f230fcbba8d12@LeadRadar_bot" at bounding box center [643, 243] width 201 height 18
click at [863, 257] on main "Team Settings upwork@komanda.dev Preferences Subscription Members Integrations …" at bounding box center [539, 281] width 1043 height 526
click at [872, 247] on main "Team Settings upwork@komanda.dev Preferences Subscription Members Integrations …" at bounding box center [539, 281] width 1043 height 526
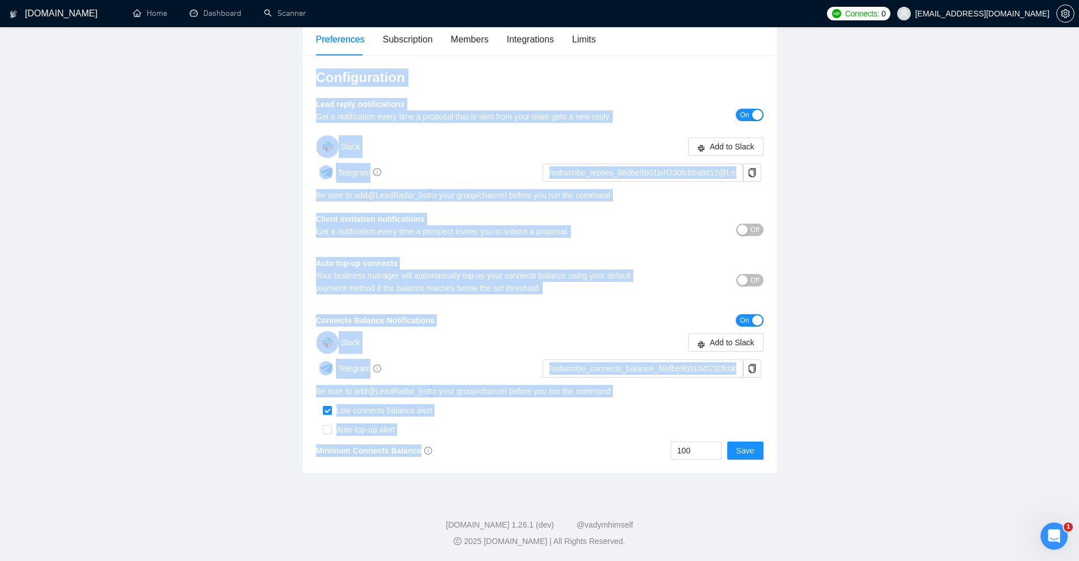
drag, startPoint x: 308, startPoint y: 79, endPoint x: 616, endPoint y: 459, distance: 490.1
click at [608, 454] on div "Configuration Lead reply notifications Get a notification every time a proposal…" at bounding box center [539, 264] width 475 height 419
click at [634, 472] on div "Configuration Lead reply notifications Get a notification every time a proposal…" at bounding box center [539, 264] width 475 height 419
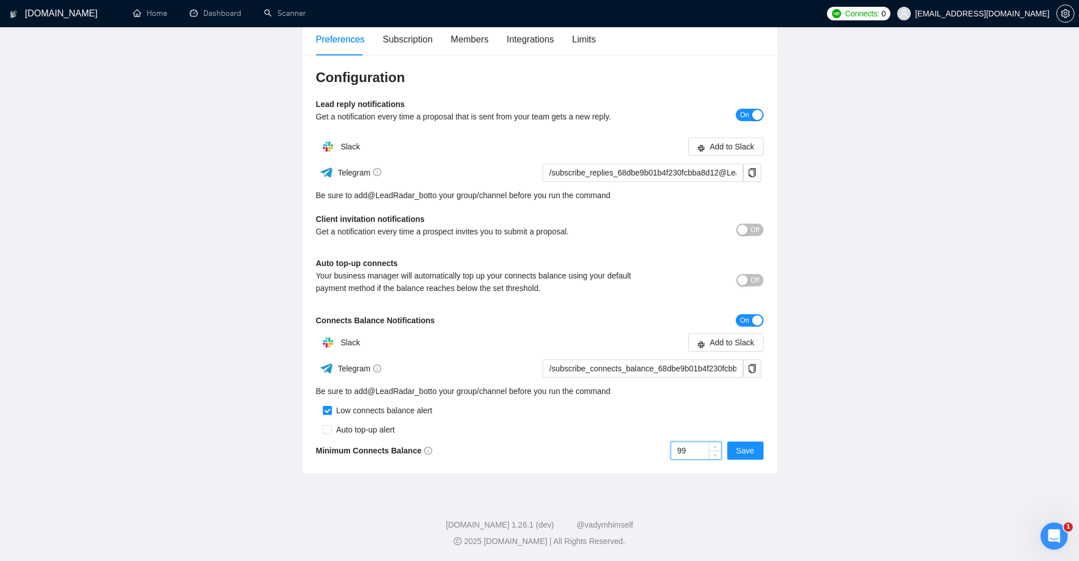
drag, startPoint x: 710, startPoint y: 454, endPoint x: 402, endPoint y: 381, distance: 316.2
click at [433, 416] on div "Configuration Lead reply notifications Get a notification every time a proposal…" at bounding box center [539, 264] width 475 height 419
drag, startPoint x: 431, startPoint y: 316, endPoint x: 459, endPoint y: 321, distance: 29.4
click at [459, 321] on div "Configuration Lead reply notifications Get a notification every time a proposal…" at bounding box center [539, 264] width 475 height 419
click at [459, 321] on div "Connects Balance Notifications" at bounding box center [484, 320] width 336 height 12
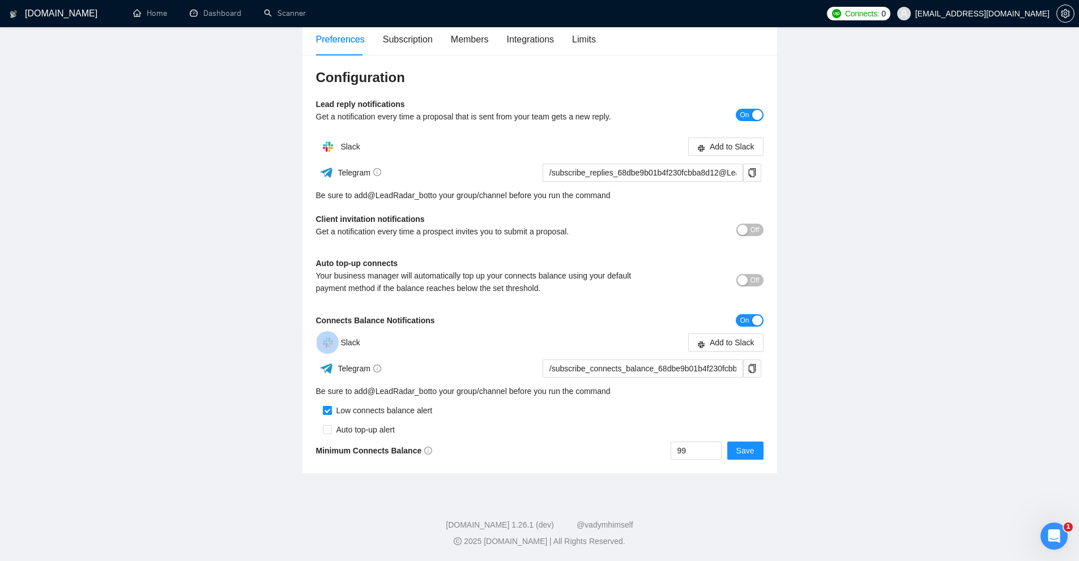
click at [459, 321] on div "Connects Balance Notifications" at bounding box center [484, 320] width 336 height 12
drag, startPoint x: 701, startPoint y: 453, endPoint x: 598, endPoint y: 450, distance: 103.1
click at [598, 450] on div "99 Save" at bounding box center [652, 451] width 224 height 18
type input "100"
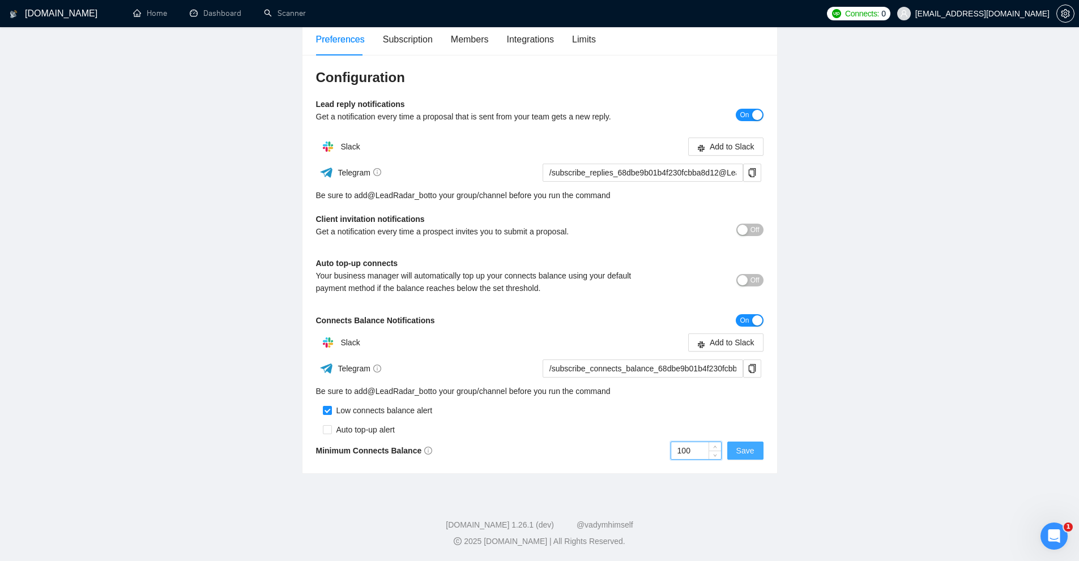
click at [755, 449] on button "Save" at bounding box center [745, 451] width 36 height 18
click at [754, 316] on div "button" at bounding box center [757, 321] width 10 height 10
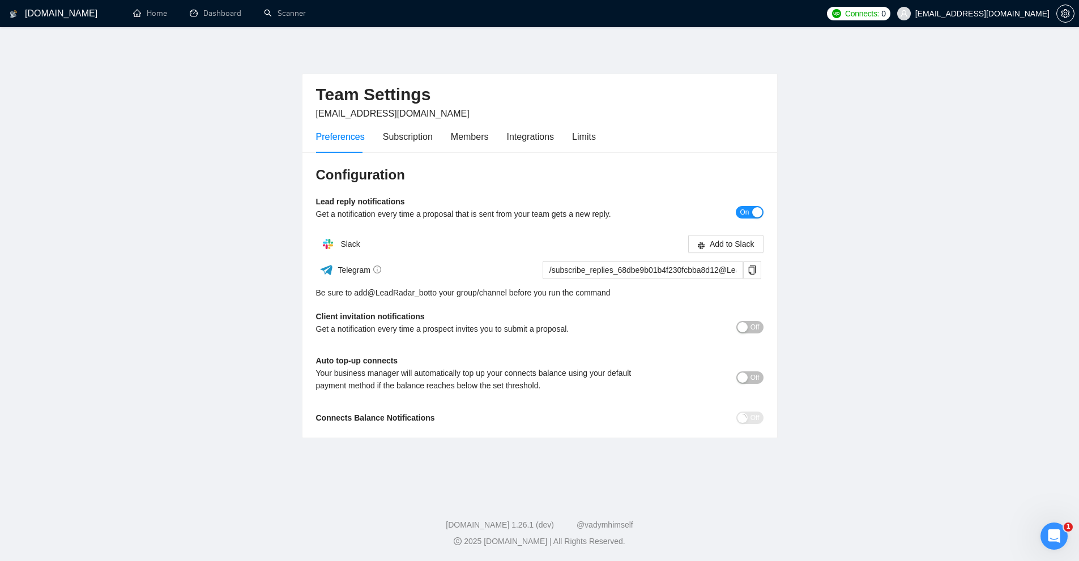
scroll to position [0, 0]
click at [394, 138] on div "Subscription" at bounding box center [412, 137] width 50 height 14
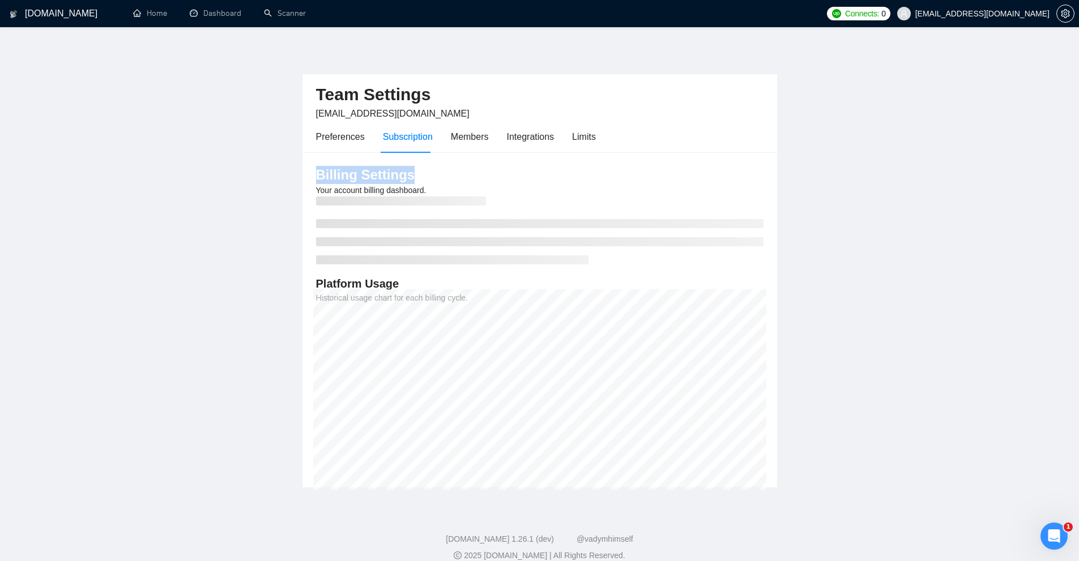
drag, startPoint x: 305, startPoint y: 171, endPoint x: 483, endPoint y: 179, distance: 178.0
click at [480, 174] on div "Billing Settings Your account billing dashboard. Platform Usage Historical usag…" at bounding box center [539, 319] width 475 height 335
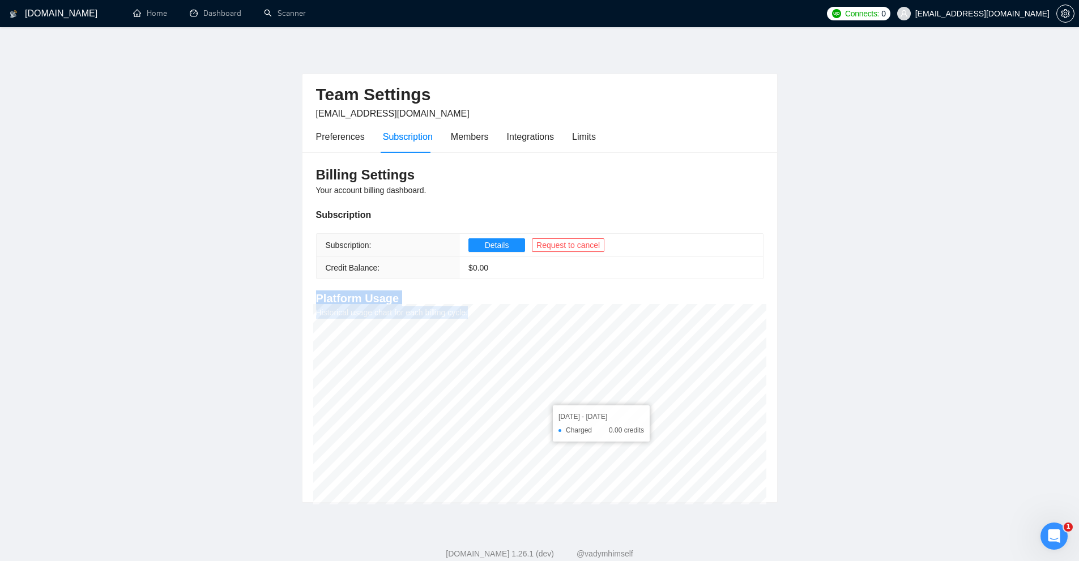
click at [671, 454] on div "Billing Settings Your account billing dashboard. Subscription Subscription: Det…" at bounding box center [539, 327] width 475 height 351
click at [455, 130] on div "Members" at bounding box center [470, 137] width 38 height 14
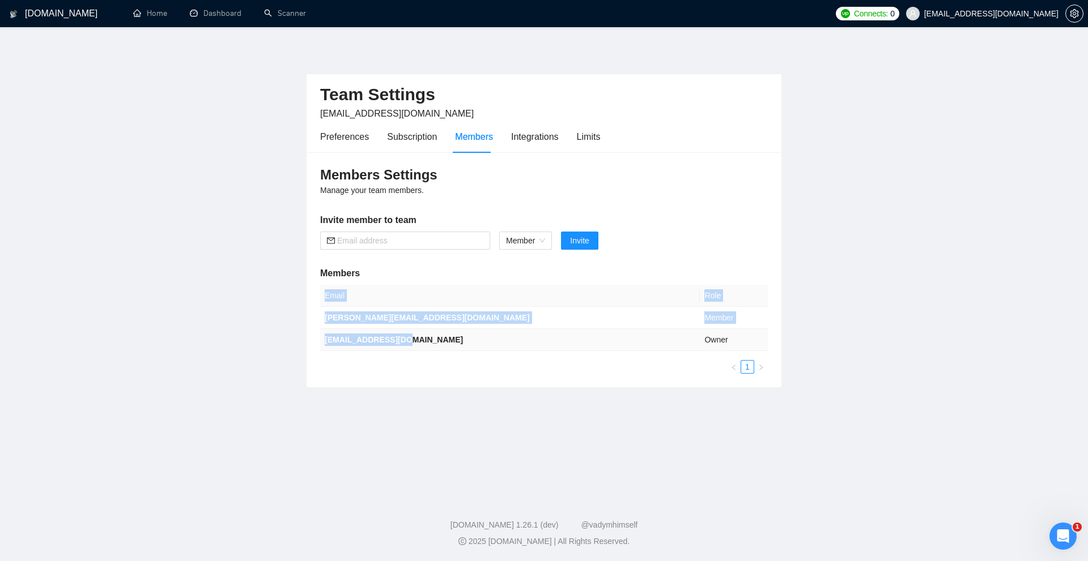
drag, startPoint x: 421, startPoint y: 346, endPoint x: 467, endPoint y: 348, distance: 45.9
click at [467, 348] on div "Members Settings Manage your team members. Invite member to team Member Invite …" at bounding box center [543, 269] width 475 height 235
click at [468, 348] on td "[EMAIL_ADDRESS][DOMAIN_NAME]" at bounding box center [510, 340] width 380 height 22
click at [383, 302] on th "Email" at bounding box center [510, 296] width 380 height 22
click at [377, 308] on td "[PERSON_NAME][EMAIL_ADDRESS][DOMAIN_NAME]" at bounding box center [510, 318] width 380 height 22
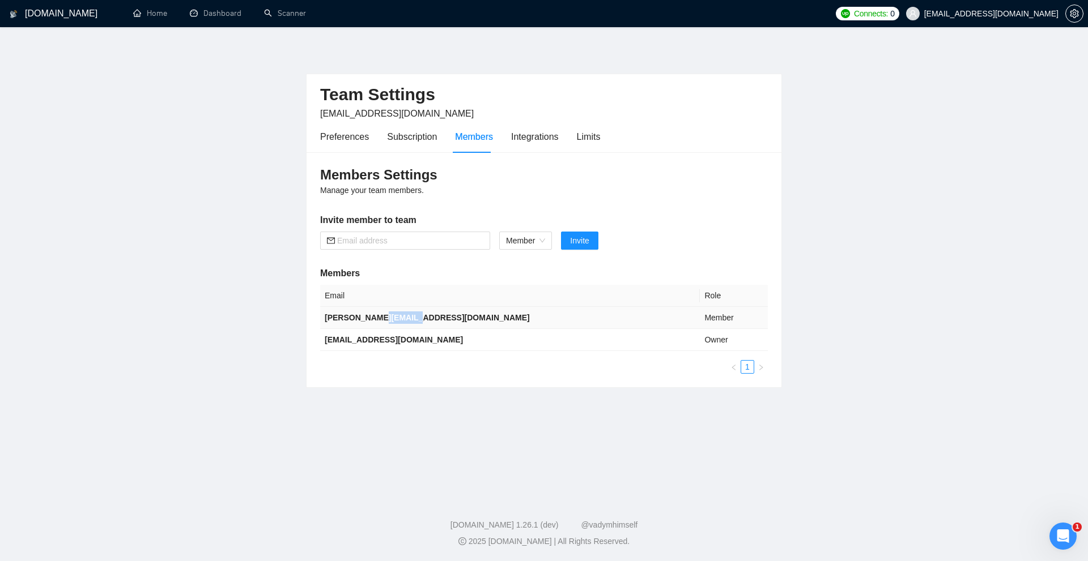
click at [377, 308] on td "[PERSON_NAME][EMAIL_ADDRESS][DOMAIN_NAME]" at bounding box center [510, 318] width 380 height 22
click at [372, 338] on b "[EMAIL_ADDRESS][DOMAIN_NAME]" at bounding box center [394, 339] width 138 height 9
click at [311, 333] on div "Members Settings Manage your team members. Invite member to team Member Invite …" at bounding box center [543, 269] width 475 height 235
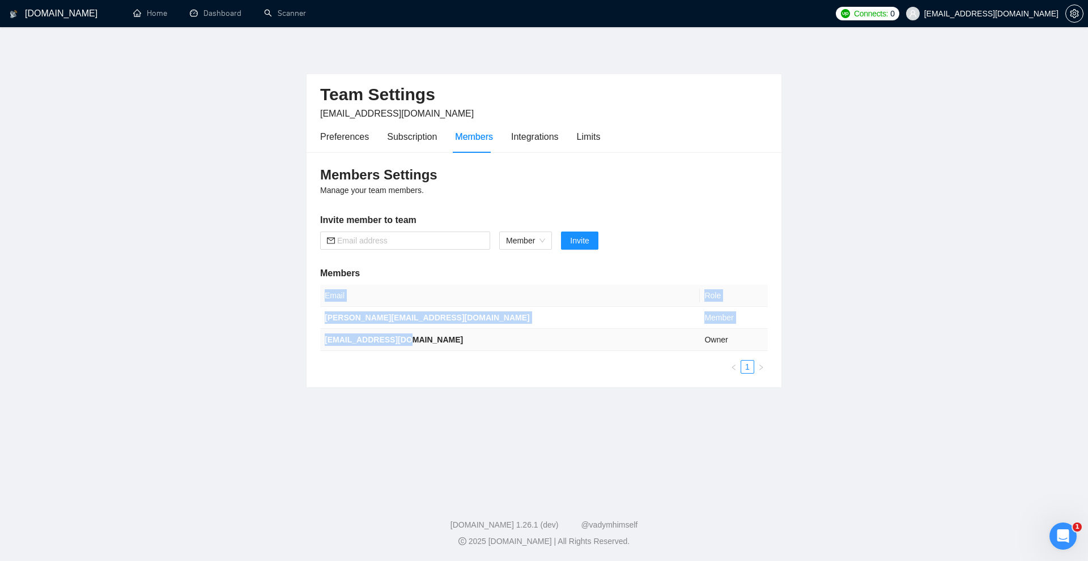
drag, startPoint x: 311, startPoint y: 333, endPoint x: 444, endPoint y: 341, distance: 133.4
click at [444, 341] on div "Members Settings Manage your team members. Invite member to team Member Invite …" at bounding box center [543, 269] width 475 height 235
click at [448, 341] on td "[EMAIL_ADDRESS][DOMAIN_NAME]" at bounding box center [510, 340] width 380 height 22
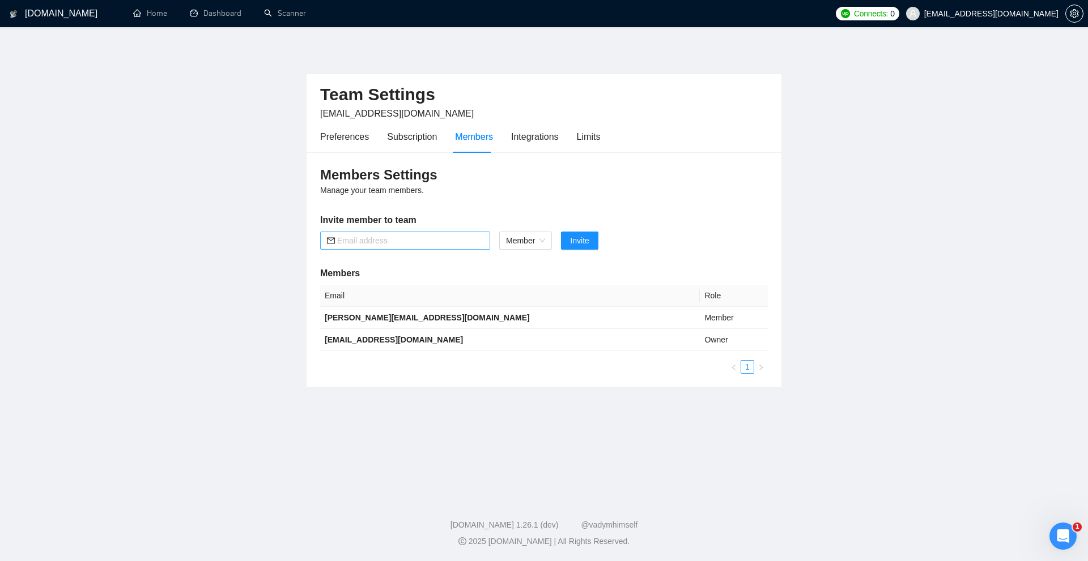
drag, startPoint x: 418, startPoint y: 237, endPoint x: 429, endPoint y: 237, distance: 11.3
click at [418, 237] on input "text" at bounding box center [410, 241] width 146 height 12
click at [534, 245] on span "Member" at bounding box center [525, 240] width 39 height 17
click at [767, 245] on form "Member Invite" at bounding box center [544, 241] width 448 height 18
click at [534, 242] on span "Member" at bounding box center [525, 240] width 39 height 17
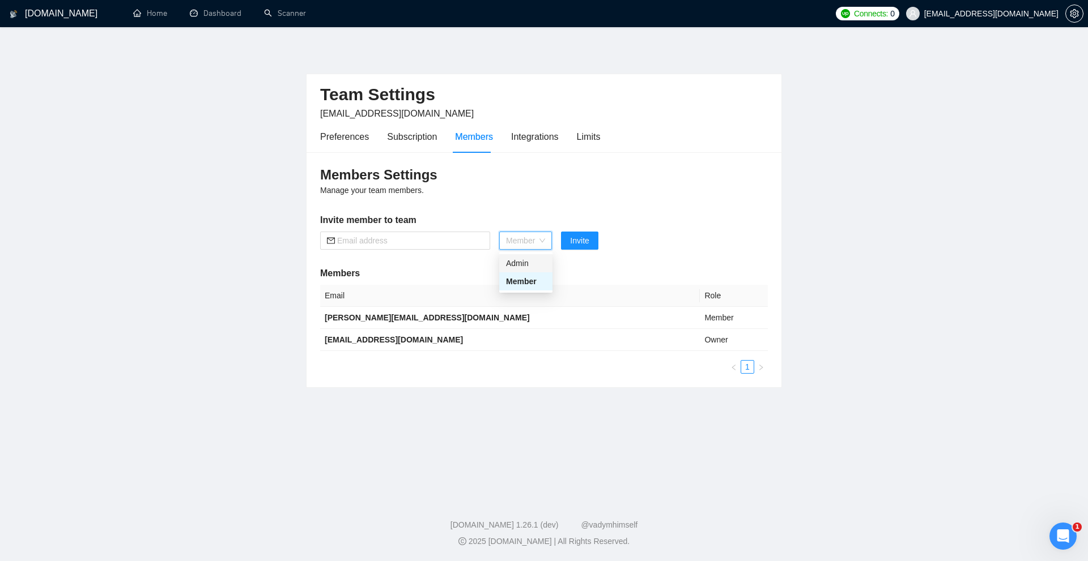
click at [705, 253] on div "Members Settings Manage your team members. Invite member to team Member Invite …" at bounding box center [543, 269] width 475 height 235
click at [531, 144] on div "Integrations" at bounding box center [535, 137] width 48 height 32
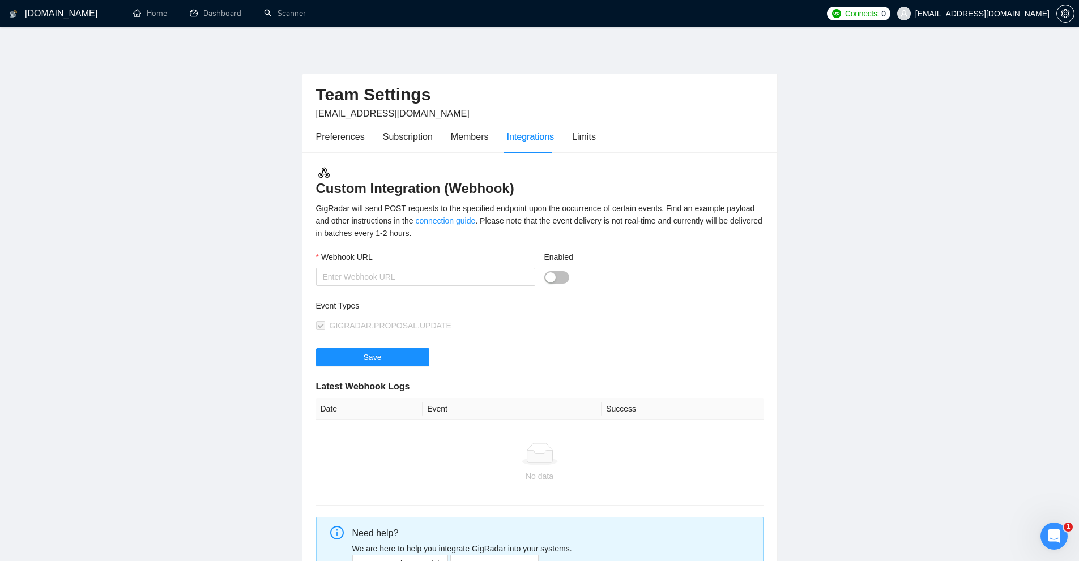
drag, startPoint x: 310, startPoint y: 186, endPoint x: 564, endPoint y: 188, distance: 254.4
click at [564, 188] on div "Custom Integration (Webhook) GigRadar will send POST requests to the specified …" at bounding box center [539, 379] width 475 height 455
click at [564, 188] on h3 "Custom Integration (Webhook)" at bounding box center [540, 182] width 448 height 32
click at [487, 259] on div "Webhook URL" at bounding box center [425, 259] width 219 height 17
click at [442, 279] on input "Webhook URL" at bounding box center [425, 277] width 219 height 18
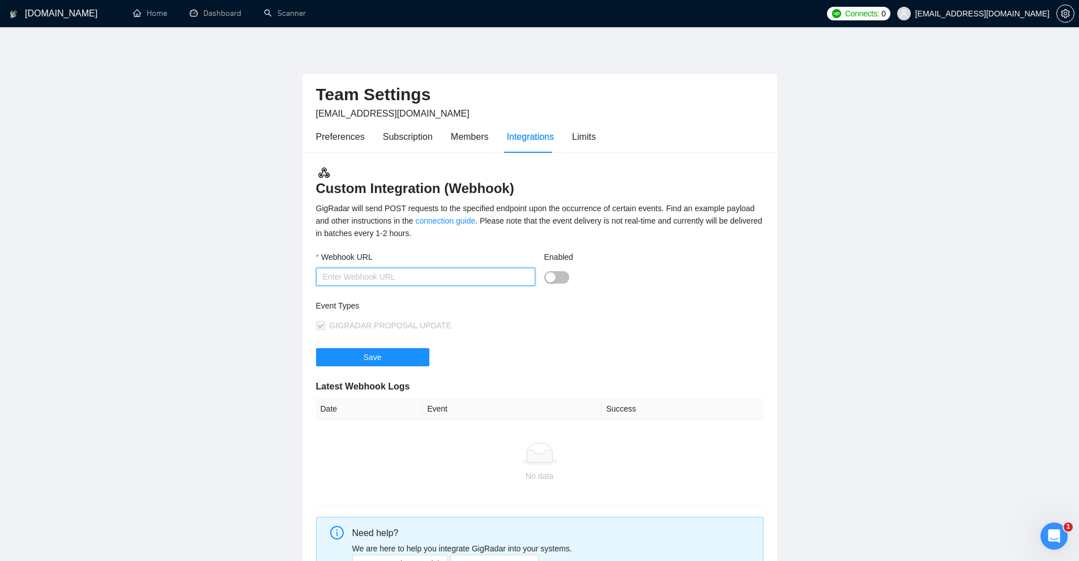
scroll to position [134, 0]
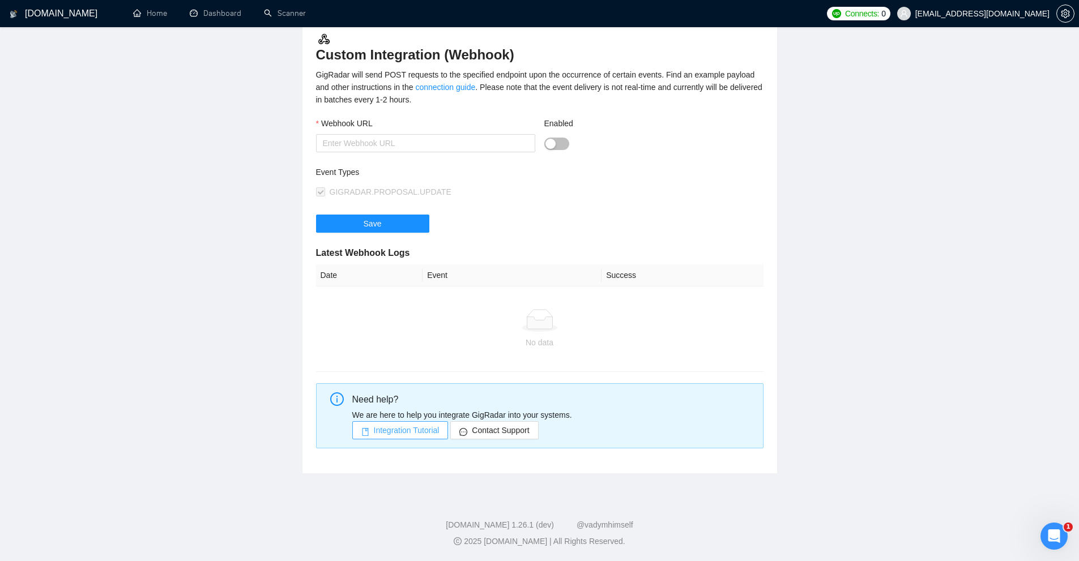
click at [422, 431] on span "Integration Tutorial" at bounding box center [407, 430] width 66 height 12
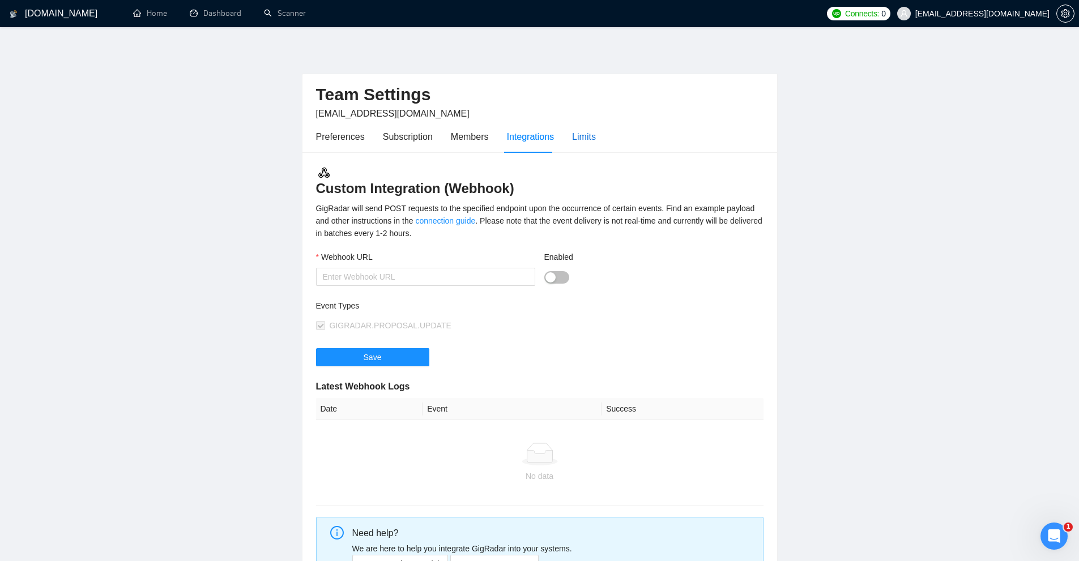
click at [577, 138] on div "Limits" at bounding box center [584, 137] width 24 height 14
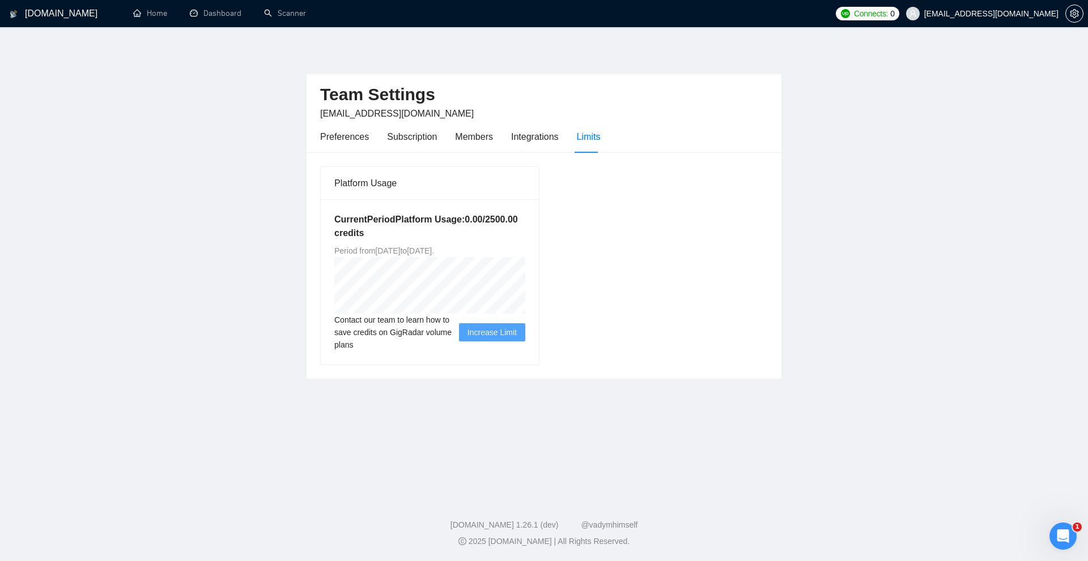
click at [495, 138] on div "Preferences Subscription Members Integrations Limits" at bounding box center [460, 137] width 280 height 32
click at [548, 138] on div "Integrations" at bounding box center [535, 137] width 48 height 14
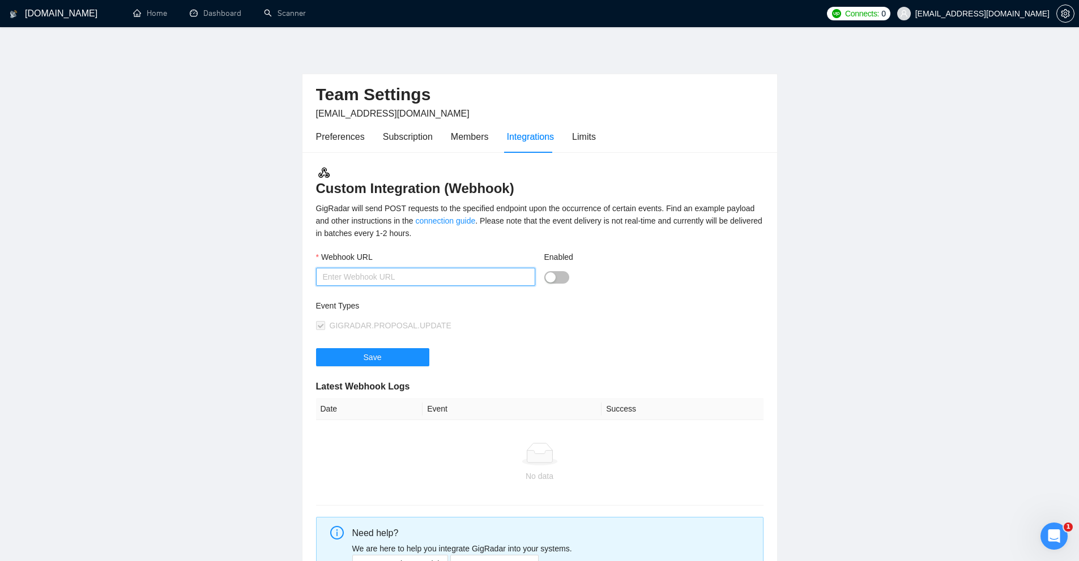
click at [385, 281] on input "Webhook URL" at bounding box center [425, 277] width 219 height 18
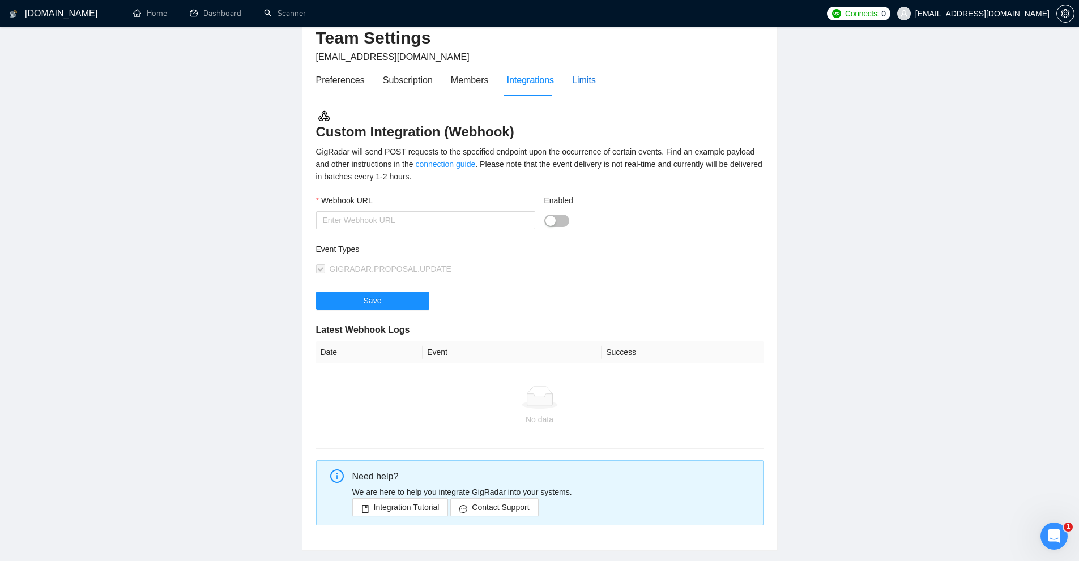
click at [578, 80] on div "Limits" at bounding box center [584, 80] width 24 height 14
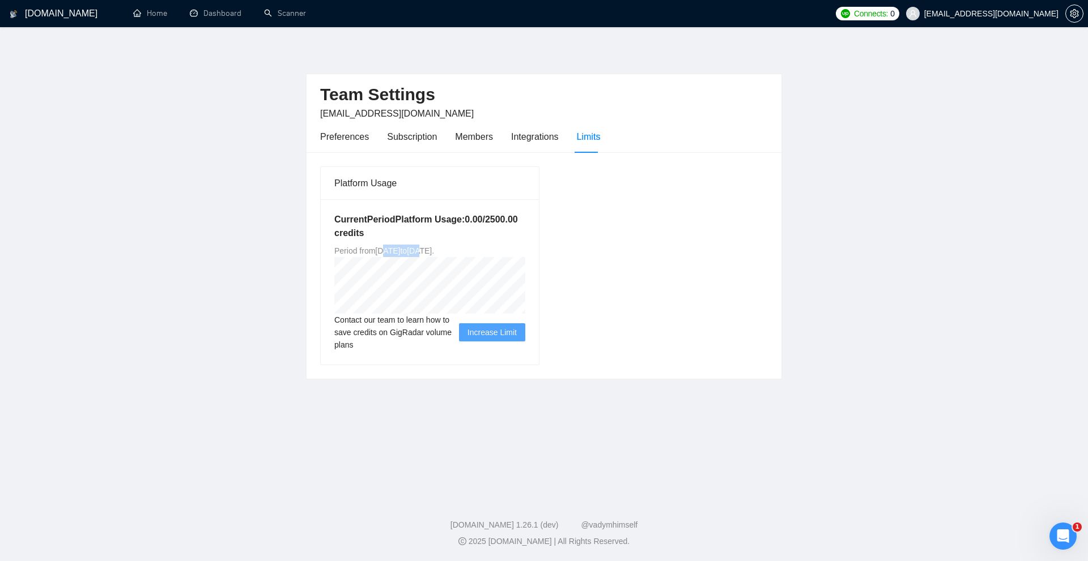
drag, startPoint x: 411, startPoint y: 250, endPoint x: 457, endPoint y: 252, distance: 45.9
click at [434, 251] on span "Period from Tue Sep 30 2025 to Mon Mar 30 2026 ." at bounding box center [384, 250] width 100 height 9
click at [531, 272] on div "Current Period Platform Usage: 0.00 / 2500.00 credits Period from Tue Sep 30 20…" at bounding box center [430, 281] width 218 height 165
drag, startPoint x: 521, startPoint y: 246, endPoint x: 445, endPoint y: 250, distance: 76.0
click at [445, 250] on div "Current Period Platform Usage: 0.00 / 2500.00 credits Period from Tue Sep 30 20…" at bounding box center [430, 281] width 218 height 165
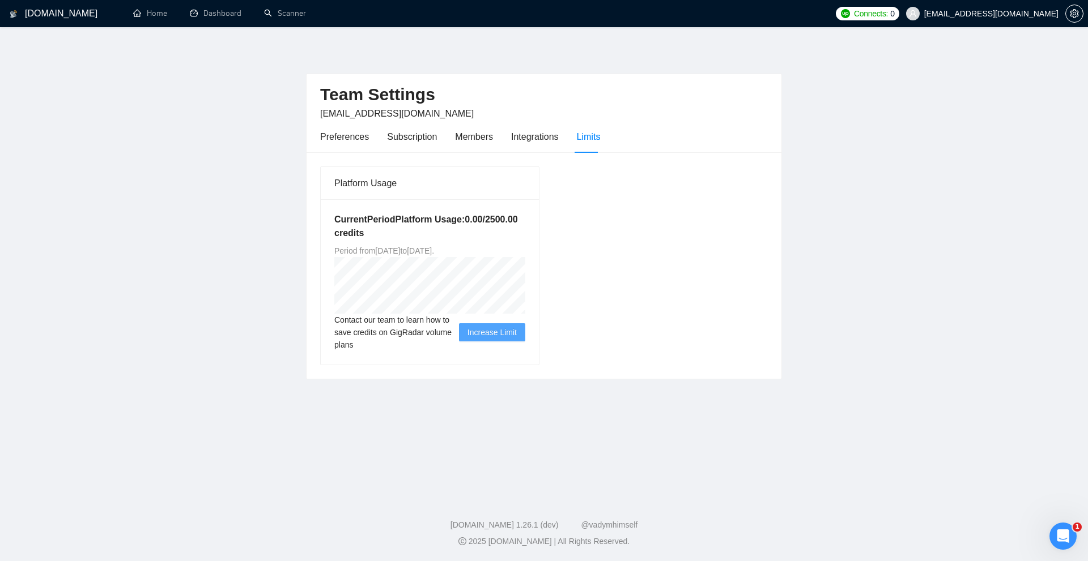
click at [434, 249] on span "Period from Tue Sep 30 2025 to Mon Mar 30 2026 ." at bounding box center [384, 250] width 100 height 9
drag, startPoint x: 396, startPoint y: 247, endPoint x: 444, endPoint y: 246, distance: 47.6
click at [434, 246] on span "Period from Tue Sep 30 2025 to Mon Mar 30 2026 ." at bounding box center [384, 250] width 100 height 9
drag, startPoint x: 437, startPoint y: 246, endPoint x: 391, endPoint y: 246, distance: 45.3
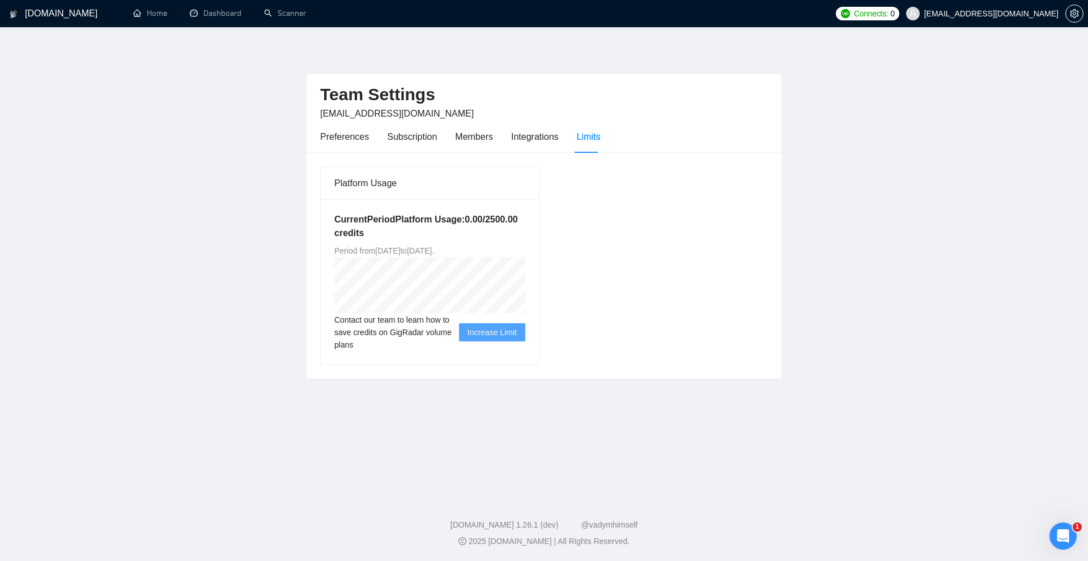
click at [391, 246] on span "Period from Tue Sep 30 2025 to Mon Mar 30 2026 ." at bounding box center [384, 250] width 100 height 9
click at [416, 247] on span "Period from Tue Sep 30 2025 to Mon Mar 30 2026 ." at bounding box center [384, 250] width 100 height 9
drag, startPoint x: 395, startPoint y: 250, endPoint x: 473, endPoint y: 252, distance: 77.6
click at [434, 252] on span "Period from Tue Sep 30 2025 to Mon Mar 30 2026 ." at bounding box center [384, 250] width 100 height 9
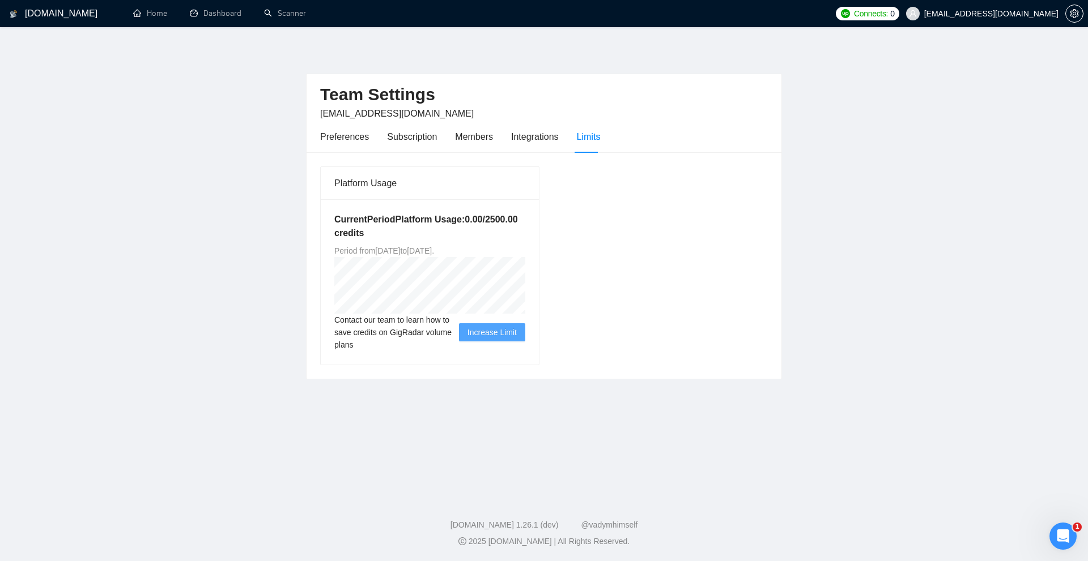
click at [545, 252] on div "Platform Usage Current Period Platform Usage: 0.00 / 2500.00 credits Period fro…" at bounding box center [544, 265] width 457 height 199
click at [417, 272] on div "Current Period Platform Usage: 0.00 / 2500.00 credits Period from Tue Sep 30 20…" at bounding box center [430, 281] width 218 height 165
click at [1058, 530] on icon "Open Intercom Messenger" at bounding box center [1061, 535] width 19 height 19
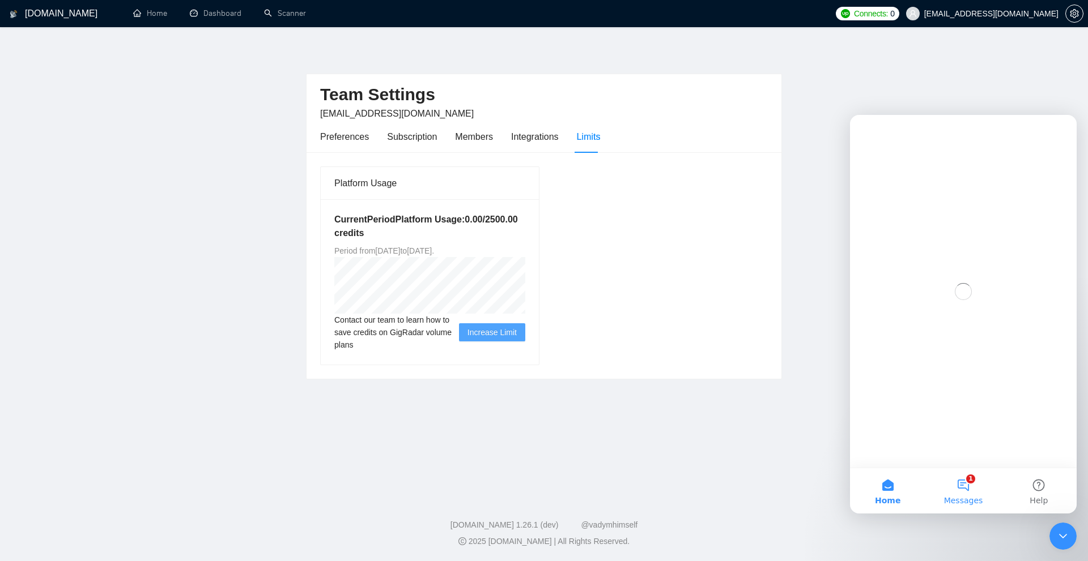
click at [975, 497] on span "Messages" at bounding box center [963, 501] width 39 height 8
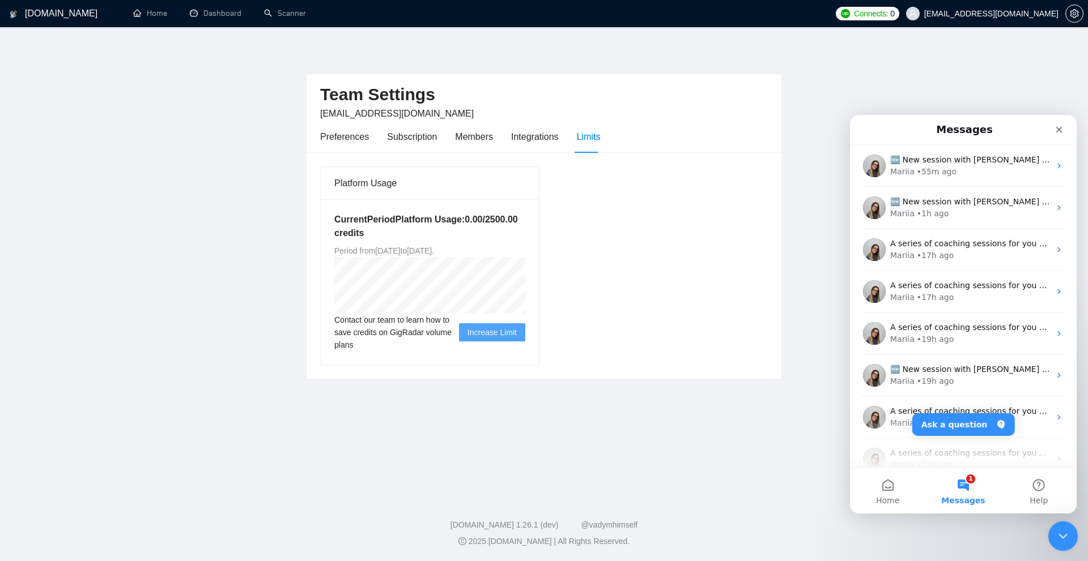
click at [1057, 535] on icon "Close Intercom Messenger" at bounding box center [1061, 535] width 14 height 14
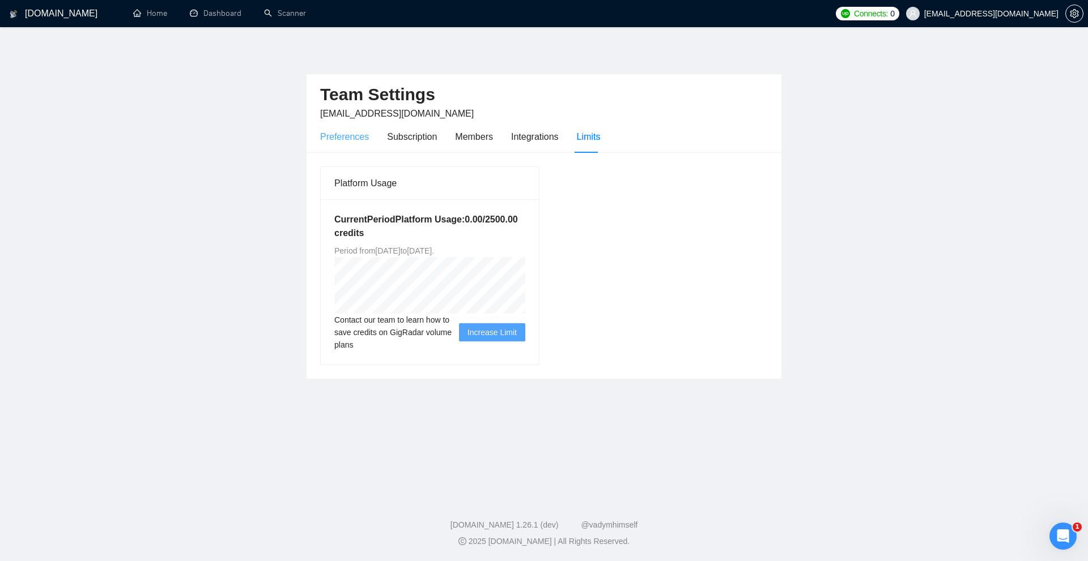
click at [334, 135] on div "Preferences" at bounding box center [344, 137] width 49 height 14
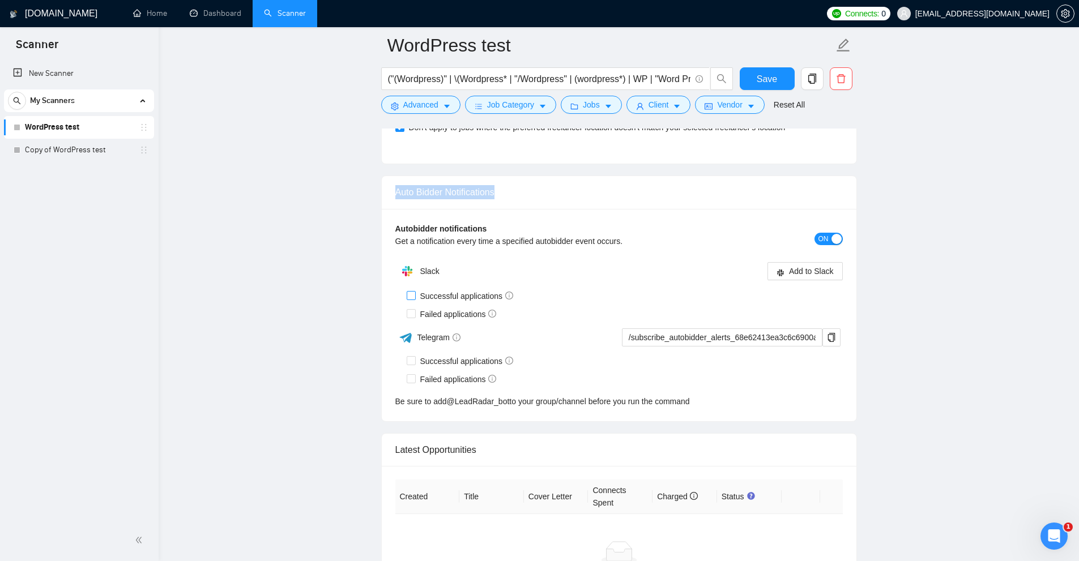
scroll to position [340, 0]
click at [428, 308] on span "Failed applications" at bounding box center [459, 314] width 86 height 12
click at [415, 309] on input "Failed applications" at bounding box center [411, 313] width 8 height 8
checkbox input "true"
click at [551, 308] on div "Failed applications" at bounding box center [625, 314] width 436 height 12
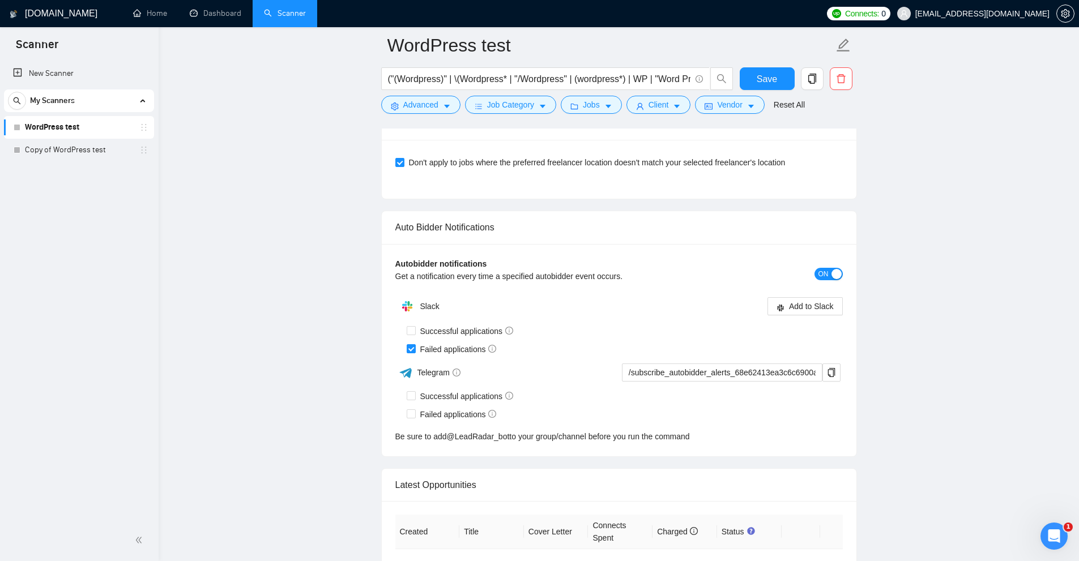
scroll to position [3962, 0]
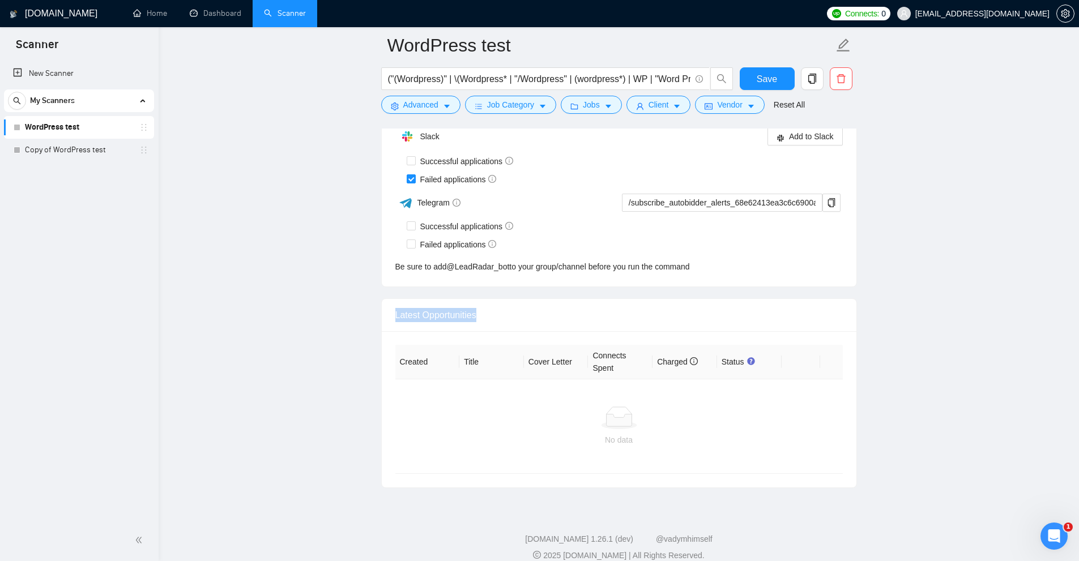
drag, startPoint x: 393, startPoint y: 301, endPoint x: 496, endPoint y: 299, distance: 102.6
click at [496, 299] on div "Latest Opportunities" at bounding box center [619, 315] width 475 height 33
click at [394, 299] on div "Latest Opportunities" at bounding box center [619, 315] width 475 height 33
drag, startPoint x: 394, startPoint y: 297, endPoint x: 468, endPoint y: 297, distance: 74.8
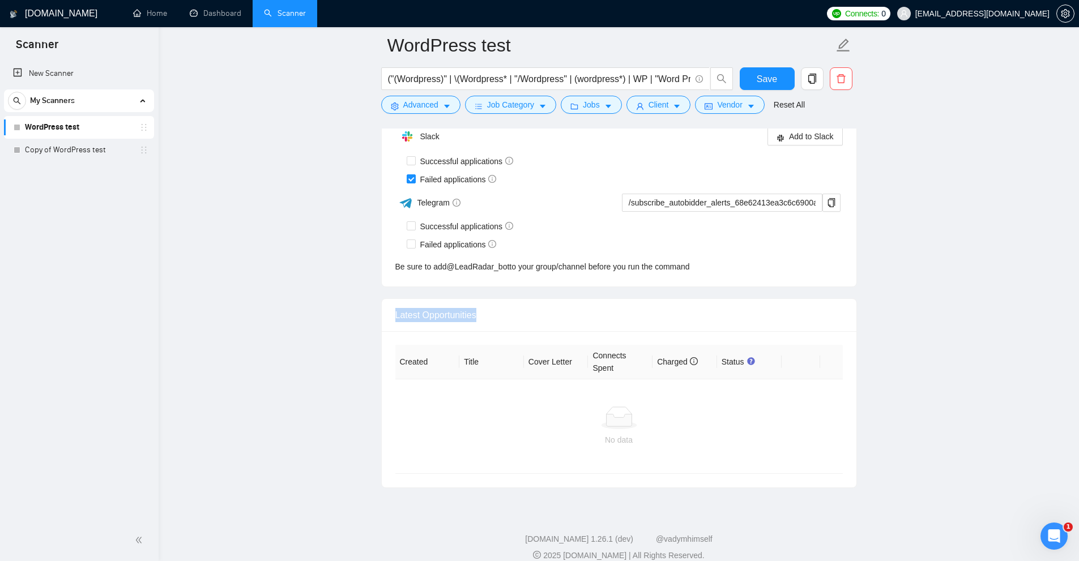
click at [468, 299] on div "Latest Opportunities" at bounding box center [619, 315] width 475 height 33
click at [412, 300] on div "Latest Opportunities" at bounding box center [619, 315] width 448 height 32
drag, startPoint x: 412, startPoint y: 300, endPoint x: 446, endPoint y: 306, distance: 33.9
click at [456, 304] on div "Latest Opportunities" at bounding box center [619, 315] width 448 height 32
click at [445, 434] on div "No data" at bounding box center [618, 440] width 429 height 12
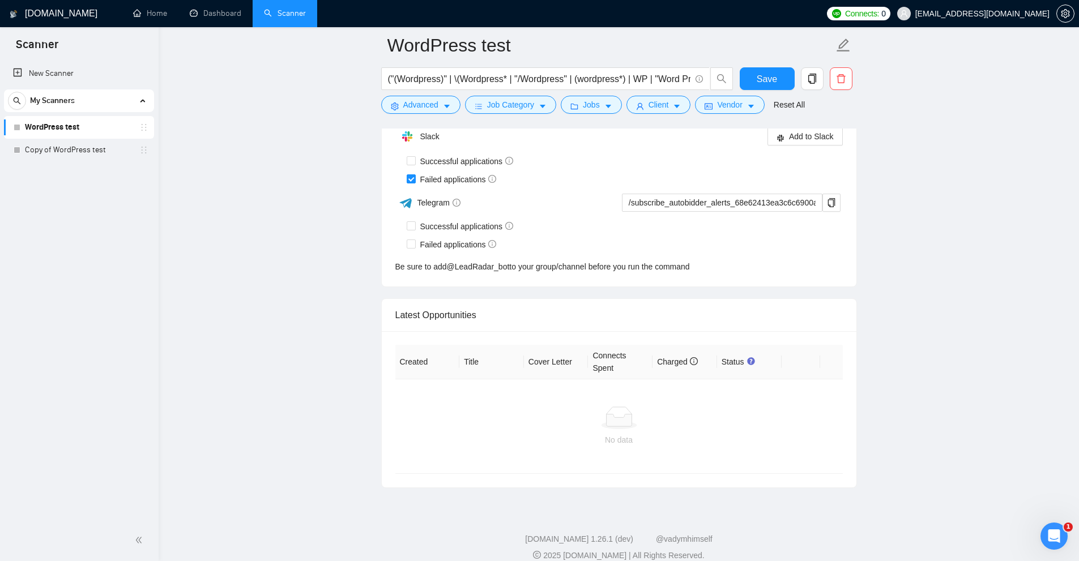
click at [456, 380] on div "No data" at bounding box center [619, 427] width 448 height 94
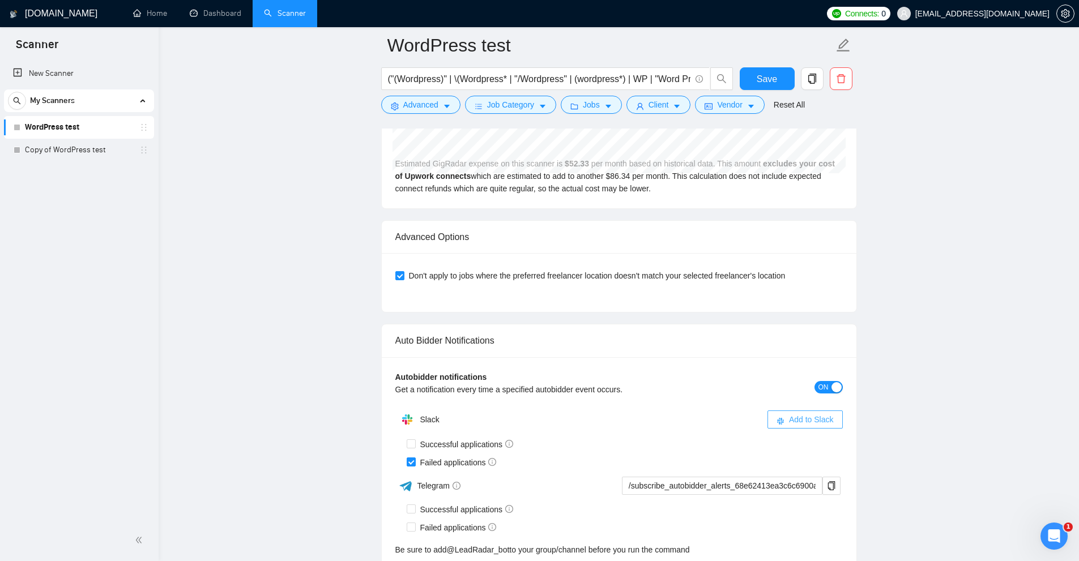
scroll to position [3736, 0]
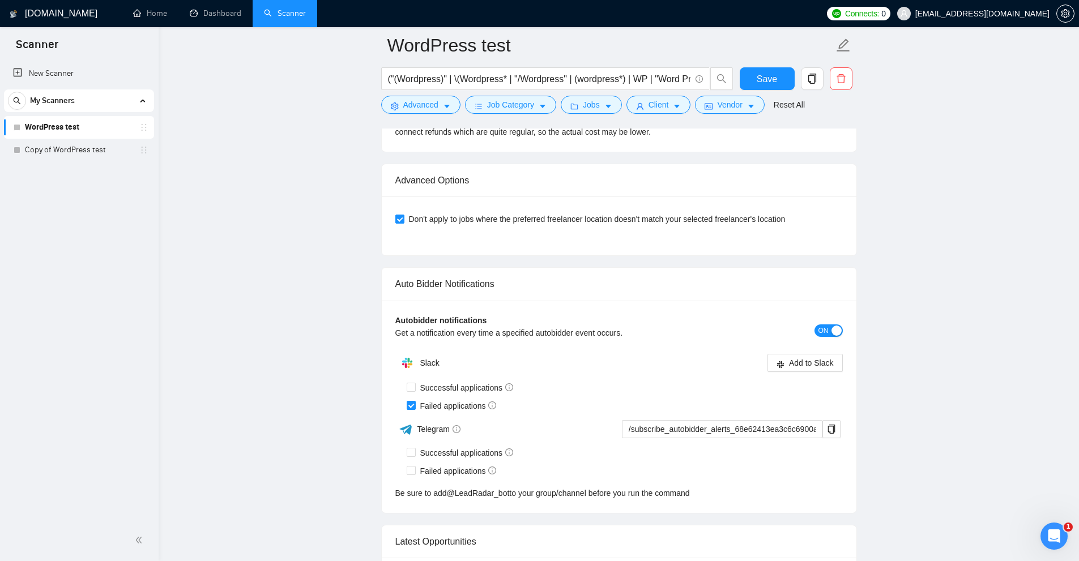
click at [826, 314] on div "Autobidder notifications Get a notification every time a specified autobidder e…" at bounding box center [619, 330] width 448 height 33
click at [824, 325] on span "ON" at bounding box center [824, 331] width 10 height 12
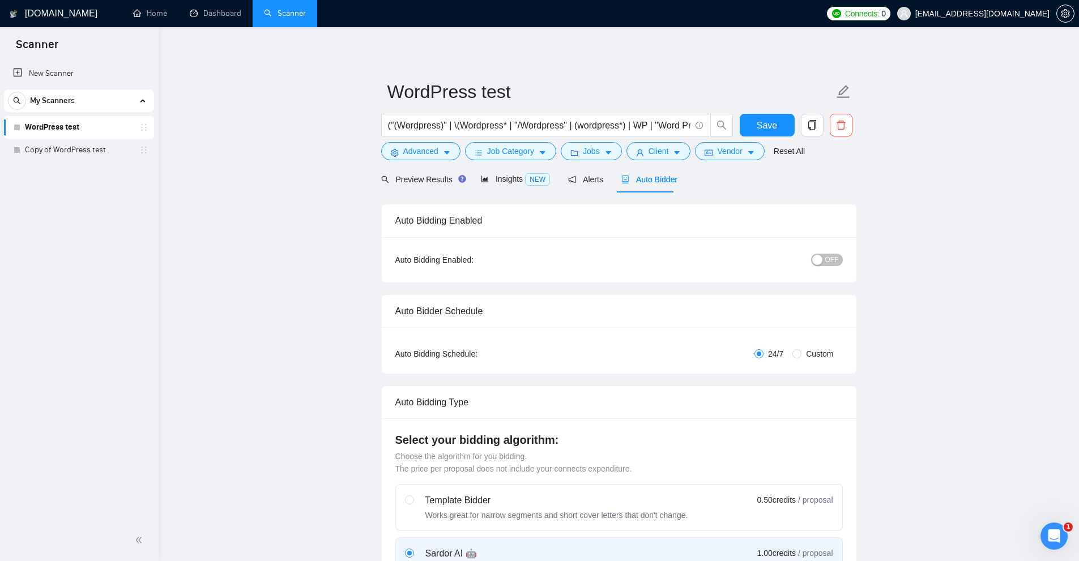
scroll to position [0, 643]
drag, startPoint x: 540, startPoint y: 125, endPoint x: 676, endPoint y: 126, distance: 136.0
click at [676, 126] on input "("(Wordpress)" | \(Wordpress* | "/Wordpress" | (wordpress*) | WP | "Word Press"…" at bounding box center [539, 125] width 302 height 14
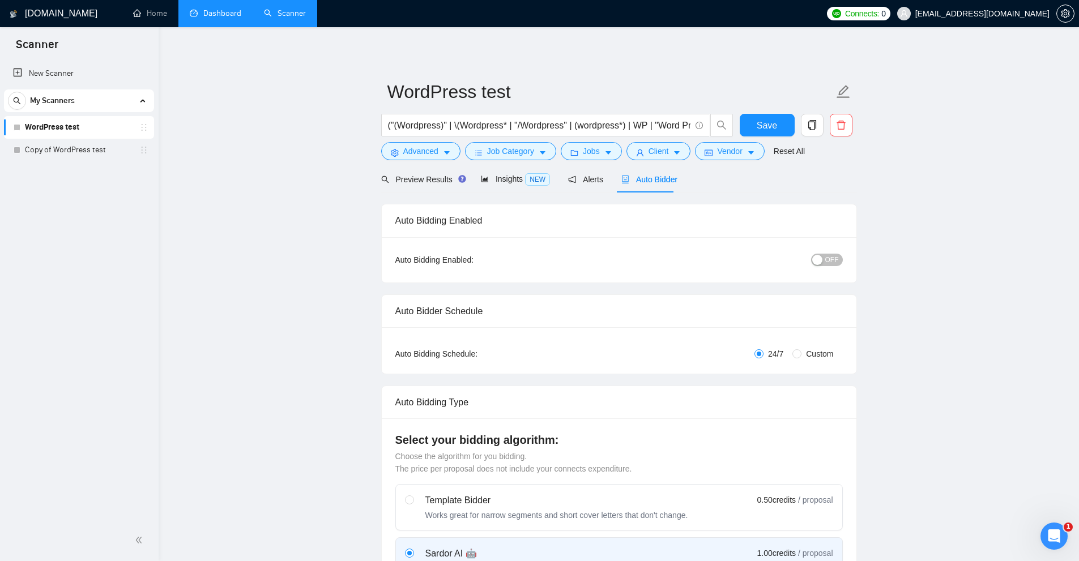
click at [211, 8] on link "Dashboard" at bounding box center [216, 13] width 52 height 10
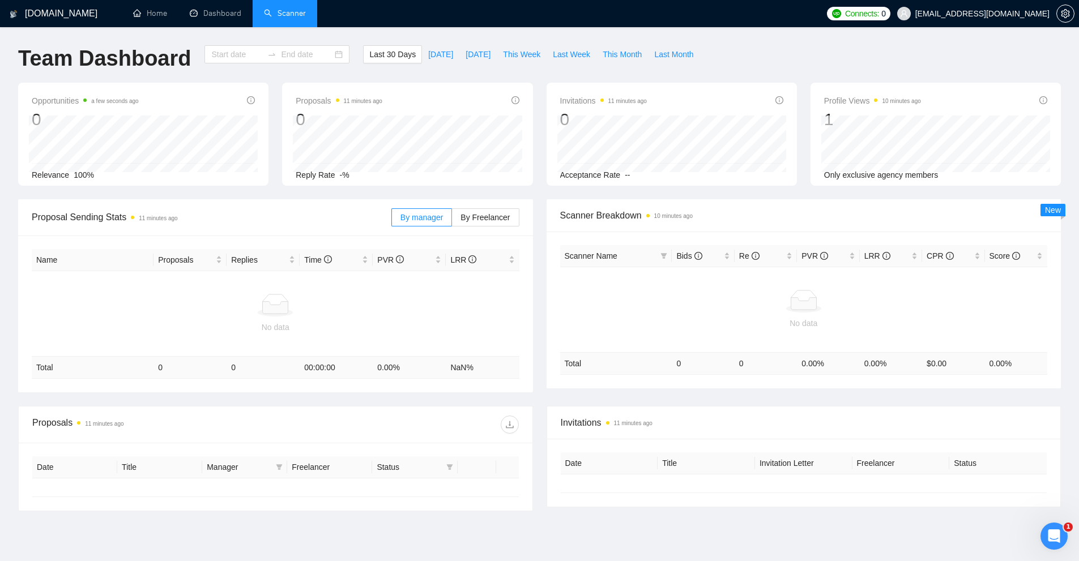
type input "2025-09-08"
type input "2025-10-08"
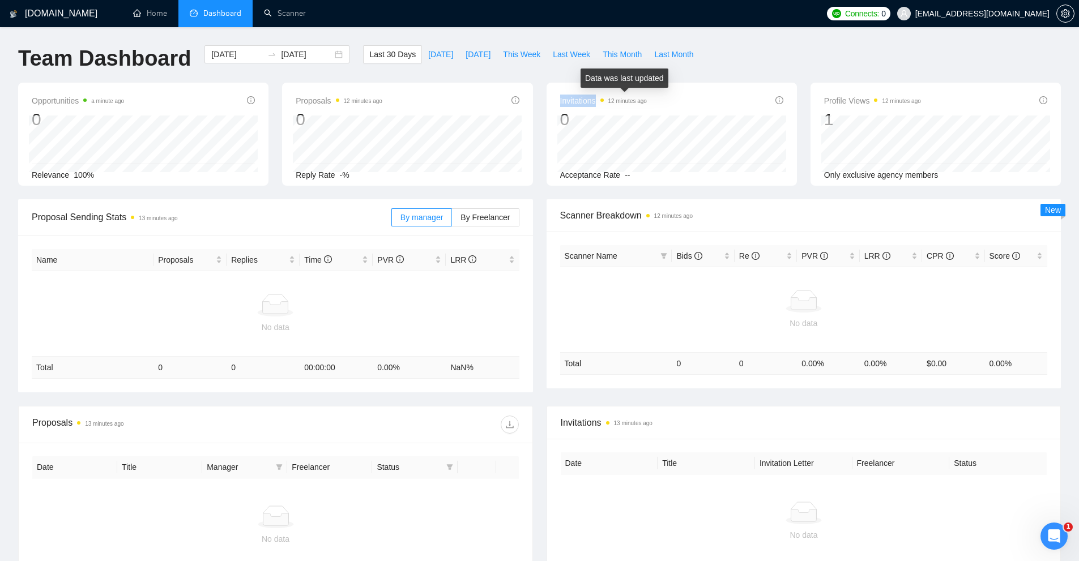
drag, startPoint x: 628, startPoint y: 100, endPoint x: 614, endPoint y: 99, distance: 13.7
click at [613, 99] on div "Invitations 12 minutes ago 0" at bounding box center [671, 112] width 223 height 36
click at [615, 99] on time "12 minutes ago" at bounding box center [627, 101] width 39 height 6
drag, startPoint x: 615, startPoint y: 99, endPoint x: 644, endPoint y: 99, distance: 28.9
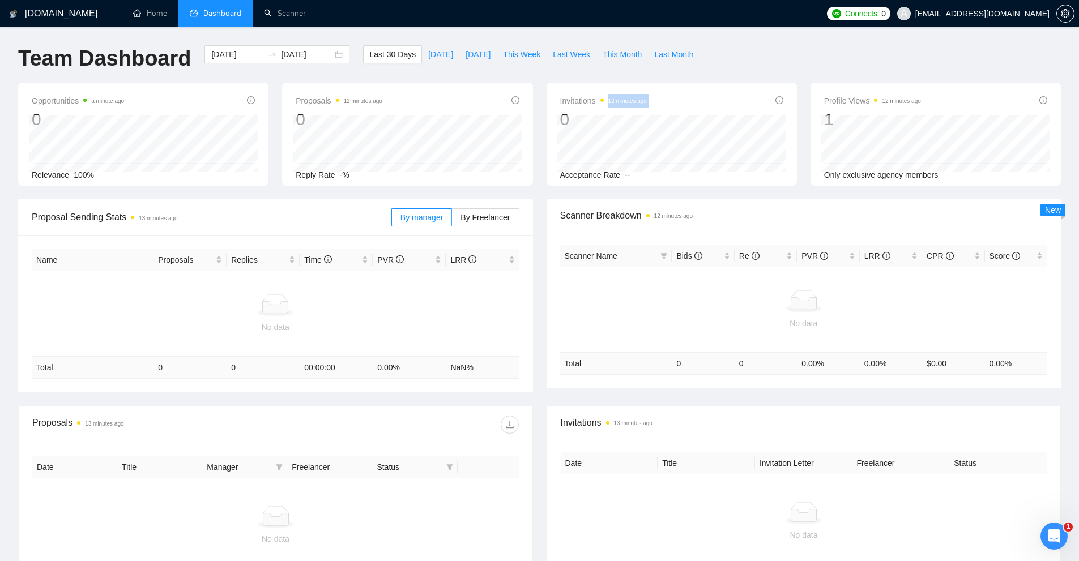
click at [648, 99] on div "Invitations 12 minutes ago 0" at bounding box center [671, 112] width 223 height 36
click at [644, 99] on time "12 minutes ago" at bounding box center [627, 101] width 39 height 6
click at [671, 92] on div "Invitations 13 minutes ago 0 2025-09-27 2025-09-27 0 Acceptance Rate --" at bounding box center [672, 134] width 250 height 103
drag, startPoint x: 655, startPoint y: 99, endPoint x: 614, endPoint y: 93, distance: 41.7
click at [612, 94] on div "Invitations 13 minutes ago 0" at bounding box center [671, 112] width 223 height 36
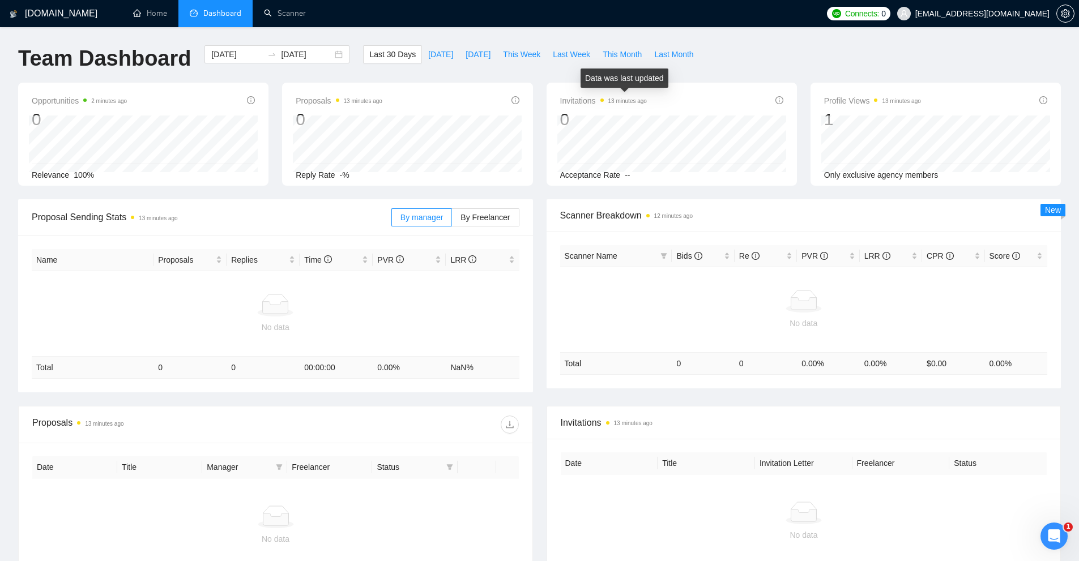
click at [614, 94] on span "13 minutes ago" at bounding box center [623, 101] width 46 height 14
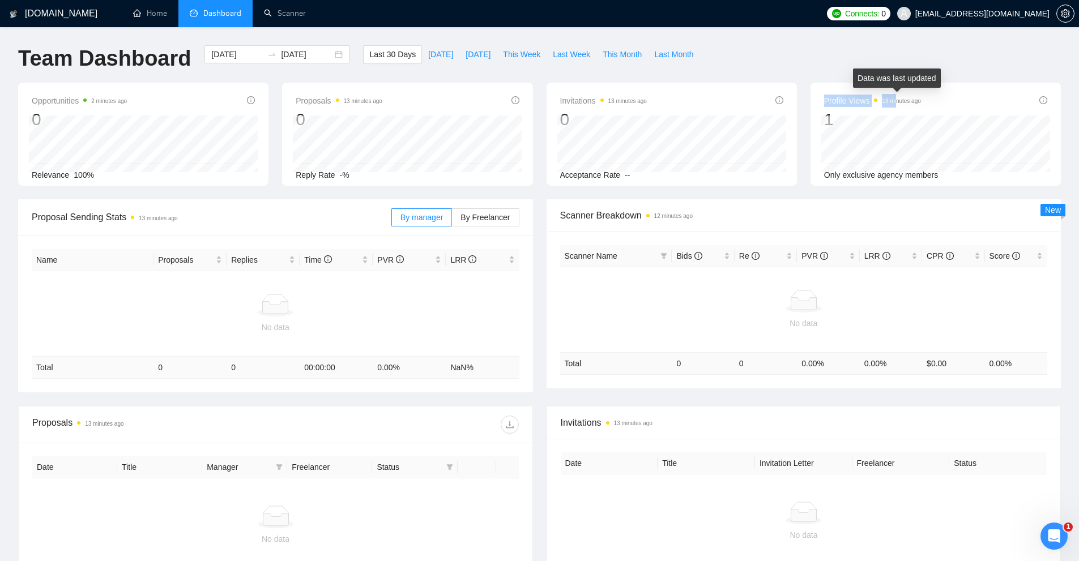
drag, startPoint x: 884, startPoint y: 97, endPoint x: 896, endPoint y: 97, distance: 11.9
click at [896, 97] on div "Profile Views 13 minutes ago 1" at bounding box center [935, 112] width 223 height 36
click at [885, 178] on span "Only exclusive agency members" at bounding box center [881, 175] width 114 height 9
click at [151, 10] on link "Home" at bounding box center [150, 13] width 34 height 10
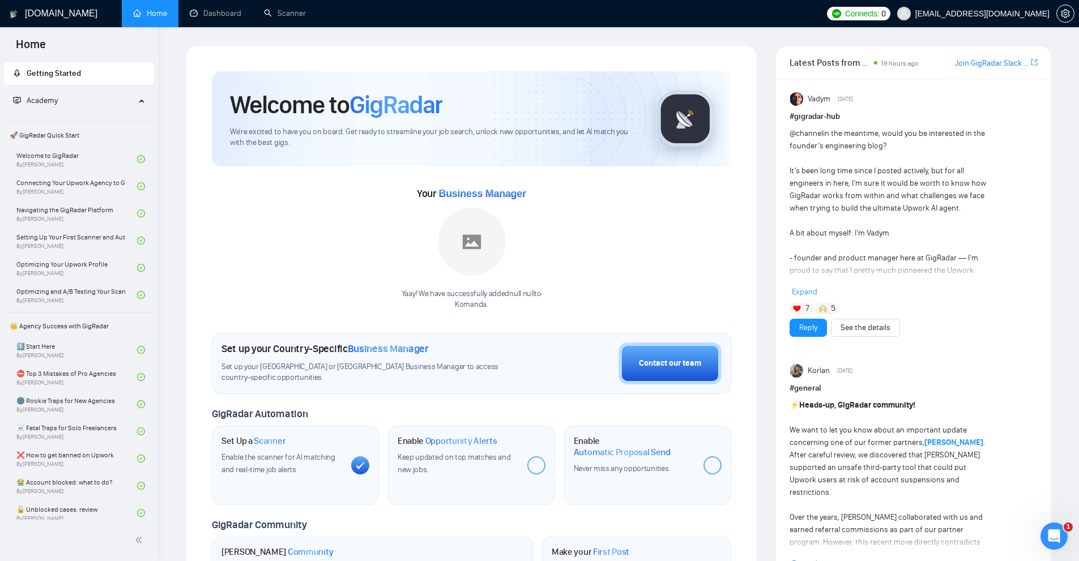
drag, startPoint x: 370, startPoint y: 316, endPoint x: 567, endPoint y: 305, distance: 196.9
click at [567, 305] on div "Welcome to GigRadar We're excited to have you on board. Get ready to streamline…" at bounding box center [471, 407] width 519 height 673
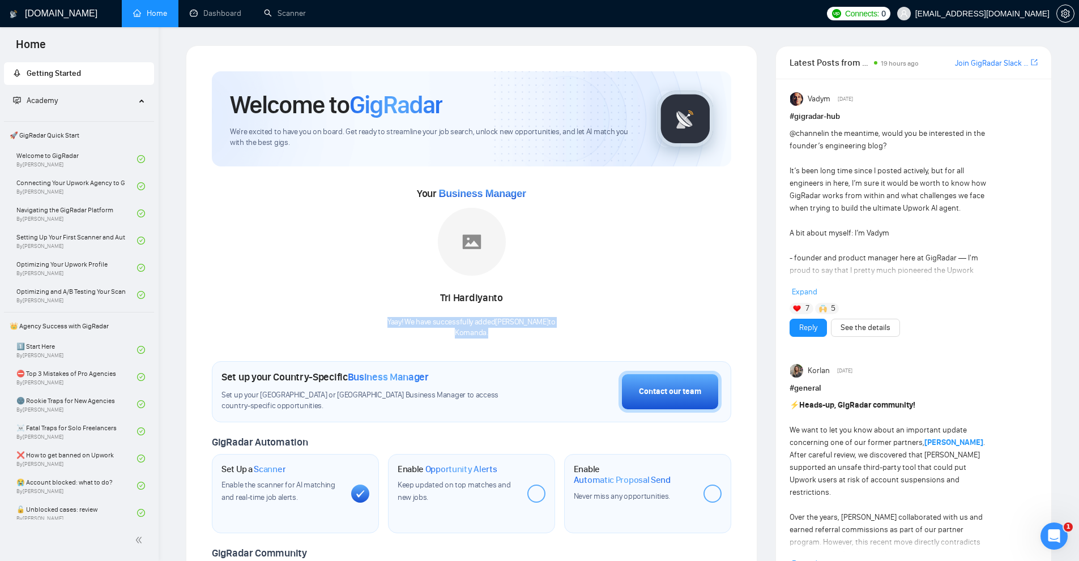
drag, startPoint x: 491, startPoint y: 306, endPoint x: 388, endPoint y: 325, distance: 104.2
click at [388, 325] on div "Your Business Manager Tri Hardiyanto Yaay! We have successfully added Tri Hardi…" at bounding box center [471, 262] width 519 height 154
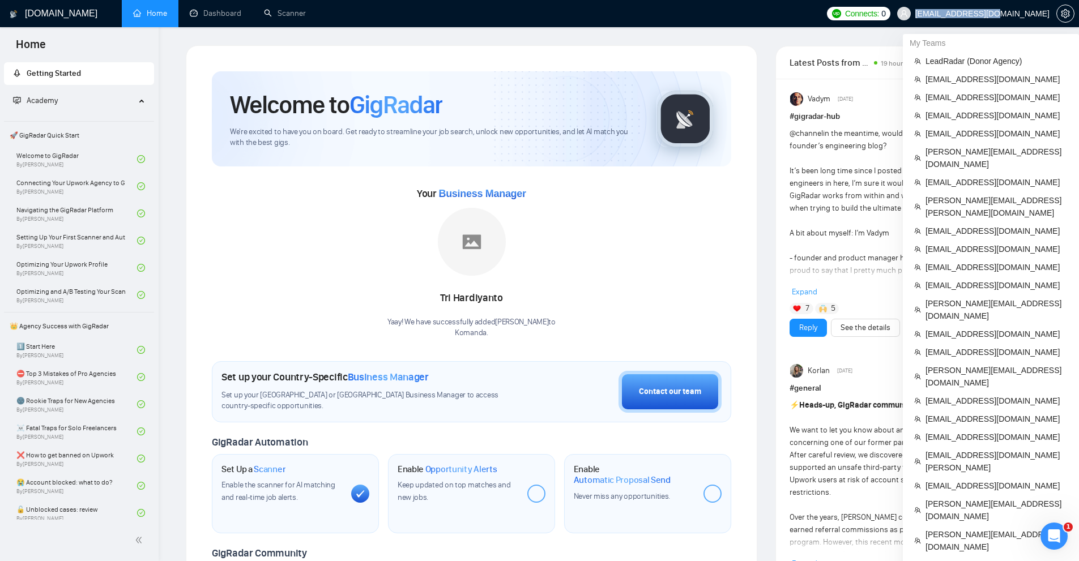
copy span "[EMAIL_ADDRESS][DOMAIN_NAME]"
drag, startPoint x: 974, startPoint y: 16, endPoint x: 1048, endPoint y: 16, distance: 74.2
click at [1048, 16] on span "[EMAIL_ADDRESS][DOMAIN_NAME]" at bounding box center [973, 13] width 166 height 36
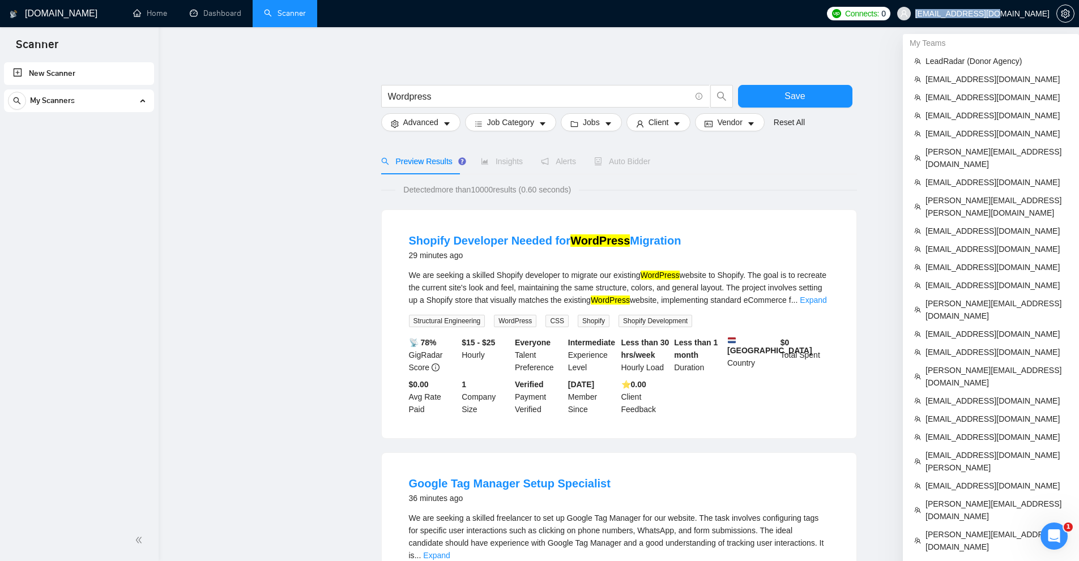
copy span "[EMAIL_ADDRESS][DOMAIN_NAME]"
drag, startPoint x: 970, startPoint y: 11, endPoint x: 1048, endPoint y: 16, distance: 78.3
click at [1048, 14] on span "[EMAIL_ADDRESS][DOMAIN_NAME]" at bounding box center [982, 14] width 134 height 0
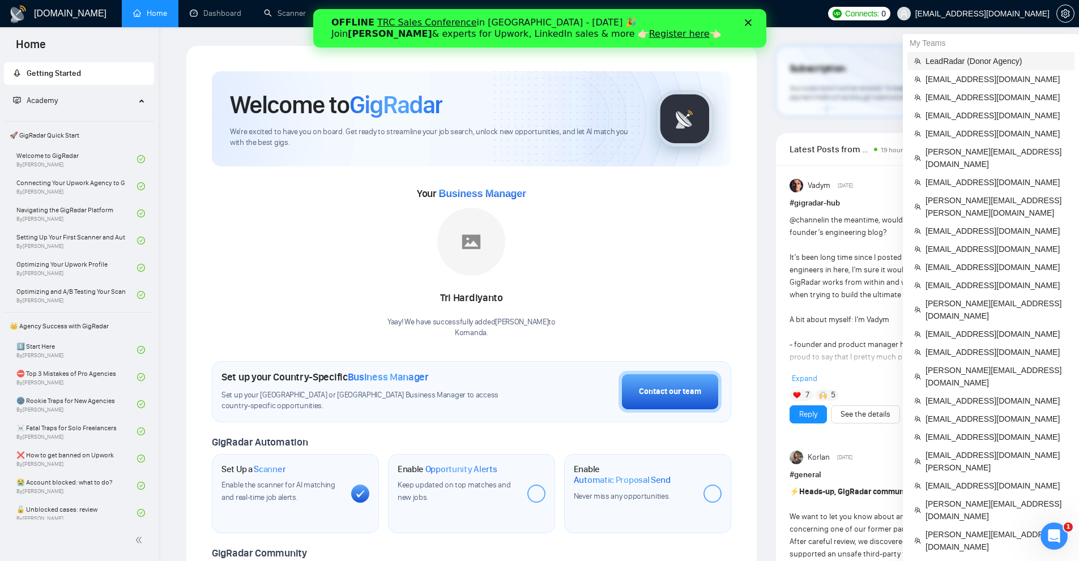
click at [982, 60] on span "LeadRadar (Donor Agency)" at bounding box center [997, 61] width 142 height 12
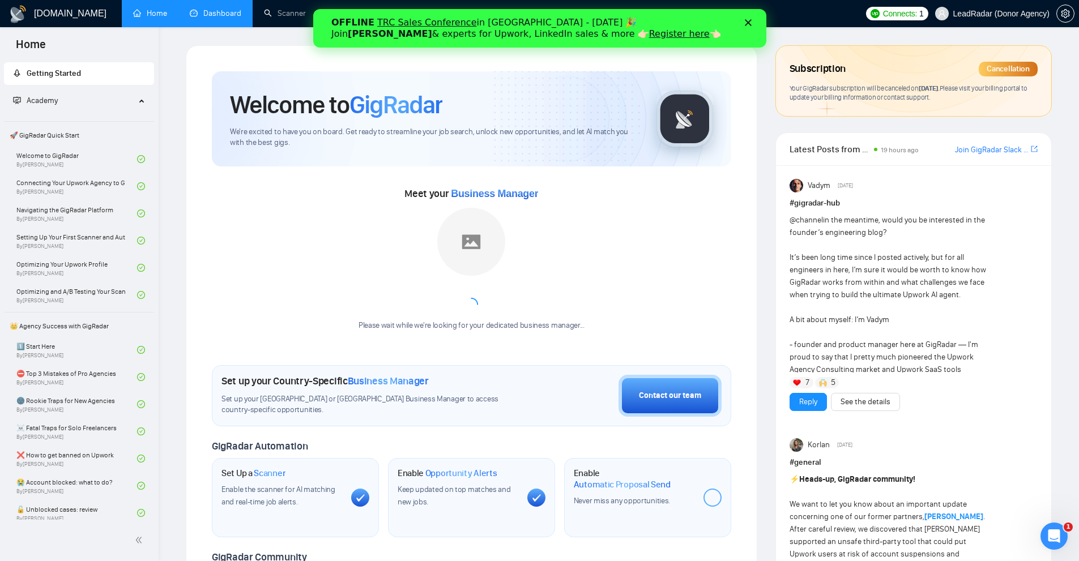
click at [212, 18] on link "Dashboard" at bounding box center [216, 13] width 52 height 10
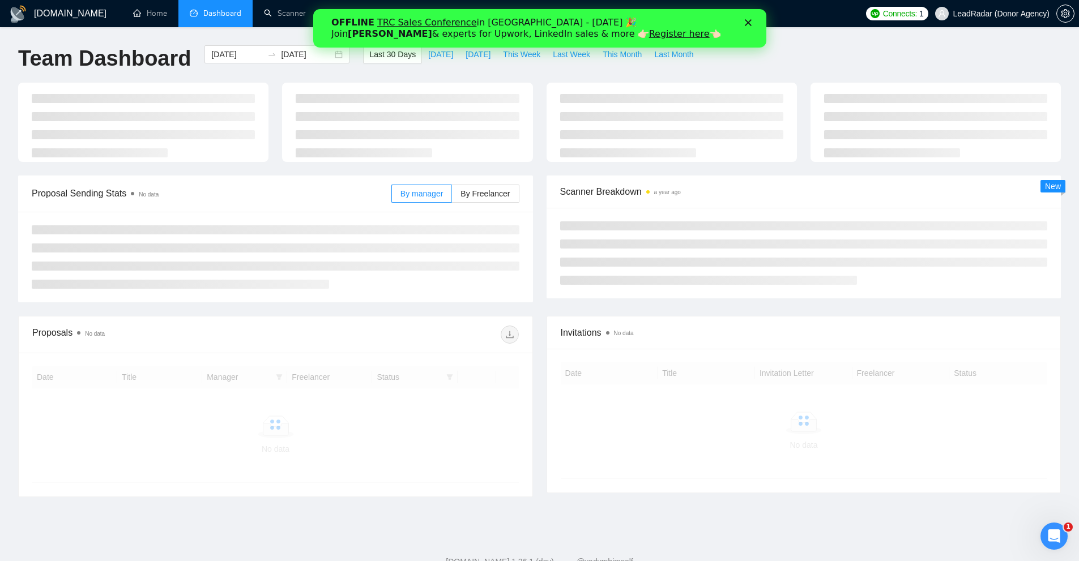
click at [755, 22] on div "Close" at bounding box center [749, 22] width 11 height 7
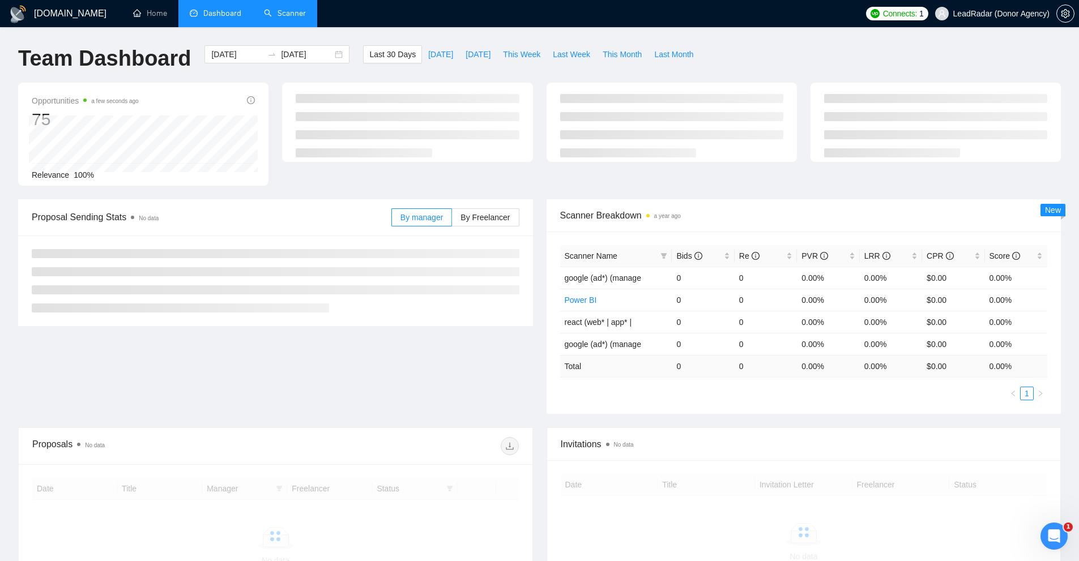
click at [282, 18] on link "Scanner" at bounding box center [285, 13] width 42 height 10
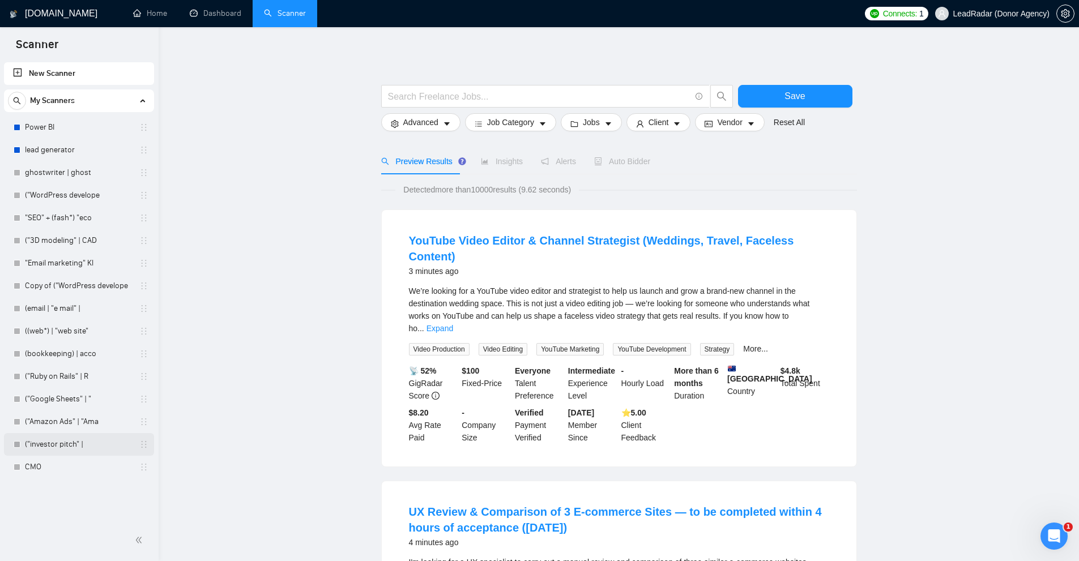
click at [100, 450] on link "("investor pitch" |" at bounding box center [79, 444] width 108 height 23
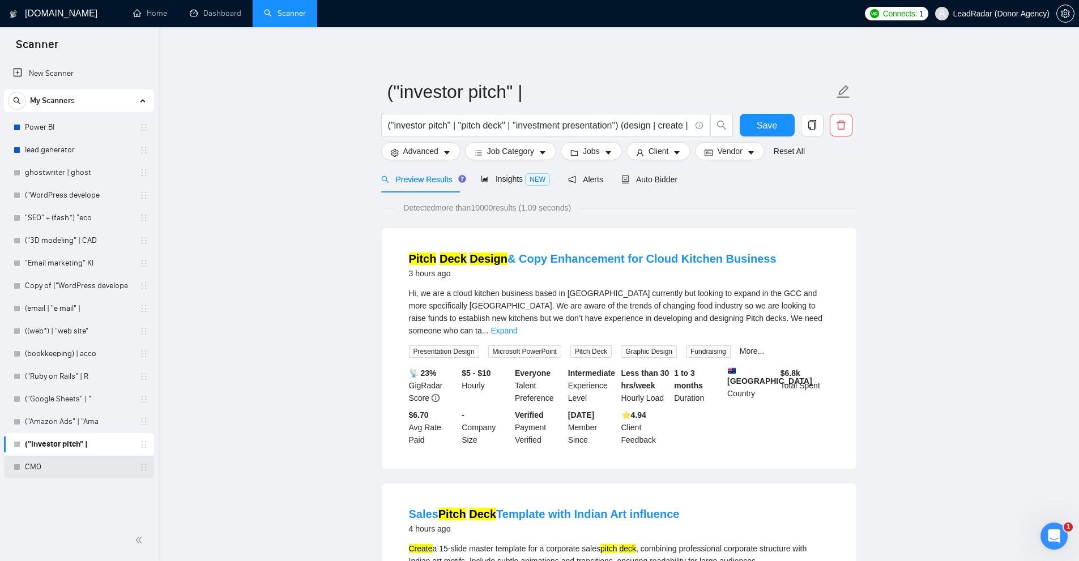
click at [75, 466] on link "CMO" at bounding box center [79, 467] width 108 height 23
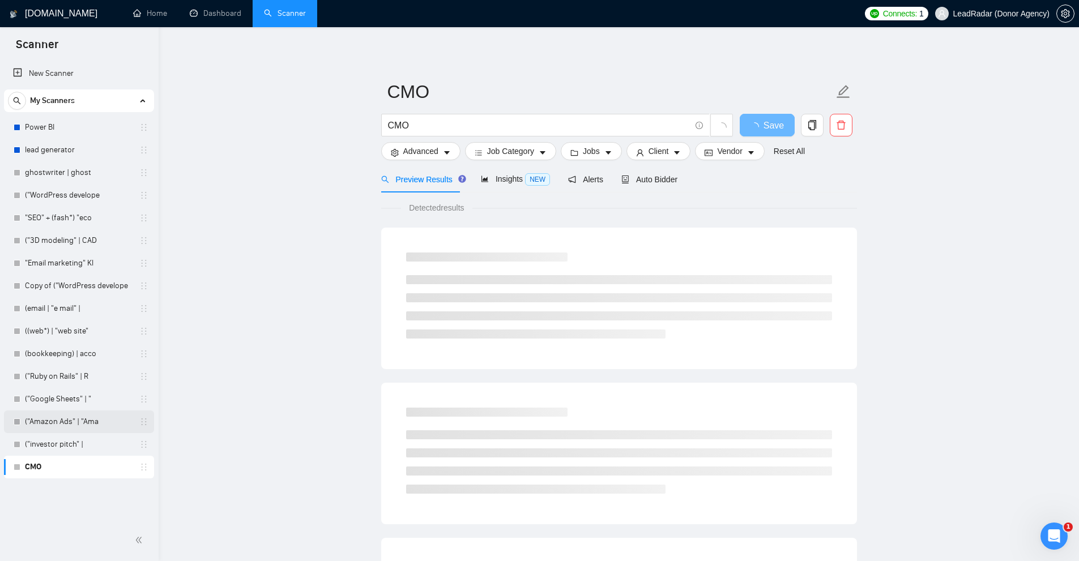
click at [77, 424] on link "("Amazon Ads" | "Ama" at bounding box center [79, 422] width 108 height 23
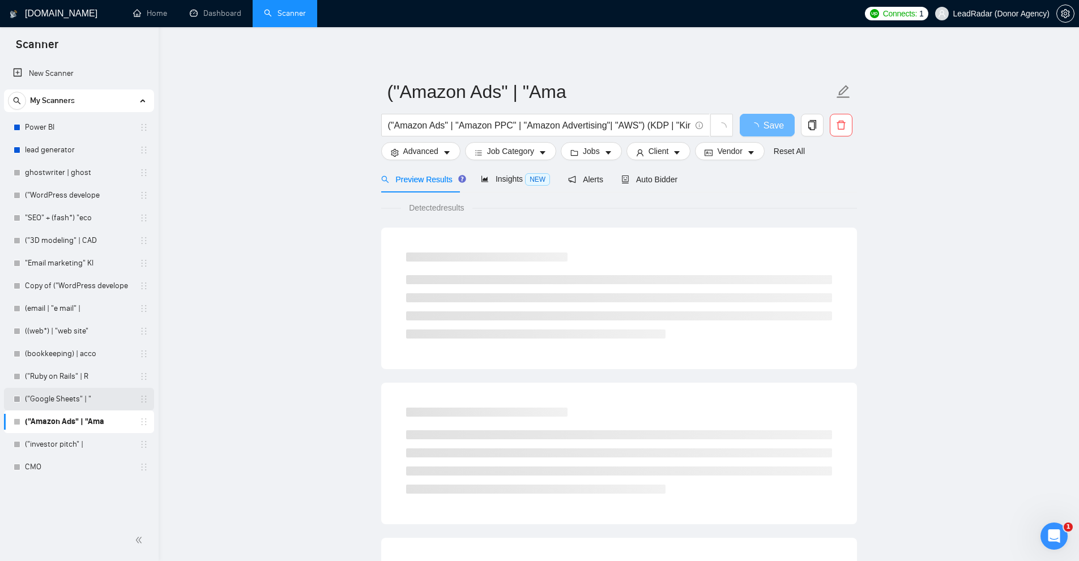
click at [84, 398] on link "("Google Sheets" | "" at bounding box center [79, 399] width 108 height 23
click at [90, 368] on link "("Ruby on Rails" | R" at bounding box center [79, 376] width 108 height 23
click at [88, 350] on link "(bookkeeping) | acco" at bounding box center [79, 354] width 108 height 23
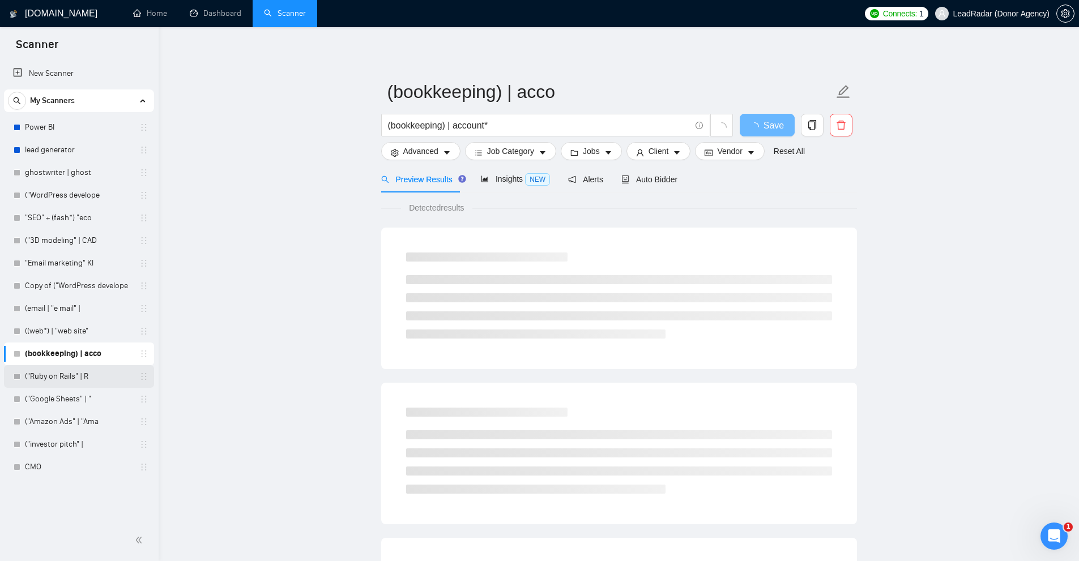
click at [84, 368] on link "("Ruby on Rails" | R" at bounding box center [79, 376] width 108 height 23
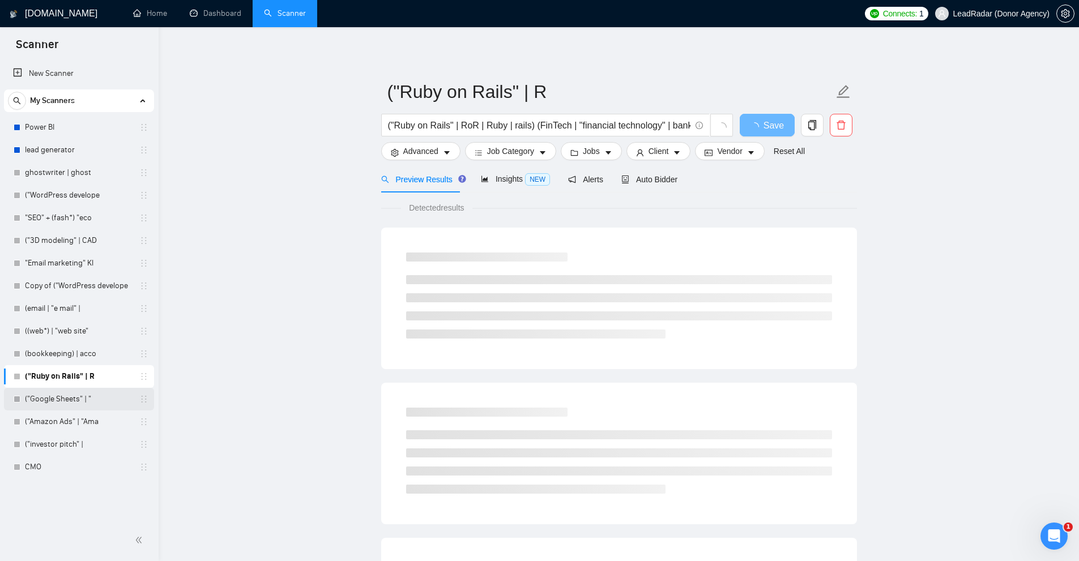
click at [82, 395] on link "("Google Sheets" | "" at bounding box center [79, 399] width 108 height 23
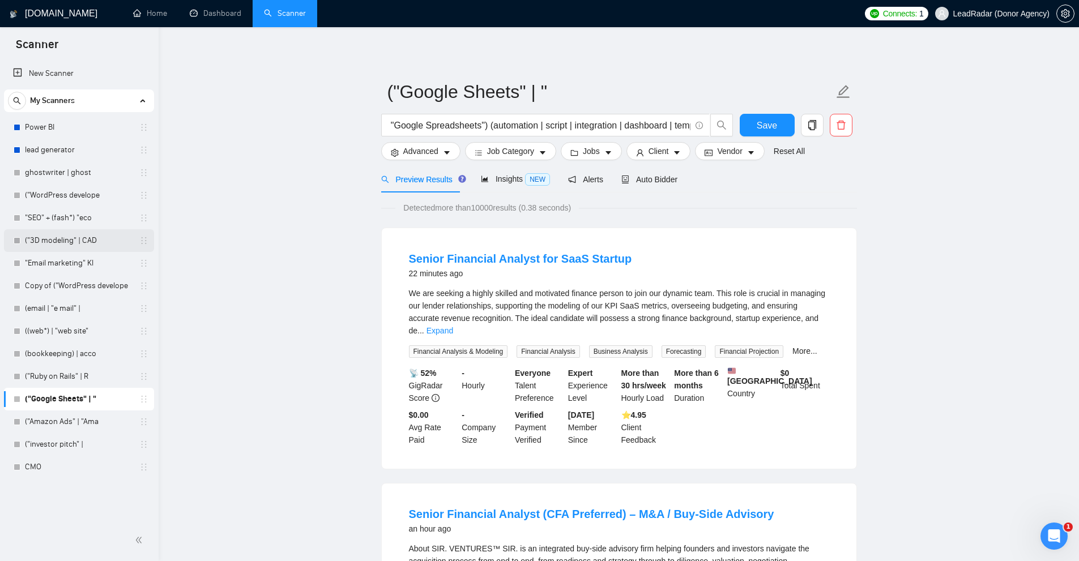
click at [55, 236] on link "("3D modeling" | CAD" at bounding box center [79, 240] width 108 height 23
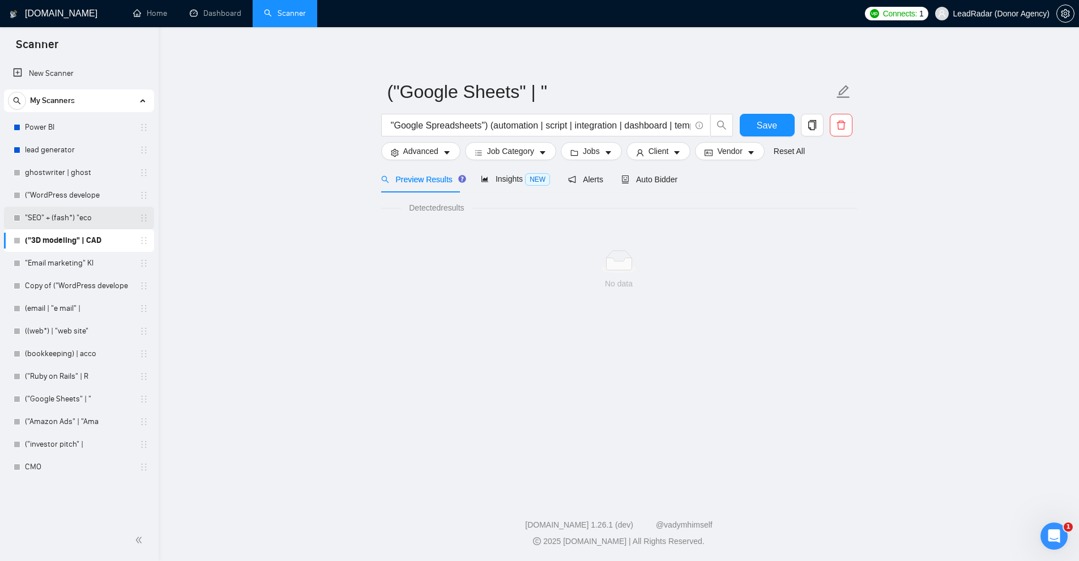
click at [59, 219] on link ""SEO" + (fash*) "eco" at bounding box center [79, 218] width 108 height 23
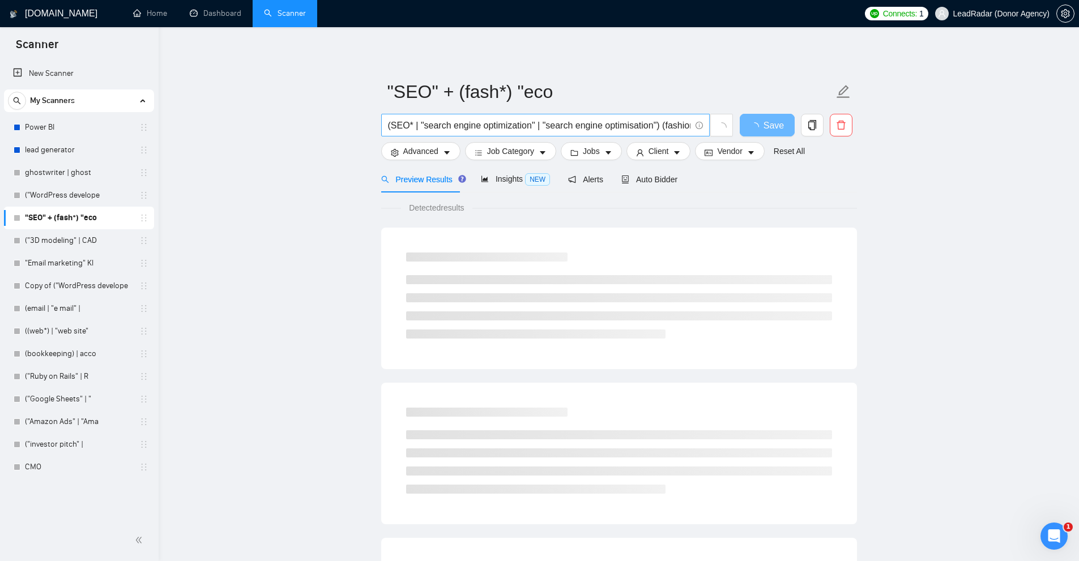
scroll to position [0, 645]
